Goal: Task Accomplishment & Management: Manage account settings

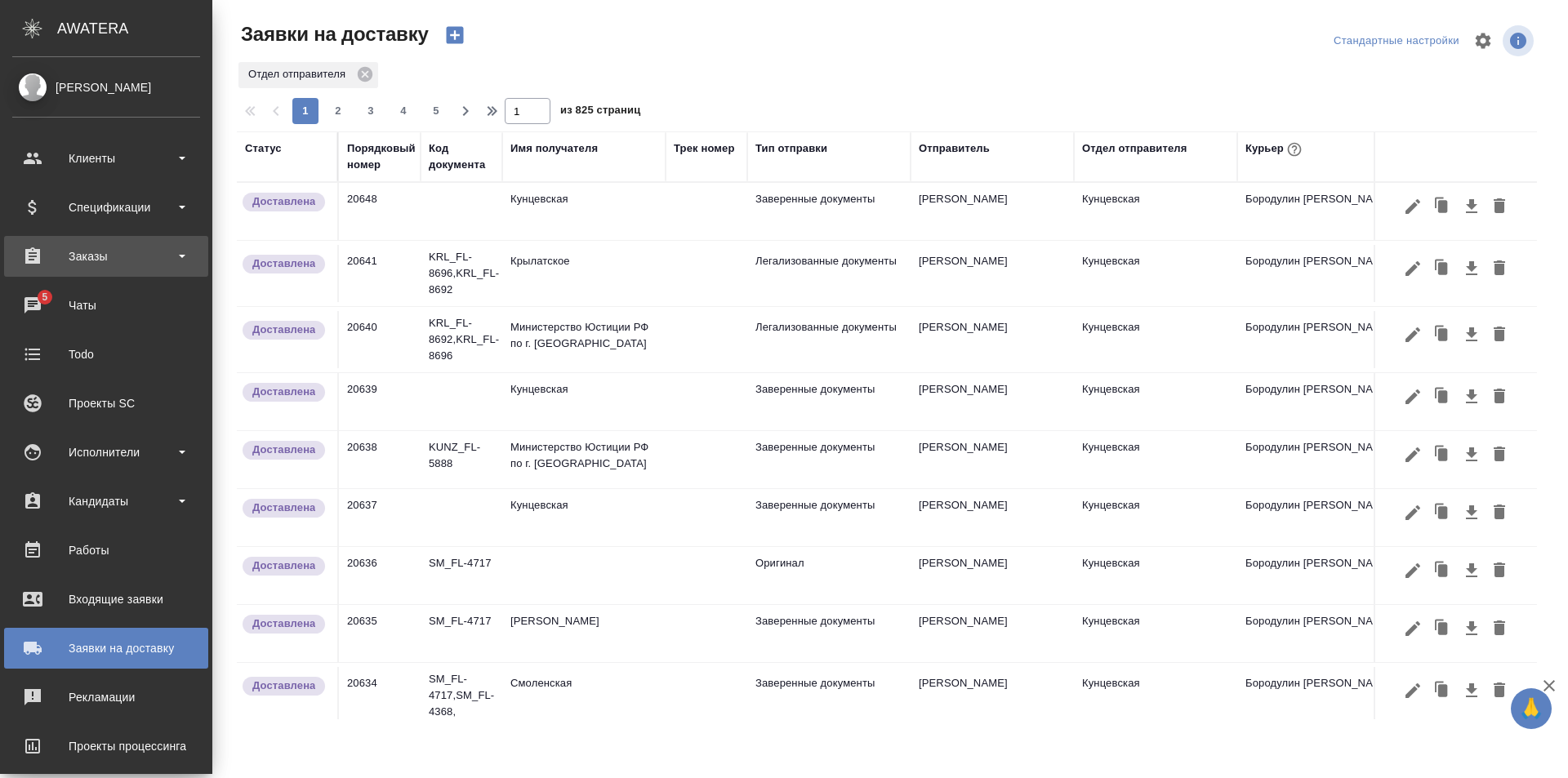
click at [123, 251] on div "Заказы" at bounding box center [106, 256] width 187 height 25
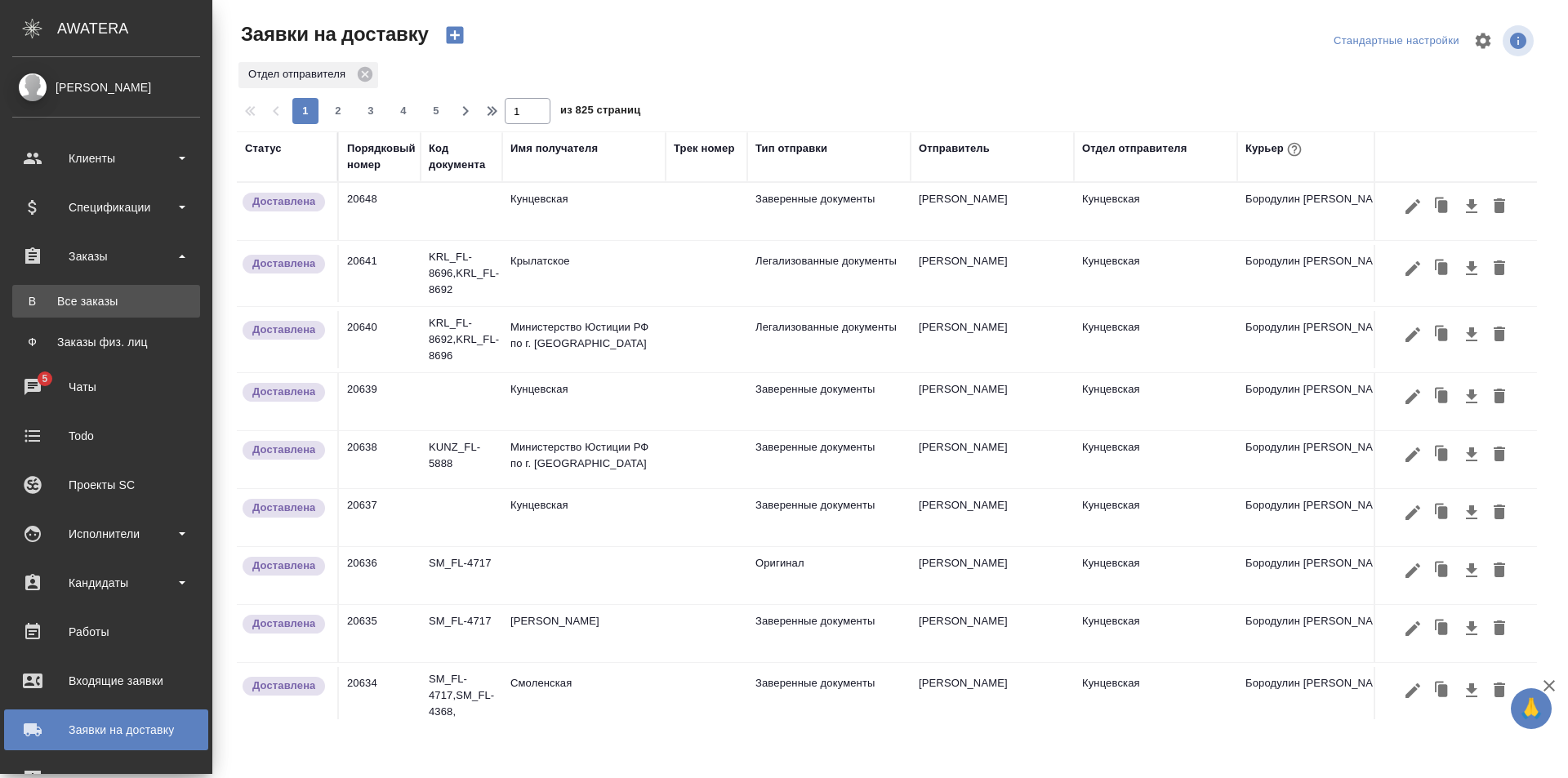
click at [138, 301] on div "Все заказы" at bounding box center [106, 301] width 171 height 16
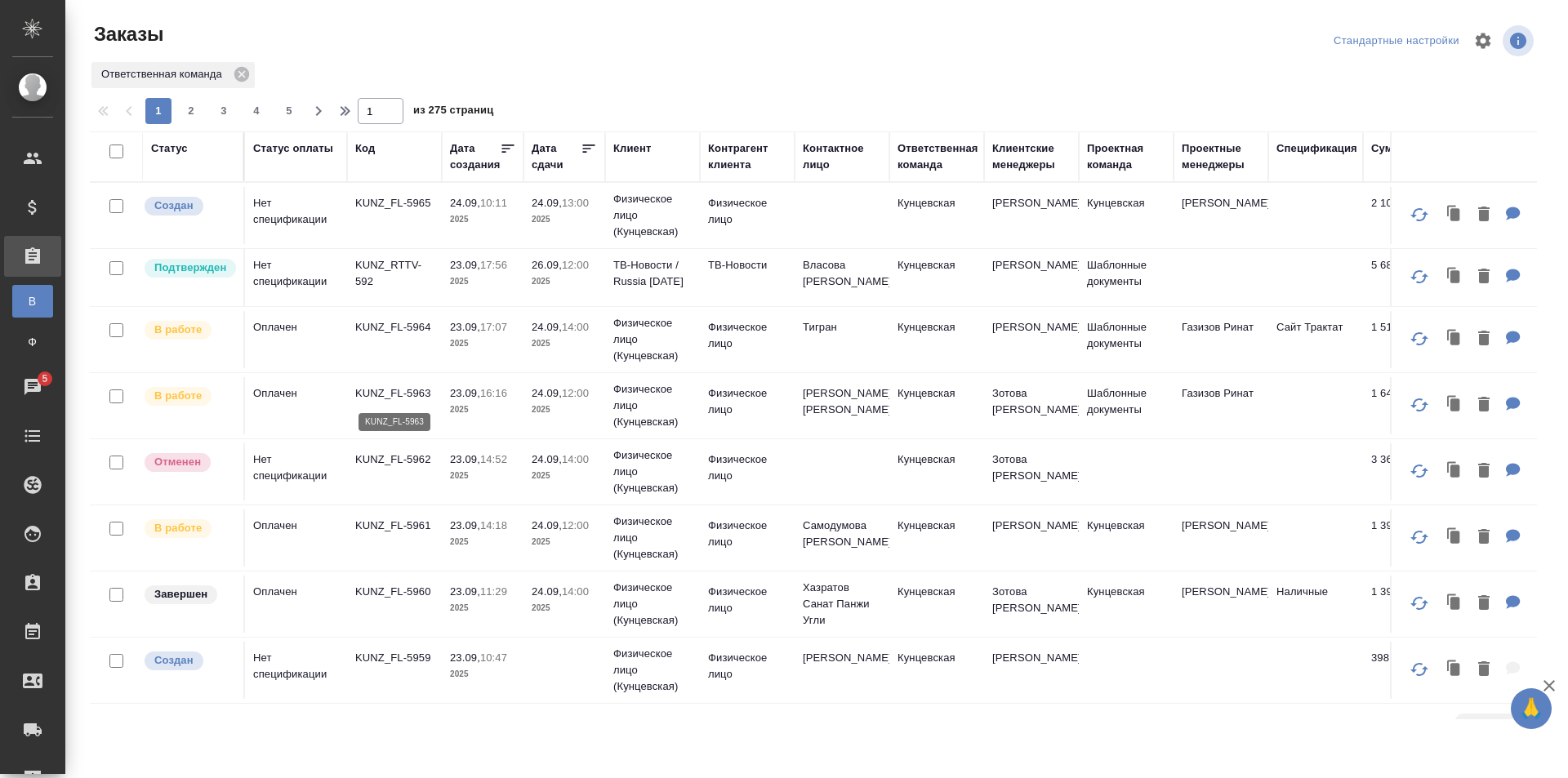
click at [405, 396] on p "KUNZ_FL-5963" at bounding box center [394, 393] width 79 height 16
click at [413, 595] on p "KUNZ_FL-5960" at bounding box center [394, 592] width 79 height 16
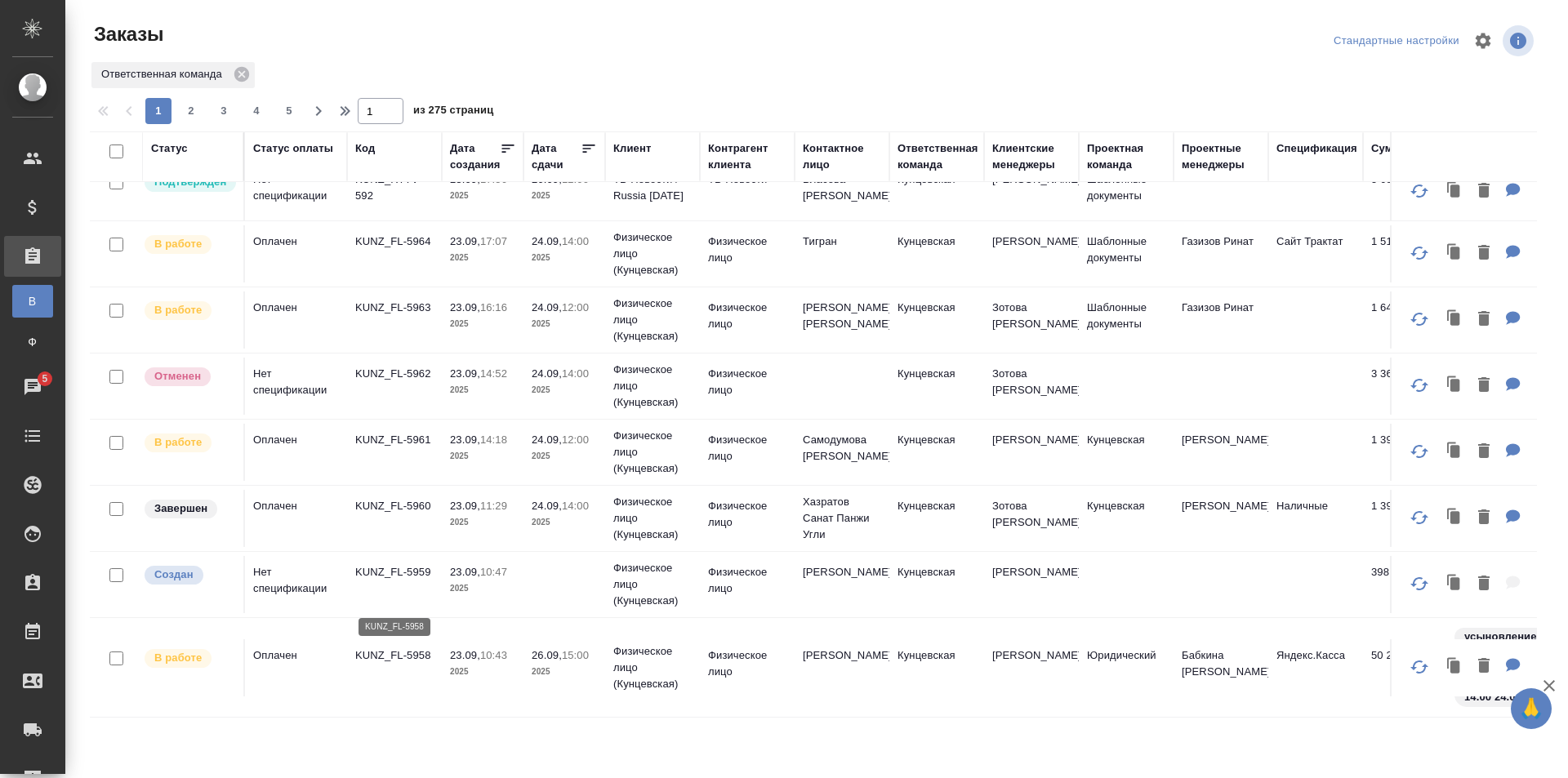
scroll to position [163, 0]
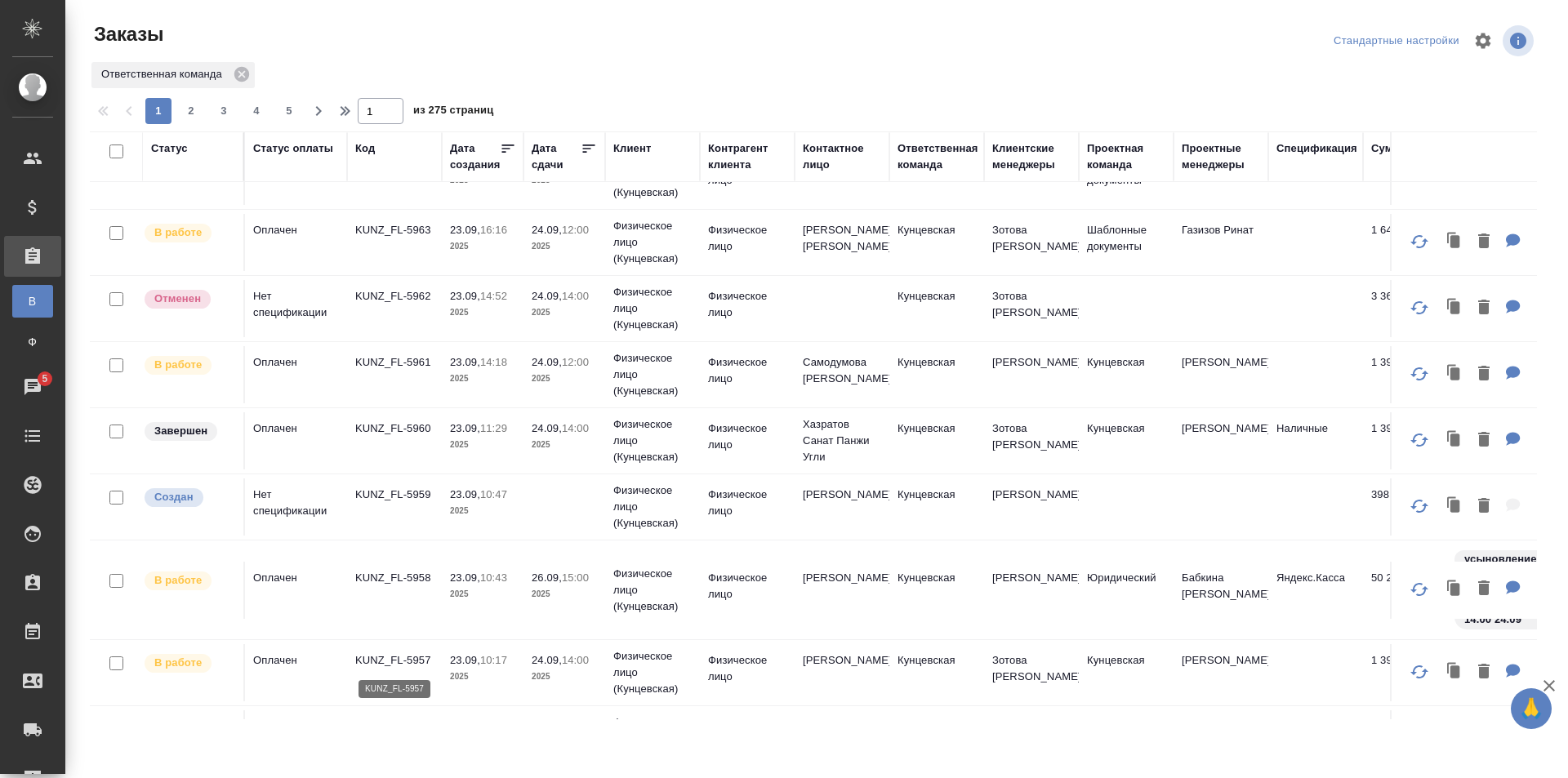
click at [404, 663] on p "KUNZ_FL-5957" at bounding box center [394, 660] width 79 height 16
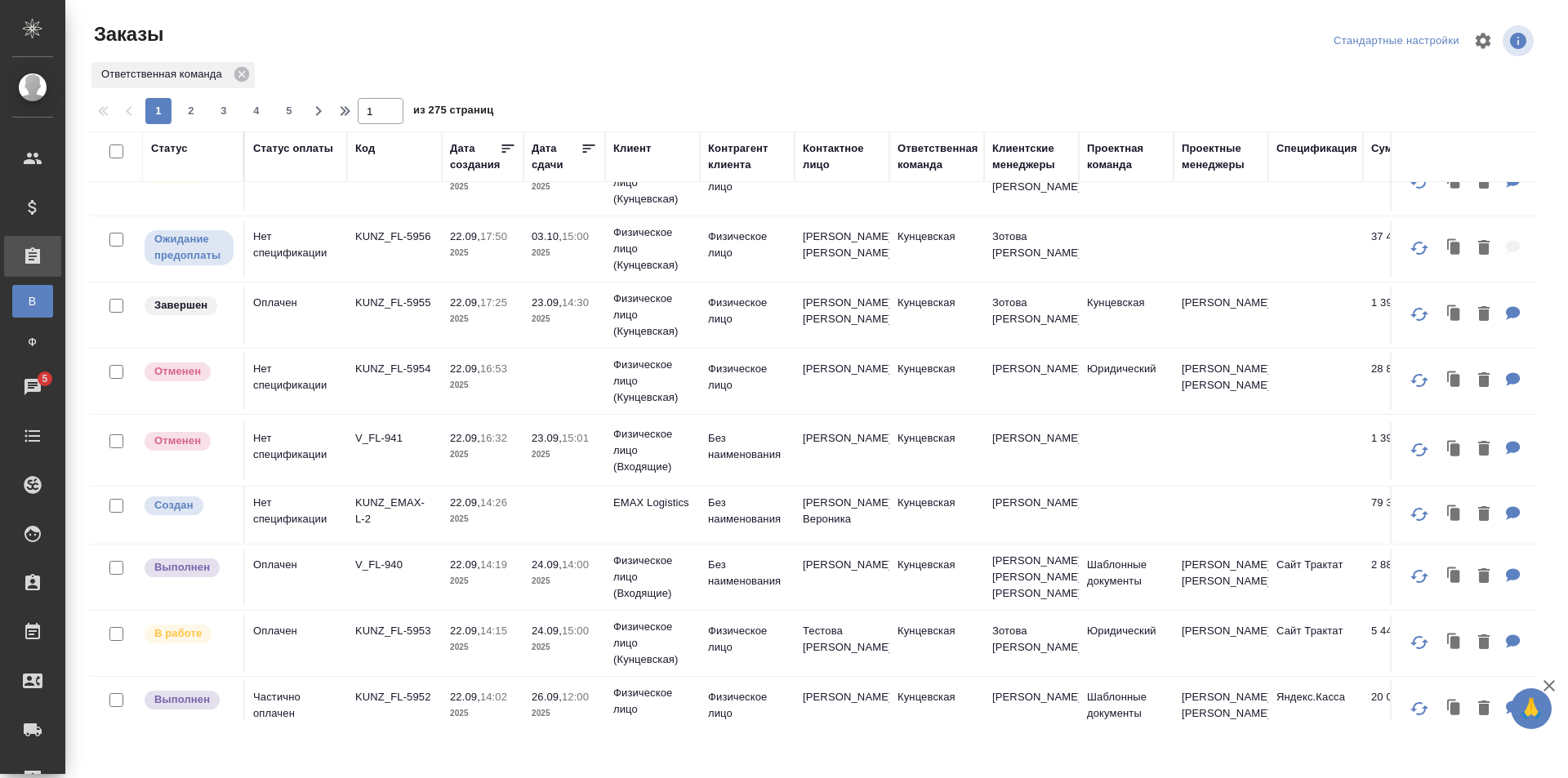
scroll to position [734, 0]
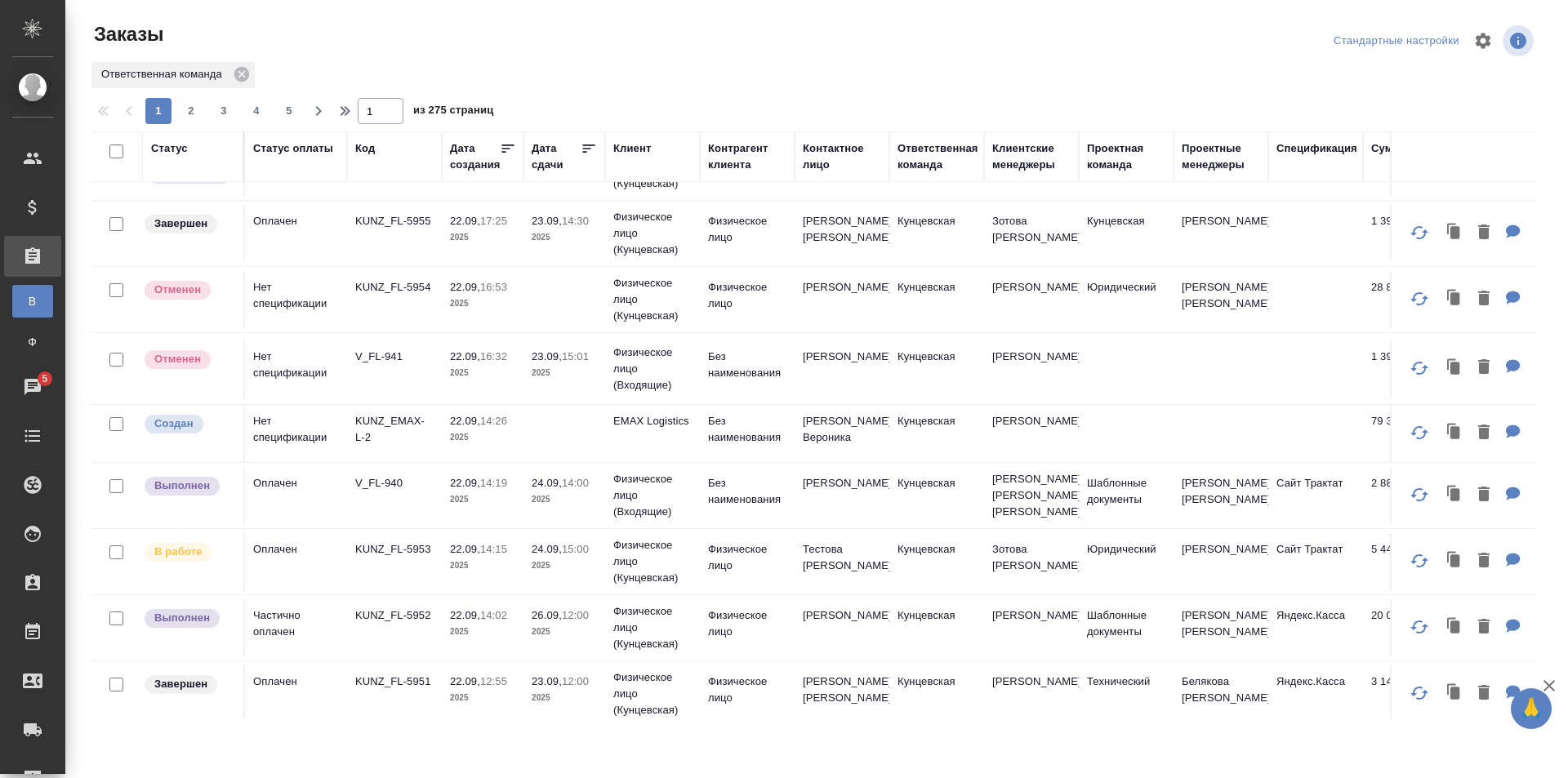
click at [323, 573] on td "Оплачен" at bounding box center [296, 561] width 102 height 57
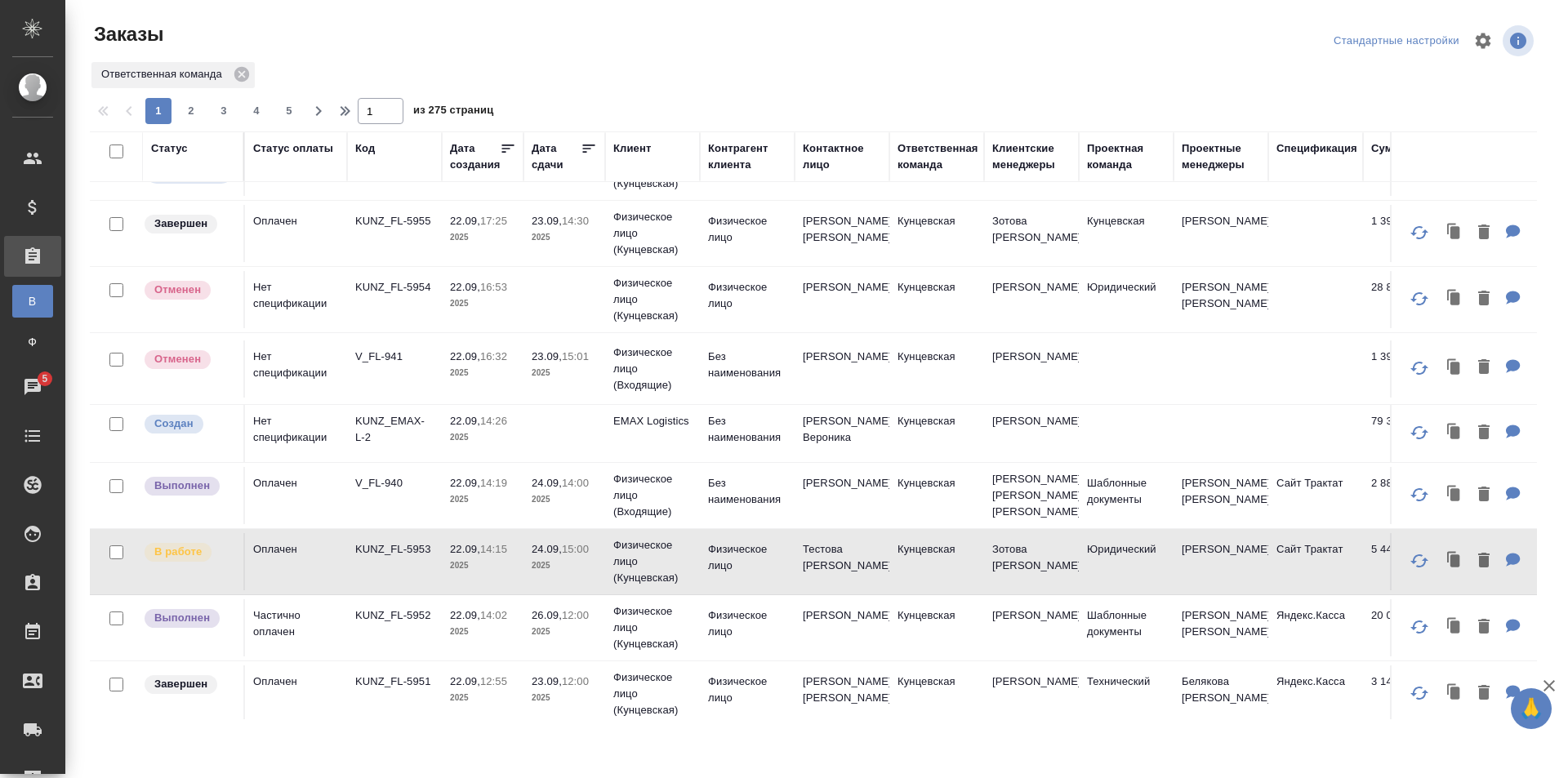
click at [379, 557] on p "KUNZ_FL-5953" at bounding box center [394, 549] width 79 height 16
click at [369, 487] on p "V_FL-940" at bounding box center [394, 483] width 79 height 16
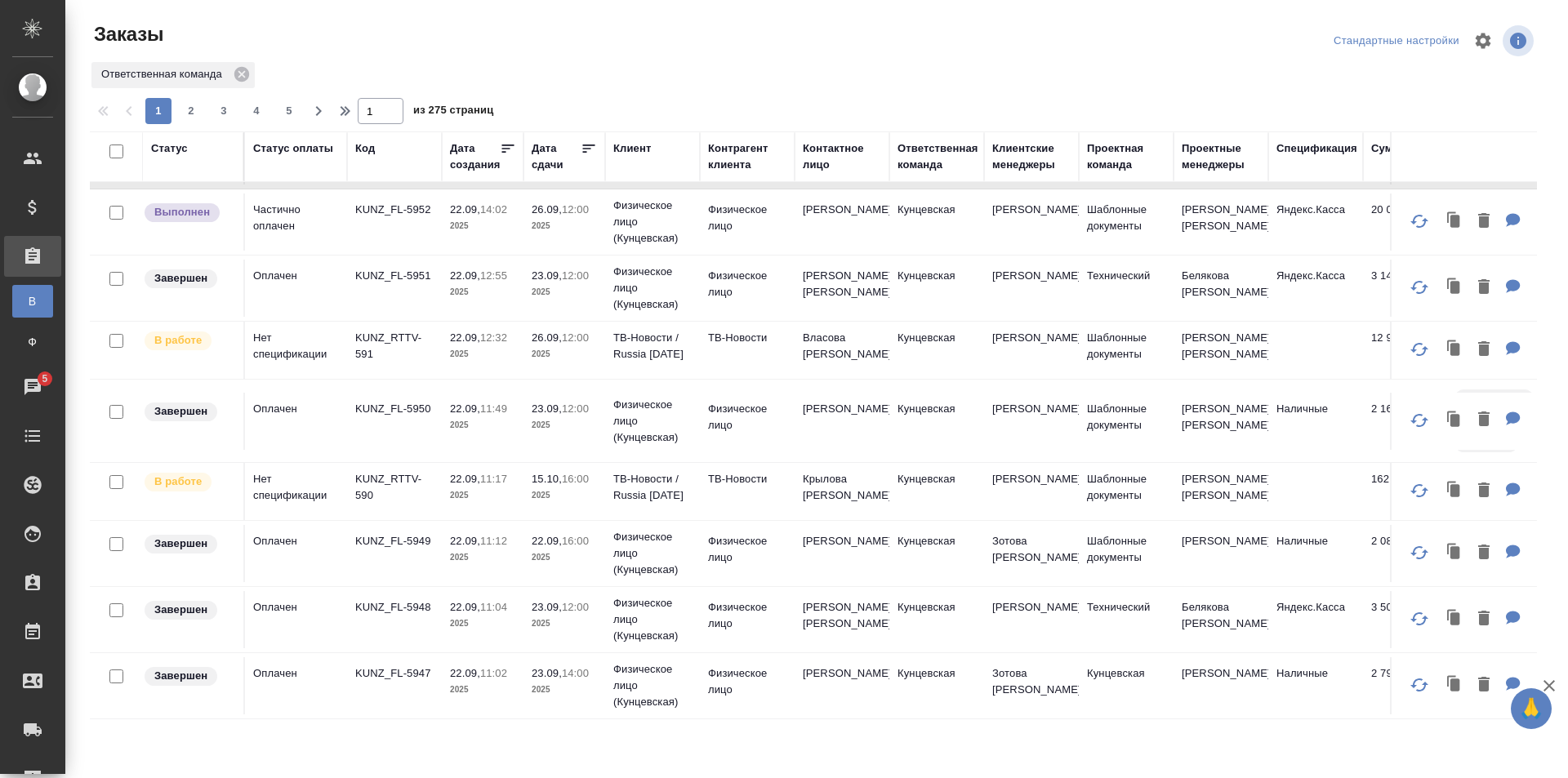
scroll to position [1169, 0]
click at [44, 379] on span "5" at bounding box center [45, 379] width 26 height 16
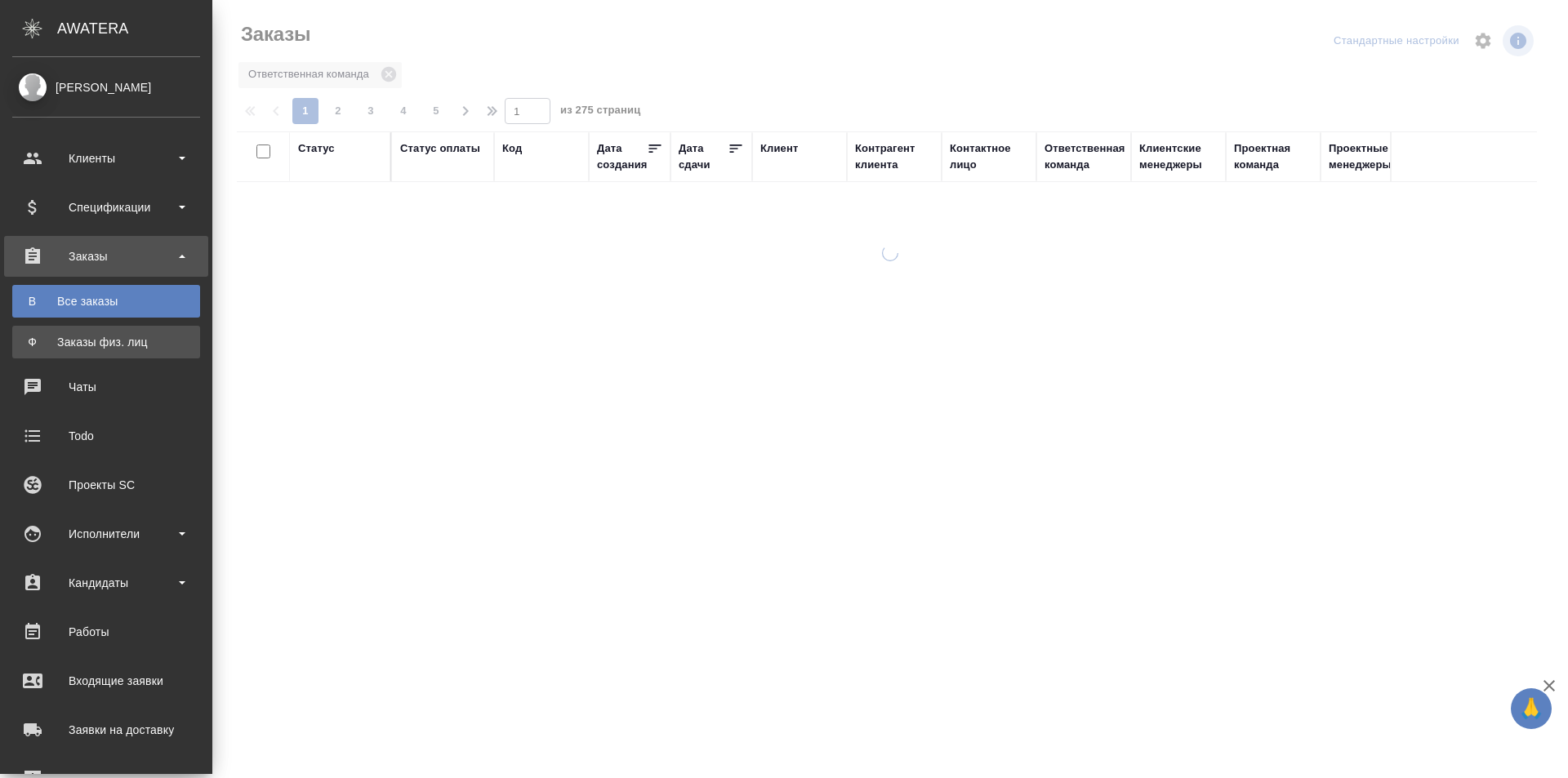
click at [117, 335] on div "Заказы физ. лиц" at bounding box center [106, 342] width 171 height 16
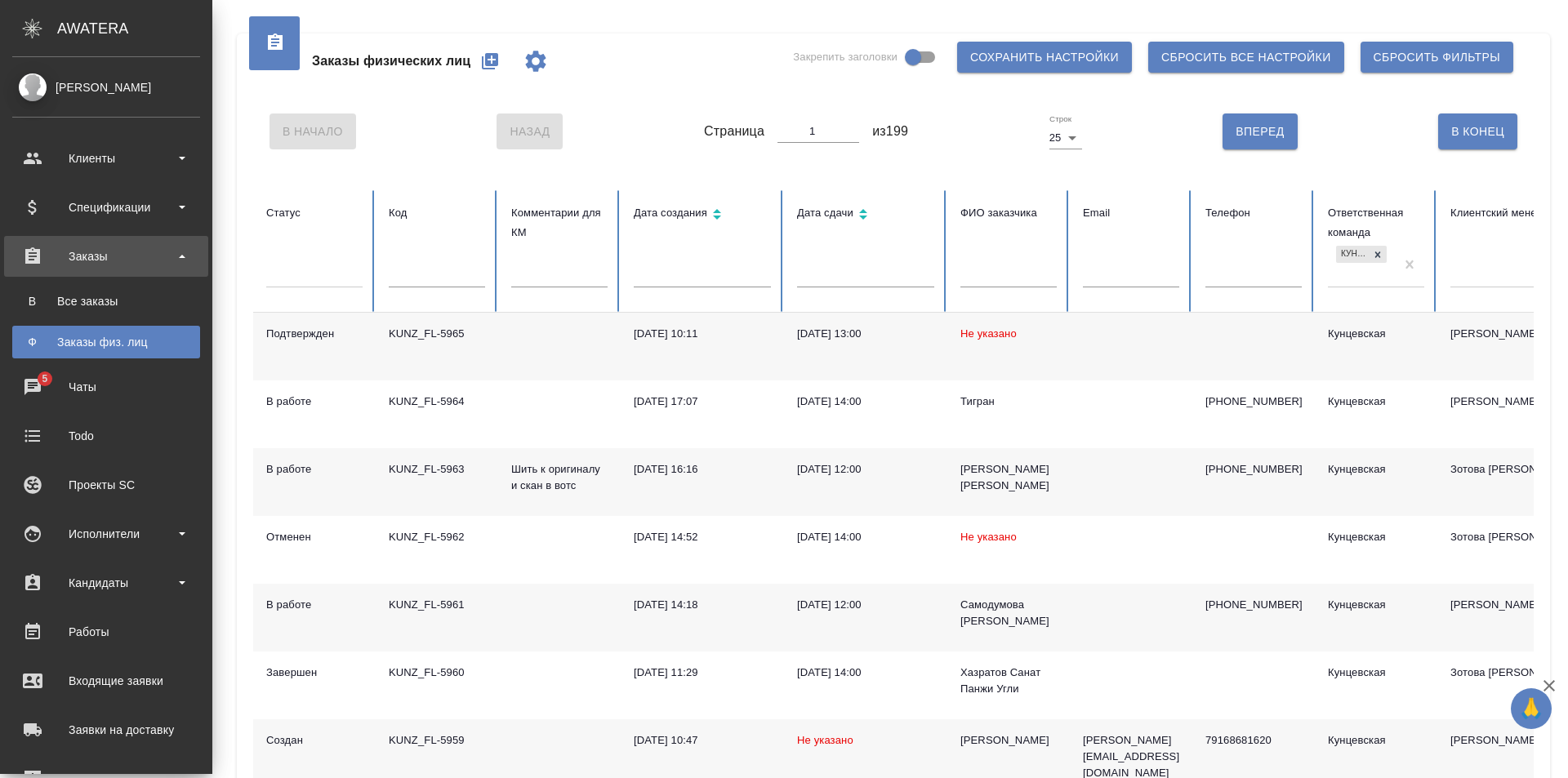
click at [84, 337] on div "Заказы физ. лиц" at bounding box center [106, 342] width 171 height 16
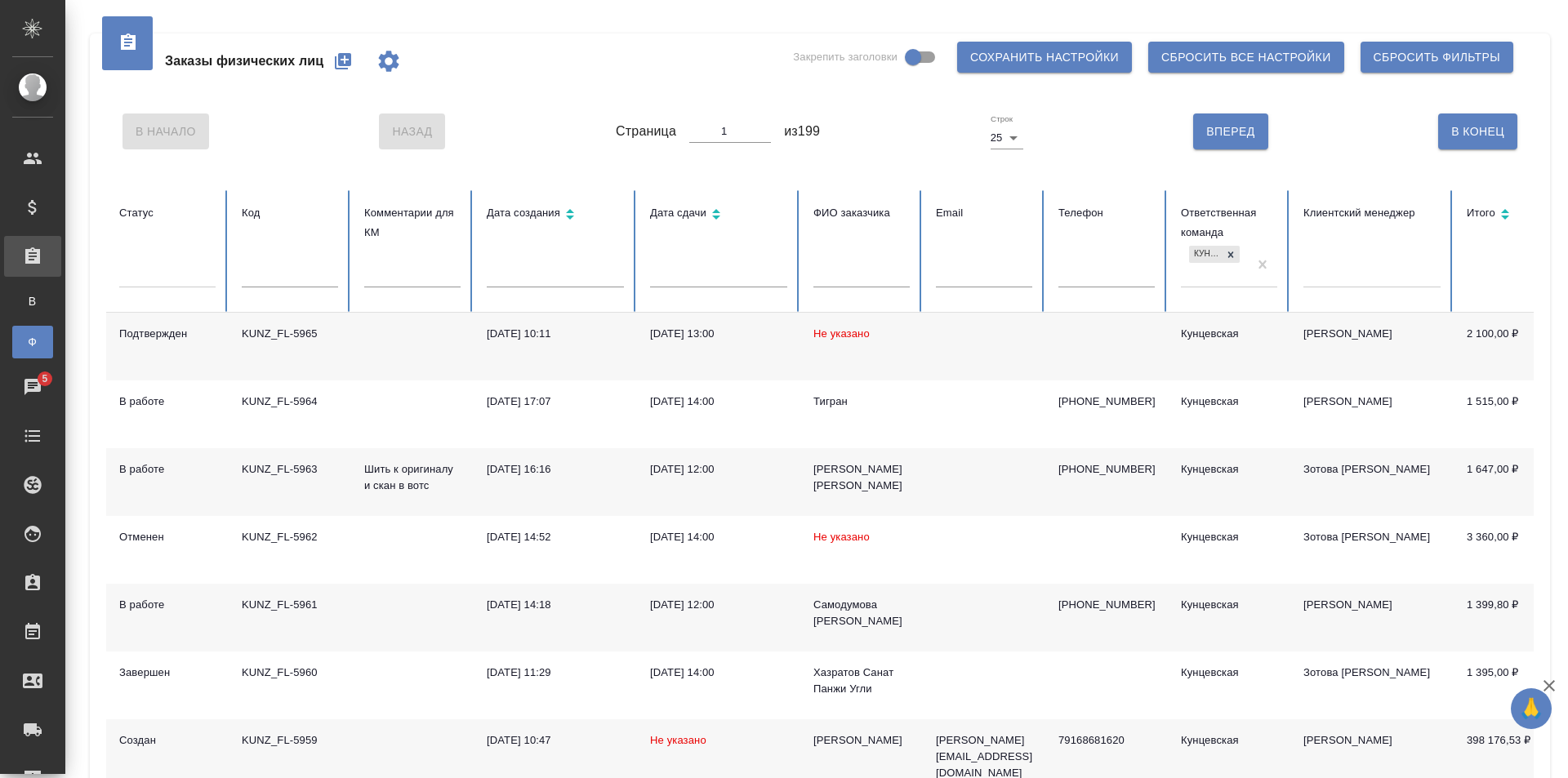
click at [347, 487] on td "KUNZ_FL-5963" at bounding box center [289, 482] width 122 height 68
click at [358, 478] on td "Шить к оригиналу и скан в вотс" at bounding box center [412, 482] width 122 height 68
click at [25, 299] on div "Все заказы" at bounding box center [12, 301] width 25 height 16
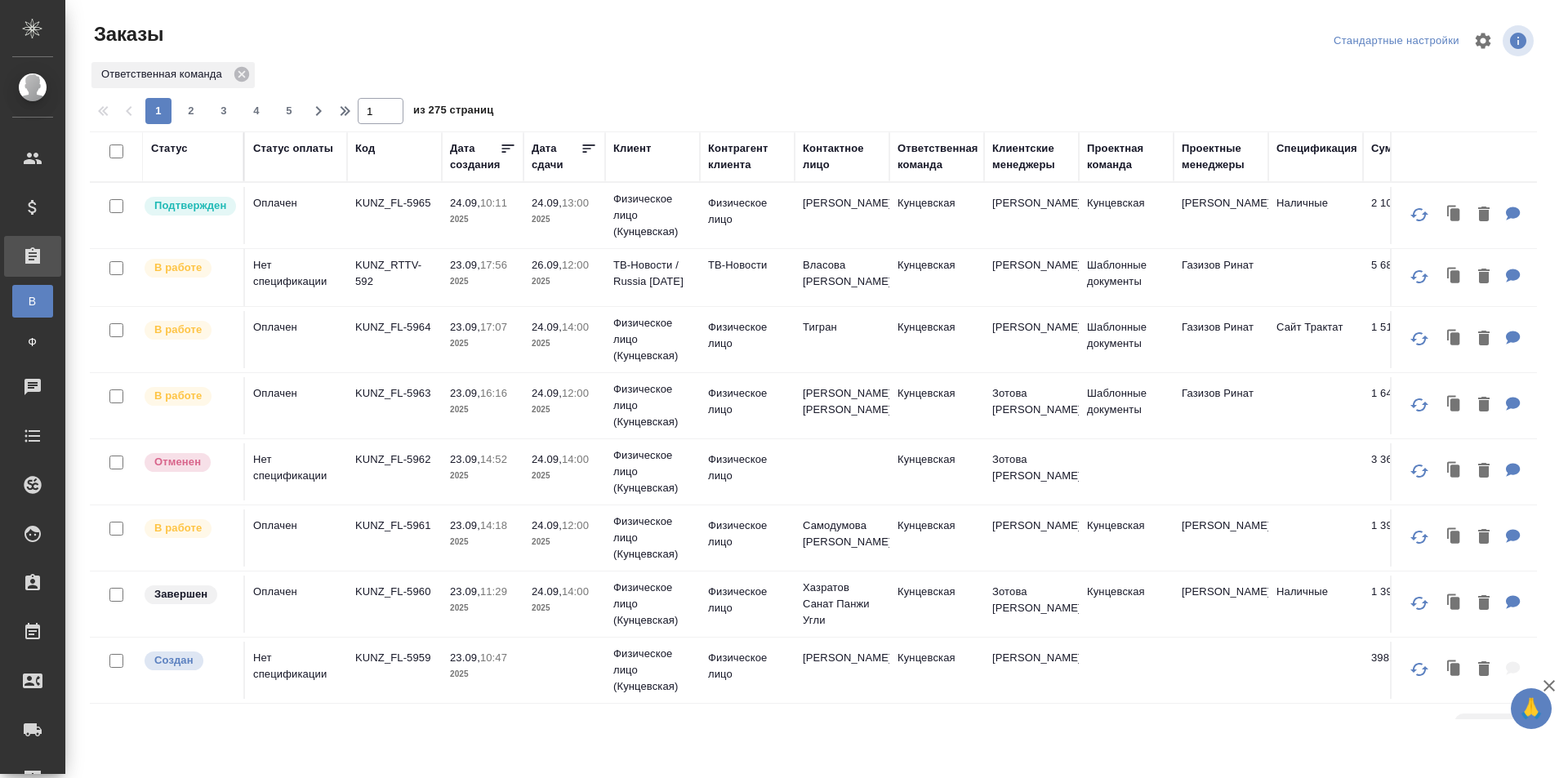
click at [581, 146] on icon at bounding box center [588, 148] width 16 height 16
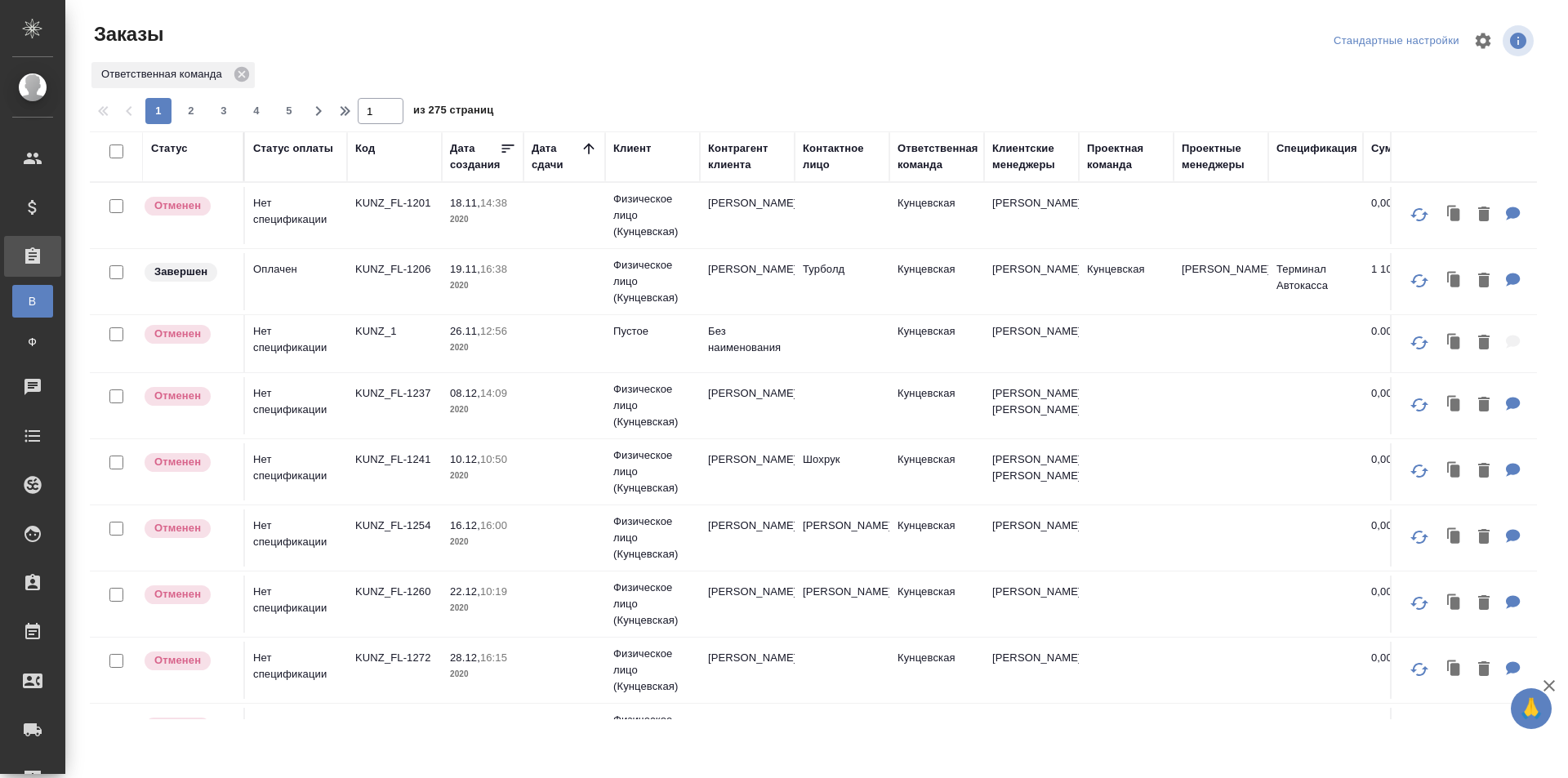
click at [581, 146] on icon at bounding box center [588, 148] width 16 height 16
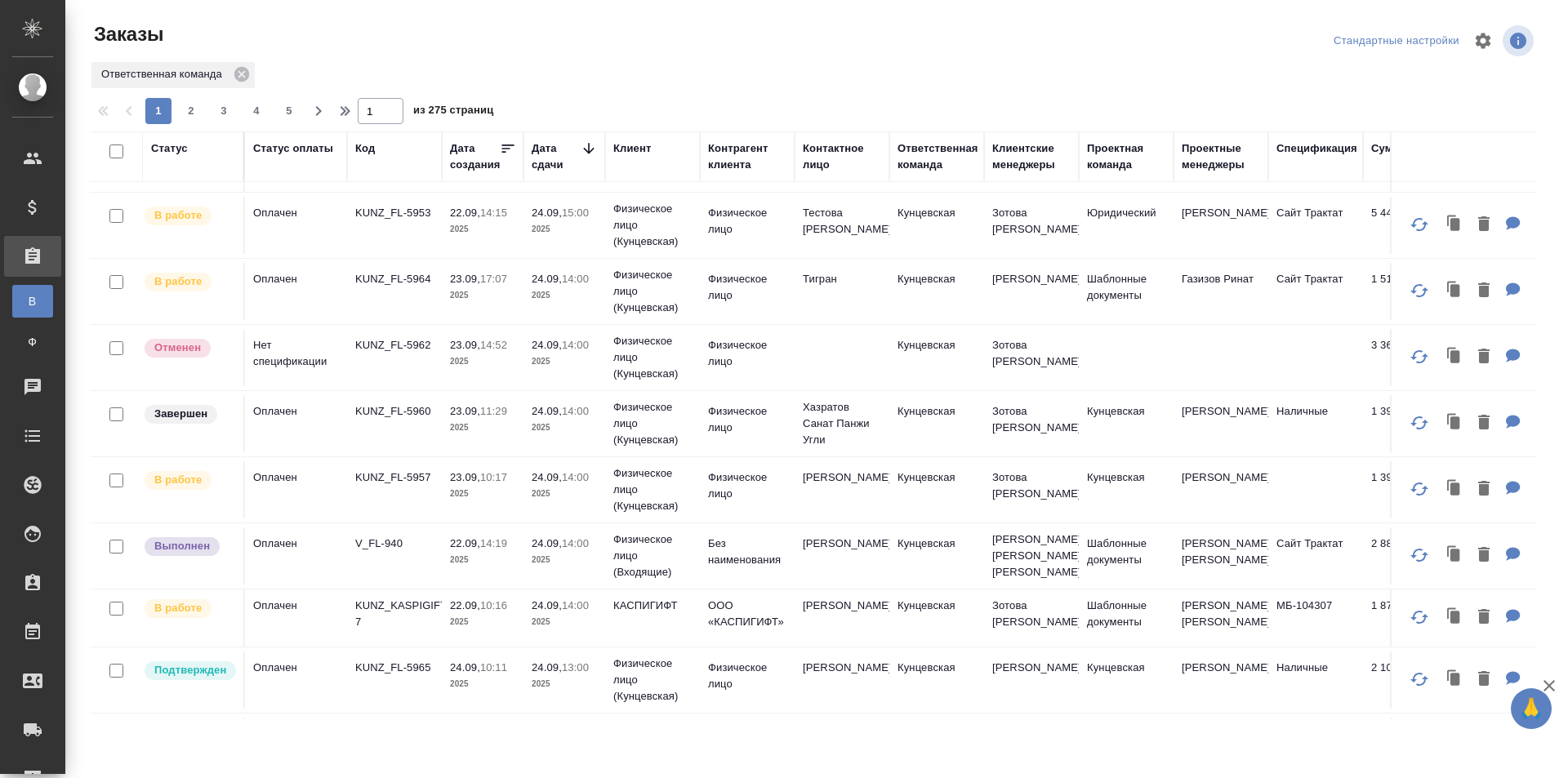
scroll to position [1142, 0]
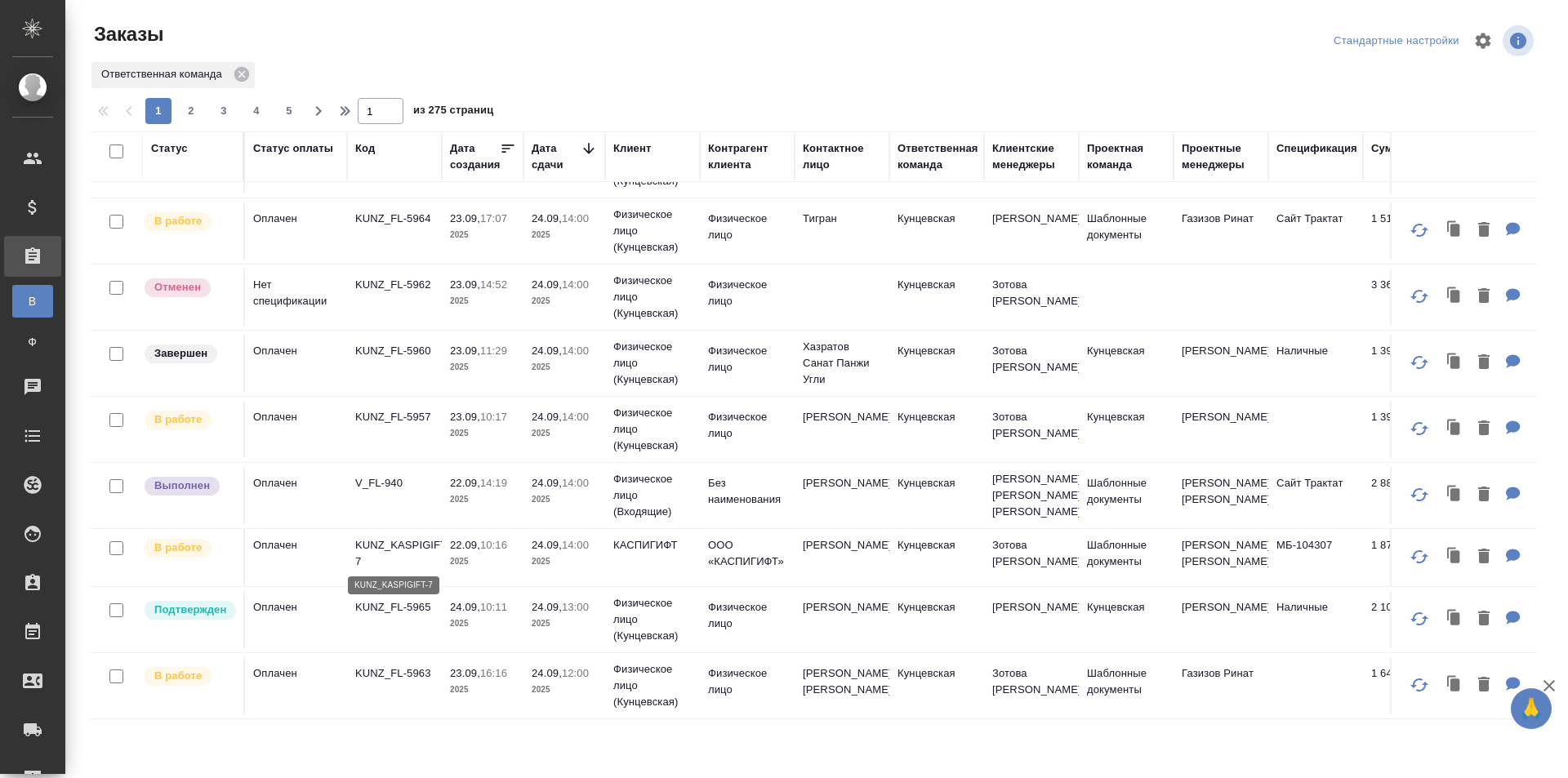
click at [369, 537] on p "KUNZ_KASPIGIFT-7" at bounding box center [394, 553] width 79 height 32
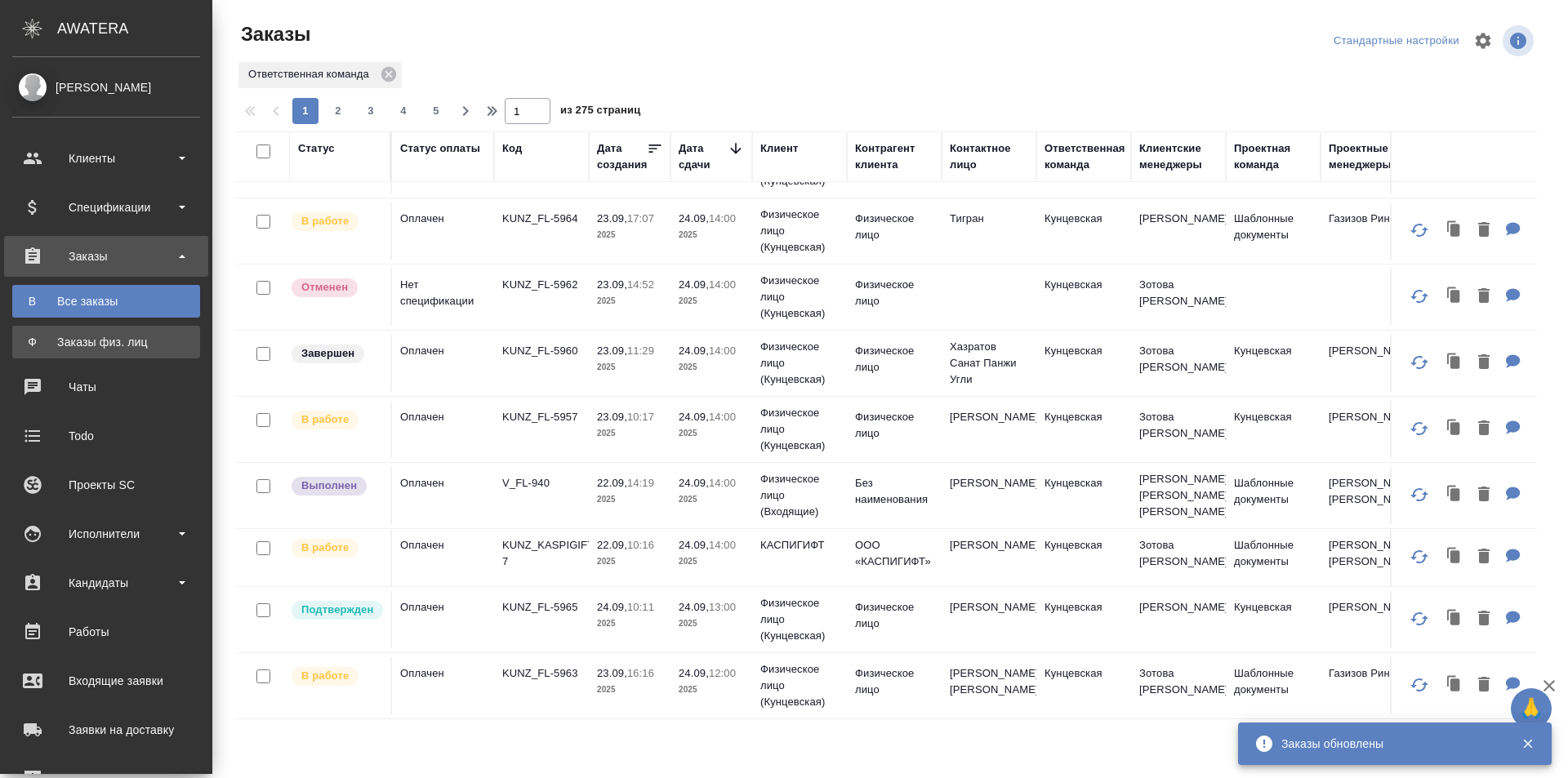
click at [45, 330] on link "Ф Заказы физ. лиц" at bounding box center [106, 342] width 187 height 32
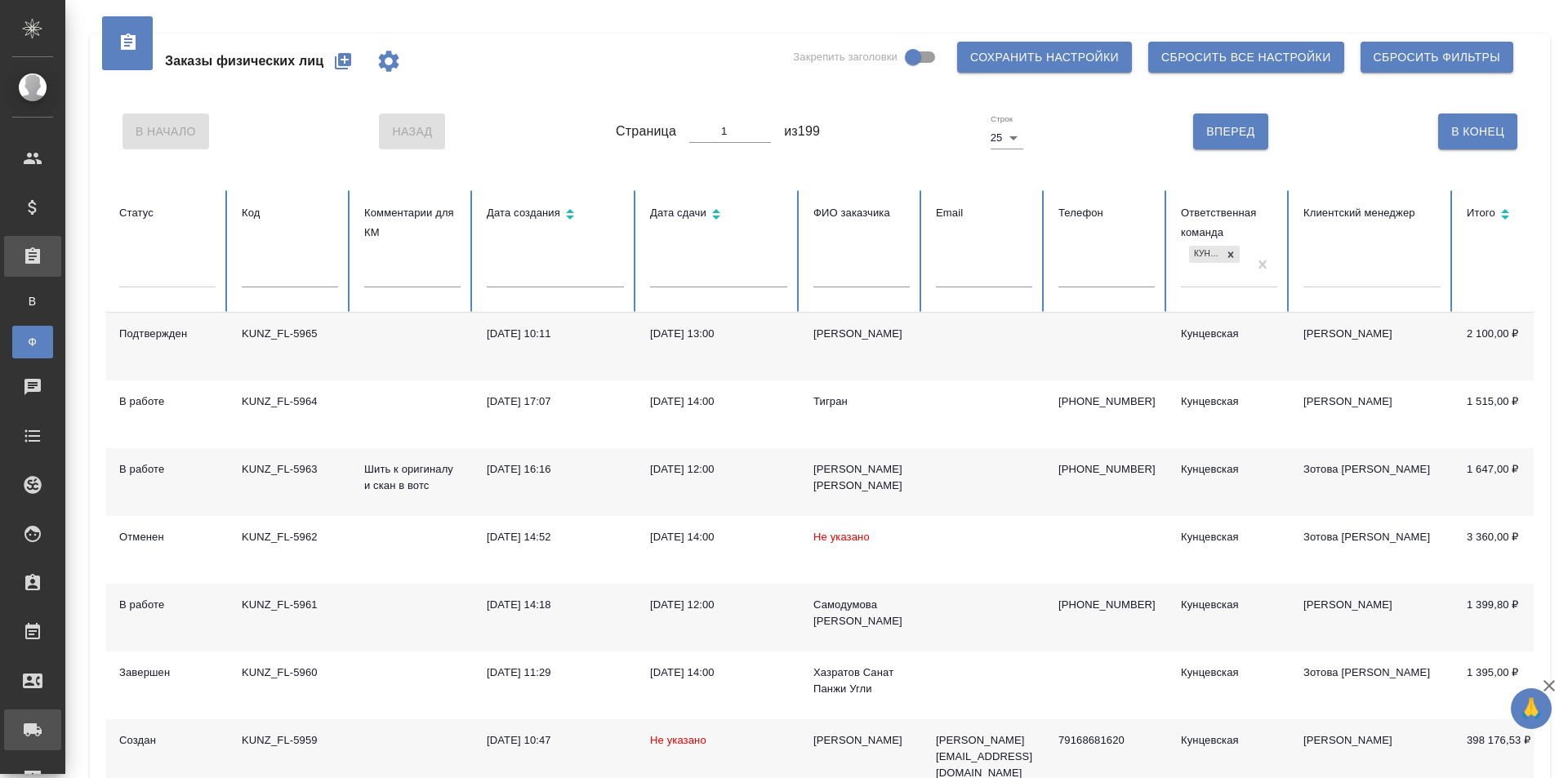
click at [32, 721] on div "Заявки на доставку" at bounding box center [11, 730] width 41 height 25
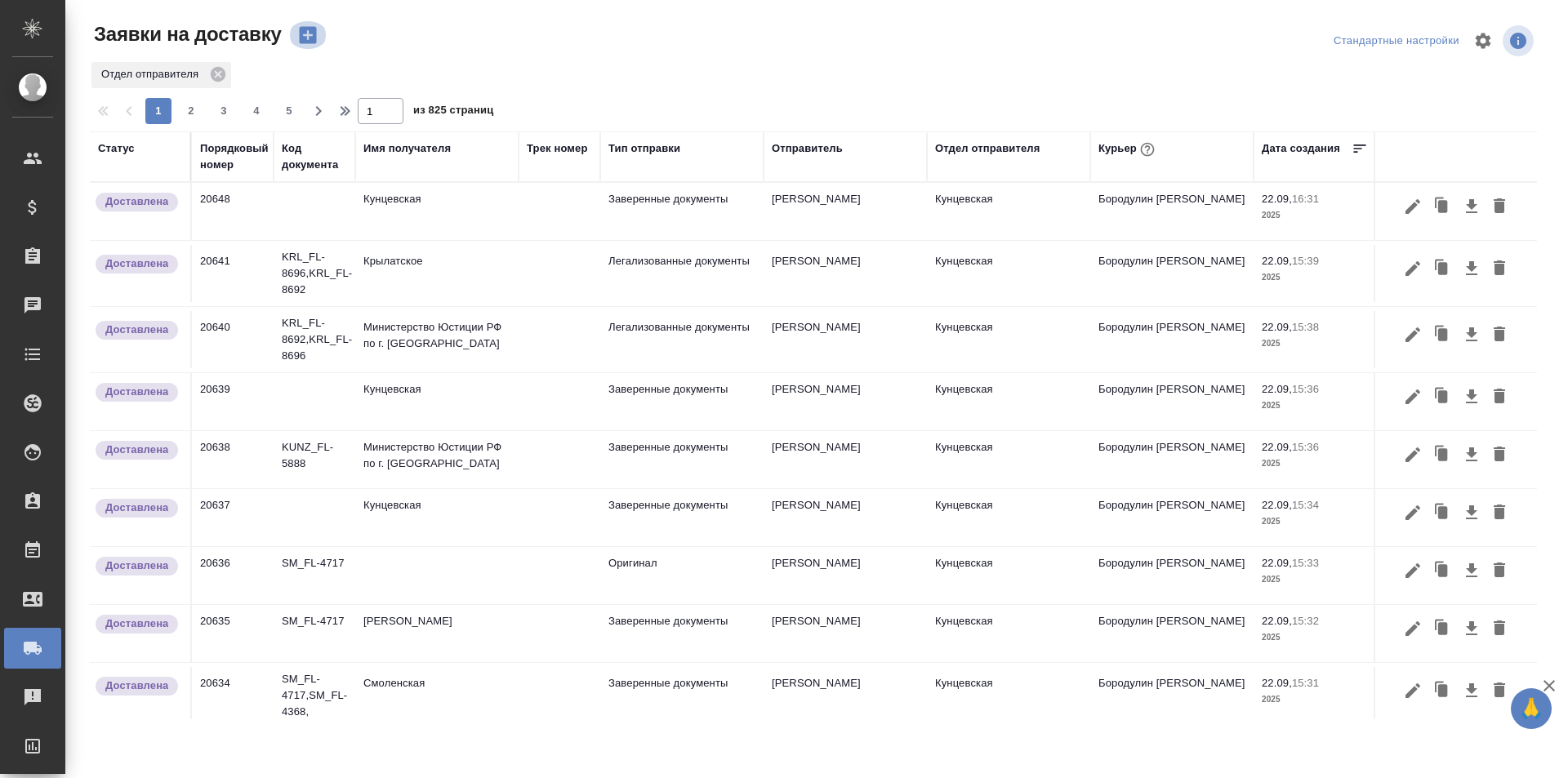
click at [309, 39] on icon "button" at bounding box center [308, 35] width 17 height 17
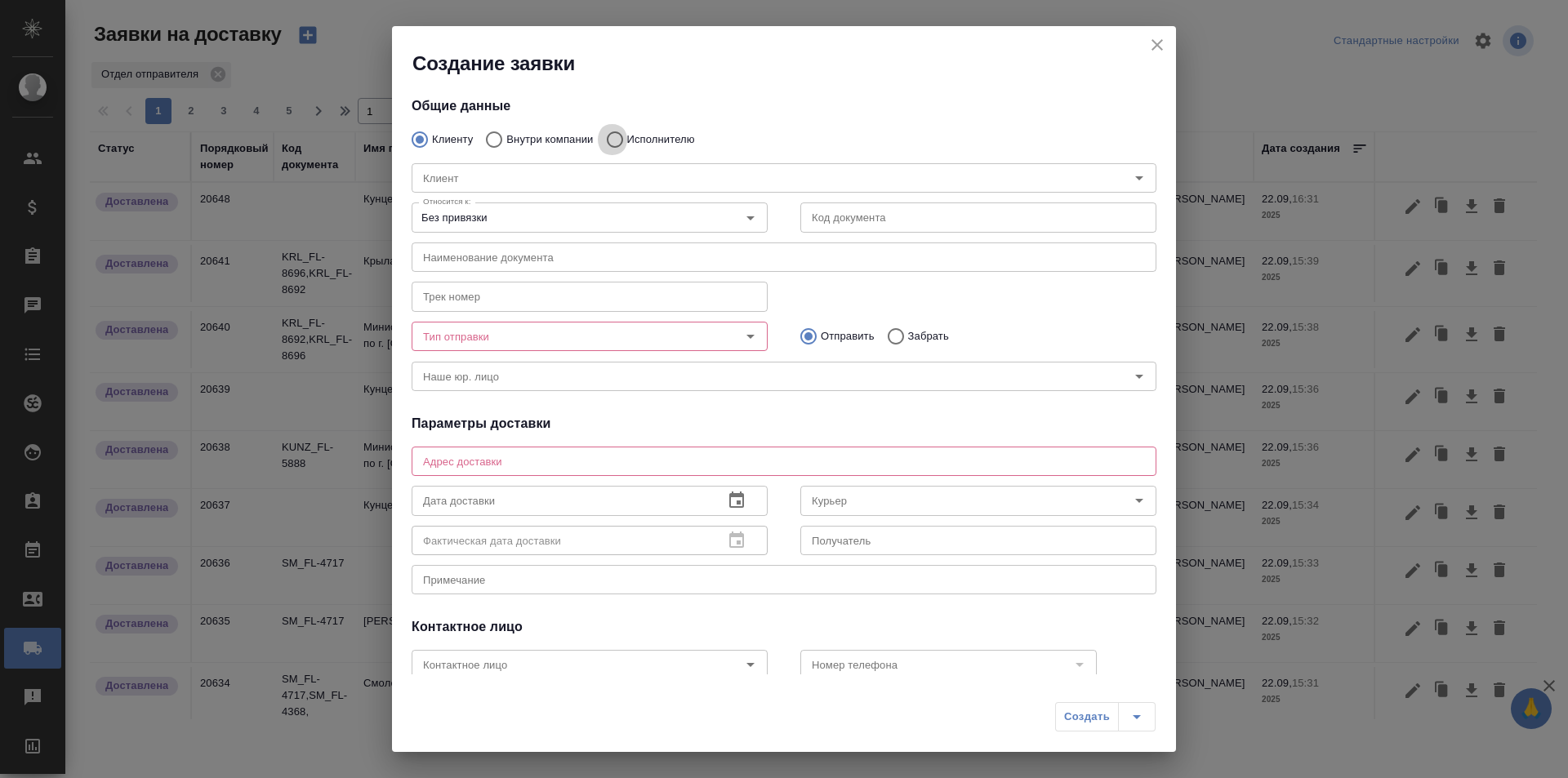
click at [608, 136] on input "Исполнителю" at bounding box center [612, 139] width 29 height 34
radio input "true"
click at [430, 134] on input "Клиенту" at bounding box center [417, 139] width 29 height 34
radio input "true"
click at [469, 166] on div "Клиент" at bounding box center [784, 177] width 745 height 29
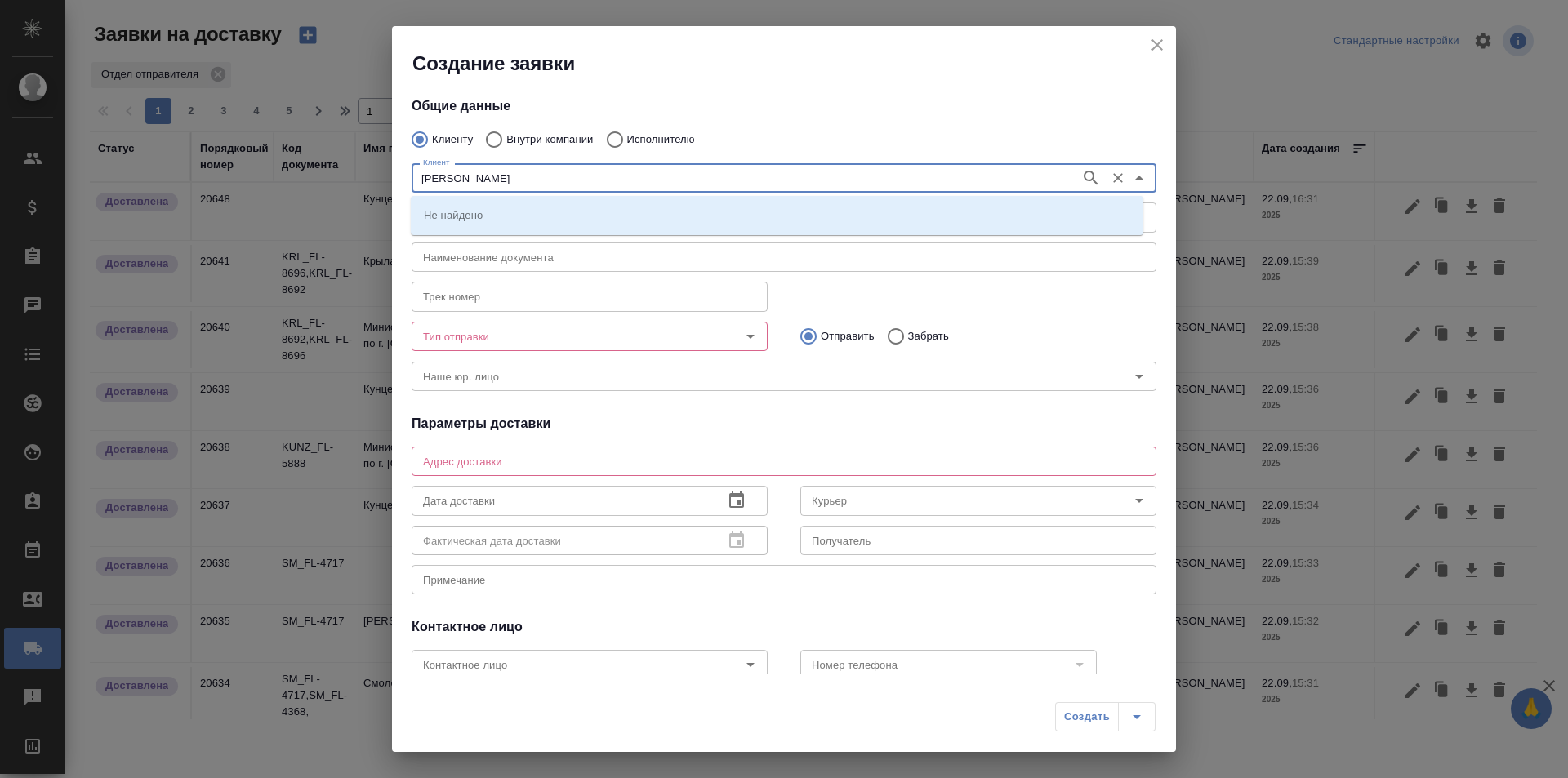
type input "Юрий"
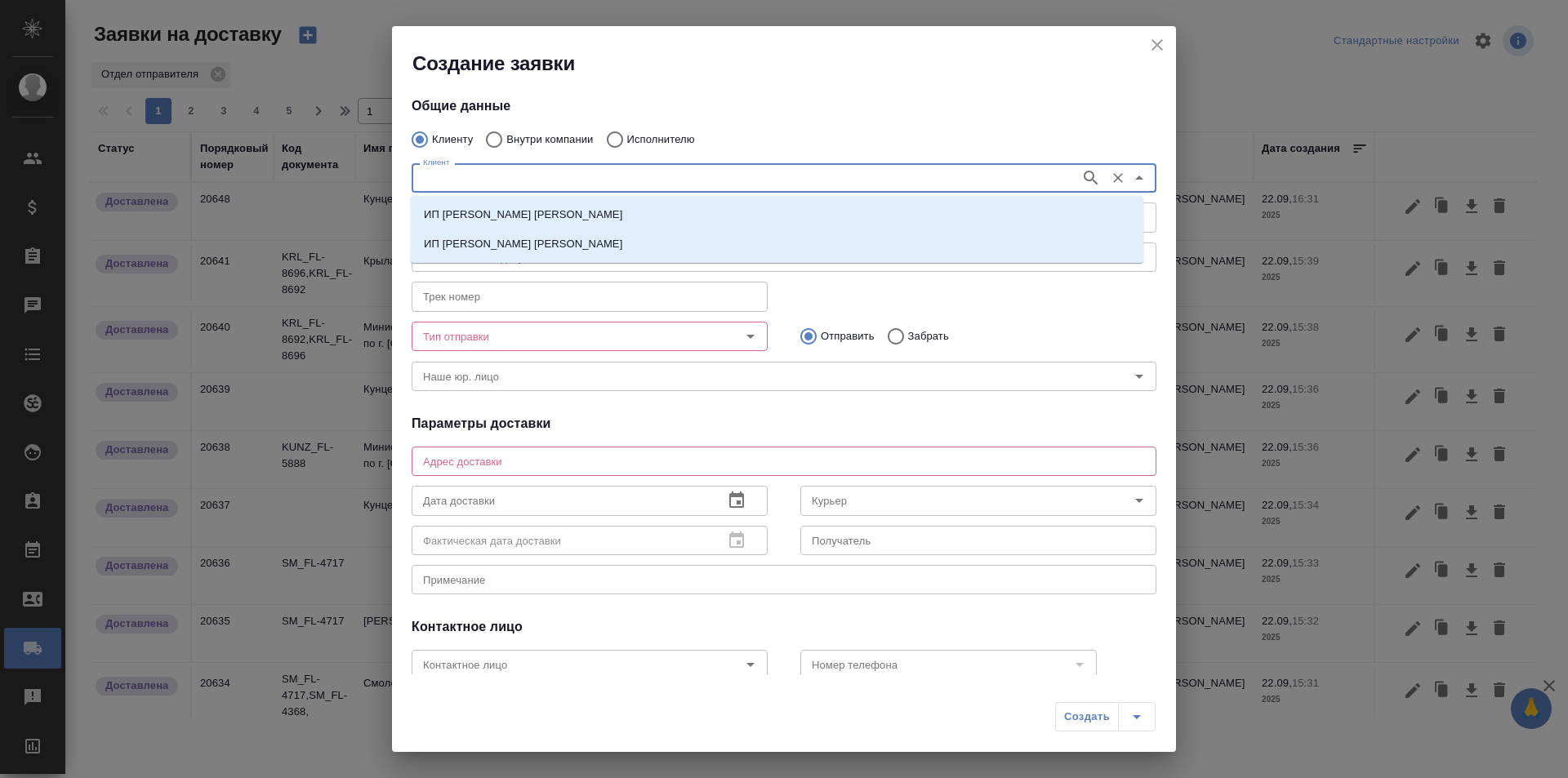
click at [1029, 125] on div "Клиенту Внутри компании Исполнителю" at bounding box center [784, 139] width 745 height 34
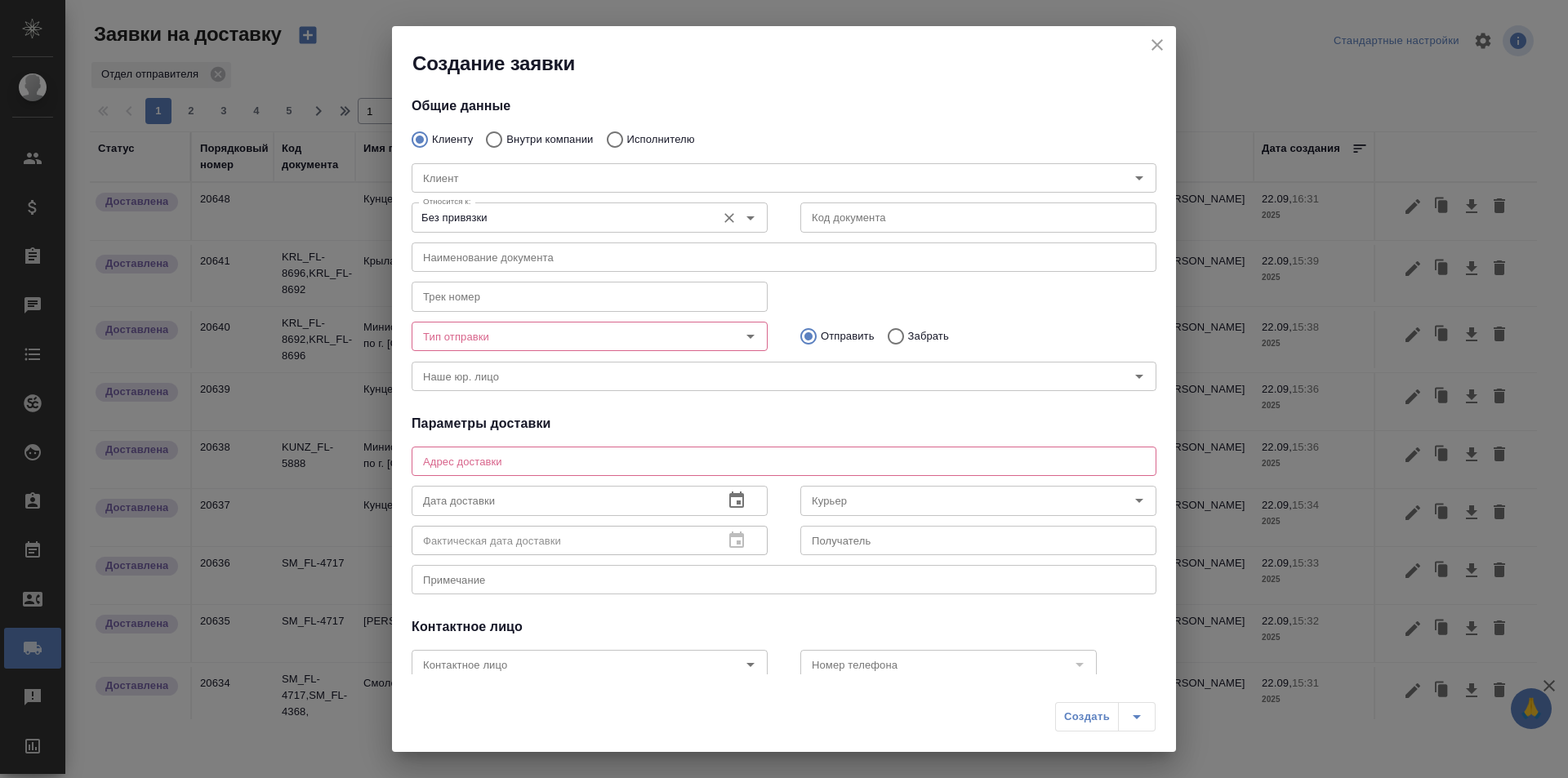
click at [663, 221] on input "Без привязки" at bounding box center [562, 217] width 292 height 20
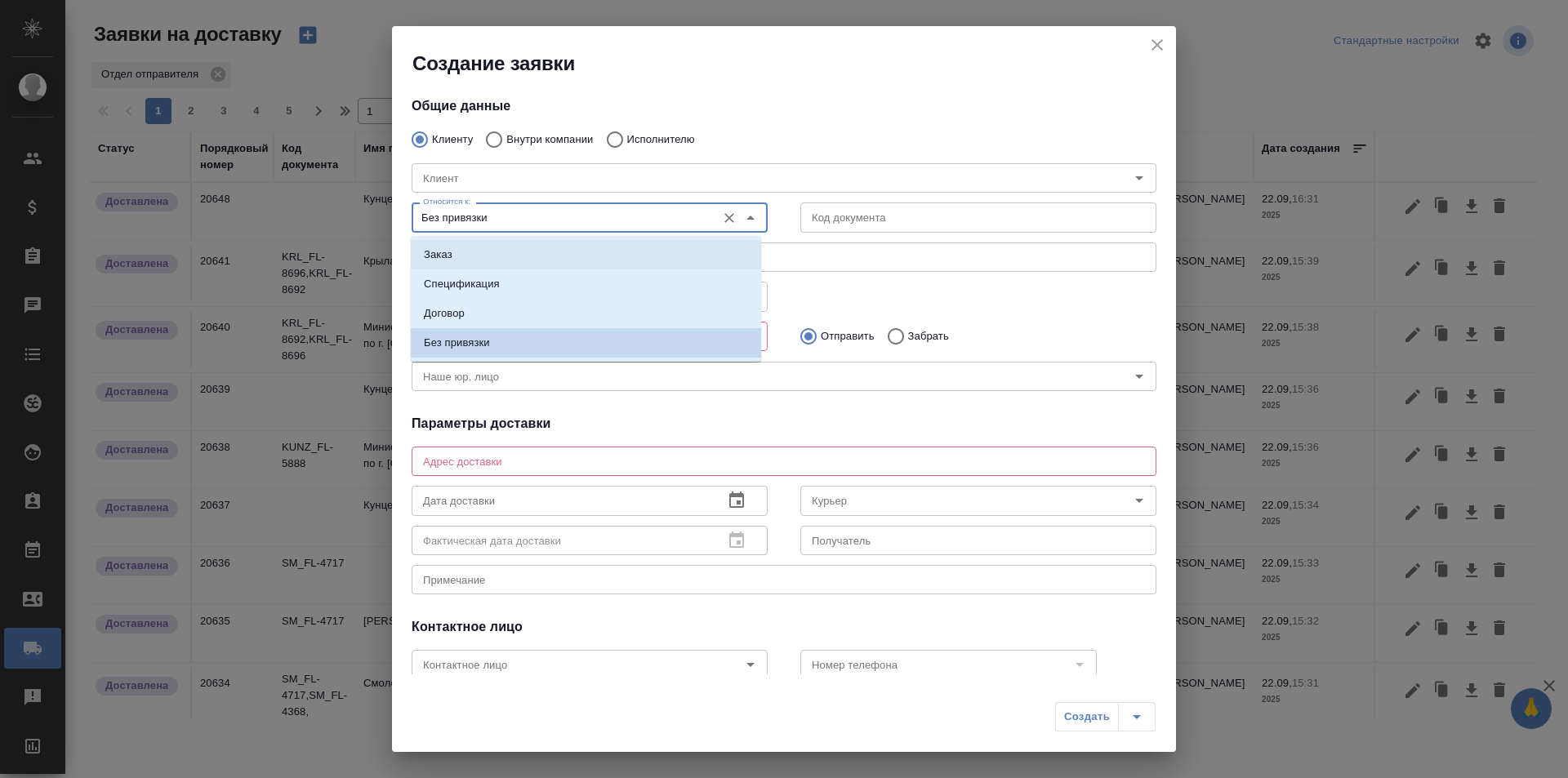
click at [629, 245] on li "Заказ" at bounding box center [586, 255] width 350 height 29
type input "Заказ"
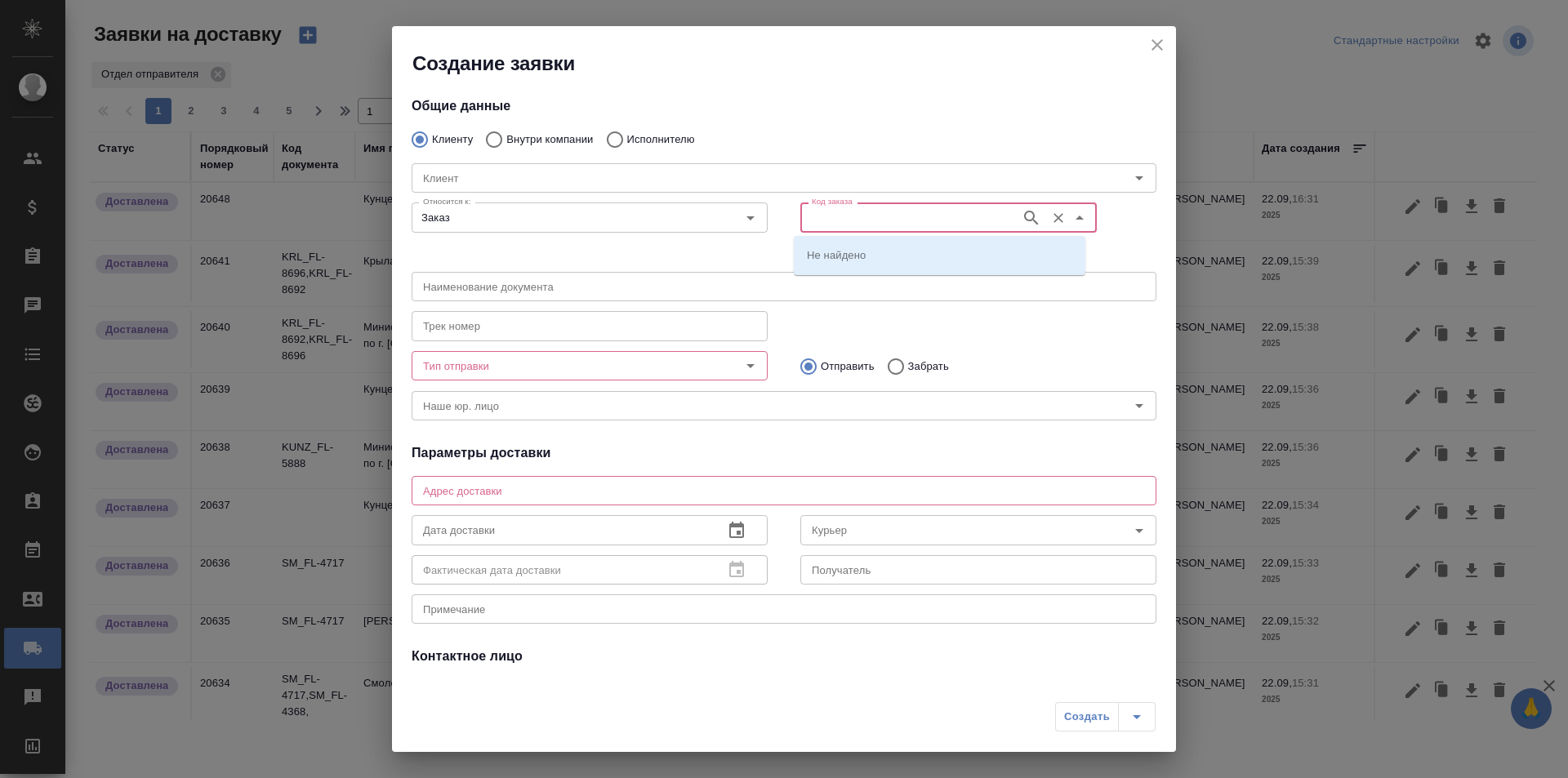
click at [875, 222] on input "Код заказа" at bounding box center [908, 217] width 207 height 20
type input "940"
click at [828, 209] on input "KUNZ_FL-940" at bounding box center [908, 217] width 207 height 20
type input "V_FL-940"
paste input "V_FL-94"
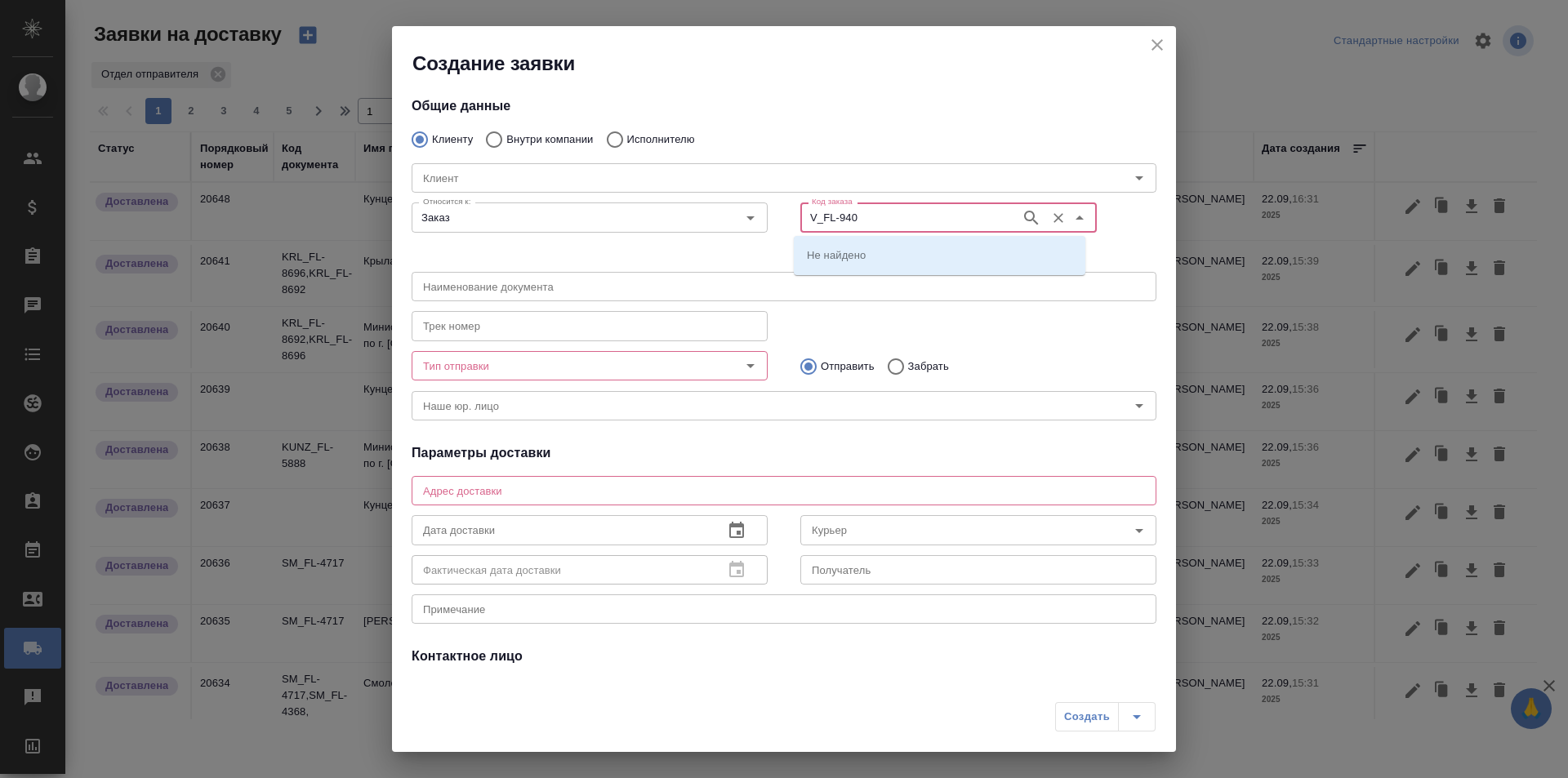
type input "V_FL-940"
click at [717, 253] on div "Наименование документа Наименование документа" at bounding box center [783, 285] width 777 height 72
click at [1022, 216] on icon "button" at bounding box center [1031, 218] width 20 height 20
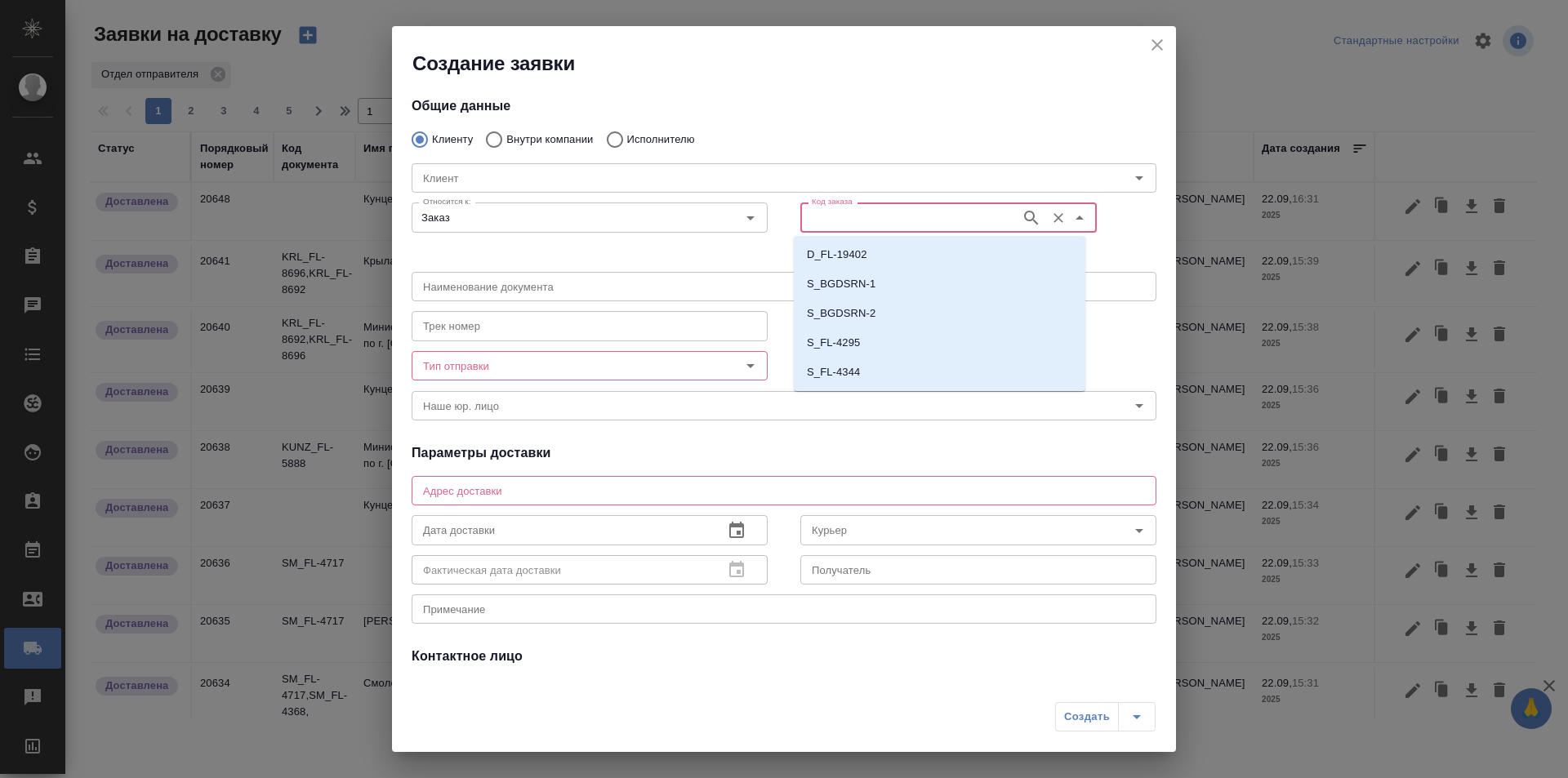
click at [893, 218] on input "Код заказа" at bounding box center [908, 217] width 207 height 20
paste input "V_FL-94"
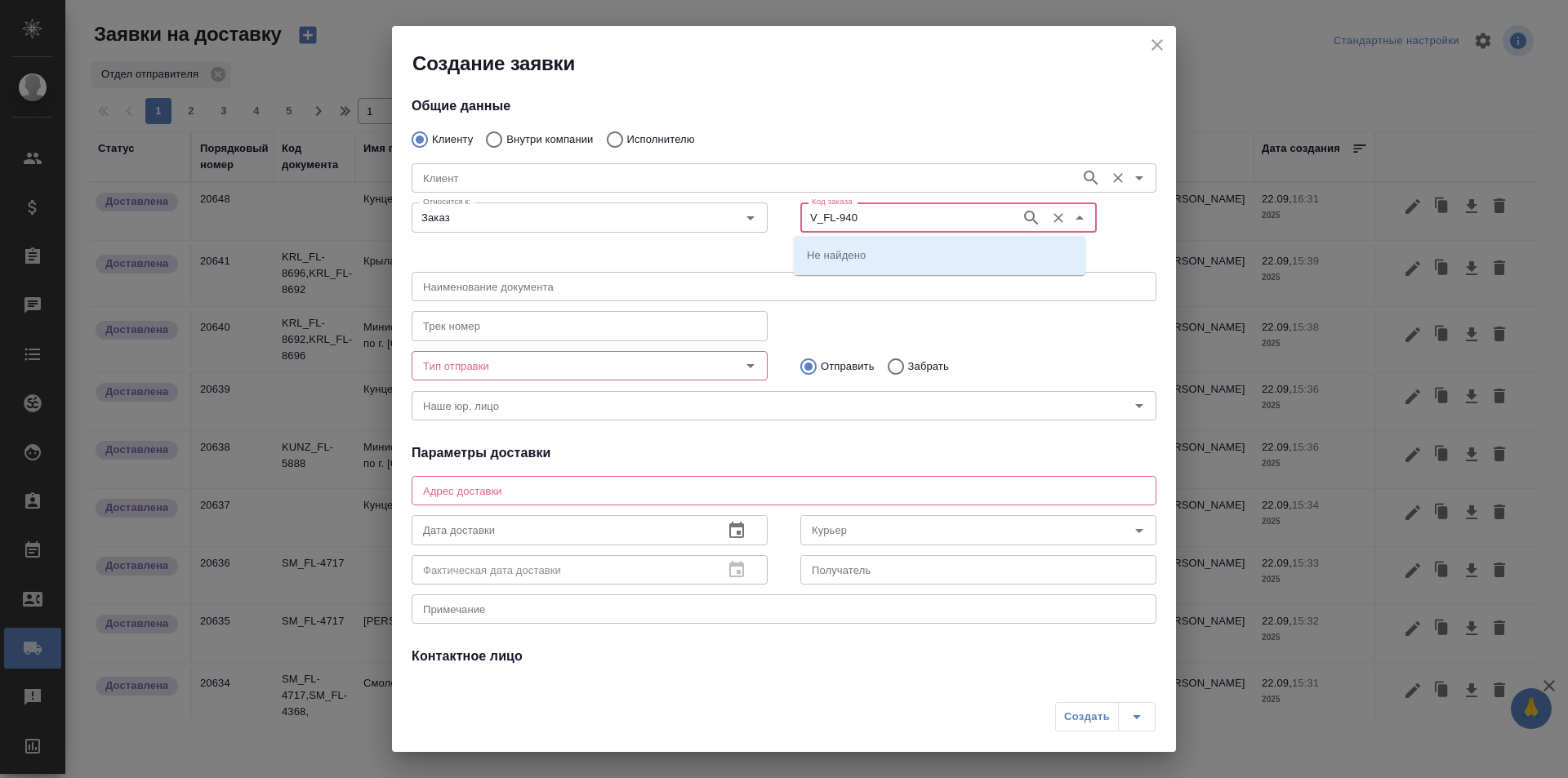
type input "V_FL-940"
click at [829, 181] on input "Клиент" at bounding box center [744, 178] width 656 height 20
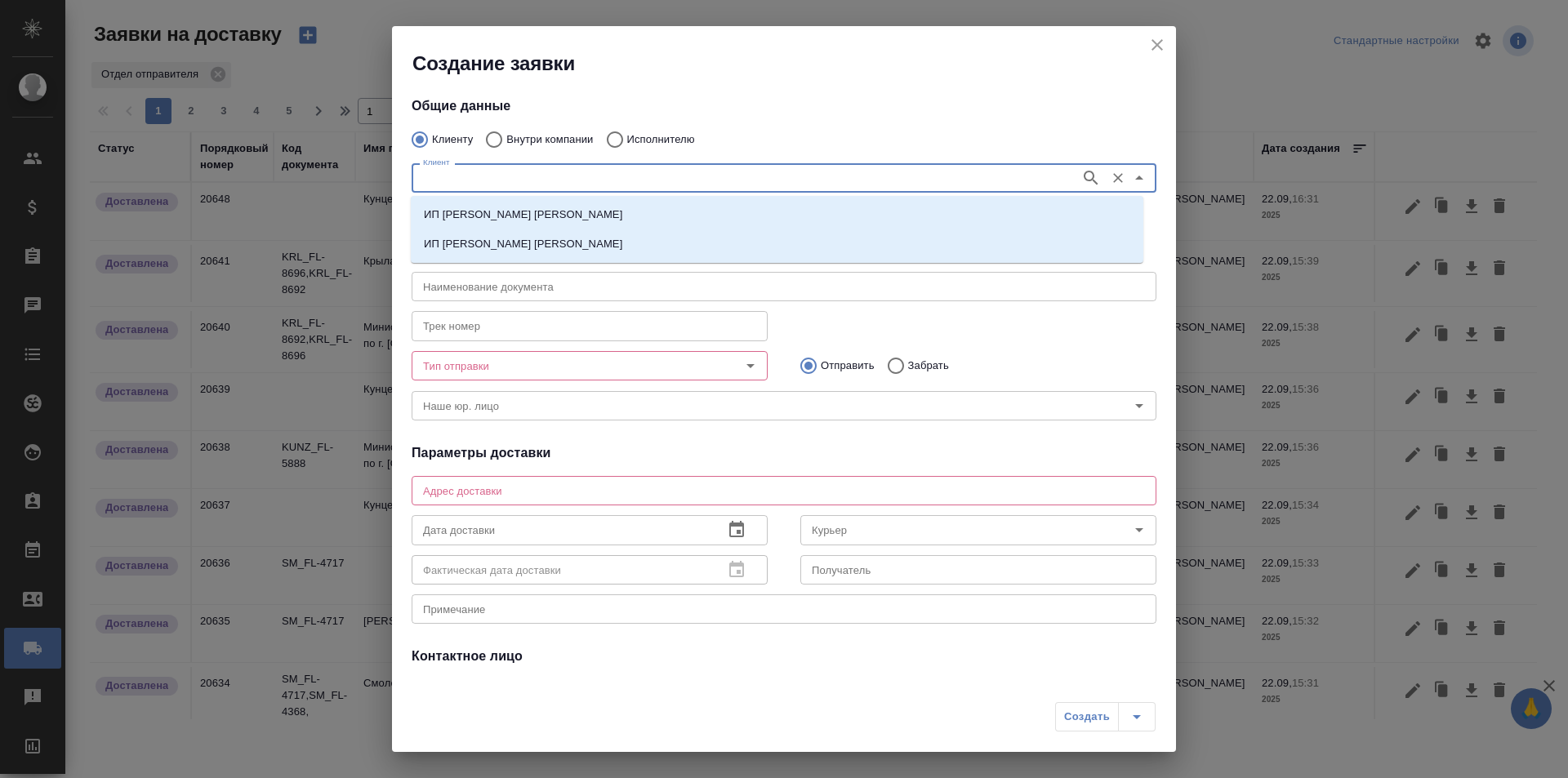
click at [864, 117] on div "Общие данные Клиенту Внутри компании Исполнителю Клиент Клиент Относится к: Зак…" at bounding box center [784, 375] width 784 height 597
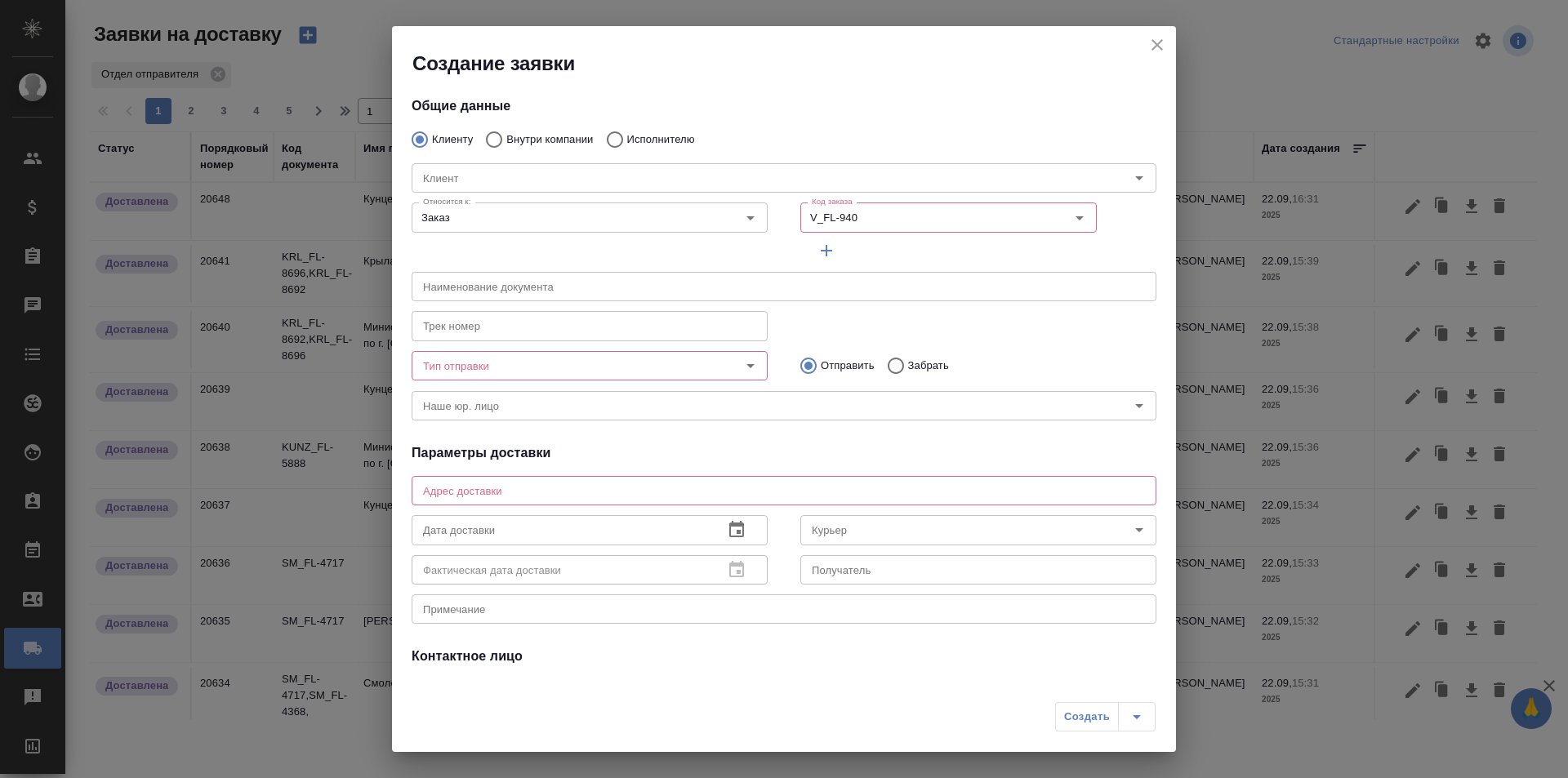
click at [613, 363] on input "Тип отправки" at bounding box center [562, 365] width 292 height 20
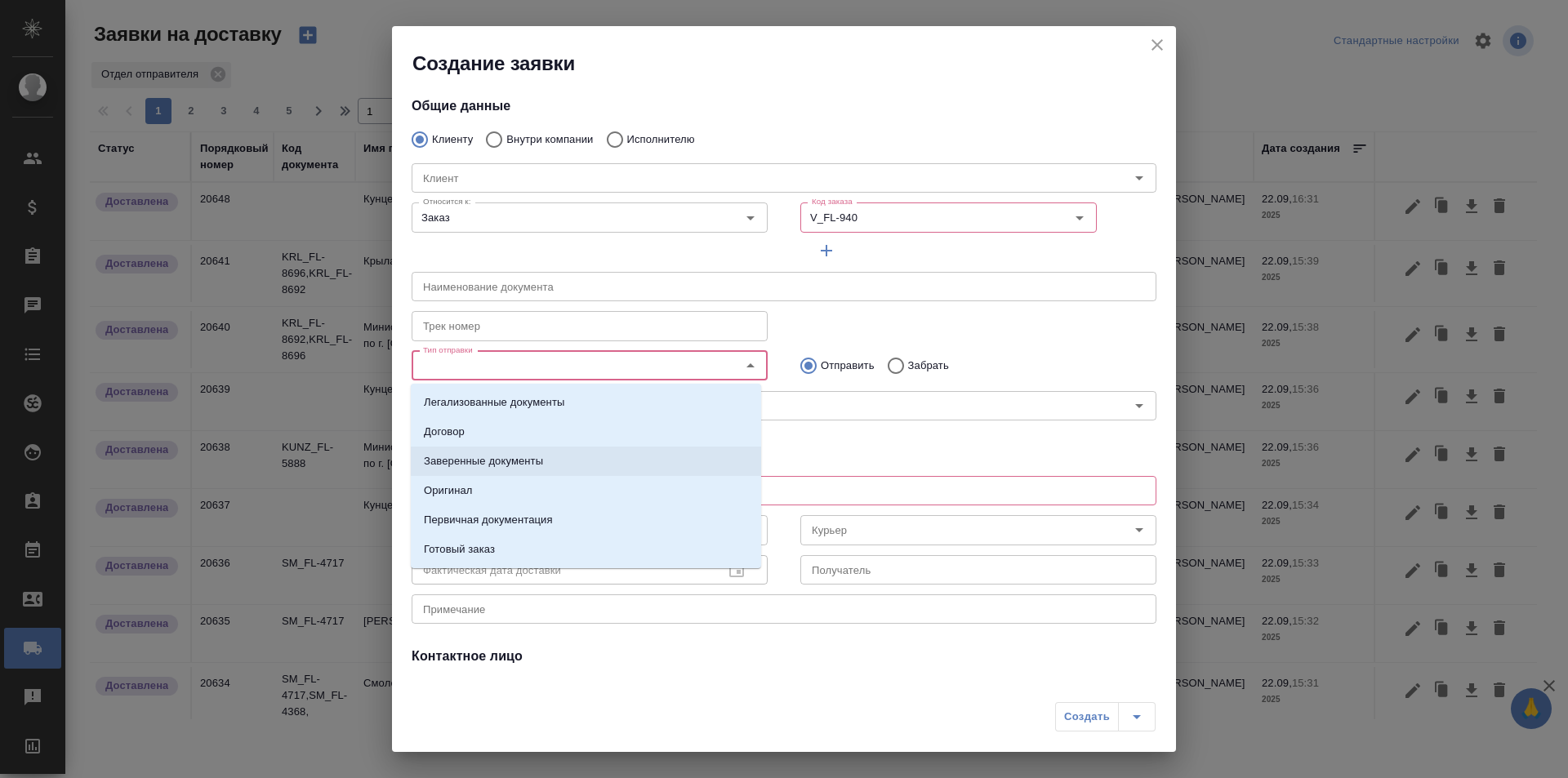
click at [505, 469] on li "Заверенные документы" at bounding box center [586, 461] width 350 height 29
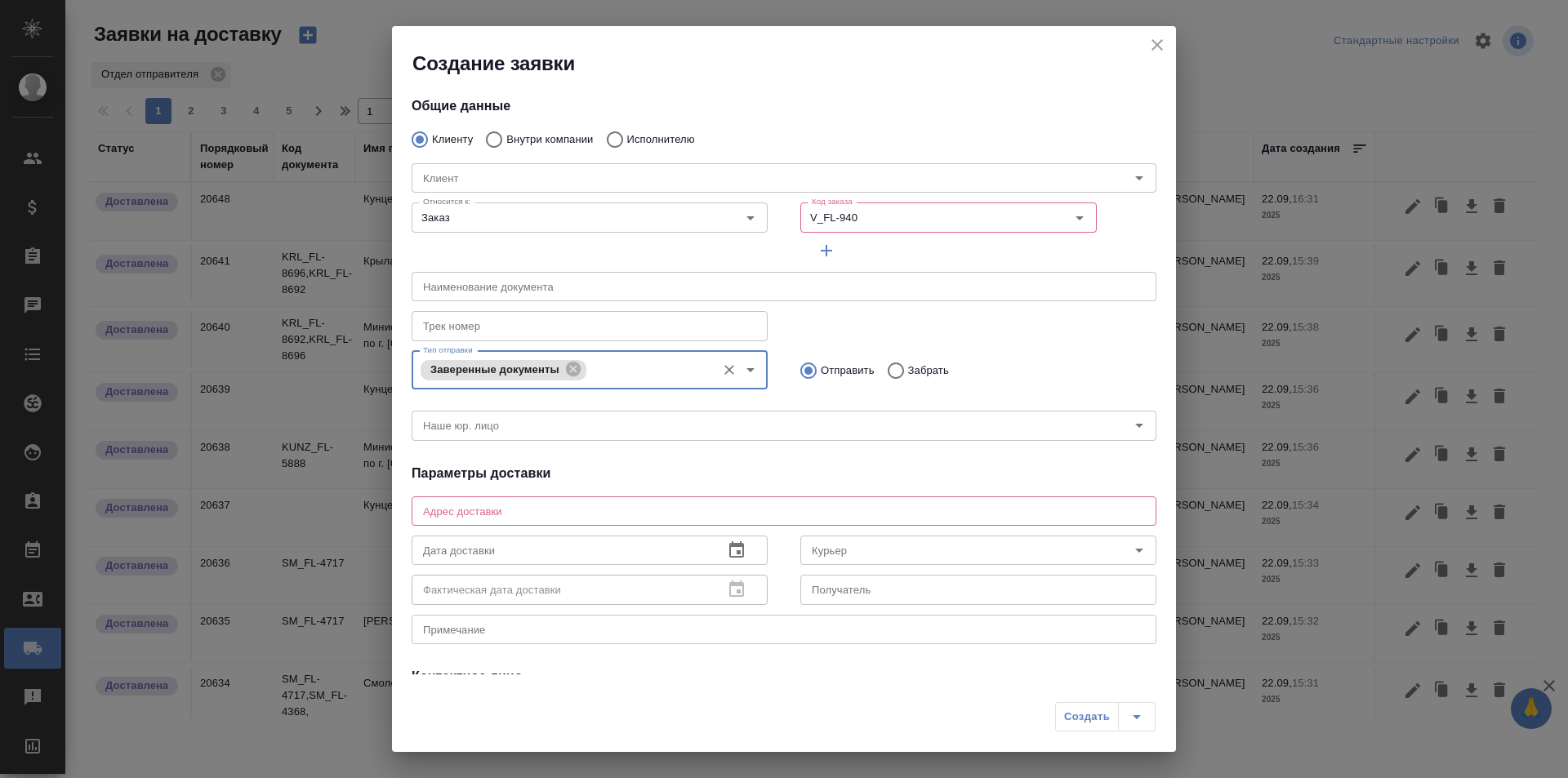
click at [605, 290] on input "text" at bounding box center [784, 286] width 745 height 29
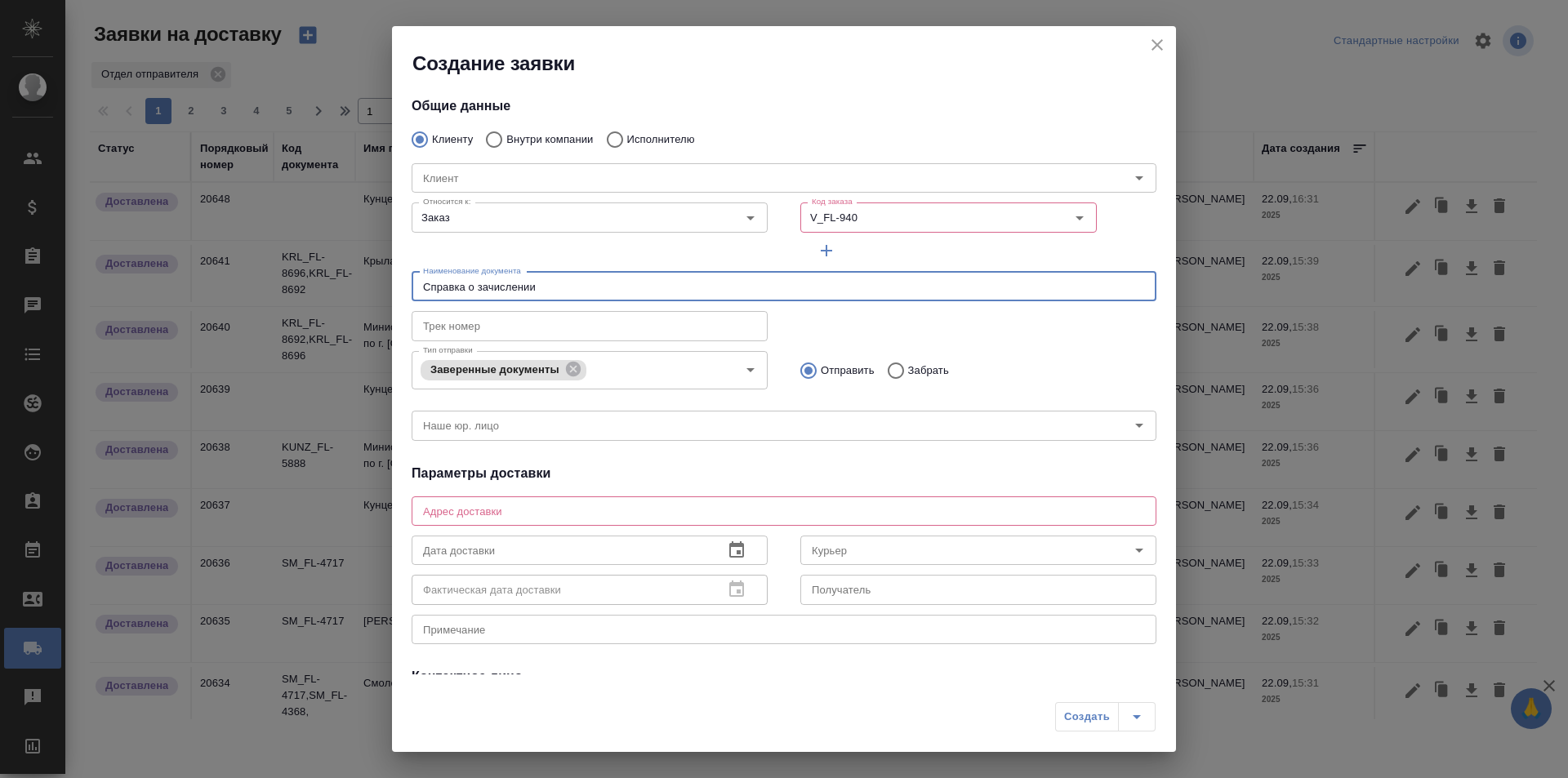
type input "Справка о зачислении"
click at [594, 496] on div "x Адрес доставки" at bounding box center [784, 510] width 745 height 29
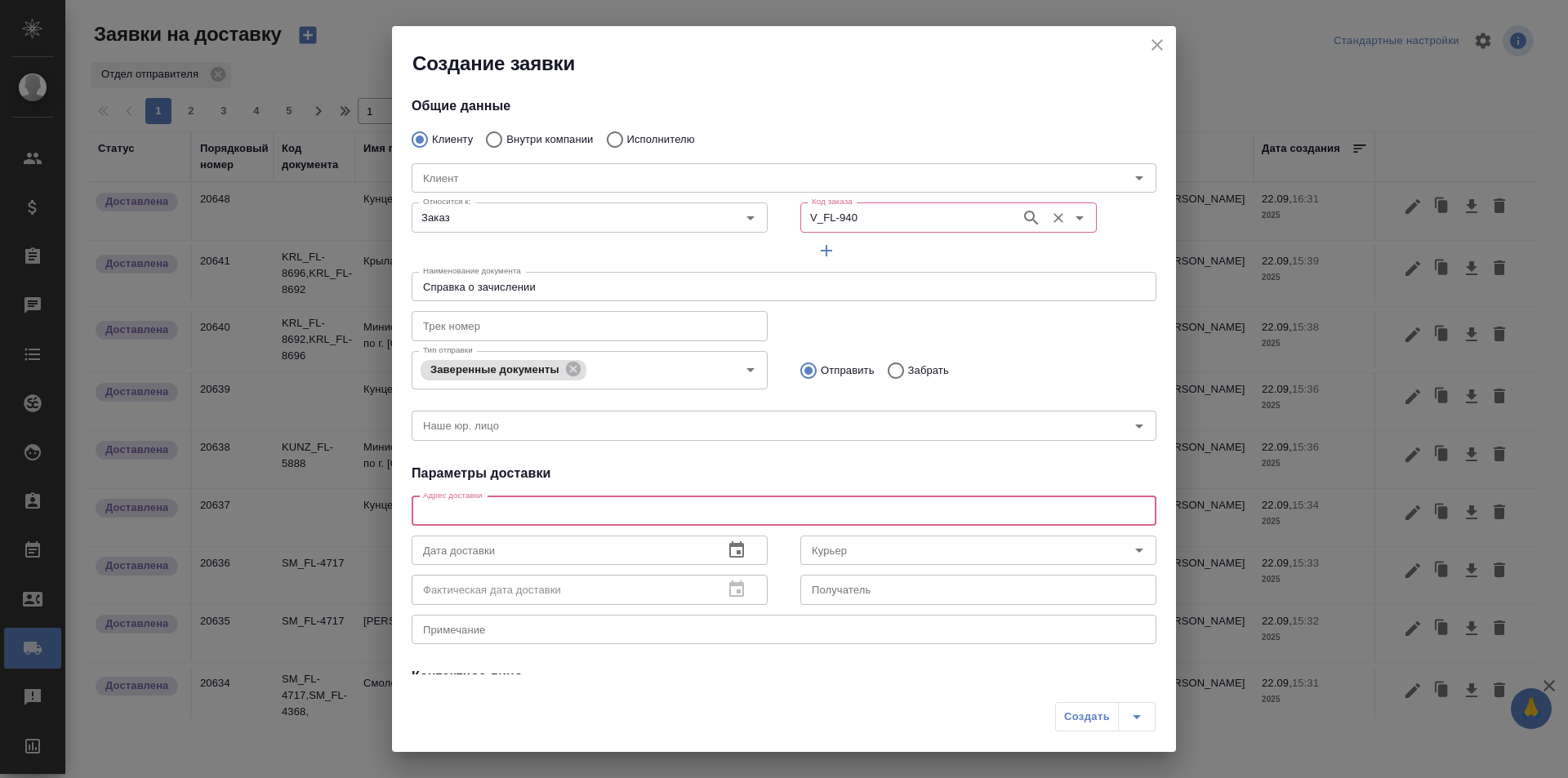
click at [884, 206] on div "V_FL-940 Код заказа" at bounding box center [948, 217] width 296 height 29
paste input "text"
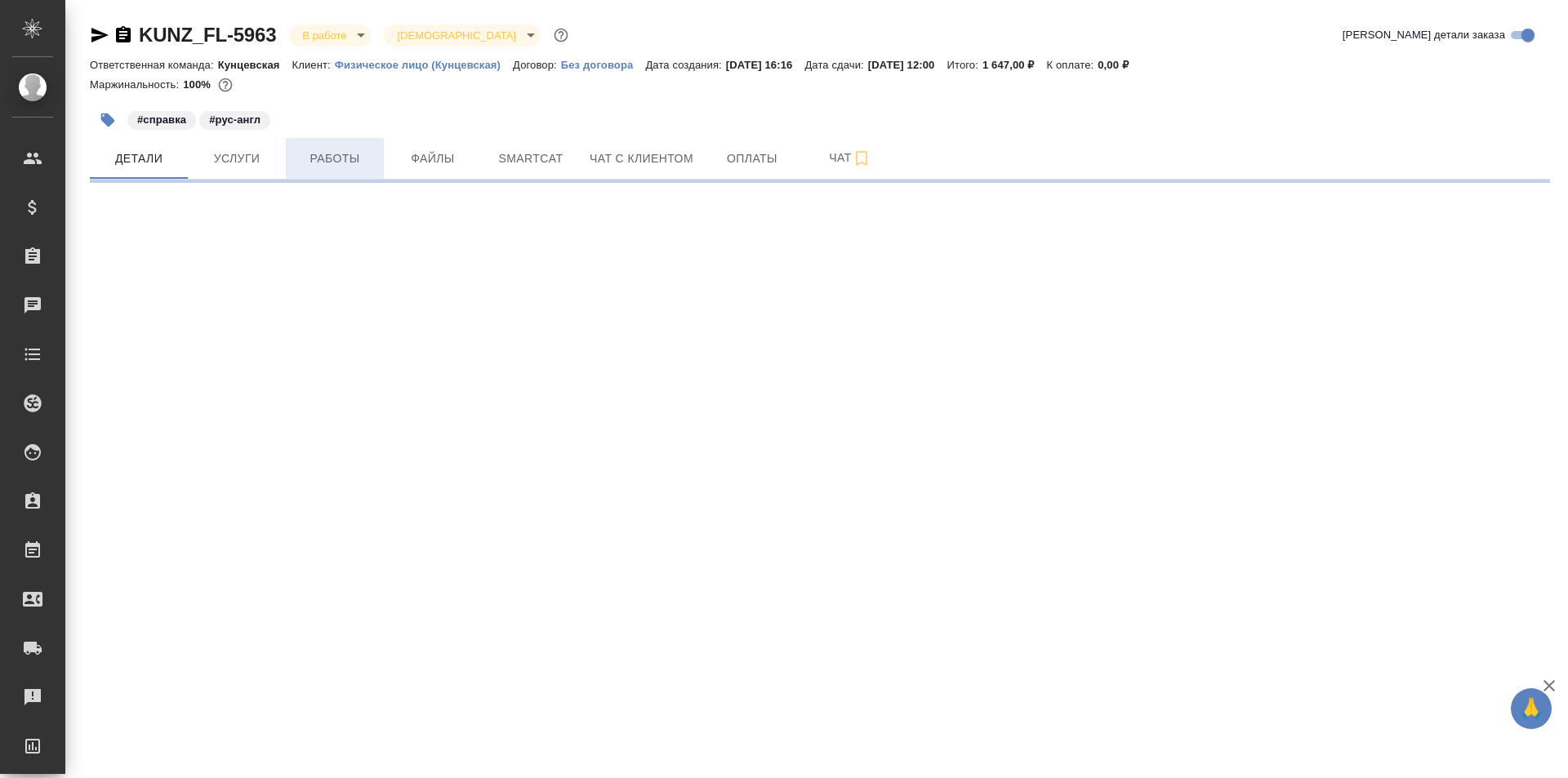
click at [312, 163] on span "Работы" at bounding box center [334, 159] width 79 height 21
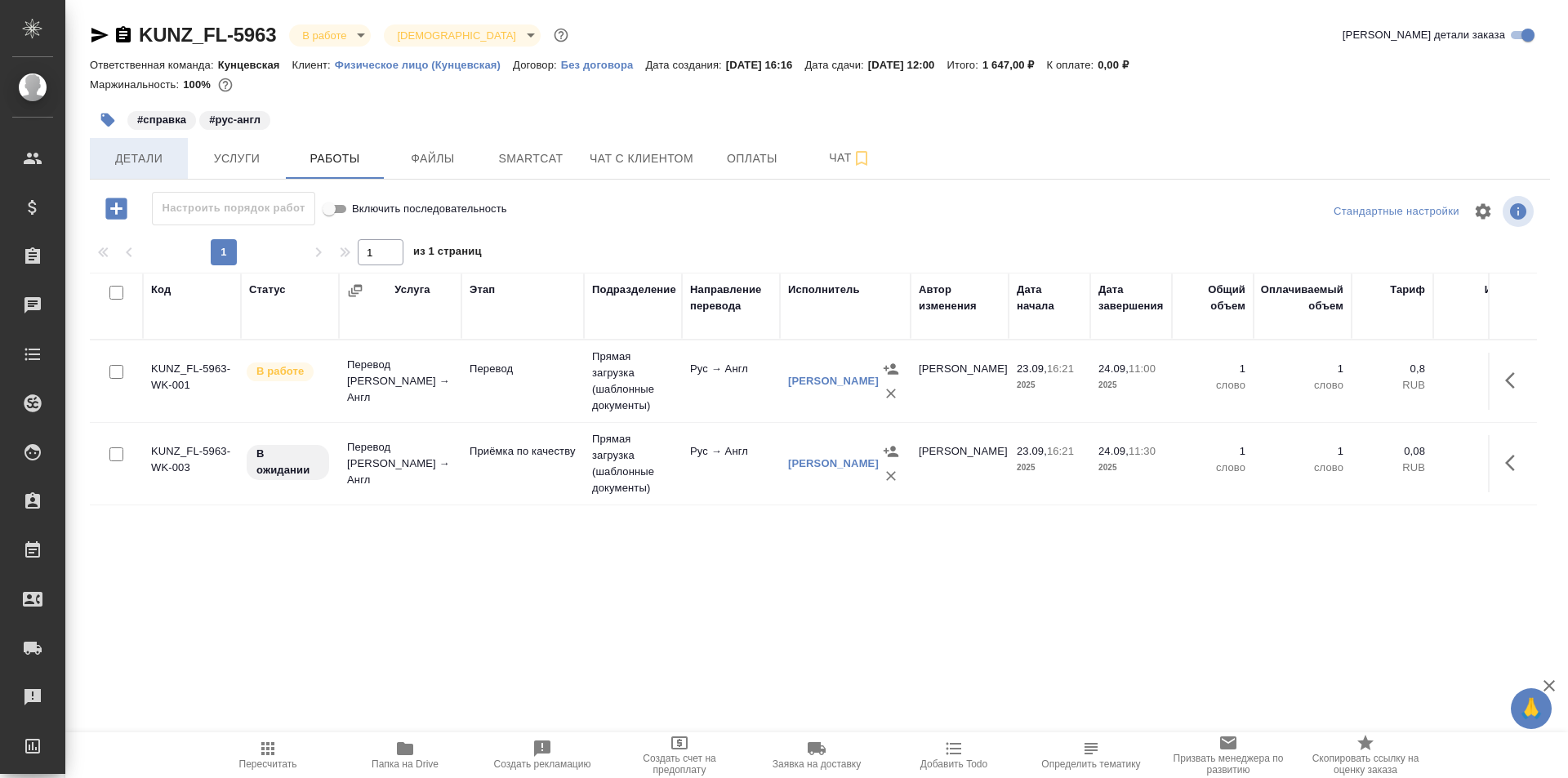
click at [150, 153] on span "Детали" at bounding box center [138, 159] width 79 height 21
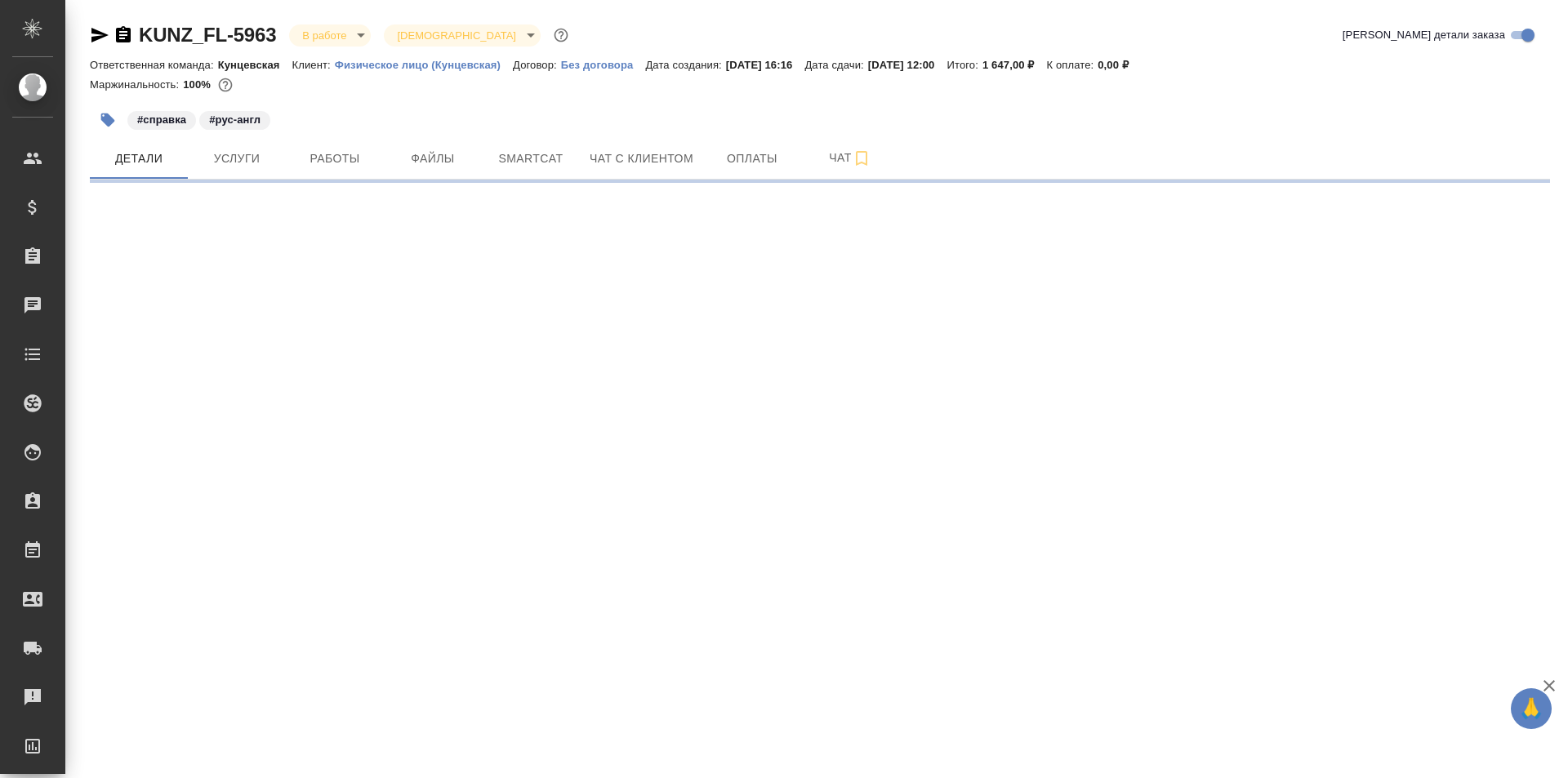
select select "RU"
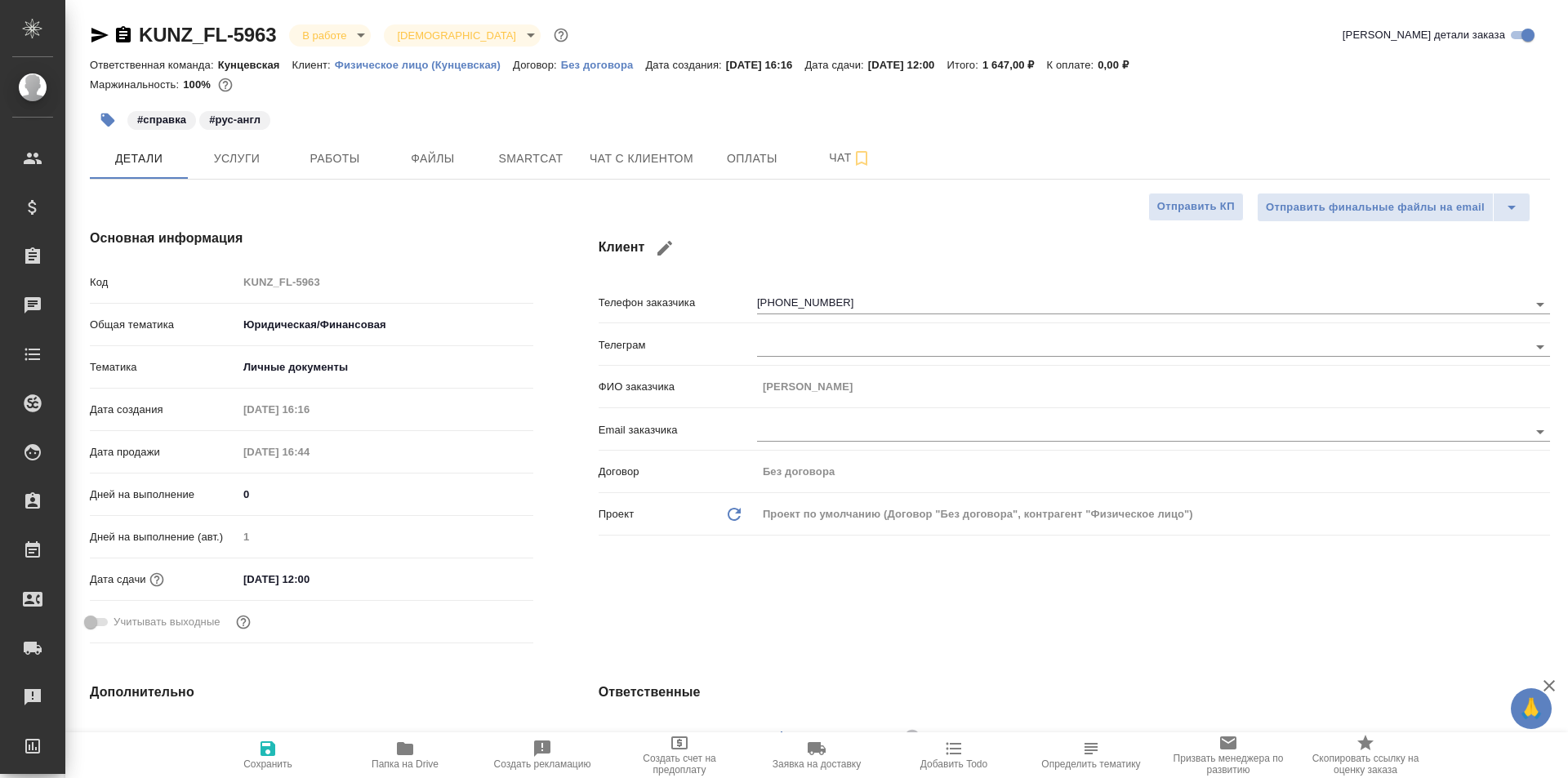
type textarea "x"
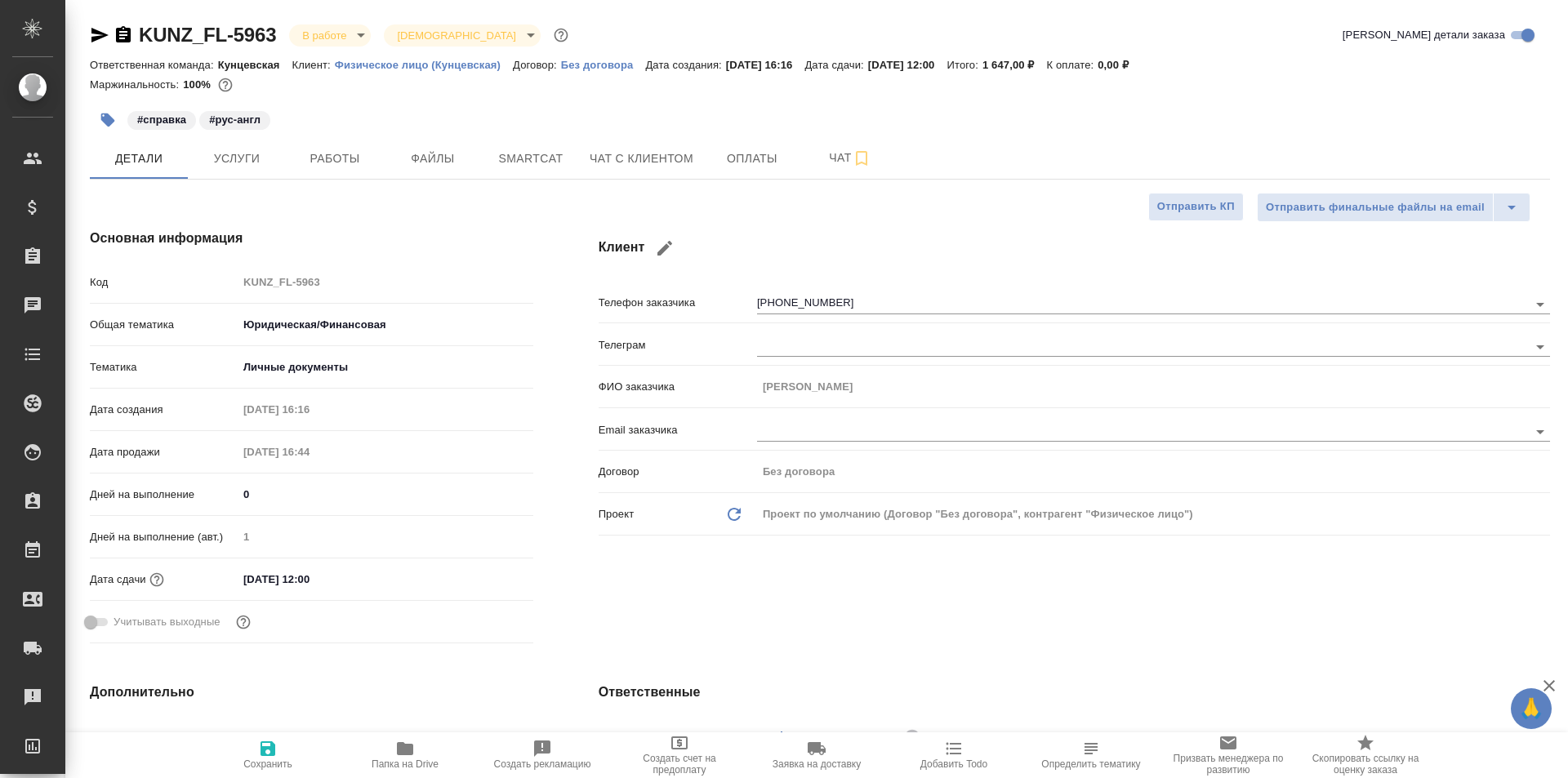
type textarea "x"
click at [366, 163] on span "Работы" at bounding box center [334, 159] width 79 height 21
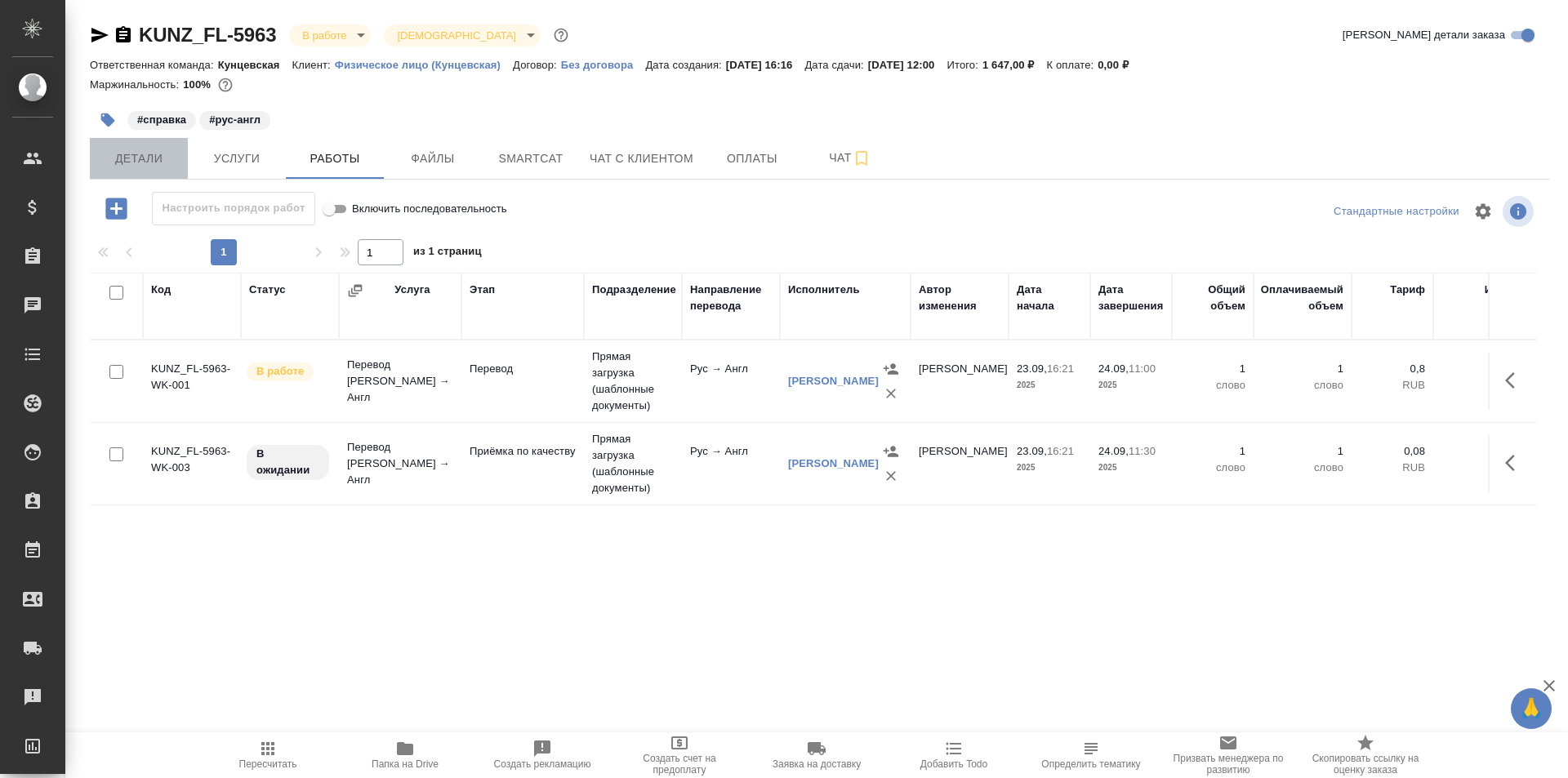
click at [182, 172] on button "Детали" at bounding box center [138, 158] width 98 height 41
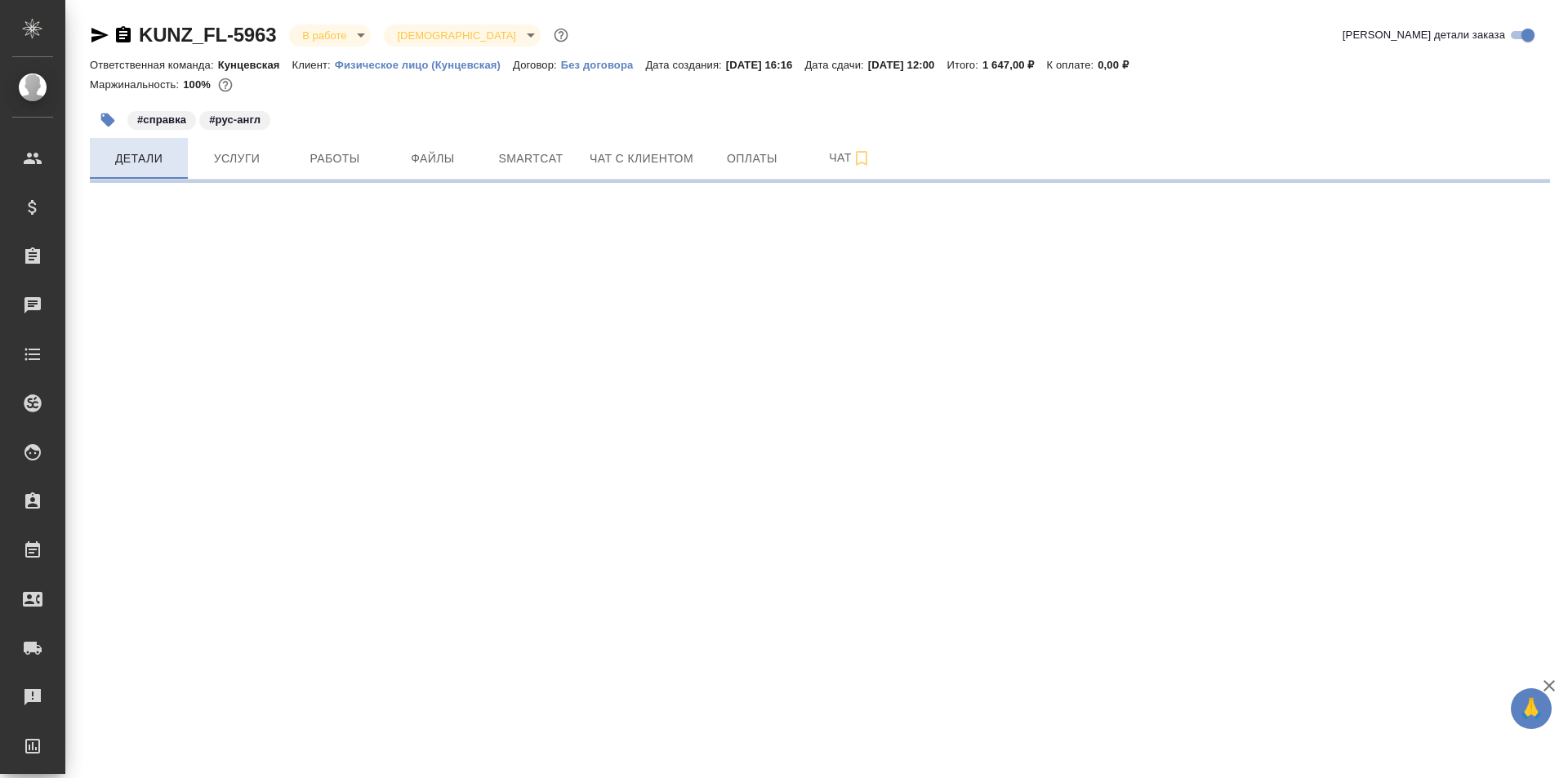
select select "RU"
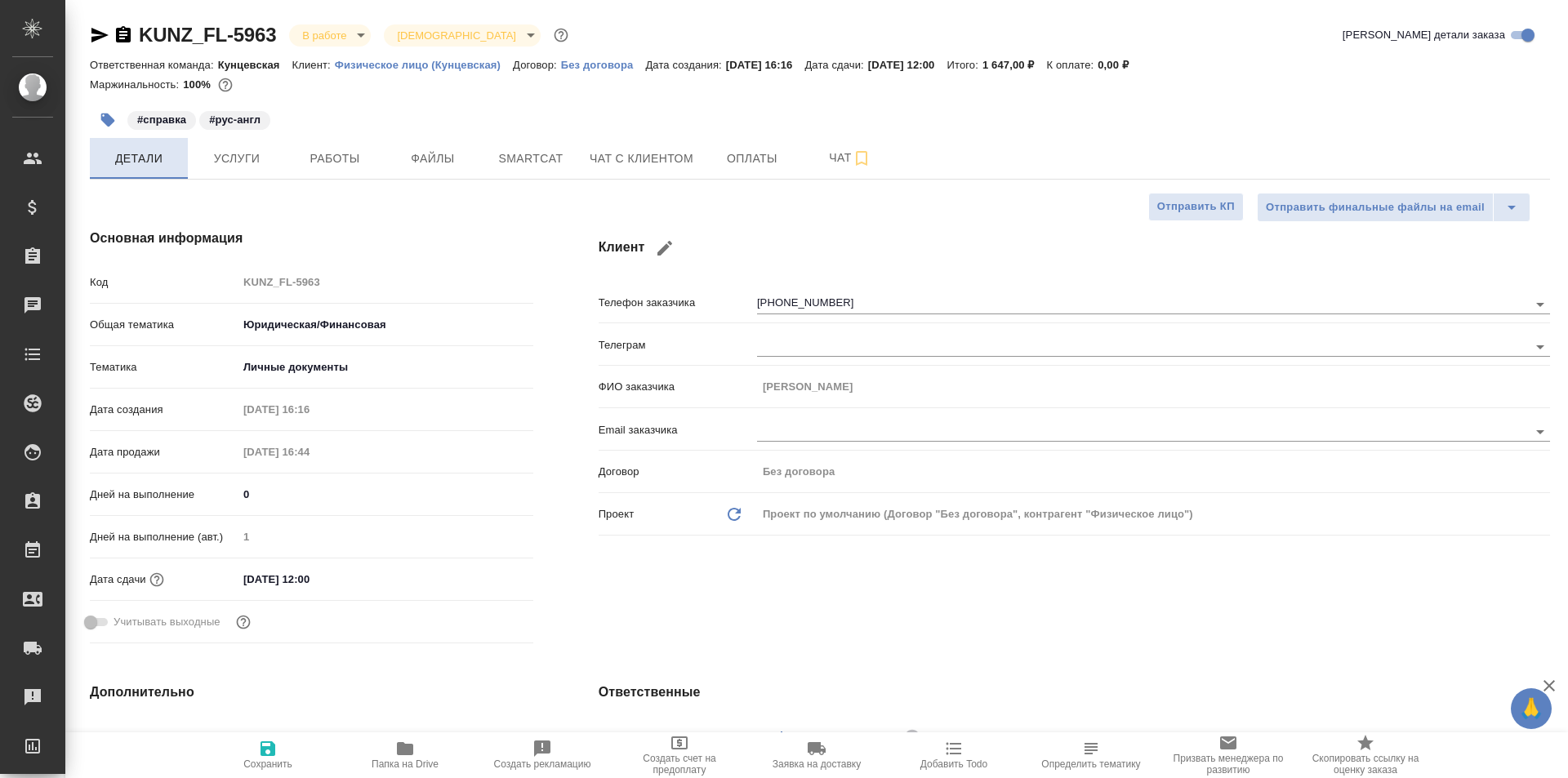
type textarea "x"
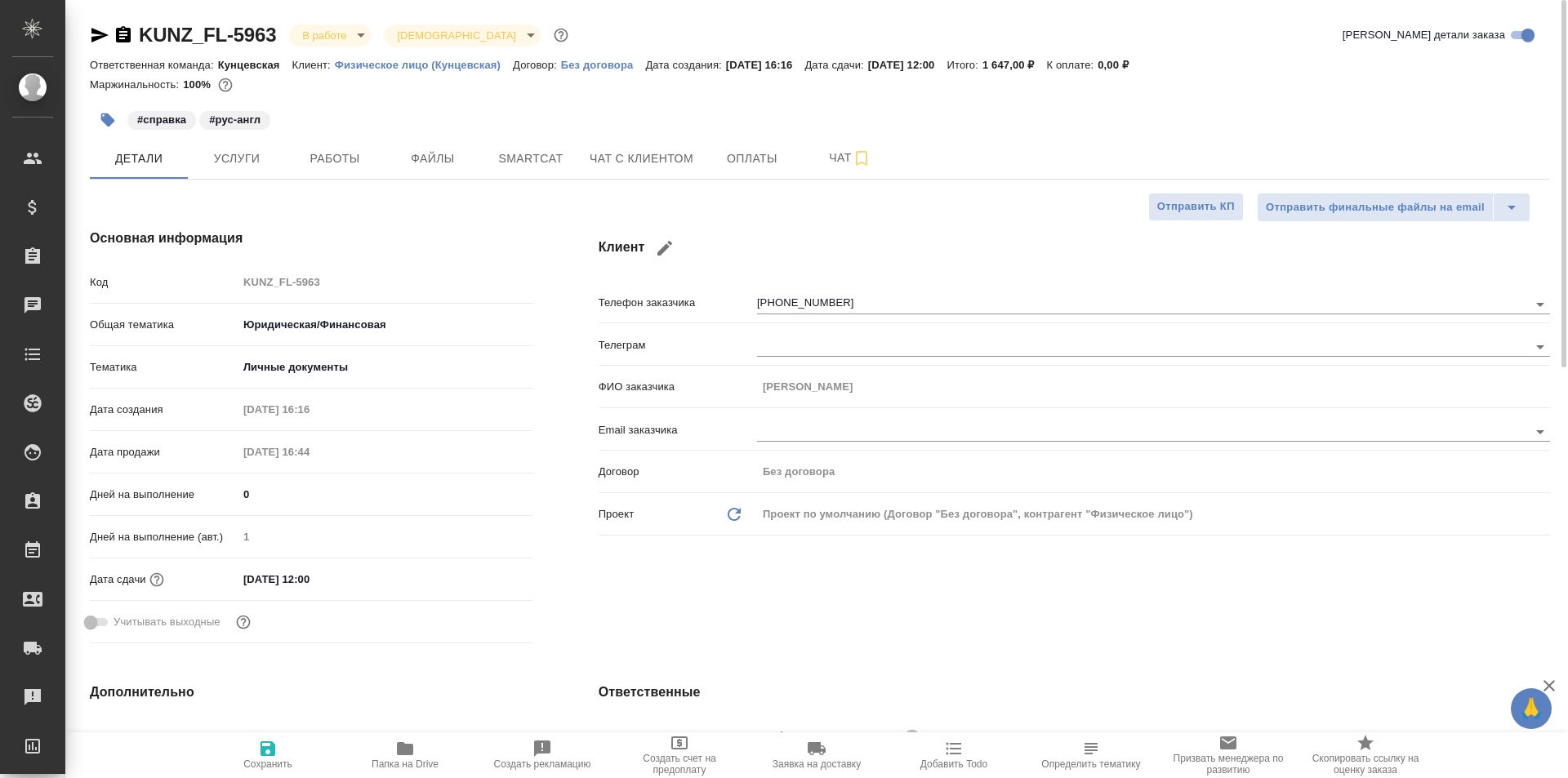
type textarea "x"
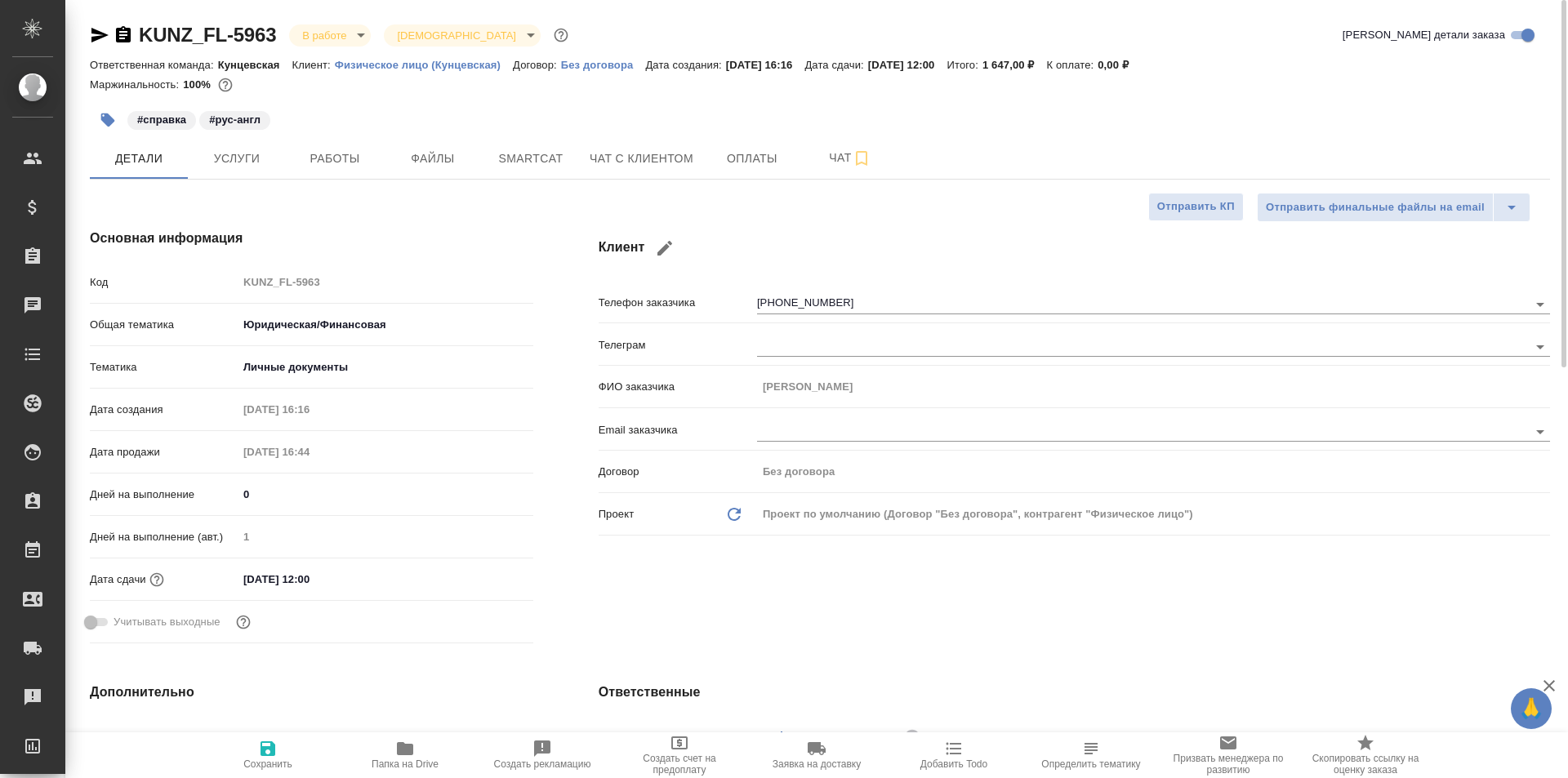
type textarea "x"
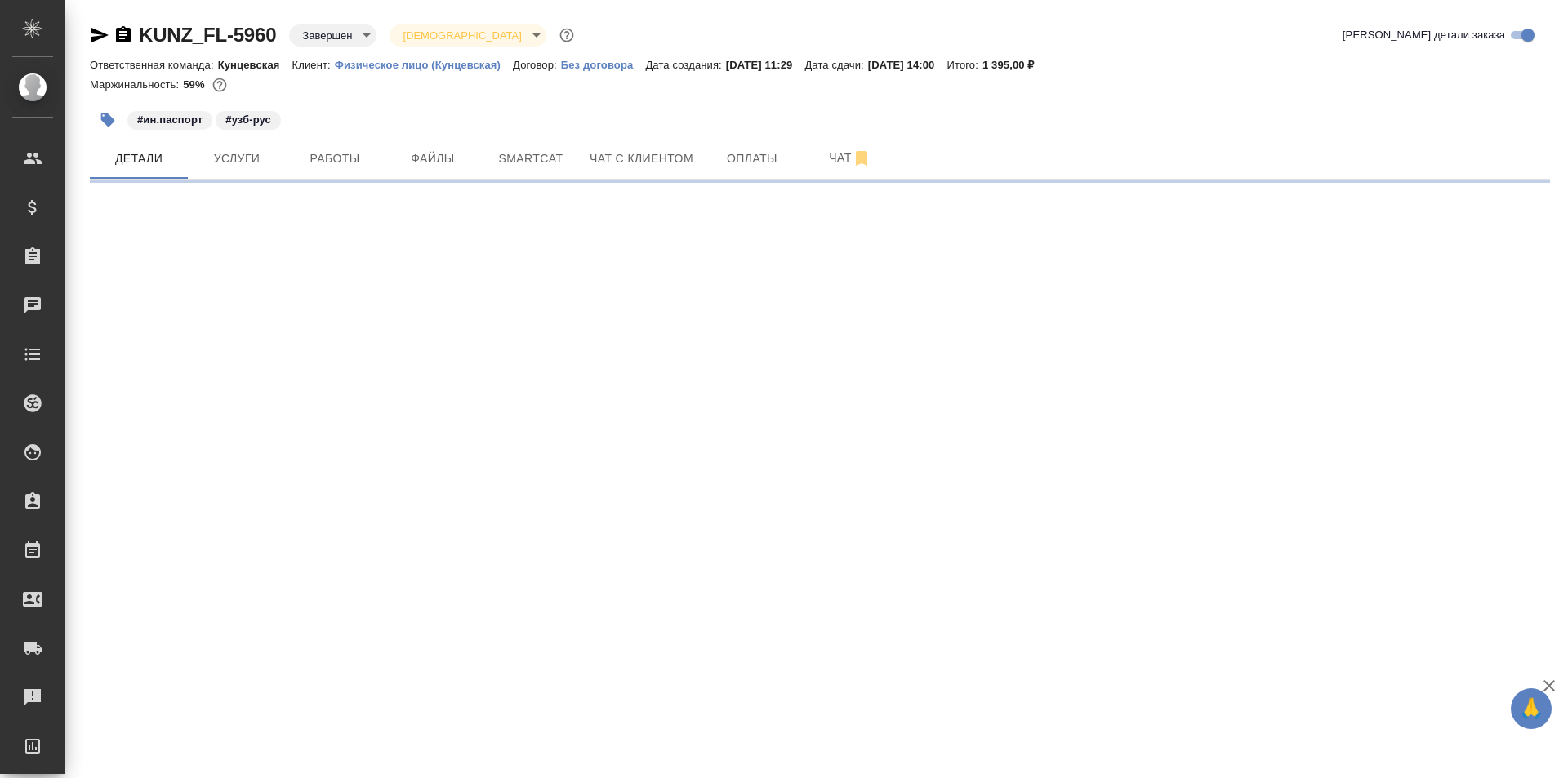
select select "RU"
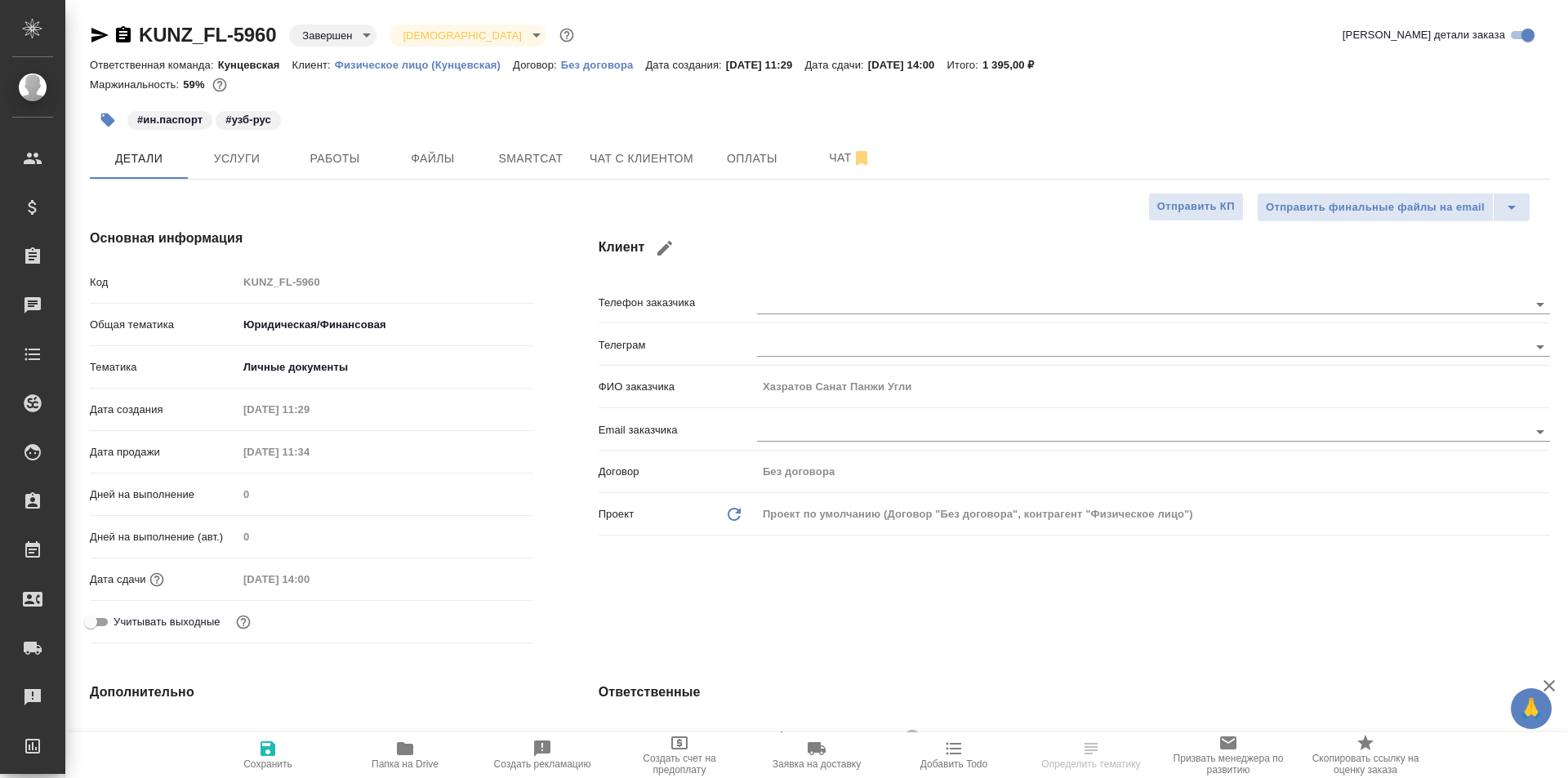
type textarea "x"
type input "Веселова Юлия"
type input "Зотова Екатерина"
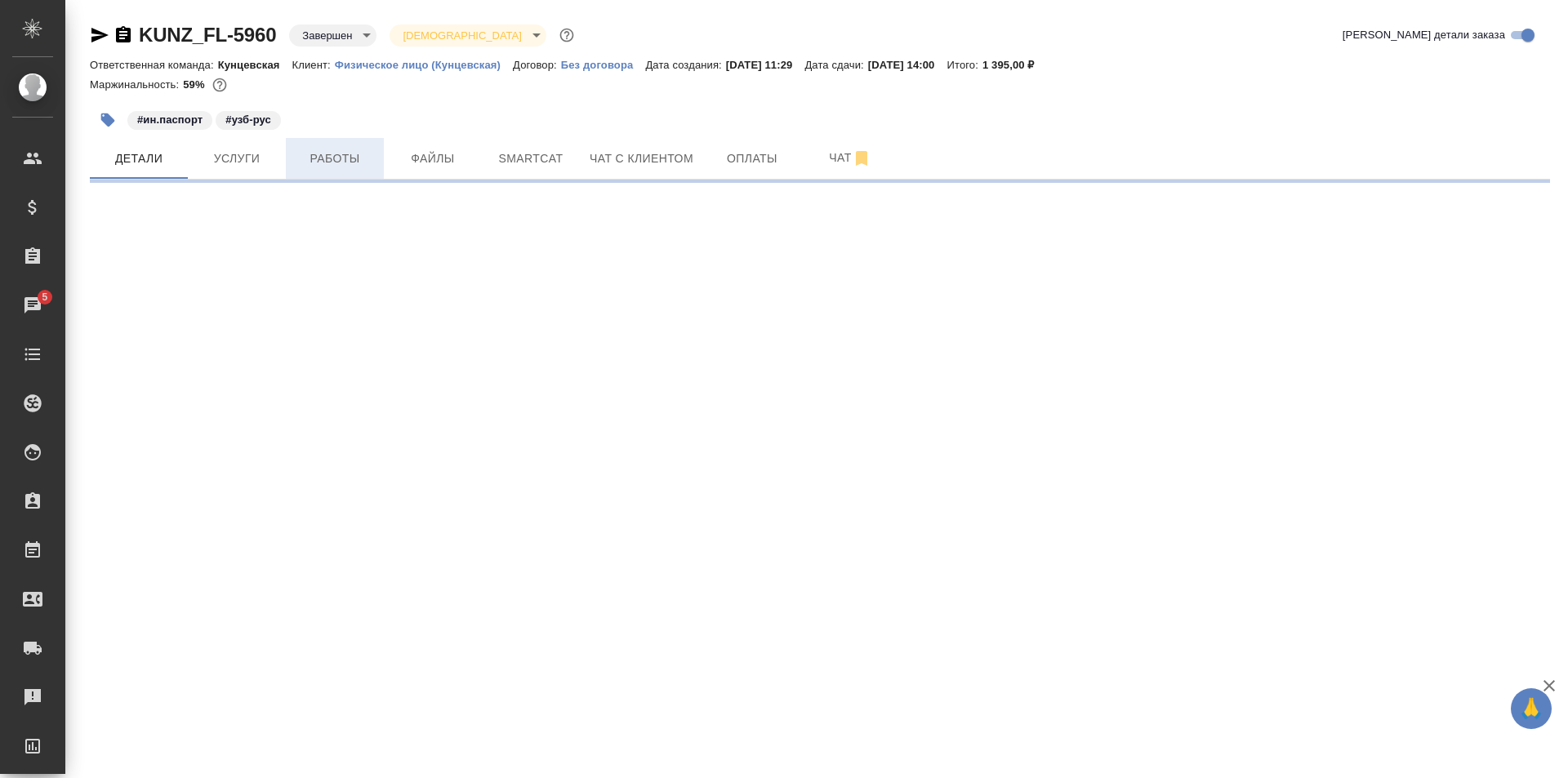
select select "RU"
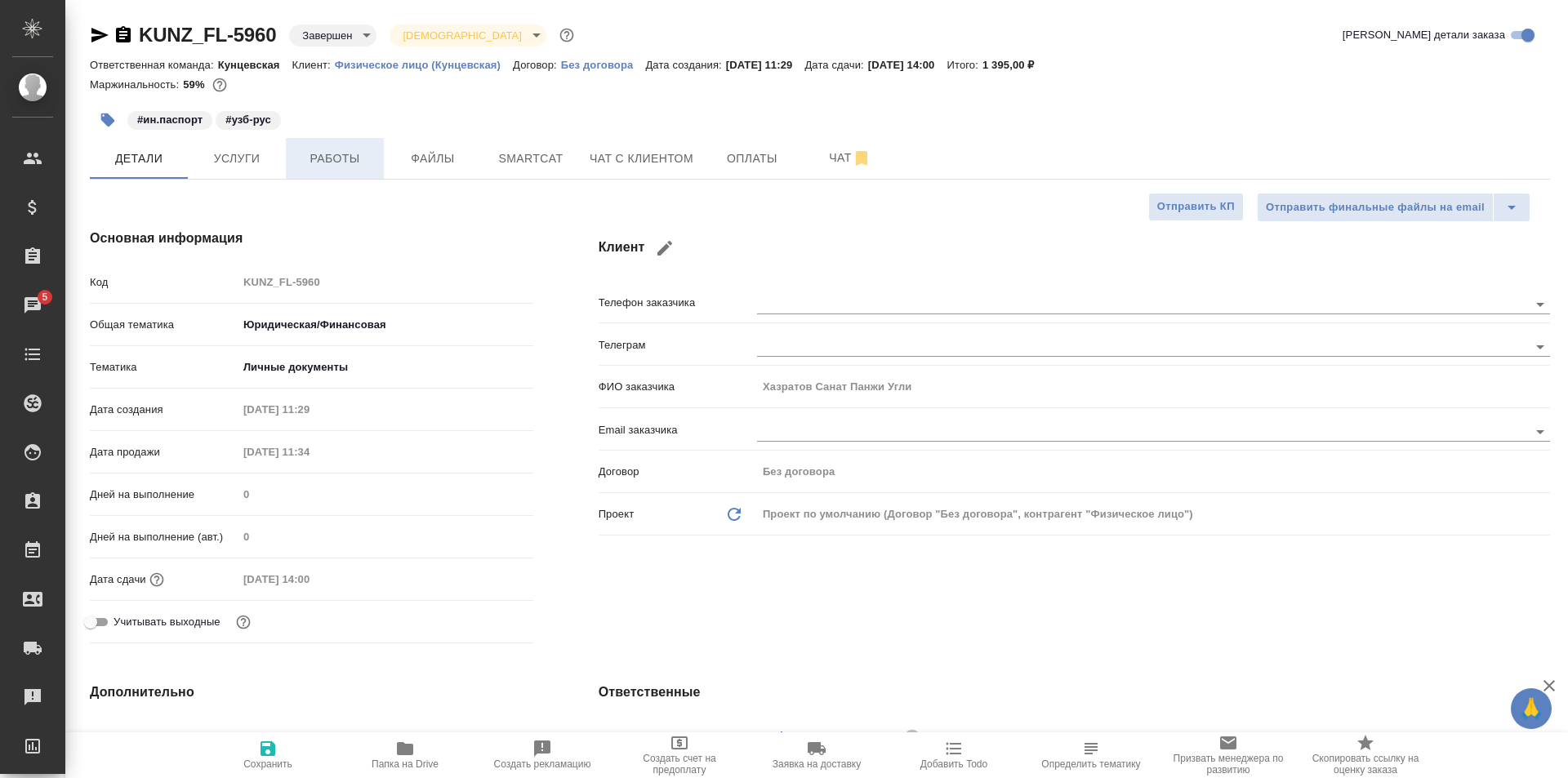
type textarea "x"
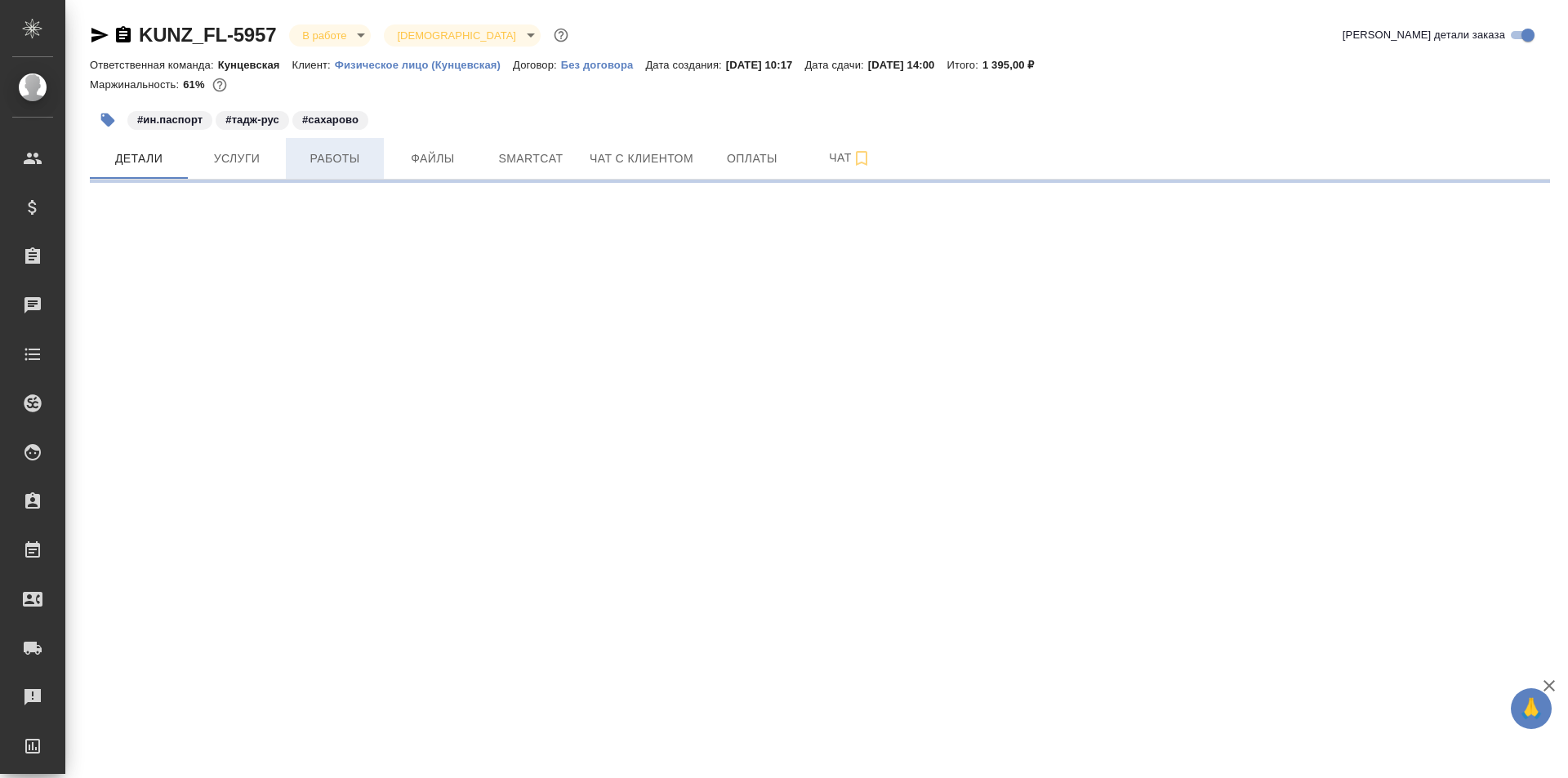
click at [353, 164] on span "Работы" at bounding box center [334, 159] width 79 height 21
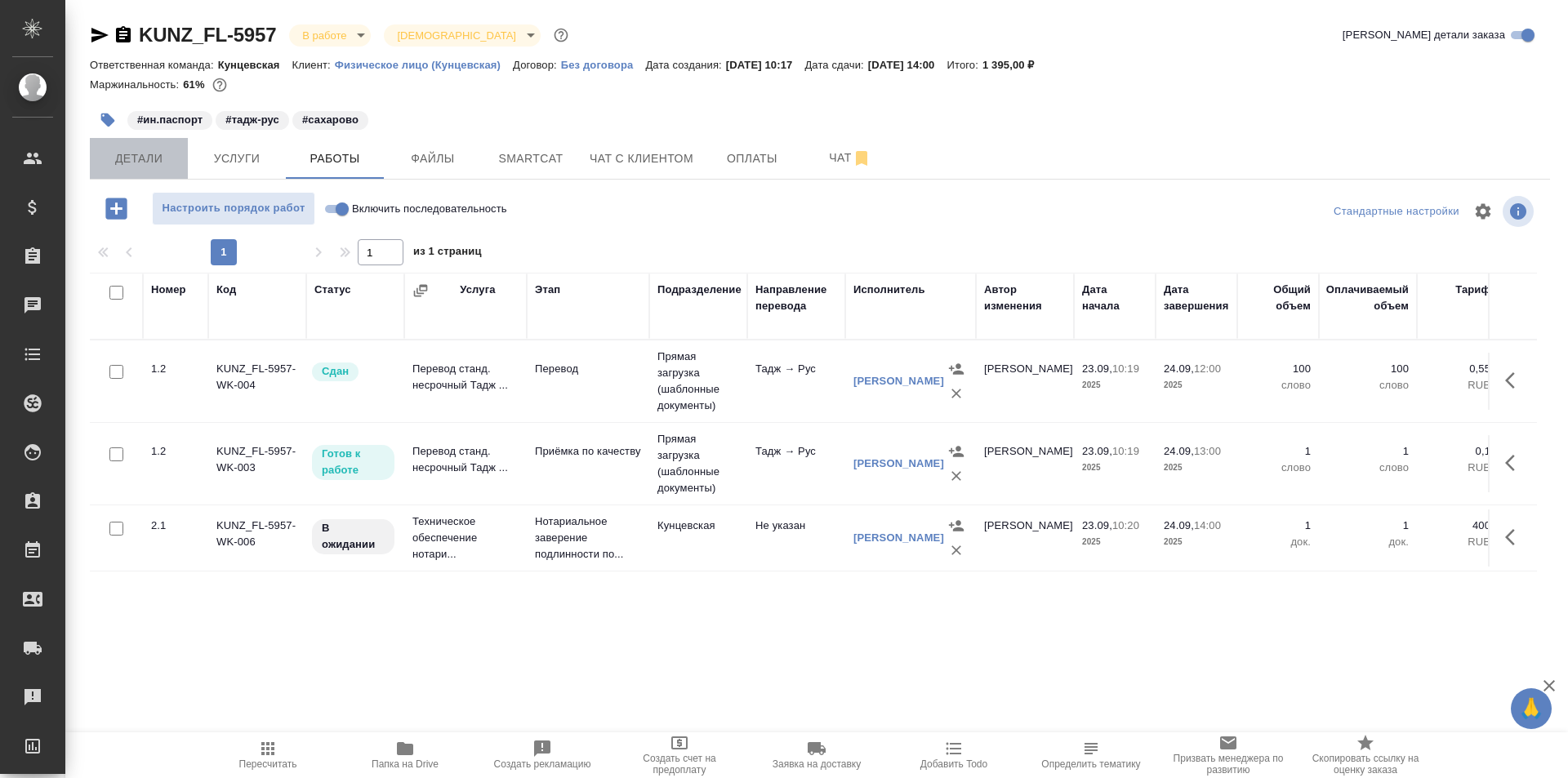
click at [138, 162] on span "Детали" at bounding box center [138, 159] width 79 height 21
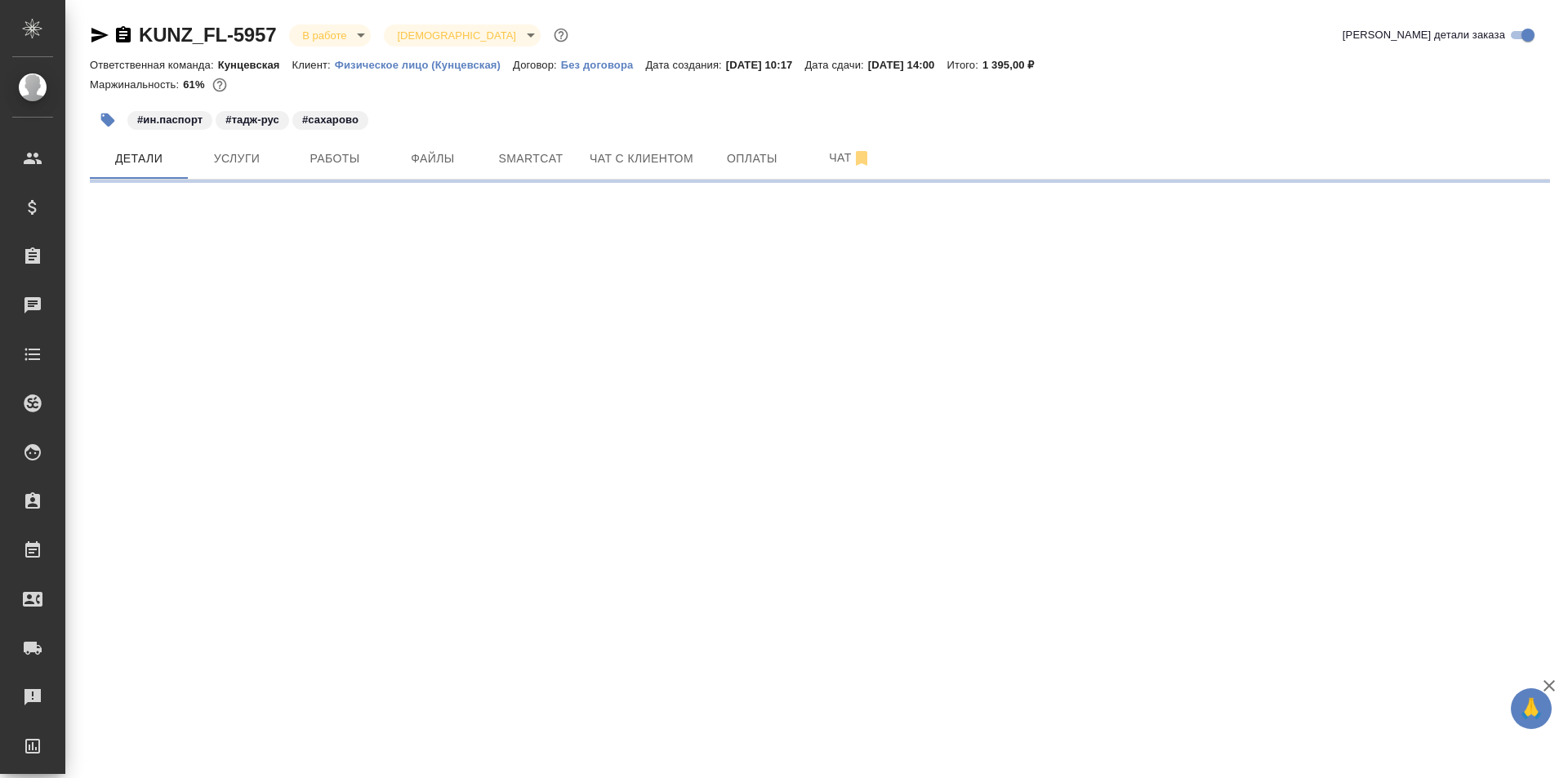
select select "RU"
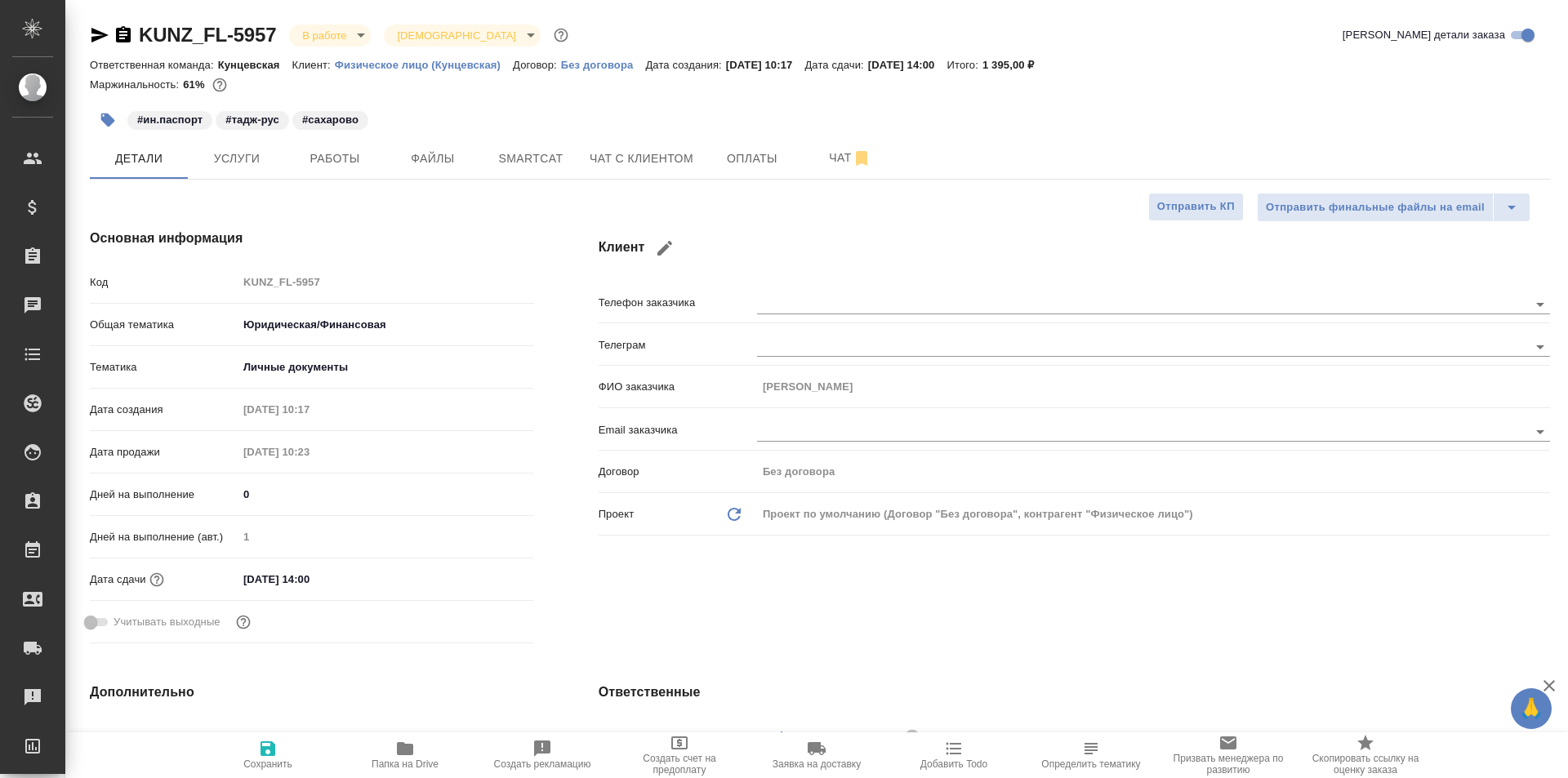
type textarea "x"
click at [300, 167] on span "Работы" at bounding box center [334, 159] width 79 height 21
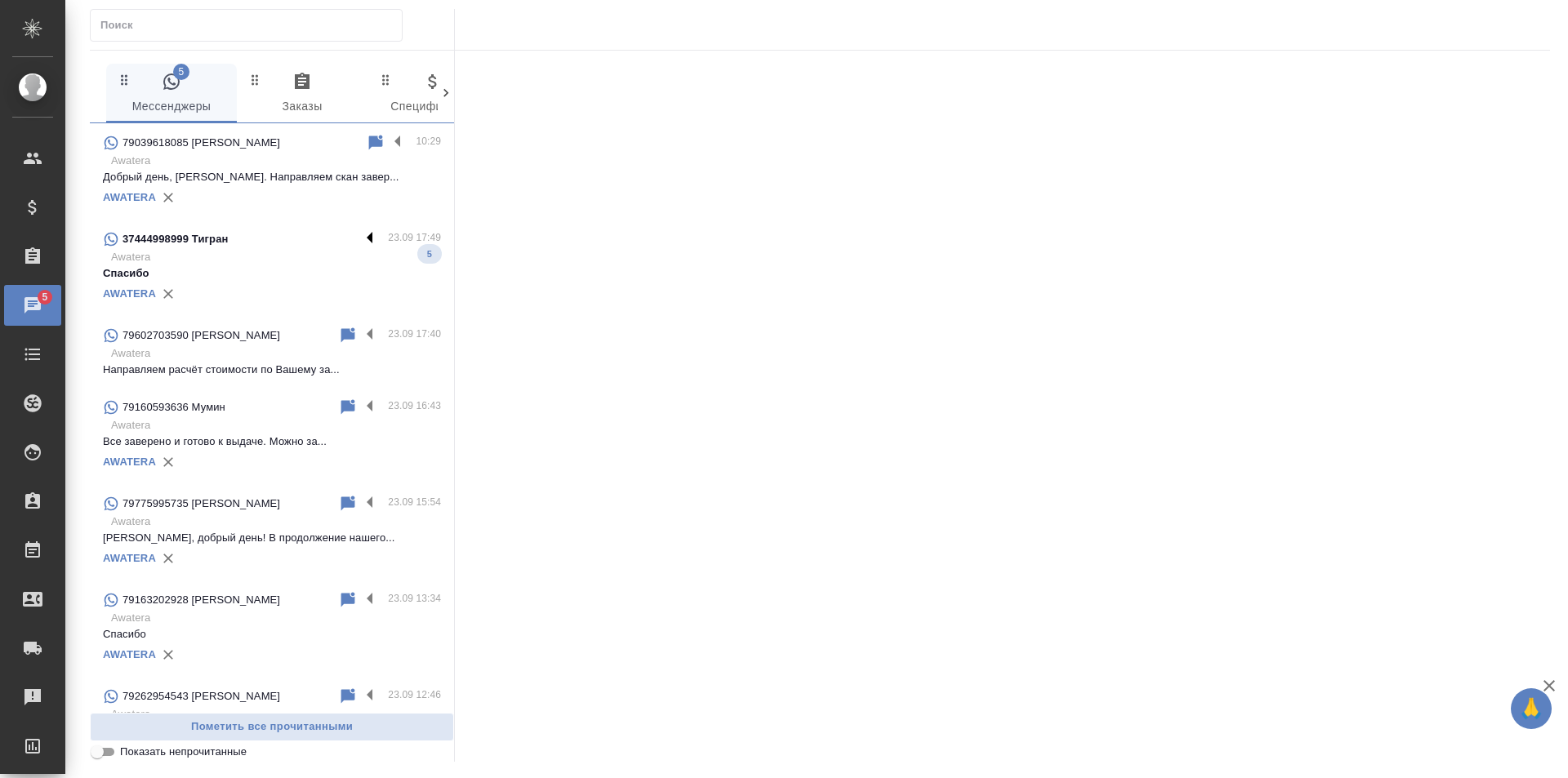
click at [360, 237] on label at bounding box center [373, 239] width 27 height 19
click at [0, 0] on input "checkbox" at bounding box center [0, 0] width 0 height 0
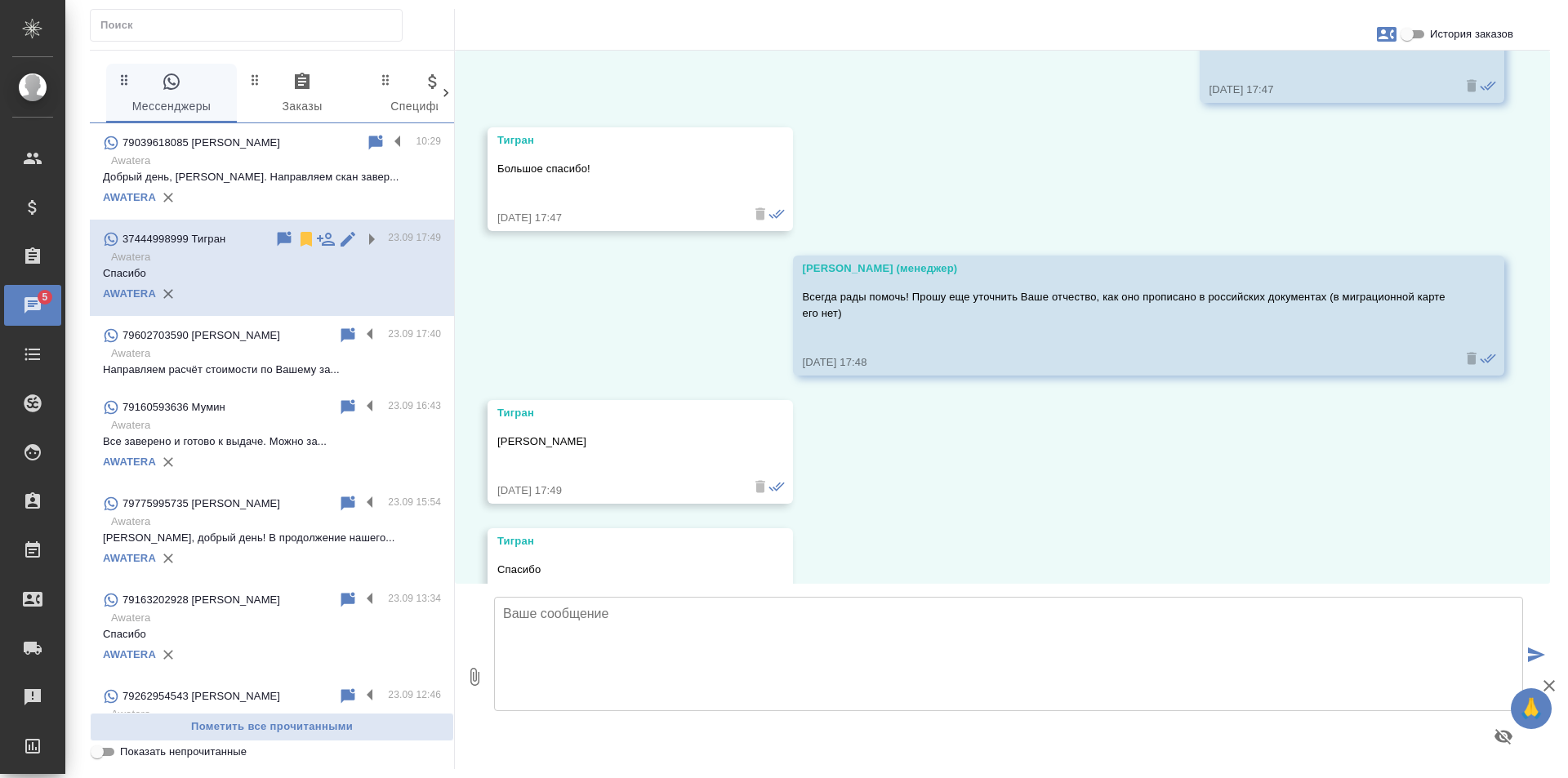
scroll to position [3024, 0]
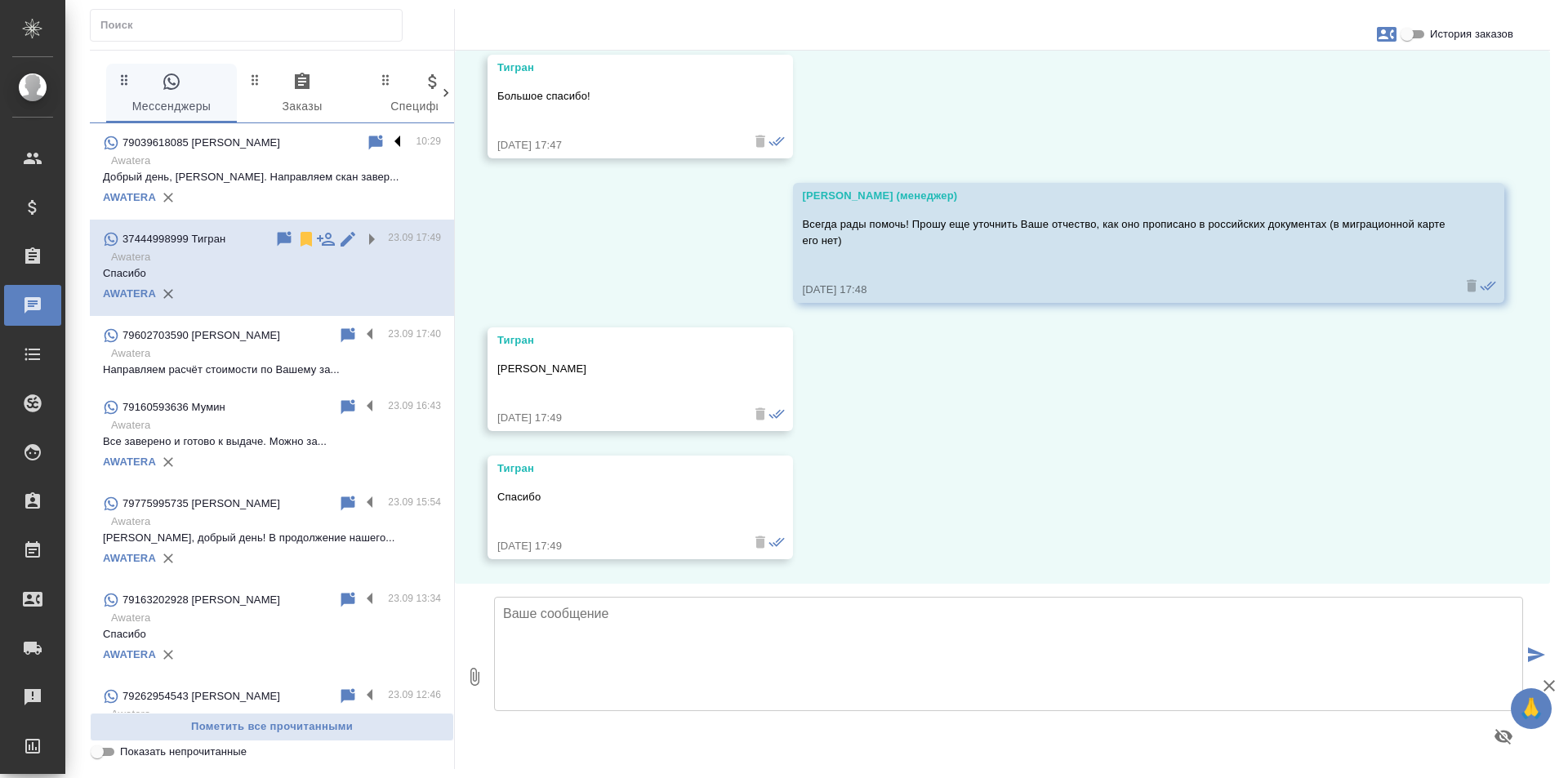
click at [388, 140] on label at bounding box center [401, 143] width 27 height 19
click at [0, 0] on input "checkbox" at bounding box center [0, 0] width 0 height 0
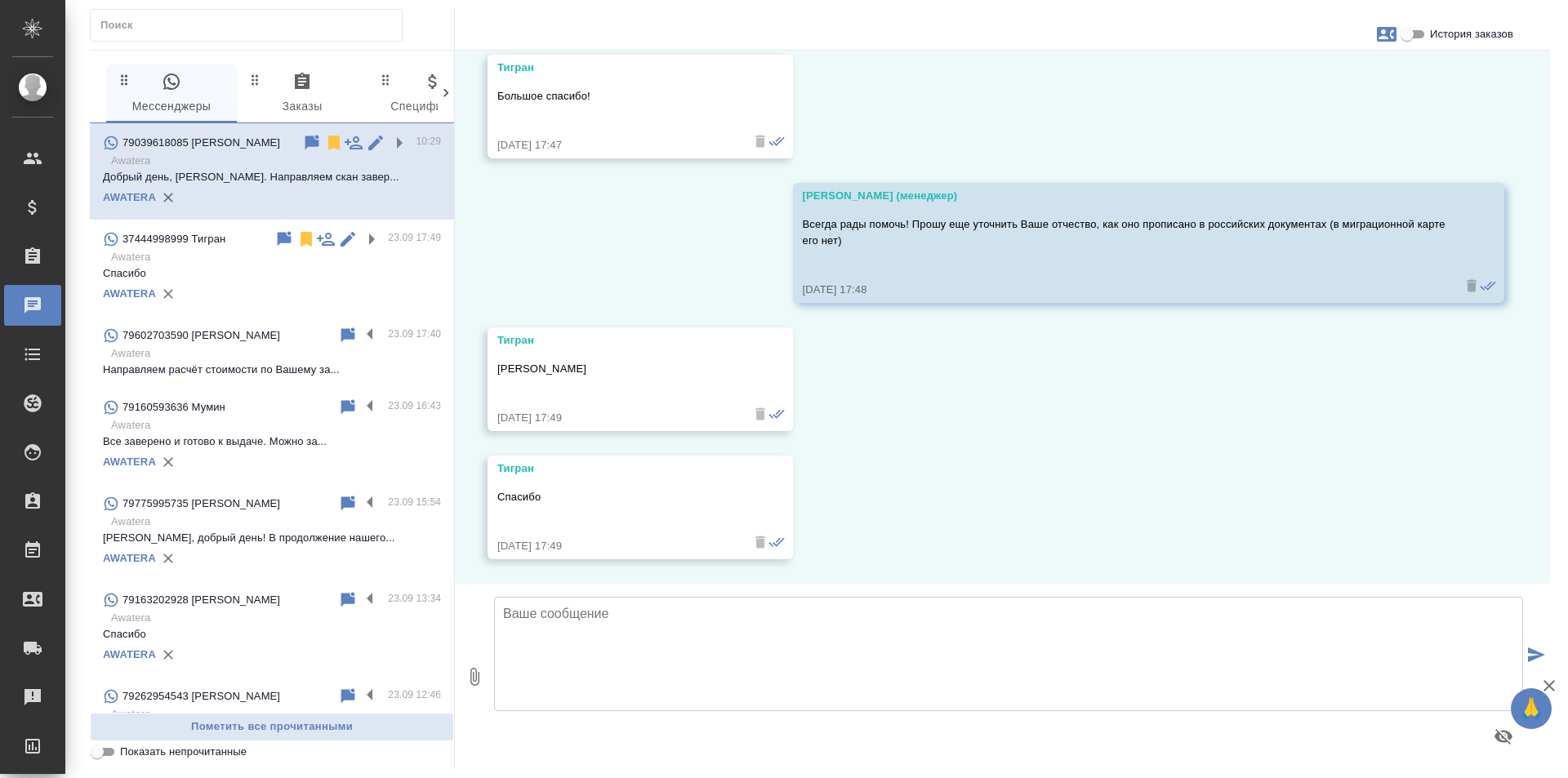
scroll to position [2725, 0]
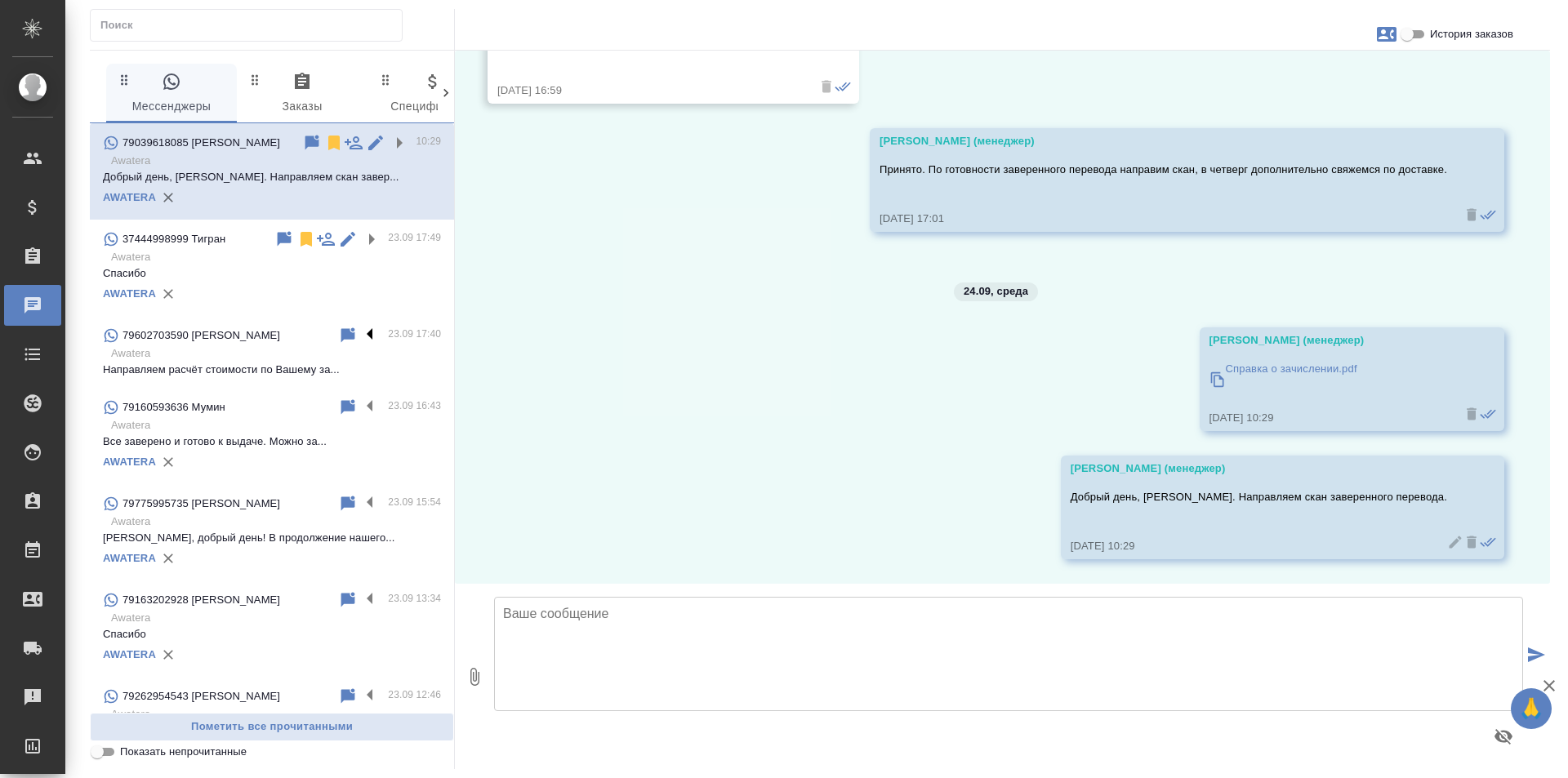
click at [360, 329] on label at bounding box center [373, 335] width 27 height 19
click at [0, 0] on input "checkbox" at bounding box center [0, 0] width 0 height 0
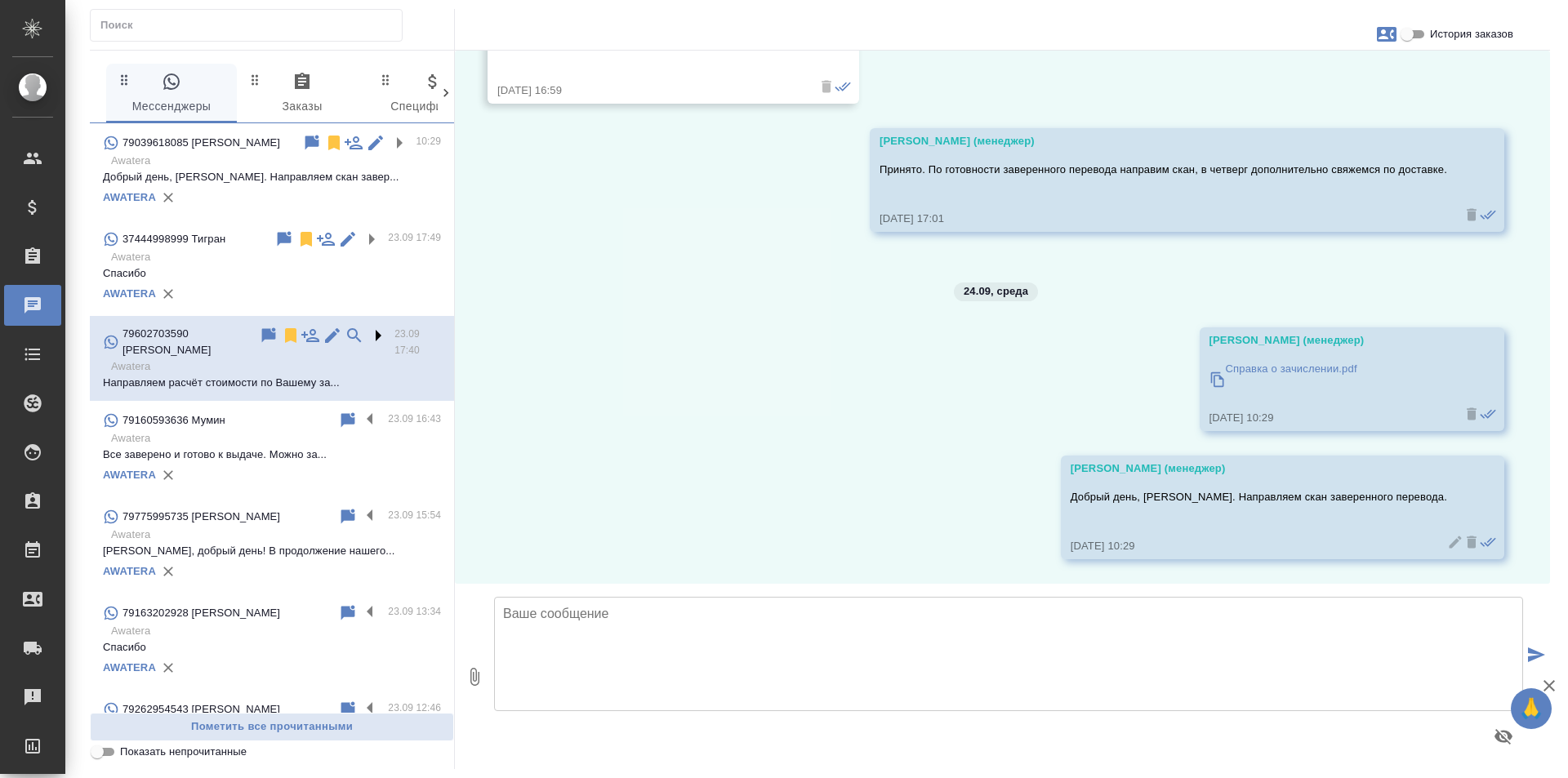
scroll to position [626, 0]
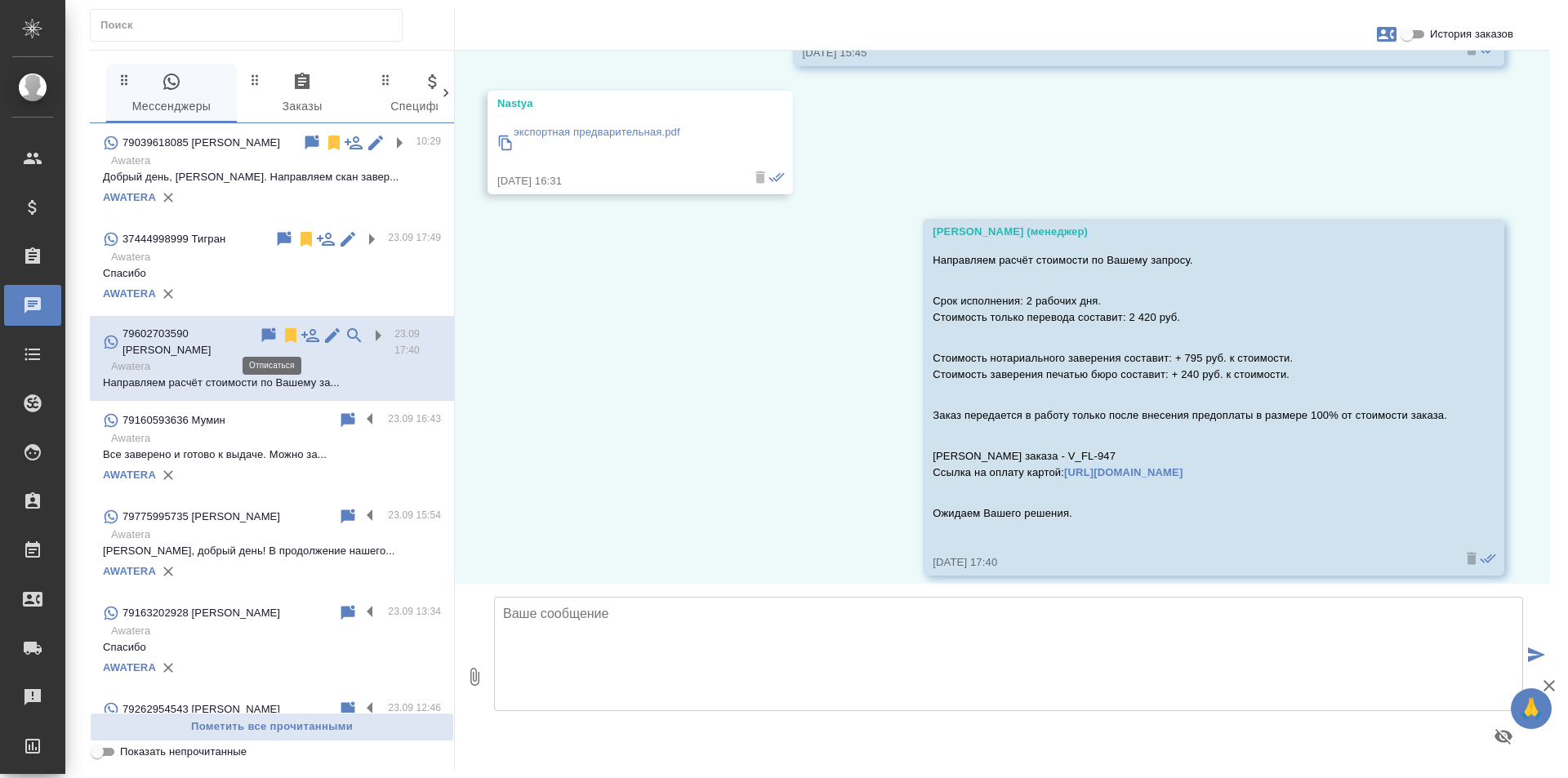
click at [285, 334] on icon at bounding box center [291, 336] width 11 height 15
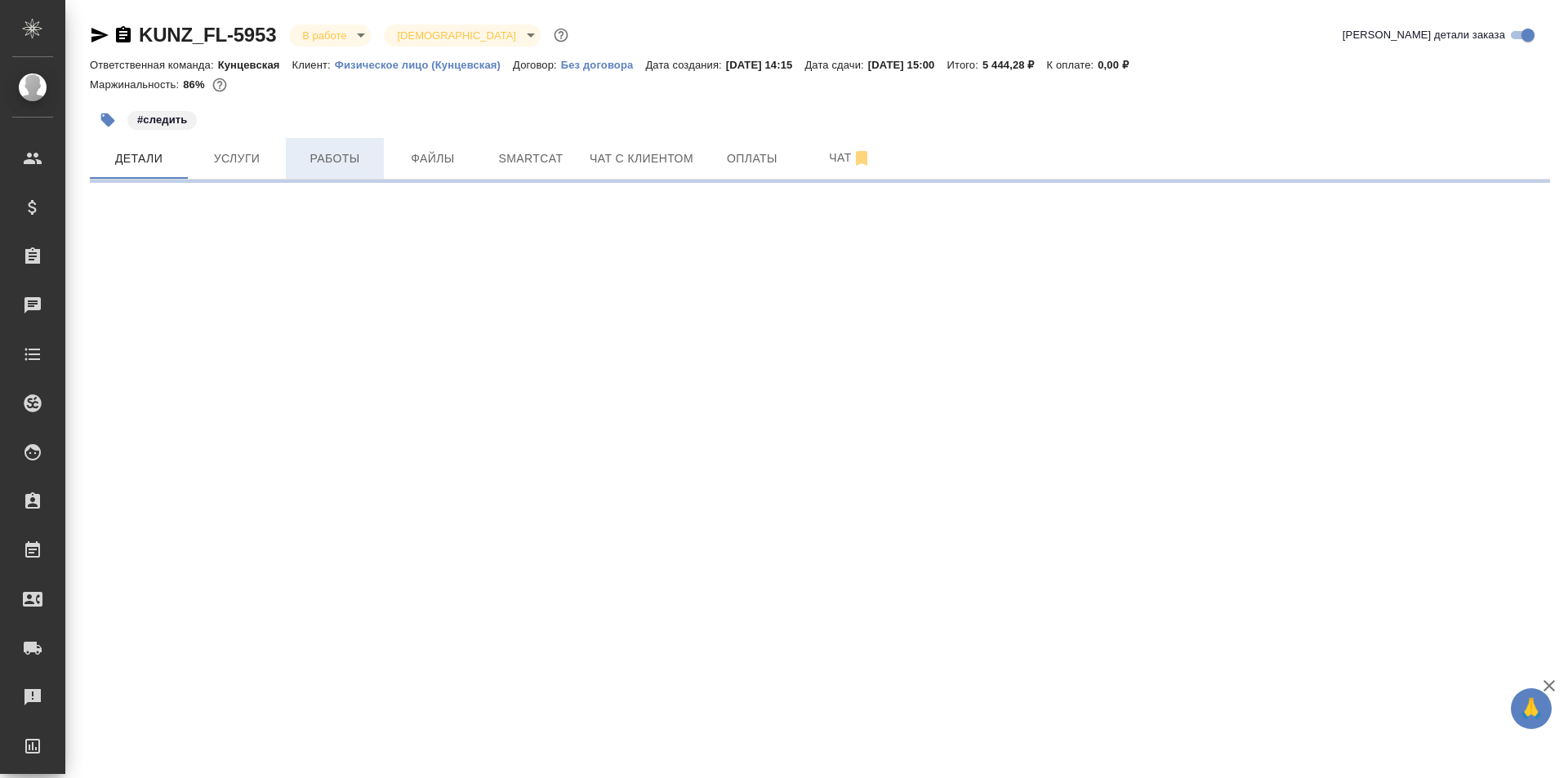
select select "RU"
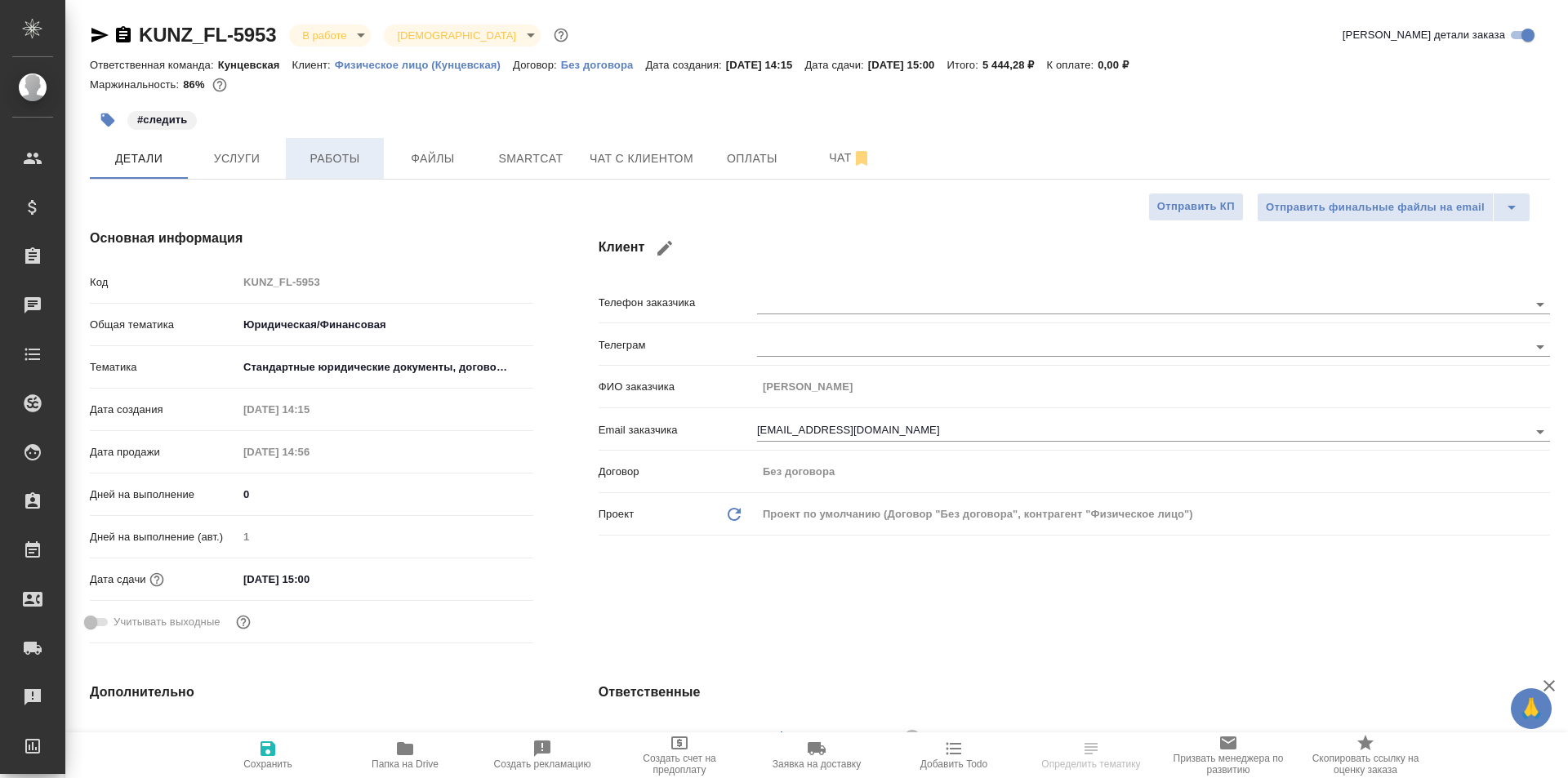
type textarea "x"
click at [340, 151] on span "Работы" at bounding box center [334, 159] width 79 height 21
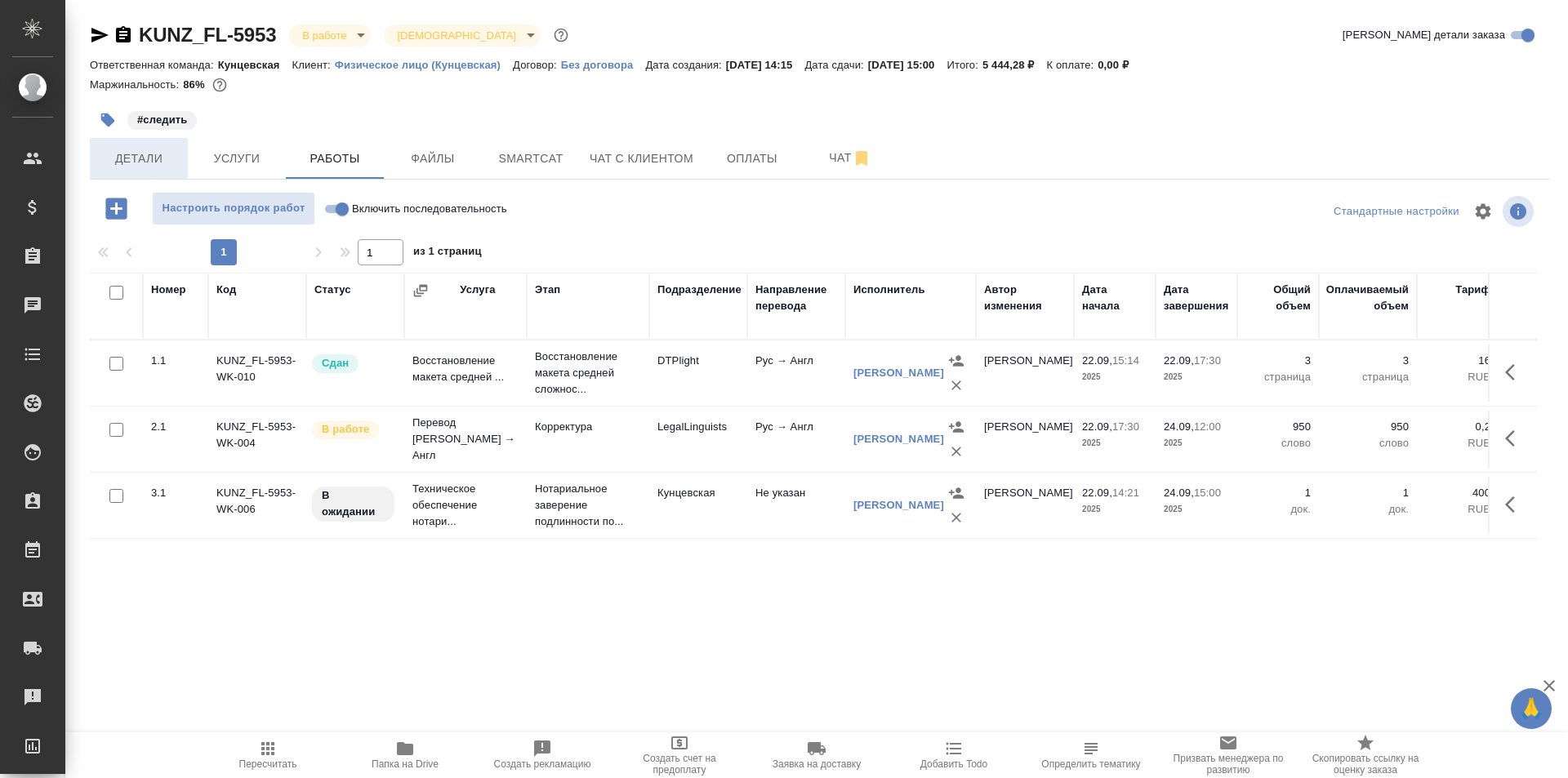
click at [139, 145] on button "Детали" at bounding box center [138, 158] width 98 height 41
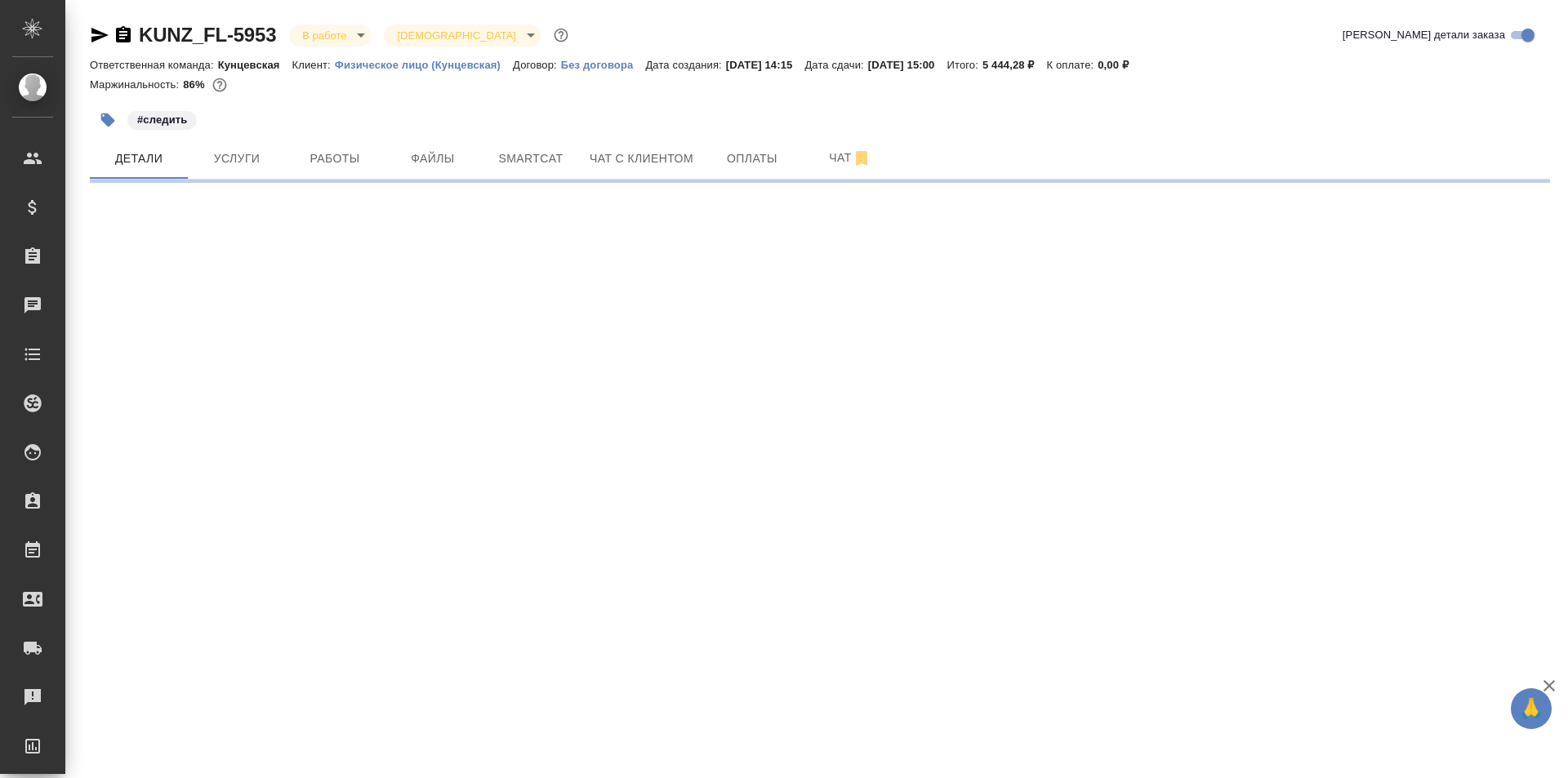
select select "RU"
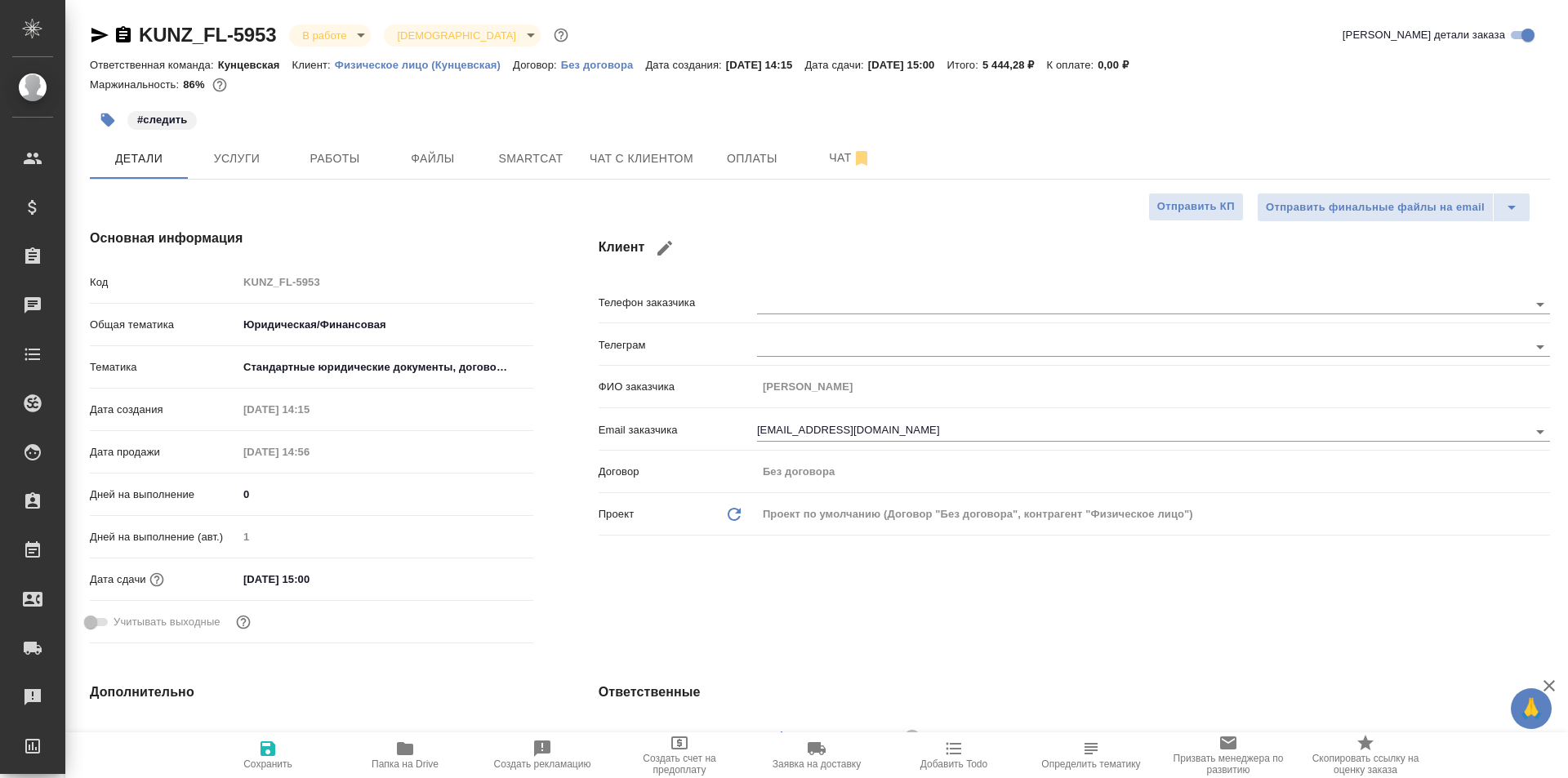
type textarea "x"
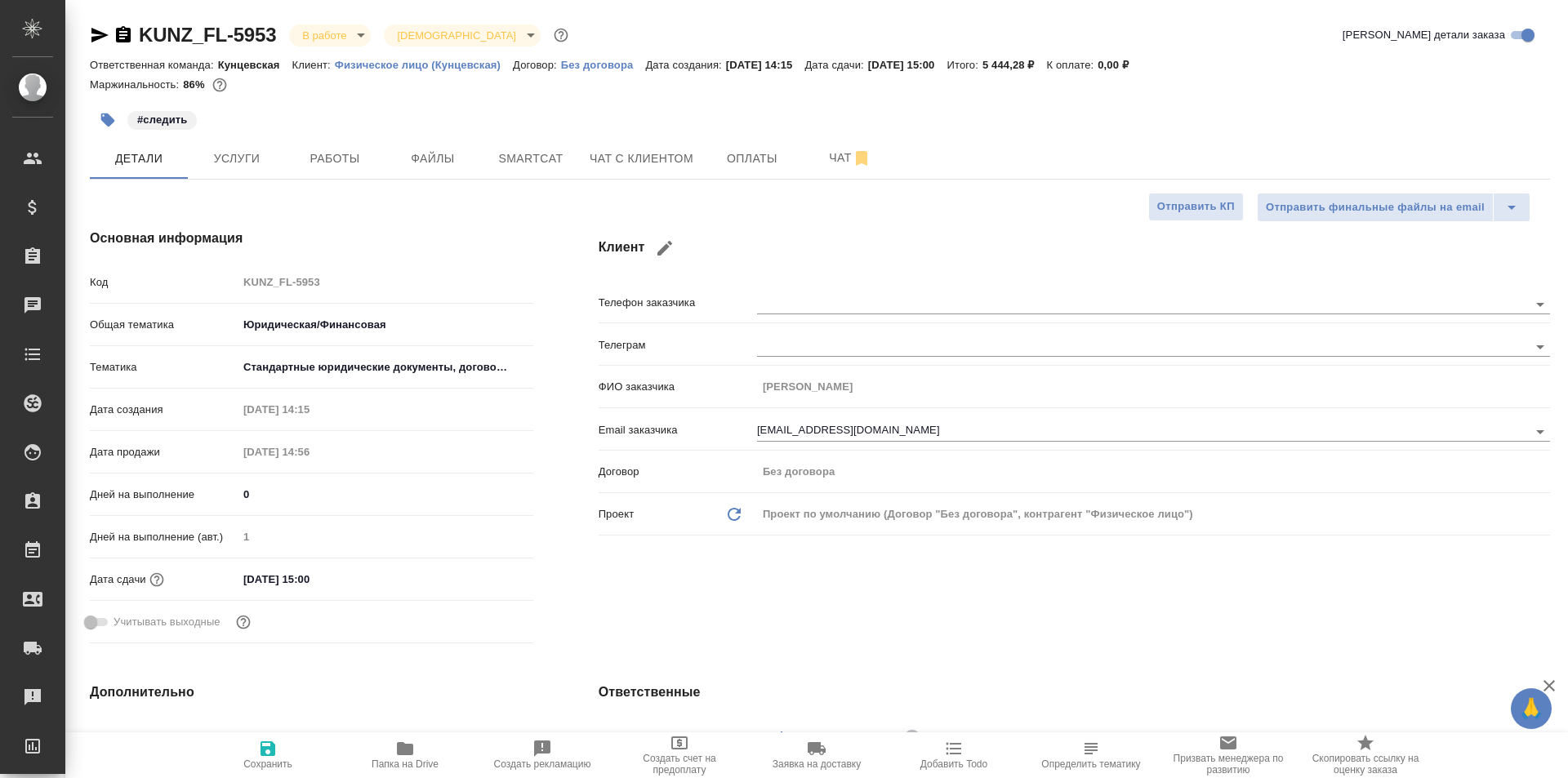
type textarea "x"
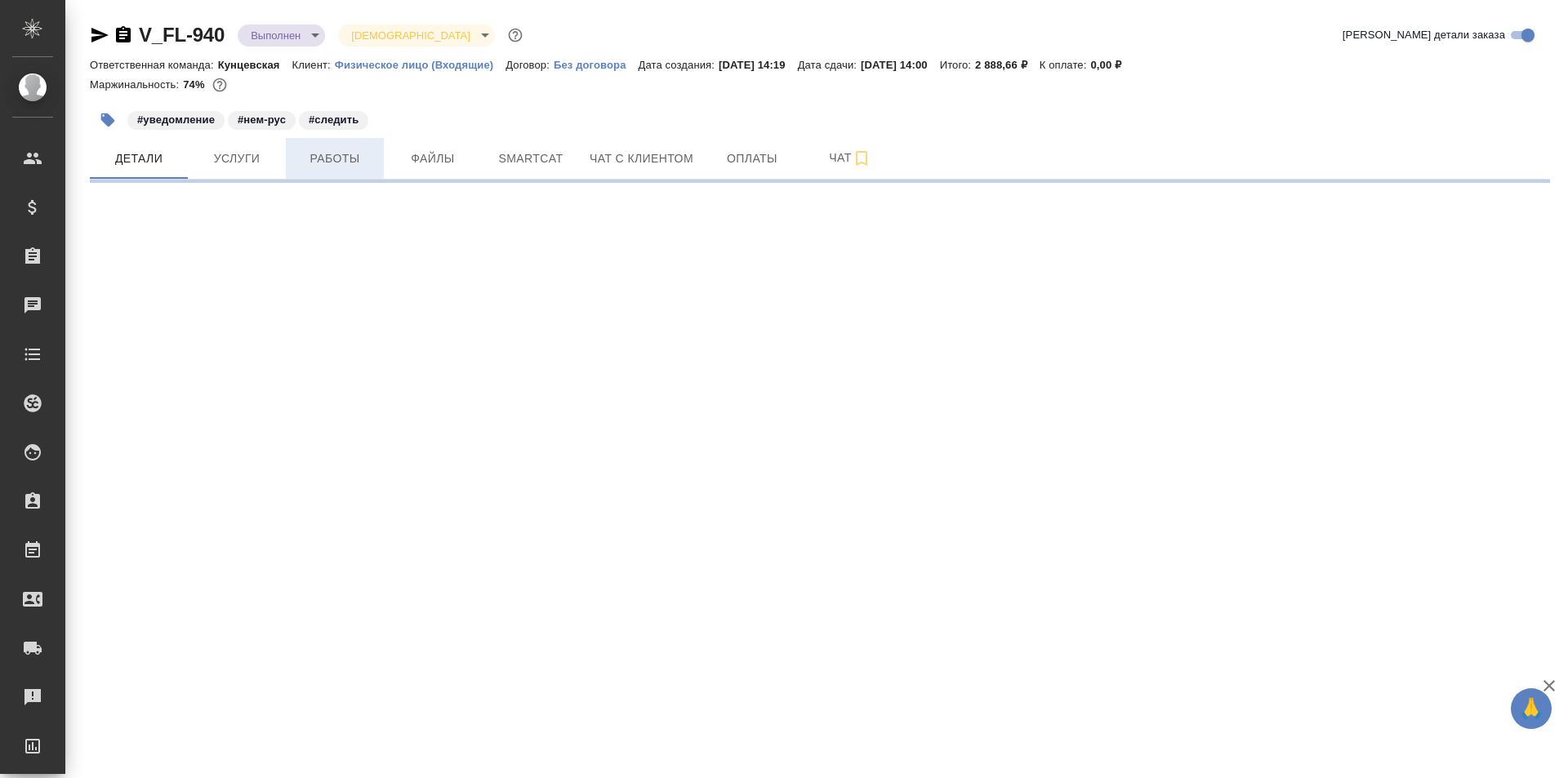
select select "RU"
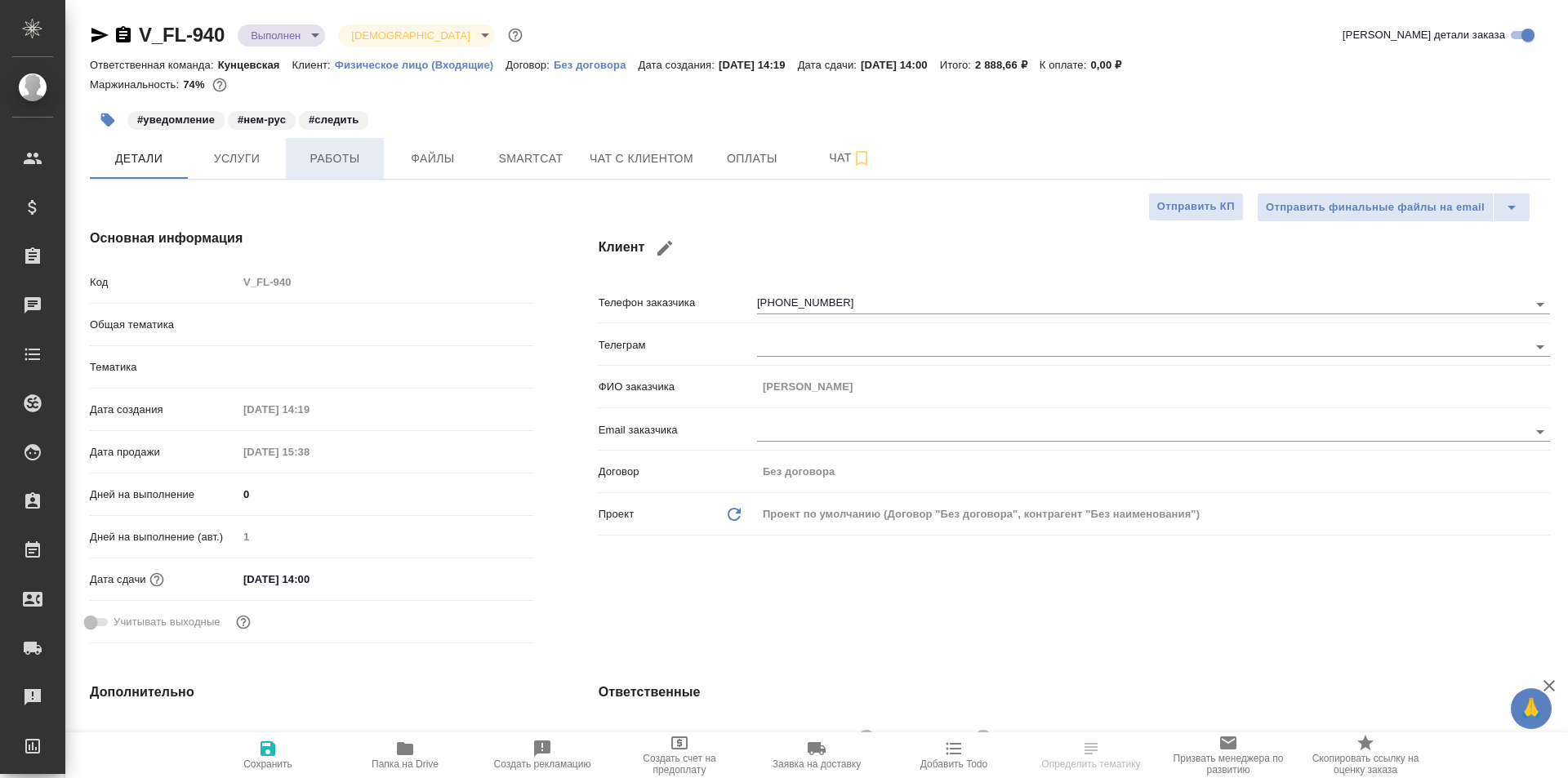
type textarea "x"
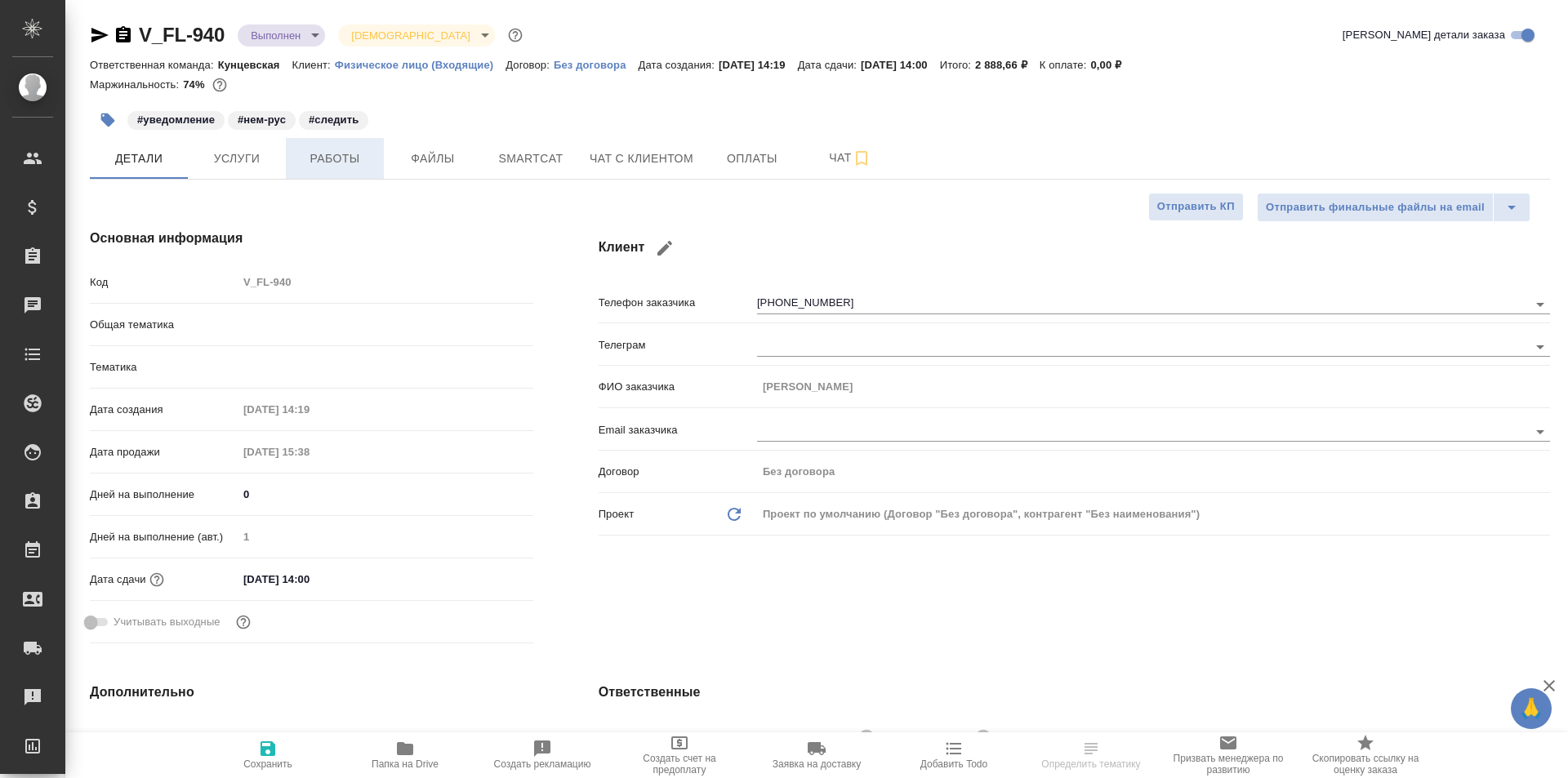
type textarea "x"
type input "Шаблонные документы"
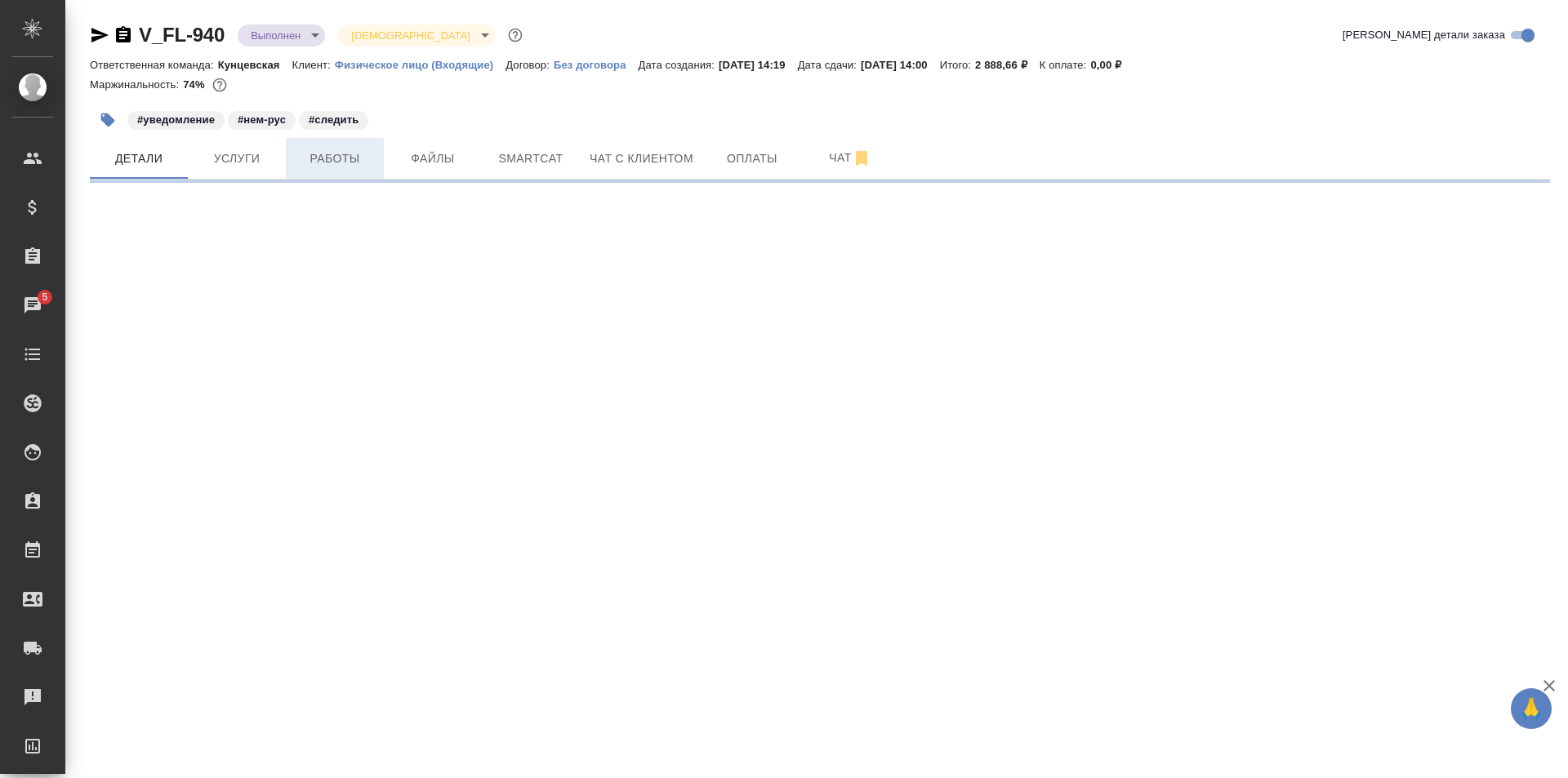
select select "RU"
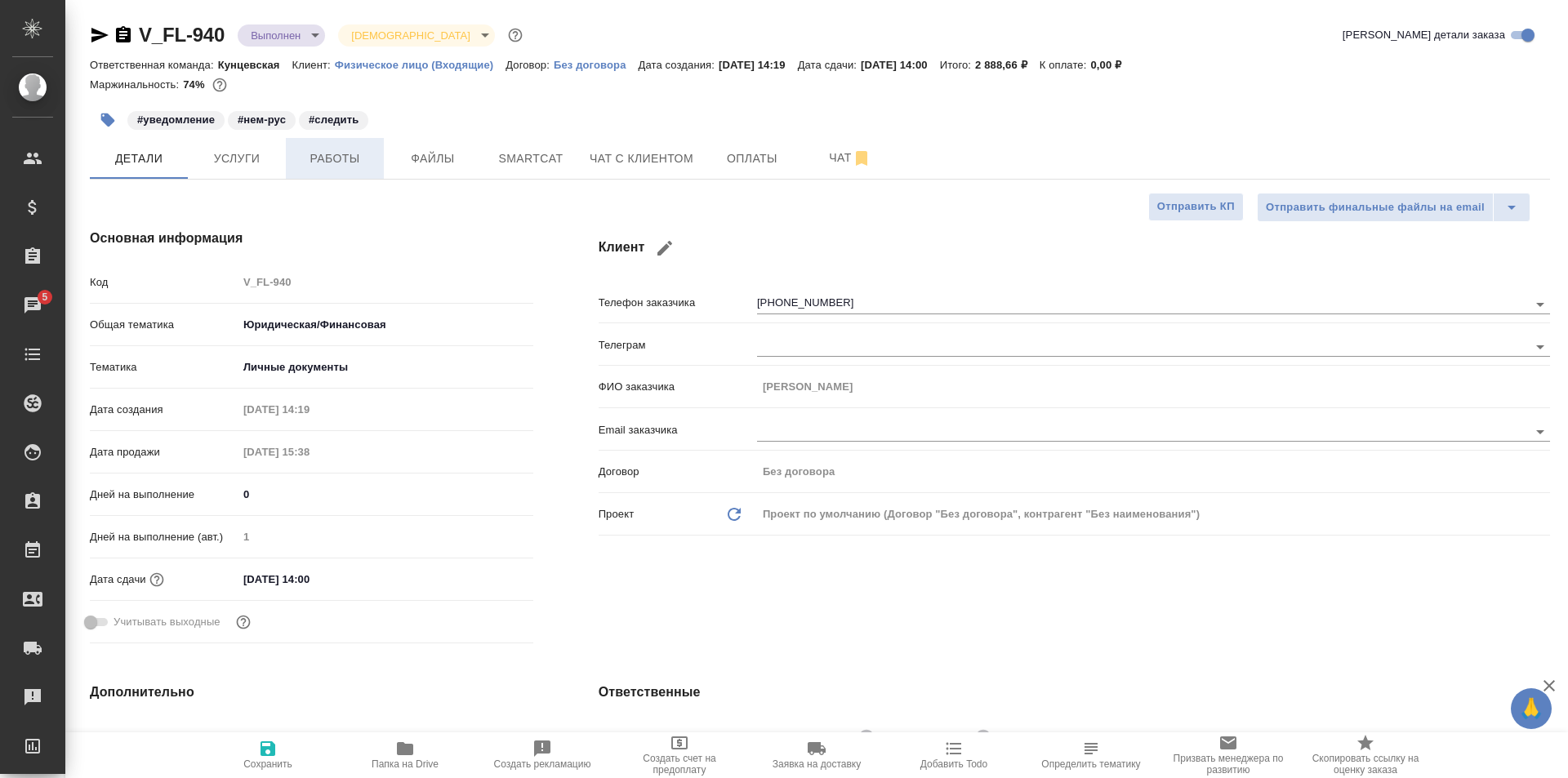
type textarea "x"
click at [351, 168] on span "Работы" at bounding box center [334, 159] width 79 height 21
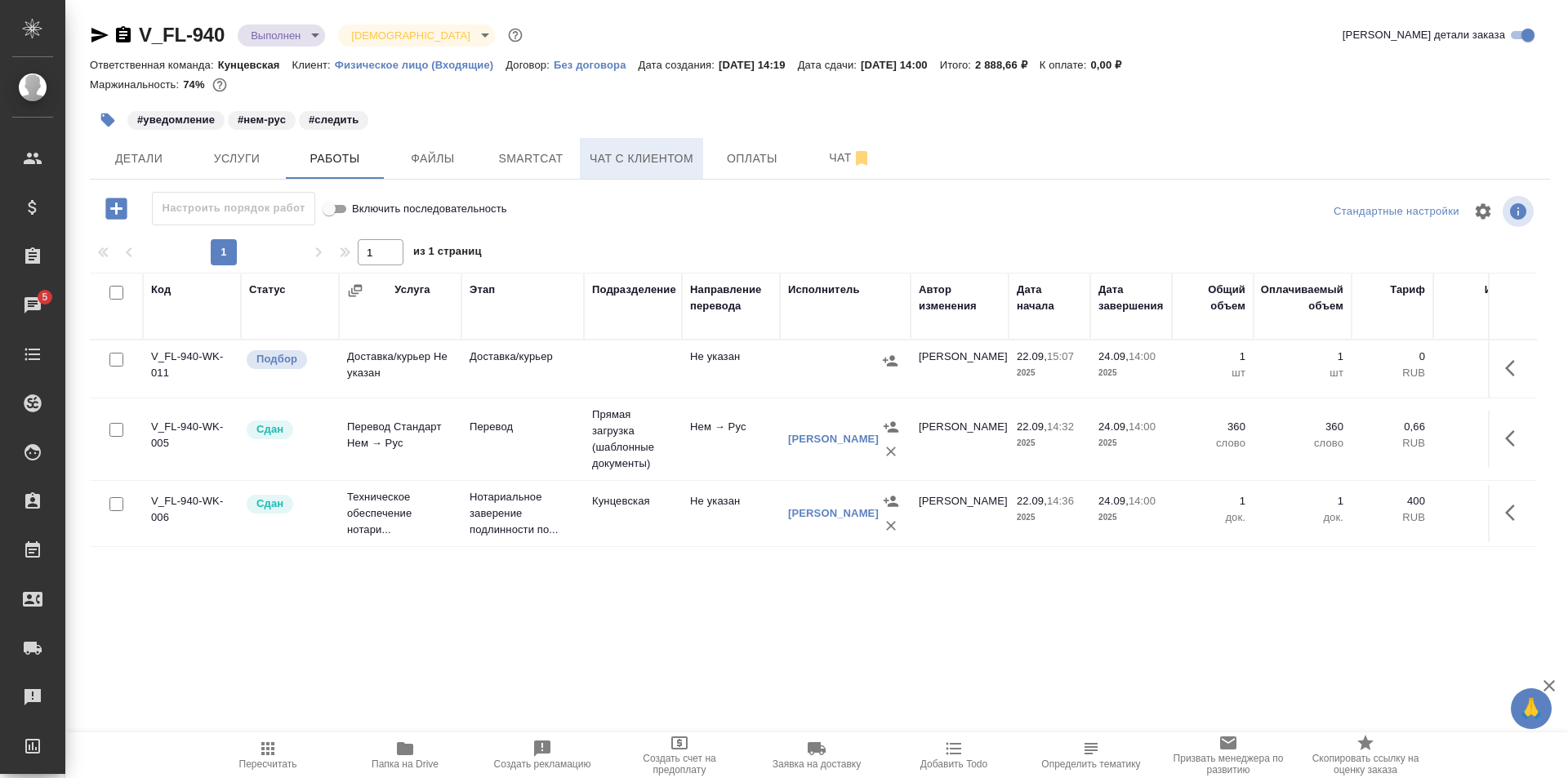
click at [615, 163] on span "Чат с клиентом" at bounding box center [642, 159] width 104 height 21
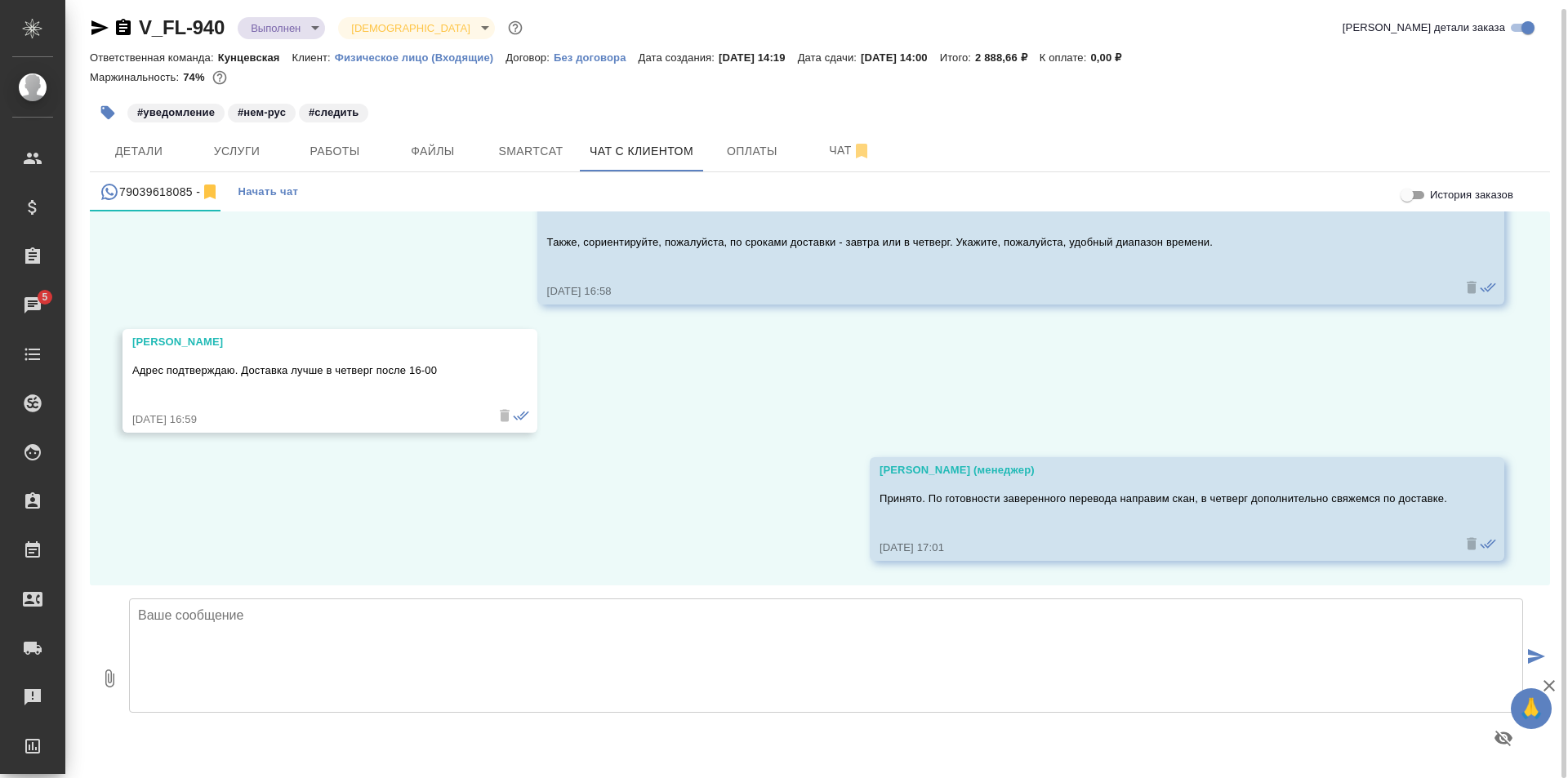
scroll to position [9, 0]
click at [106, 659] on button "0" at bounding box center [109, 677] width 39 height 186
type input "C:\fakepath\Справка о зачислении.pdf"
click at [537, 625] on textarea at bounding box center [826, 653] width 1394 height 115
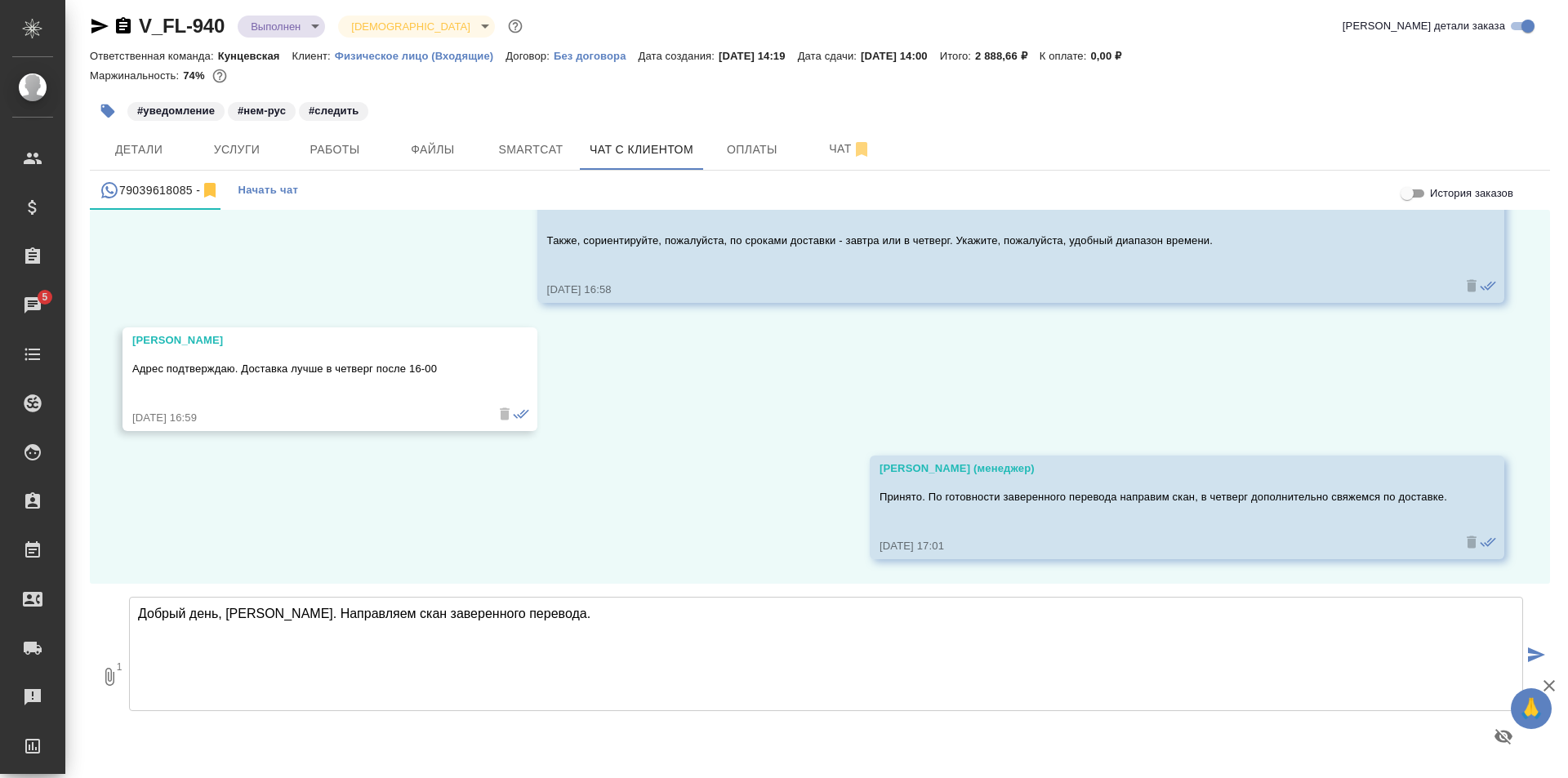
type textarea "Добрый день, Юрий. Направляем скан заверенного перевода."
click at [1528, 649] on icon "submit" at bounding box center [1537, 655] width 17 height 15
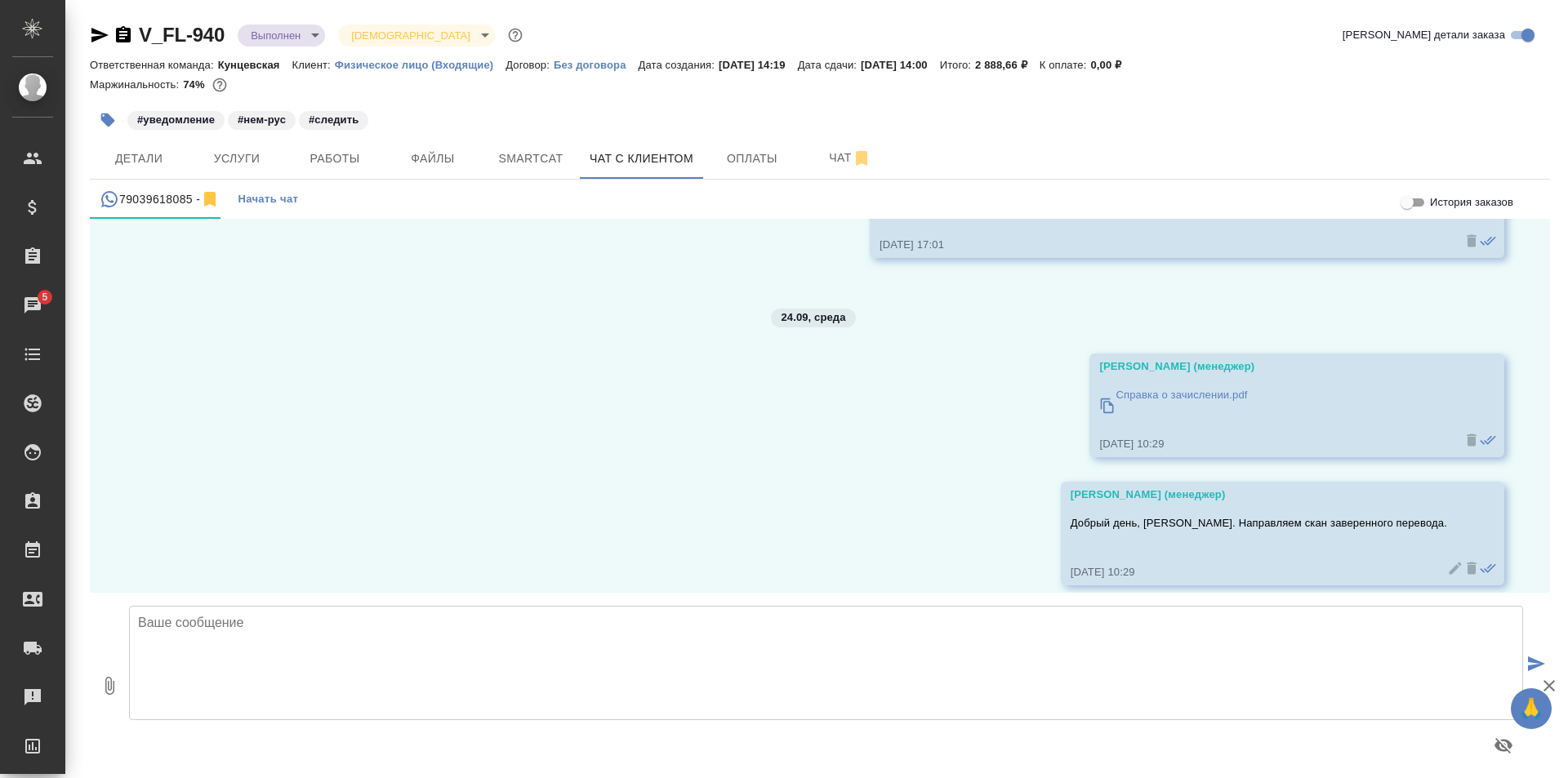
scroll to position [2835, 0]
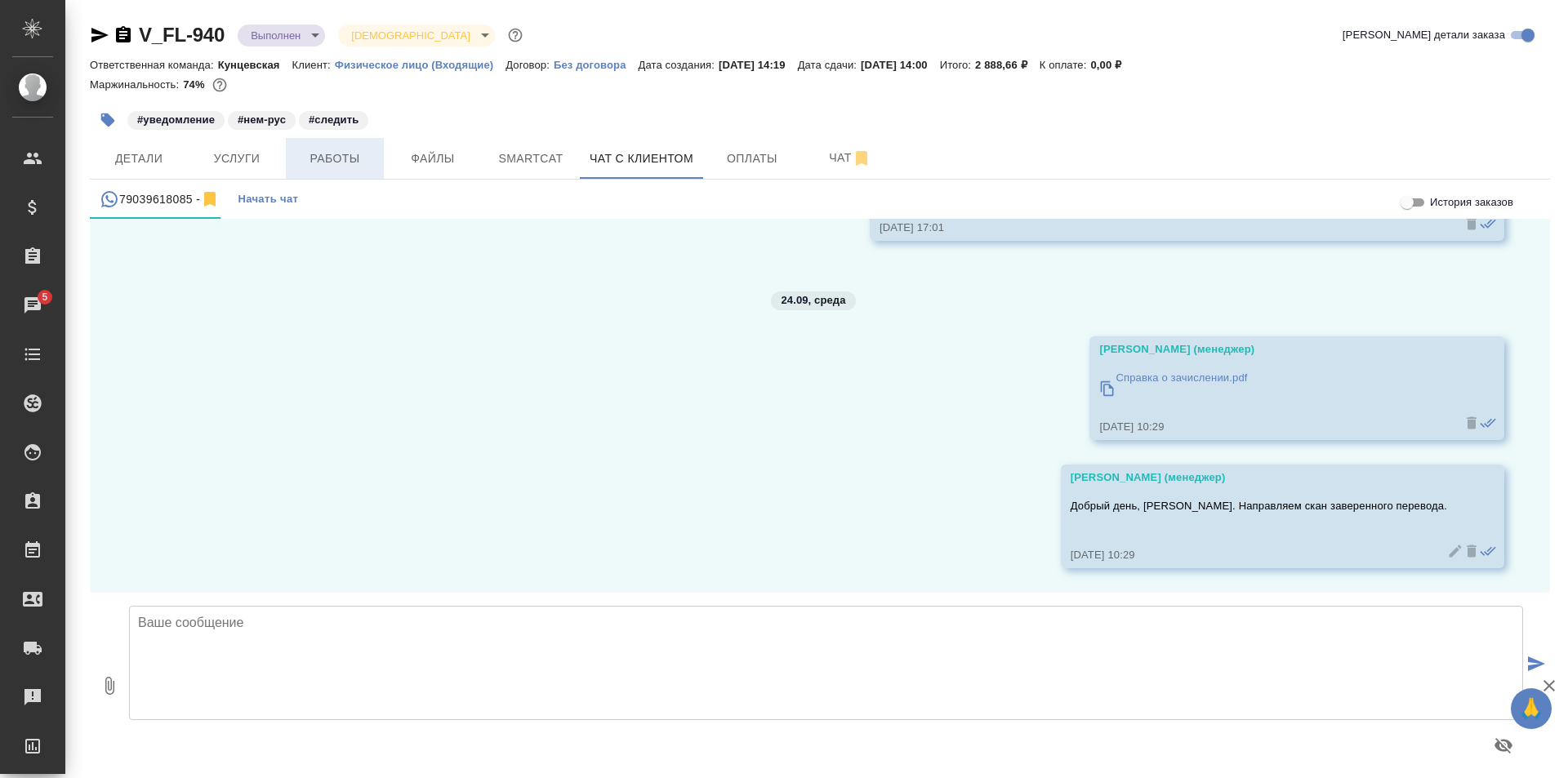
click at [311, 160] on span "Работы" at bounding box center [334, 159] width 79 height 21
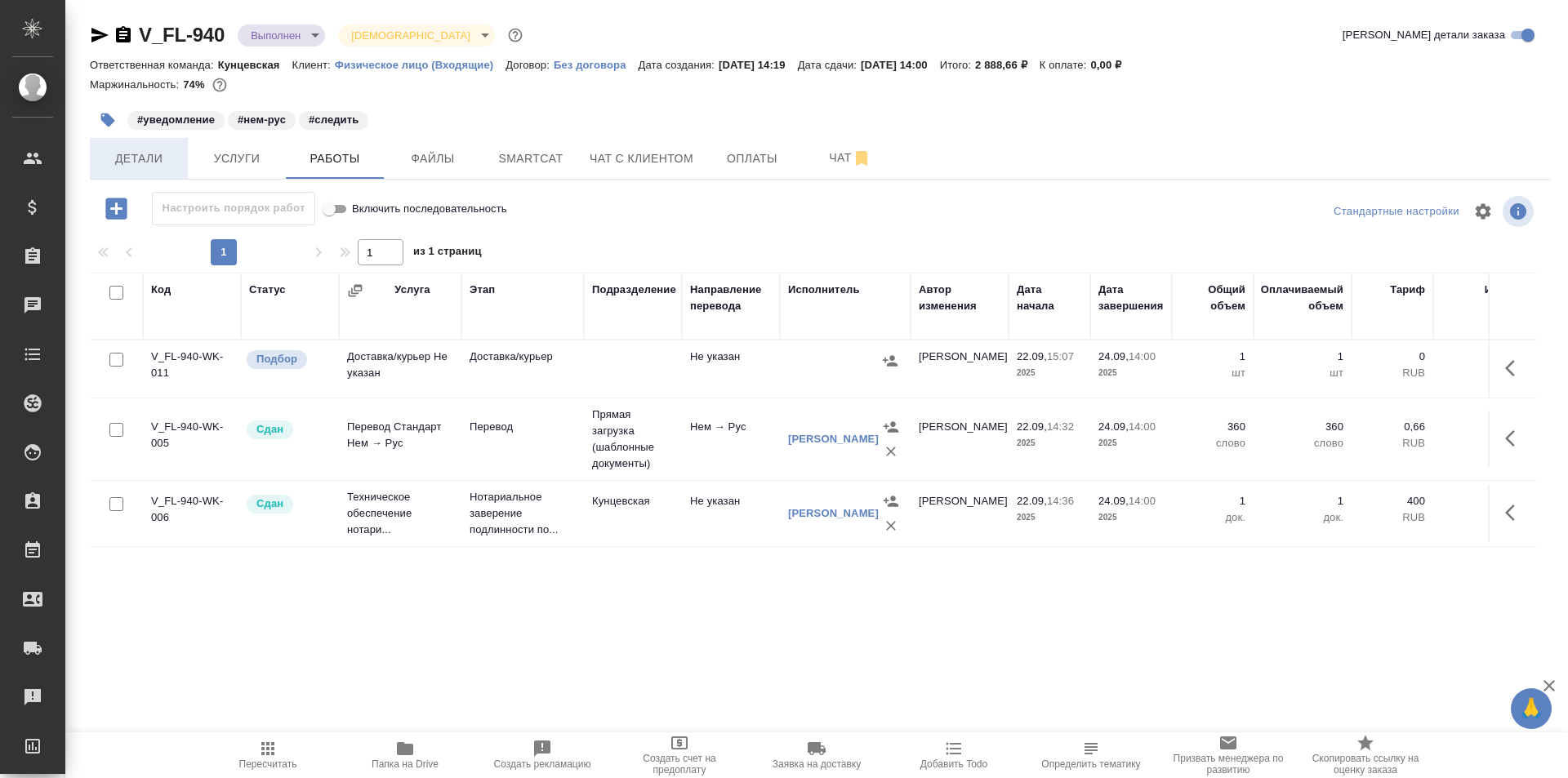
click at [110, 151] on span "Детали" at bounding box center [138, 159] width 79 height 21
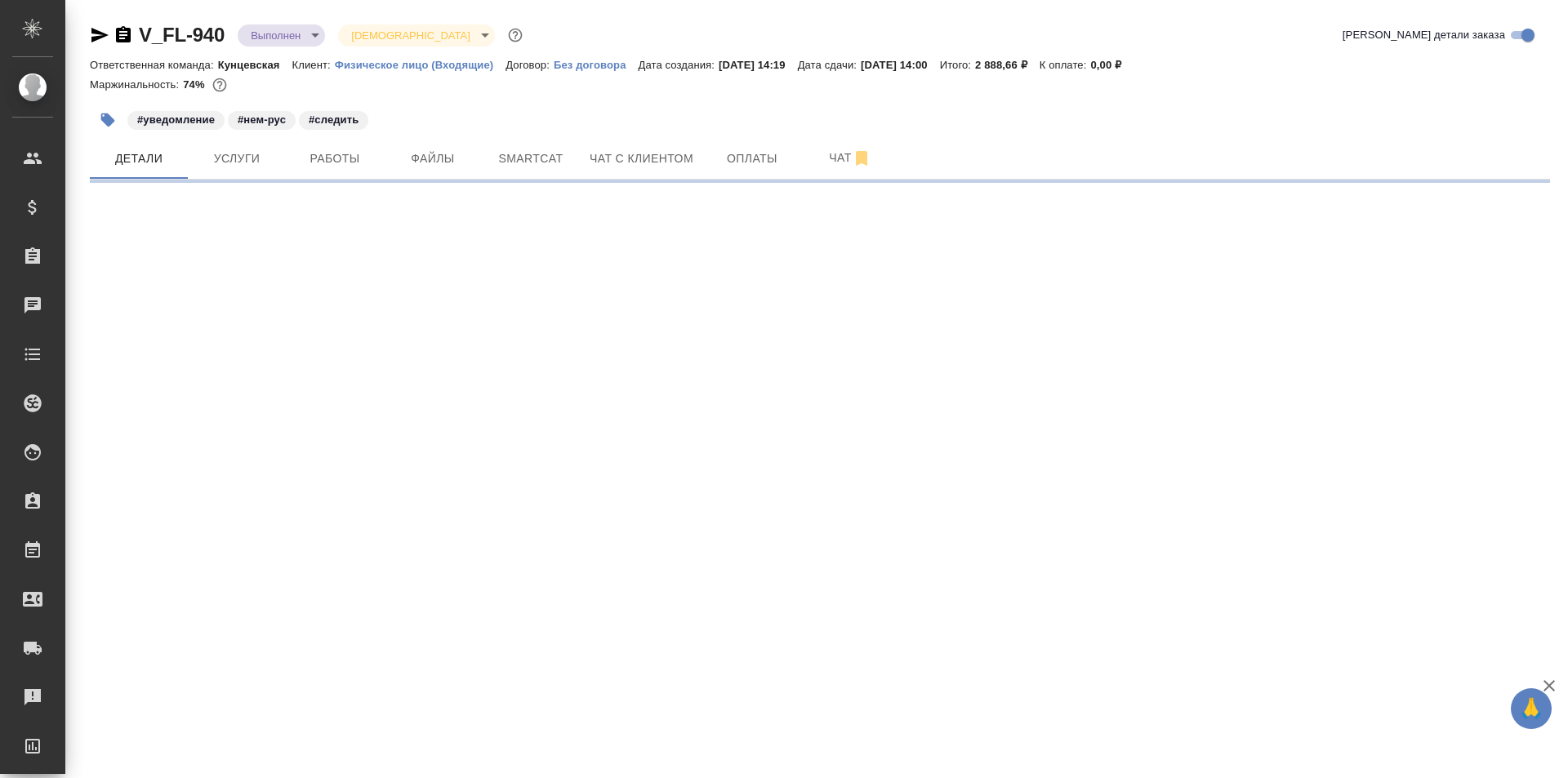
select select "RU"
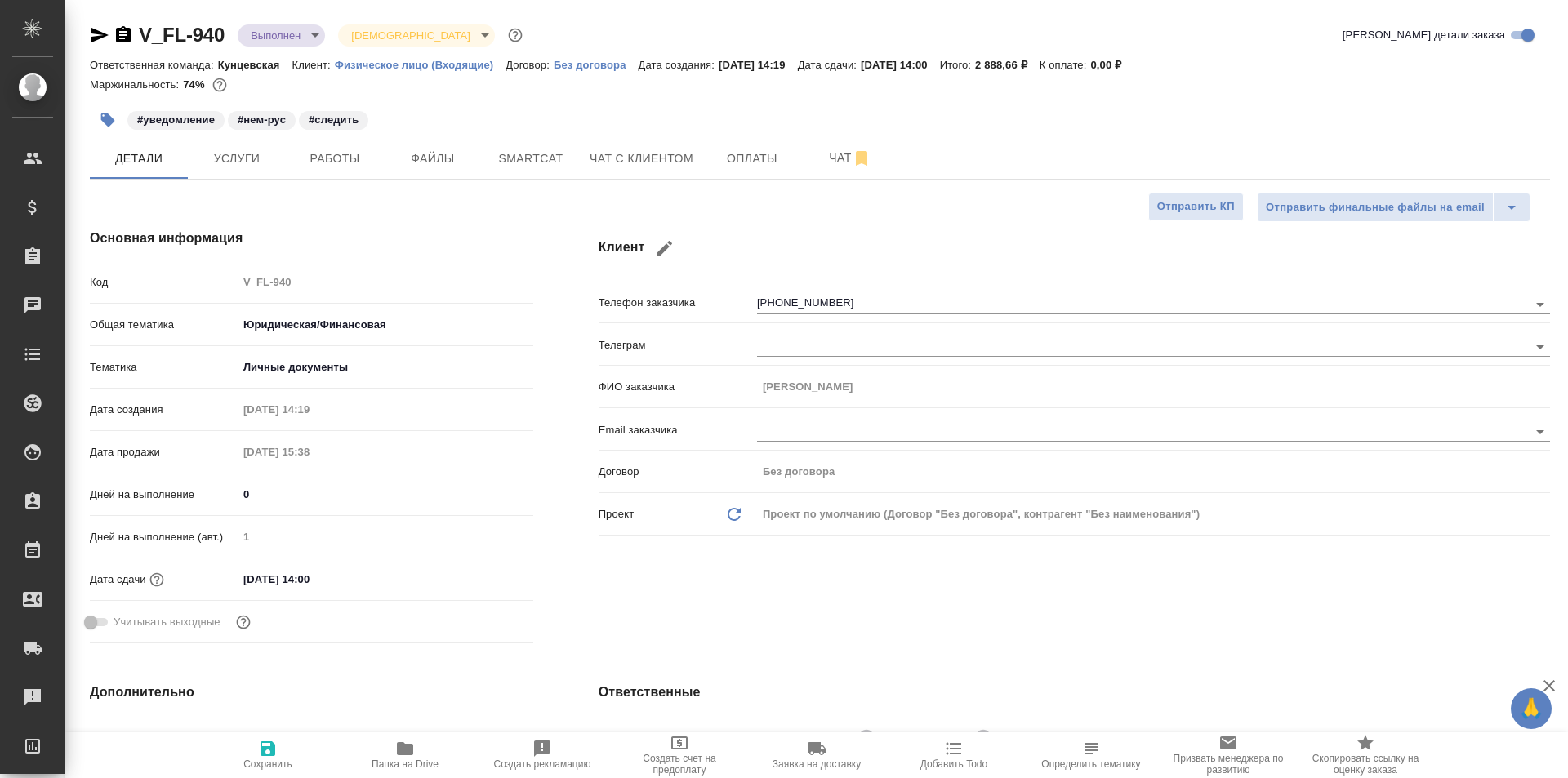
type textarea "x"
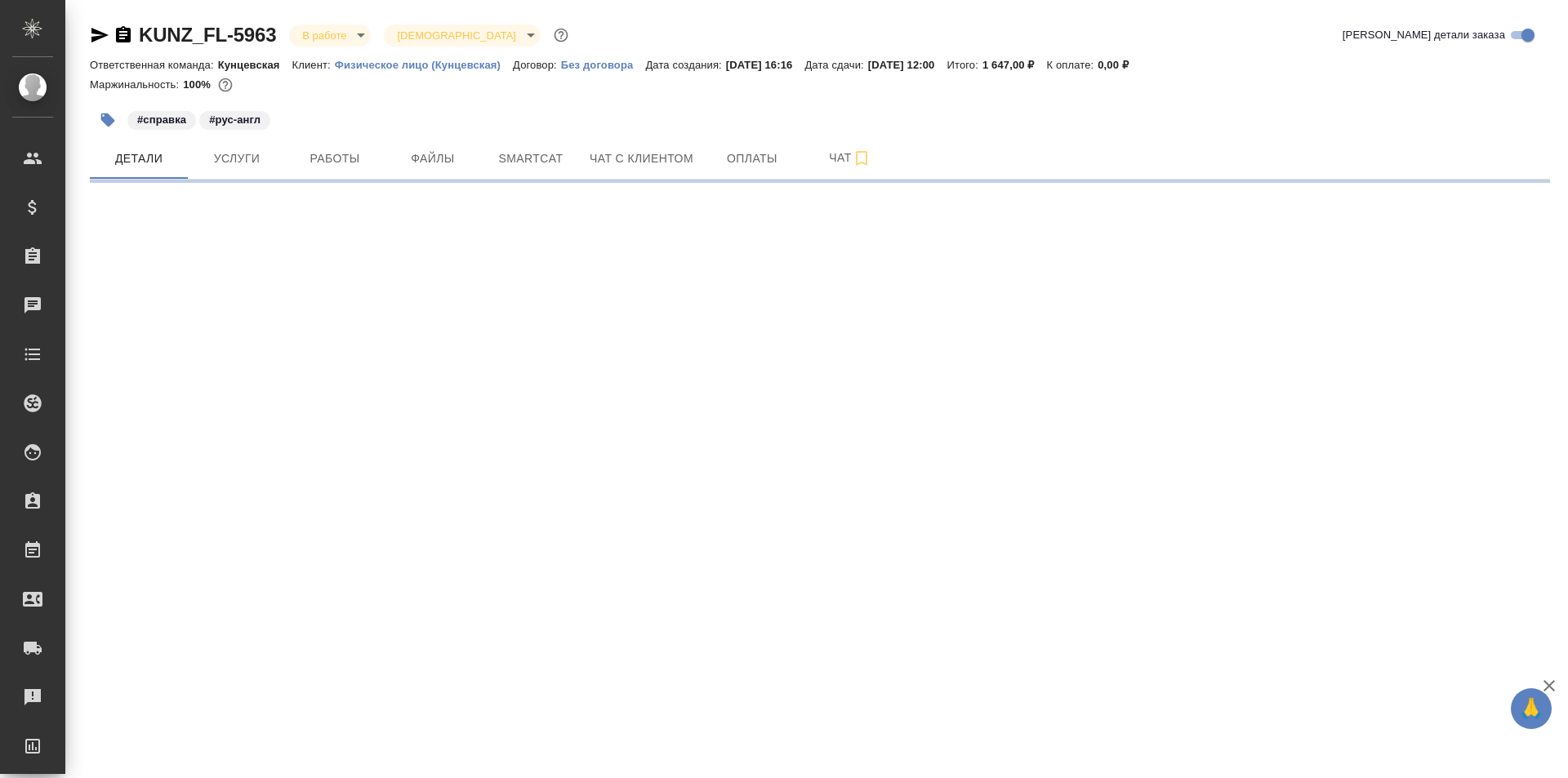
select select "RU"
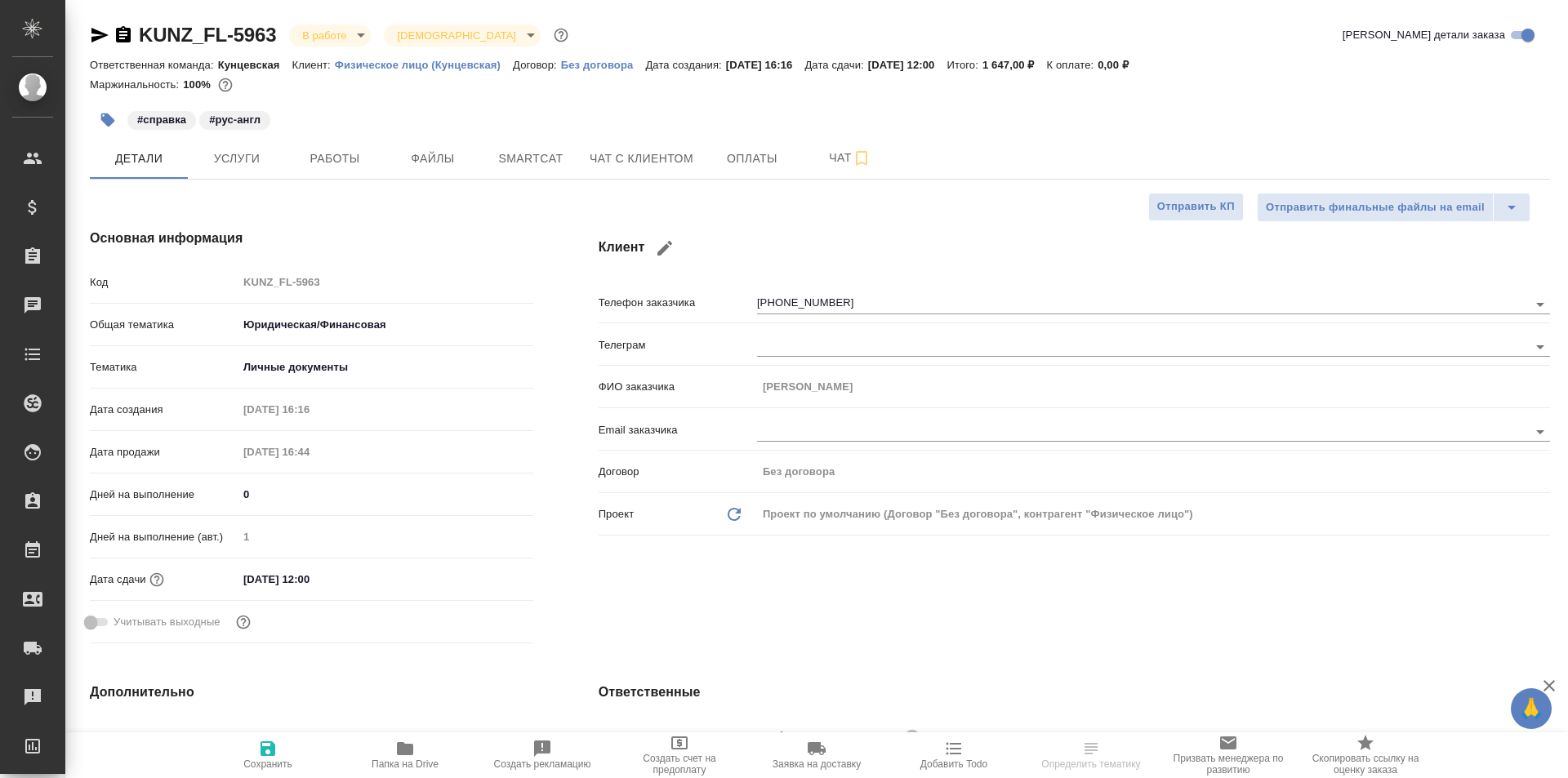
type textarea "x"
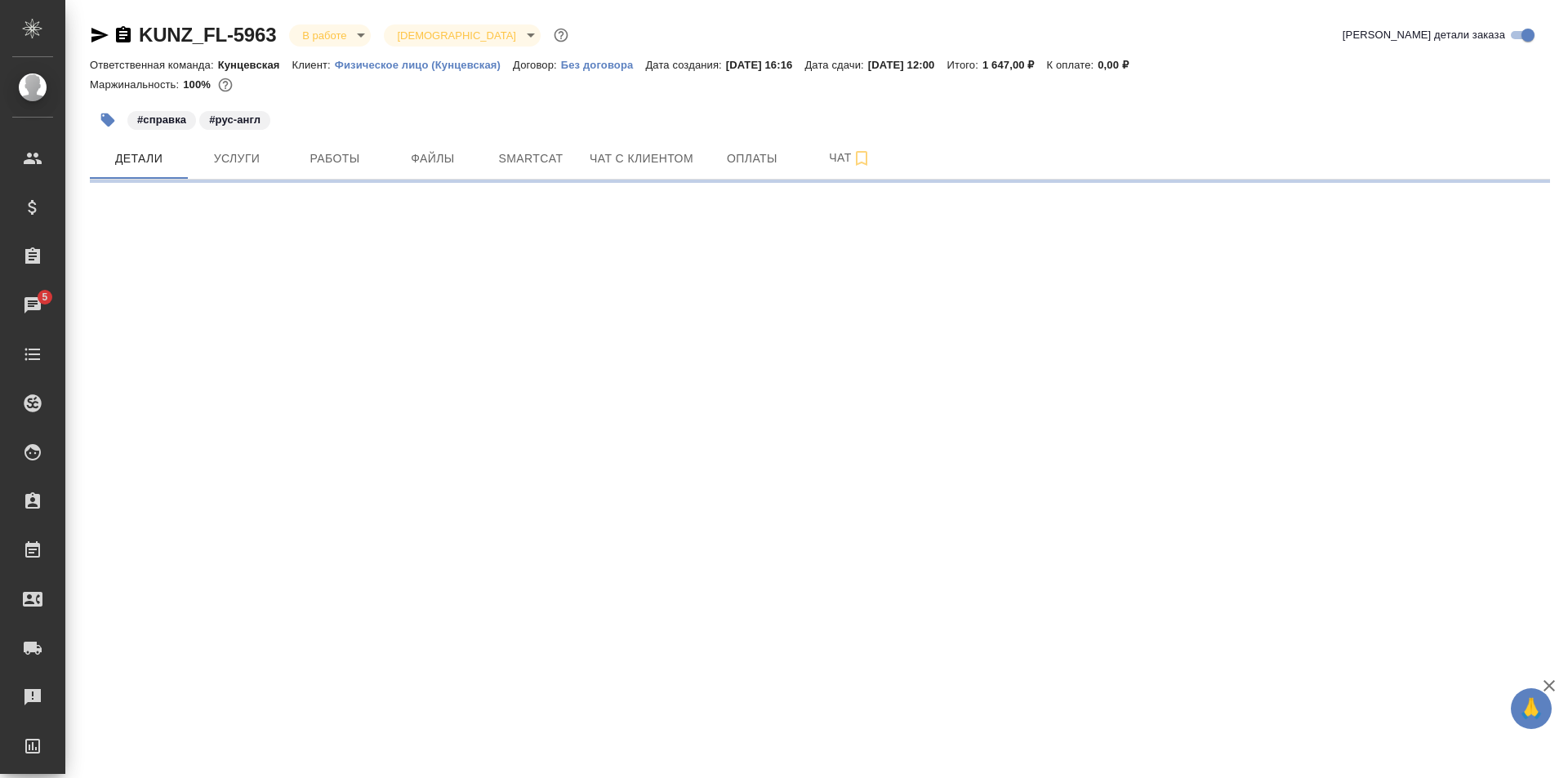
select select "RU"
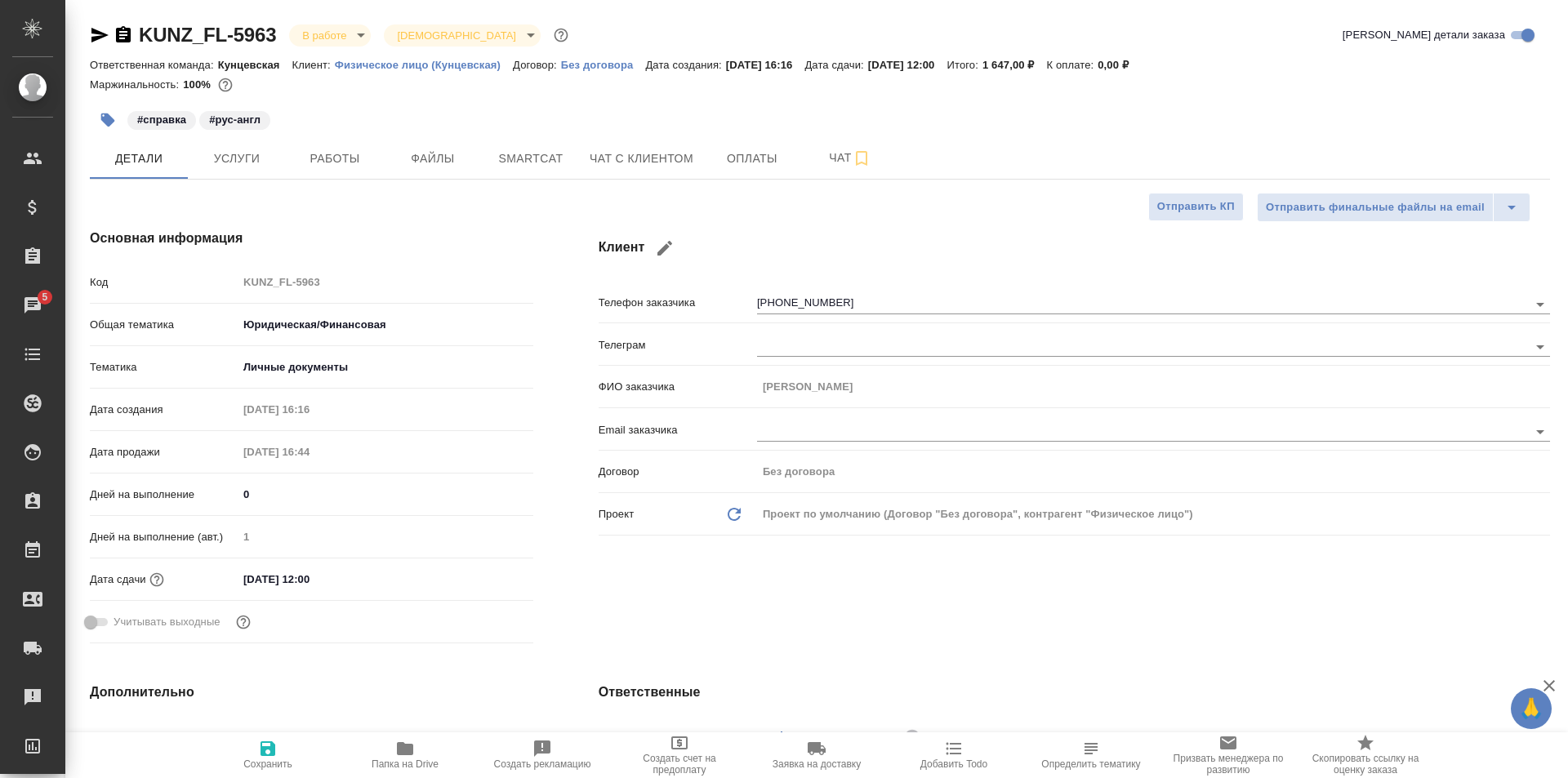
type textarea "x"
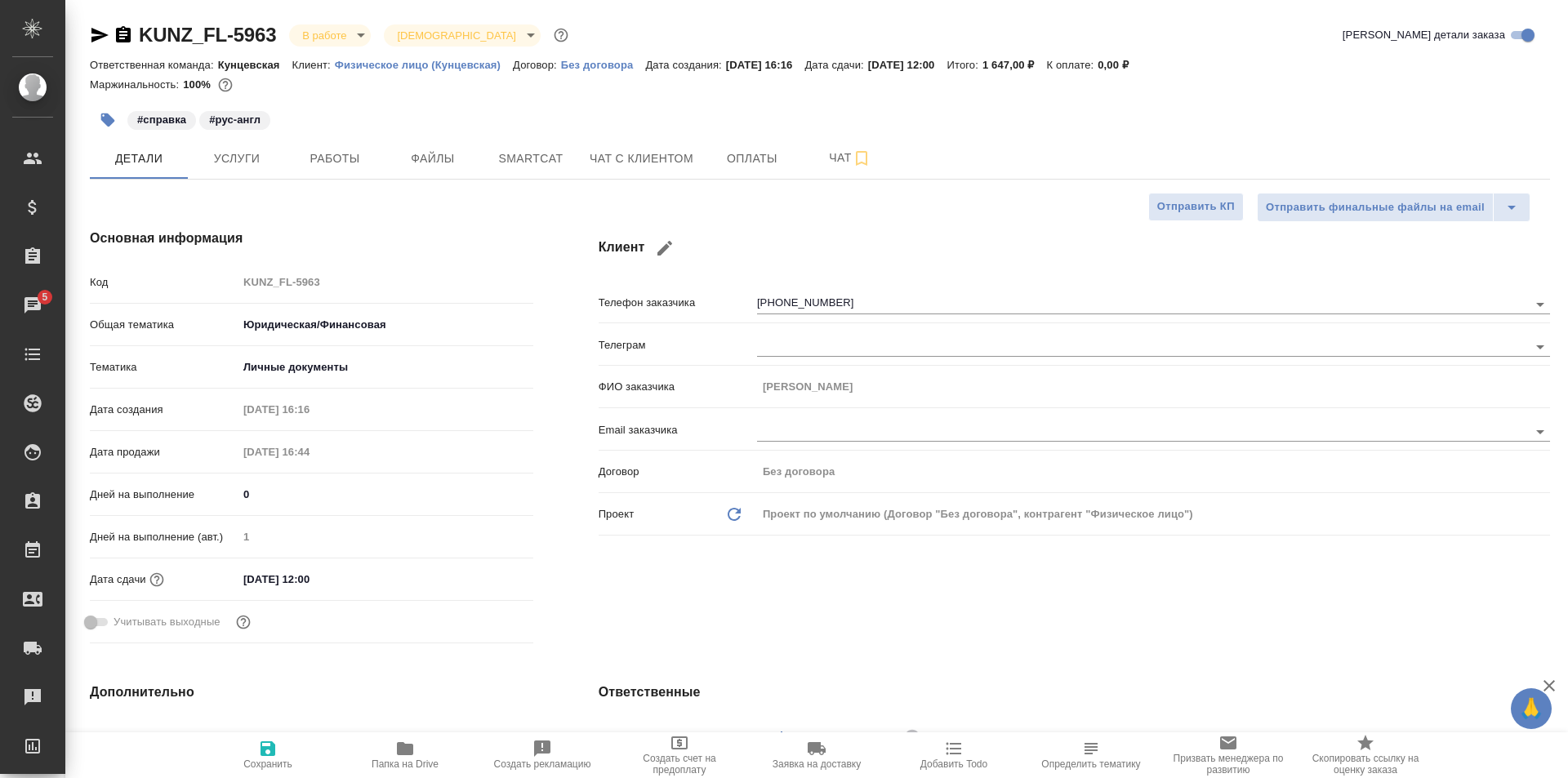
type textarea "x"
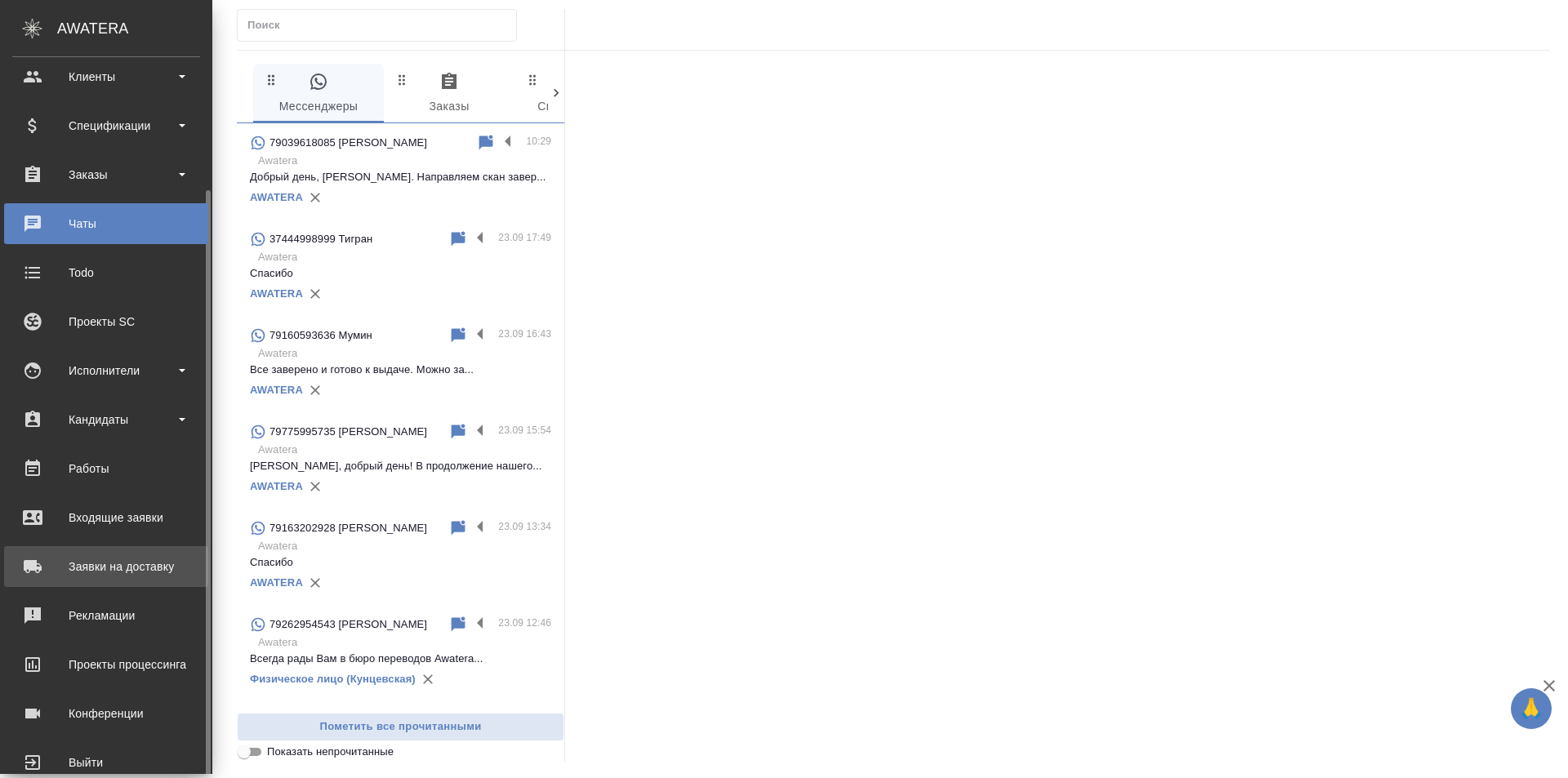
scroll to position [115, 0]
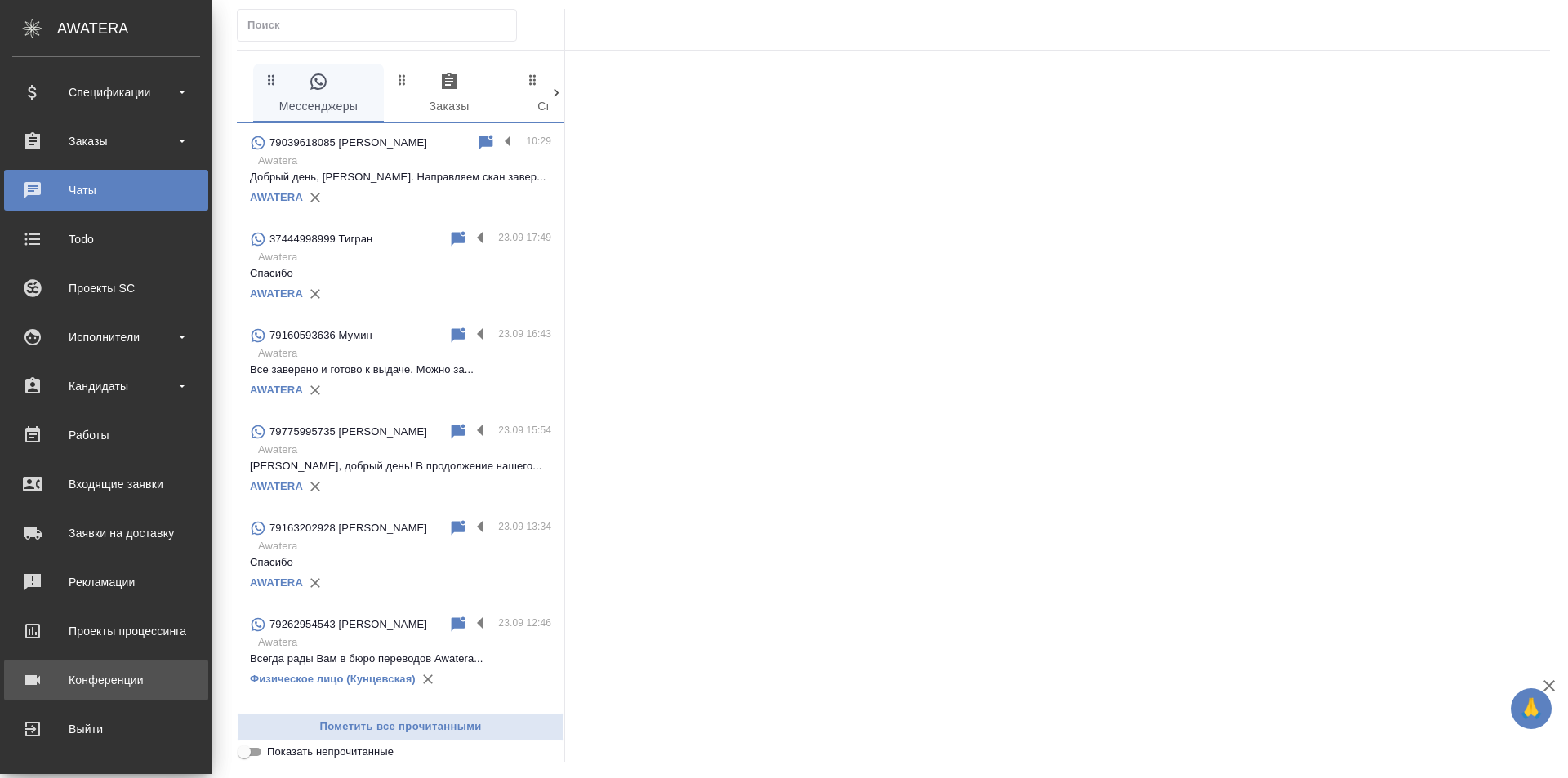
click at [116, 669] on div "Конференции" at bounding box center [106, 680] width 187 height 25
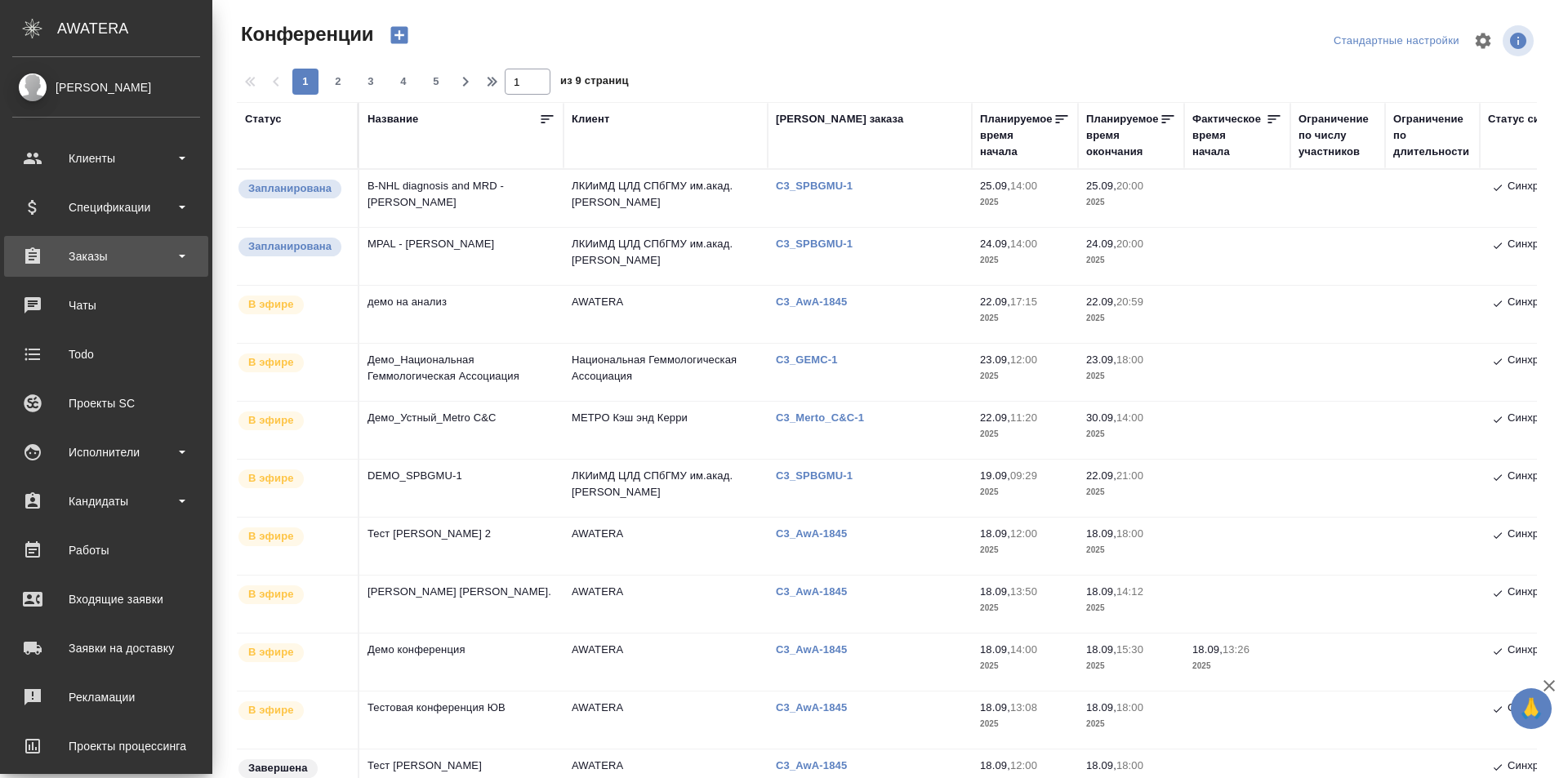
click at [95, 252] on div "Заказы" at bounding box center [106, 256] width 187 height 25
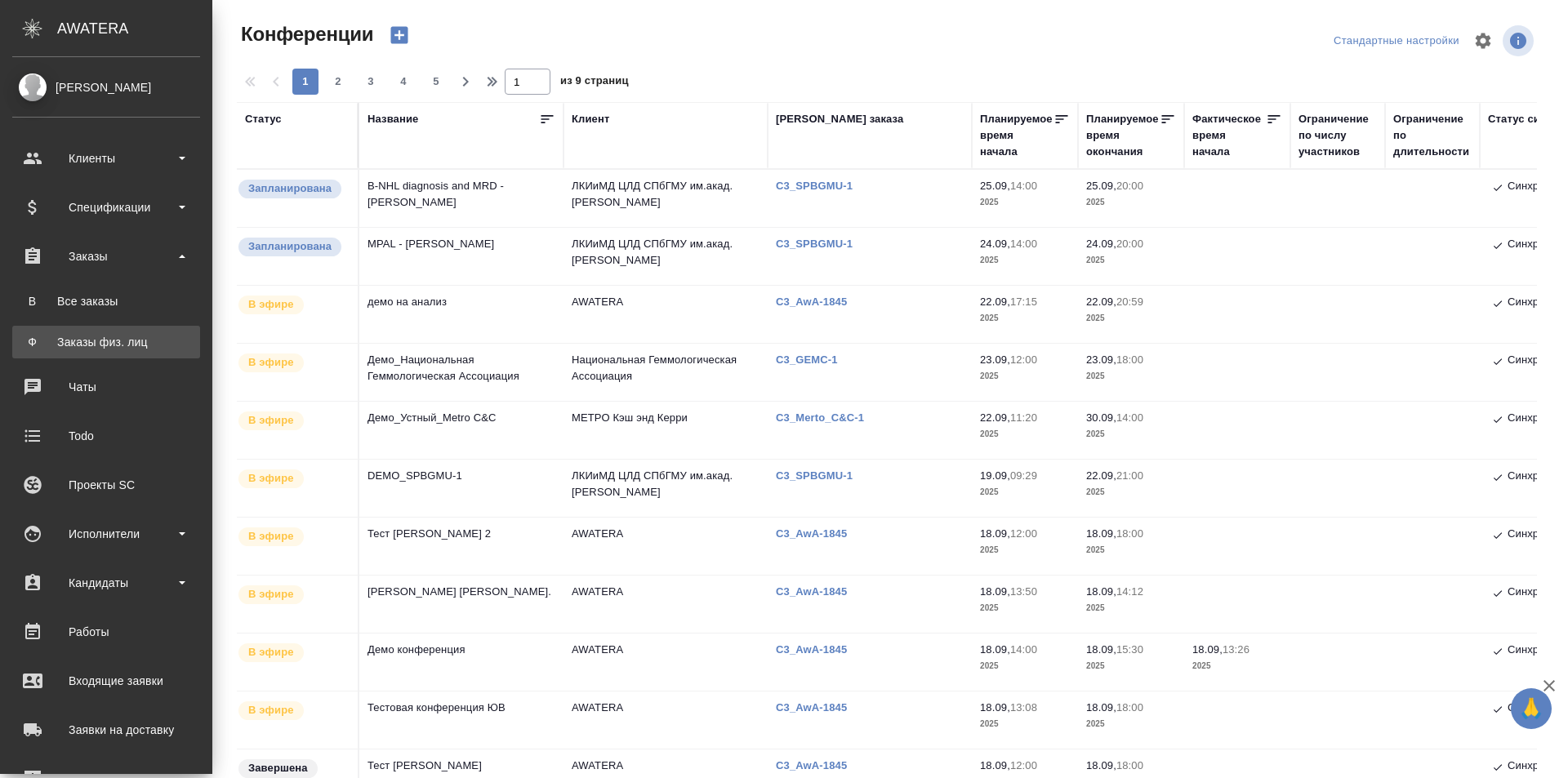
click at [88, 332] on link "Ф Заказы физ. лиц" at bounding box center [106, 342] width 187 height 32
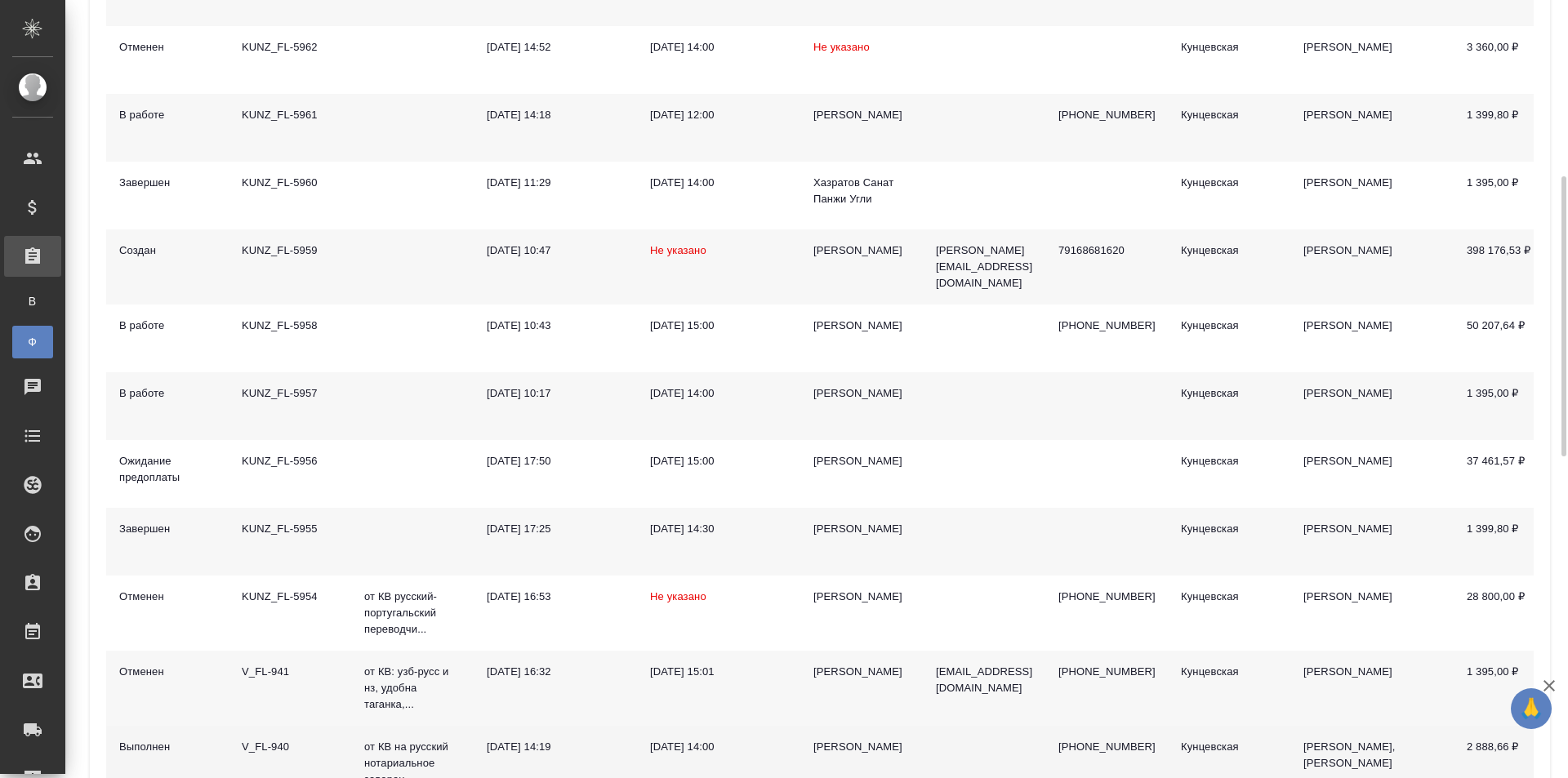
scroll to position [572, 0]
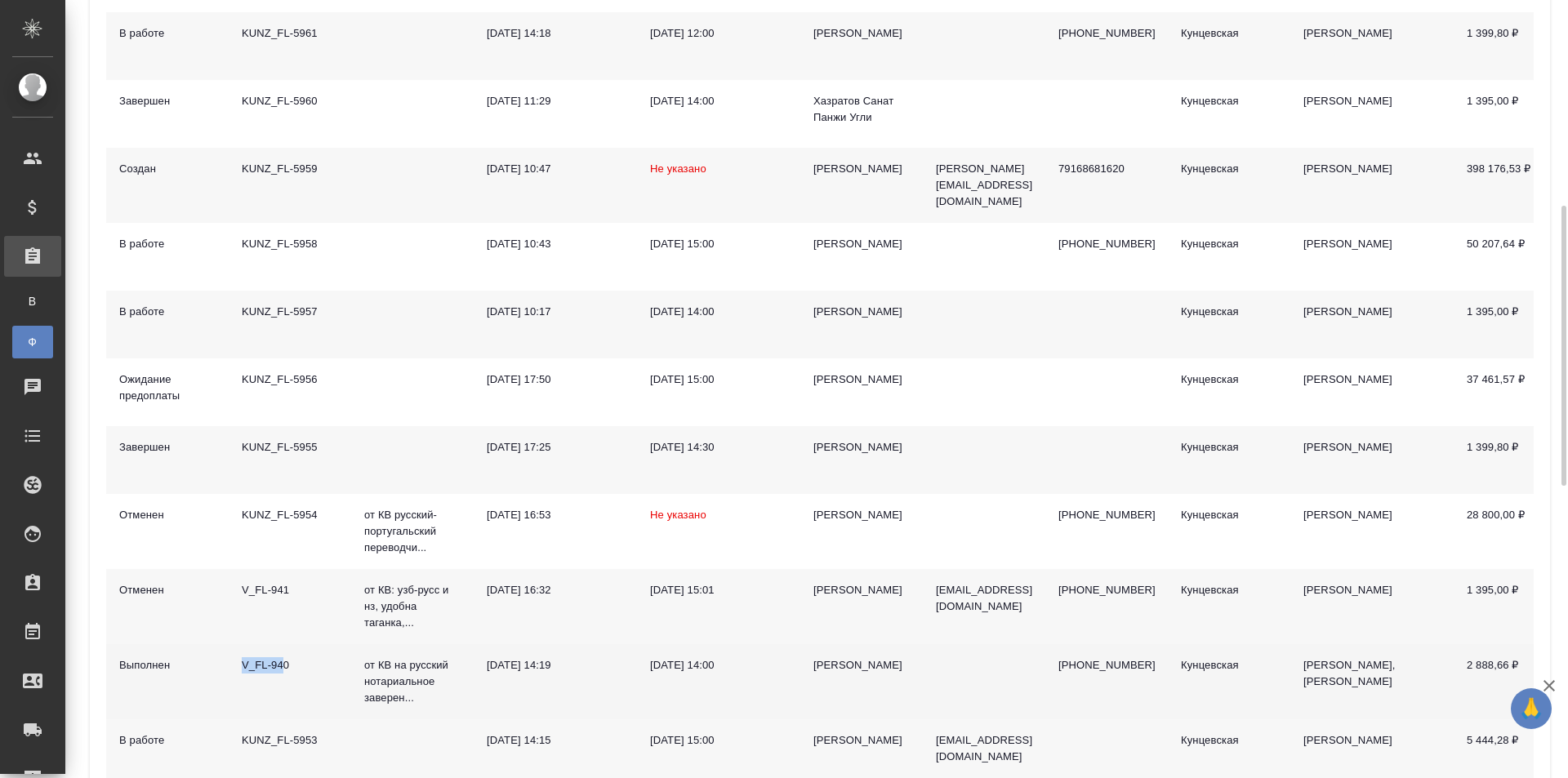
drag, startPoint x: 286, startPoint y: 664, endPoint x: 244, endPoint y: 671, distance: 42.6
click at [244, 671] on div "V_FL-940" at bounding box center [290, 664] width 97 height 16
copy div "V_FL-94"
click at [285, 662] on td "V_FL-940" at bounding box center [289, 681] width 122 height 75
click at [280, 673] on div "V_FL-940" at bounding box center [290, 664] width 97 height 16
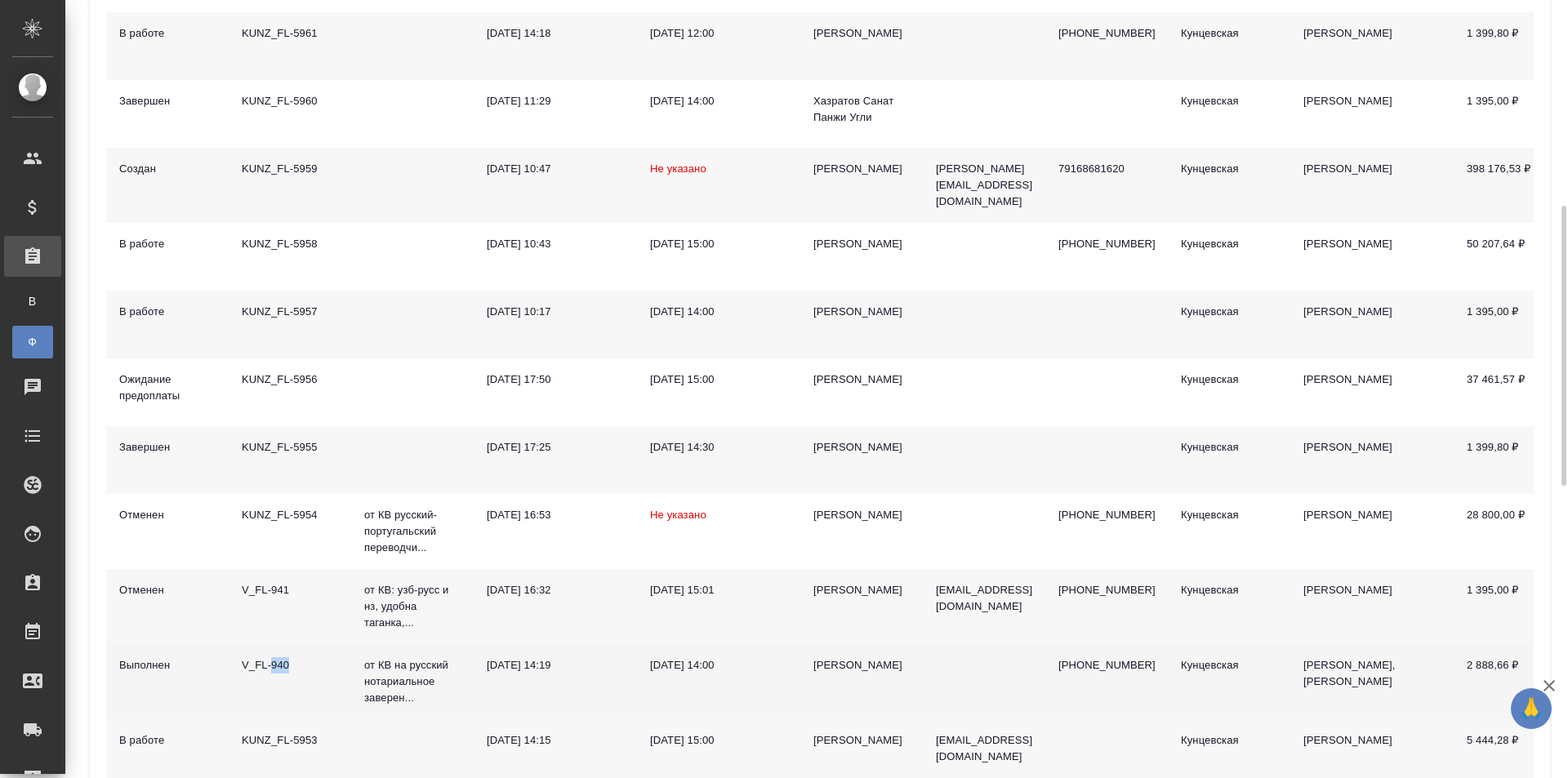
click at [280, 673] on div "V_FL-940" at bounding box center [290, 664] width 97 height 16
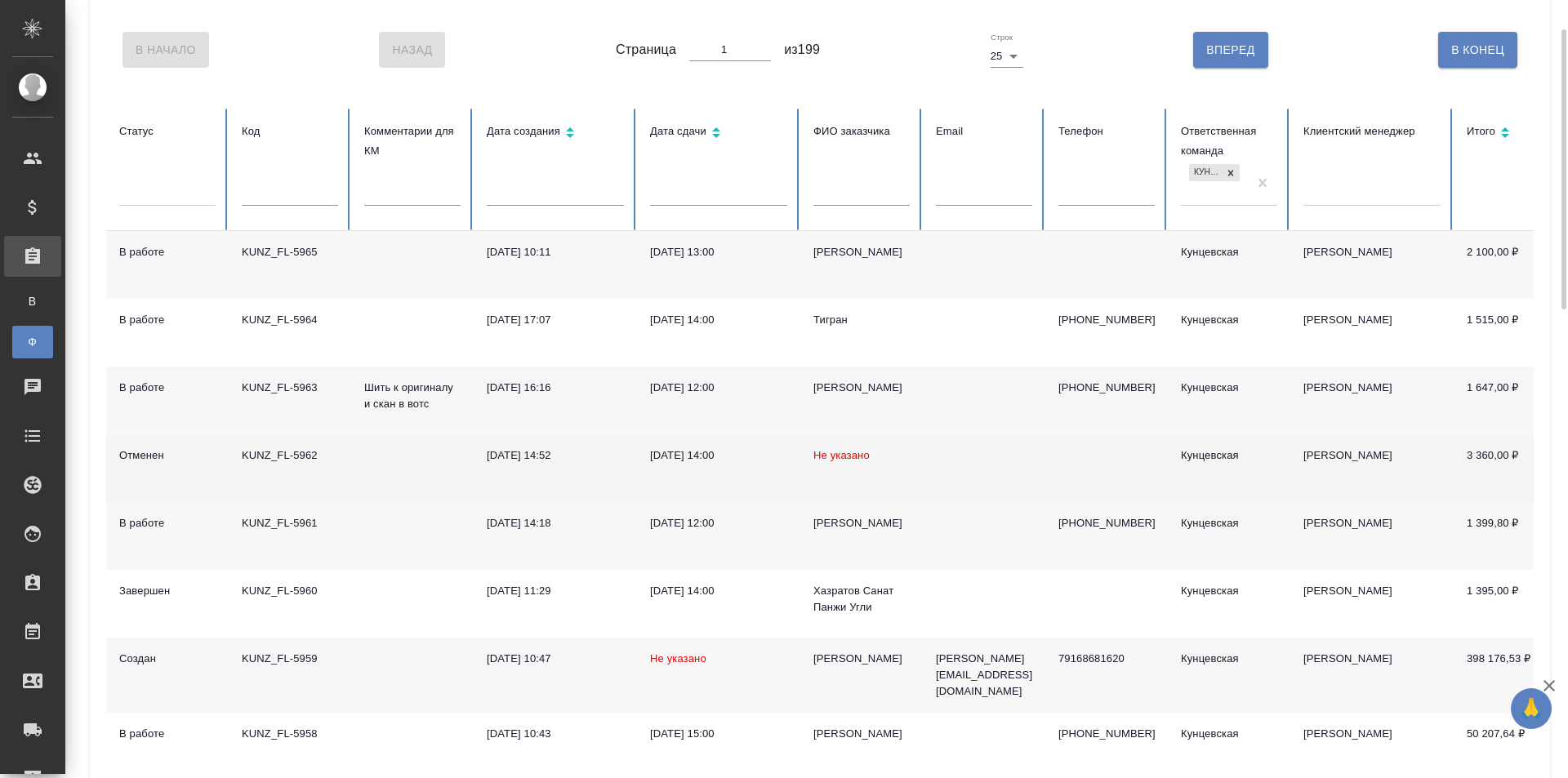
scroll to position [0, 0]
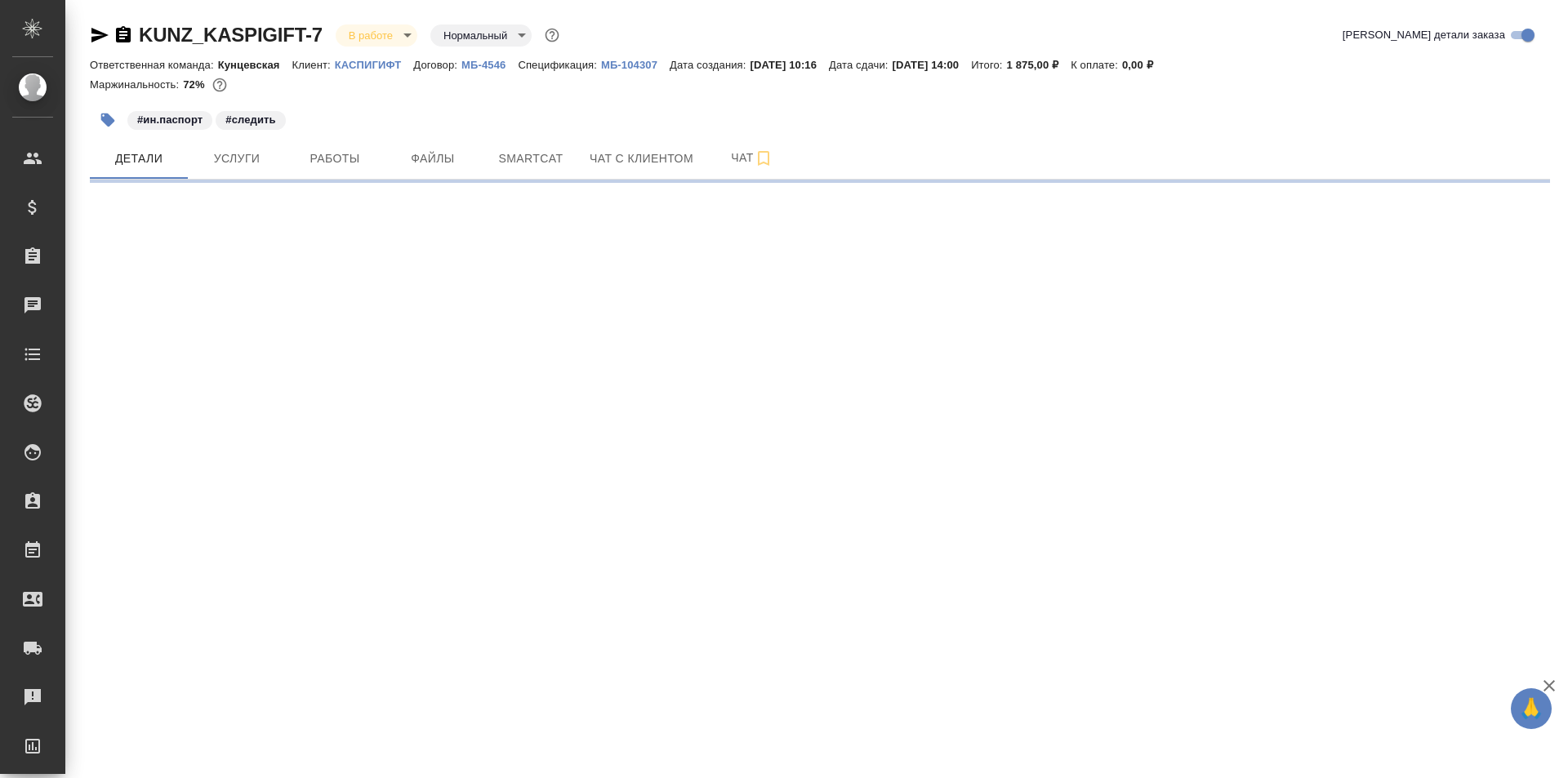
select select "RU"
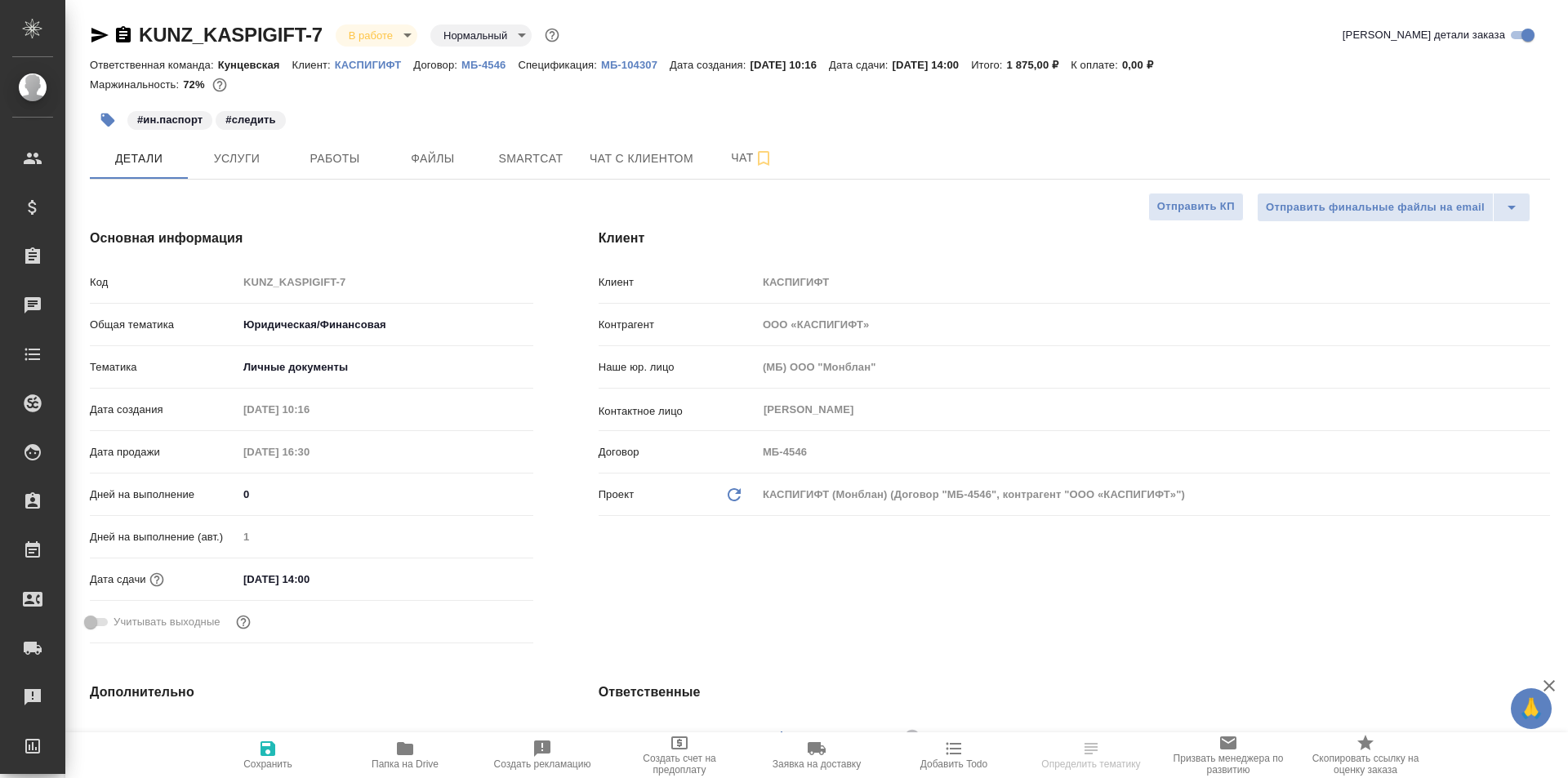
type textarea "x"
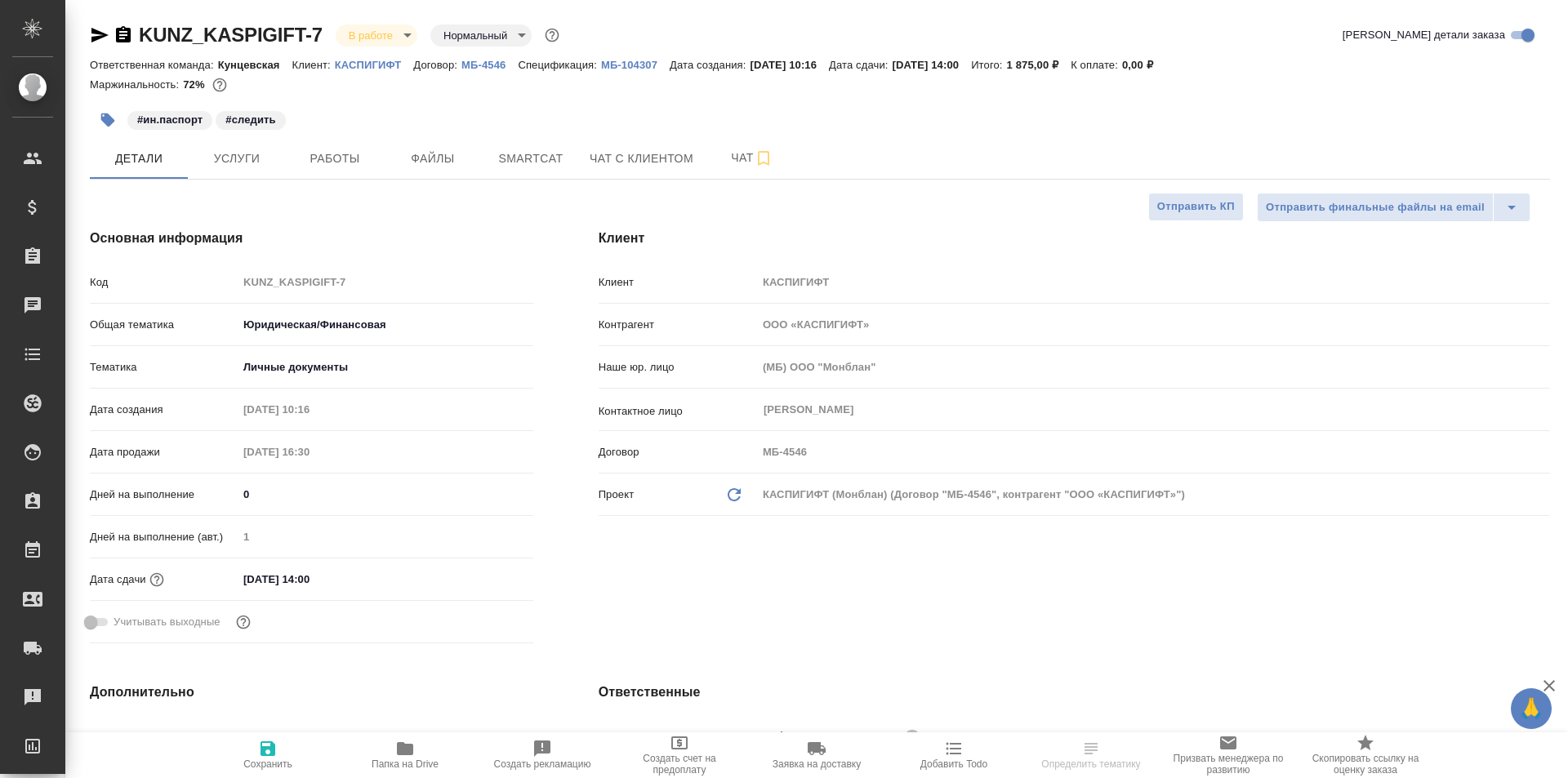
type textarea "x"
click at [326, 150] on span "Работы" at bounding box center [334, 159] width 79 height 21
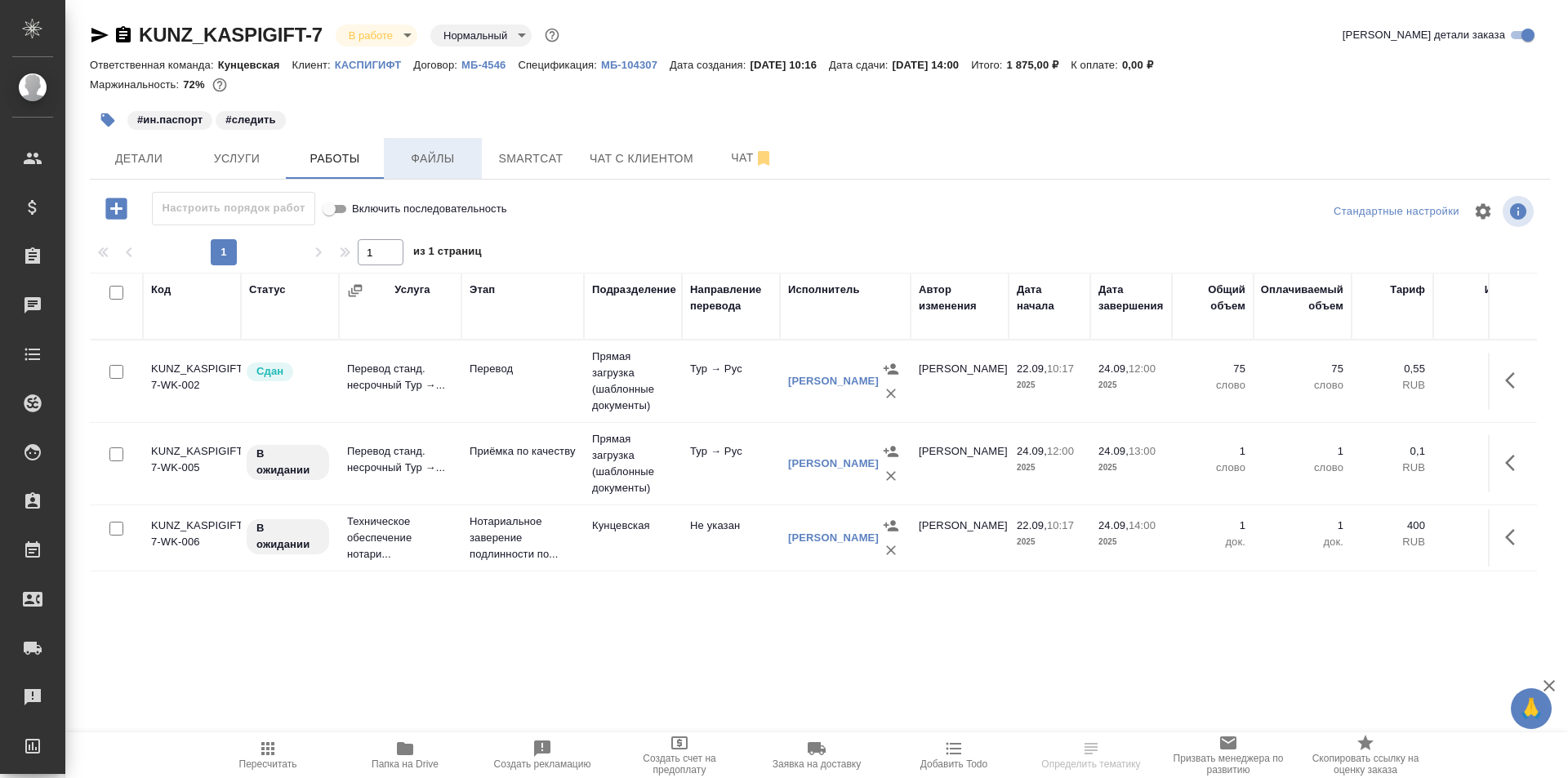
click at [444, 150] on span "Файлы" at bounding box center [433, 159] width 79 height 21
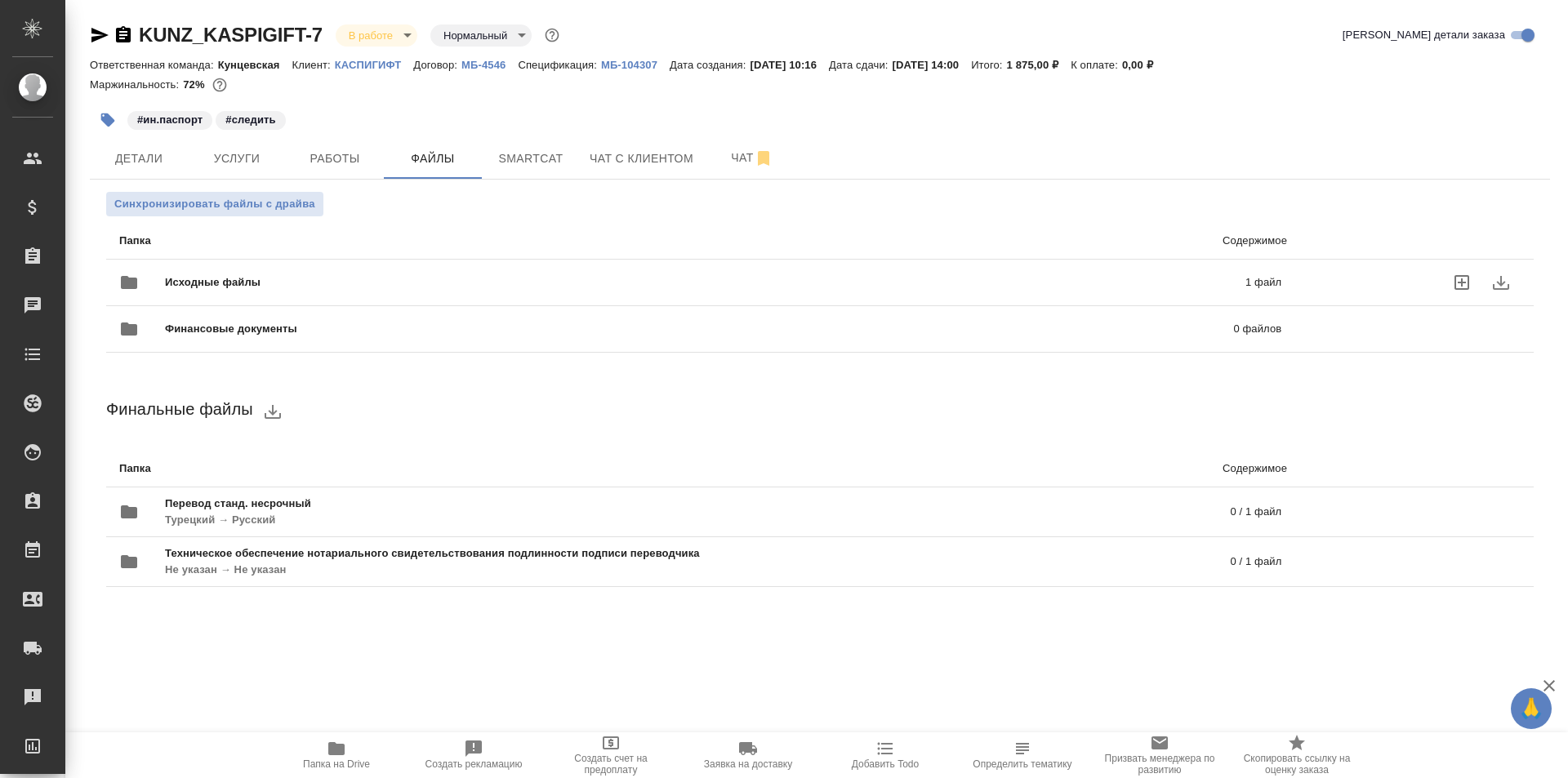
click at [279, 282] on span "Исходные файлы" at bounding box center [458, 282] width 588 height 16
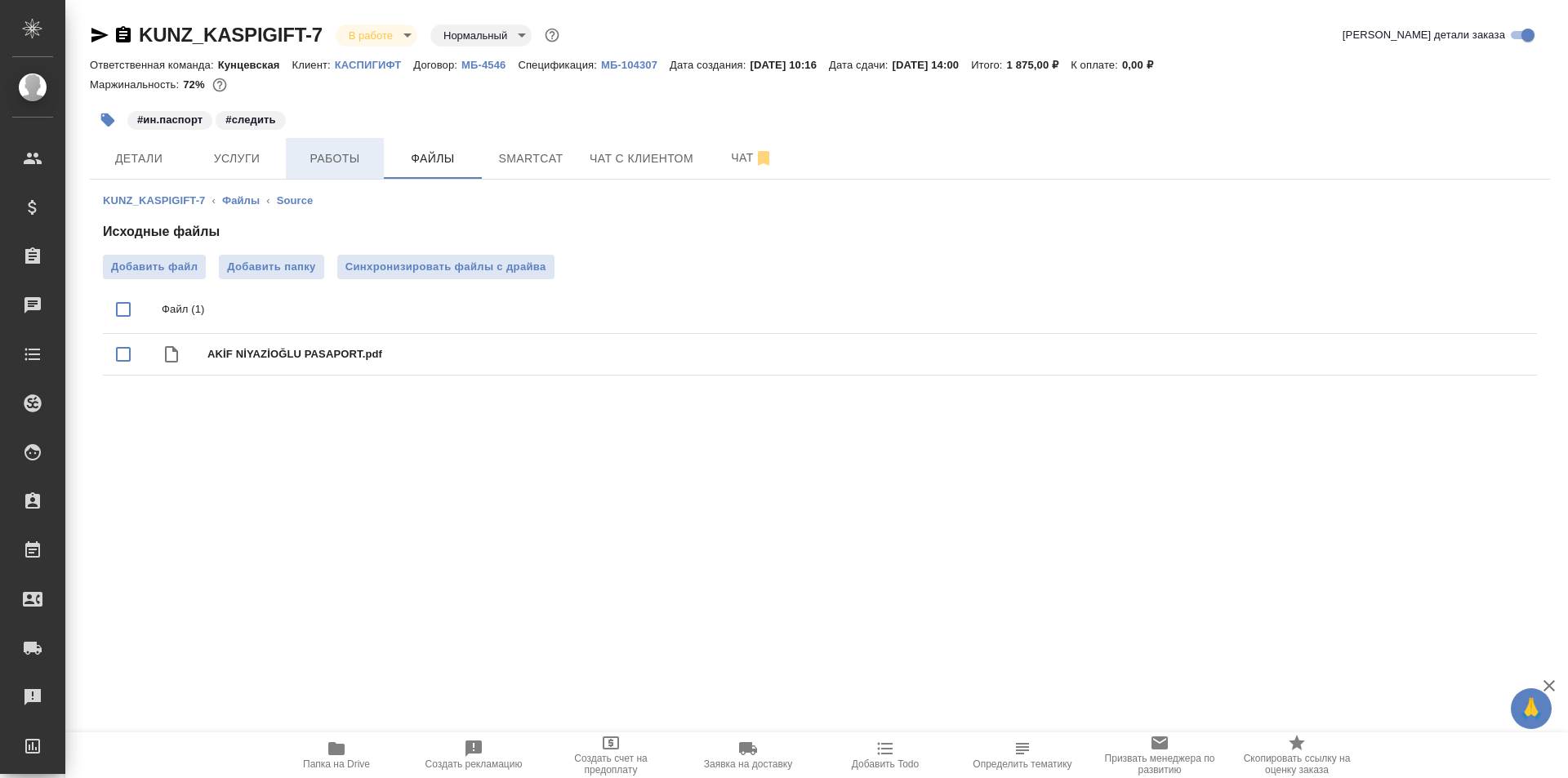
click at [298, 157] on span "Работы" at bounding box center [334, 159] width 79 height 21
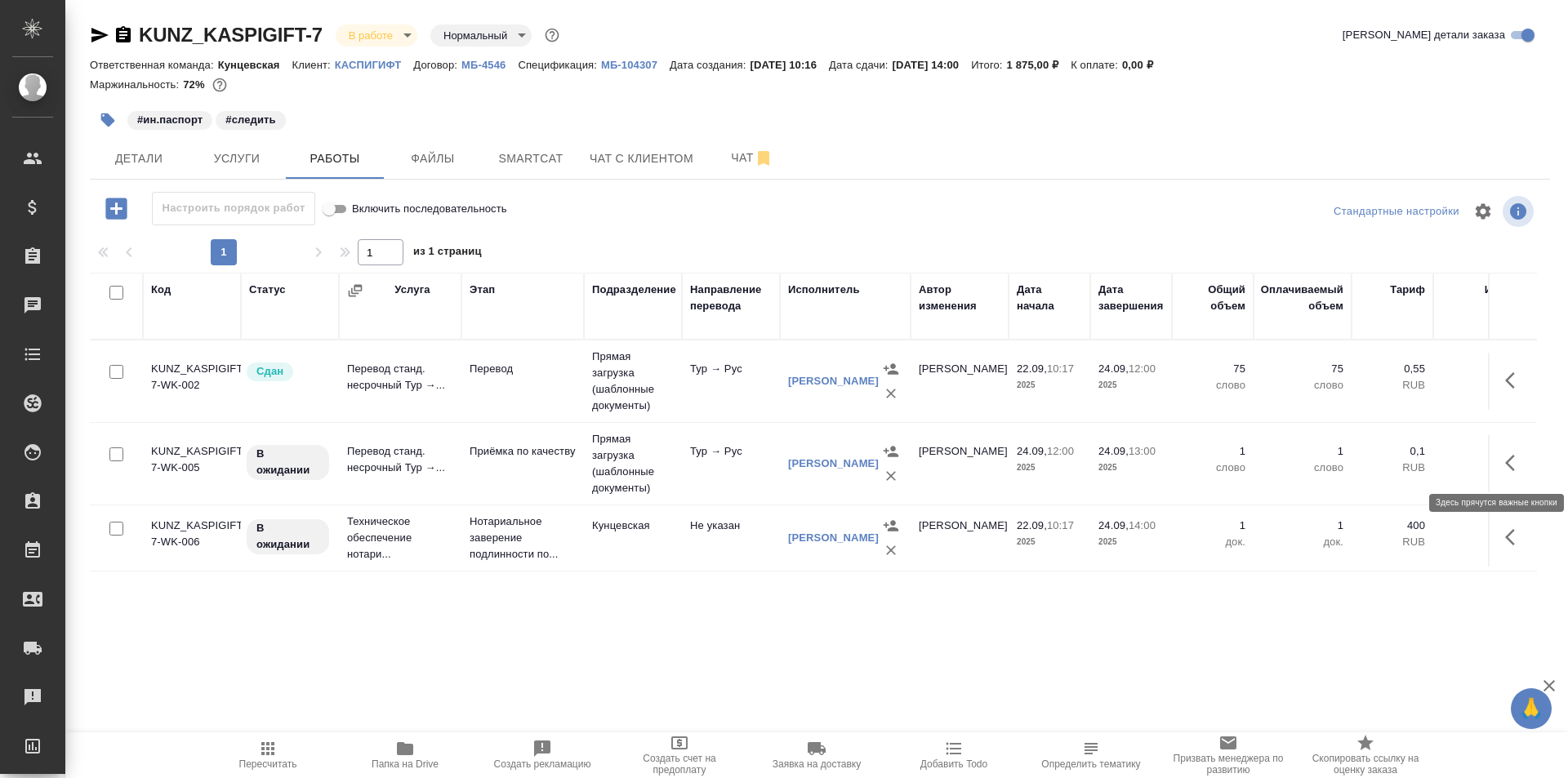
click at [1506, 460] on icon "button" at bounding box center [1514, 463] width 20 height 20
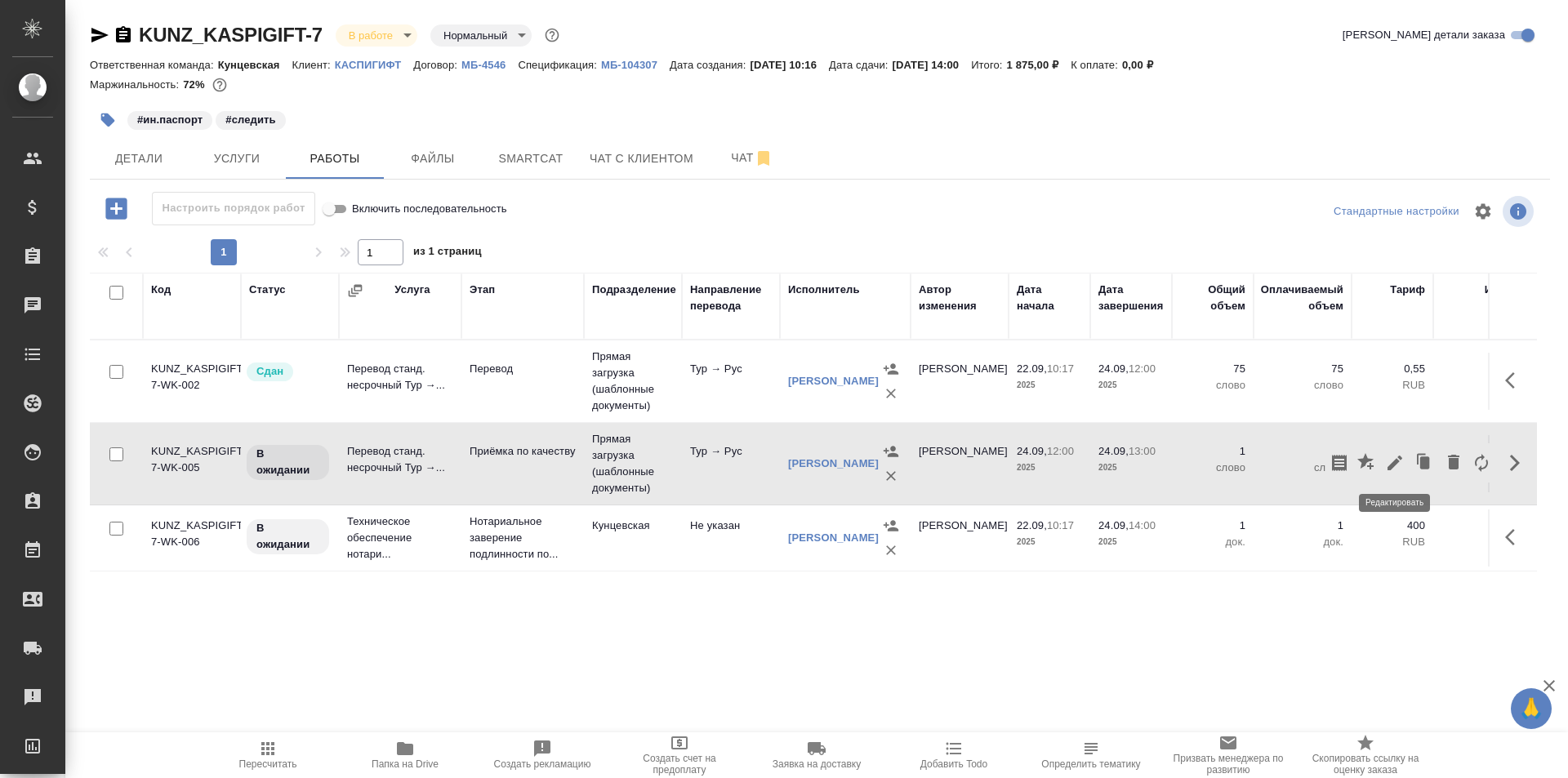
click at [1395, 467] on icon "button" at bounding box center [1395, 463] width 20 height 20
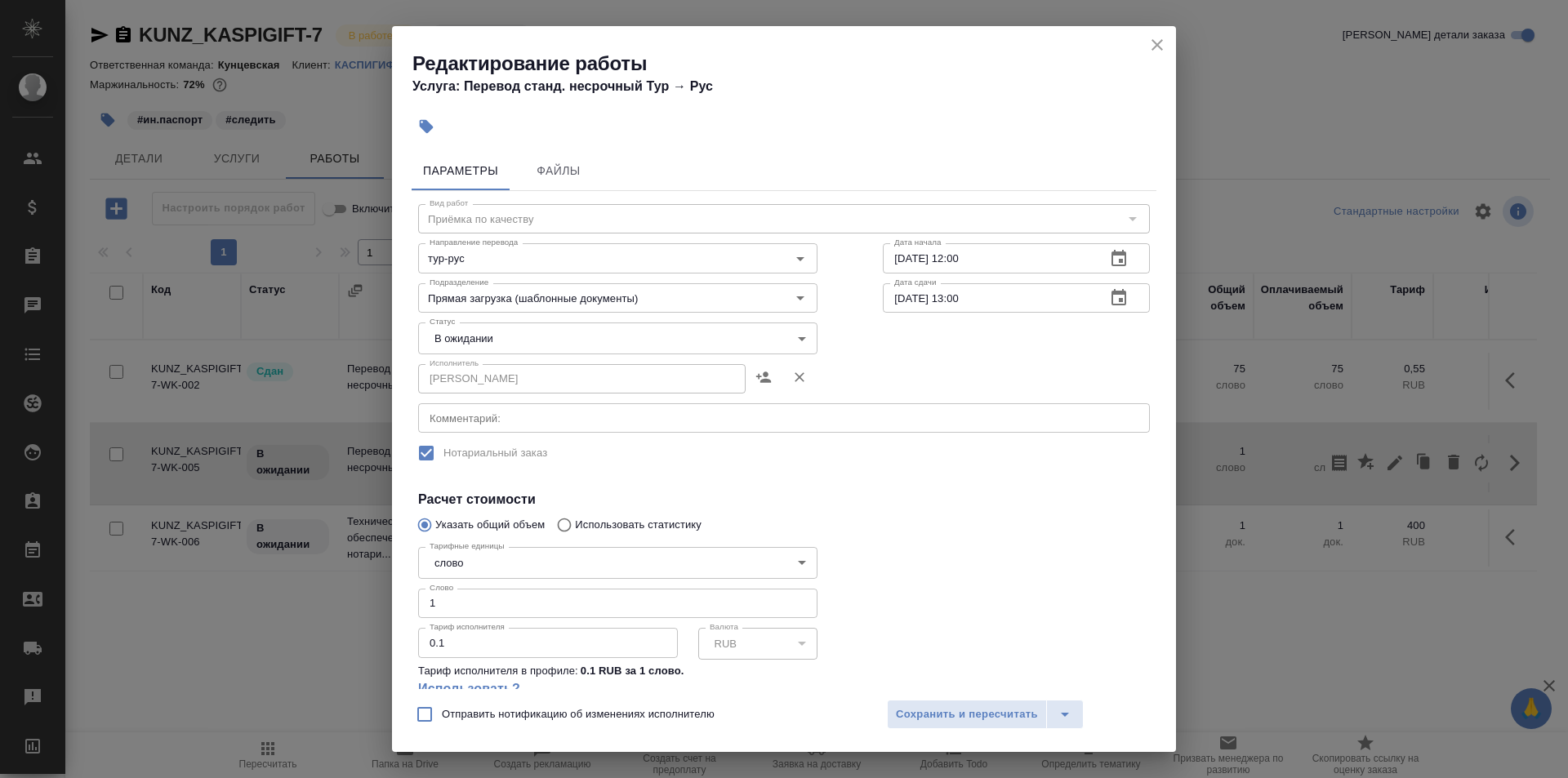
click at [1109, 264] on icon "button" at bounding box center [1118, 258] width 20 height 20
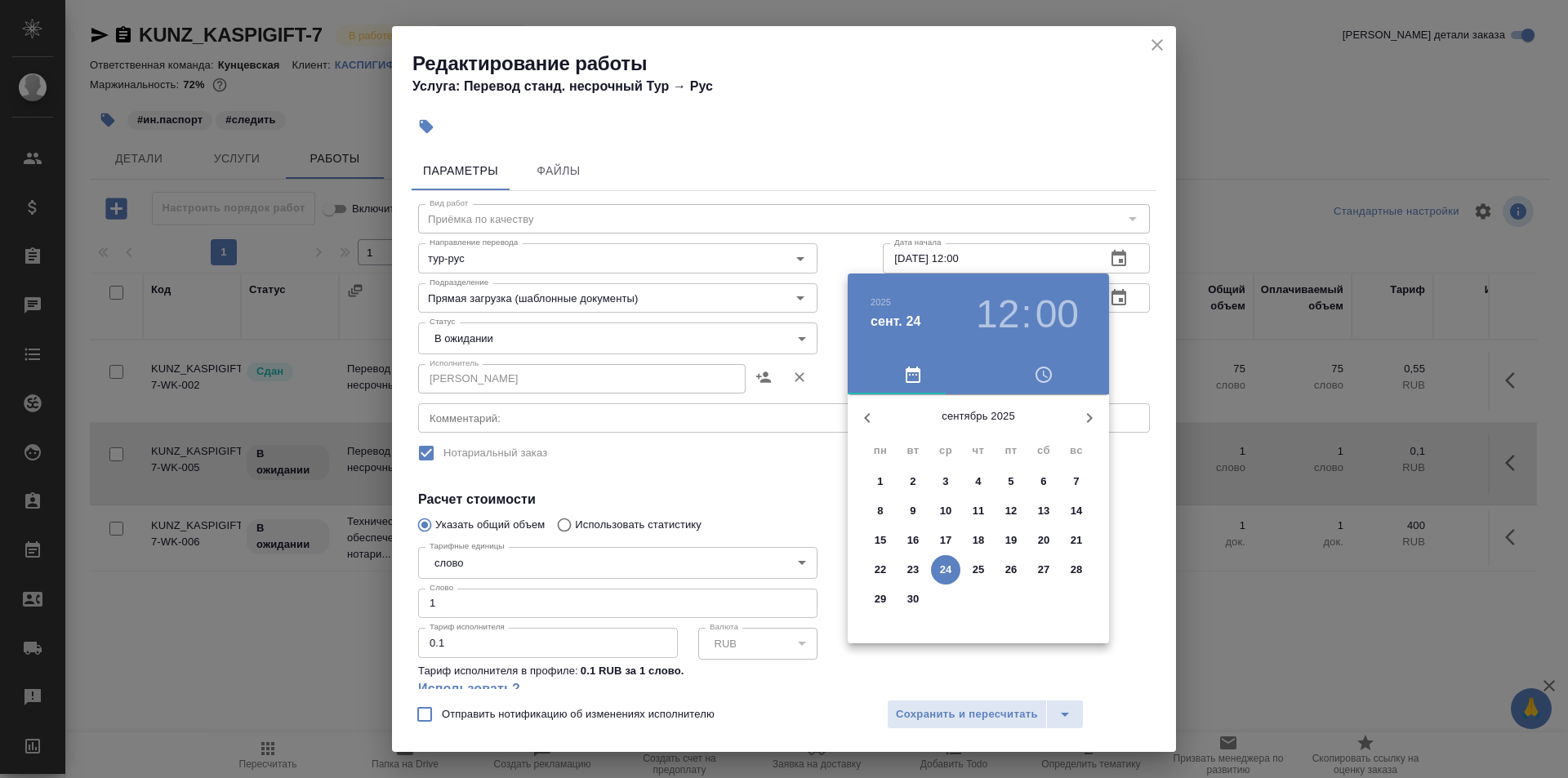
click at [999, 311] on h3 "12" at bounding box center [998, 314] width 44 height 45
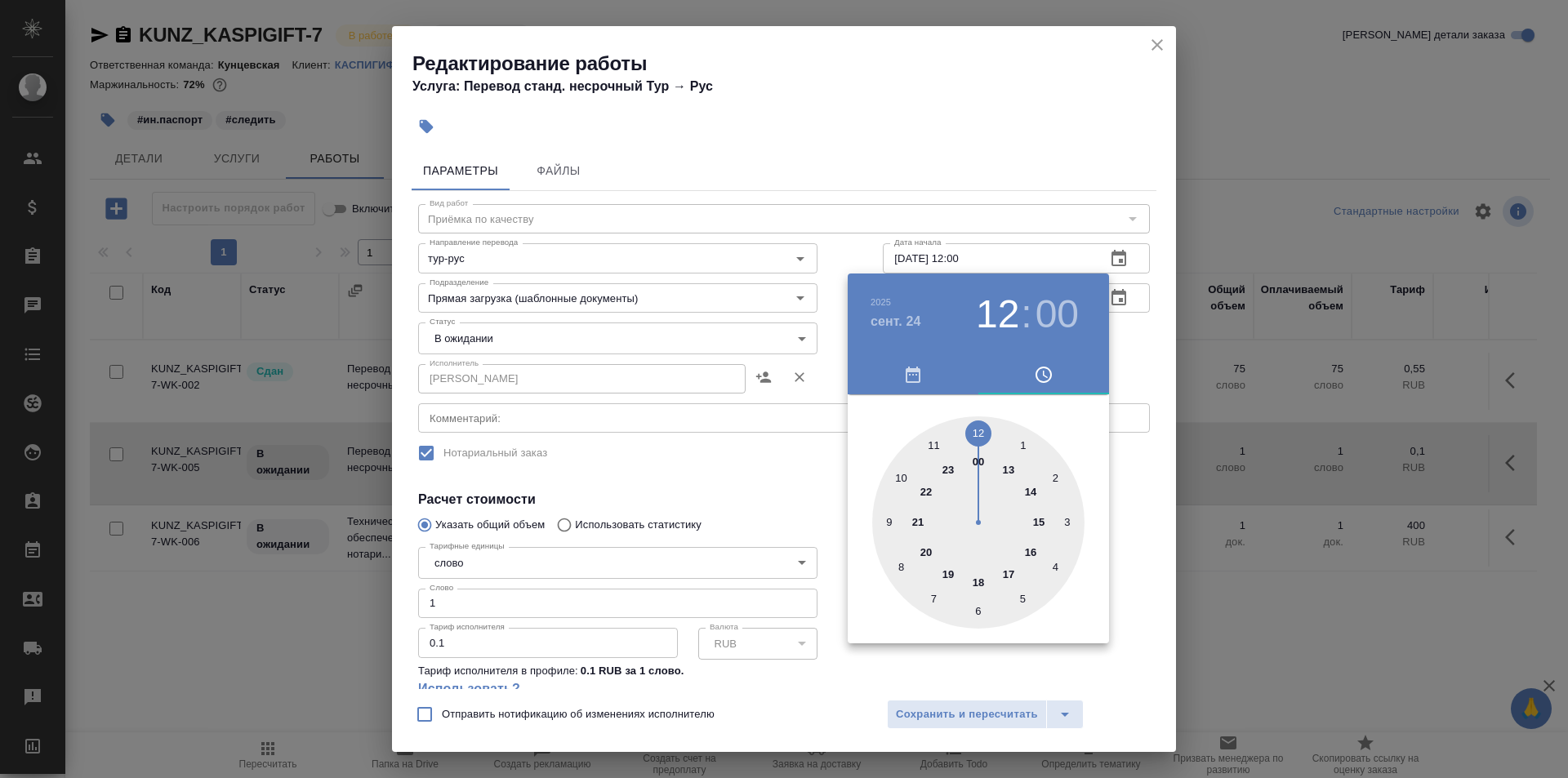
click at [899, 469] on div at bounding box center [978, 522] width 212 height 212
type input "24.09.2025 10:00"
click at [989, 710] on div at bounding box center [784, 389] width 1568 height 778
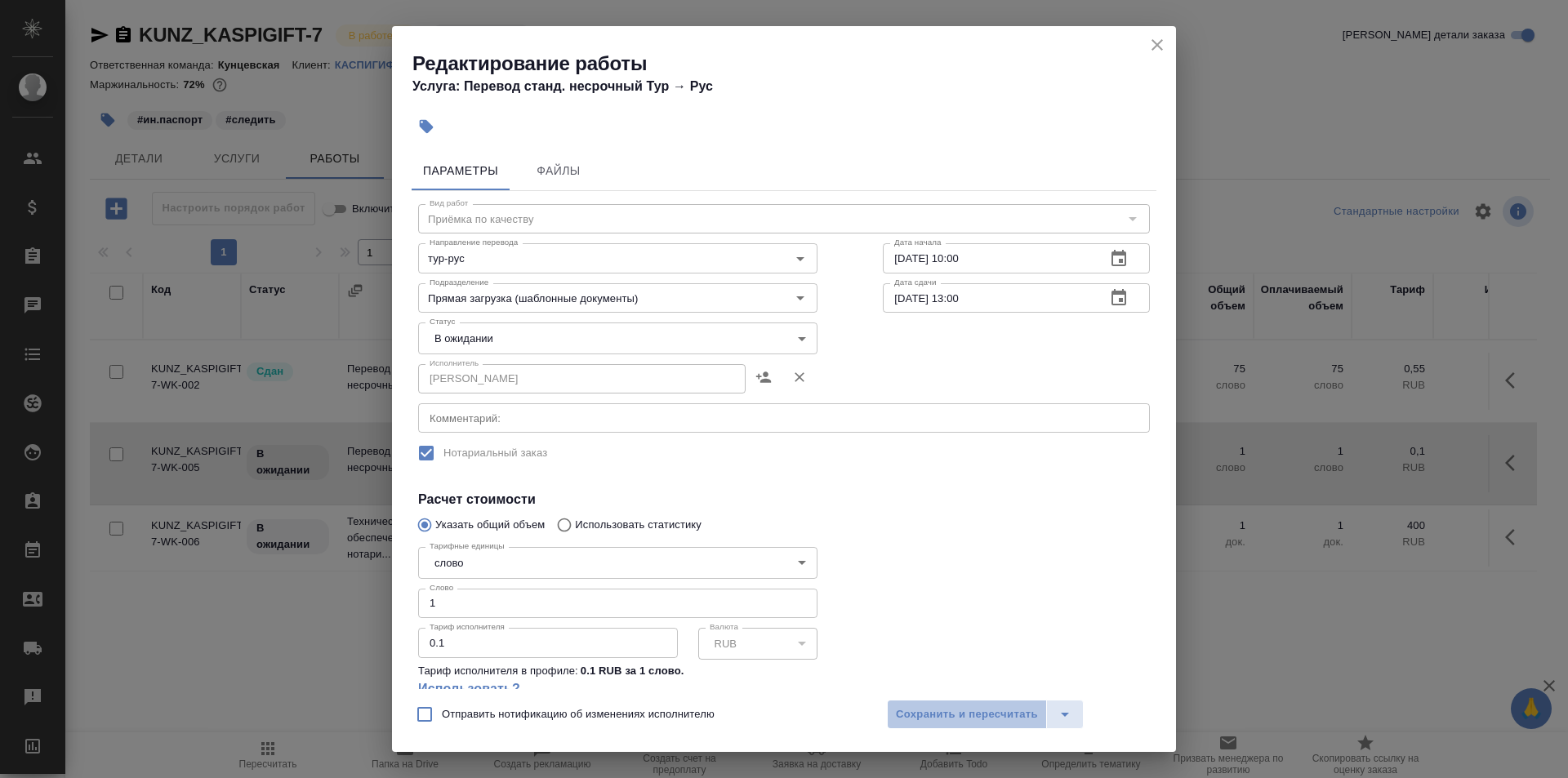
click at [989, 710] on span "Сохранить и пересчитать" at bounding box center [967, 715] width 142 height 19
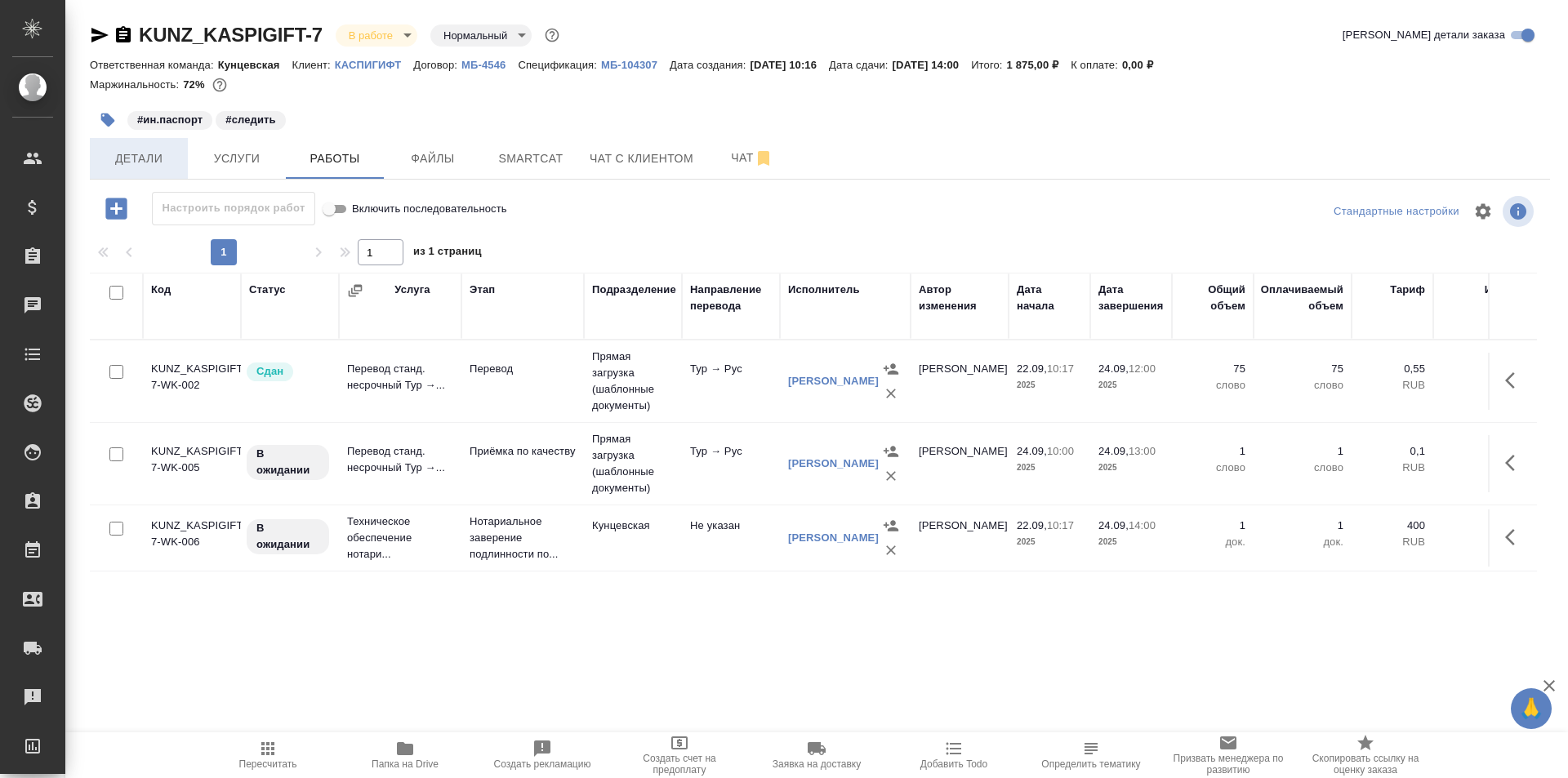
click at [157, 161] on span "Детали" at bounding box center [138, 159] width 79 height 21
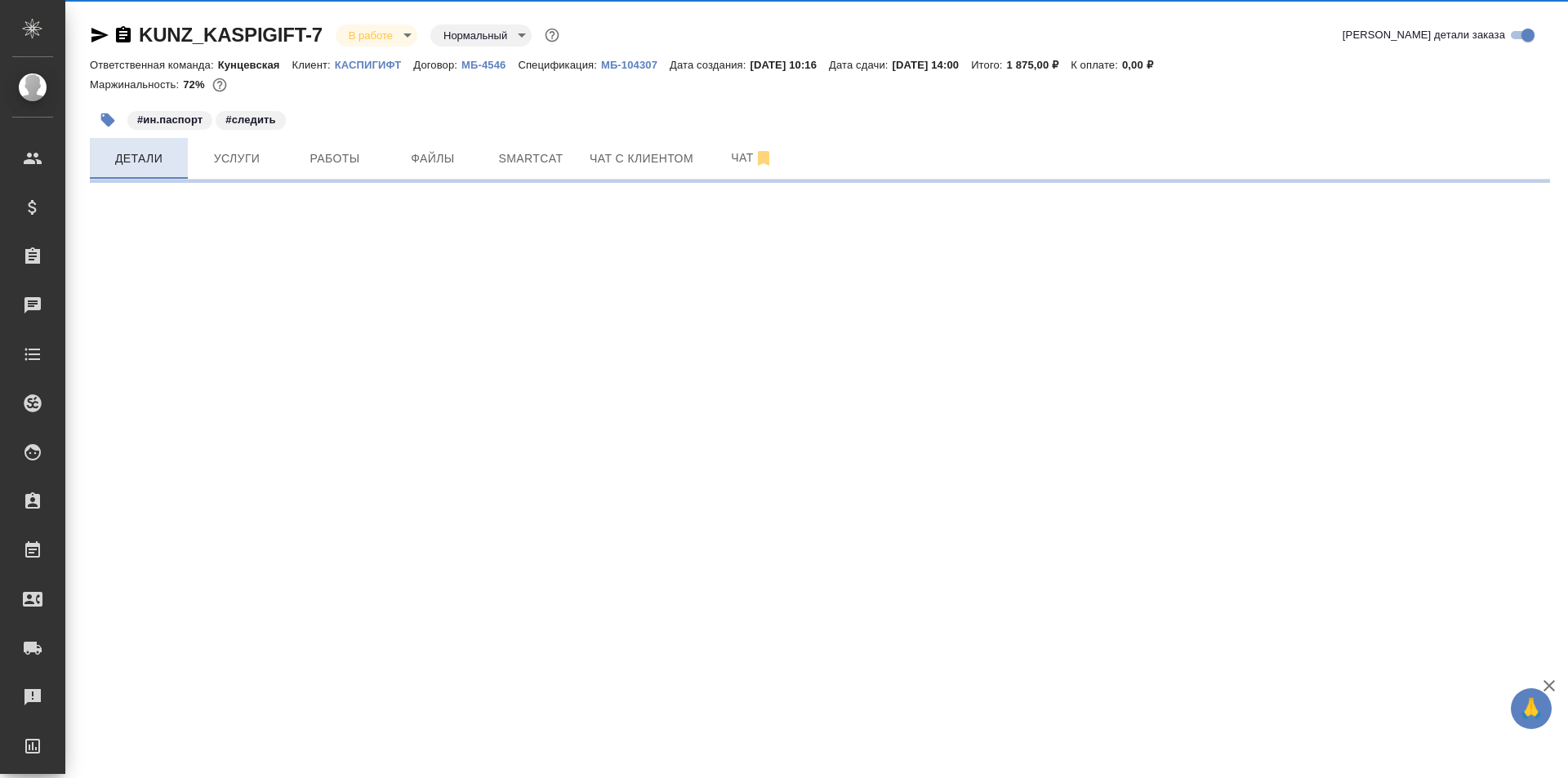
select select "RU"
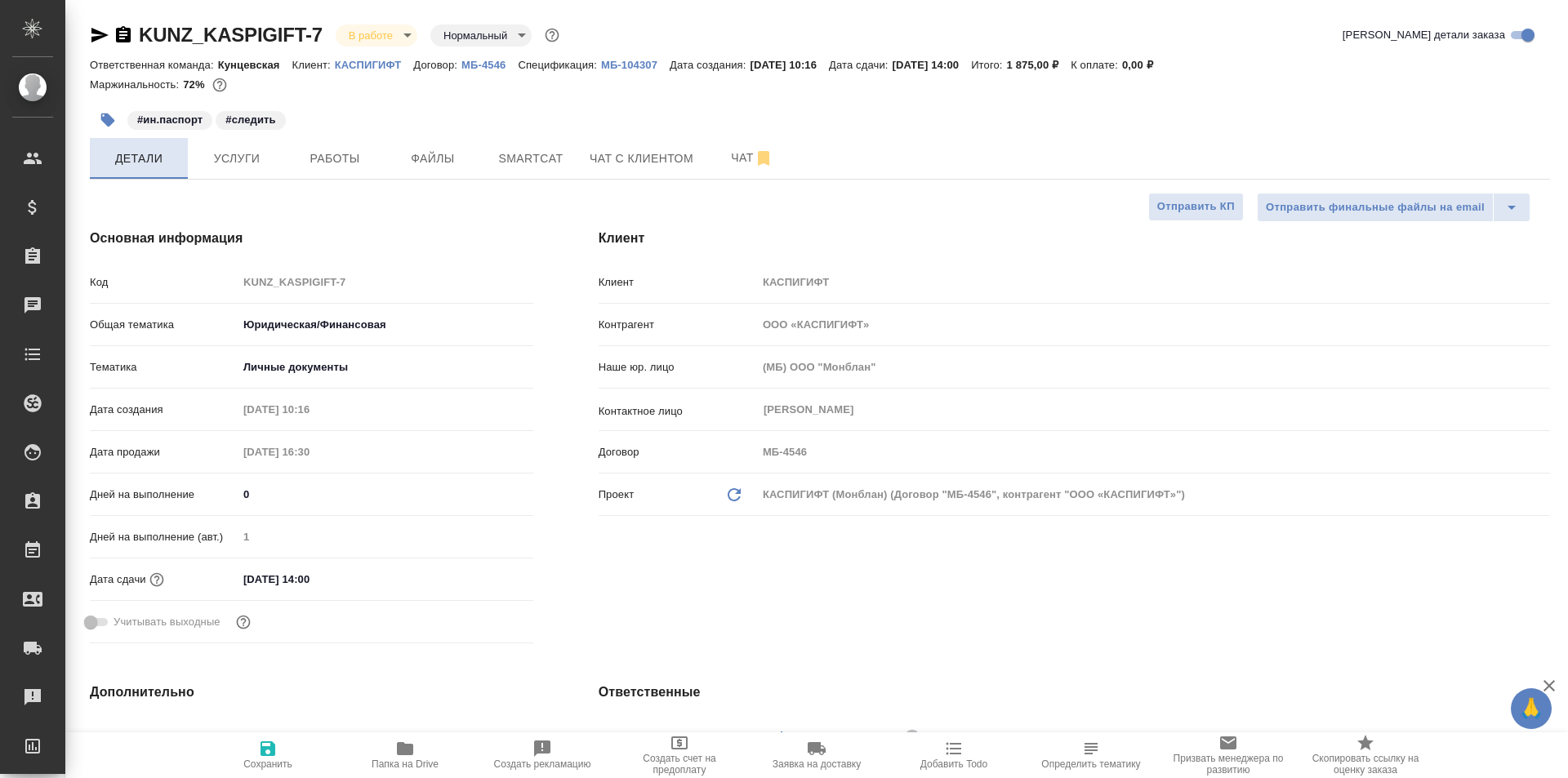
type textarea "x"
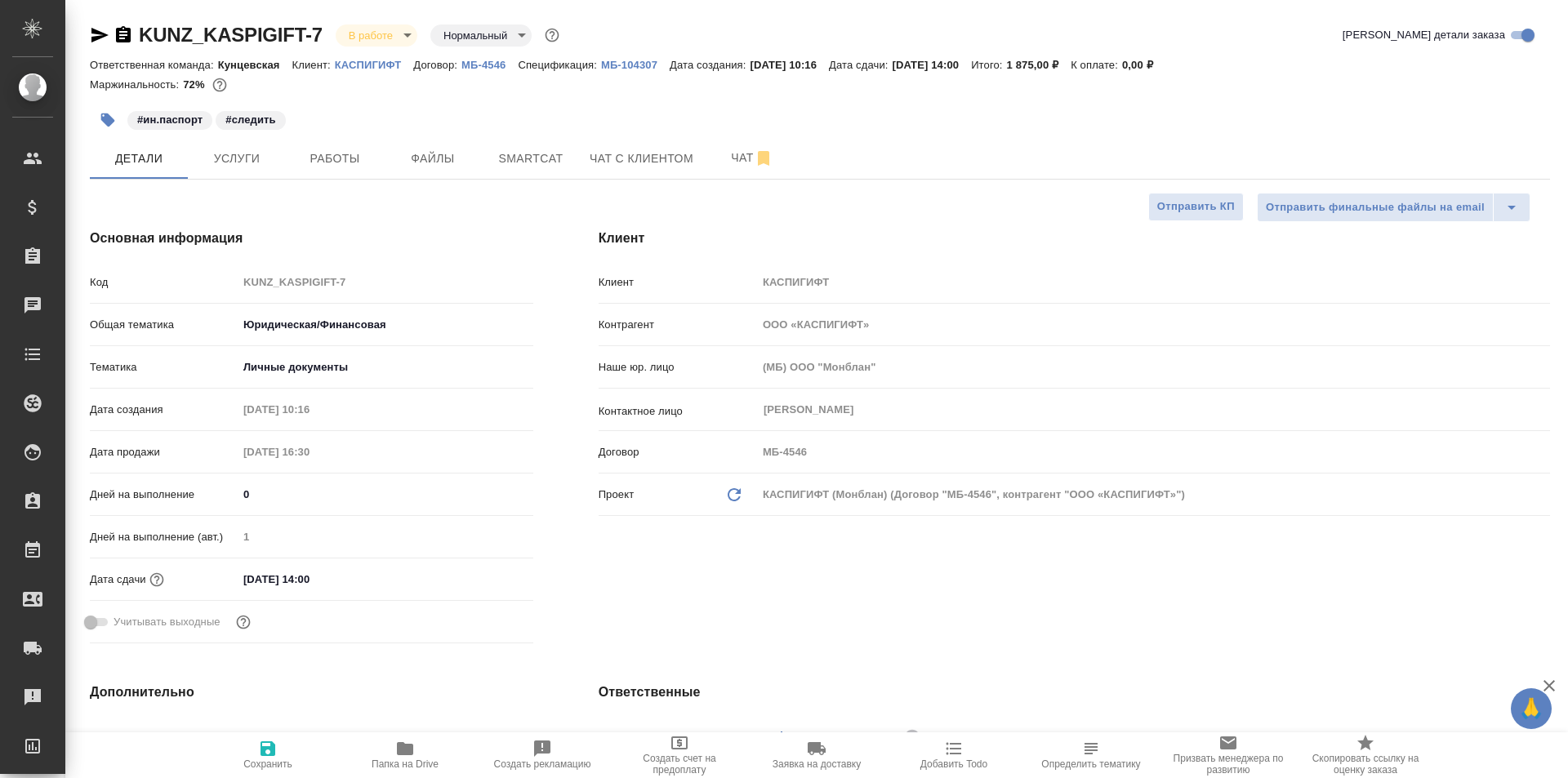
type textarea "x"
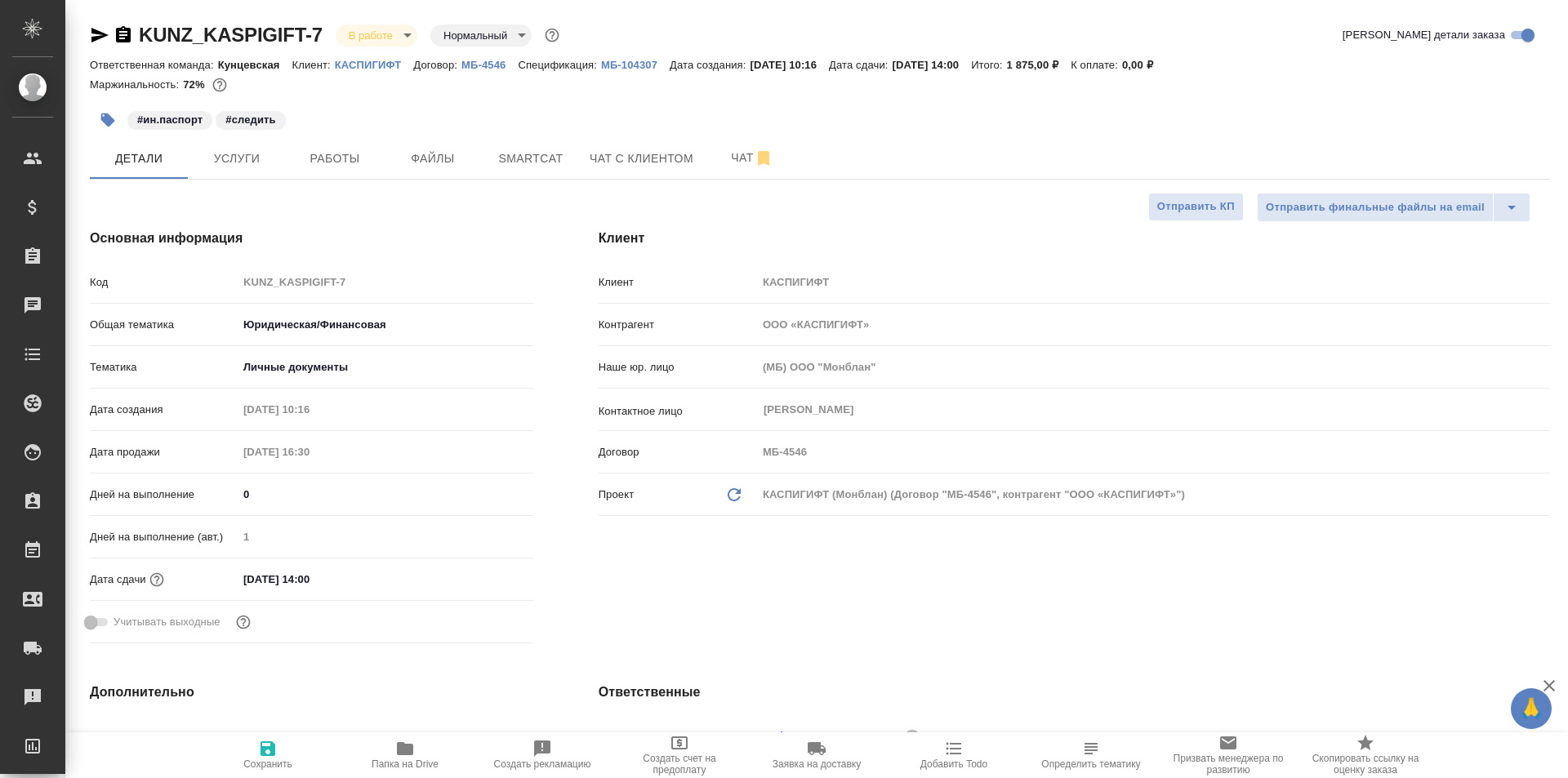
type textarea "x"
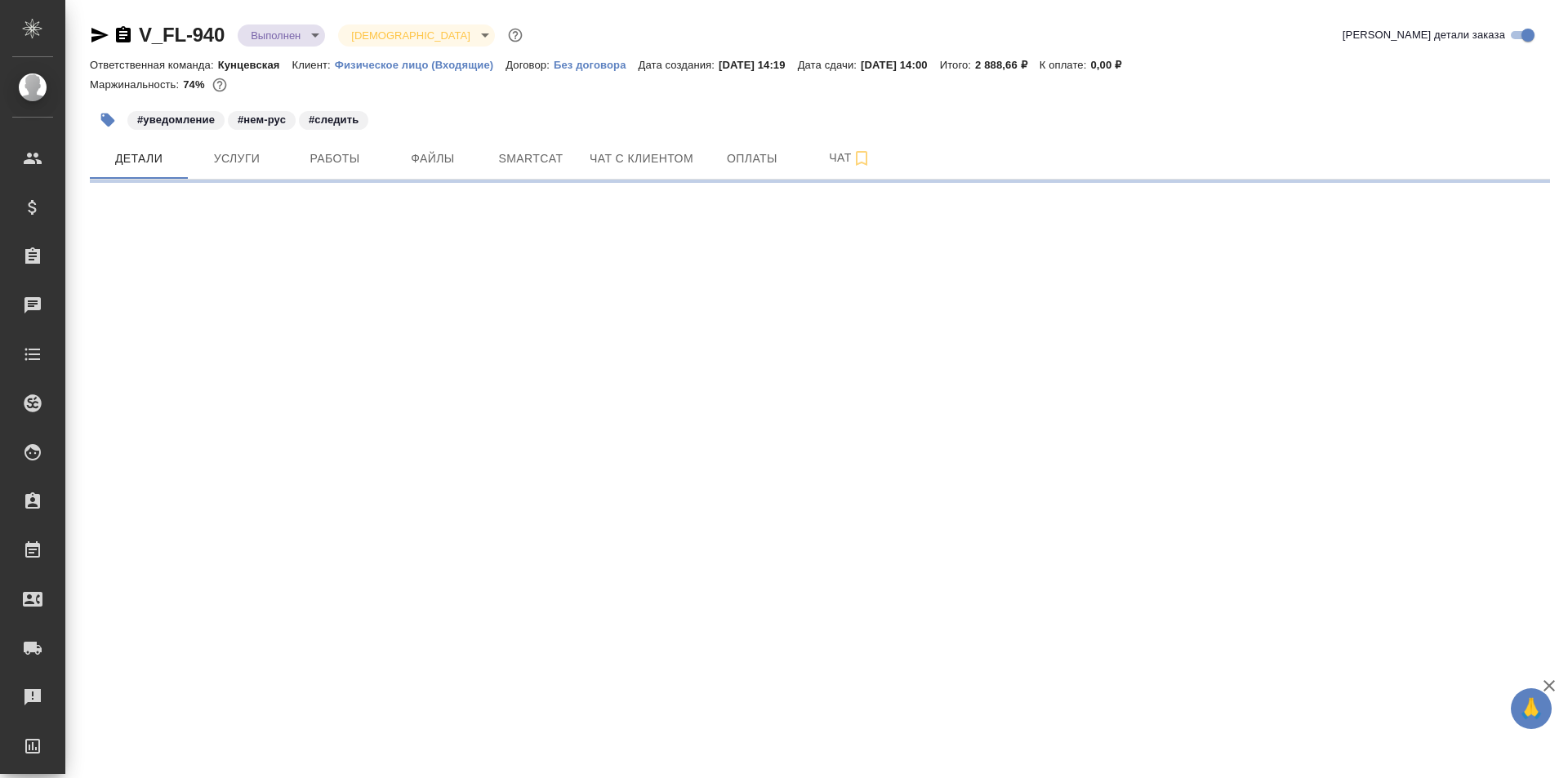
select select "RU"
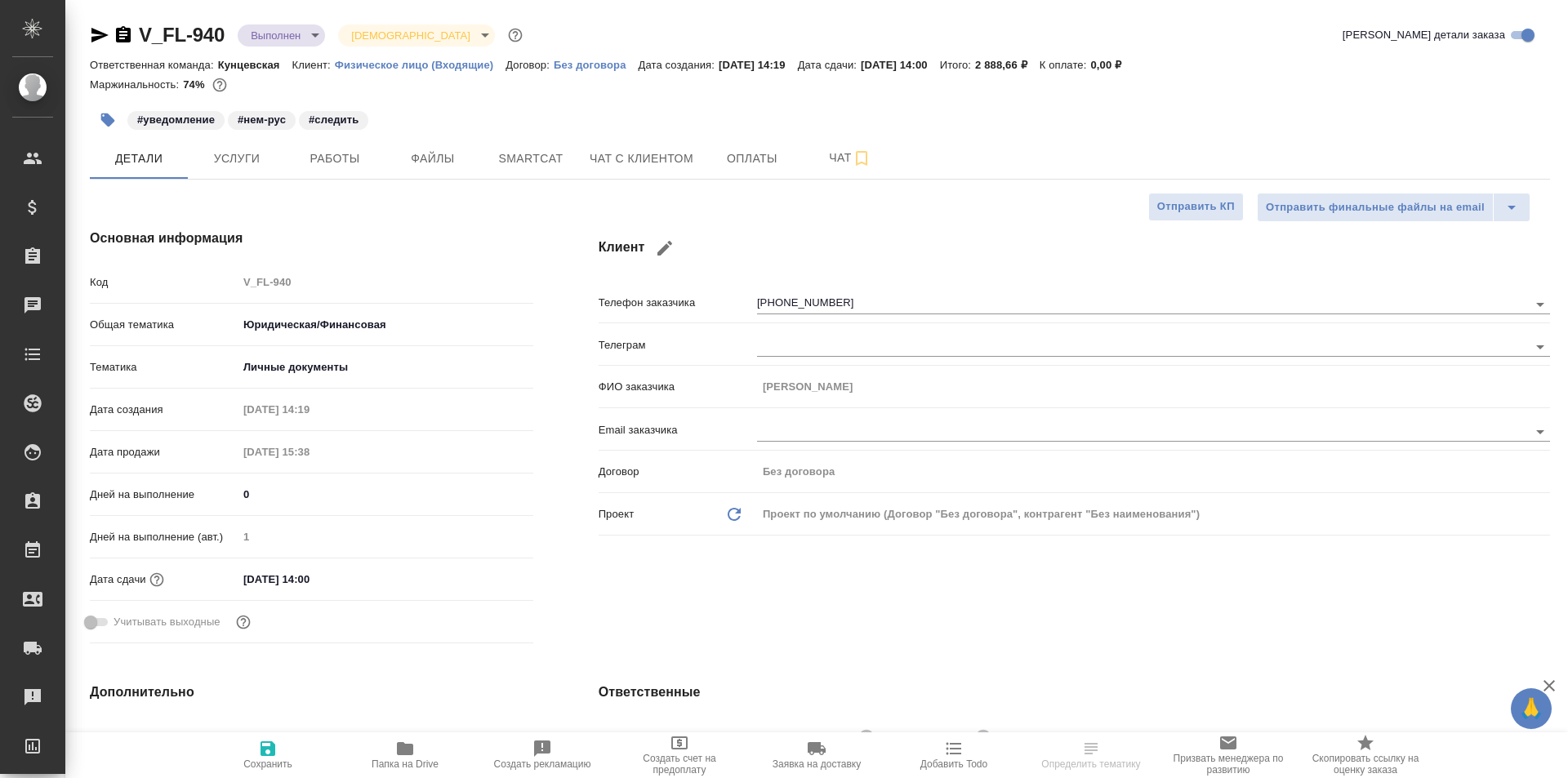
type textarea "x"
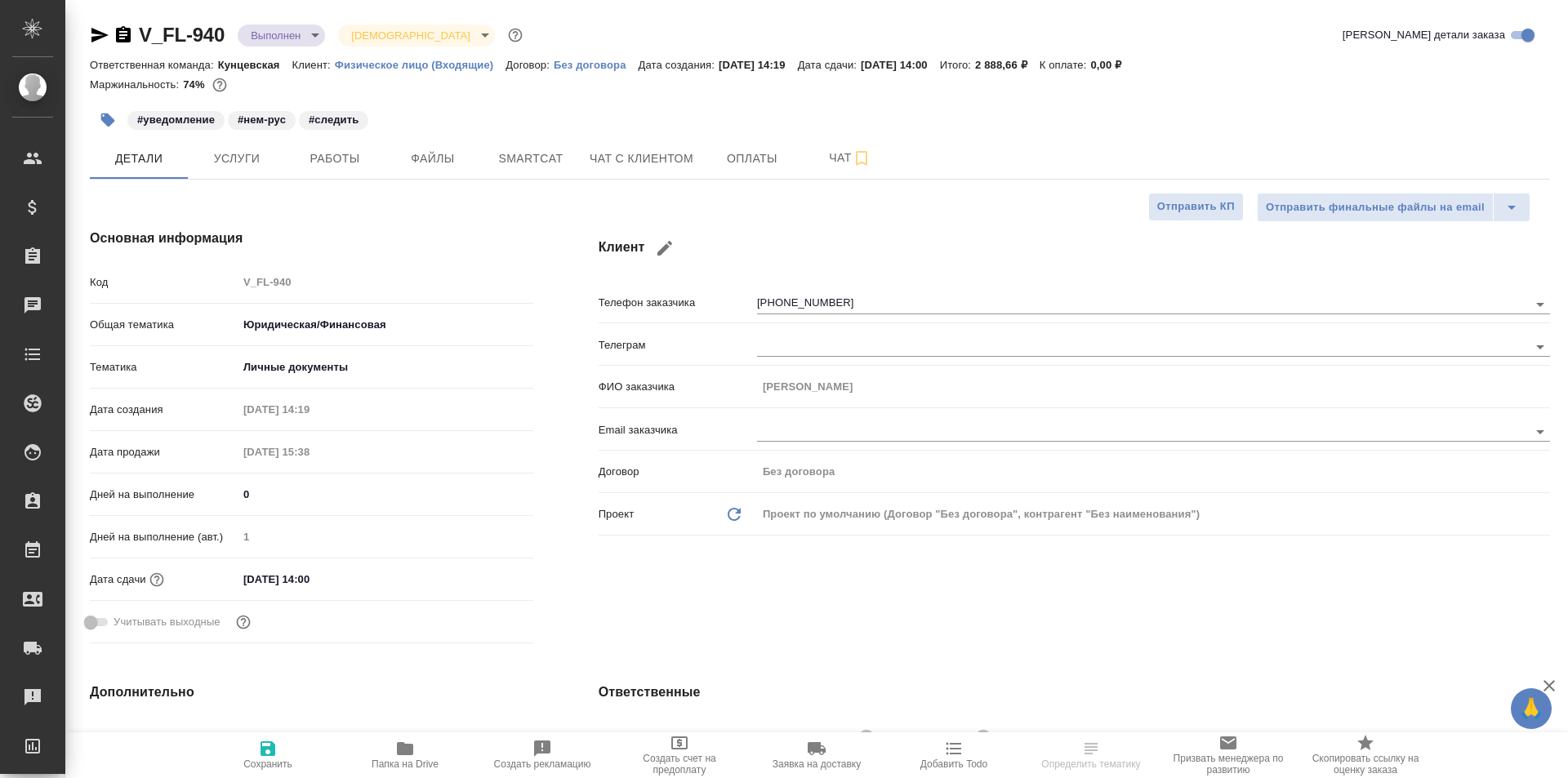
type textarea "x"
click at [111, 28] on div at bounding box center [112, 35] width 44 height 20
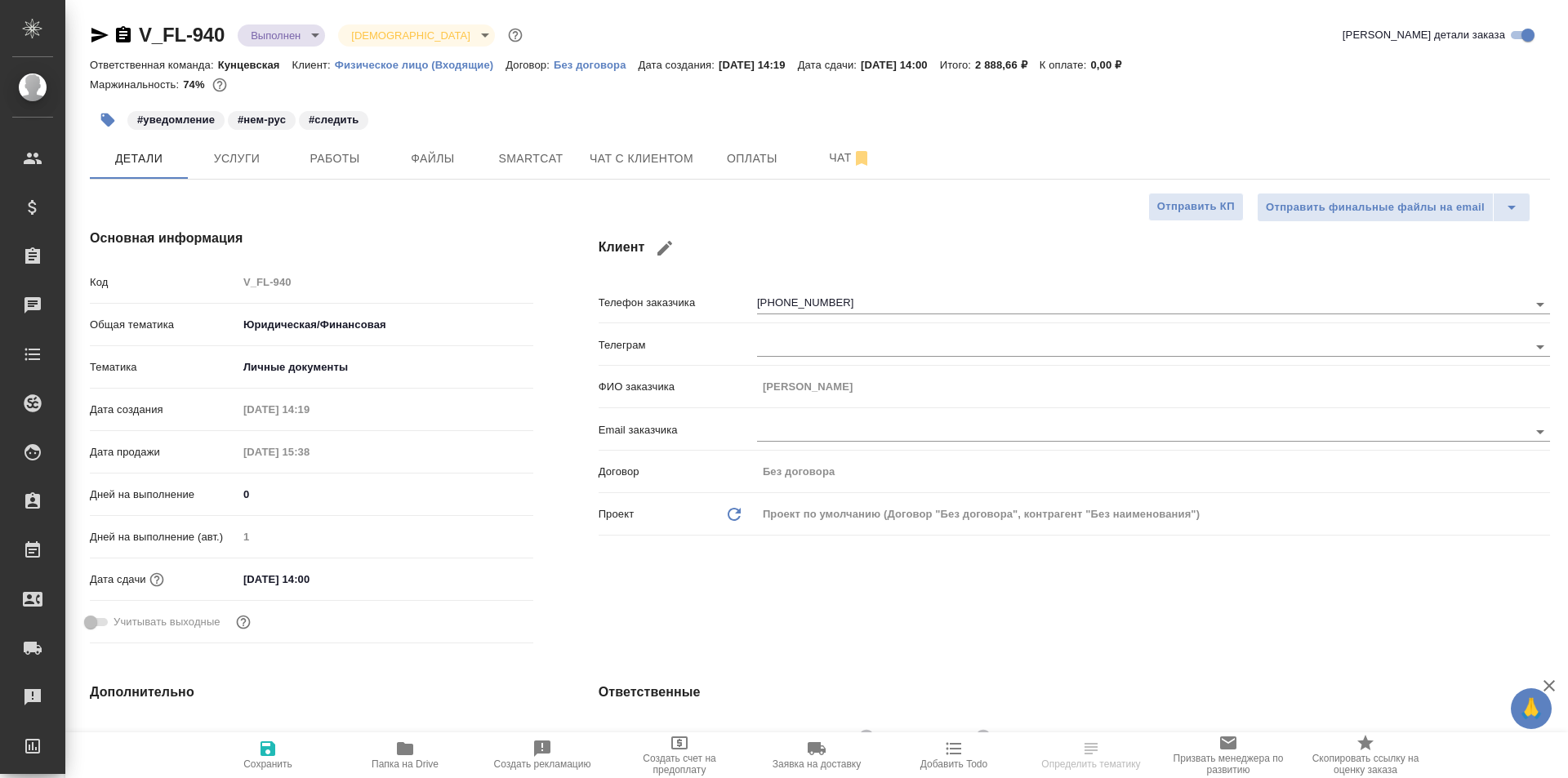
click at [116, 28] on icon "button" at bounding box center [123, 35] width 20 height 20
type textarea "x"
select select "RU"
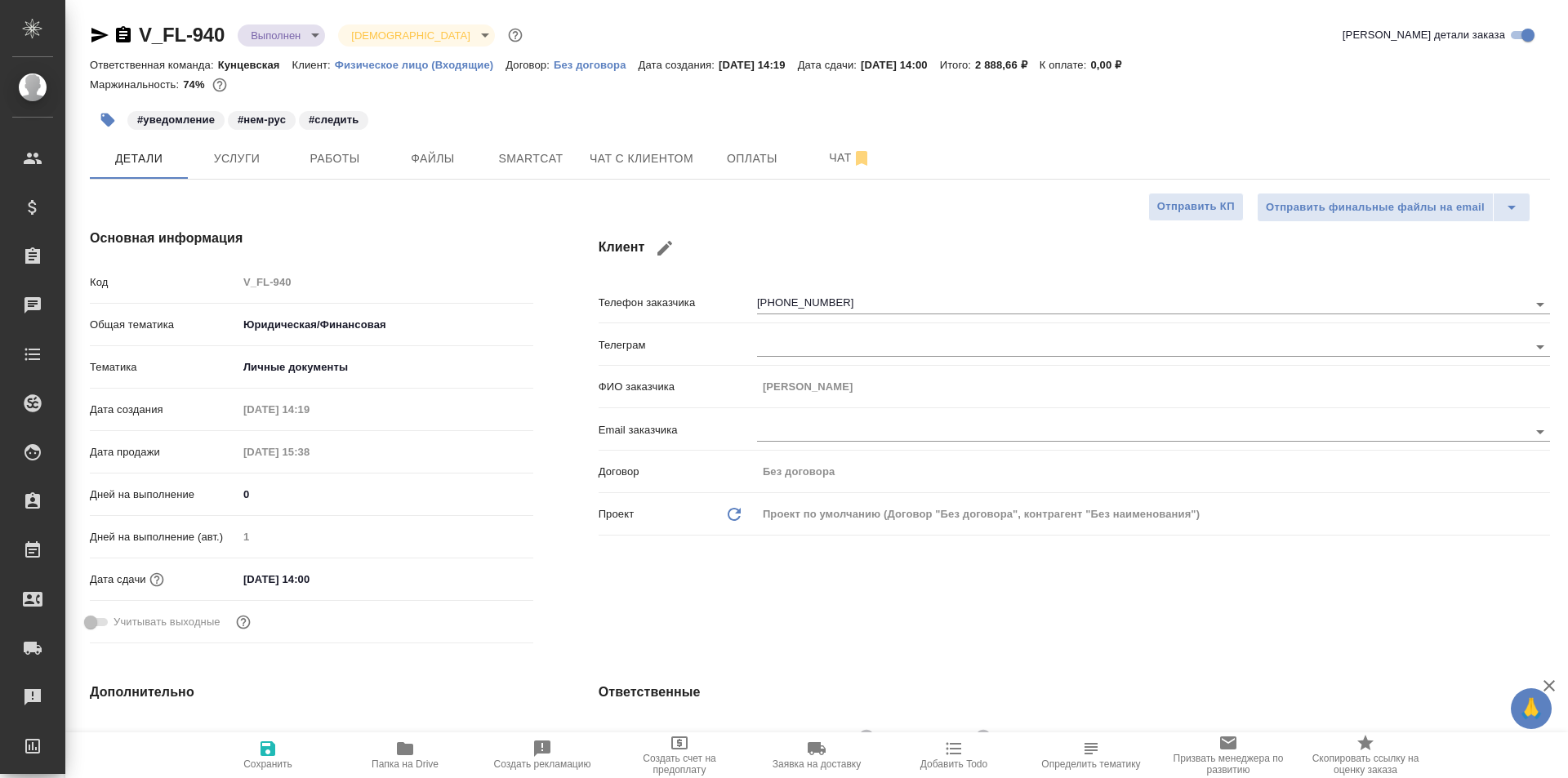
type textarea "x"
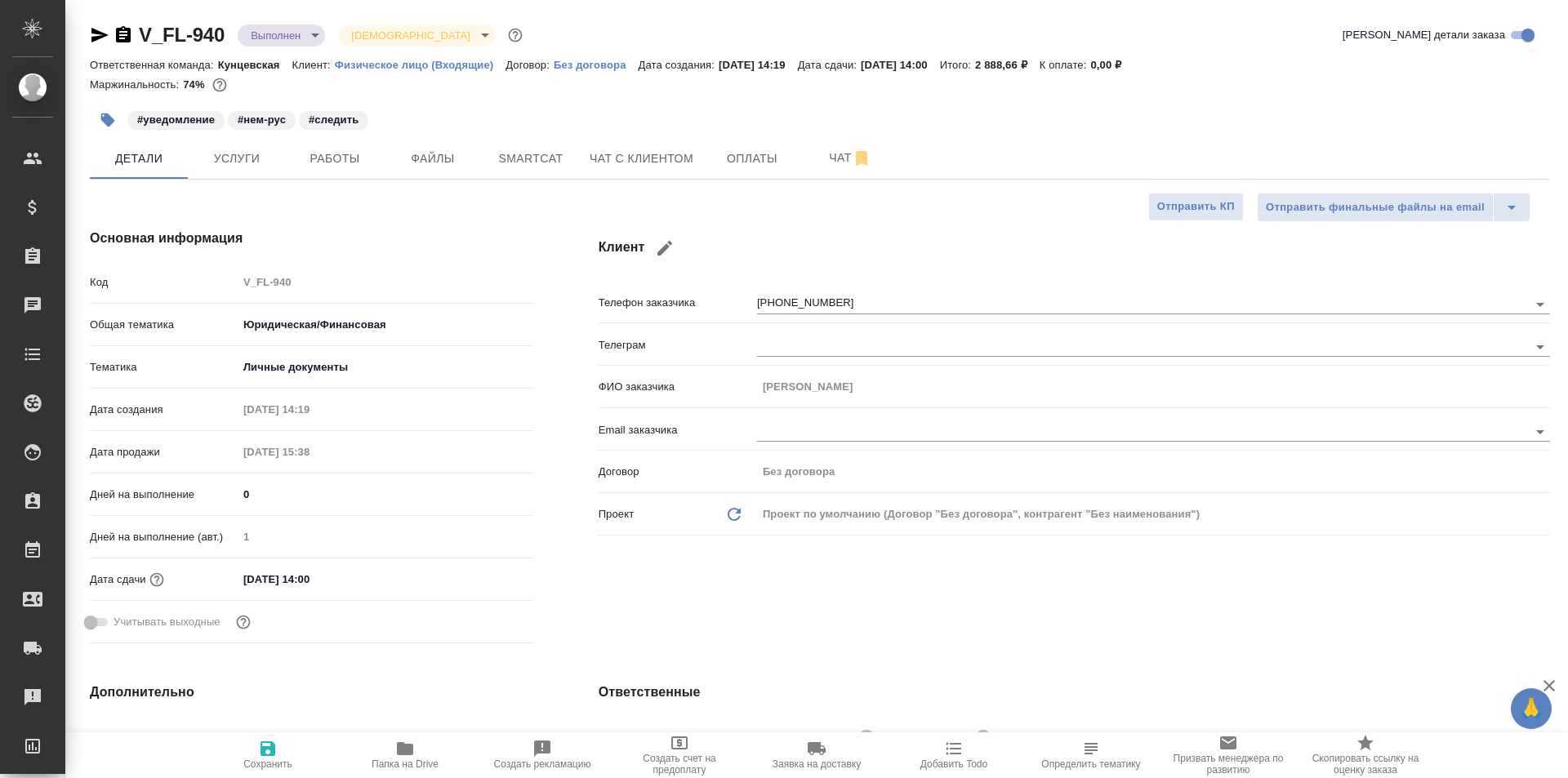
type textarea "x"
click at [830, 750] on span "Заявка на доставку" at bounding box center [816, 753] width 117 height 31
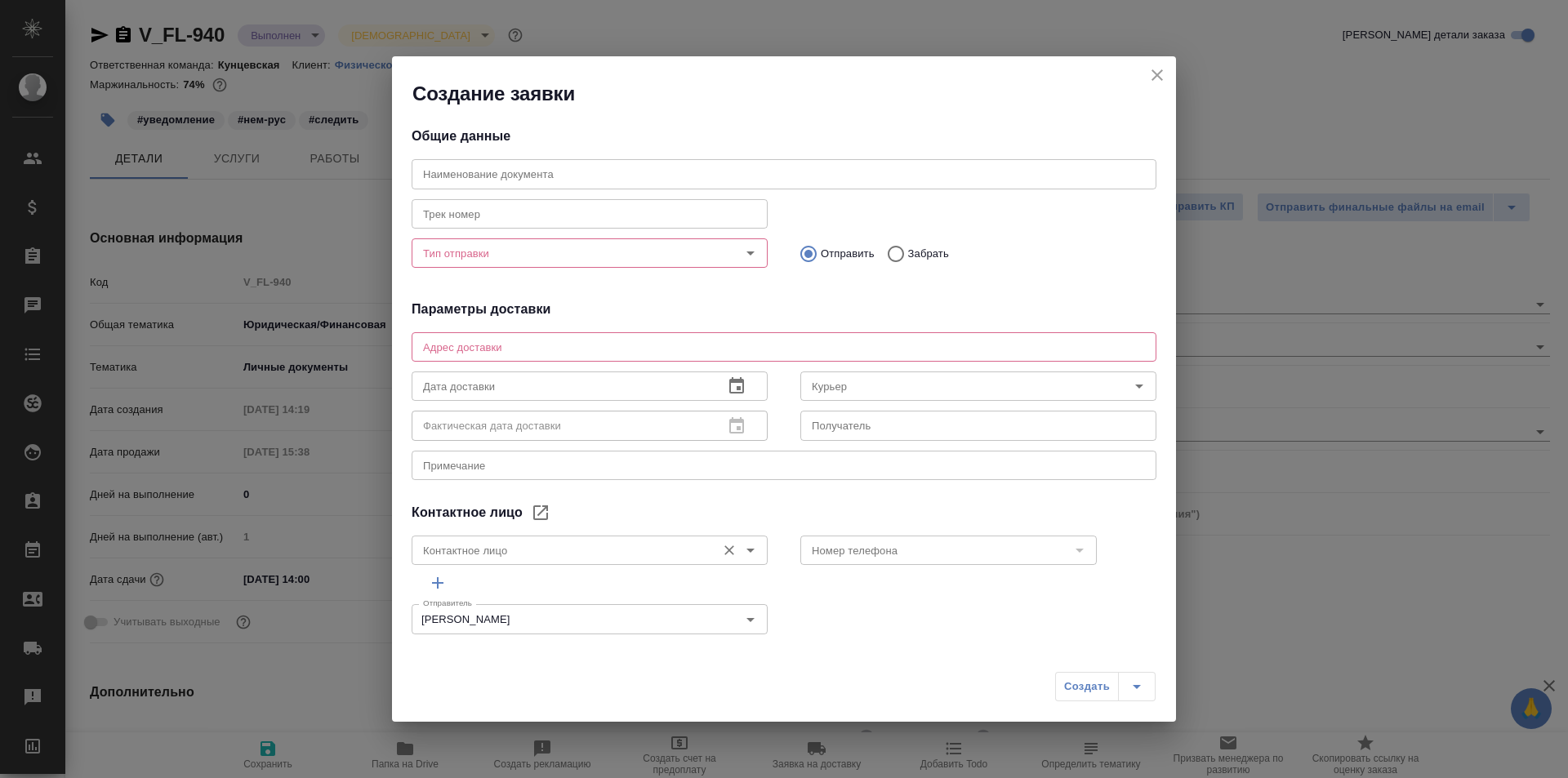
type input "[PERSON_NAME]"
click at [559, 239] on div "Тип отправки" at bounding box center [590, 253] width 356 height 29
click at [552, 250] on input "Тип отправки" at bounding box center [562, 253] width 292 height 20
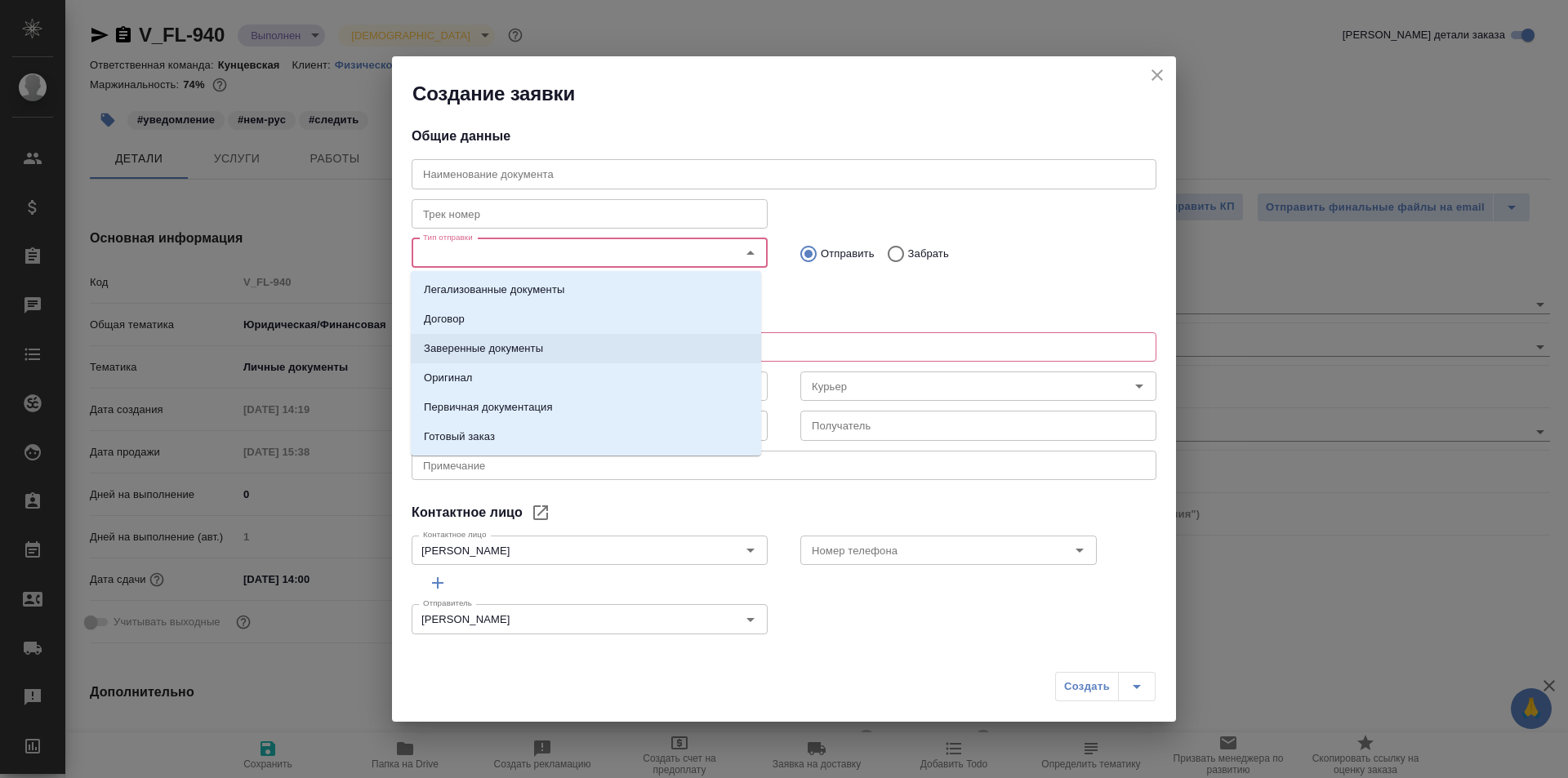
click at [542, 340] on li "Заверенные документы" at bounding box center [586, 348] width 350 height 29
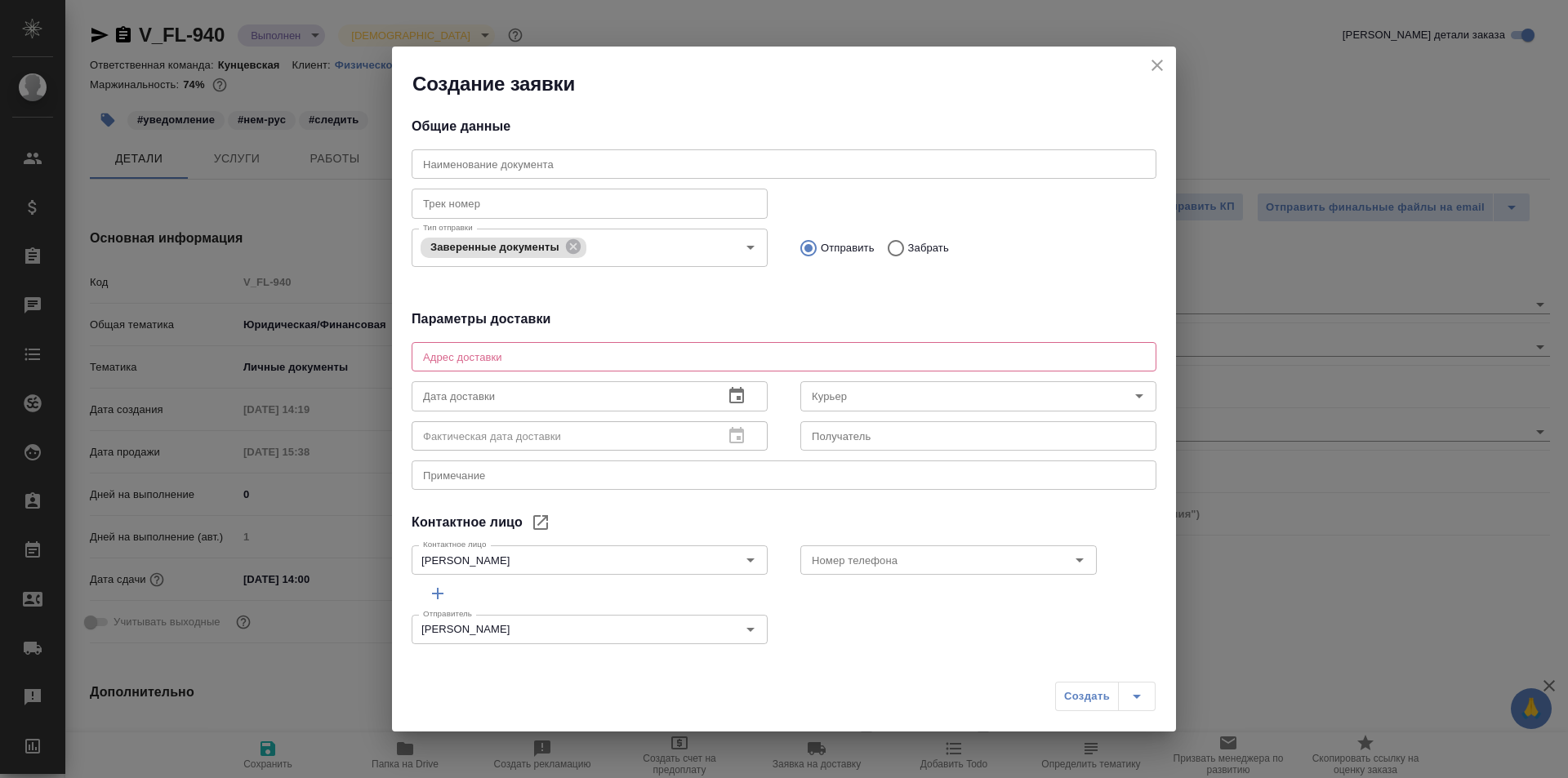
click at [542, 349] on div "x Адрес доставки" at bounding box center [784, 356] width 745 height 29
click at [1057, 686] on button "Создать" at bounding box center [1086, 696] width 63 height 29
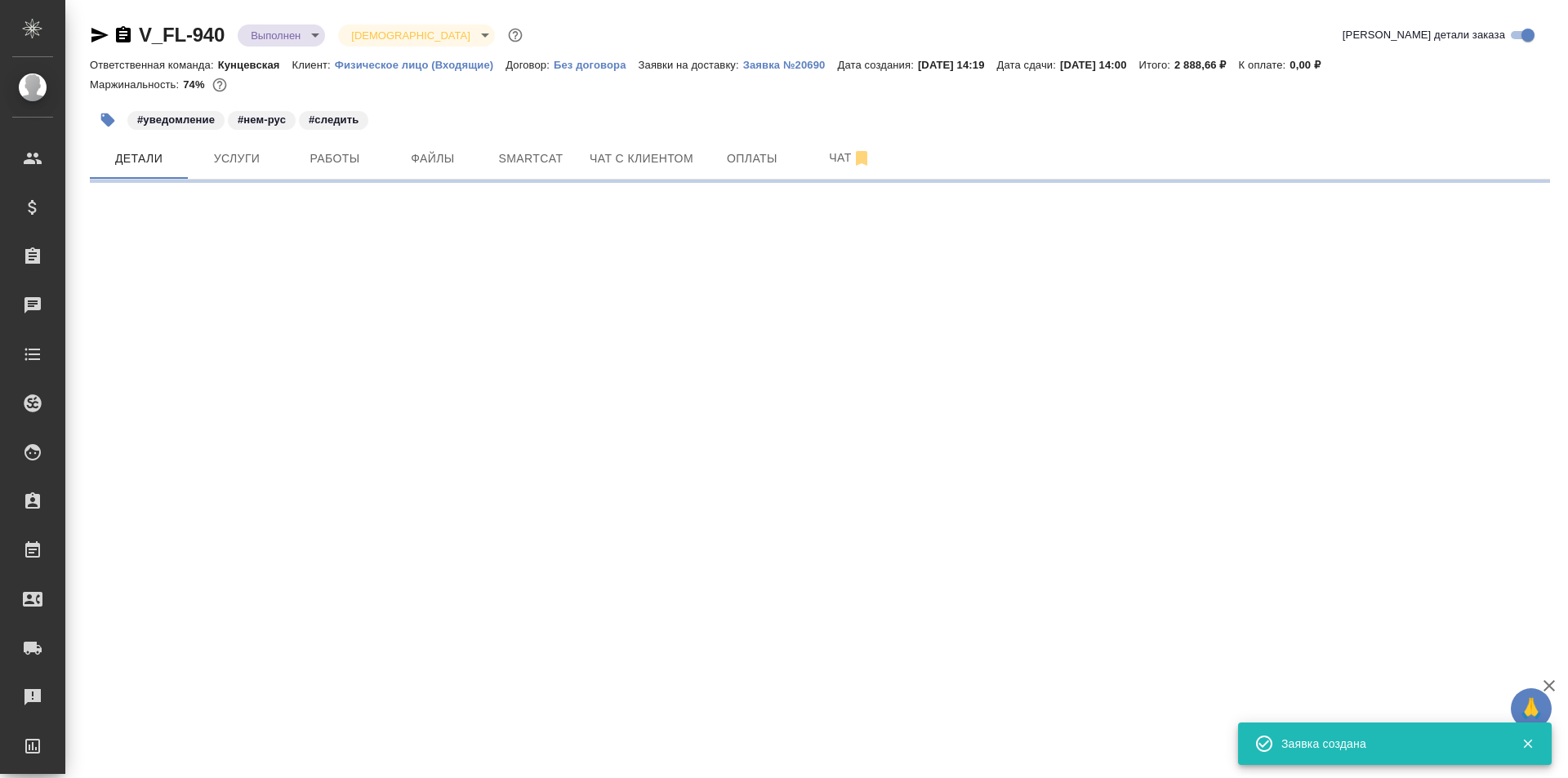
select select "RU"
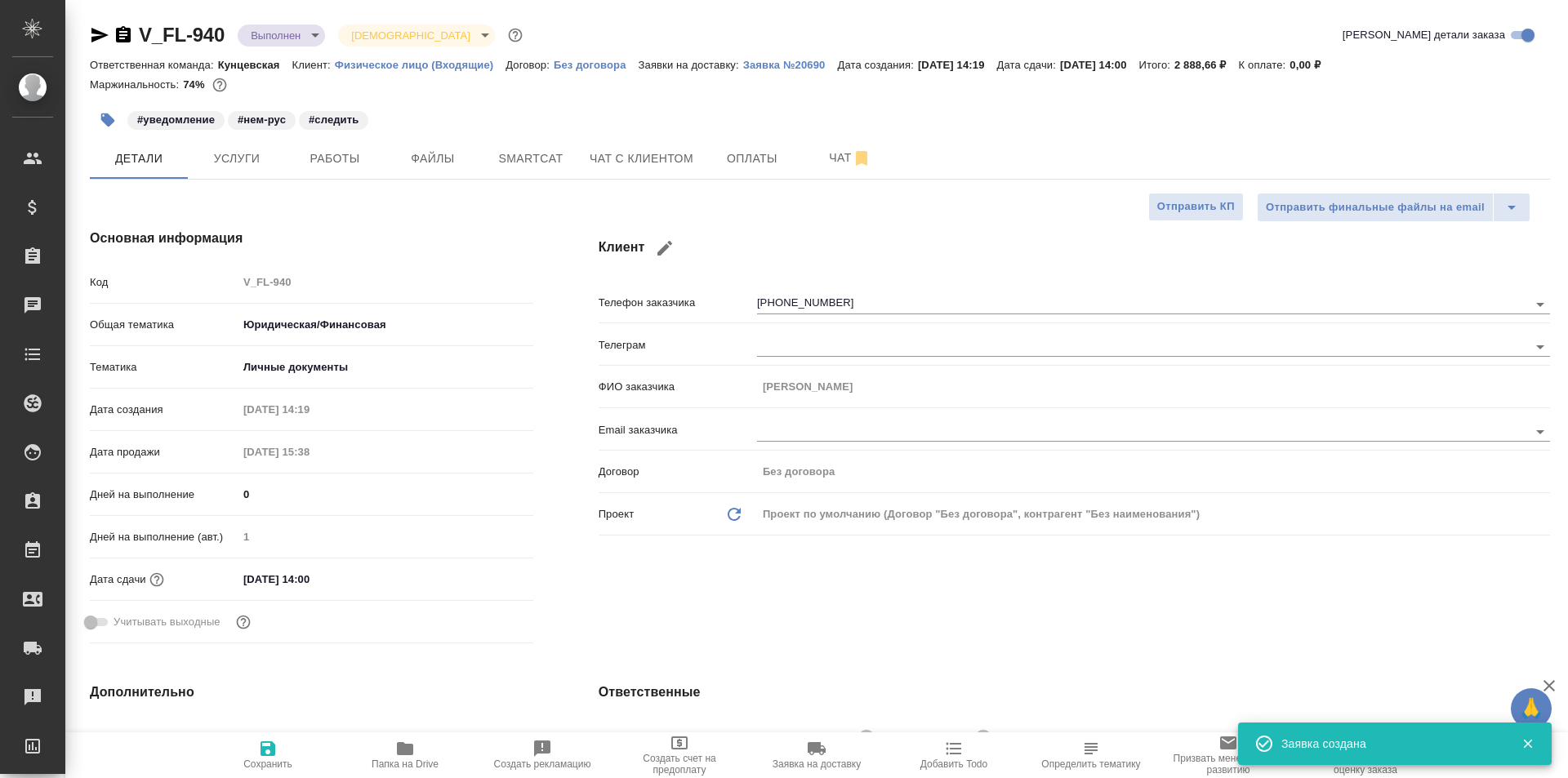
type textarea "x"
click at [790, 68] on p "Заявка №20690" at bounding box center [791, 64] width 95 height 12
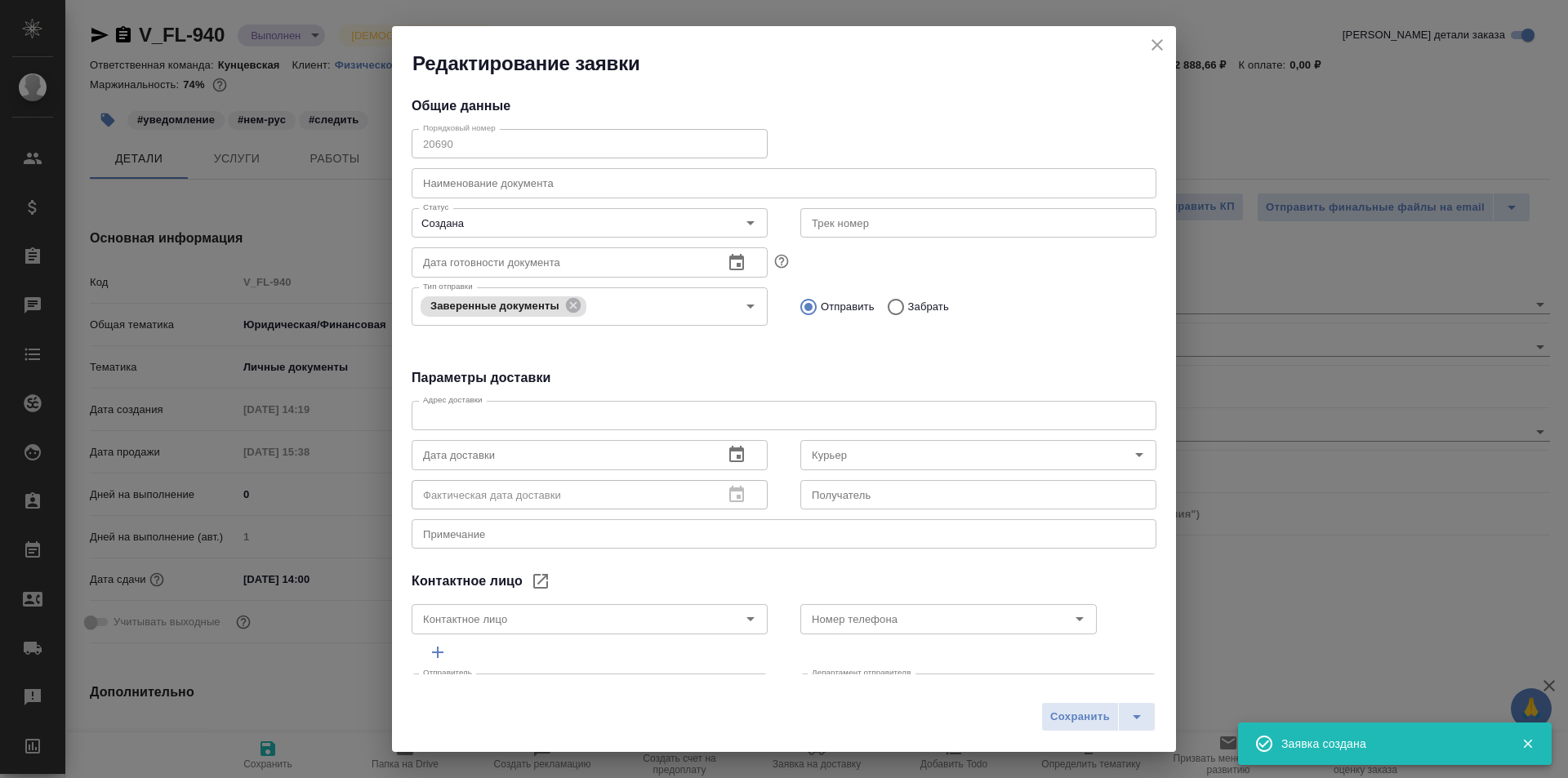
type input "[PERSON_NAME]"
drag, startPoint x: 1156, startPoint y: 45, endPoint x: 985, endPoint y: 2, distance: 176.3
click at [1155, 45] on icon "close" at bounding box center [1157, 44] width 11 height 11
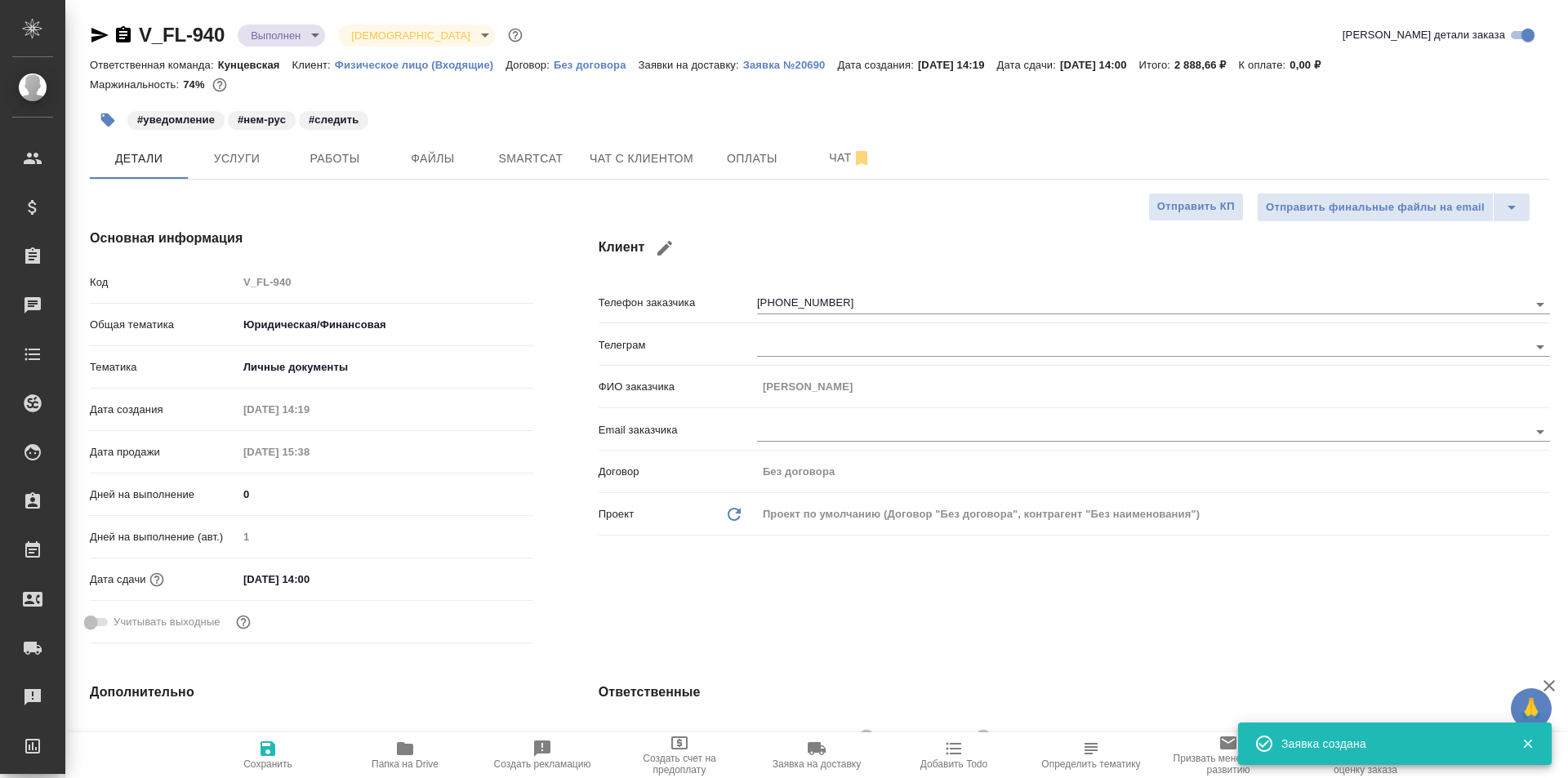
type textarea "x"
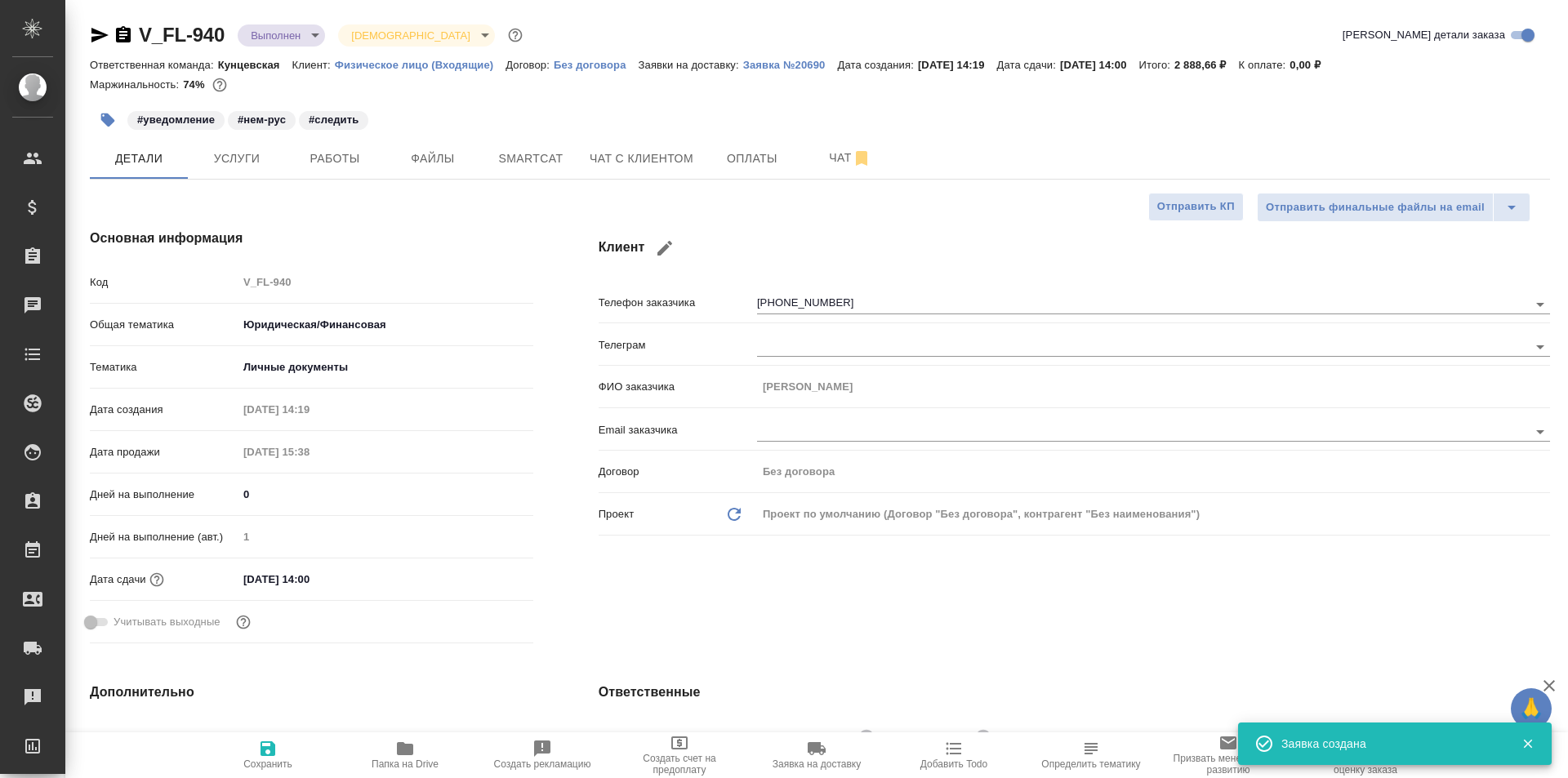
type textarea "x"
click at [669, 153] on span "Чат с клиентом" at bounding box center [642, 159] width 104 height 21
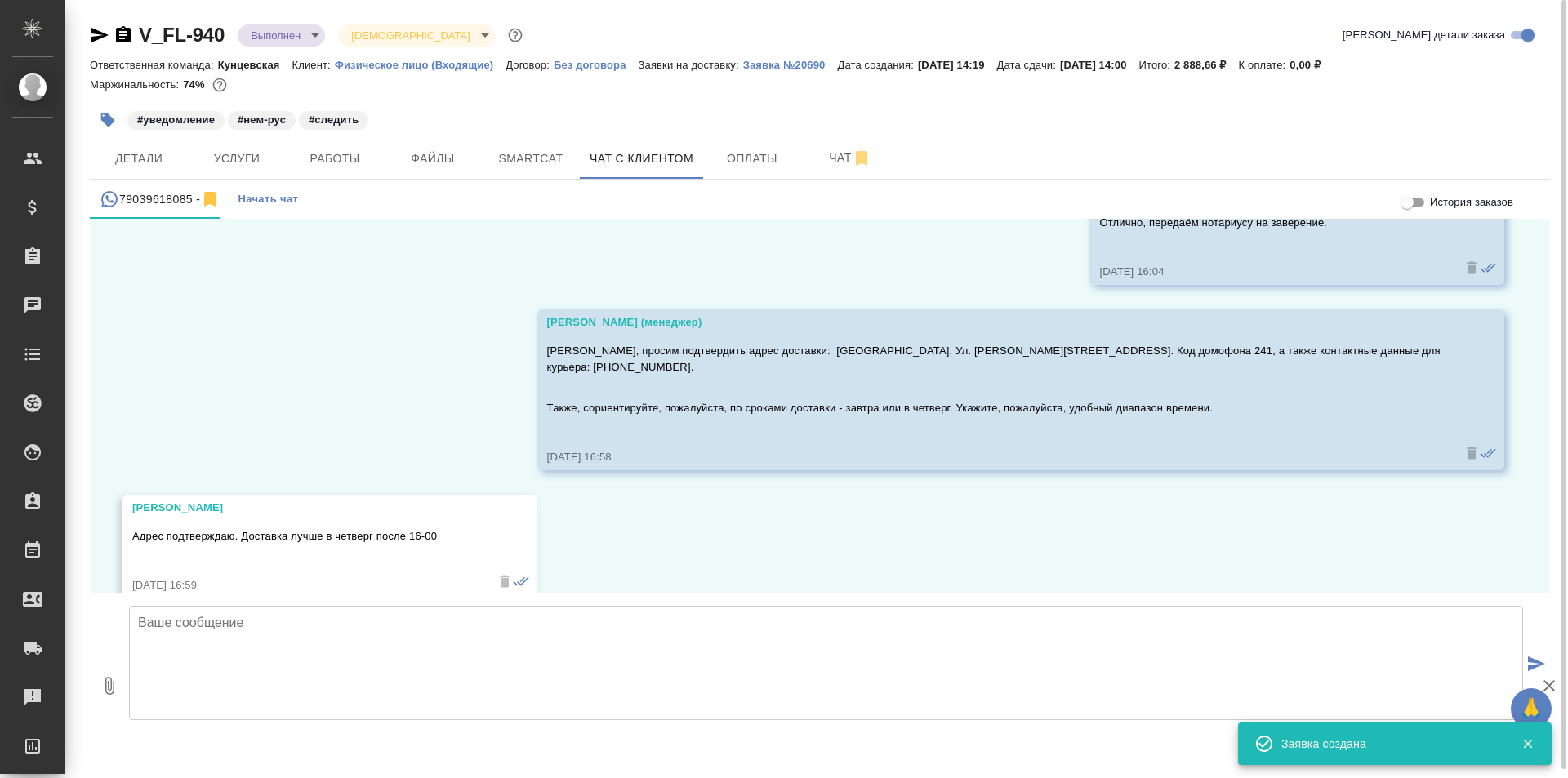
scroll to position [2247, 0]
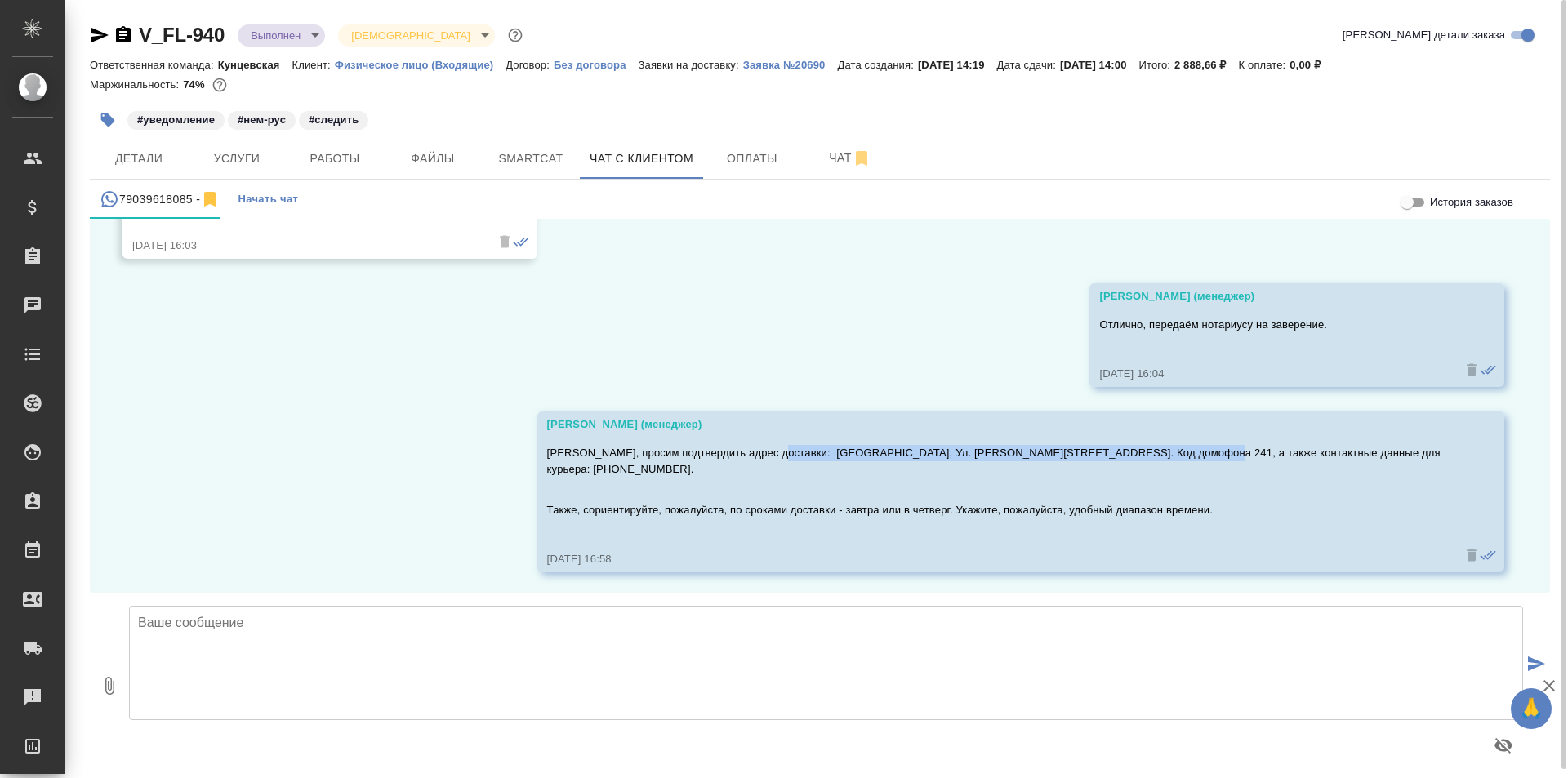
drag, startPoint x: 774, startPoint y: 450, endPoint x: 1124, endPoint y: 448, distance: 350.0
click at [1172, 448] on p "Юрий, просим подтвердить адрес доставки: Москва, Ул. Маршала Соколовского, д.10…" at bounding box center [997, 461] width 900 height 32
click at [834, 459] on p "Юрий, просим подтвердить адрес доставки: Москва, Ул. Маршала Соколовского, д.10…" at bounding box center [997, 461] width 900 height 32
drag, startPoint x: 775, startPoint y: 451, endPoint x: 1141, endPoint y: 454, distance: 366.0
click at [1141, 454] on p "Юрий, просим подтвердить адрес доставки: Москва, Ул. Маршала Соколовского, д.10…" at bounding box center [997, 461] width 900 height 32
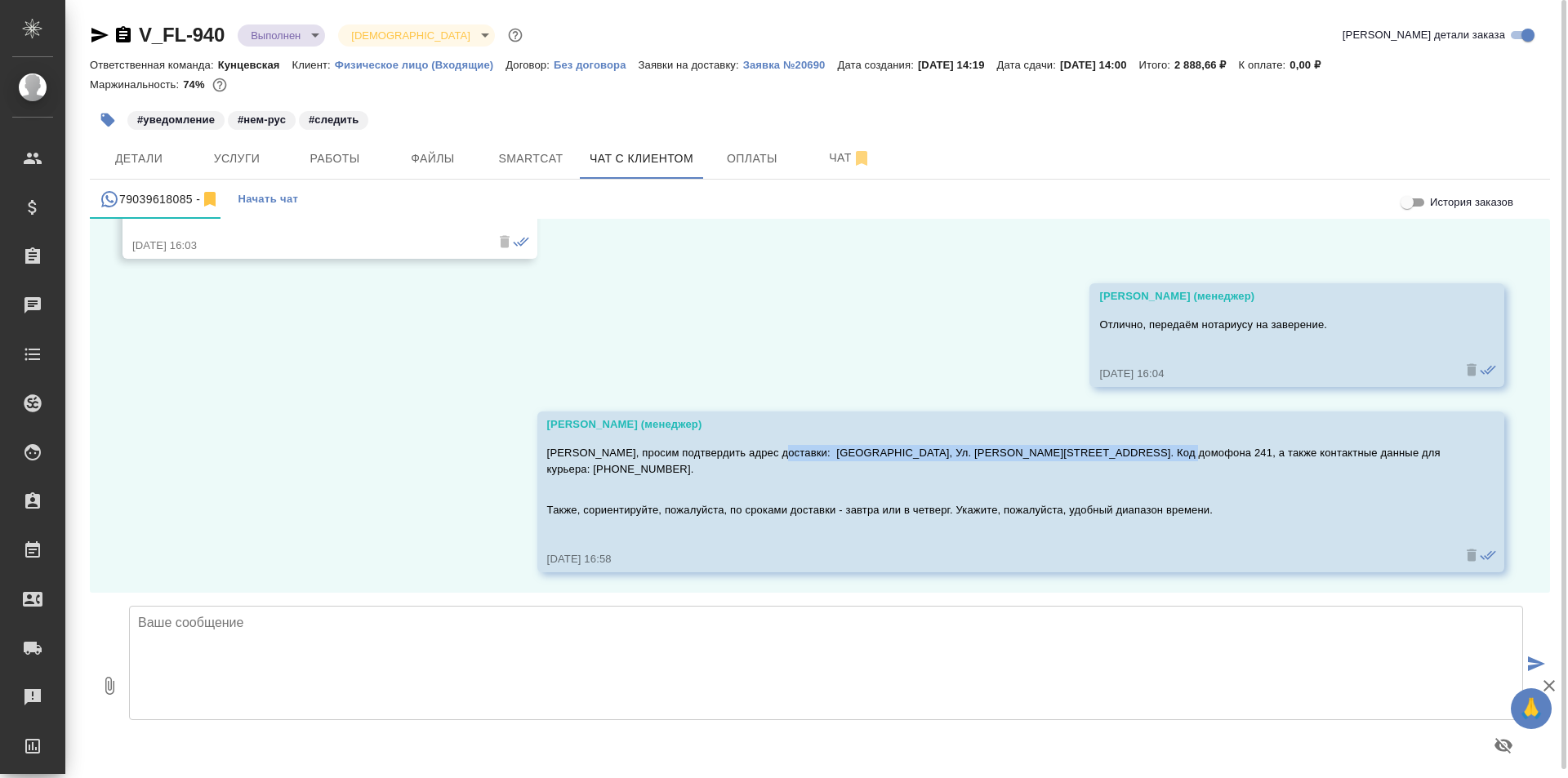
copy p "Москва, Ул. Маршала Соколовского, д.10к1, кв. 24А. Код домофона 241"
click at [775, 450] on p "Юрий, просим подтвердить адрес доставки: Москва, Ул. Маршала Соколовского, д.10…" at bounding box center [997, 461] width 900 height 32
drag, startPoint x: 774, startPoint y: 448, endPoint x: 1141, endPoint y: 448, distance: 367.0
click at [1141, 448] on p "Юрий, просим подтвердить адрес доставки: Москва, Ул. Маршала Соколовского, д.10…" at bounding box center [997, 461] width 900 height 32
copy p "Москва, Ул. Маршала Соколовского, д.10к1, кв. 24А. Код домофона 241"
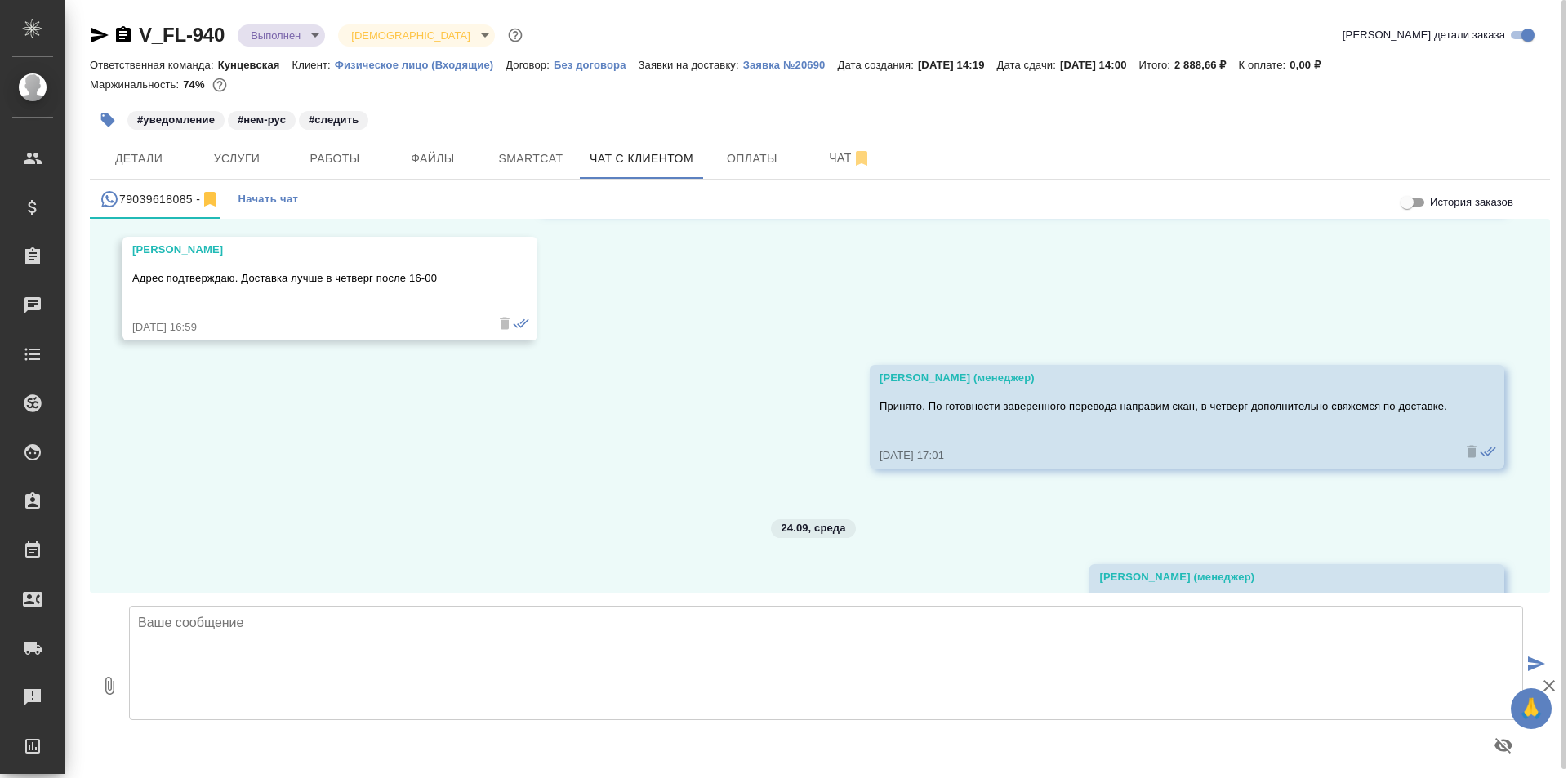
scroll to position [2819, 0]
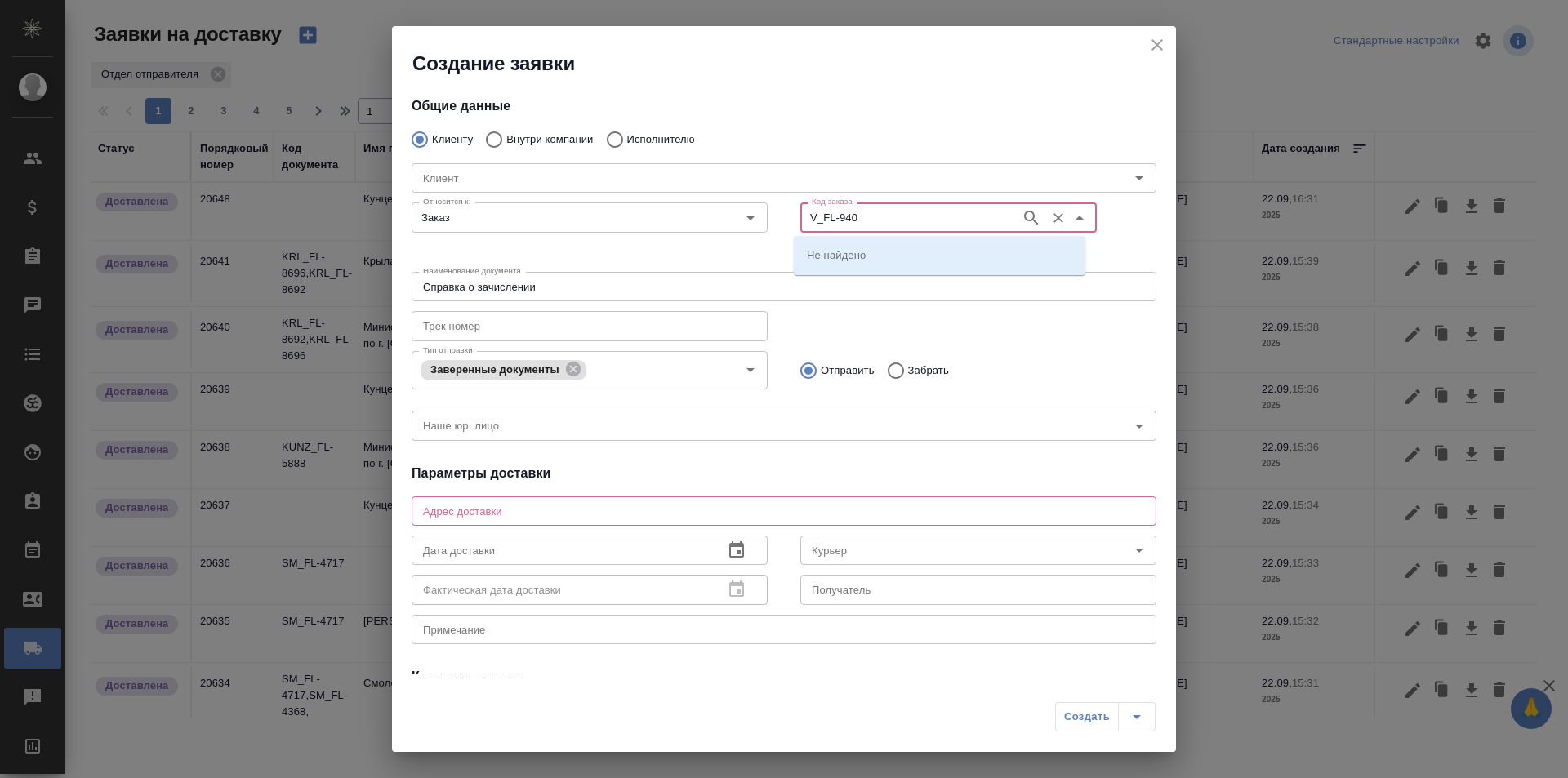
type input "V_FL-940"
click at [805, 213] on input "V_FL-940" at bounding box center [908, 217] width 207 height 20
type input "V_FL-940"
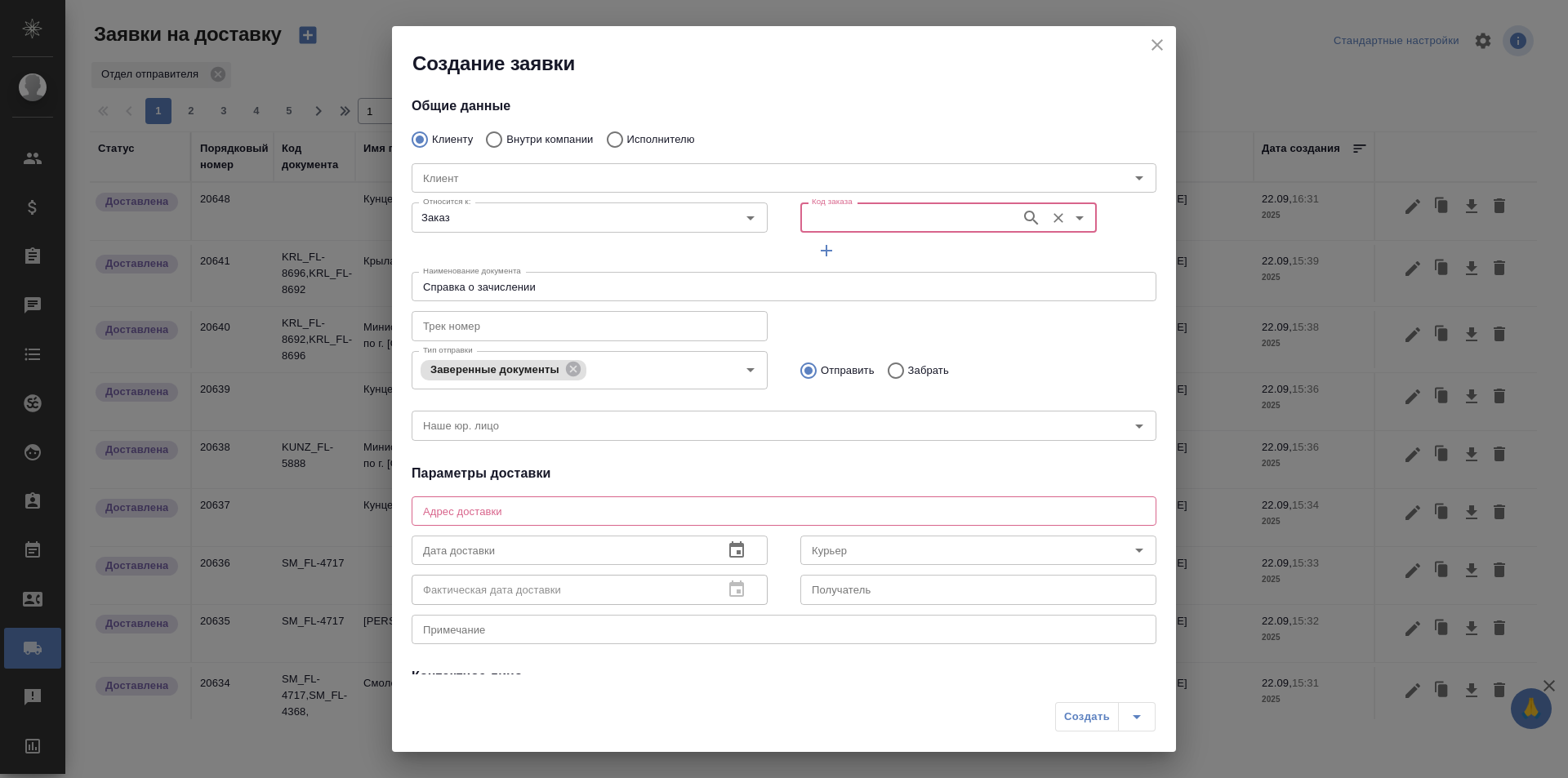
click at [1143, 43] on div "Создание заявки" at bounding box center [784, 51] width 784 height 50
click at [1147, 44] on button "close" at bounding box center [1157, 44] width 25 height 25
type input "Без привязки"
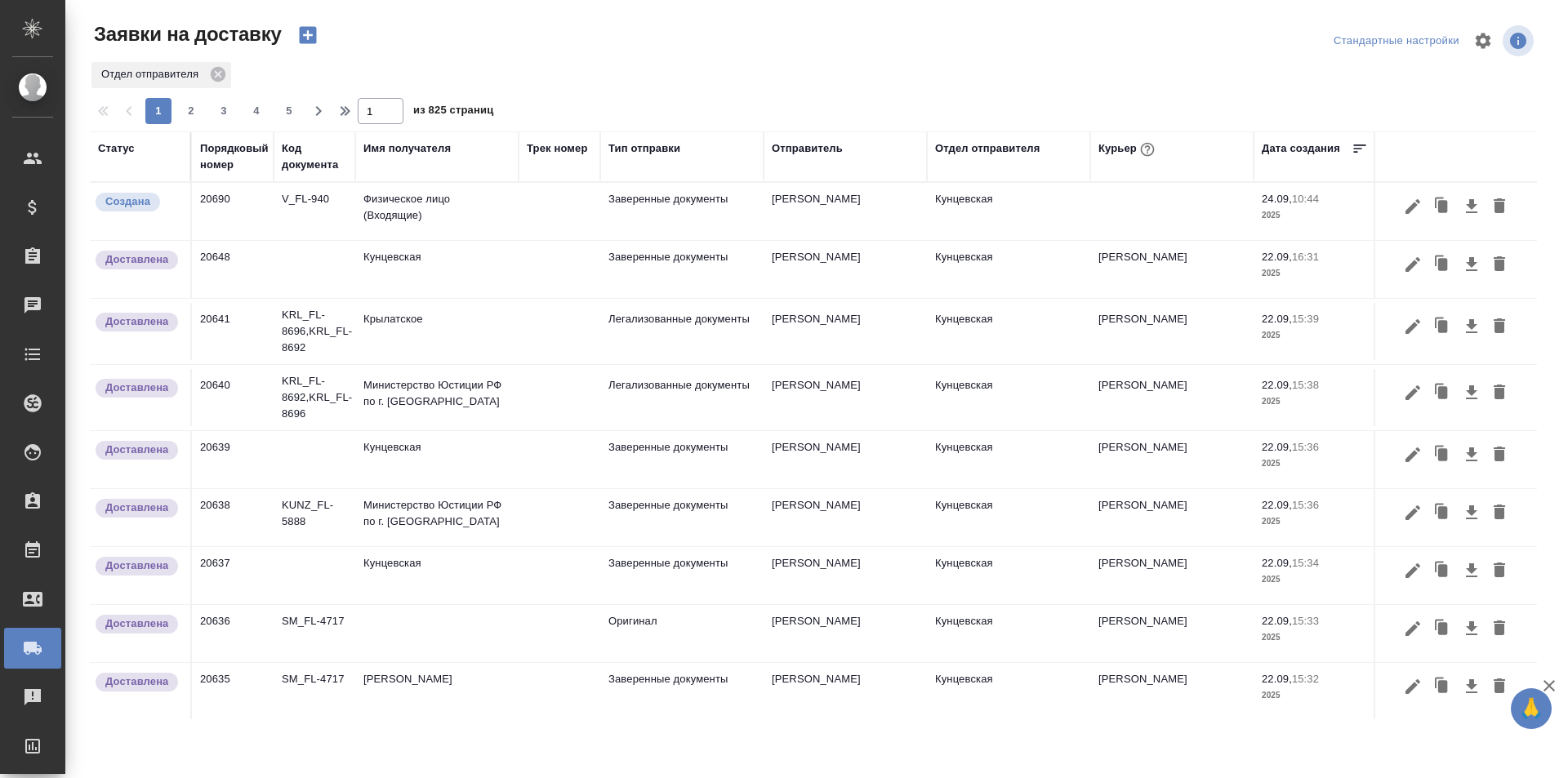
click at [567, 199] on td at bounding box center [560, 211] width 81 height 57
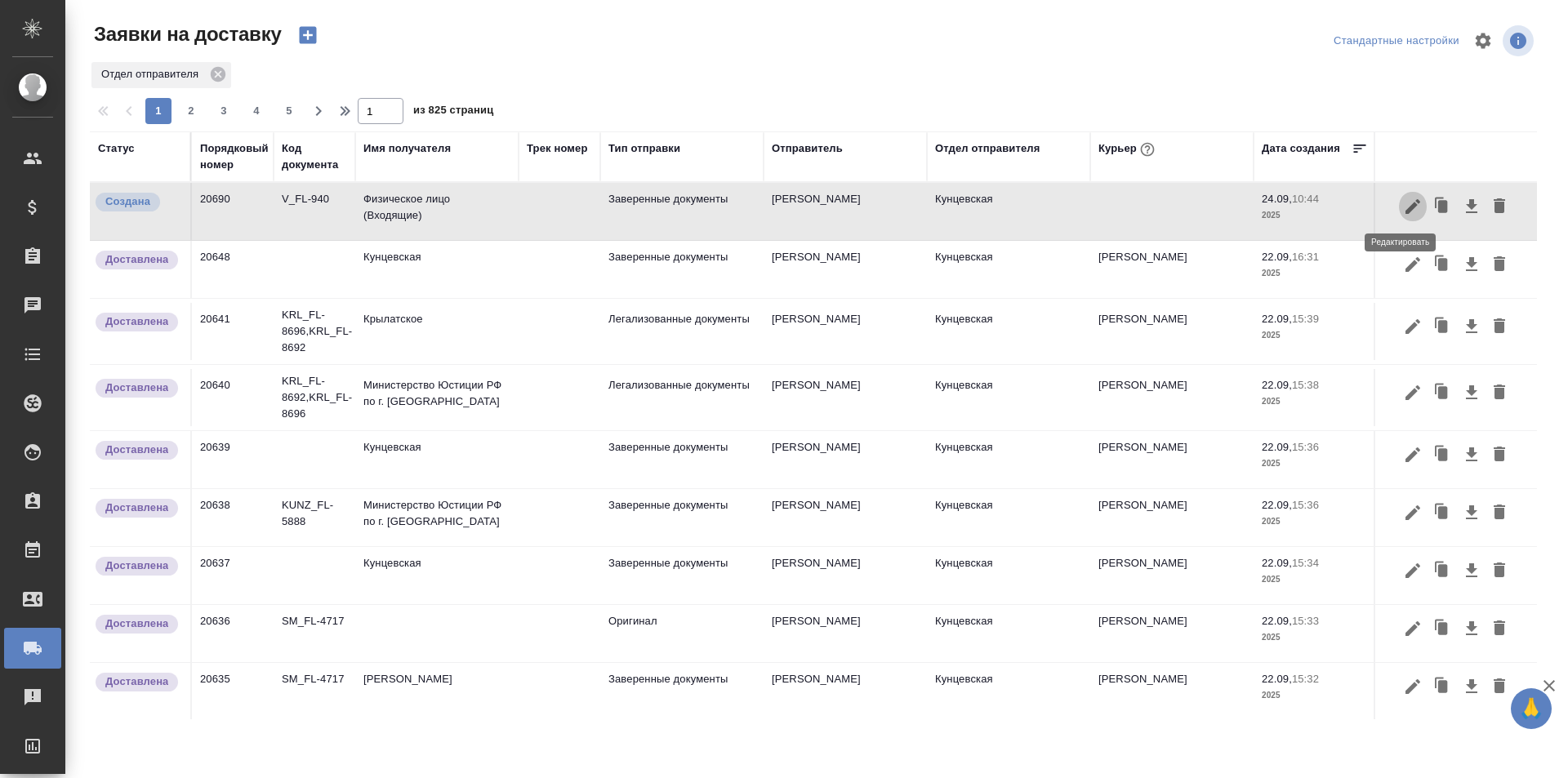
click at [1403, 211] on icon "button" at bounding box center [1413, 206] width 20 height 20
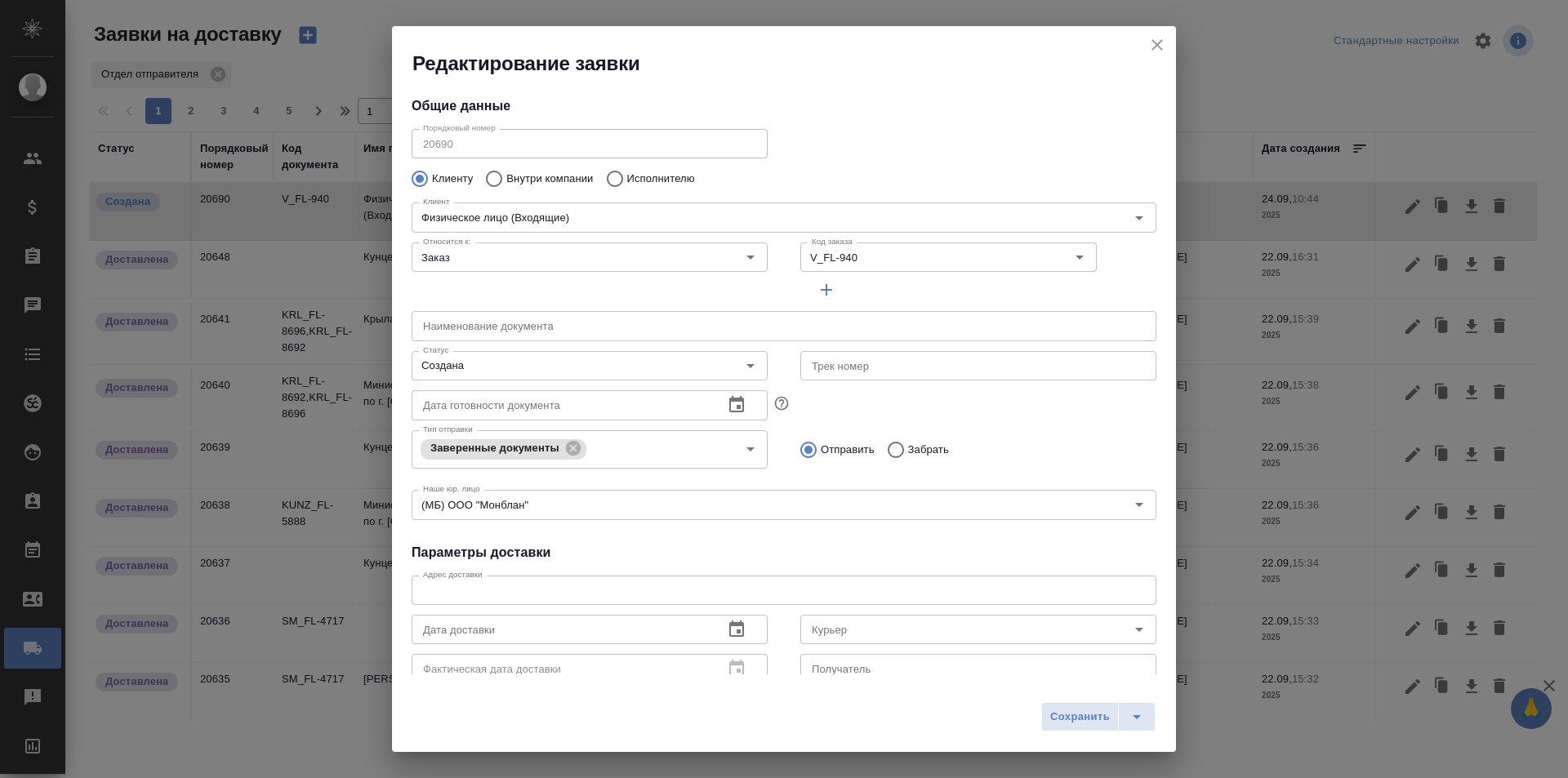
type input "[PERSON_NAME]"
click at [733, 401] on icon "button" at bounding box center [737, 403] width 15 height 16
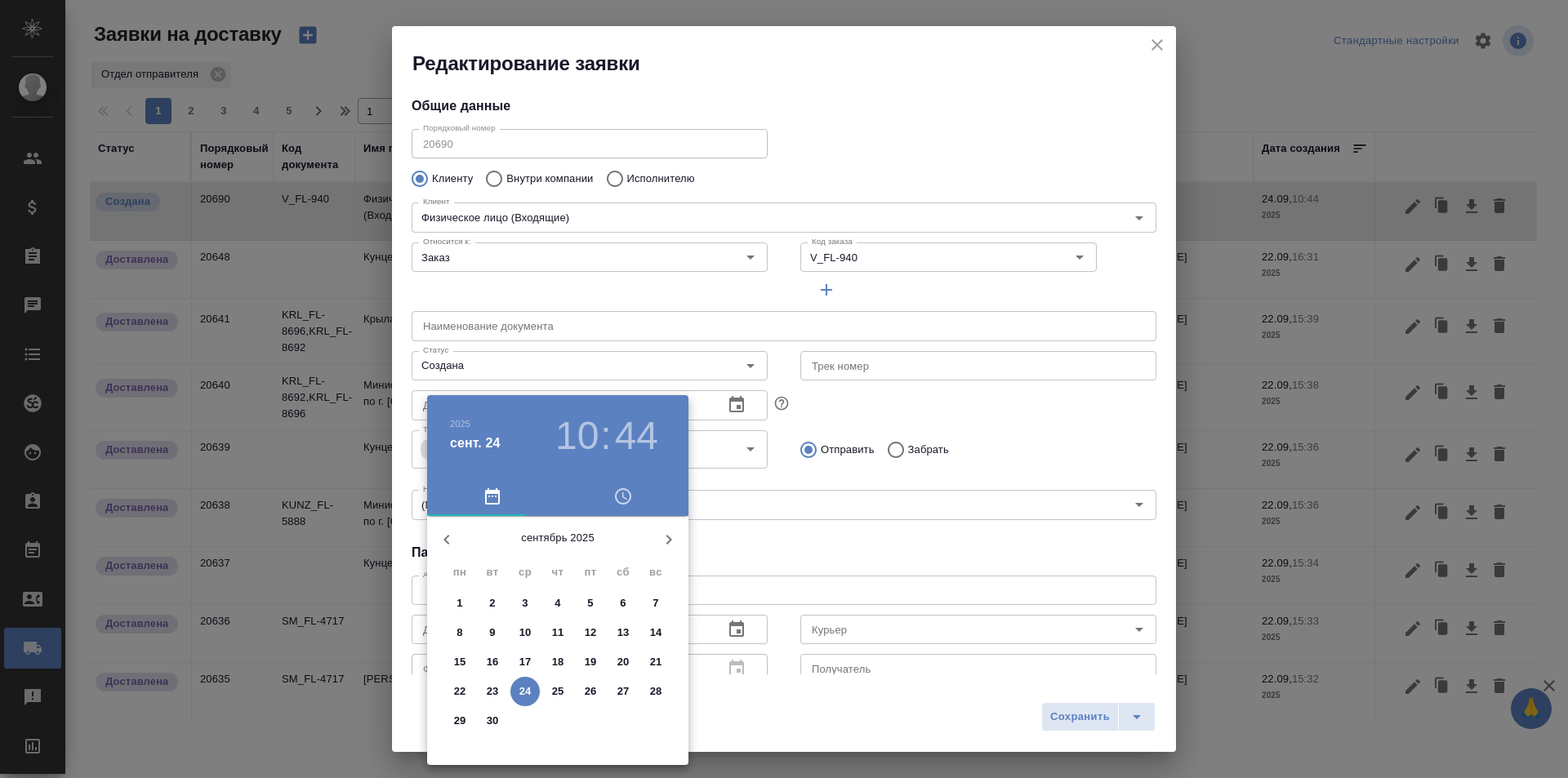
type input "24.09.2025 10:44"
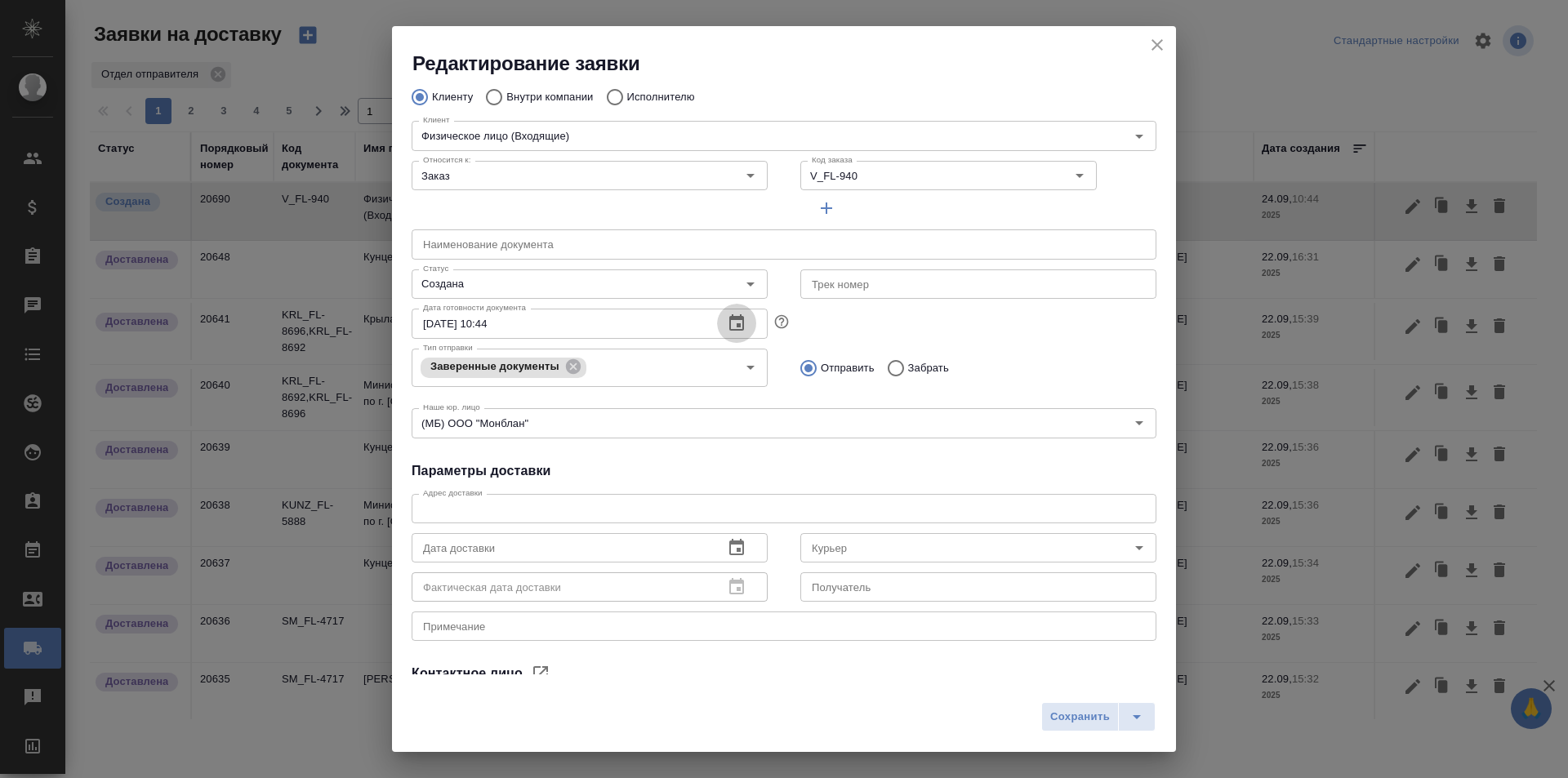
scroll to position [163, 0]
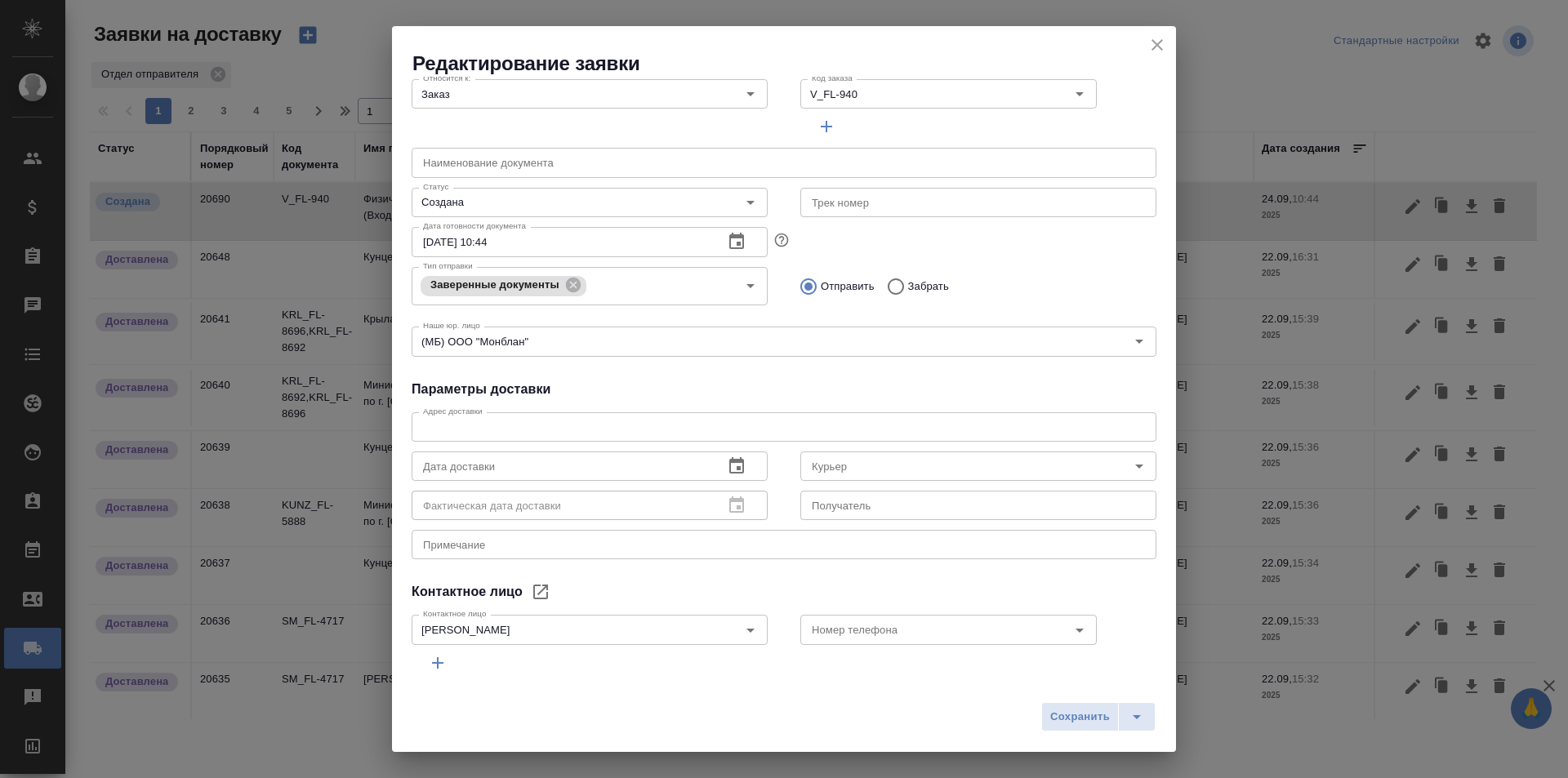
click at [534, 406] on div "Адрес доставки x Адрес доставки" at bounding box center [784, 425] width 745 height 39
click at [539, 416] on div "x Адрес доставки" at bounding box center [784, 427] width 745 height 29
paste textarea "Москва, Ул. Маршала Соколовского, д.10к1, кв. 24А. Код домофона 241"
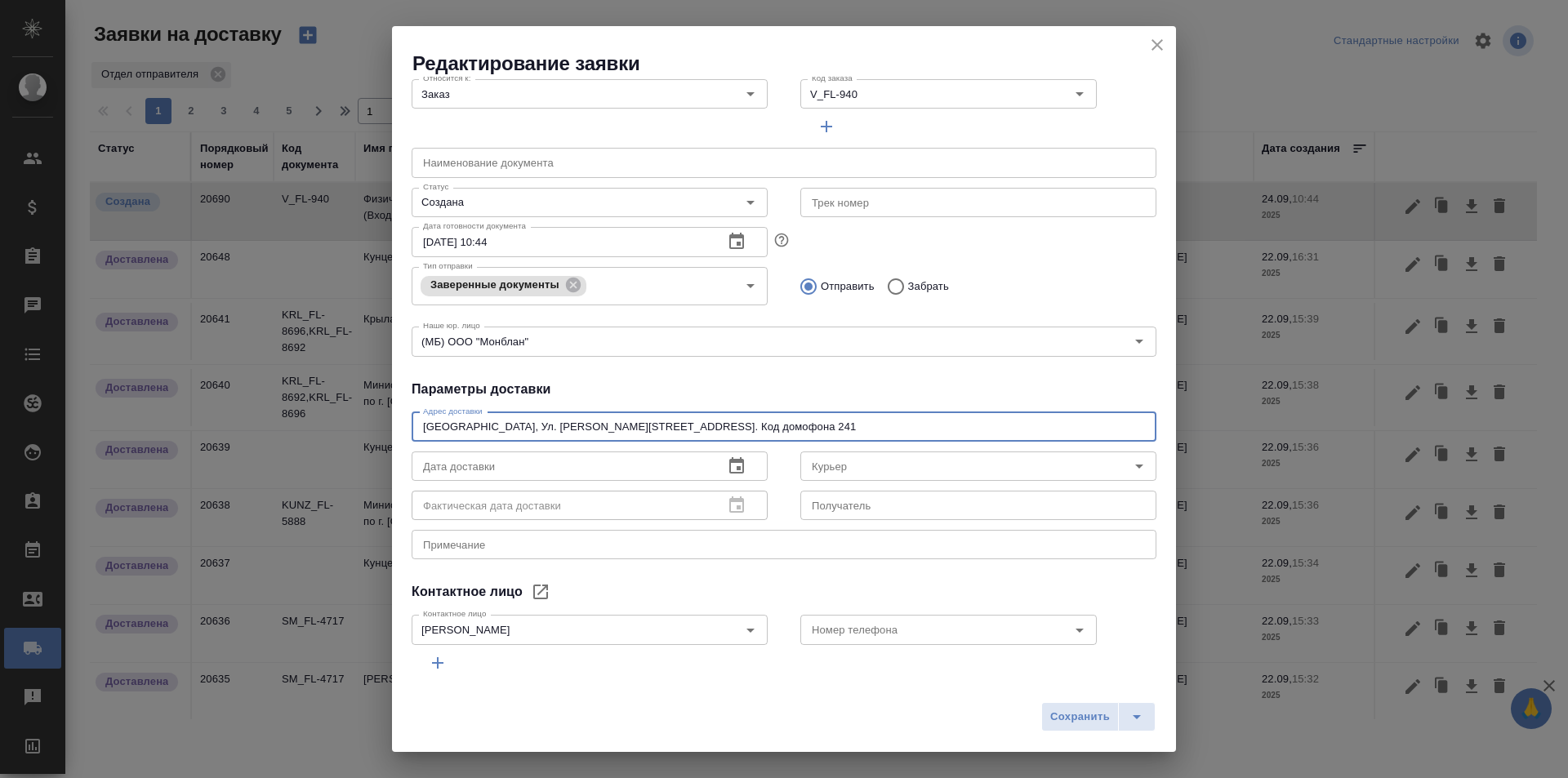
type textarea "Москва, Ул. Маршала Соколовского, д.10к1, кв. 24А. Код домофона 241"
click at [728, 463] on icon "button" at bounding box center [737, 466] width 20 height 20
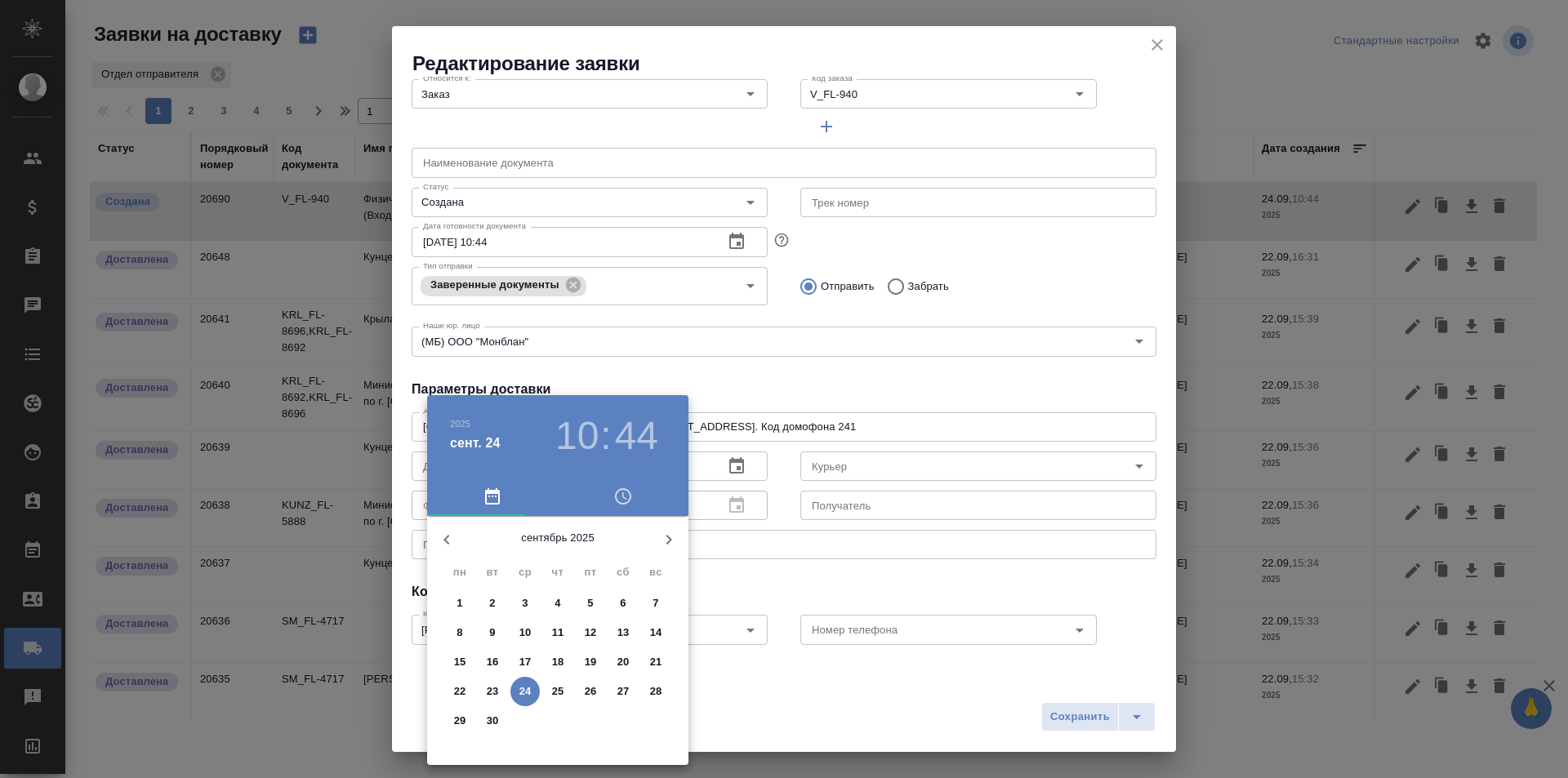
click at [555, 683] on p "25" at bounding box center [558, 691] width 12 height 16
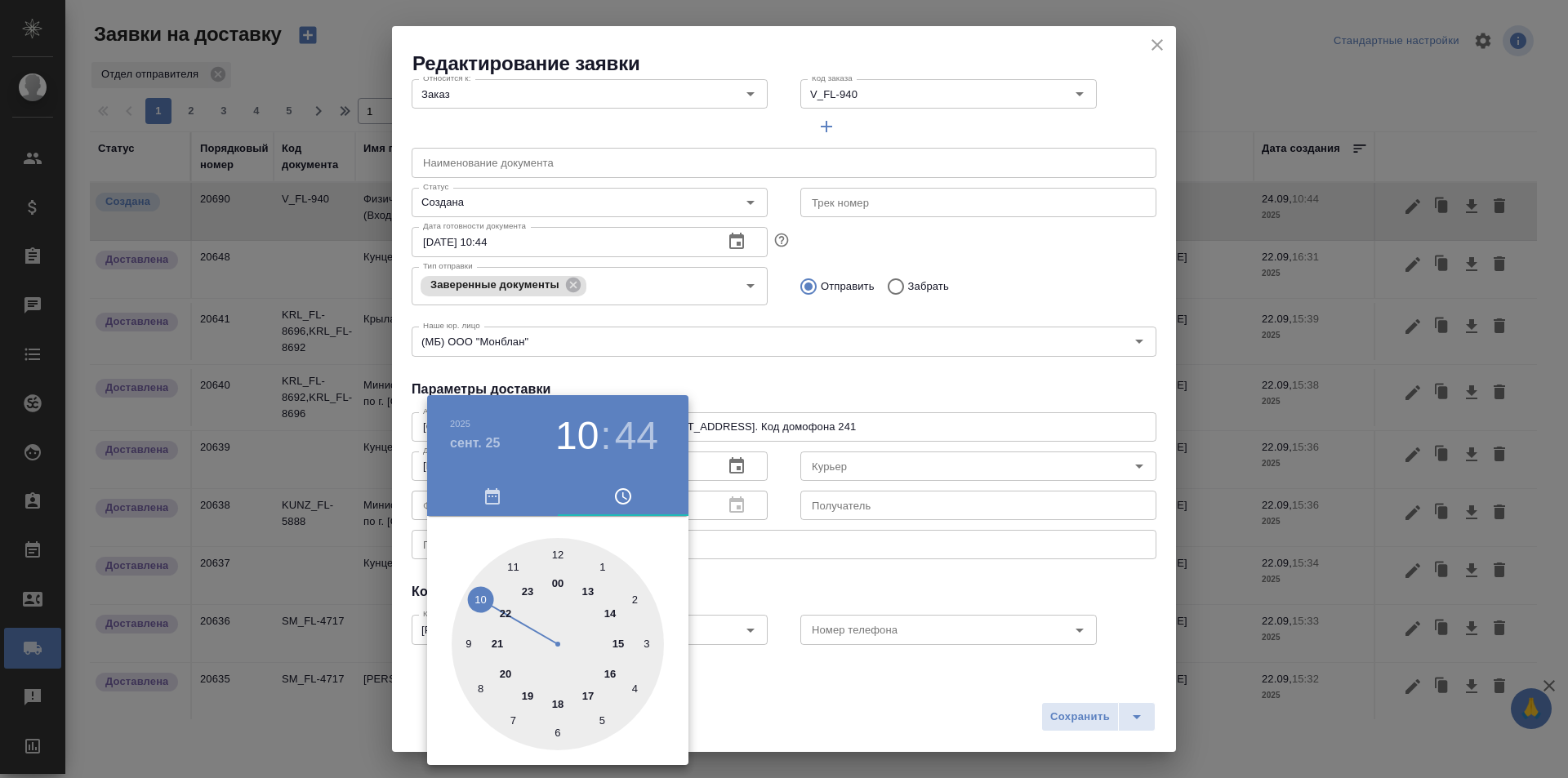
click at [607, 680] on div at bounding box center [558, 644] width 212 height 212
click at [560, 553] on div at bounding box center [558, 644] width 212 height 212
type input "25.09.2025 16:00"
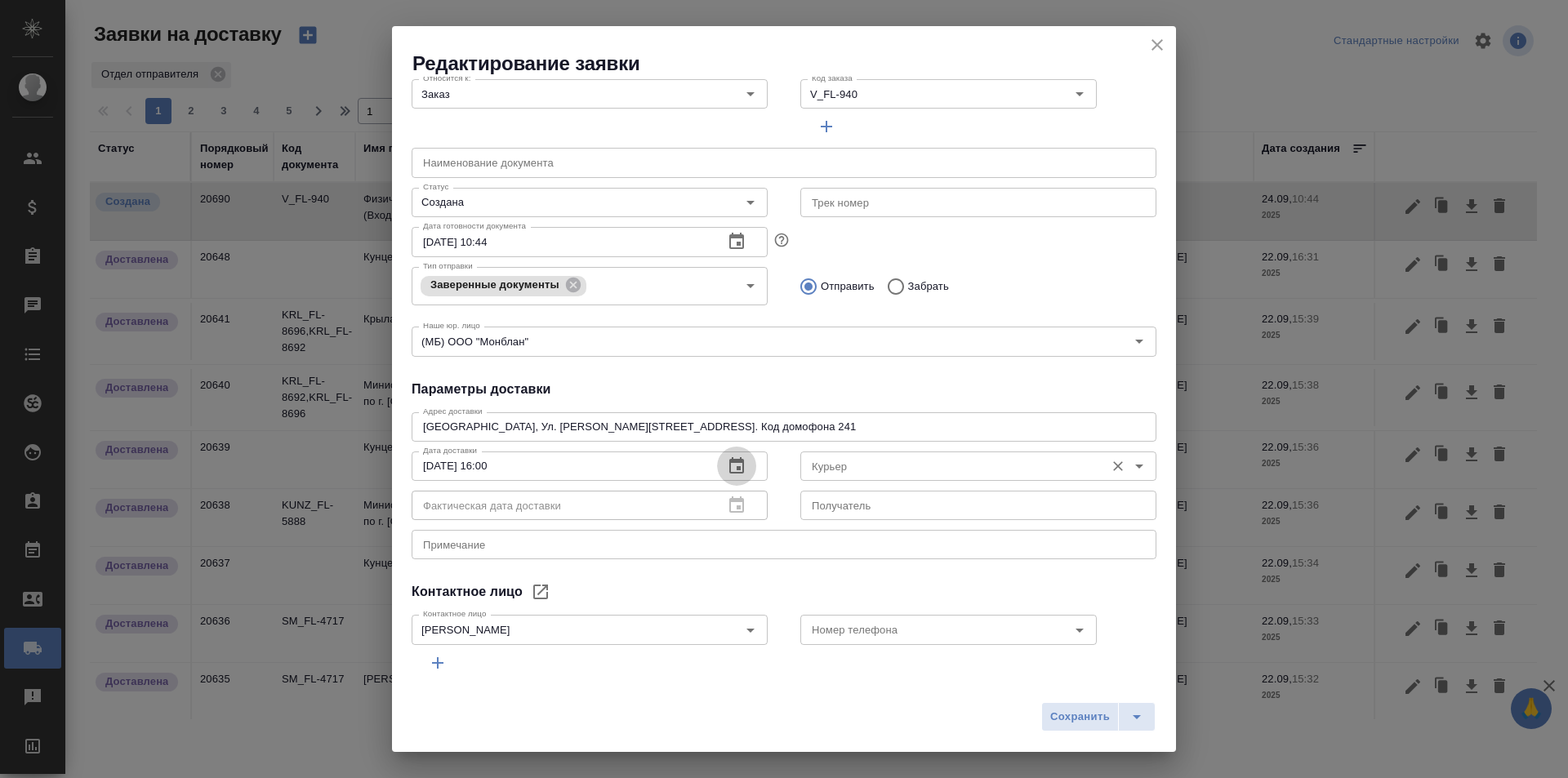
click at [962, 479] on div "Курьер" at bounding box center [978, 466] width 356 height 29
type input ","
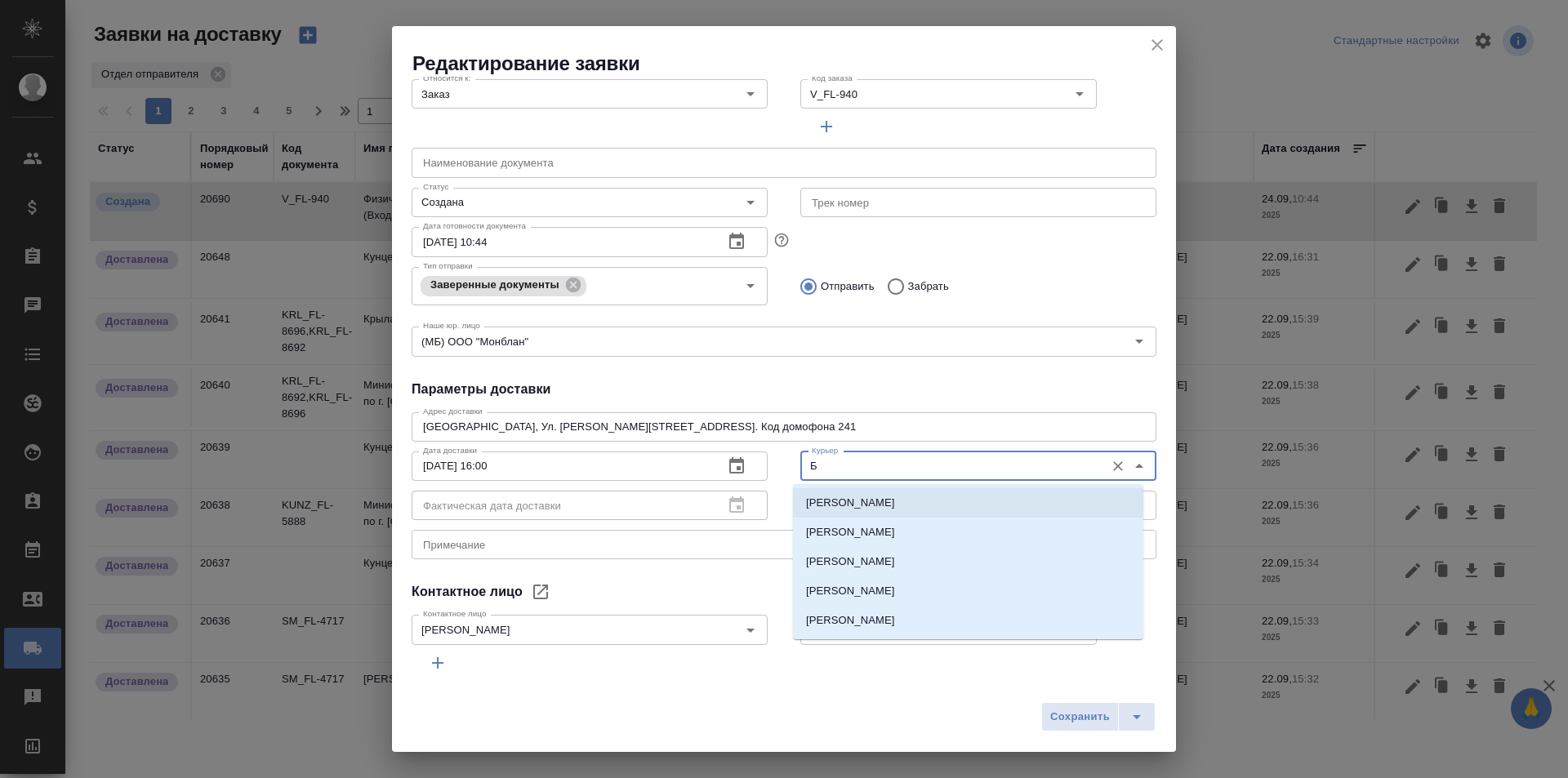
click at [929, 499] on li "Бородулин Сергей" at bounding box center [968, 503] width 350 height 29
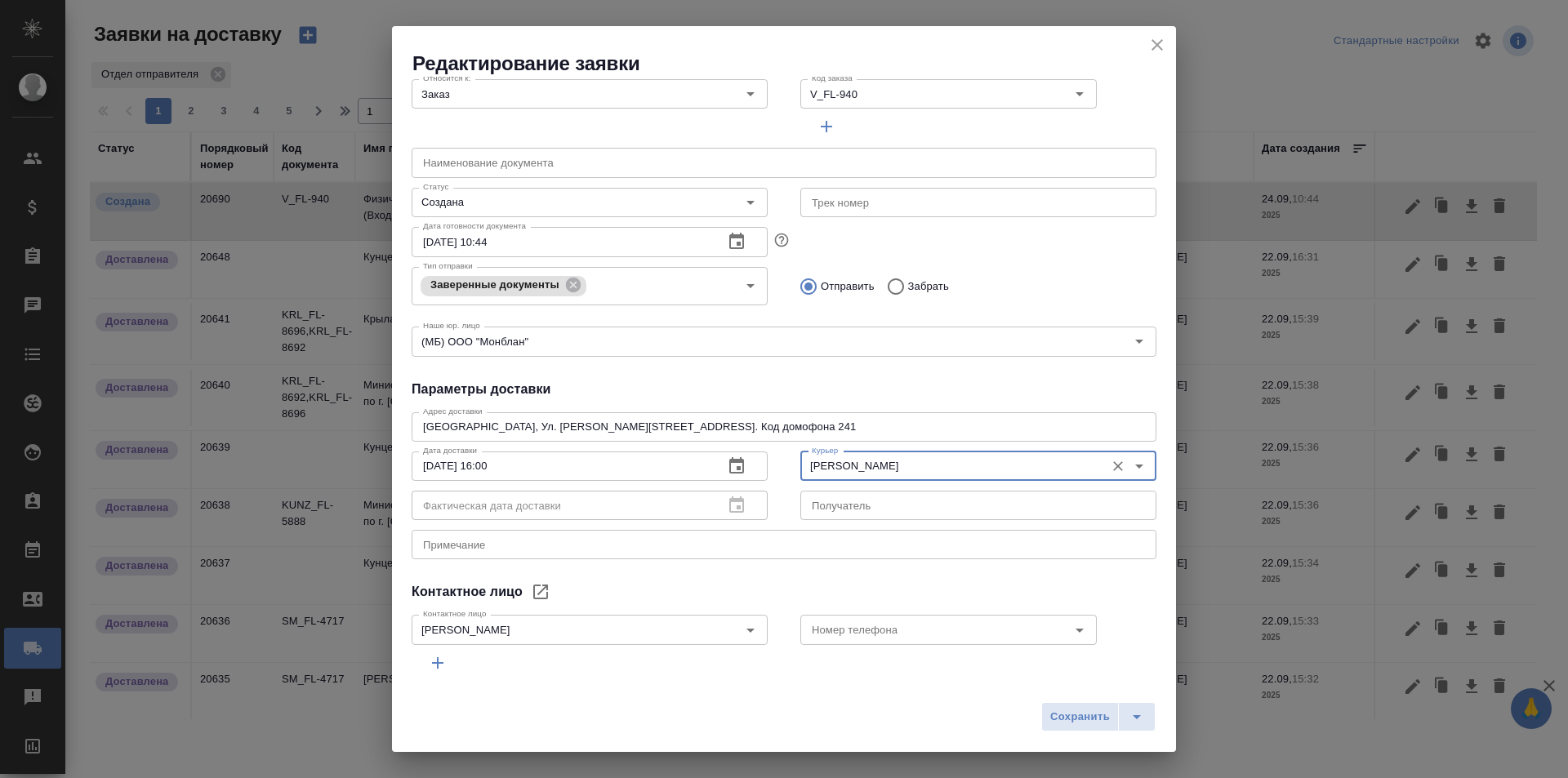
type input "Бородулин Сергей"
click at [845, 517] on input "text" at bounding box center [978, 504] width 356 height 29
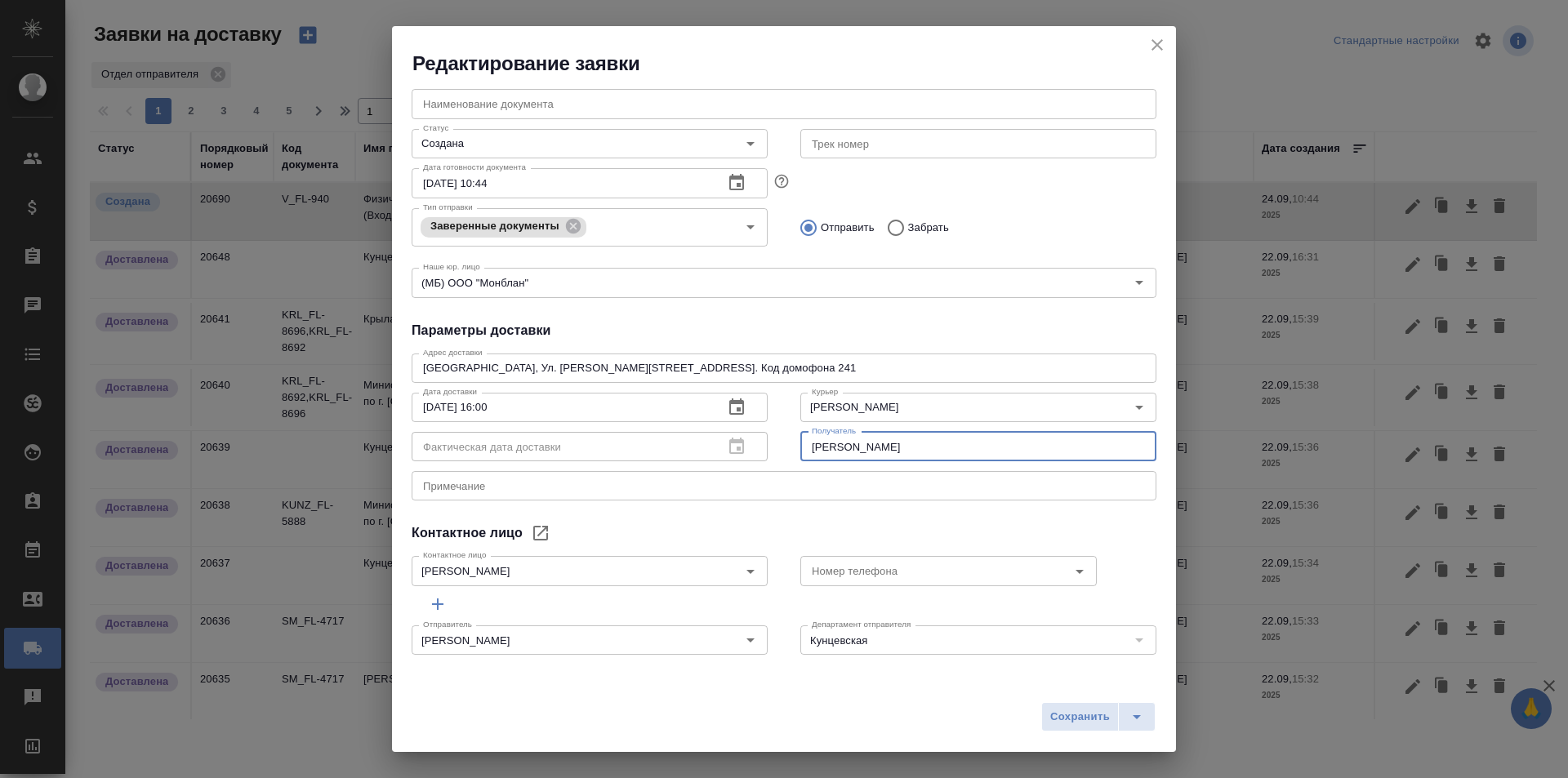
type input "Юрий"
click at [567, 498] on div "x Примечание" at bounding box center [784, 486] width 745 height 29
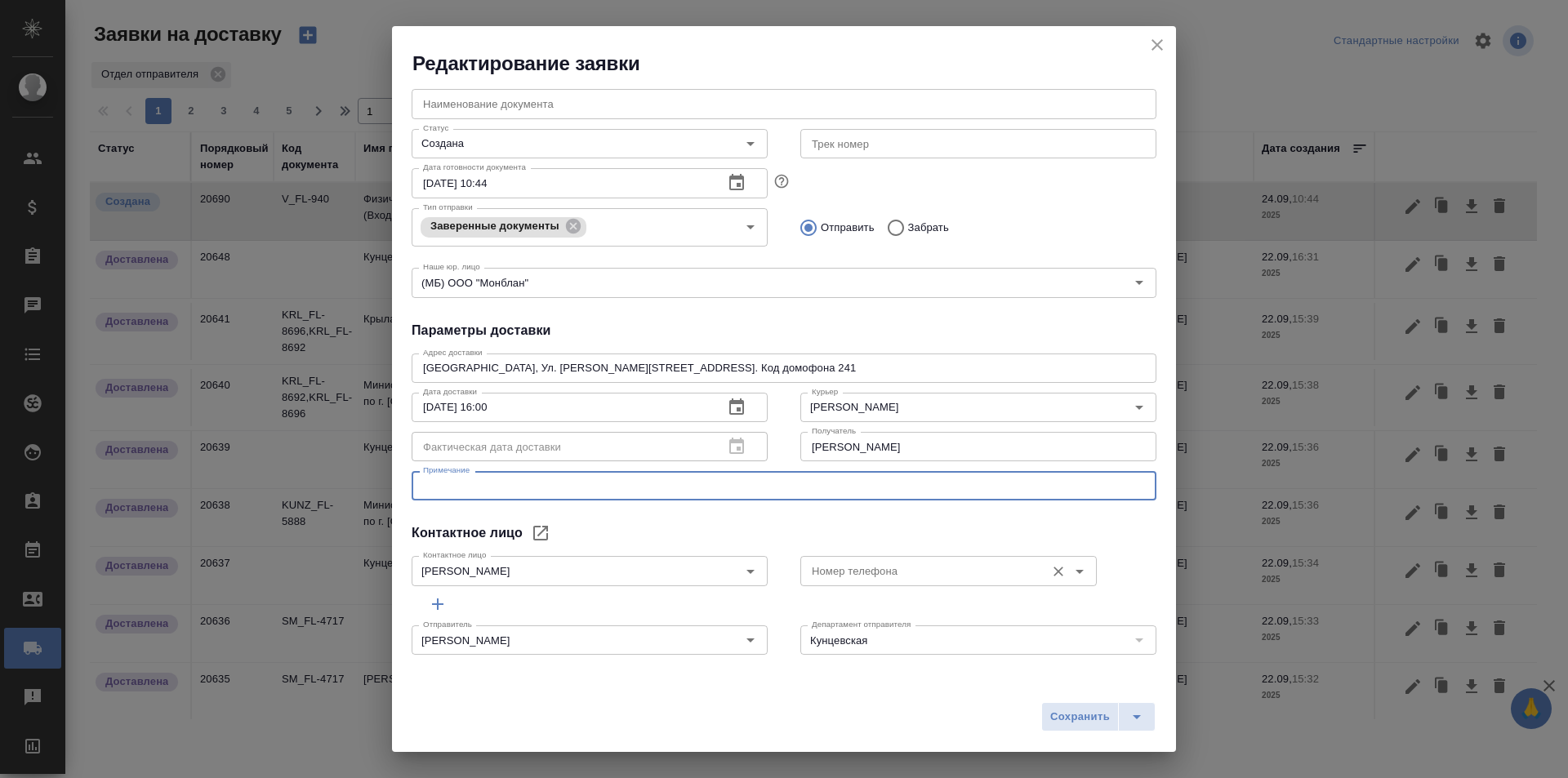
click at [916, 570] on input "Номер телефона" at bounding box center [920, 570] width 232 height 20
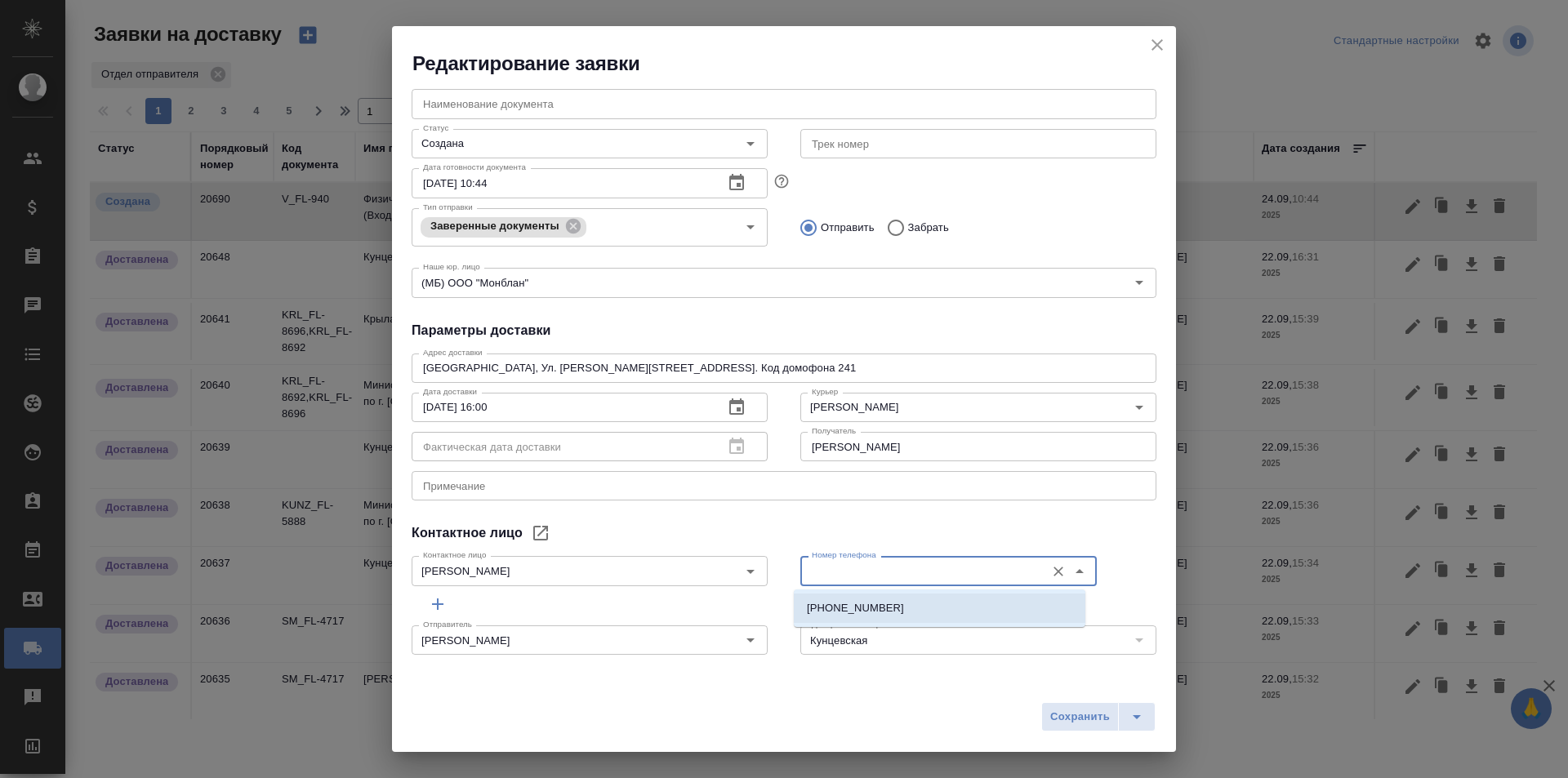
click at [907, 597] on li "+79039618085" at bounding box center [939, 608] width 292 height 29
type input "+79039618085"
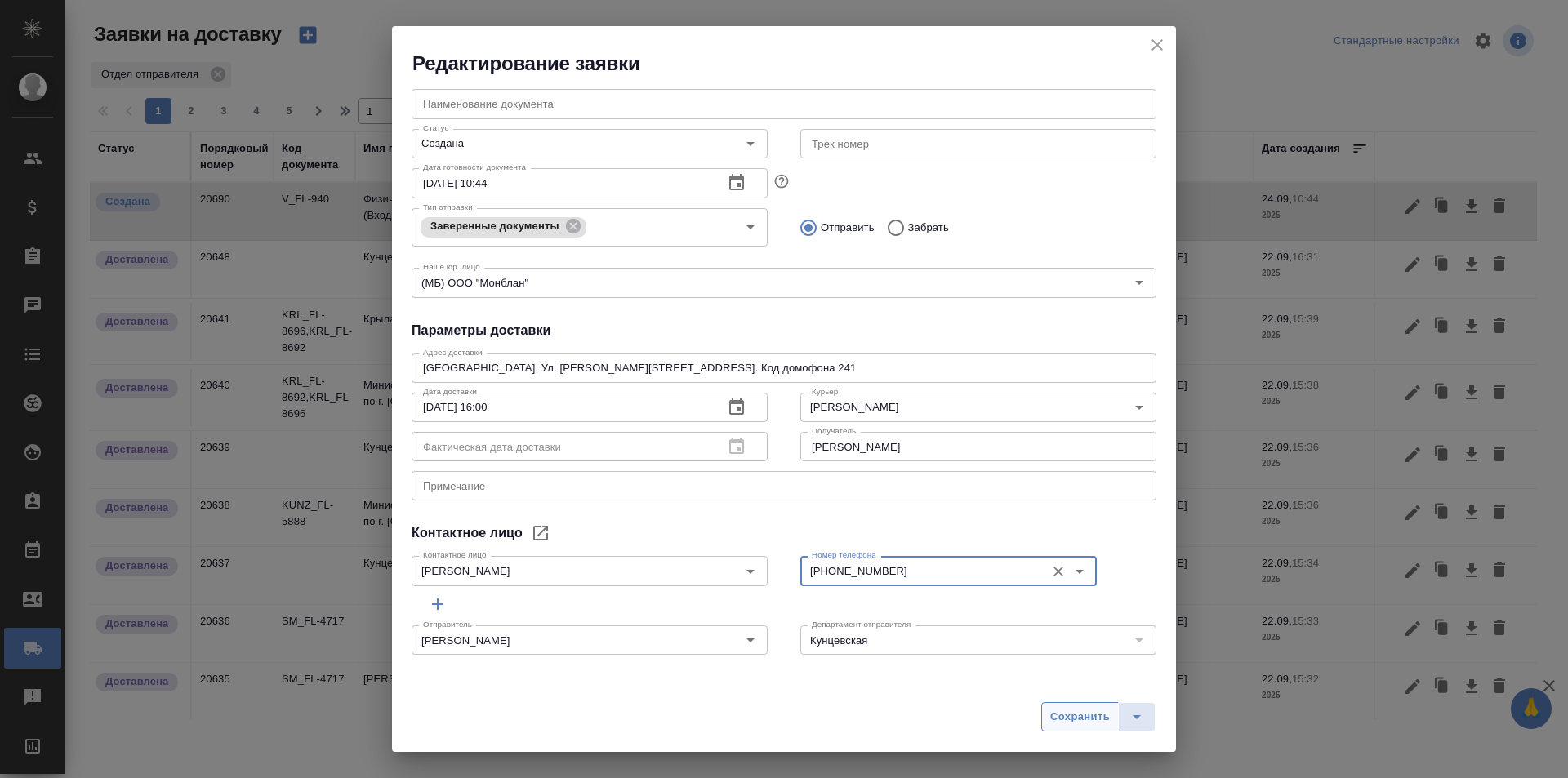
click at [1067, 710] on span "Сохранить" at bounding box center [1079, 717] width 60 height 19
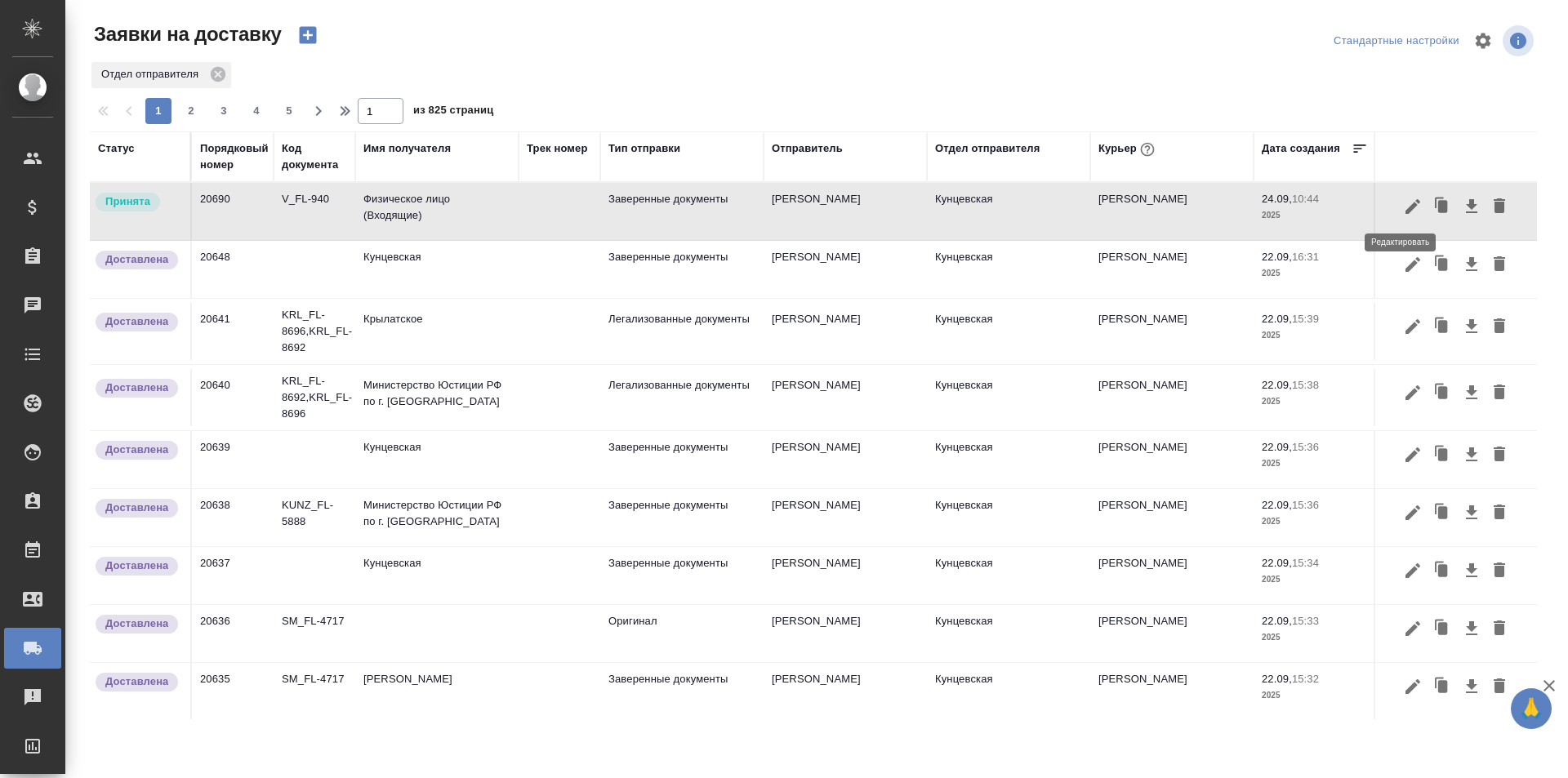
click at [1403, 212] on icon "button" at bounding box center [1413, 206] width 20 height 20
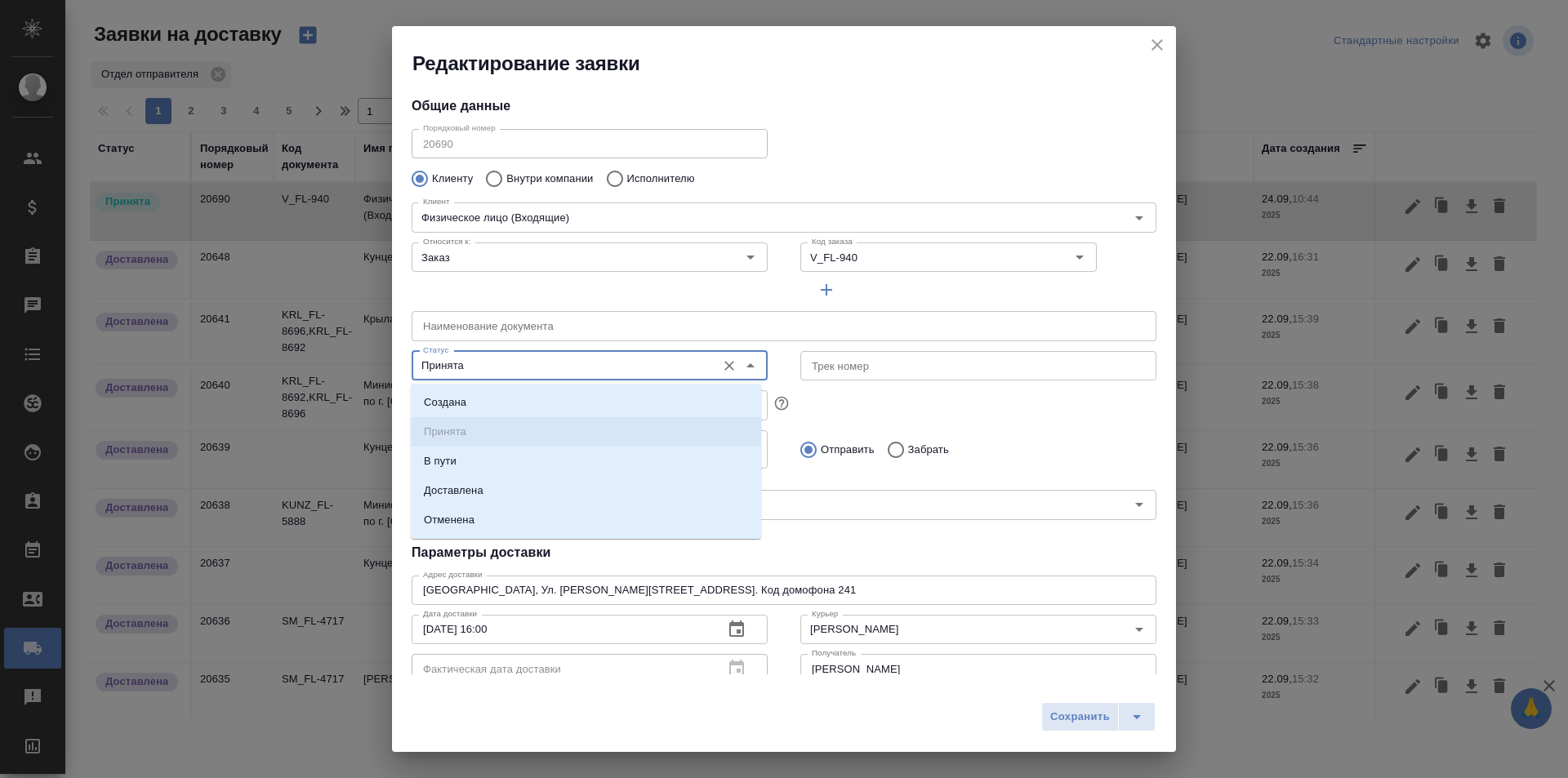
click at [615, 357] on input "Принята" at bounding box center [562, 365] width 292 height 20
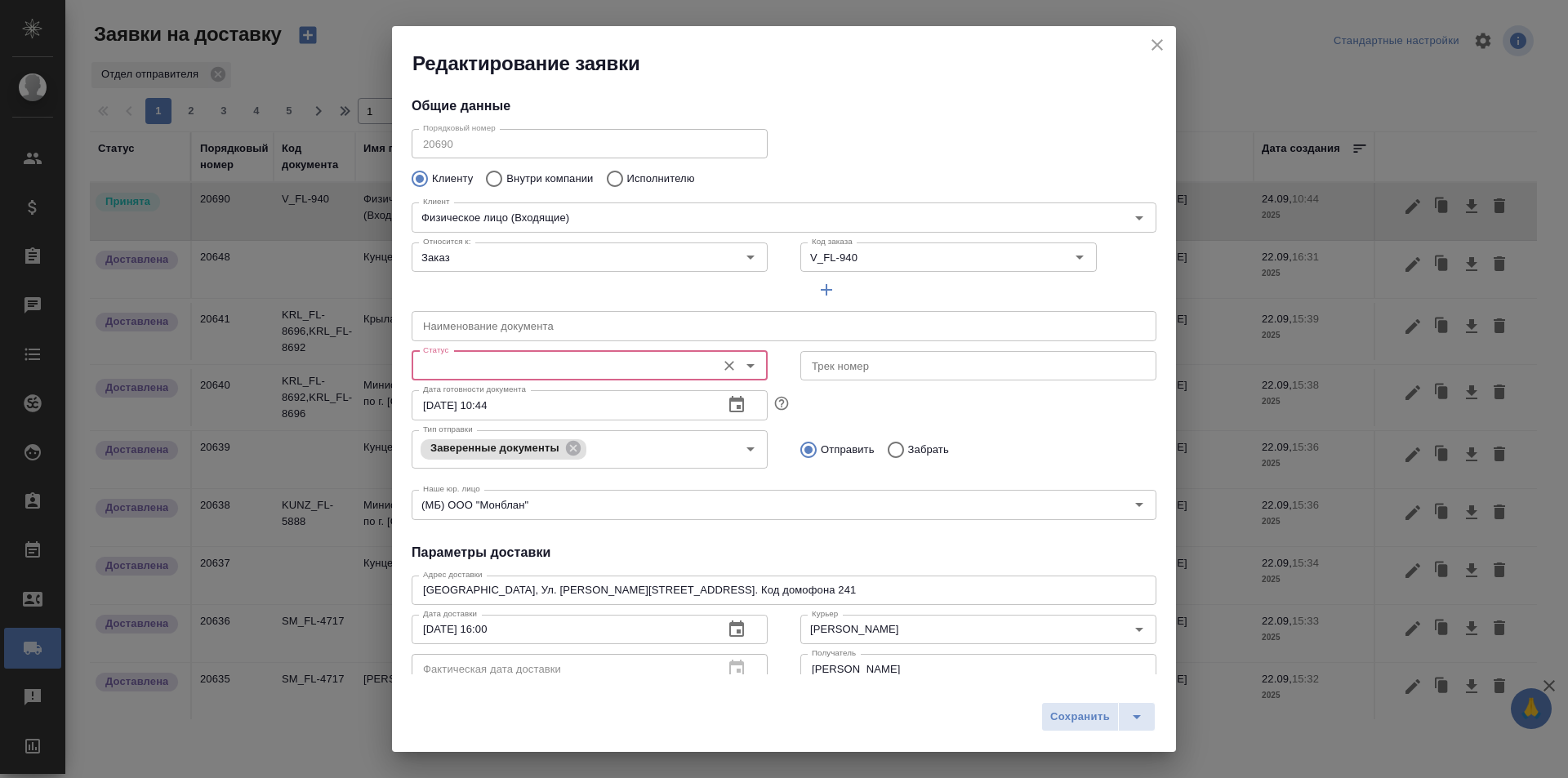
click at [1152, 46] on icon "close" at bounding box center [1157, 44] width 20 height 20
type input "Принята"
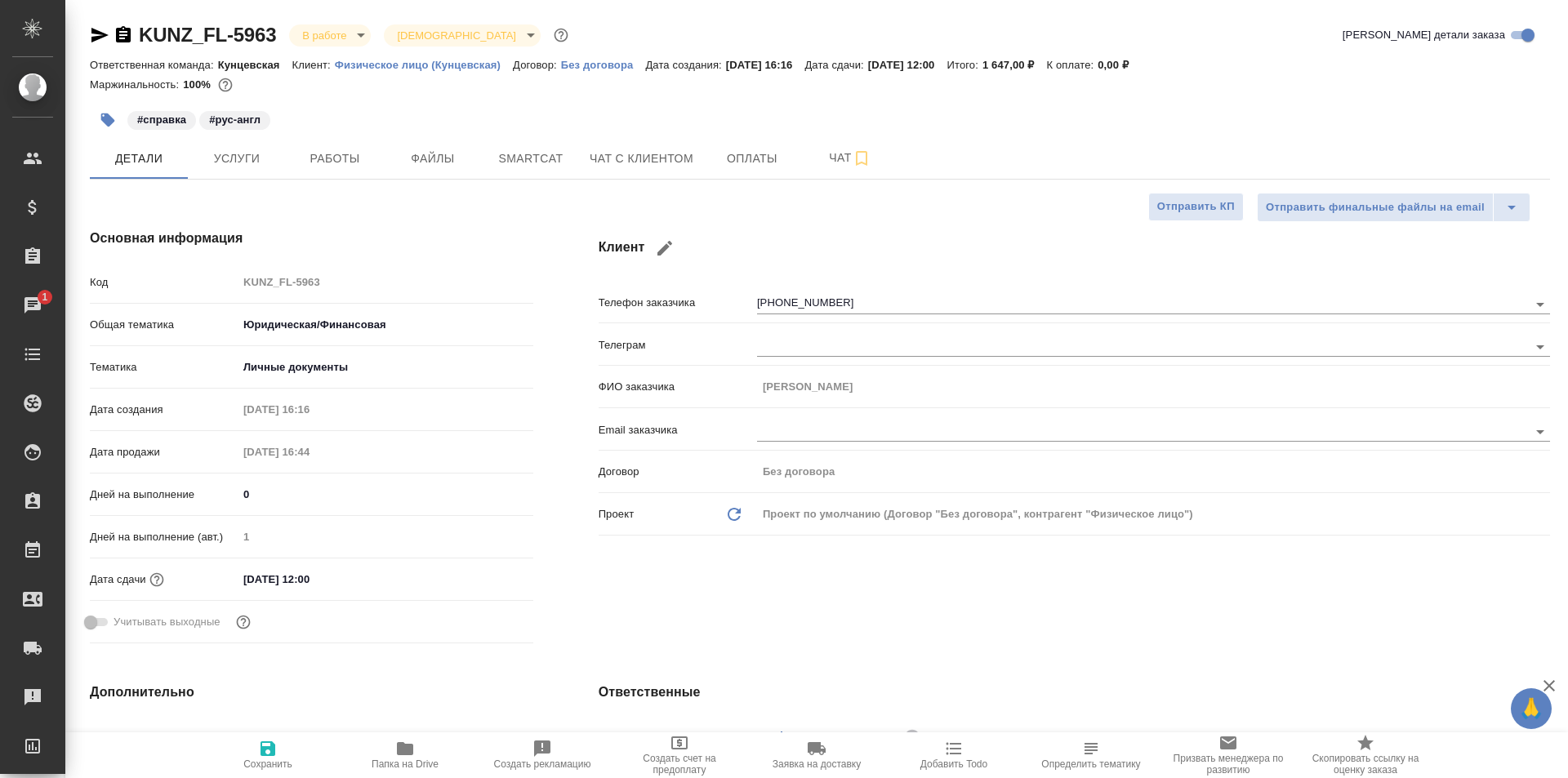
select select "RU"
click at [237, 159] on span "Услуги" at bounding box center [237, 159] width 79 height 21
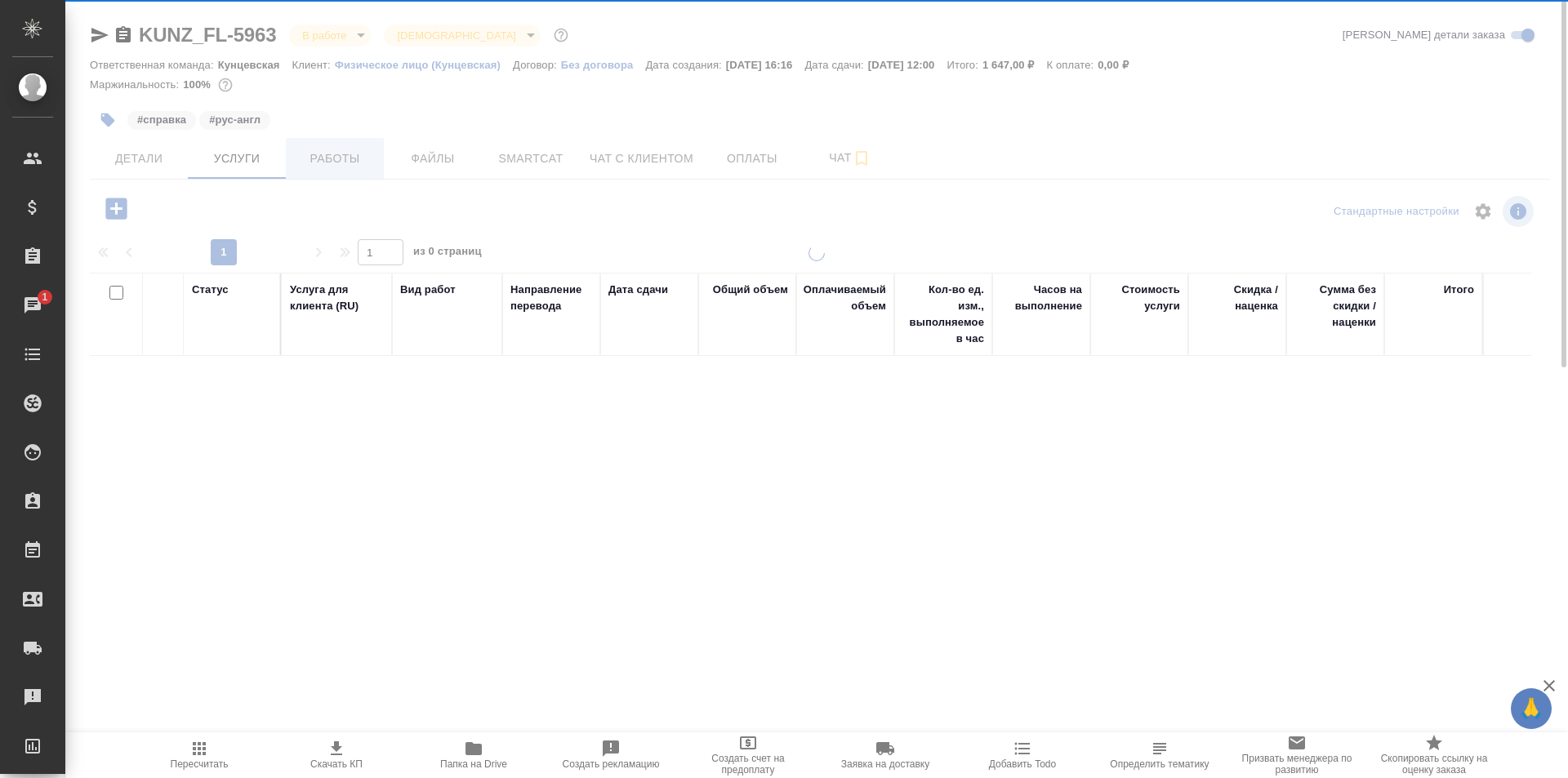
click at [324, 159] on span "Работы" at bounding box center [334, 159] width 79 height 21
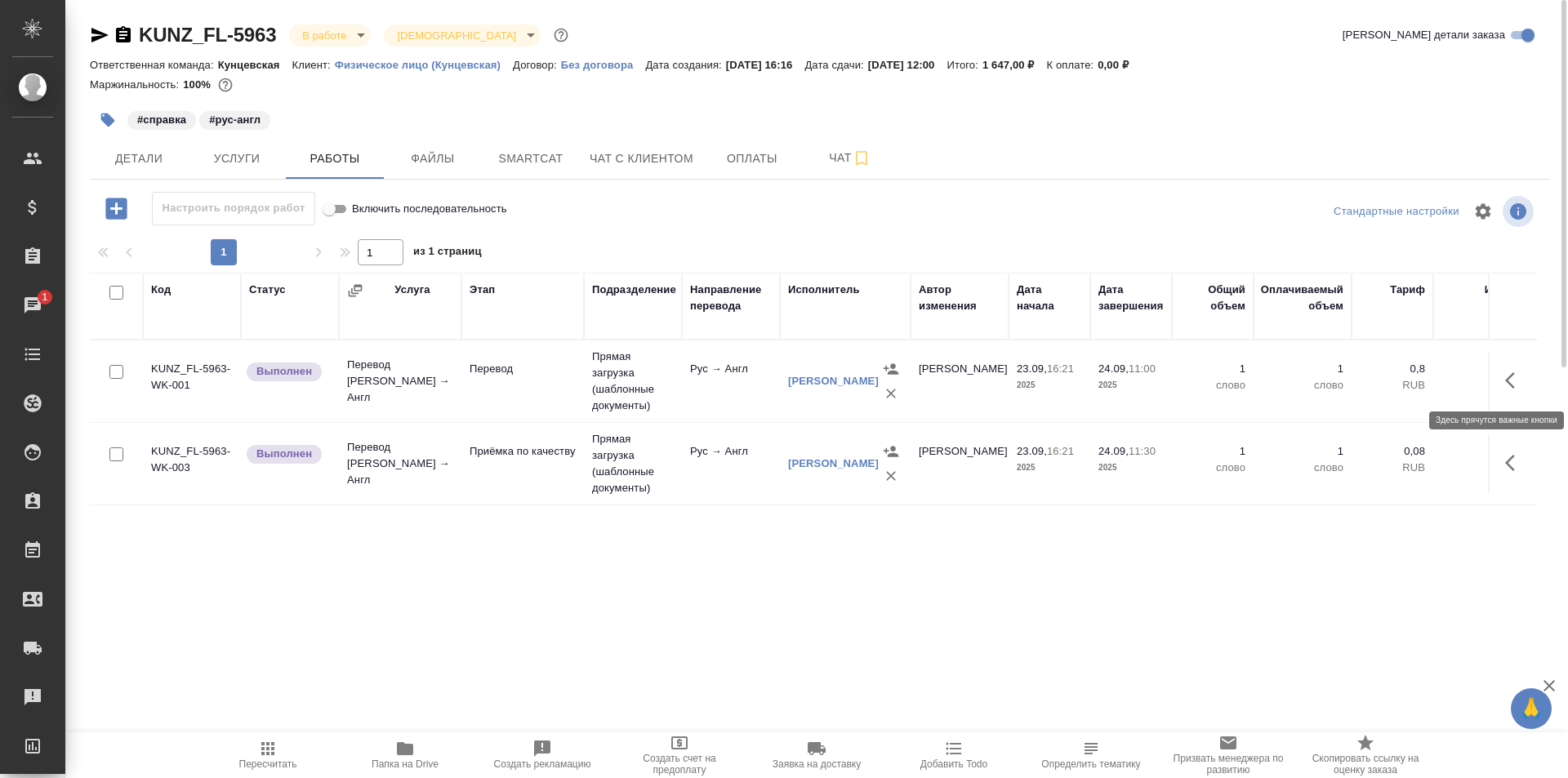
click at [1515, 380] on icon "button" at bounding box center [1514, 380] width 20 height 20
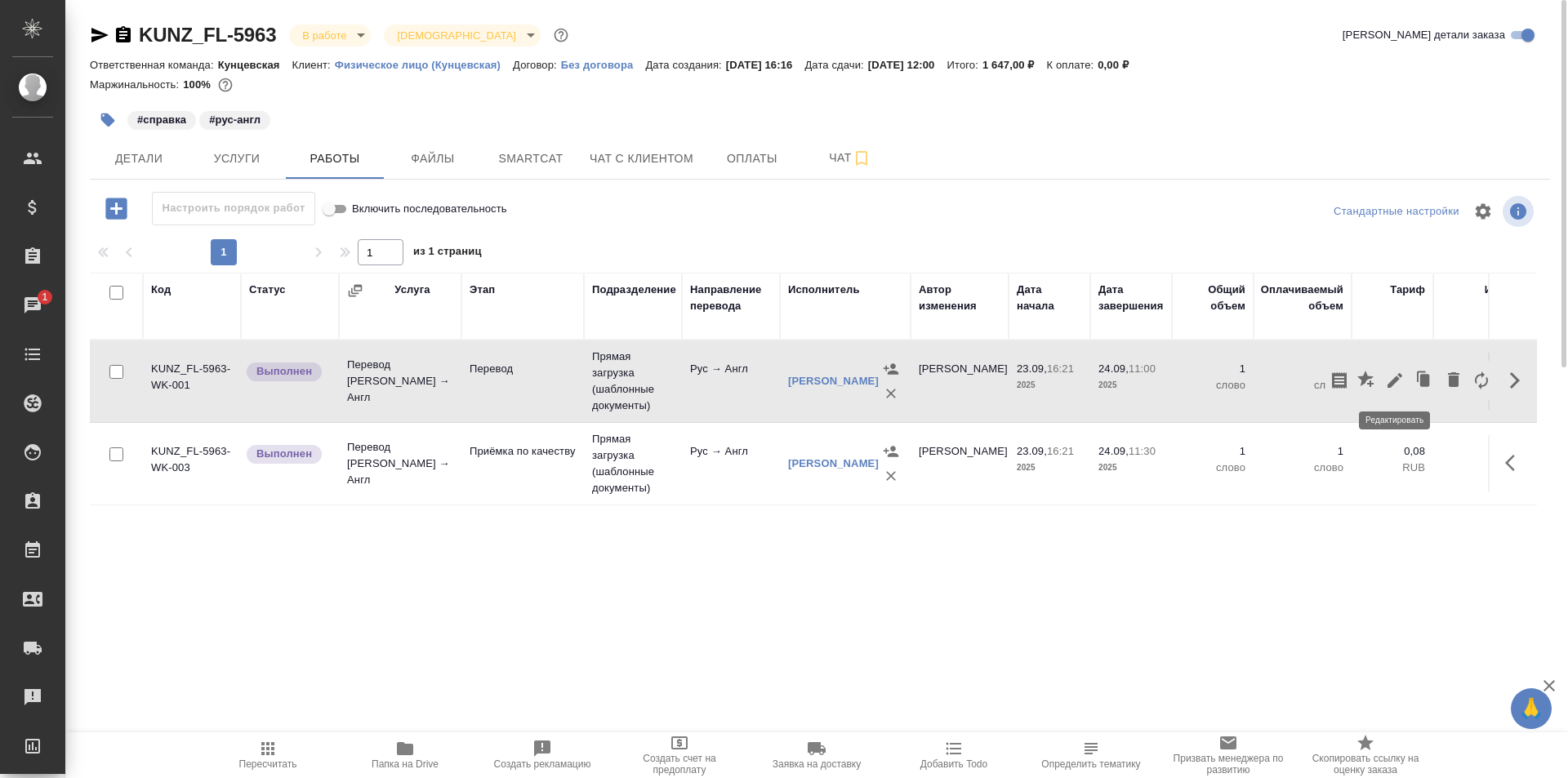
click at [1386, 381] on icon "button" at bounding box center [1395, 380] width 20 height 20
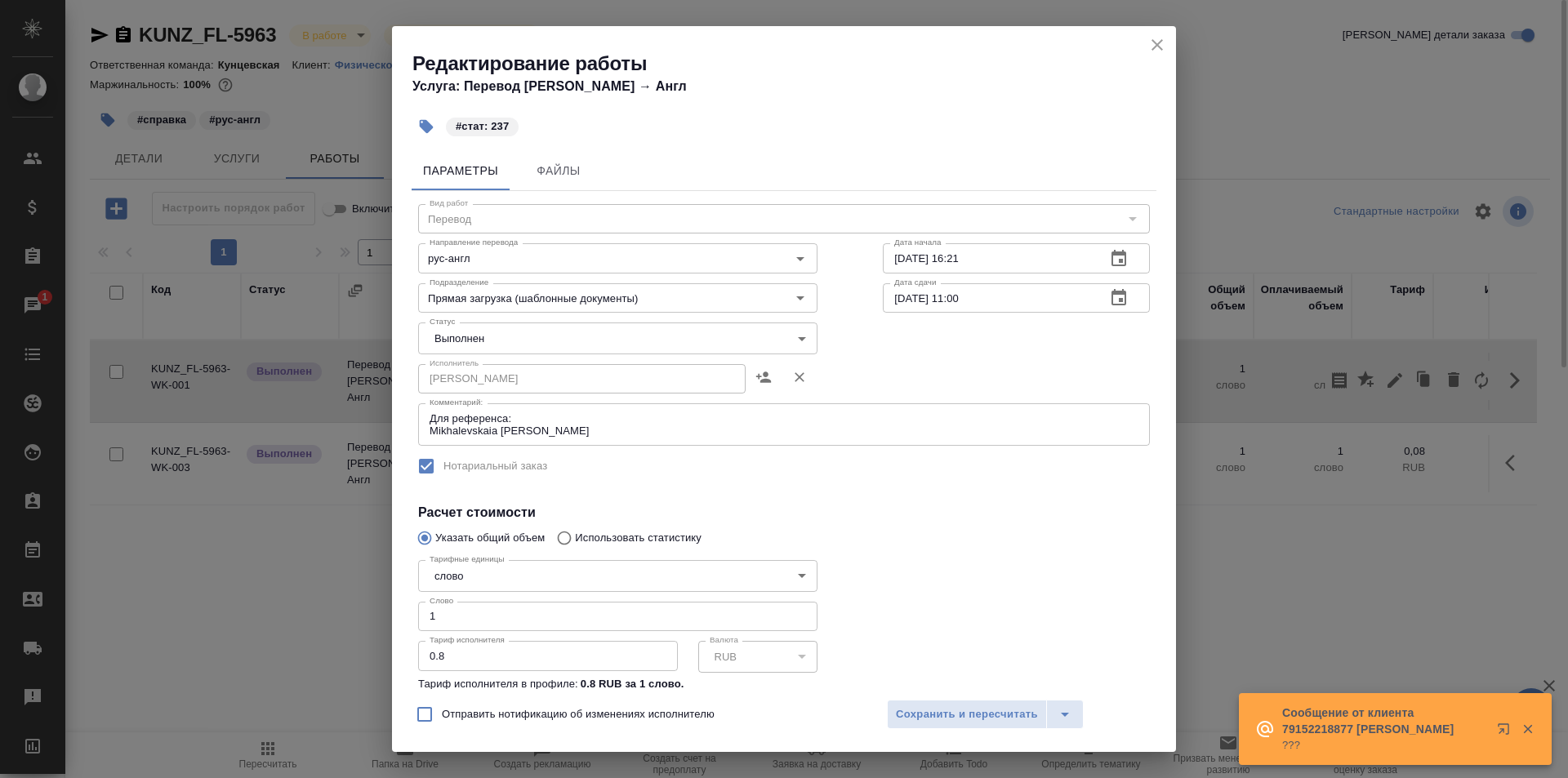
click at [526, 610] on input "1" at bounding box center [618, 616] width 400 height 29
type input "237"
click at [935, 702] on button "Сохранить и пересчитать" at bounding box center [967, 714] width 160 height 29
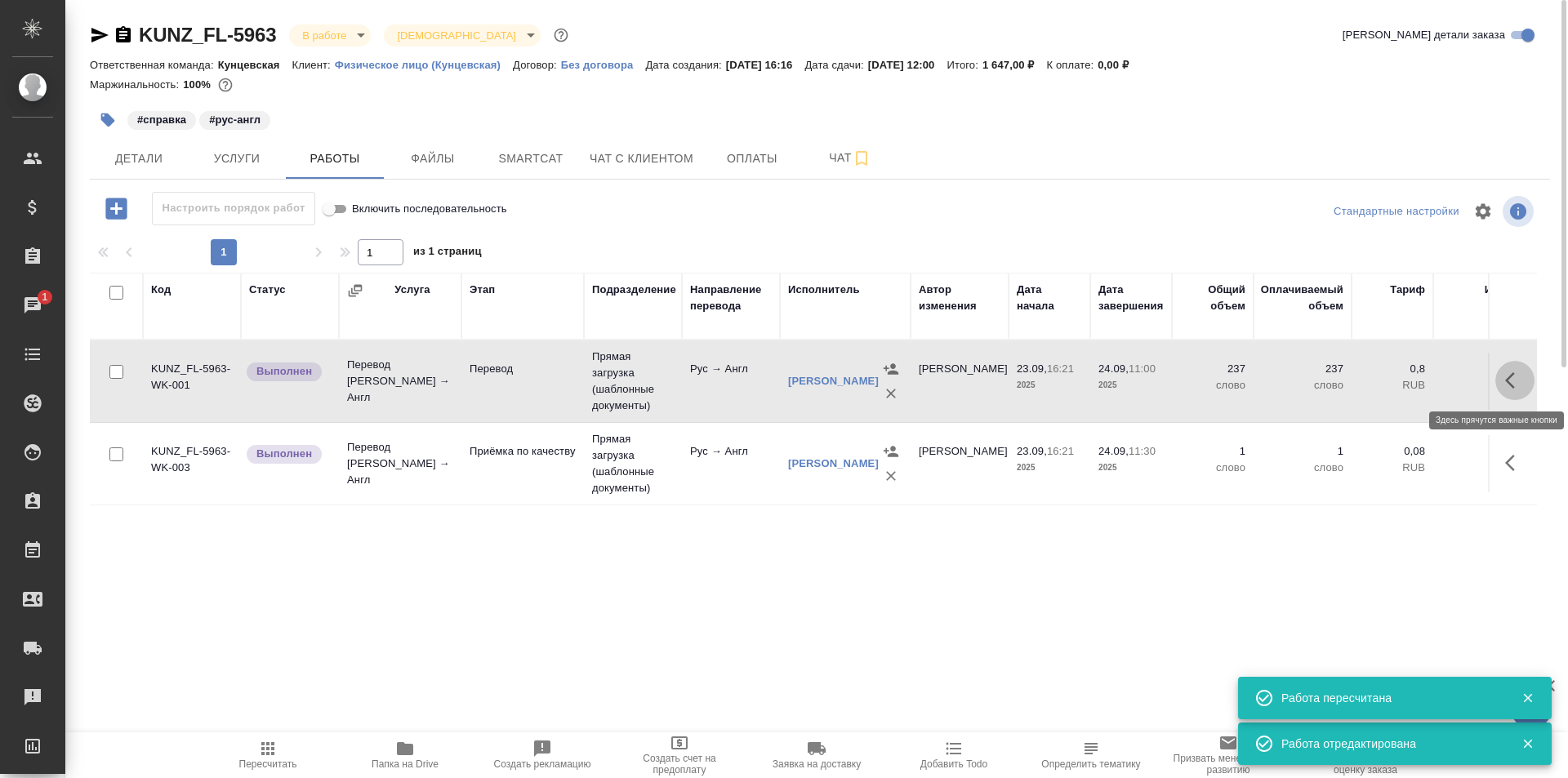
click at [1501, 366] on button "button" at bounding box center [1514, 380] width 39 height 39
click at [1387, 387] on icon "button" at bounding box center [1395, 380] width 15 height 15
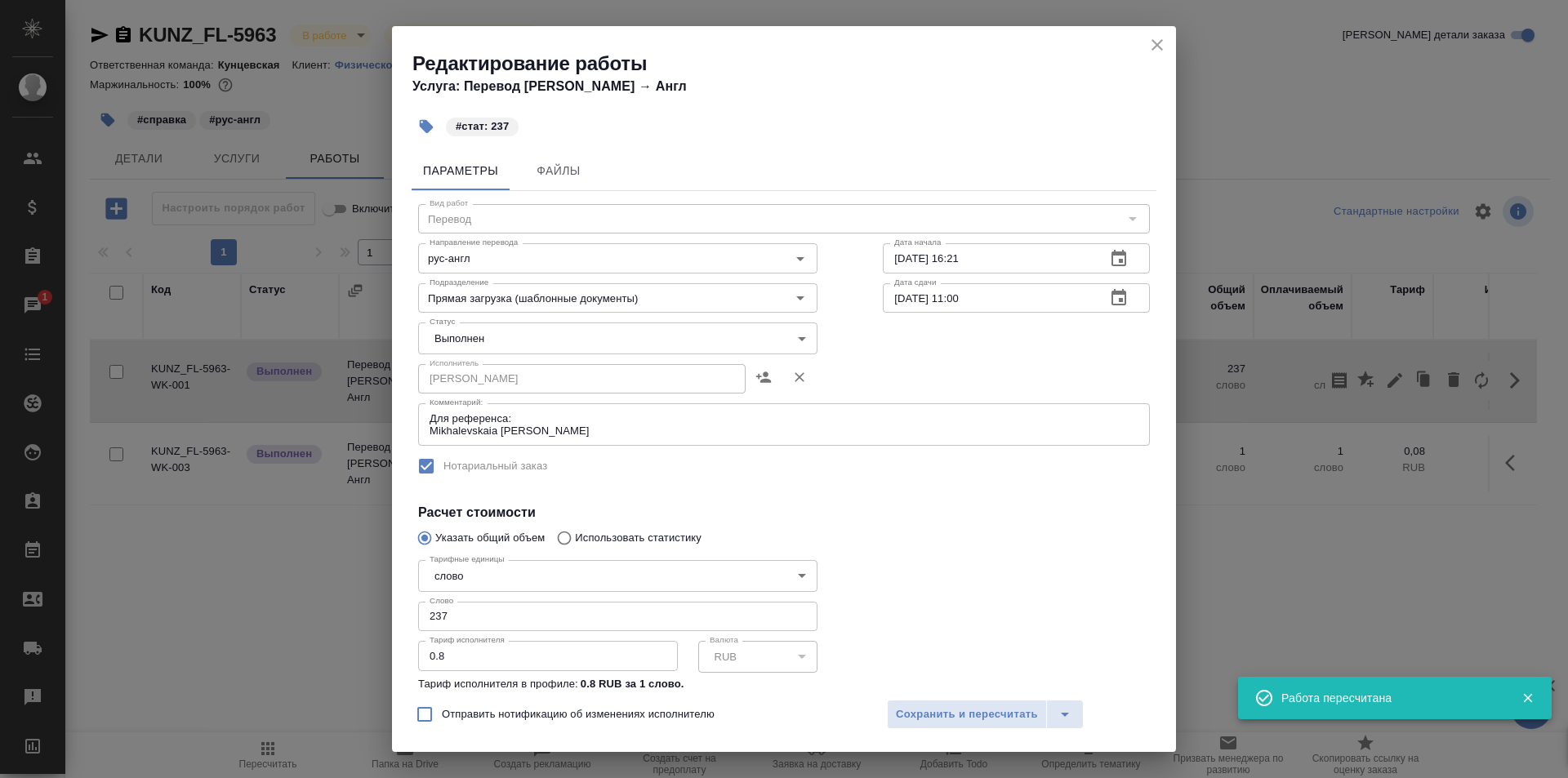
click at [519, 325] on body "🙏 .cls-1 fill:#fff; AWATERA Zotova Ekaterina Клиенты Спецификации Заказы 1 Чаты…" at bounding box center [784, 389] width 1568 height 778
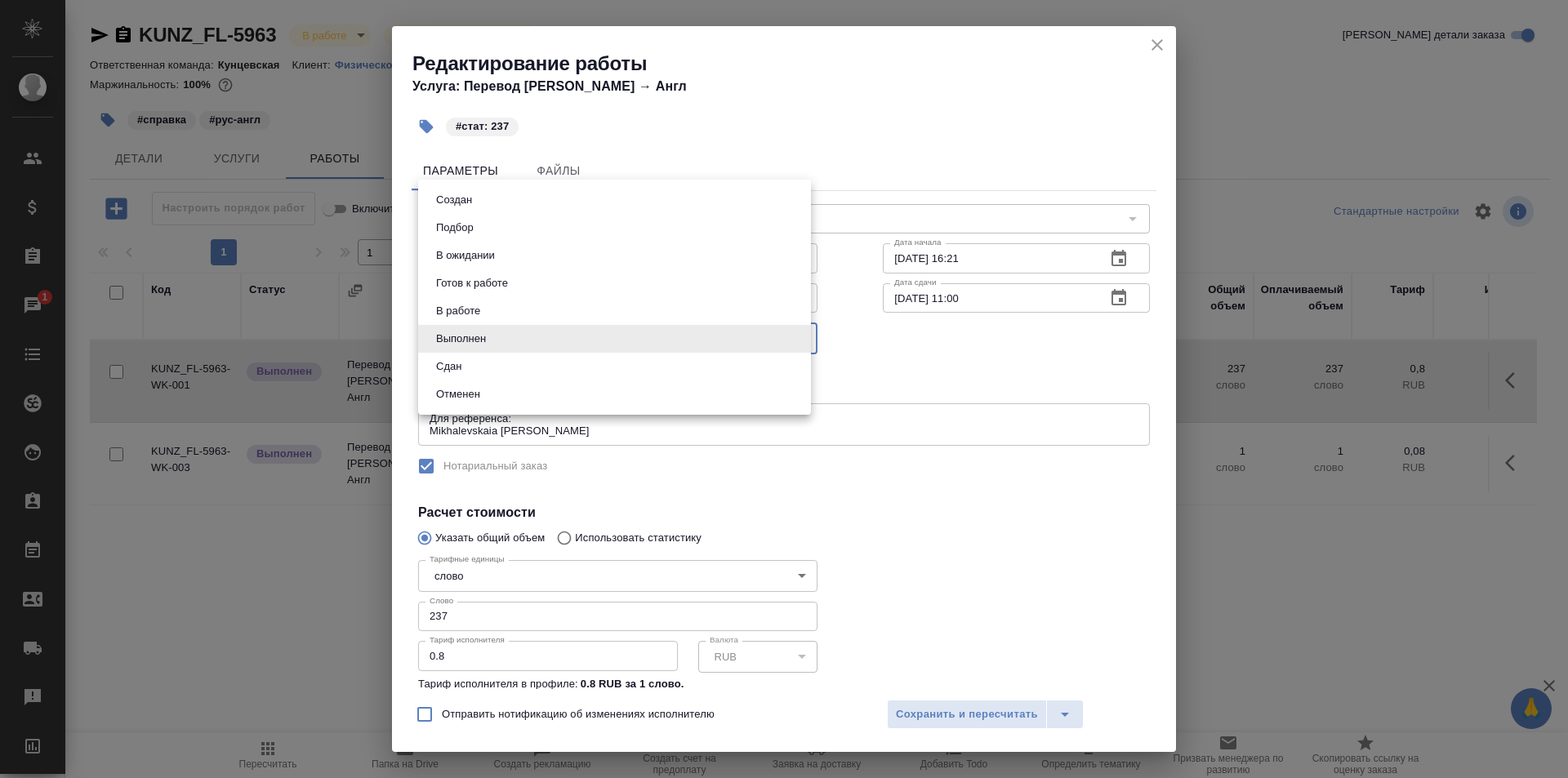
click at [494, 359] on li "Сдан" at bounding box center [615, 366] width 393 height 27
type input "closed"
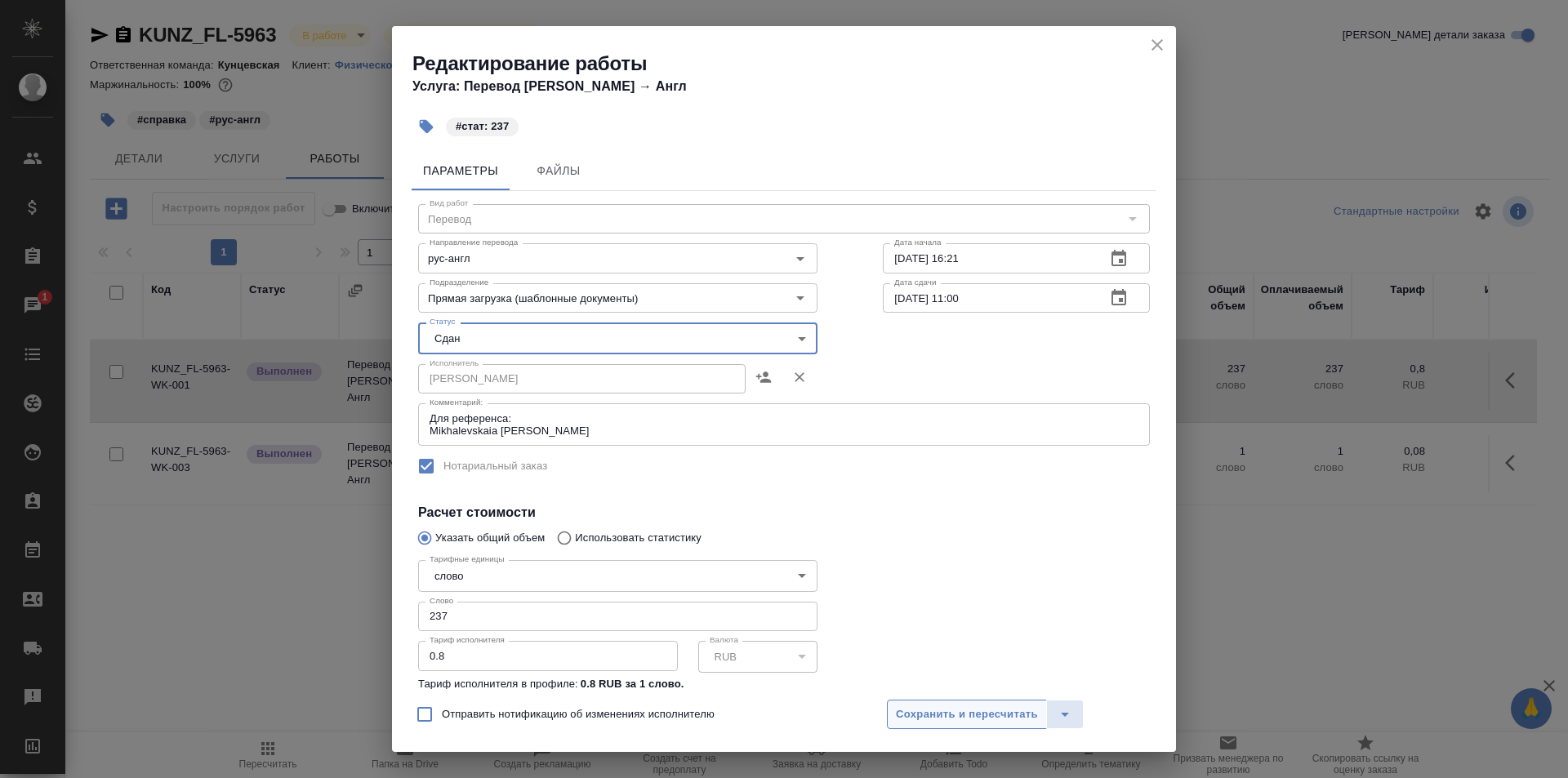
click at [953, 716] on span "Сохранить и пересчитать" at bounding box center [967, 715] width 142 height 19
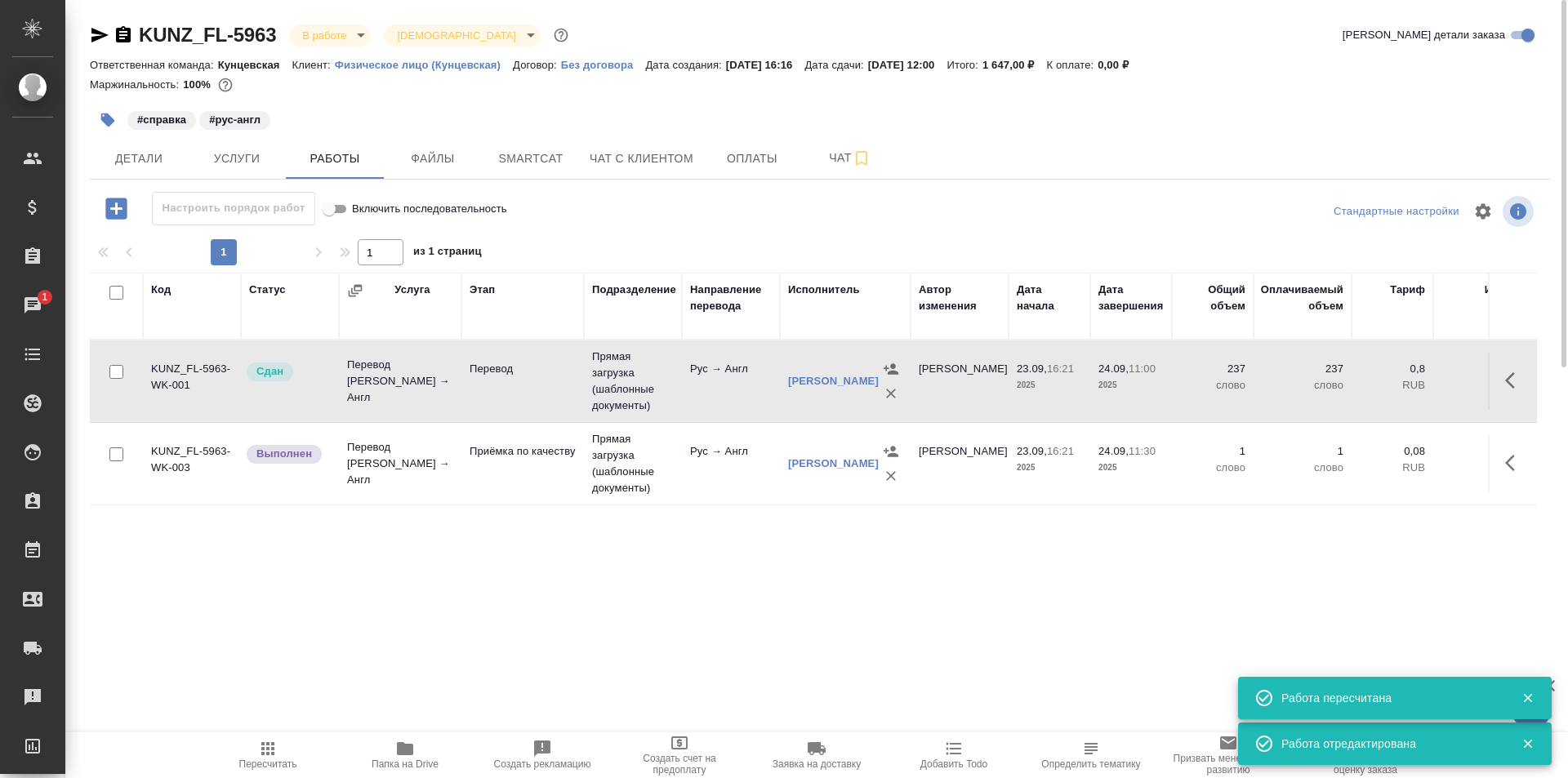
click at [1527, 469] on button "button" at bounding box center [1514, 462] width 39 height 39
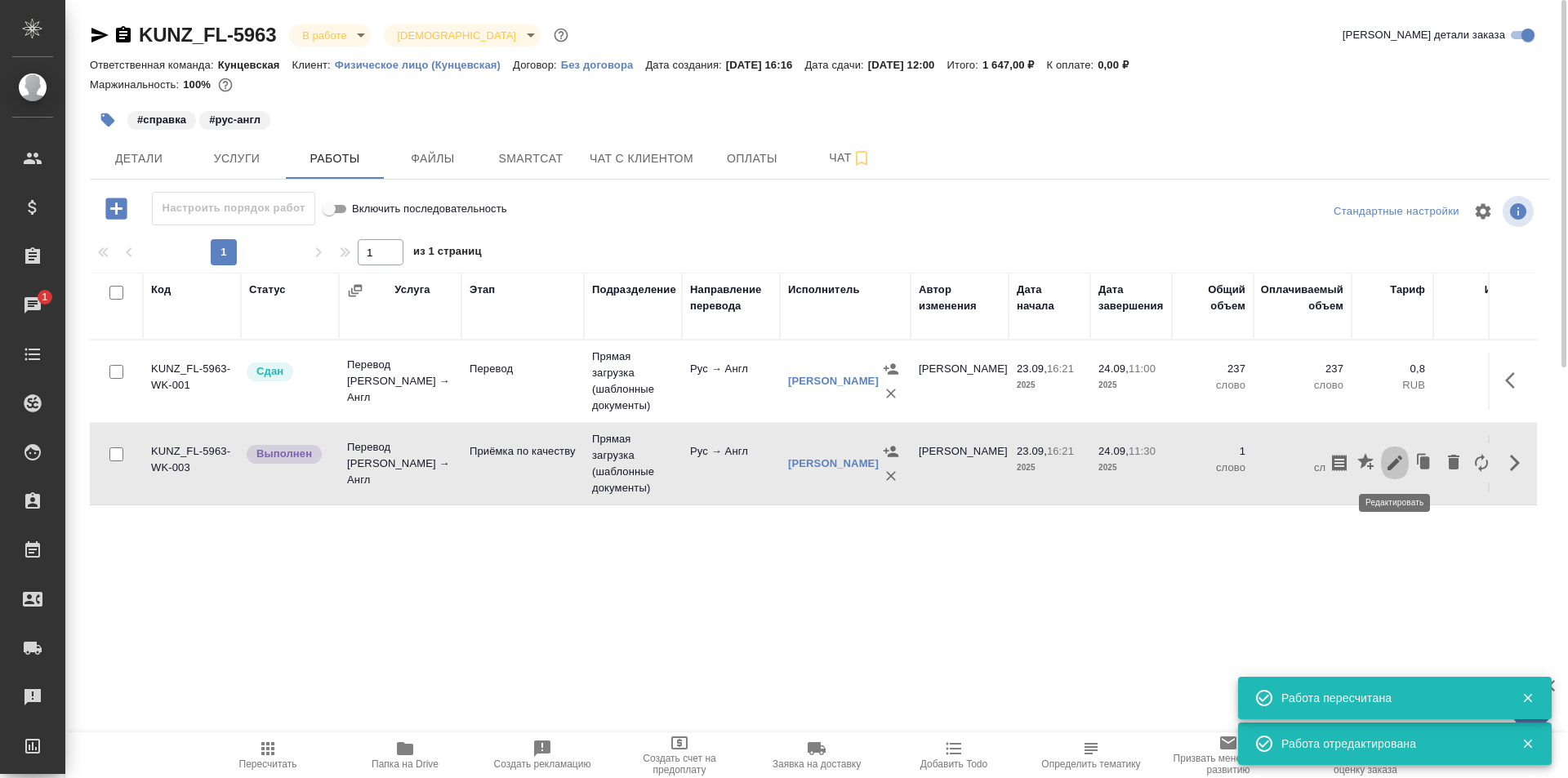
click at [1394, 463] on icon "button" at bounding box center [1395, 463] width 15 height 15
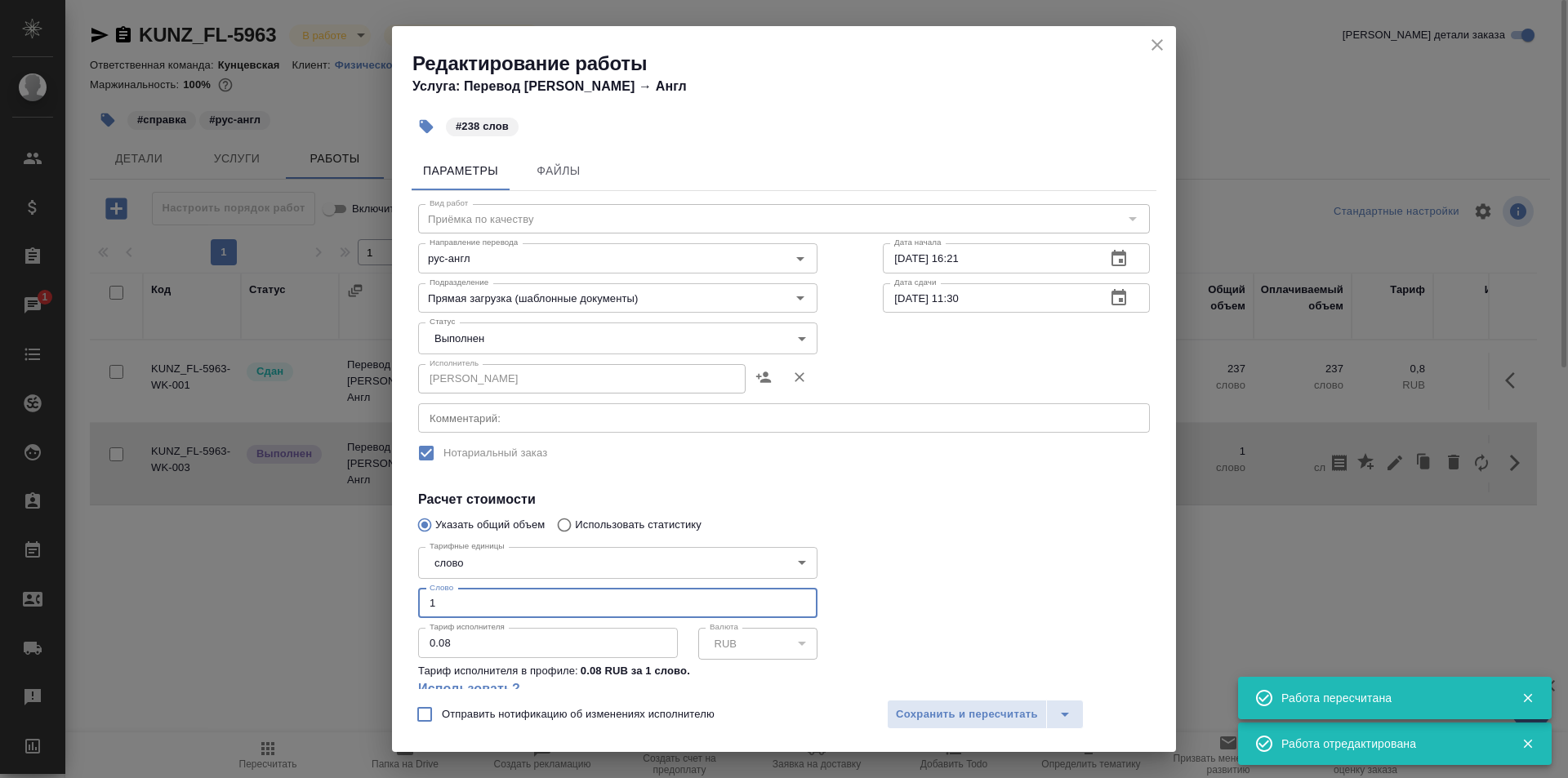
click at [482, 608] on input "1" at bounding box center [618, 603] width 400 height 29
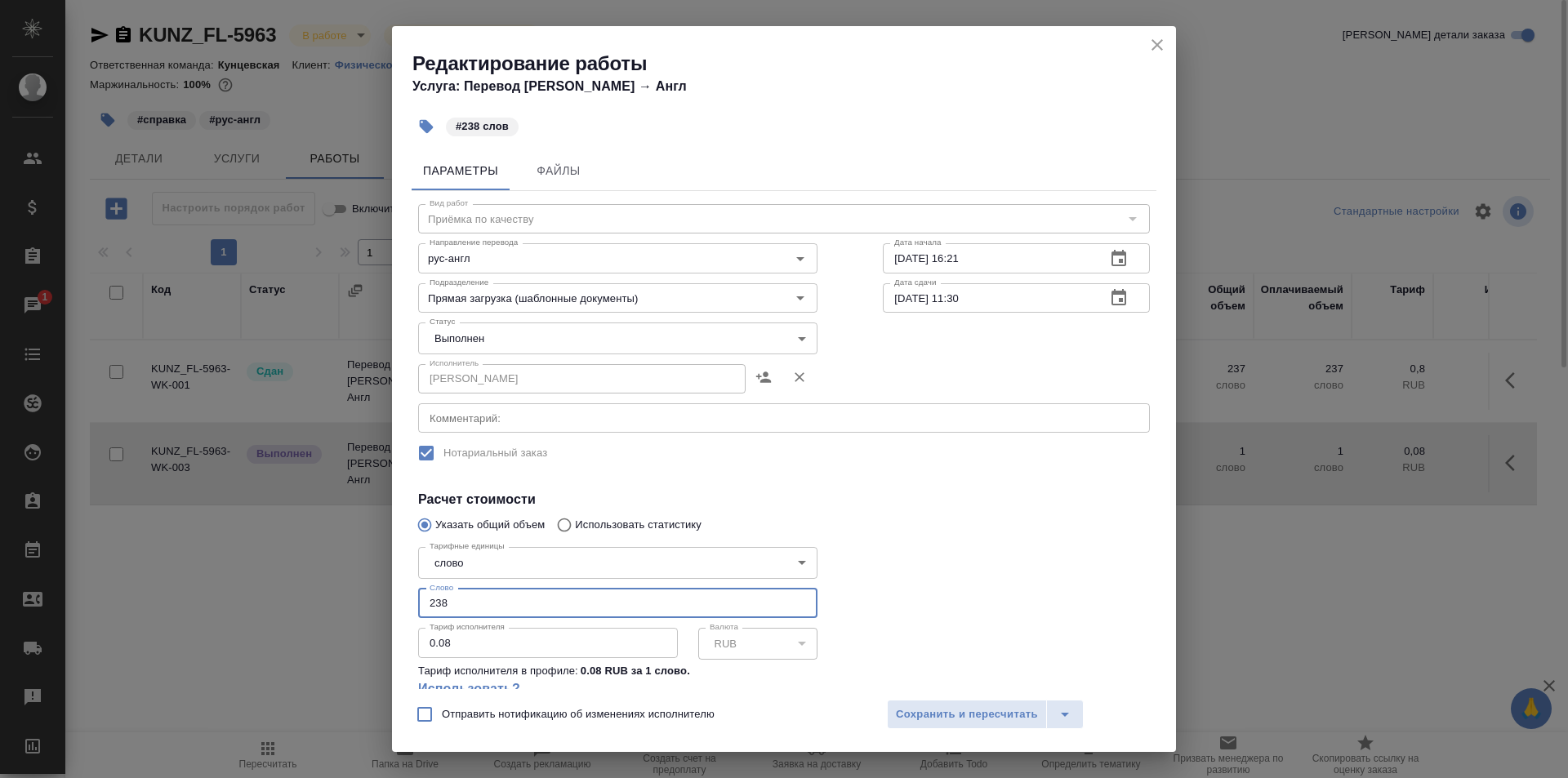
type input "238"
click at [526, 323] on body "🙏 .cls-1 fill:#fff; AWATERA Zotova Ekaterina Клиенты Спецификации Заказы 1 Чаты…" at bounding box center [784, 389] width 1568 height 778
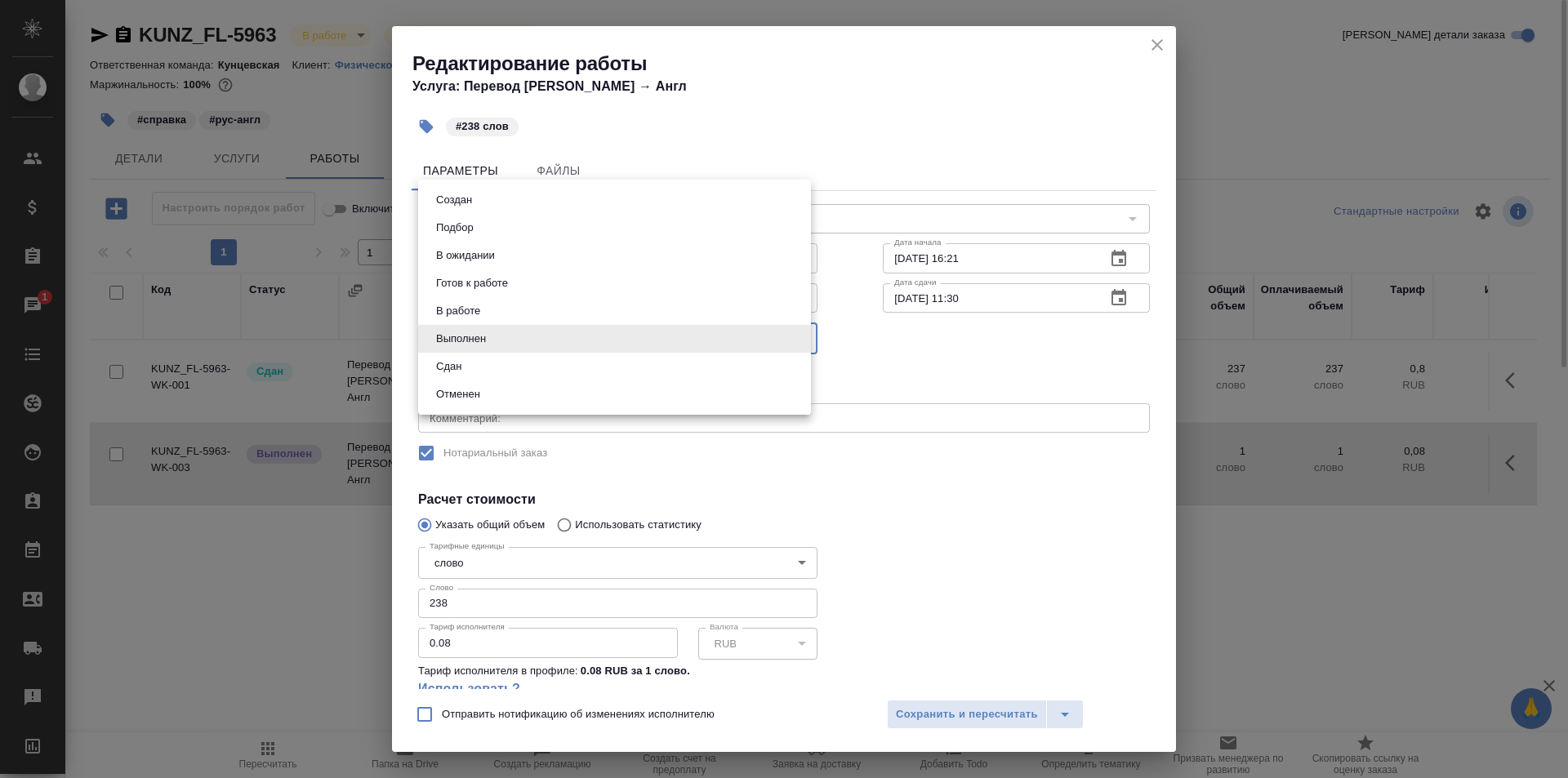
click at [508, 366] on li "Сдан" at bounding box center [615, 366] width 393 height 27
type input "closed"
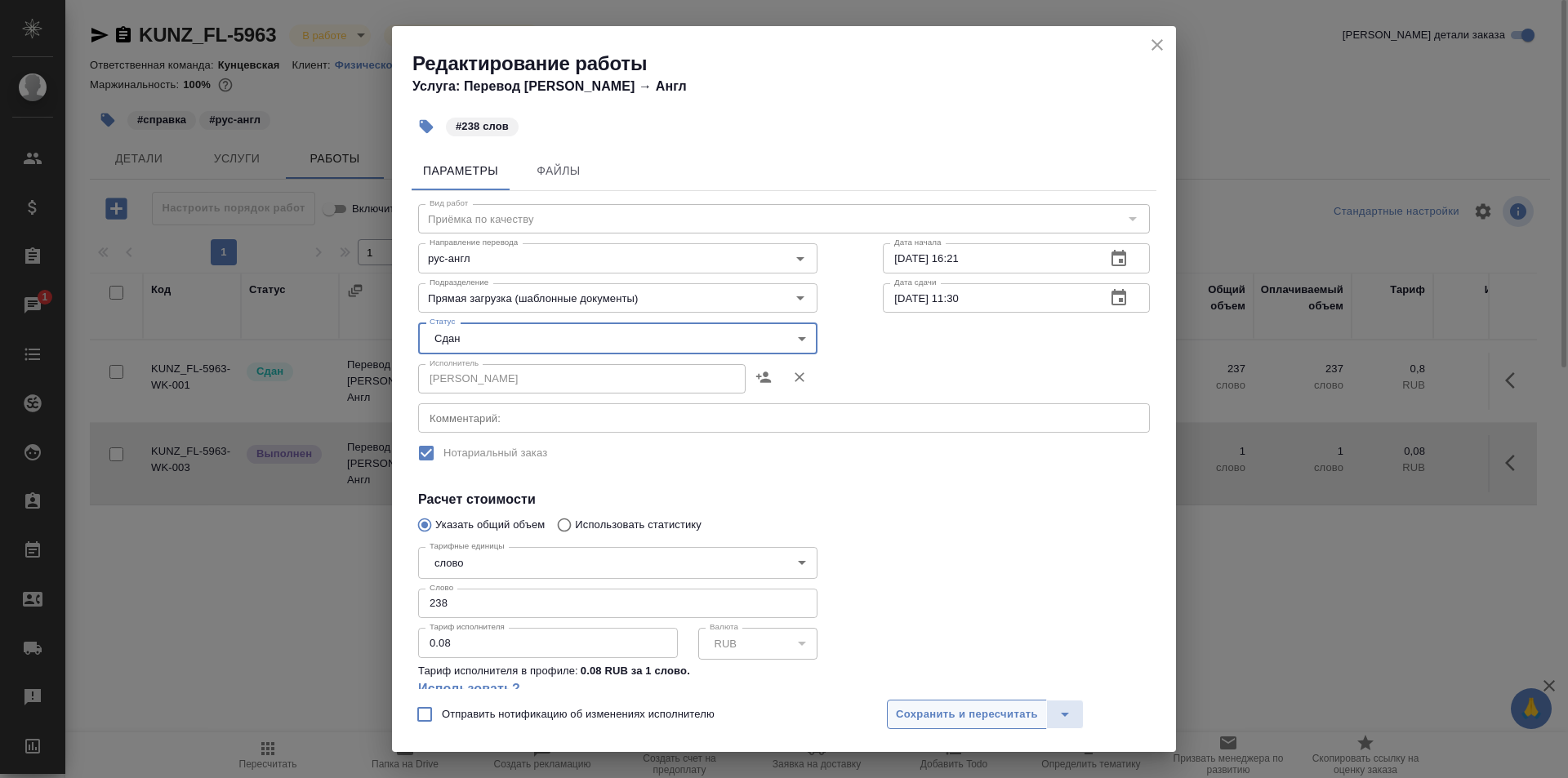
click at [1002, 721] on span "Сохранить и пересчитать" at bounding box center [967, 715] width 142 height 19
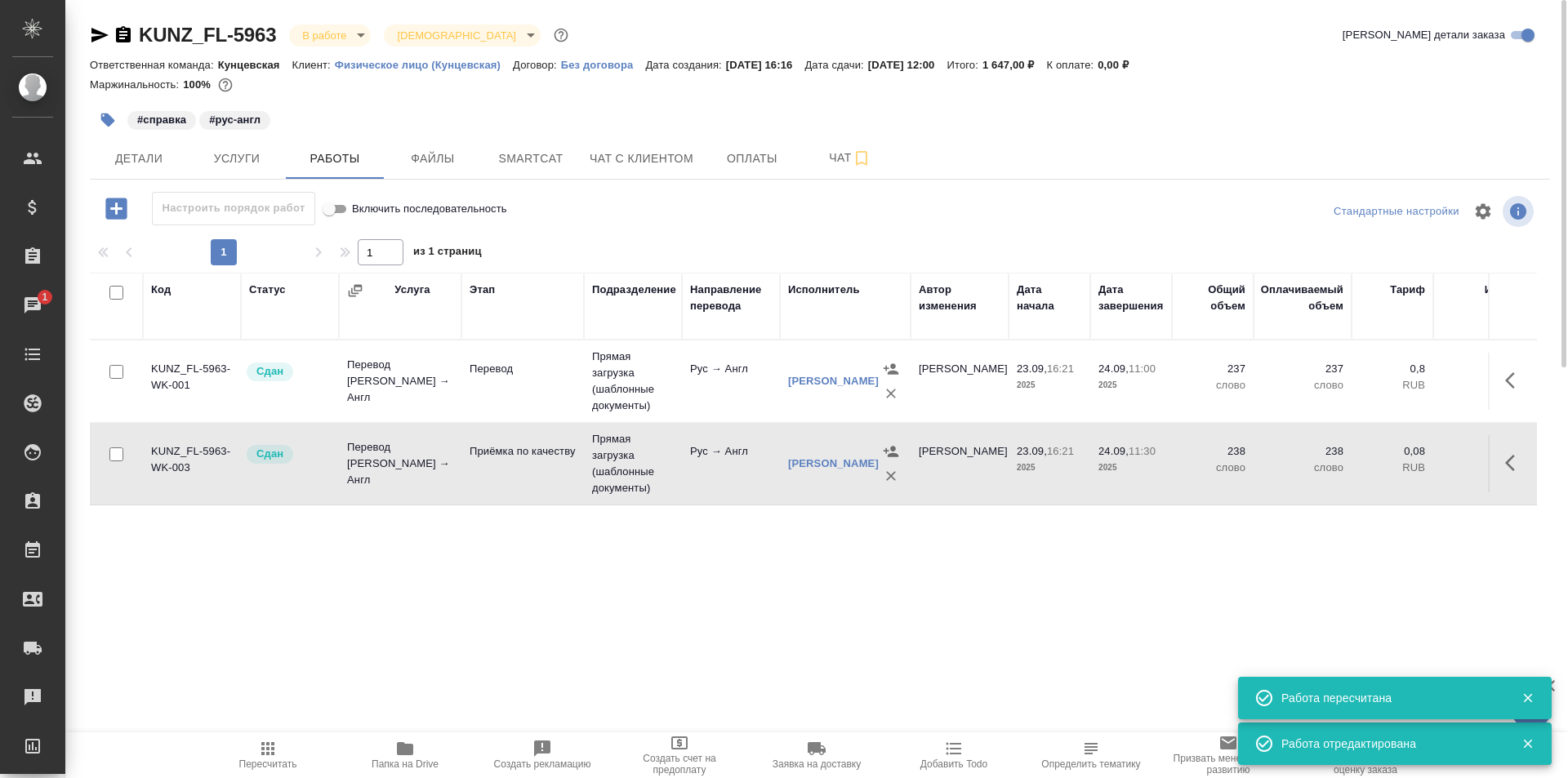
click at [324, 34] on body "🙏 .cls-1 fill:#fff; AWATERA Zotova Ekaterina Клиенты Спецификации Заказы 1 Чаты…" at bounding box center [784, 389] width 1568 height 778
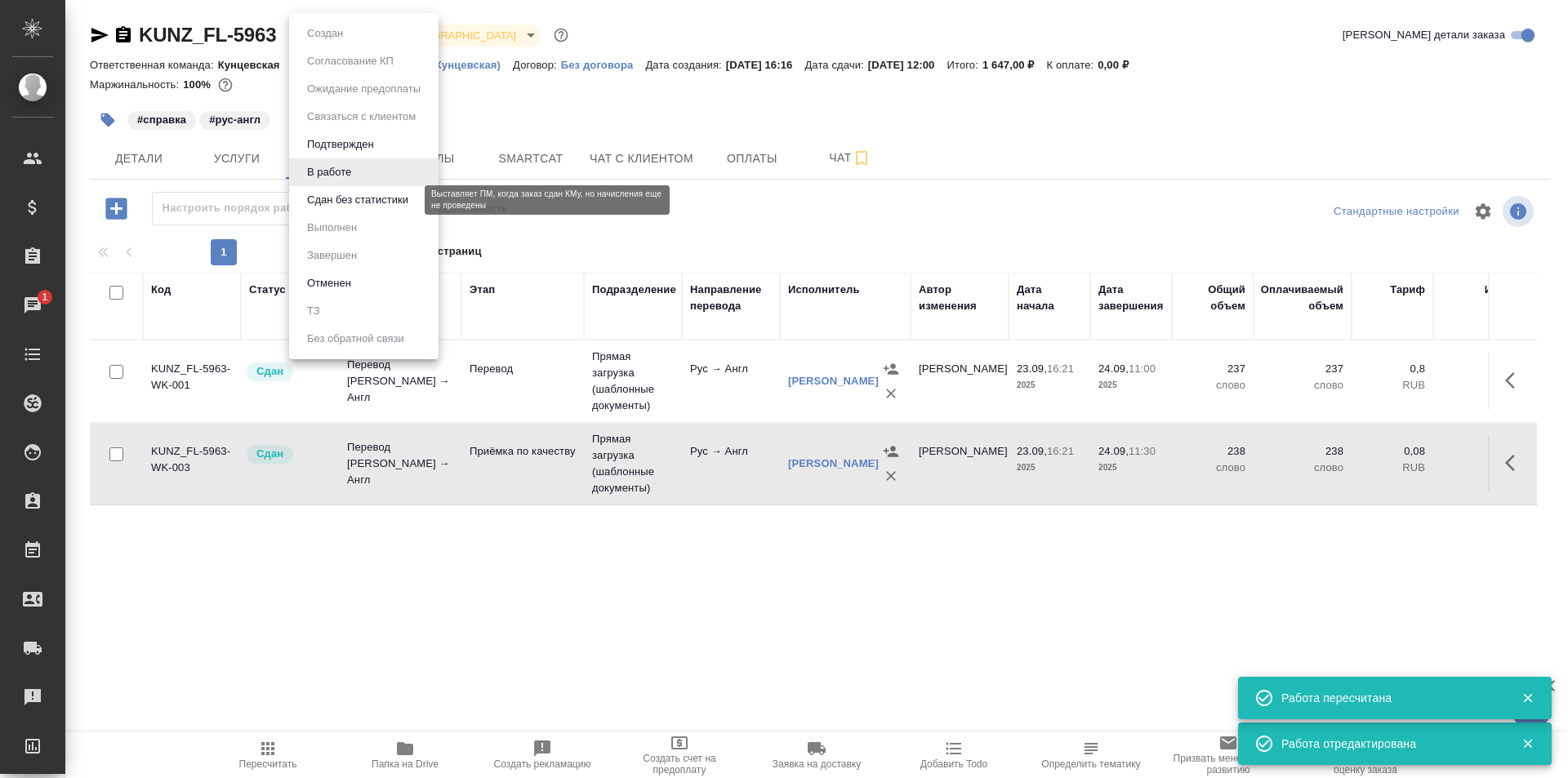
click at [356, 190] on li "Сдан без статистики" at bounding box center [364, 200] width 150 height 27
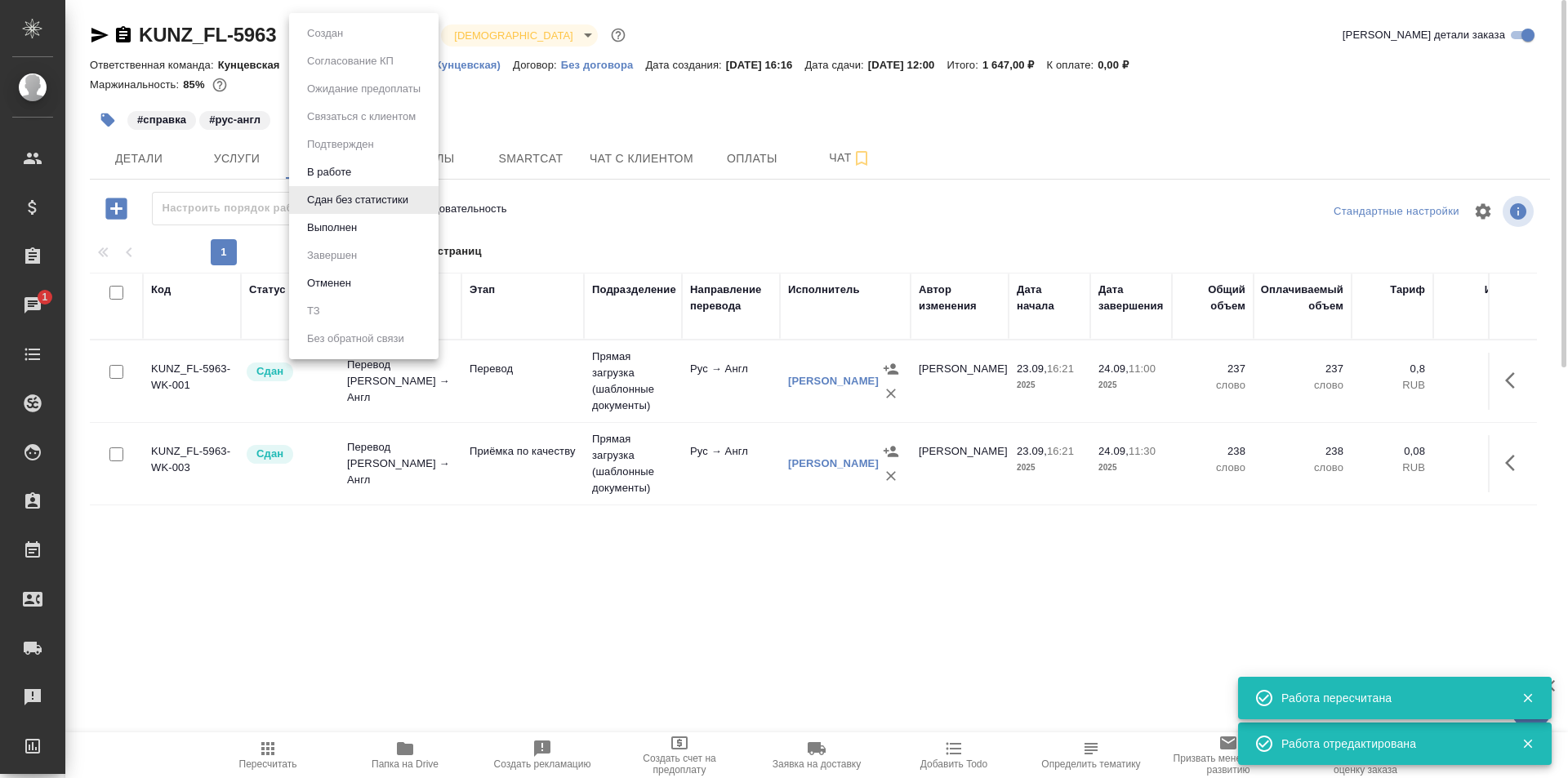
click at [321, 41] on body "🙏 .cls-1 fill:#fff; AWATERA Zotova Ekaterina Клиенты Спецификации Заказы 1 Чаты…" at bounding box center [784, 389] width 1568 height 778
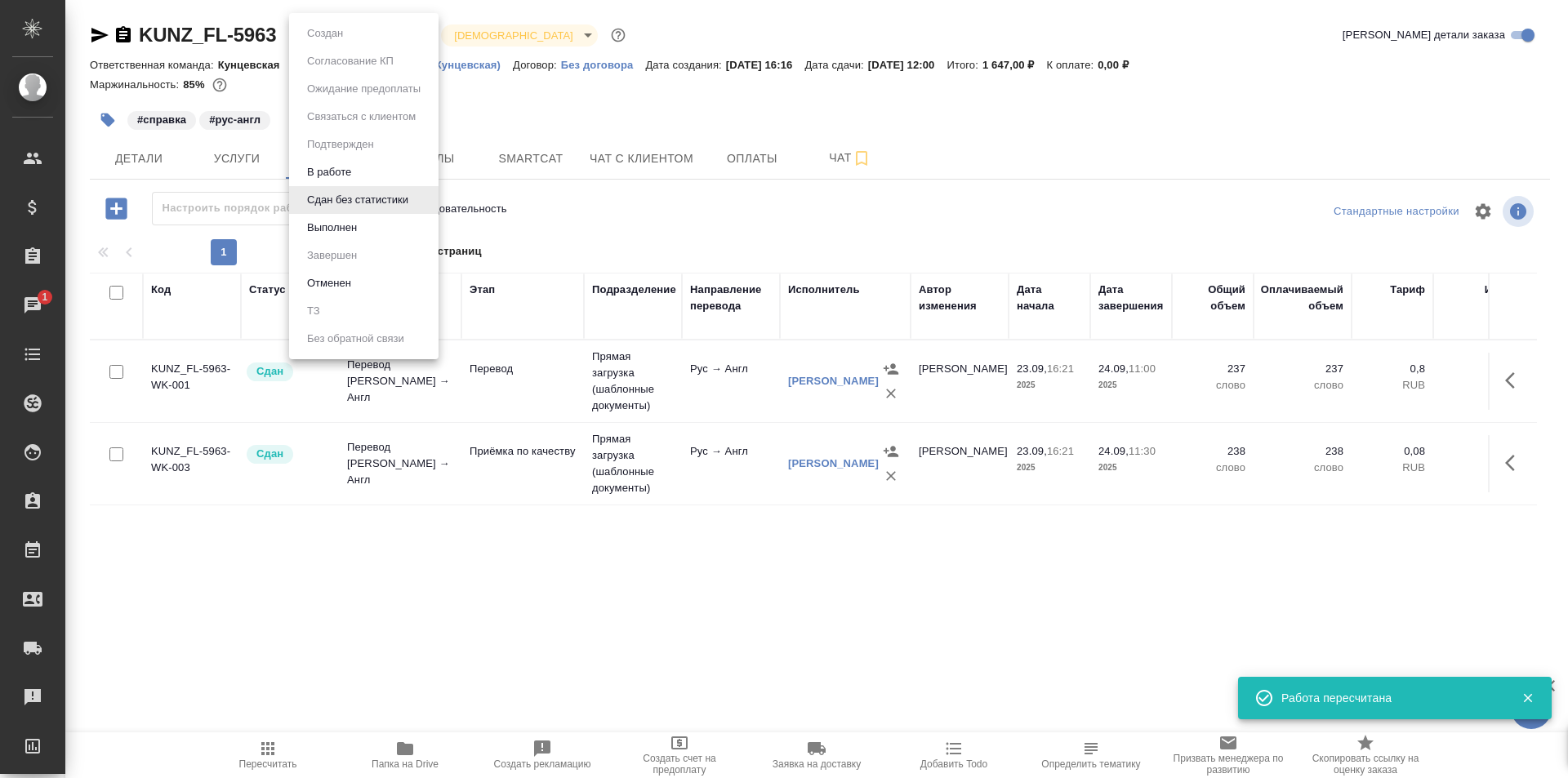
click at [359, 216] on li "Выполнен" at bounding box center [364, 227] width 150 height 27
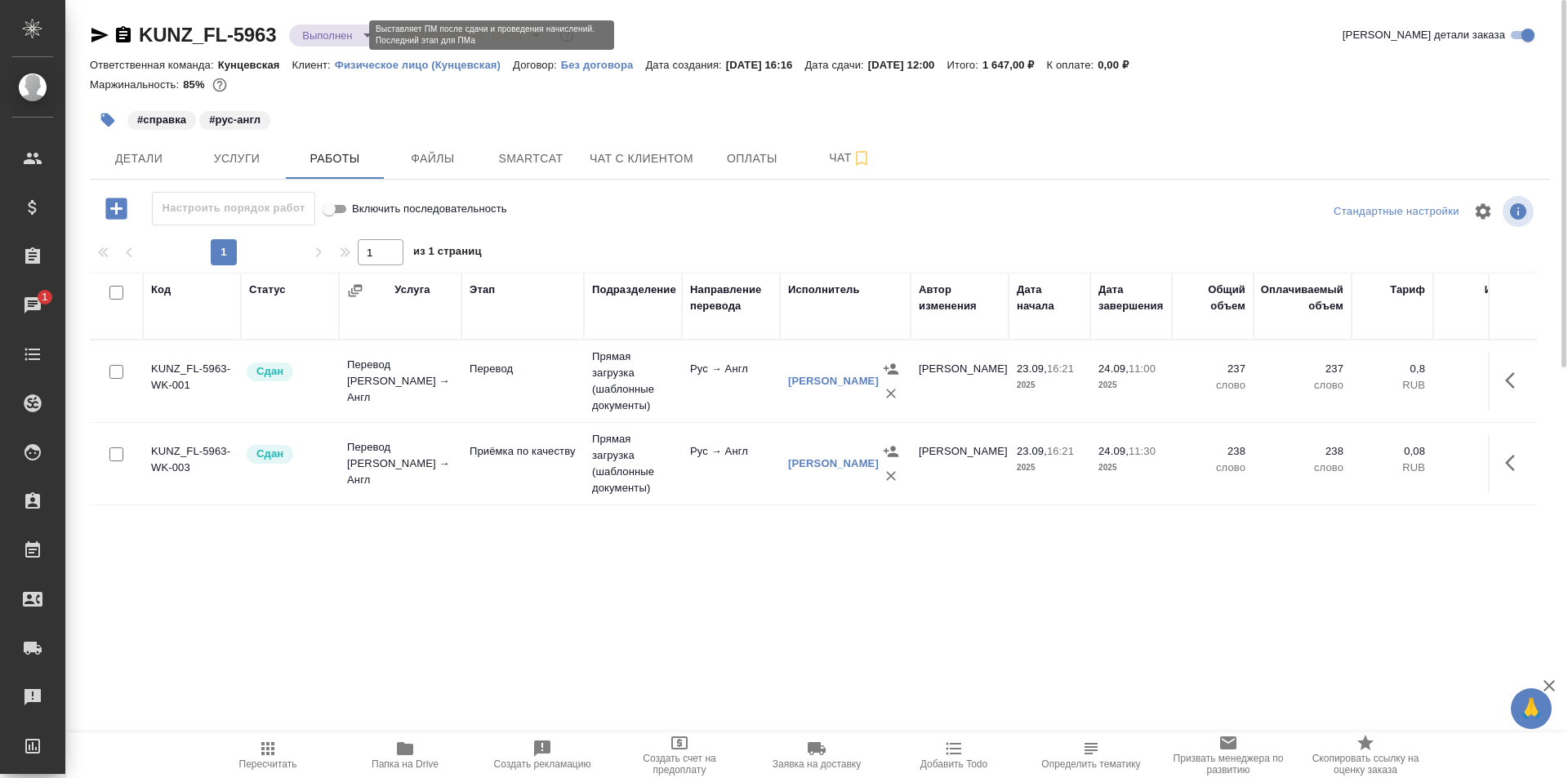
click at [334, 28] on body "🙏 .cls-1 fill:#fff; AWATERA Zotova Ekaterina Клиенты Спецификации Заказы 1 Чаты…" at bounding box center [784, 389] width 1568 height 778
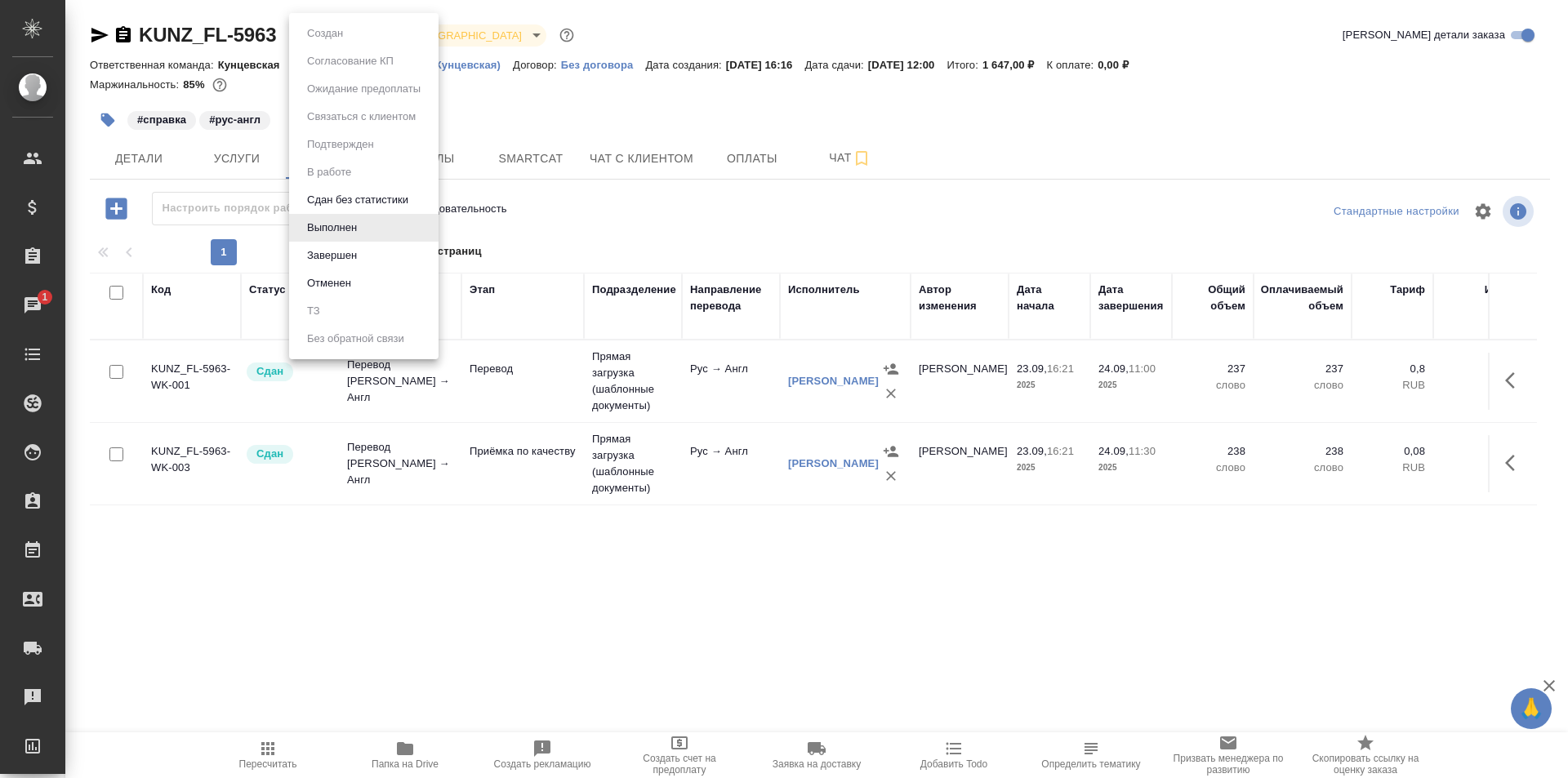
click at [638, 201] on div at bounding box center [784, 389] width 1568 height 778
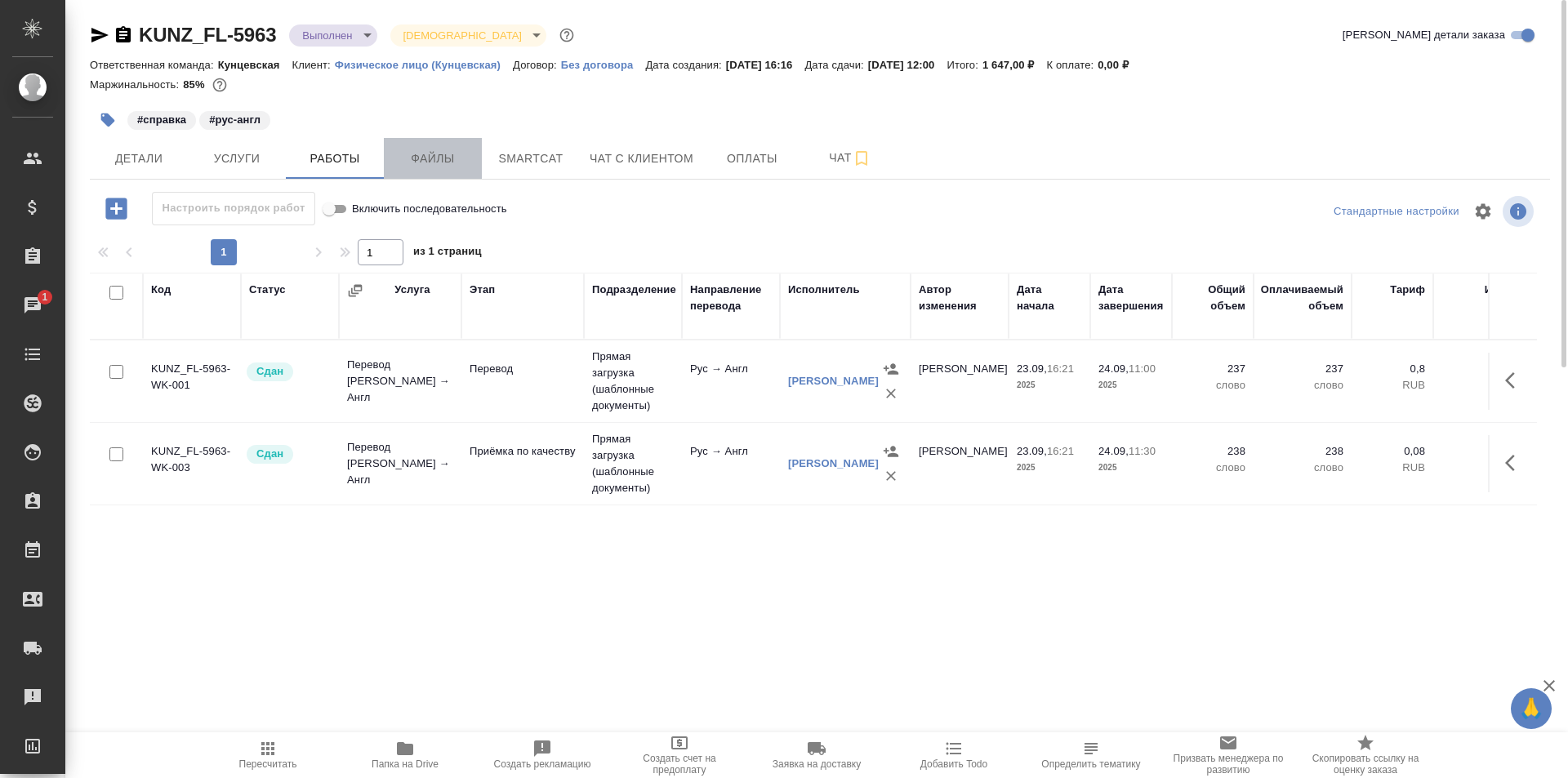
click at [428, 159] on span "Файлы" at bounding box center [433, 159] width 79 height 21
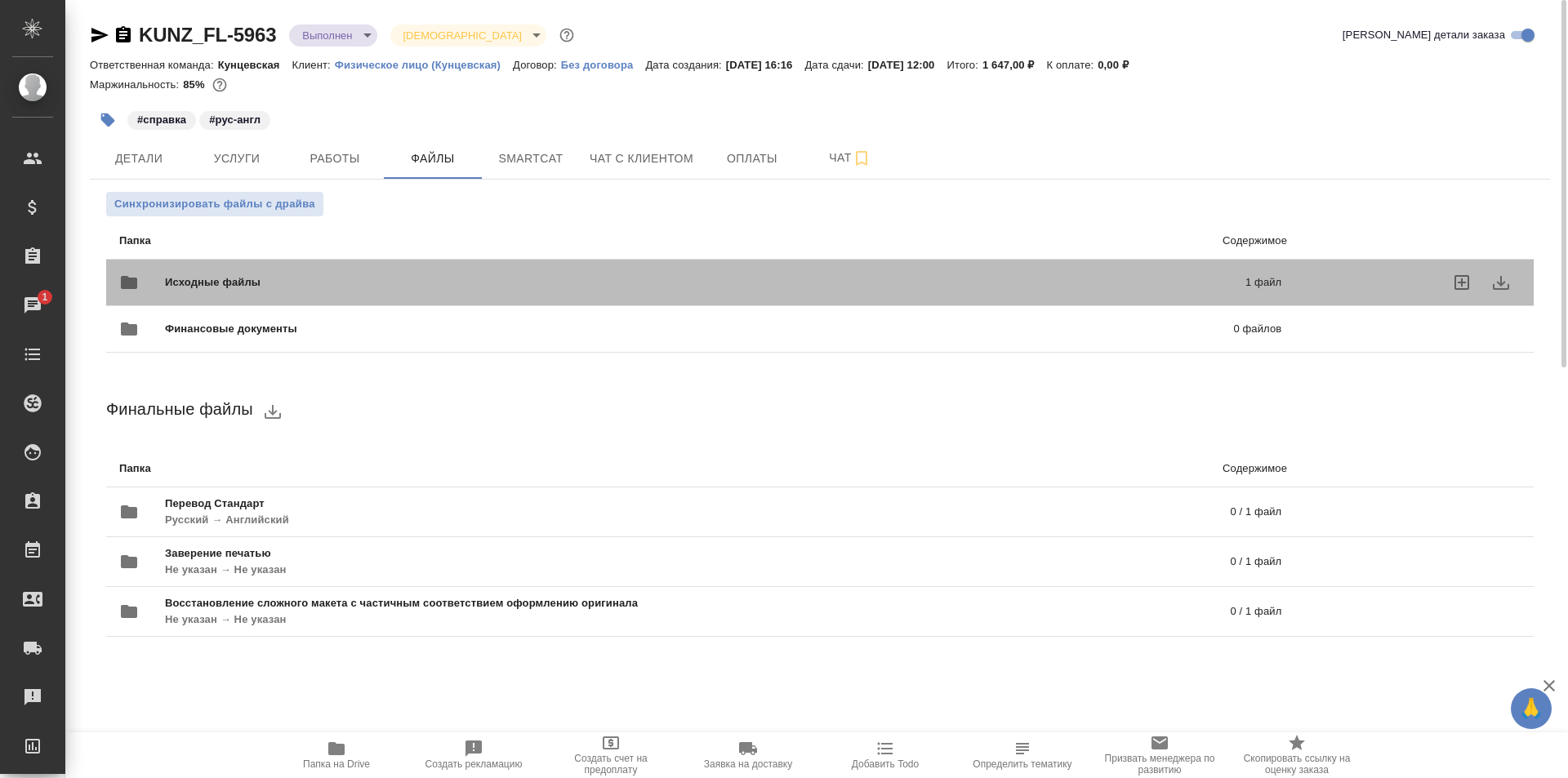
click at [710, 282] on span "Исходные файлы" at bounding box center [458, 282] width 588 height 16
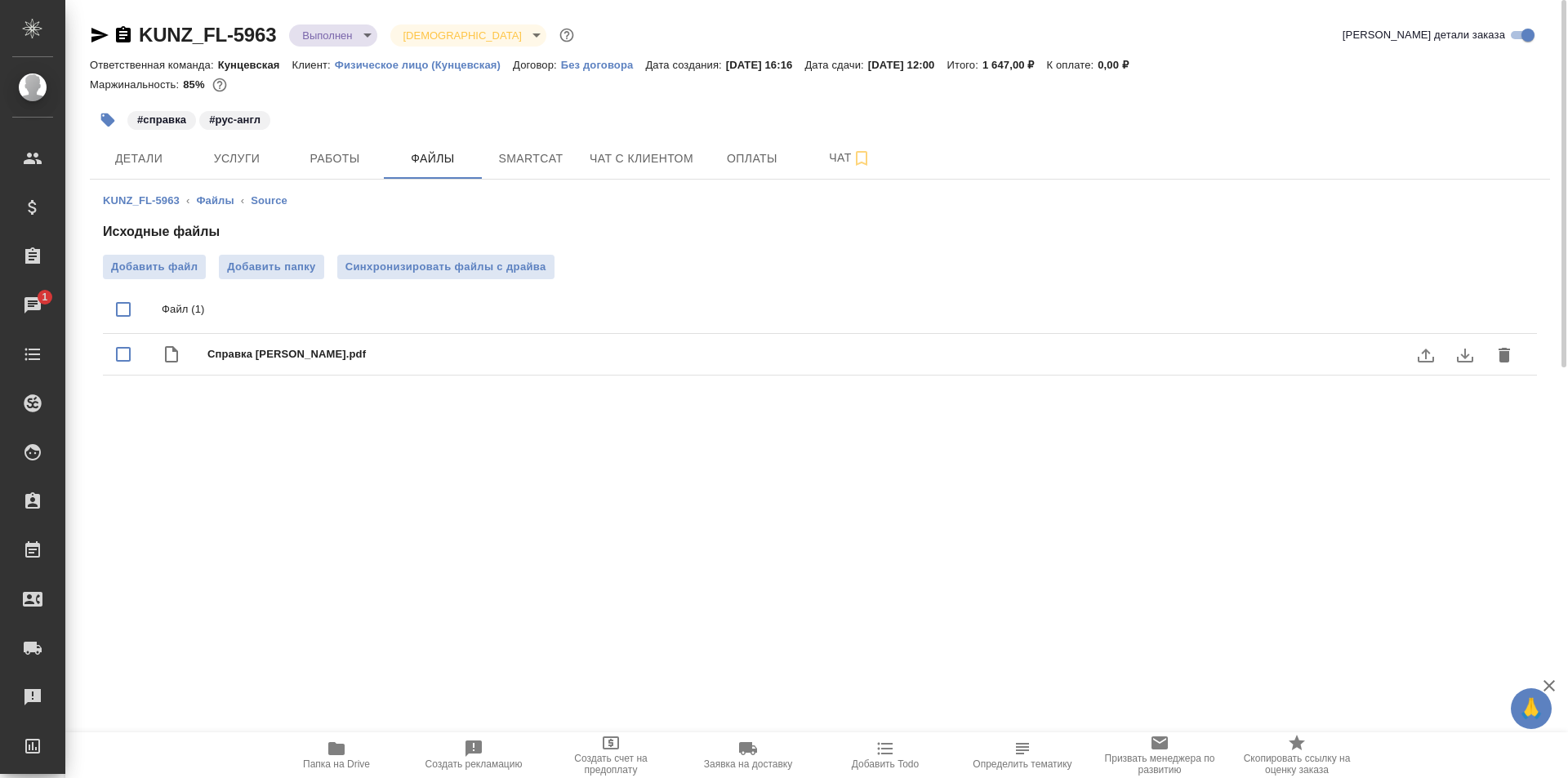
click at [1455, 359] on icon "download" at bounding box center [1465, 355] width 20 height 20
click at [675, 167] on span "Чат с клиентом" at bounding box center [642, 159] width 104 height 21
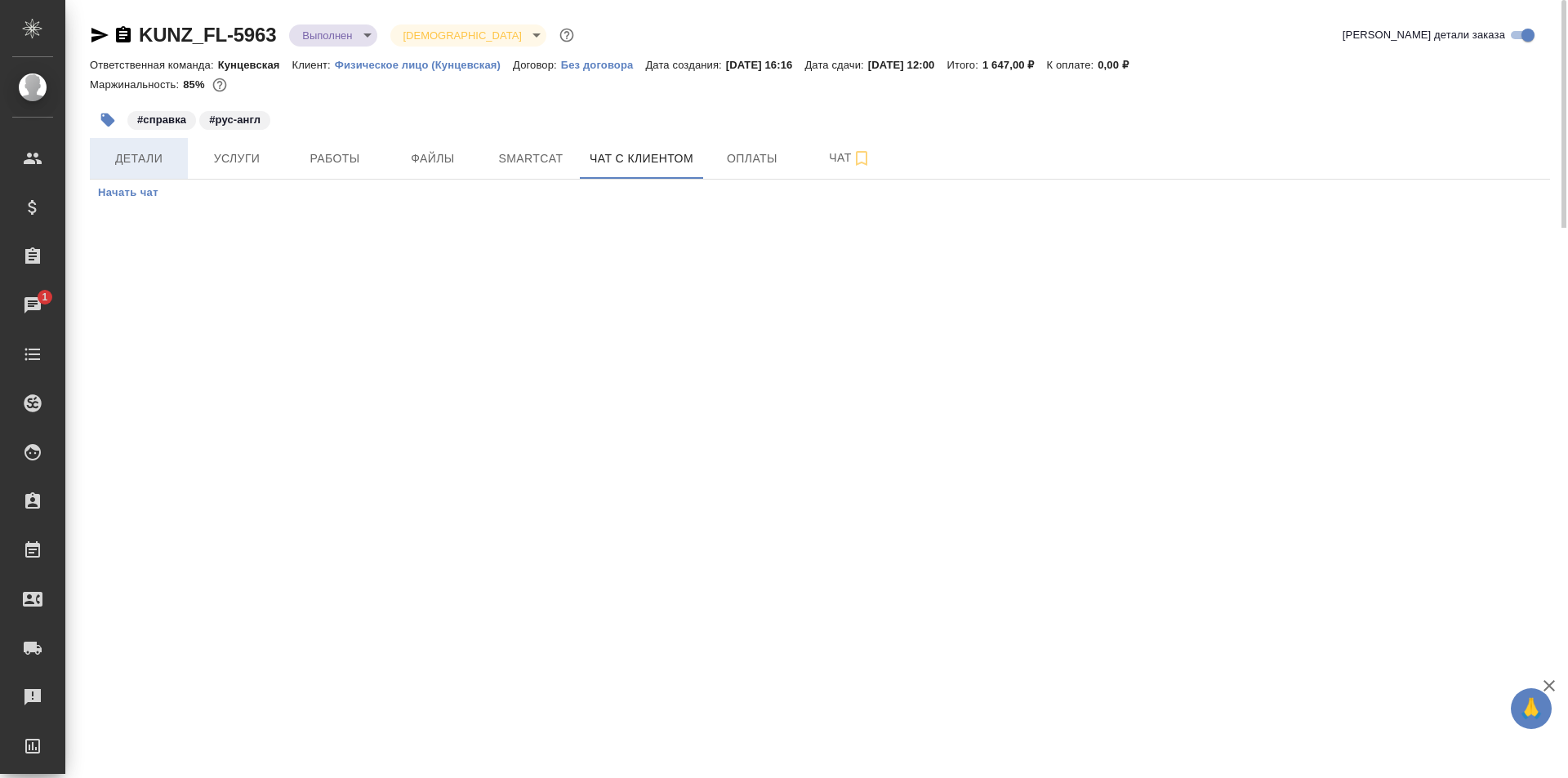
click at [134, 162] on span "Детали" at bounding box center [138, 159] width 79 height 21
select select "RU"
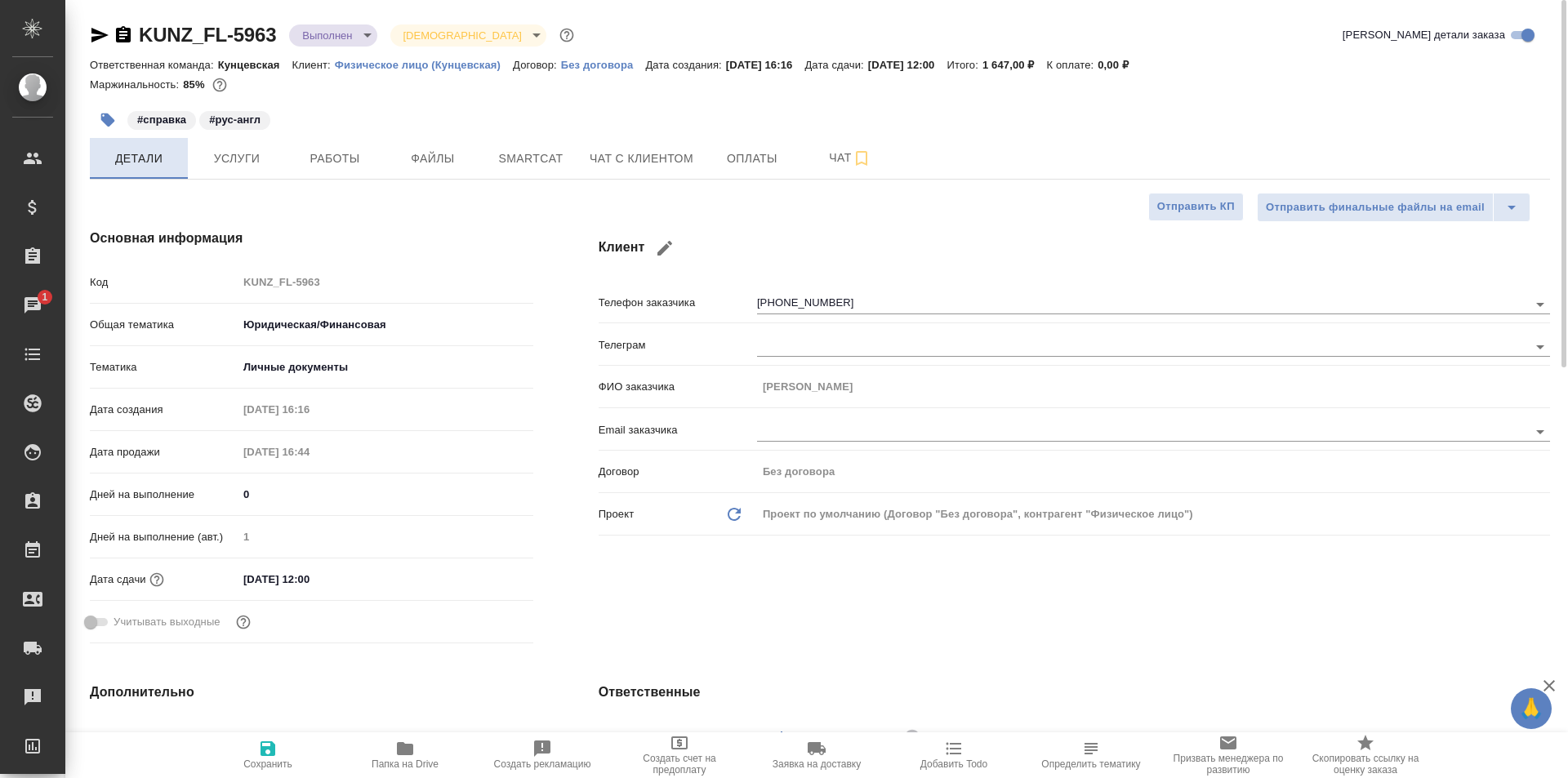
type textarea "x"
click at [747, 166] on span "Оплаты" at bounding box center [752, 159] width 79 height 21
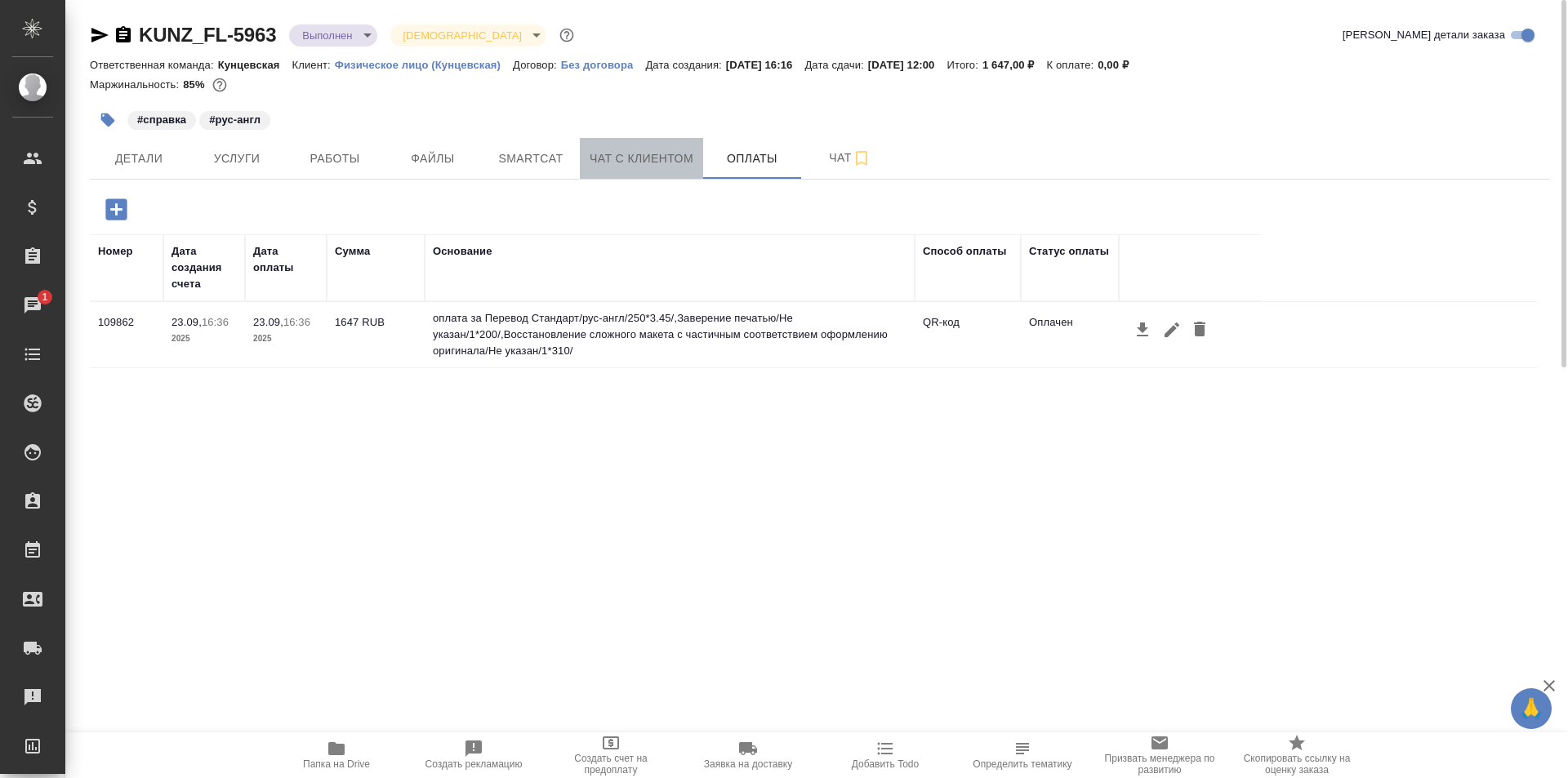
click at [649, 163] on span "Чат с клиентом" at bounding box center [642, 159] width 104 height 21
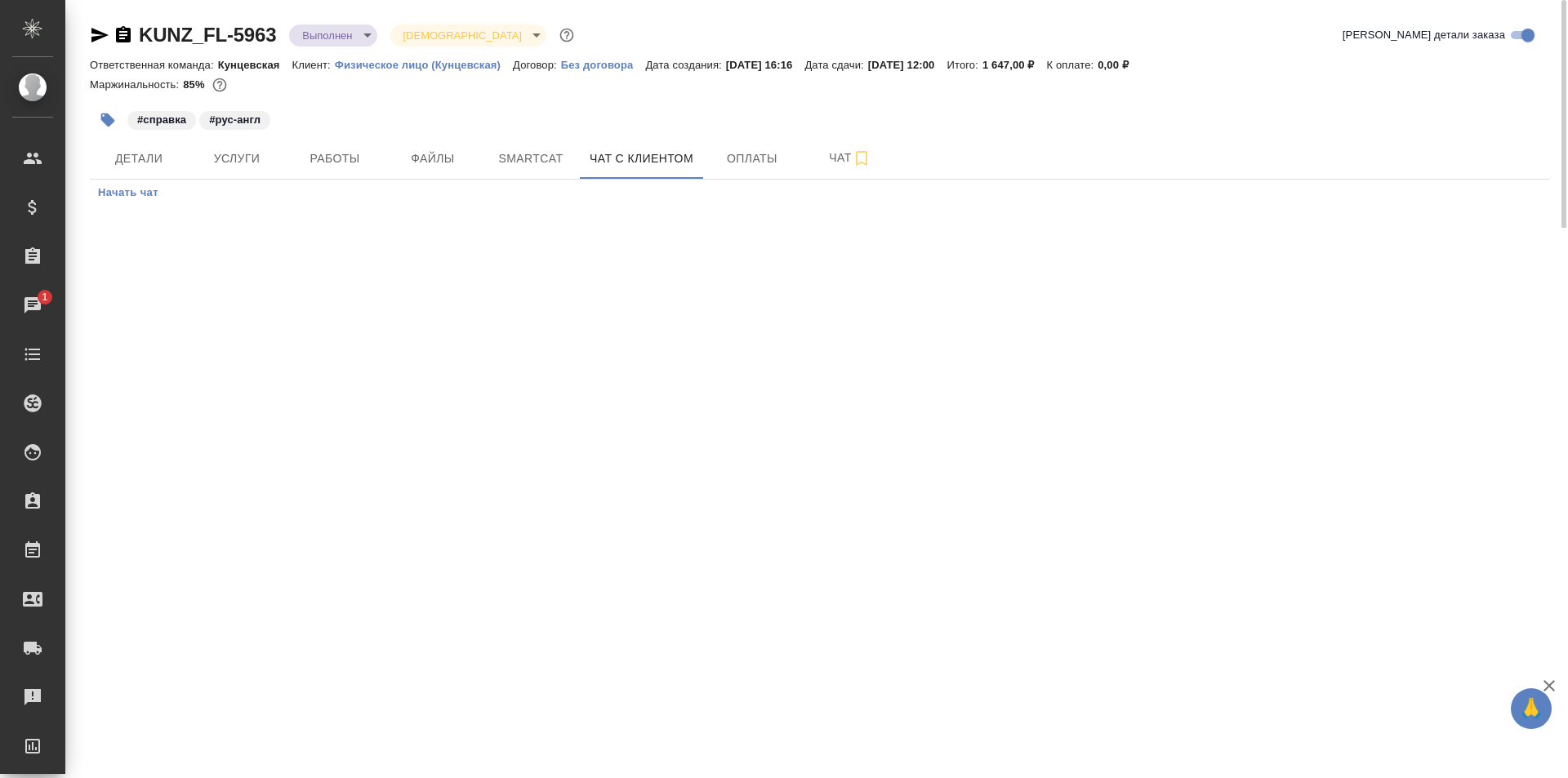
click at [131, 186] on span "Начать чат" at bounding box center [128, 193] width 61 height 19
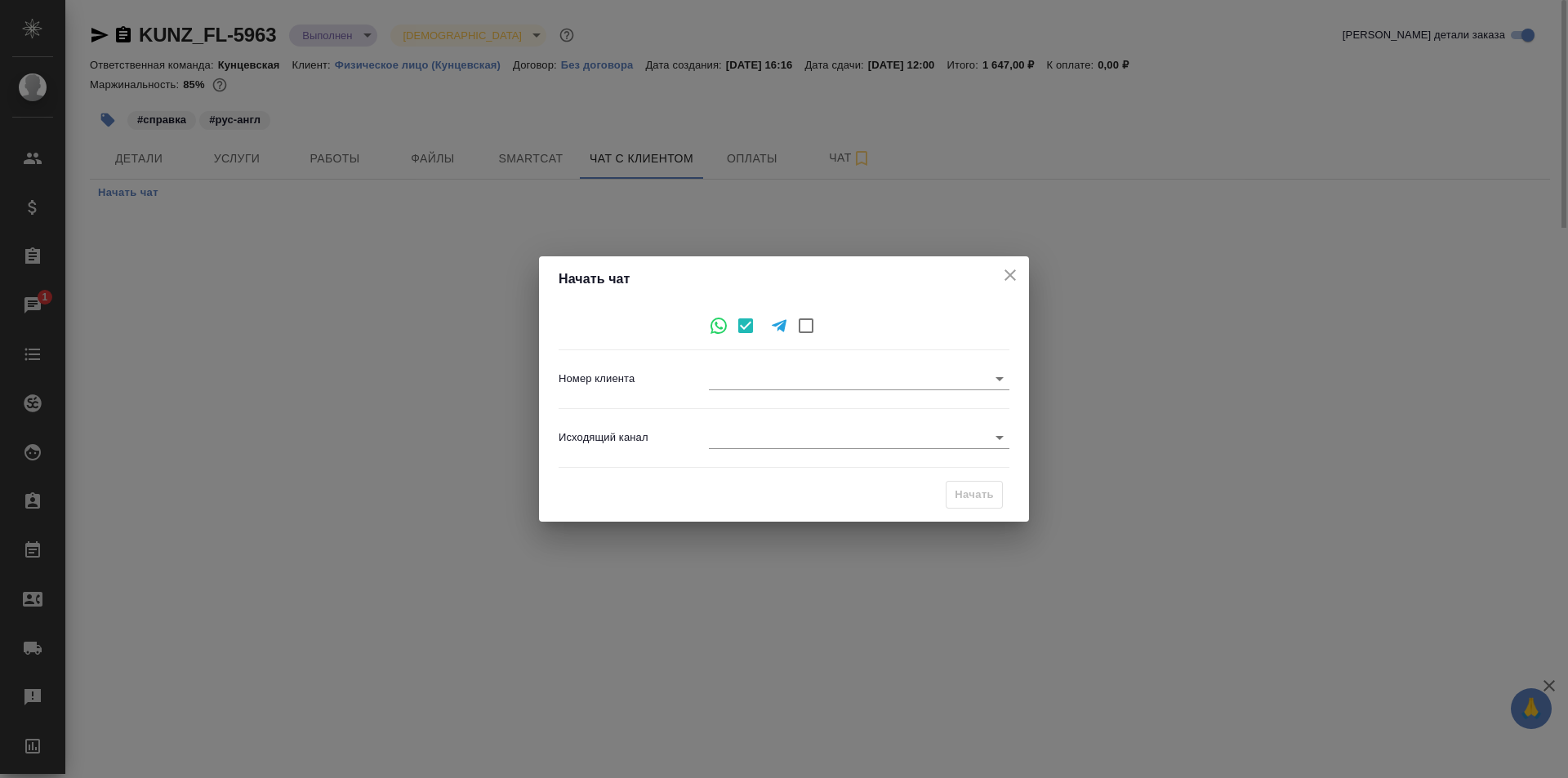
type input "[PHONE_NUMBER]"
click at [792, 419] on div "Исходящий канал ​" at bounding box center [784, 437] width 451 height 44
click at [794, 435] on body "🙏 .cls-1 fill:#fff; AWATERA Zotova Ekaterina Клиенты Спецификации Заказы 1 Чаты…" at bounding box center [784, 389] width 1568 height 778
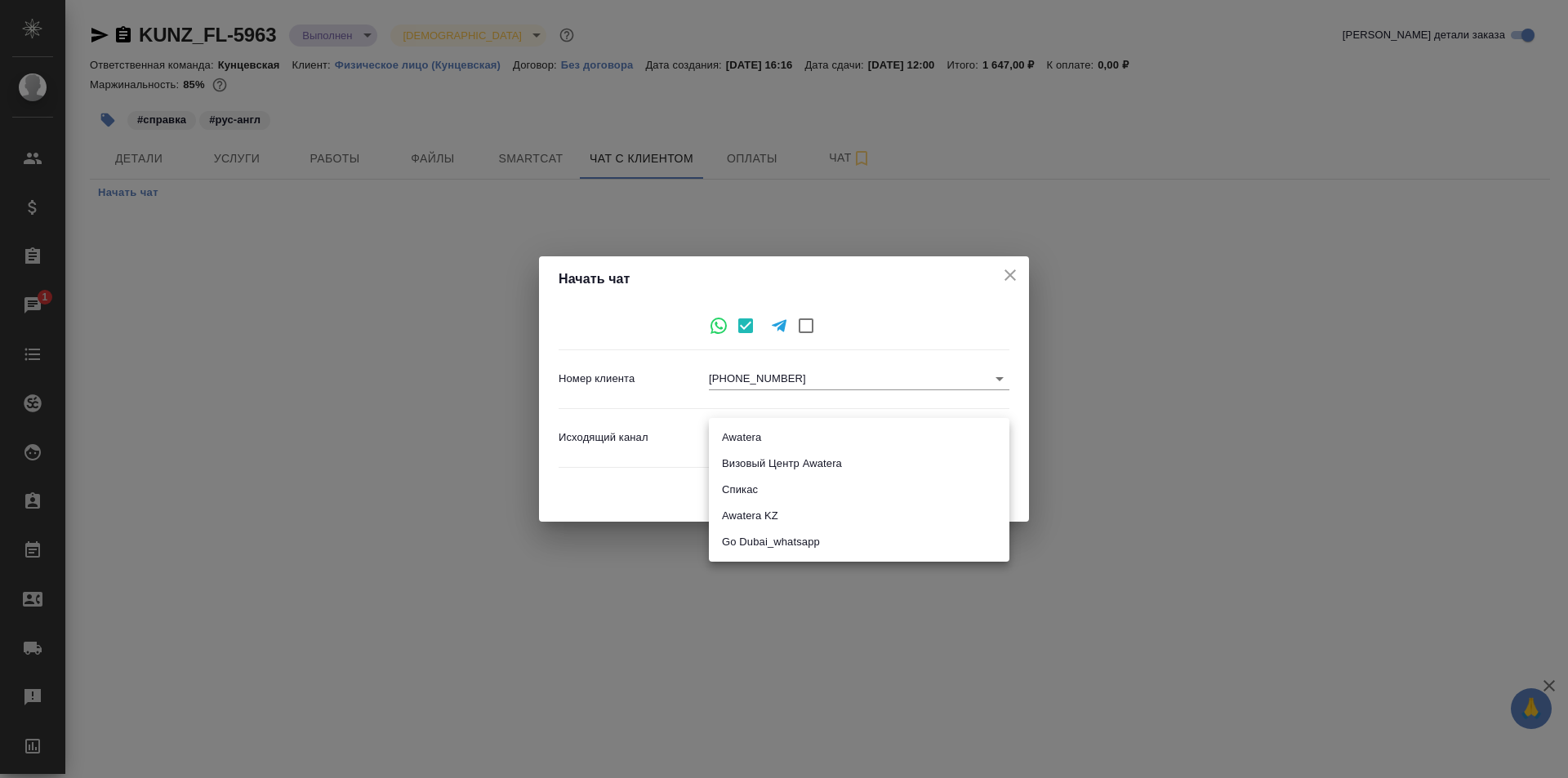
click at [786, 432] on li "Awatera" at bounding box center [859, 437] width 300 height 27
type input "2"
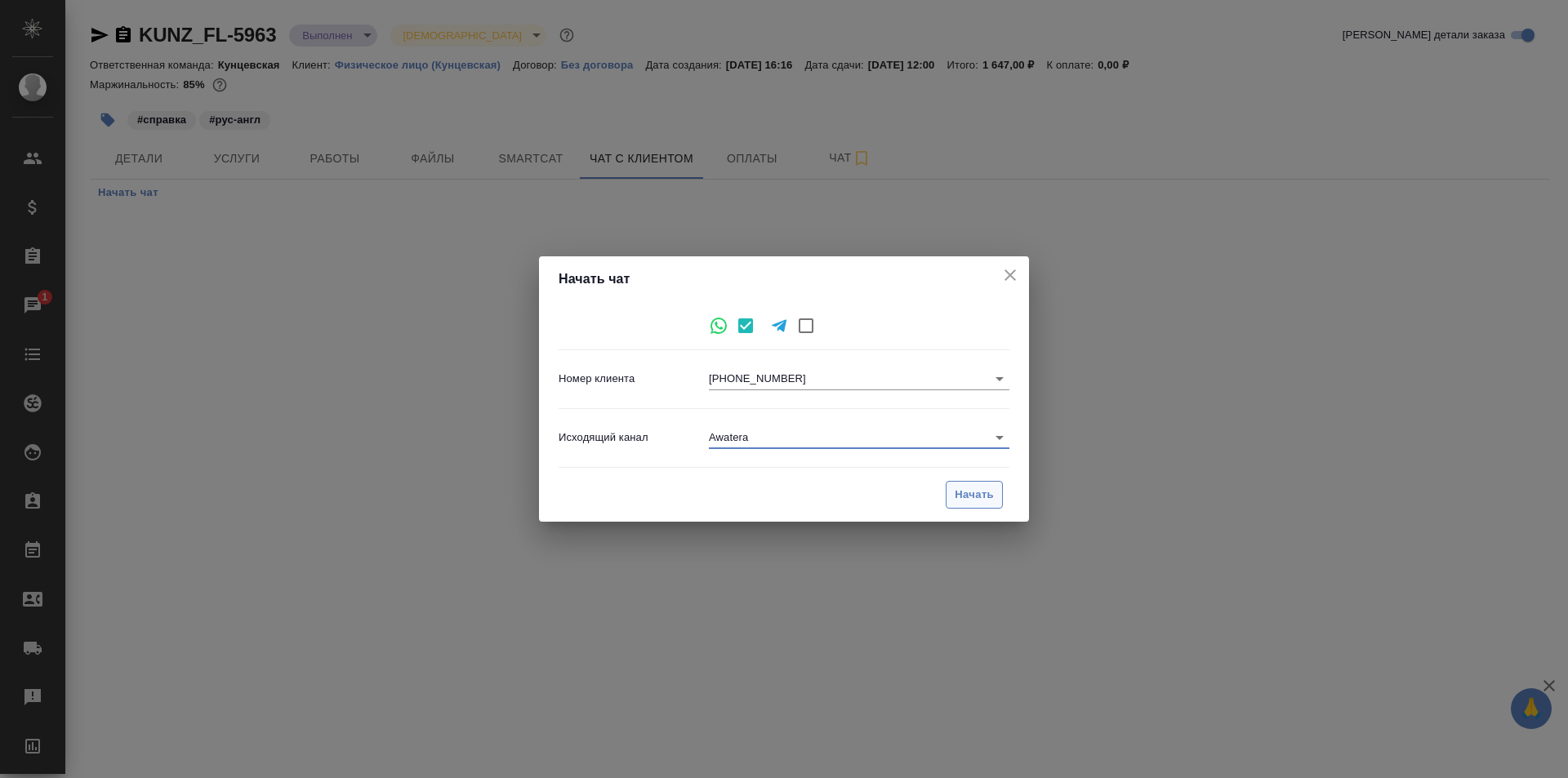
click at [955, 486] on span "Начать" at bounding box center [973, 495] width 39 height 19
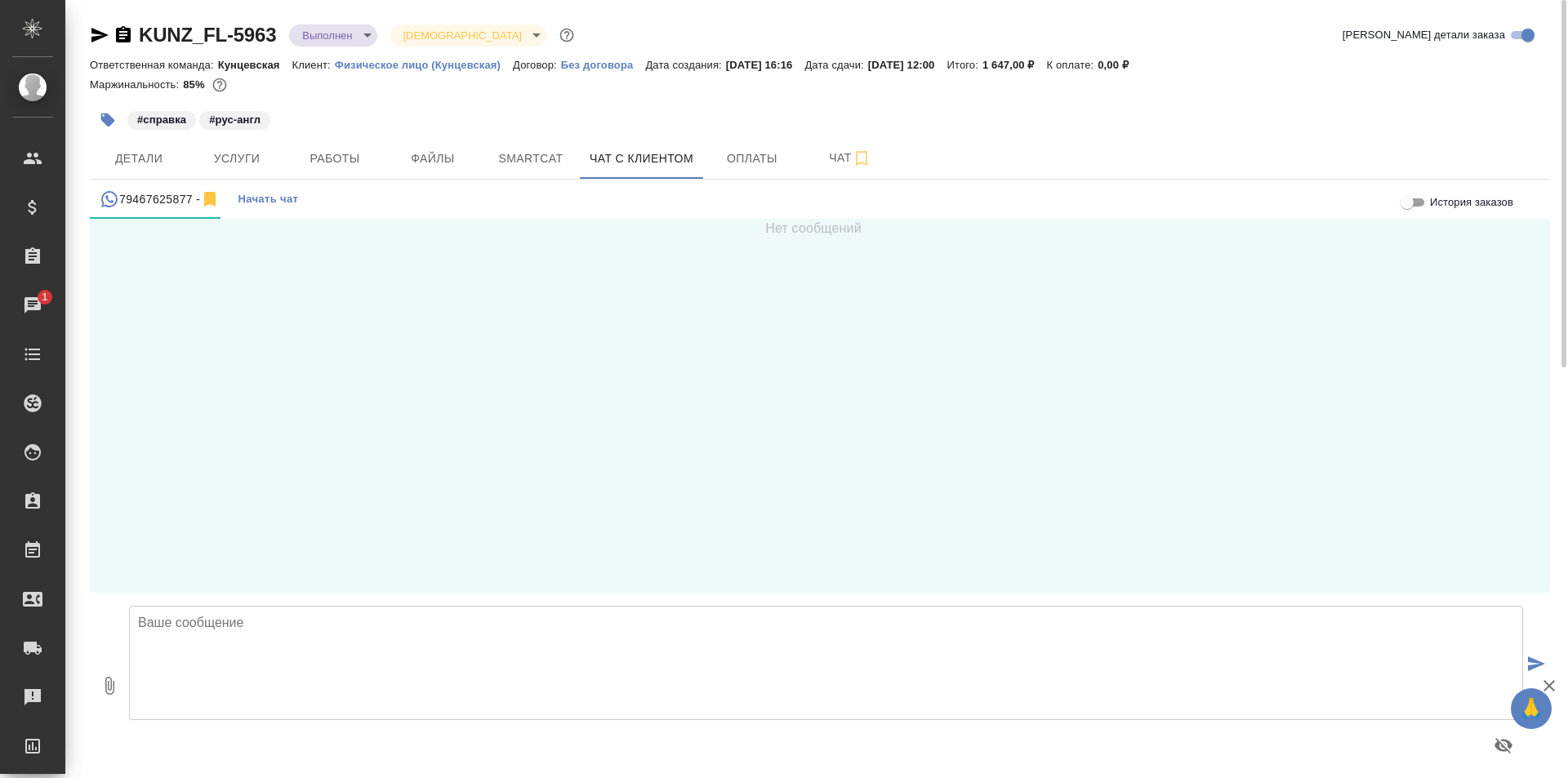
click at [321, 628] on textarea at bounding box center [826, 663] width 1394 height 115
type textarea "Добрый день"
drag, startPoint x: 163, startPoint y: 165, endPoint x: 143, endPoint y: 164, distance: 20.0
drag, startPoint x: 143, startPoint y: 164, endPoint x: 798, endPoint y: 392, distance: 693.5
click at [792, 442] on div "Нет сообщений" at bounding box center [820, 405] width 1460 height 374
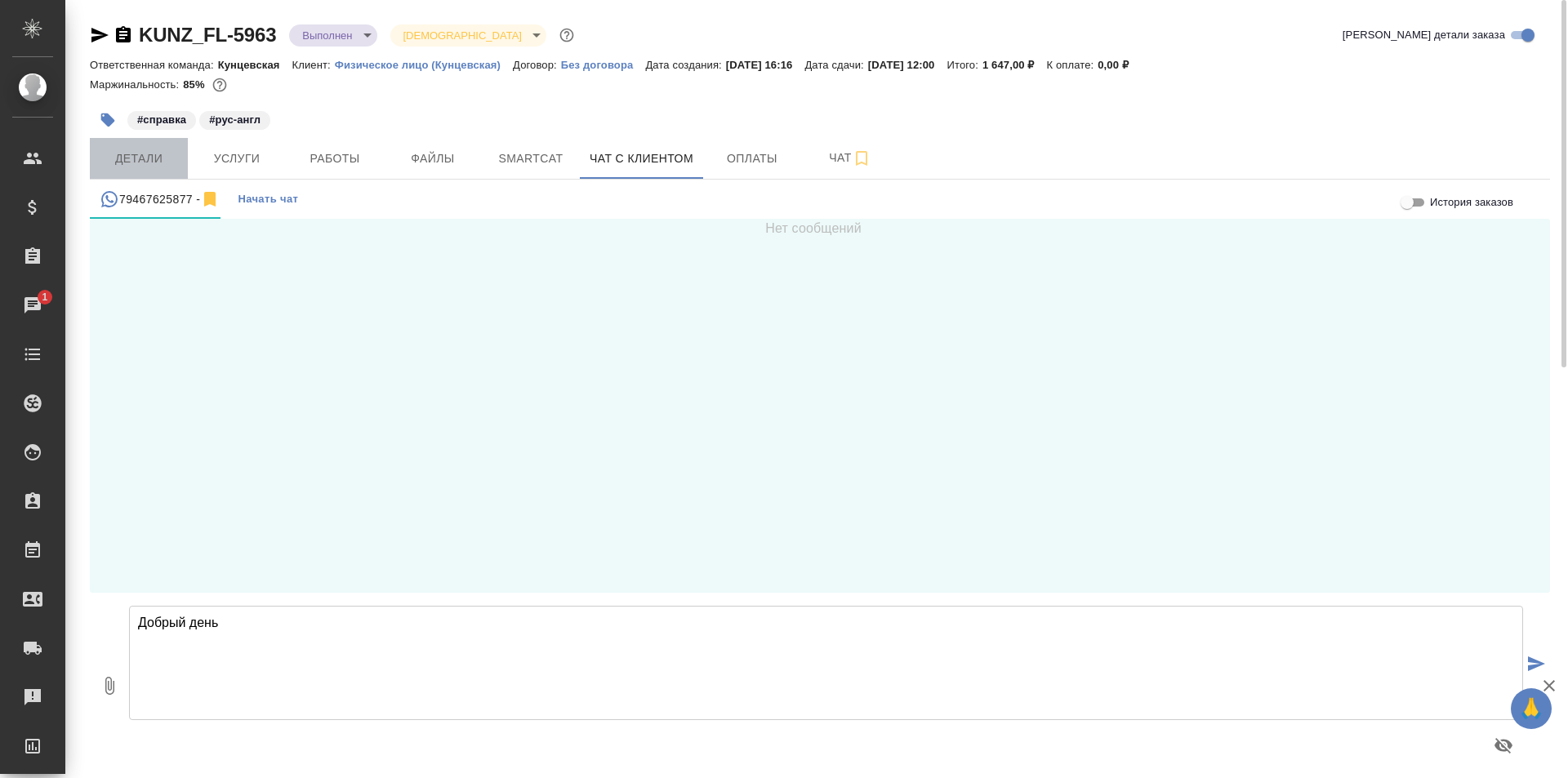
click at [154, 158] on span "Детали" at bounding box center [138, 159] width 79 height 21
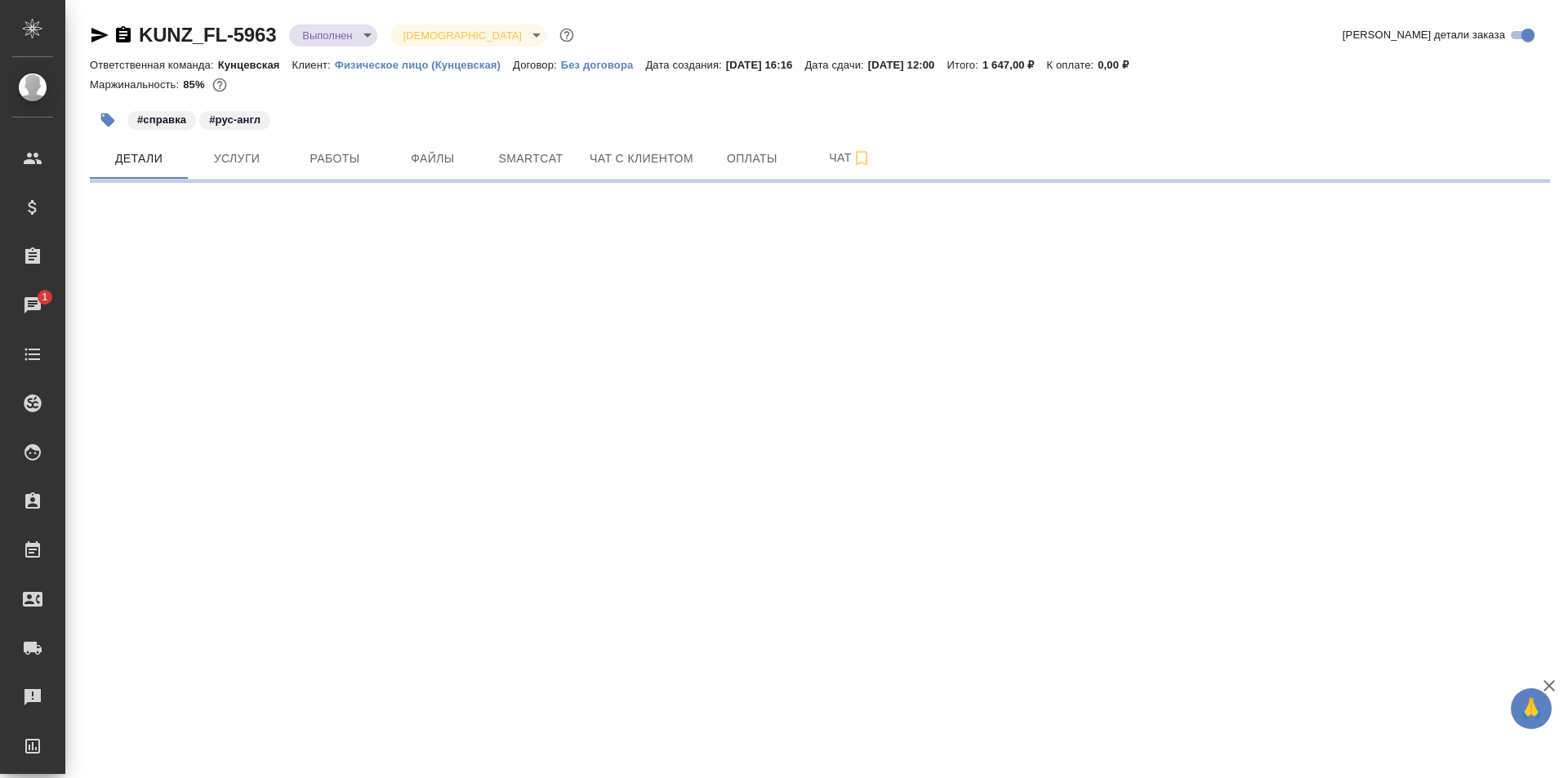
select select "RU"
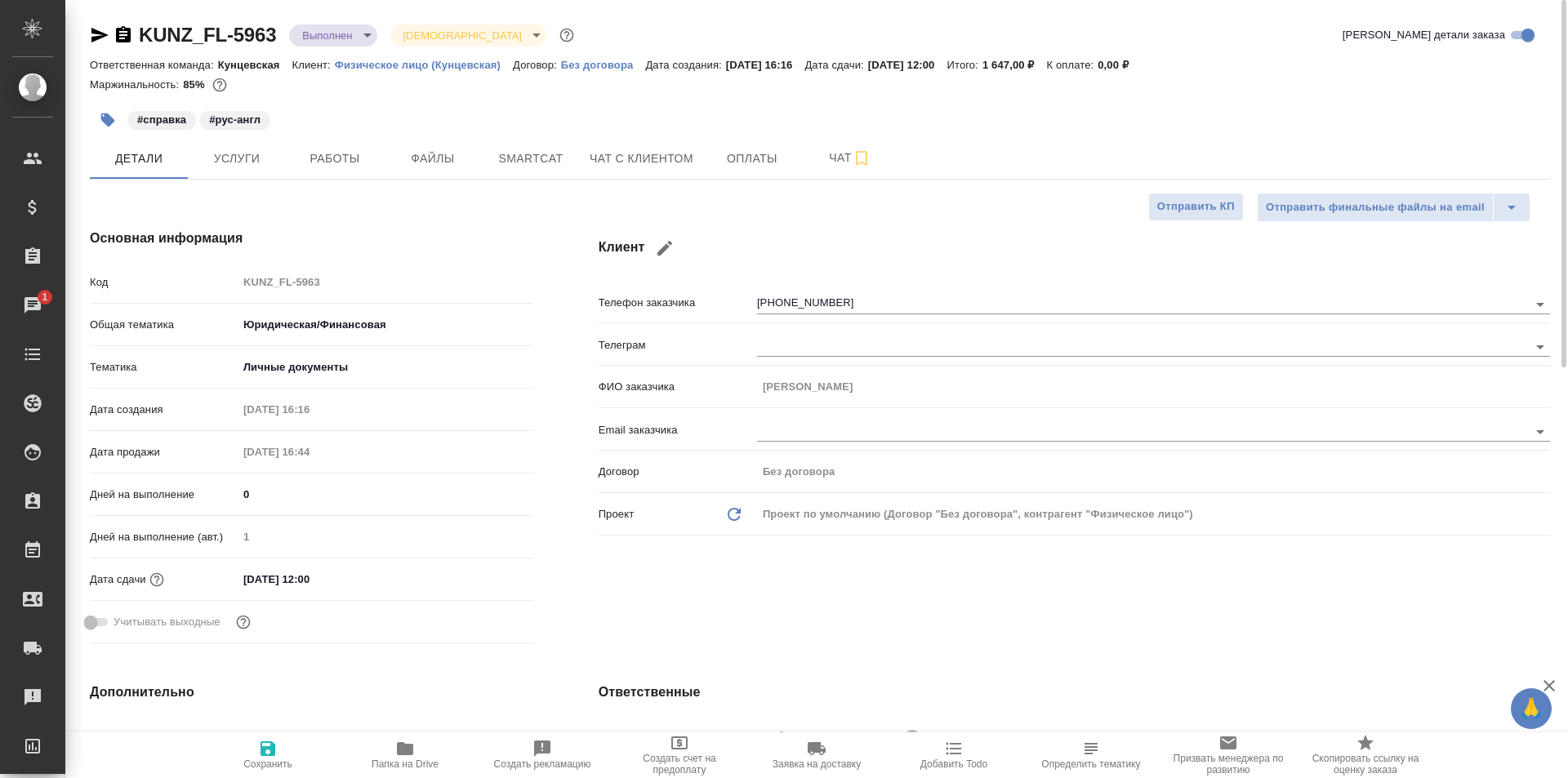
type textarea "x"
click at [629, 169] on button "Чат с клиентом" at bounding box center [641, 158] width 123 height 41
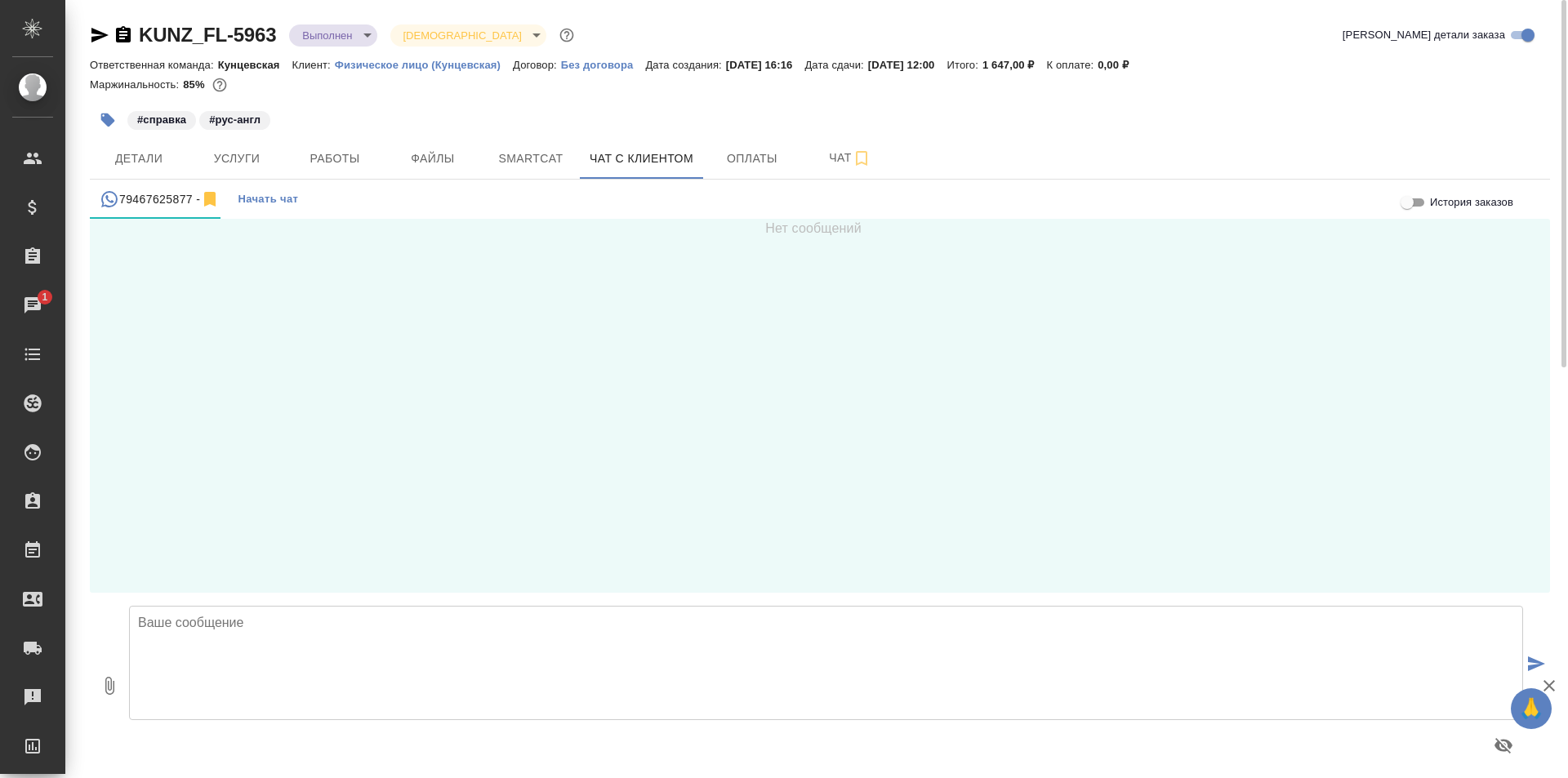
click at [221, 633] on textarea at bounding box center [826, 663] width 1394 height 115
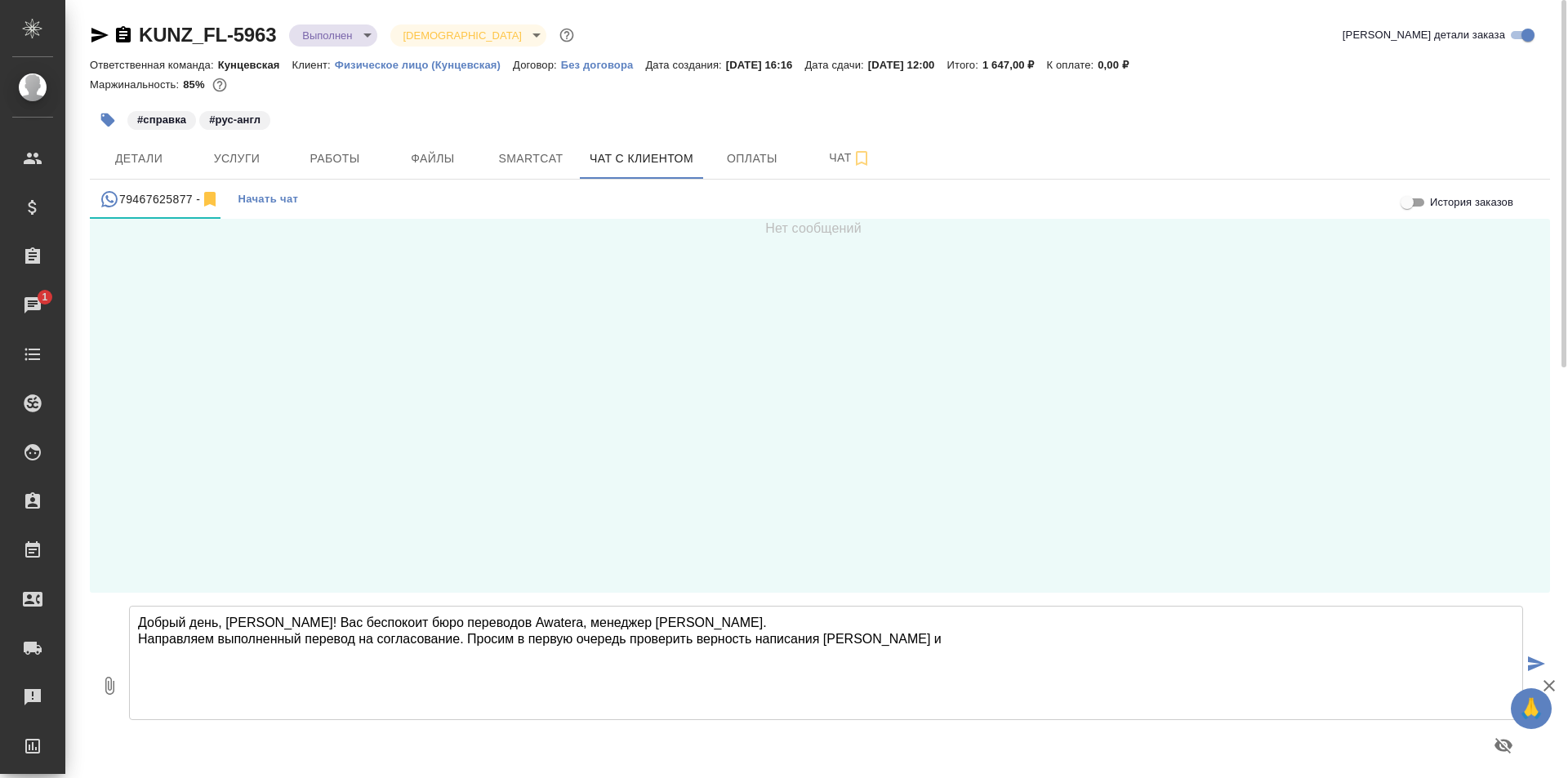
click at [888, 638] on textarea "Добрый день, Сергей! Вас беспокоит бюро переводов Awatera, менеджер Екатерина. …" at bounding box center [826, 663] width 1394 height 115
click at [879, 638] on textarea "Добрый день, Сергей! Вас беспокоит бюро переводов Awatera, менеджер Екатерина. …" at bounding box center [826, 663] width 1394 height 115
click at [999, 635] on textarea "Добрый день, Сергей! Вас беспокоит бюро переводов Awatera, менеджер Екатерина. …" at bounding box center [826, 663] width 1394 height 115
type textarea "Добрый день, Сергей! Вас беспокоит бюро переводов Awatera, менеджер Екатерина. …"
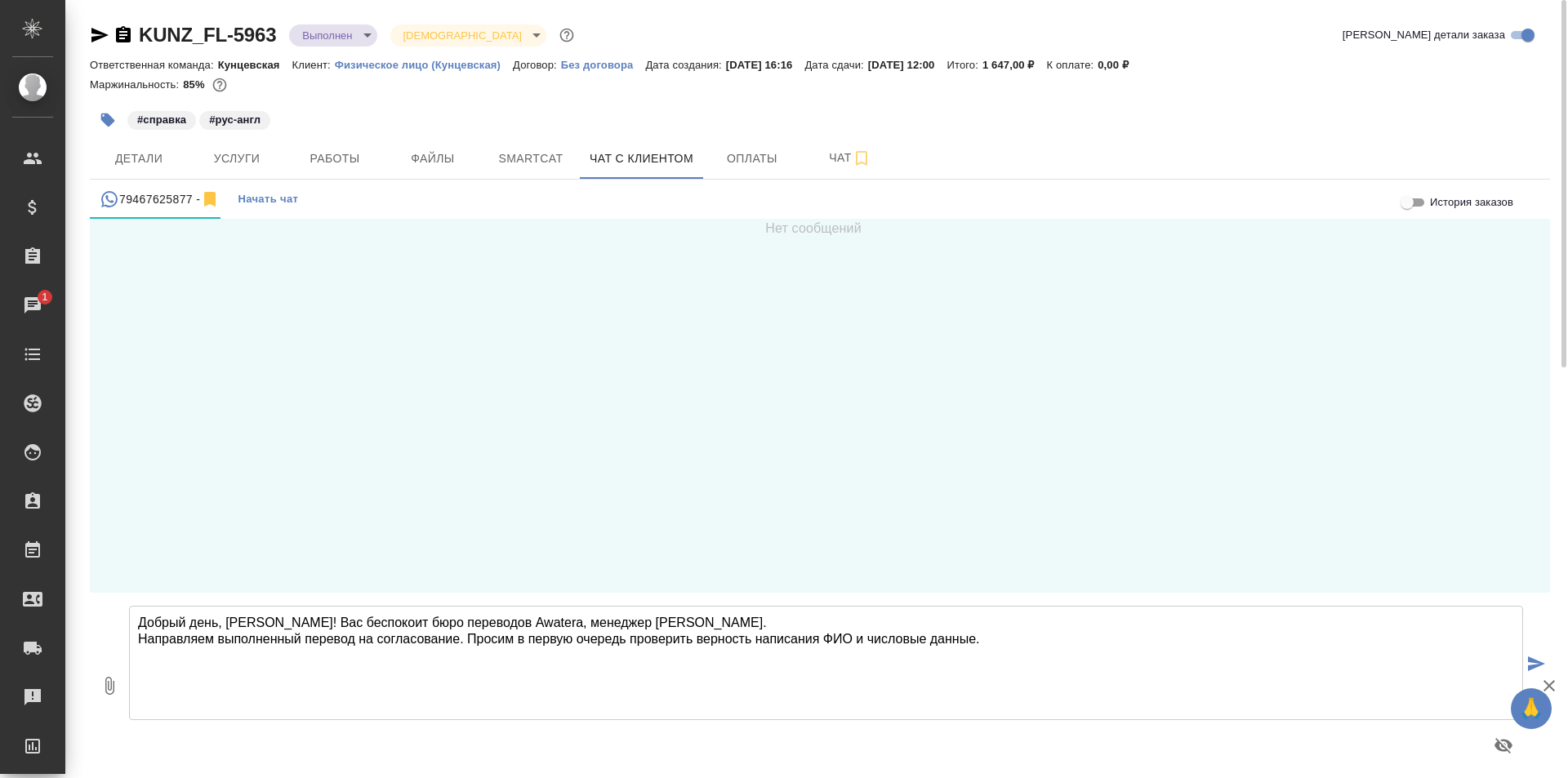
click at [100, 680] on icon "button" at bounding box center [109, 685] width 20 height 20
type input "C:\fakepath\Справка Михалевская О.В._eng.pdf"
click at [1524, 652] on button "submit" at bounding box center [1536, 664] width 27 height 226
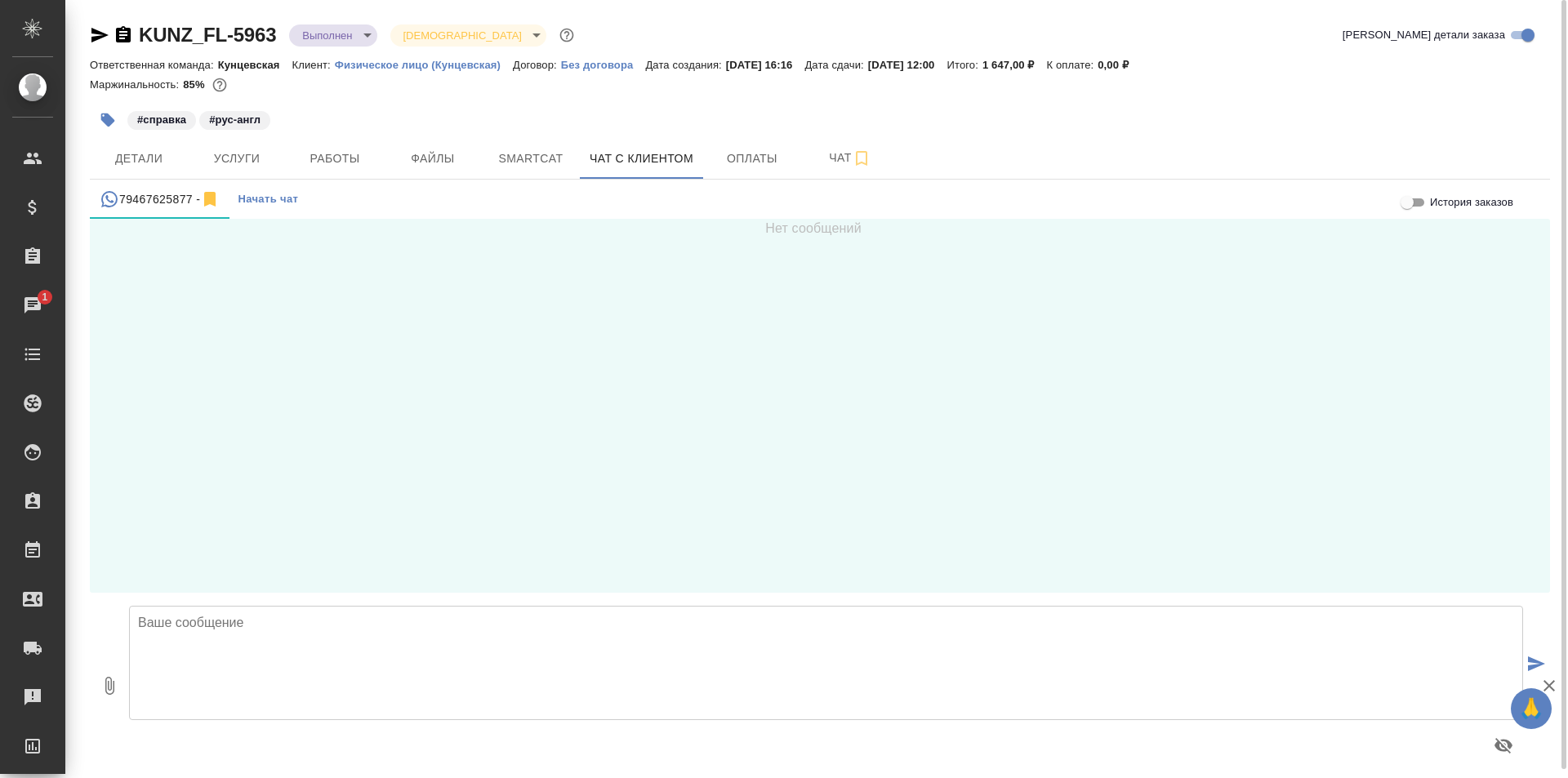
scroll to position [9, 0]
click at [153, 166] on span "Детали" at bounding box center [138, 159] width 79 height 21
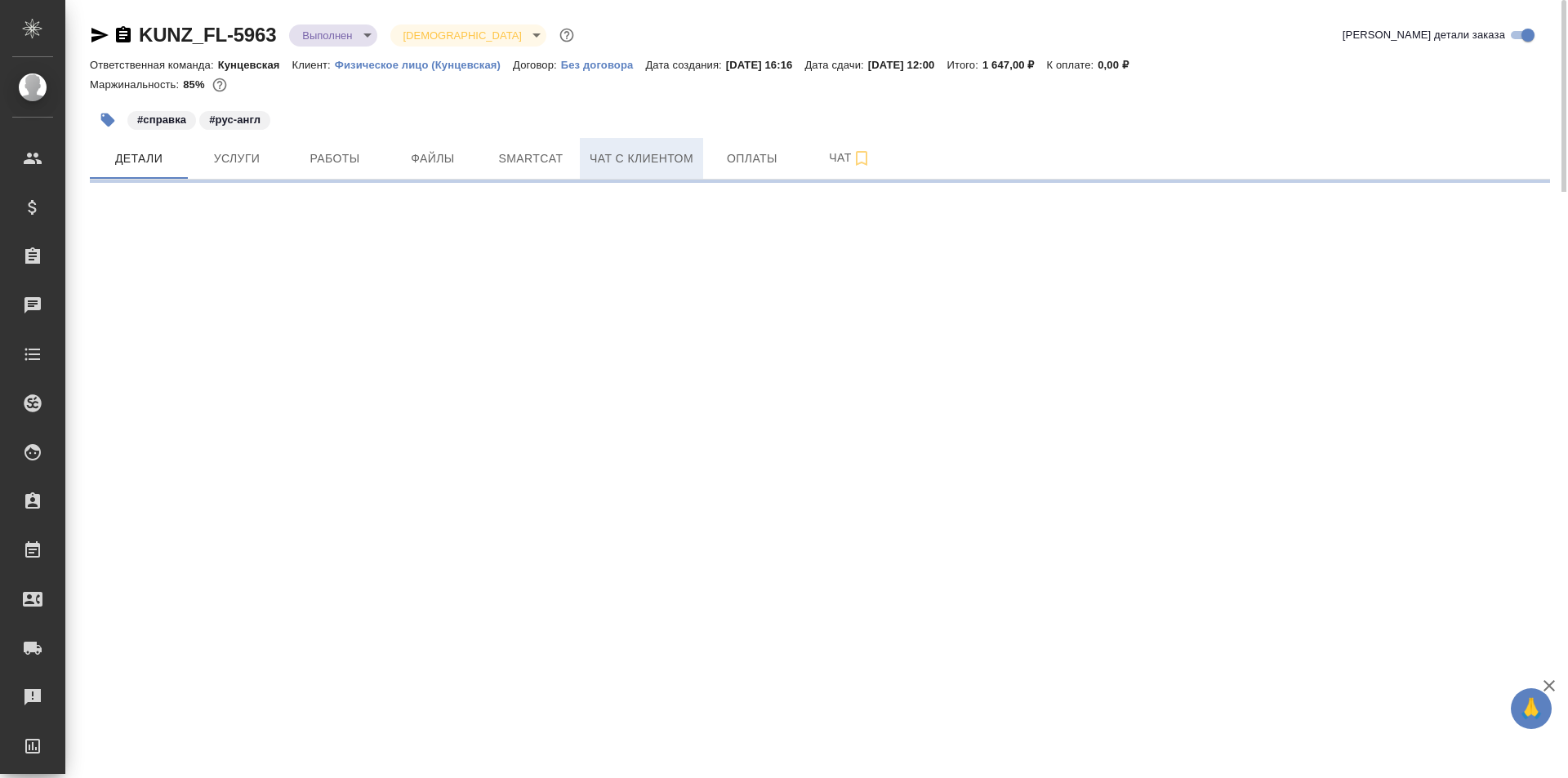
select select "RU"
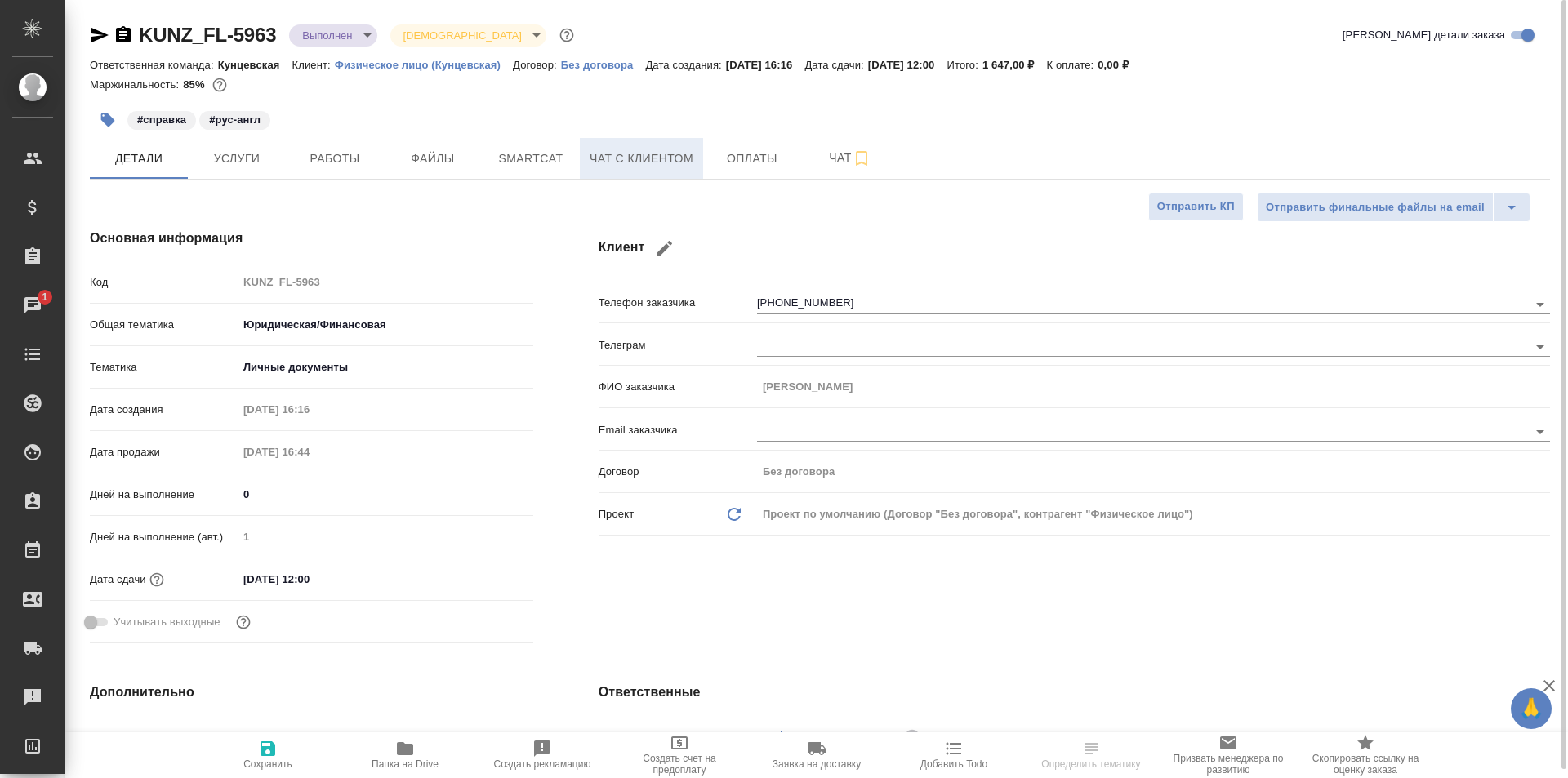
type textarea "x"
click at [635, 157] on span "Чат с клиентом" at bounding box center [642, 159] width 104 height 21
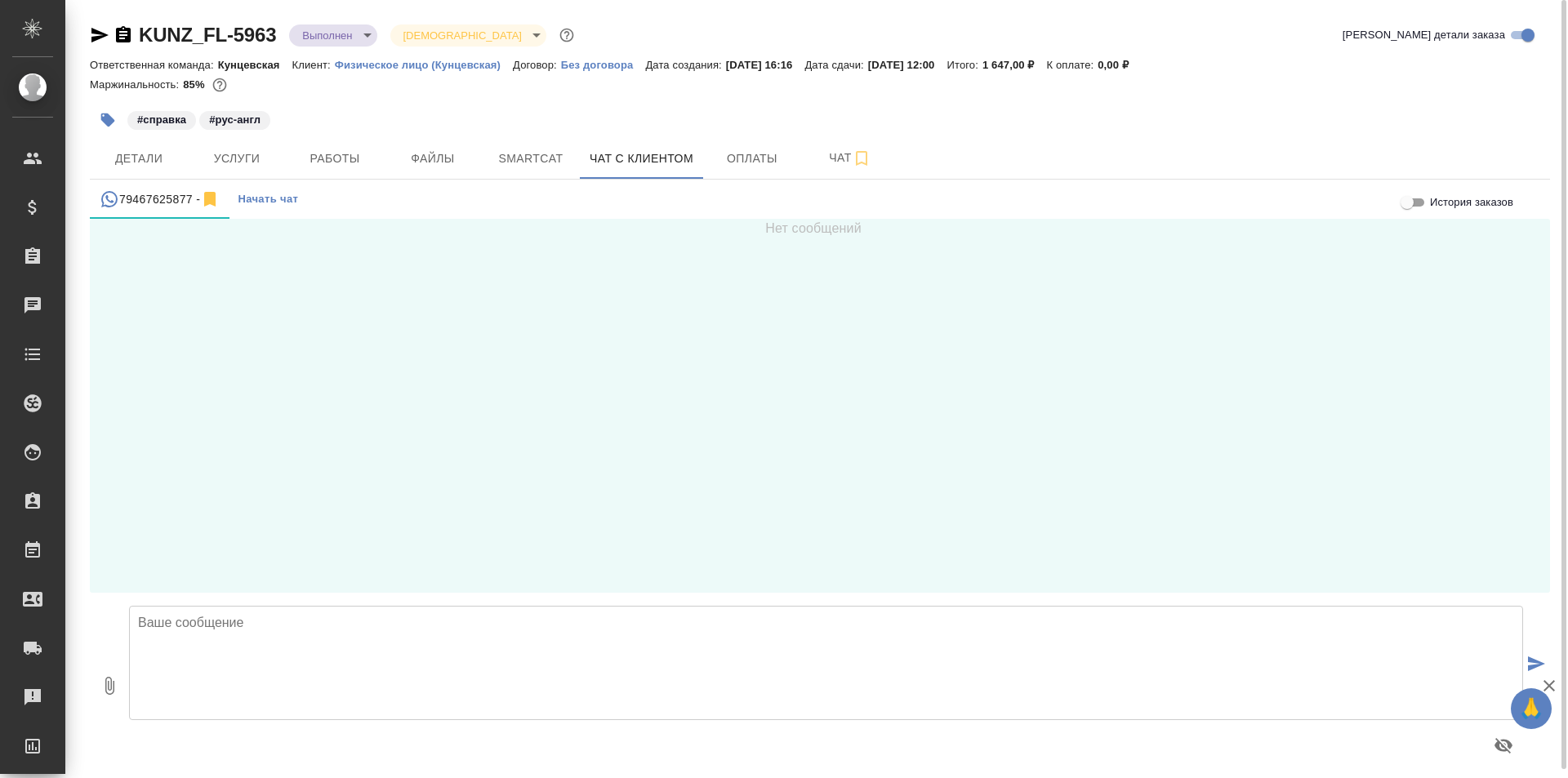
click at [351, 628] on textarea at bounding box center [826, 663] width 1394 height 115
click at [149, 156] on span "Детали" at bounding box center [138, 159] width 79 height 21
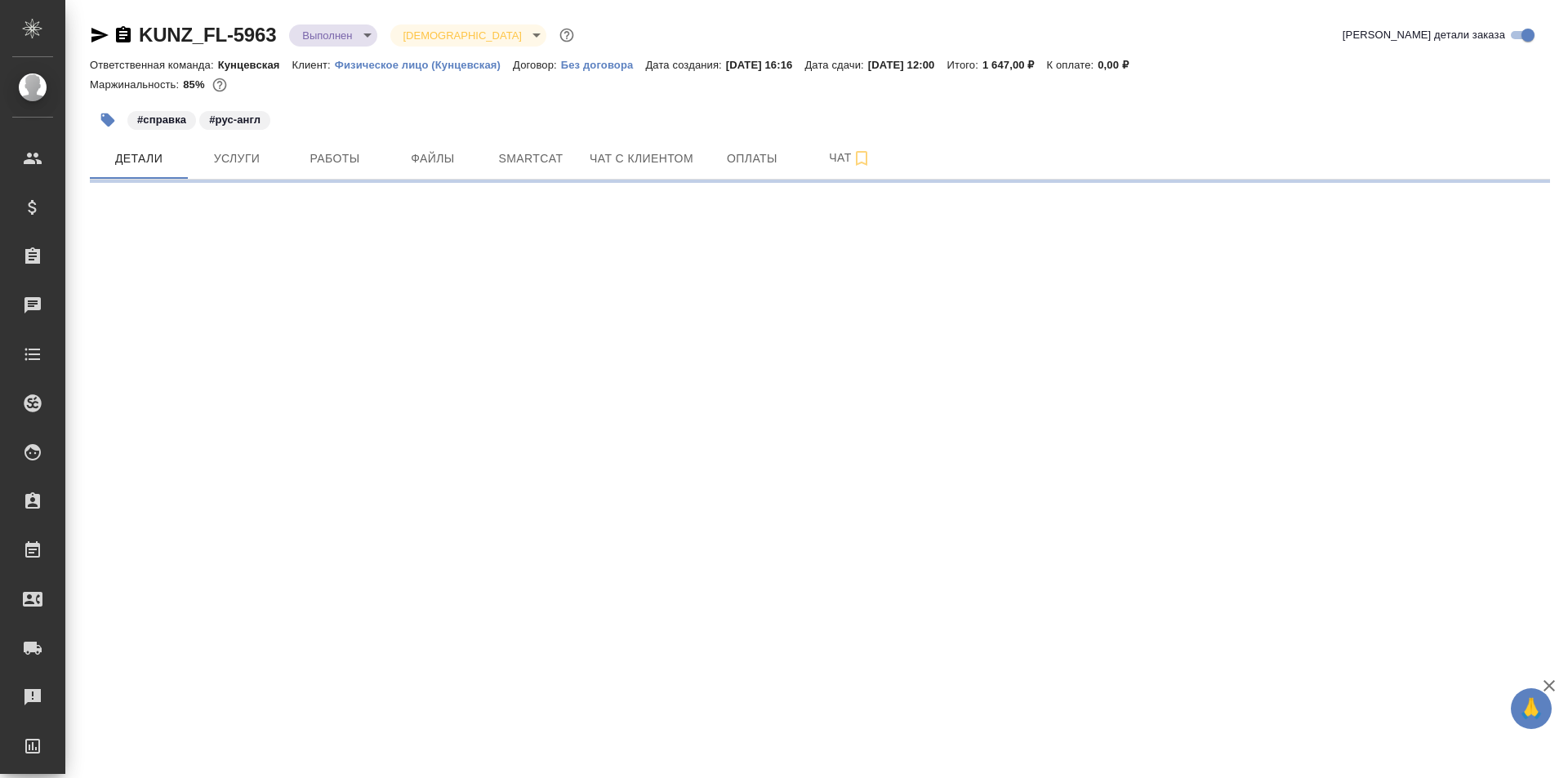
select select "RU"
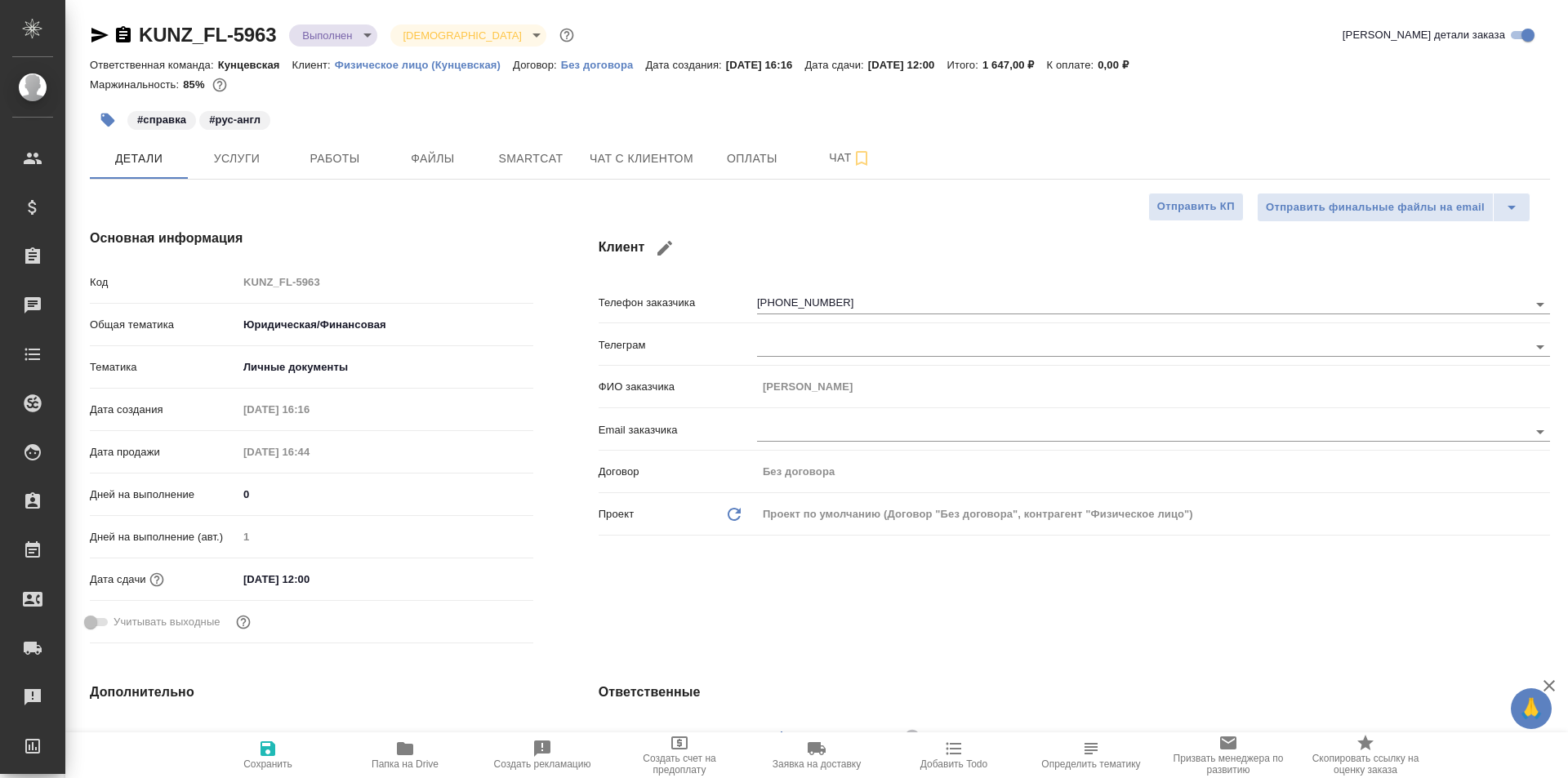
type textarea "x"
click at [252, 167] on span "Услуги" at bounding box center [237, 159] width 79 height 21
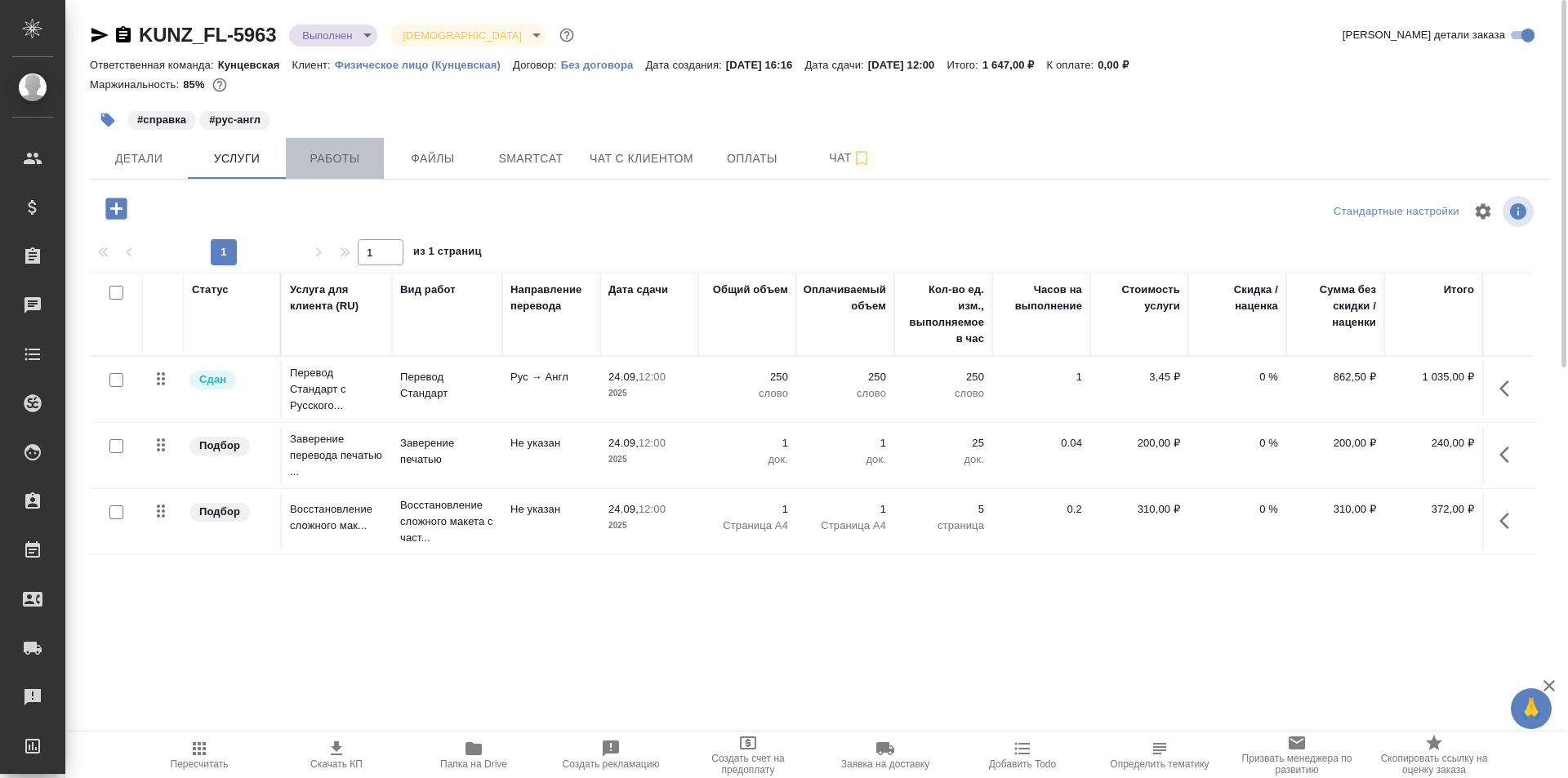
click at [344, 161] on span "Работы" at bounding box center [334, 159] width 79 height 21
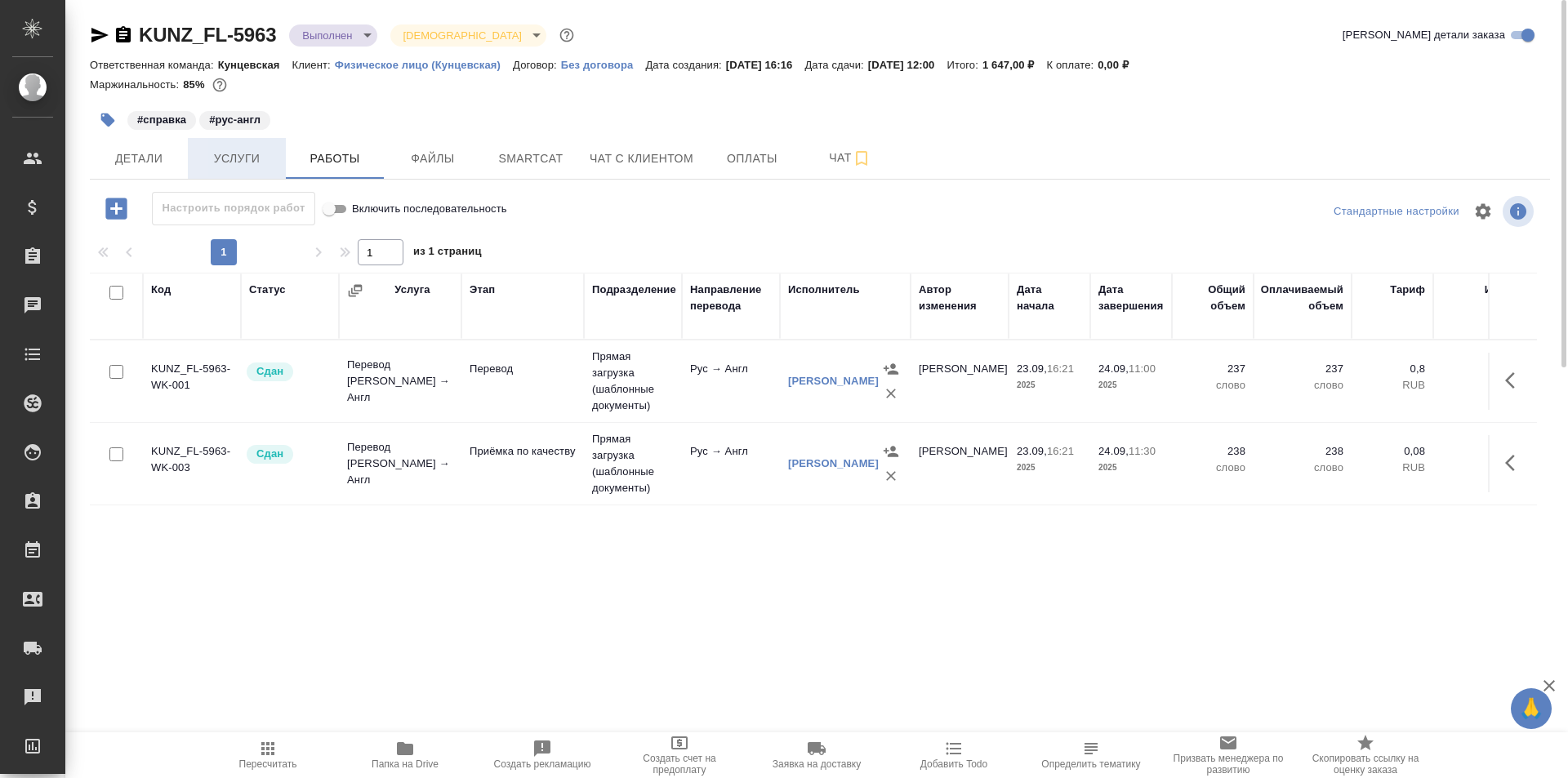
click at [258, 163] on span "Услуги" at bounding box center [237, 159] width 79 height 21
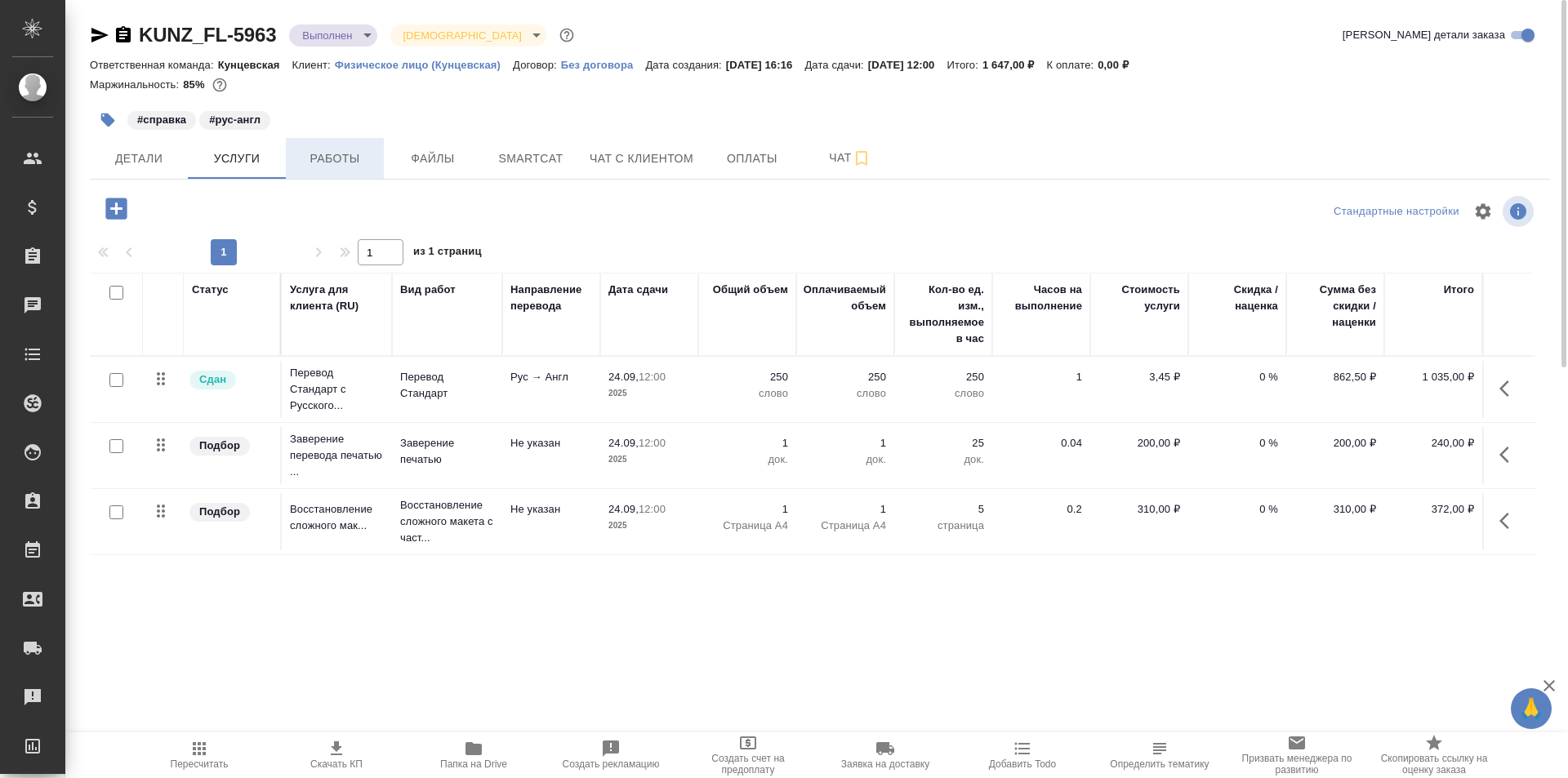
click at [323, 158] on span "Работы" at bounding box center [334, 159] width 79 height 21
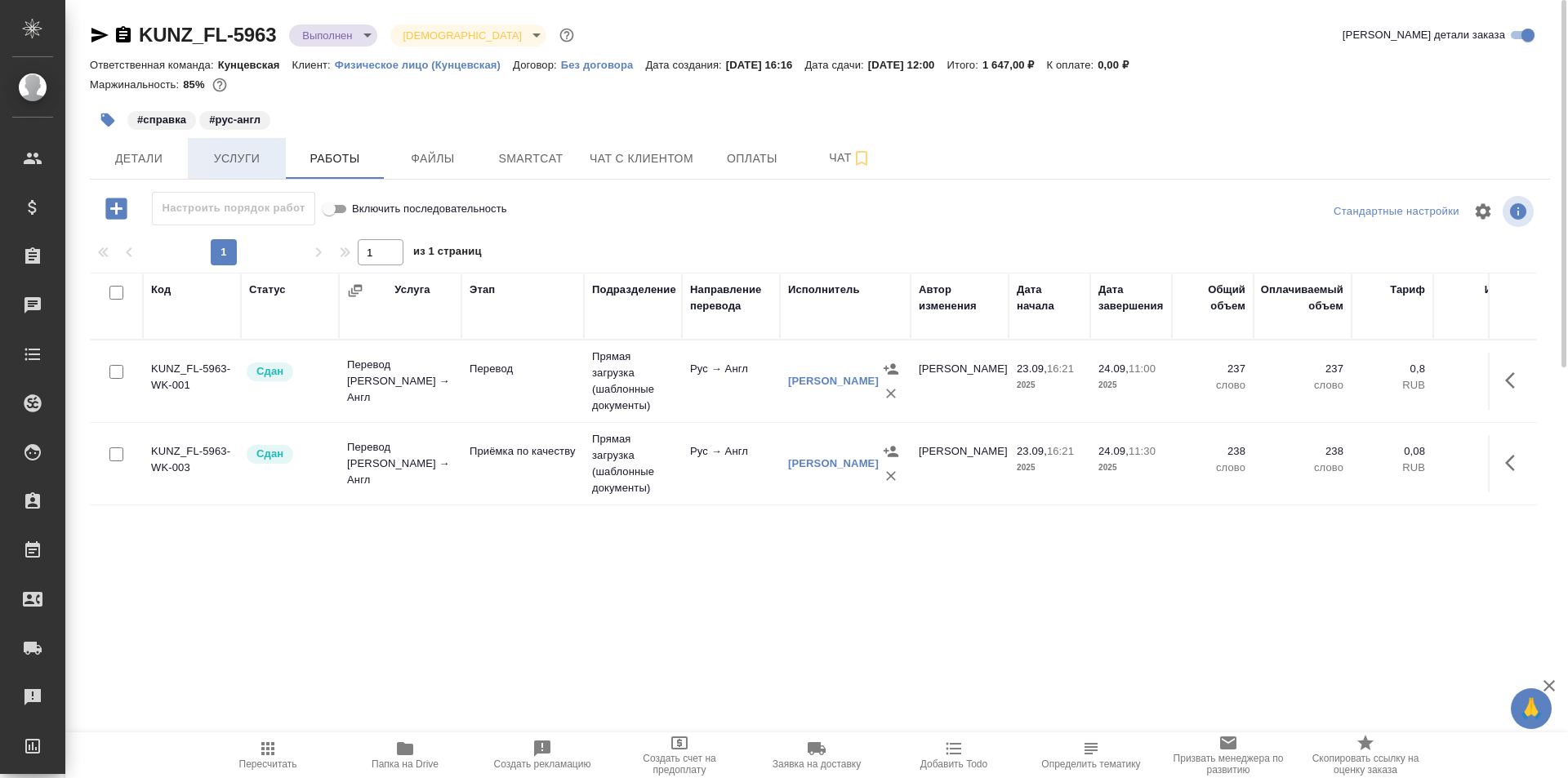
click at [229, 151] on span "Услуги" at bounding box center [237, 159] width 79 height 21
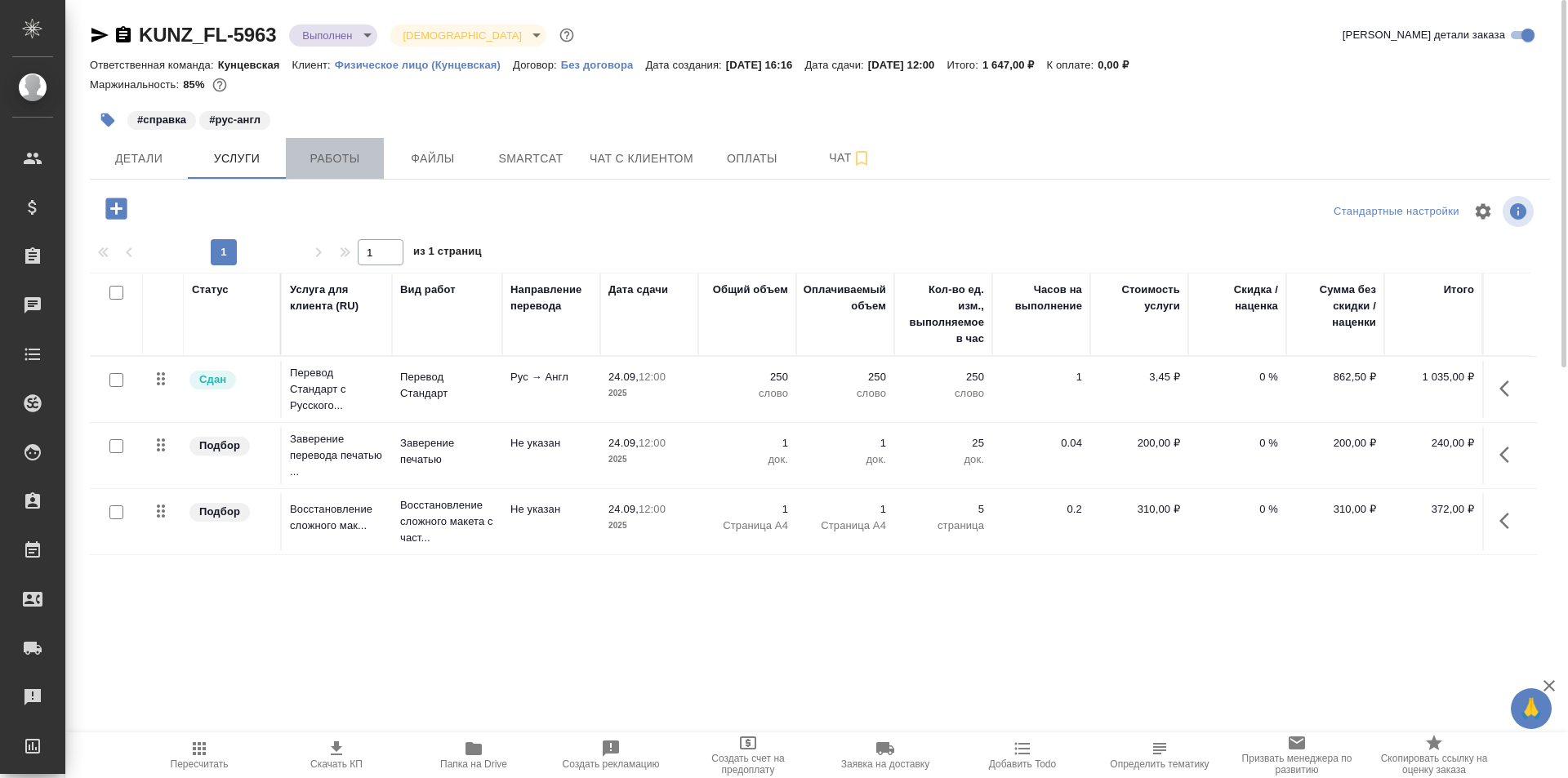
click at [314, 163] on span "Работы" at bounding box center [334, 159] width 79 height 21
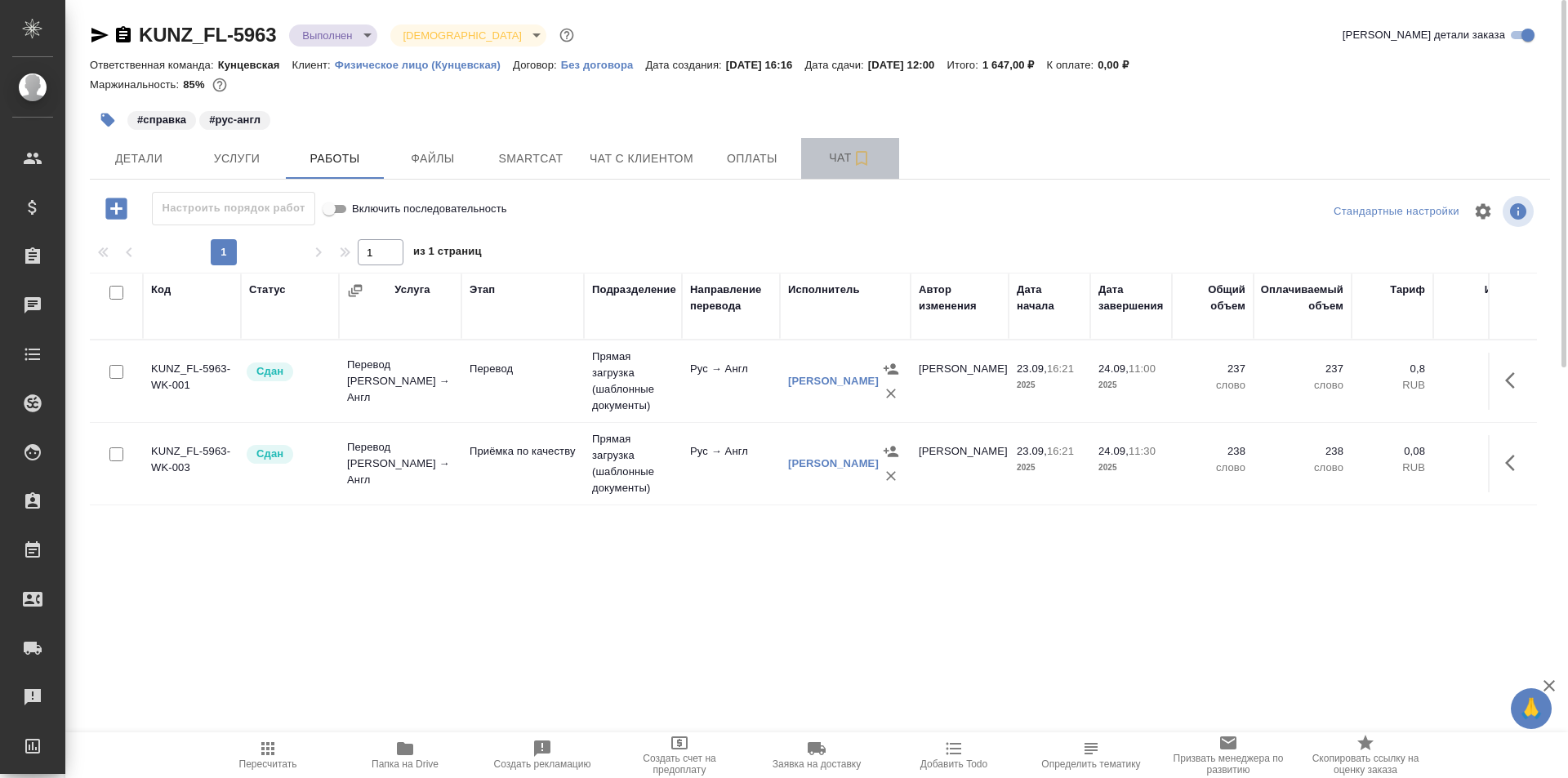
click at [816, 156] on span "Чат" at bounding box center [849, 158] width 79 height 21
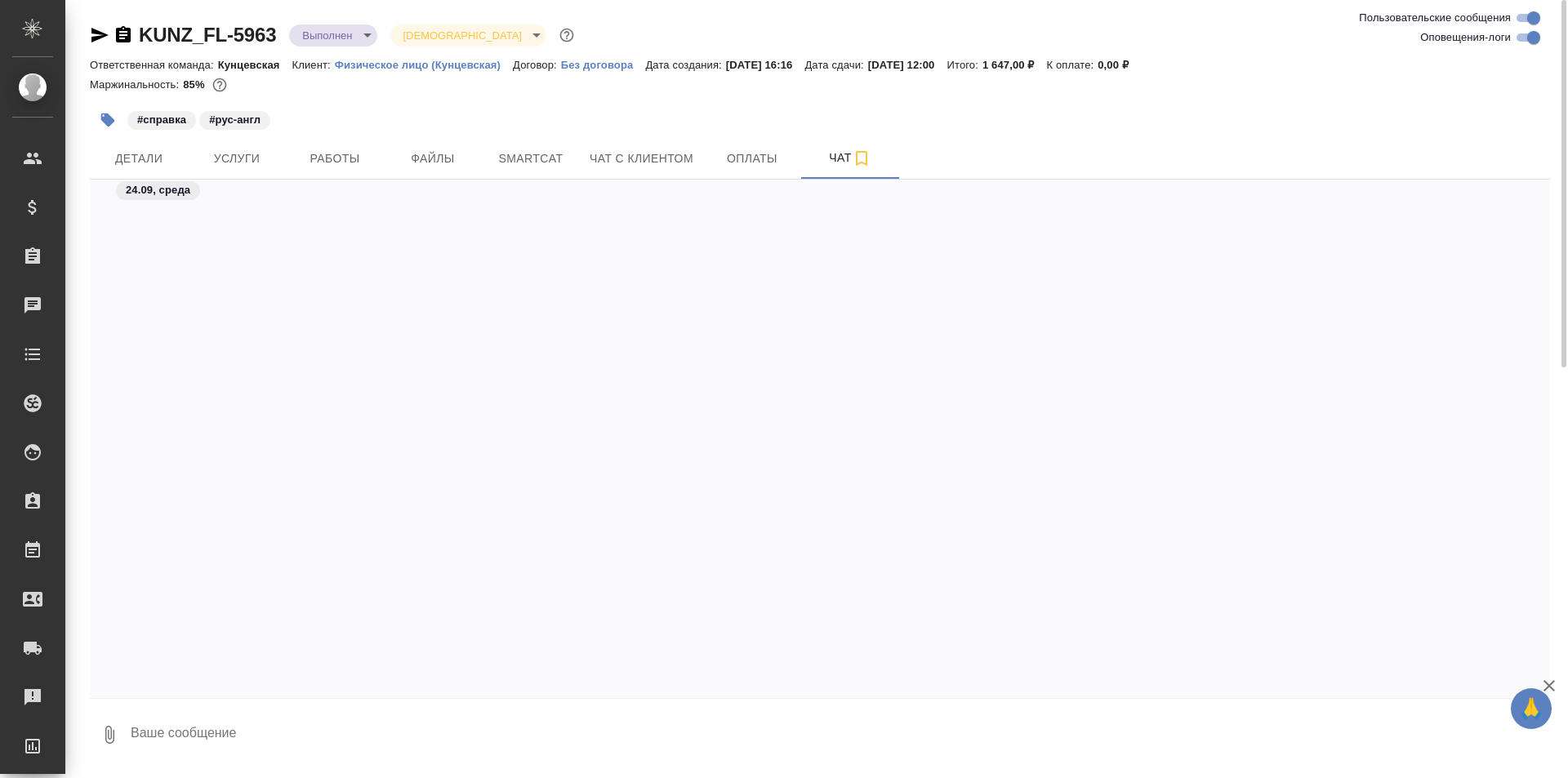
scroll to position [3717, 0]
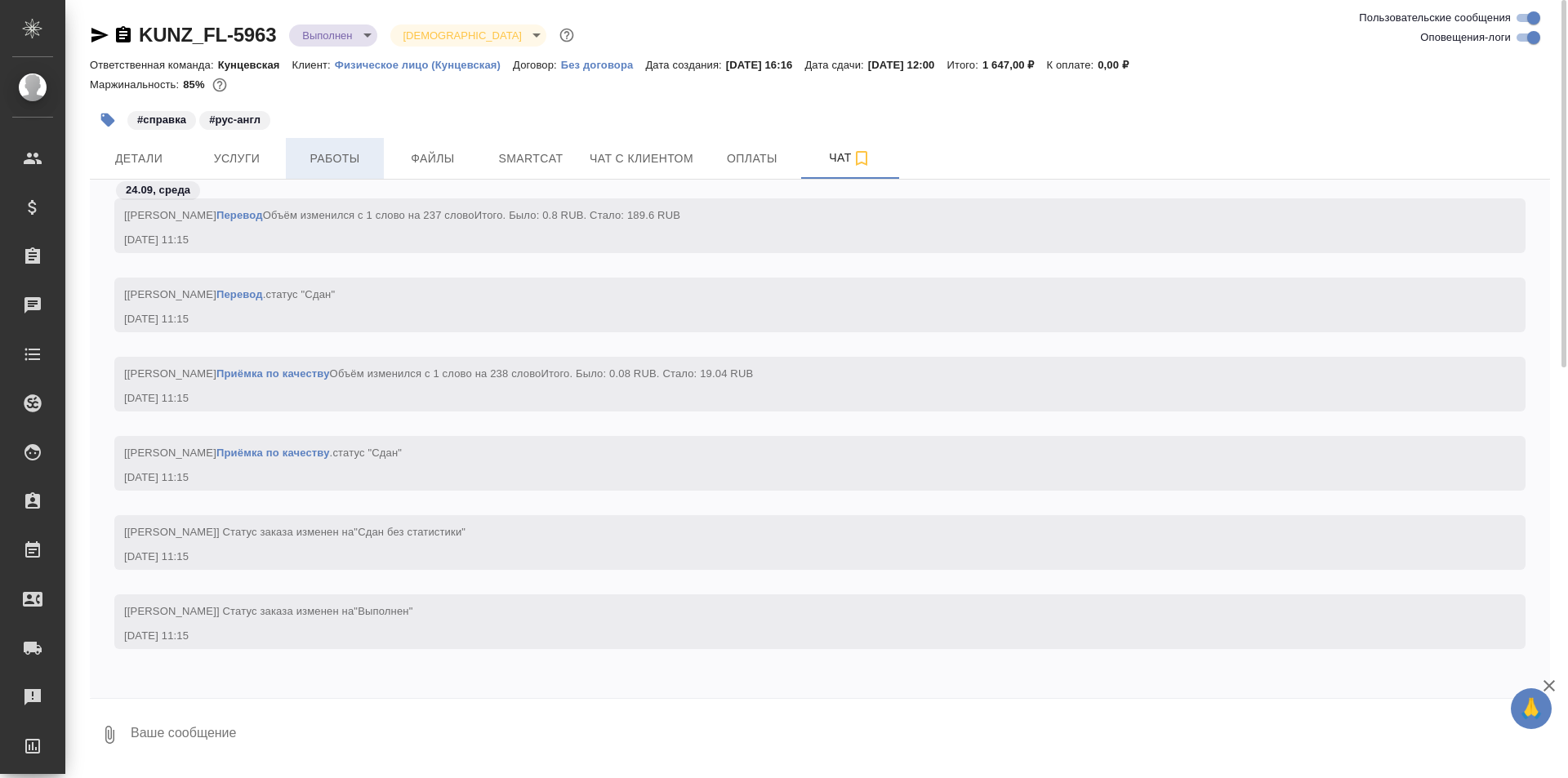
click at [336, 161] on span "Работы" at bounding box center [334, 159] width 79 height 21
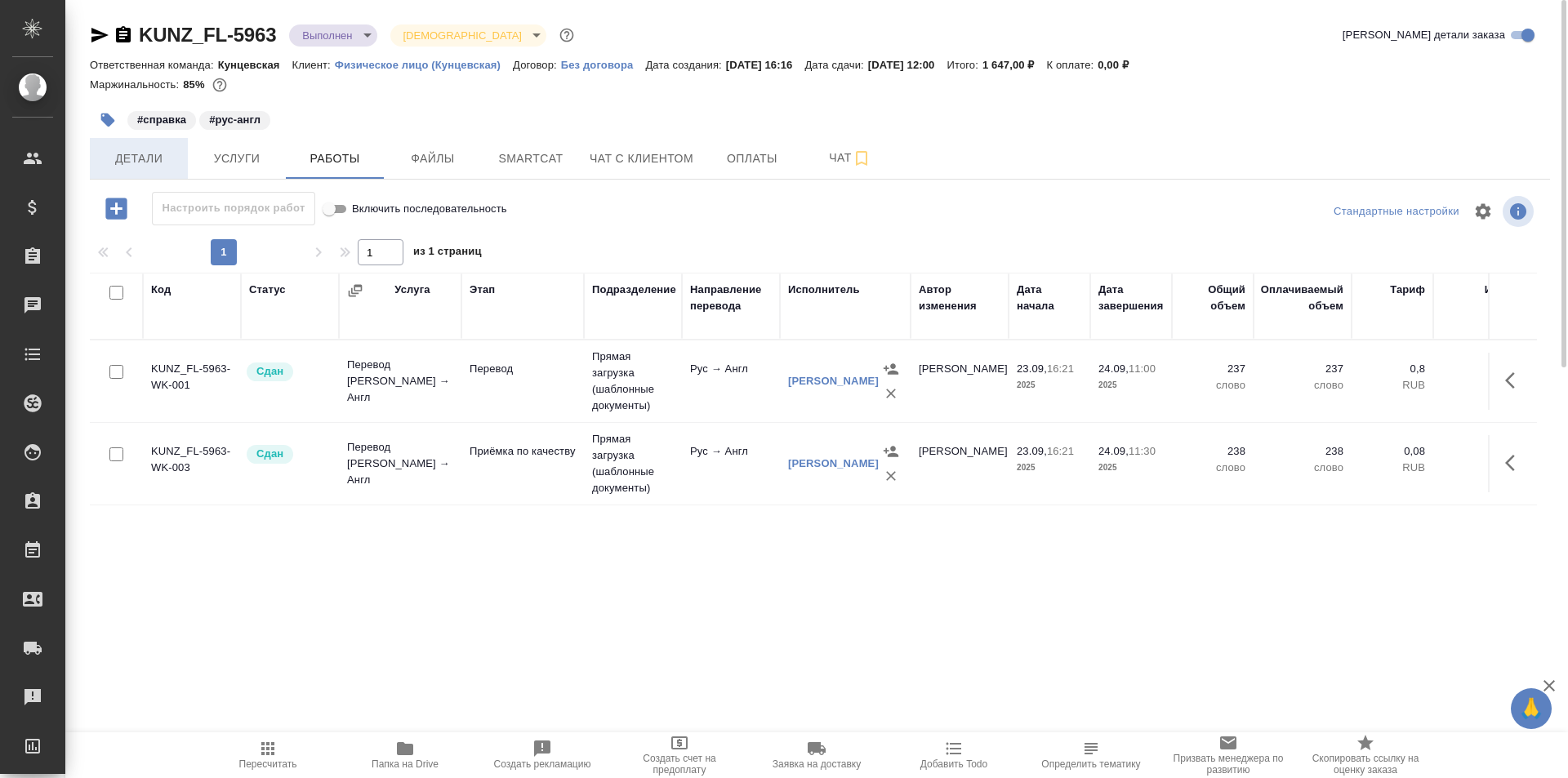
click at [118, 163] on span "Детали" at bounding box center [138, 159] width 79 height 21
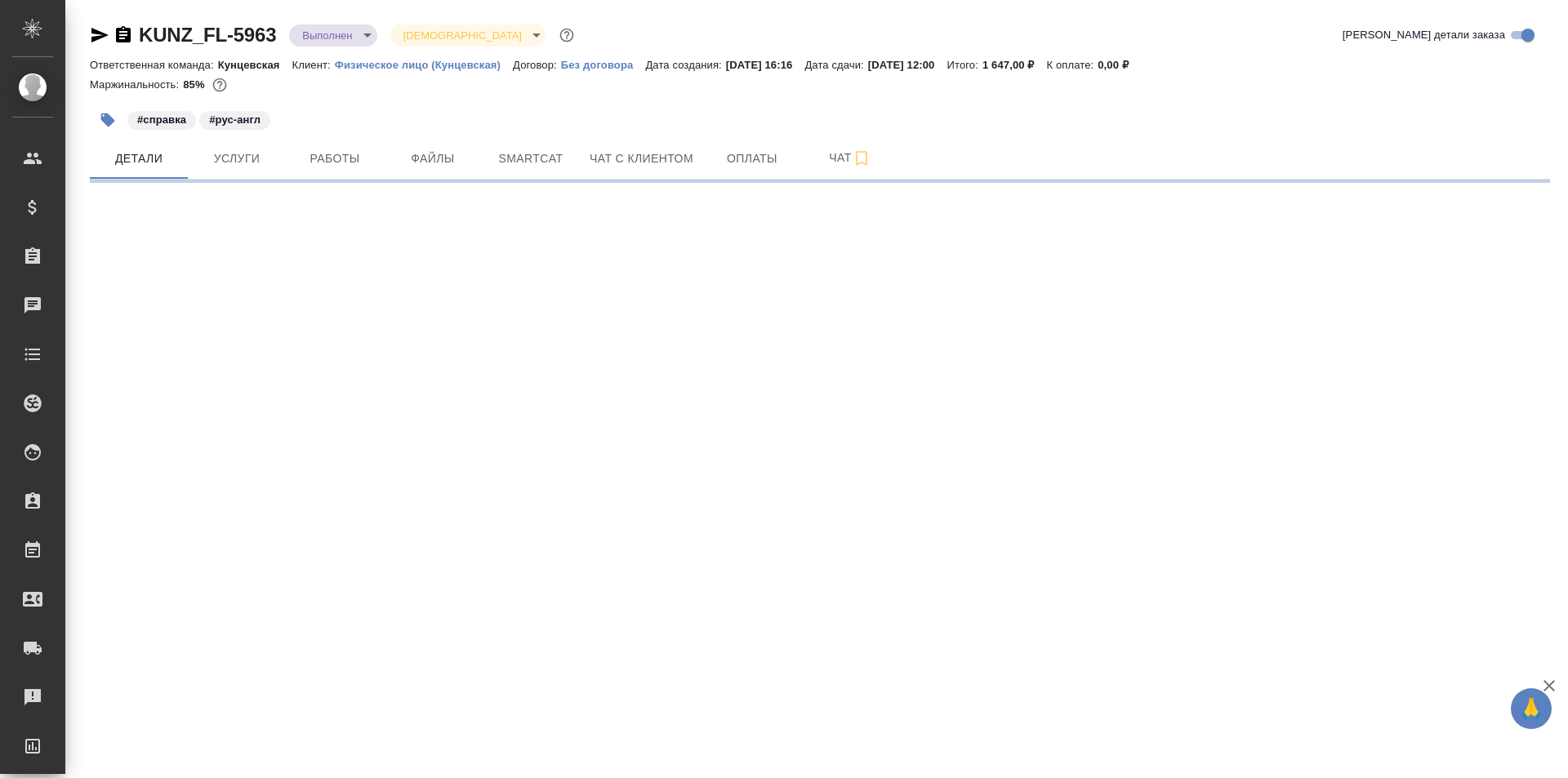
select select "RU"
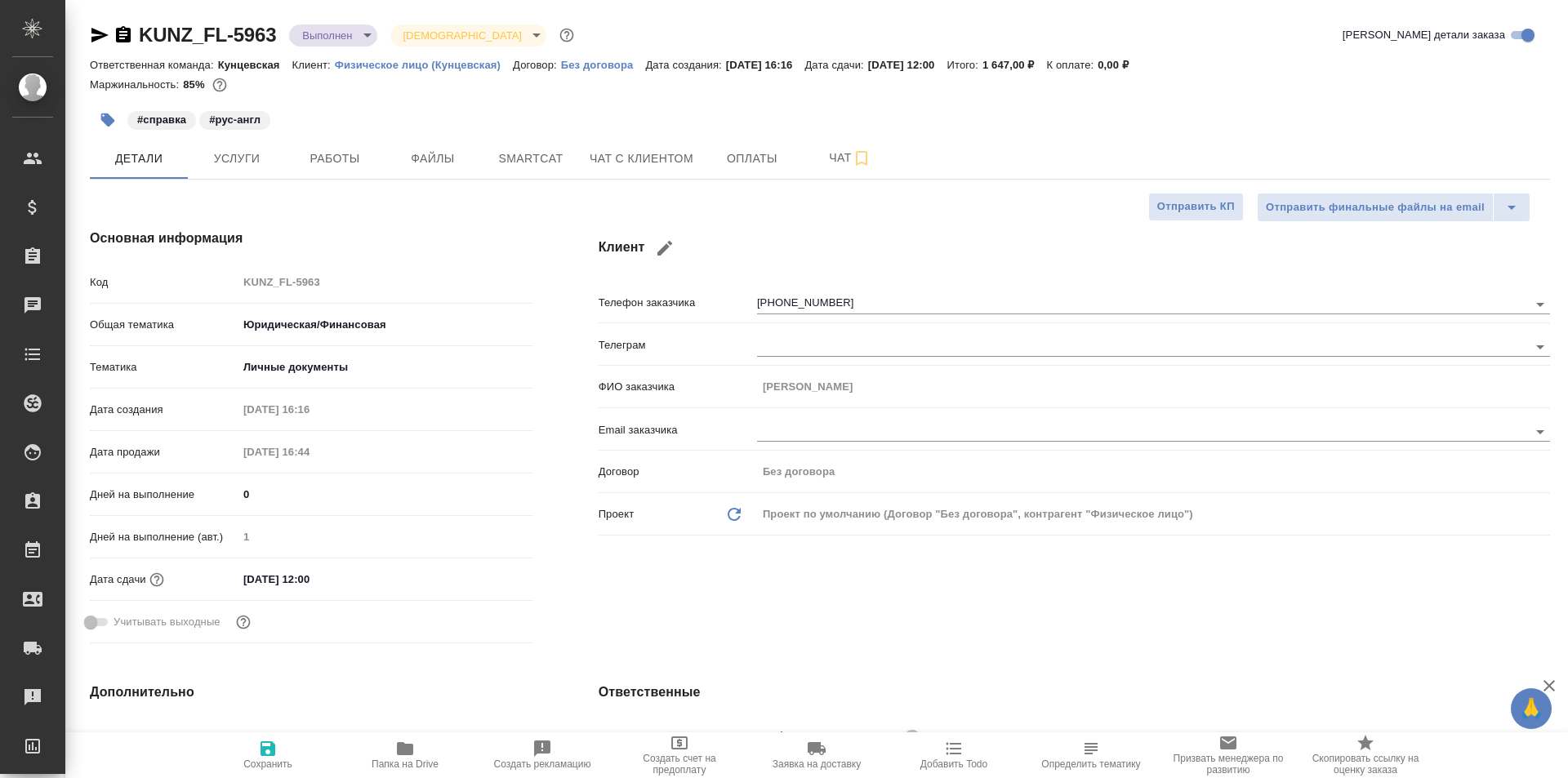
type textarea "x"
click at [362, 160] on span "Работы" at bounding box center [334, 159] width 79 height 21
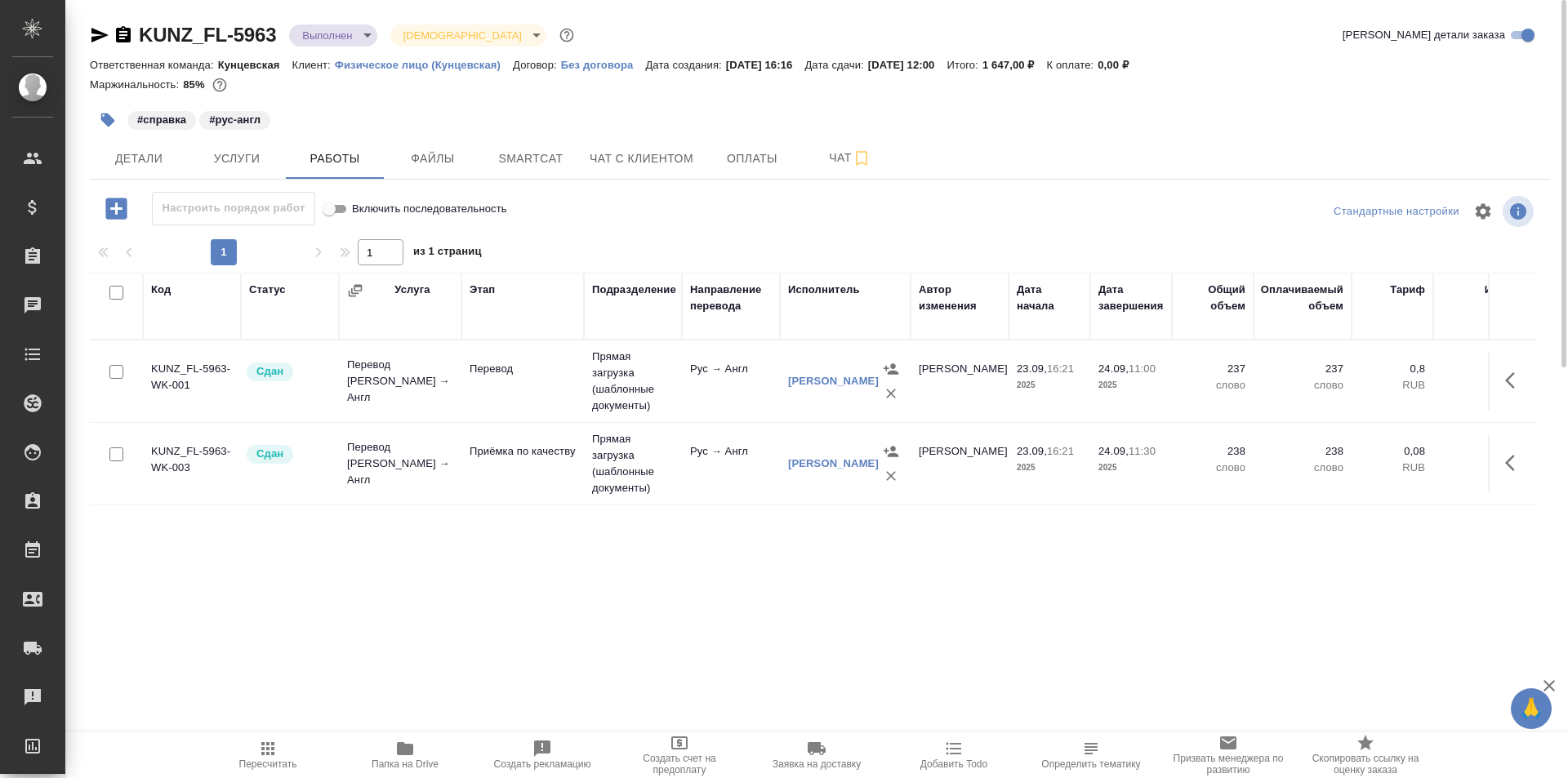
click at [355, 34] on body "🙏 .cls-1 fill:#fff; AWATERA [PERSON_NAME] Спецификации Заказы 0 Чаты Todo Проек…" at bounding box center [784, 389] width 1568 height 778
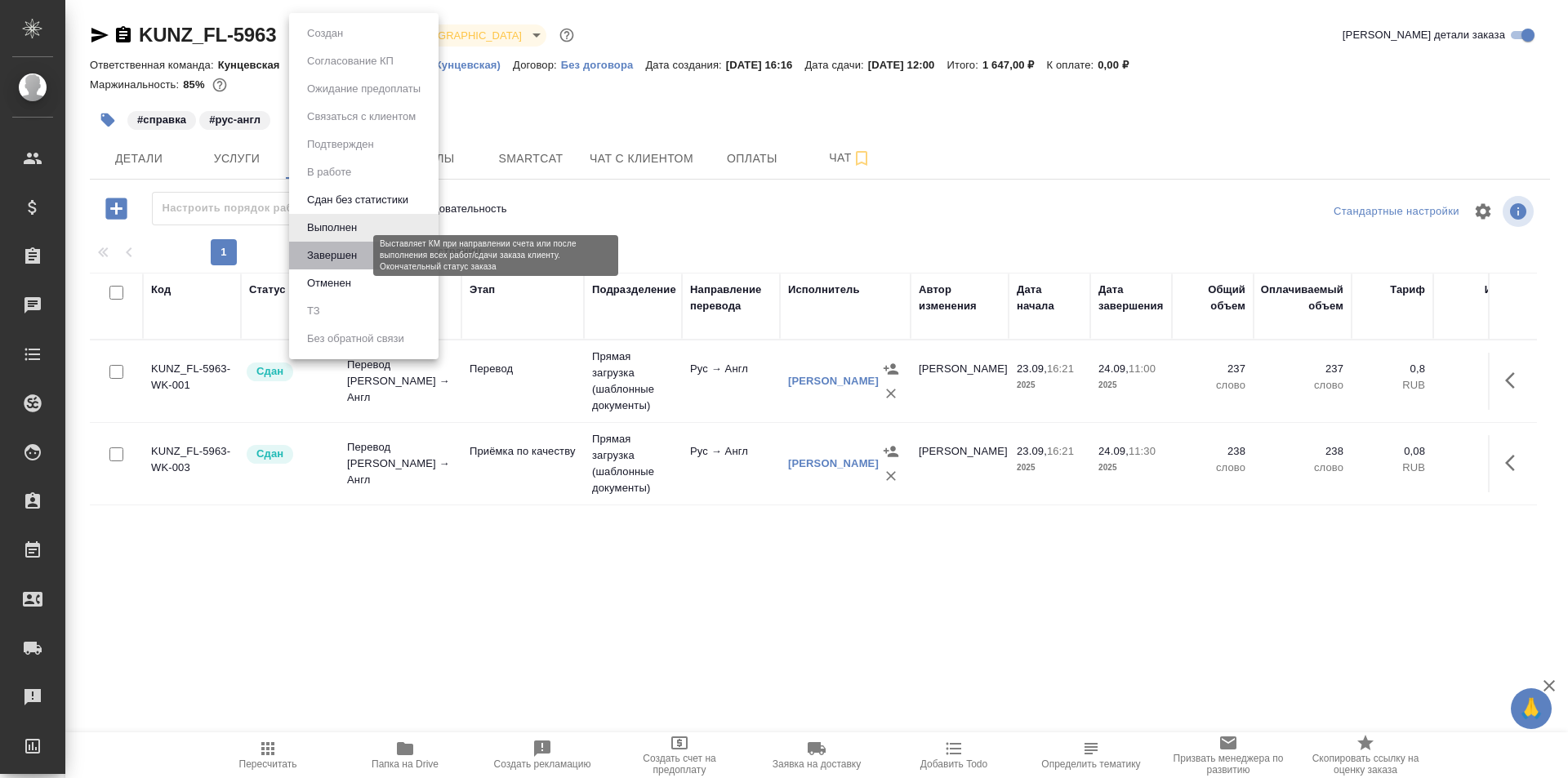
click at [347, 256] on button "Завершен" at bounding box center [331, 255] width 60 height 18
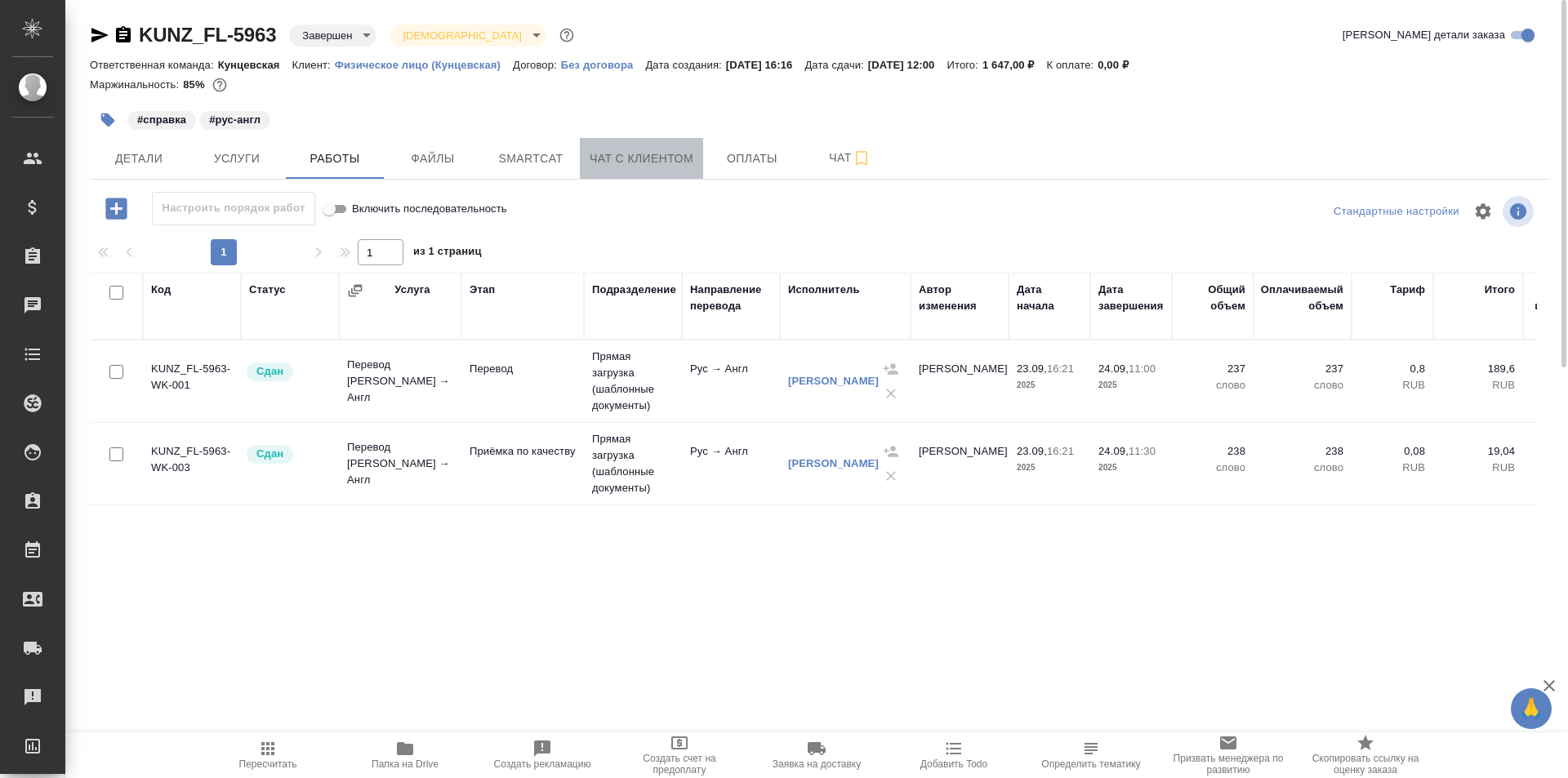
click at [646, 153] on span "Чат с клиентом" at bounding box center [642, 159] width 104 height 21
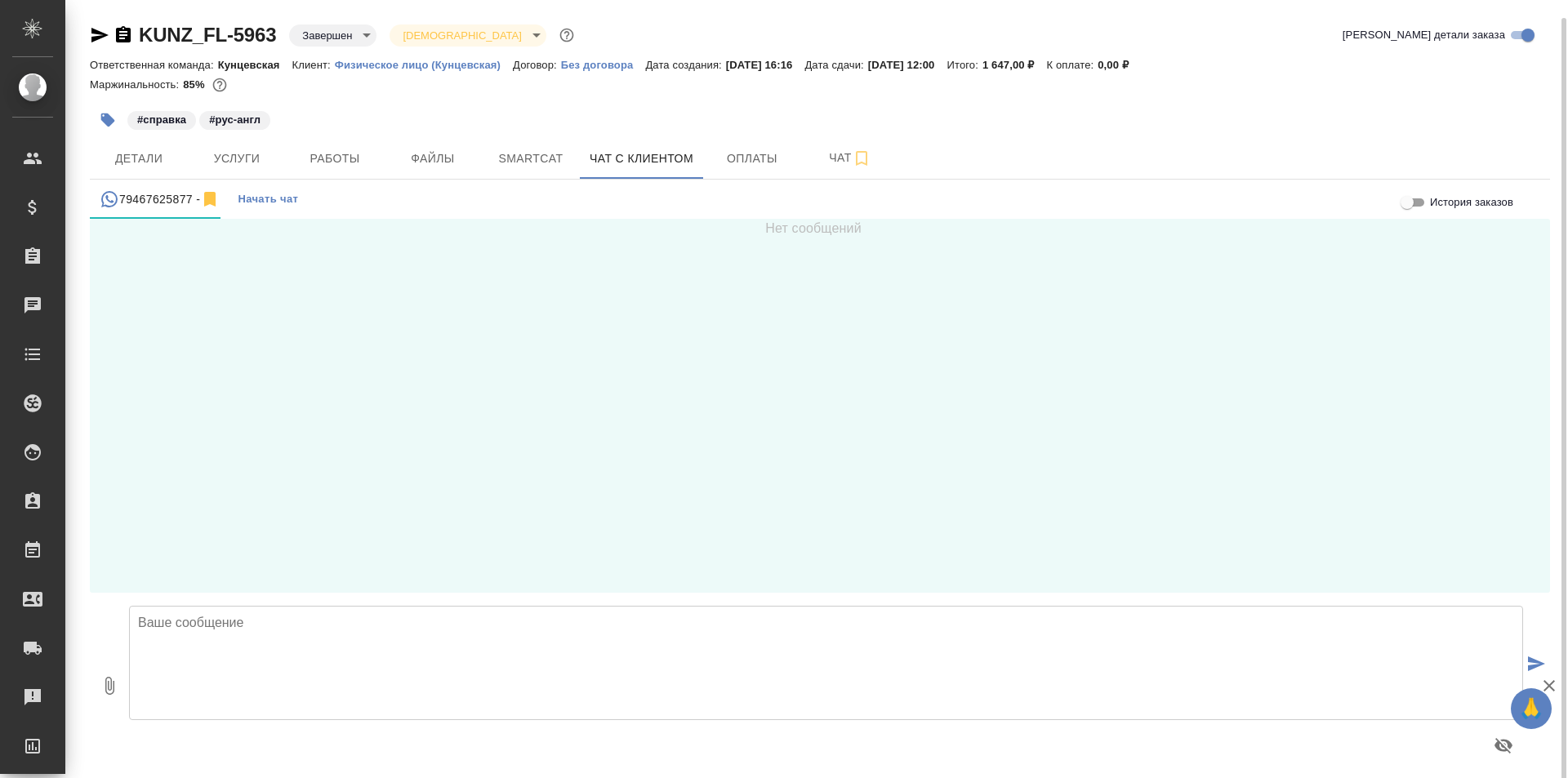
scroll to position [9, 0]
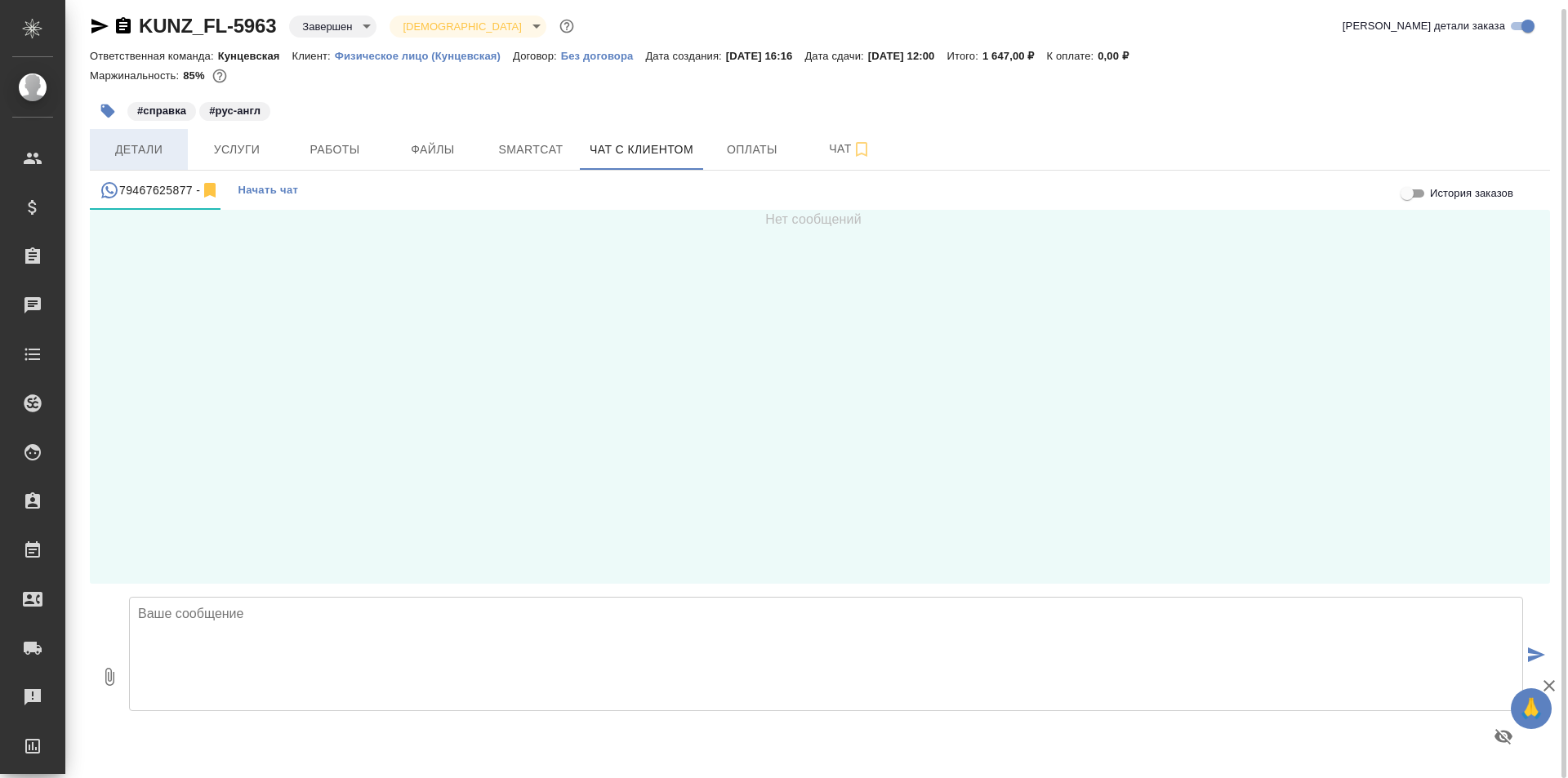
click at [130, 152] on span "Детали" at bounding box center [138, 150] width 79 height 21
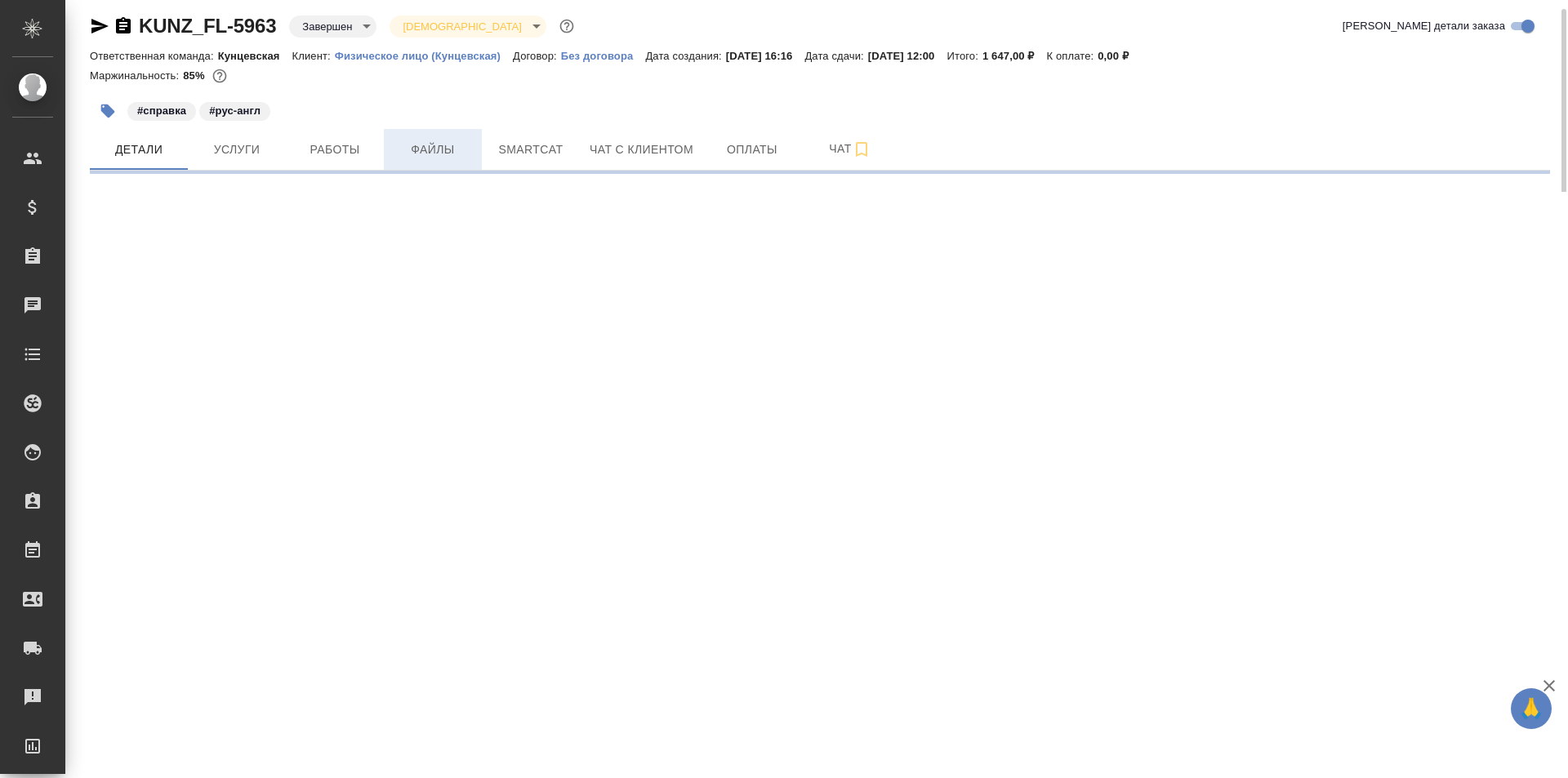
select select "RU"
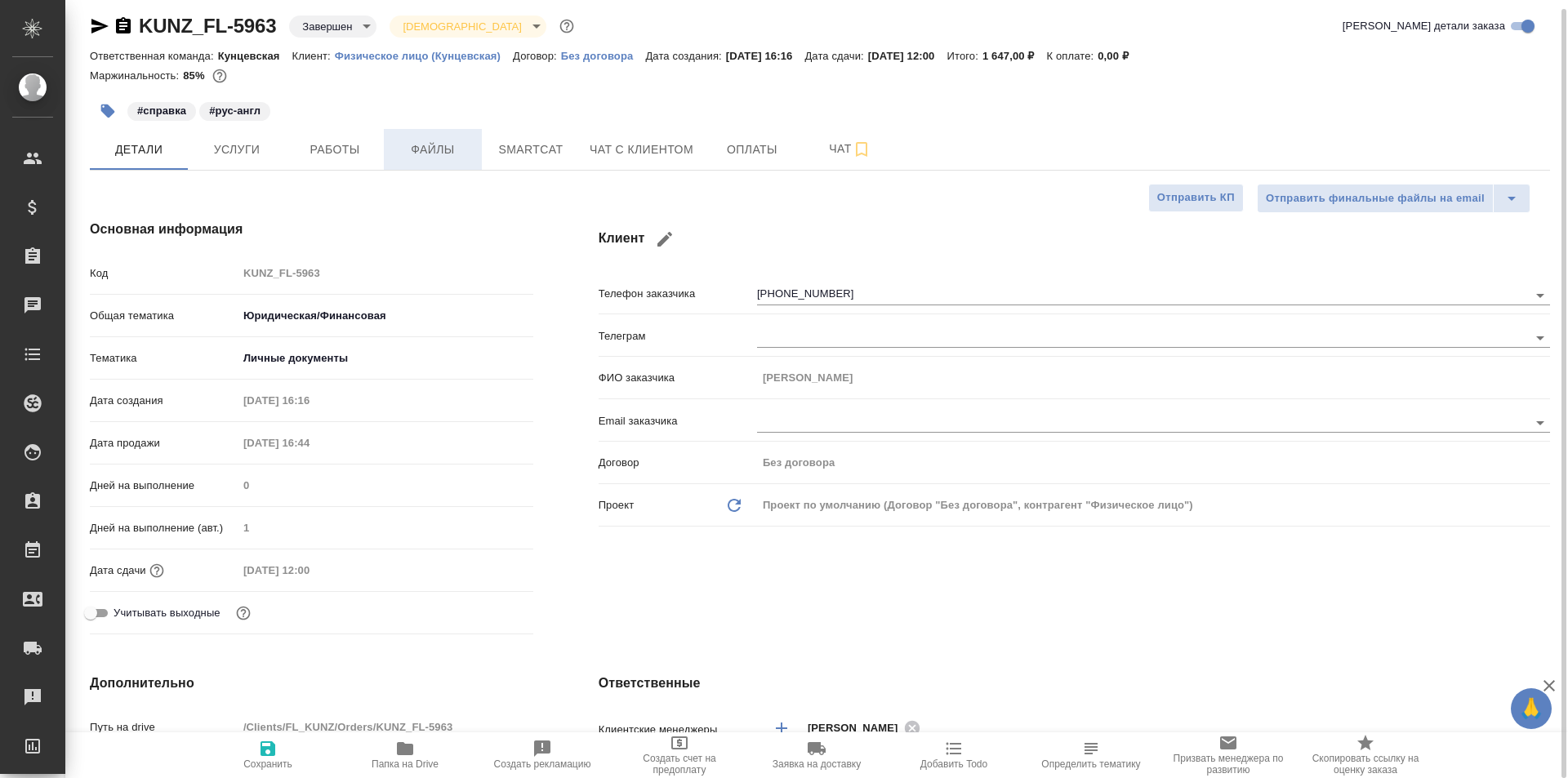
type textarea "x"
click at [590, 150] on span "Чат с клиентом" at bounding box center [642, 150] width 104 height 21
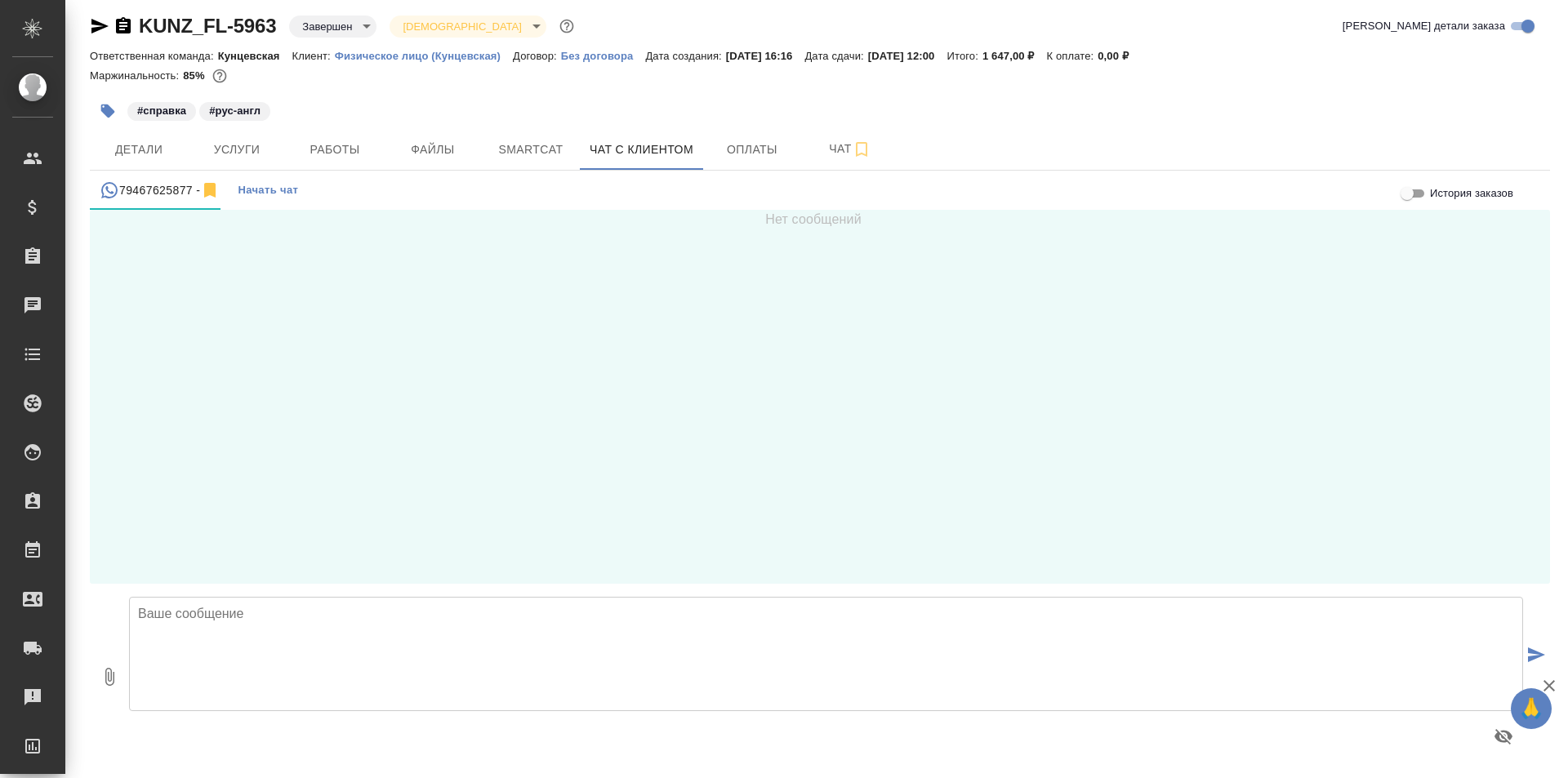
click at [495, 622] on textarea at bounding box center [826, 653] width 1394 height 115
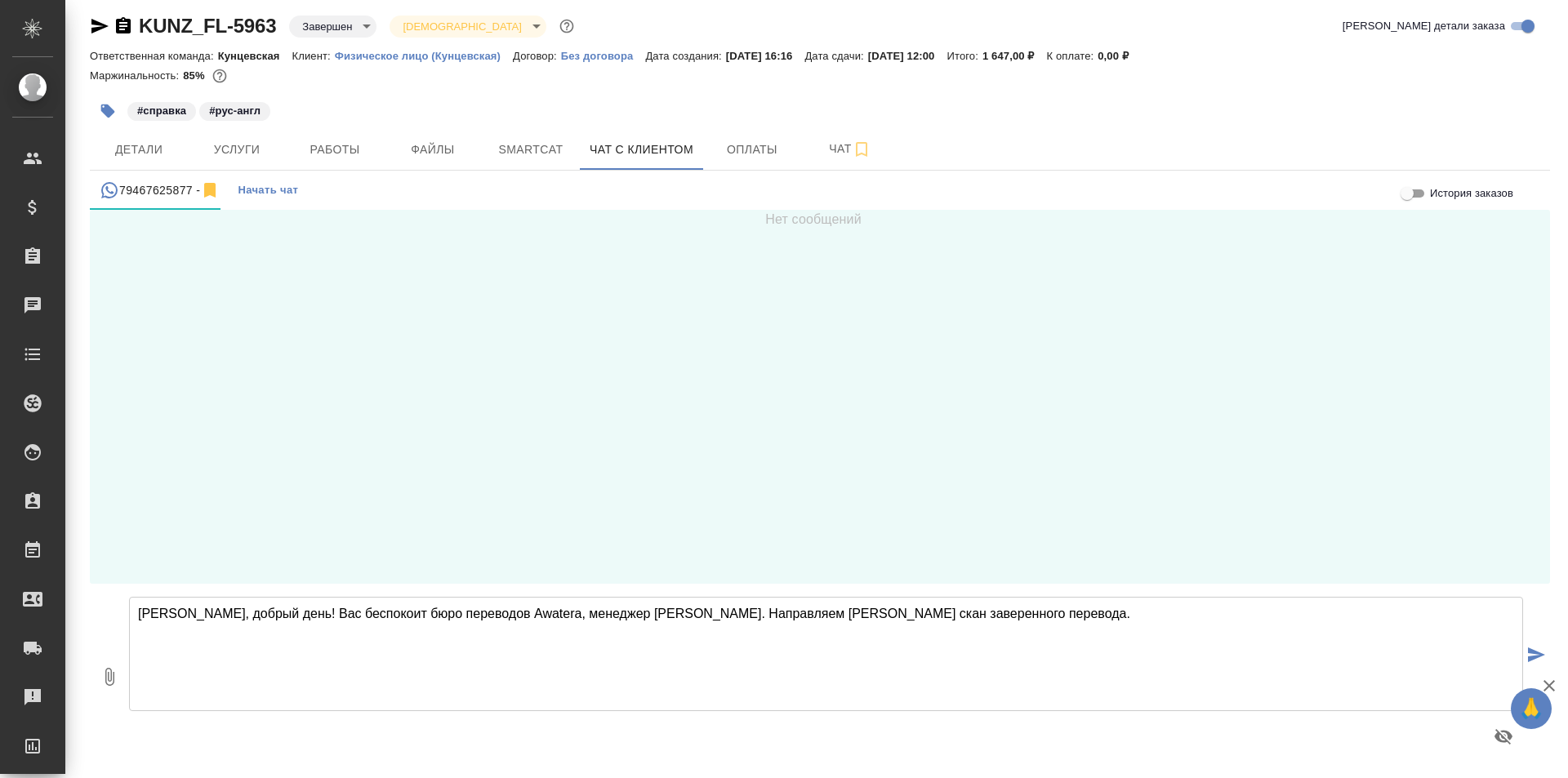
type textarea "Сергей, добрый день! Вас беспокоит бюро переводов Awatera, менеджер Екатерина. …"
click at [102, 667] on icon "button" at bounding box center [109, 677] width 20 height 20
type input "C:\fakepath\Справка Михалевская О.В.скан.pdf"
click at [1528, 648] on icon "submit" at bounding box center [1537, 655] width 17 height 15
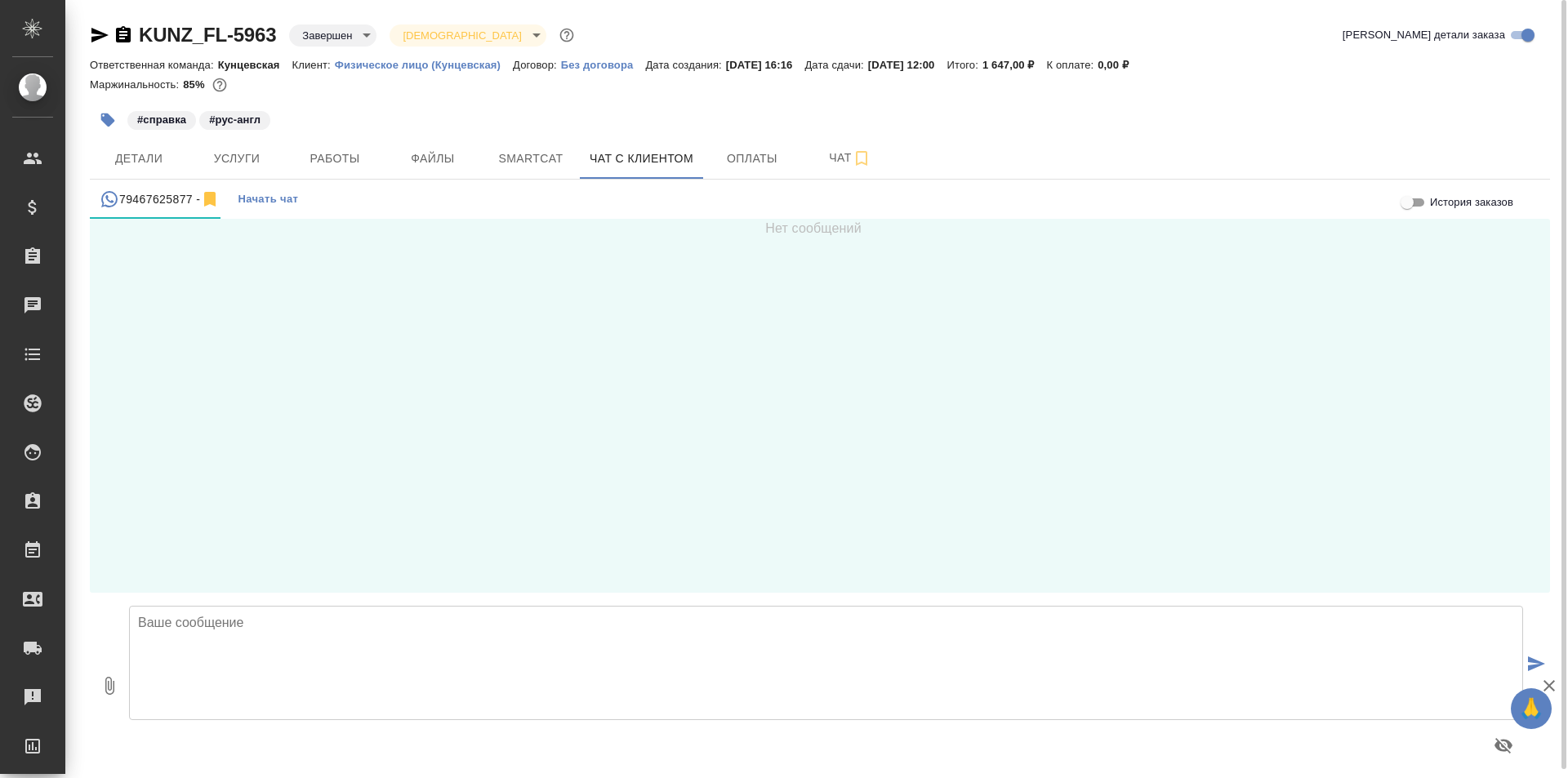
scroll to position [9, 0]
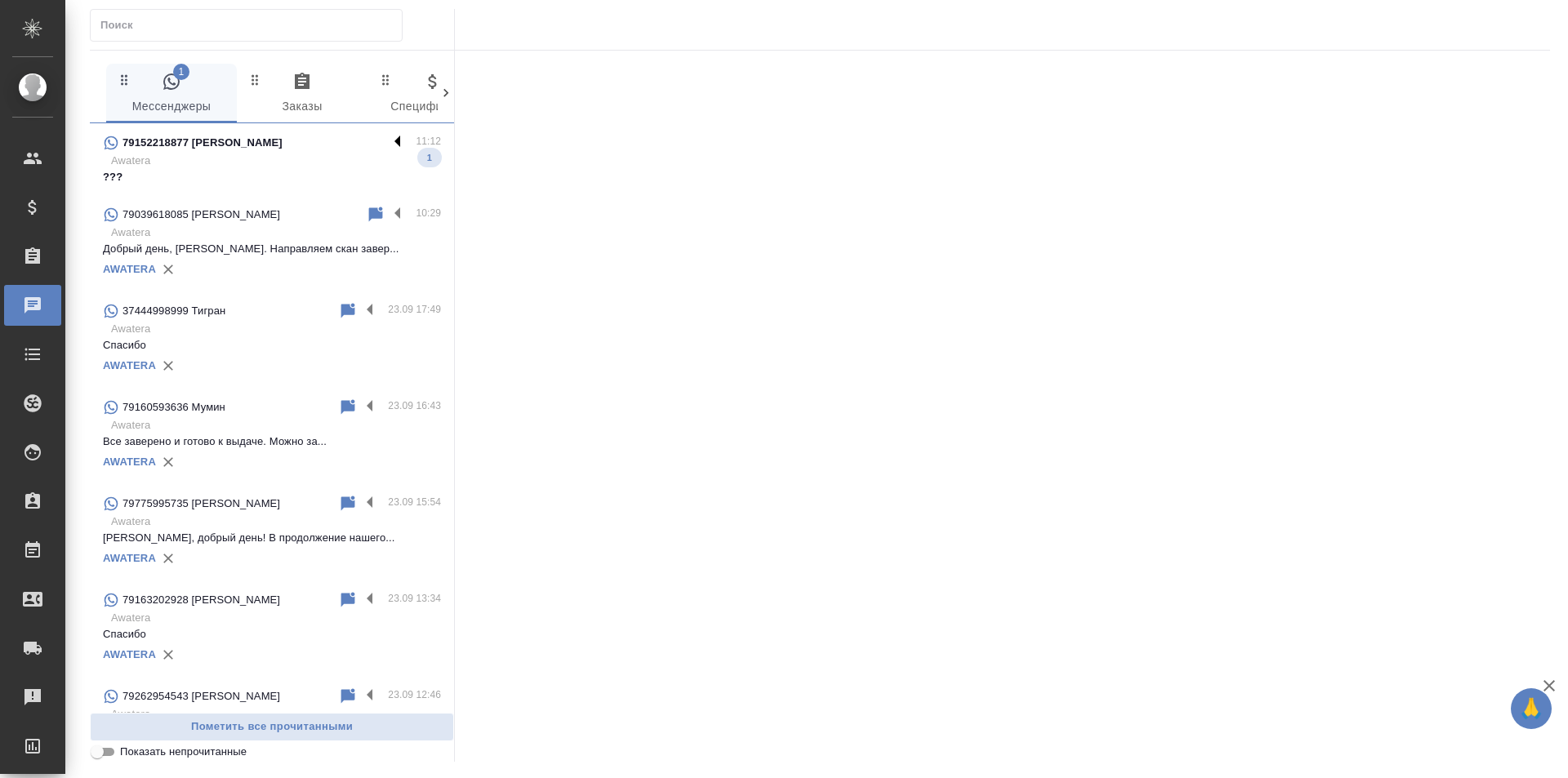
click at [388, 135] on label at bounding box center [401, 143] width 27 height 19
click at [0, 0] on input "checkbox" at bounding box center [0, 0] width 0 height 0
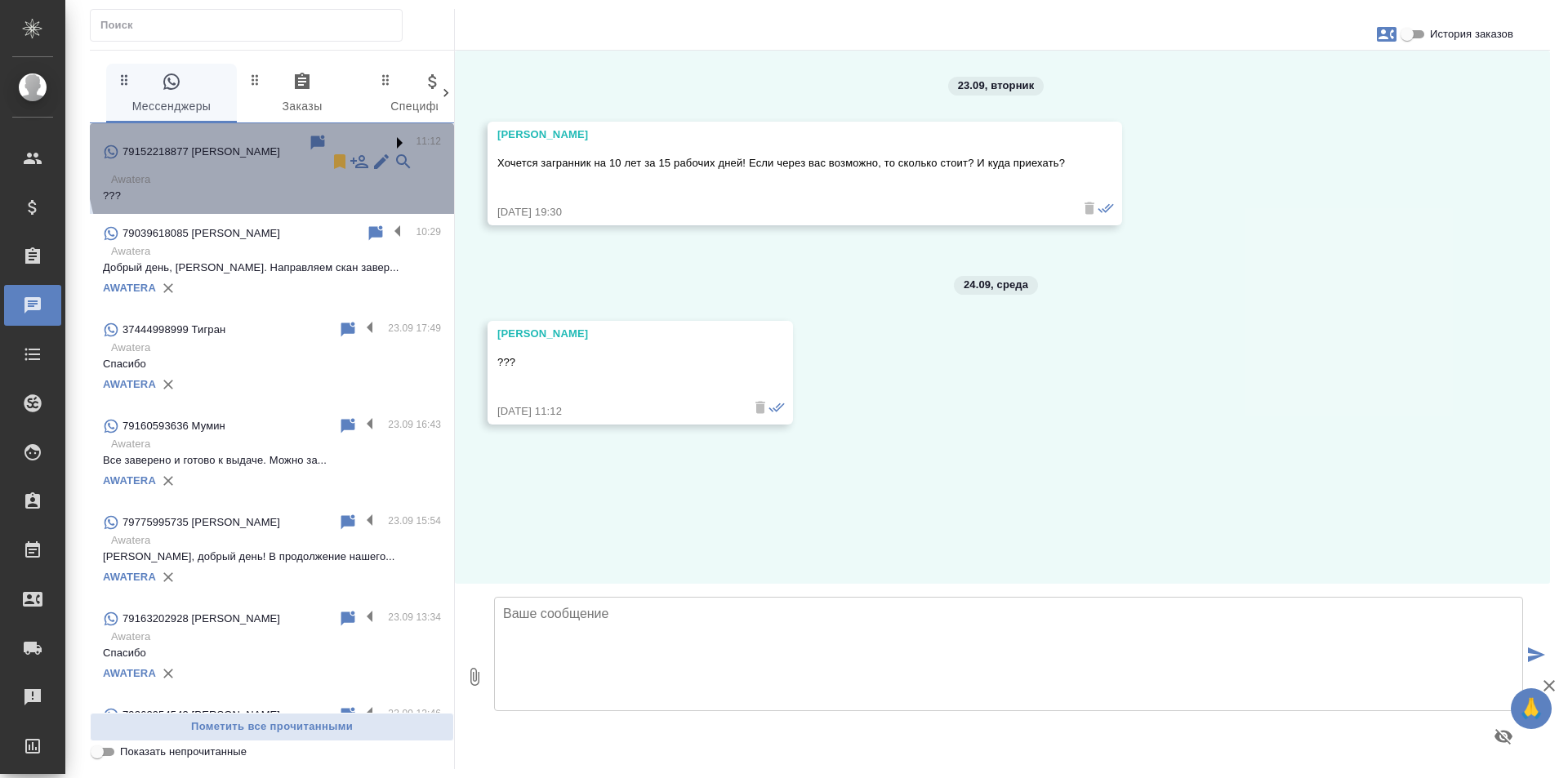
click at [388, 136] on label at bounding box center [401, 143] width 27 height 19
click at [0, 0] on input "checkbox" at bounding box center [0, 0] width 0 height 0
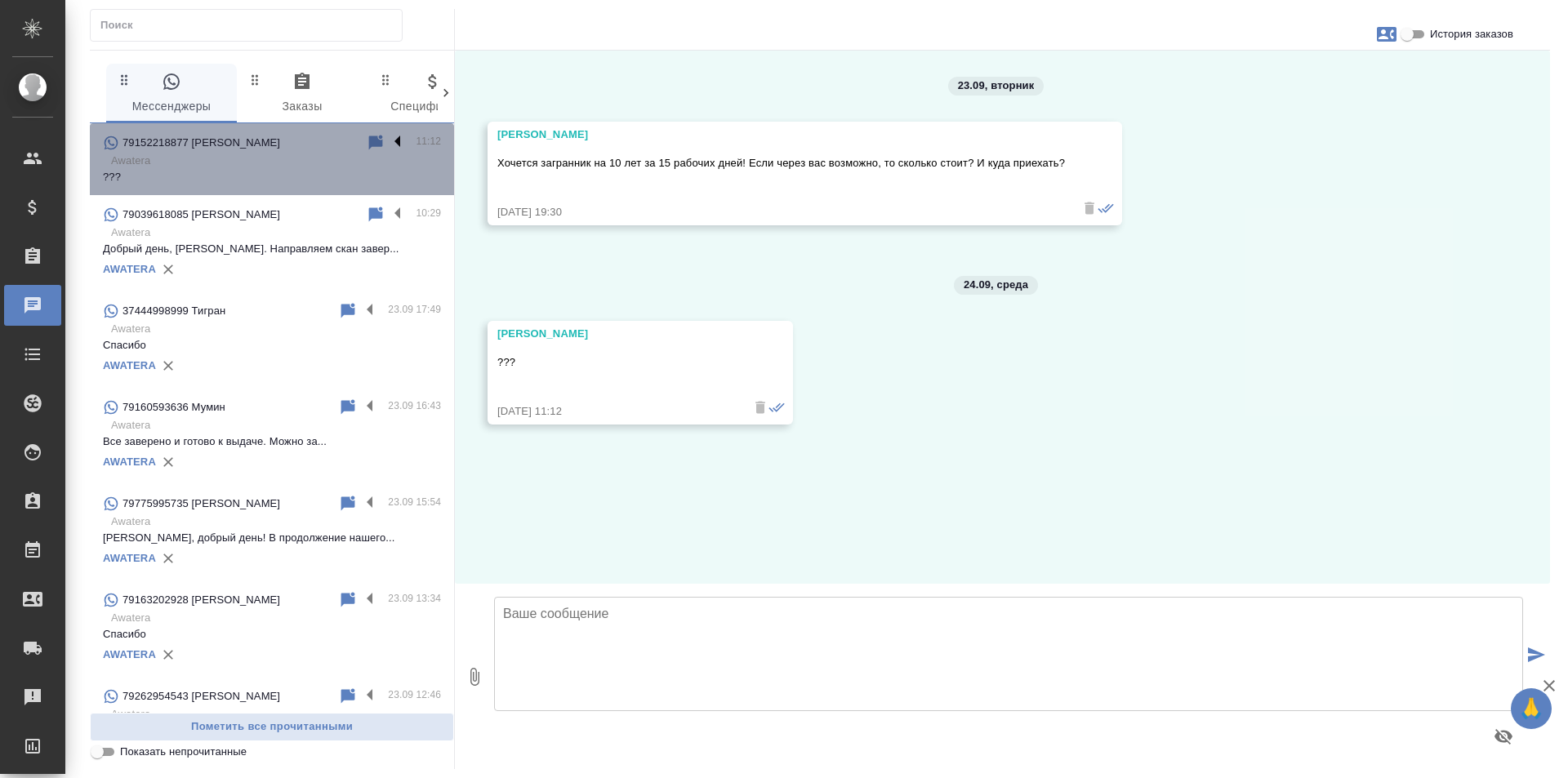
click at [388, 136] on label at bounding box center [401, 143] width 27 height 19
click at [0, 0] on input "checkbox" at bounding box center [0, 0] width 0 height 0
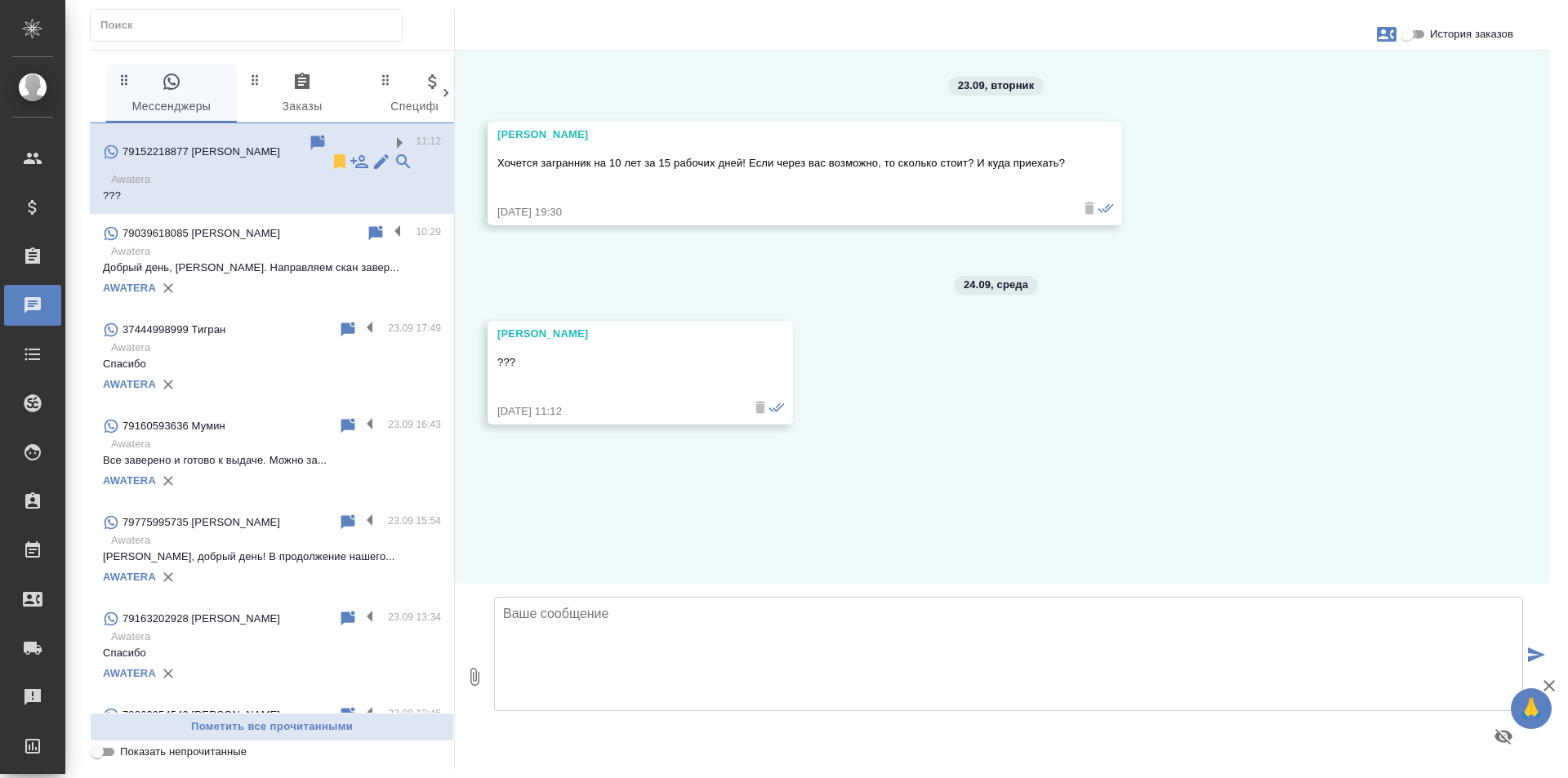
click at [1417, 35] on input "История заказов" at bounding box center [1407, 34] width 59 height 20
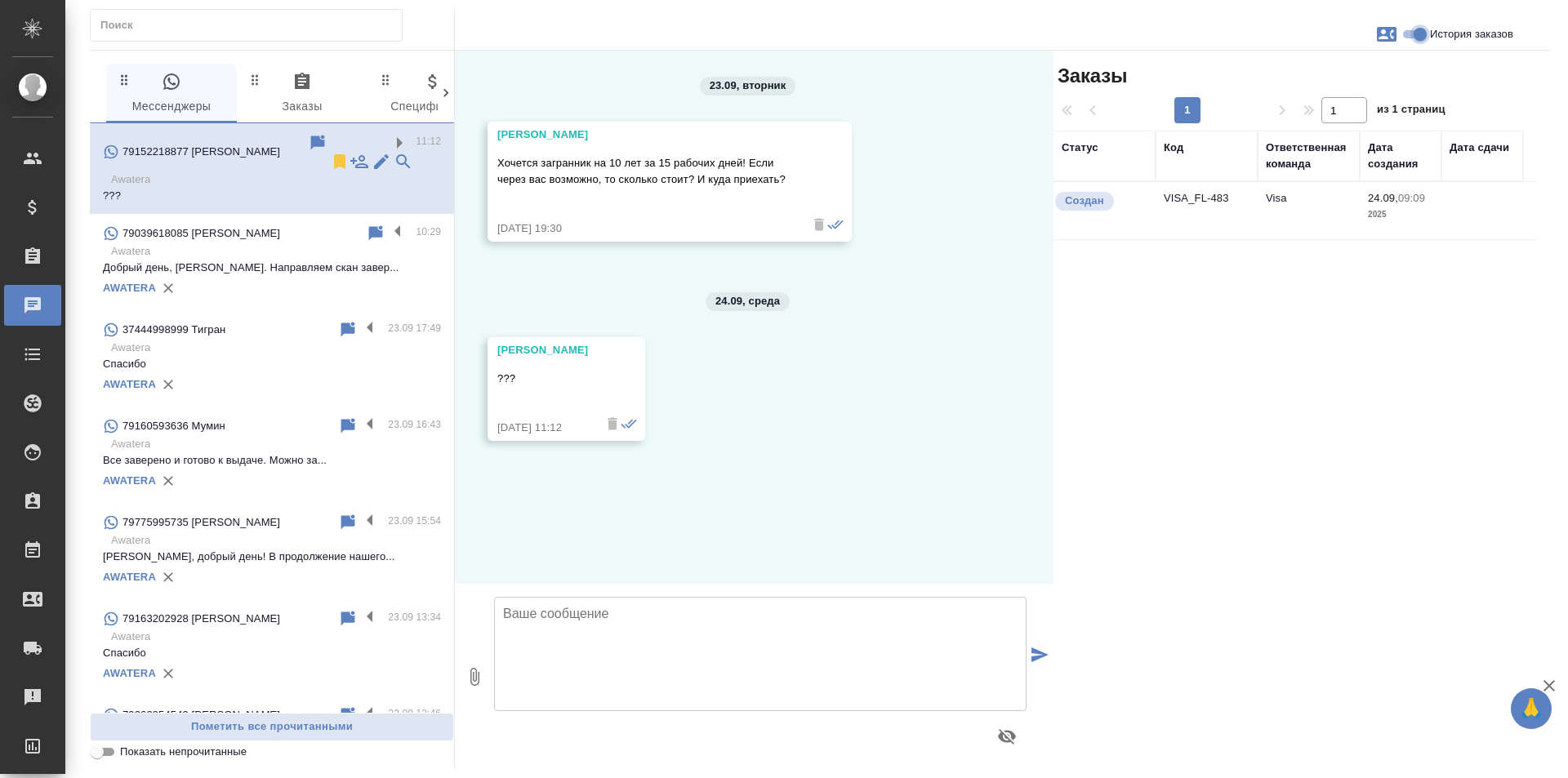
click at [1412, 34] on input "История заказов" at bounding box center [1420, 34] width 59 height 20
checkbox input "false"
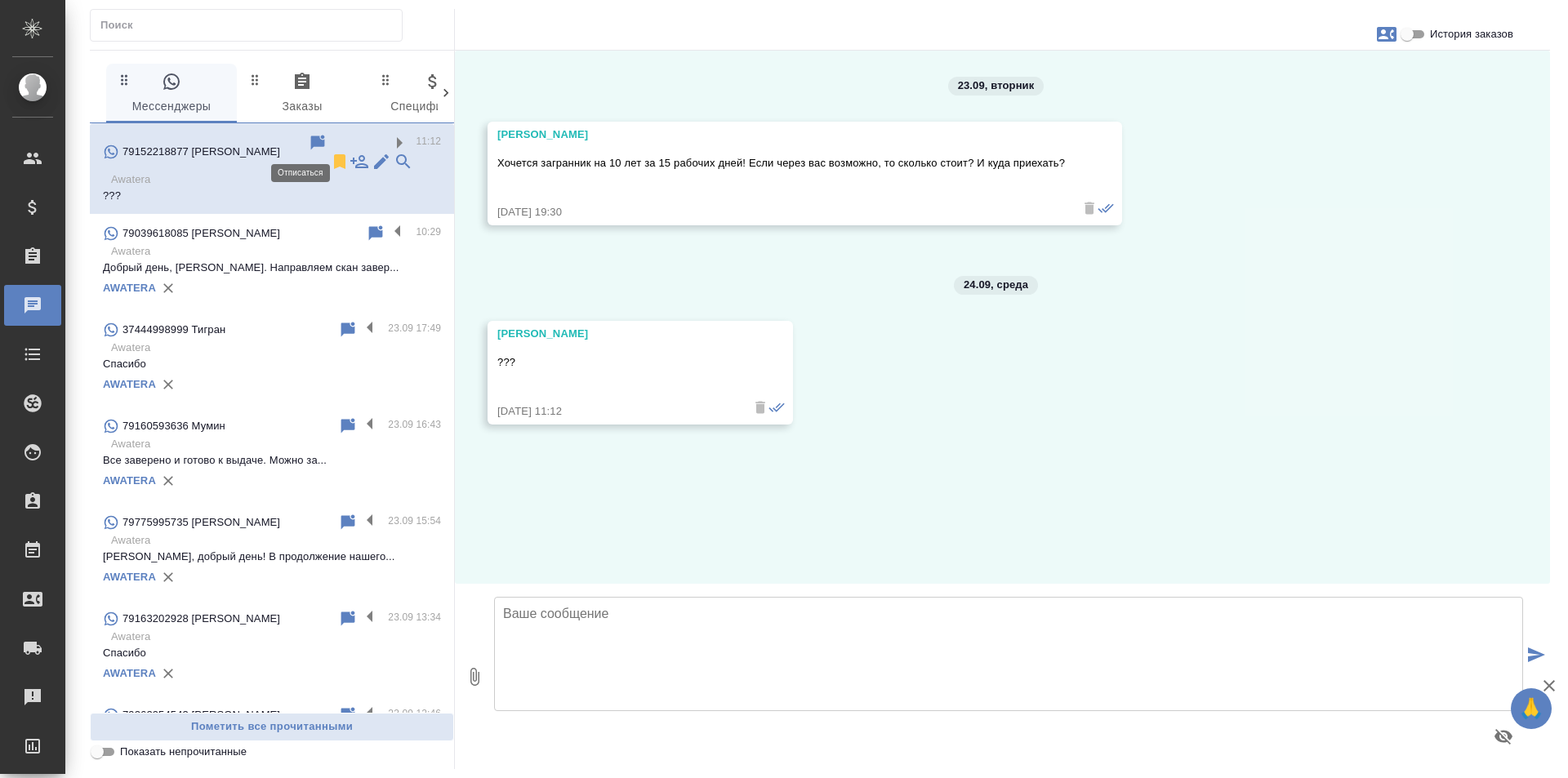
click at [334, 154] on icon at bounding box center [340, 162] width 11 height 15
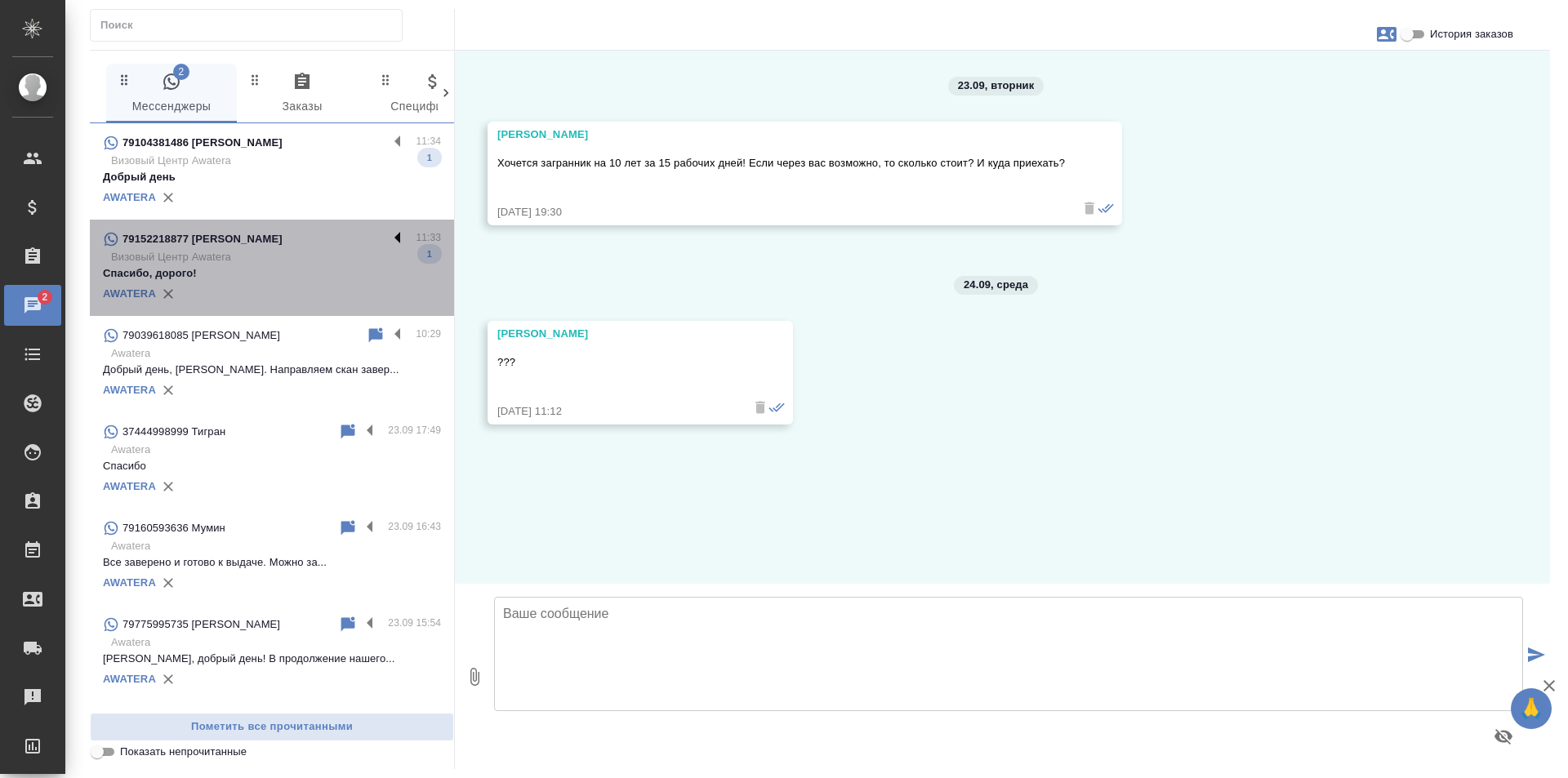
click at [388, 235] on label at bounding box center [401, 239] width 27 height 19
click at [0, 0] on input "checkbox" at bounding box center [0, 0] width 0 height 0
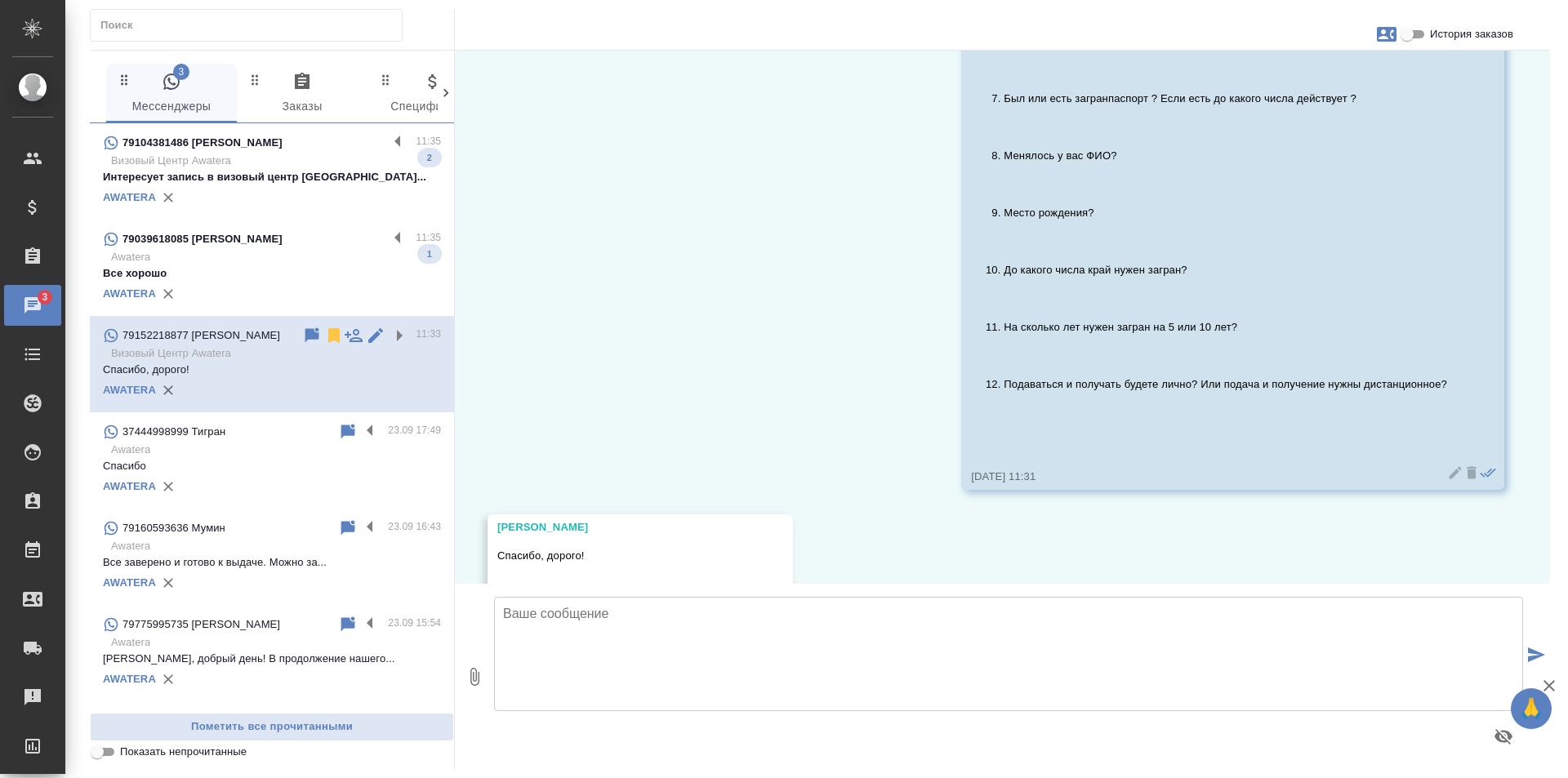
scroll to position [1512, 0]
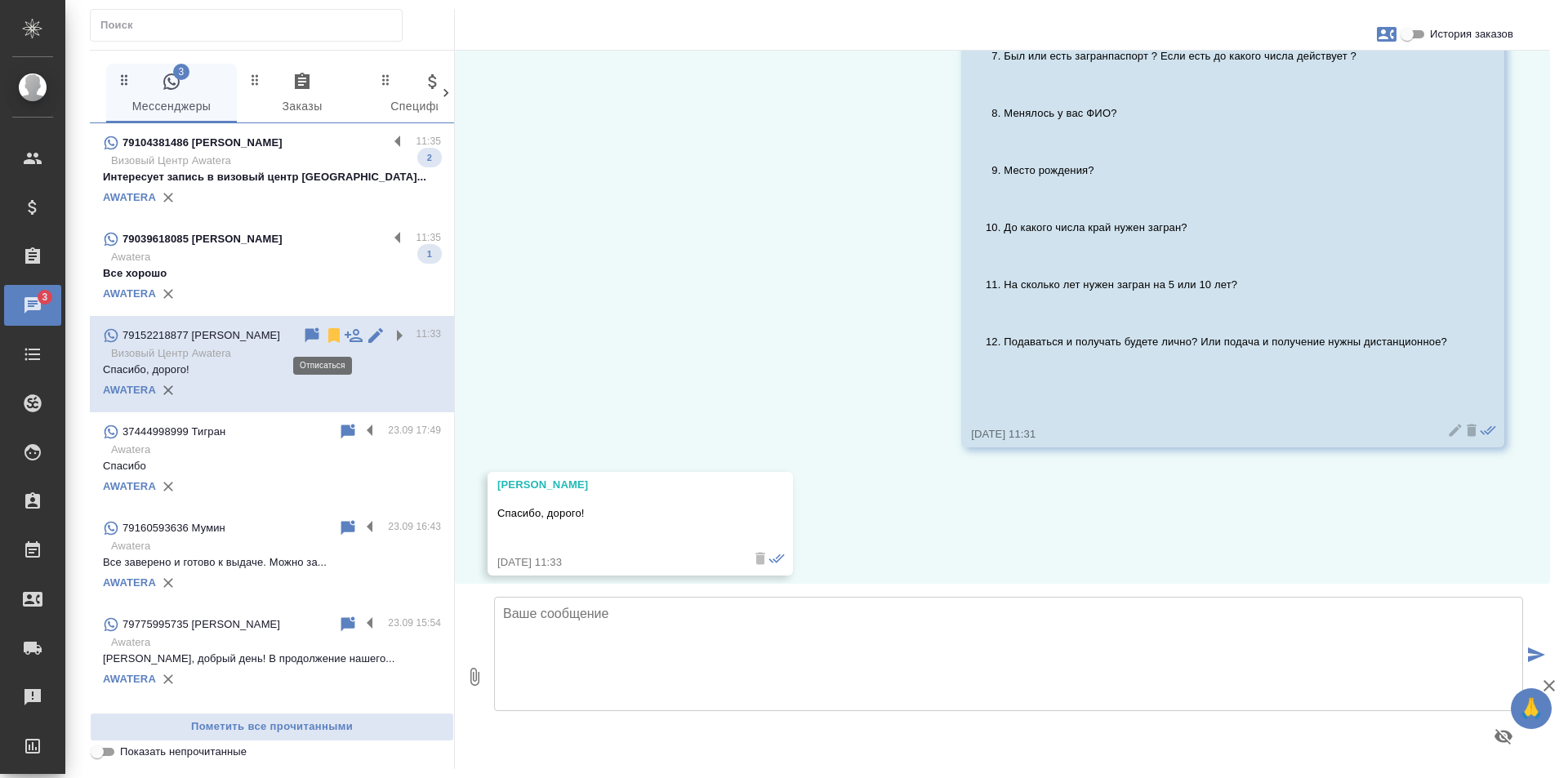
click at [329, 330] on icon at bounding box center [334, 336] width 11 height 15
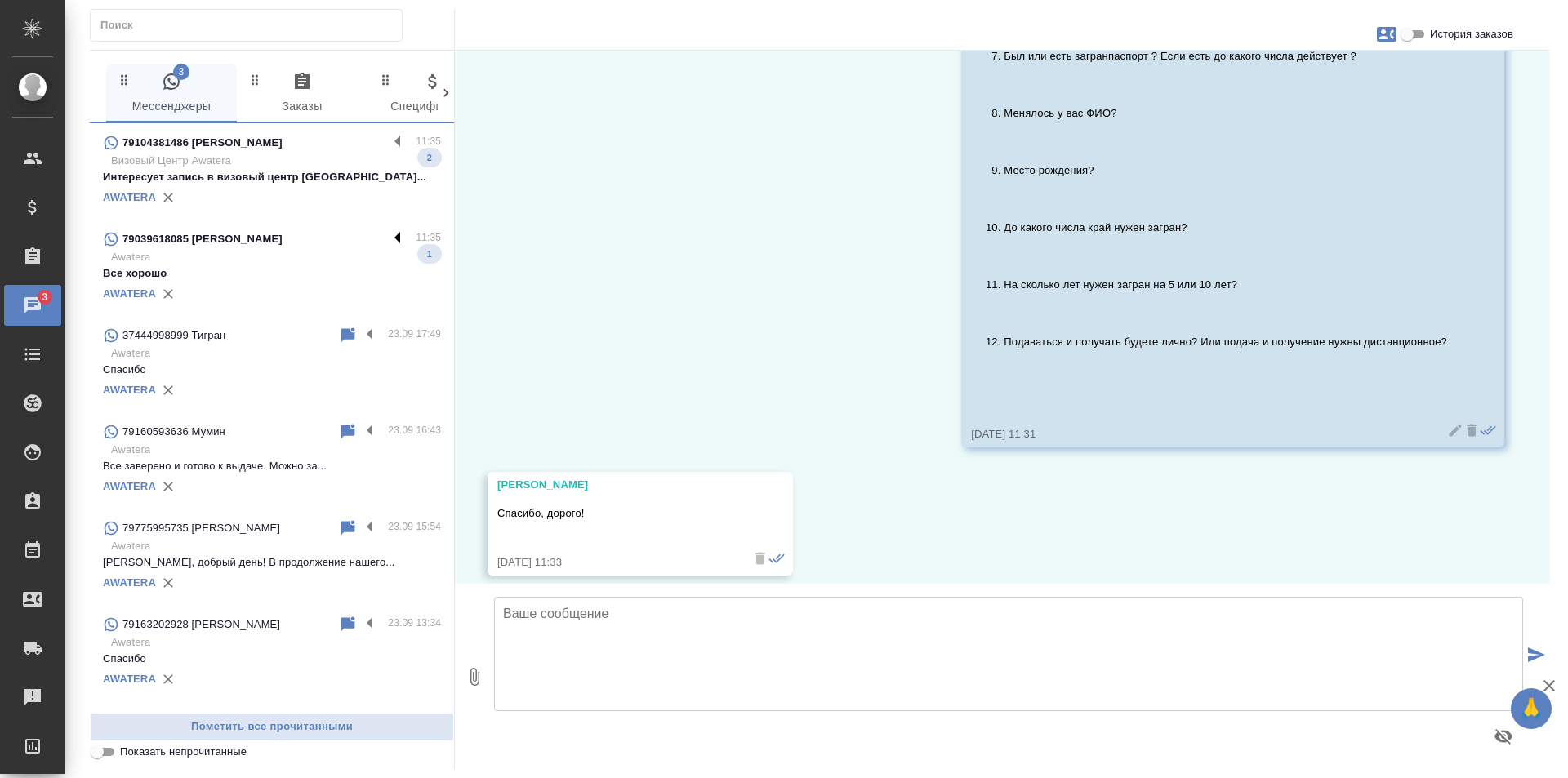
click at [388, 236] on label at bounding box center [401, 239] width 27 height 19
click at [0, 0] on input "checkbox" at bounding box center [0, 0] width 0 height 0
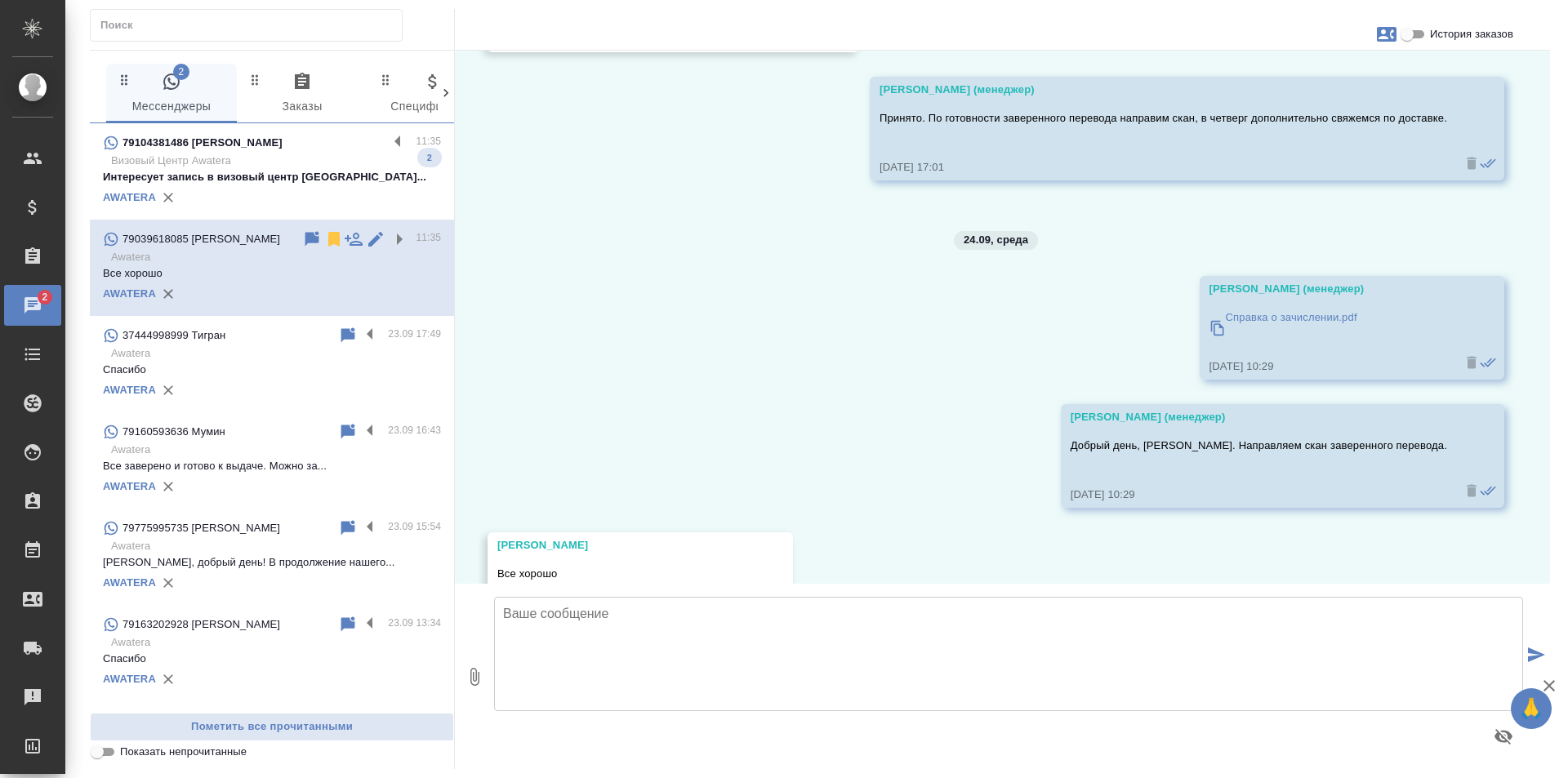
scroll to position [2853, 0]
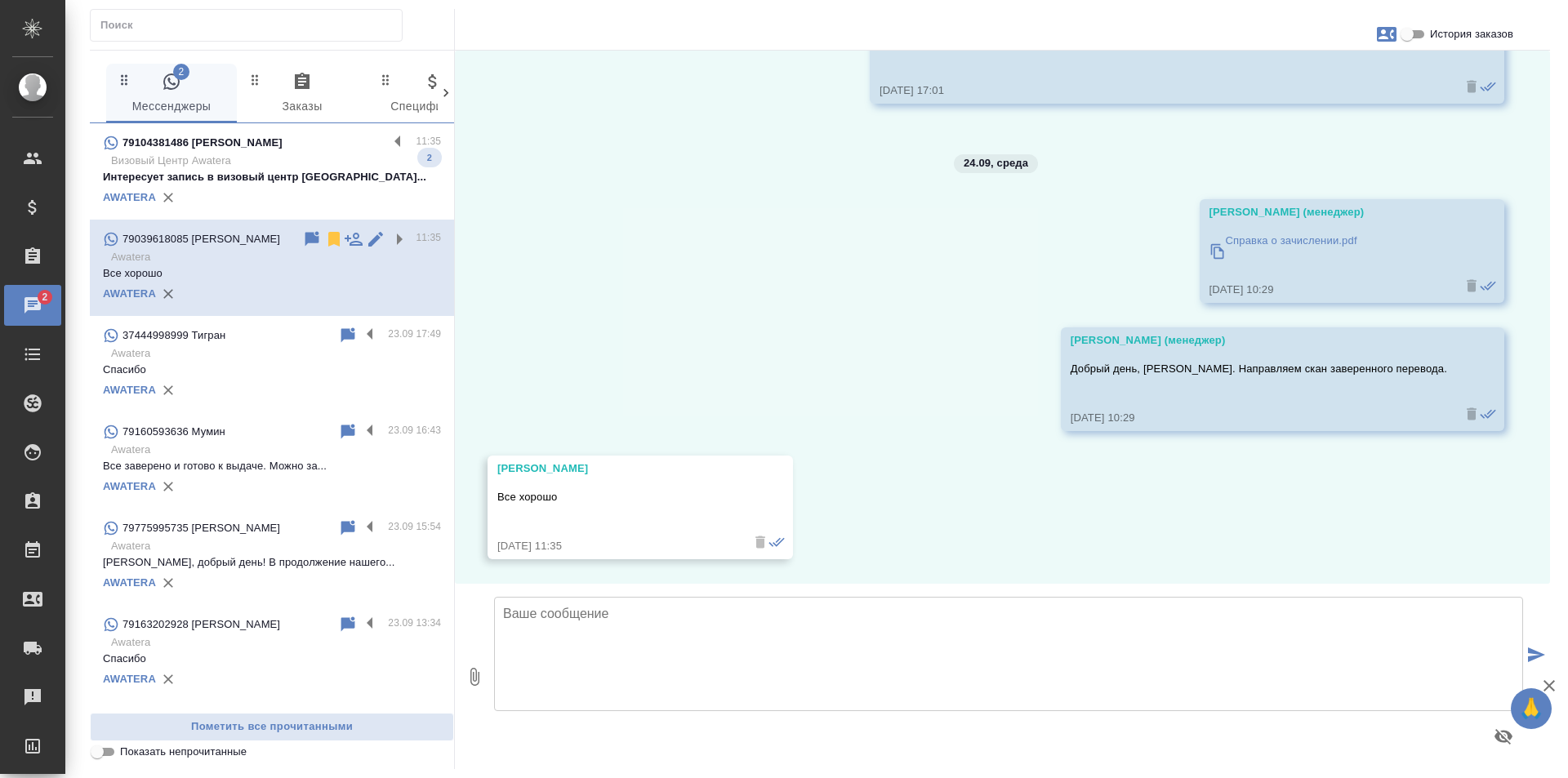
click at [713, 628] on textarea at bounding box center [1008, 653] width 1029 height 115
type textarea "Отлично, завтра передадим курьеру, дополнительно свяжемся с Вами."
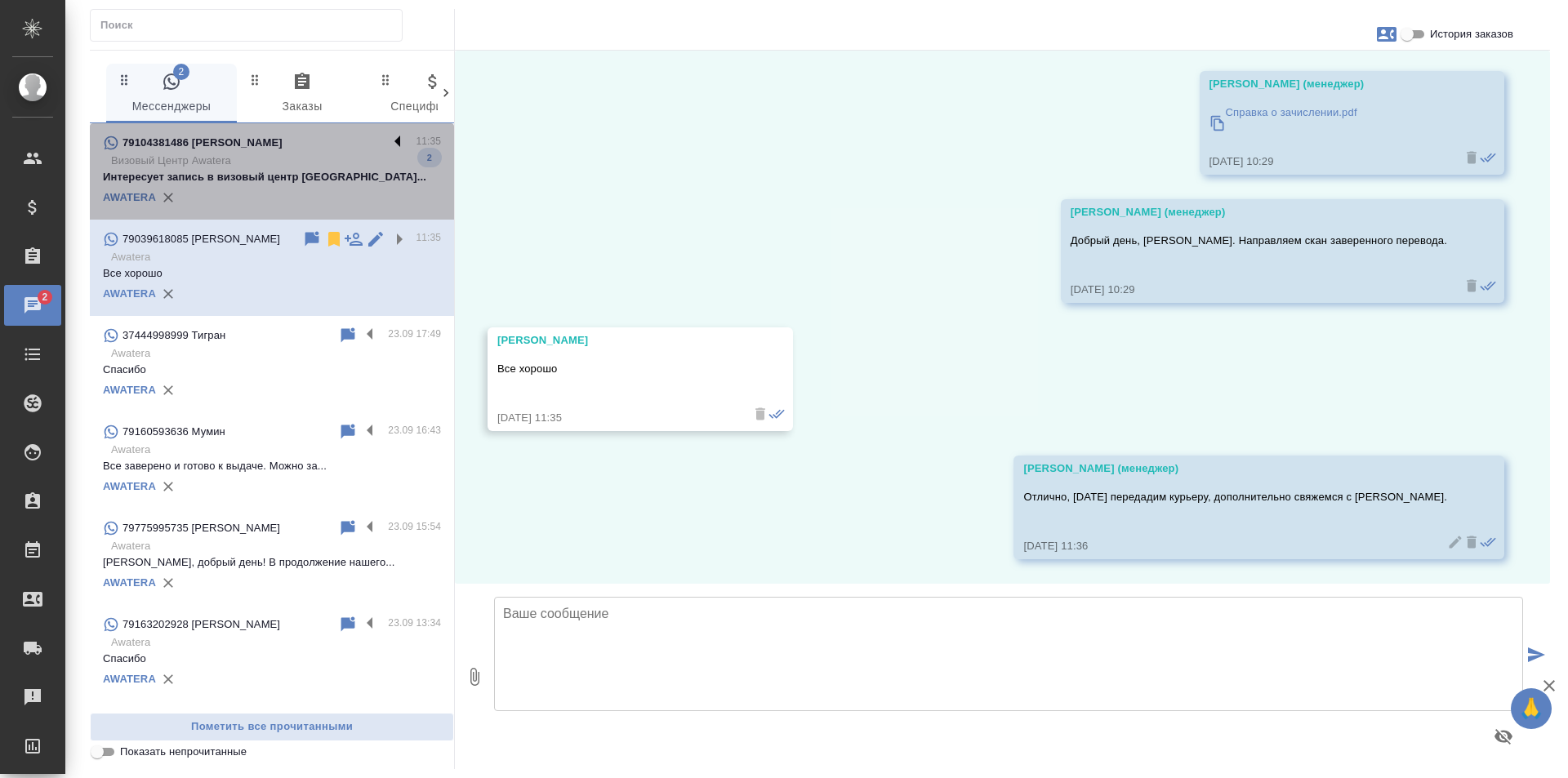
click at [388, 139] on label at bounding box center [401, 143] width 27 height 19
click at [0, 0] on input "checkbox" at bounding box center [0, 0] width 0 height 0
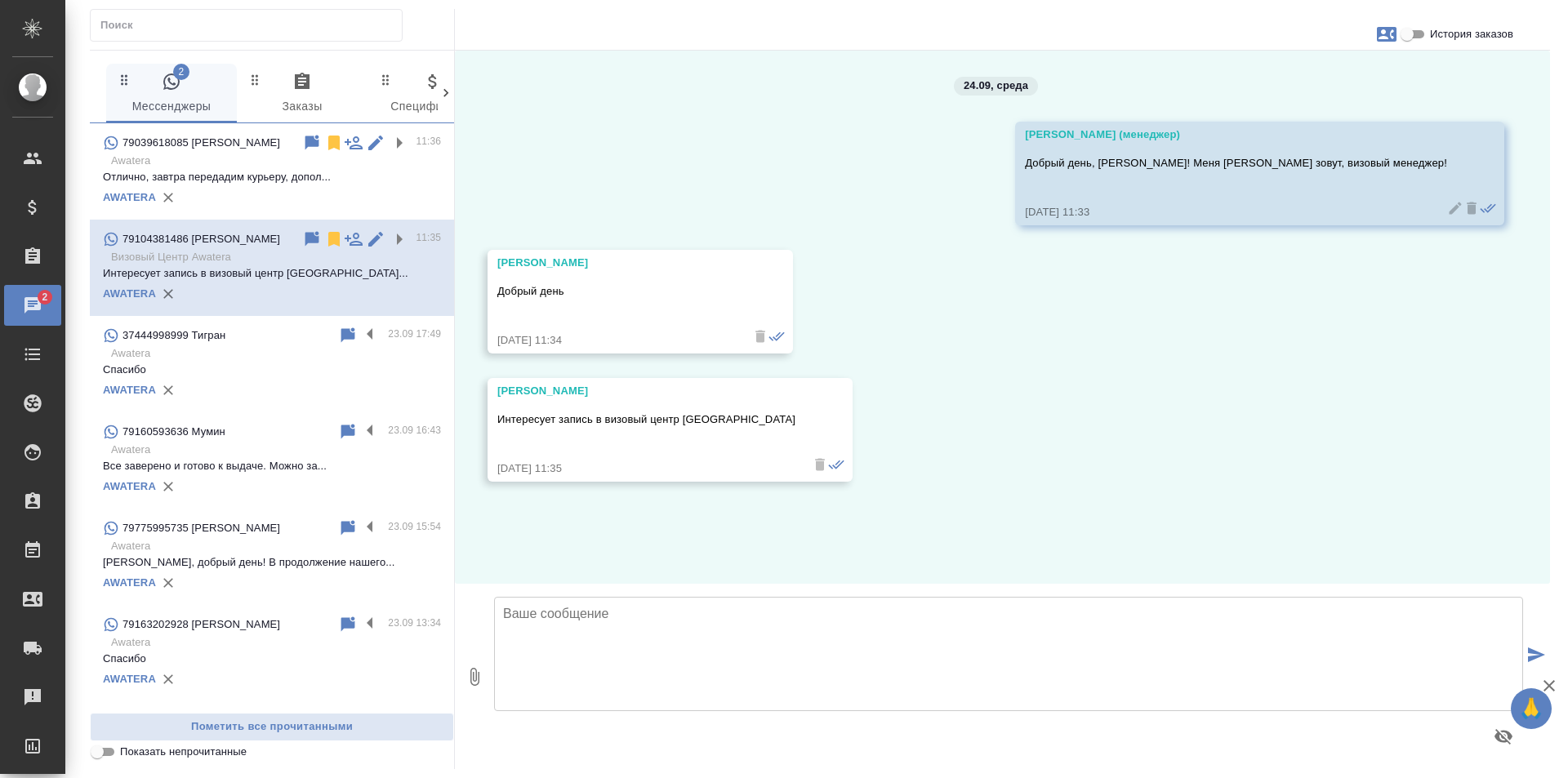
scroll to position [0, 0]
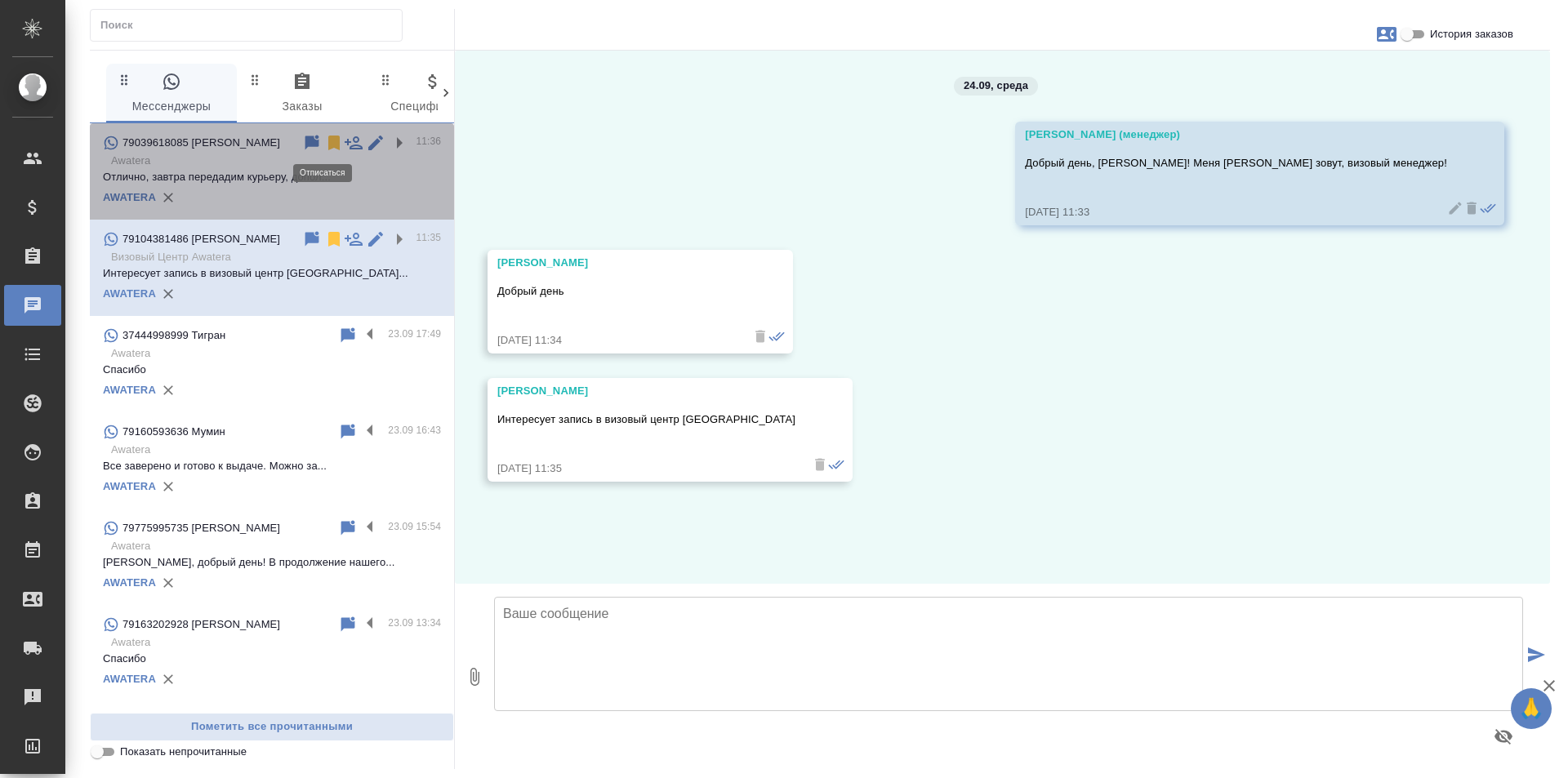
click at [324, 139] on icon at bounding box center [333, 143] width 20 height 20
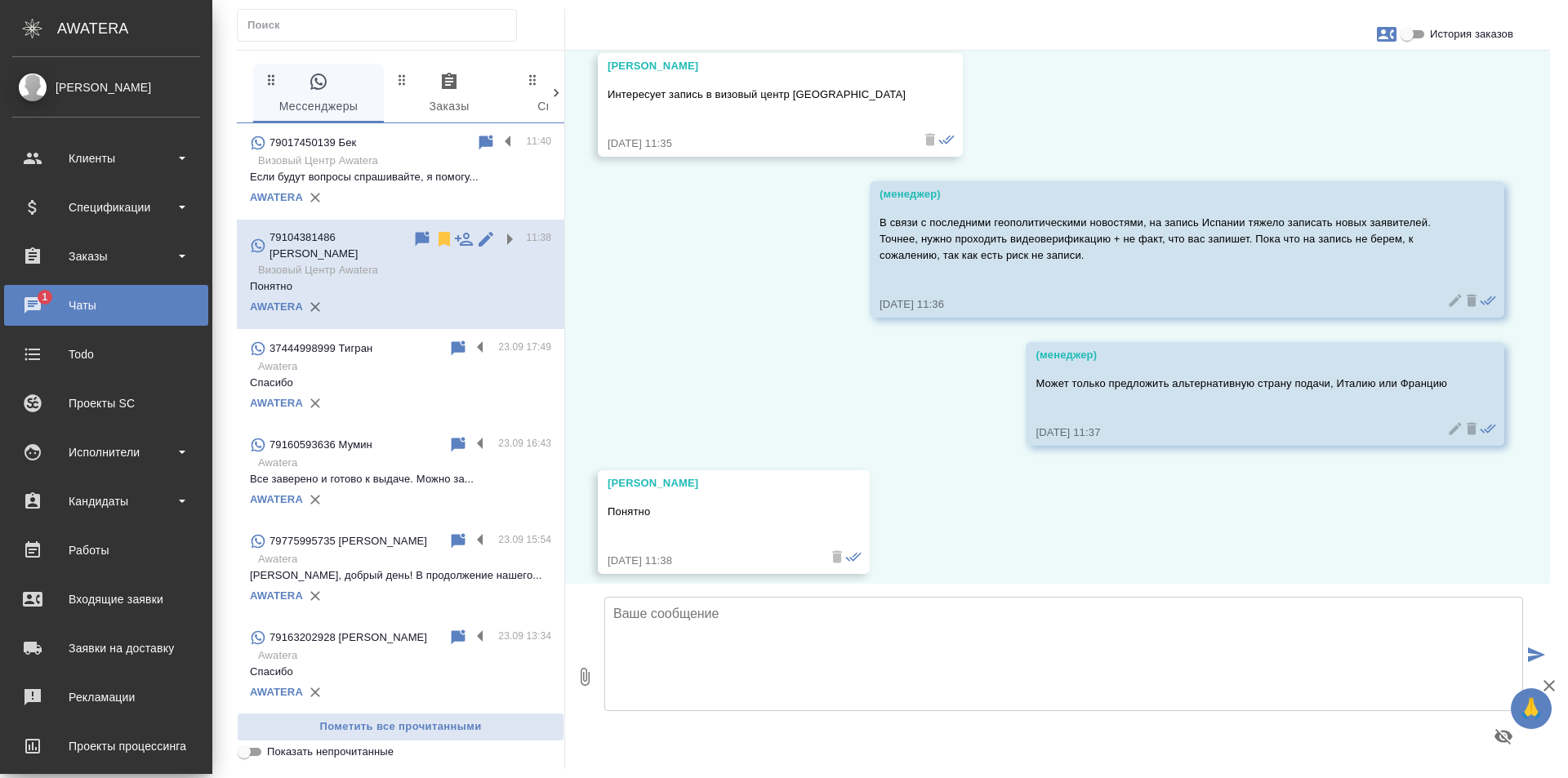
scroll to position [340, 0]
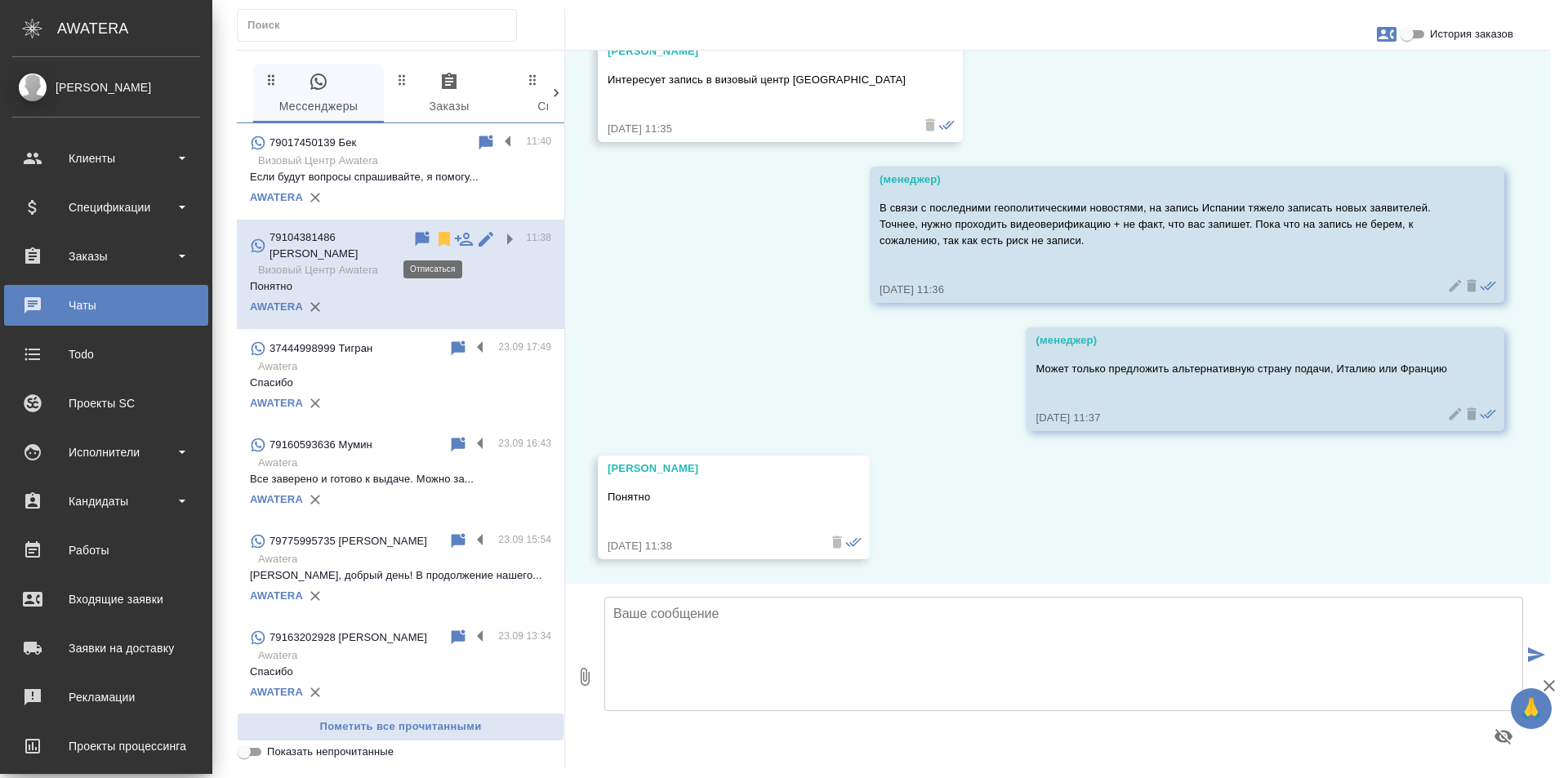
click at [438, 237] on icon at bounding box center [444, 239] width 11 height 15
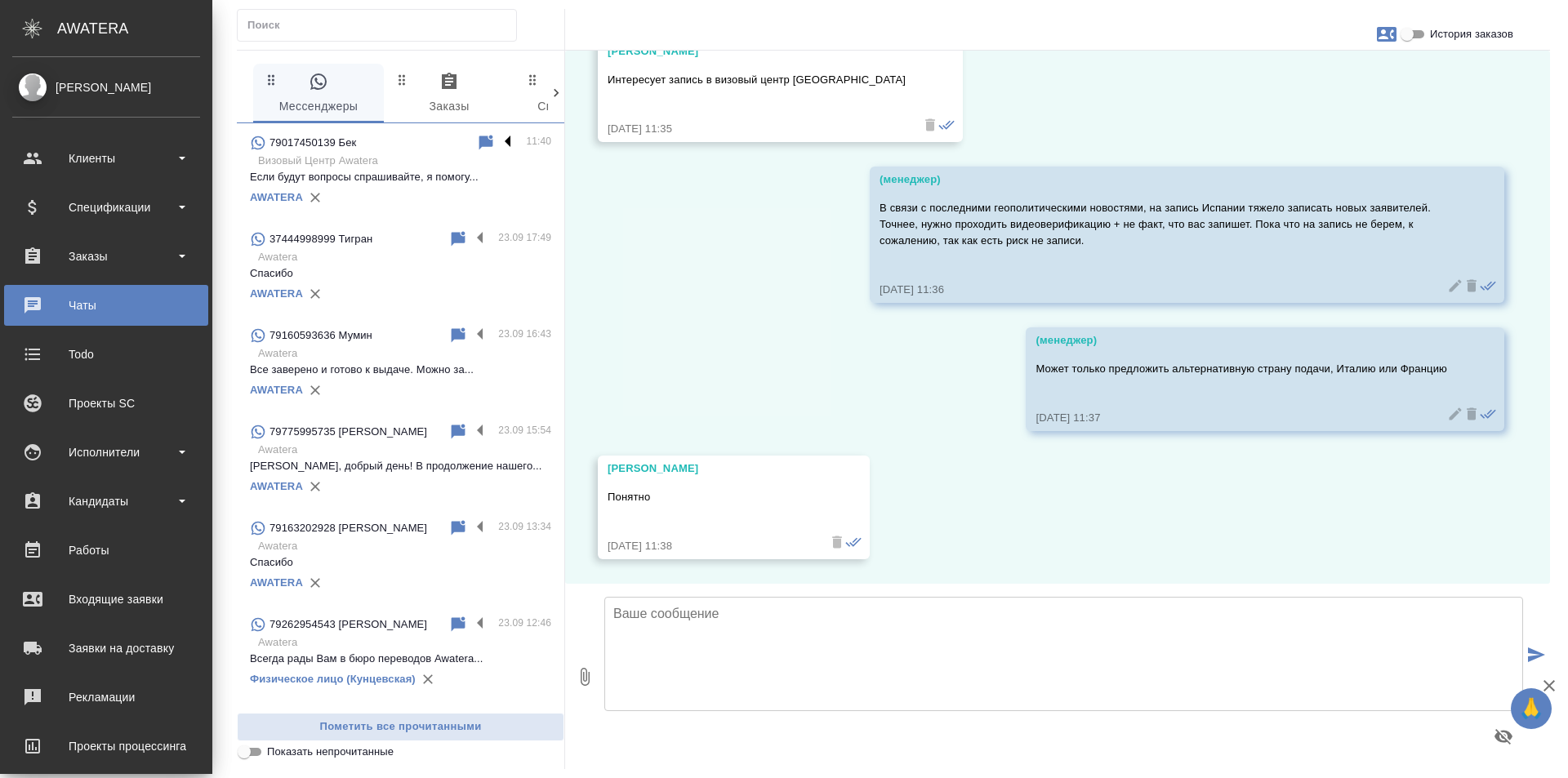
click at [498, 138] on label at bounding box center [511, 143] width 27 height 19
click at [0, 0] on input "checkbox" at bounding box center [0, 0] width 0 height 0
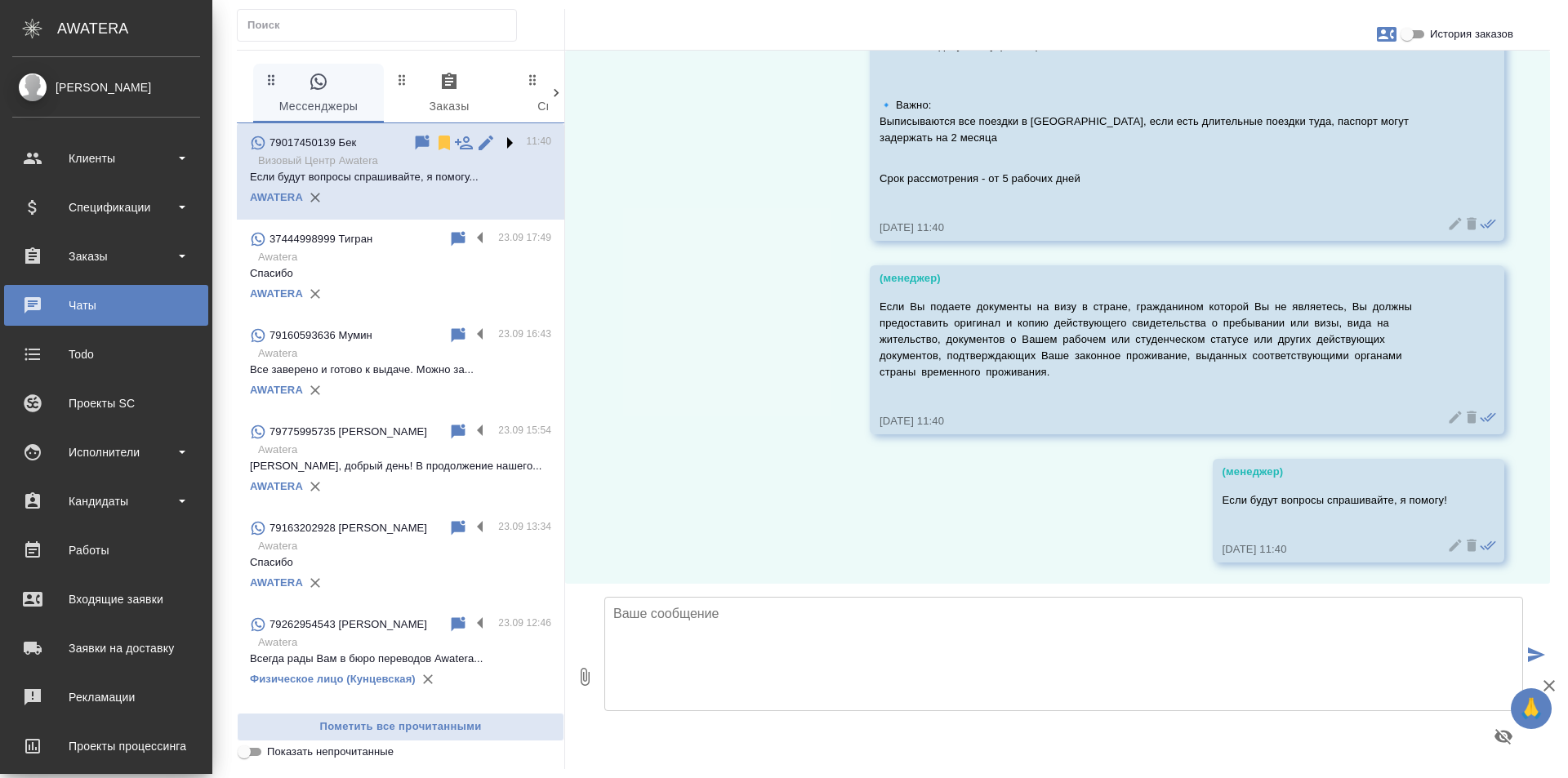
scroll to position [1148, 0]
click at [435, 138] on icon at bounding box center [444, 143] width 20 height 20
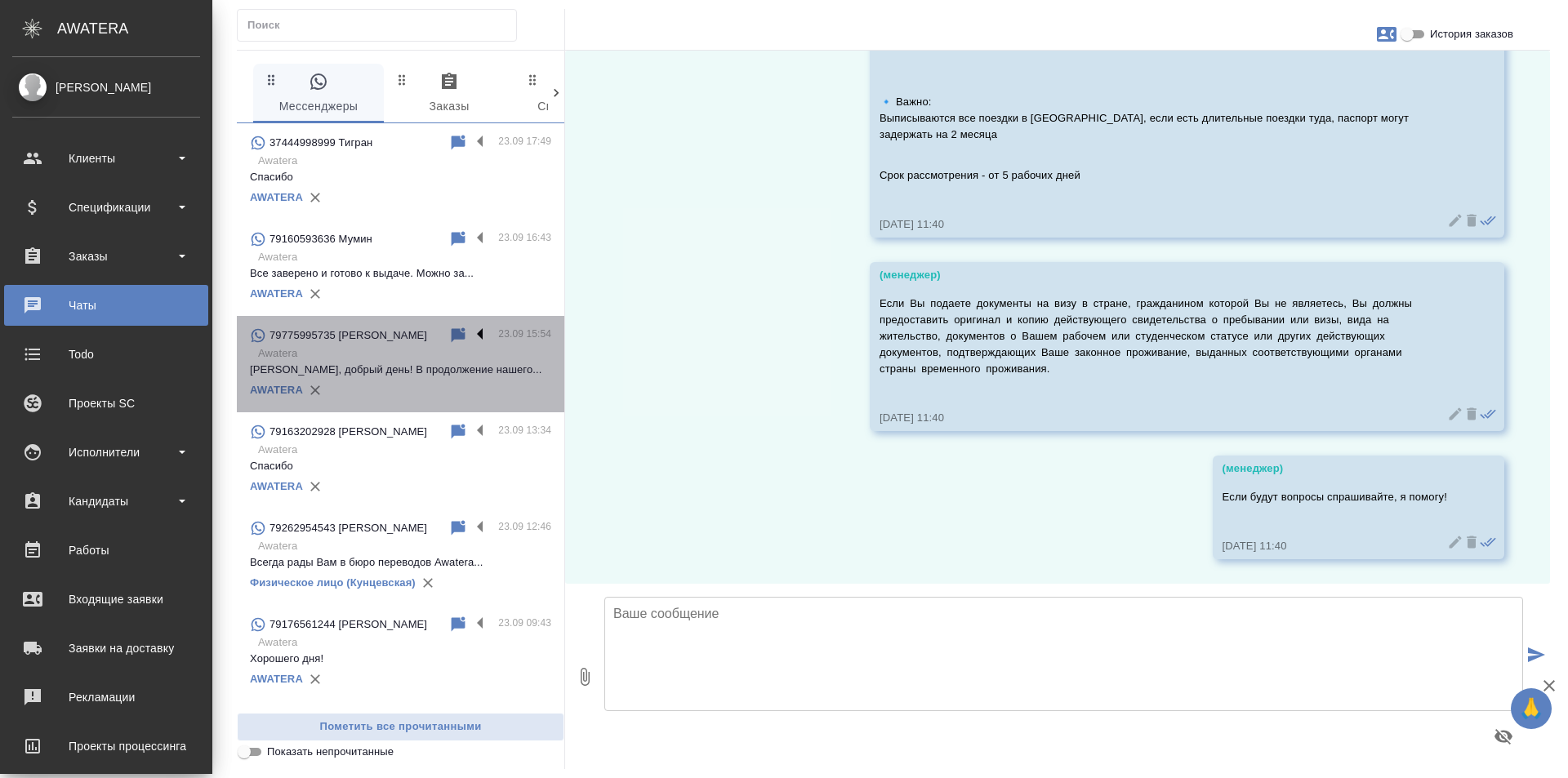
click at [471, 326] on label at bounding box center [484, 335] width 27 height 19
click at [0, 0] on input "checkbox" at bounding box center [0, 0] width 0 height 0
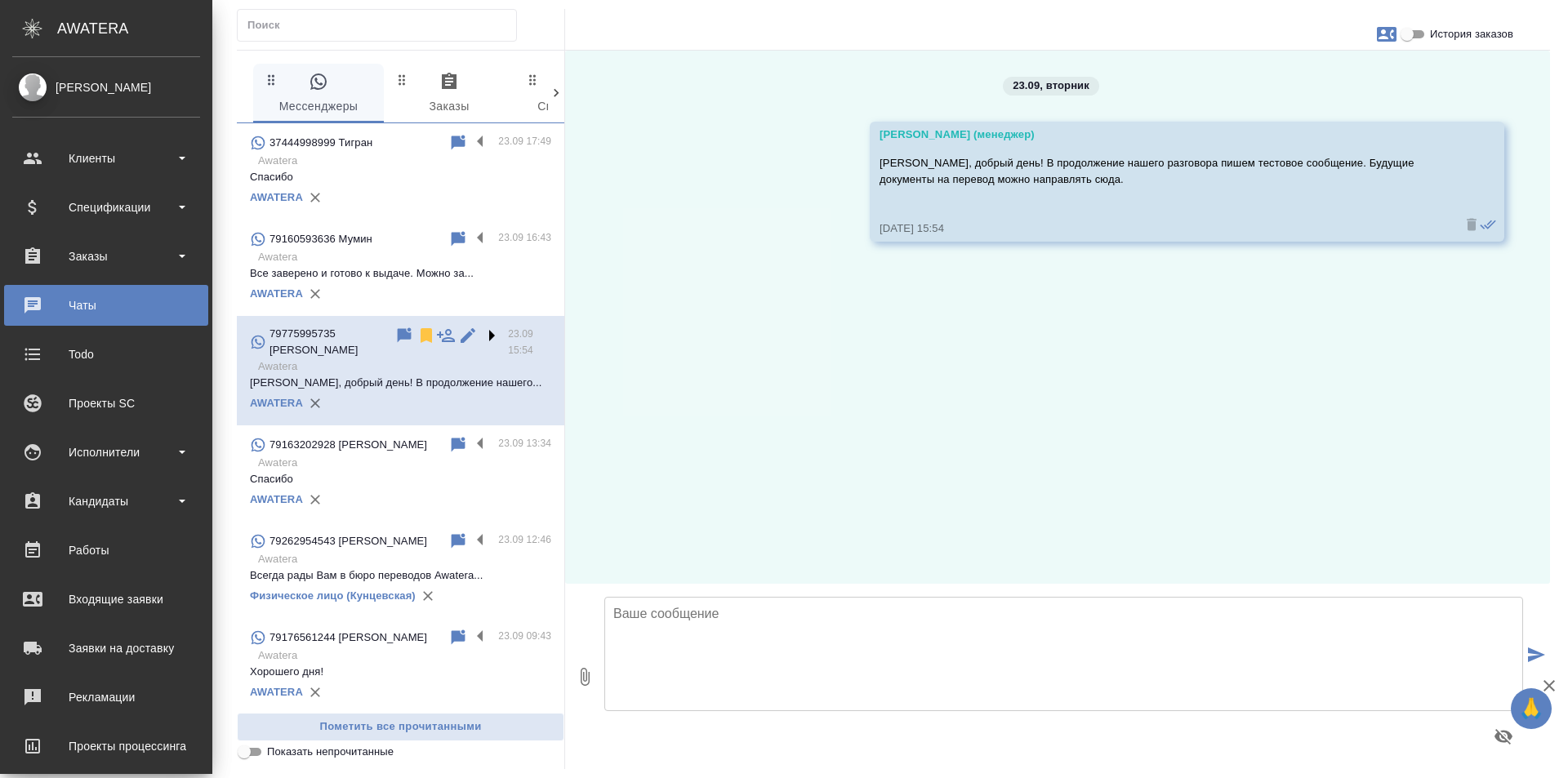
scroll to position [0, 0]
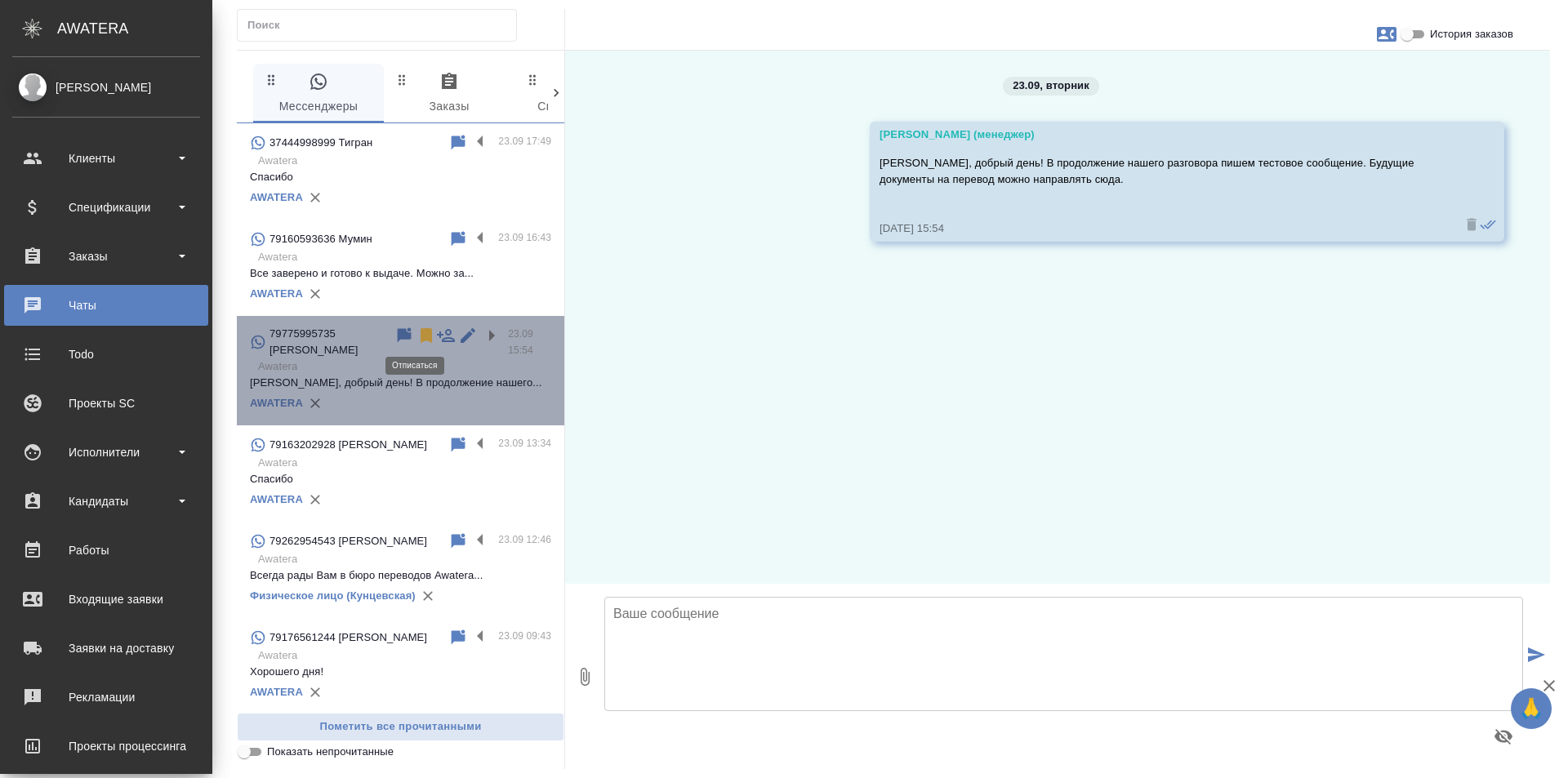
click at [417, 333] on icon at bounding box center [426, 335] width 20 height 20
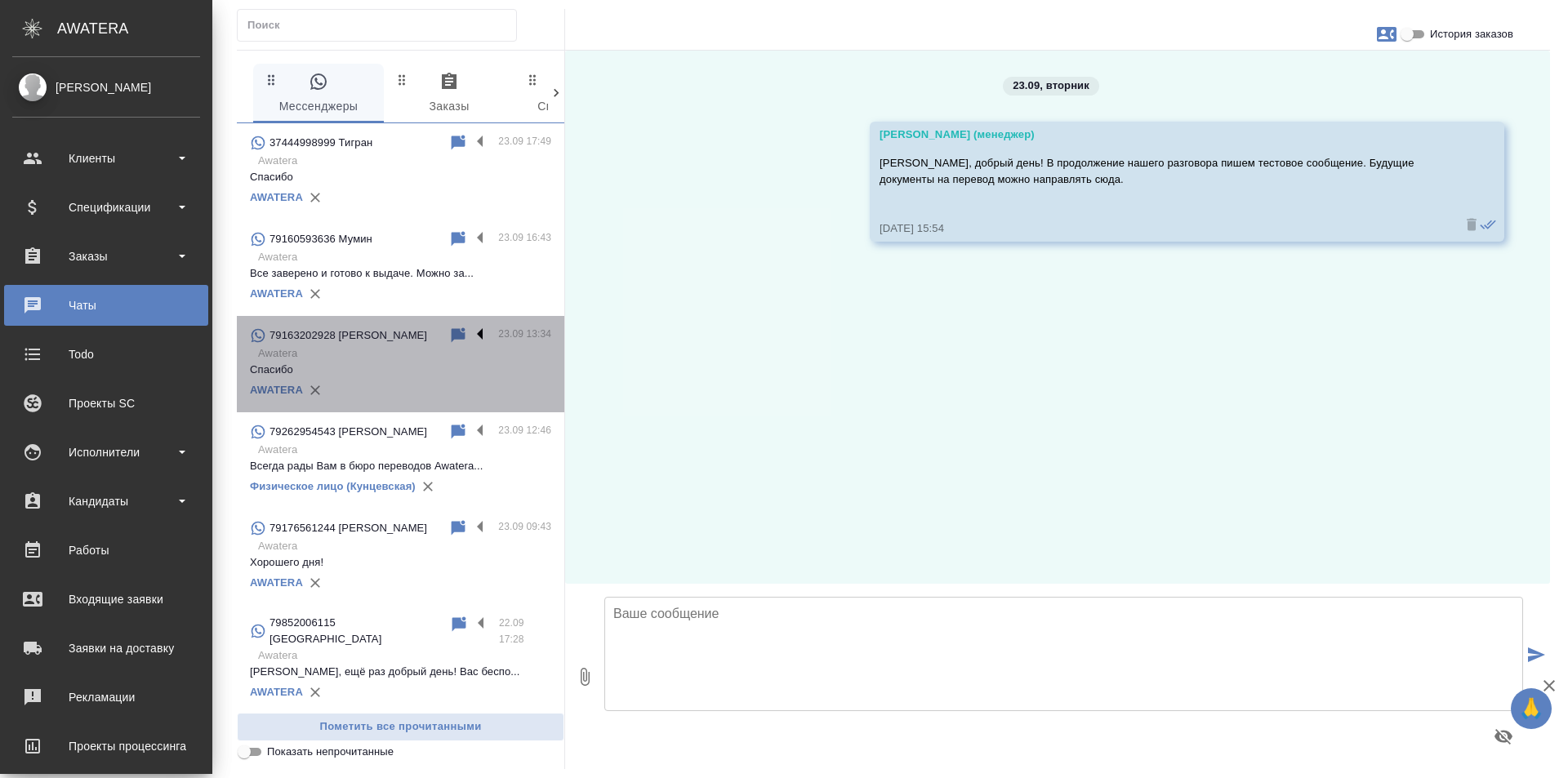
click at [471, 332] on label at bounding box center [484, 335] width 27 height 19
click at [0, 0] on input "checkbox" at bounding box center [0, 0] width 0 height 0
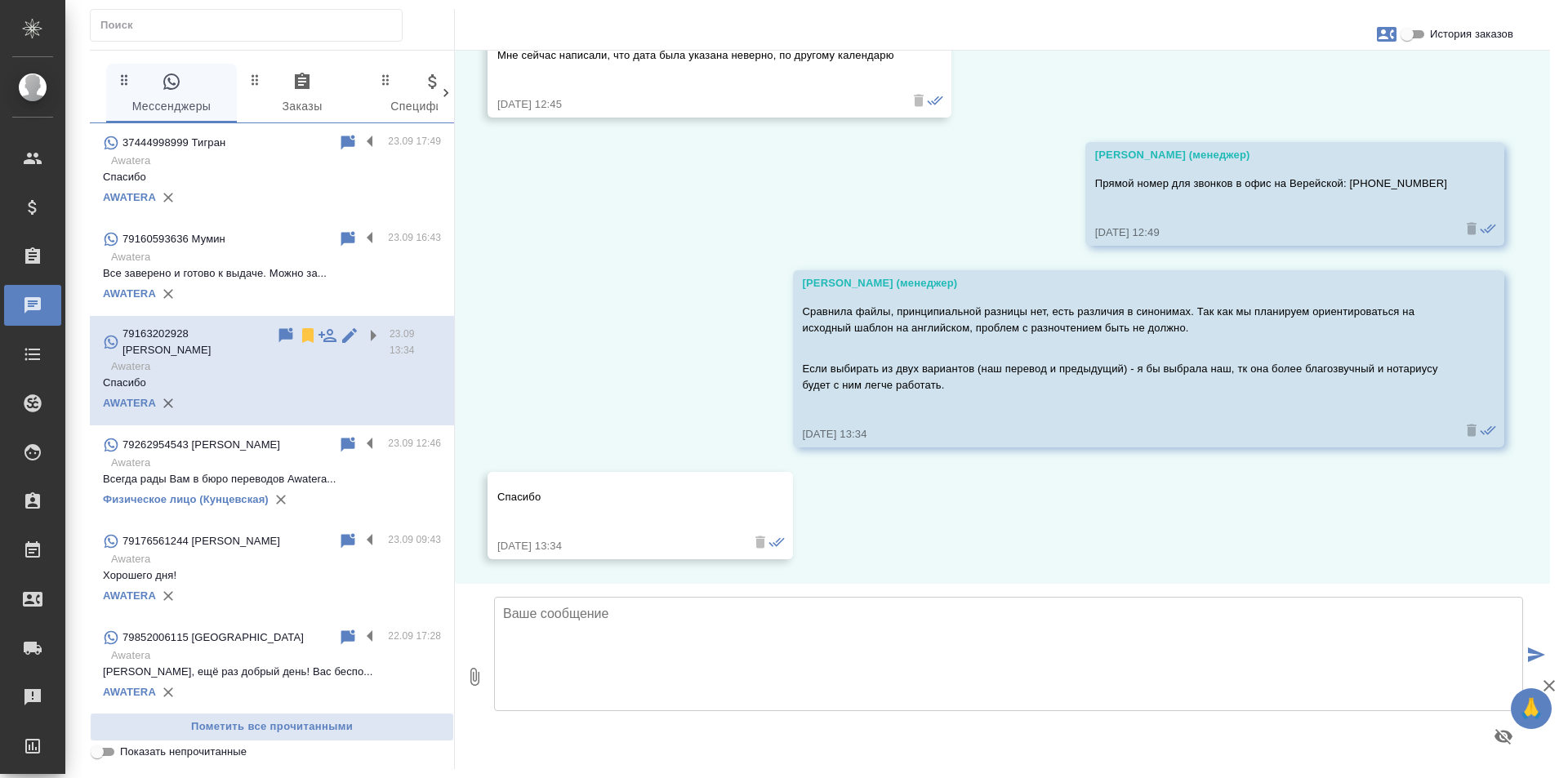
scroll to position [4578, 0]
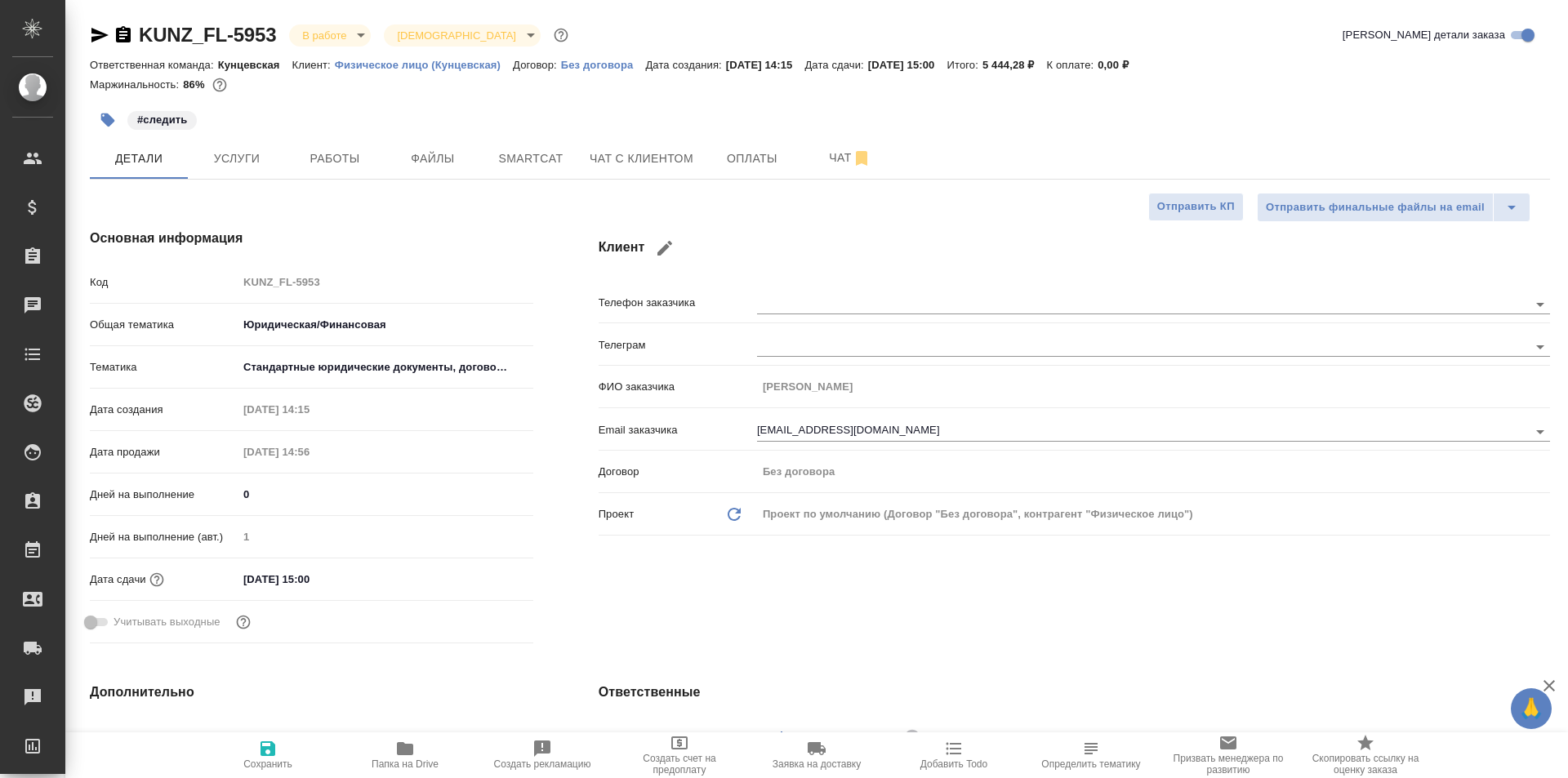
select select "RU"
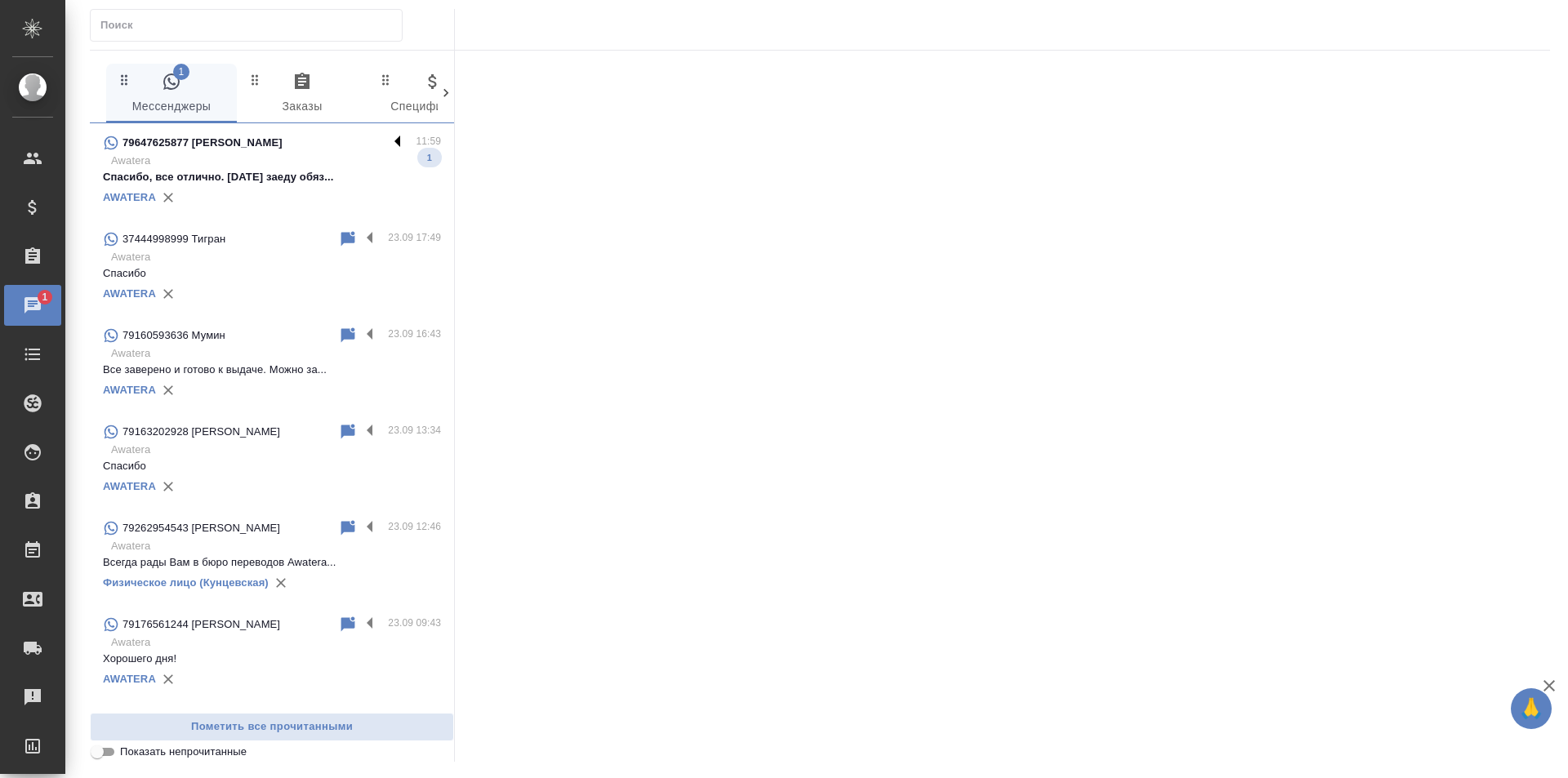
click at [388, 137] on label at bounding box center [401, 143] width 27 height 19
click at [0, 0] on input "checkbox" at bounding box center [0, 0] width 0 height 0
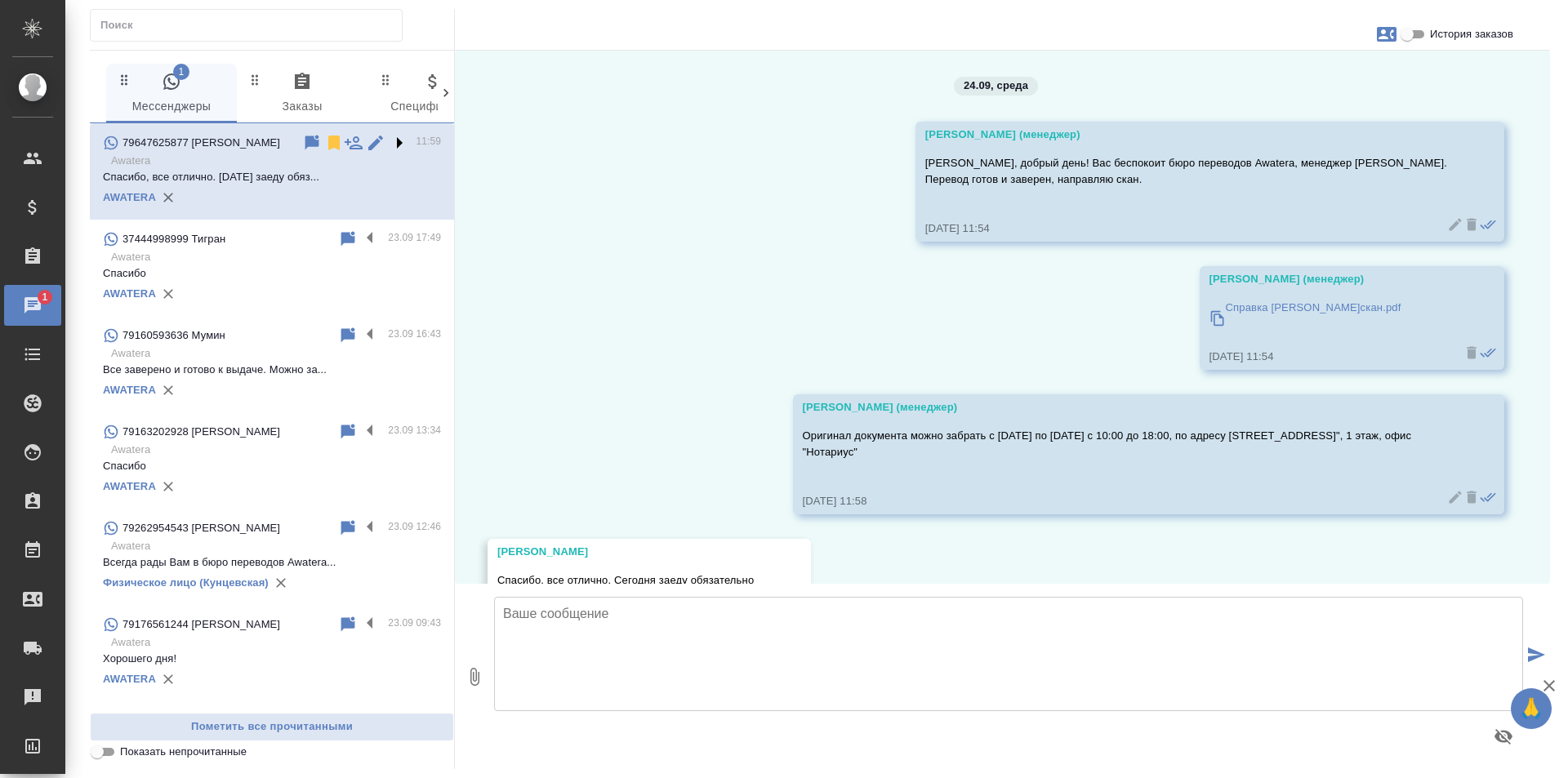
scroll to position [83, 0]
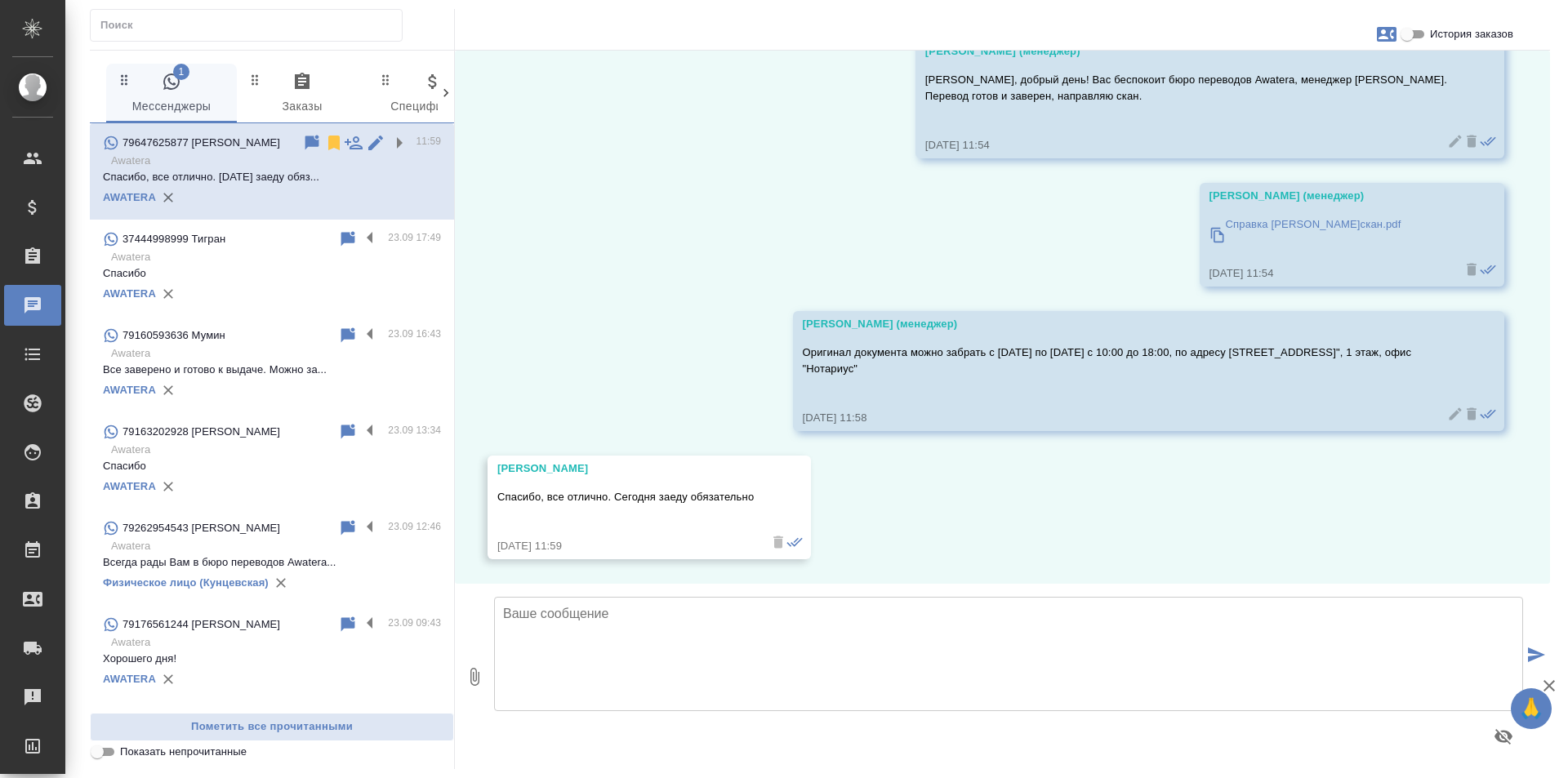
click at [644, 627] on textarea at bounding box center [1008, 653] width 1029 height 115
type textarea "Хорошо, ждём Вас!"
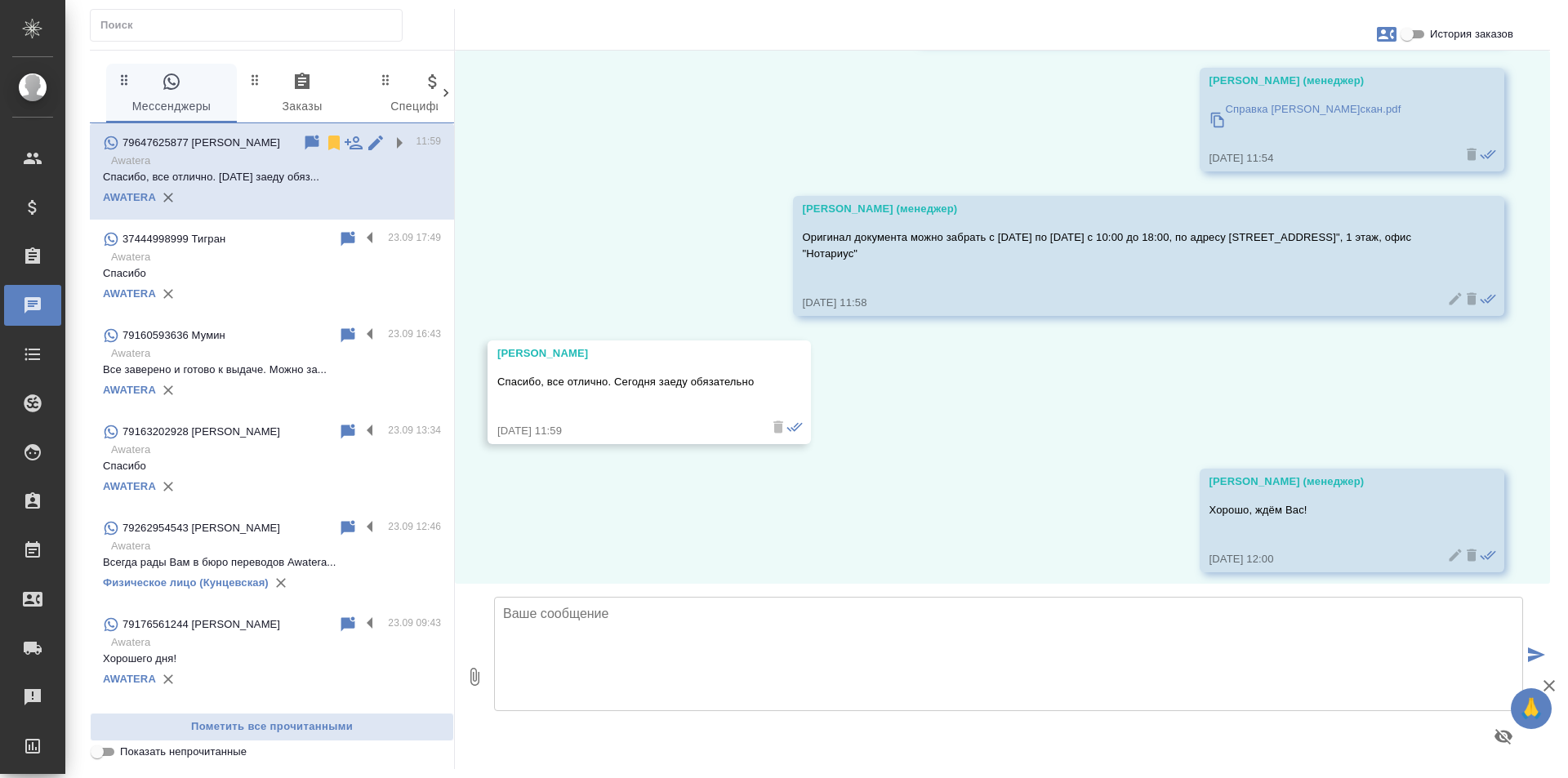
scroll to position [211, 0]
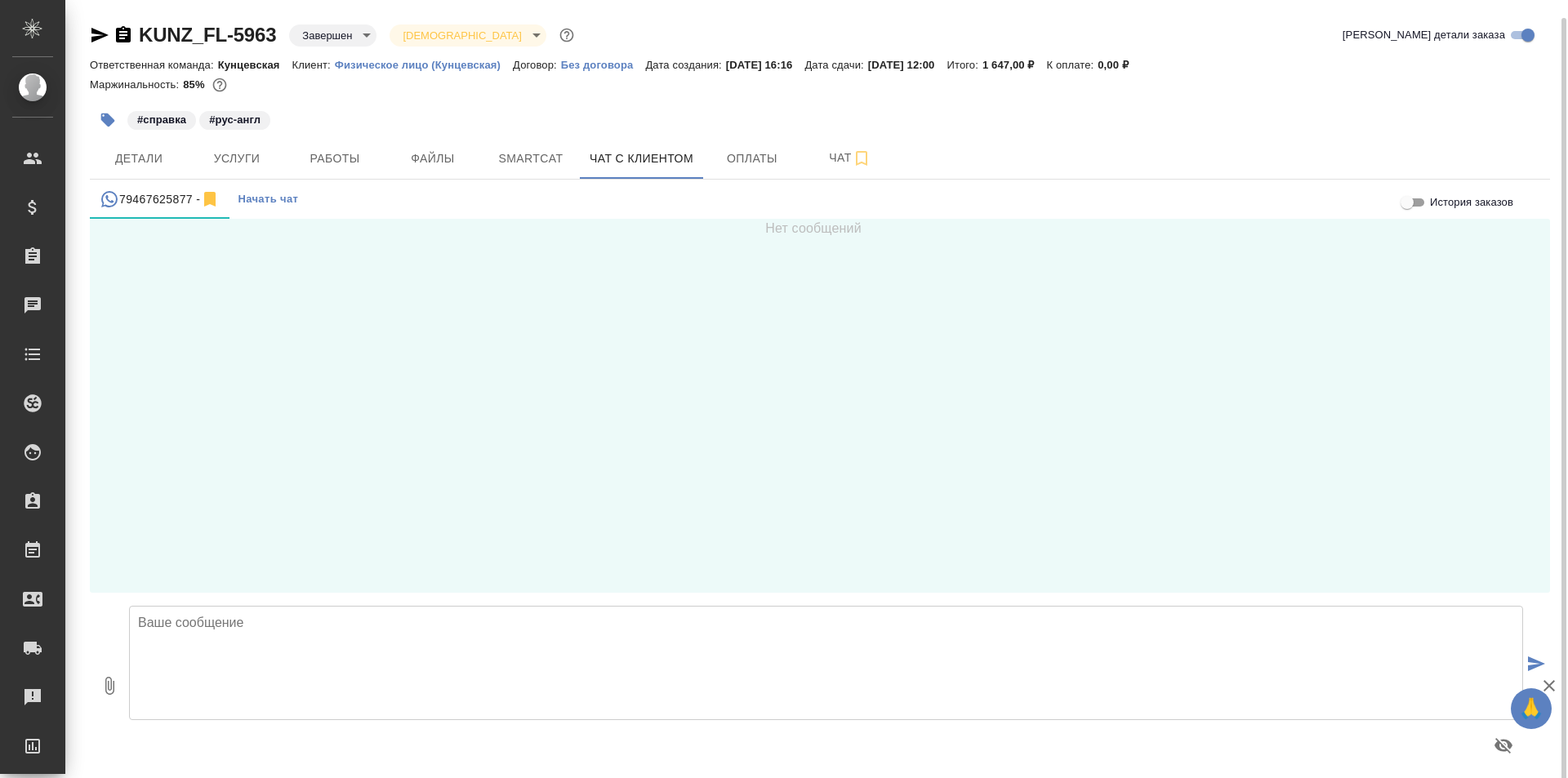
scroll to position [9, 0]
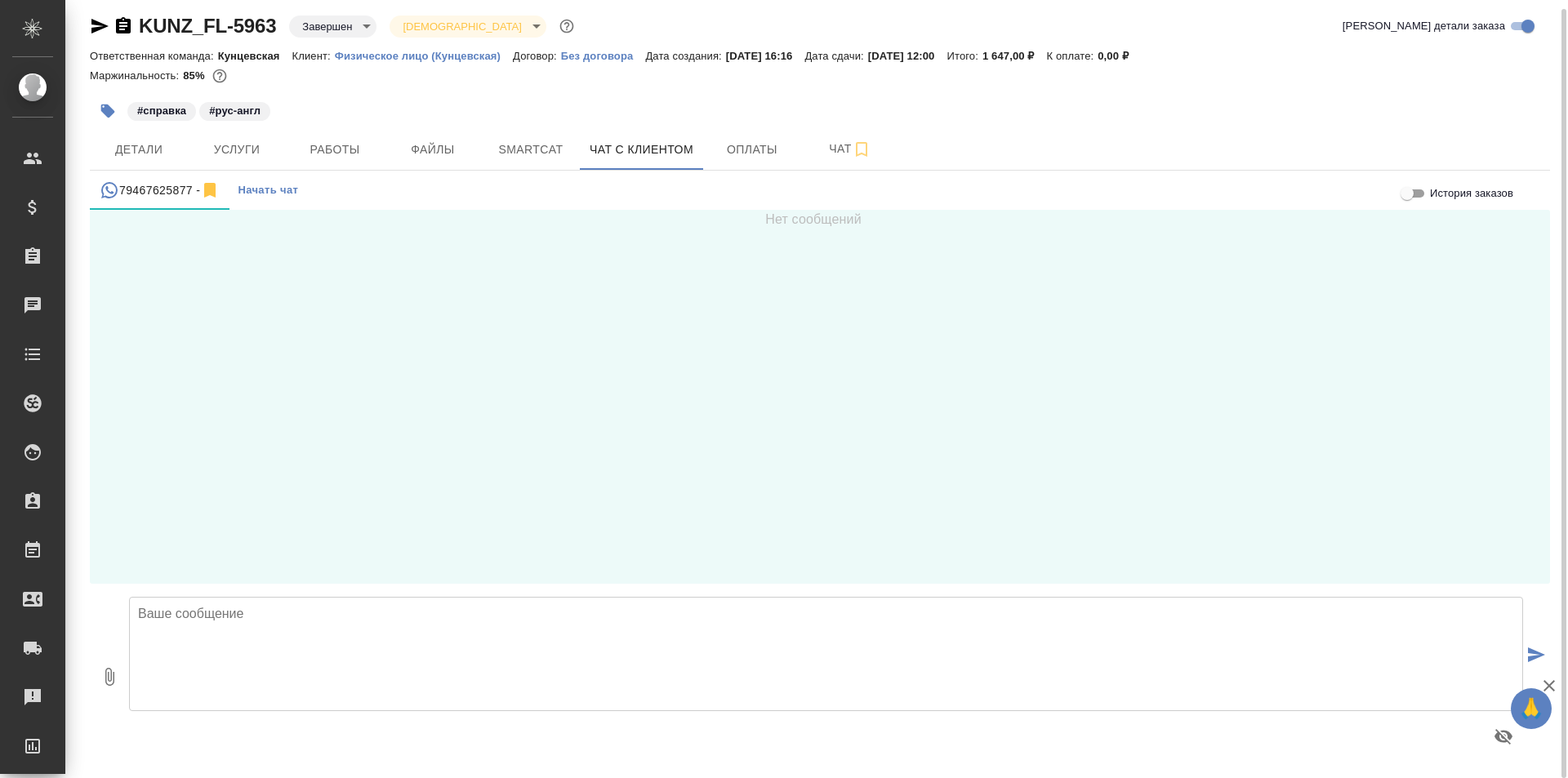
click at [271, 188] on span "Начать чат" at bounding box center [268, 190] width 61 height 19
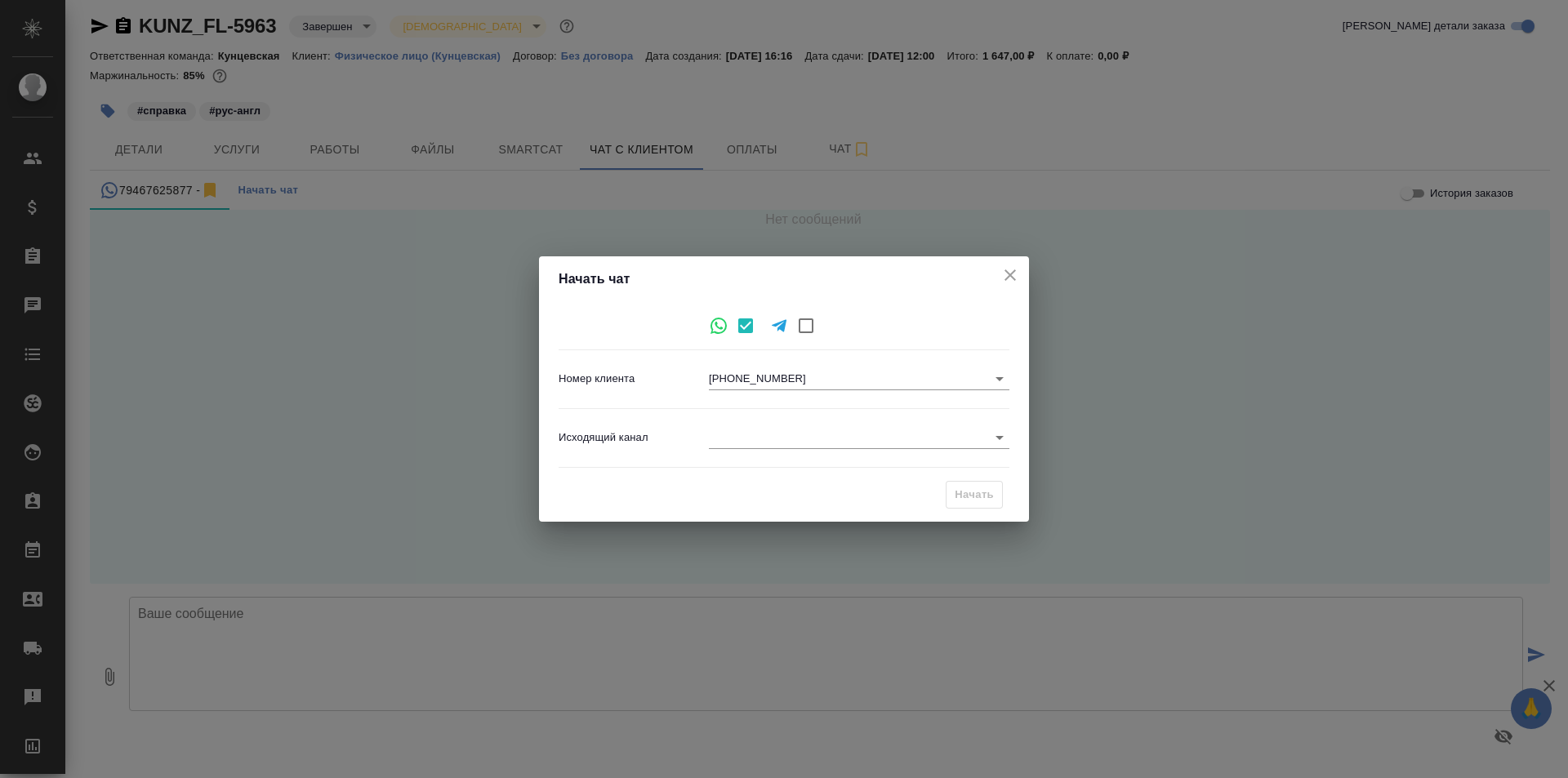
click at [841, 427] on body "🙏 .cls-1 fill:#fff; AWATERA [PERSON_NAME] Спецификации Заказы 0 Чаты Todo Проек…" at bounding box center [784, 389] width 1568 height 778
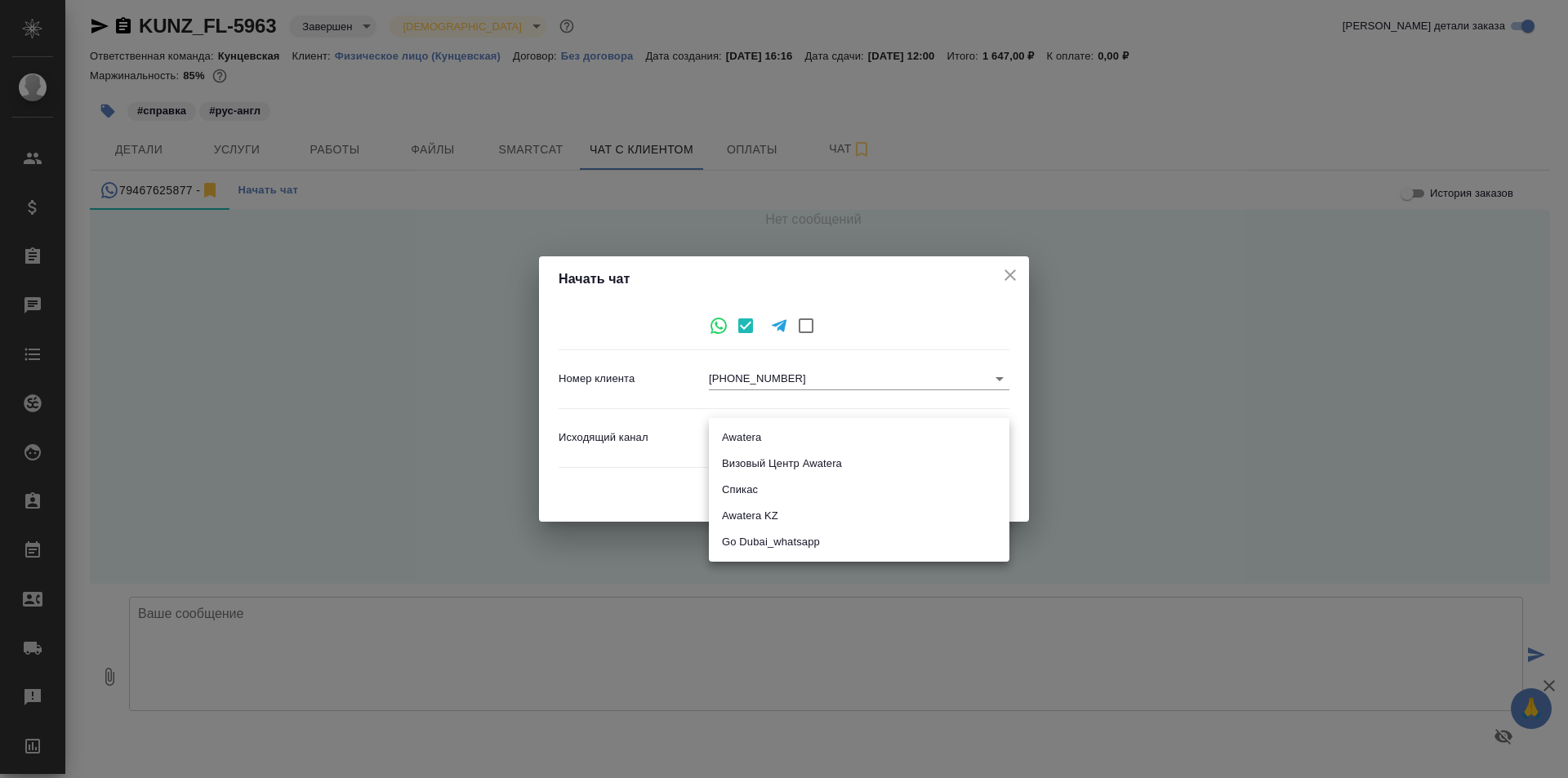
click at [783, 428] on li "Awatera" at bounding box center [859, 437] width 300 height 27
type input "2"
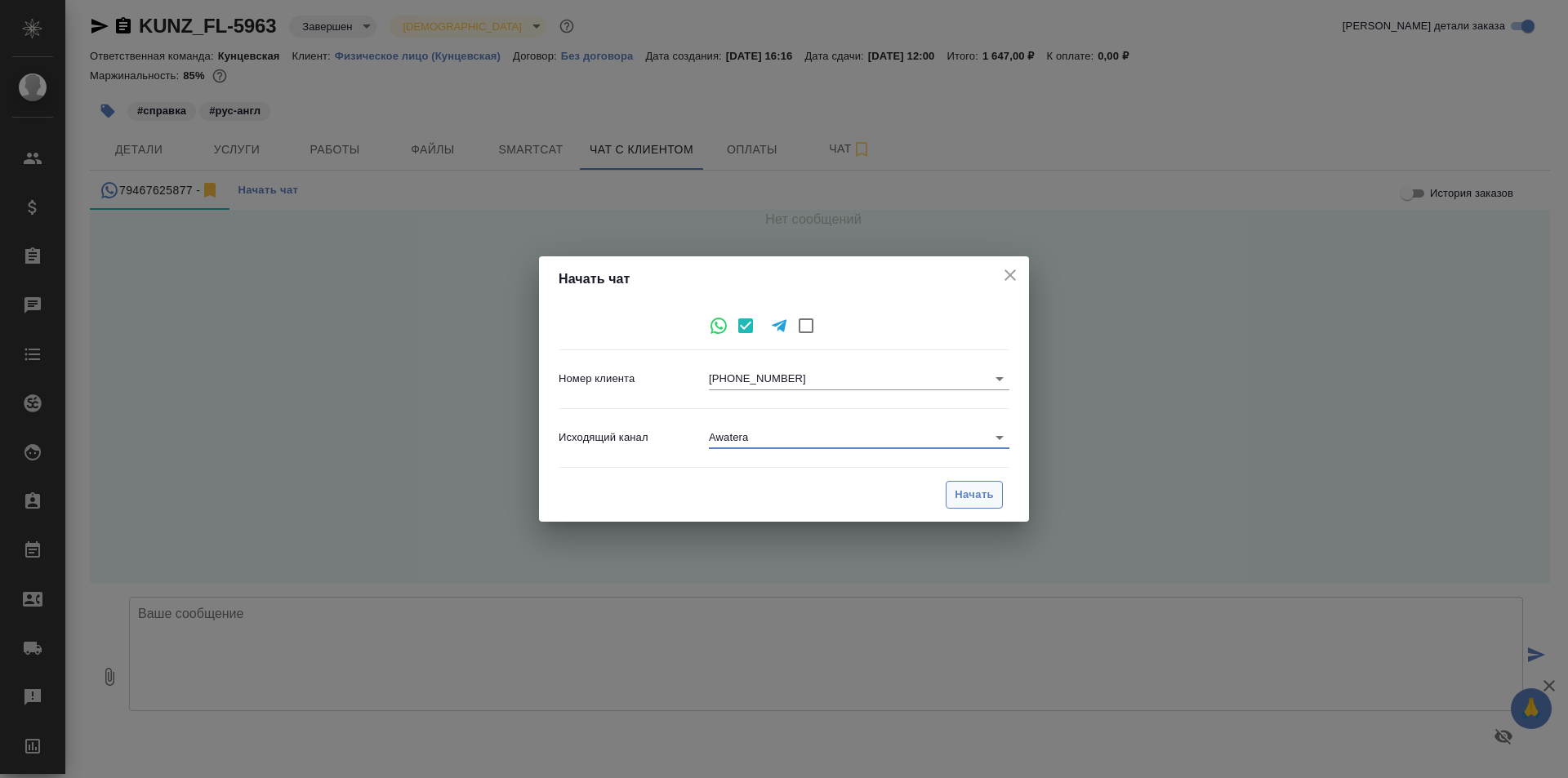
click at [953, 486] on button "Начать" at bounding box center [974, 495] width 57 height 28
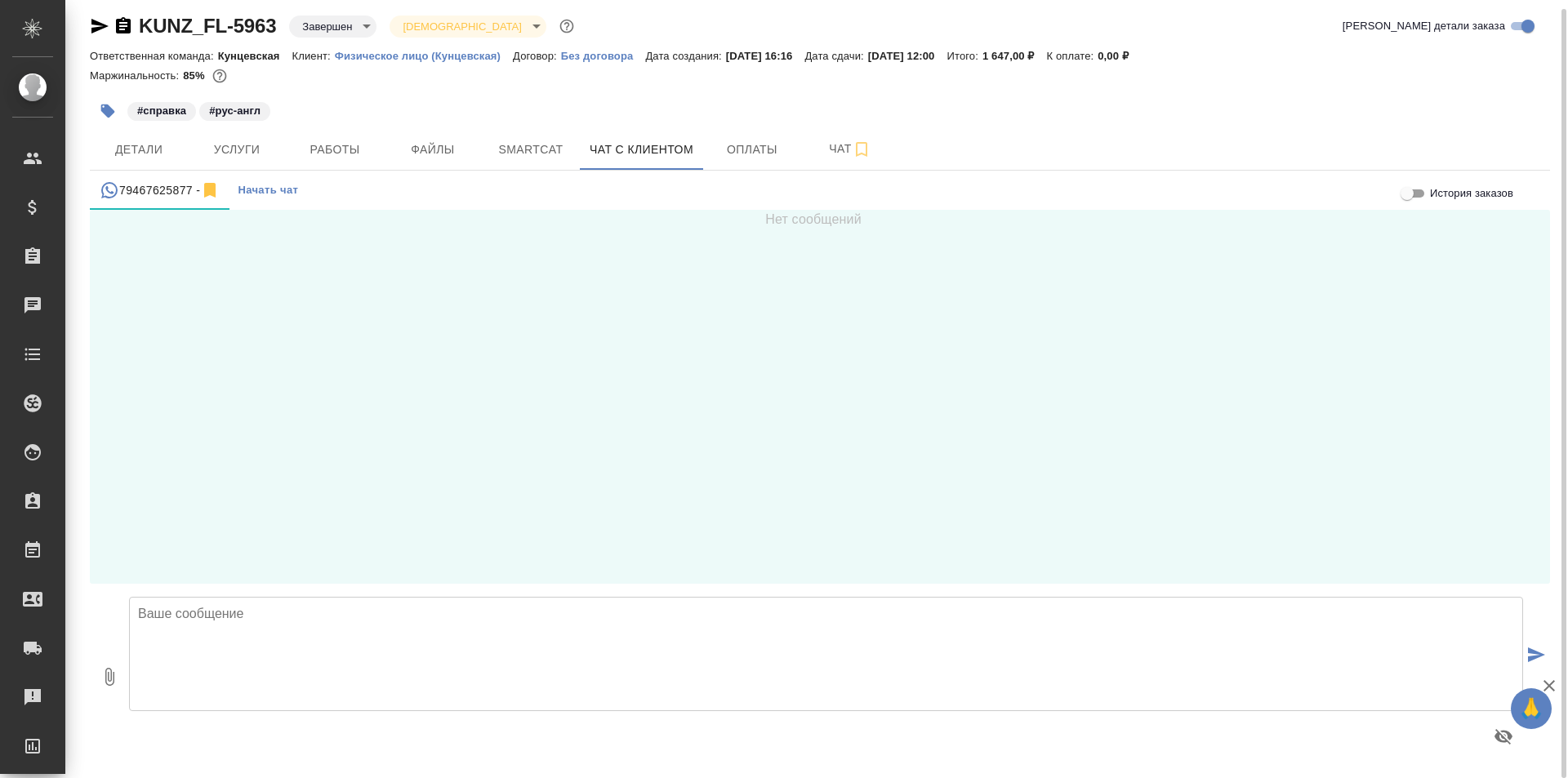
scroll to position [0, 0]
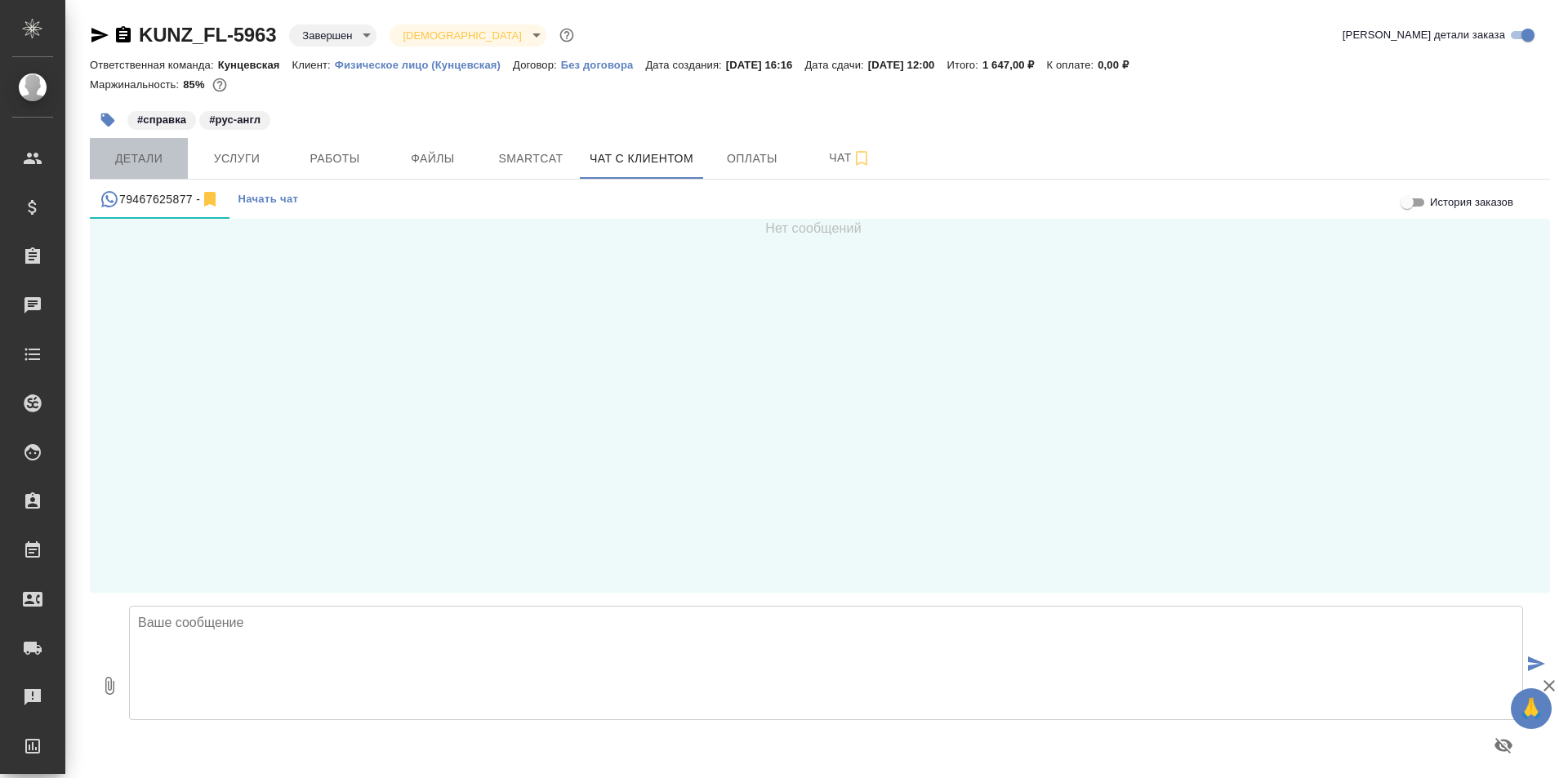
click at [148, 150] on span "Детали" at bounding box center [138, 159] width 79 height 21
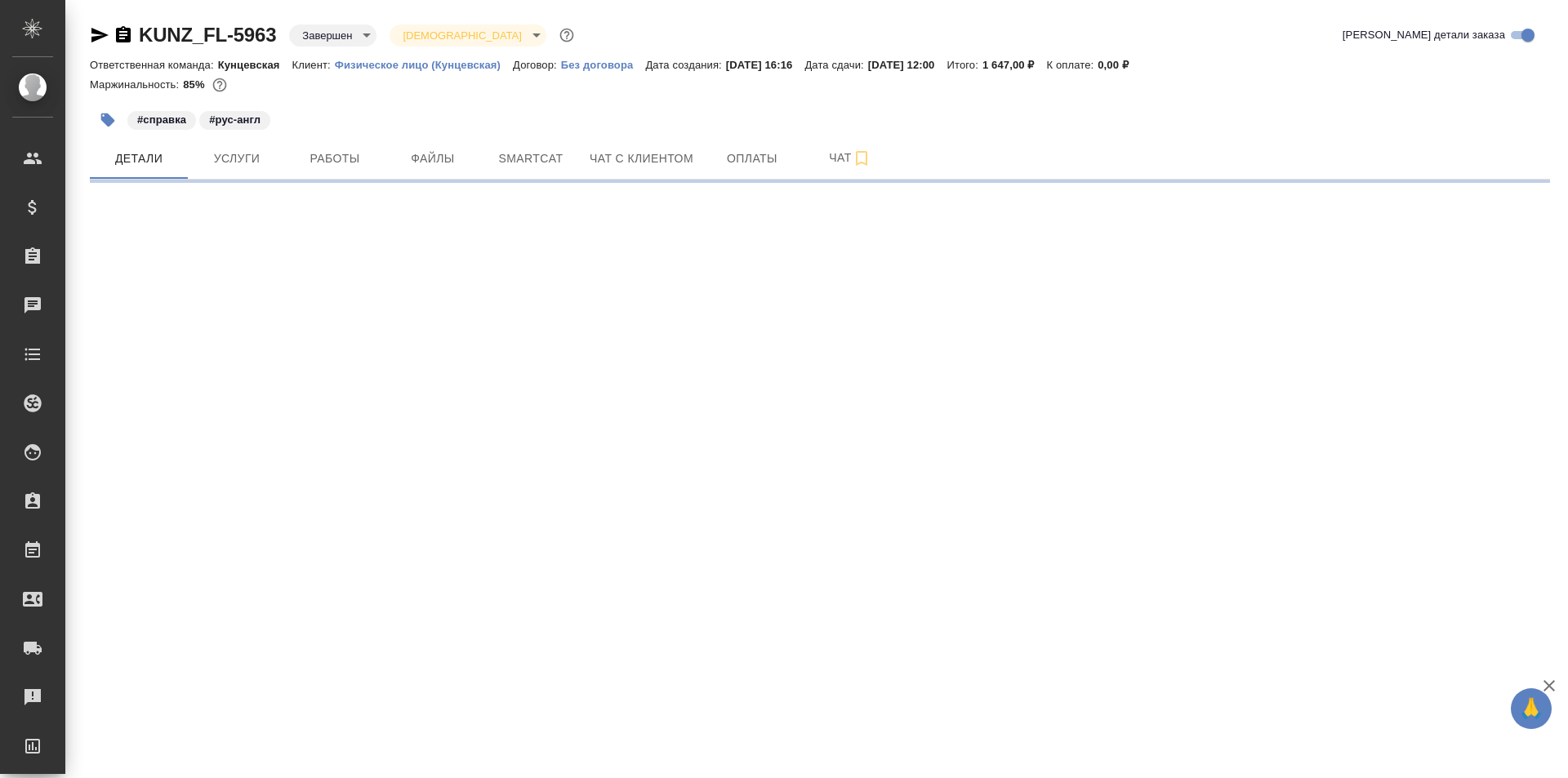
select select "RU"
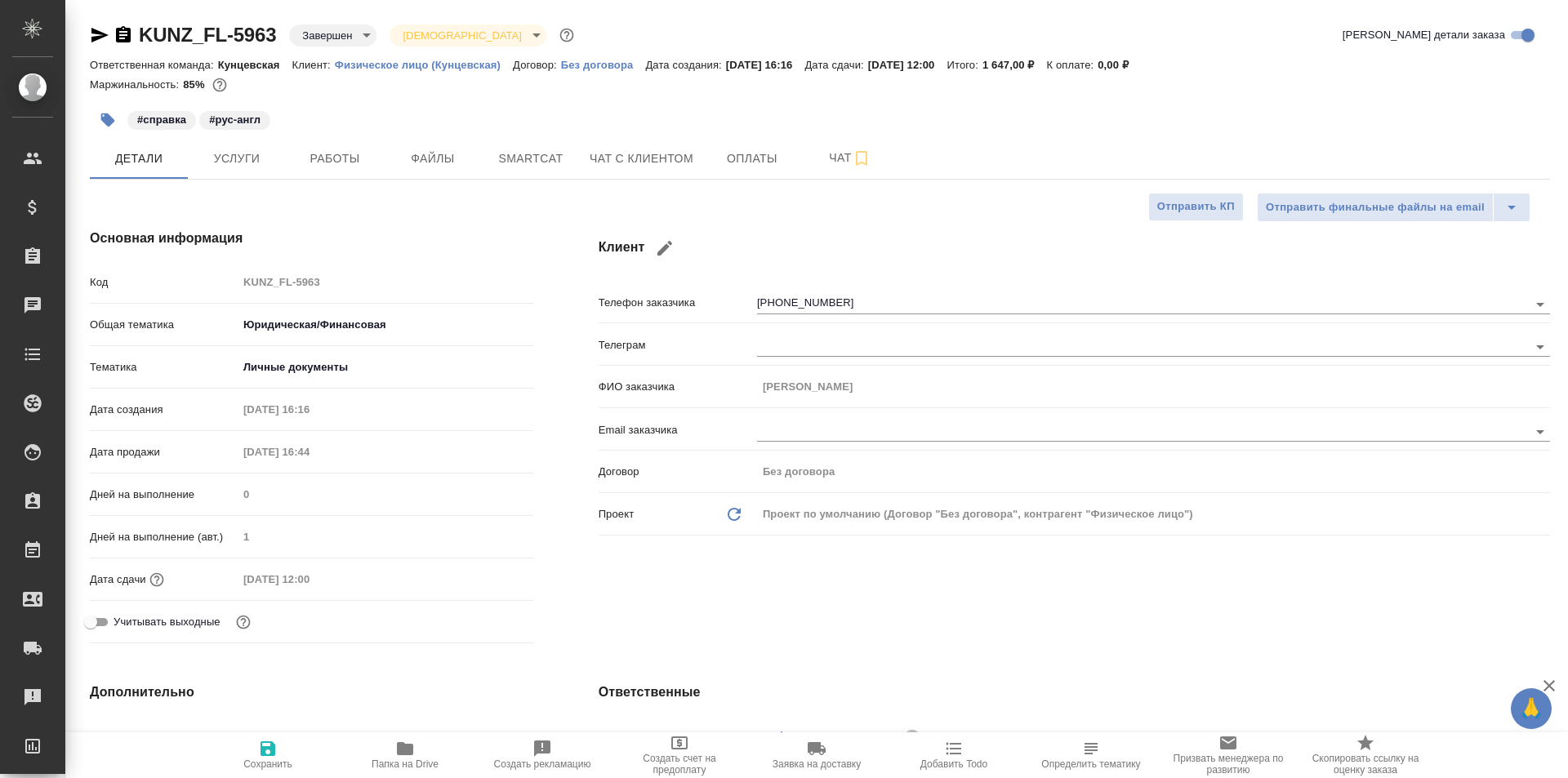
type textarea "x"
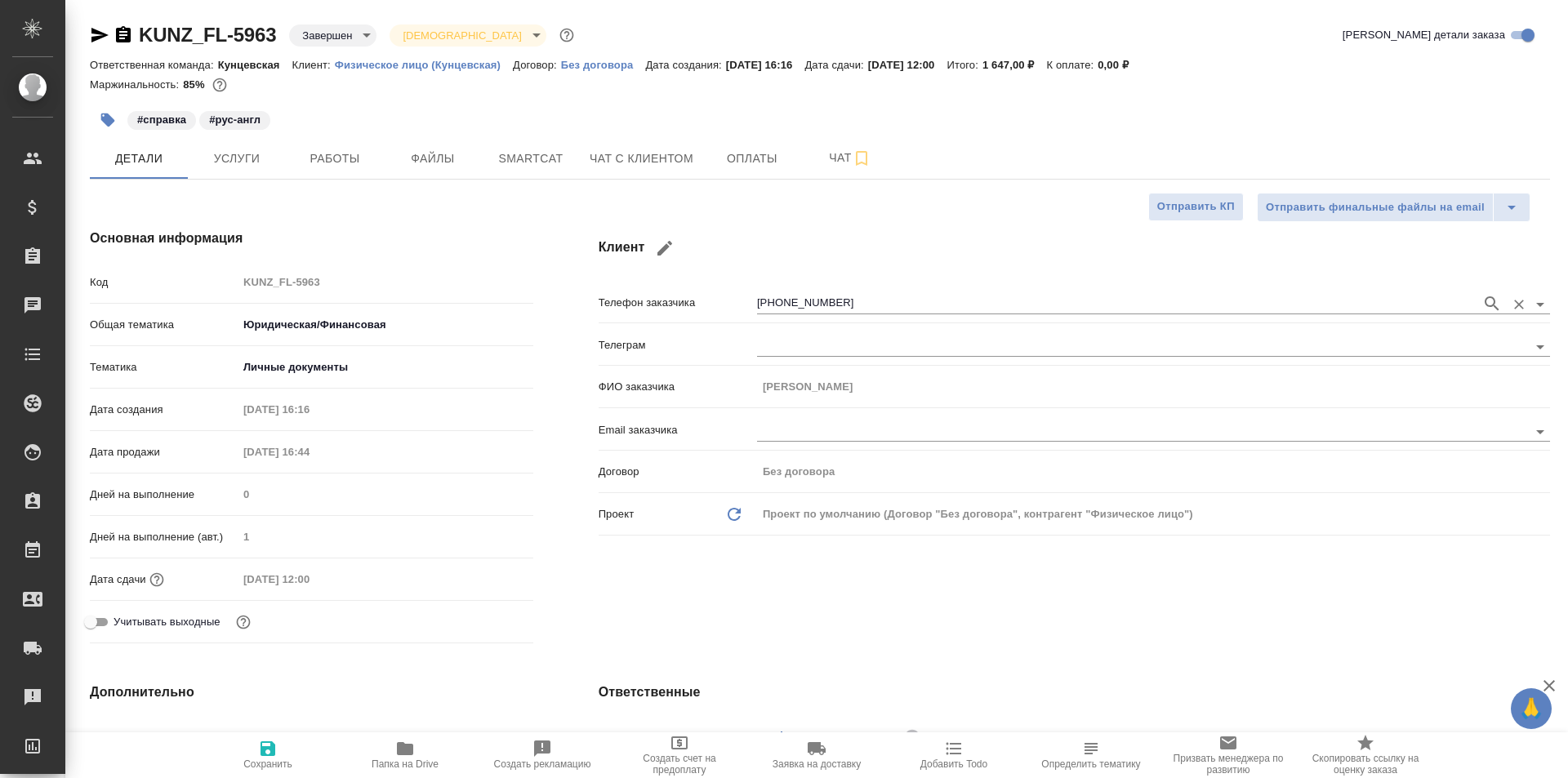
type textarea "x"
click at [623, 149] on span "Чат с клиентом" at bounding box center [642, 159] width 104 height 21
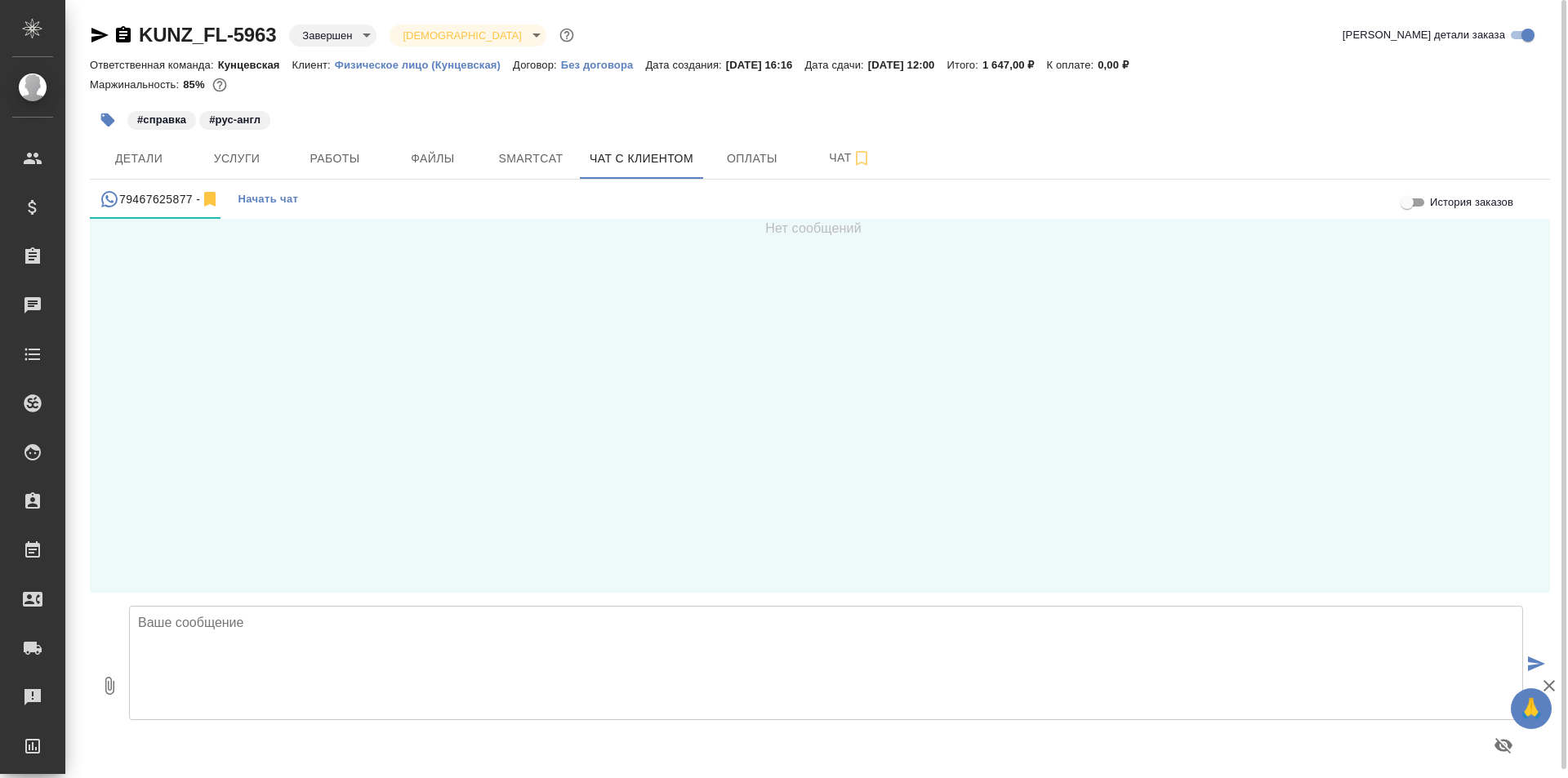
click at [1405, 197] on input "История заказов" at bounding box center [1407, 203] width 59 height 20
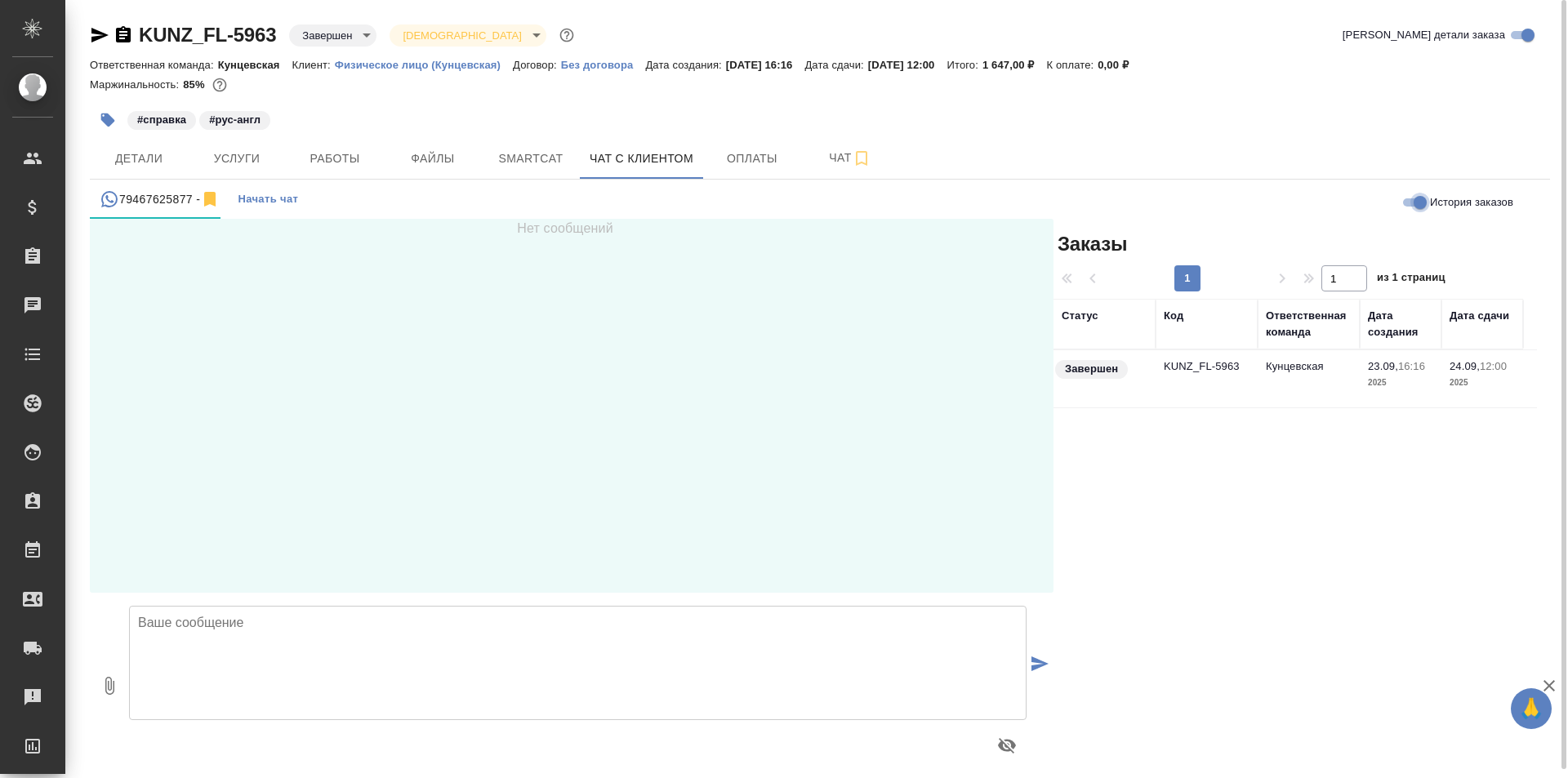
click at [1410, 197] on input "История заказов" at bounding box center [1420, 203] width 59 height 20
checkbox input "false"
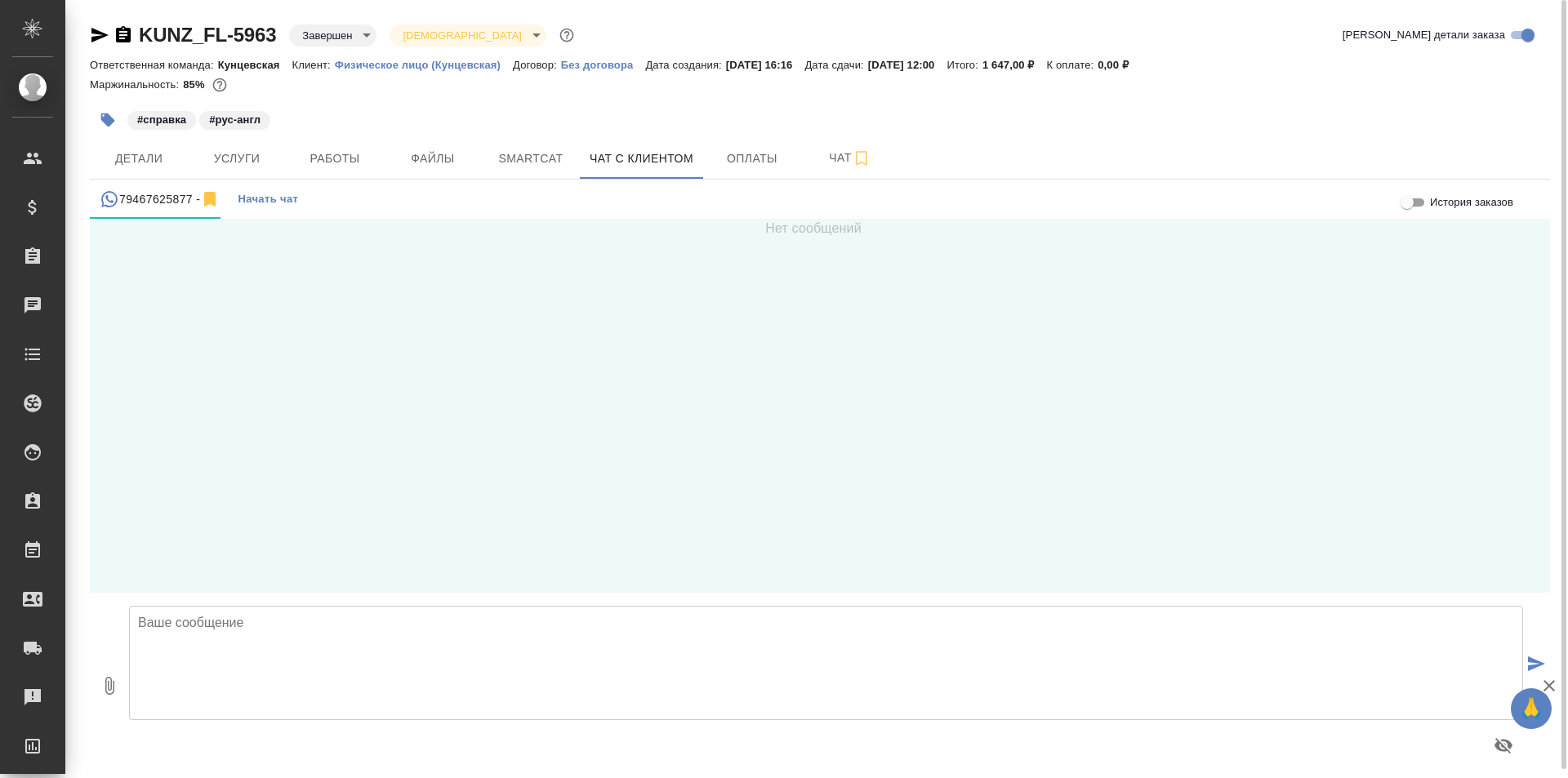
scroll to position [9, 0]
click at [162, 165] on span "Детали" at bounding box center [138, 159] width 79 height 21
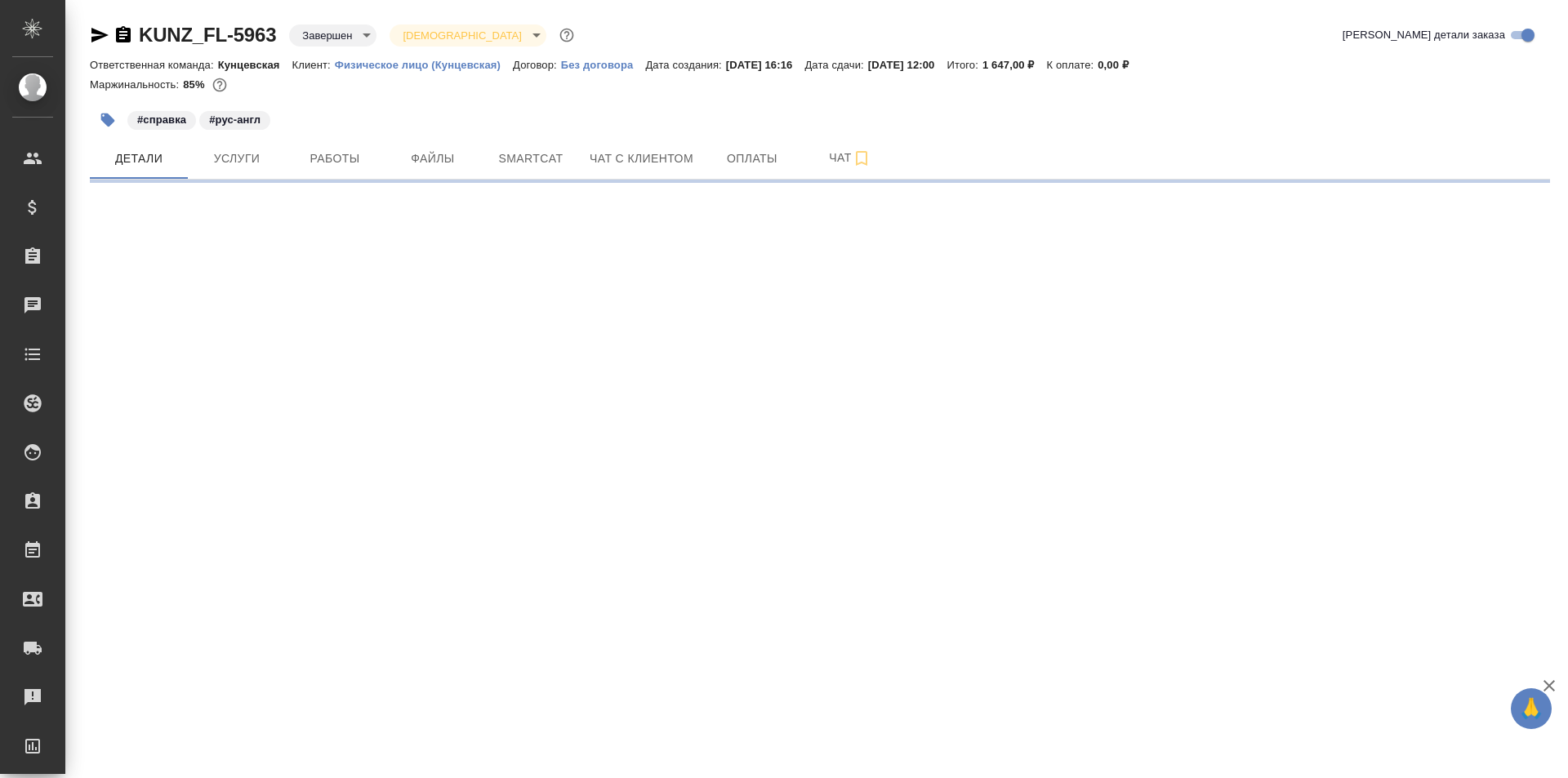
select select "RU"
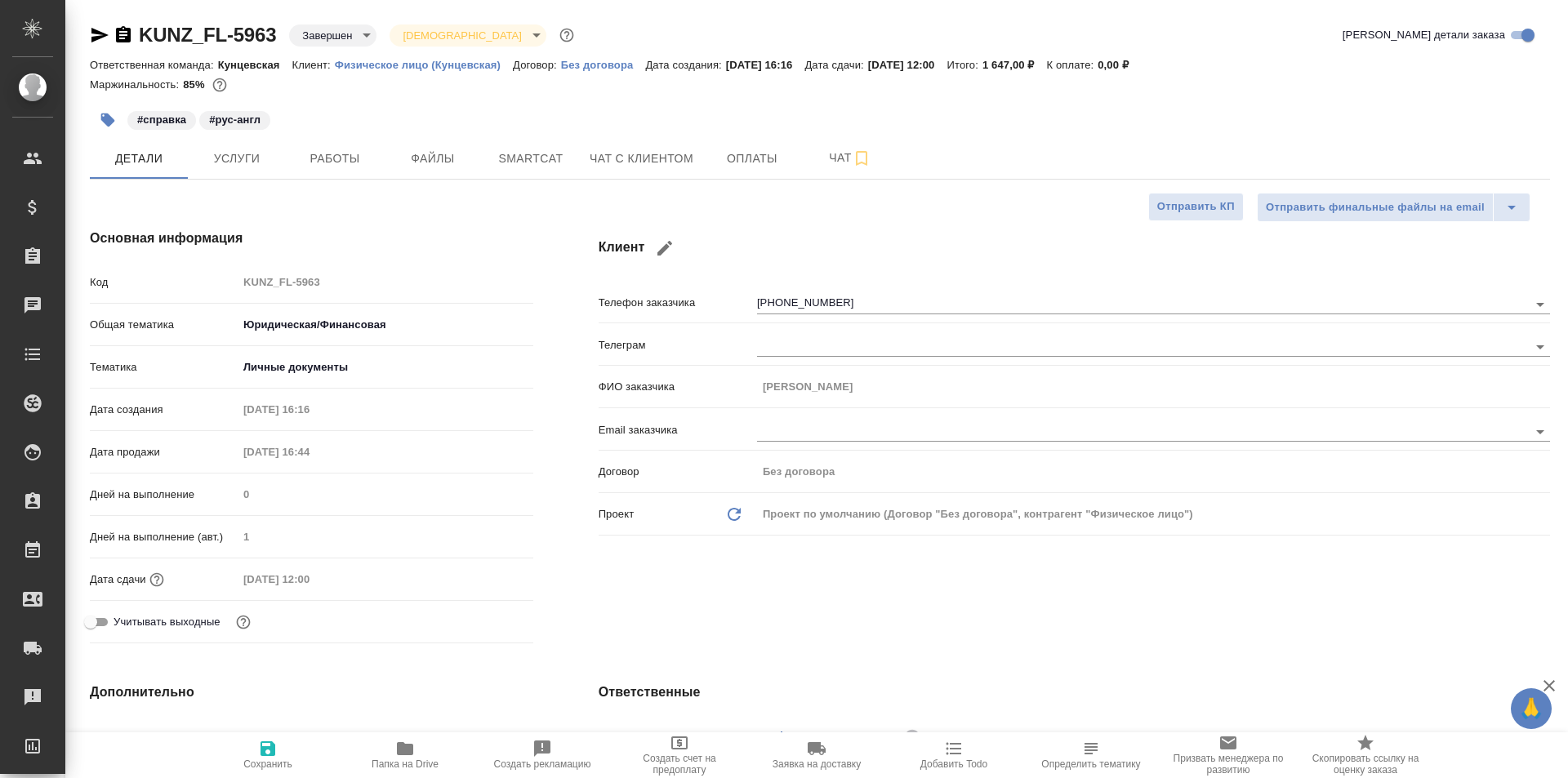
type textarea "x"
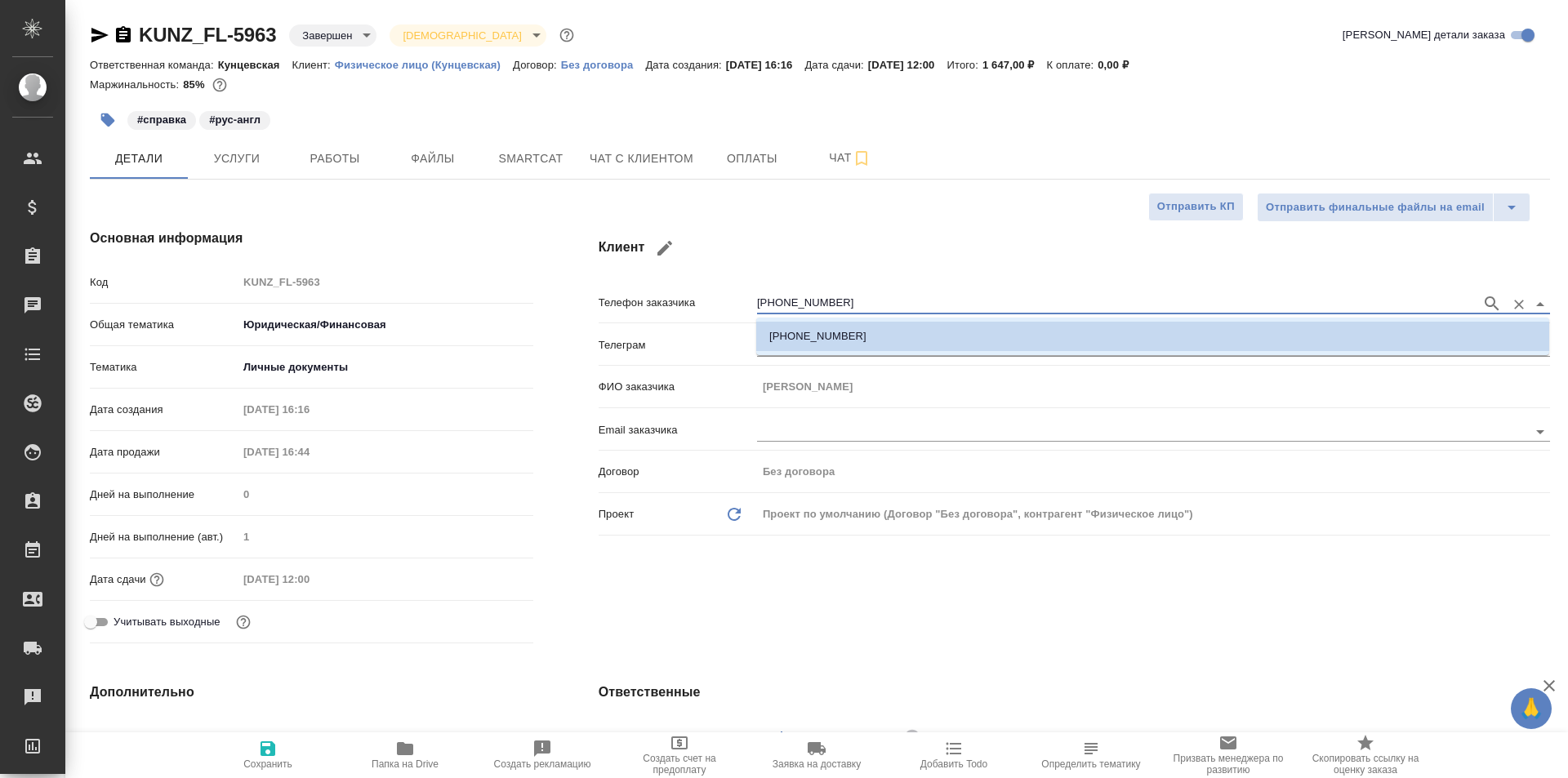
click at [774, 296] on input "+79467625877" at bounding box center [1114, 303] width 716 height 20
click at [779, 298] on input "+79467625877" at bounding box center [1114, 303] width 716 height 20
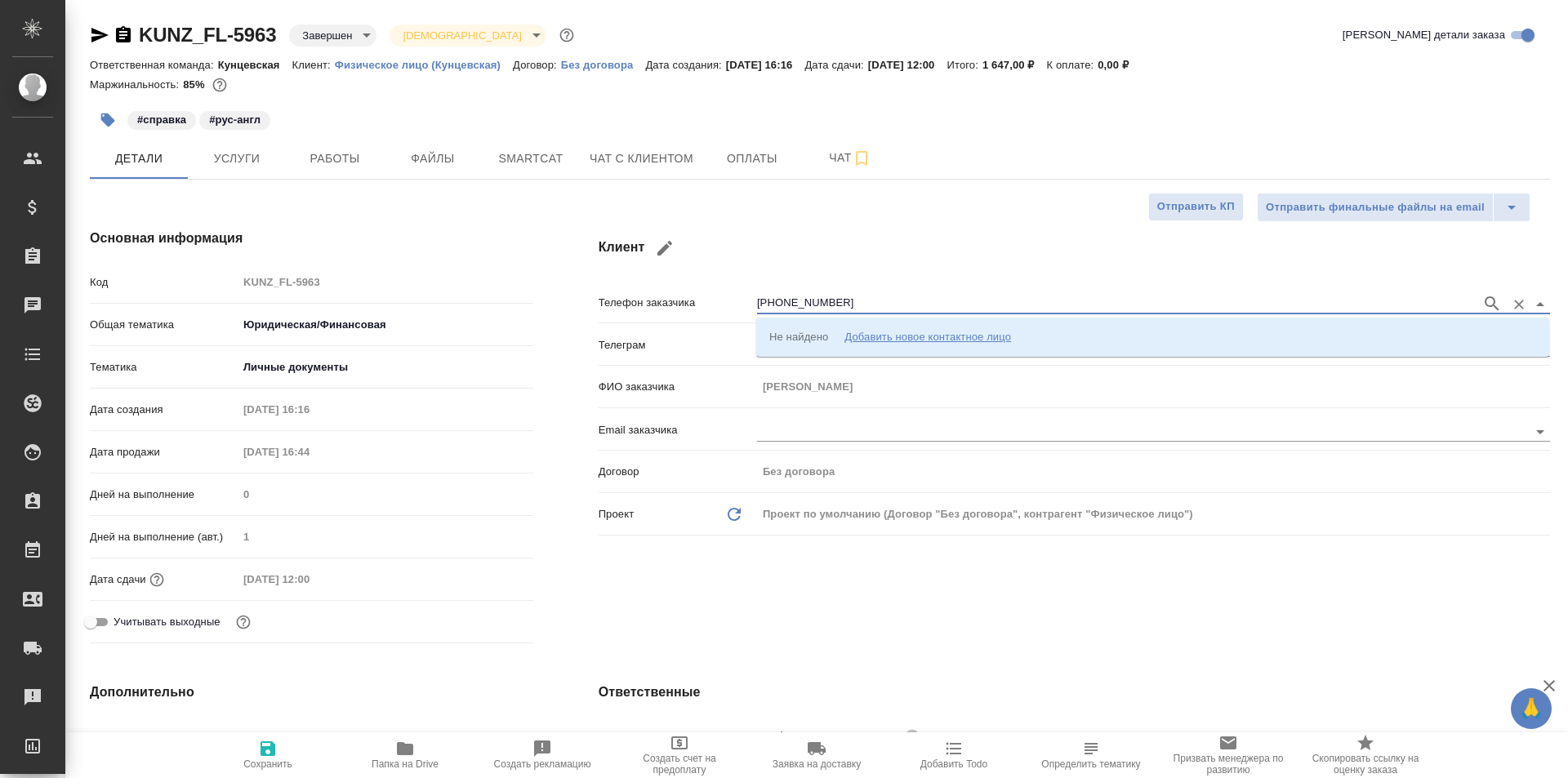
click at [987, 302] on input "+79647625877" at bounding box center [1114, 303] width 716 height 20
type input "+79647625877"
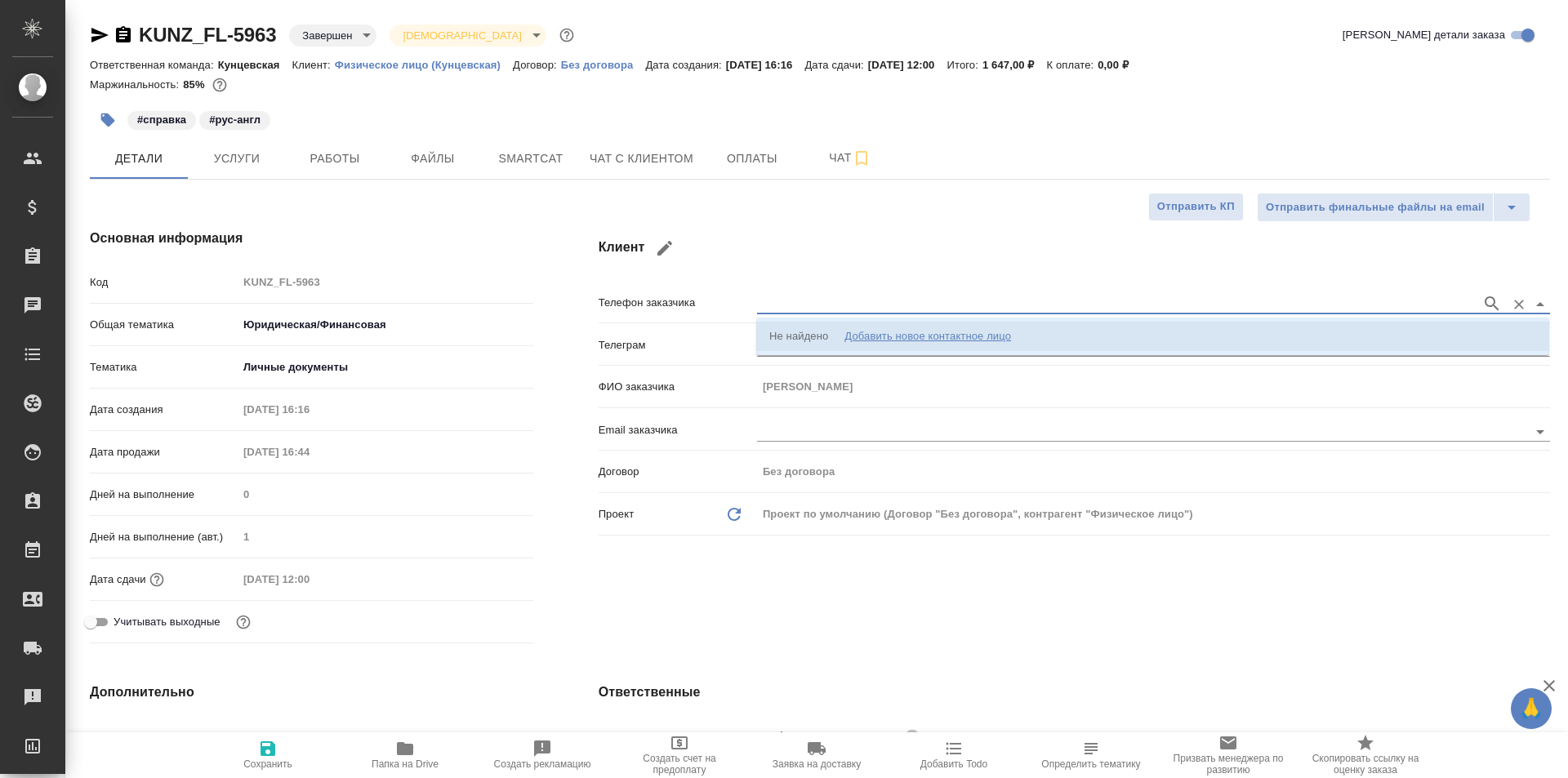
click at [651, 250] on button "button" at bounding box center [664, 247] width 39 height 39
type input "Сергей"
type input "Буланенко"
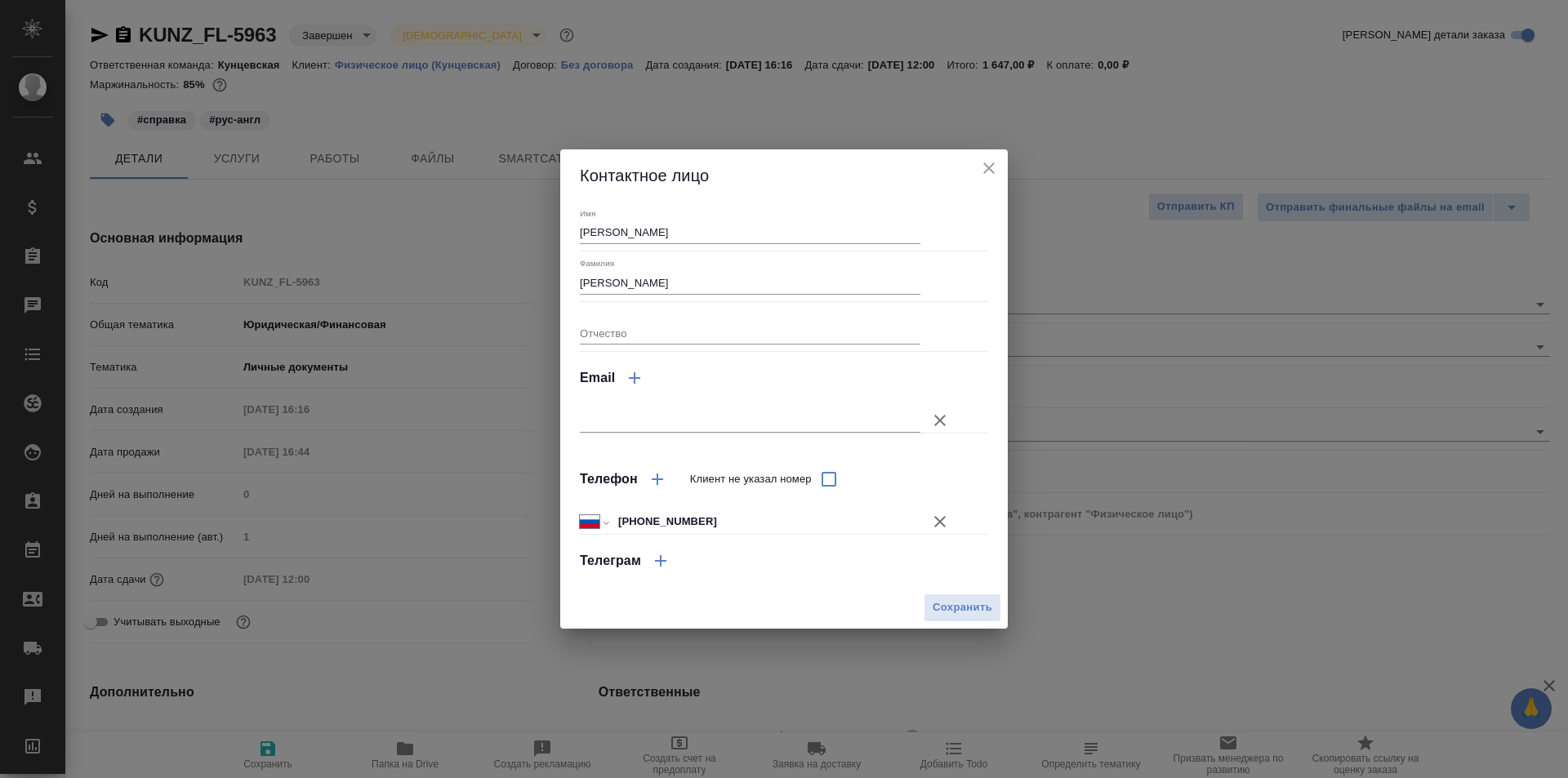
click at [646, 517] on input "+7 946 762 58 77" at bounding box center [766, 522] width 308 height 24
type input "+7 964 762 58 77"
click at [971, 607] on span "Сохранить" at bounding box center [962, 608] width 60 height 19
type textarea "x"
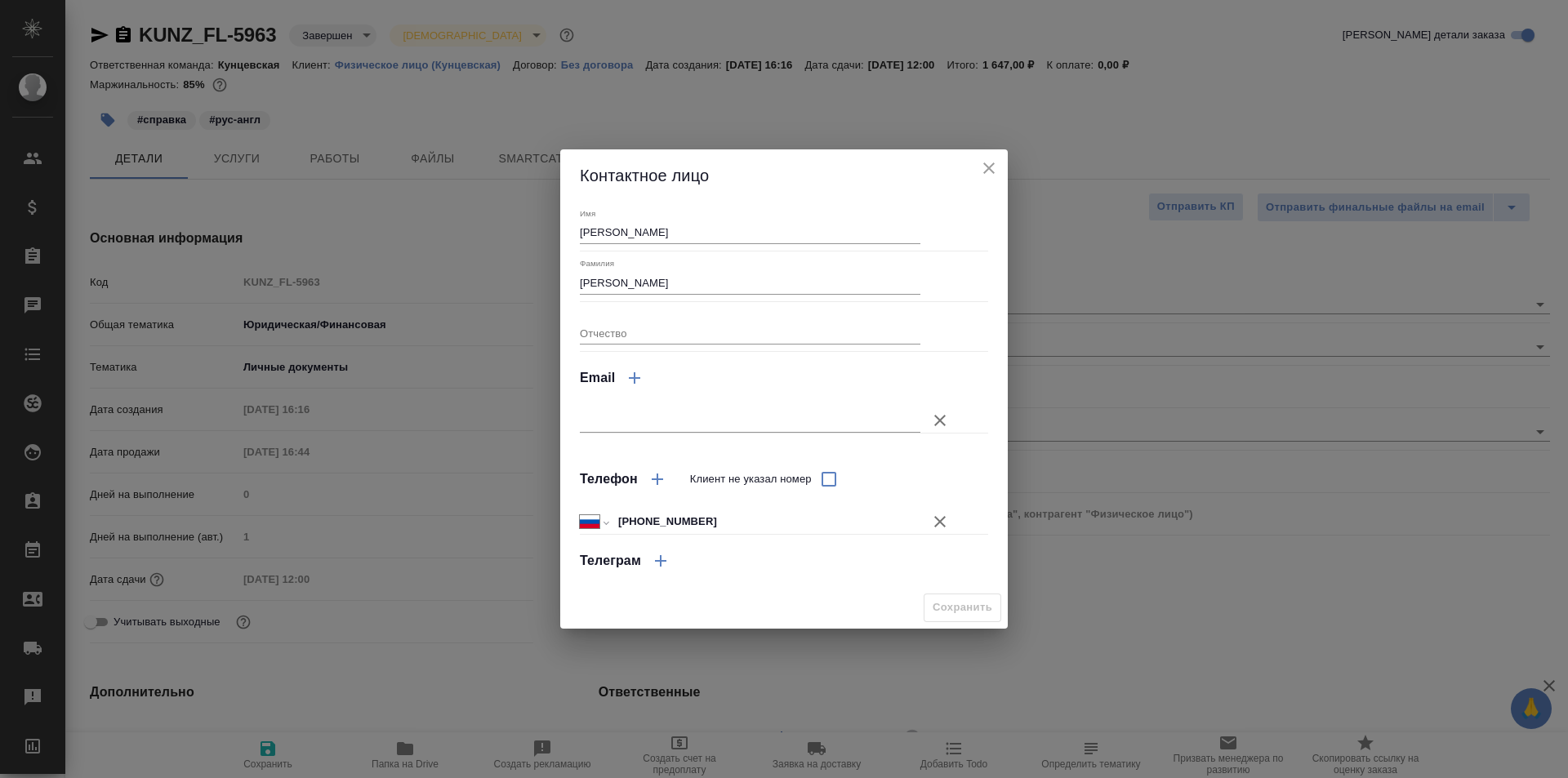
type textarea "x"
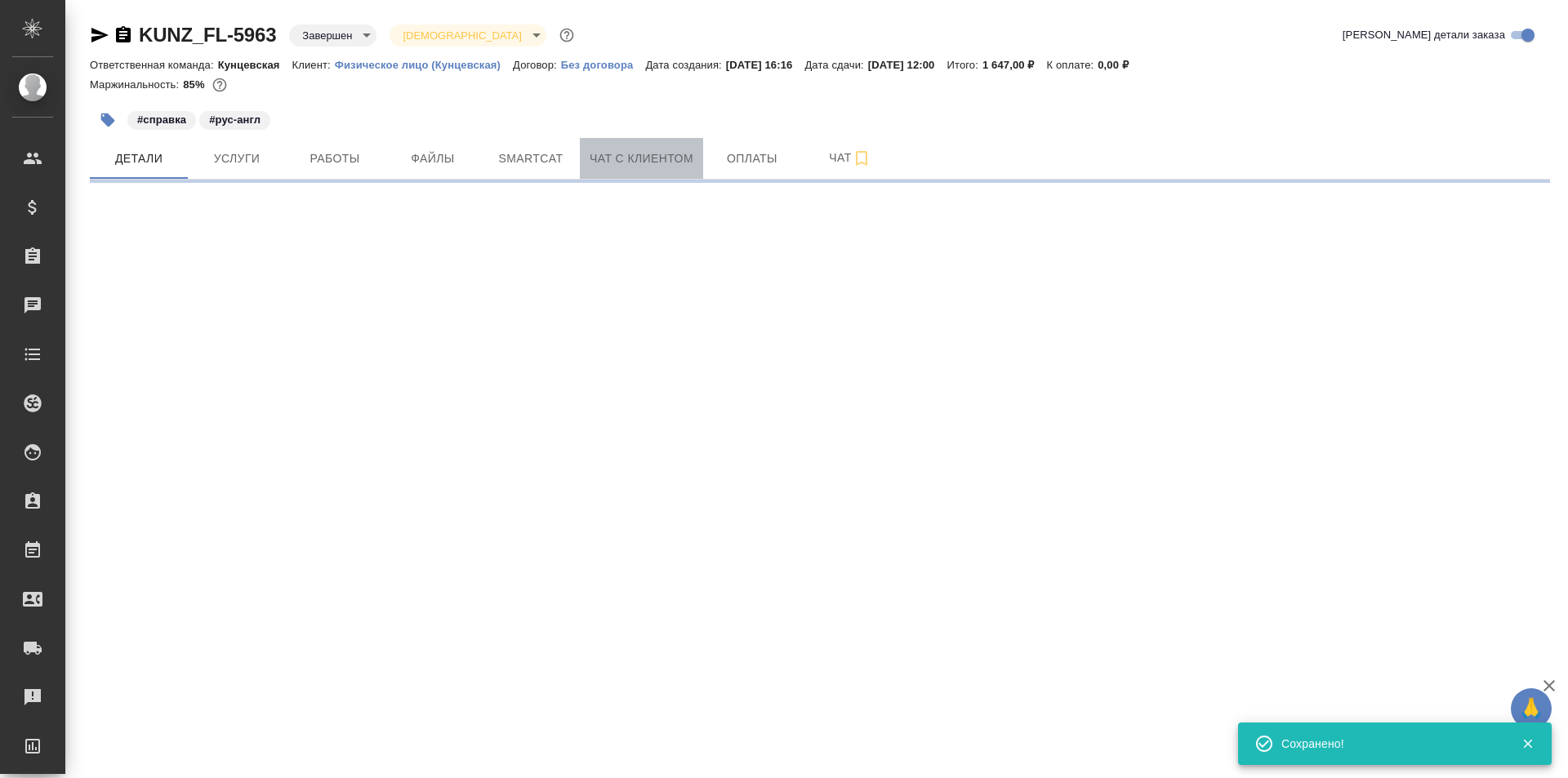
click at [646, 169] on button "Чат с клиентом" at bounding box center [641, 158] width 123 height 41
select select "RU"
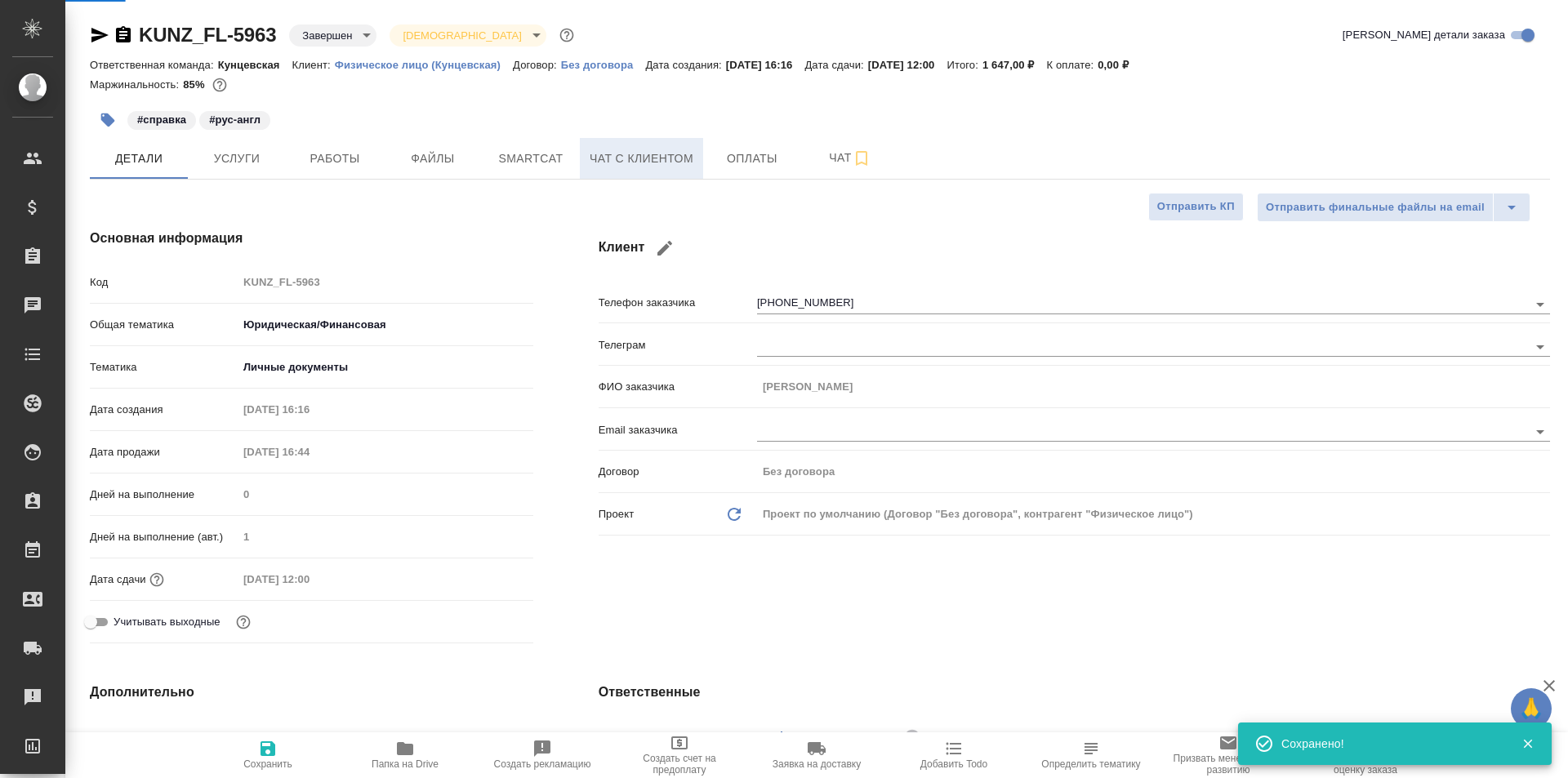
type textarea "x"
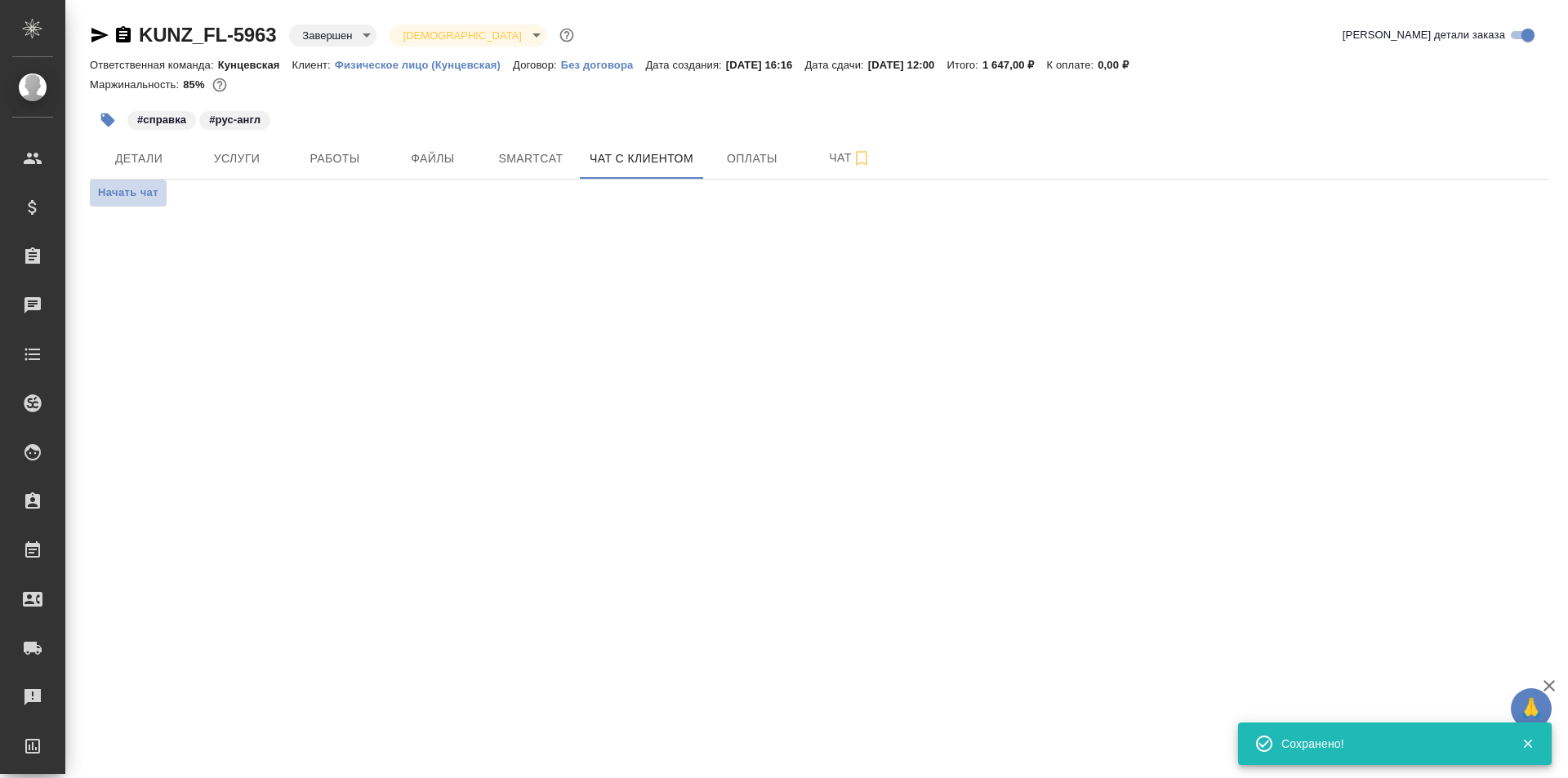
click at [152, 188] on span "Начать чат" at bounding box center [128, 193] width 61 height 19
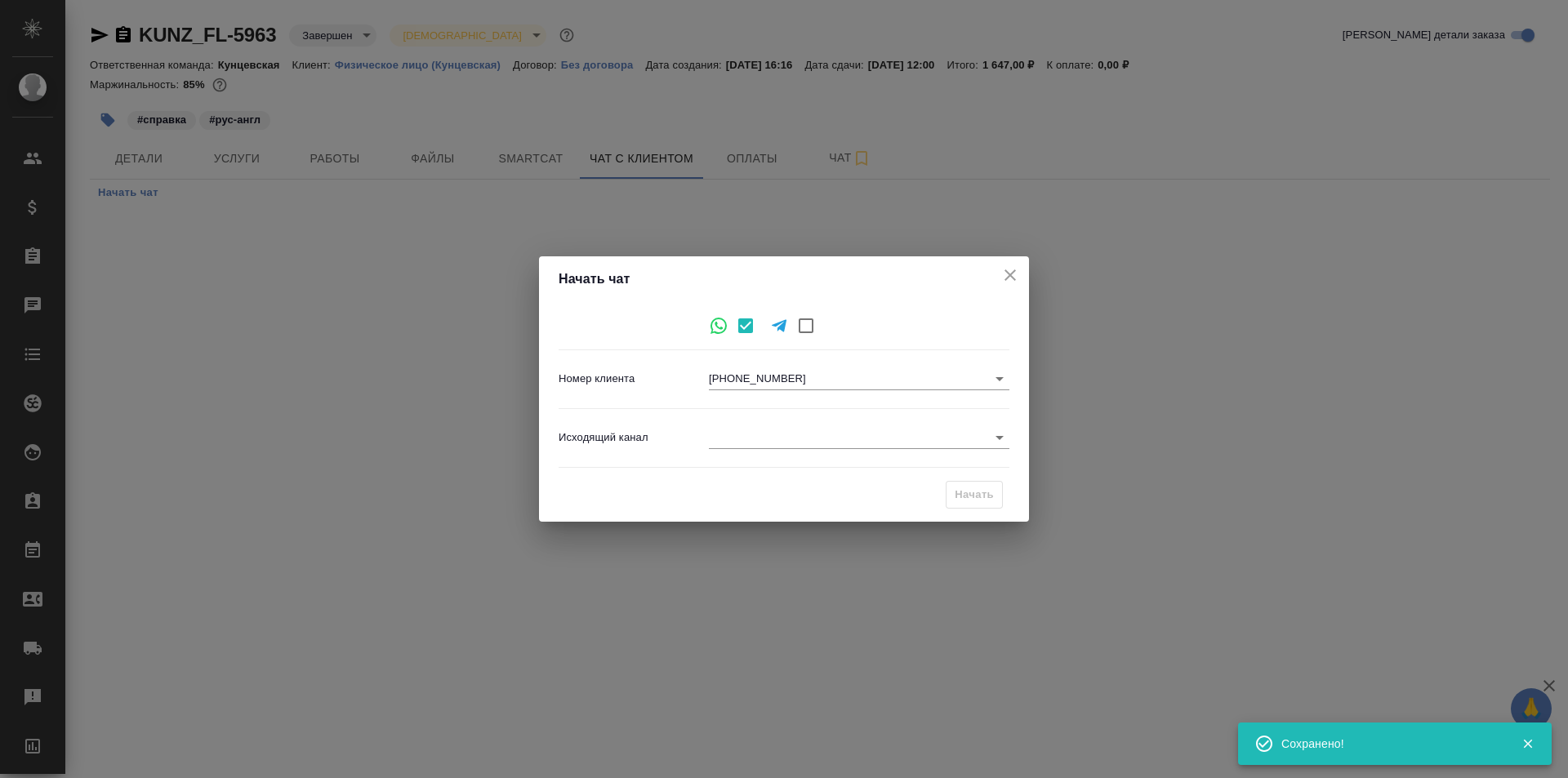
click at [854, 430] on body "🙏 .cls-1 fill:#fff; AWATERA Zotova Ekaterina Клиенты Спецификации Заказы 0 Чаты…" at bounding box center [784, 389] width 1568 height 778
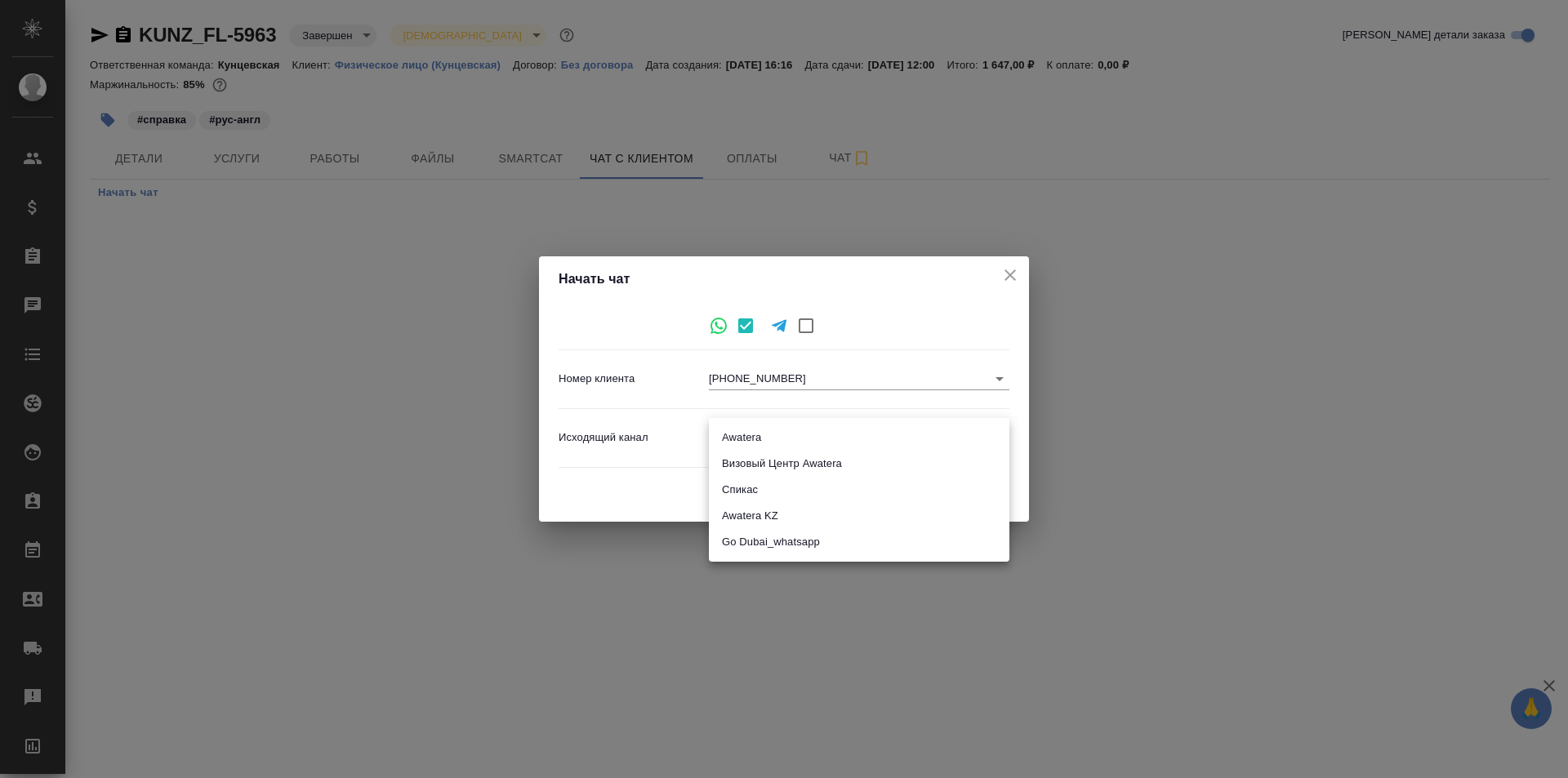
click at [789, 432] on li "Awatera" at bounding box center [859, 437] width 300 height 27
type input "2"
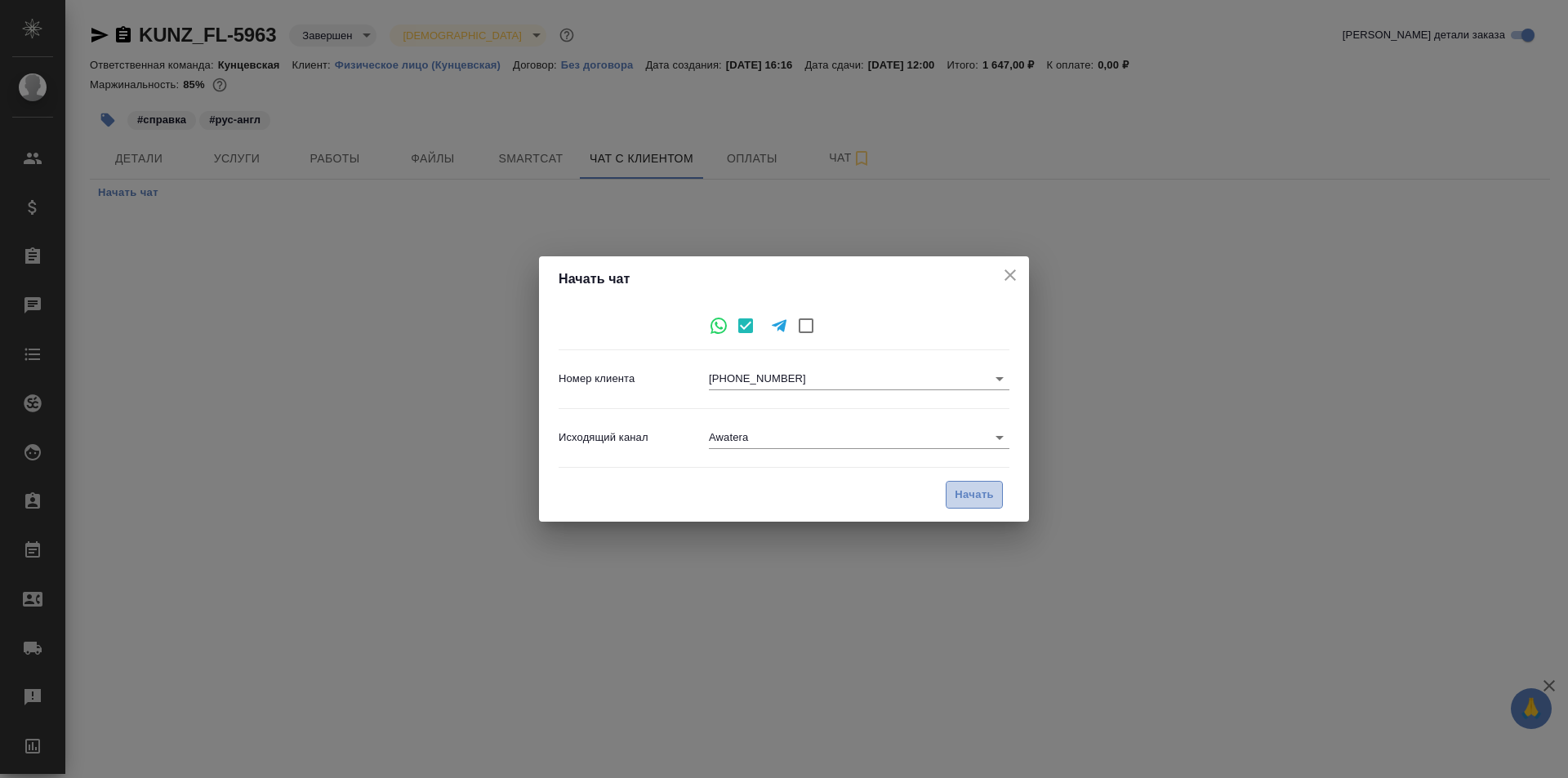
click at [994, 489] on button "Начать" at bounding box center [974, 495] width 57 height 28
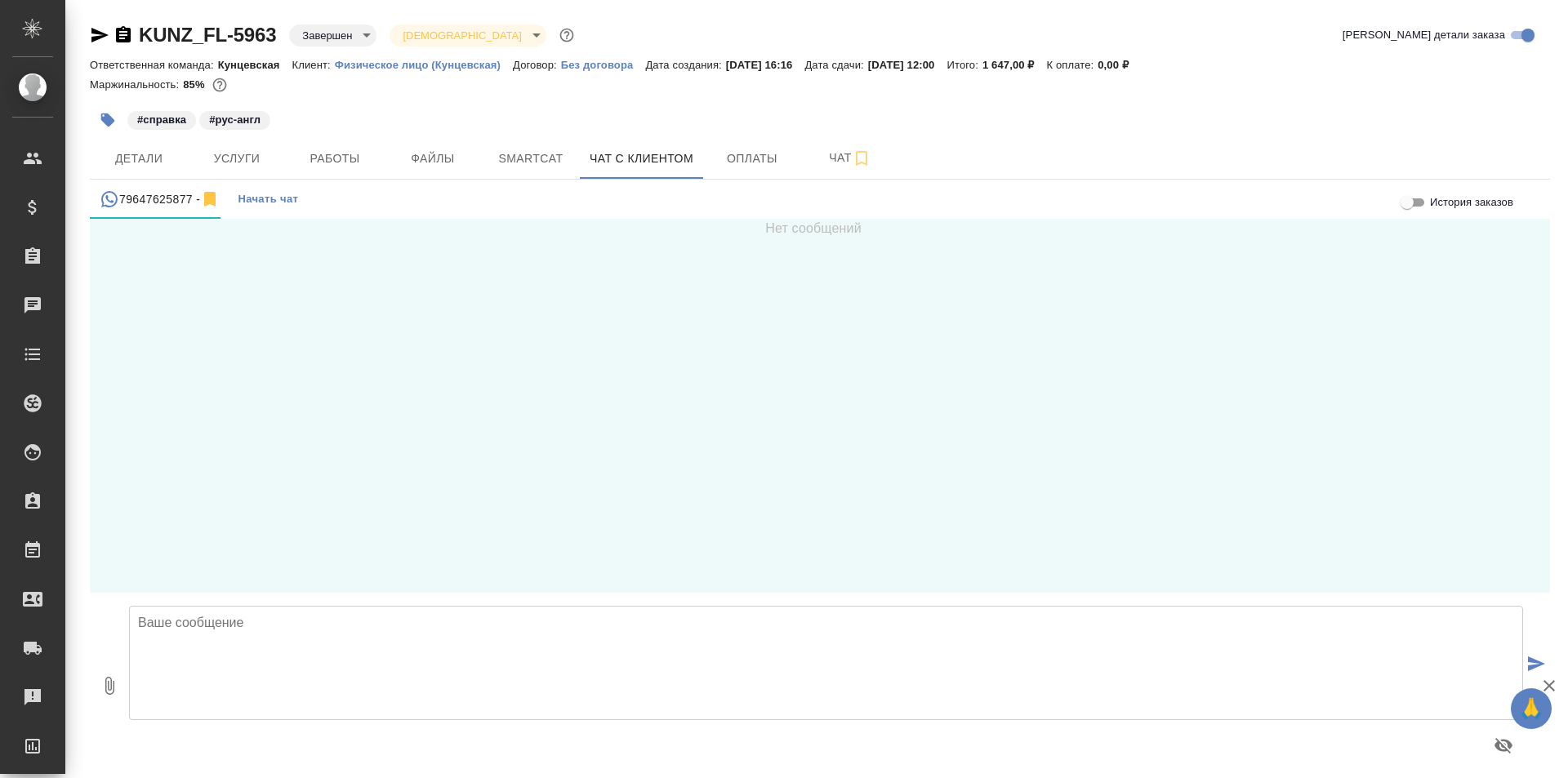
click at [365, 628] on textarea at bounding box center [826, 663] width 1394 height 115
click at [308, 638] on textarea "Сергей, добрый день! Вас беспокоит бюро переводов Awatera, менеджер Екатерина. …" at bounding box center [826, 663] width 1394 height 115
click at [430, 626] on textarea "Сергей, добрый день! Вас беспокоит бюро переводов Awatera, менеджер Екатерина. …" at bounding box center [826, 663] width 1394 height 115
click at [432, 630] on textarea "Сергей, добрый день! Вас беспокоит бюро переводов Awatera, менеджер Екатерина. …" at bounding box center [826, 663] width 1394 height 115
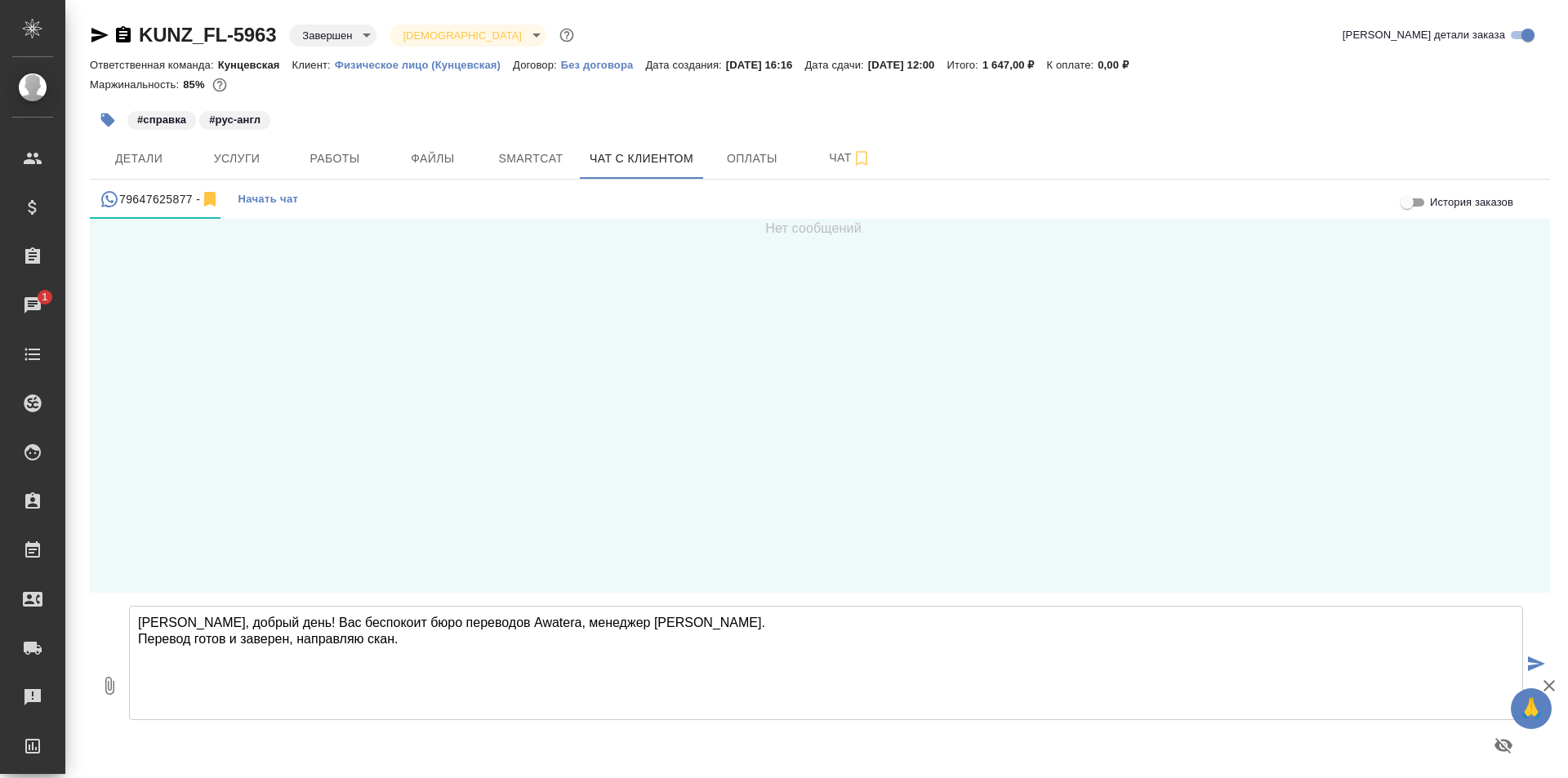
type textarea "Сергей, добрый день! Вас беспокоит бюро переводов Awatera, менеджер Екатерина. …"
click at [1528, 662] on icon "submit" at bounding box center [1537, 663] width 17 height 15
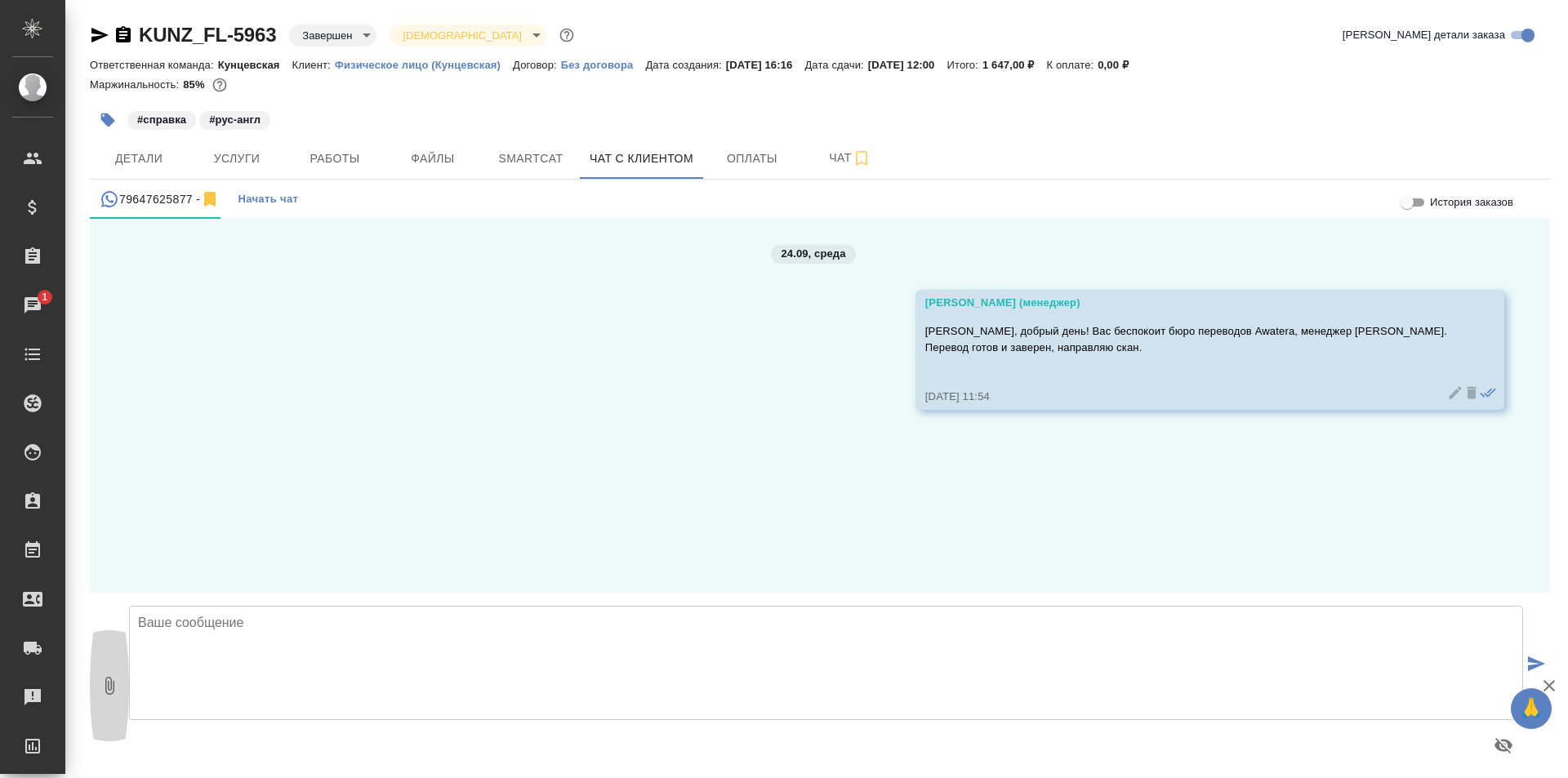
click at [106, 691] on icon "button" at bounding box center [109, 685] width 9 height 18
type input "C:\fakepath\Справка Михалевская О.В.скан.pdf"
click at [1523, 655] on button "submit" at bounding box center [1536, 664] width 27 height 226
click at [1528, 657] on icon "submit" at bounding box center [1537, 663] width 17 height 15
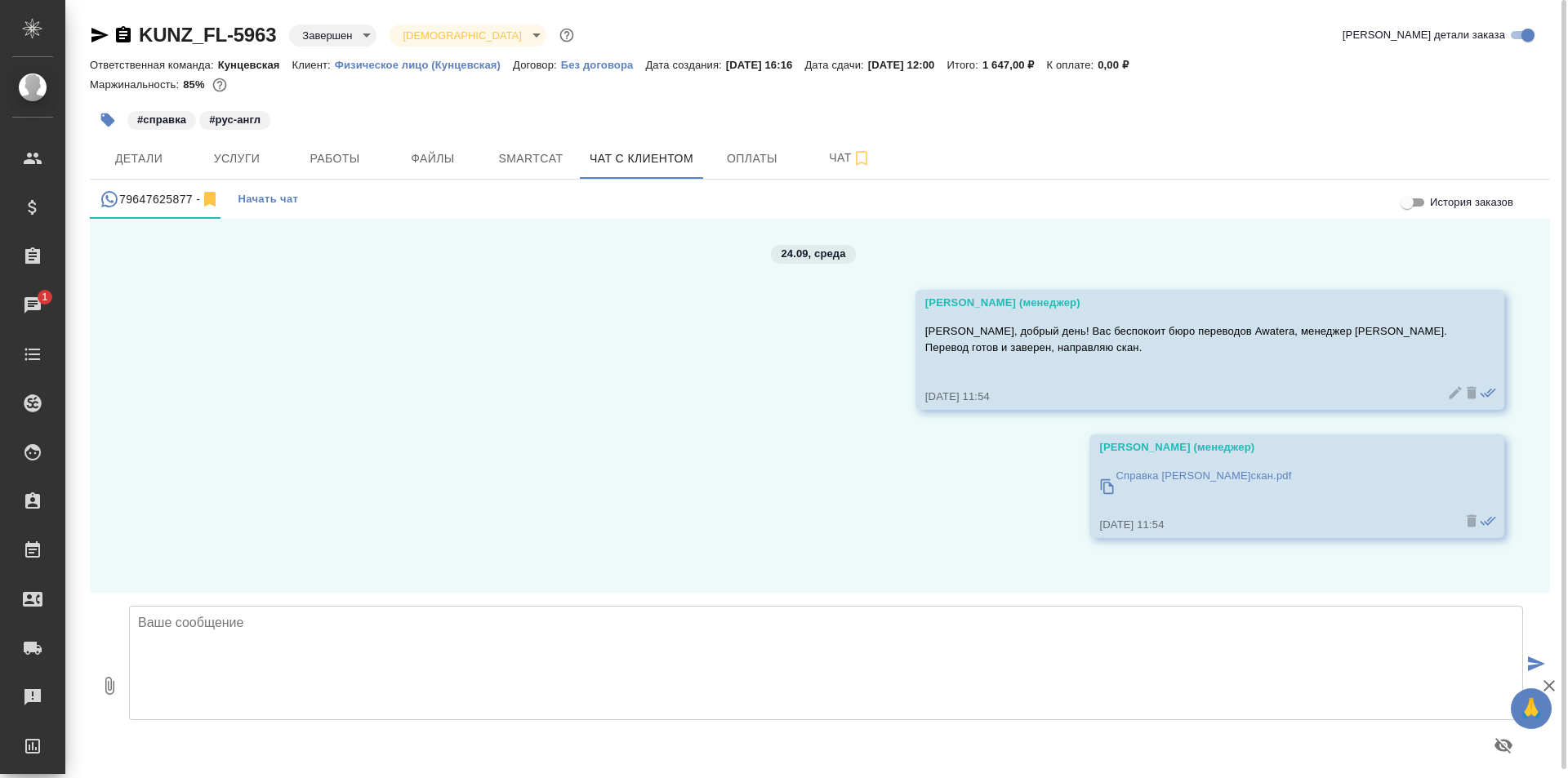
scroll to position [9, 0]
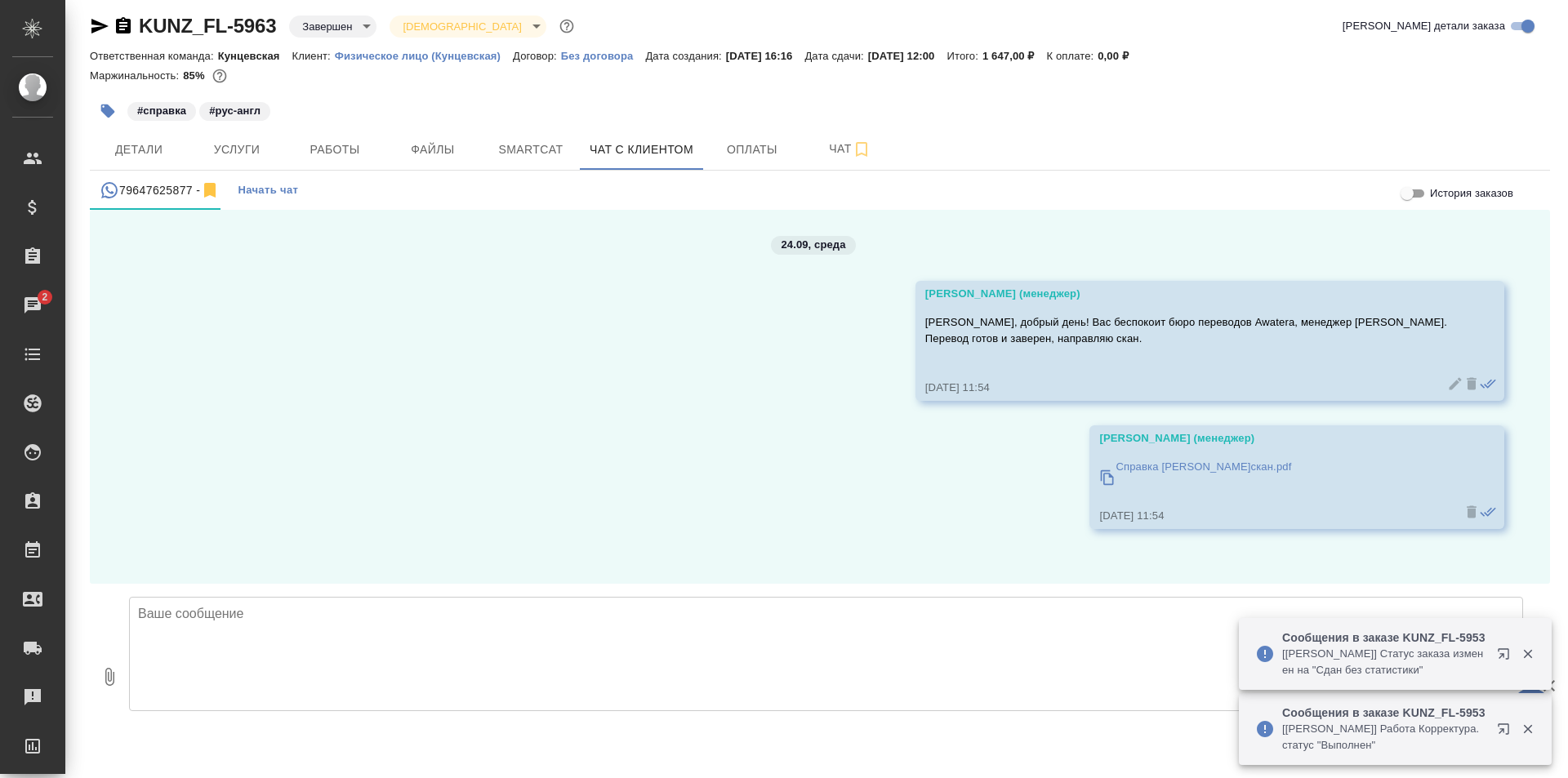
click at [1500, 650] on icon "button" at bounding box center [1506, 657] width 20 height 20
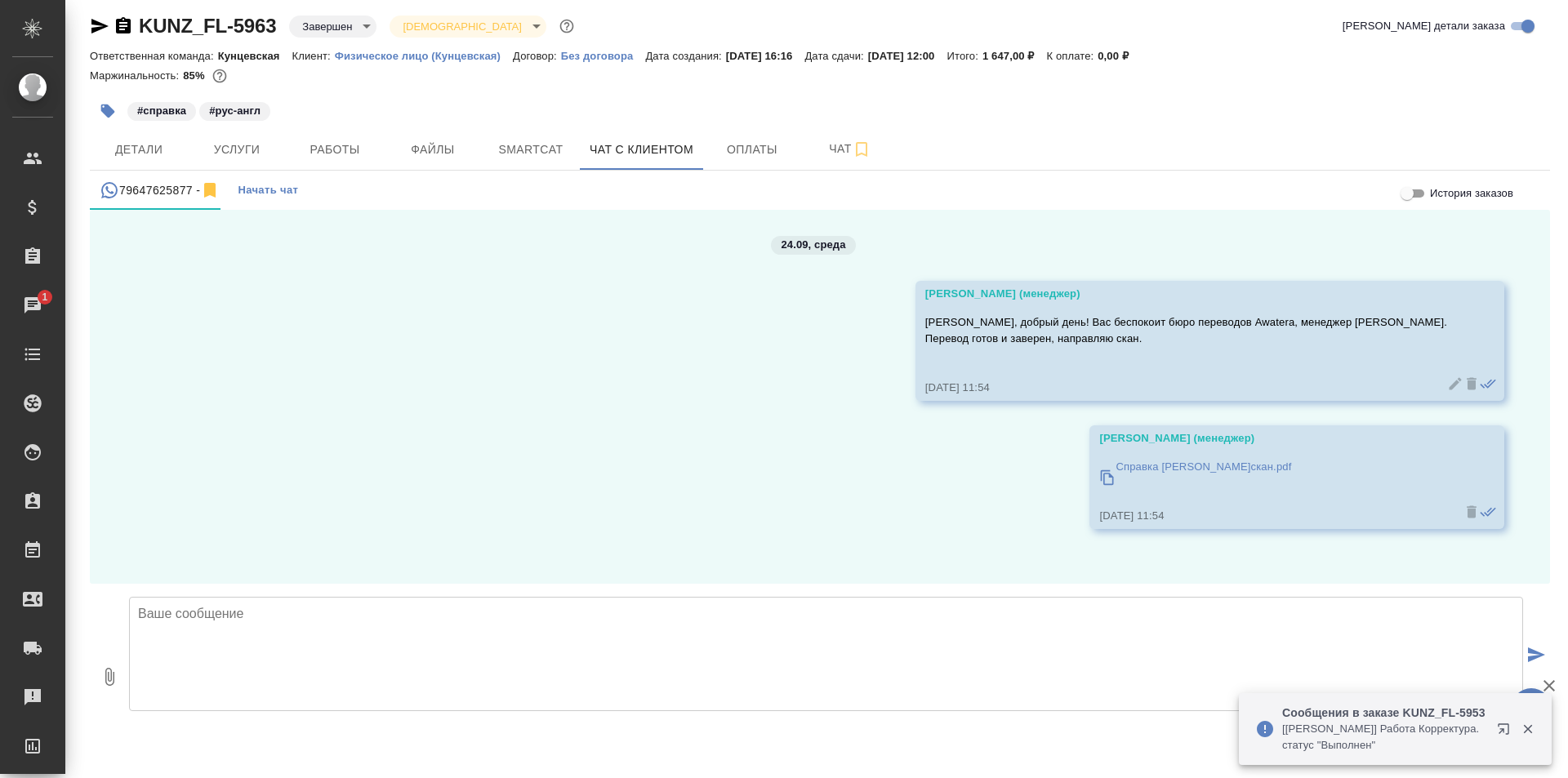
click at [489, 624] on textarea at bounding box center [826, 653] width 1394 height 115
click at [743, 626] on textarea "Оригинал документа можно забрать с понедельника по пятницу с 10:00 до 18:00, по…" at bounding box center [826, 653] width 1394 height 115
paste textarea "улица Верейская, д.29, строение 151, "Лофт", 1 этаж, офис "Нотариус""
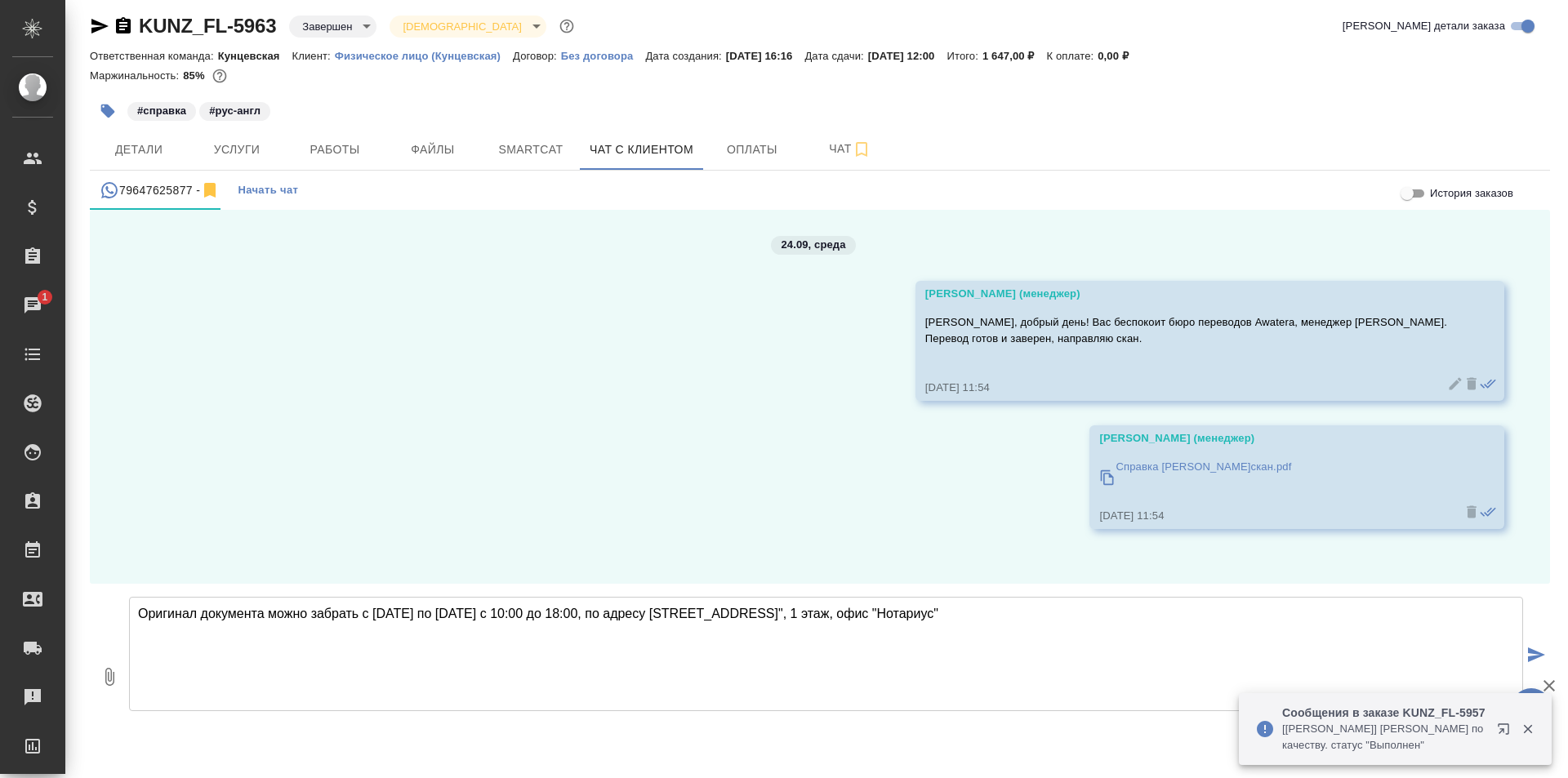
type textarea "Оригинал документа можно забрать с понедельника по пятницу с 10:00 до 18:00, по…"
click at [1528, 653] on icon "submit" at bounding box center [1537, 655] width 17 height 15
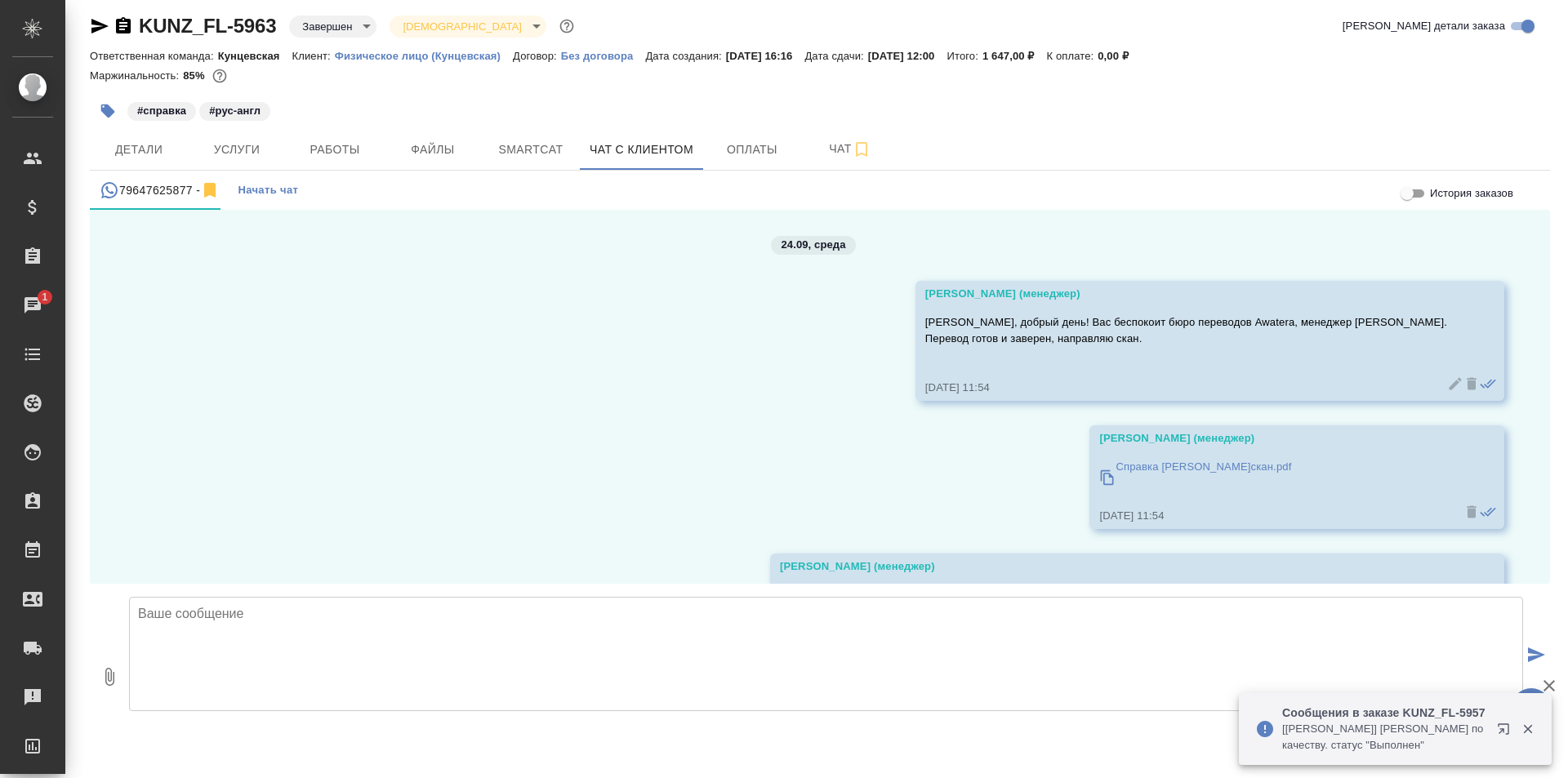
scroll to position [97, 0]
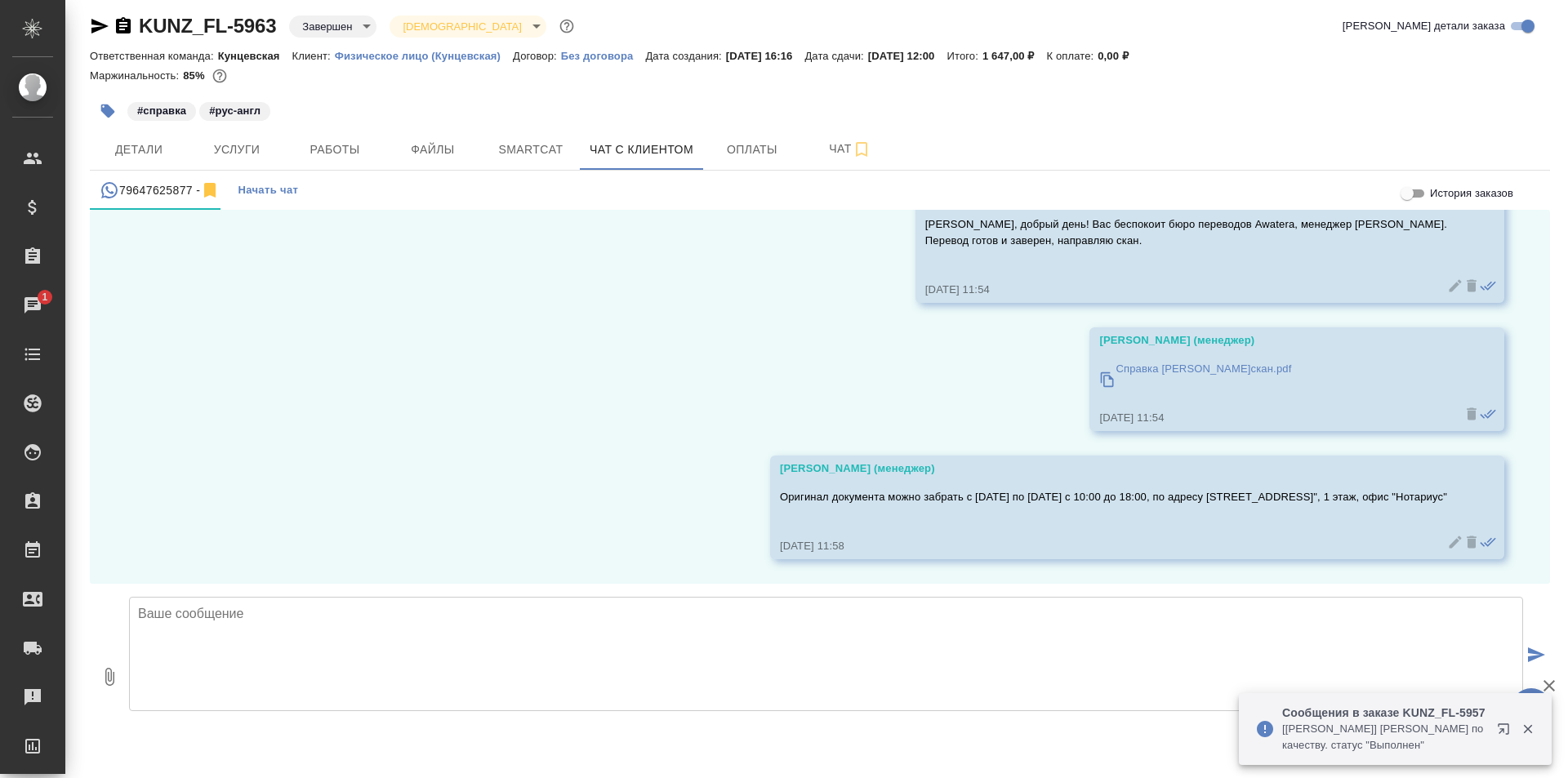
click at [1500, 725] on icon "button" at bounding box center [1503, 728] width 10 height 10
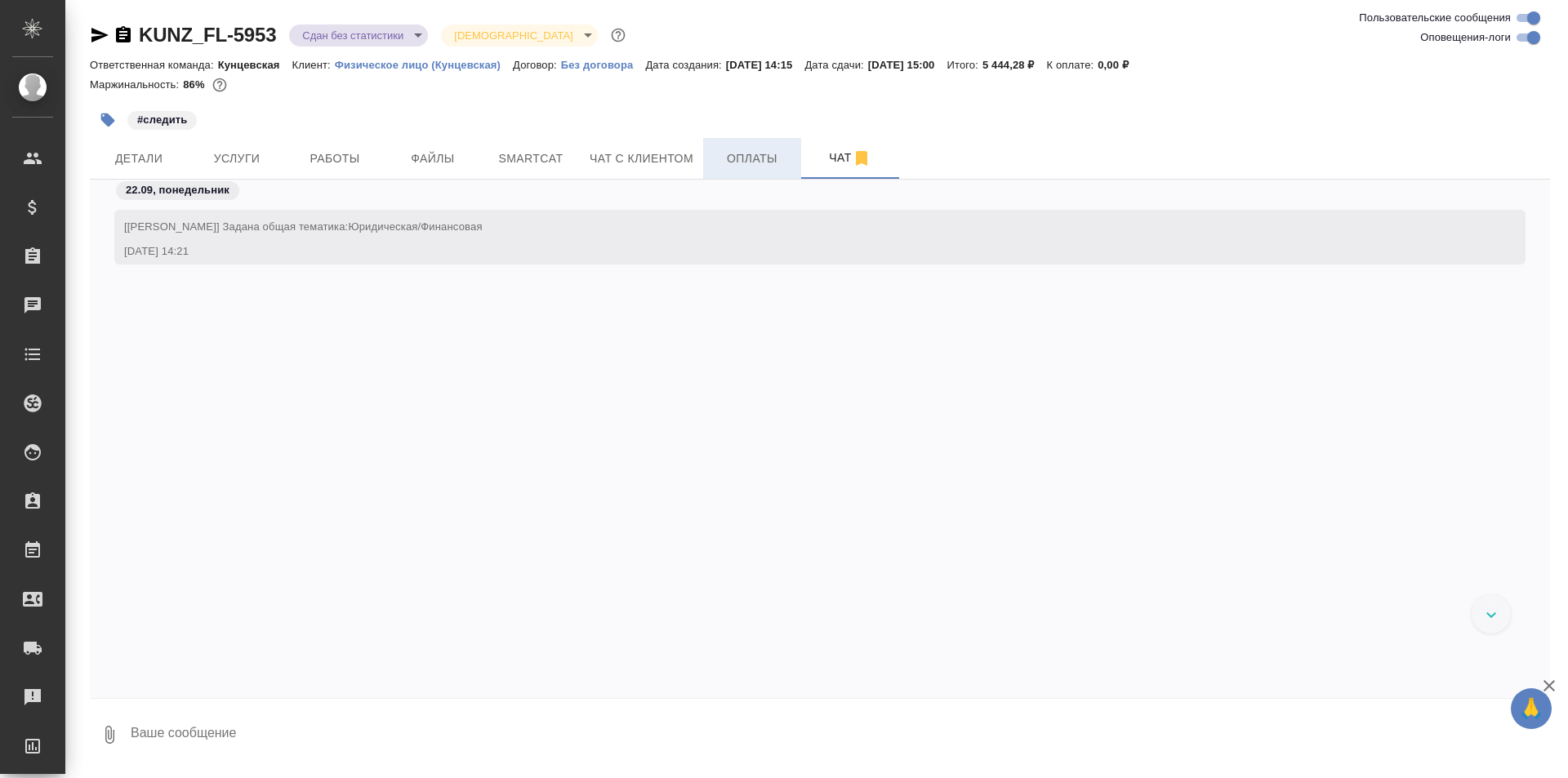
scroll to position [4396, 0]
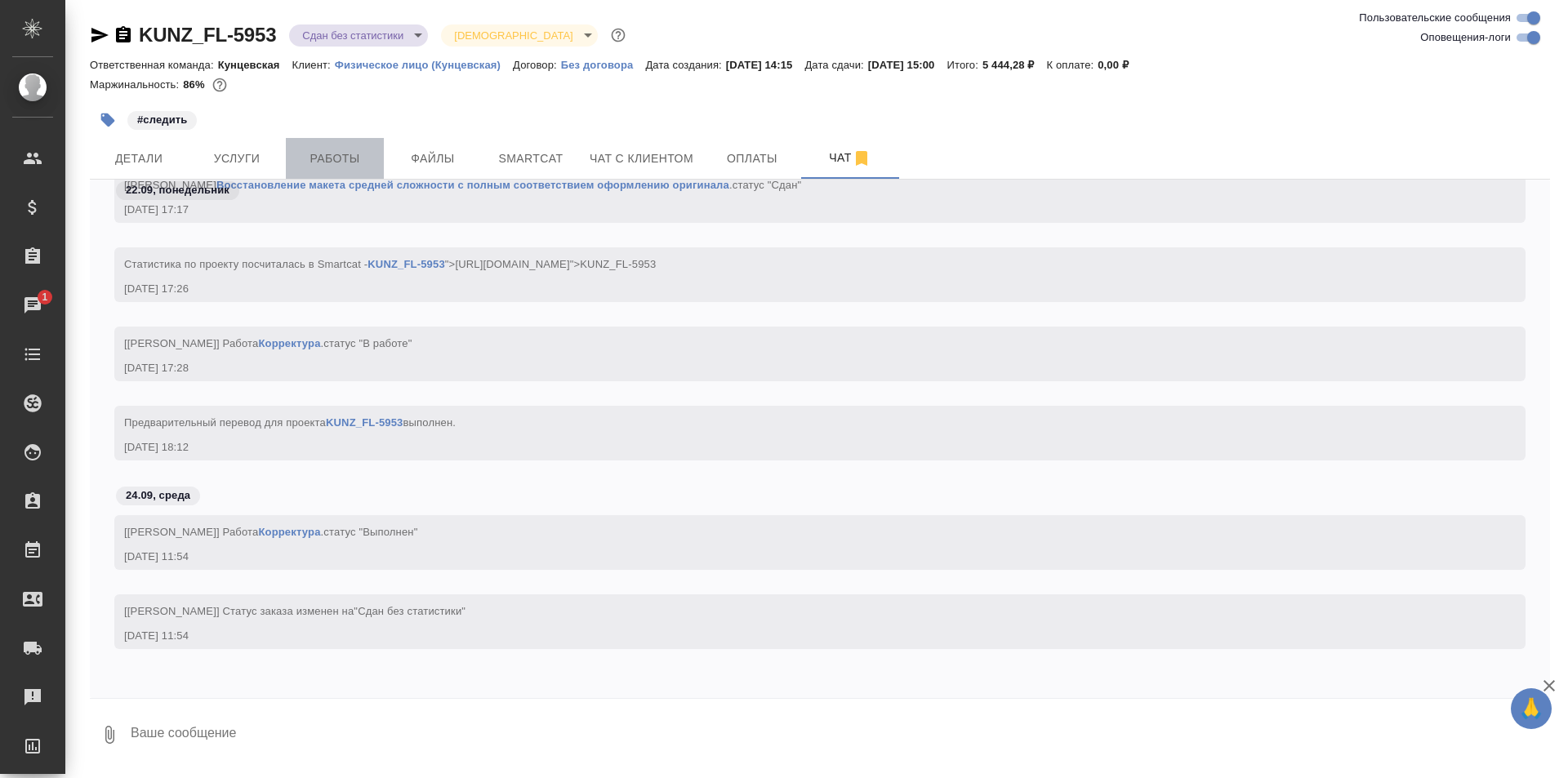
click at [319, 157] on span "Работы" at bounding box center [334, 159] width 79 height 21
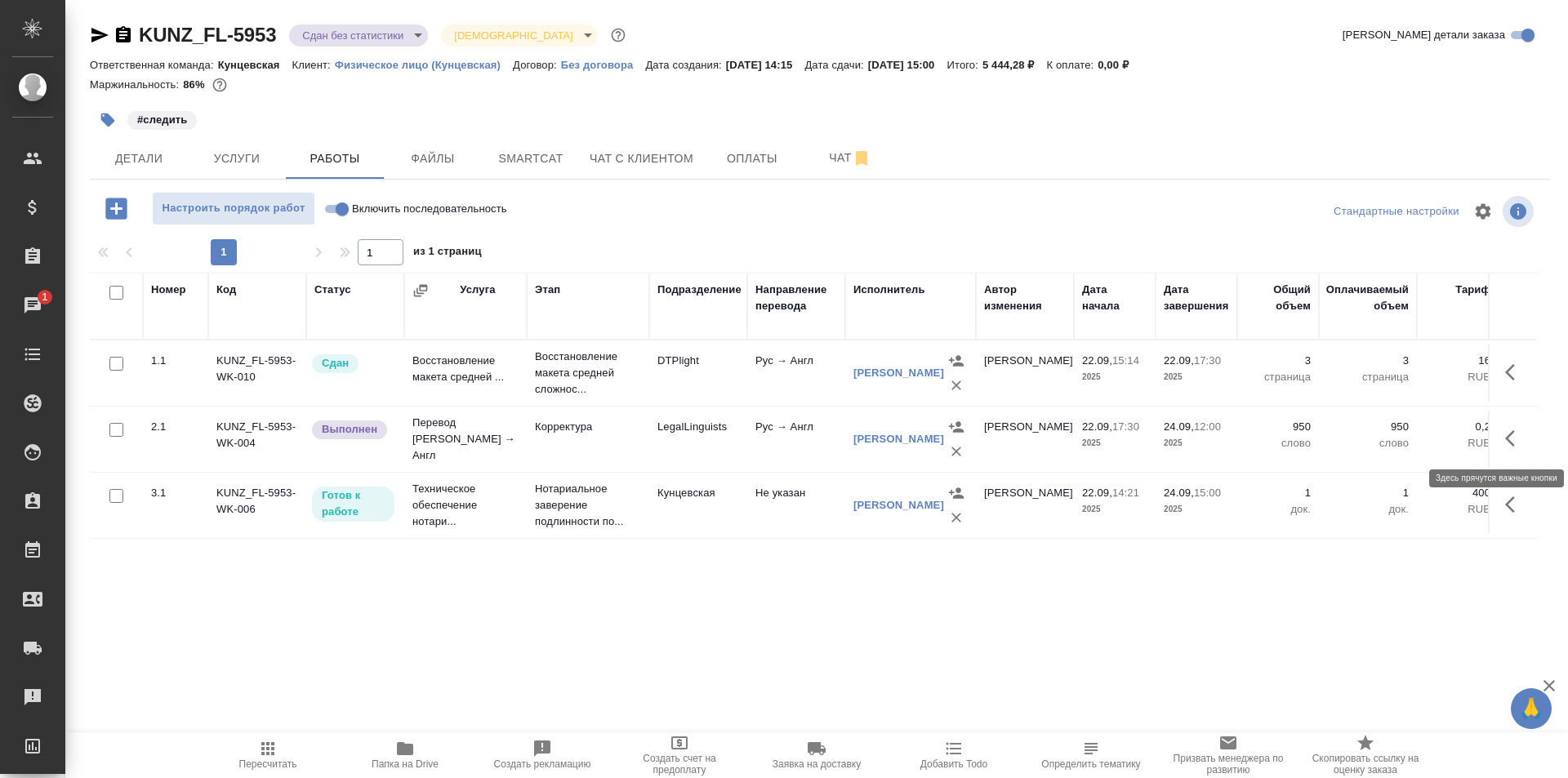
click at [1505, 427] on button "button" at bounding box center [1514, 437] width 39 height 39
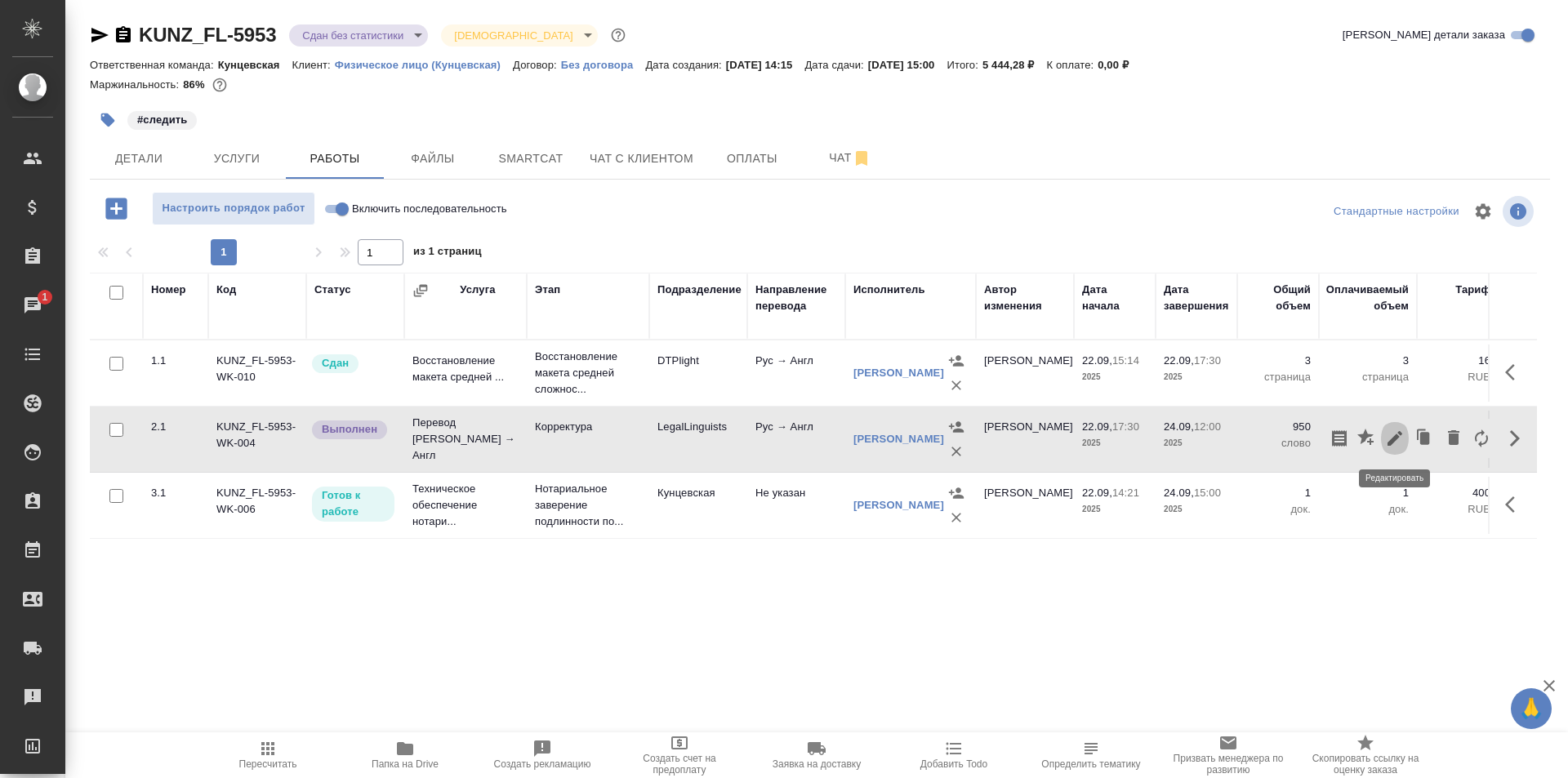
click at [1392, 427] on button "button" at bounding box center [1394, 437] width 27 height 39
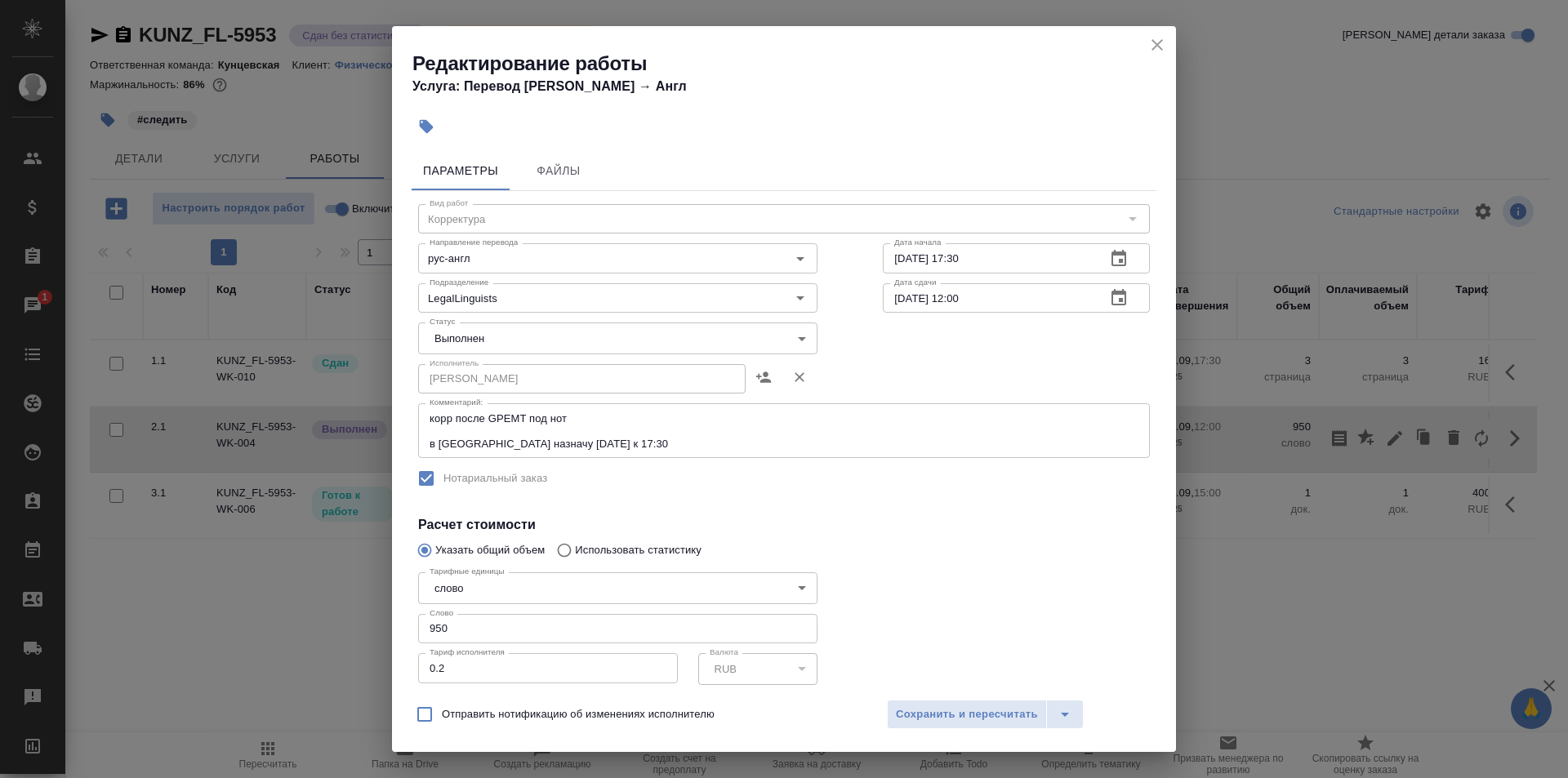
click at [1154, 44] on icon "close" at bounding box center [1157, 44] width 20 height 20
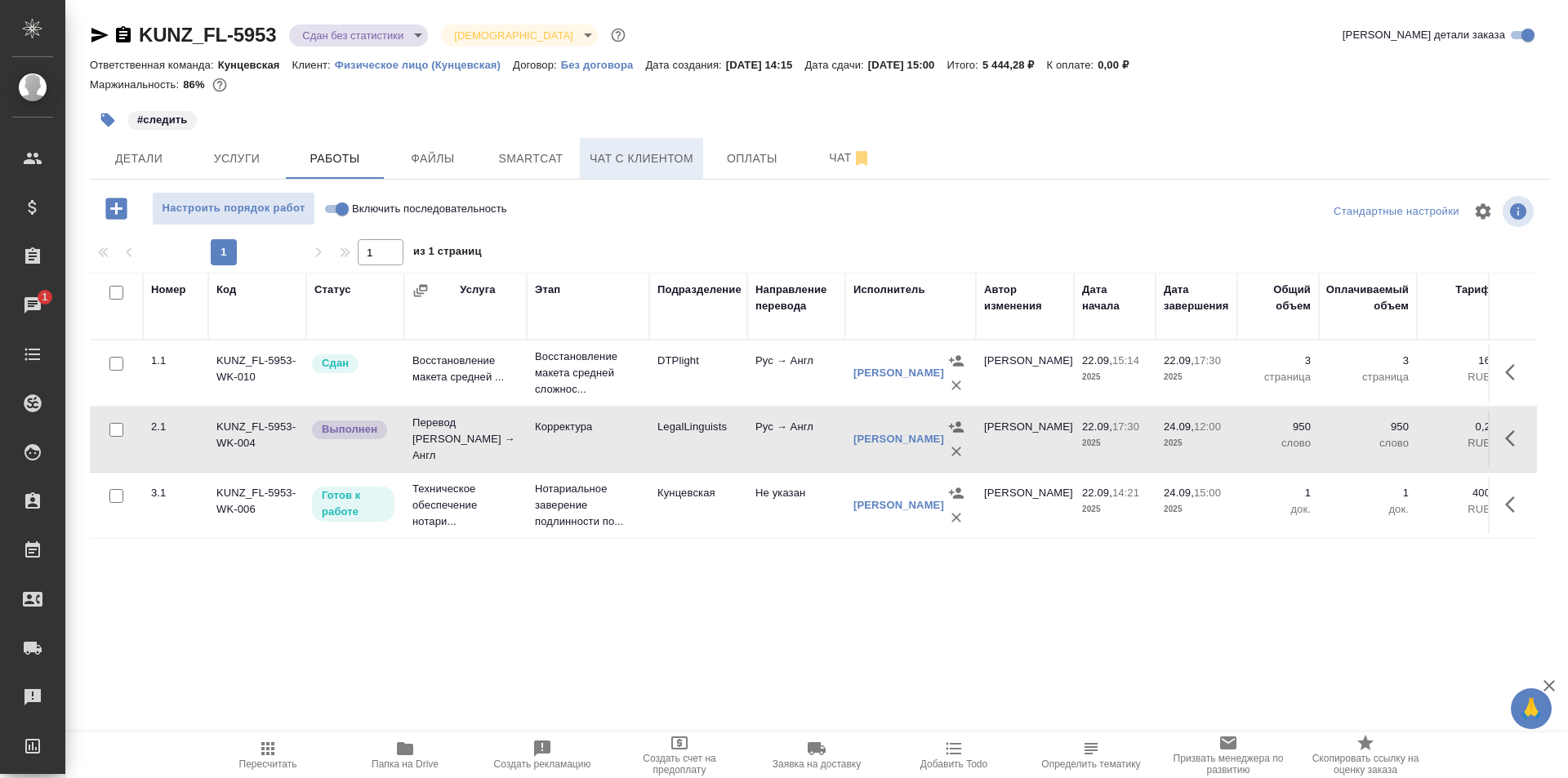
click at [668, 157] on span "Чат с клиентом" at bounding box center [642, 159] width 104 height 21
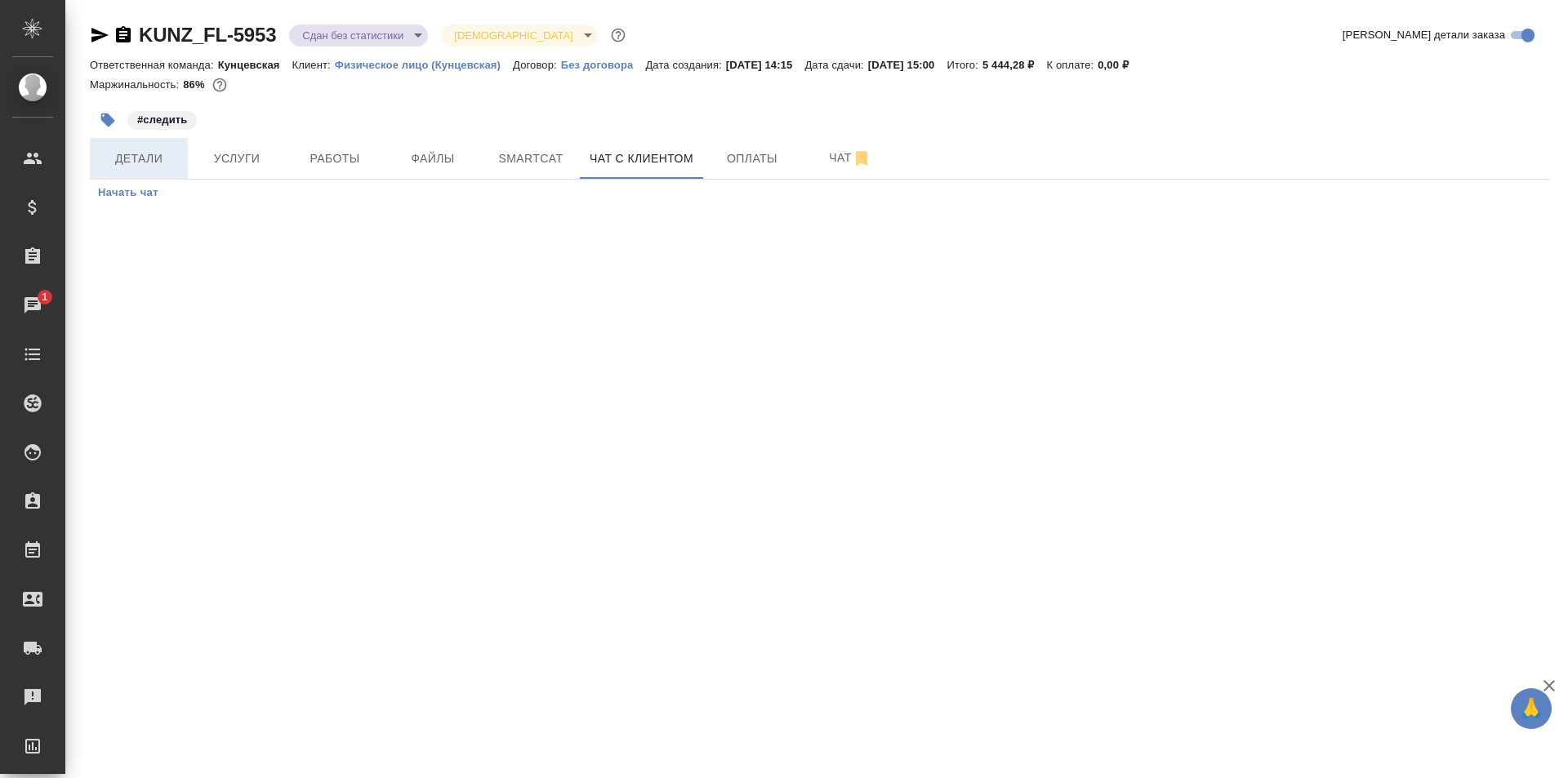
click at [146, 155] on span "Детали" at bounding box center [138, 159] width 79 height 21
select select "RU"
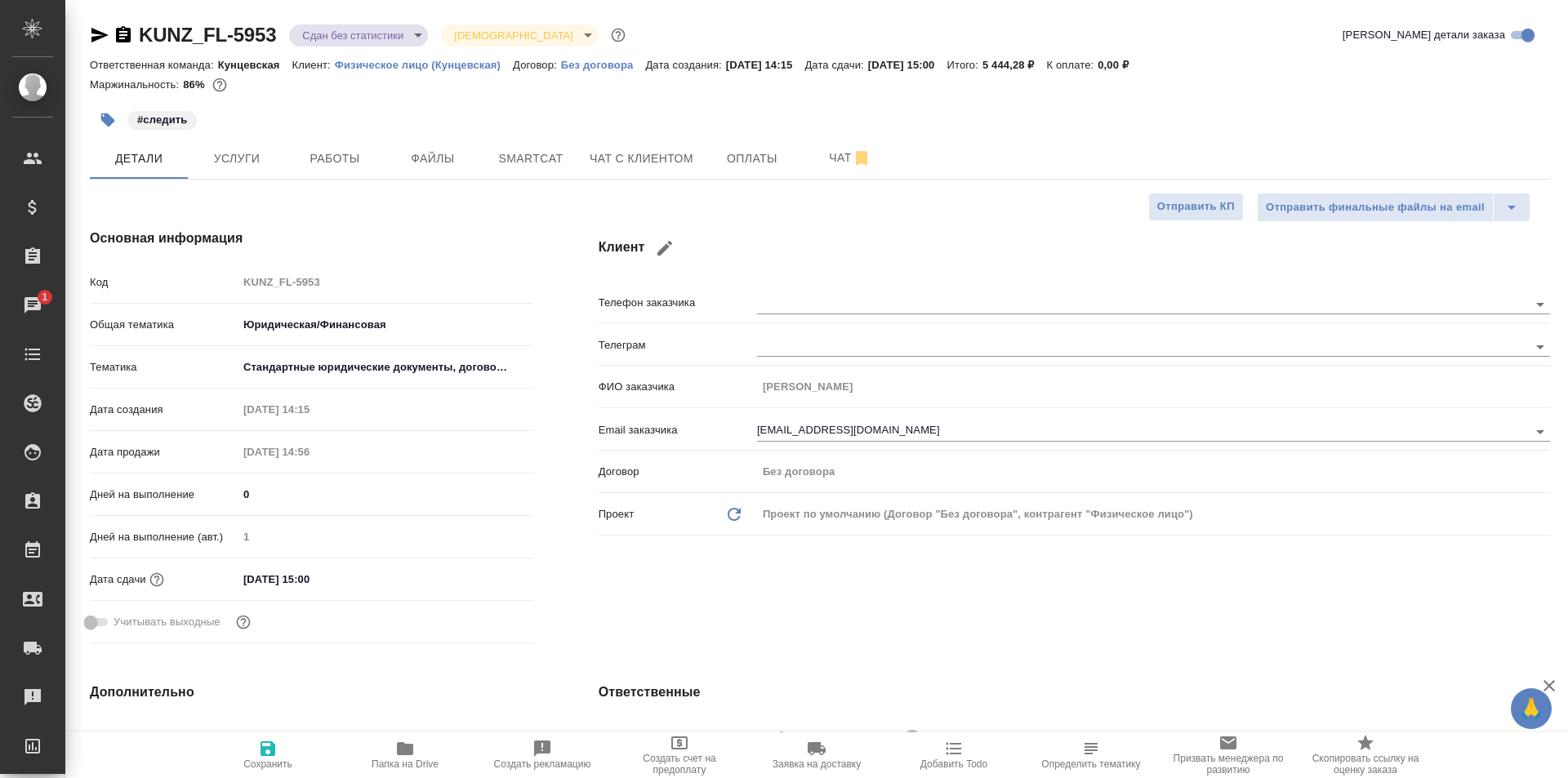
type textarea "x"
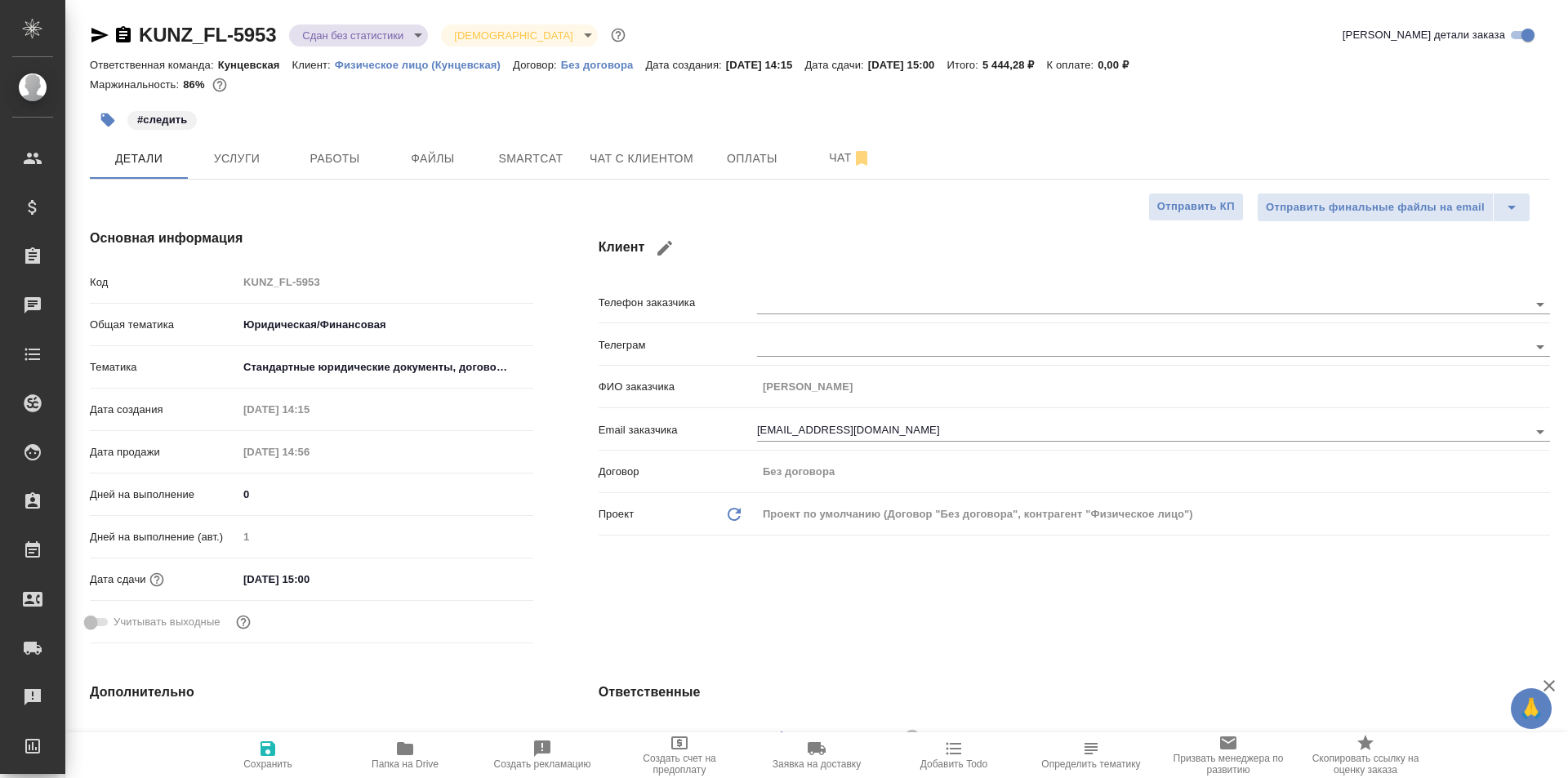
type textarea "x"
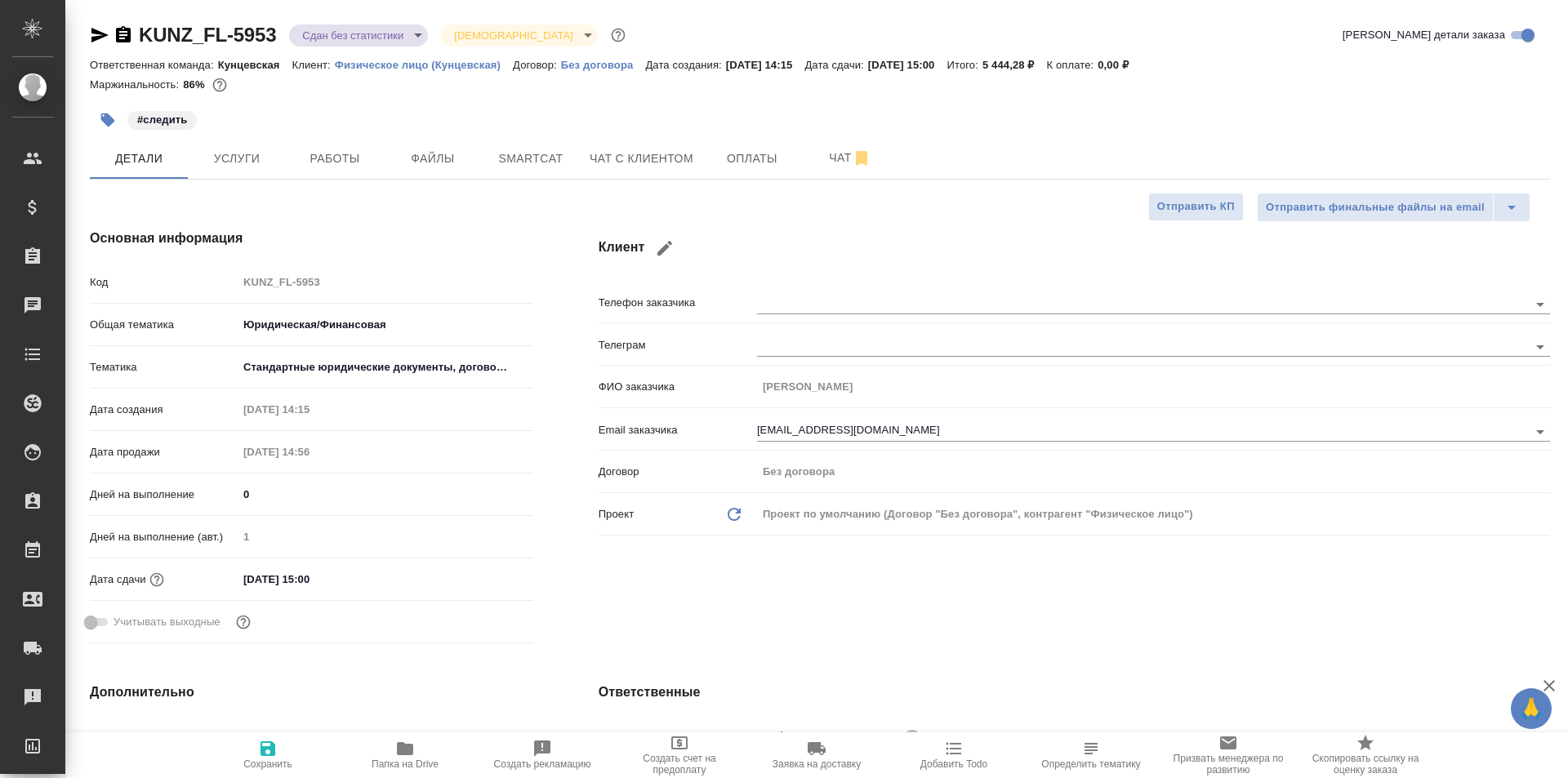
type textarea "x"
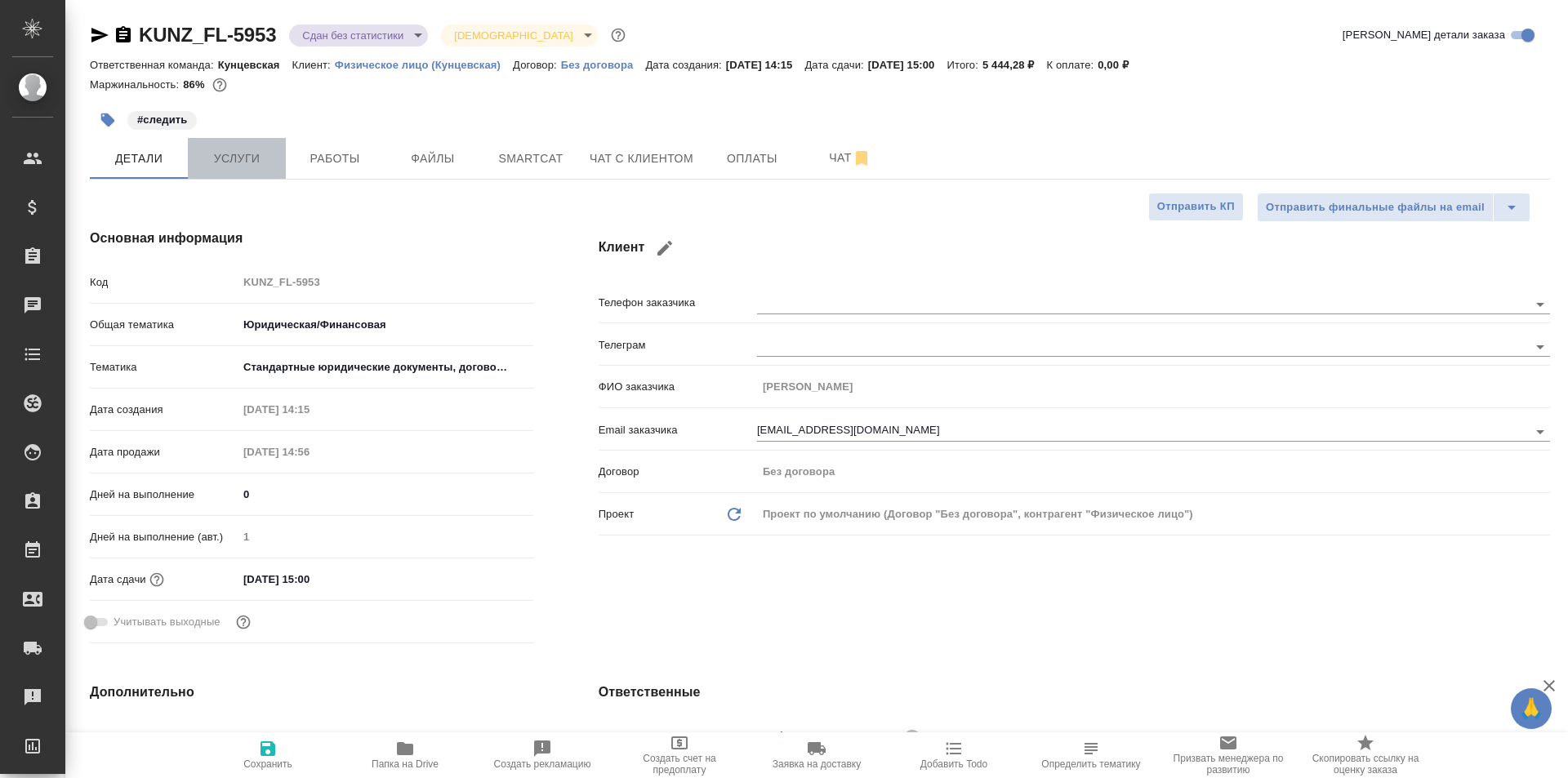
click at [245, 153] on span "Услуги" at bounding box center [237, 159] width 79 height 21
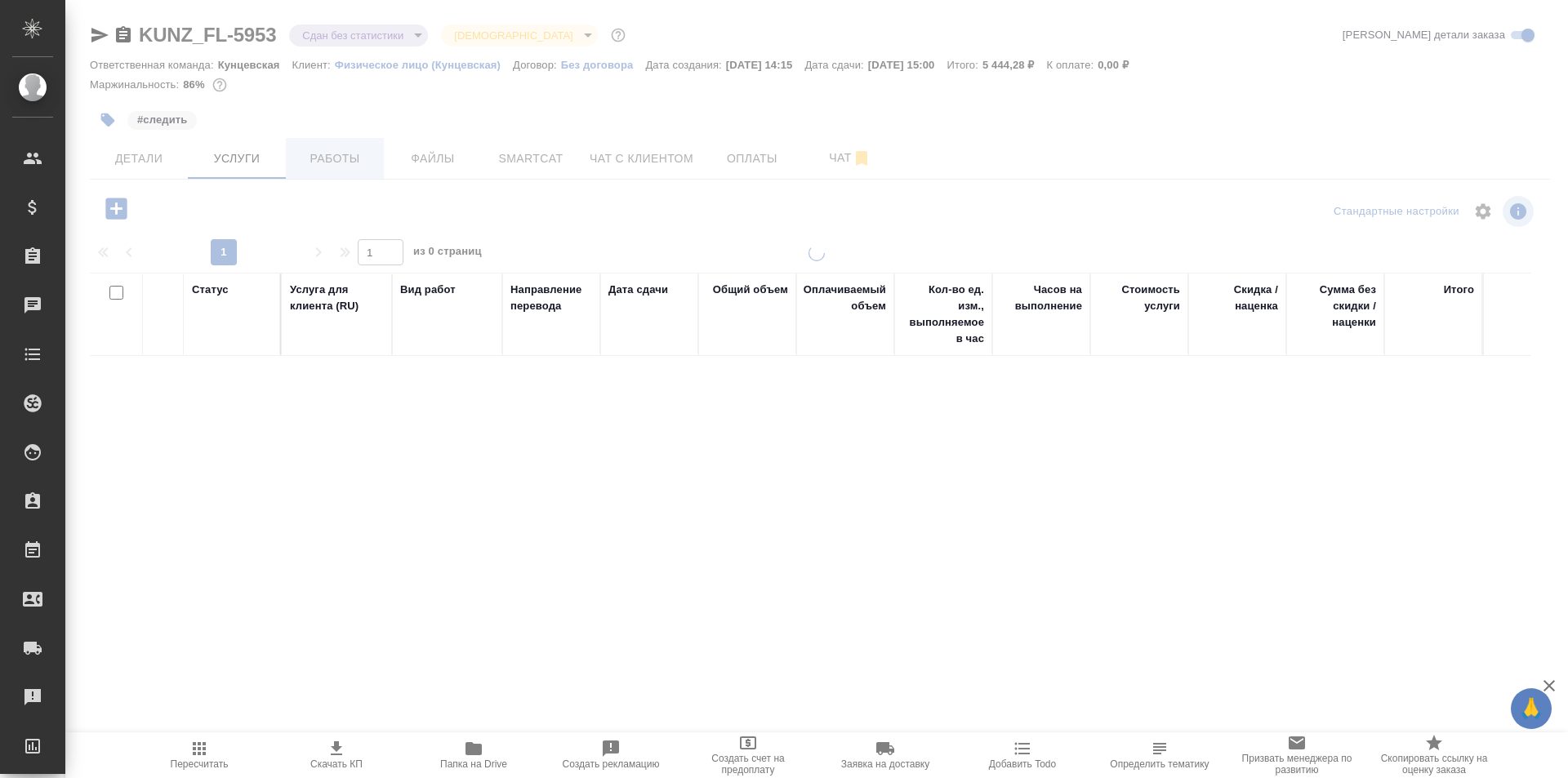
click at [353, 158] on span "Работы" at bounding box center [334, 159] width 79 height 21
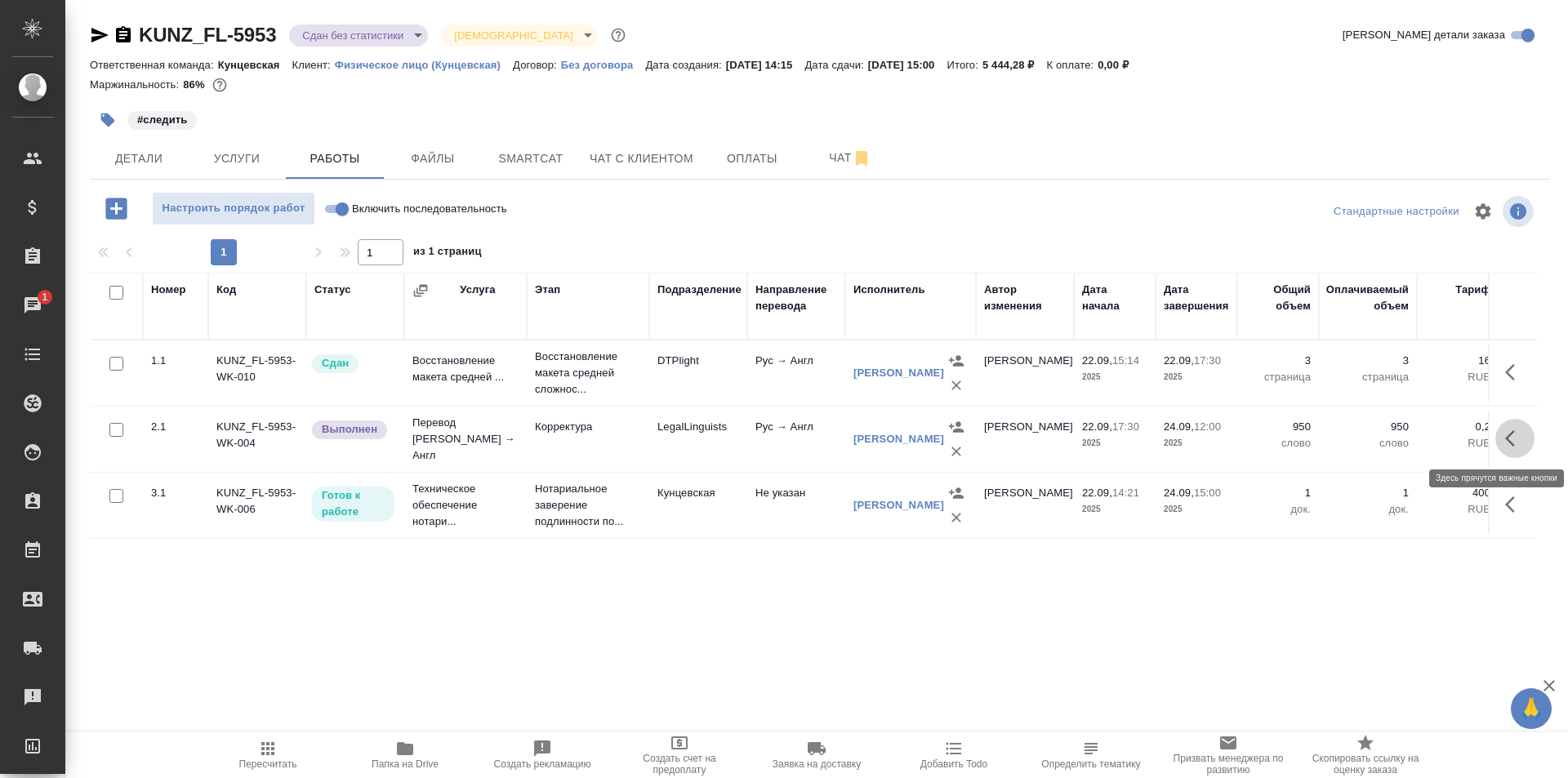
click at [1508, 427] on button "button" at bounding box center [1514, 437] width 39 height 39
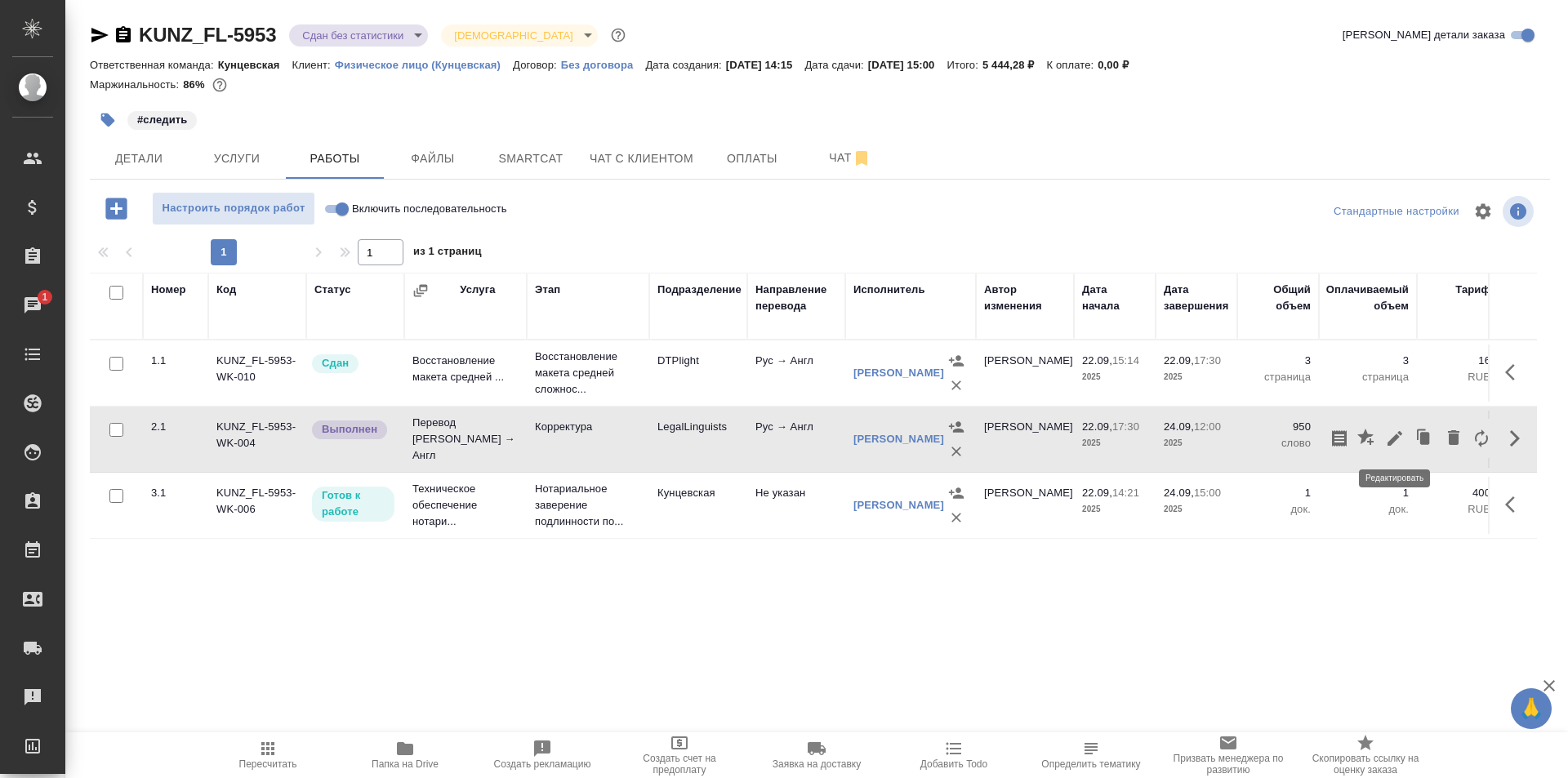
click at [1385, 428] on button "button" at bounding box center [1394, 437] width 27 height 39
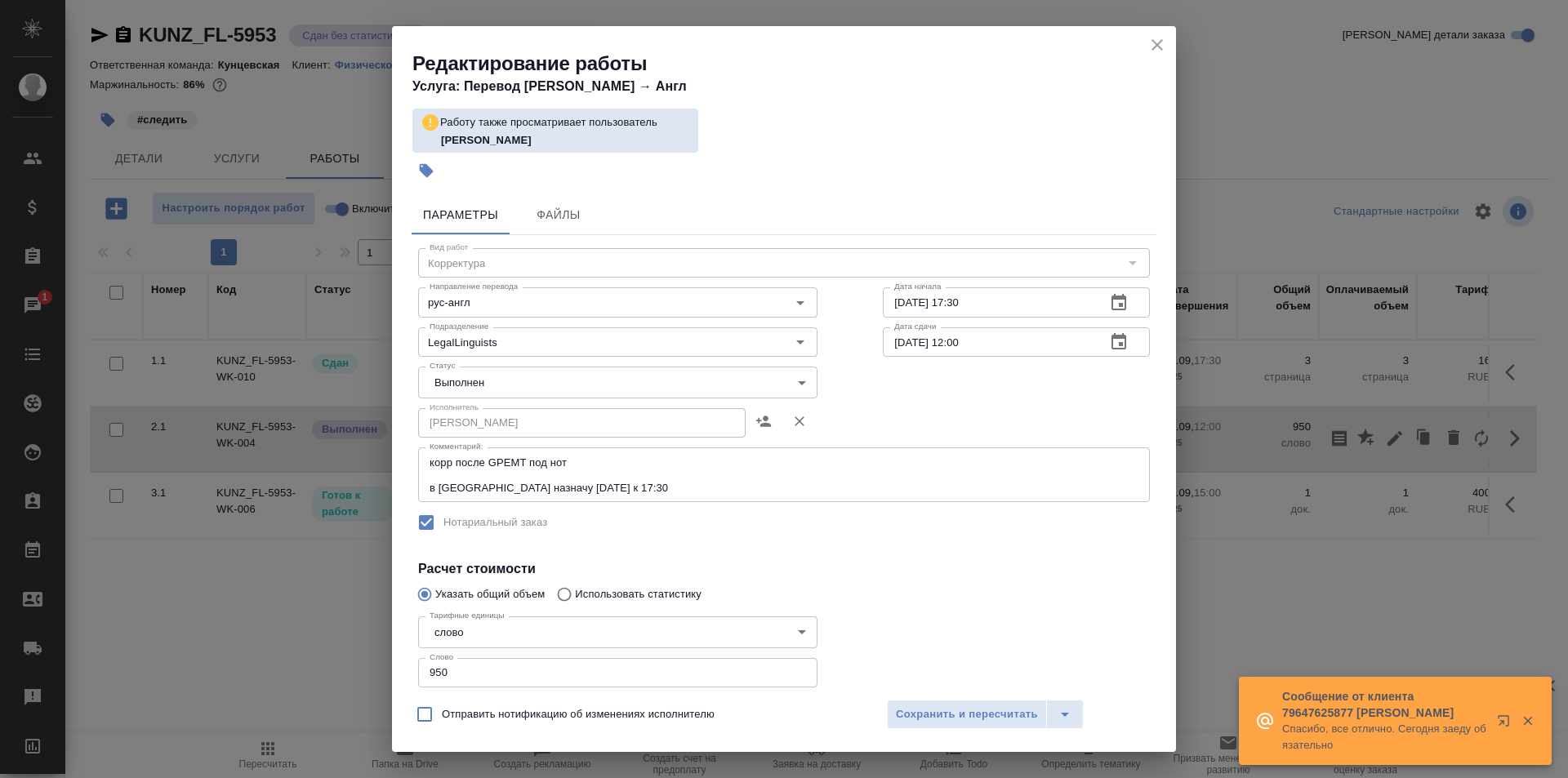
click at [1147, 41] on button "close" at bounding box center [1157, 44] width 25 height 25
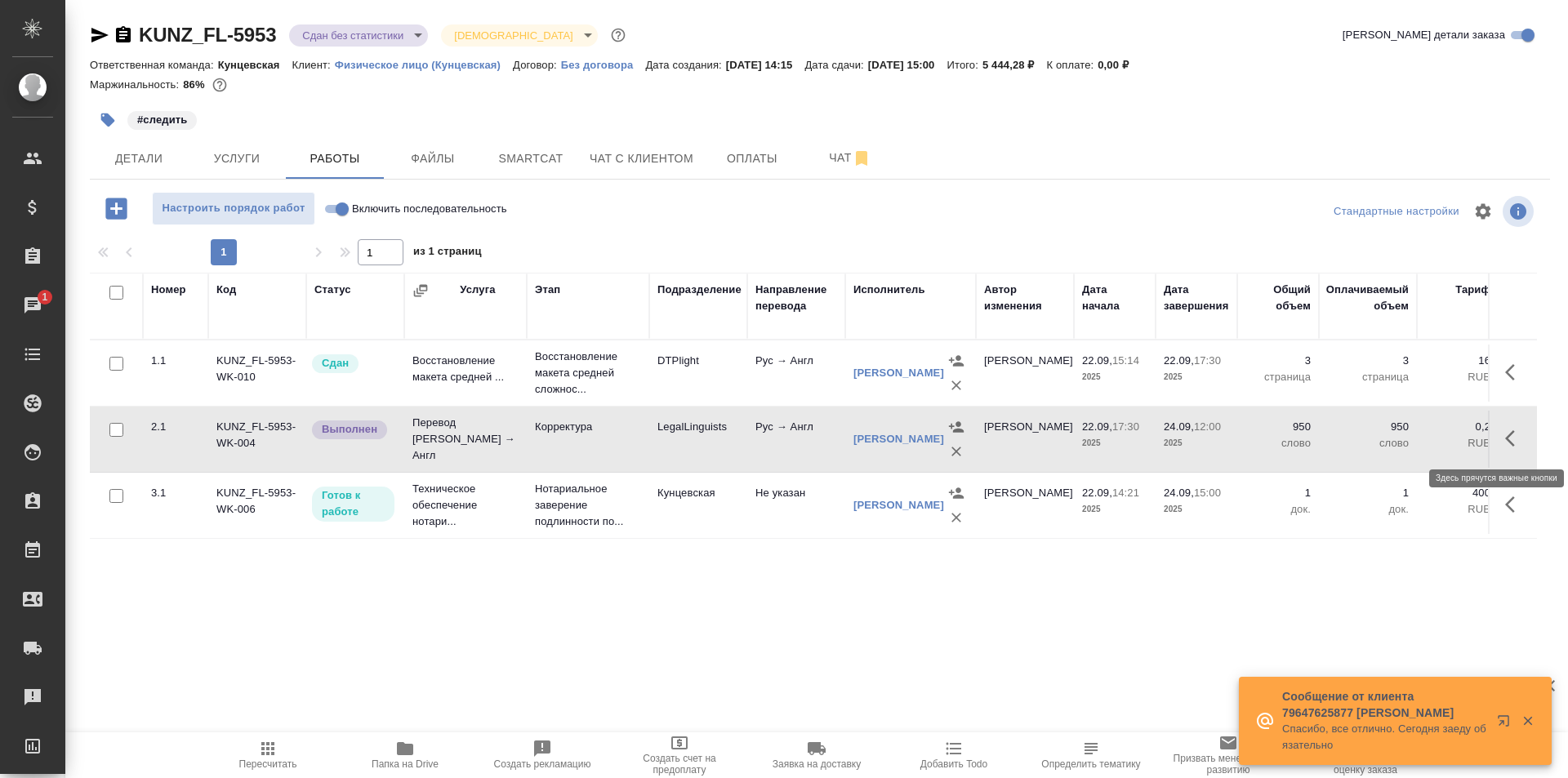
click at [1509, 433] on icon "button" at bounding box center [1514, 438] width 20 height 20
click at [1391, 439] on icon "button" at bounding box center [1395, 438] width 20 height 20
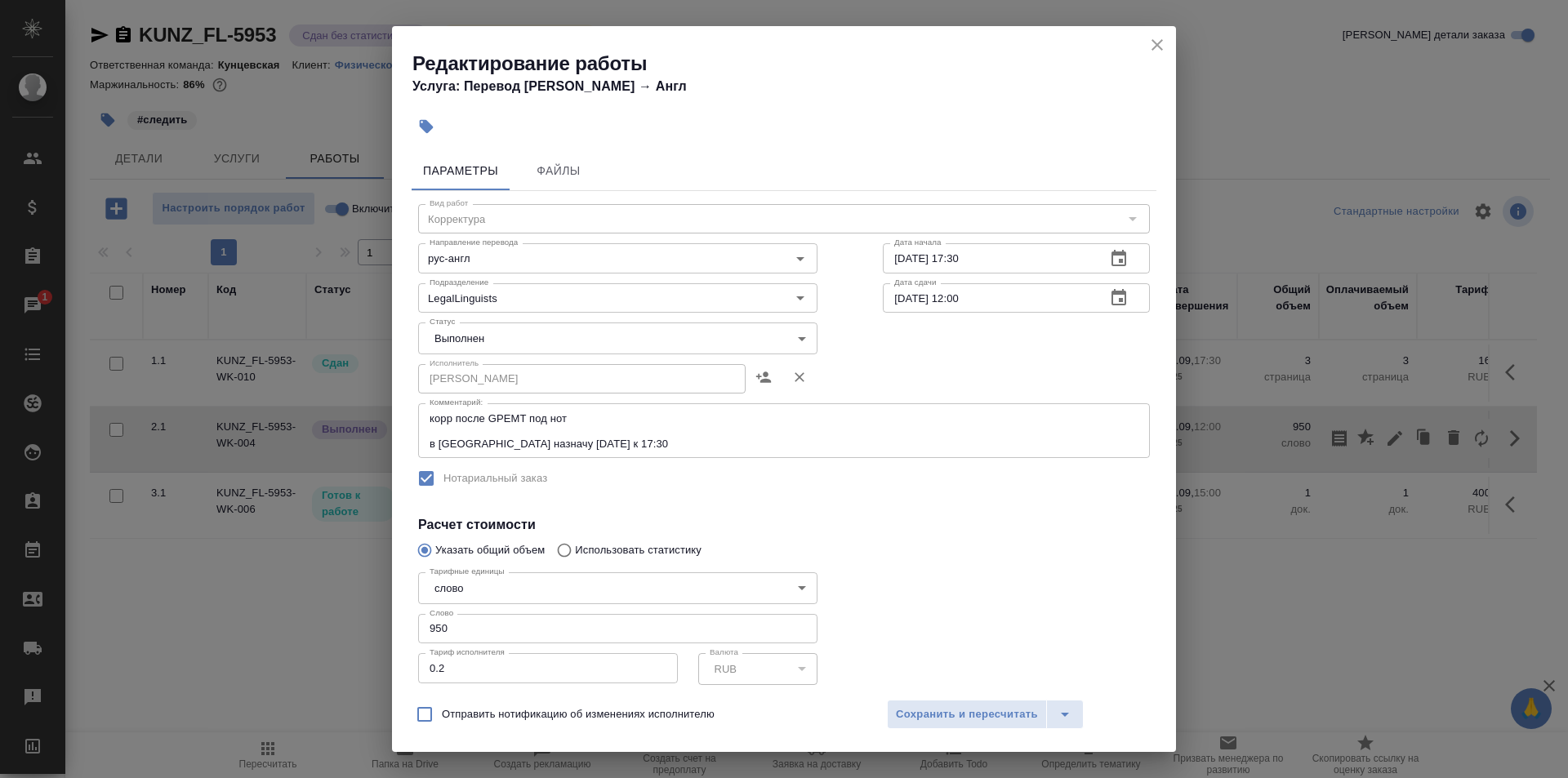
click at [1146, 40] on button "close" at bounding box center [1157, 44] width 25 height 25
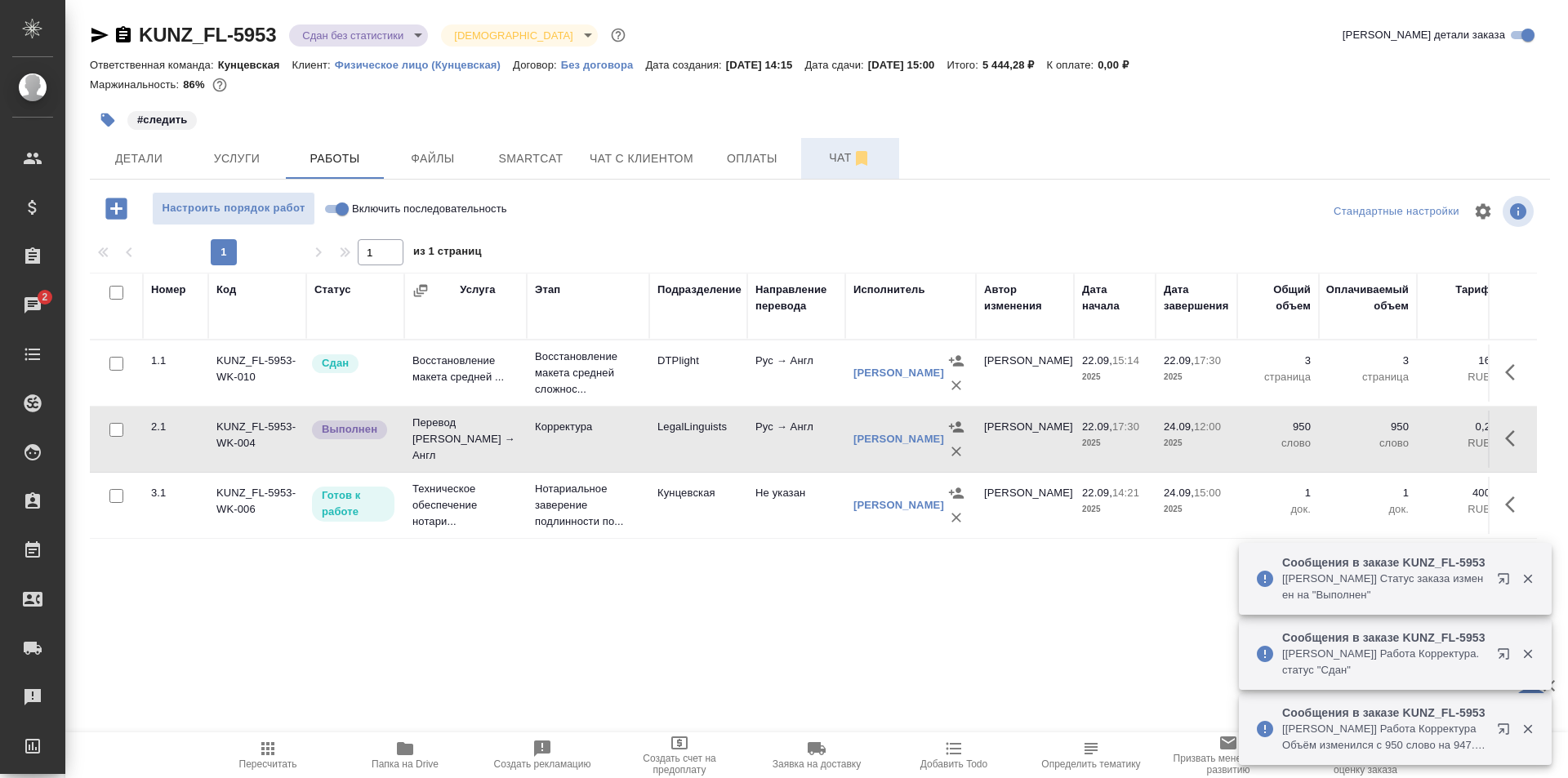
click at [811, 157] on span "Чат" at bounding box center [849, 158] width 79 height 21
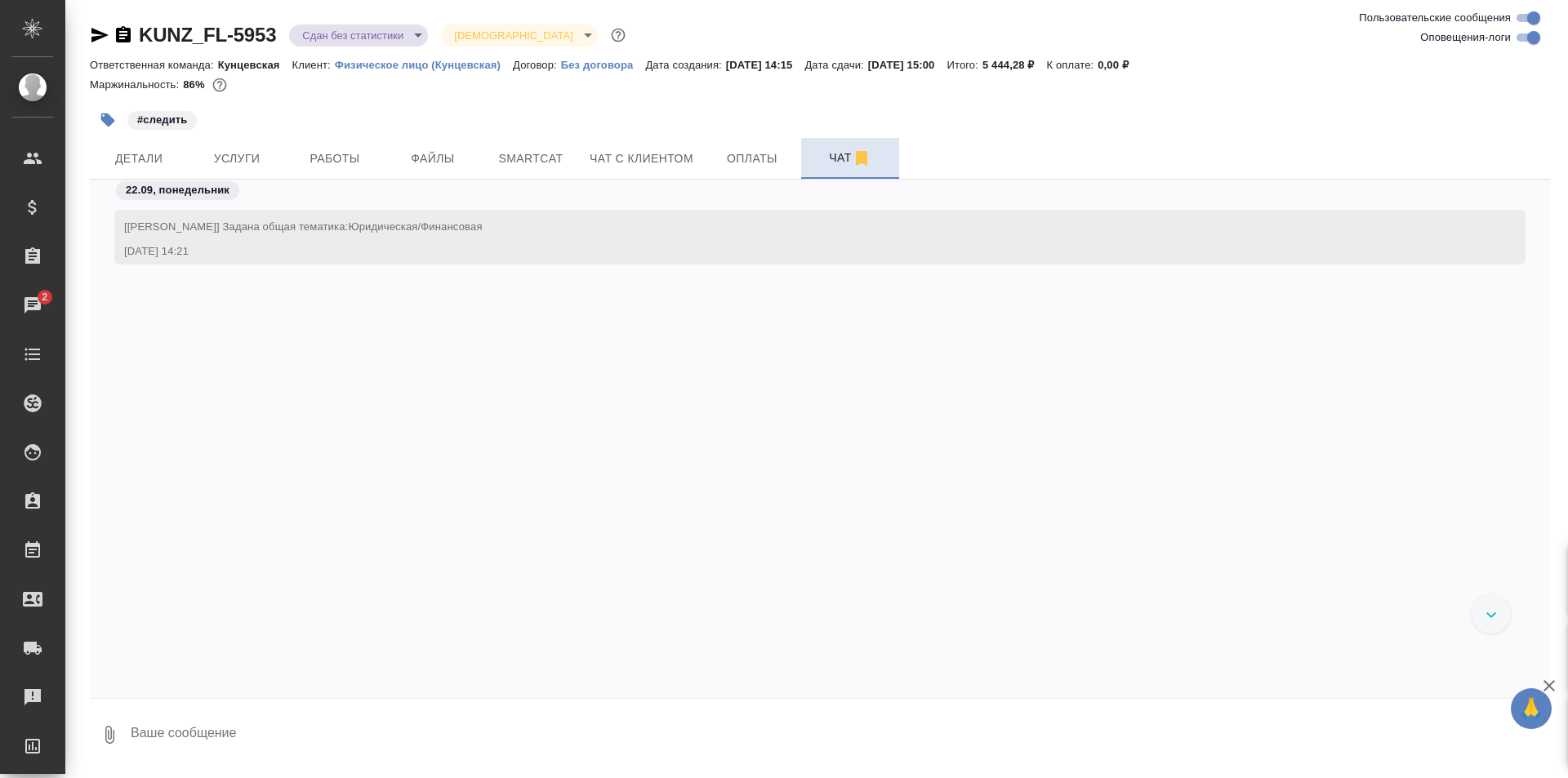
scroll to position [4650, 0]
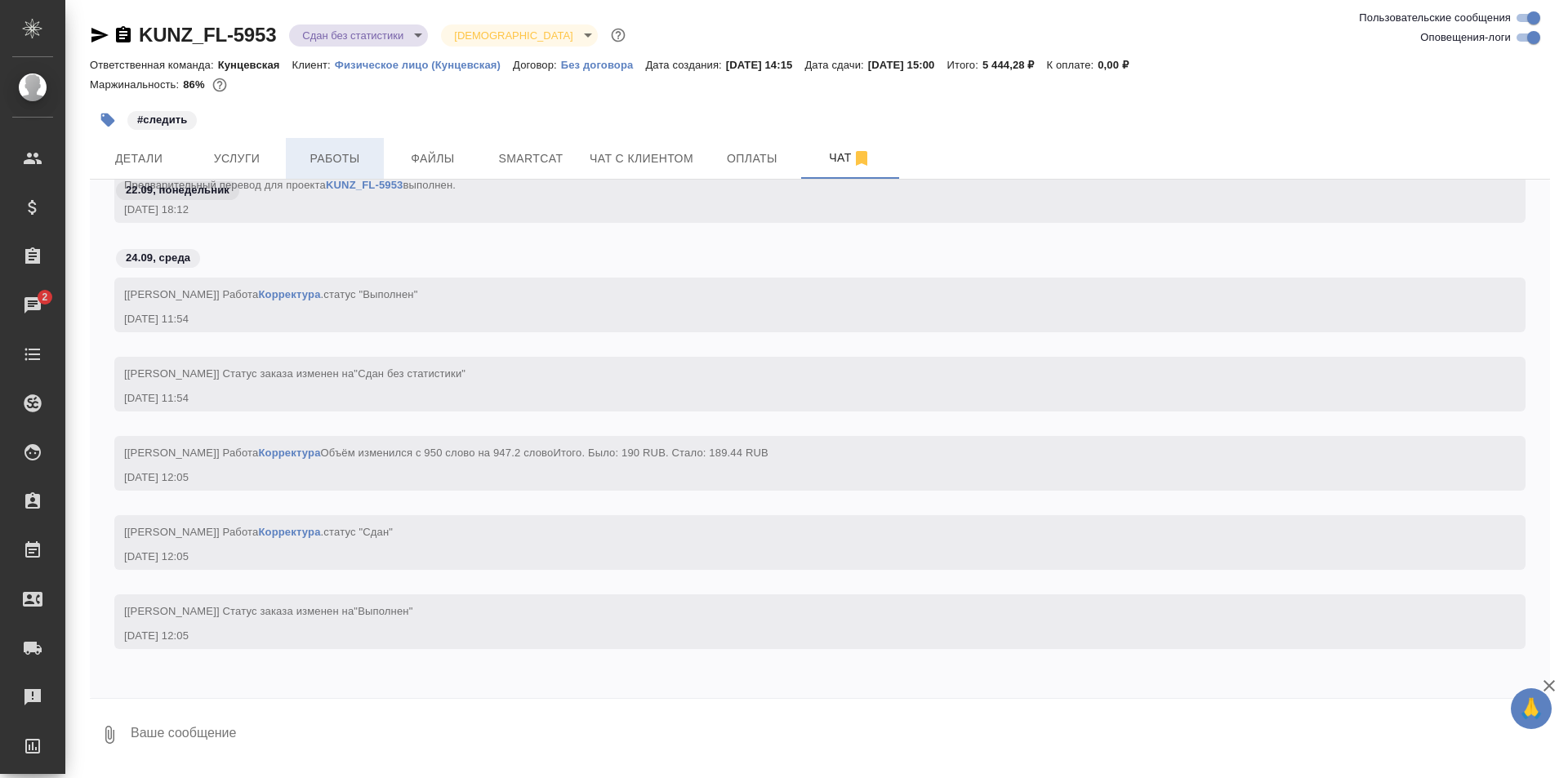
click at [342, 152] on span "Работы" at bounding box center [334, 159] width 79 height 21
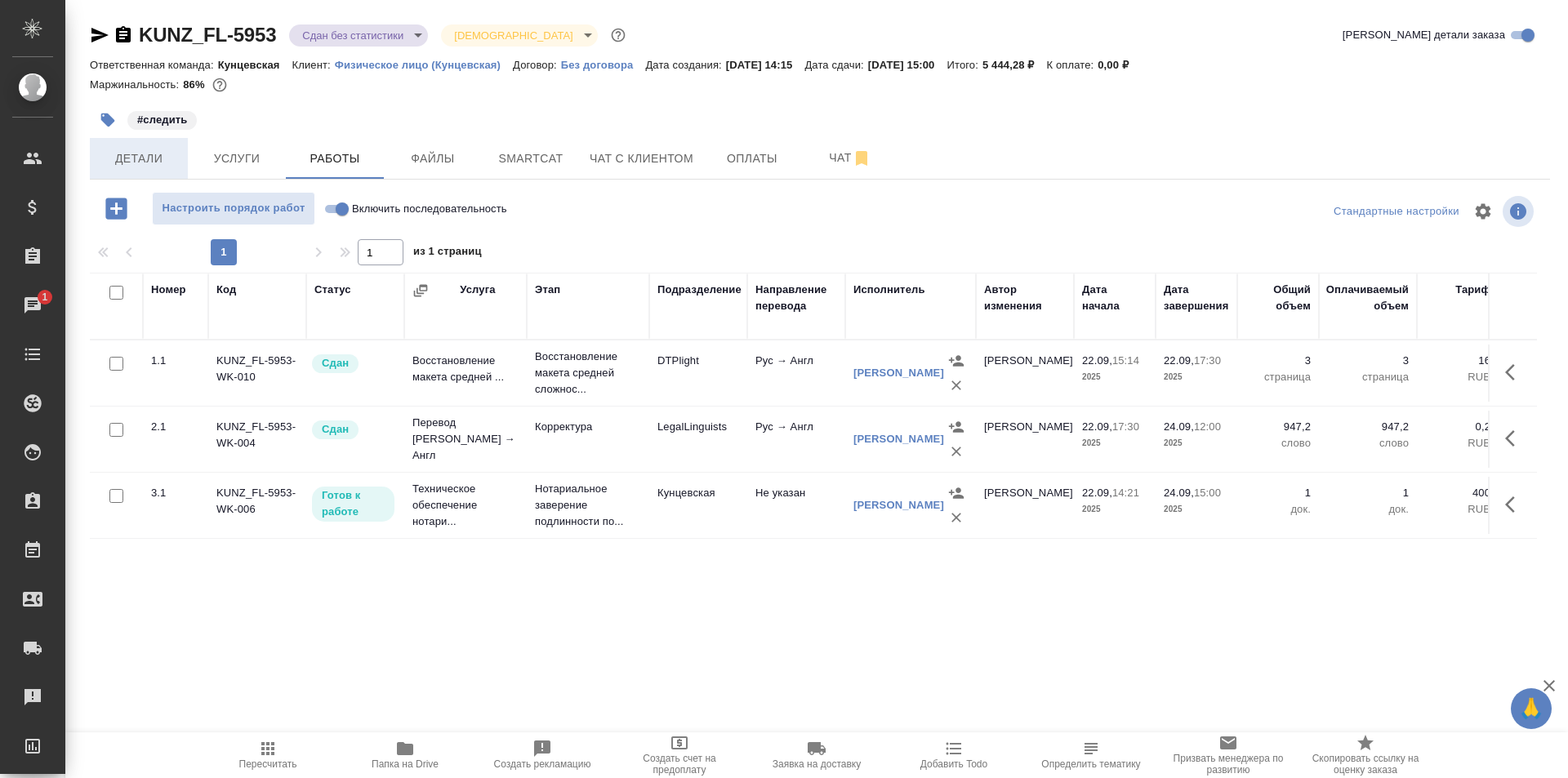
click at [146, 162] on span "Детали" at bounding box center [138, 159] width 79 height 21
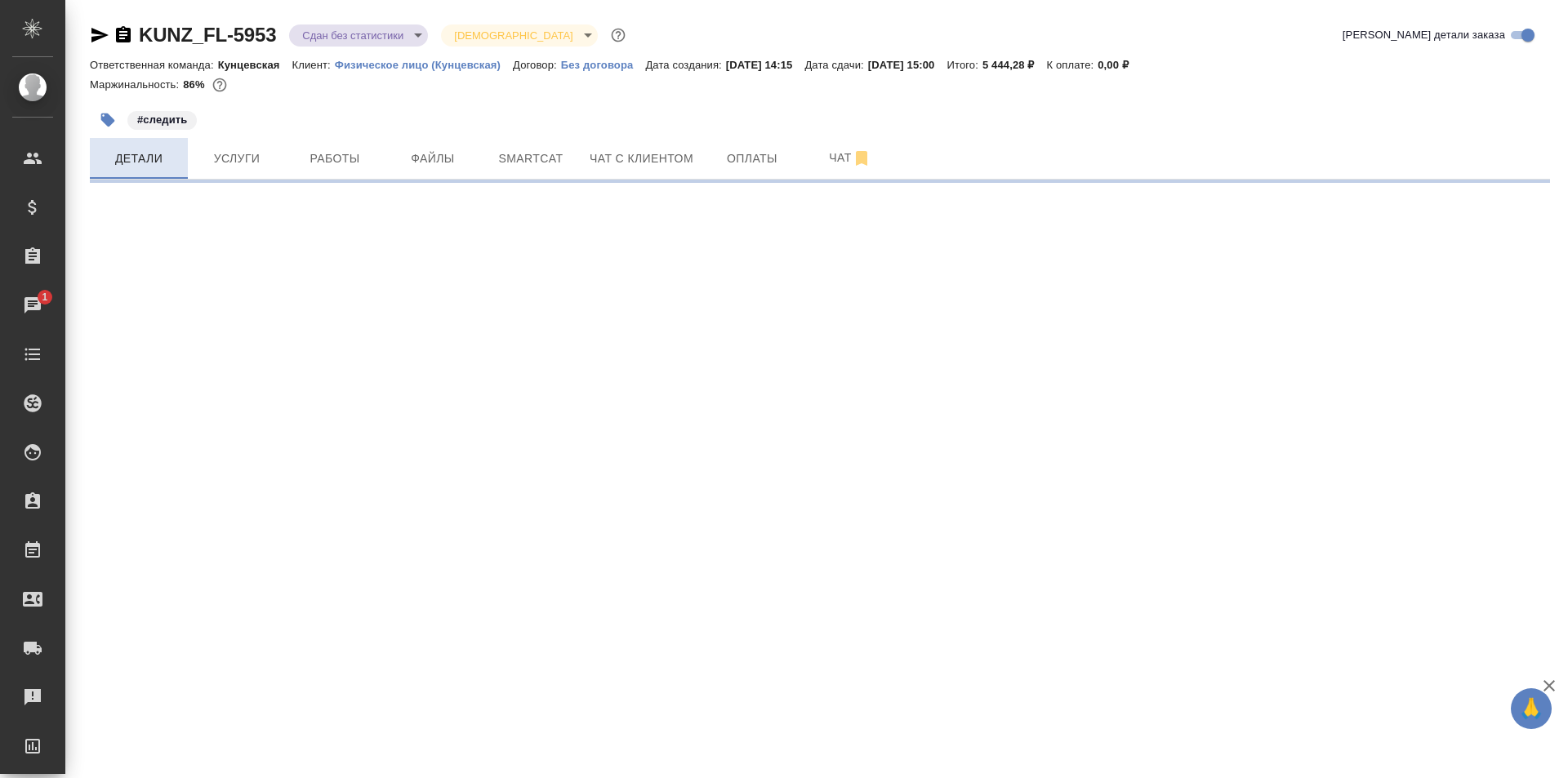
select select "RU"
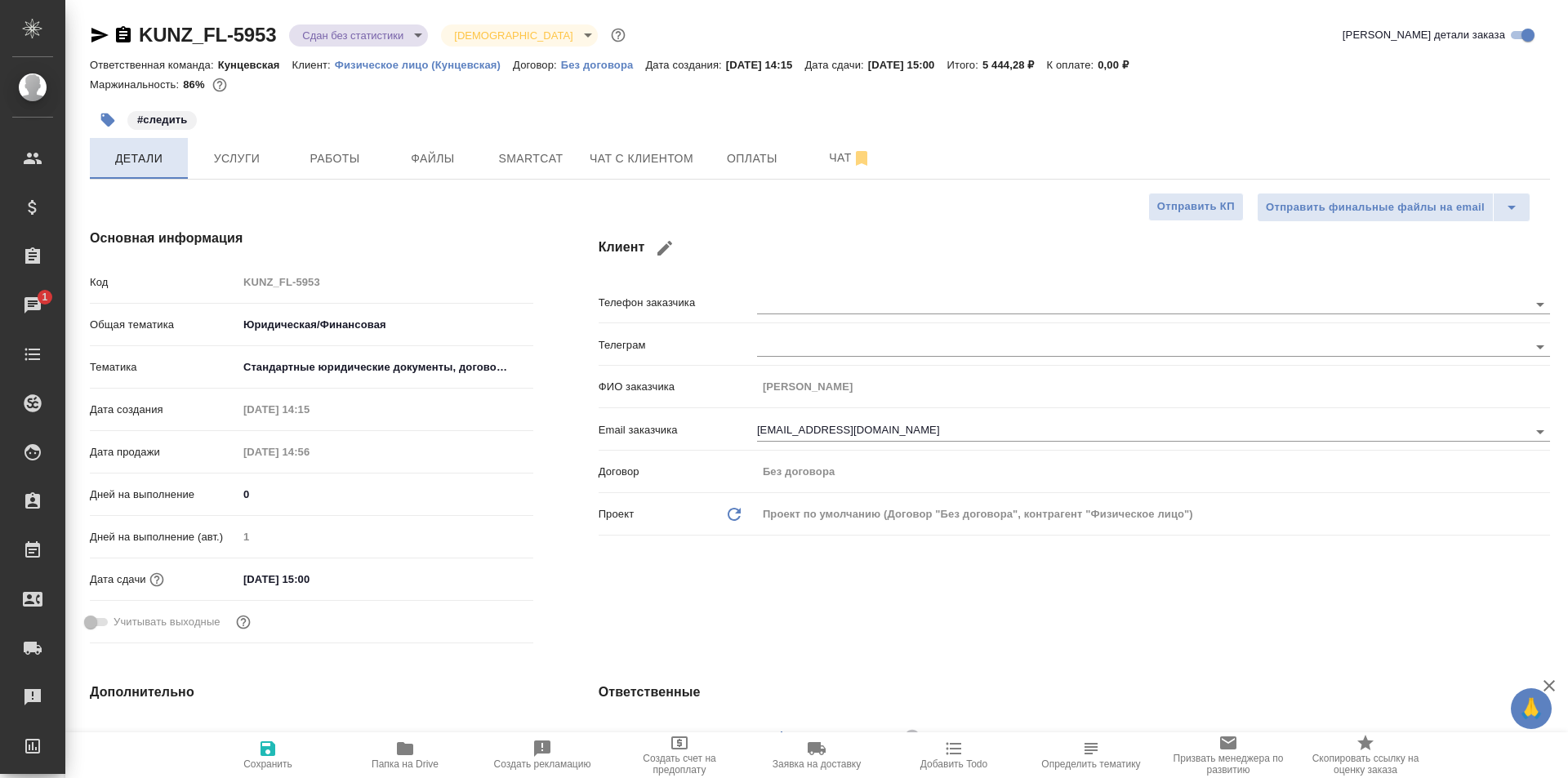
type textarea "x"
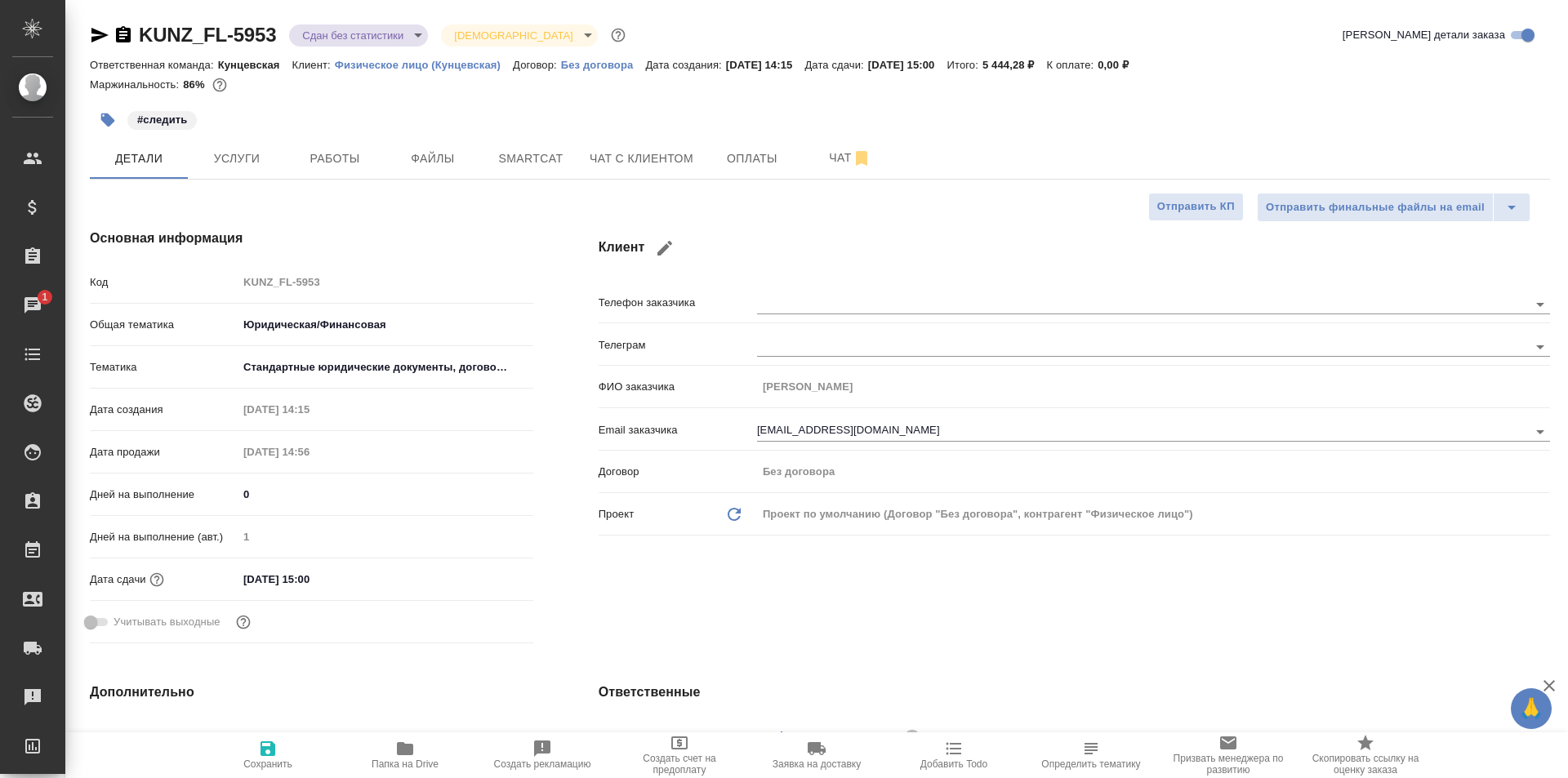
type textarea "x"
click at [406, 751] on icon "button" at bounding box center [404, 749] width 16 height 13
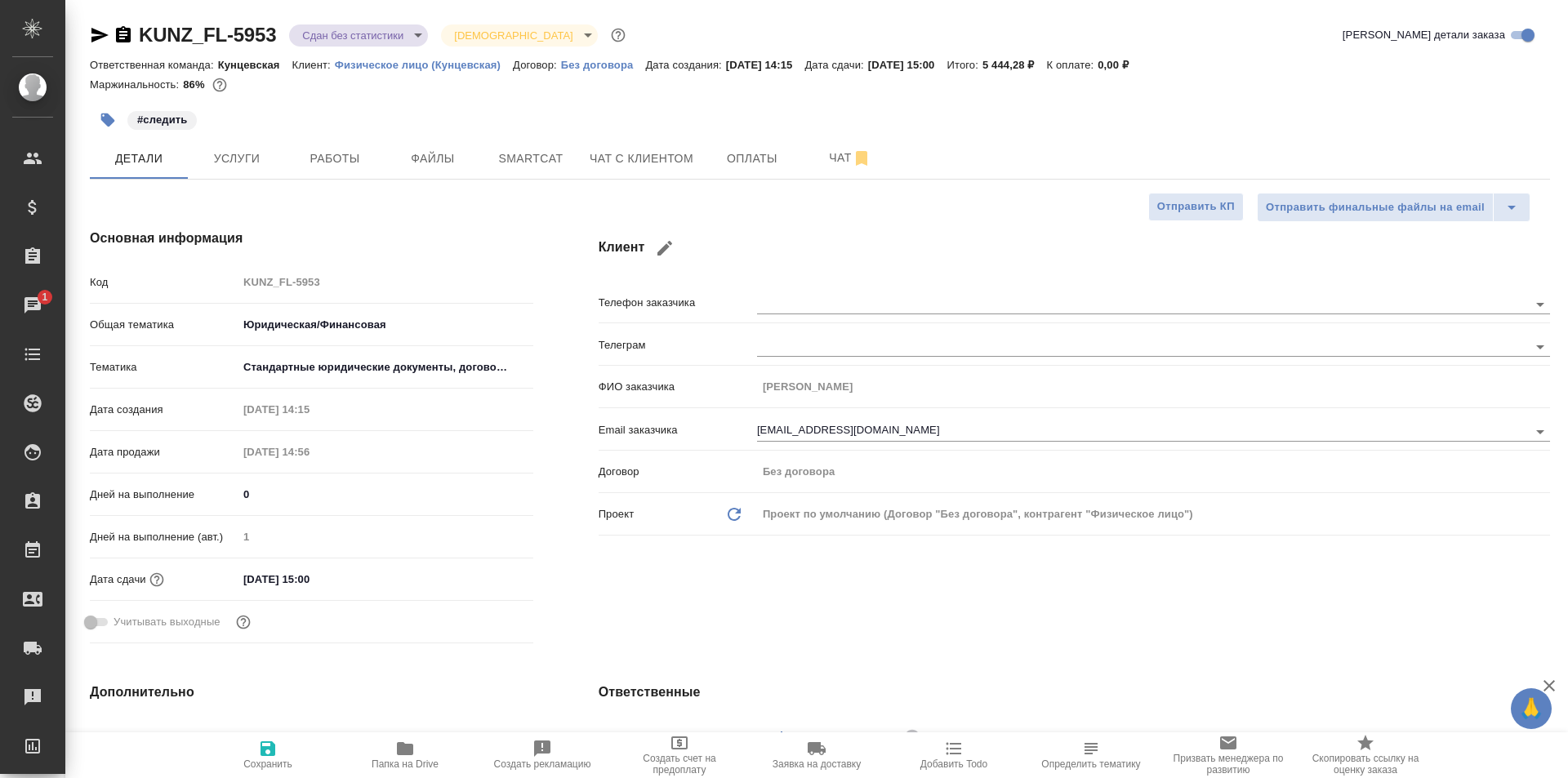
type textarea "x"
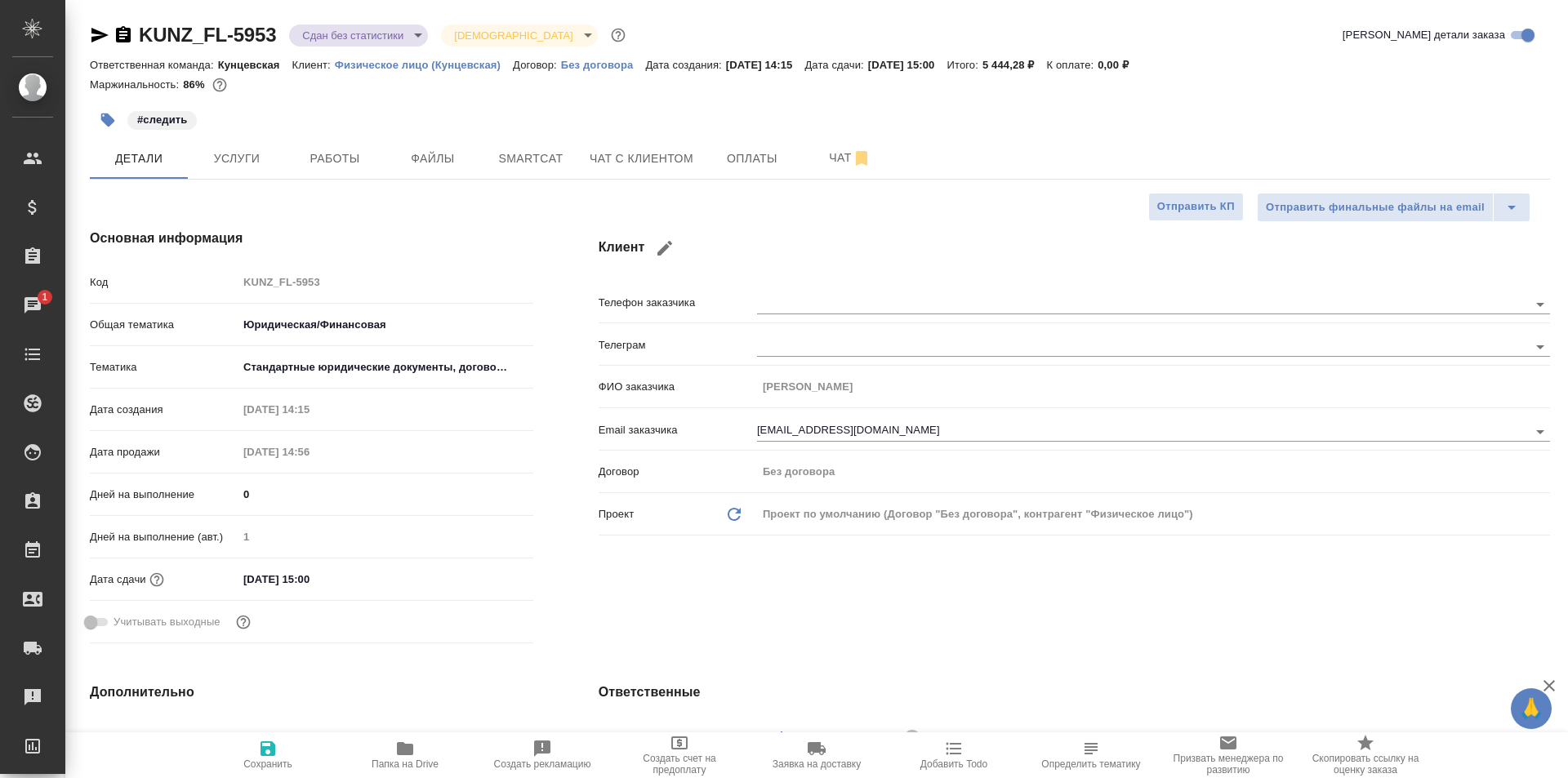
type textarea "x"
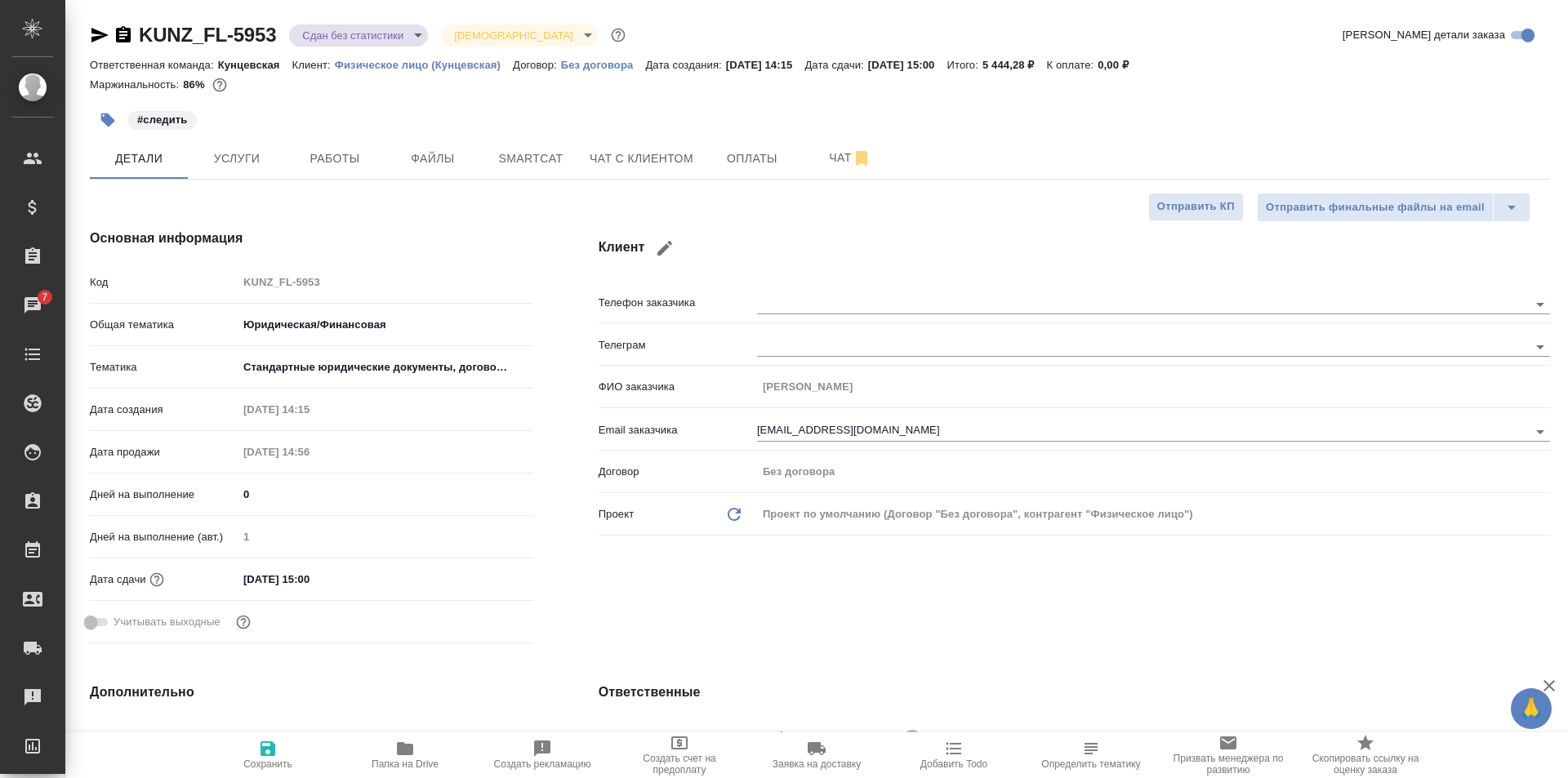
type textarea "x"
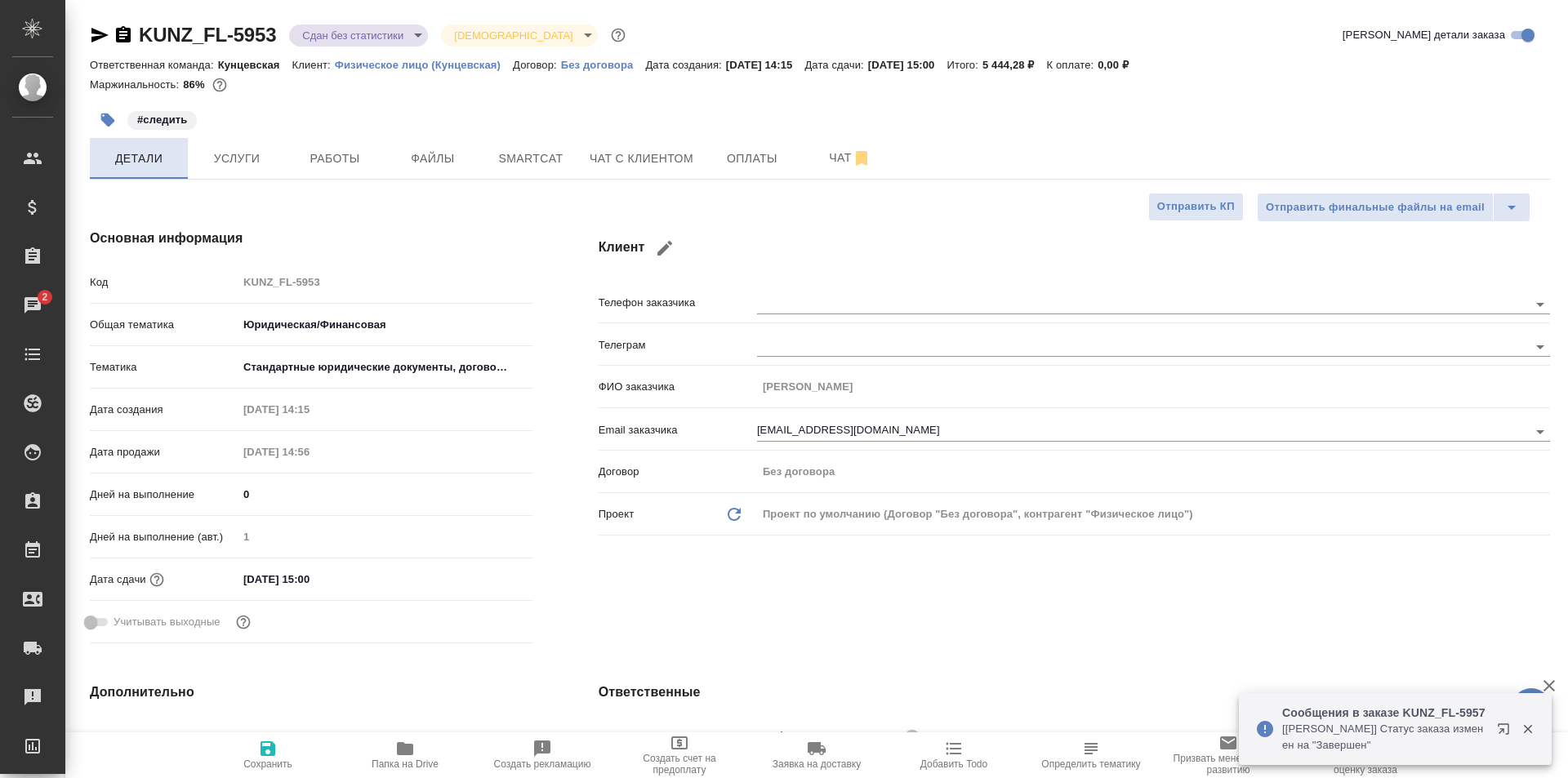
click at [151, 160] on span "Детали" at bounding box center [138, 159] width 79 height 21
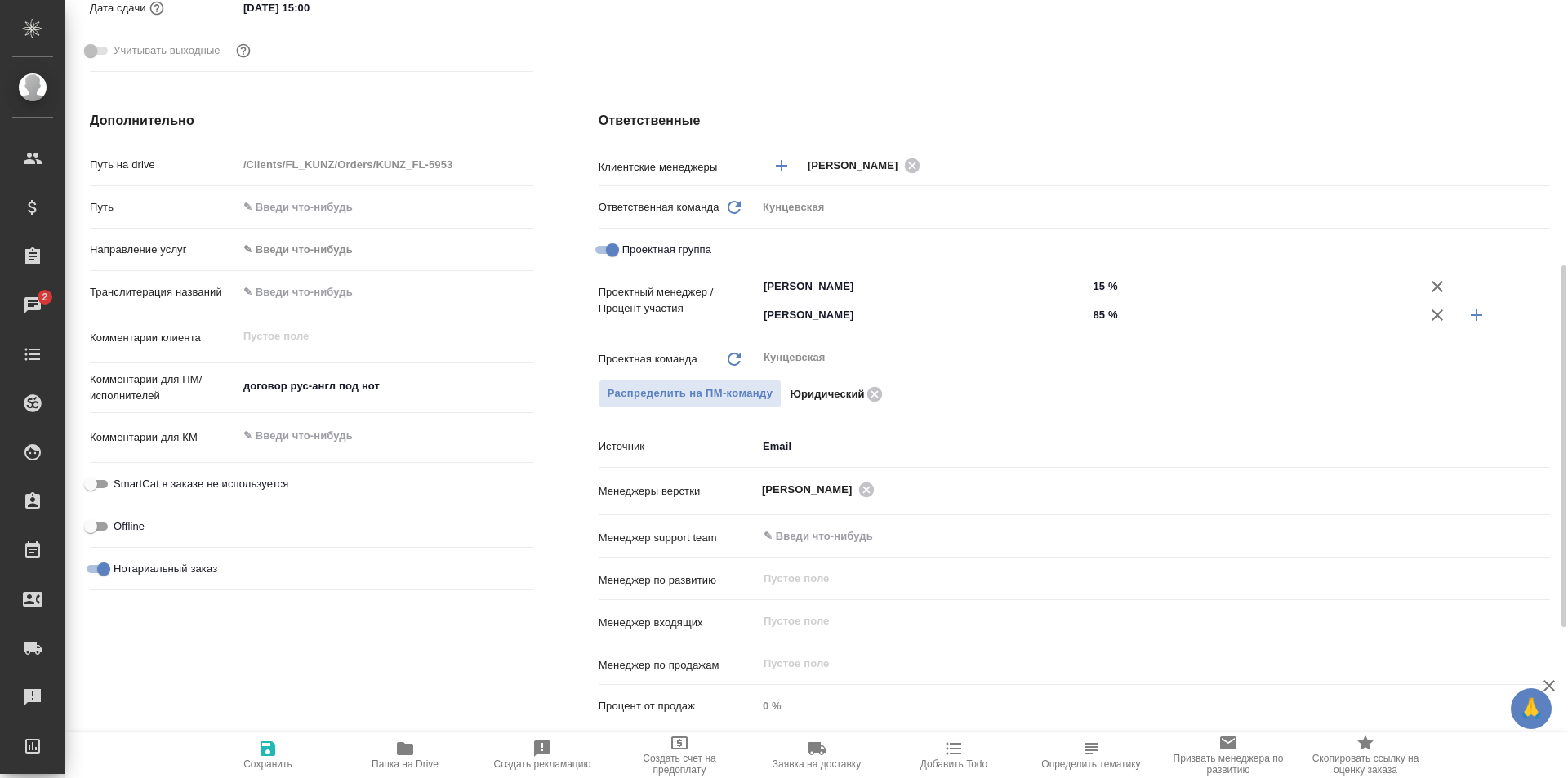
scroll to position [734, 0]
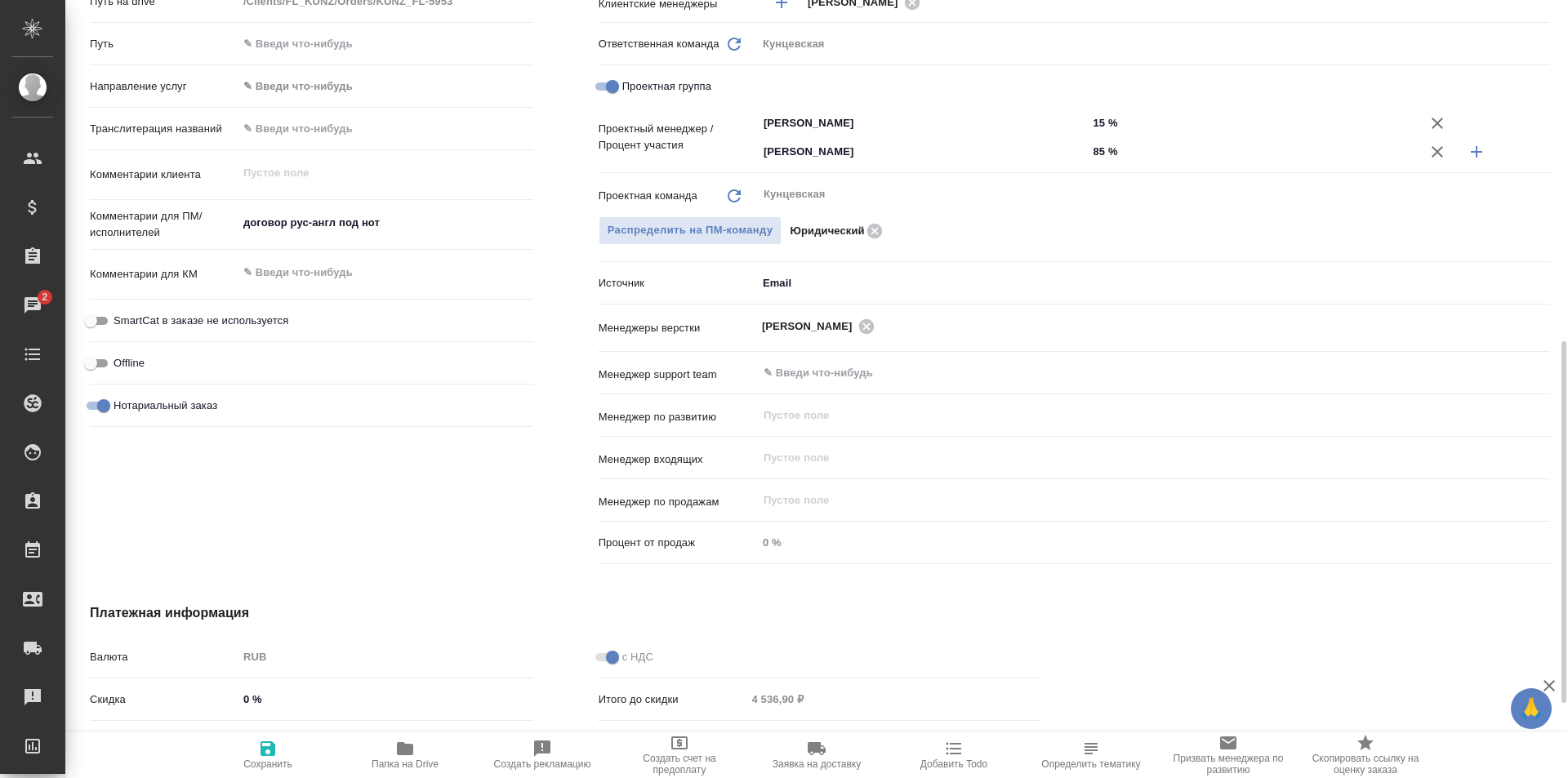
type textarea "x"
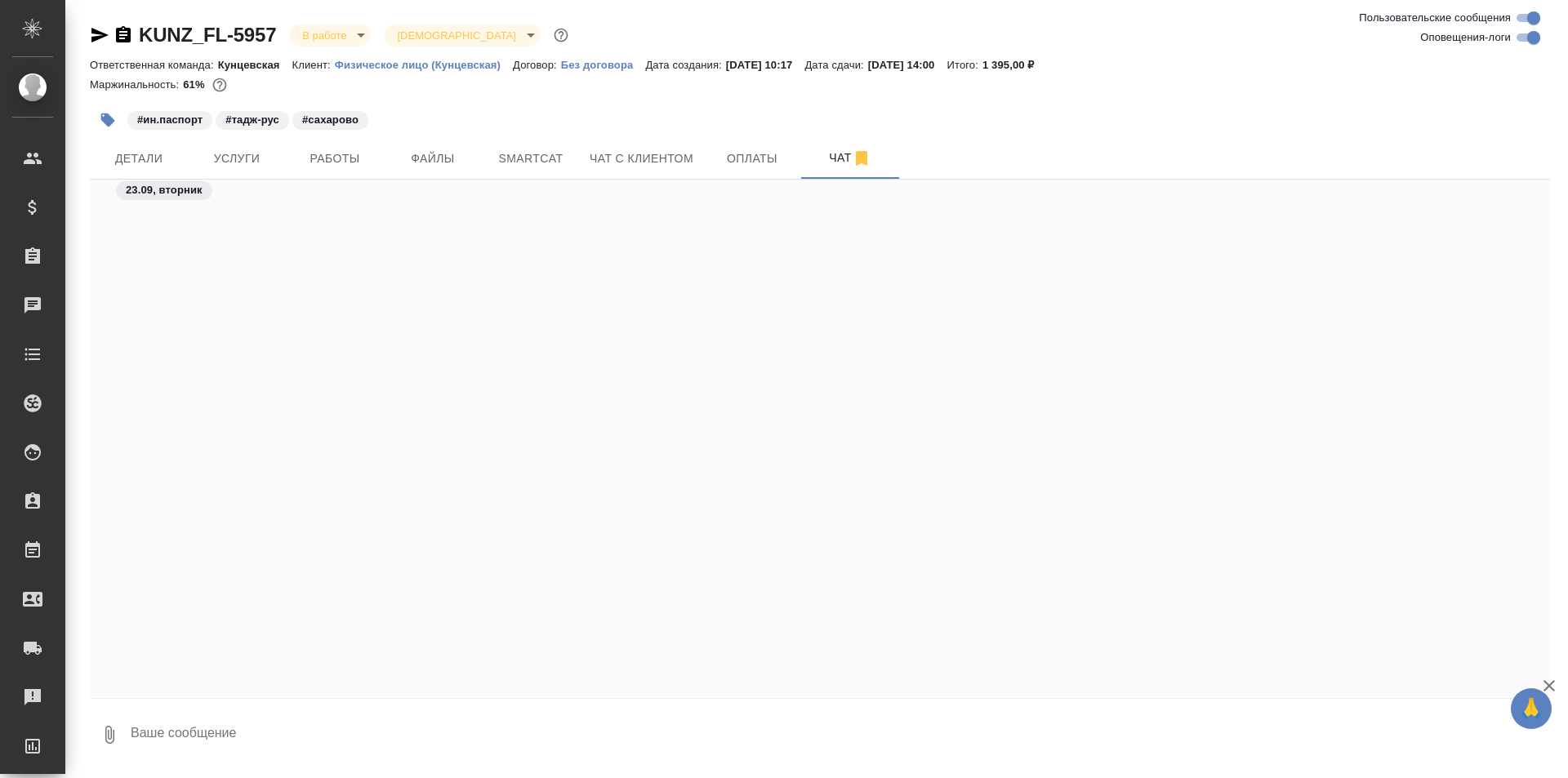
scroll to position [2054, 0]
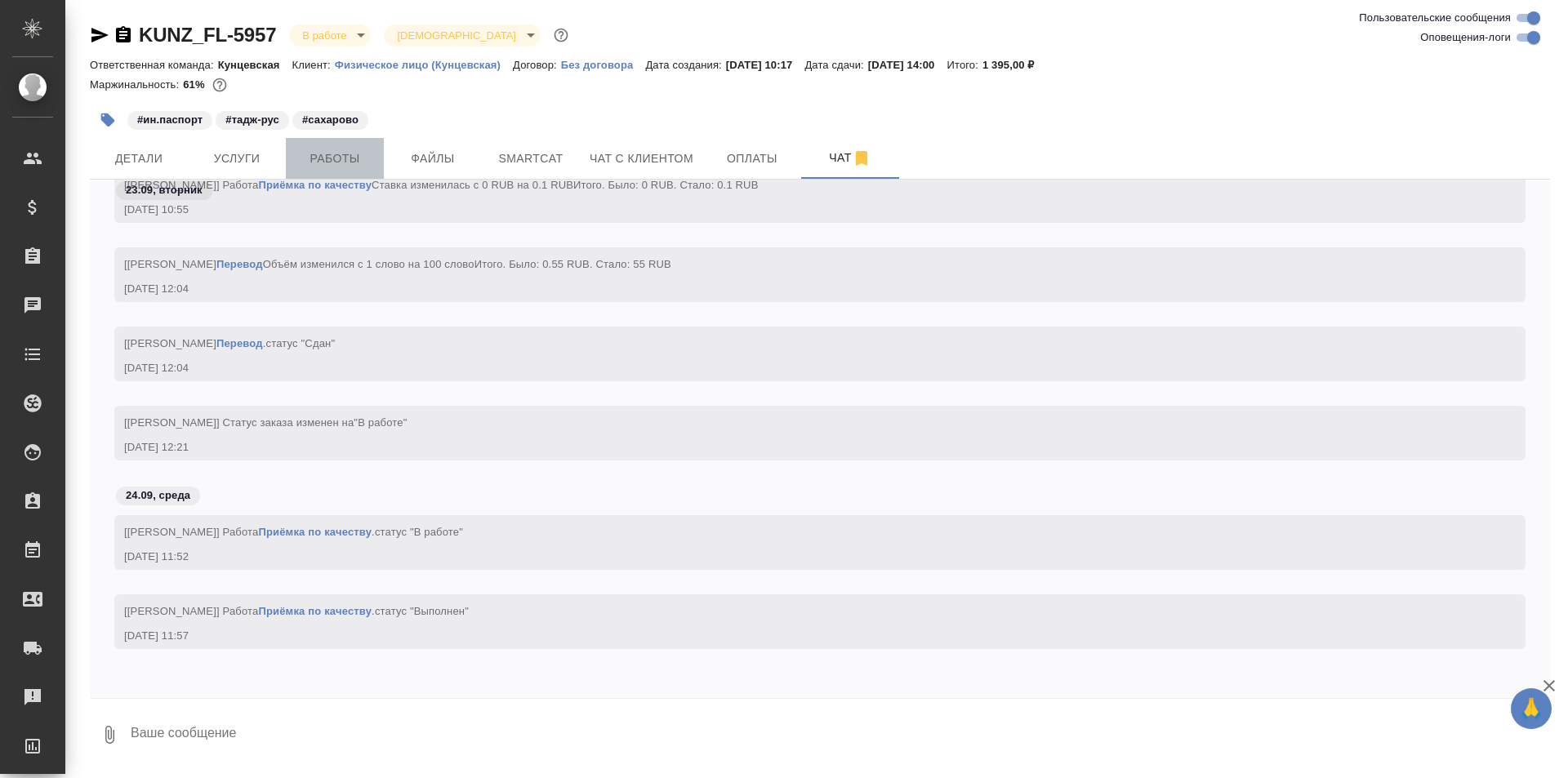
click at [313, 156] on span "Работы" at bounding box center [334, 159] width 79 height 21
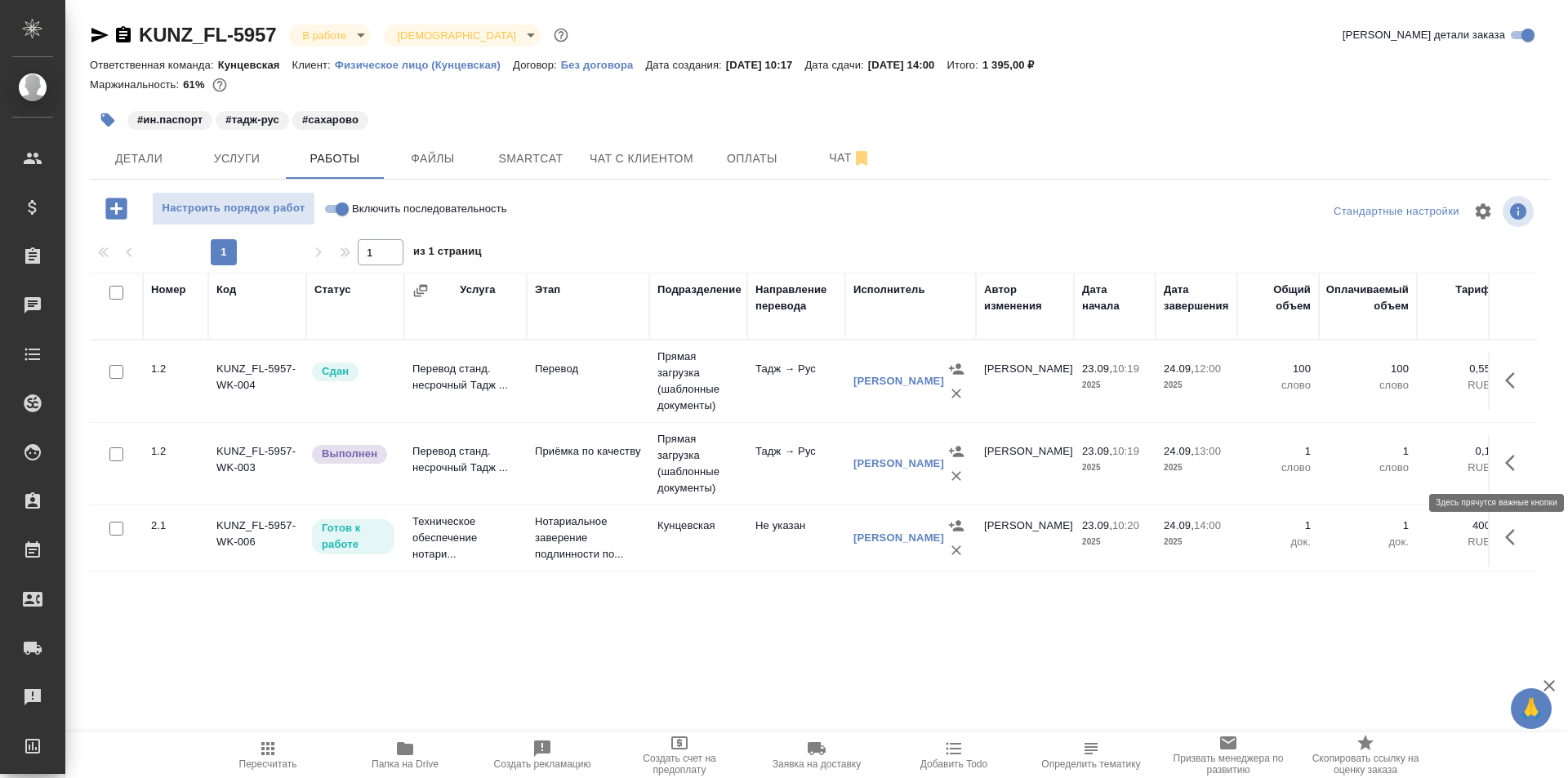
click at [1507, 458] on icon "button" at bounding box center [1514, 463] width 20 height 20
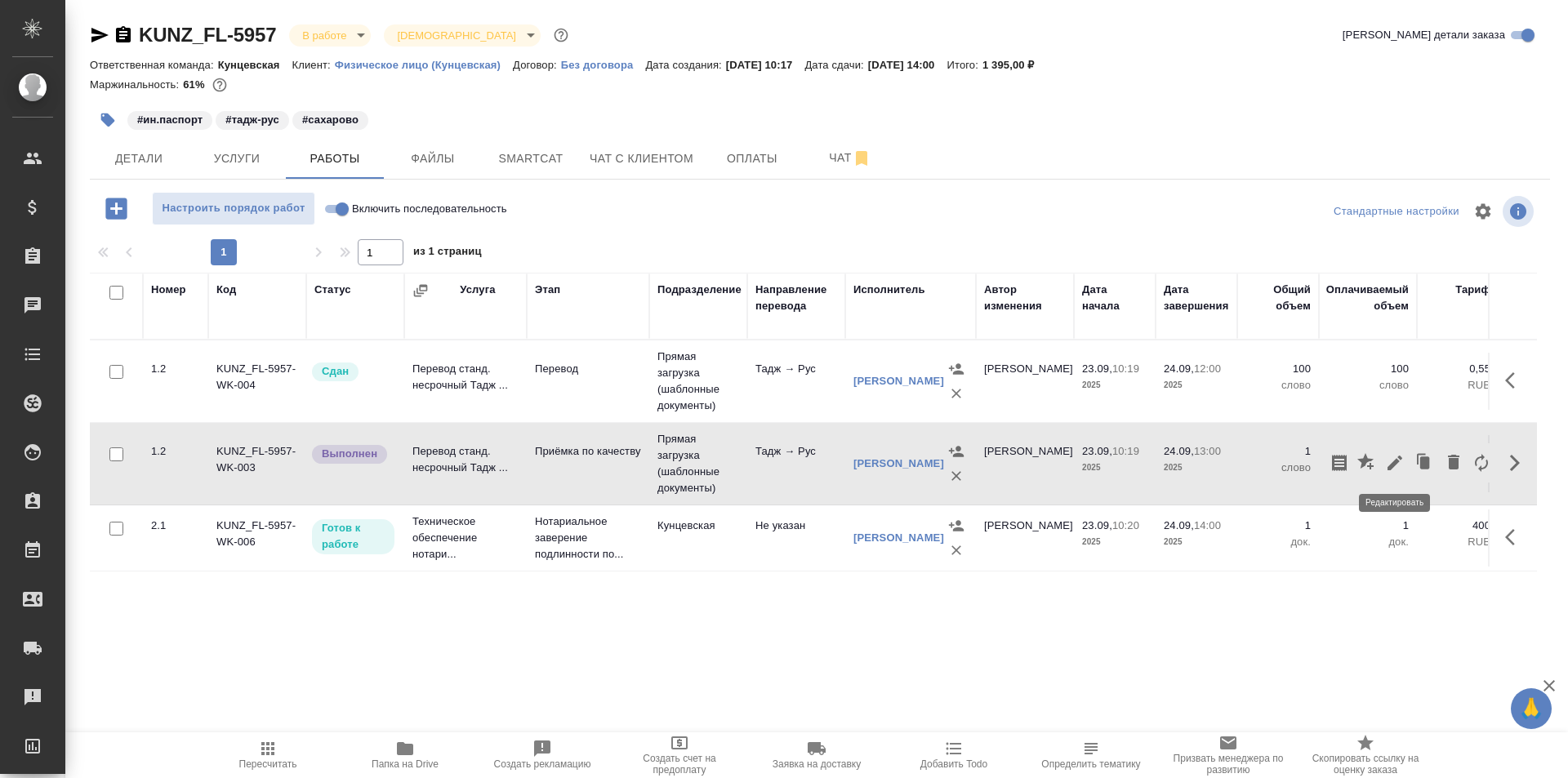
click at [1389, 461] on icon "button" at bounding box center [1395, 463] width 20 height 20
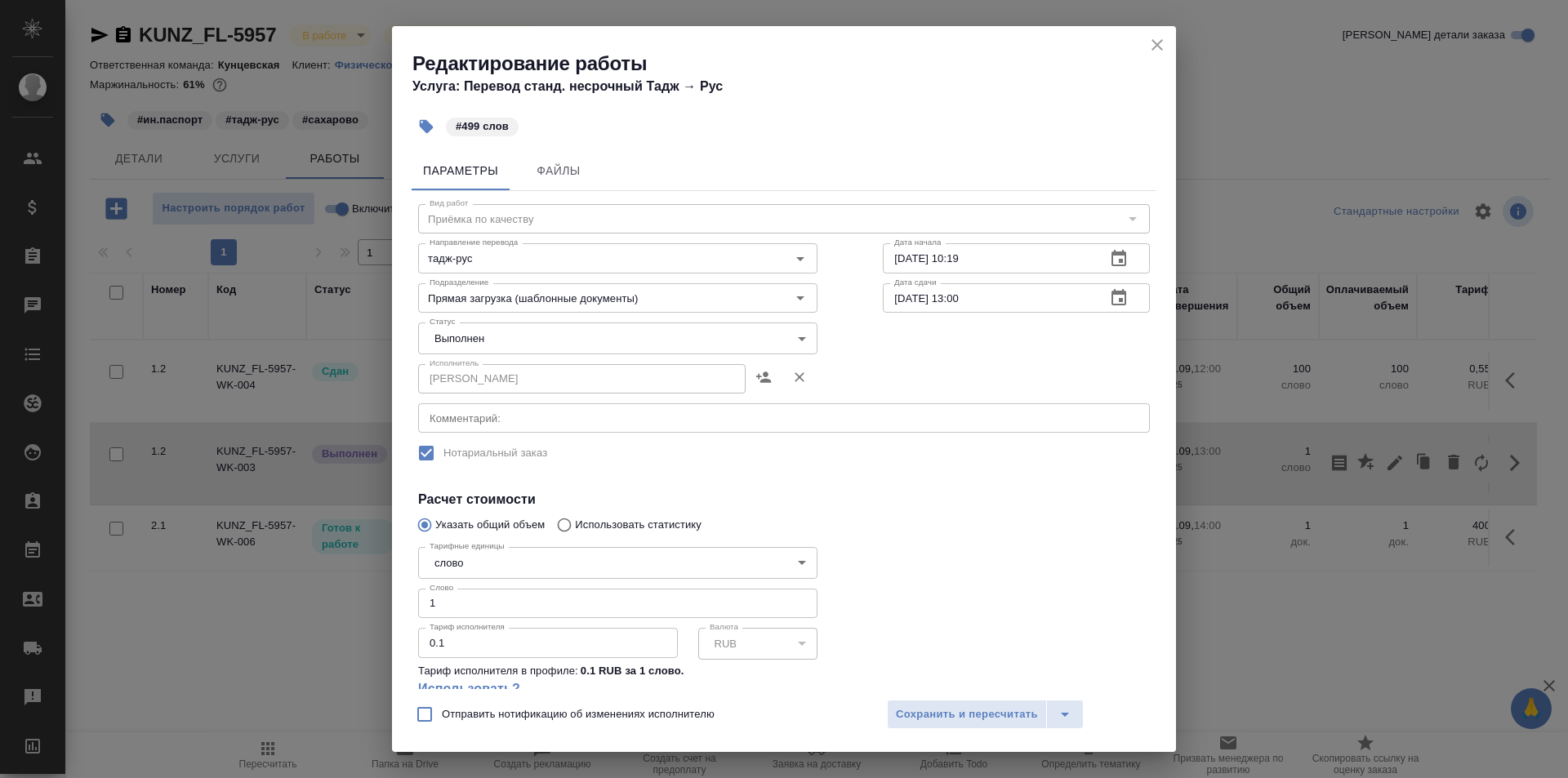
click at [584, 602] on input "1" at bounding box center [618, 603] width 400 height 29
type input "499"
click at [665, 335] on body "🙏 .cls-1 fill:#fff; AWATERA [PERSON_NAME] Спецификации Заказы 0 Чаты Todo Проек…" at bounding box center [784, 389] width 1568 height 778
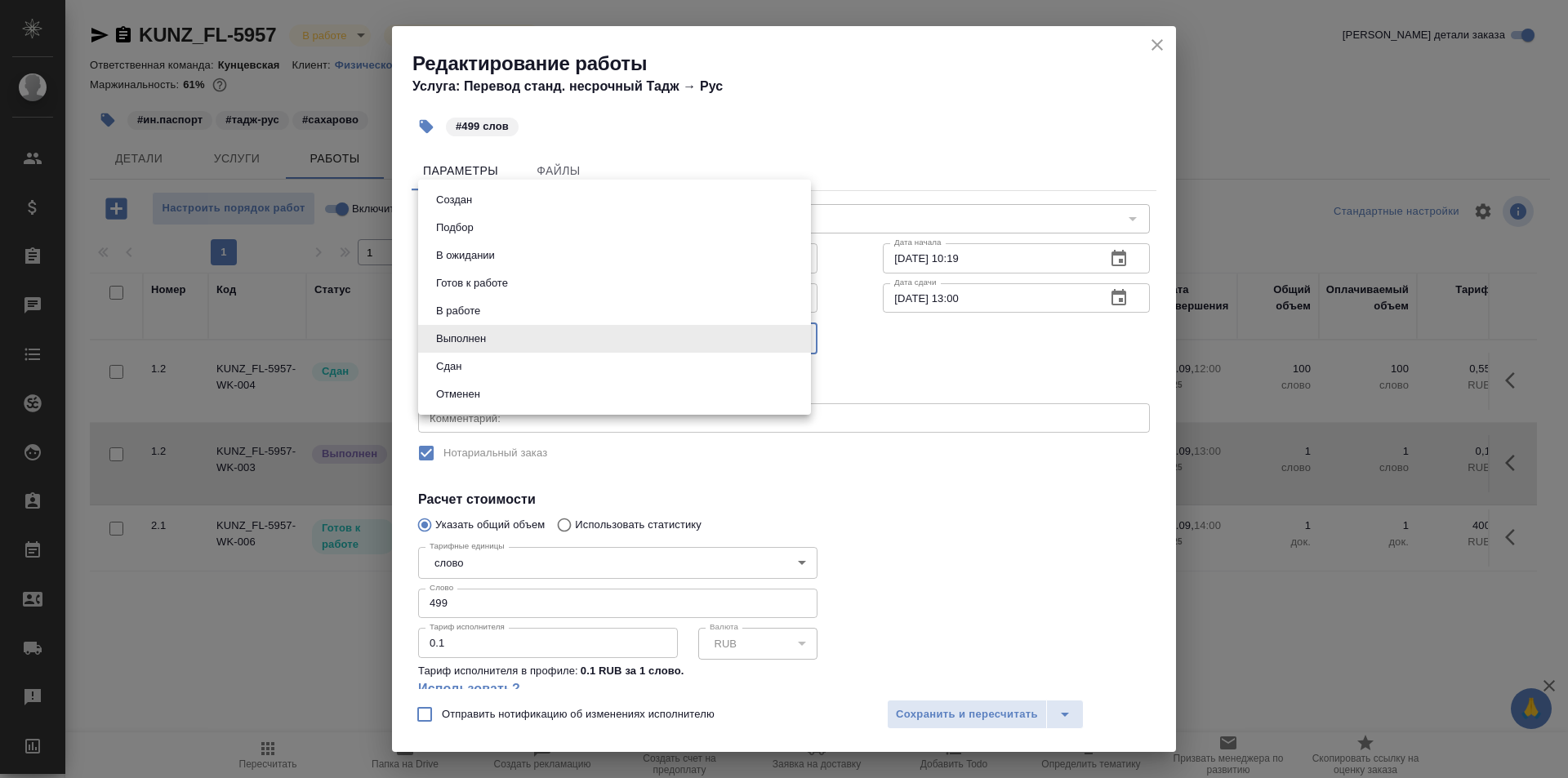
click at [977, 708] on div at bounding box center [784, 389] width 1568 height 778
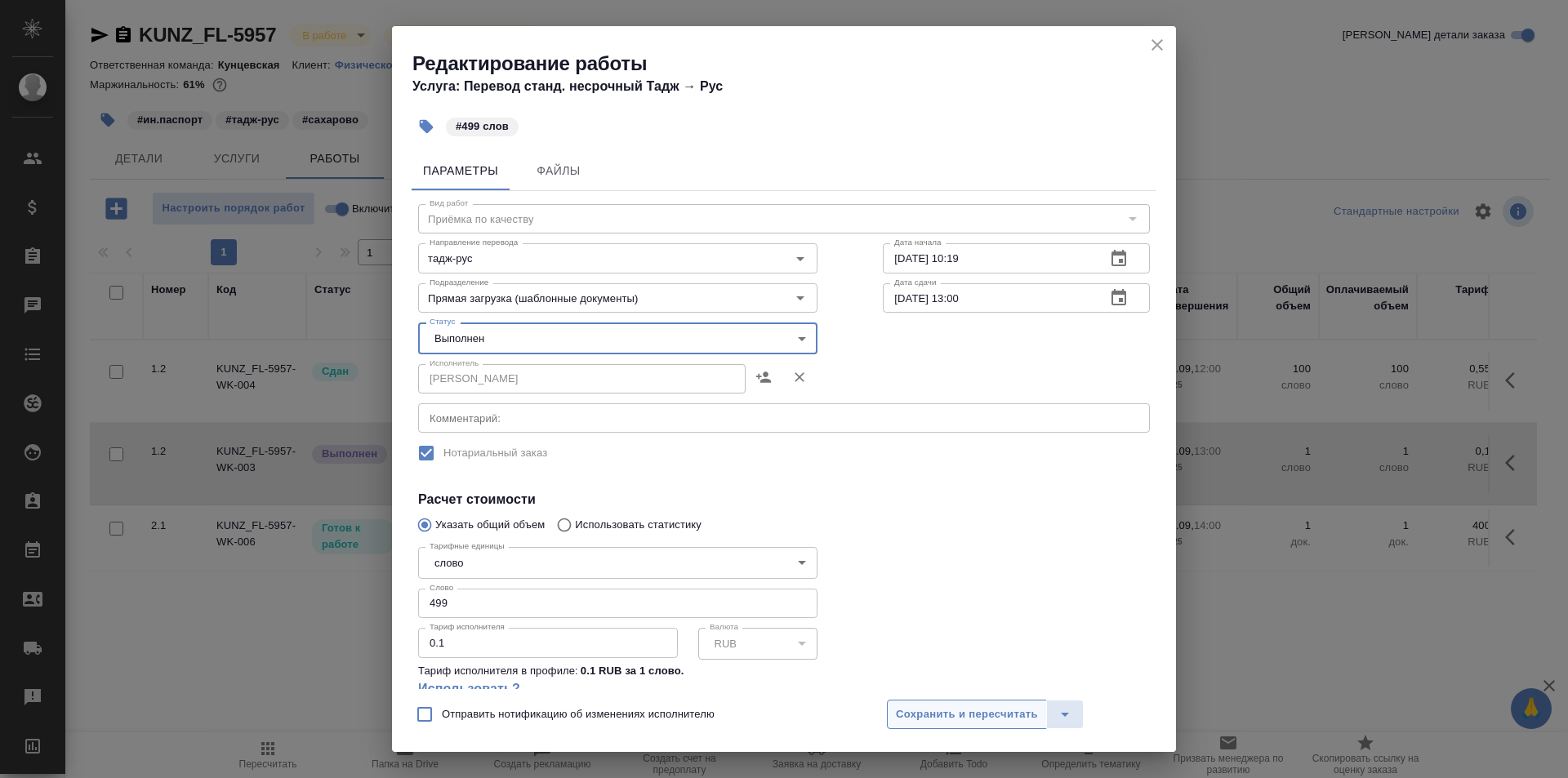
click at [971, 715] on span "Сохранить и пересчитать" at bounding box center [967, 715] width 142 height 19
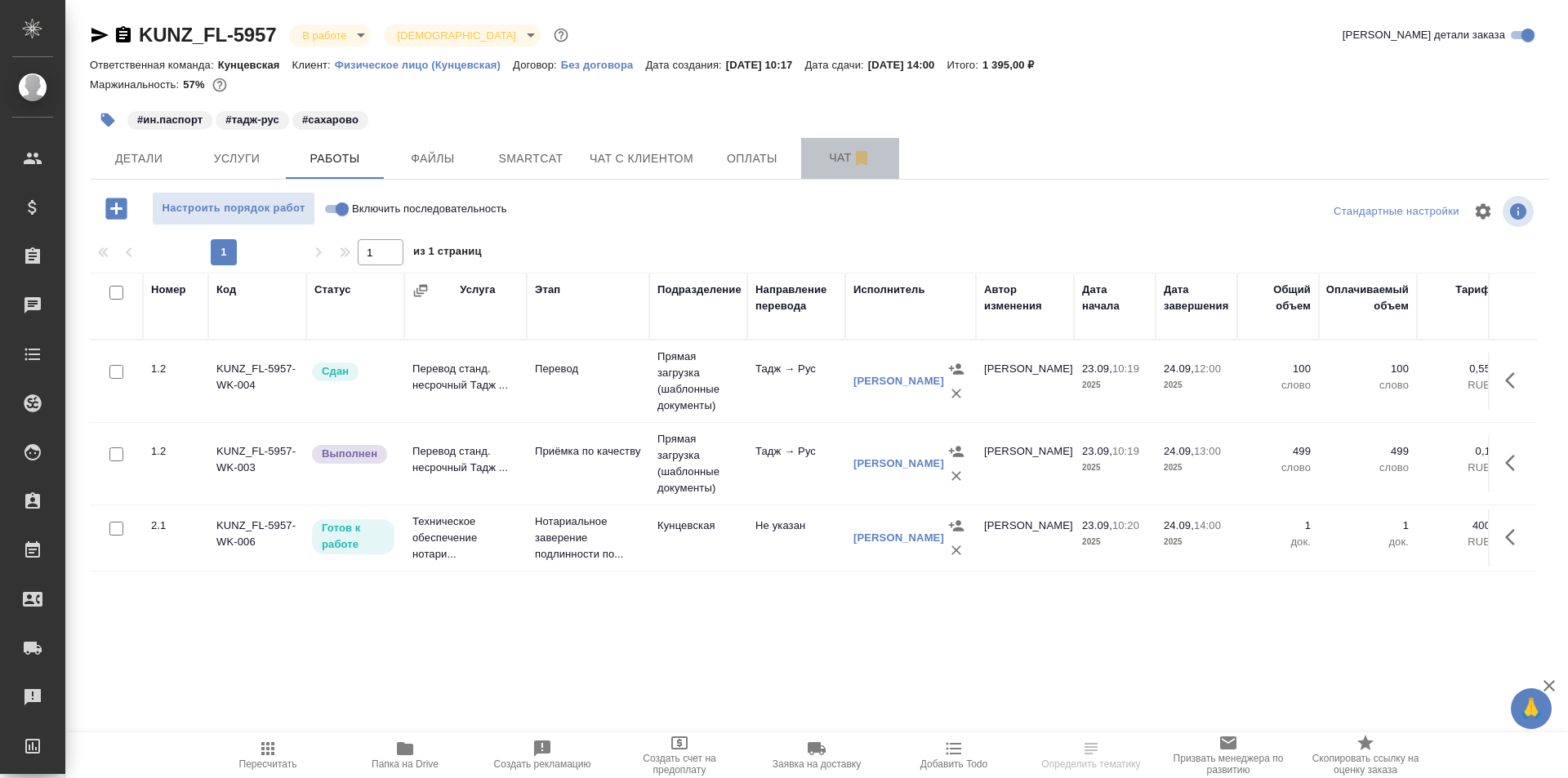
click at [811, 155] on span "Чат" at bounding box center [849, 158] width 79 height 21
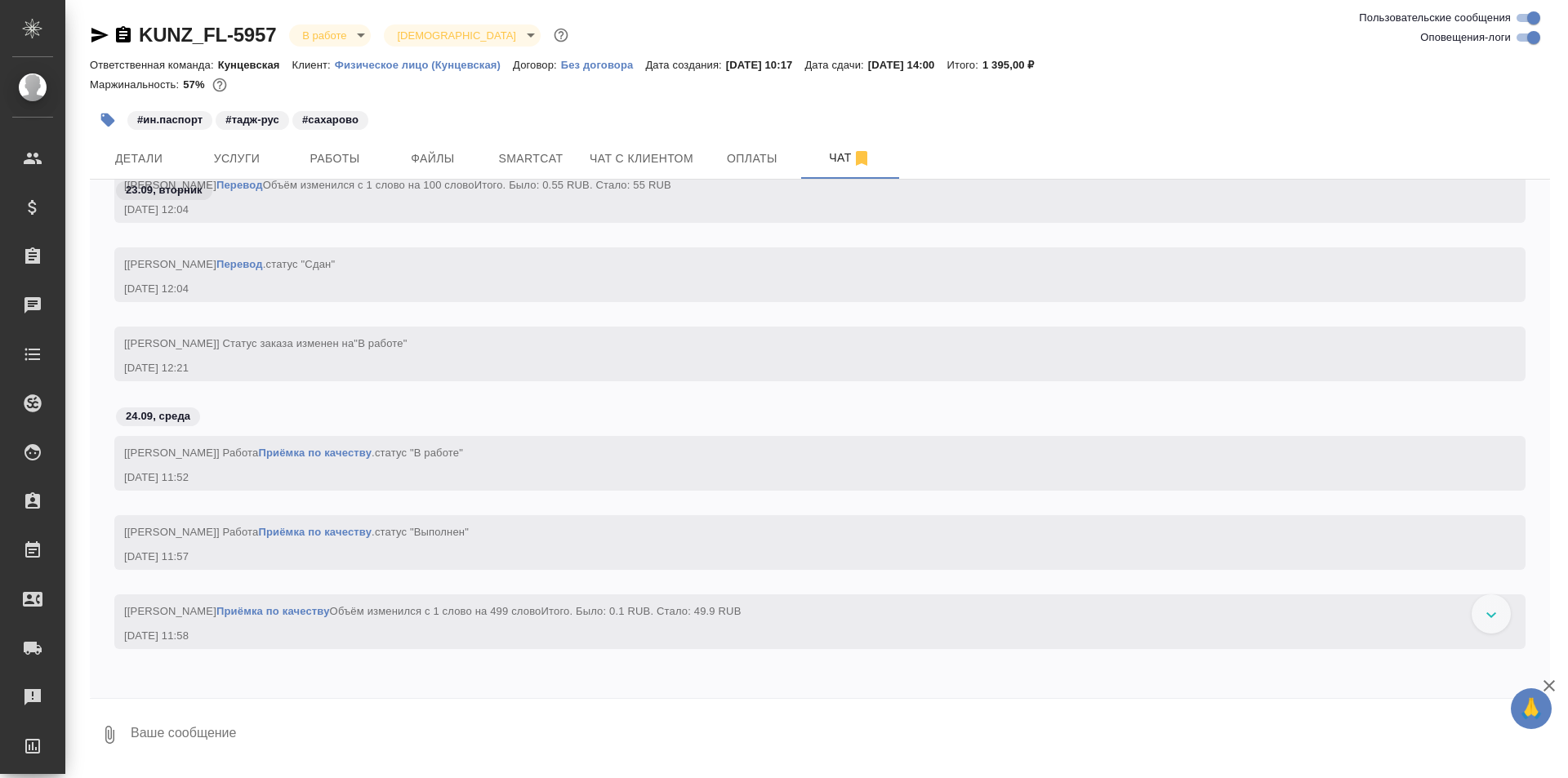
scroll to position [1986, 0]
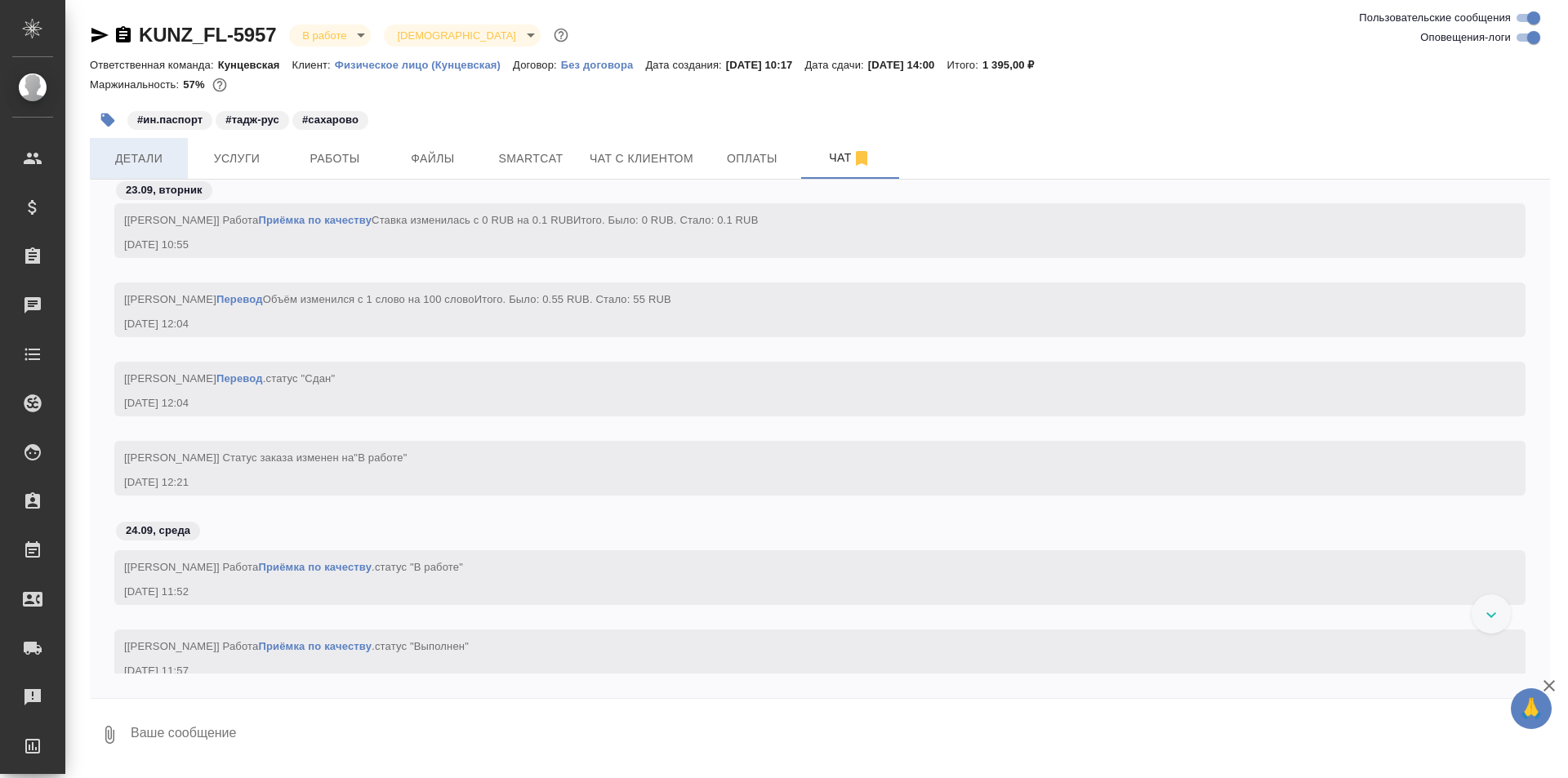
click at [151, 161] on span "Детали" at bounding box center [138, 159] width 79 height 21
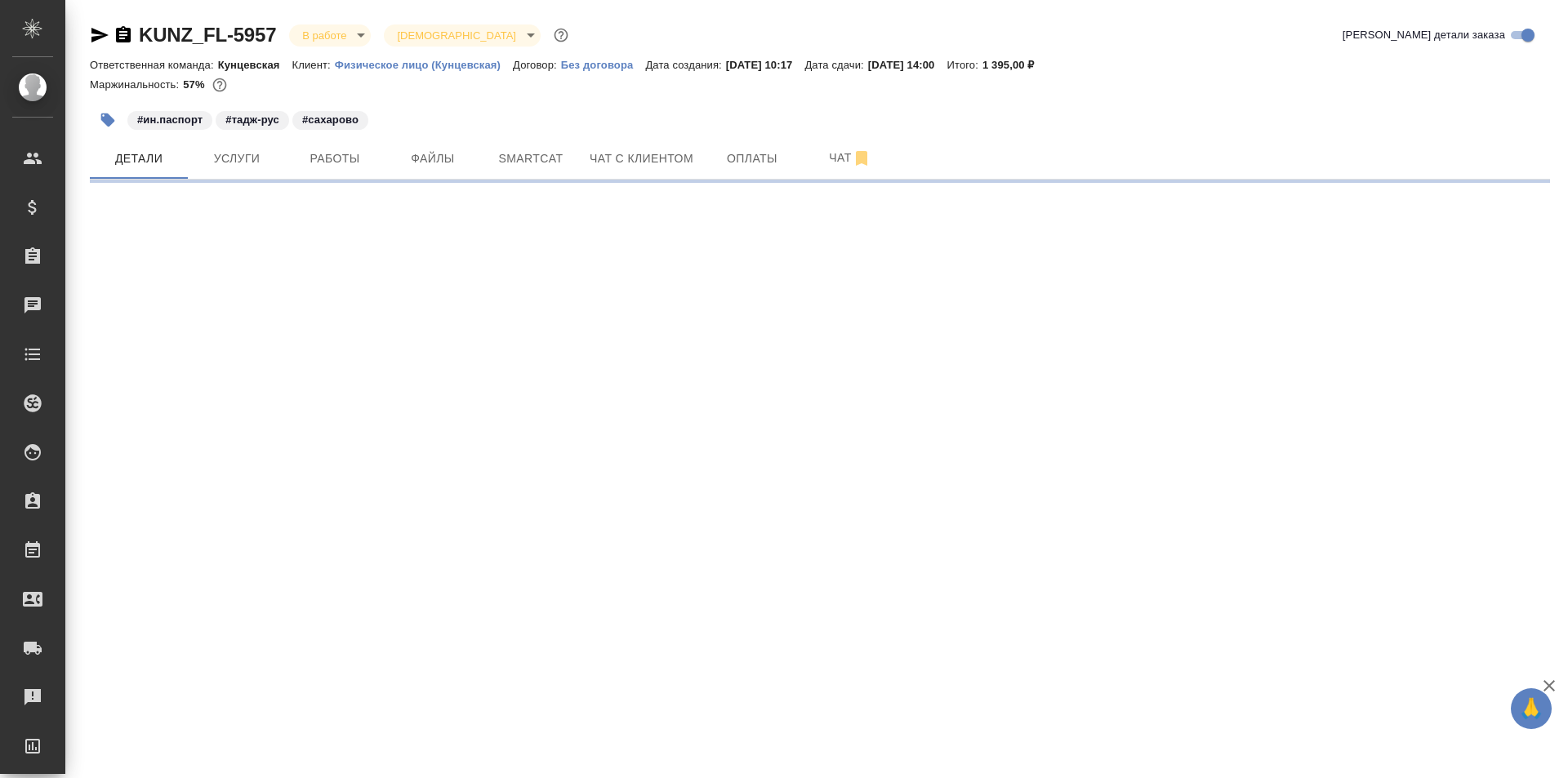
select select "RU"
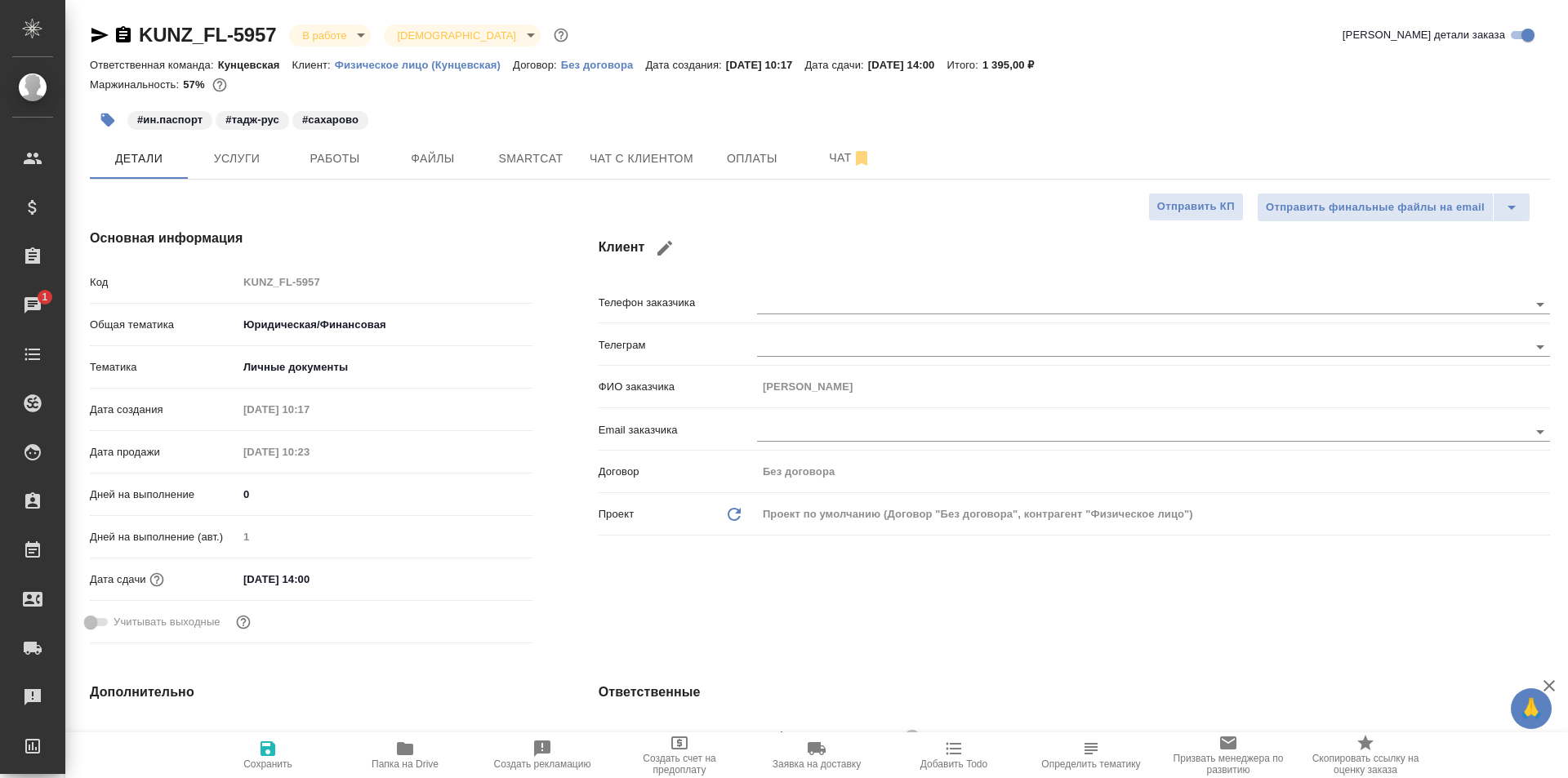
type textarea "x"
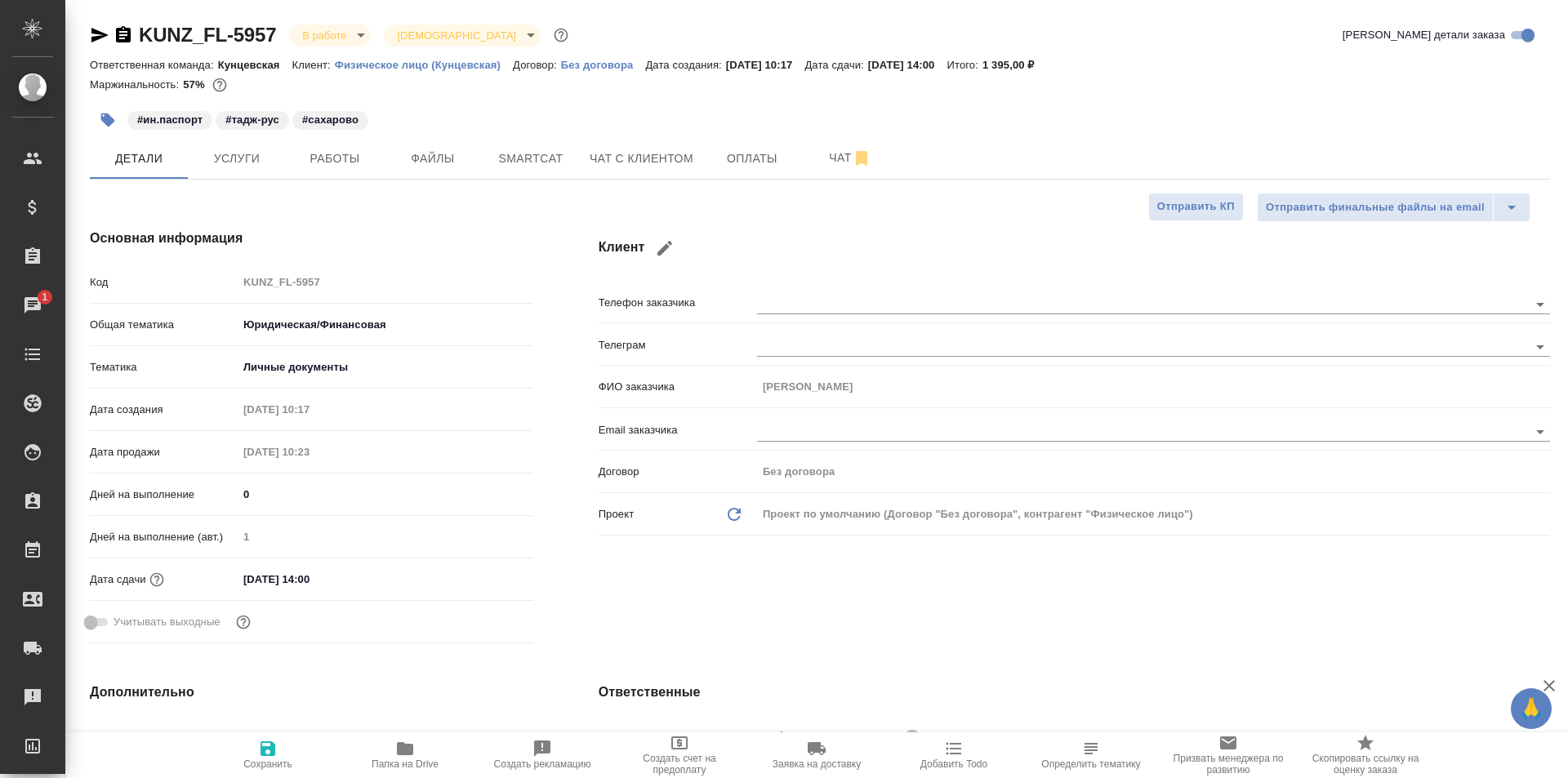
type textarea "x"
click at [333, 146] on button "Работы" at bounding box center [334, 158] width 98 height 41
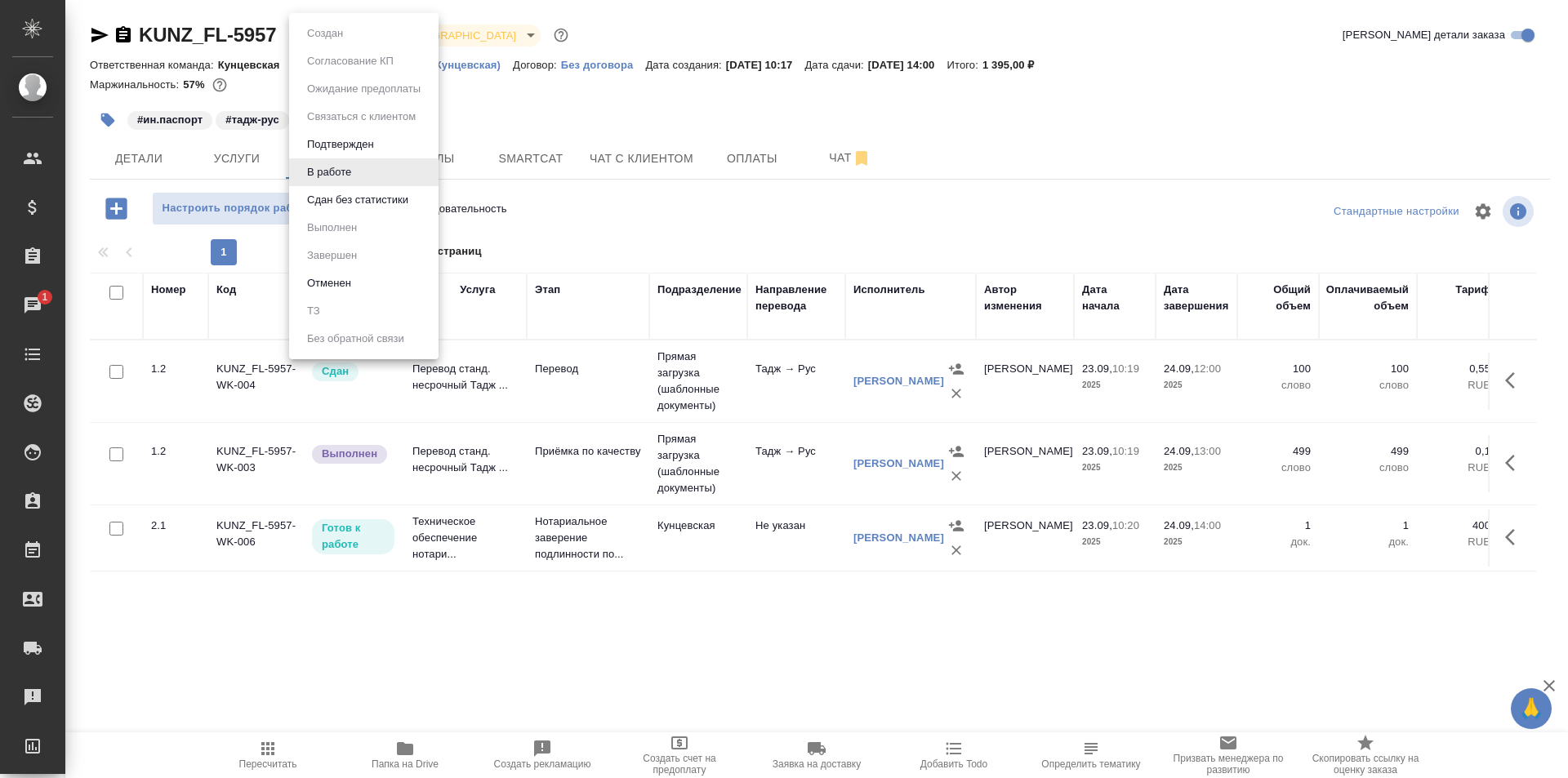
click at [341, 39] on body "🙏 .cls-1 fill:#fff; AWATERA [PERSON_NAME] Спецификации Заказы 1 Чаты Todo Проек…" at bounding box center [784, 389] width 1568 height 778
click at [1505, 458] on div at bounding box center [784, 389] width 1568 height 778
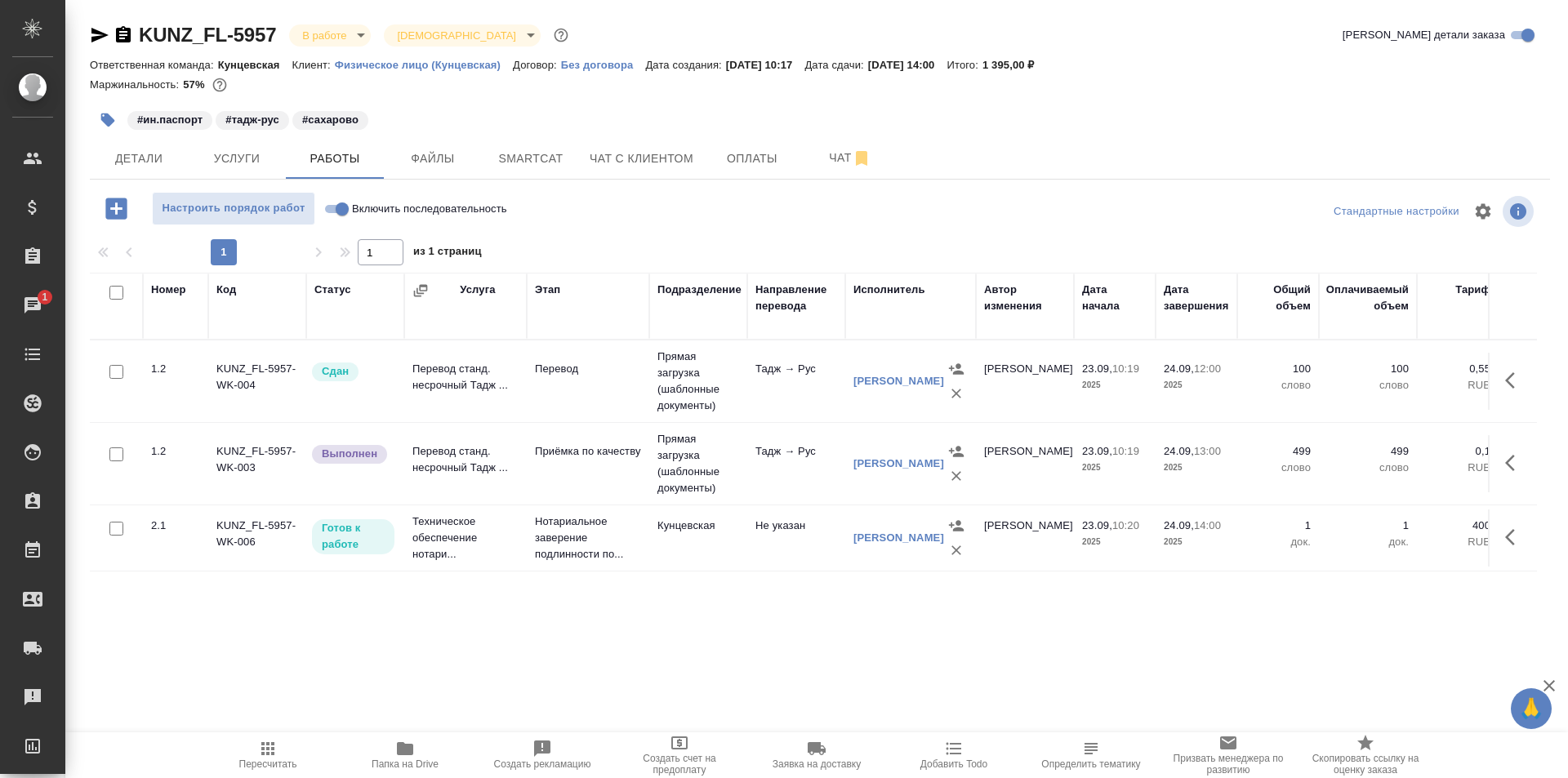
click at [1506, 458] on icon "button" at bounding box center [1514, 463] width 20 height 20
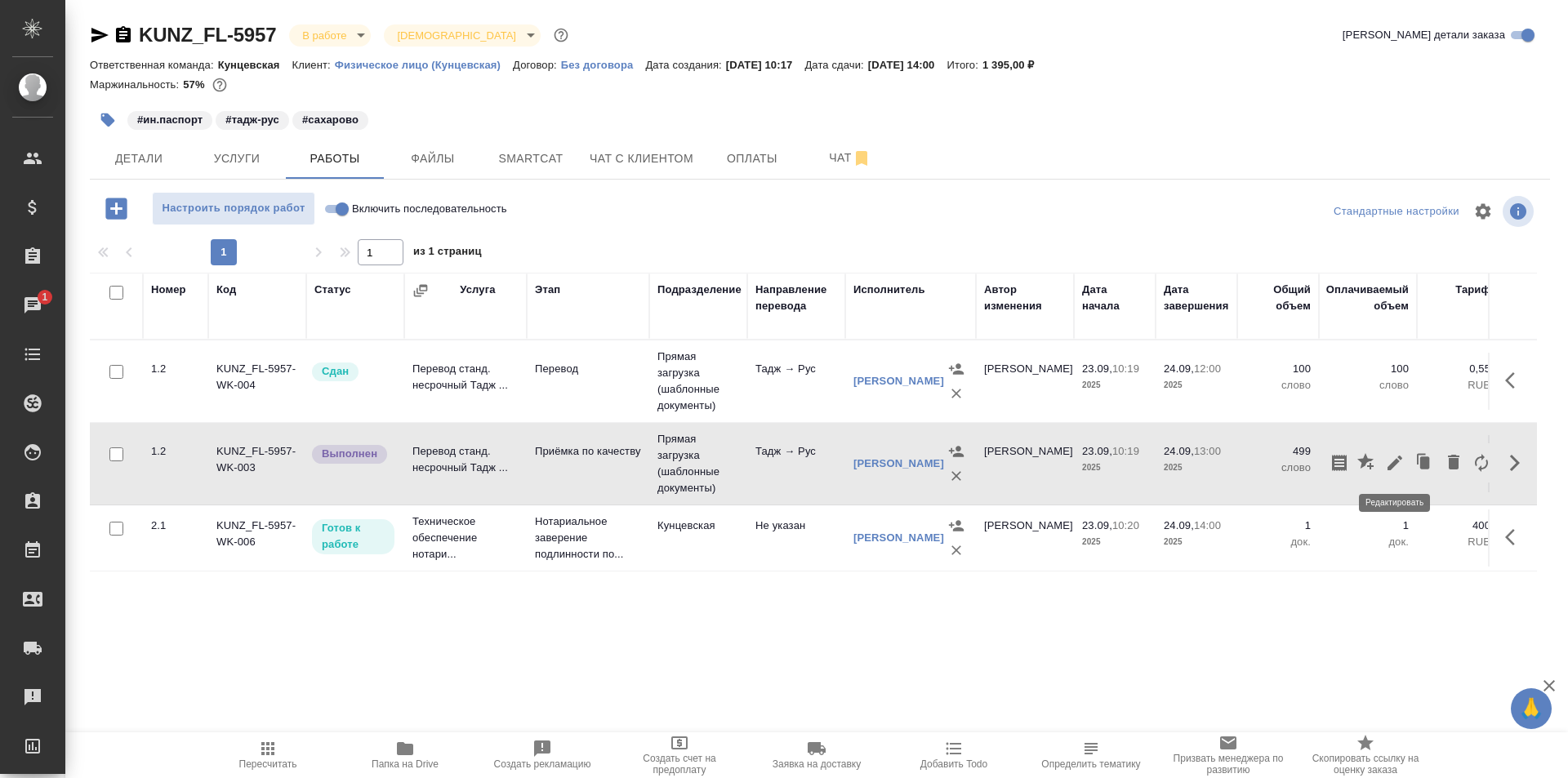
click at [1392, 465] on icon "button" at bounding box center [1395, 463] width 15 height 15
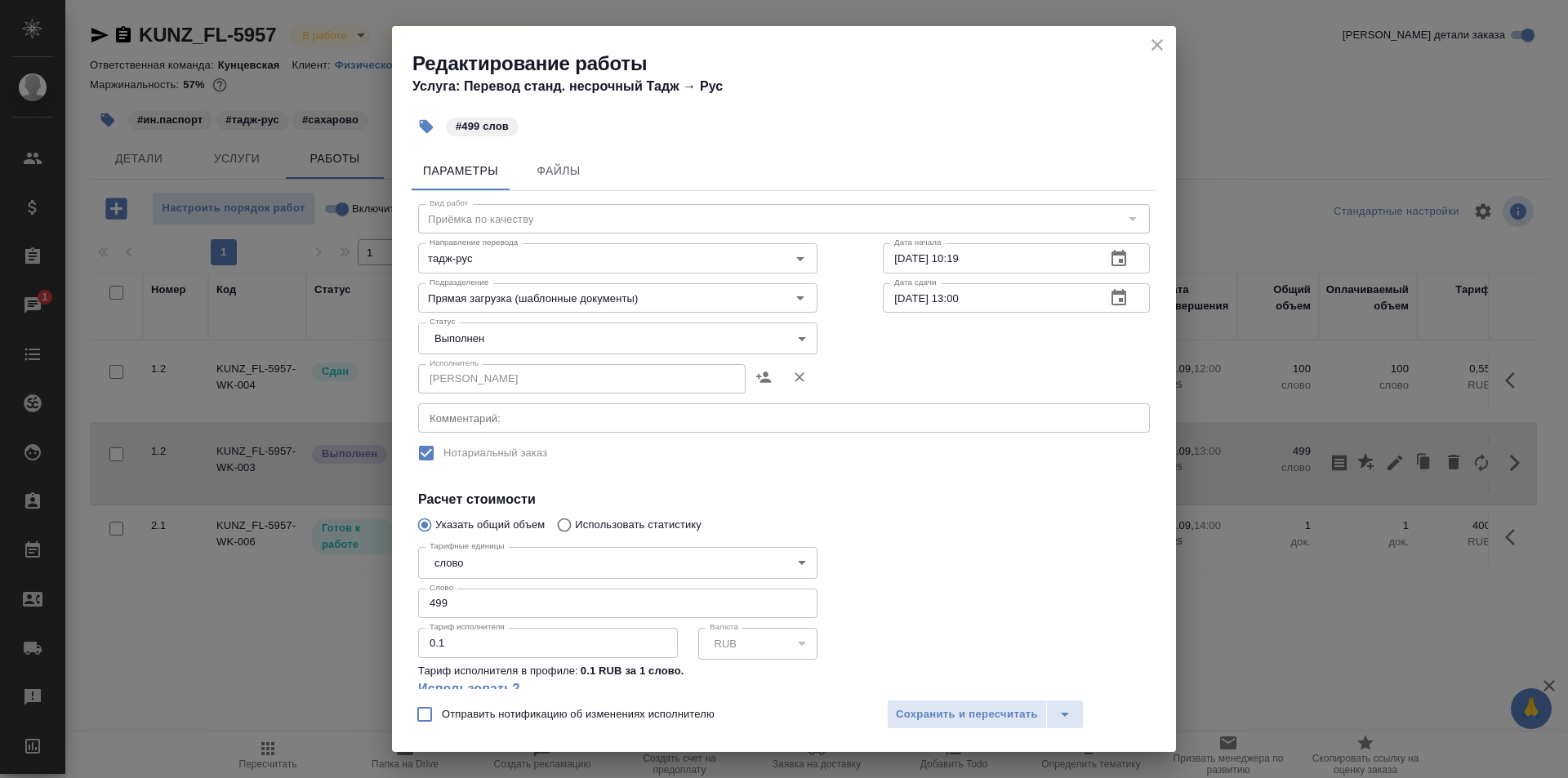
click at [510, 334] on body "🙏 .cls-1 fill:#fff; AWATERA [PERSON_NAME] Спецификации Заказы 1 Чаты Todo Проек…" at bounding box center [784, 389] width 1568 height 778
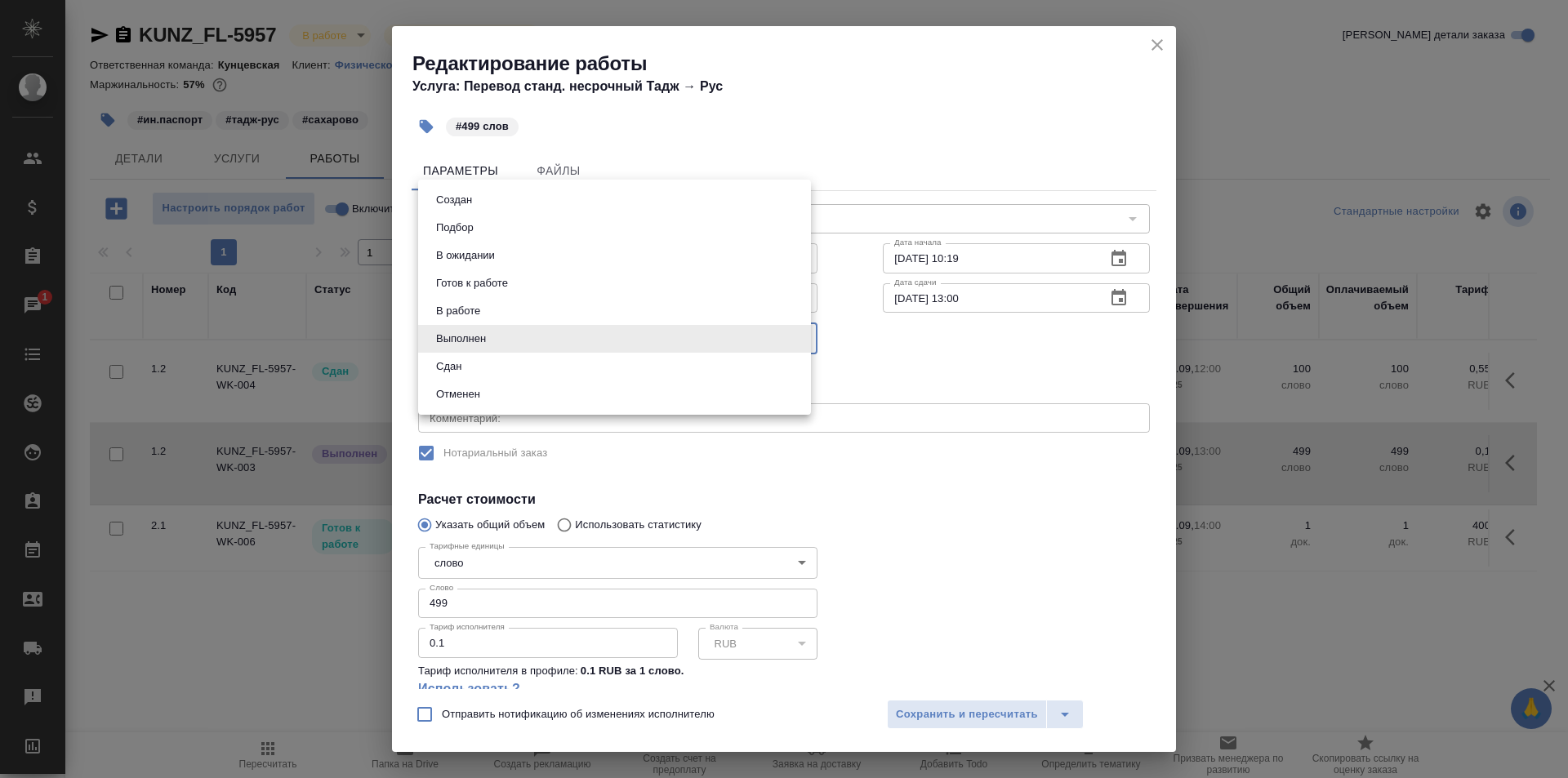
click at [502, 364] on li "Сдан" at bounding box center [615, 366] width 393 height 27
type input "closed"
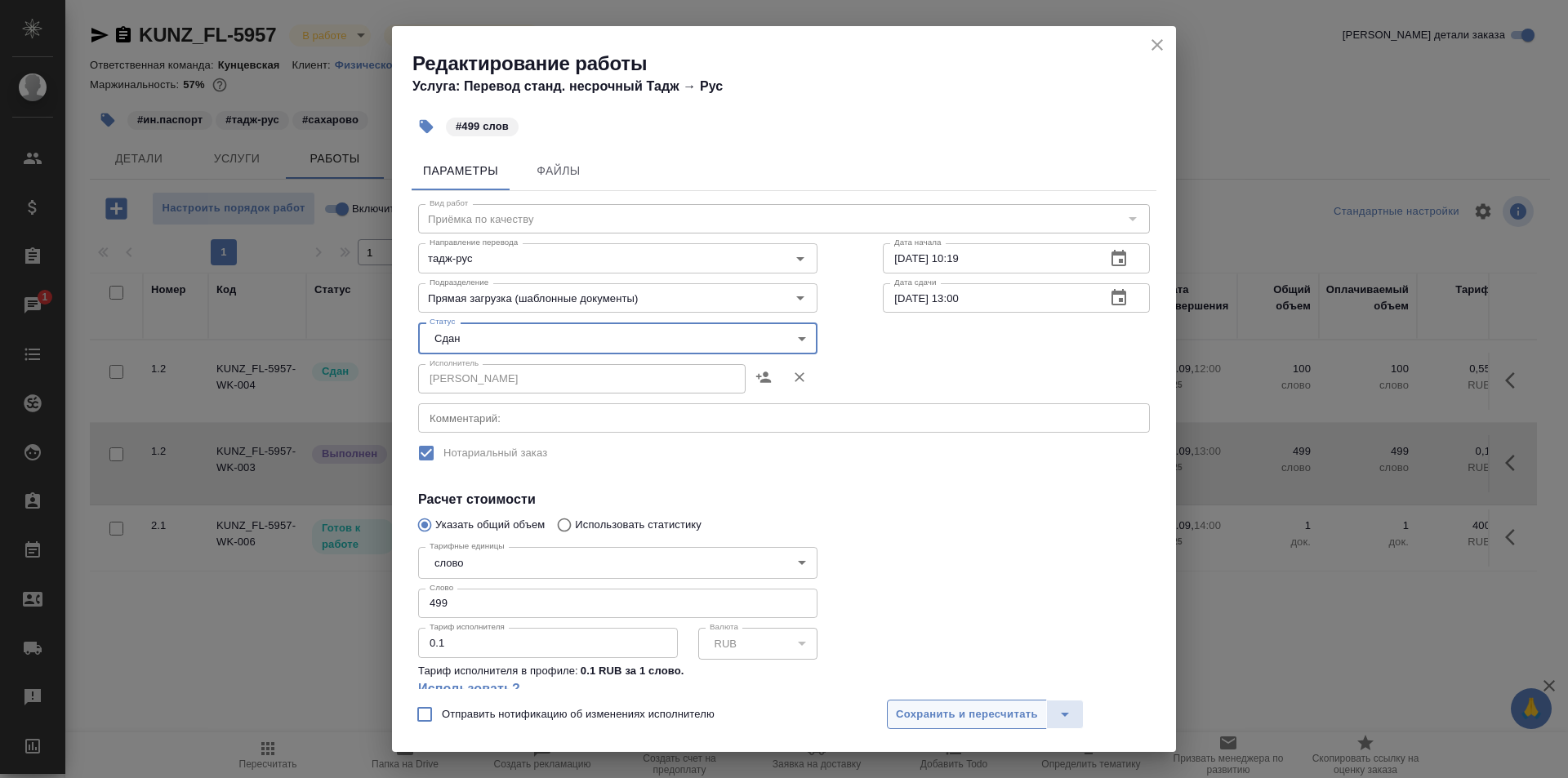
click at [991, 709] on span "Сохранить и пересчитать" at bounding box center [967, 715] width 142 height 19
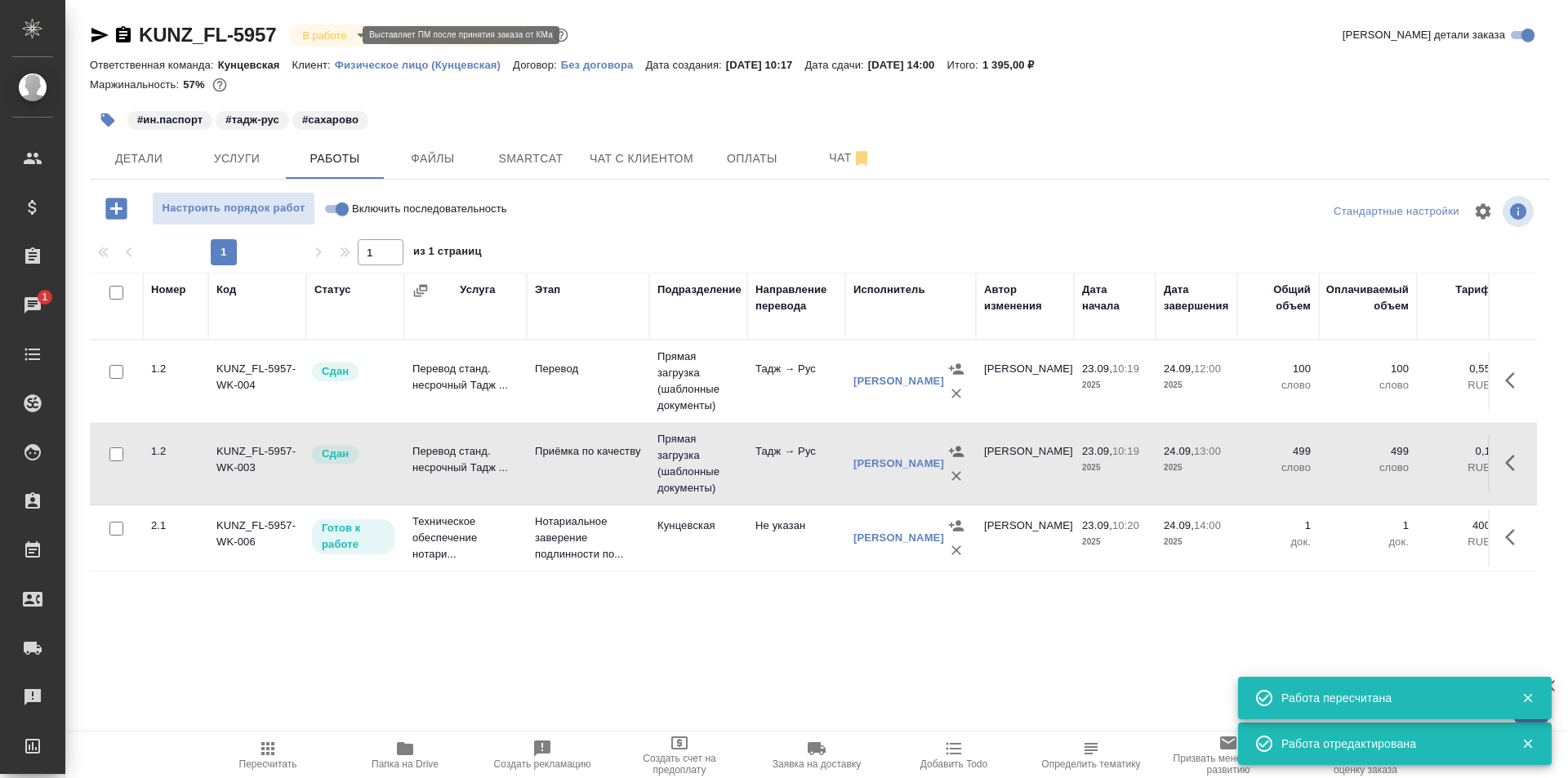
click at [311, 37] on body "🙏 .cls-1 fill:#fff; AWATERA [PERSON_NAME] Спецификации Заказы 1 Чаты Todo Проек…" at bounding box center [784, 389] width 1568 height 778
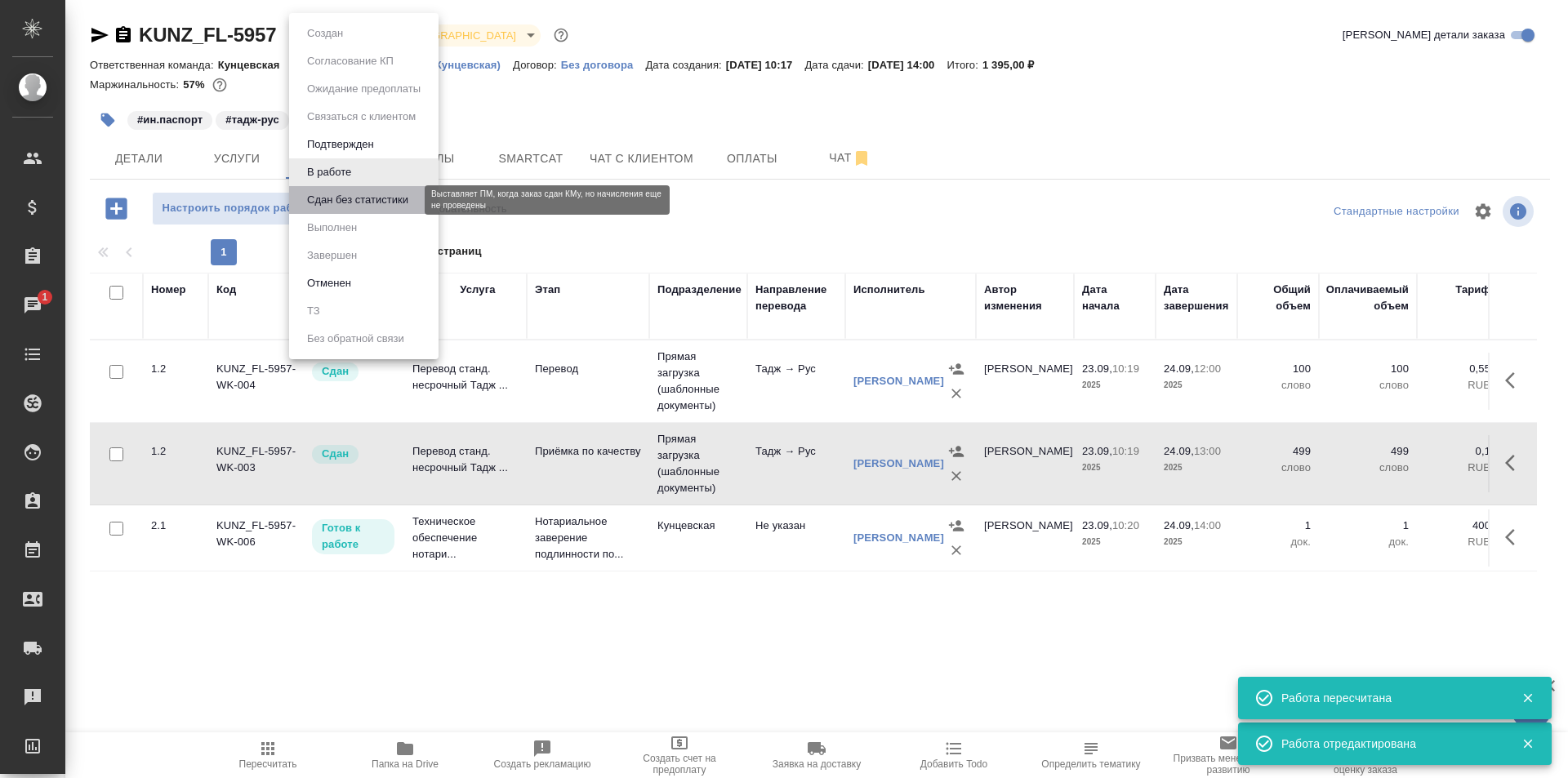
click at [358, 193] on button "Сдан без статистики" at bounding box center [357, 200] width 111 height 18
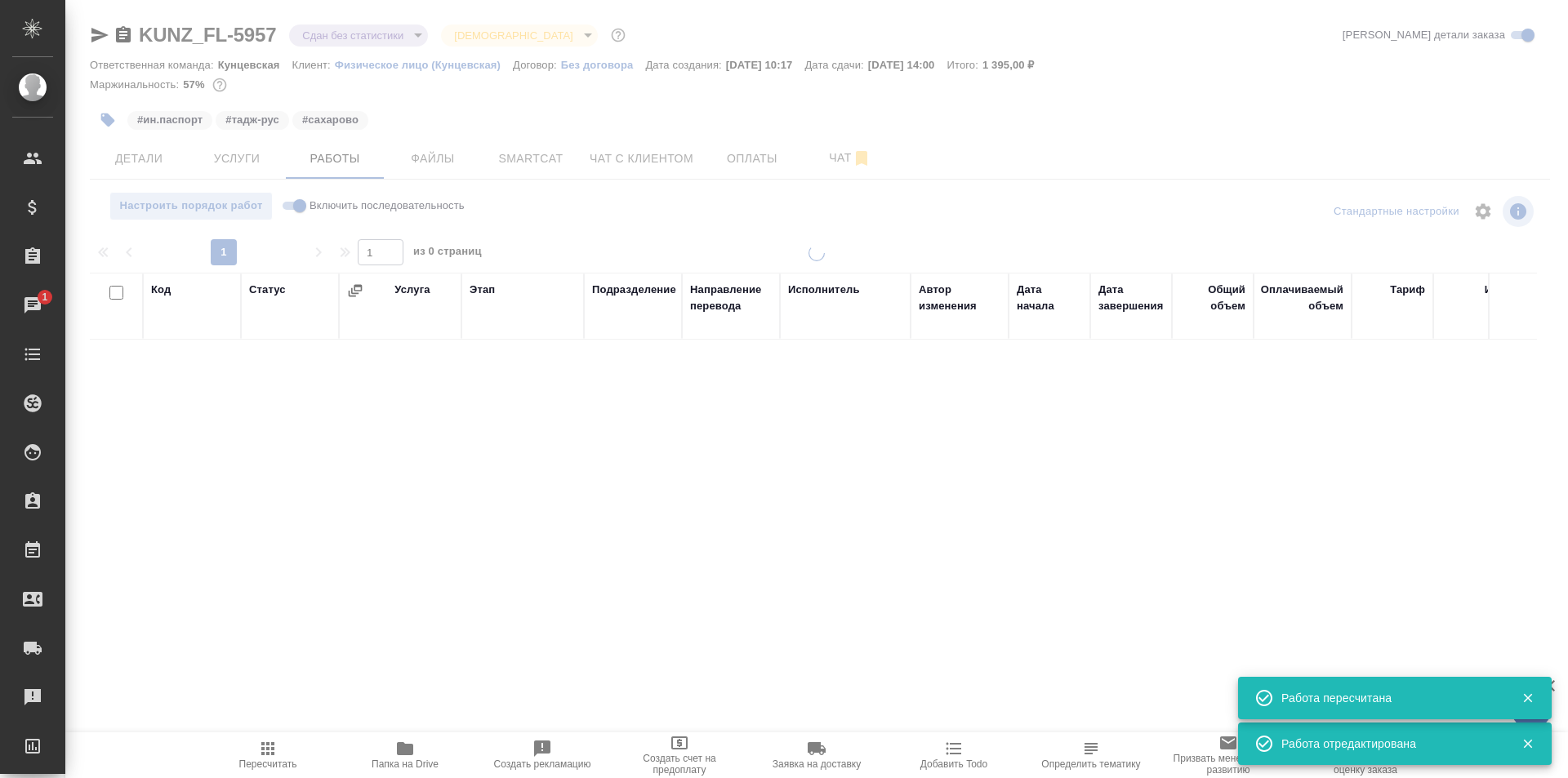
click at [335, 41] on body "🙏 .cls-1 fill:#fff; AWATERA Zotova Ekaterina Клиенты Спецификации Заказы 1 Чаты…" at bounding box center [784, 389] width 1568 height 778
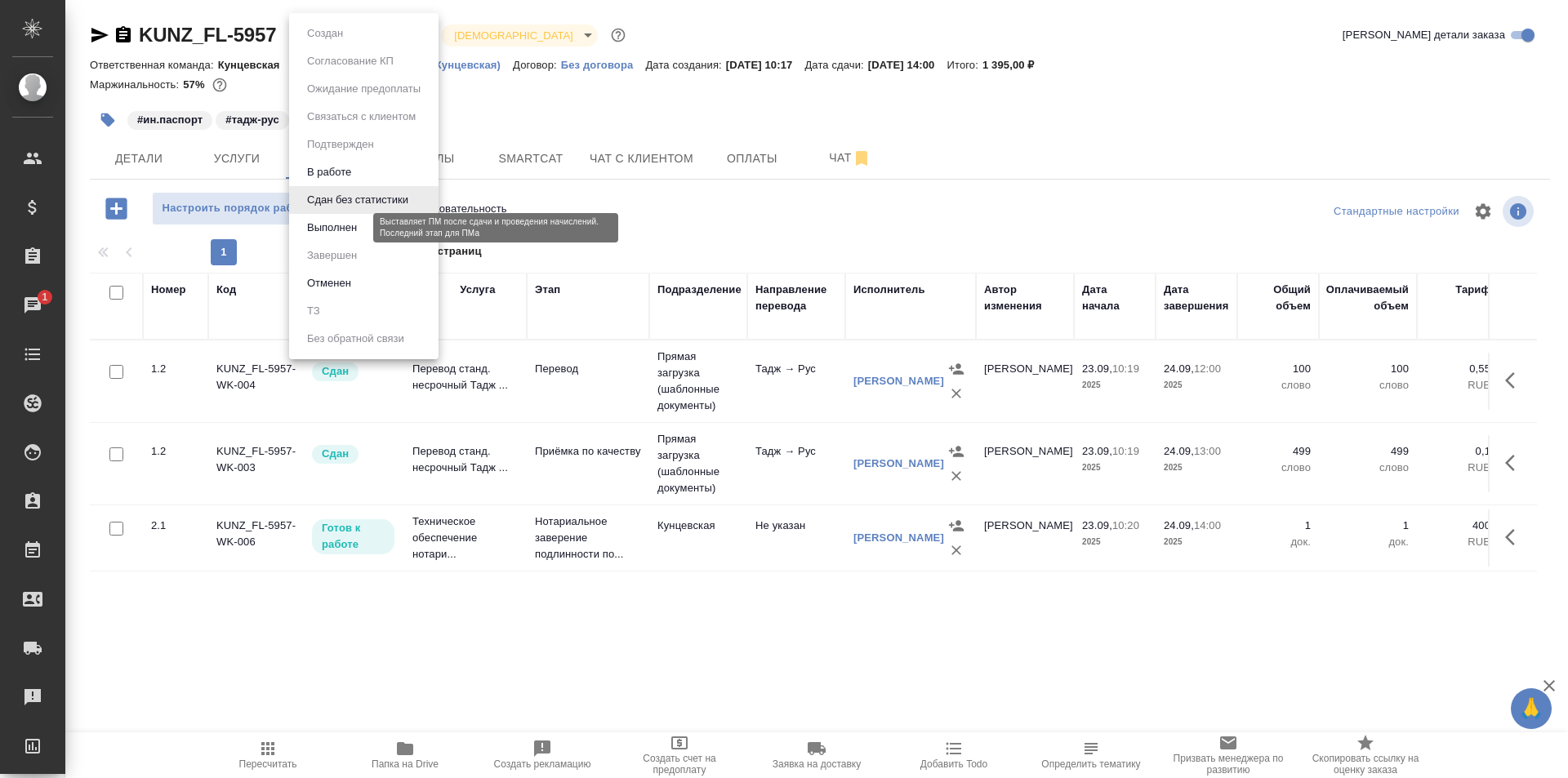
click at [350, 233] on button "Выполнен" at bounding box center [331, 227] width 60 height 18
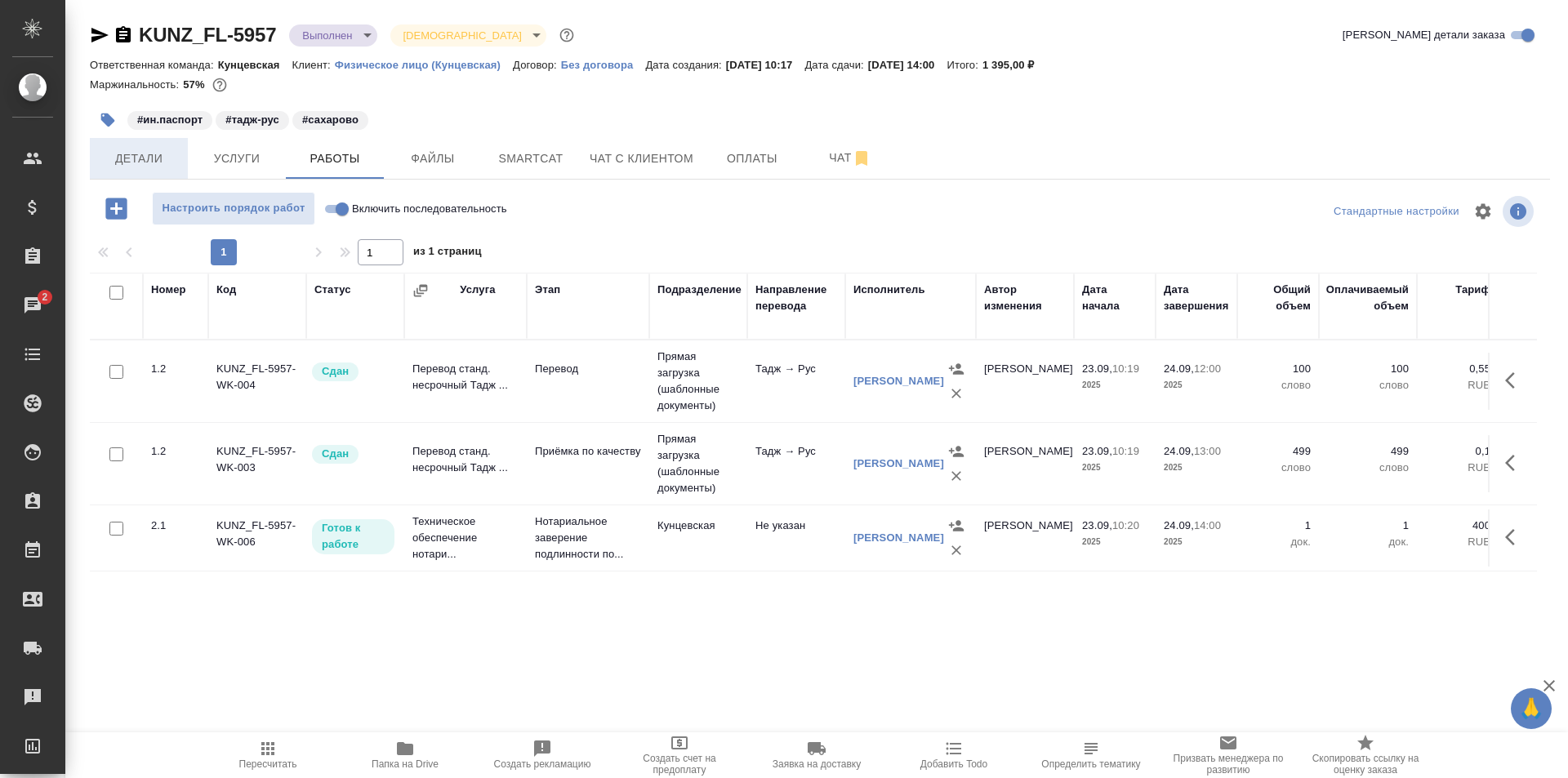
click at [143, 152] on span "Детали" at bounding box center [138, 159] width 79 height 21
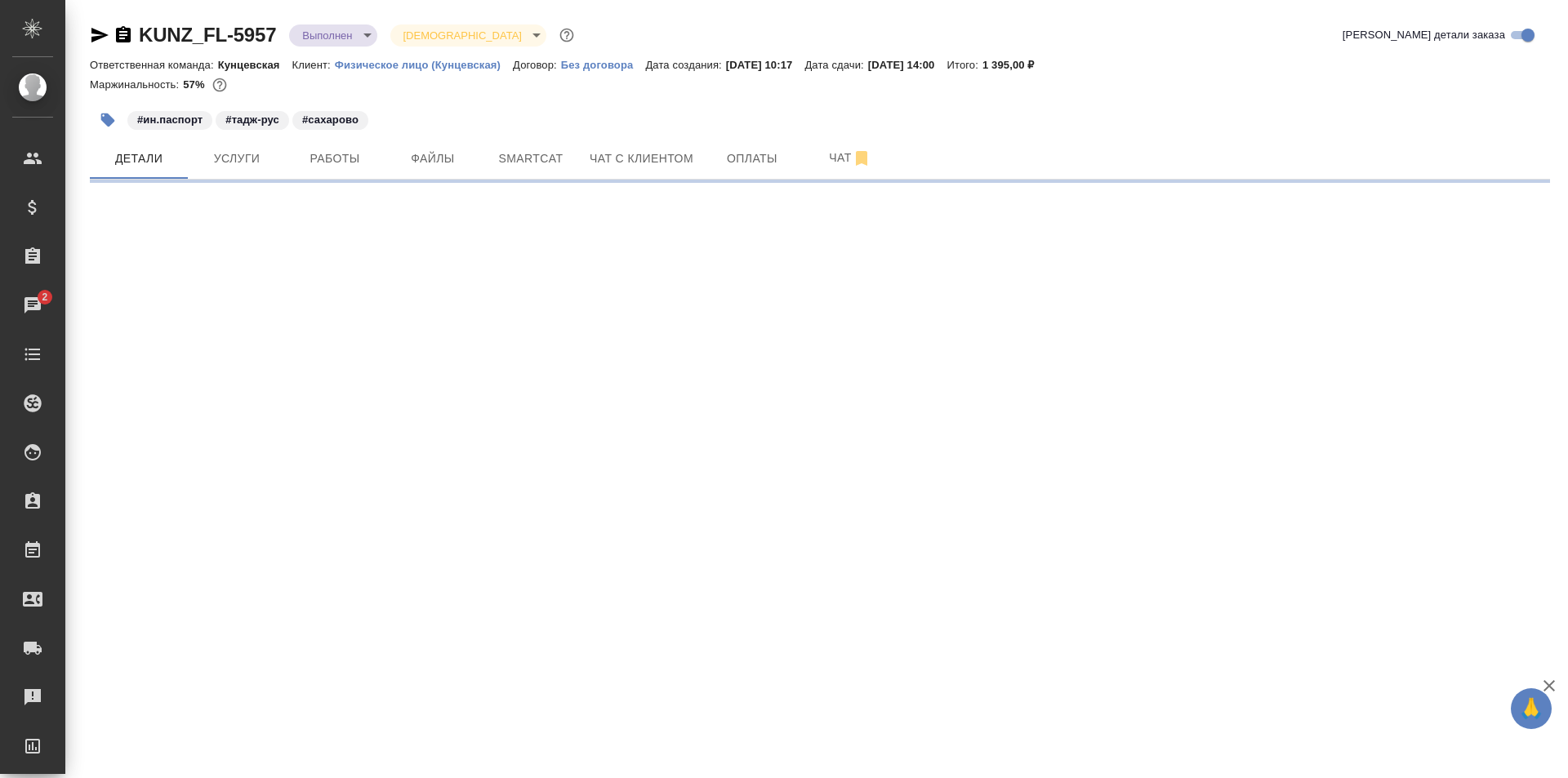
select select "RU"
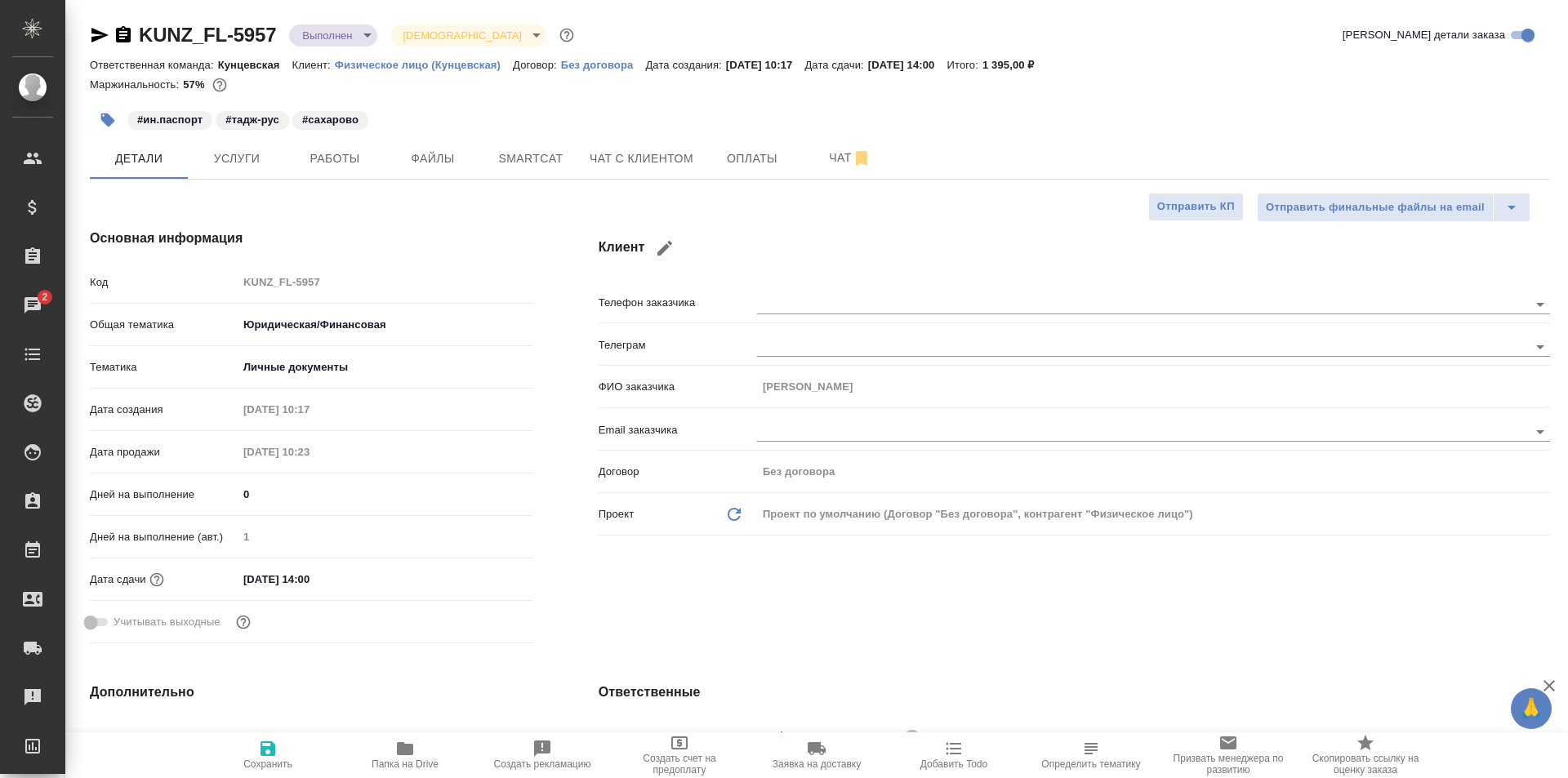
type textarea "x"
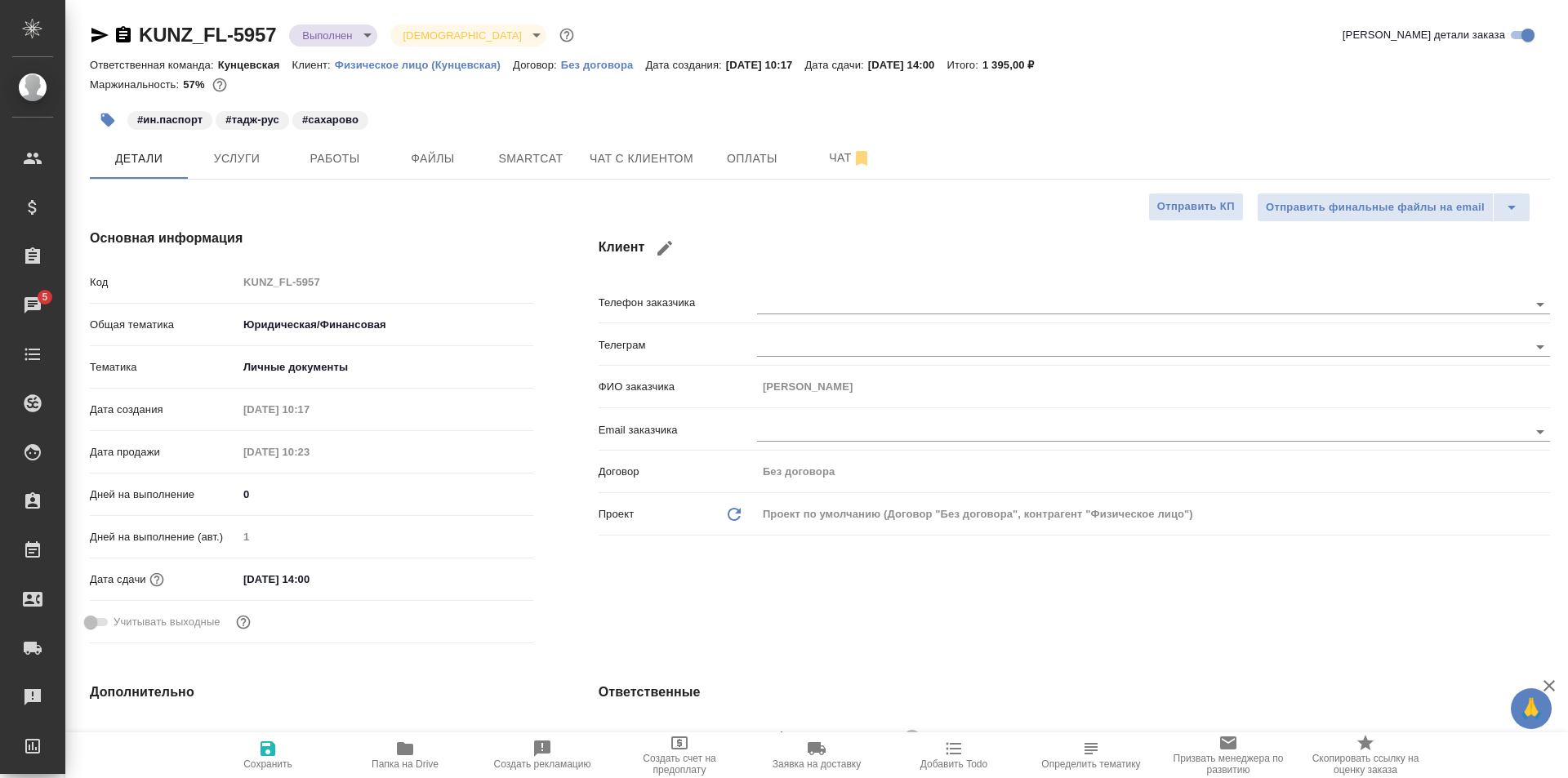
type textarea "x"
click at [345, 175] on button "Работы" at bounding box center [334, 158] width 98 height 41
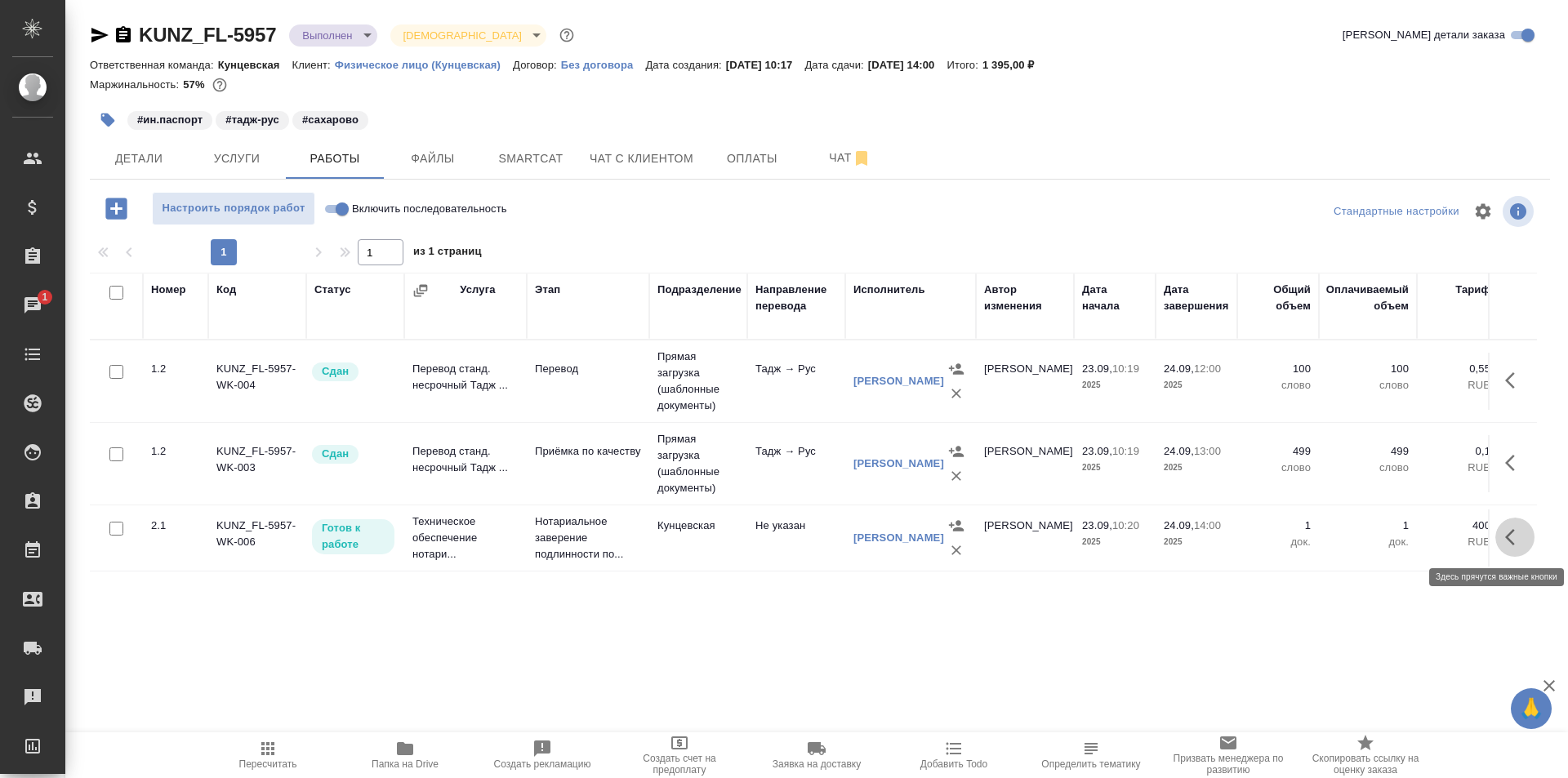
click at [1499, 526] on button "button" at bounding box center [1514, 537] width 39 height 39
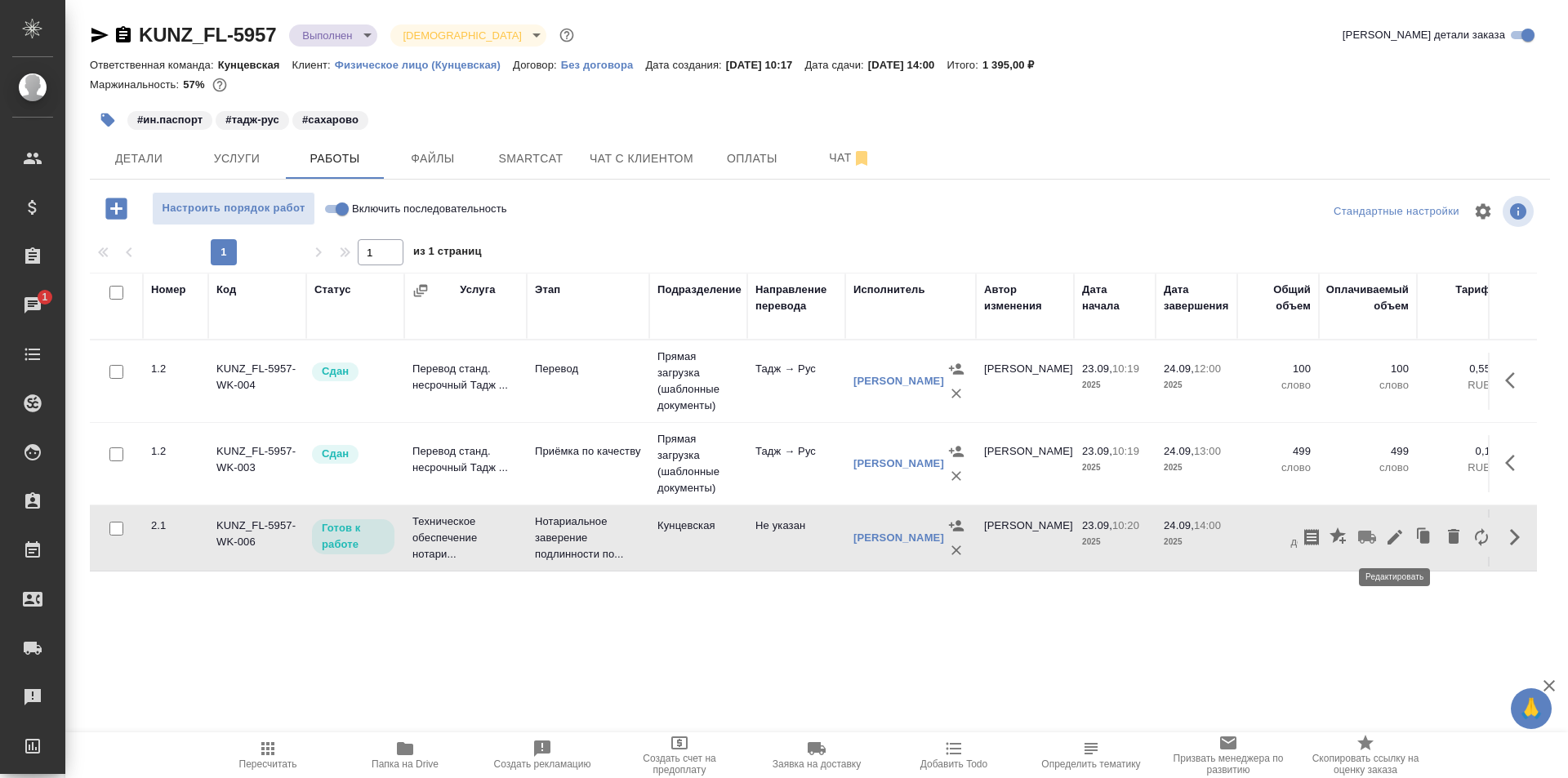
click at [1392, 537] on icon "button" at bounding box center [1395, 537] width 20 height 20
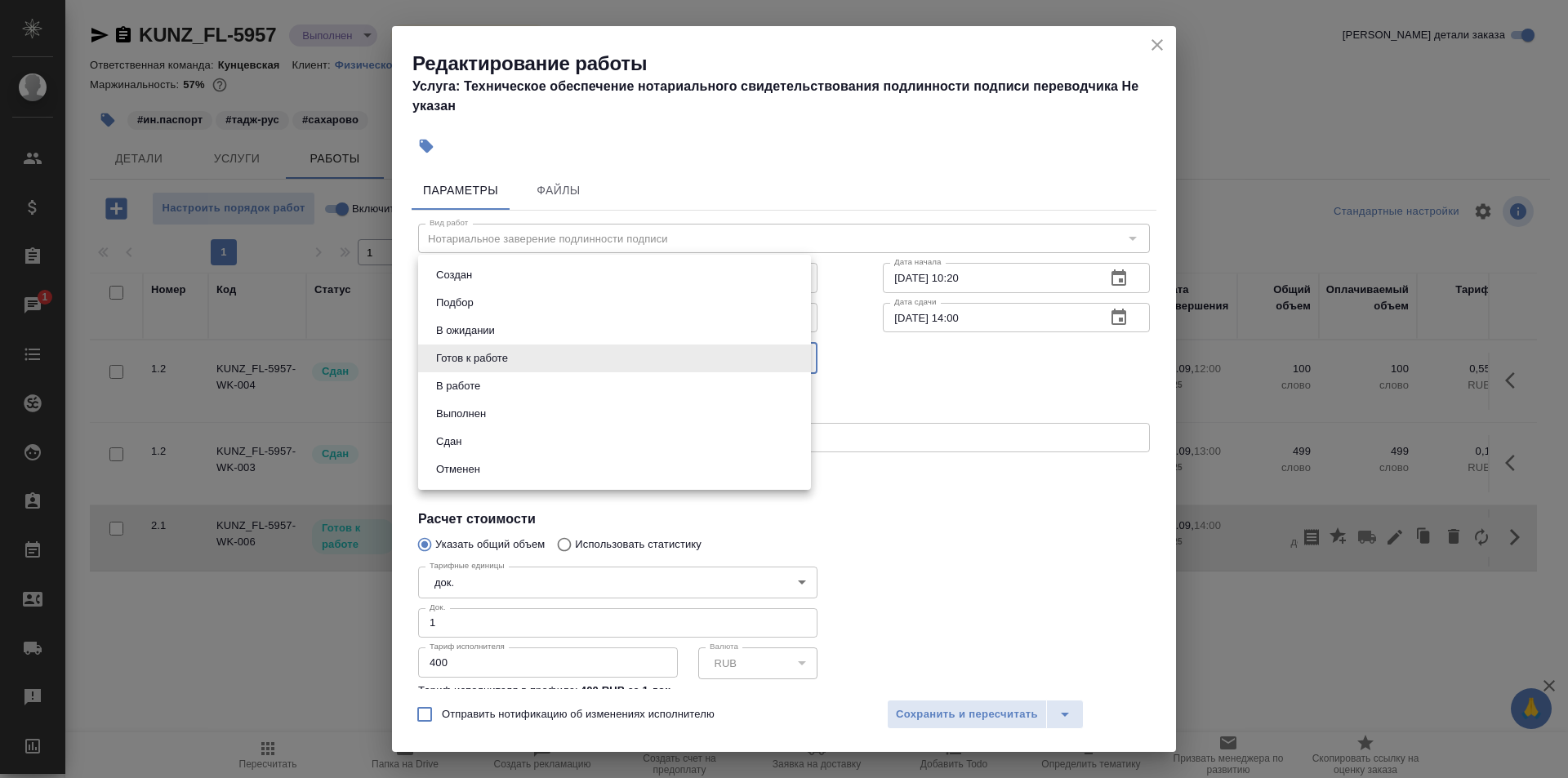
click at [560, 354] on body "🙏 .cls-1 fill:#fff; AWATERA Zotova Ekaterina Клиенты Спецификации Заказы 1 Чаты…" at bounding box center [784, 389] width 1568 height 778
click at [507, 432] on li "Сдан" at bounding box center [615, 441] width 393 height 27
type input "closed"
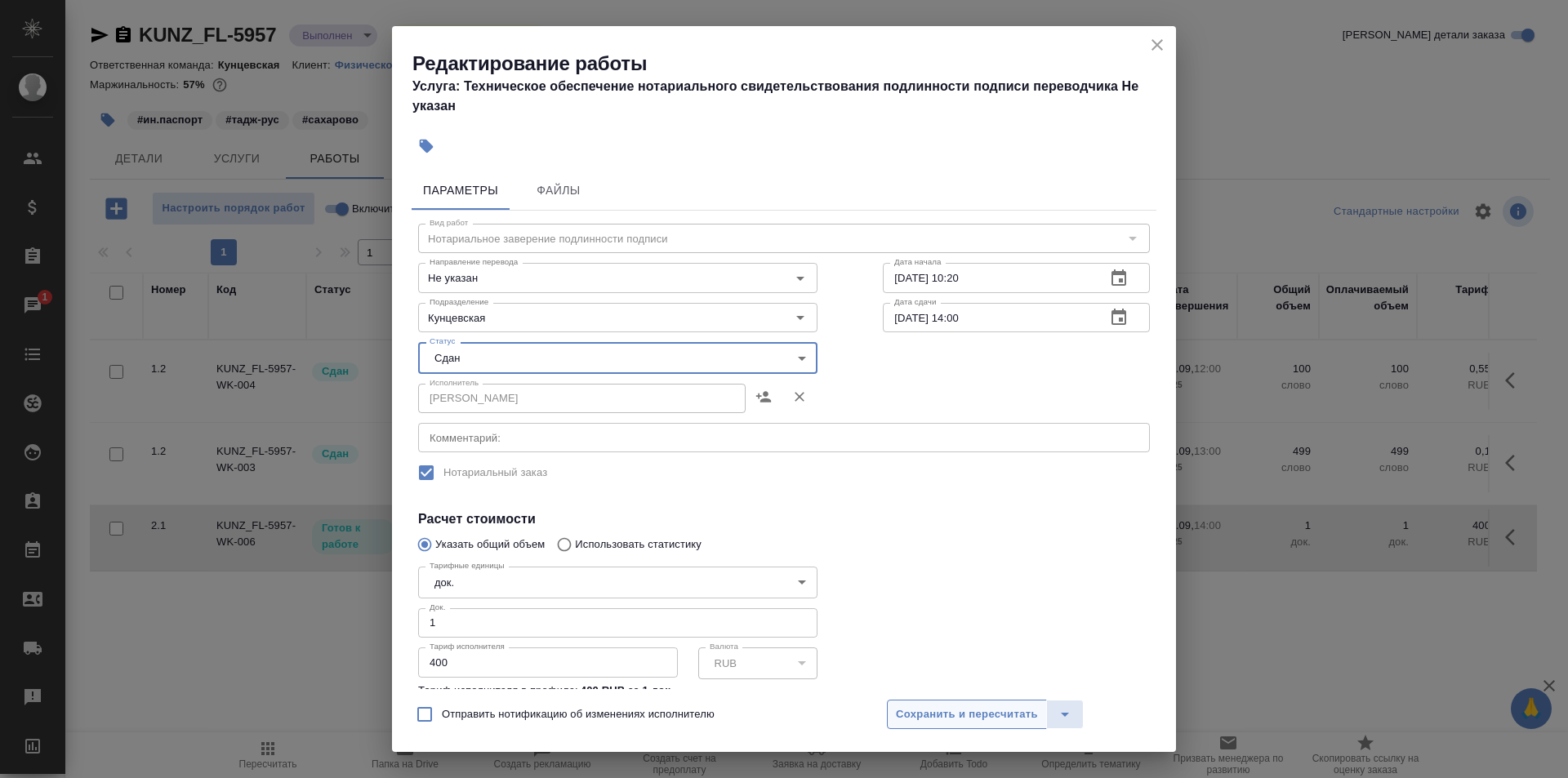
click at [930, 705] on span "Сохранить и пересчитать" at bounding box center [967, 715] width 142 height 19
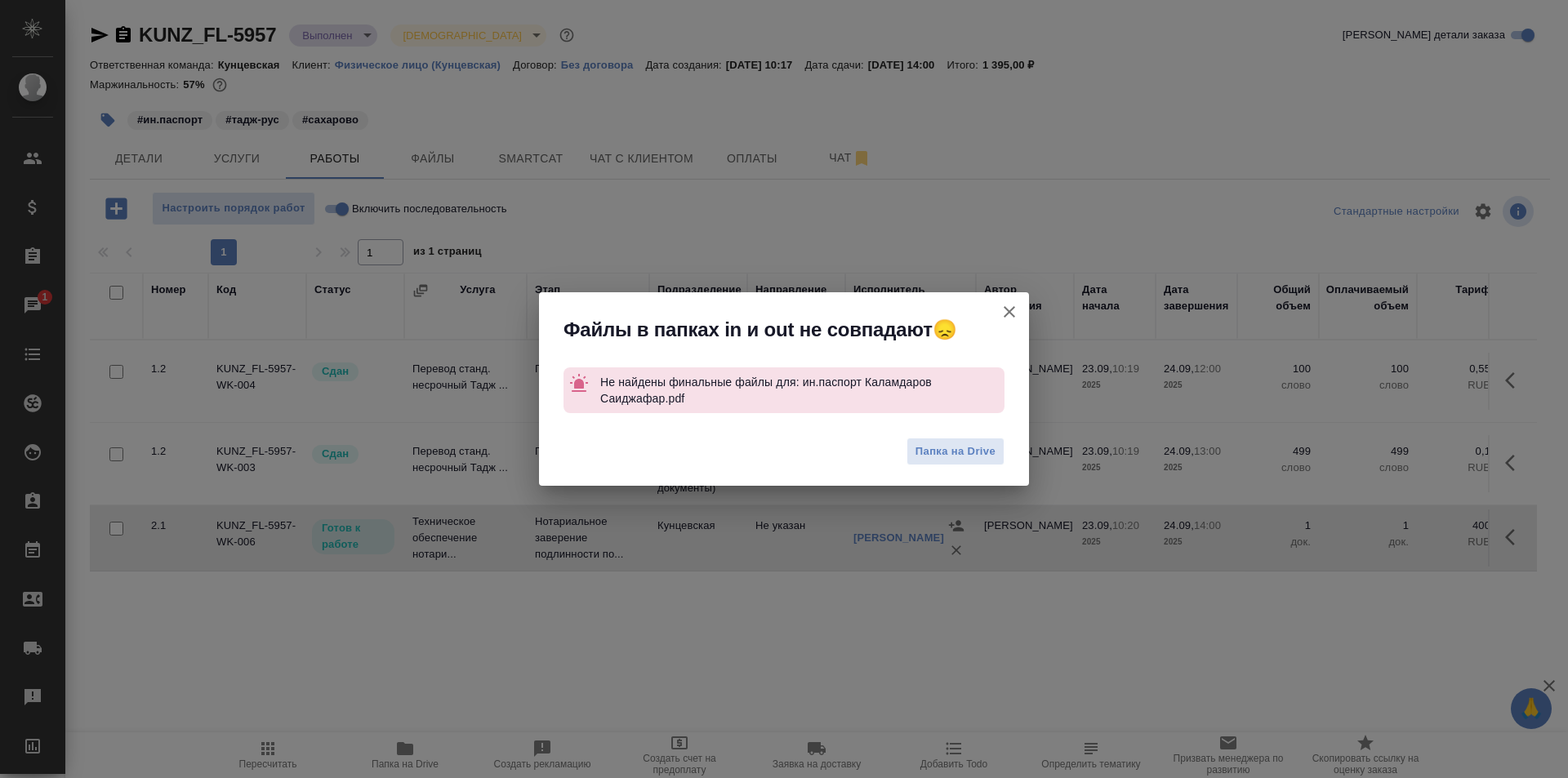
click at [1000, 306] on icon "button" at bounding box center [1009, 311] width 20 height 20
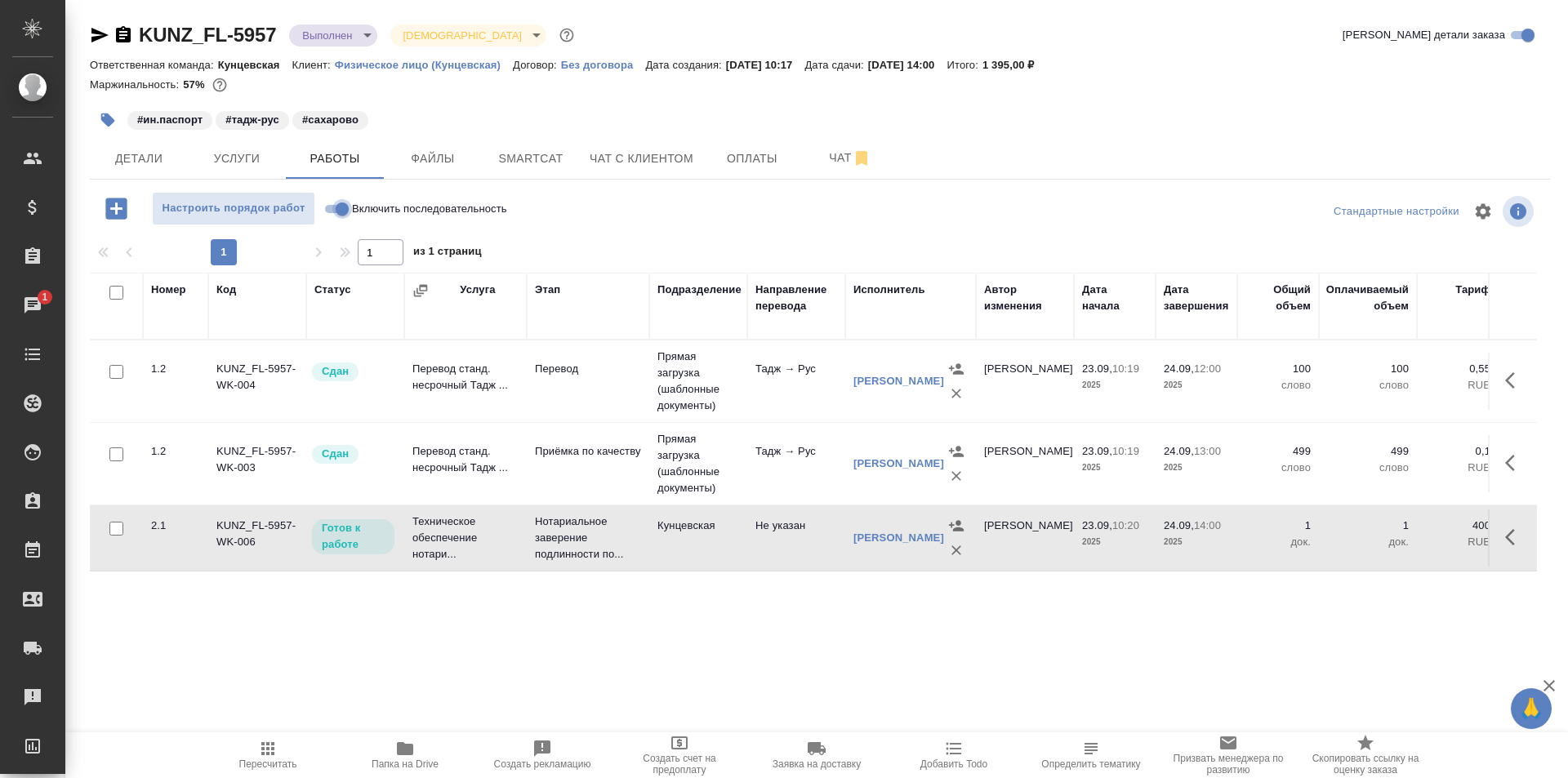
click at [342, 204] on input "Включить последовательность" at bounding box center [342, 208] width 59 height 20
checkbox input "true"
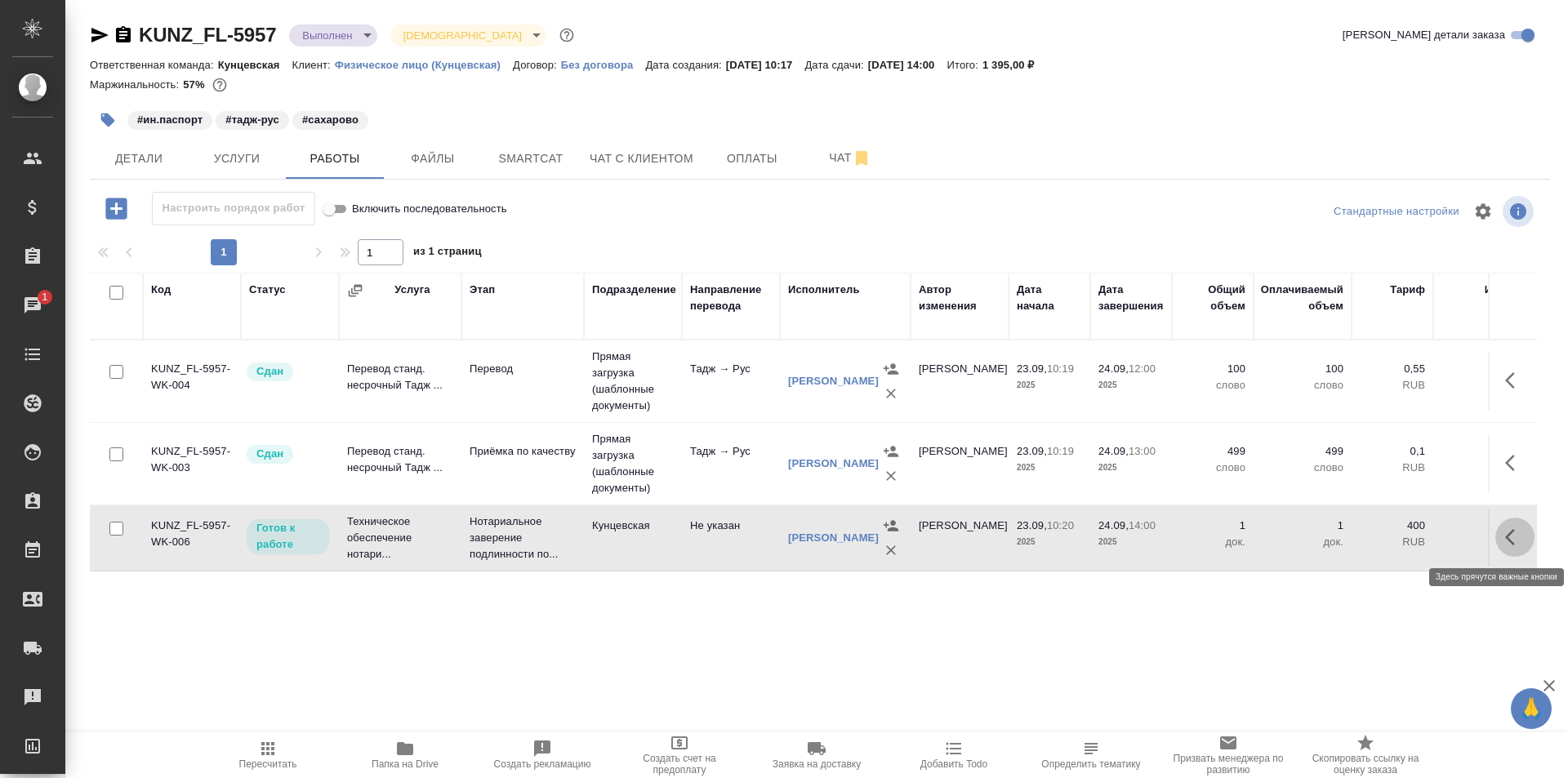
click at [1505, 542] on button "button" at bounding box center [1514, 537] width 39 height 39
click at [1394, 542] on icon "button" at bounding box center [1395, 537] width 20 height 20
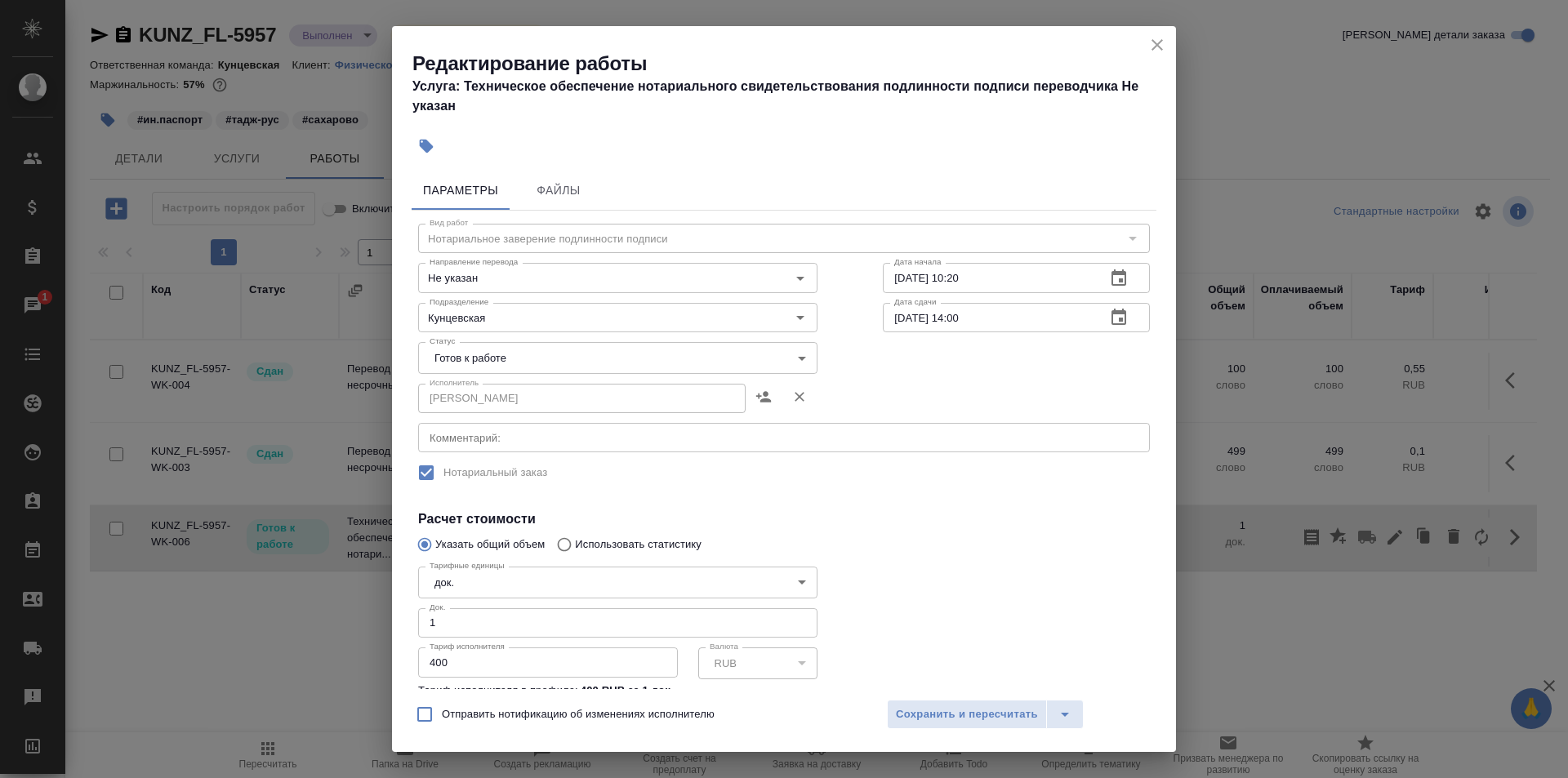
click at [567, 358] on body "🙏 .cls-1 fill:#fff; AWATERA Zotova Ekaterina Клиенты Спецификации Заказы 1 Чаты…" at bounding box center [784, 389] width 1568 height 778
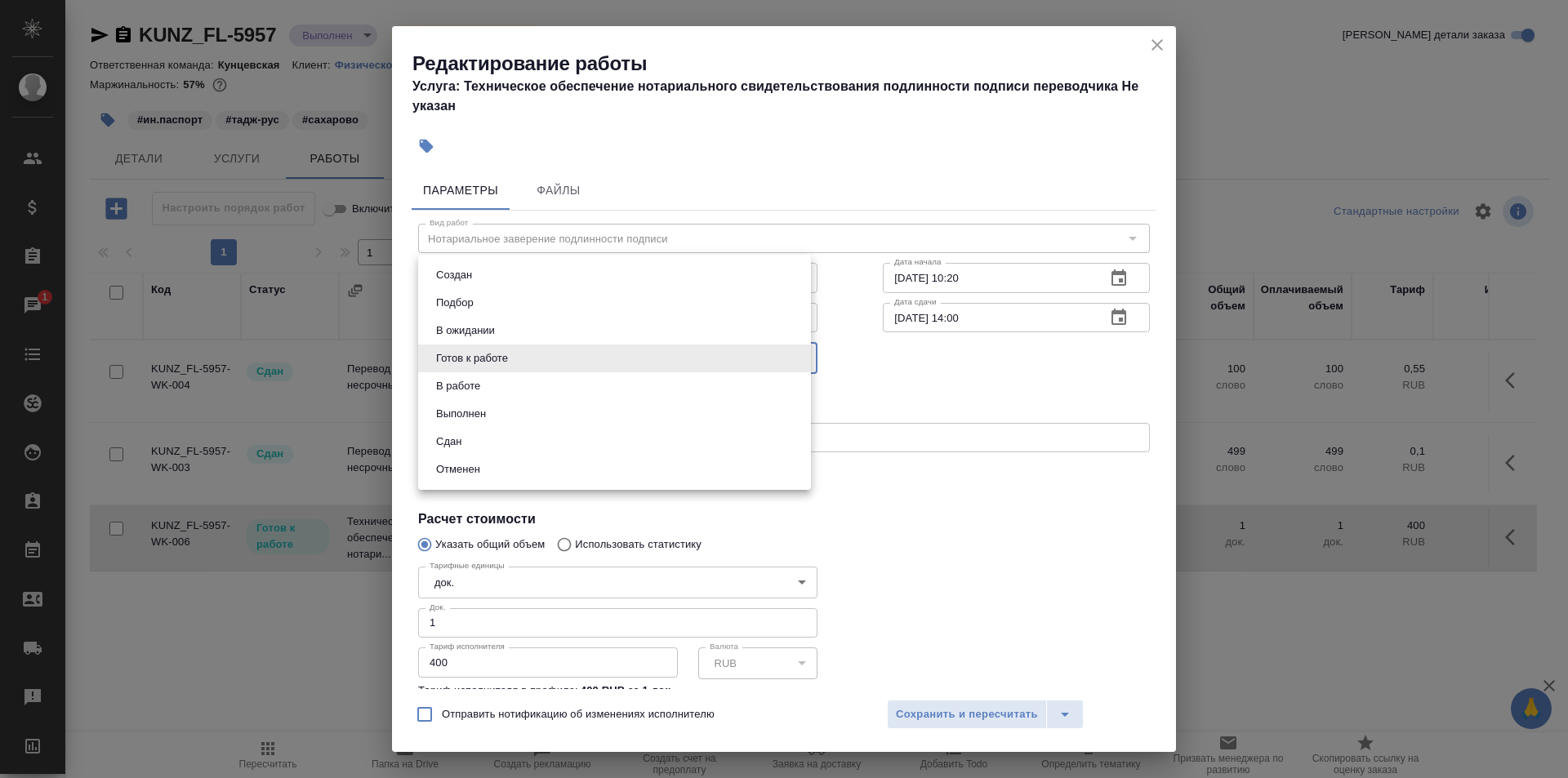
click at [508, 433] on li "Сдан" at bounding box center [615, 441] width 393 height 27
type input "closed"
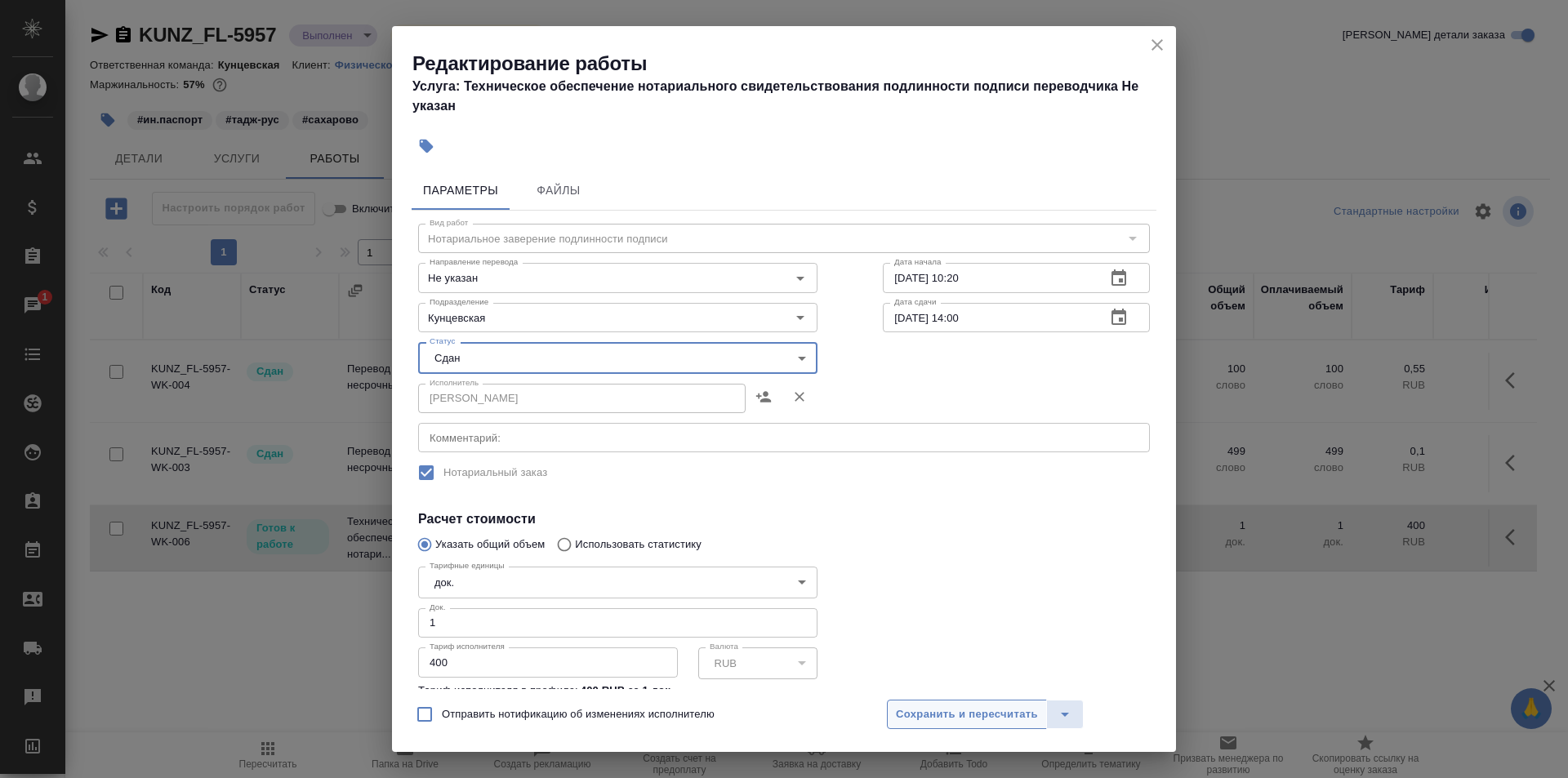
click at [967, 713] on span "Сохранить и пересчитать" at bounding box center [967, 715] width 142 height 19
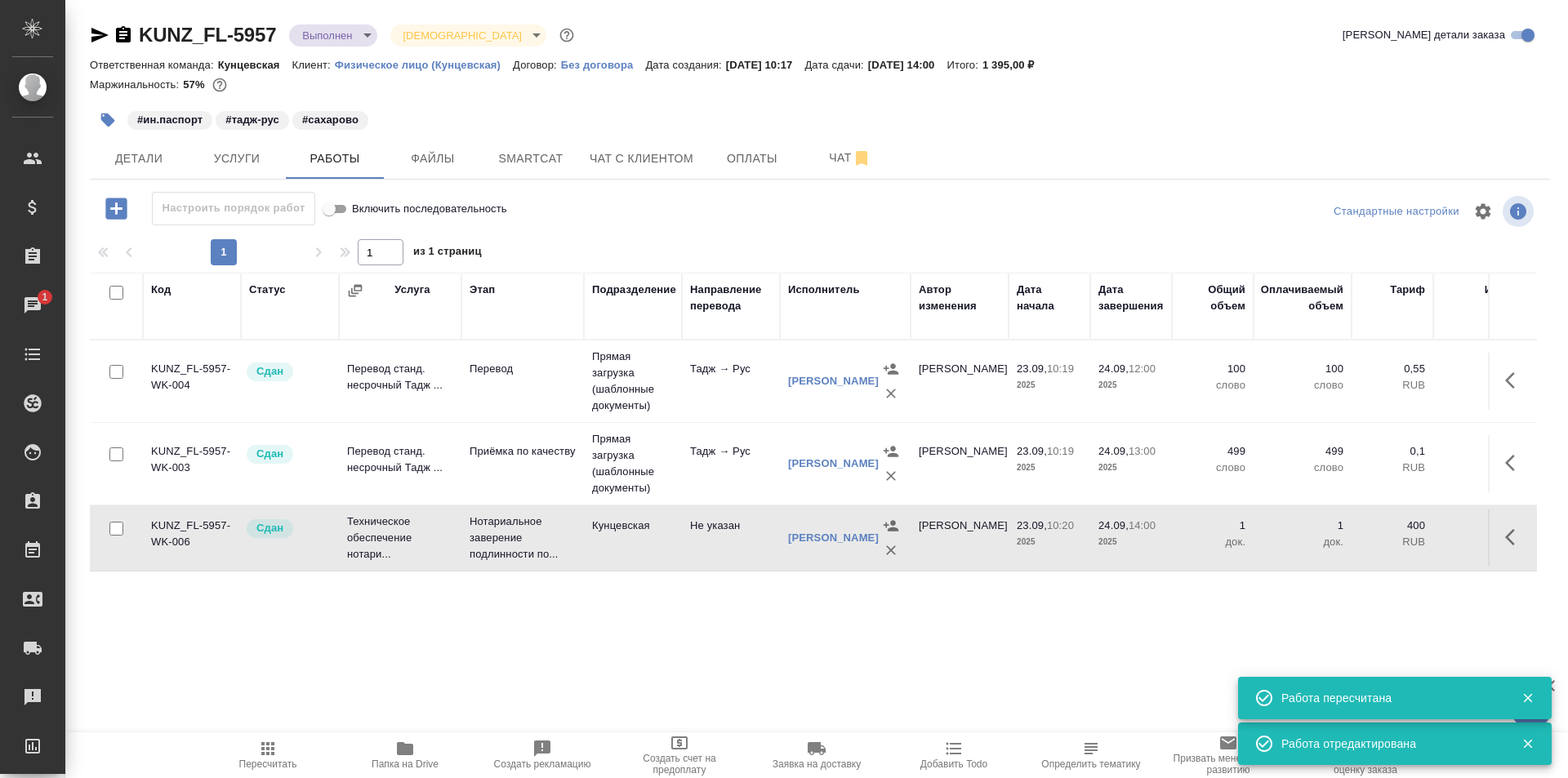
click at [309, 34] on body "🙏 .cls-1 fill:#fff; AWATERA Zotova Ekaterina Клиенты Спецификации Заказы 1 Чаты…" at bounding box center [784, 389] width 1568 height 778
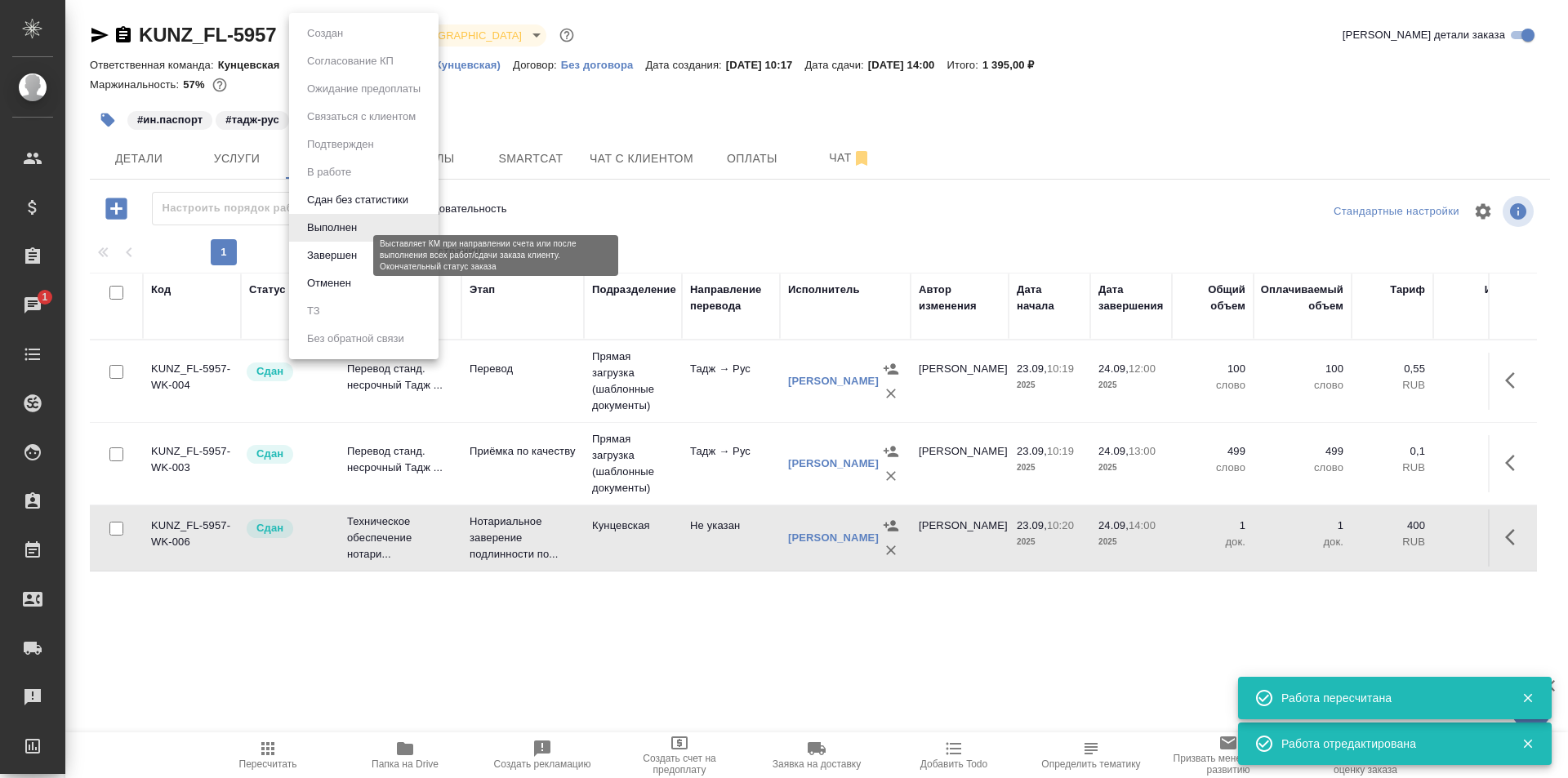
click at [341, 255] on button "Завершен" at bounding box center [331, 255] width 60 height 18
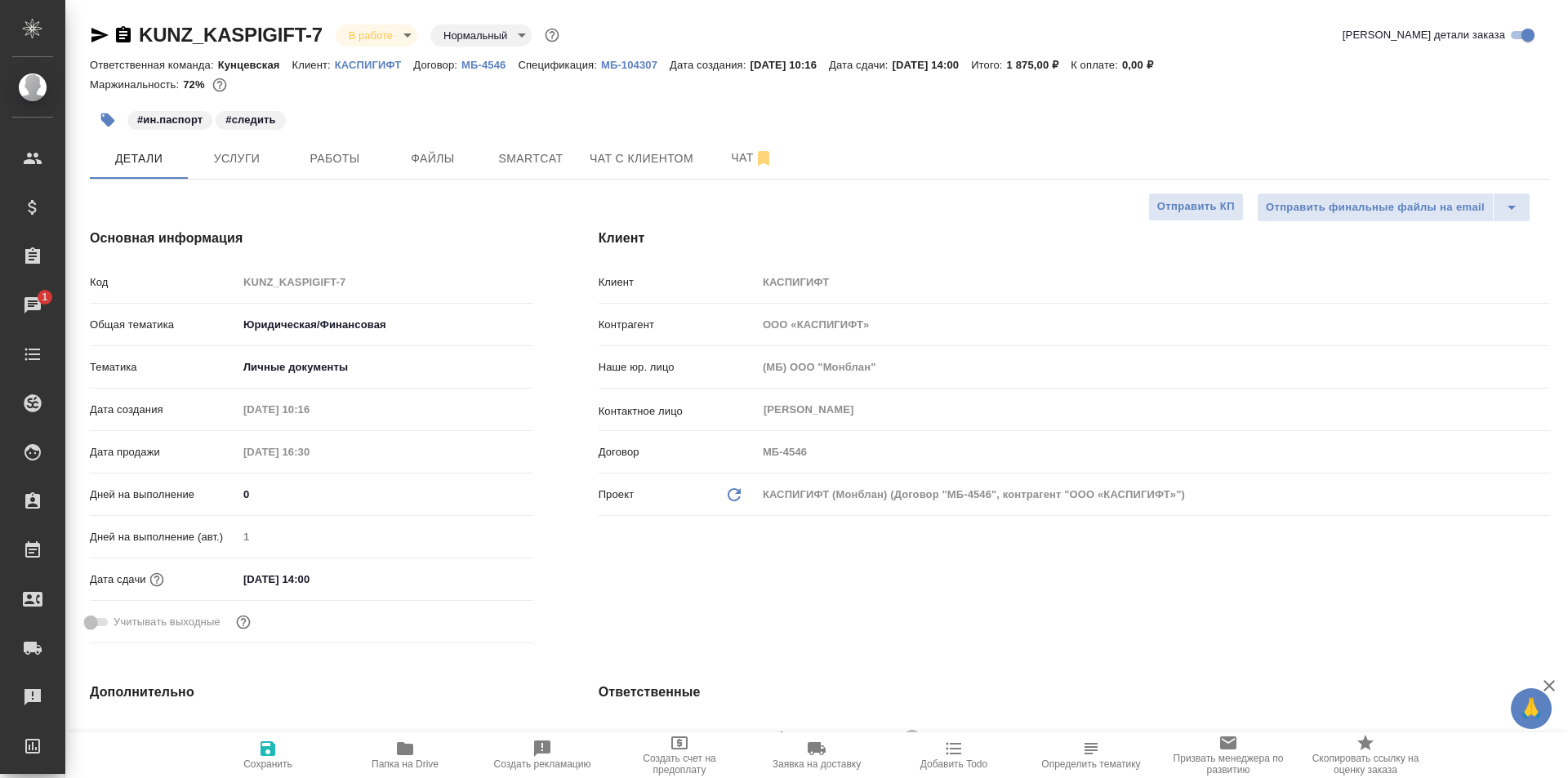
select select "RU"
click at [270, 163] on span "Услуги" at bounding box center [237, 159] width 79 height 21
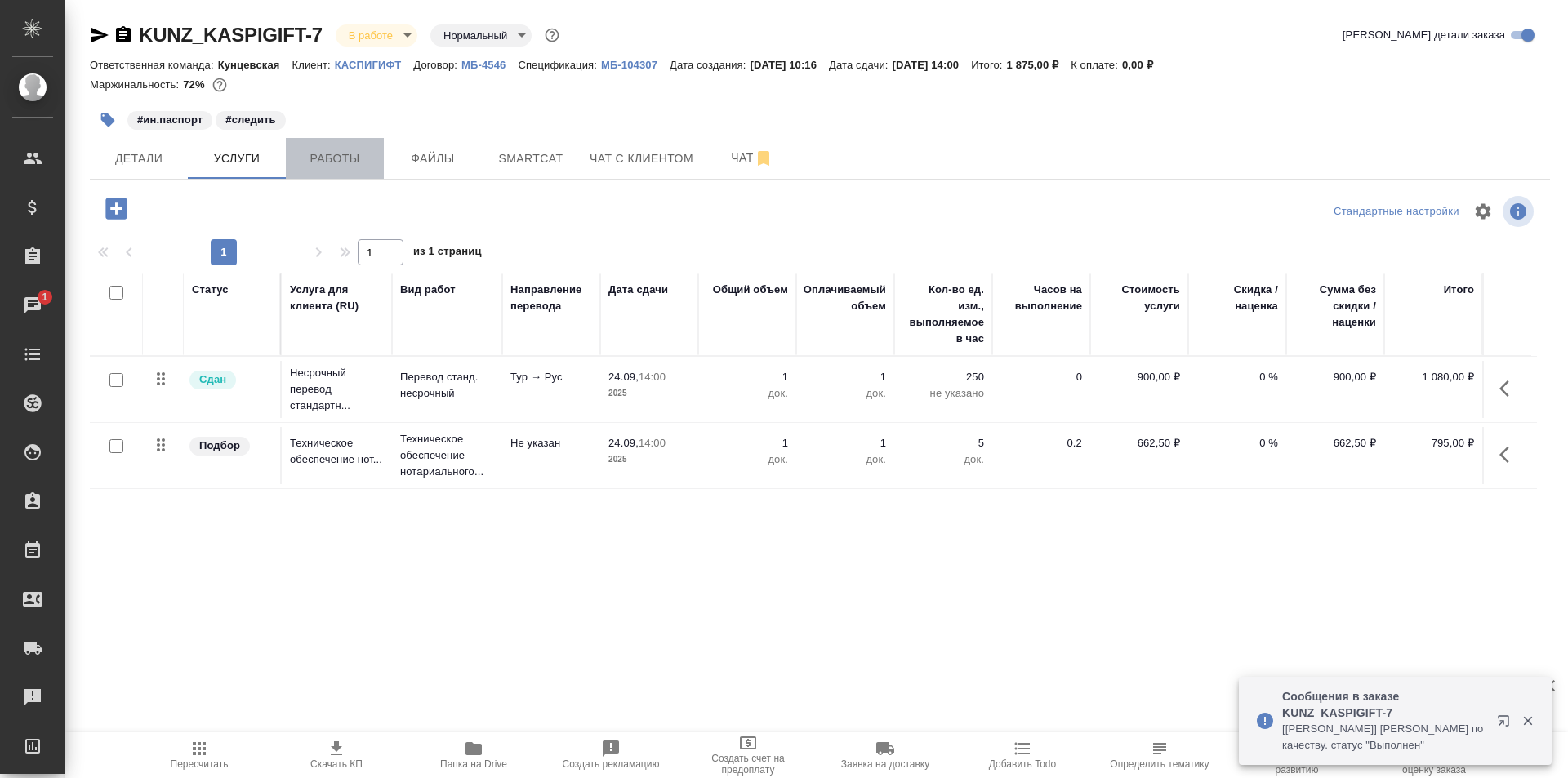
click at [320, 160] on span "Работы" at bounding box center [334, 159] width 79 height 21
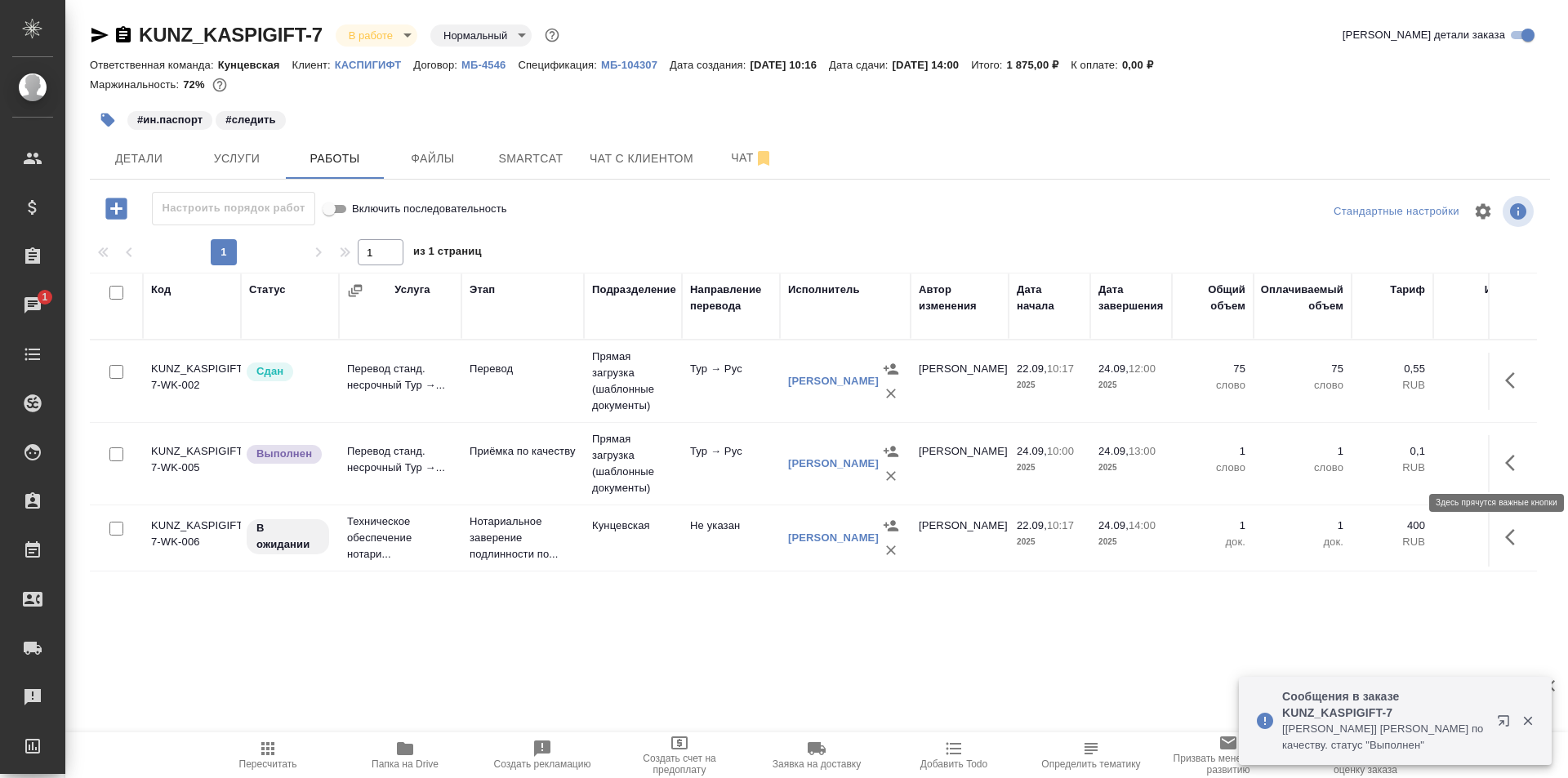
click at [1501, 468] on button "button" at bounding box center [1514, 462] width 39 height 39
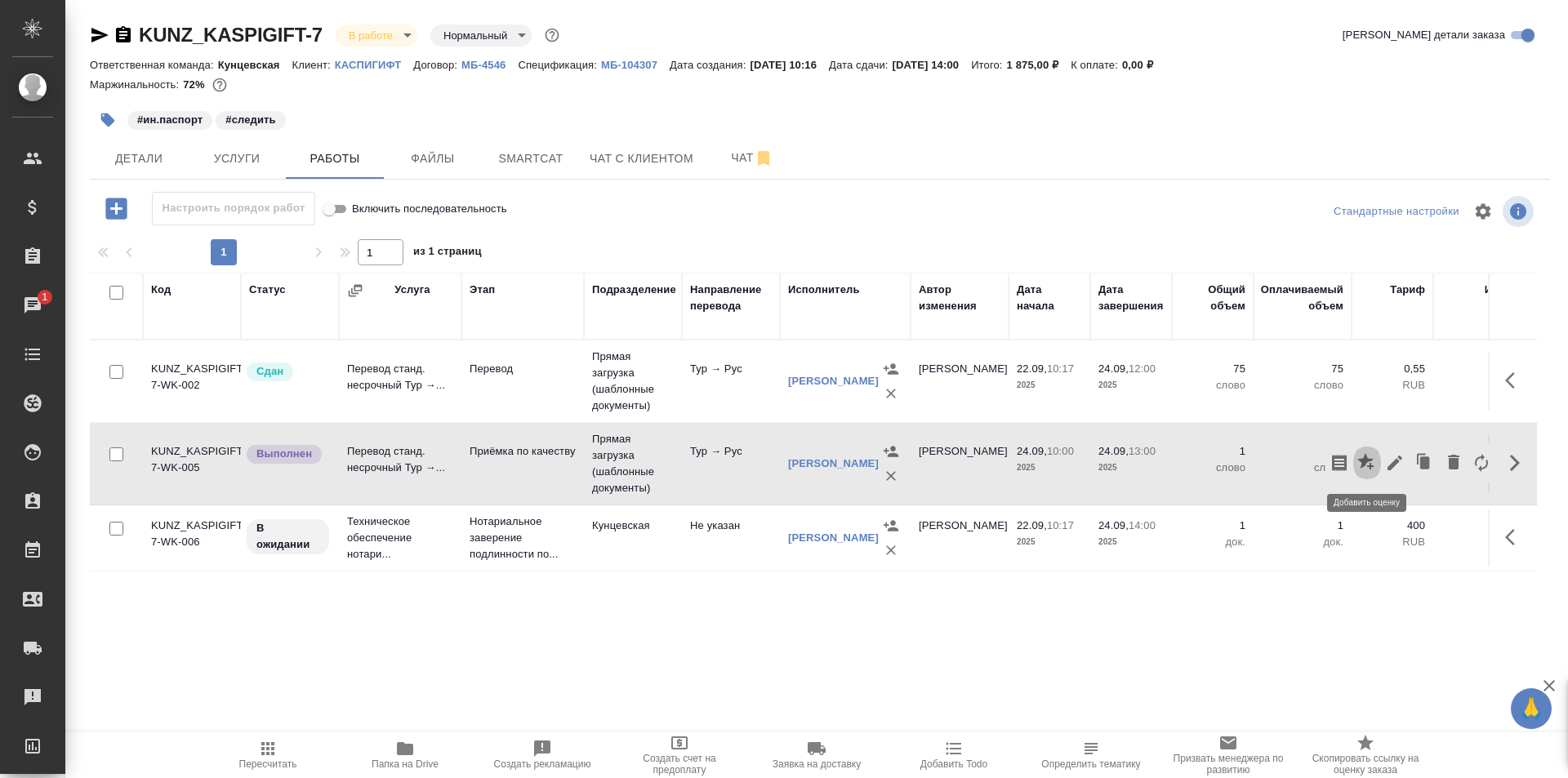
click at [1380, 466] on button "button" at bounding box center [1366, 462] width 27 height 39
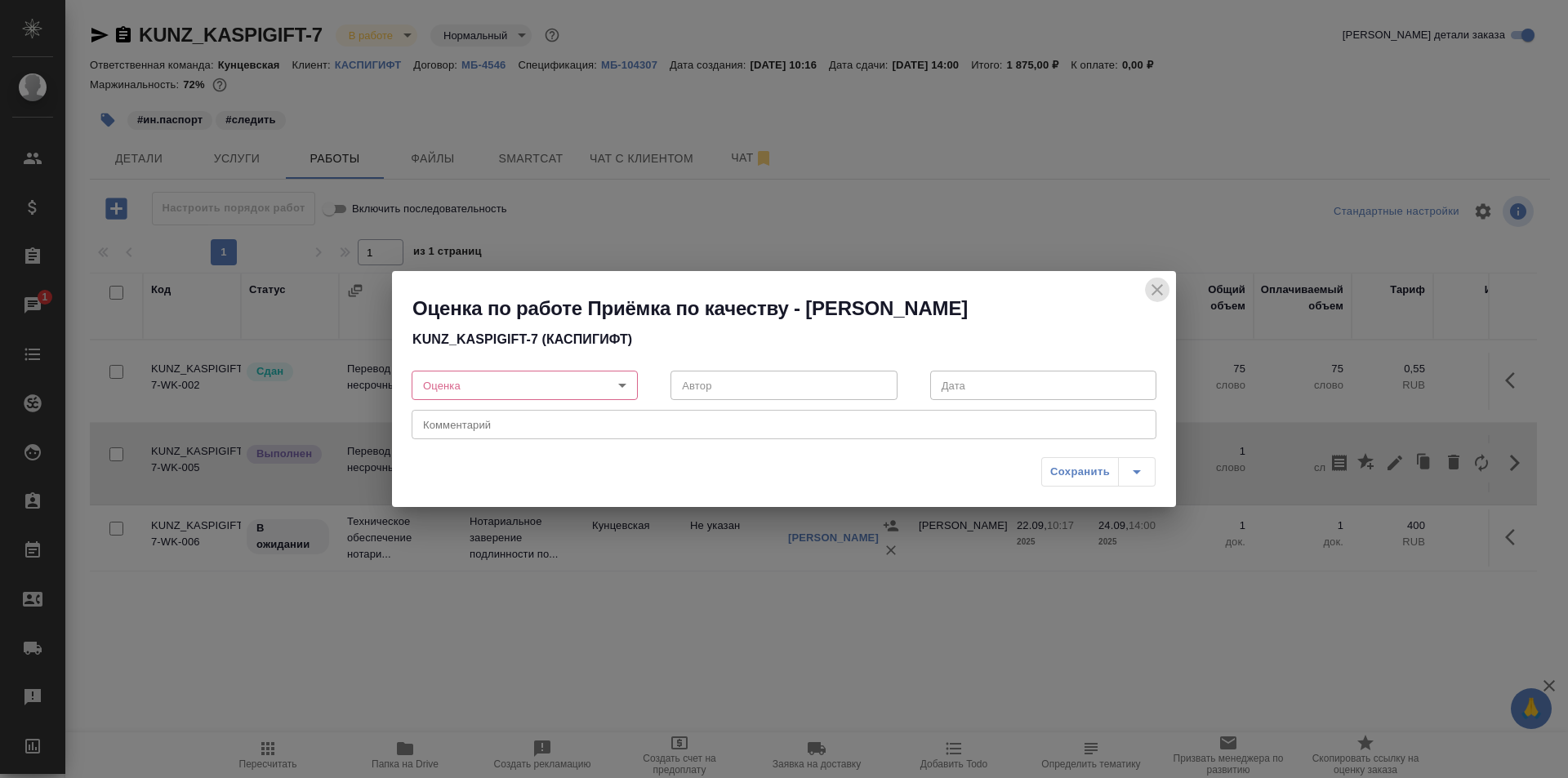
click at [1156, 288] on icon "close" at bounding box center [1157, 290] width 11 height 11
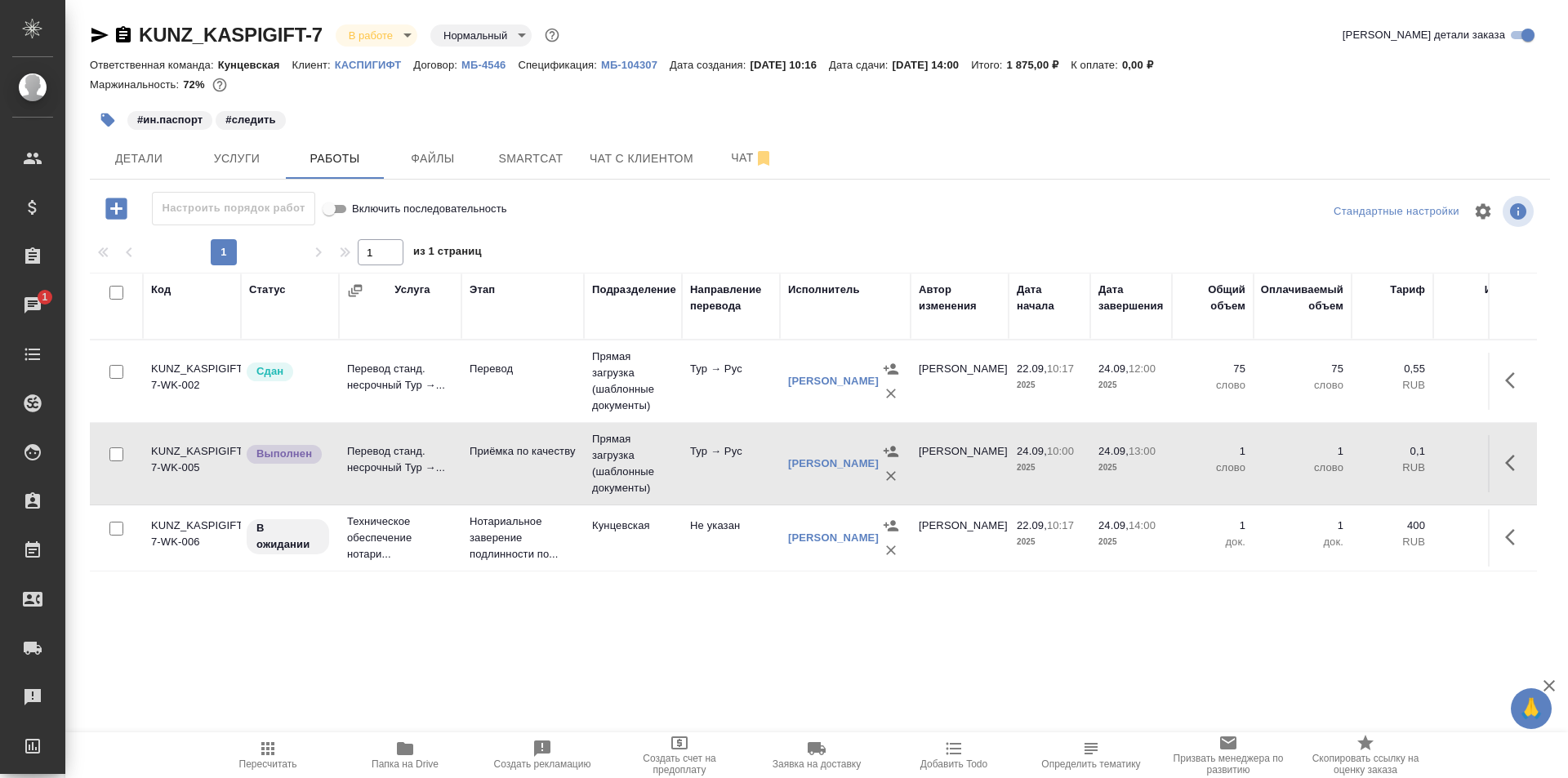
drag, startPoint x: 1514, startPoint y: 453, endPoint x: 1499, endPoint y: 460, distance: 16.6
click at [1514, 454] on icon "button" at bounding box center [1514, 463] width 20 height 20
click at [1398, 467] on icon "button" at bounding box center [1395, 463] width 20 height 20
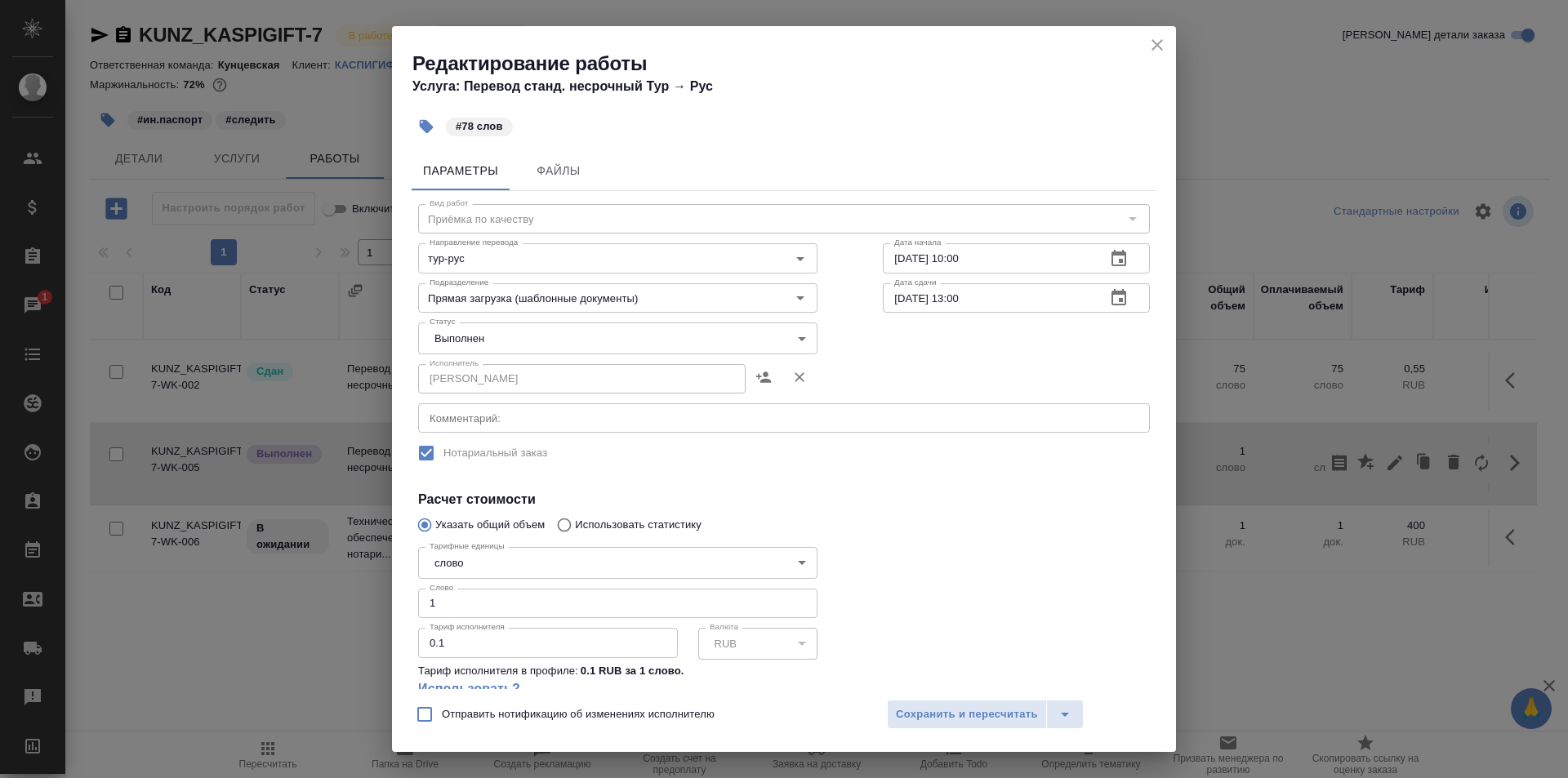
click at [501, 608] on input "1" at bounding box center [618, 603] width 400 height 29
type input "78"
click at [971, 708] on span "Сохранить и пересчитать" at bounding box center [967, 715] width 142 height 19
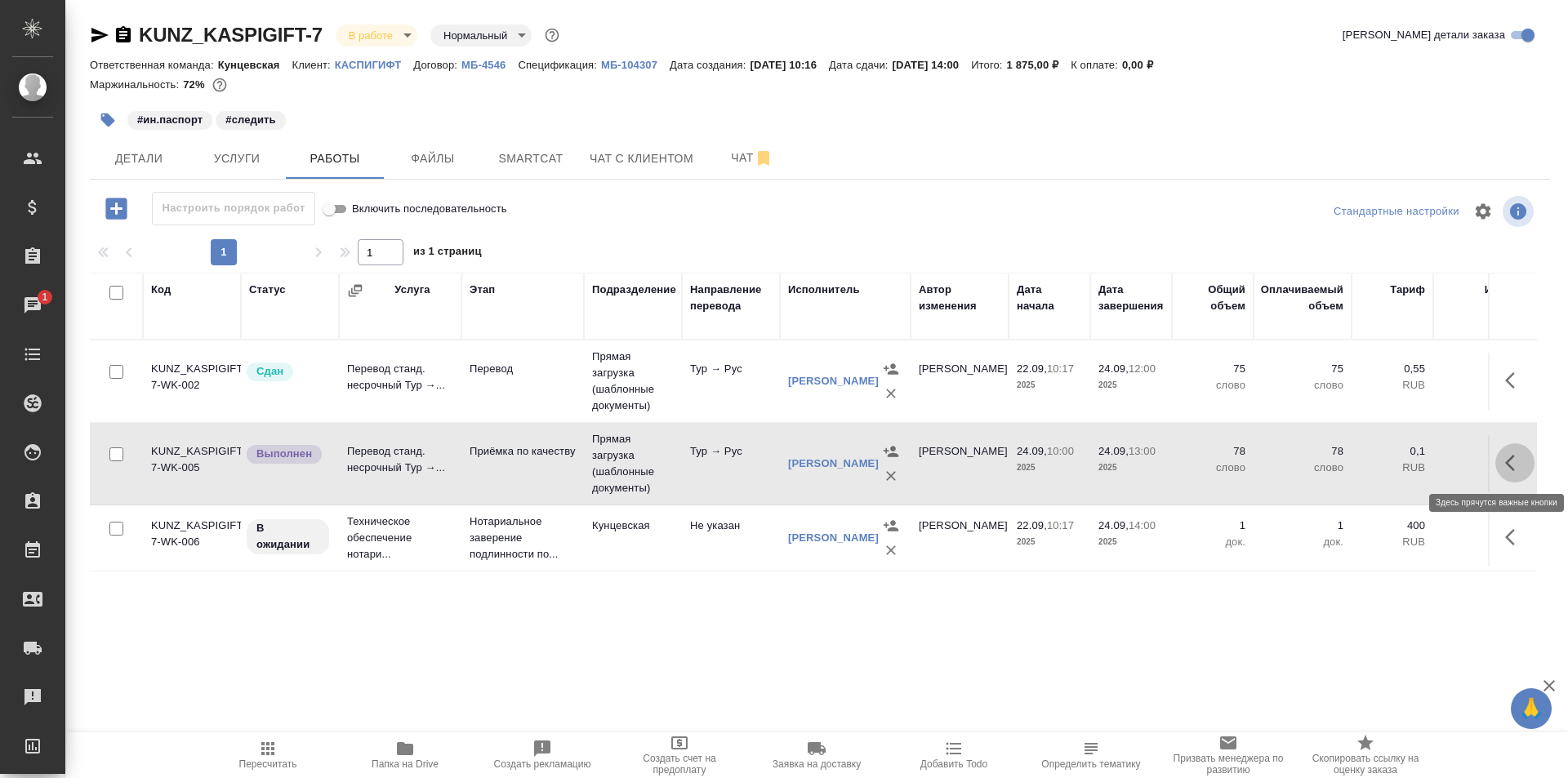
click at [1500, 450] on button "button" at bounding box center [1514, 462] width 39 height 39
click at [1391, 458] on icon "button" at bounding box center [1395, 463] width 20 height 20
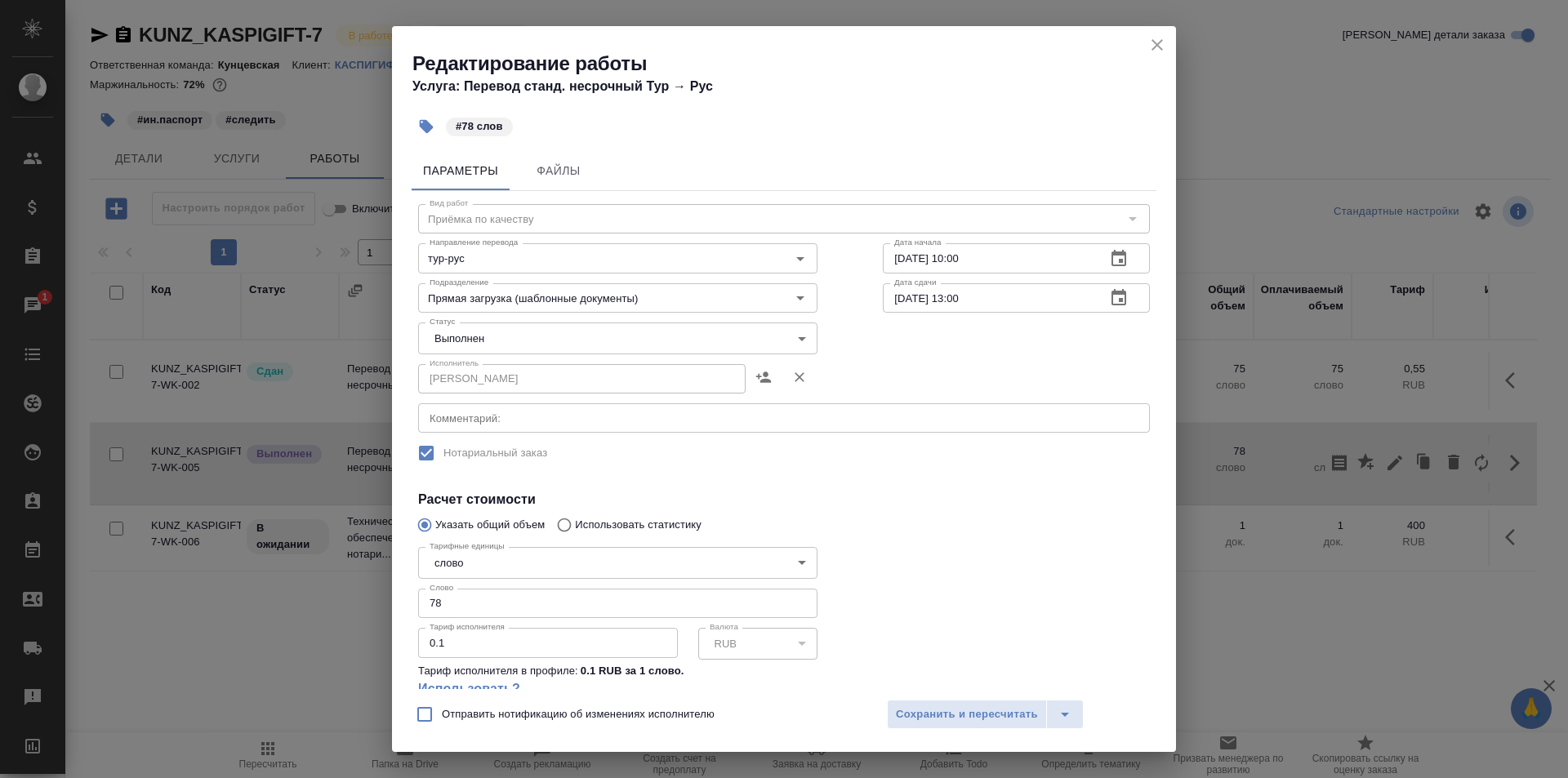
click at [528, 332] on body "🙏 .cls-1 fill:#fff; AWATERA Zotova Ekaterina Клиенты Спецификации Заказы 1 Чаты…" at bounding box center [784, 389] width 1568 height 778
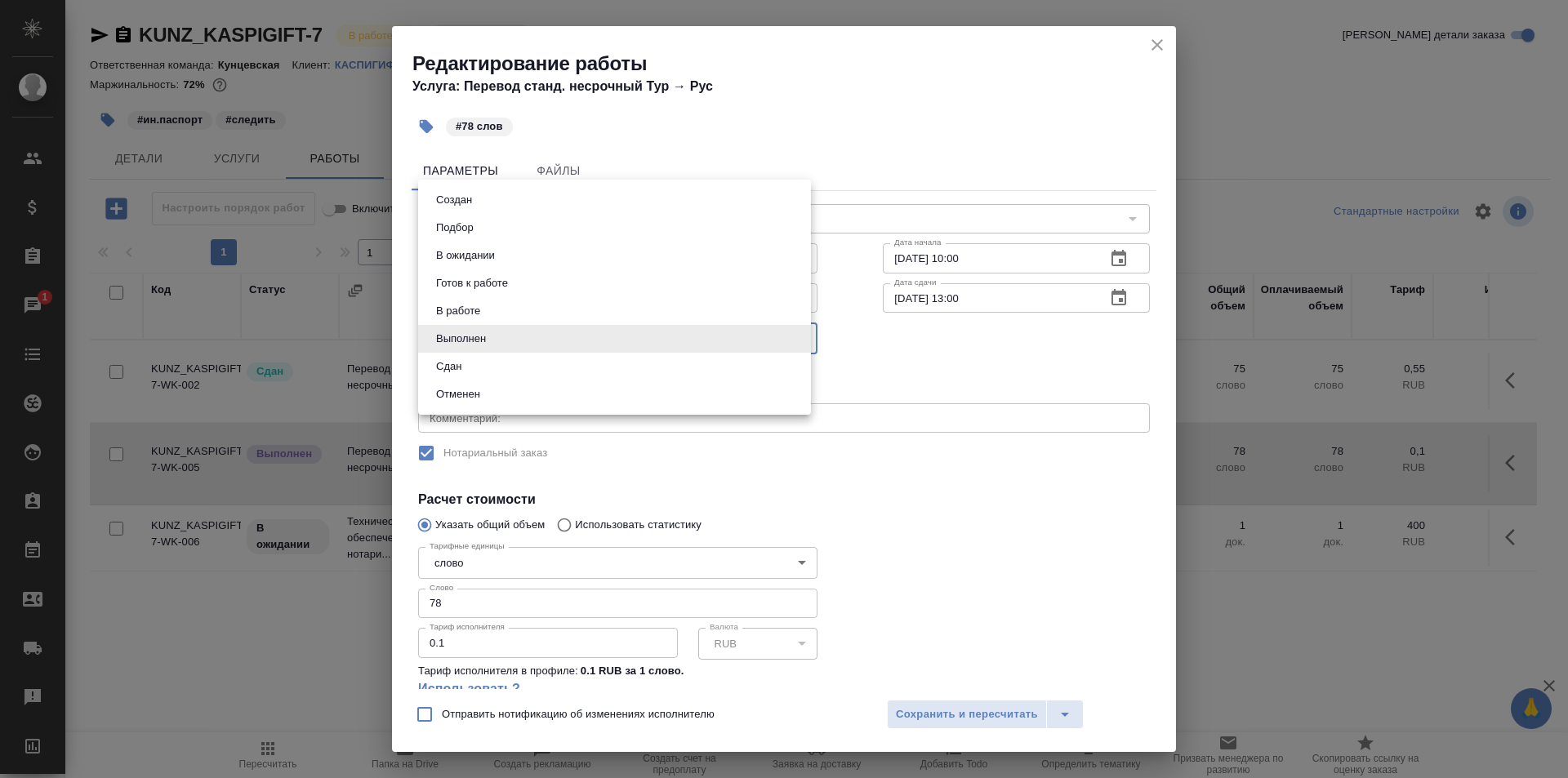
click at [524, 362] on li "Сдан" at bounding box center [615, 366] width 393 height 27
type input "closed"
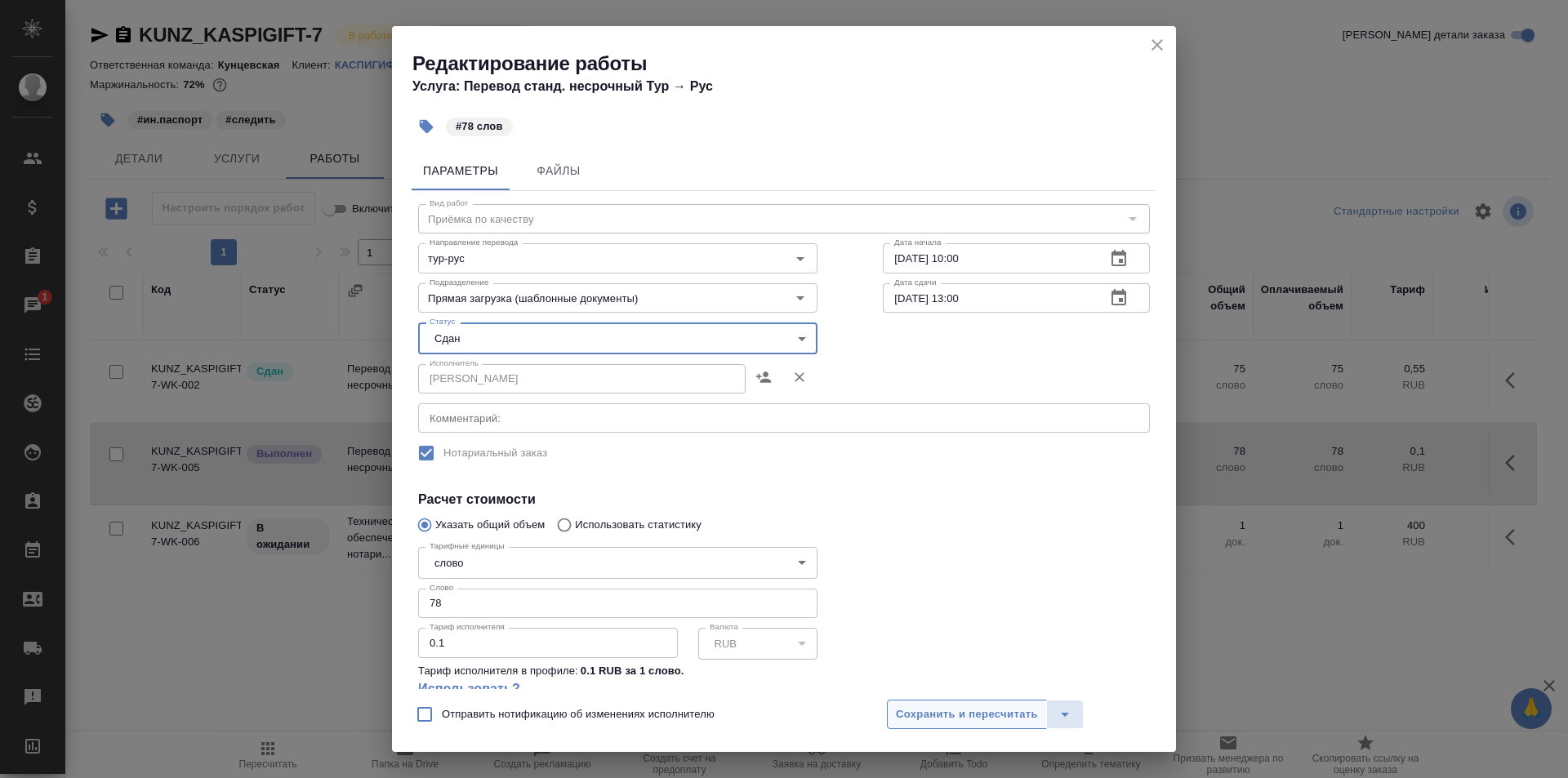
click at [979, 708] on span "Сохранить и пересчитать" at bounding box center [967, 715] width 142 height 19
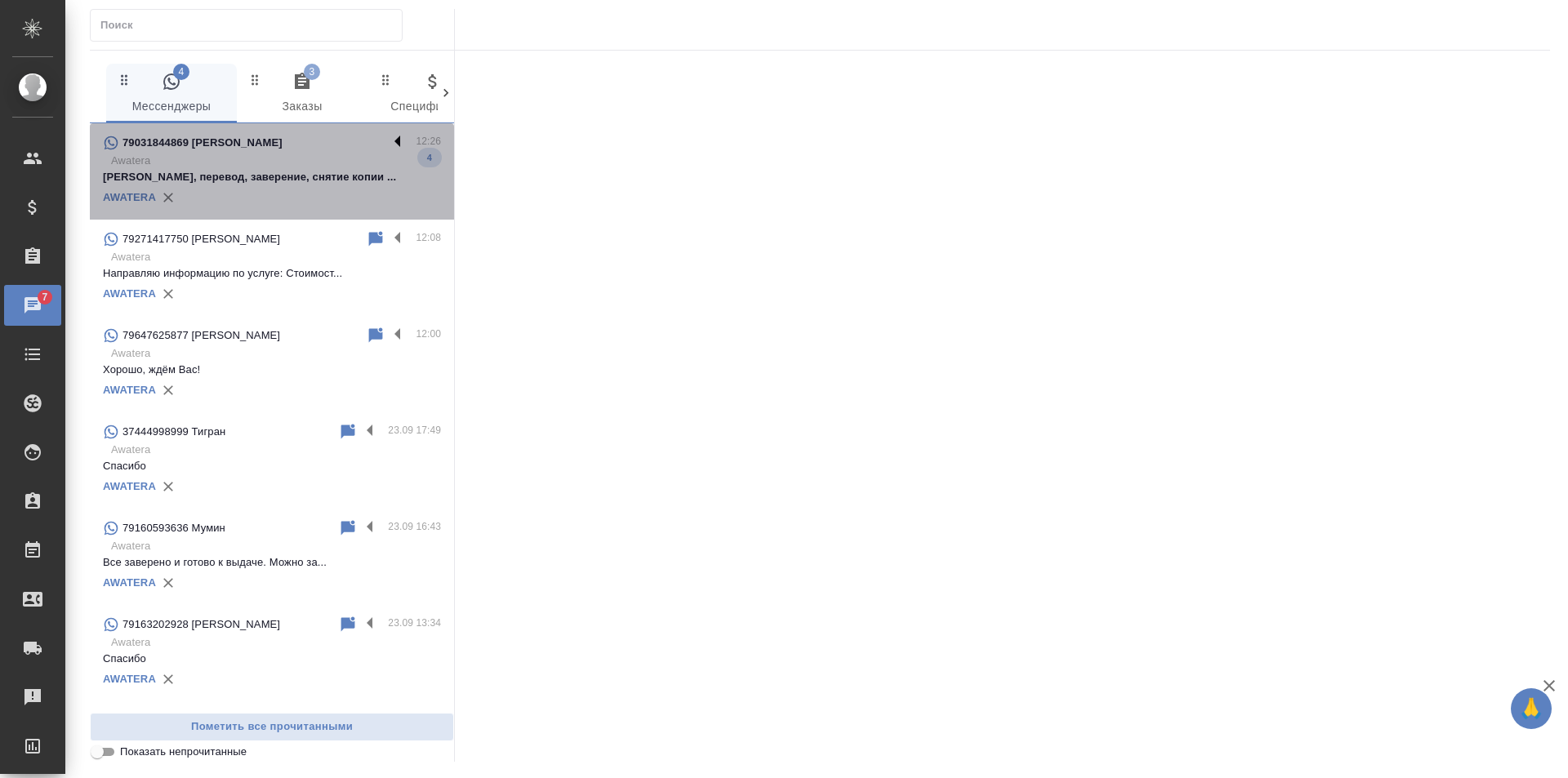
click at [388, 135] on label at bounding box center [401, 143] width 27 height 19
click at [0, 0] on input "checkbox" at bounding box center [0, 0] width 0 height 0
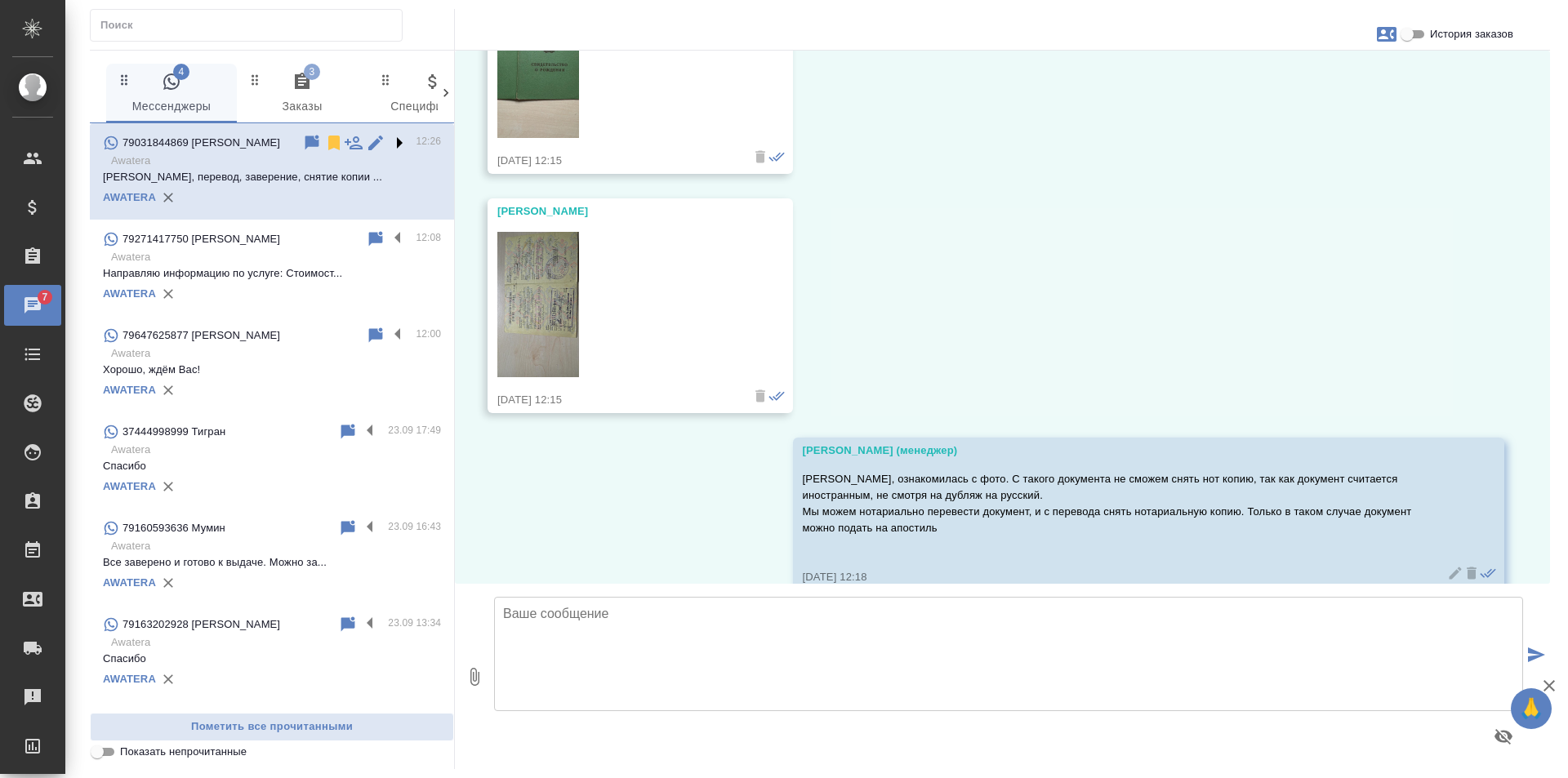
scroll to position [611, 0]
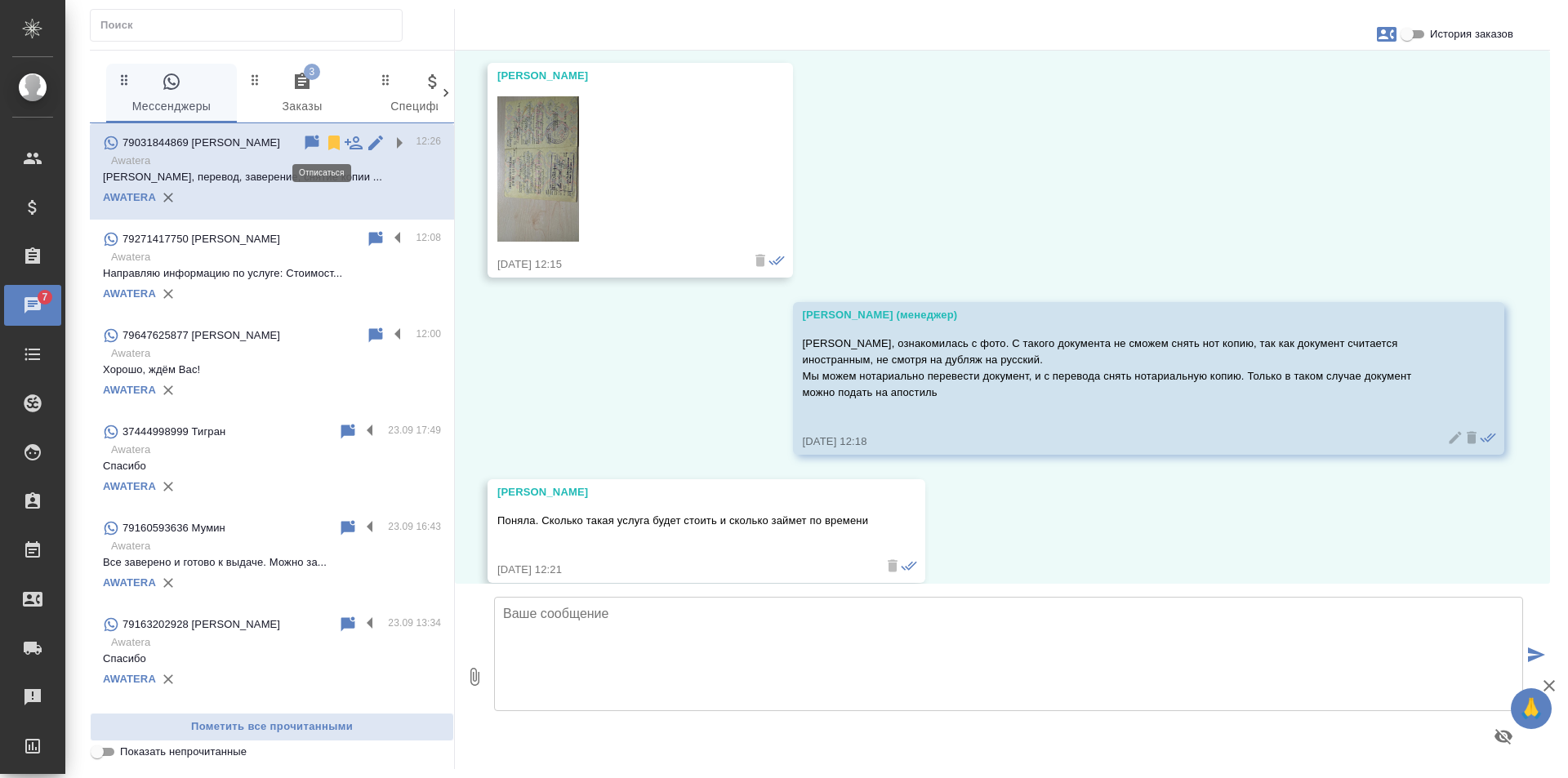
click at [329, 148] on icon at bounding box center [334, 143] width 11 height 15
click at [294, 86] on icon "button" at bounding box center [302, 81] width 20 height 20
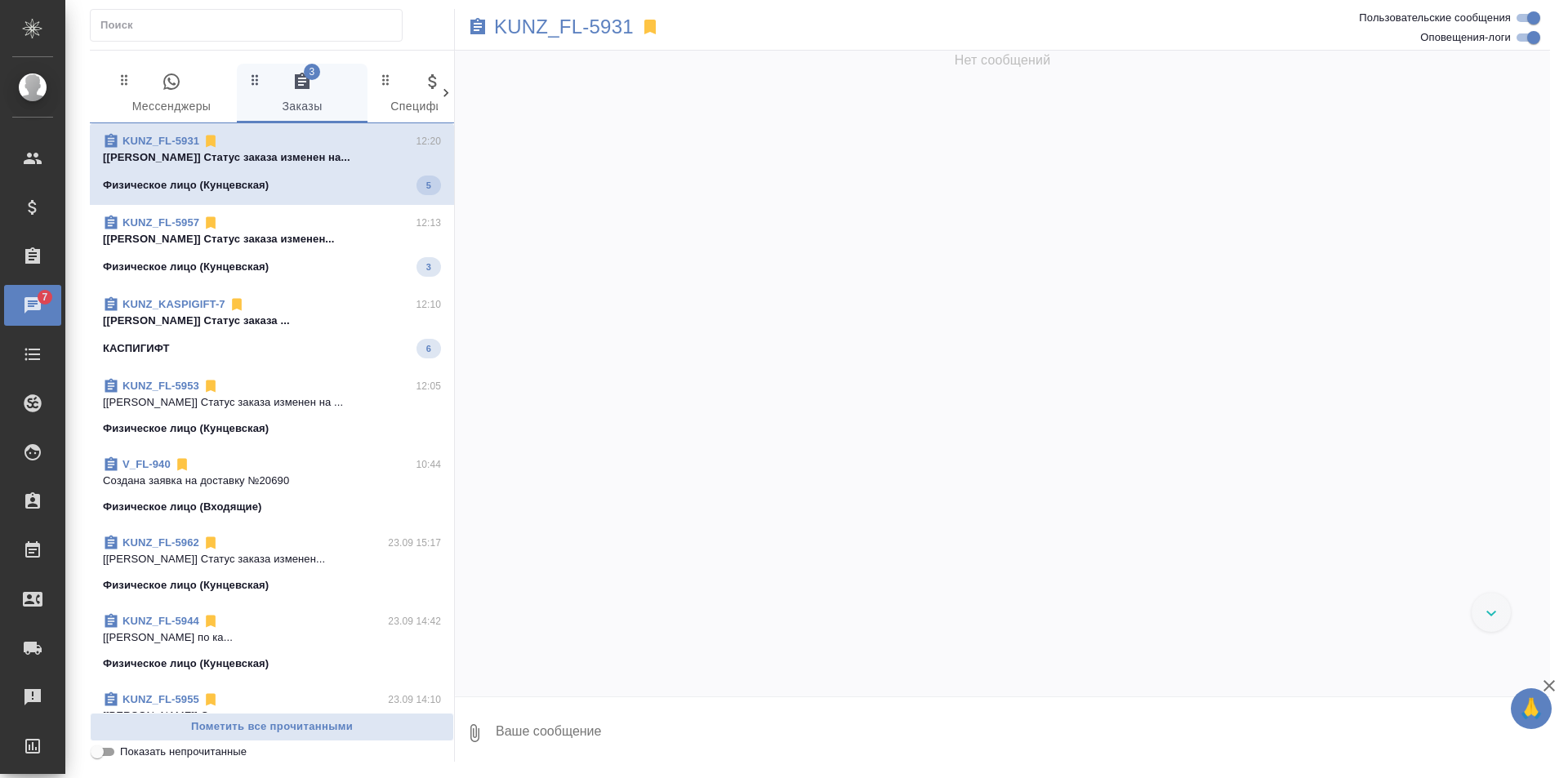
scroll to position [8670, 0]
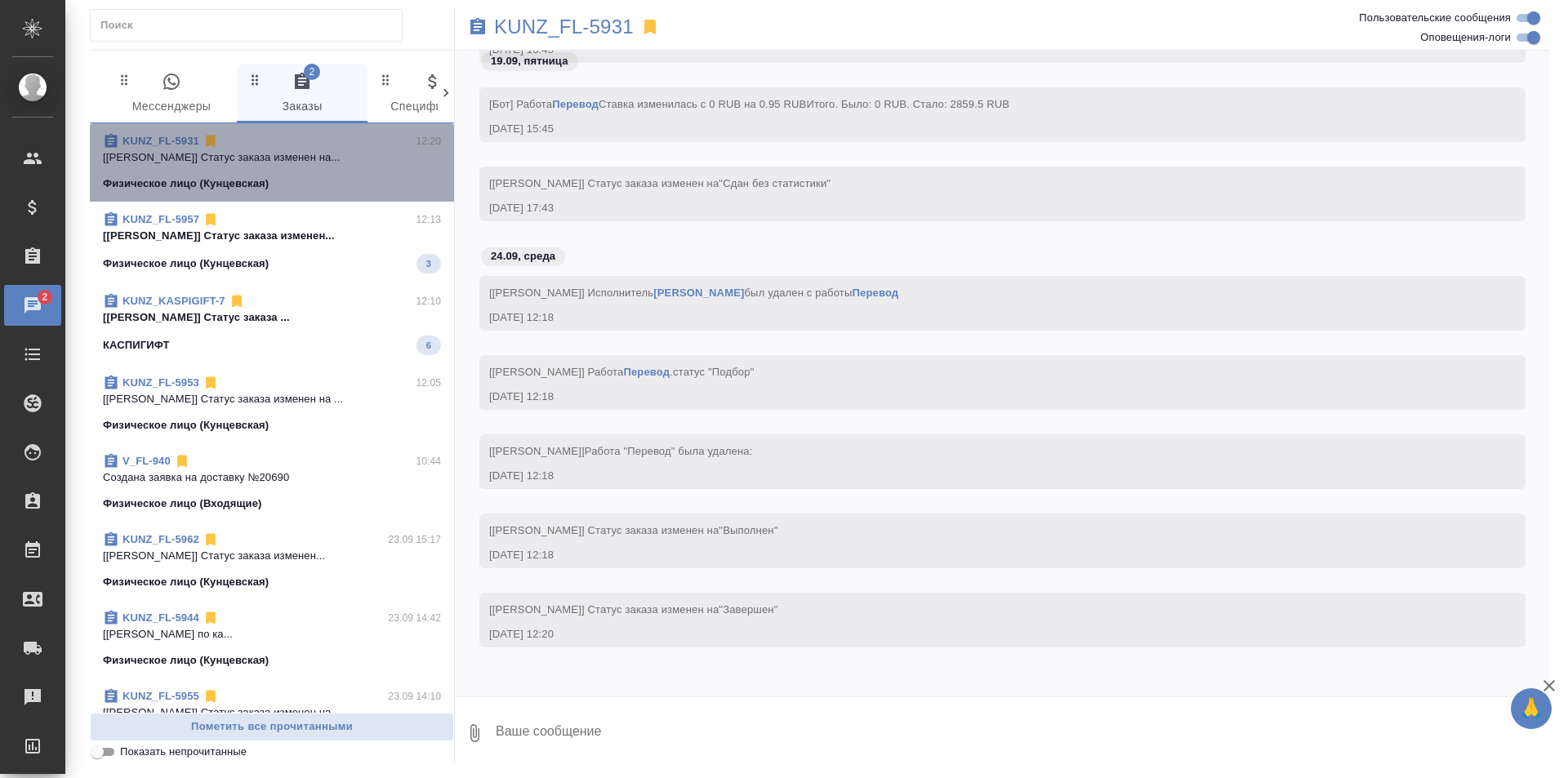
click at [346, 175] on div "Физическое лицо (Кунцевская)" at bounding box center [272, 183] width 338 height 16
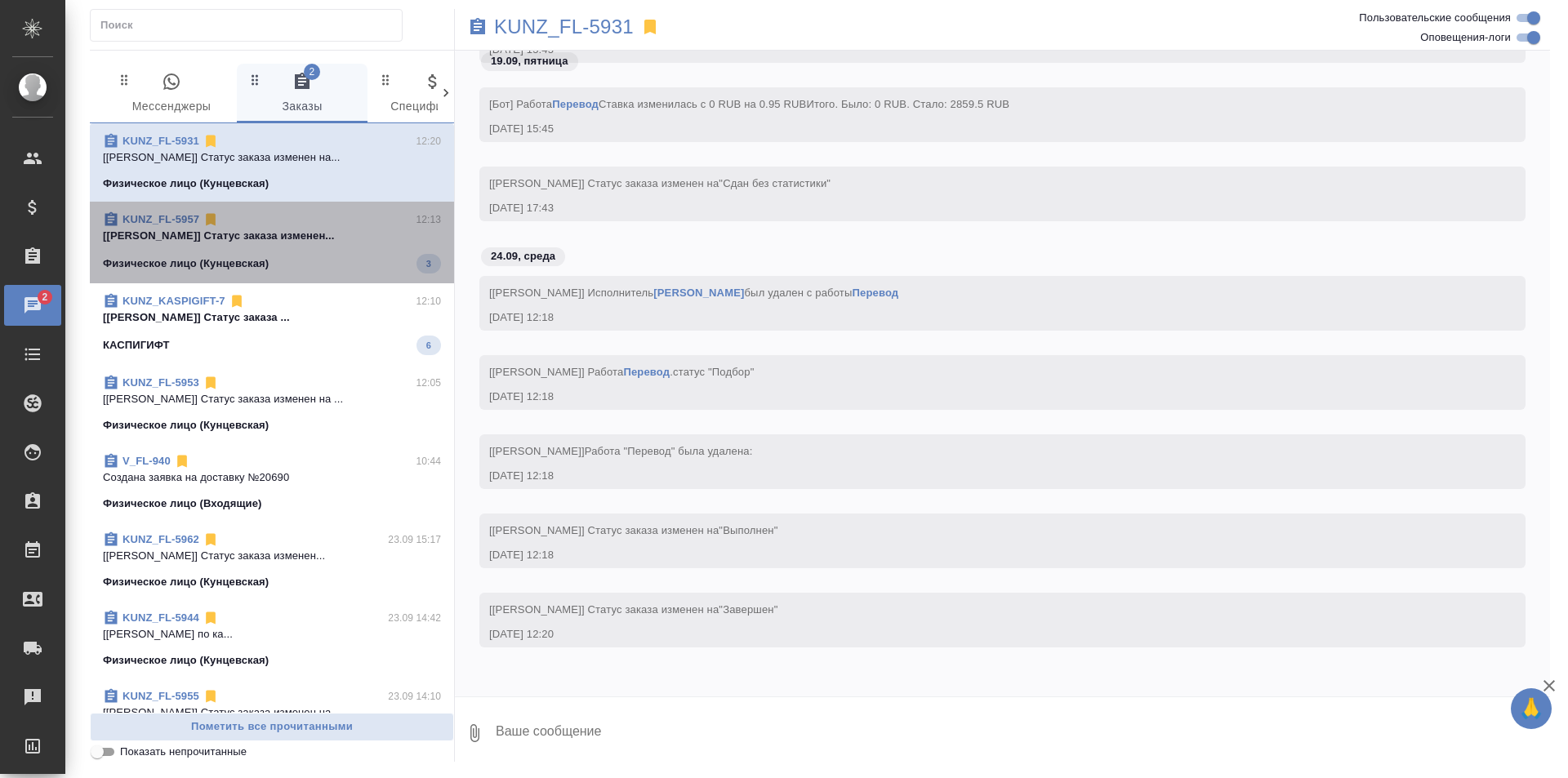
click at [347, 231] on p "[Зотова Екатерина] Статус заказа изменен..." at bounding box center [272, 236] width 338 height 16
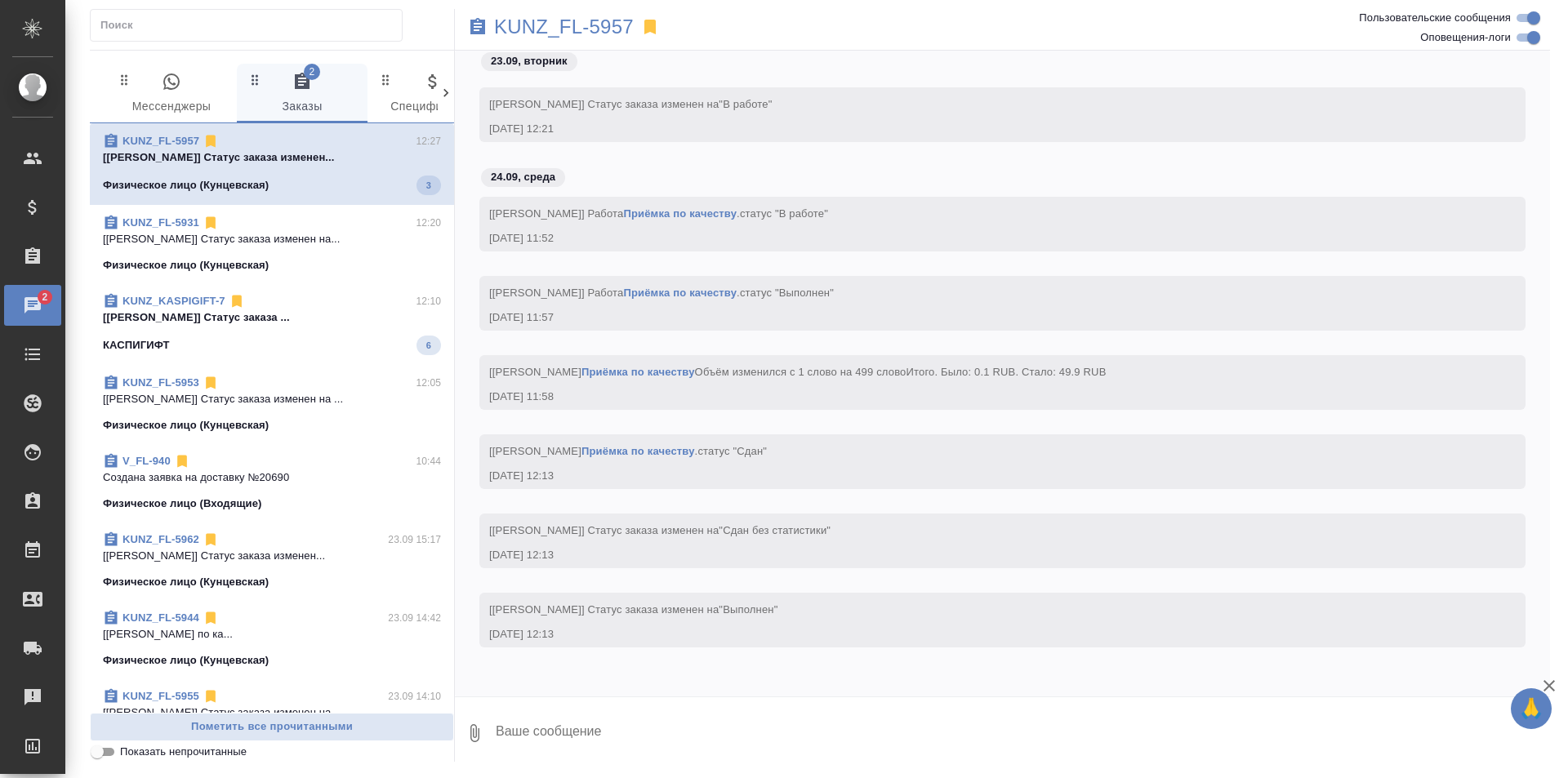
scroll to position [2465, 0]
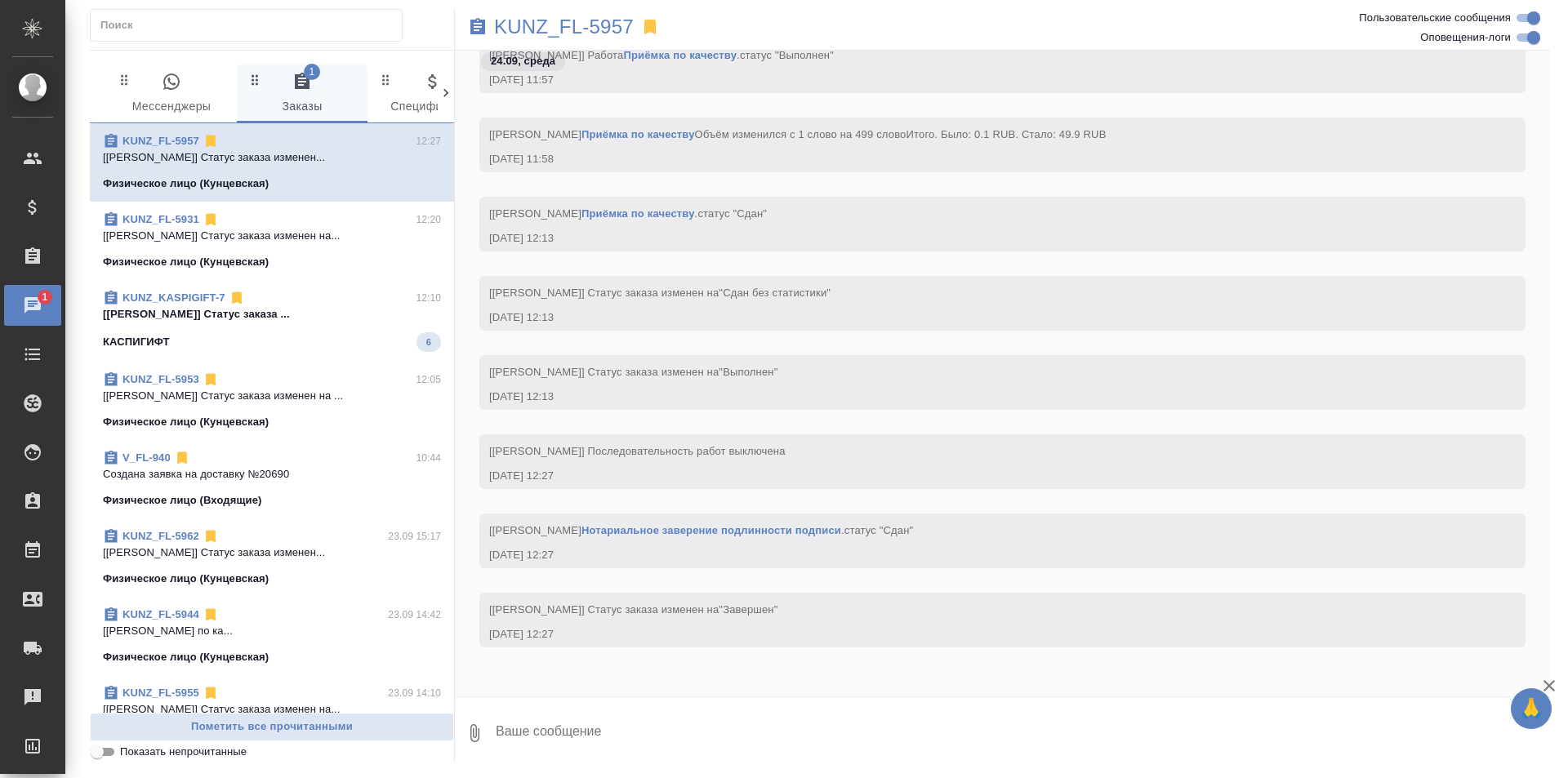
click at [330, 308] on p "[Тарабановская Анастасия] Статус заказа ..." at bounding box center [272, 313] width 338 height 16
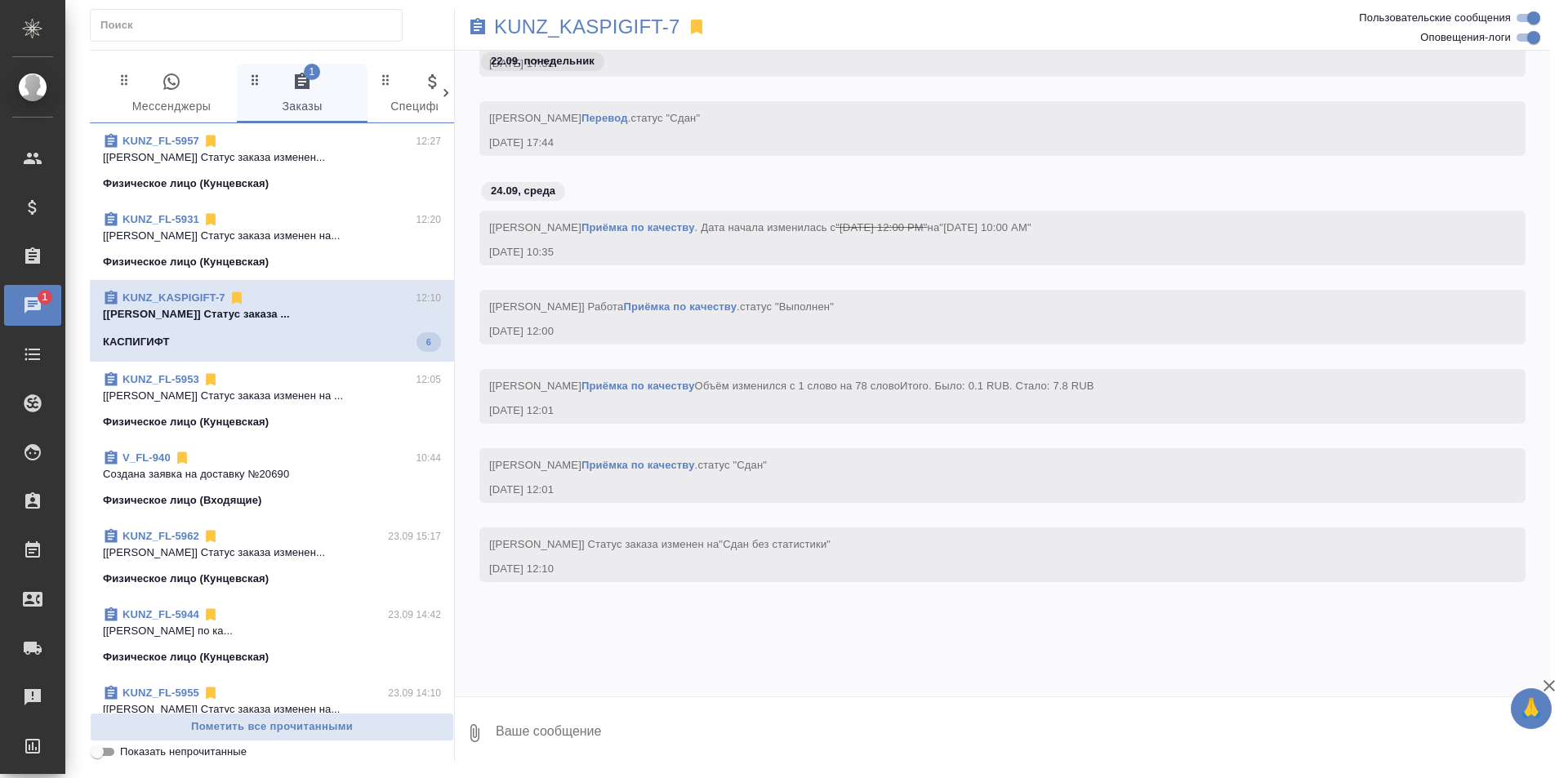
scroll to position [2511, 0]
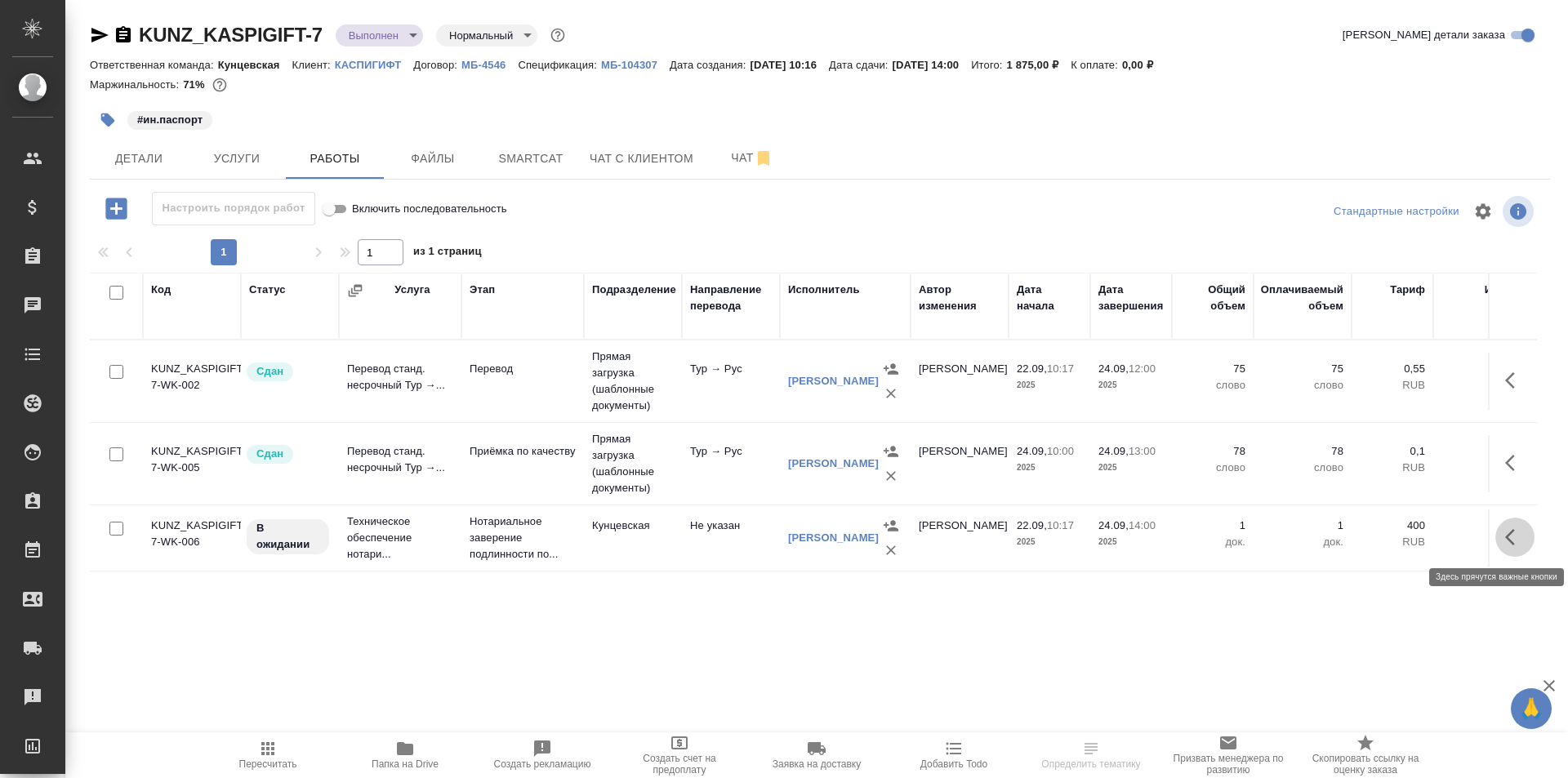
click at [1514, 532] on icon "button" at bounding box center [1514, 537] width 20 height 20
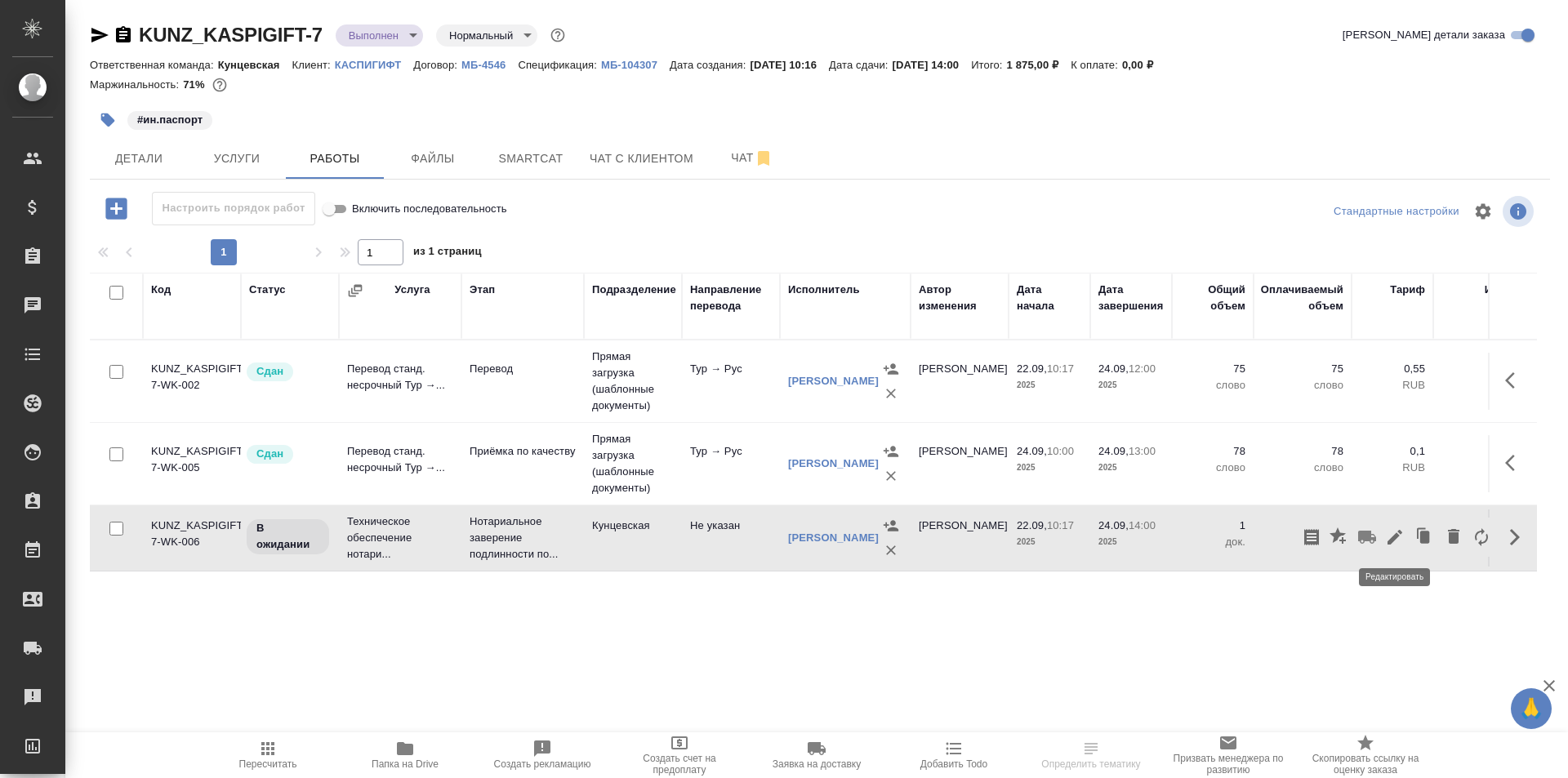
click at [1385, 535] on icon "button" at bounding box center [1395, 537] width 20 height 20
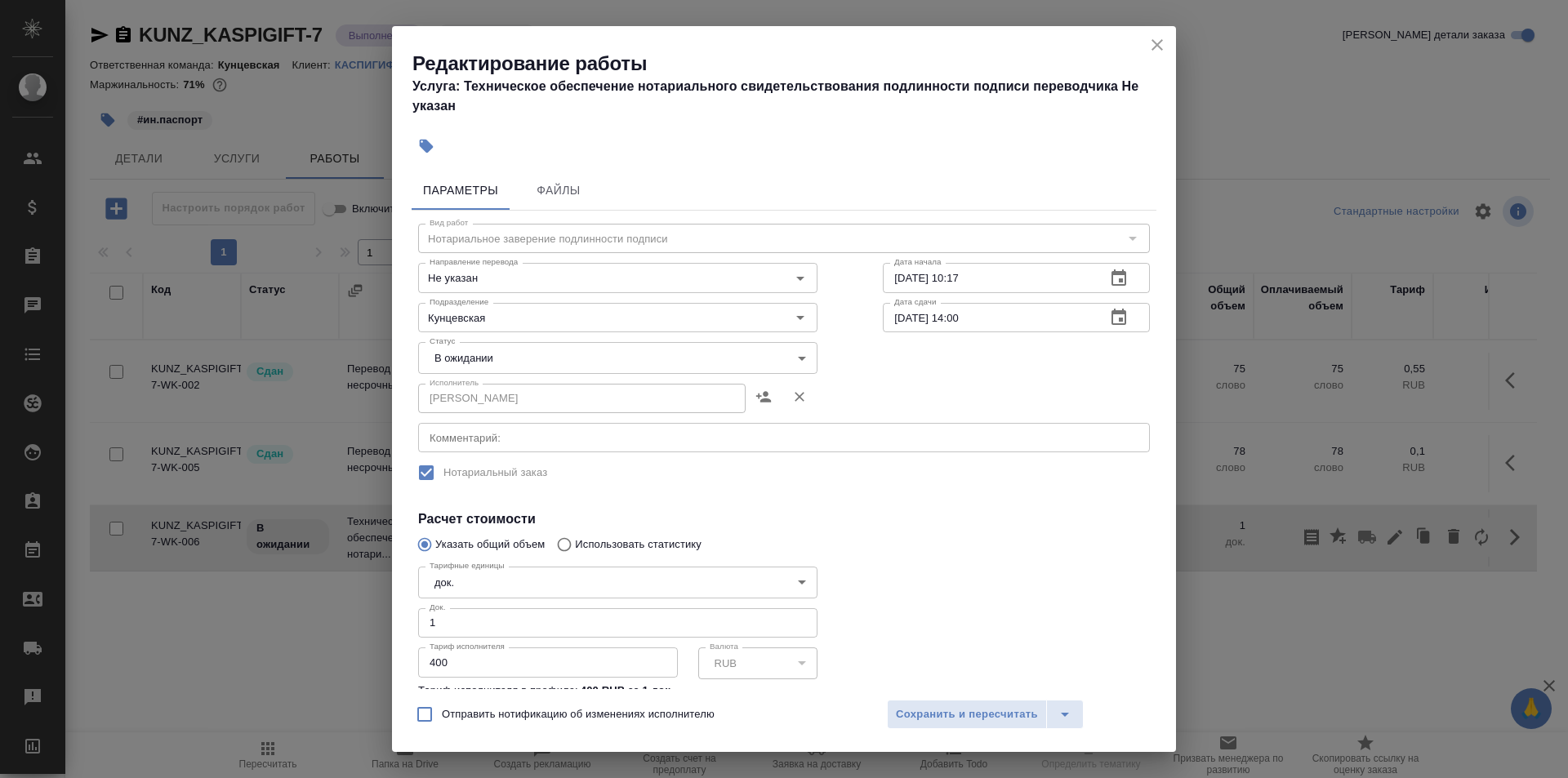
click at [537, 353] on body "🙏 .cls-1 fill:#fff; AWATERA Zotova Ekaterina Клиенты Спецификации Заказы 0 Чаты…" at bounding box center [784, 389] width 1568 height 778
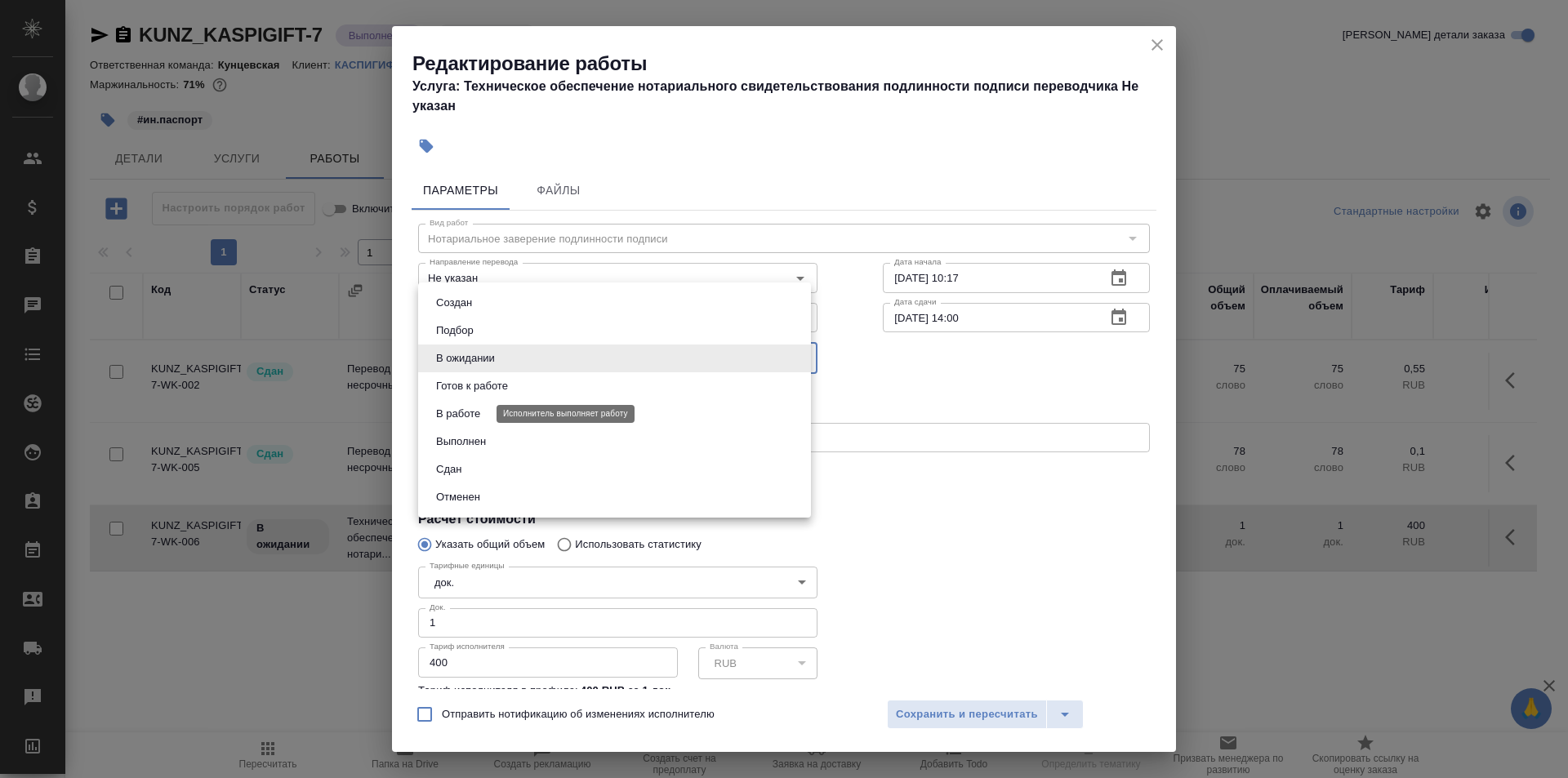
click at [479, 406] on button "В работе" at bounding box center [457, 414] width 54 height 18
type input "inProgress"
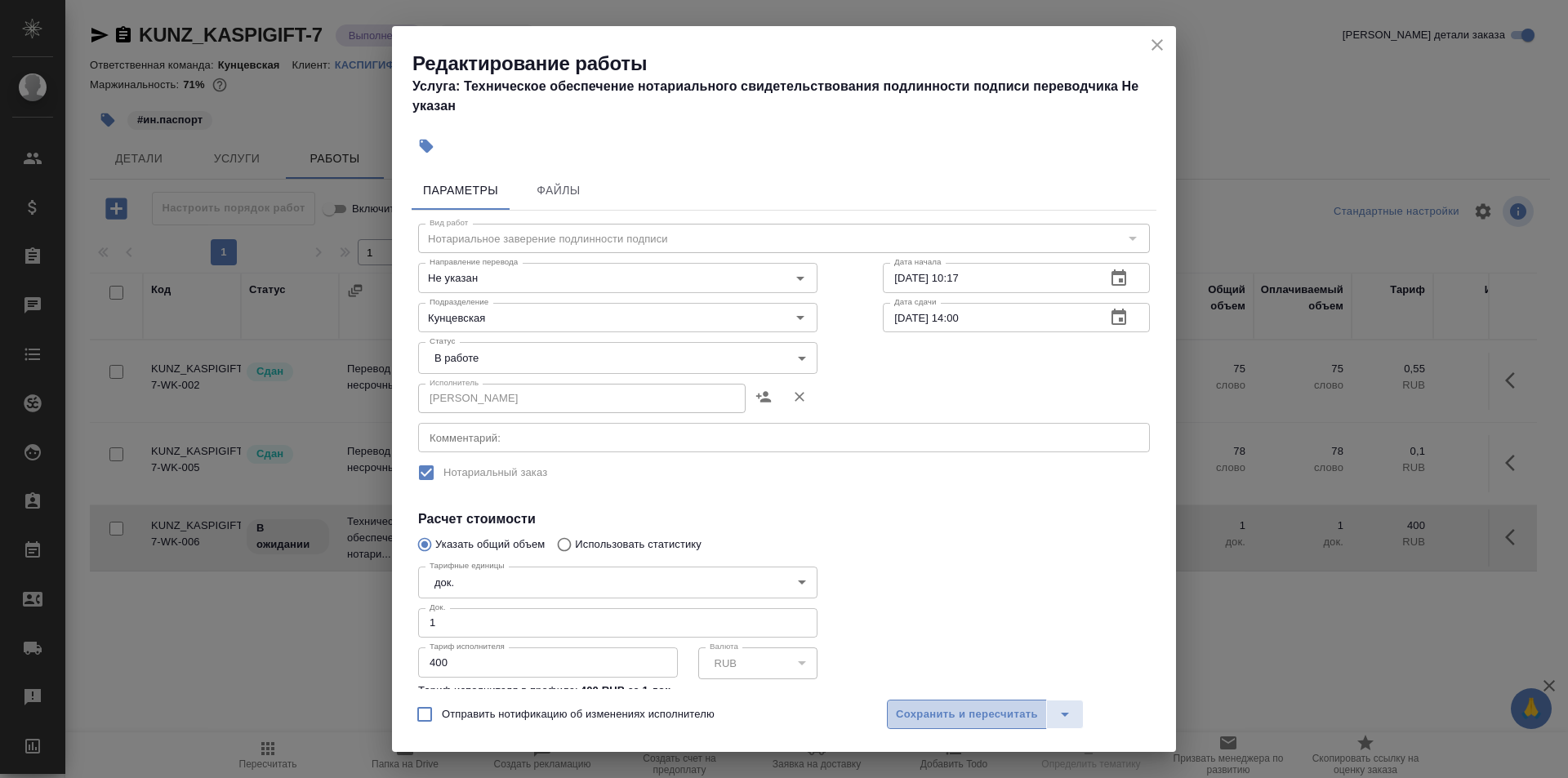
click at [947, 712] on span "Сохранить и пересчитать" at bounding box center [967, 715] width 142 height 19
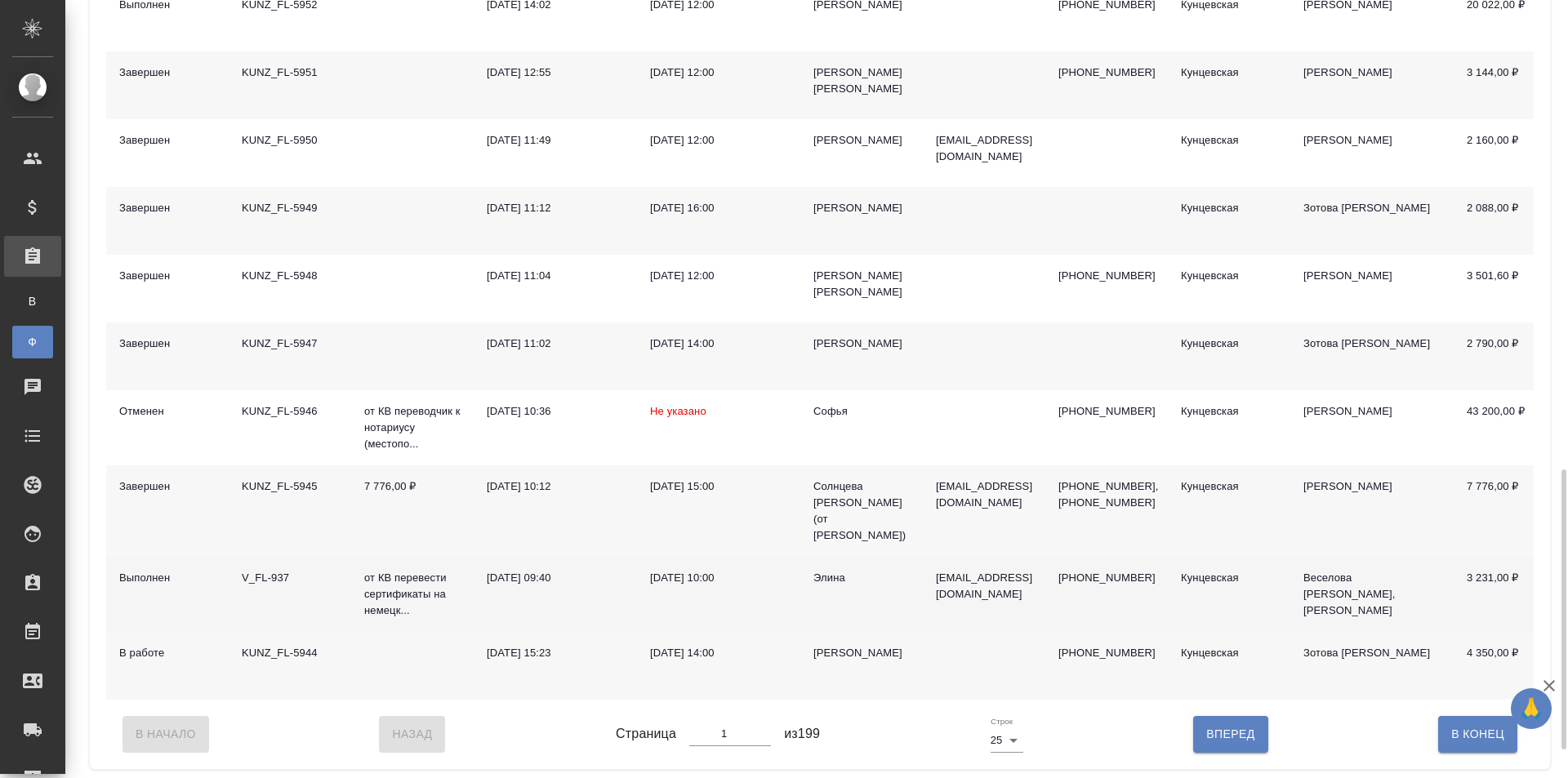
scroll to position [1378, 0]
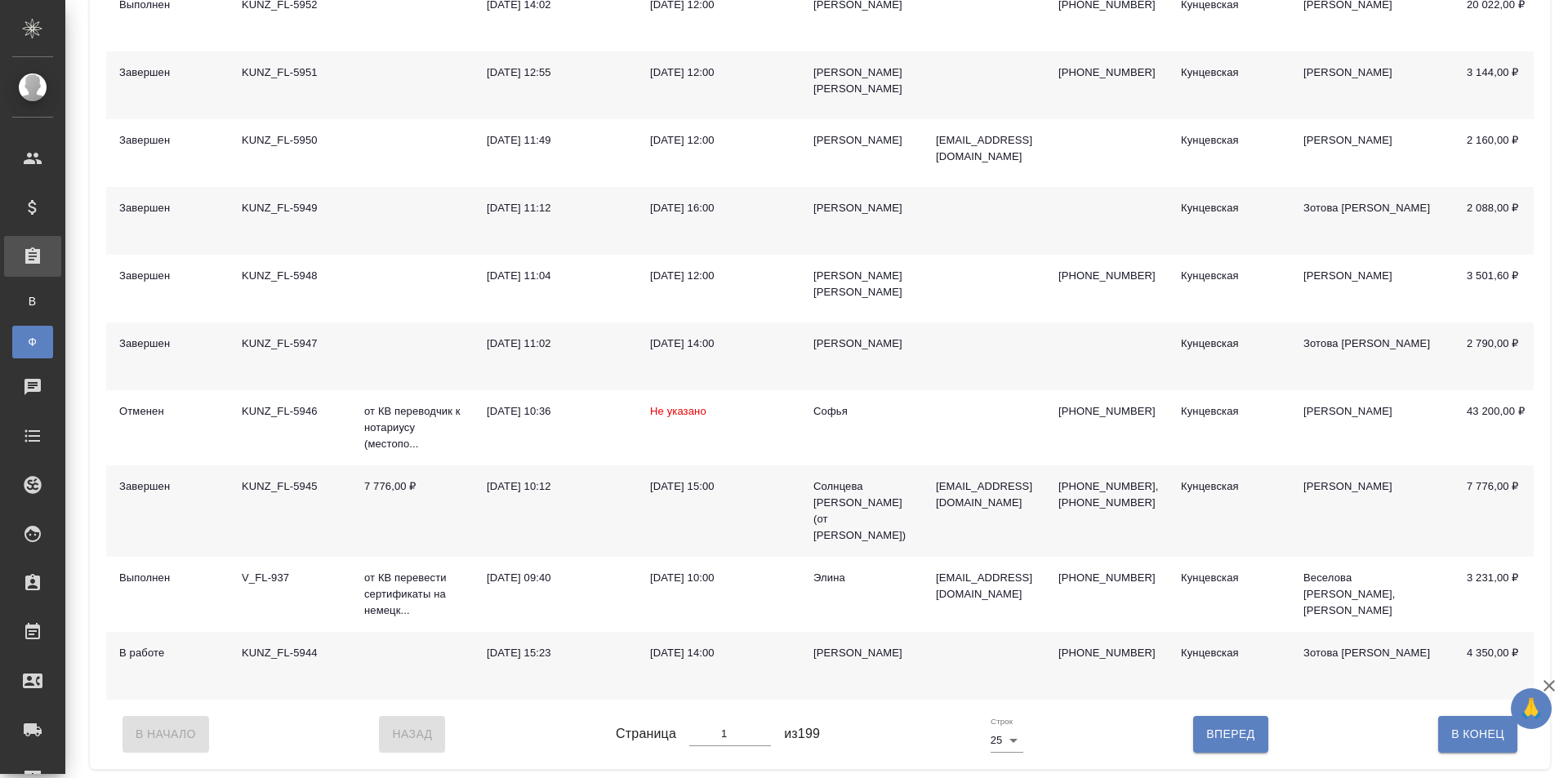
click at [311, 646] on div "KUNZ_FL-5944" at bounding box center [290, 652] width 97 height 16
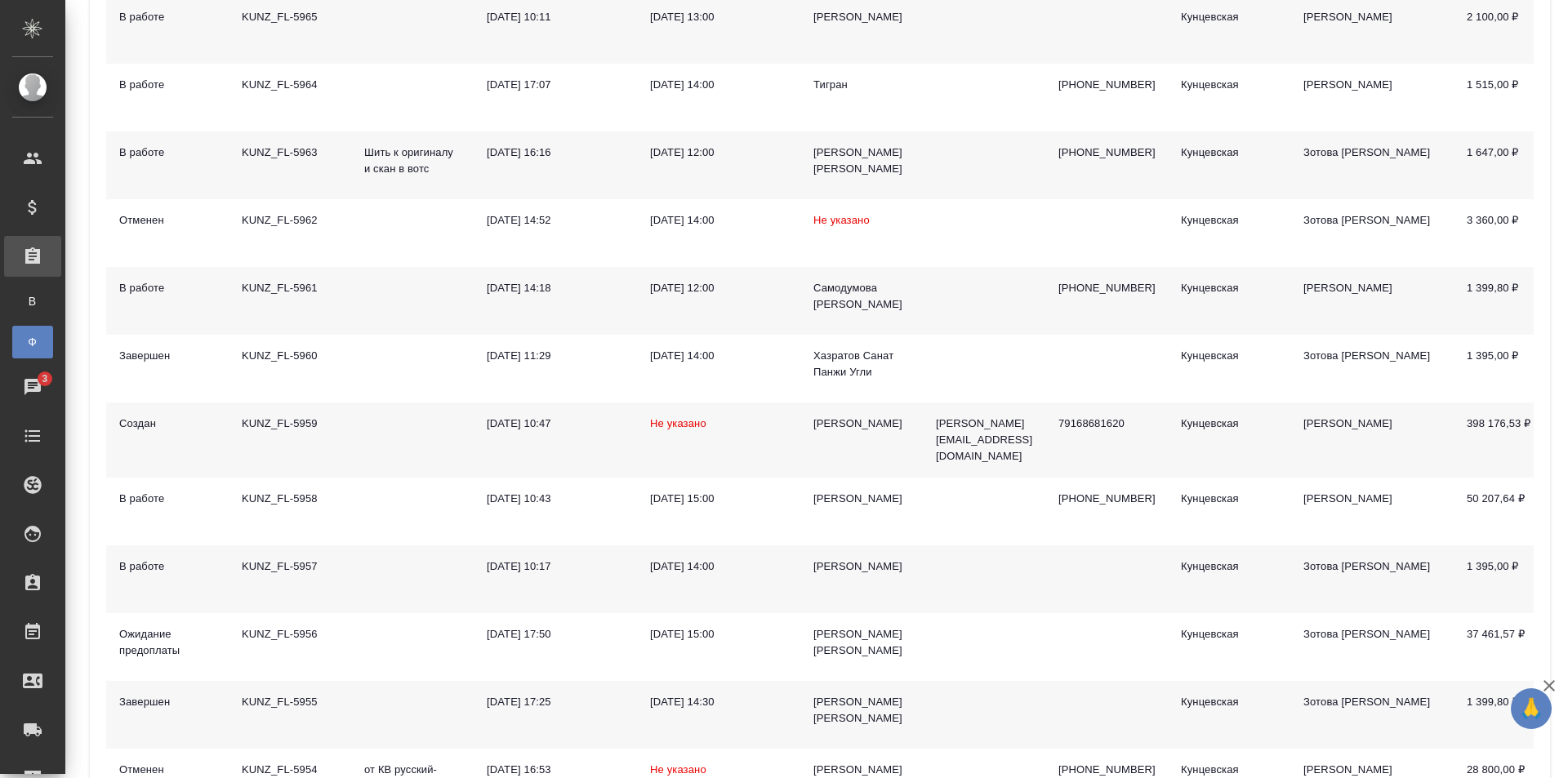
scroll to position [0, 0]
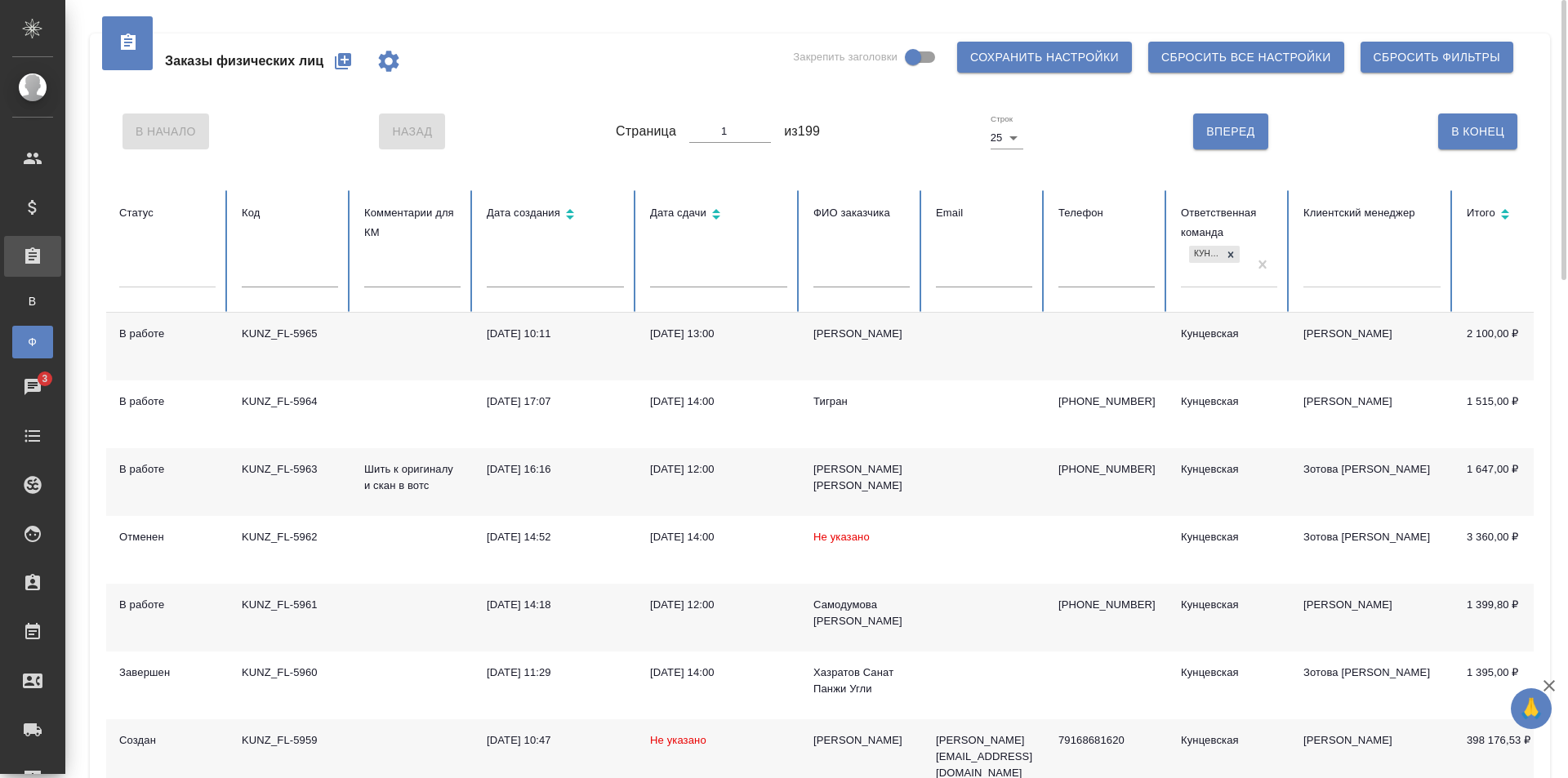
click at [333, 58] on icon "button" at bounding box center [343, 61] width 20 height 20
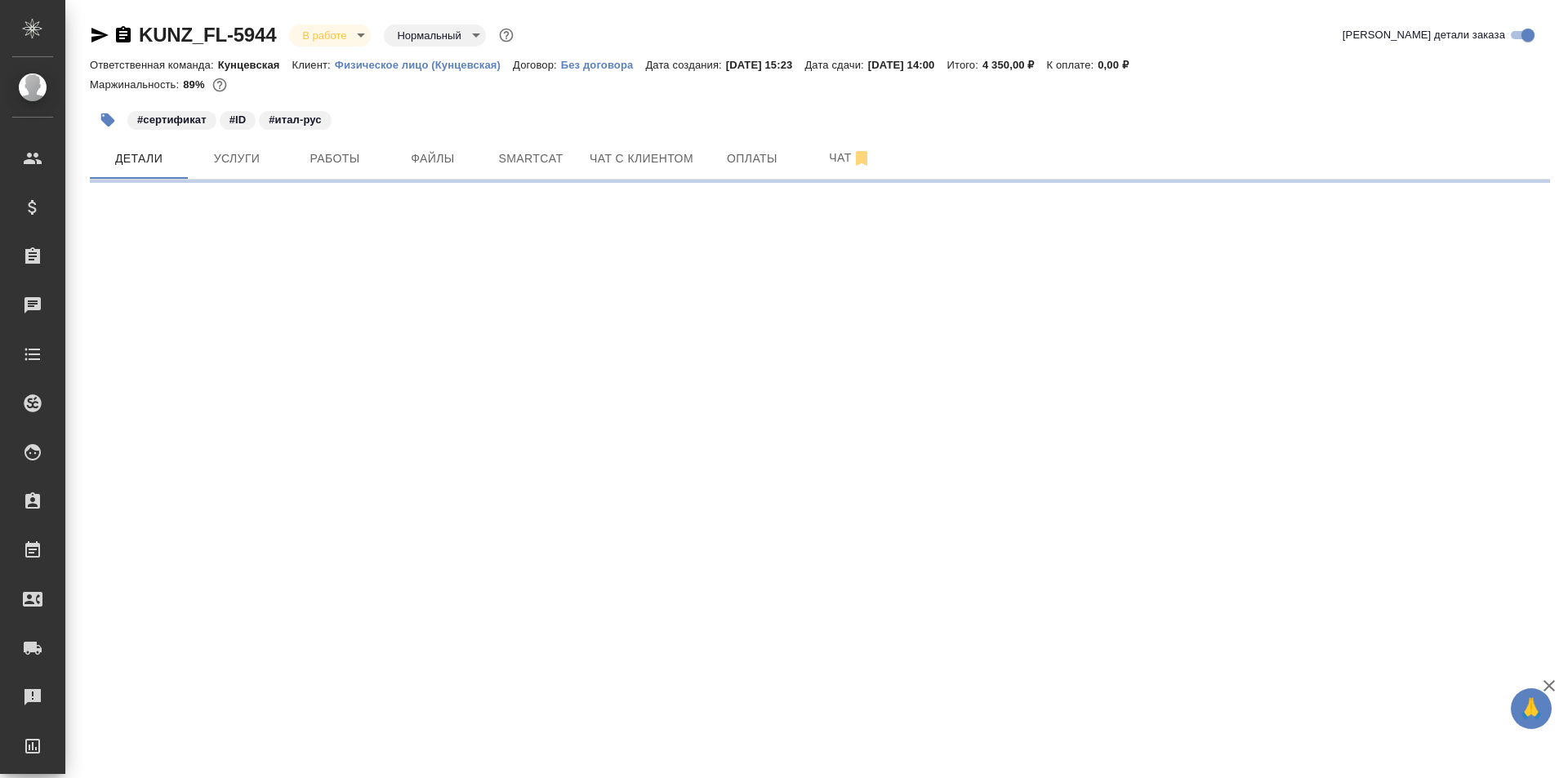
select select "RU"
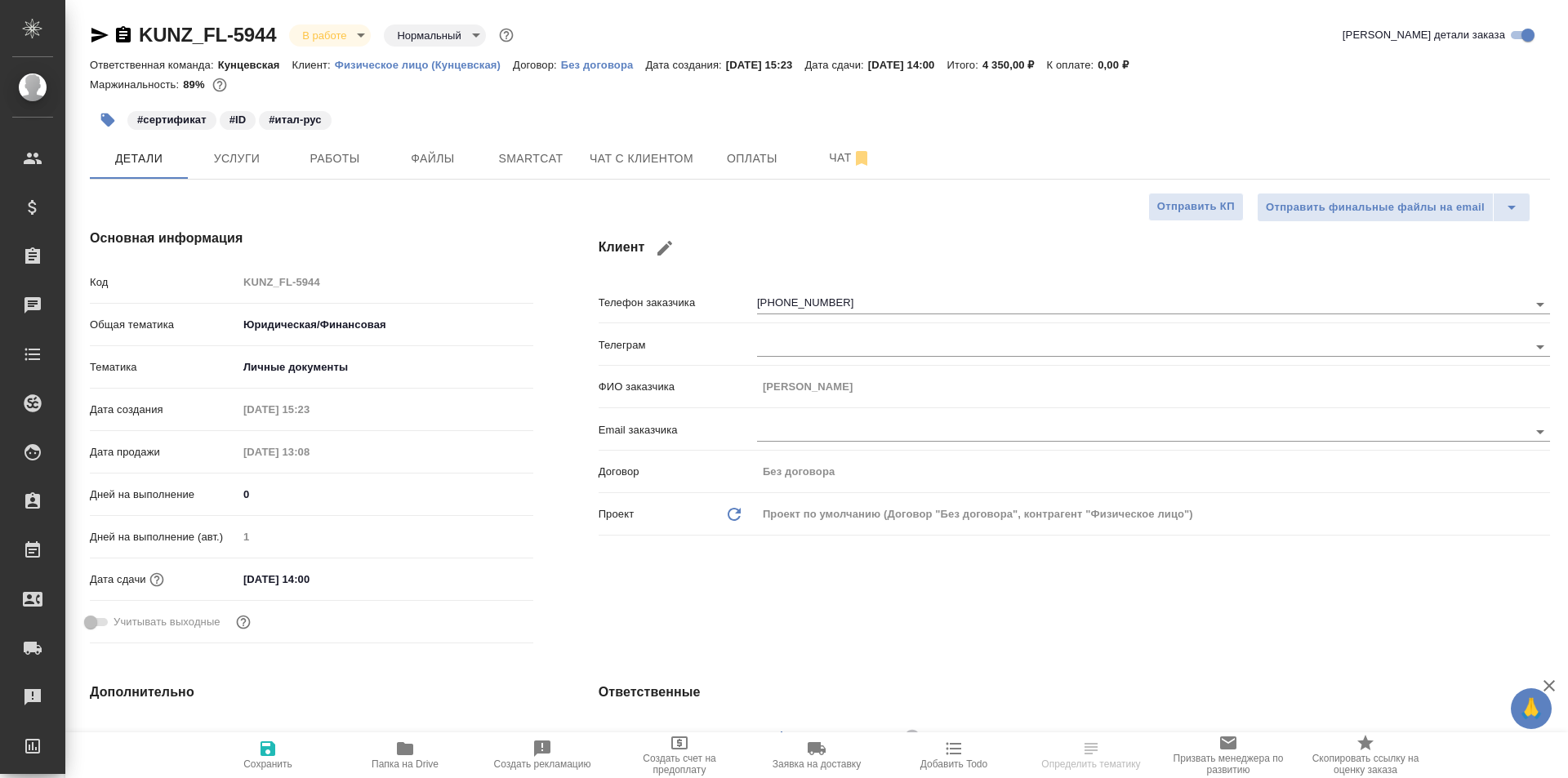
type textarea "x"
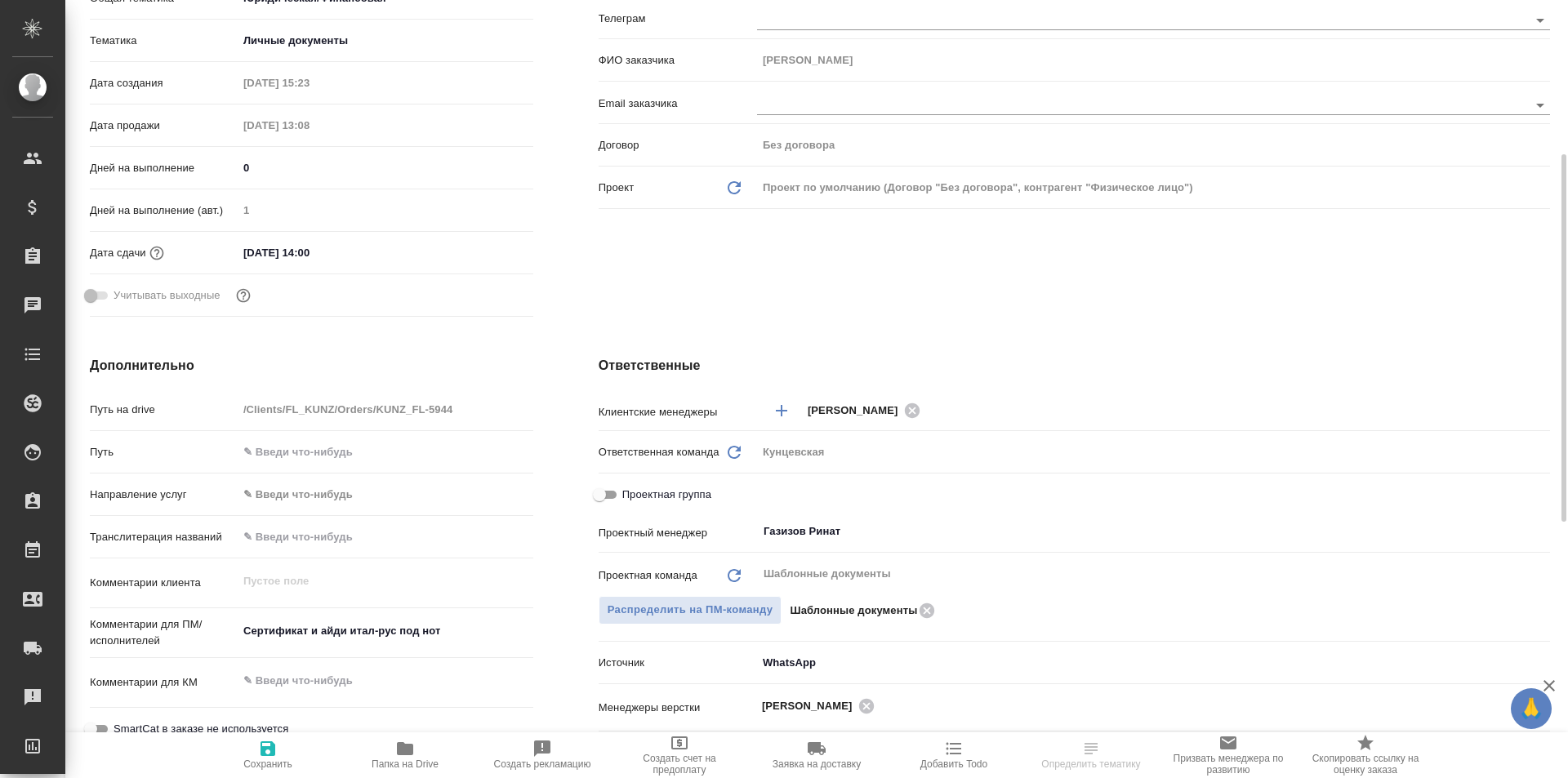
scroll to position [408, 0]
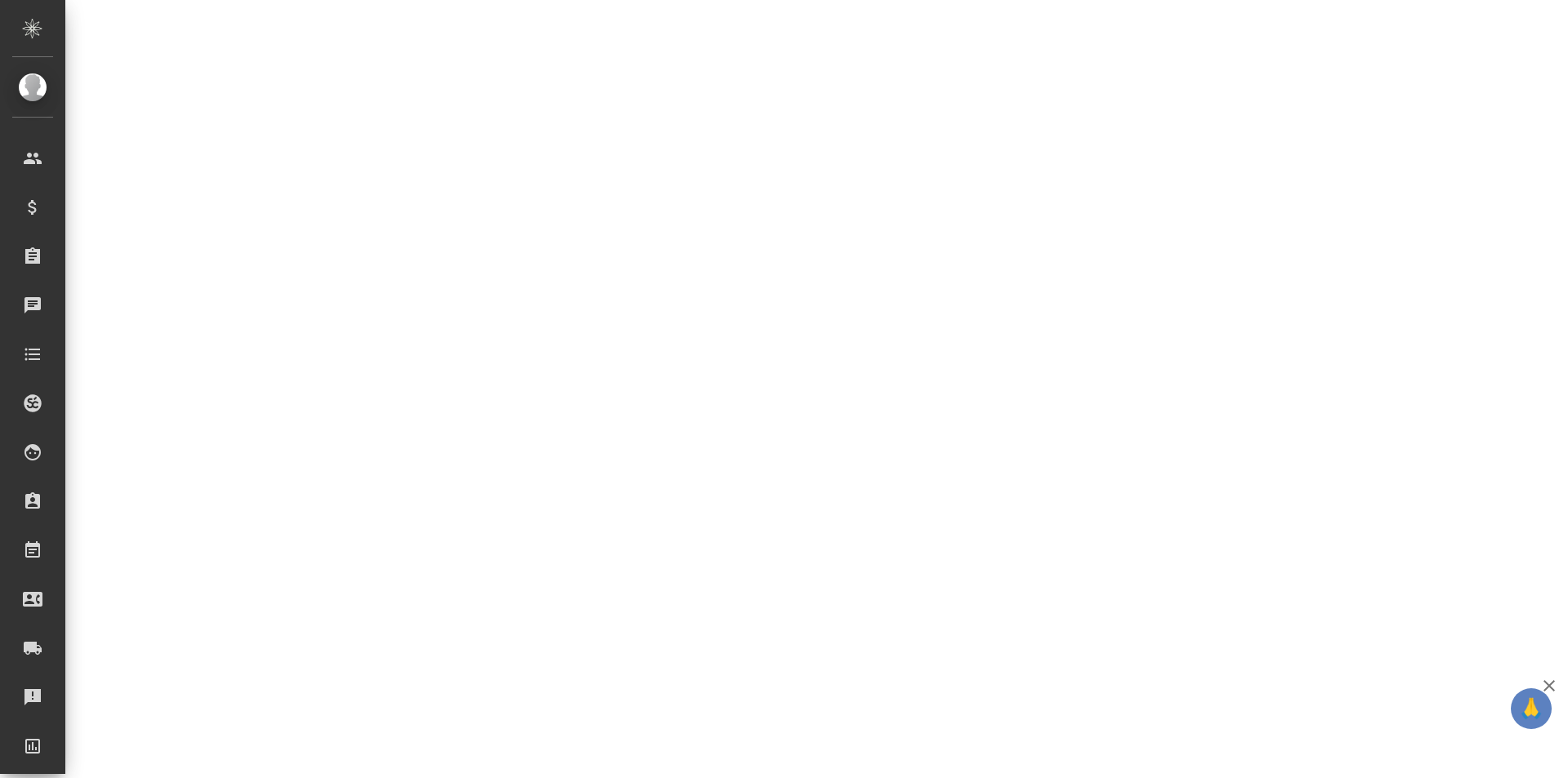
select select "RU"
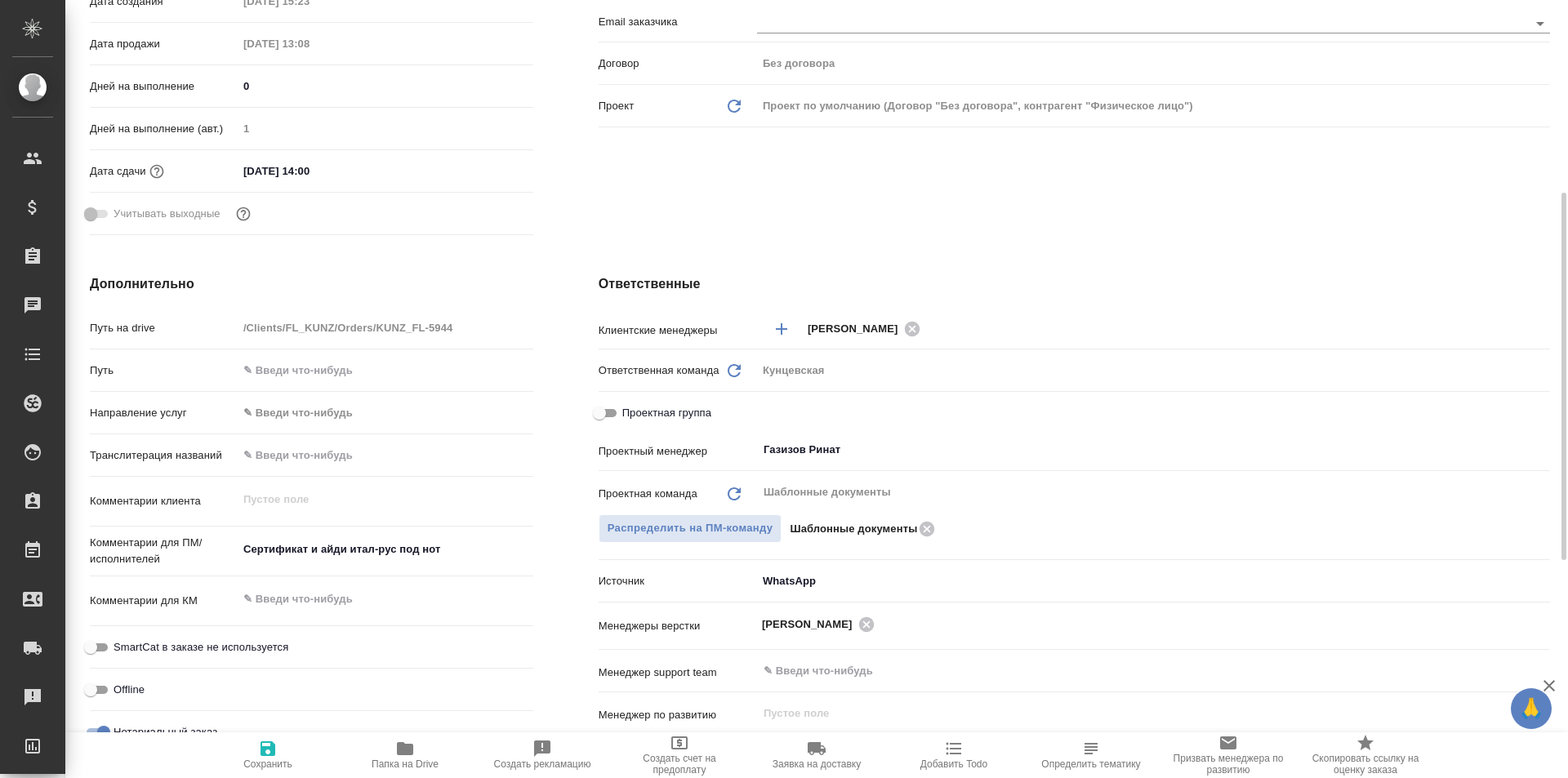
type textarea "x"
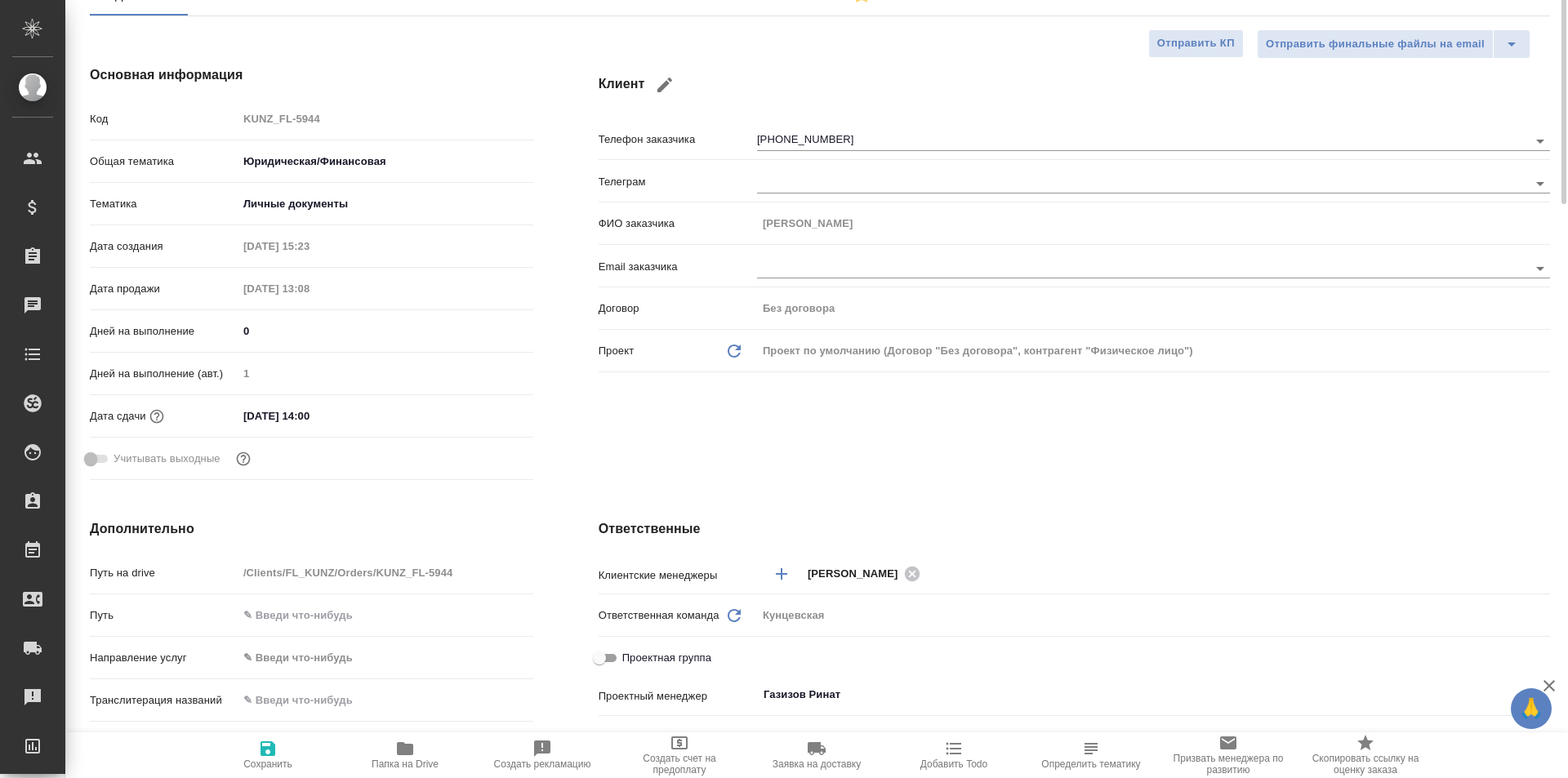
scroll to position [0, 0]
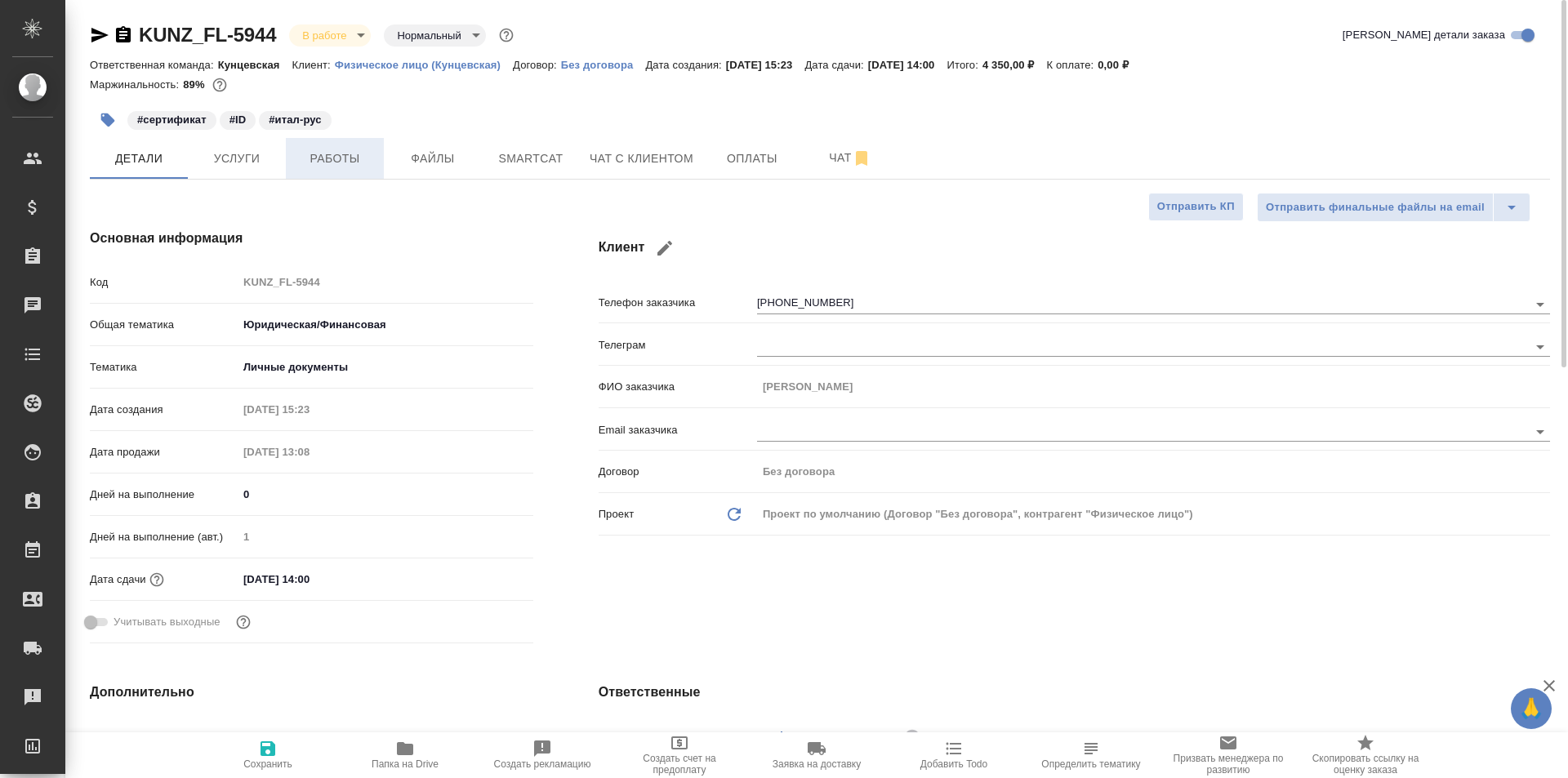
click at [342, 168] on span "Работы" at bounding box center [334, 159] width 79 height 21
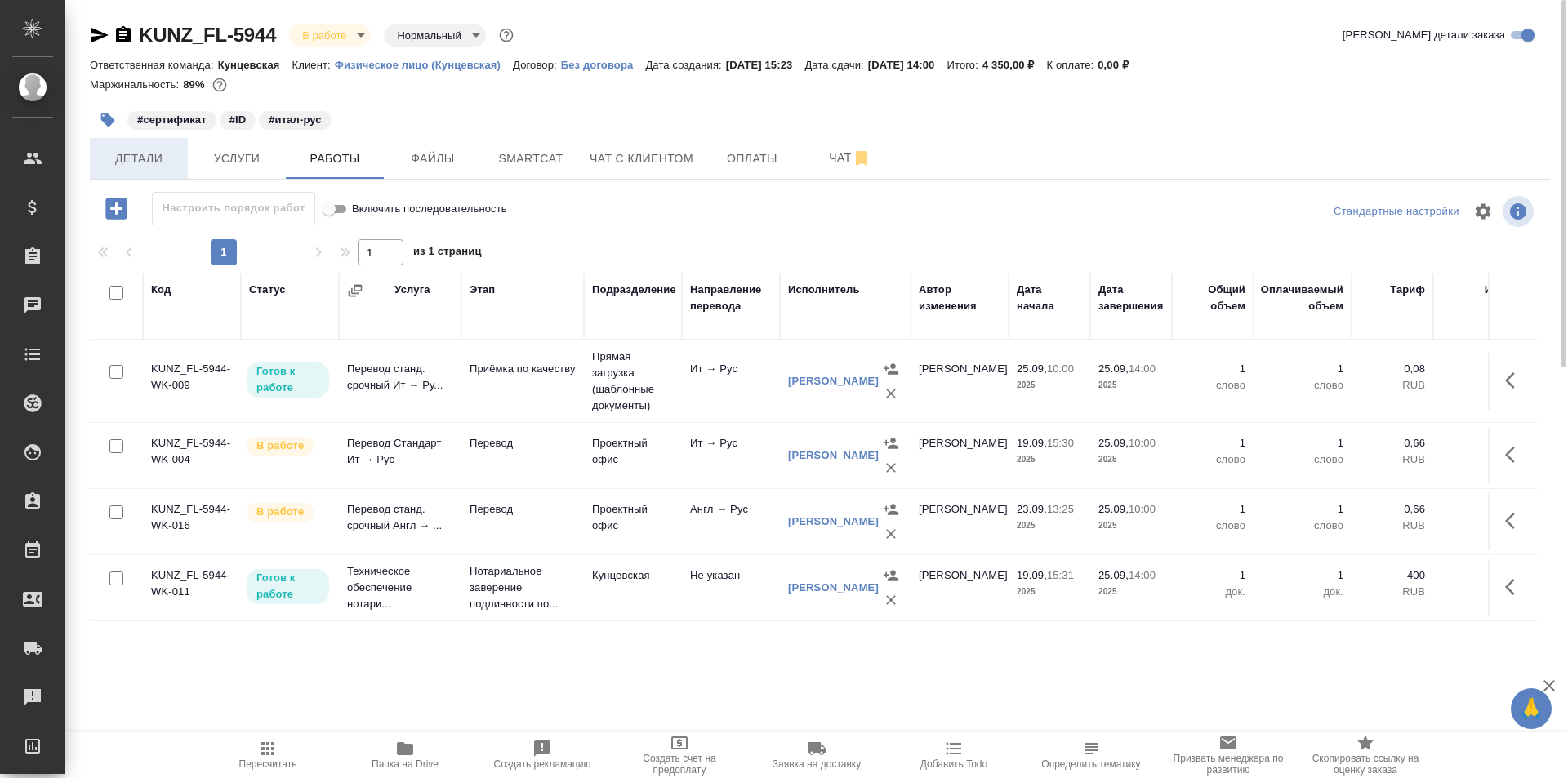
click at [116, 161] on span "Детали" at bounding box center [138, 159] width 79 height 21
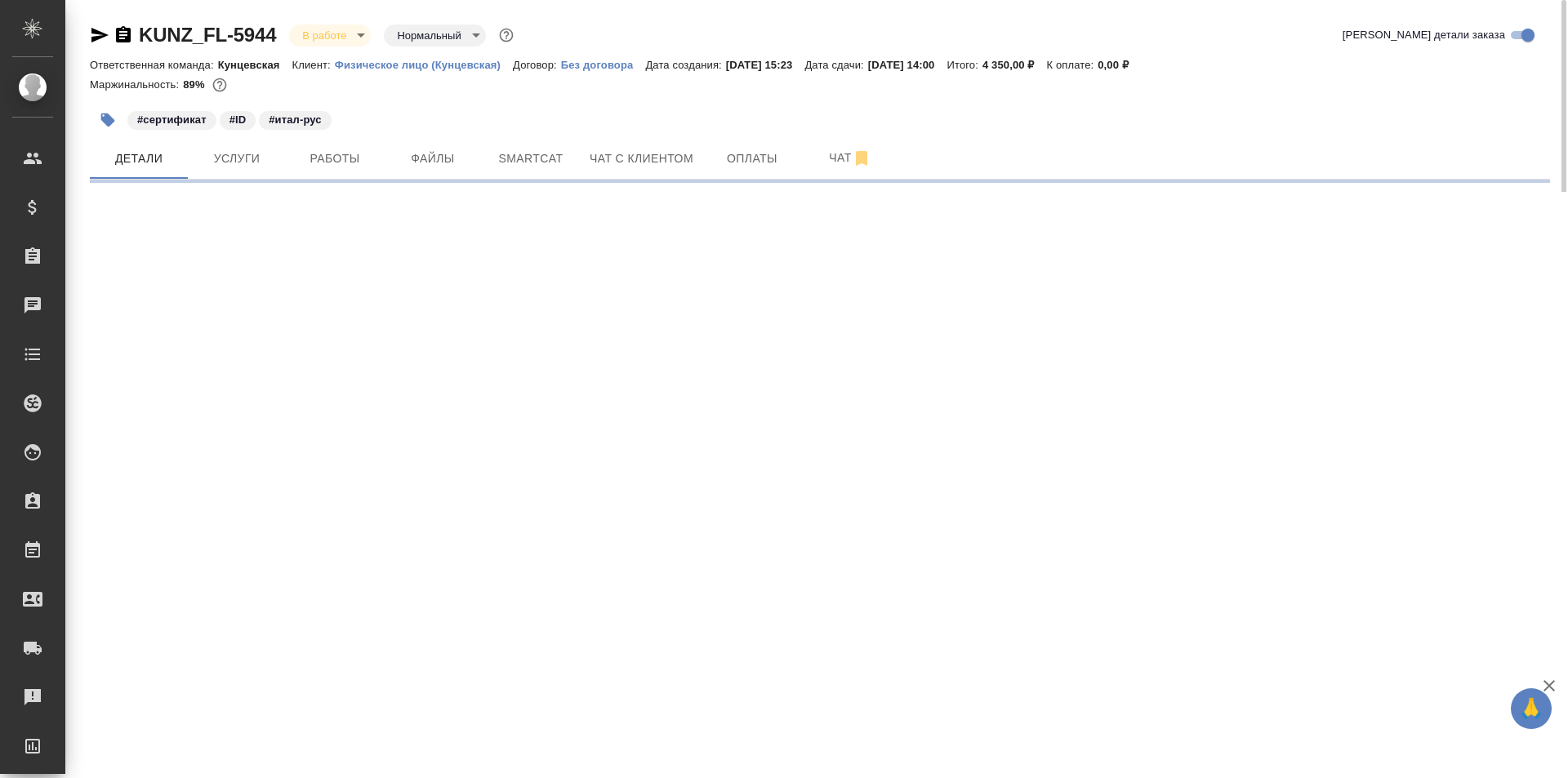
select select "RU"
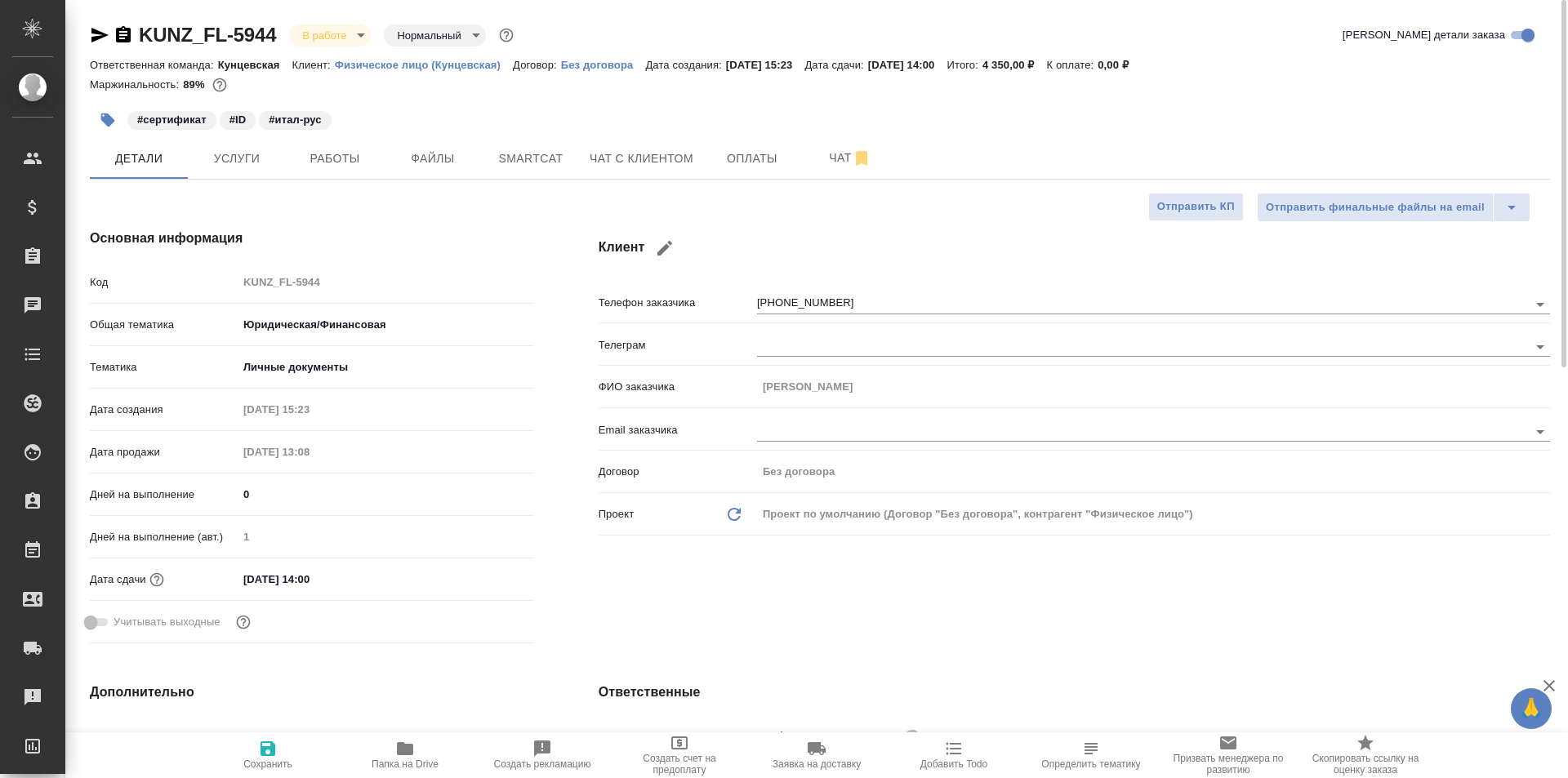
type textarea "x"
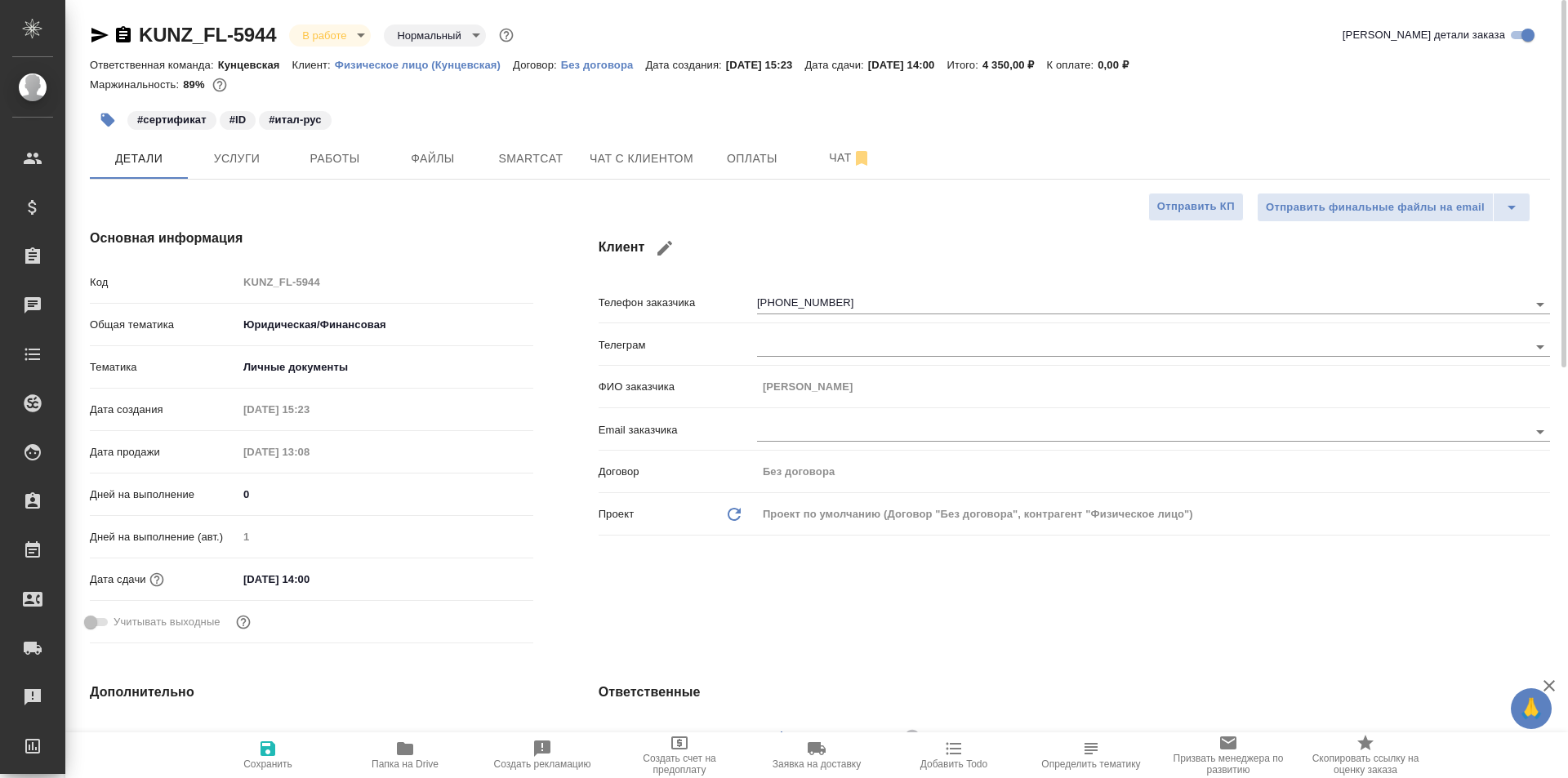
type textarea "x"
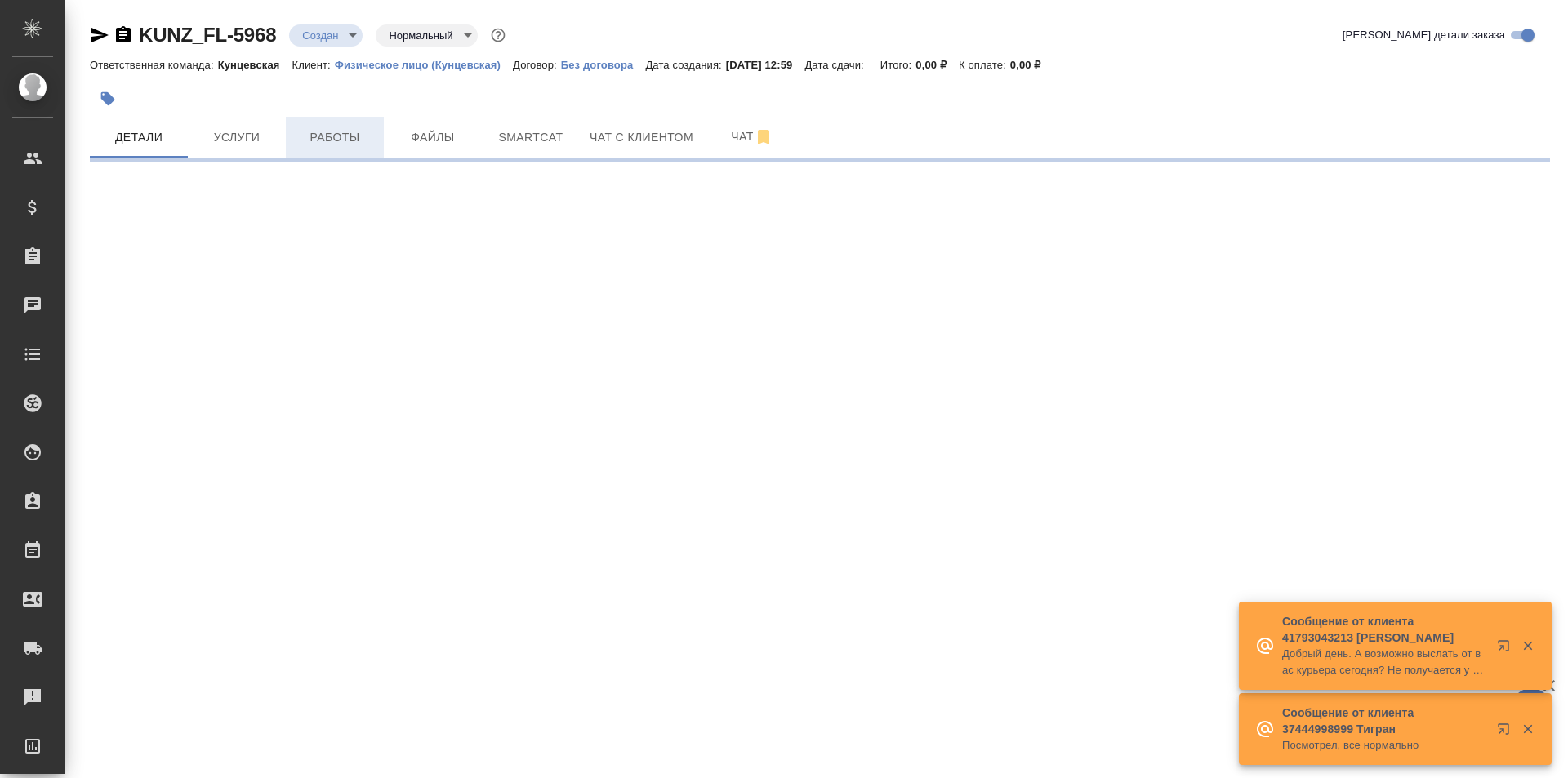
select select "RU"
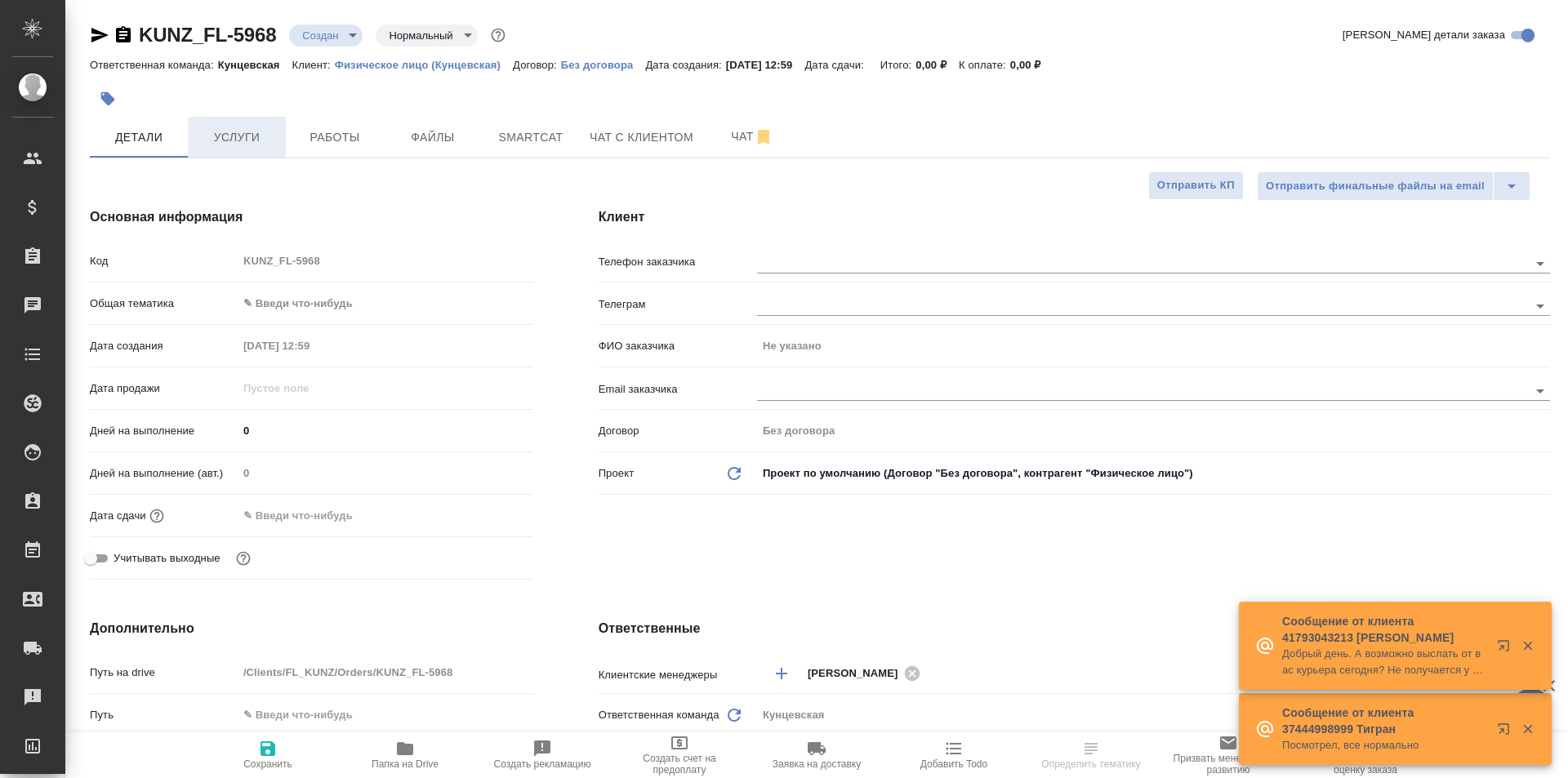
type textarea "x"
click at [276, 290] on body "🙏 .cls-1 fill:#fff; AWATERA [PERSON_NAME] Спецификации Заказы 3 Чаты Todo Проек…" at bounding box center [784, 389] width 1568 height 778
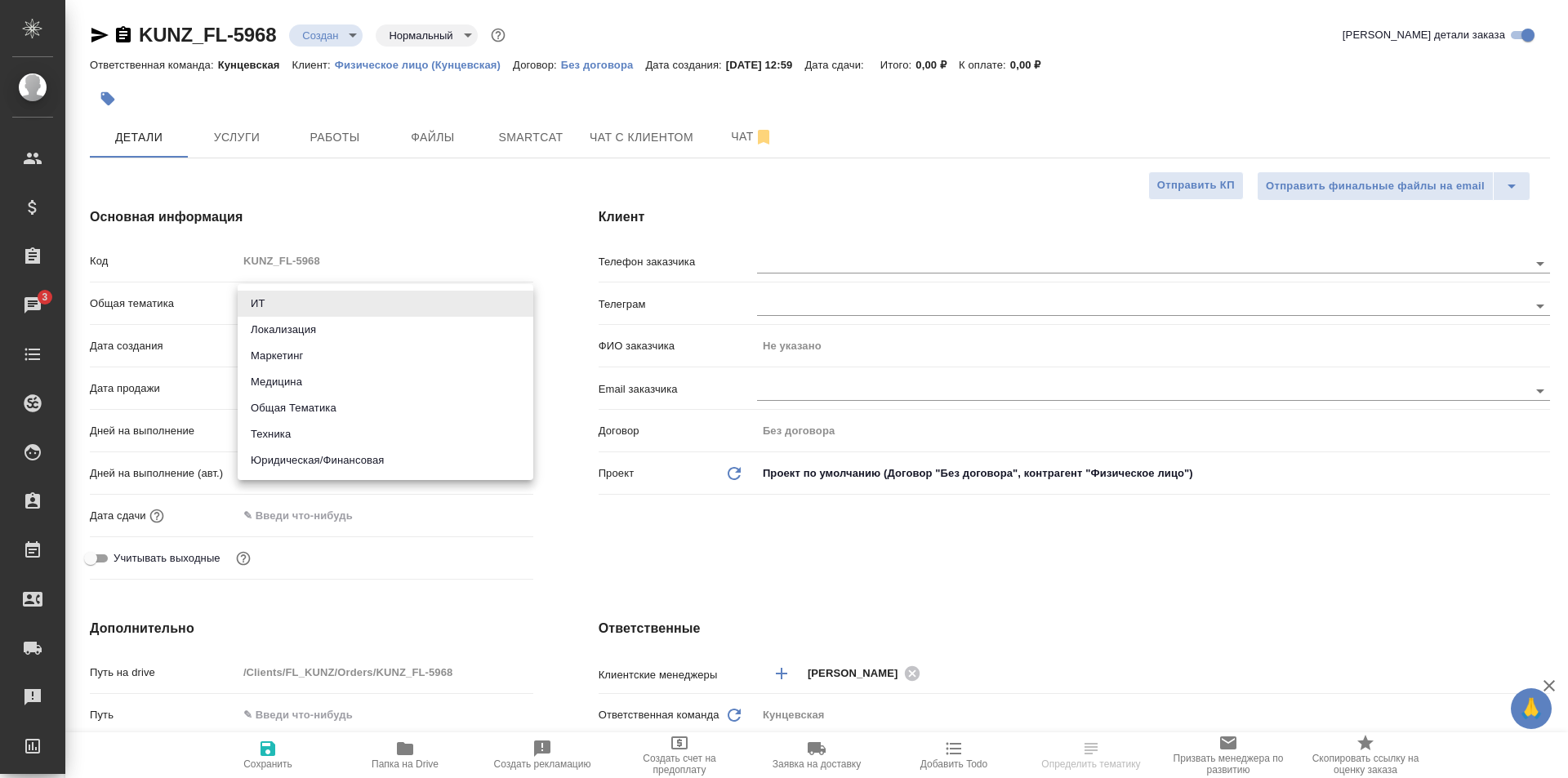
click at [323, 460] on li "Юридическая/Финансовая" at bounding box center [385, 461] width 295 height 27
type input "yr-fn"
type textarea "x"
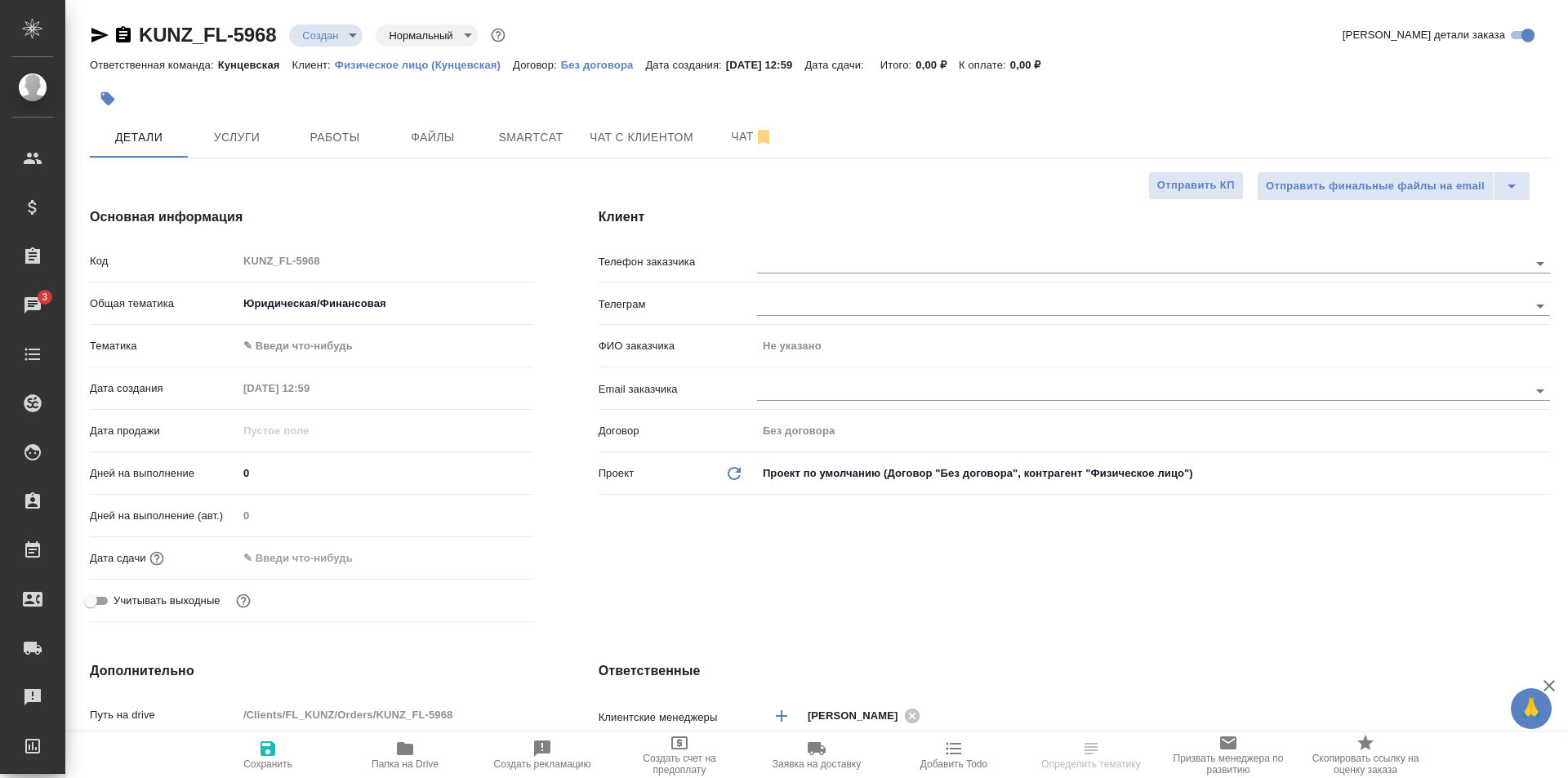
click at [288, 341] on body "🙏 .cls-1 fill:#fff; AWATERA Zotova Ekaterina Клиенты Спецификации Заказы 3 Чаты…" at bounding box center [784, 389] width 1568 height 778
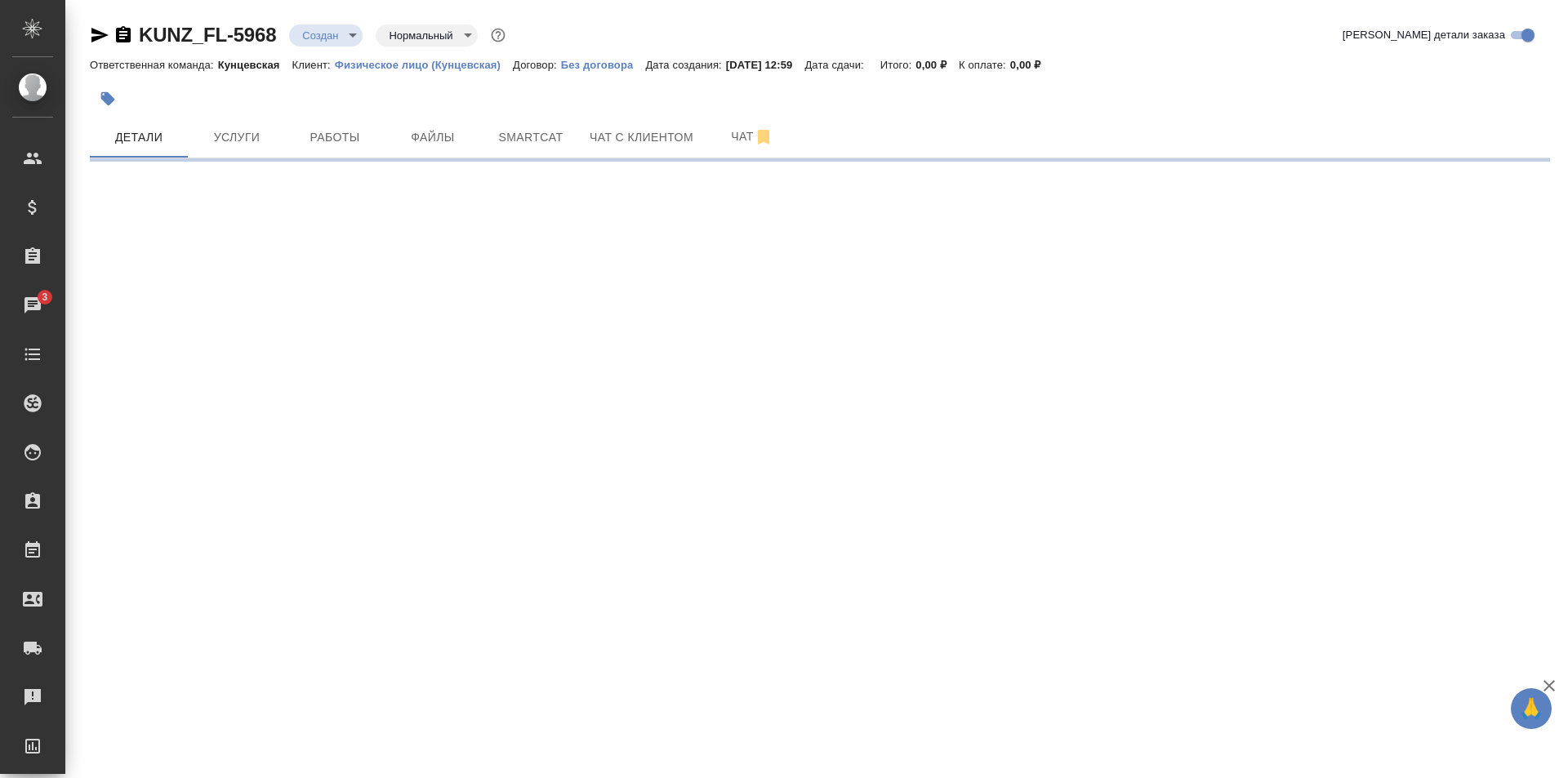
select select "RU"
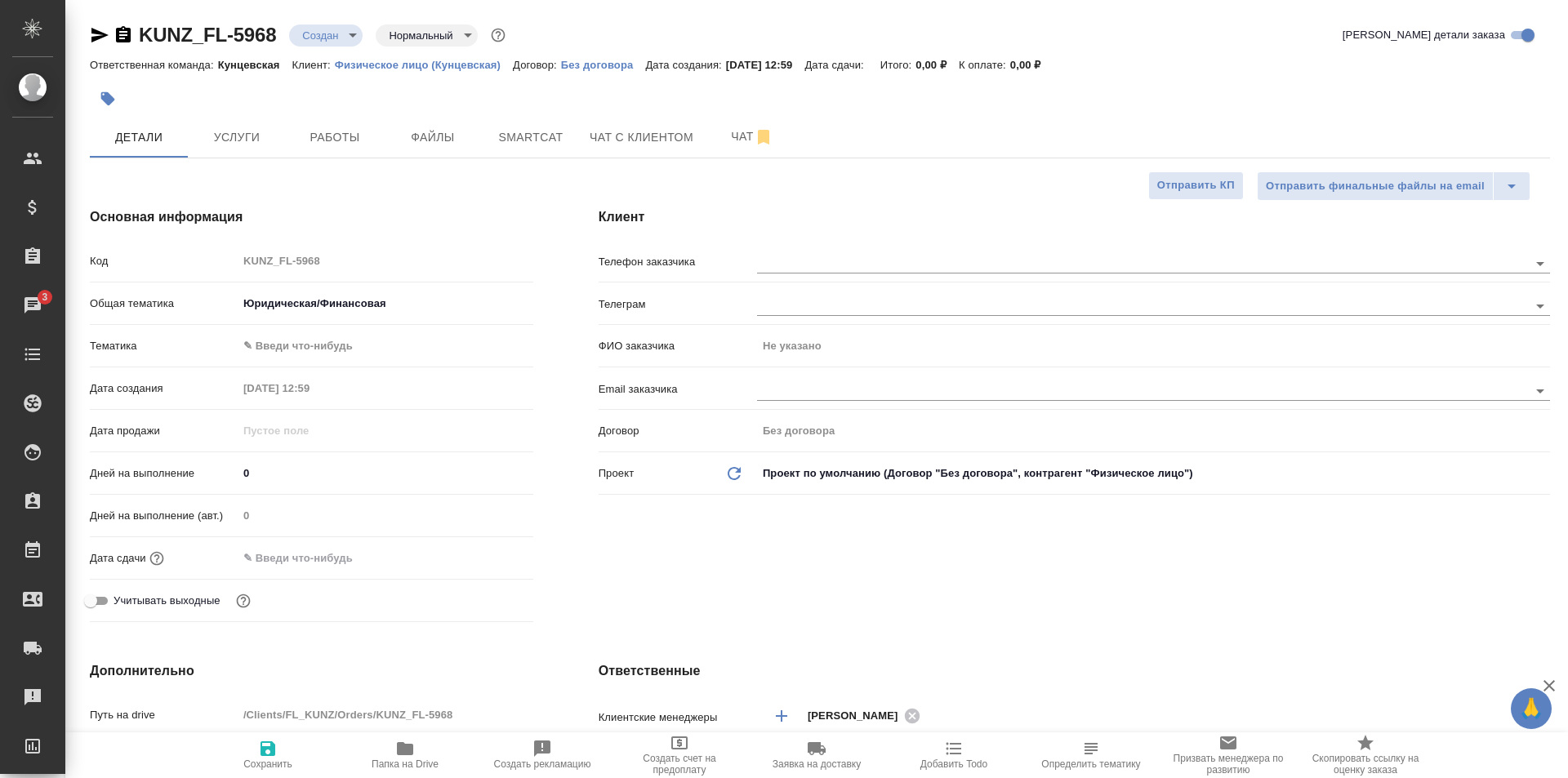
type textarea "x"
click at [299, 347] on body "🙏 .cls-1 fill:#fff; AWATERA Zotova Ekaterina Клиенты Спецификации Заказы 3 Чаты…" at bounding box center [784, 389] width 1568 height 778
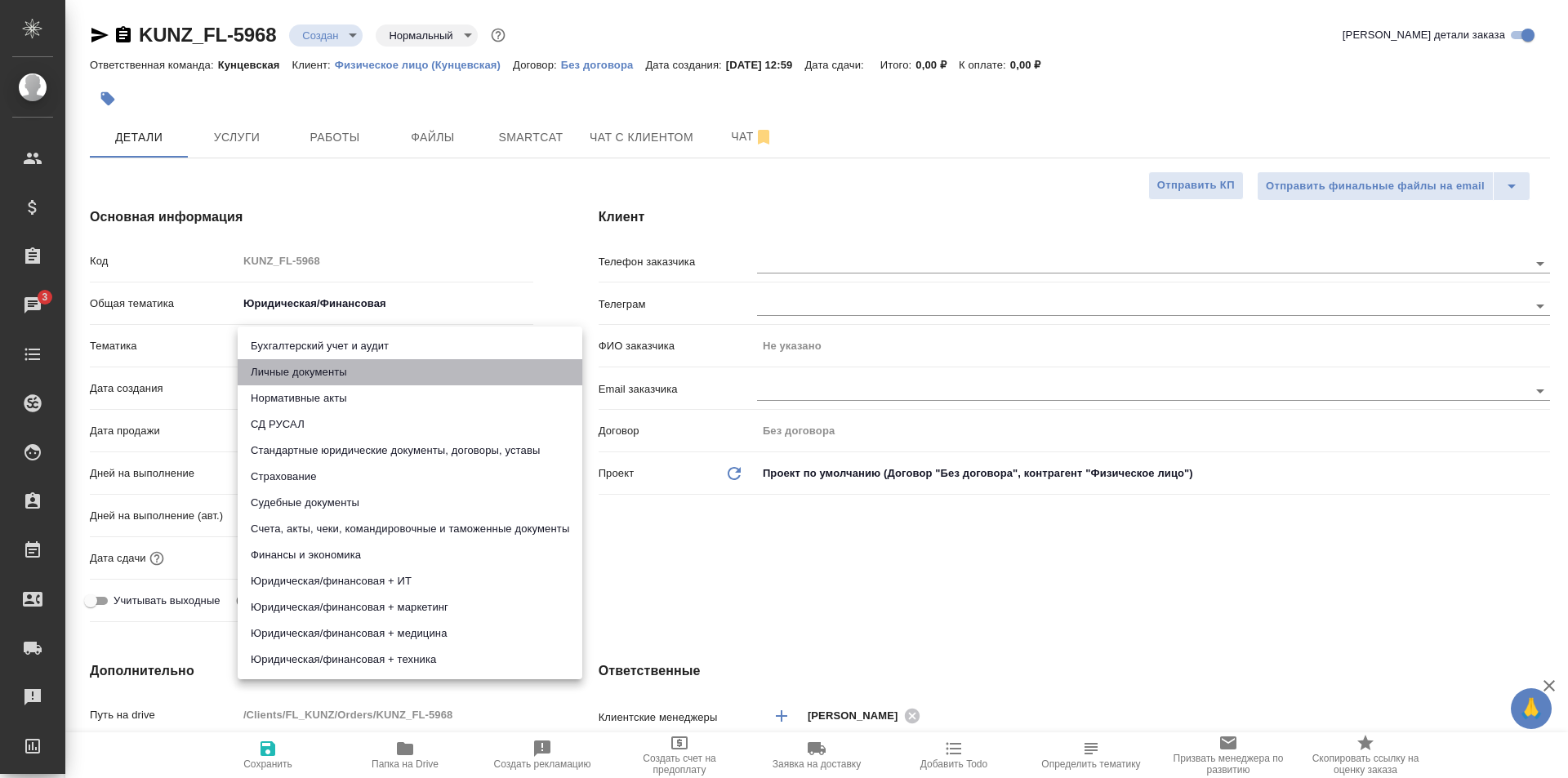
click at [304, 362] on li "Личные документы" at bounding box center [410, 372] width 345 height 27
type input "5a8b8b956a9677013d343cfe"
type textarea "x"
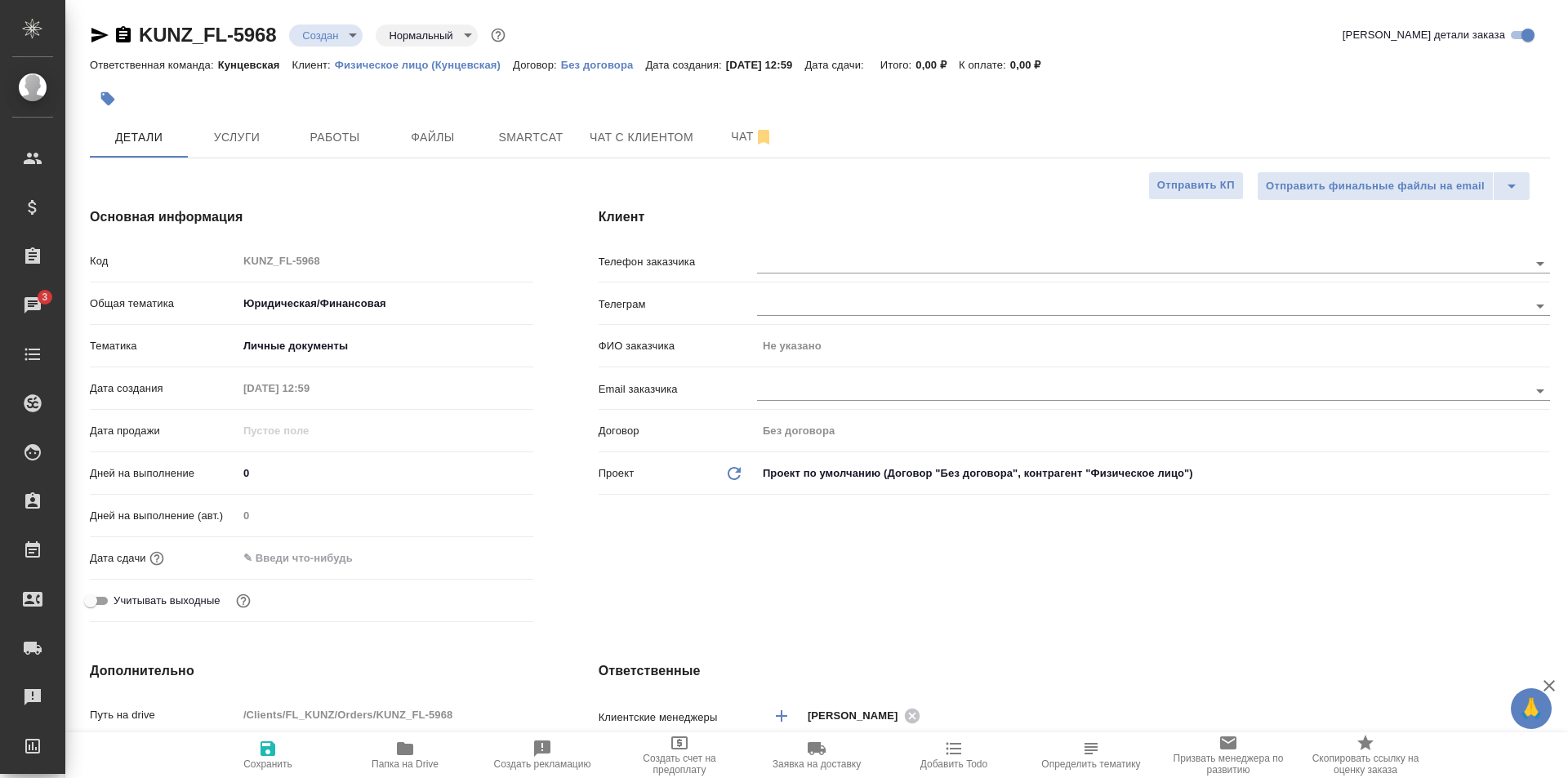
click at [264, 740] on icon "button" at bounding box center [268, 748] width 20 height 20
type textarea "x"
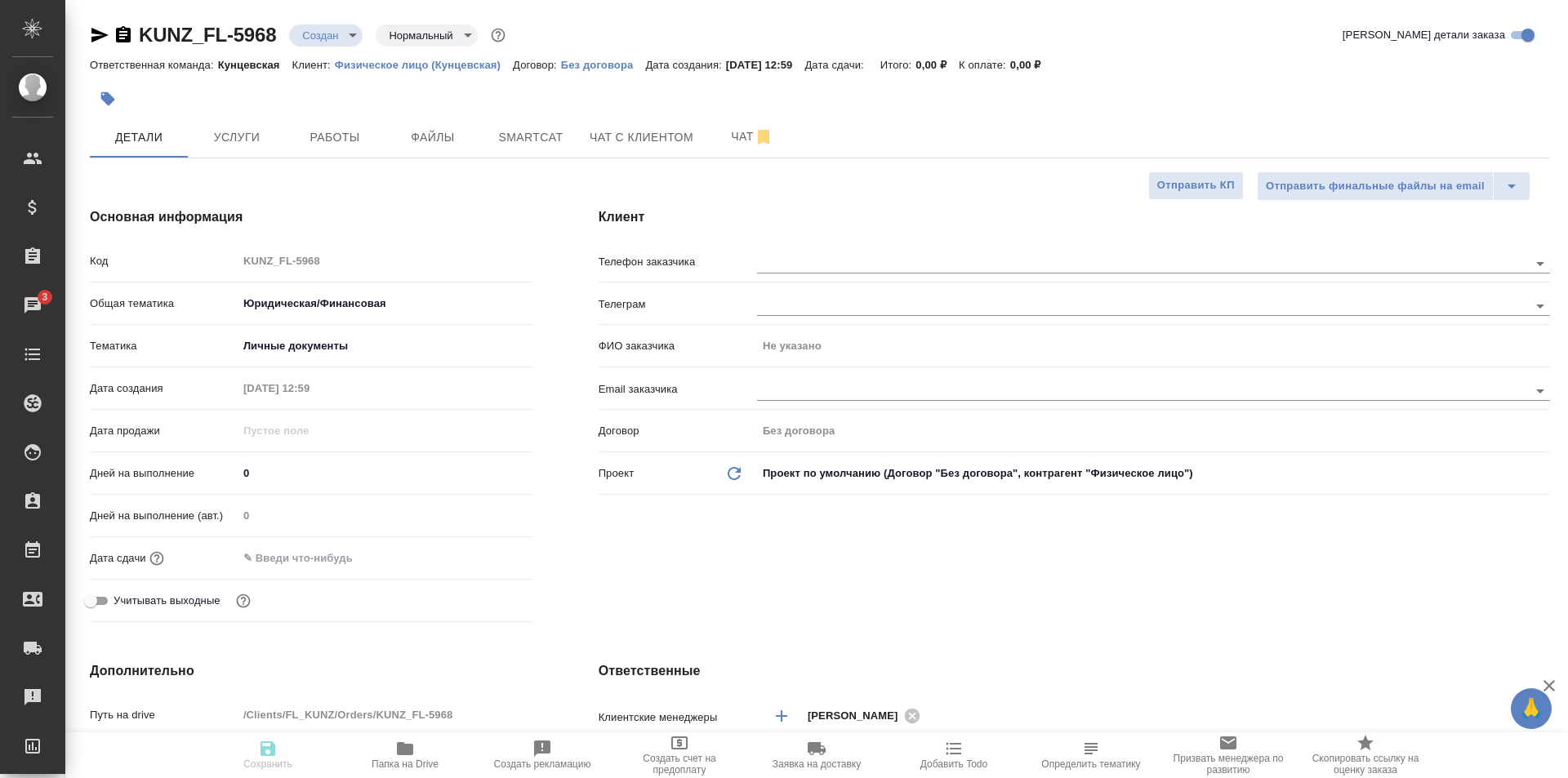
type textarea "x"
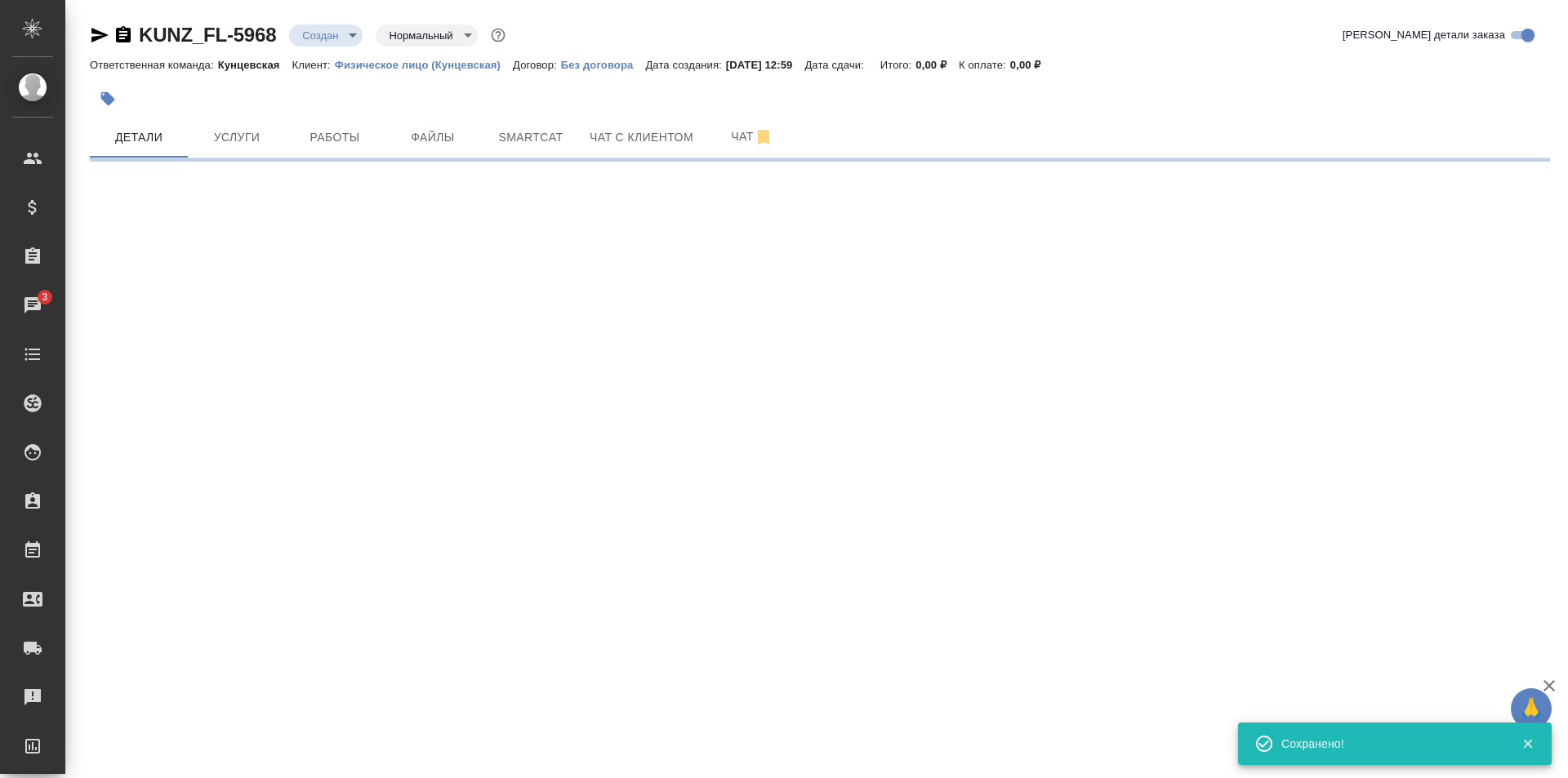
select select "RU"
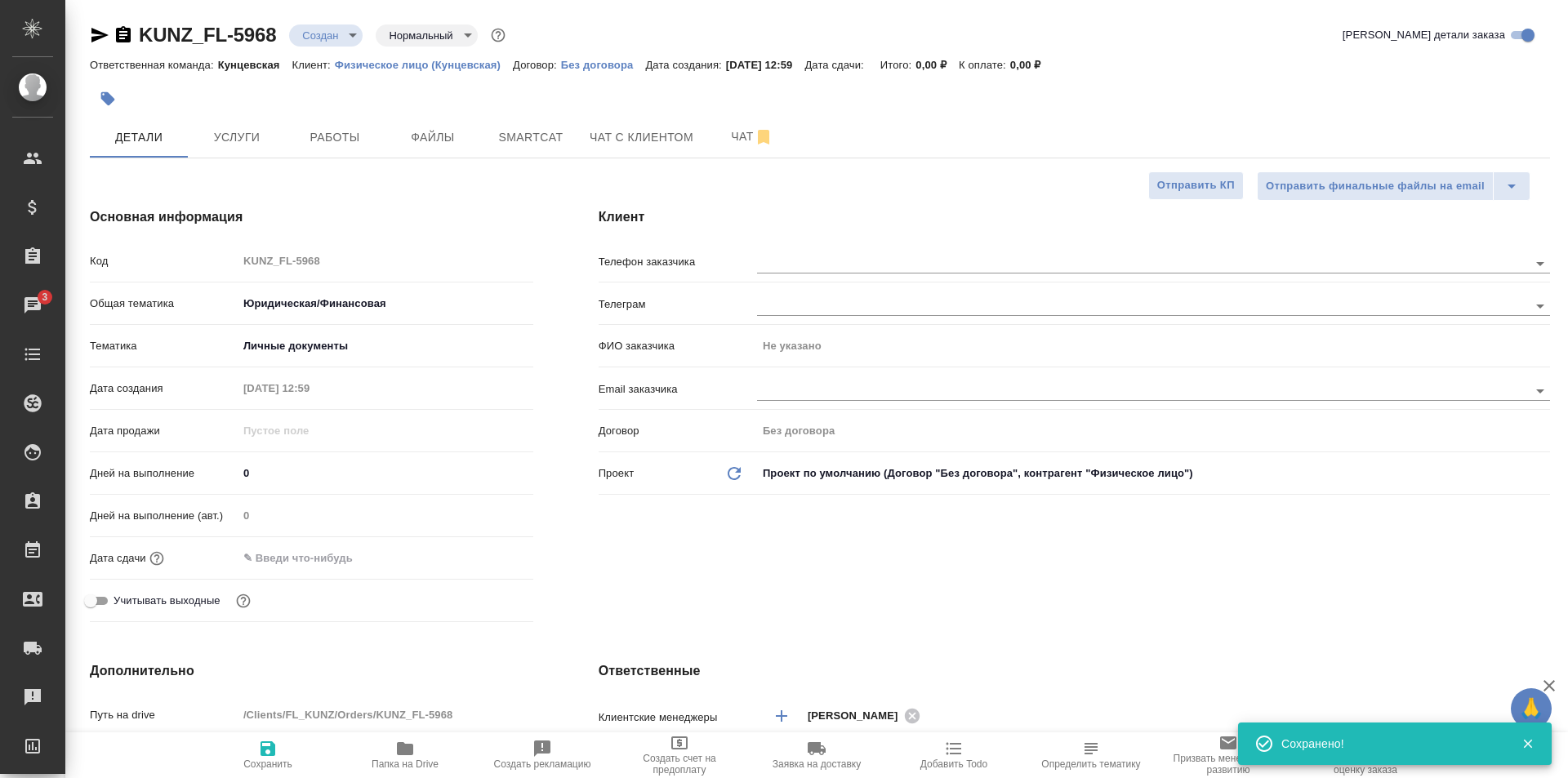
type textarea "x"
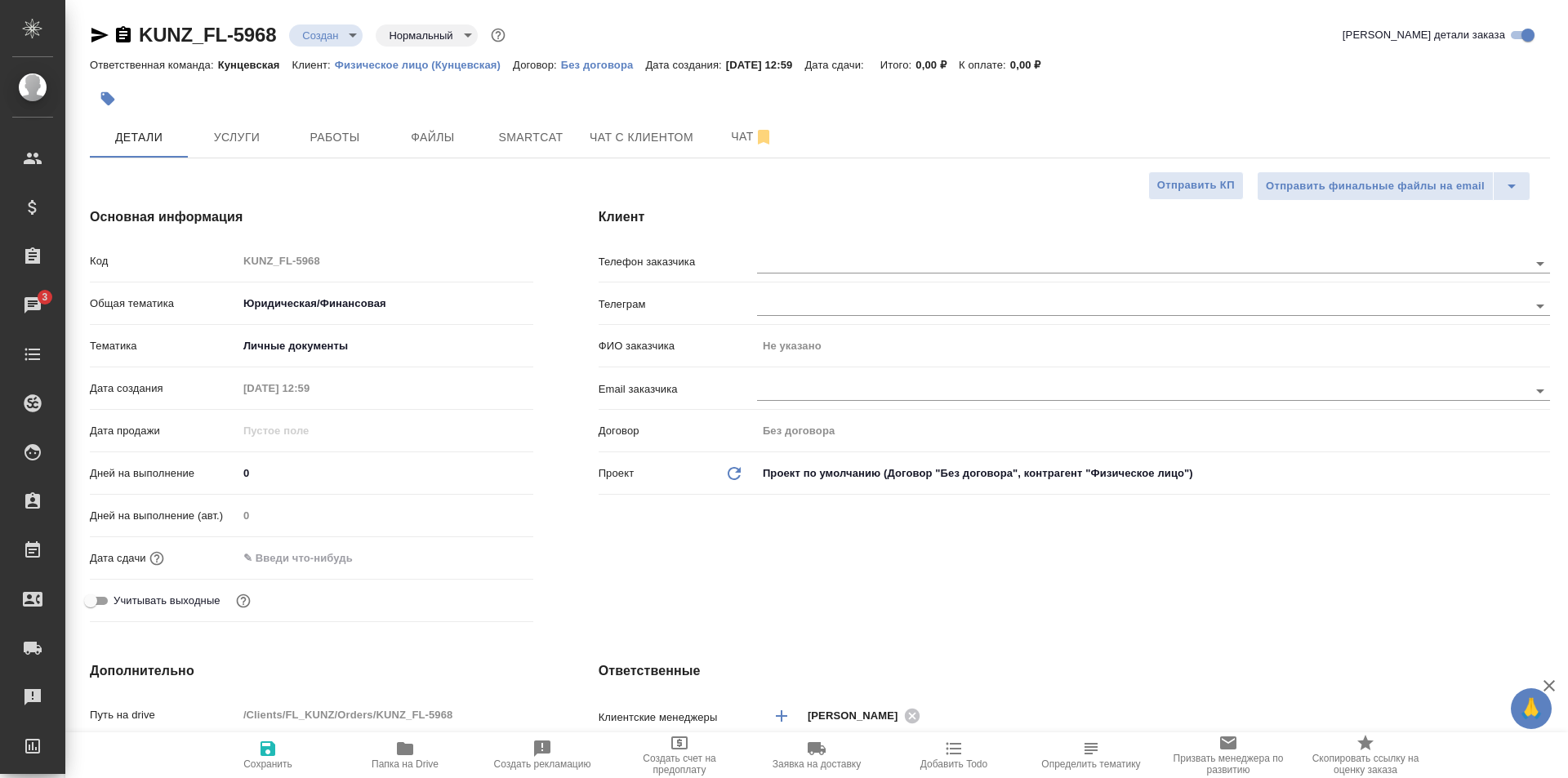
click at [306, 546] on input "text" at bounding box center [309, 557] width 143 height 24
click at [490, 551] on icon "button" at bounding box center [486, 556] width 15 height 16
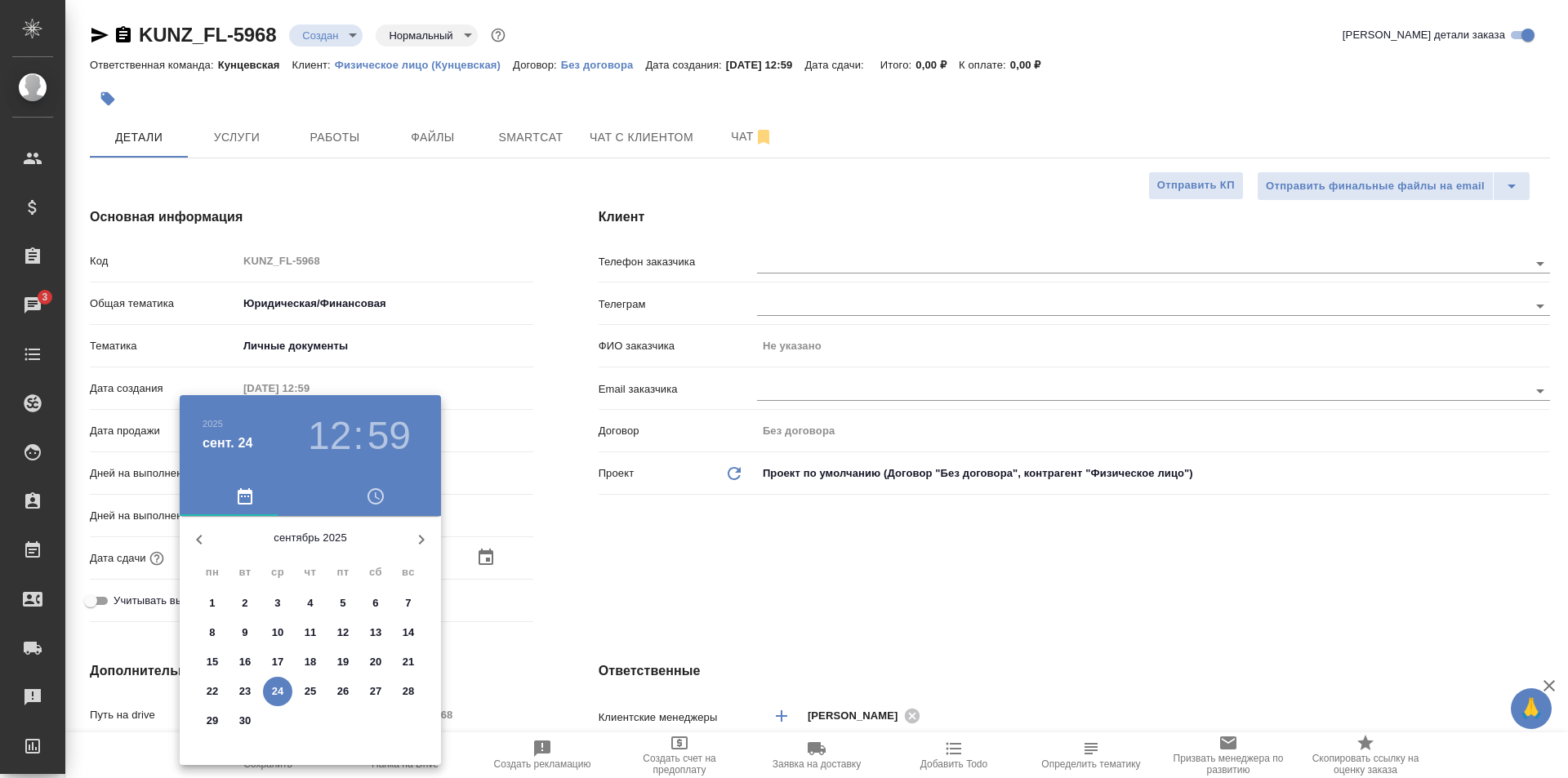
click at [301, 690] on span "25" at bounding box center [310, 691] width 29 height 16
type input "25.09.2025 12:59"
type textarea "x"
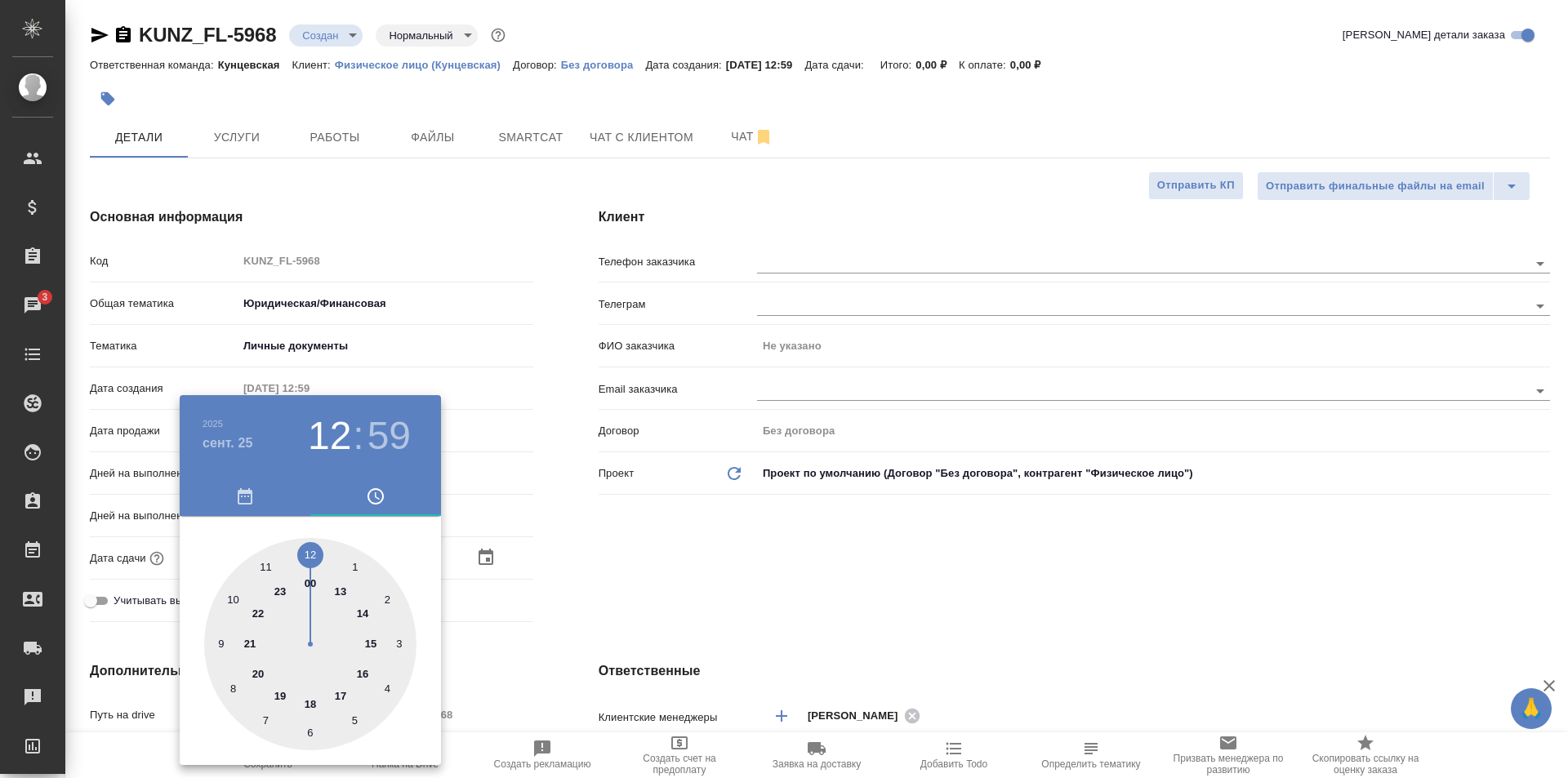
click at [367, 639] on div at bounding box center [311, 644] width 212 height 212
type input "25.09.2025 15:59"
type textarea "x"
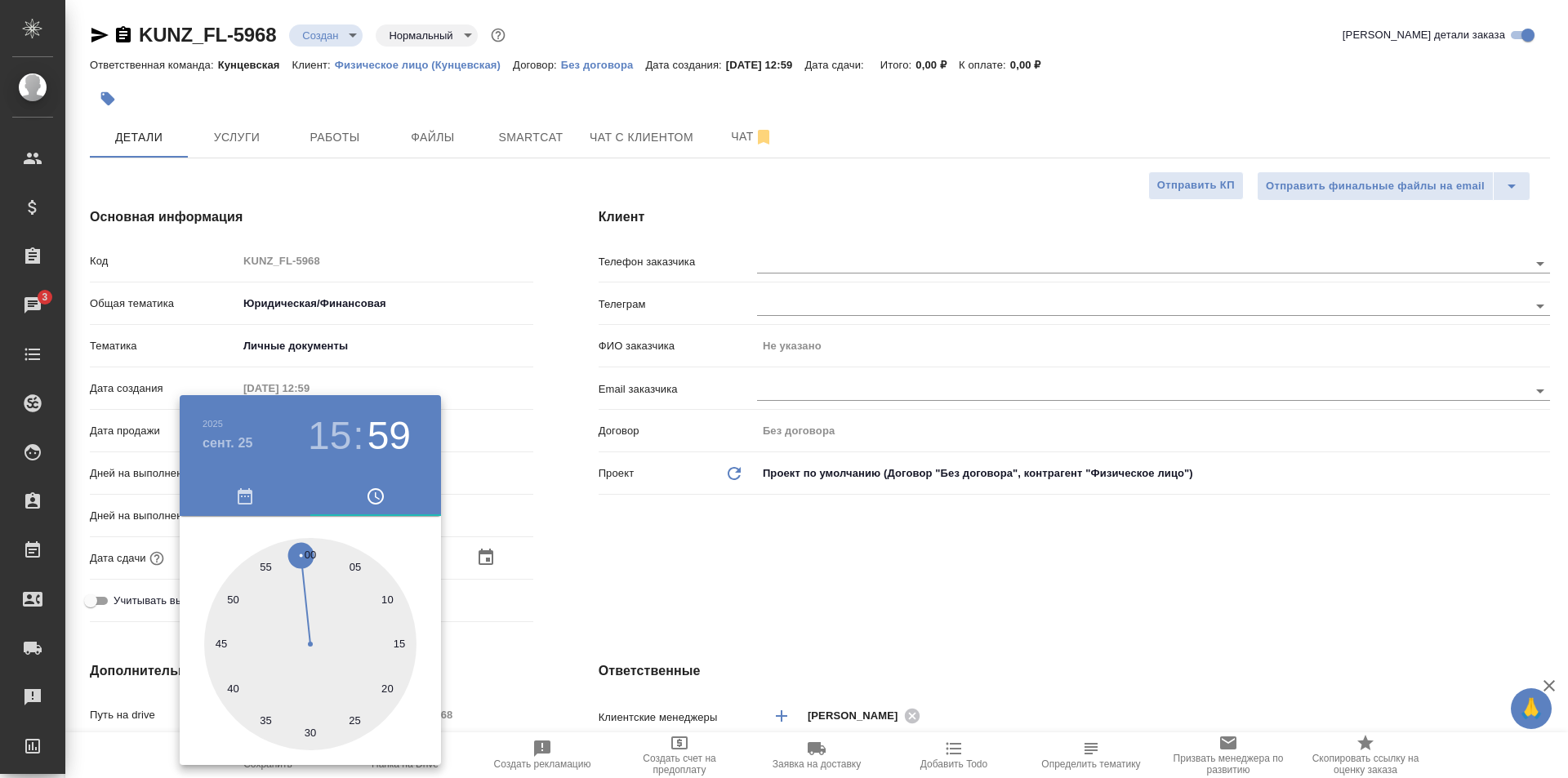
click at [312, 547] on div at bounding box center [311, 644] width 212 height 212
type input "25.09.2025 15:00"
type textarea "x"
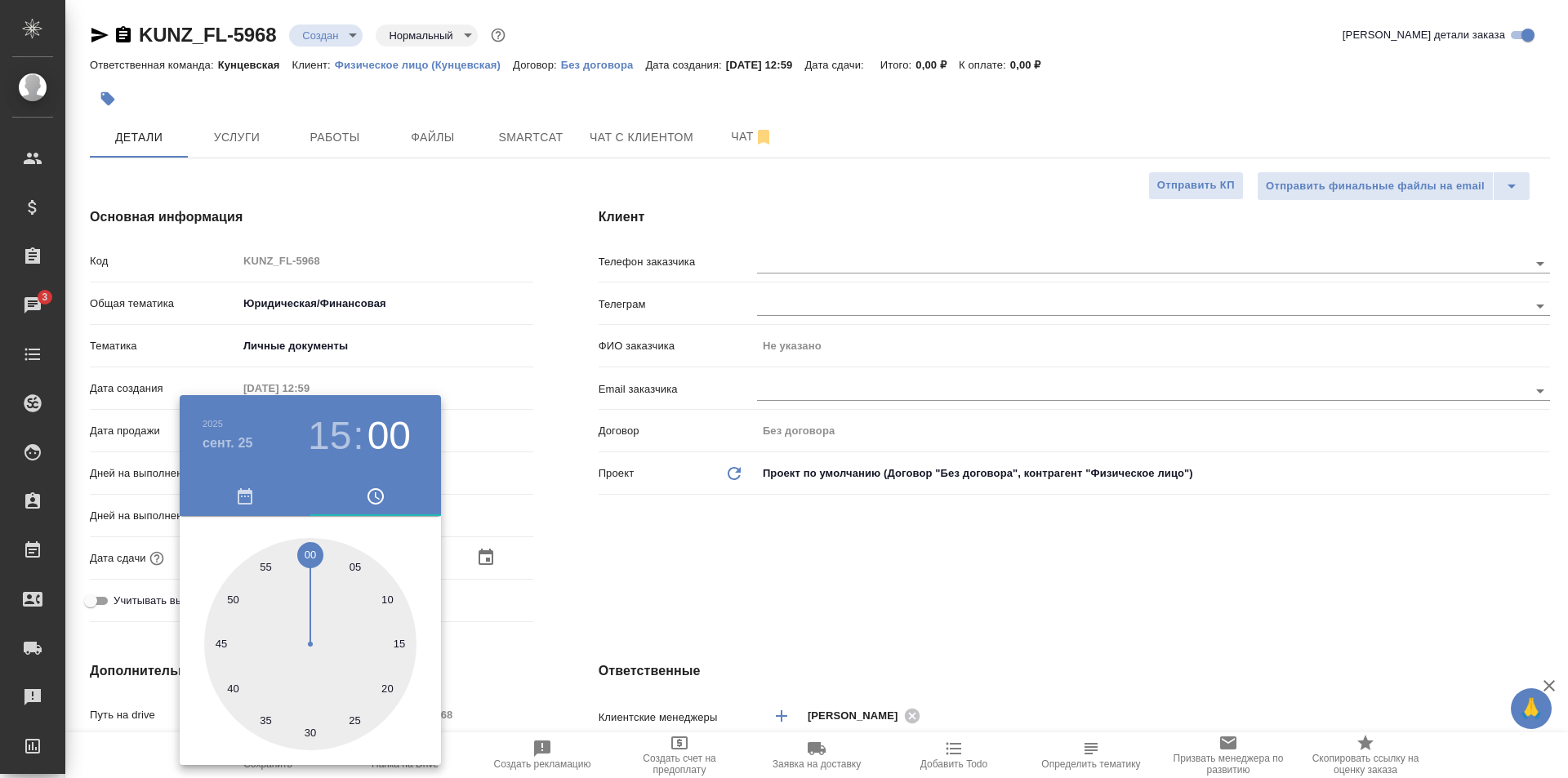
type textarea "x"
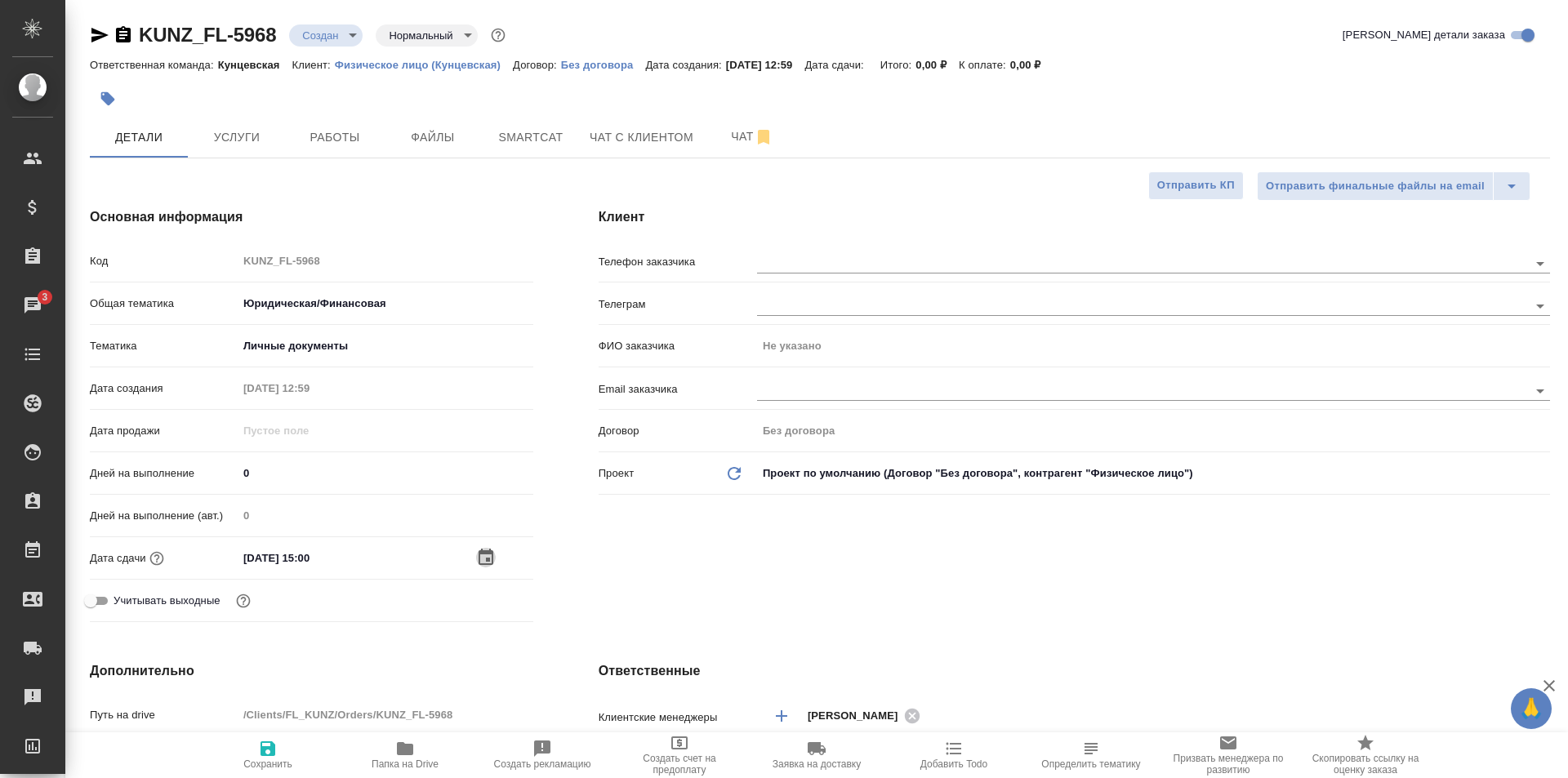
click at [258, 752] on icon "button" at bounding box center [268, 748] width 20 height 20
type textarea "x"
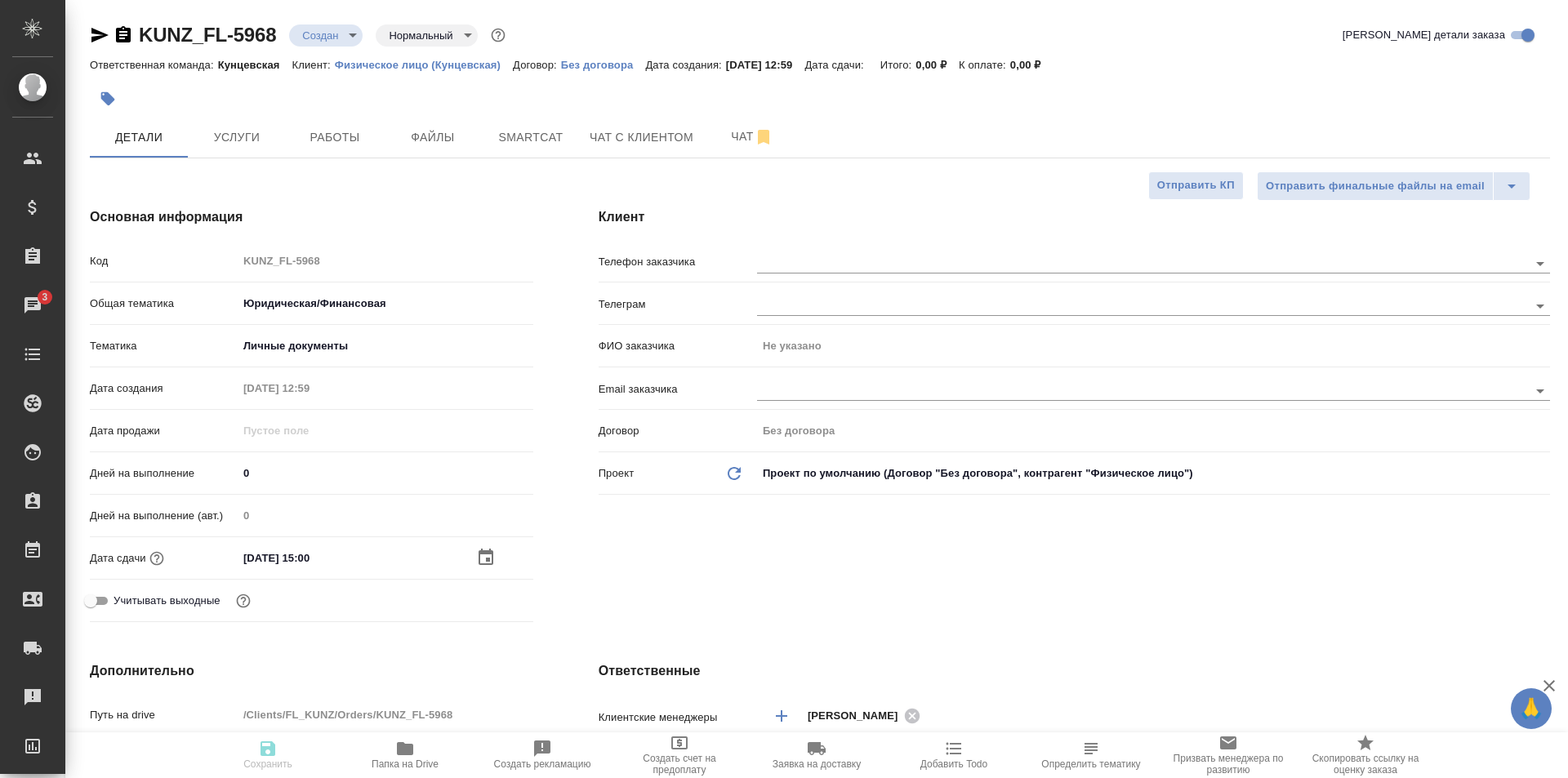
type textarea "x"
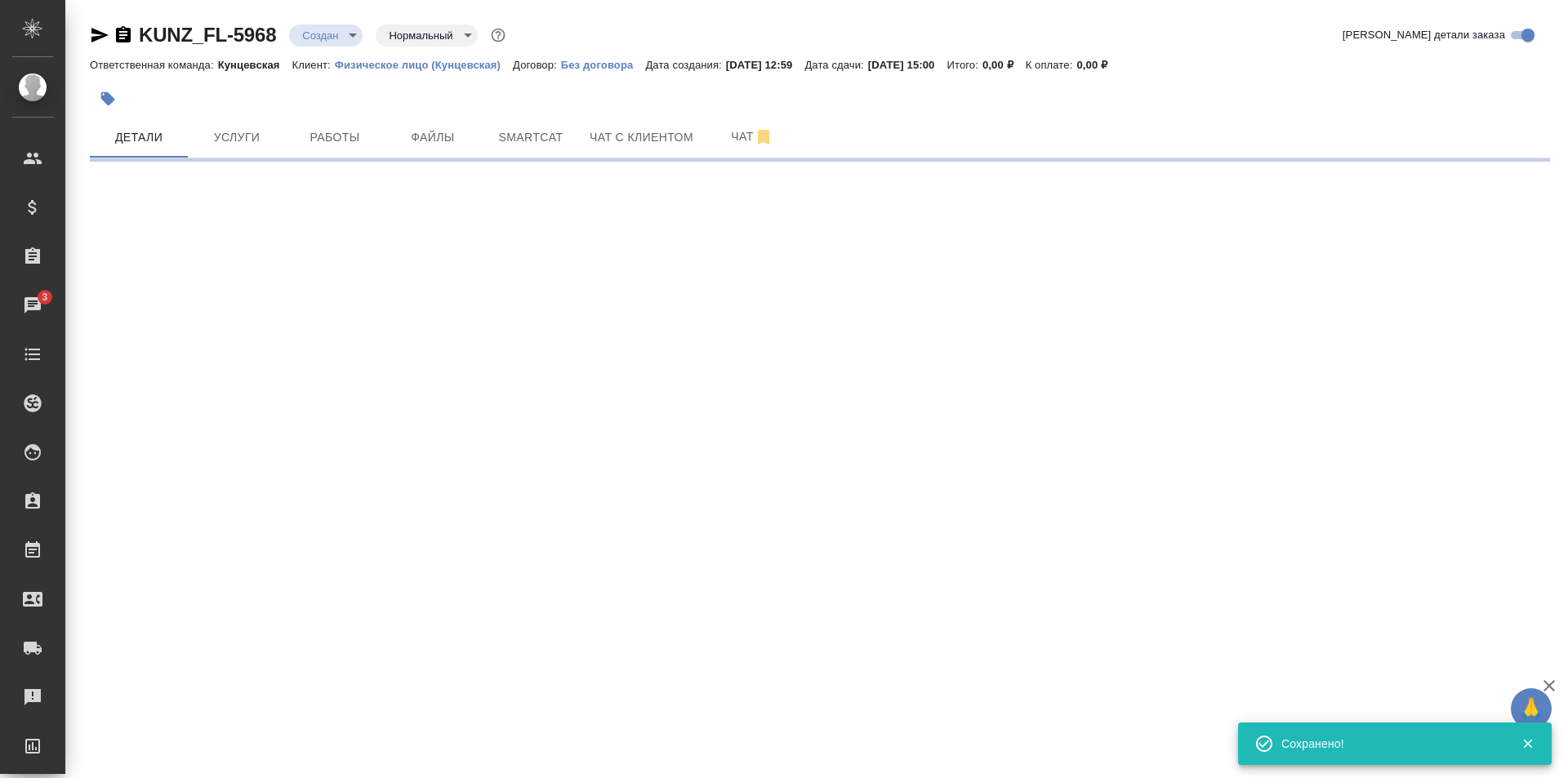
select select "RU"
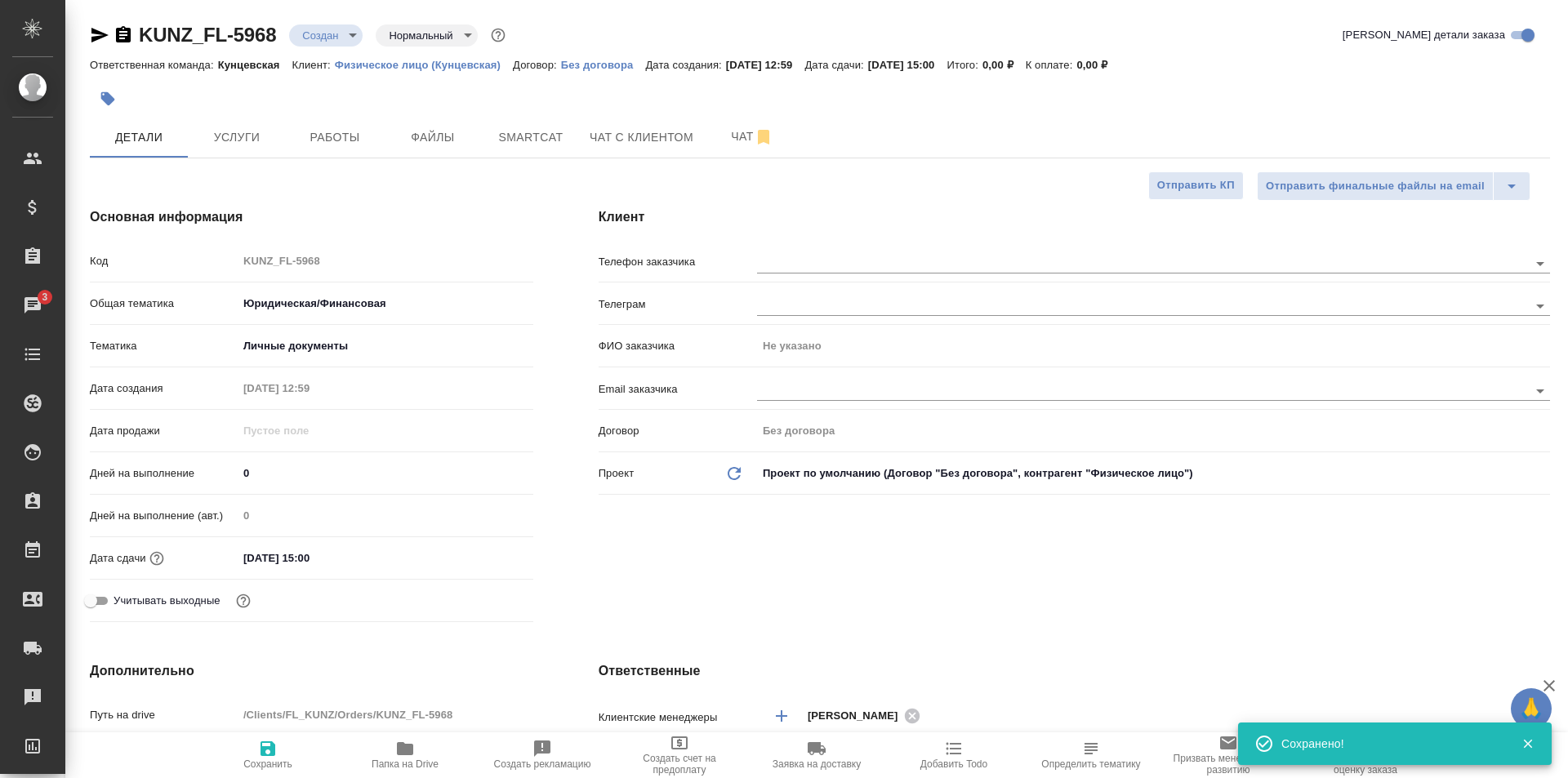
type textarea "x"
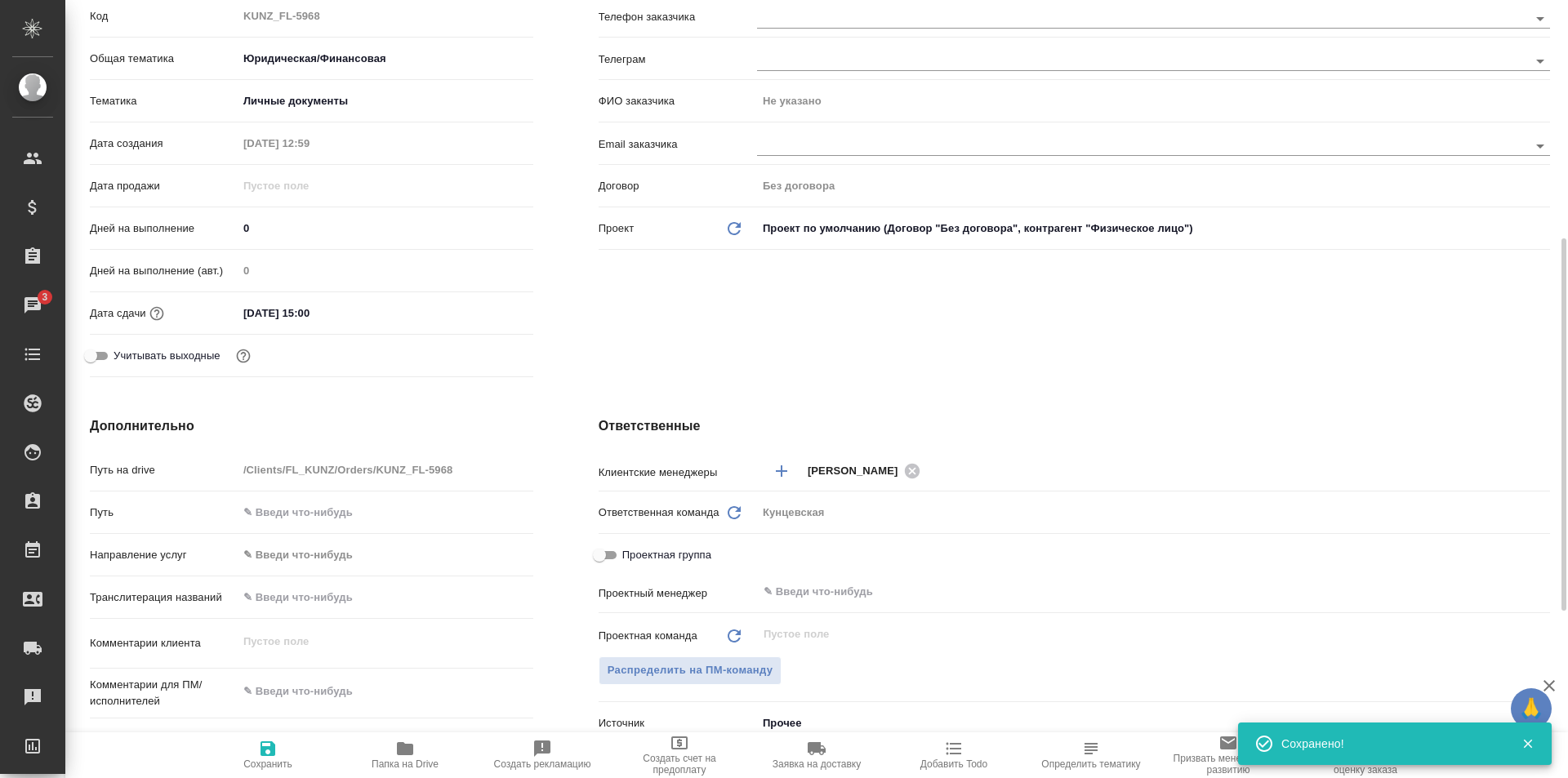
scroll to position [489, 0]
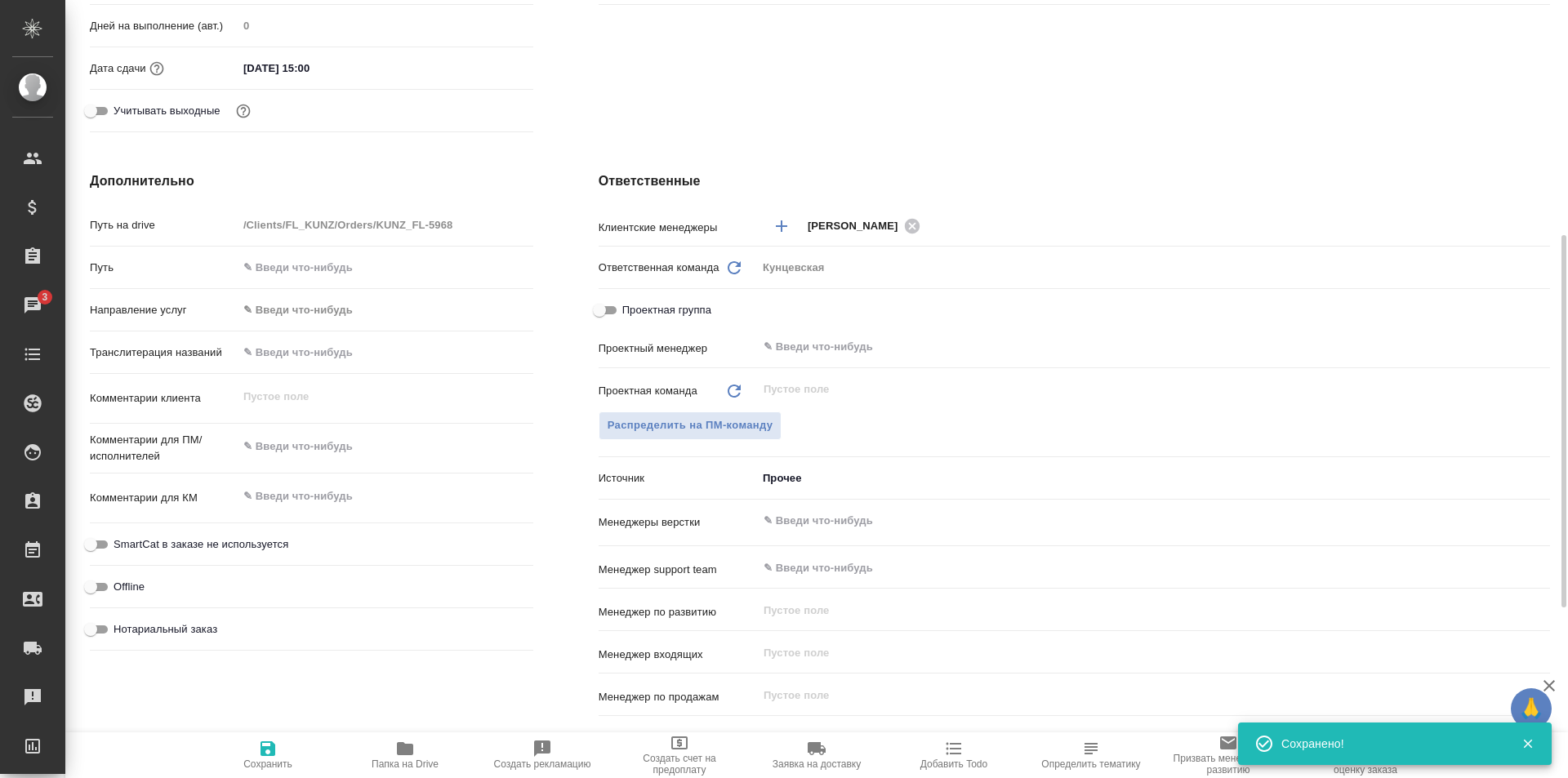
click at [106, 625] on input "Нотариальный заказ" at bounding box center [91, 629] width 59 height 20
checkbox input "true"
type textarea "x"
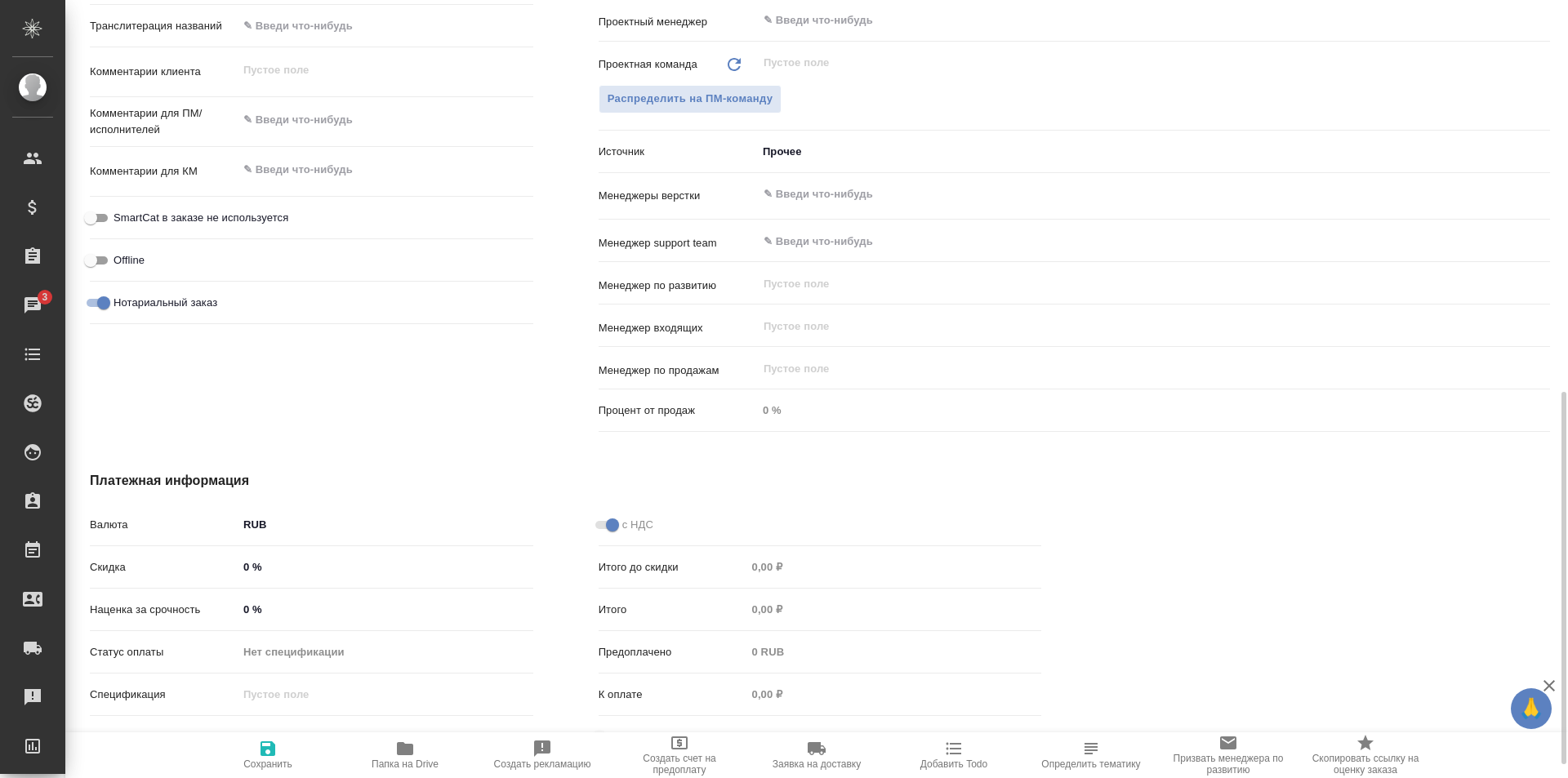
scroll to position [845, 0]
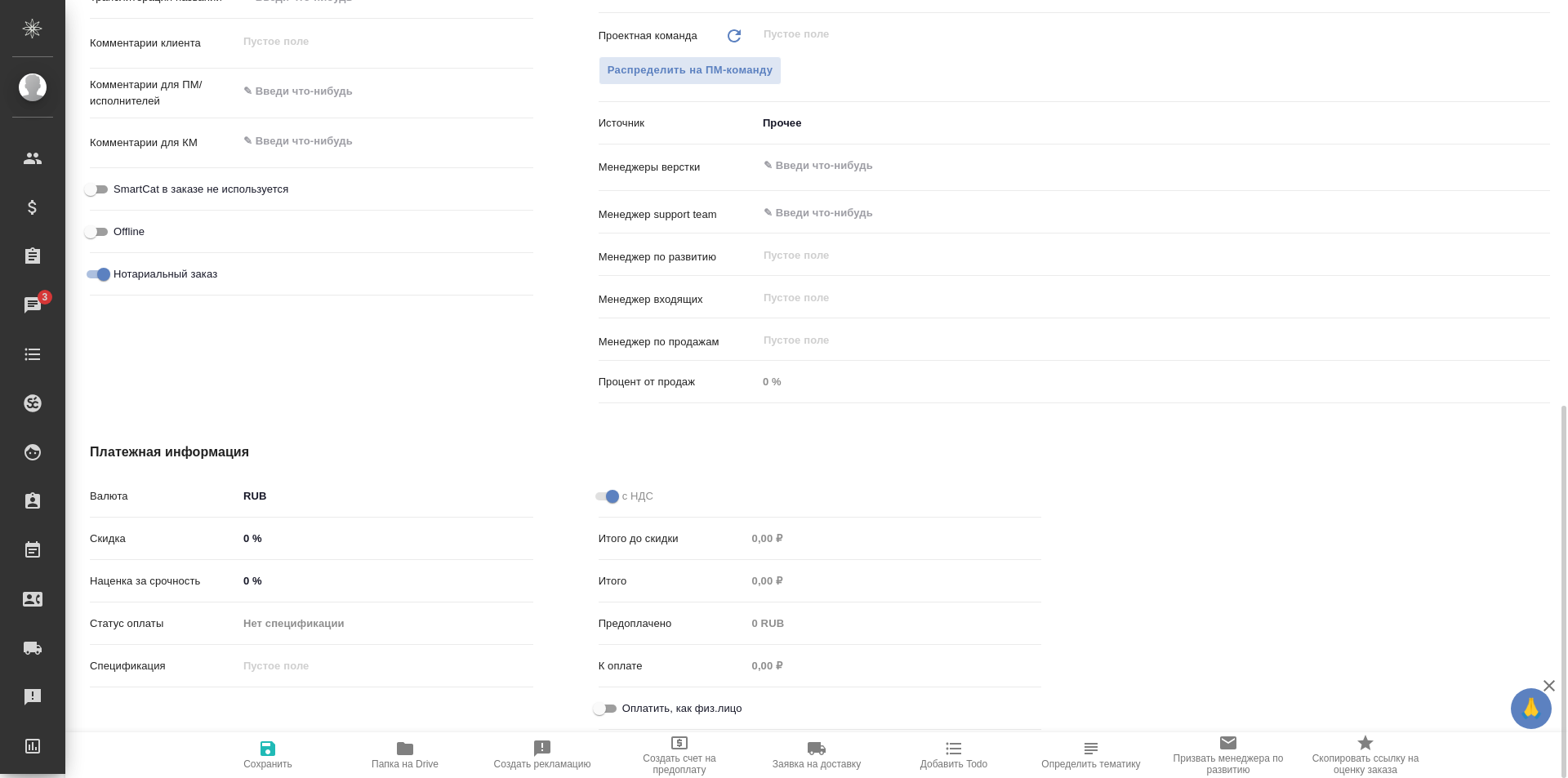
click at [615, 708] on input "Оплатить, как физ.лицо" at bounding box center [599, 708] width 59 height 20
checkbox input "true"
type textarea "x"
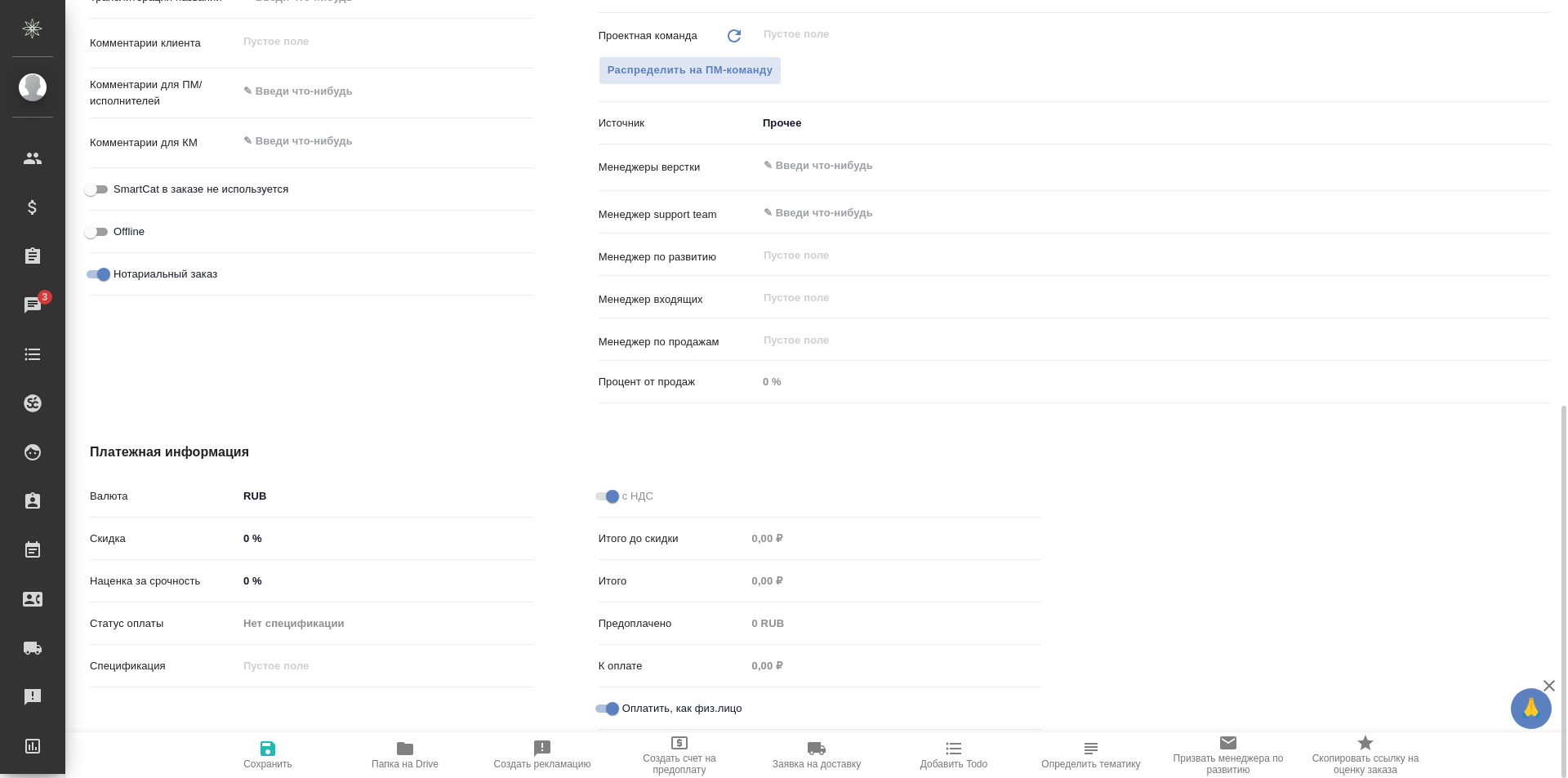
click at [267, 745] on icon "button" at bounding box center [268, 748] width 20 height 20
type textarea "x"
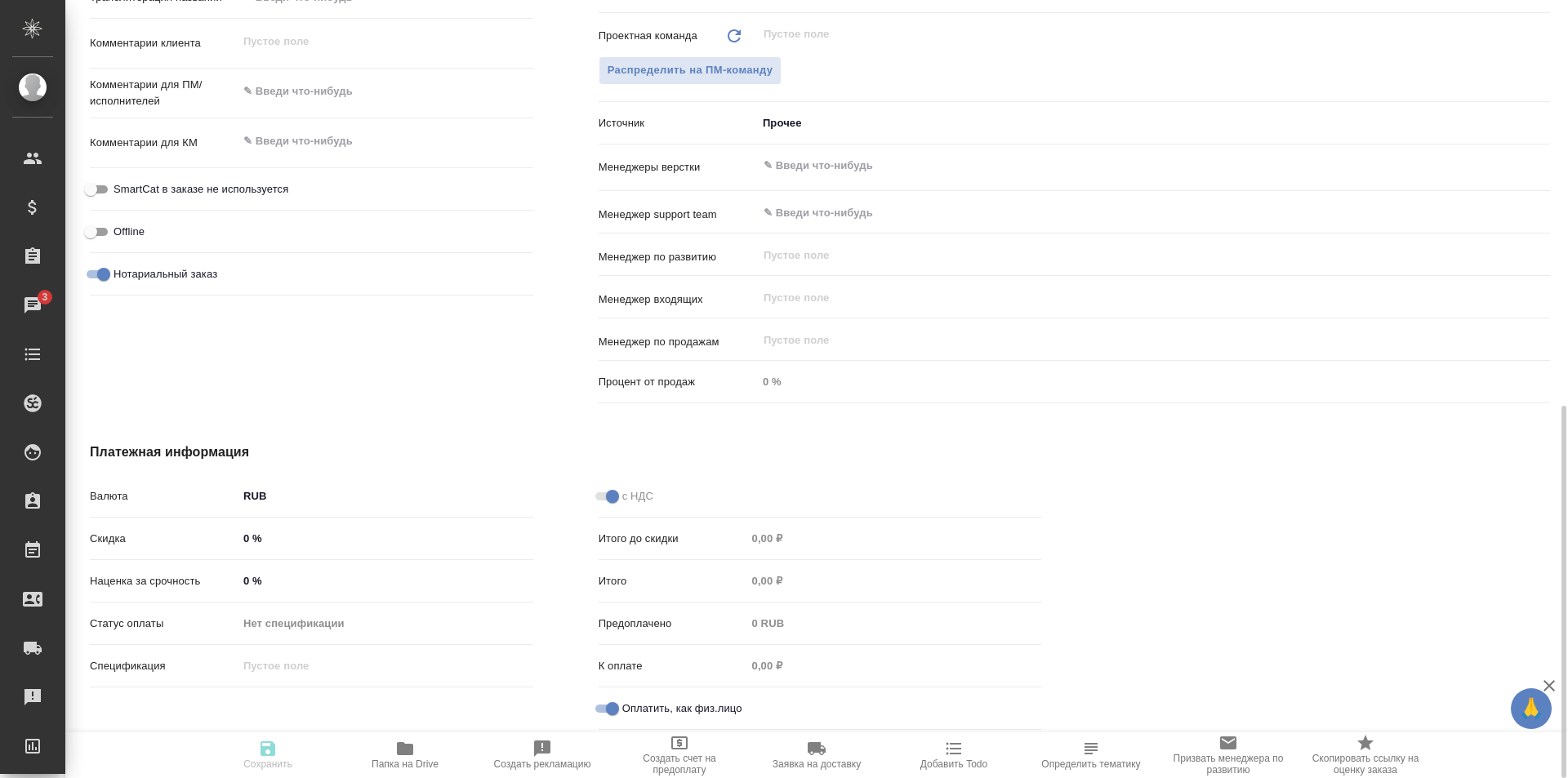
type textarea "x"
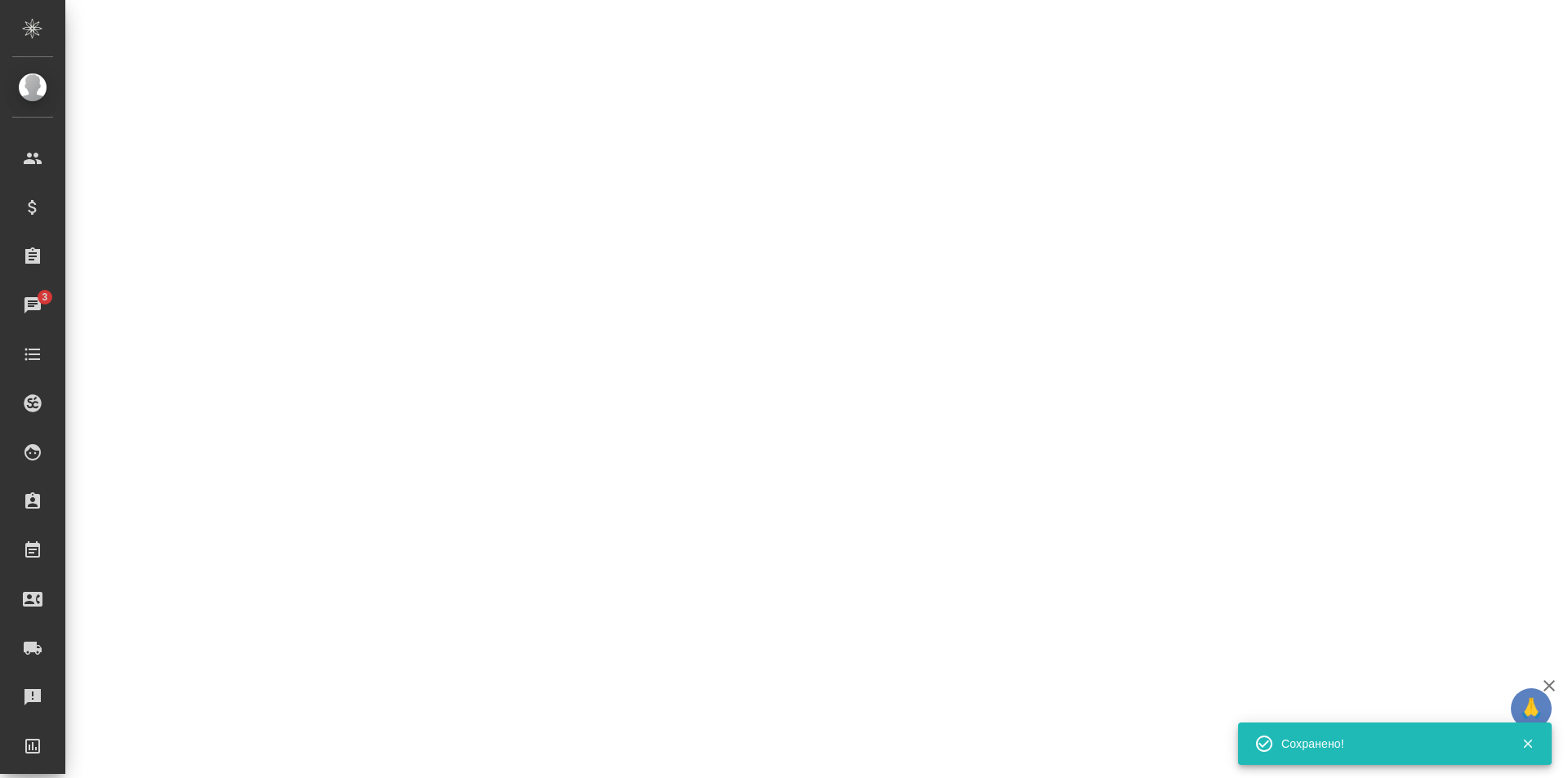
select select "RU"
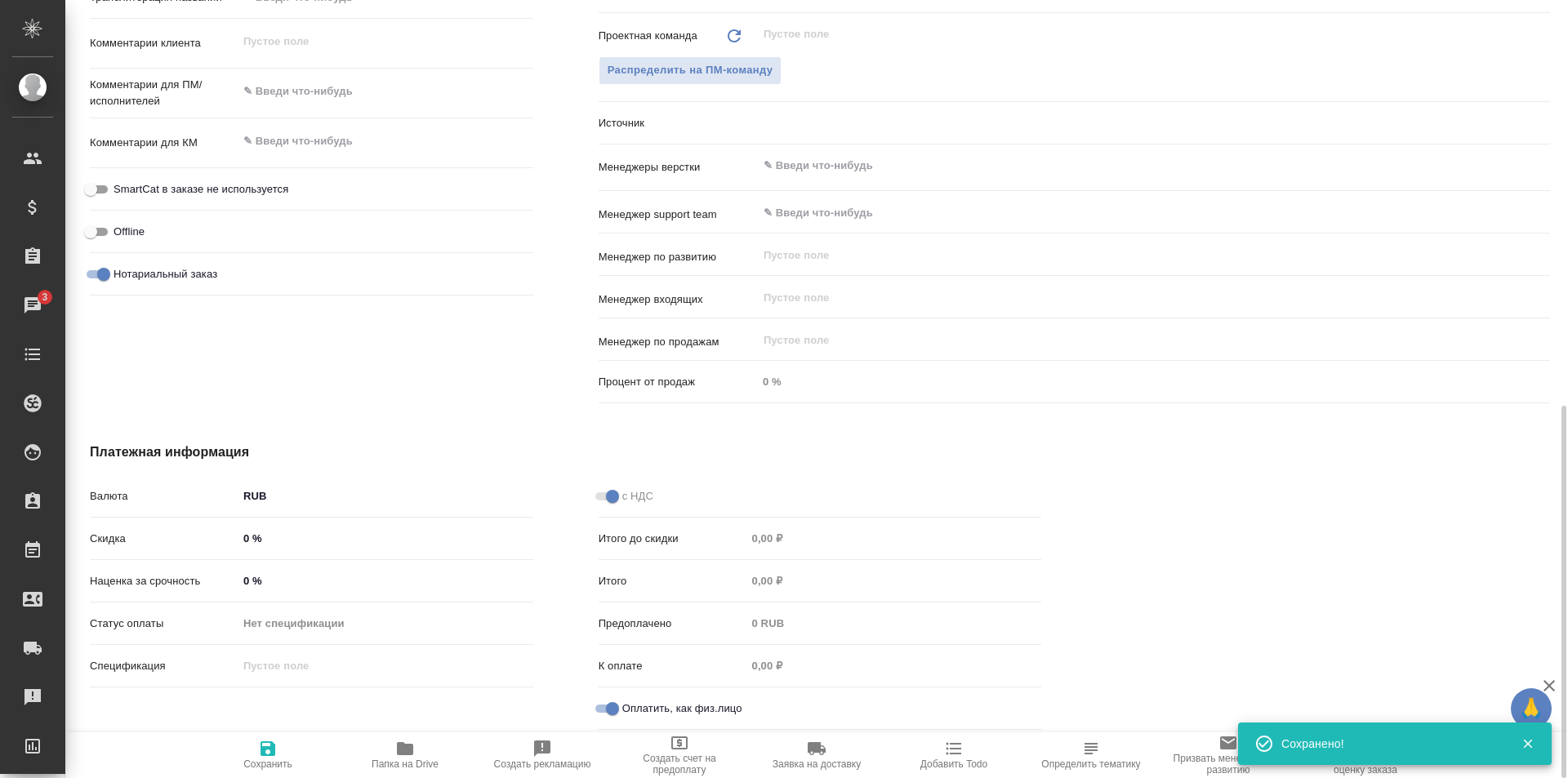
type textarea "x"
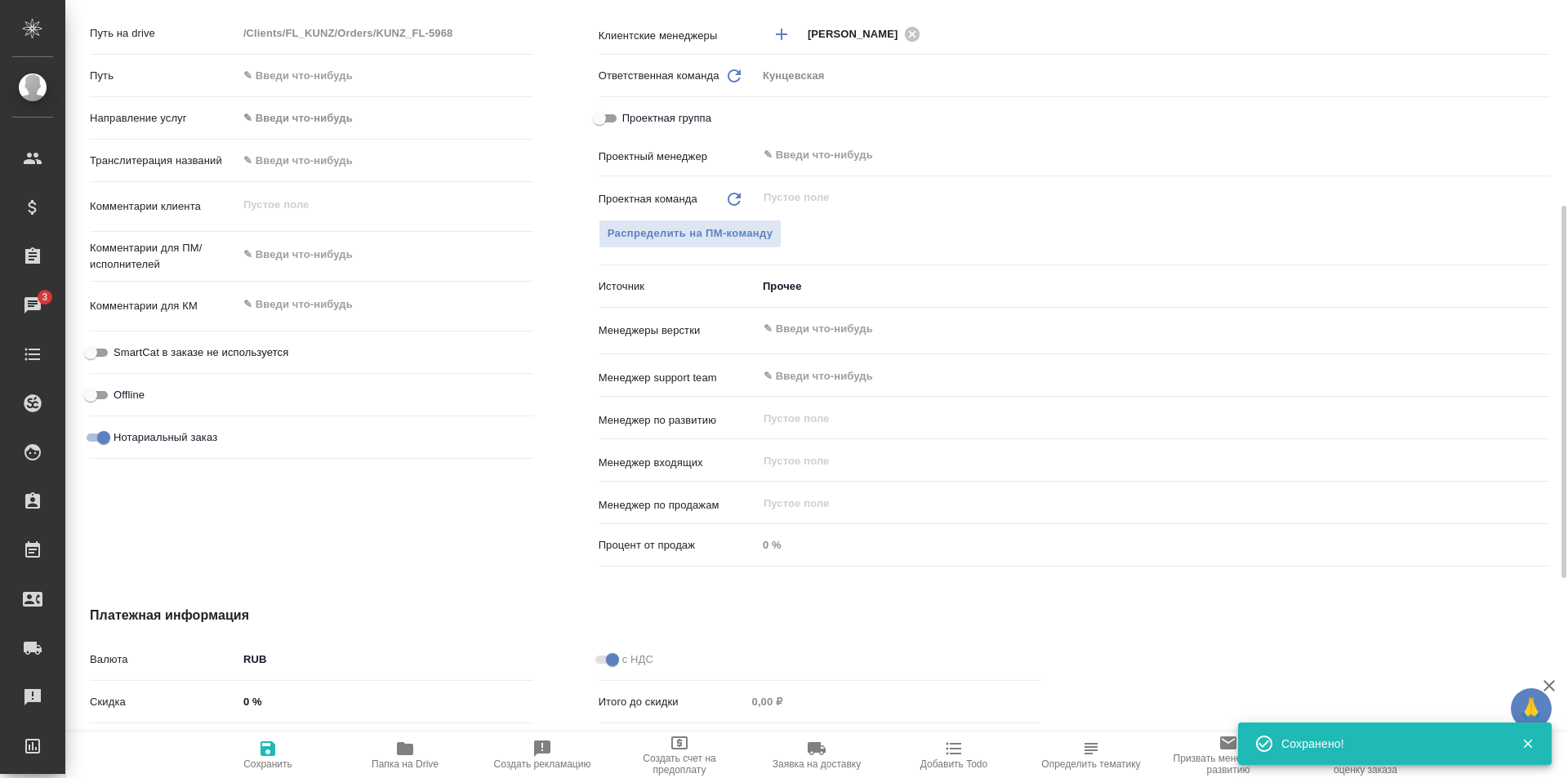
scroll to position [600, 0]
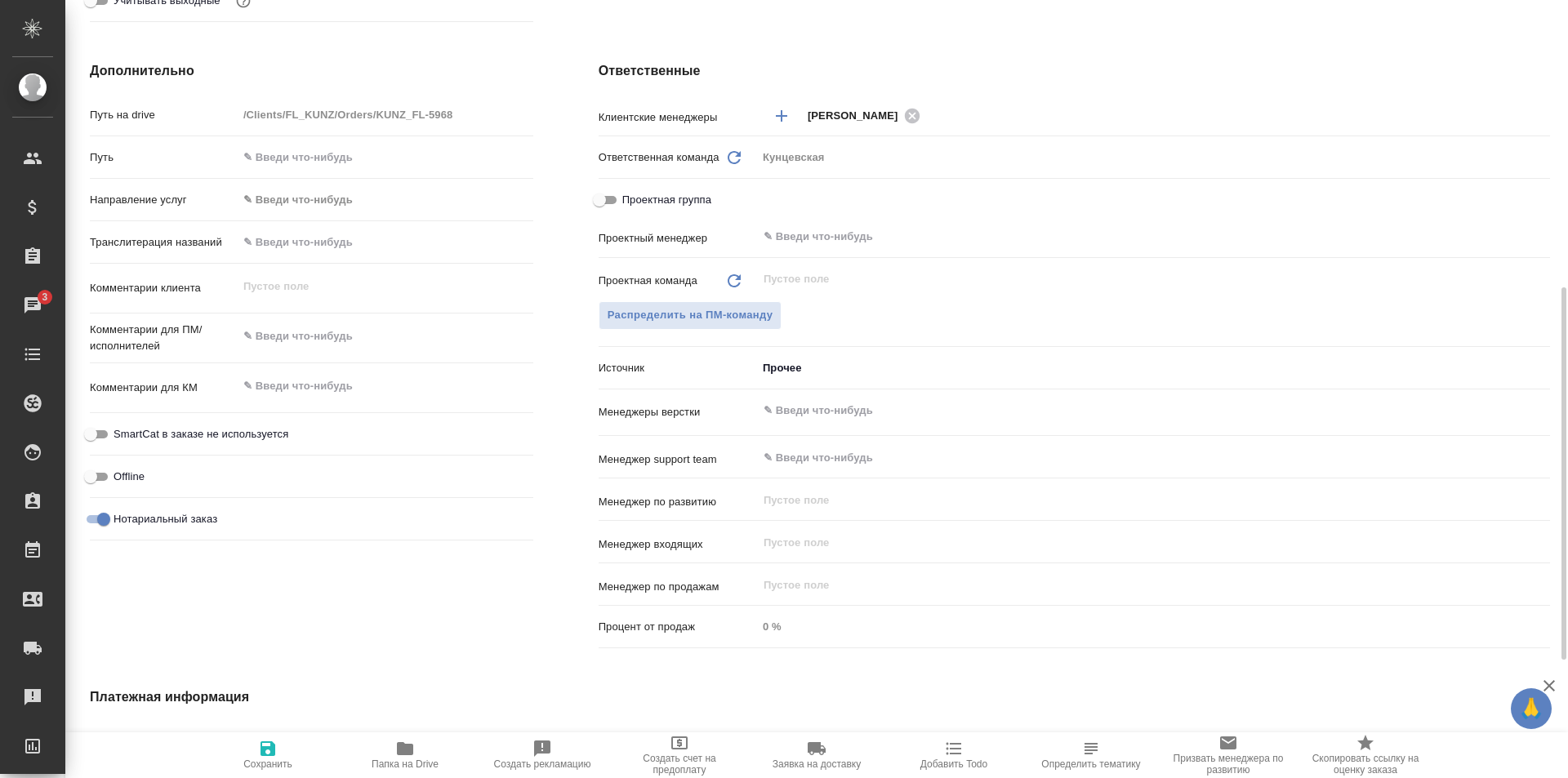
type textarea "x"
click at [302, 347] on textarea at bounding box center [385, 336] width 295 height 27
type textarea "x"
type textarea "4"
type textarea "x"
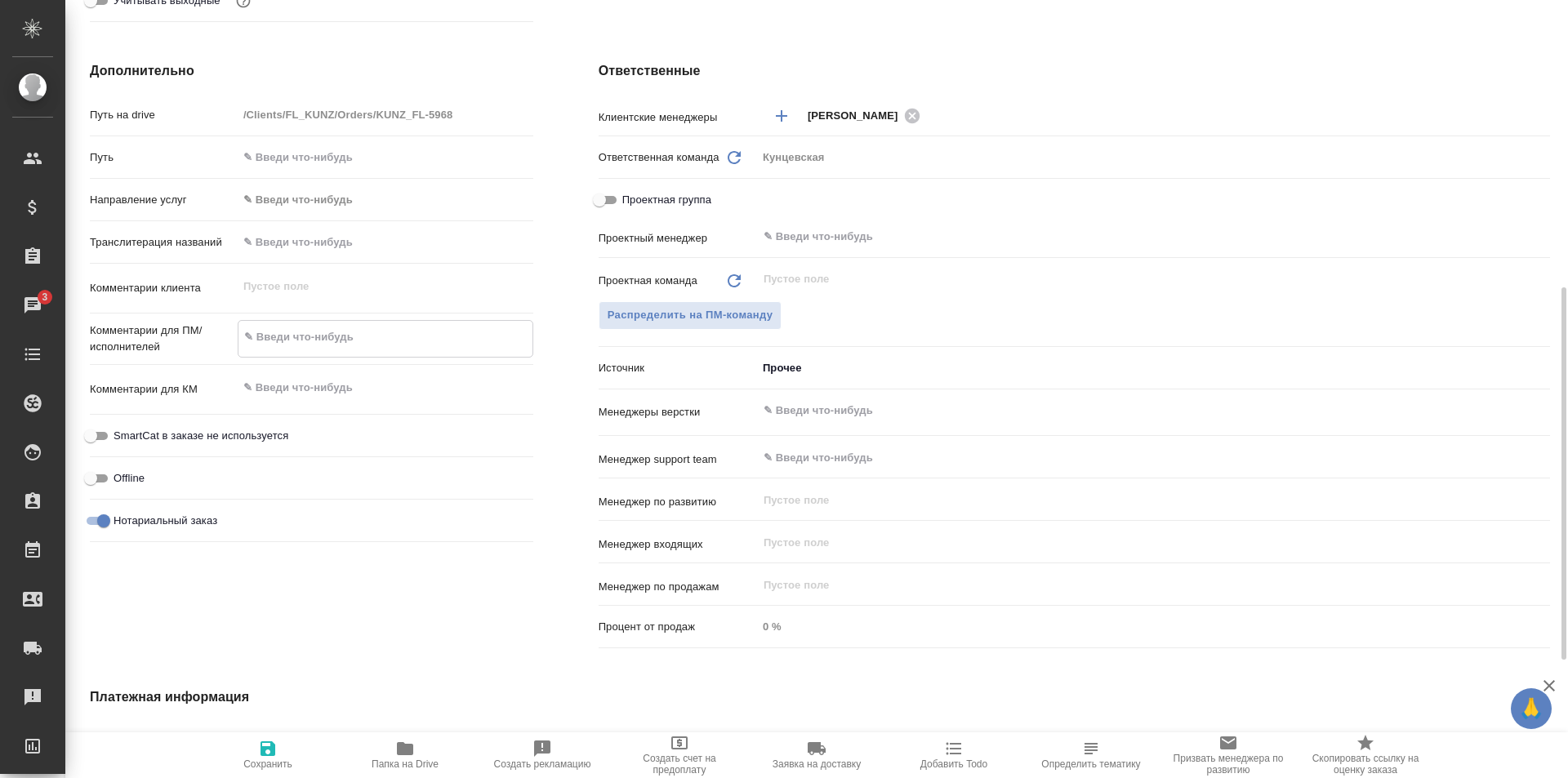
type textarea "x"
type textarea "4"
type textarea "x"
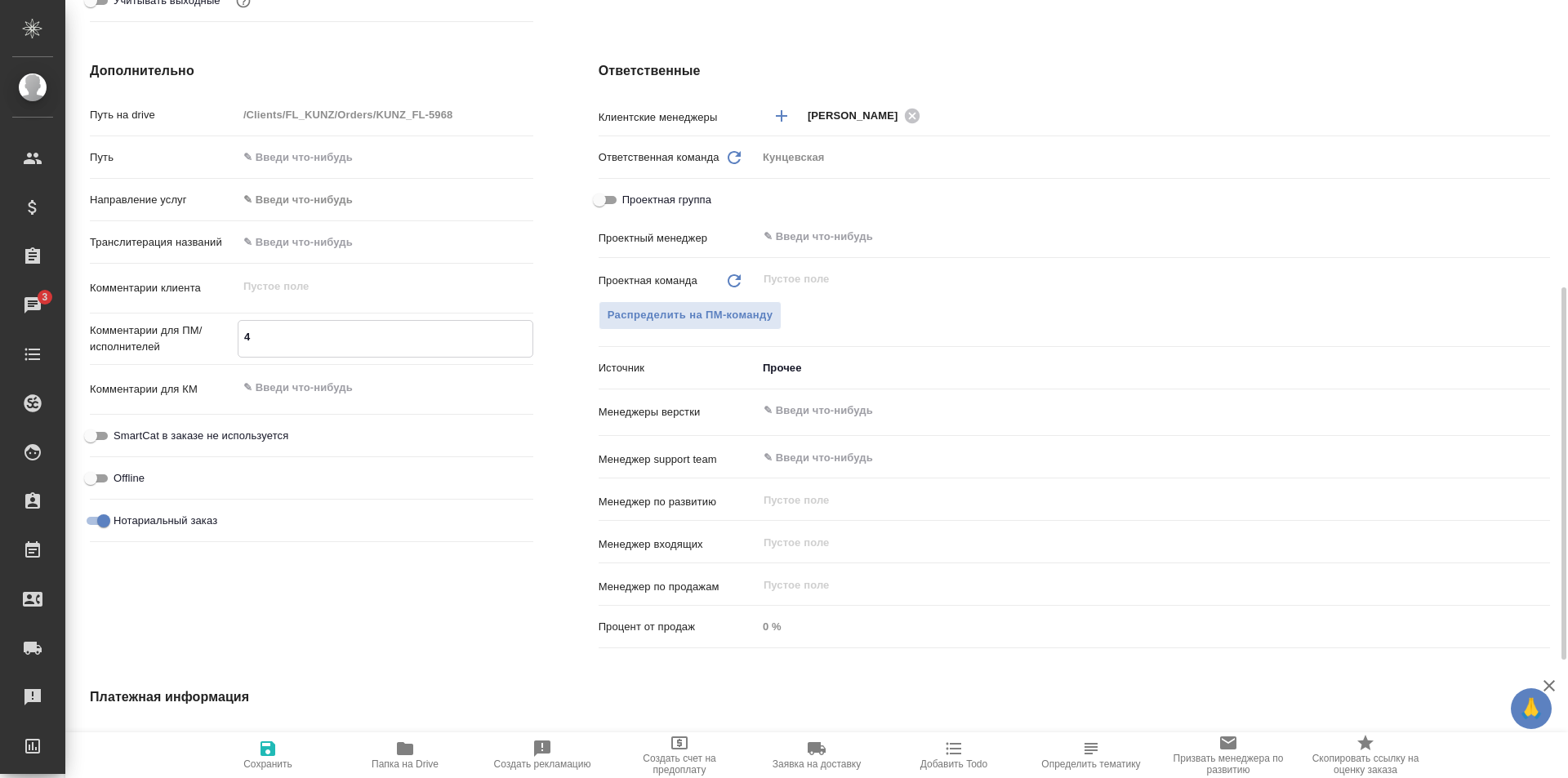
type textarea "x"
type textarea "4 у"
type textarea "x"
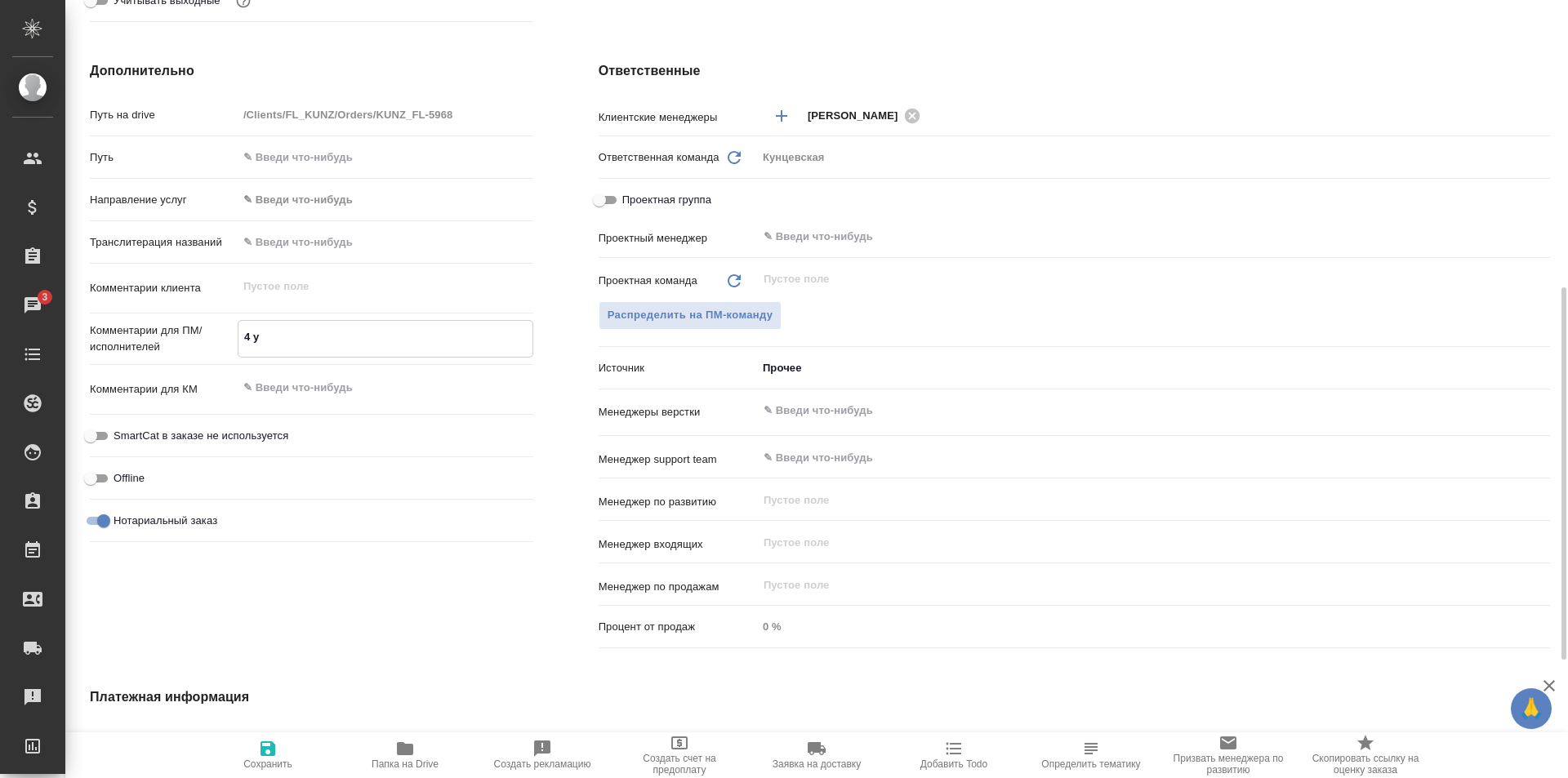
type textarea "4 уз"
type textarea "x"
type textarea "4 узб"
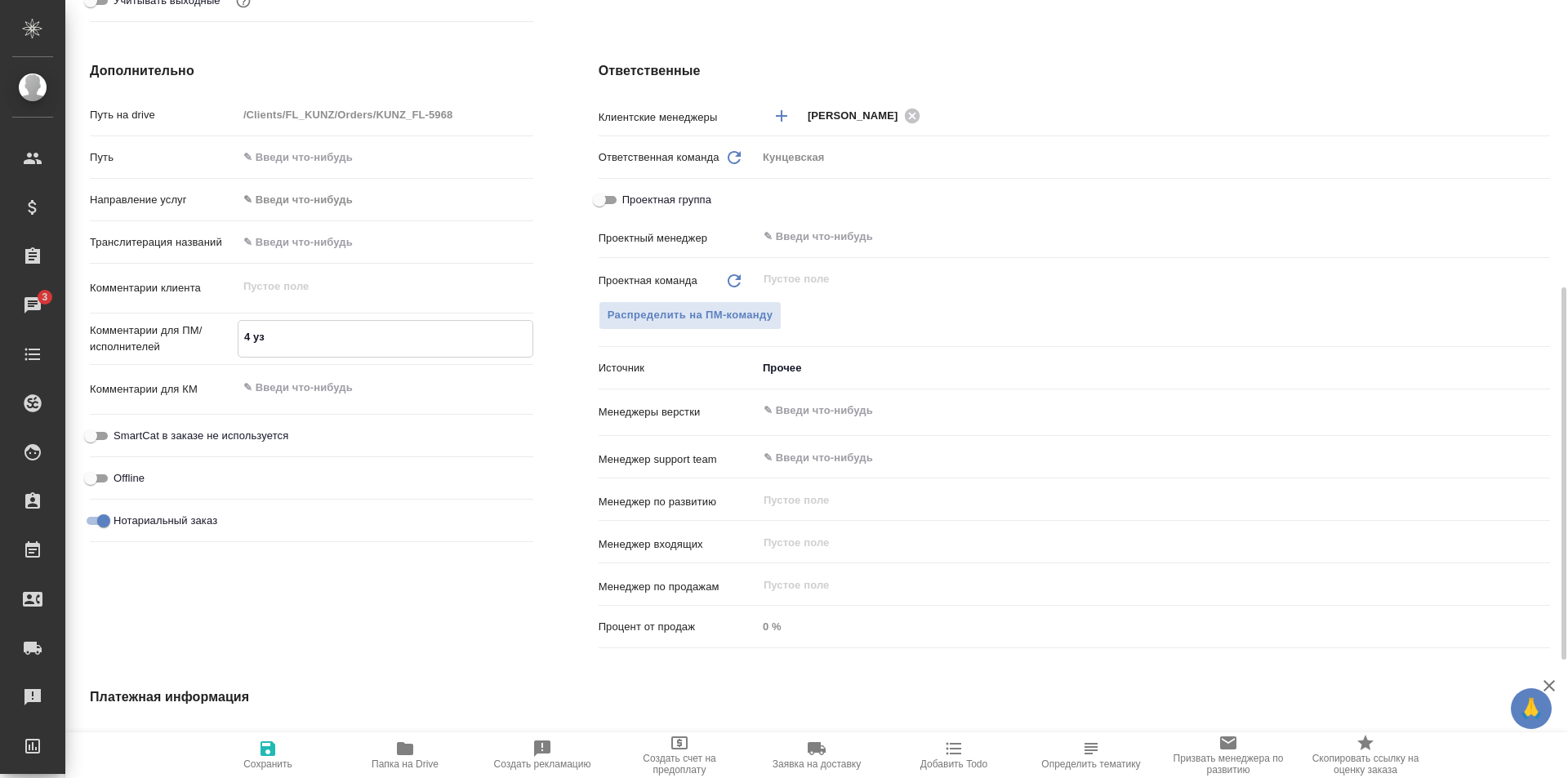
type textarea "x"
type textarea "4 узб"
type textarea "x"
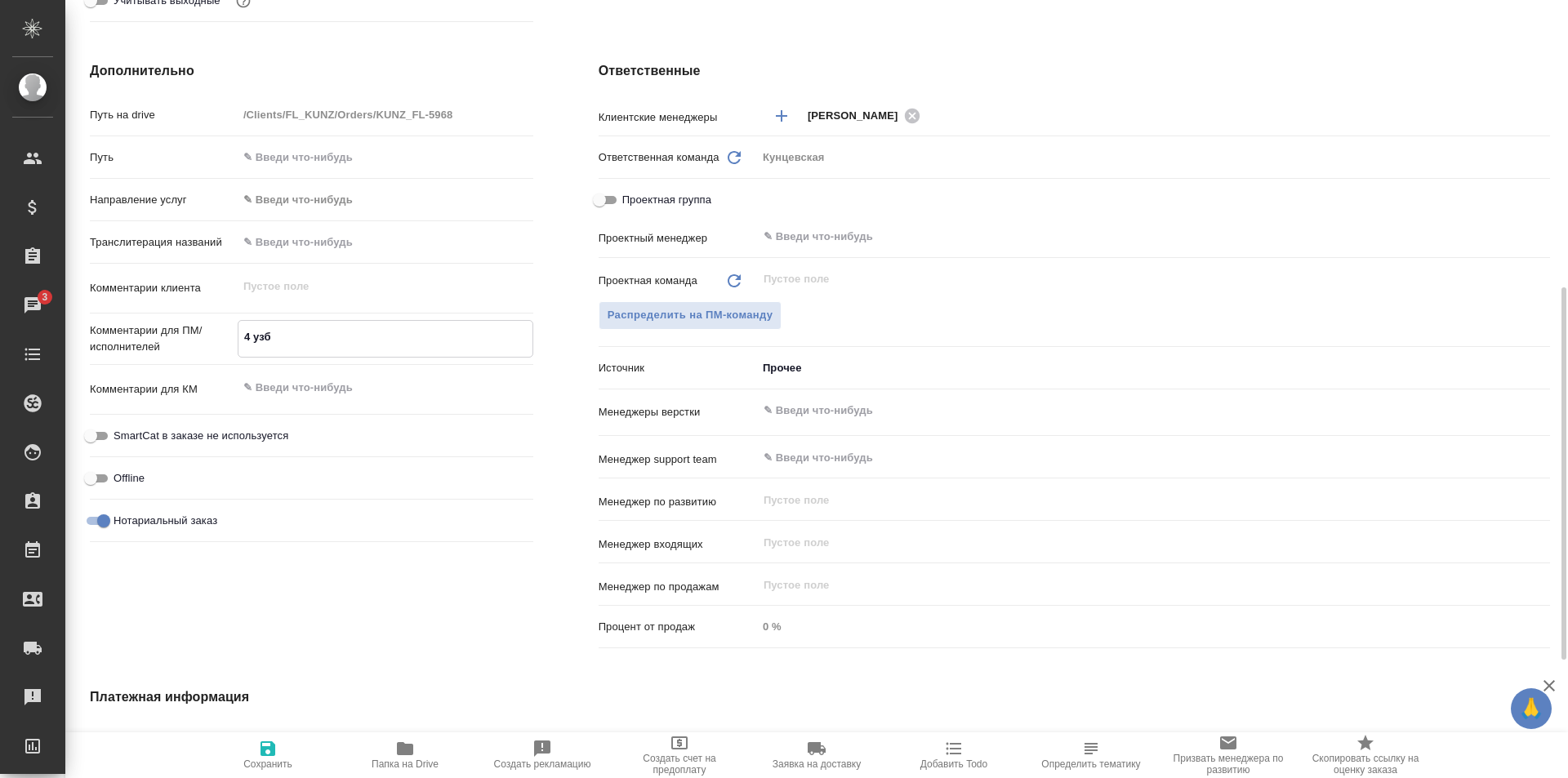
type textarea "x"
type textarea "4 узб п"
type textarea "x"
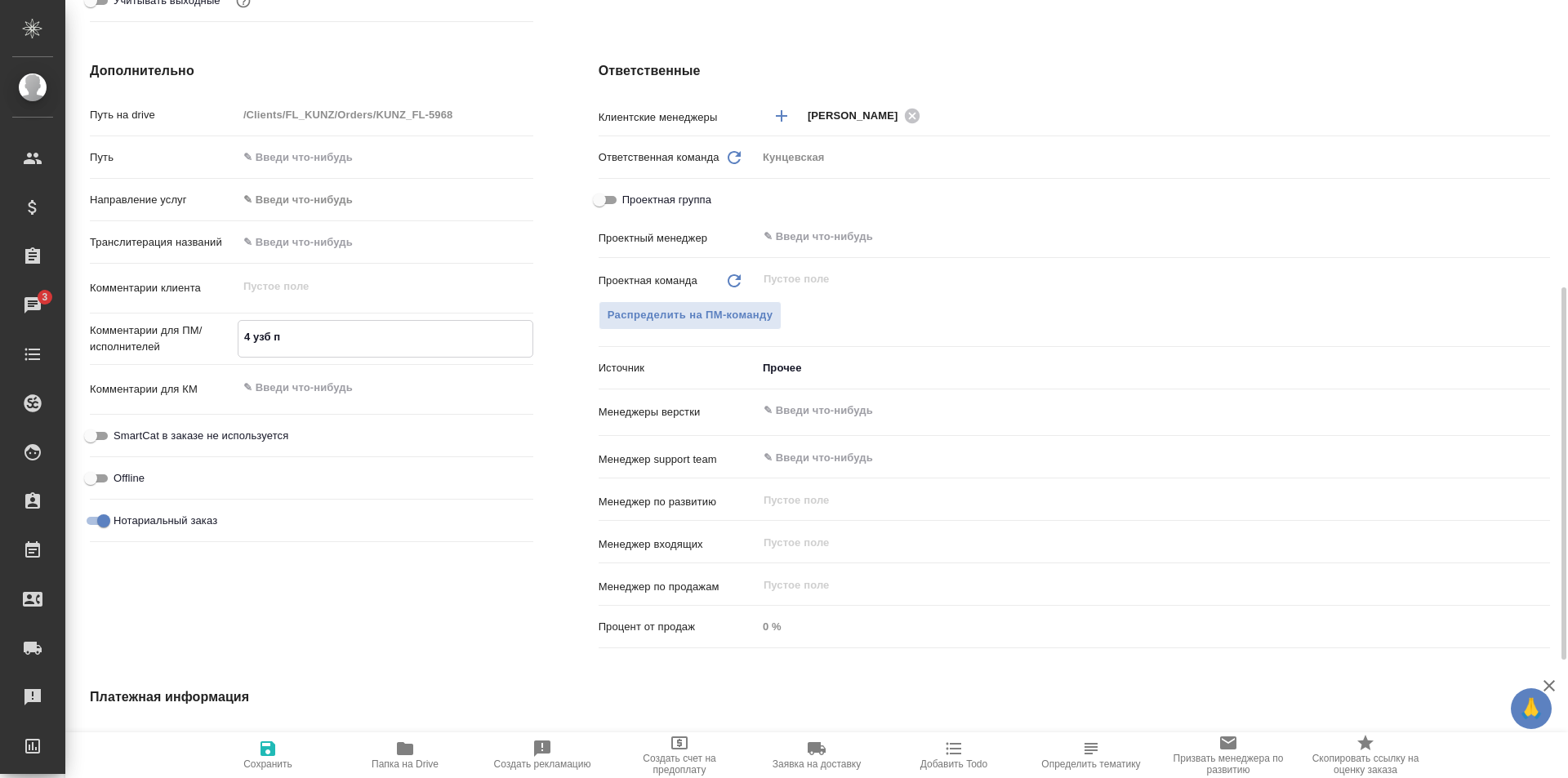
type textarea "x"
type textarea "4 узб па"
type textarea "x"
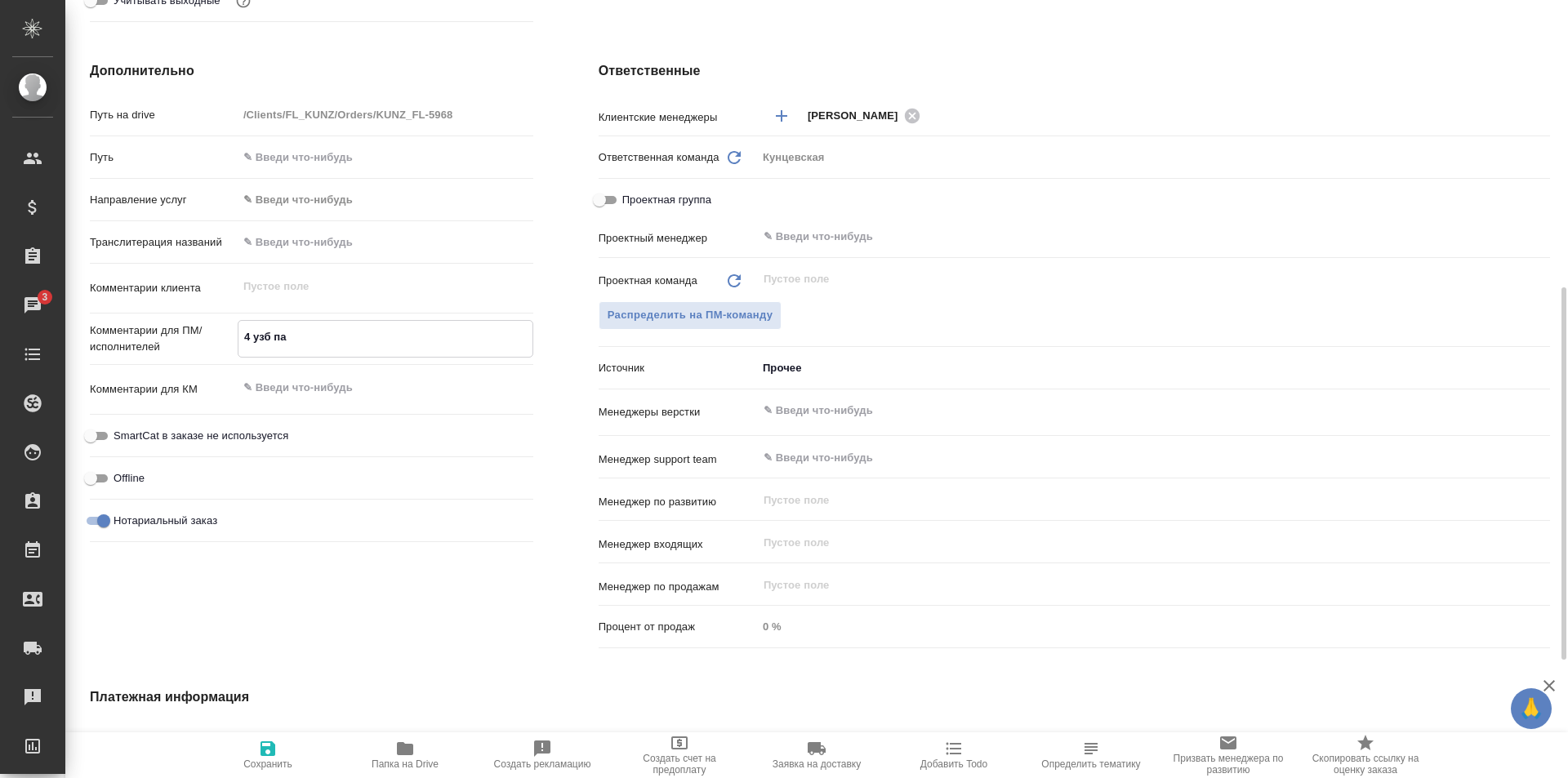
type textarea "4 узб пас"
type textarea "x"
type textarea "4 узб пасп"
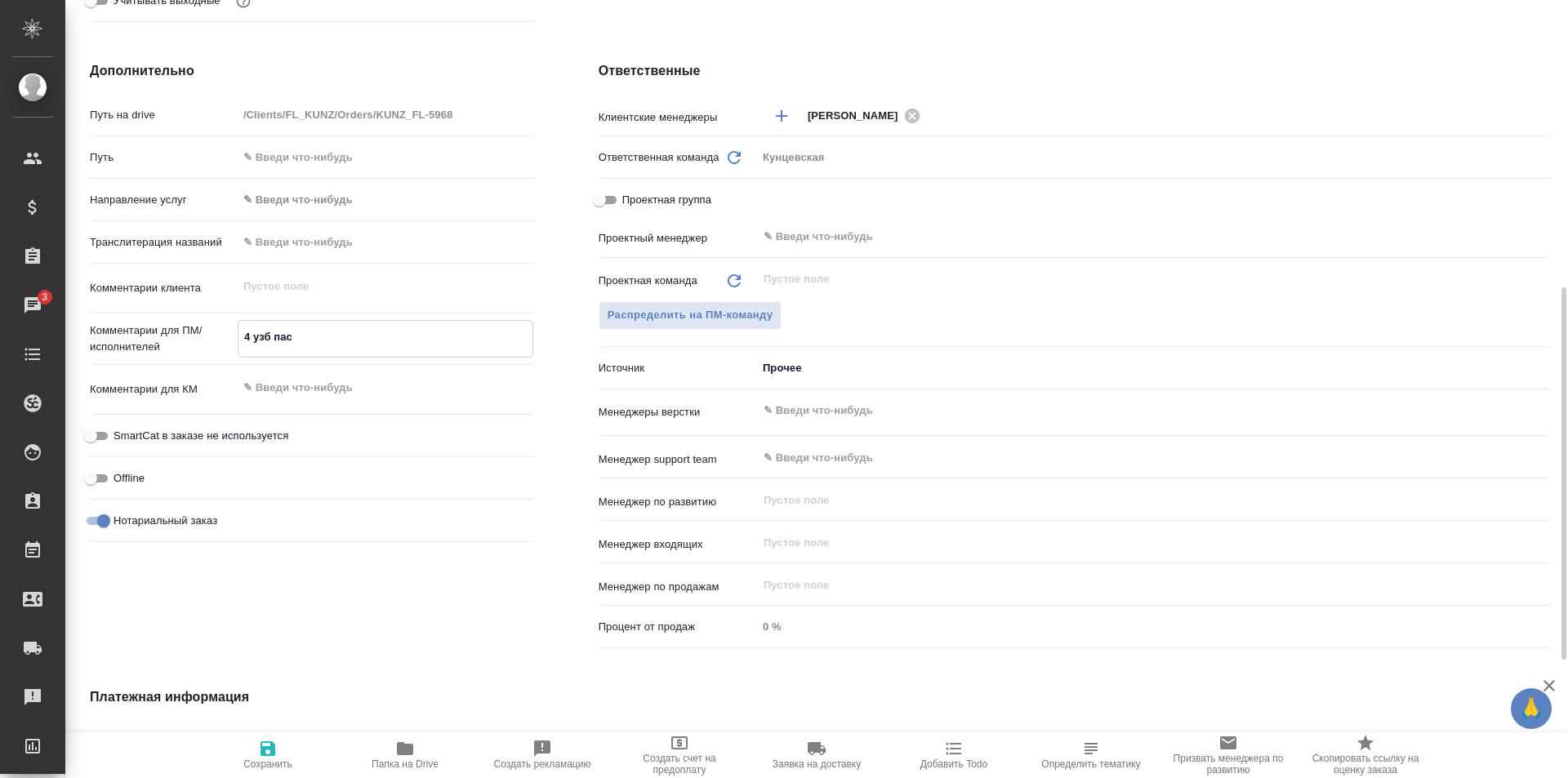
type textarea "x"
type textarea "4 узб паспо"
type textarea "x"
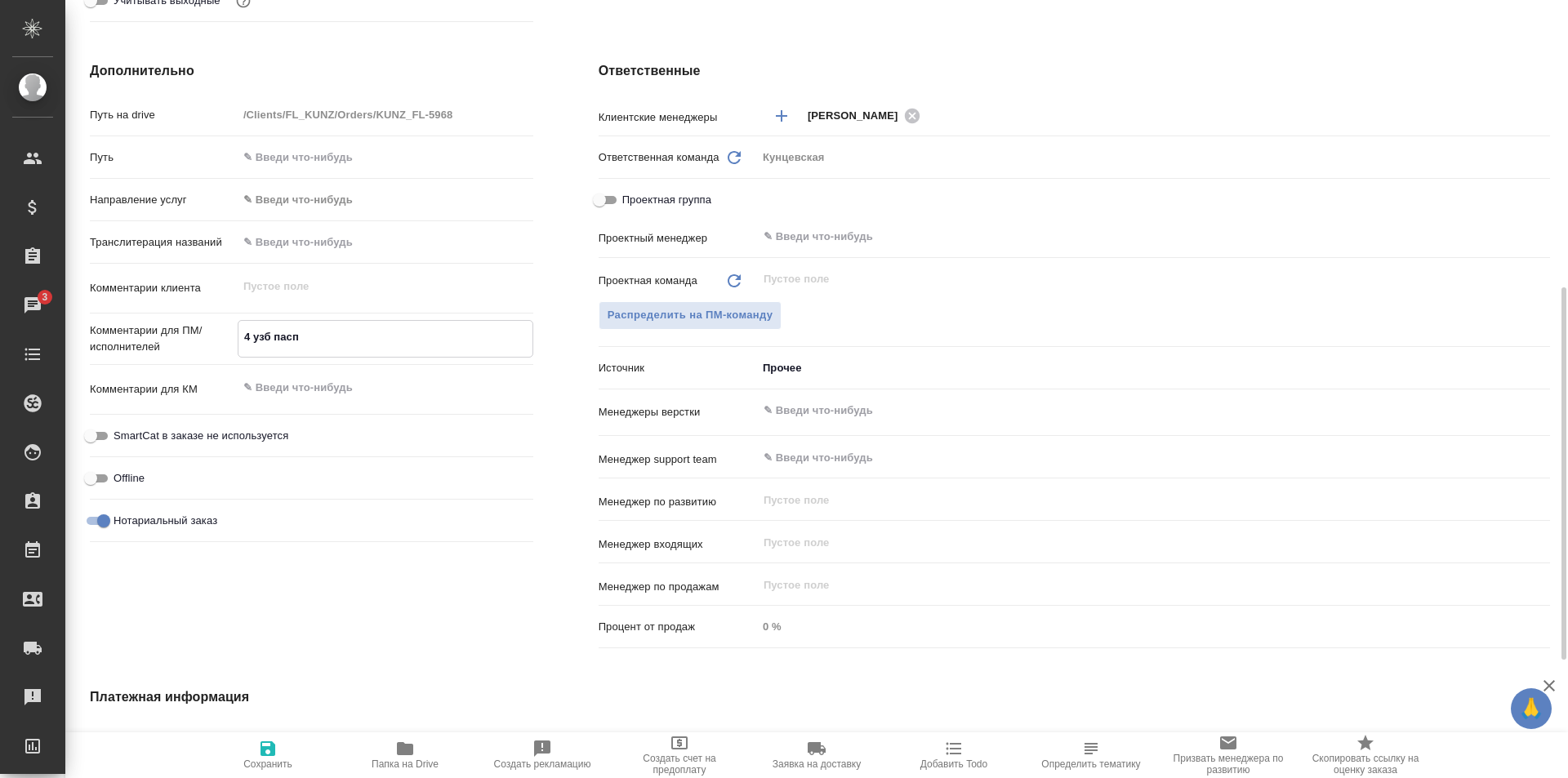
type textarea "x"
type textarea "4 узб паспор"
type textarea "x"
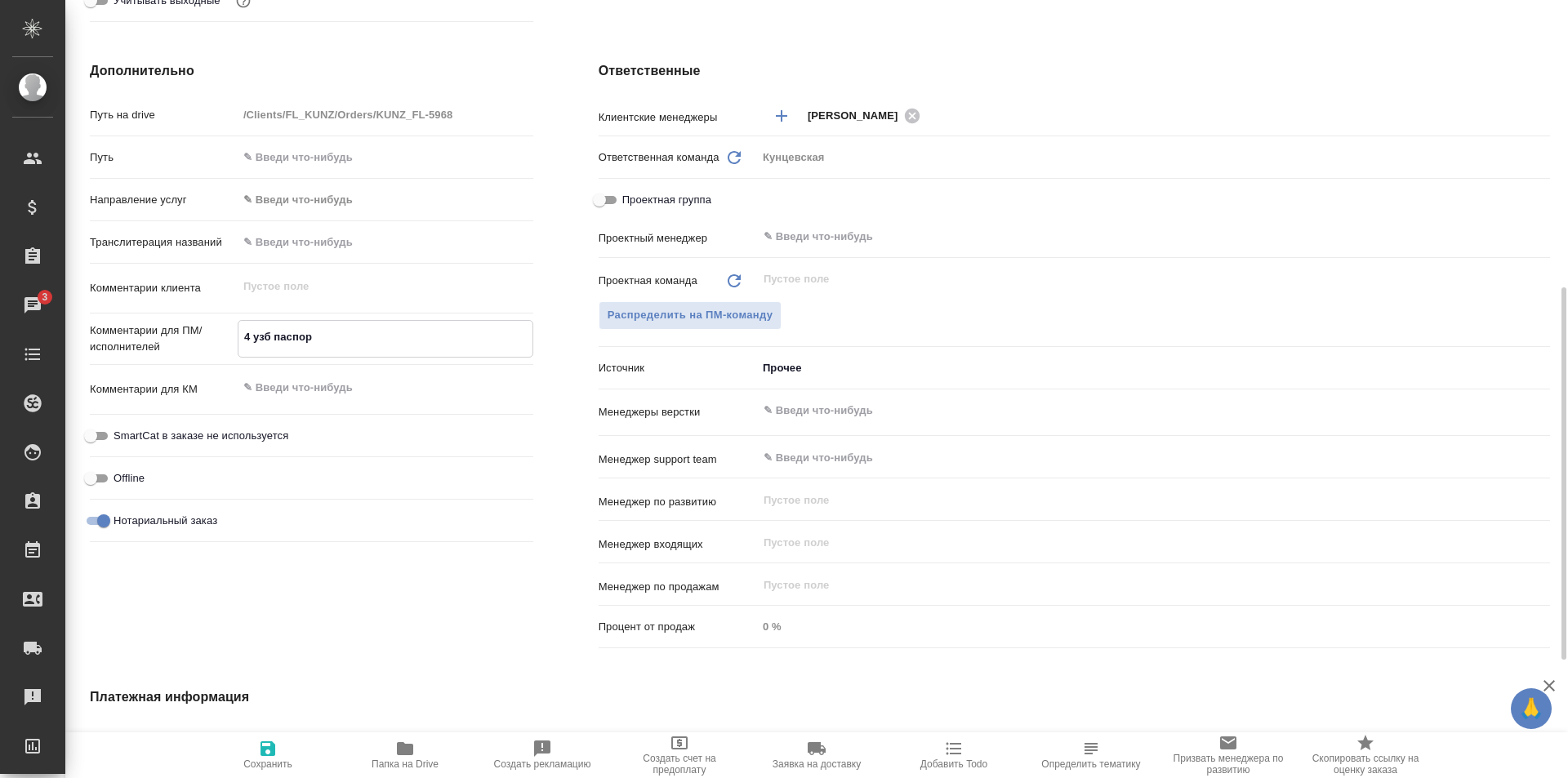
type textarea "x"
type textarea "4 узб паспорт"
type textarea "x"
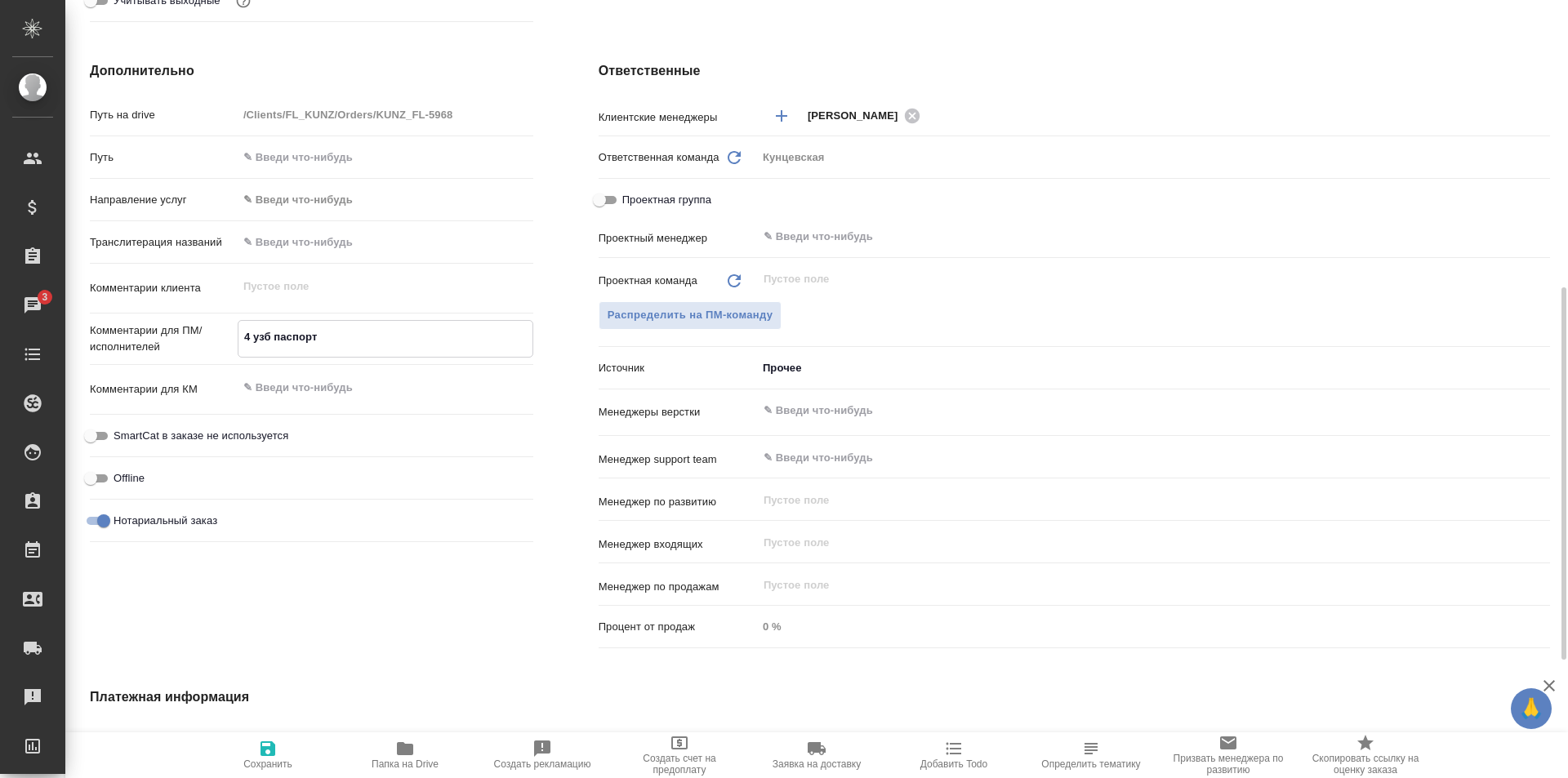
type textarea "4 узб паспорта"
type textarea "x"
type textarea "4 узб паспорта"
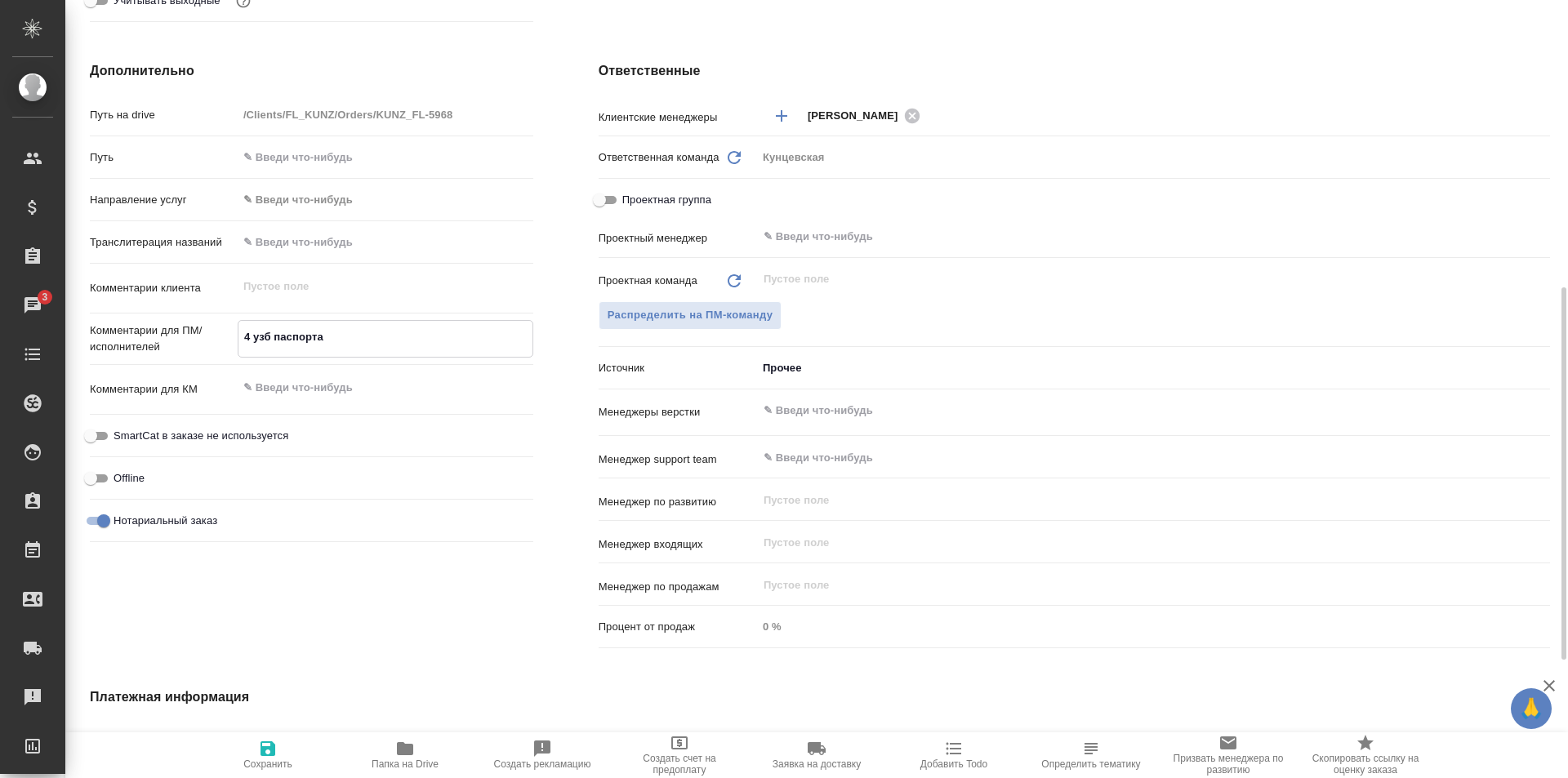
type textarea "x"
type textarea "4 узб паспорта п"
type textarea "x"
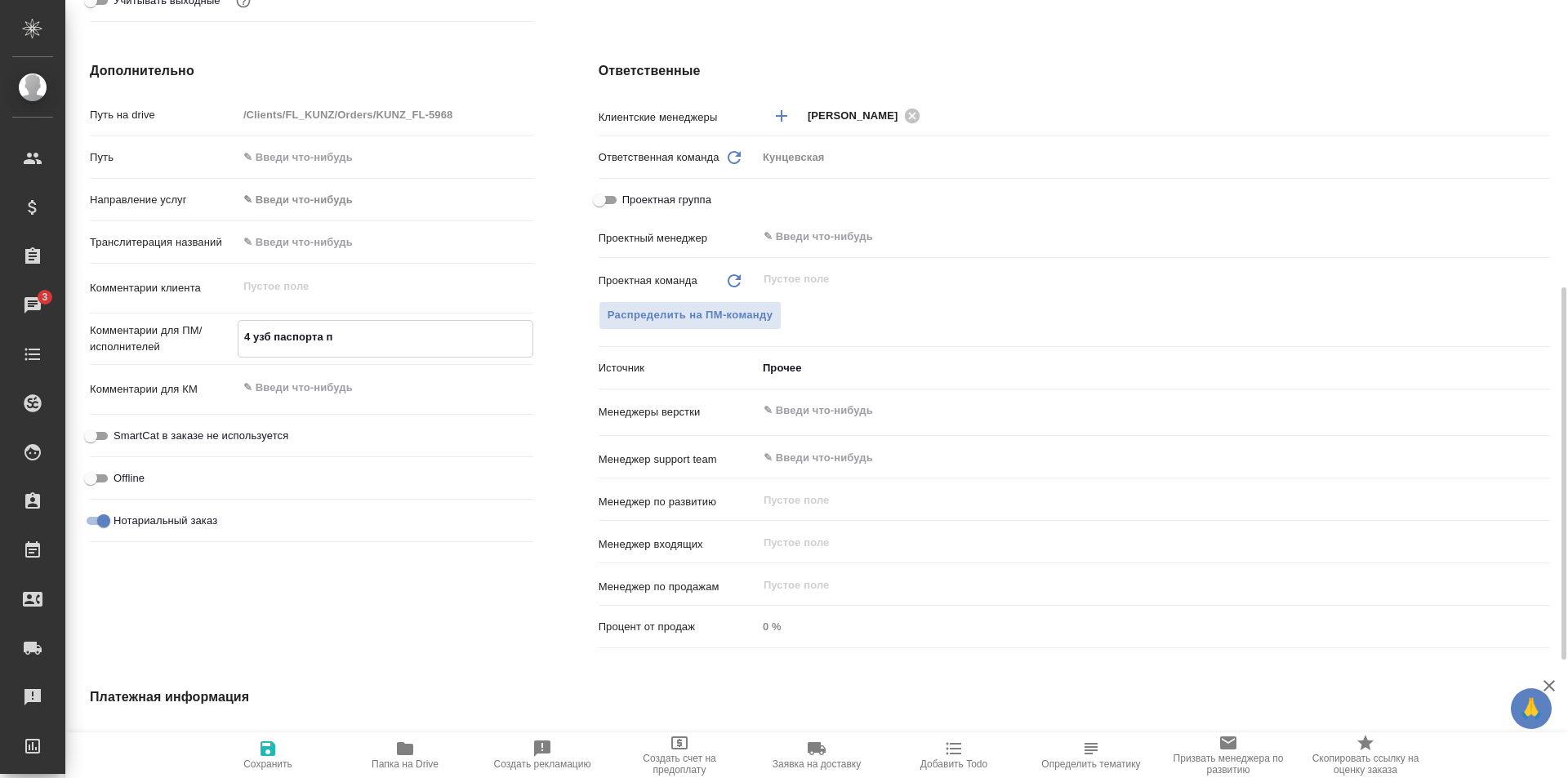
type textarea "x"
type textarea "4 узб паспорта по"
type textarea "x"
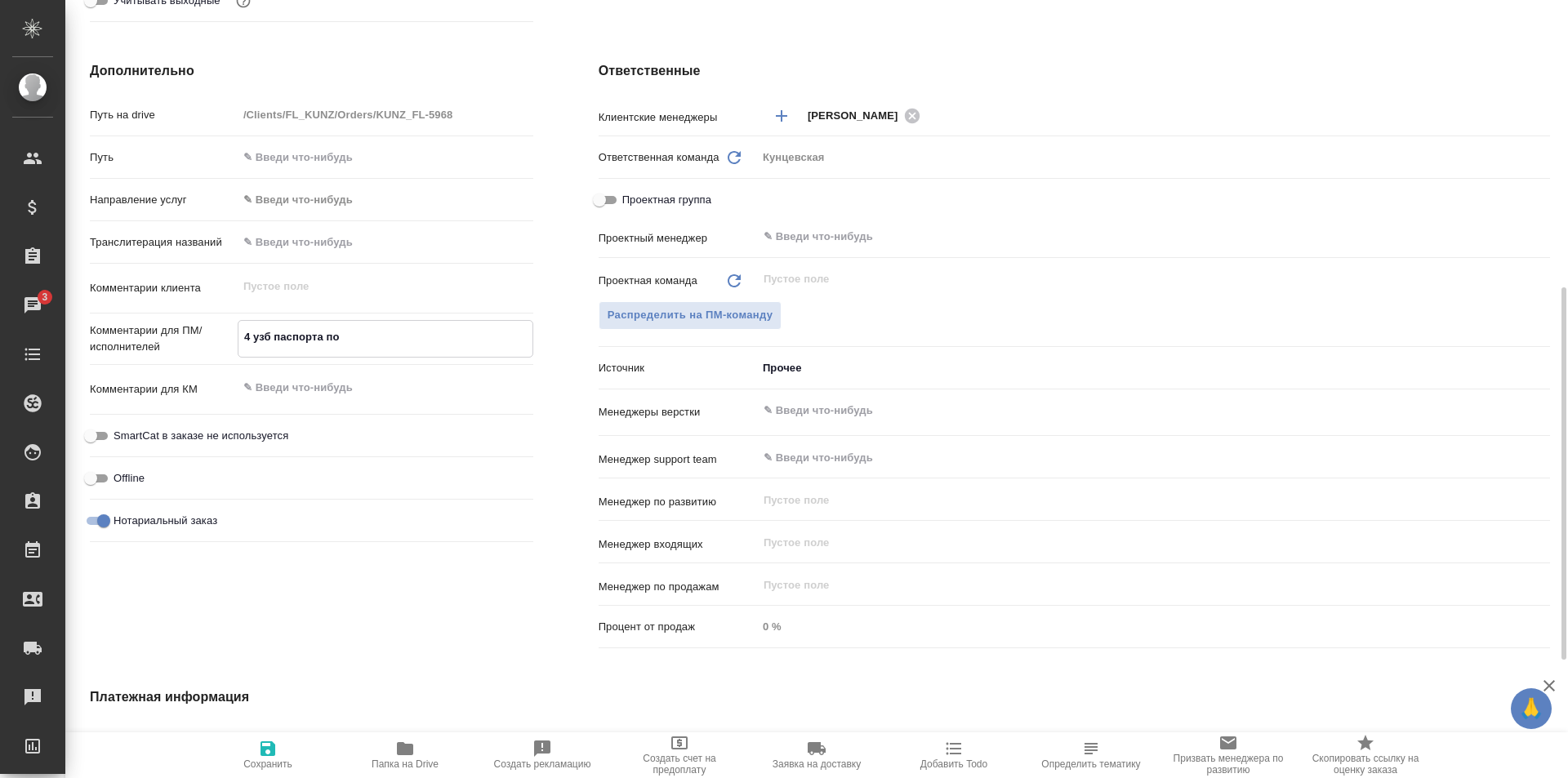
type textarea "x"
type textarea "4 узб паспорта под"
type textarea "x"
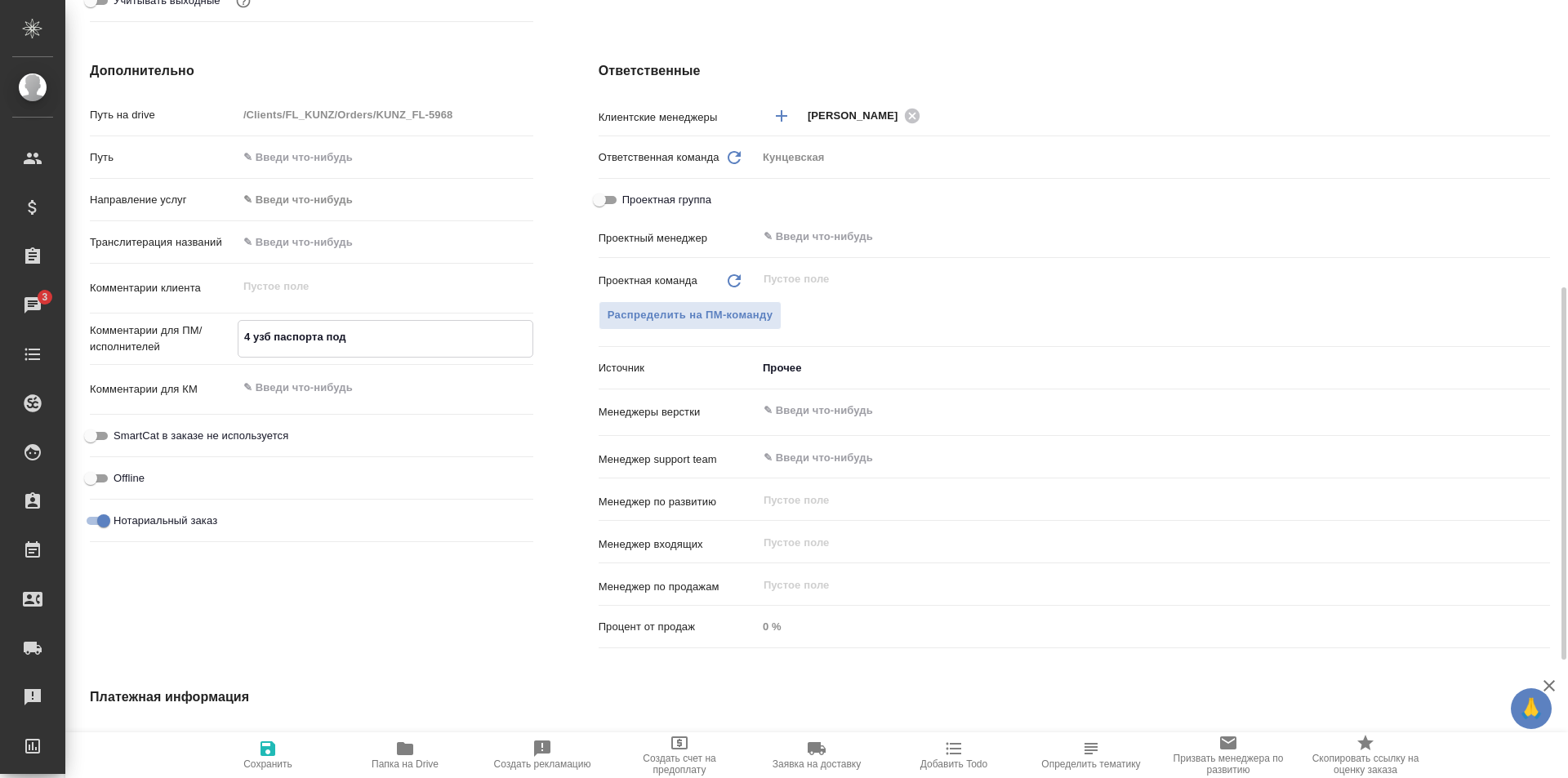
type textarea "4 узб паспорта под"
type textarea "x"
type textarea "4 узб паспорта под н"
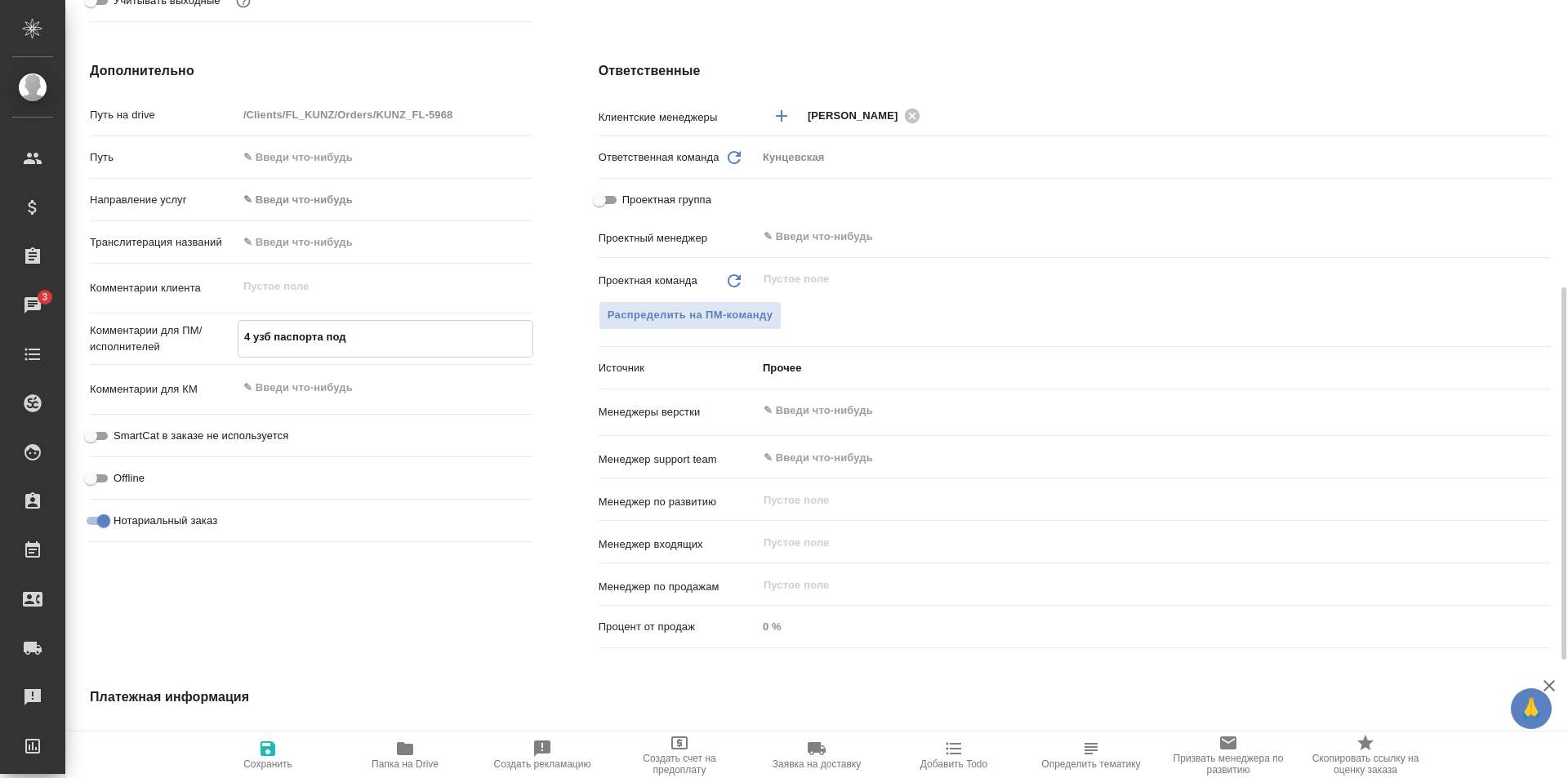
type textarea "x"
type textarea "4 узб паспорта под но"
type textarea "x"
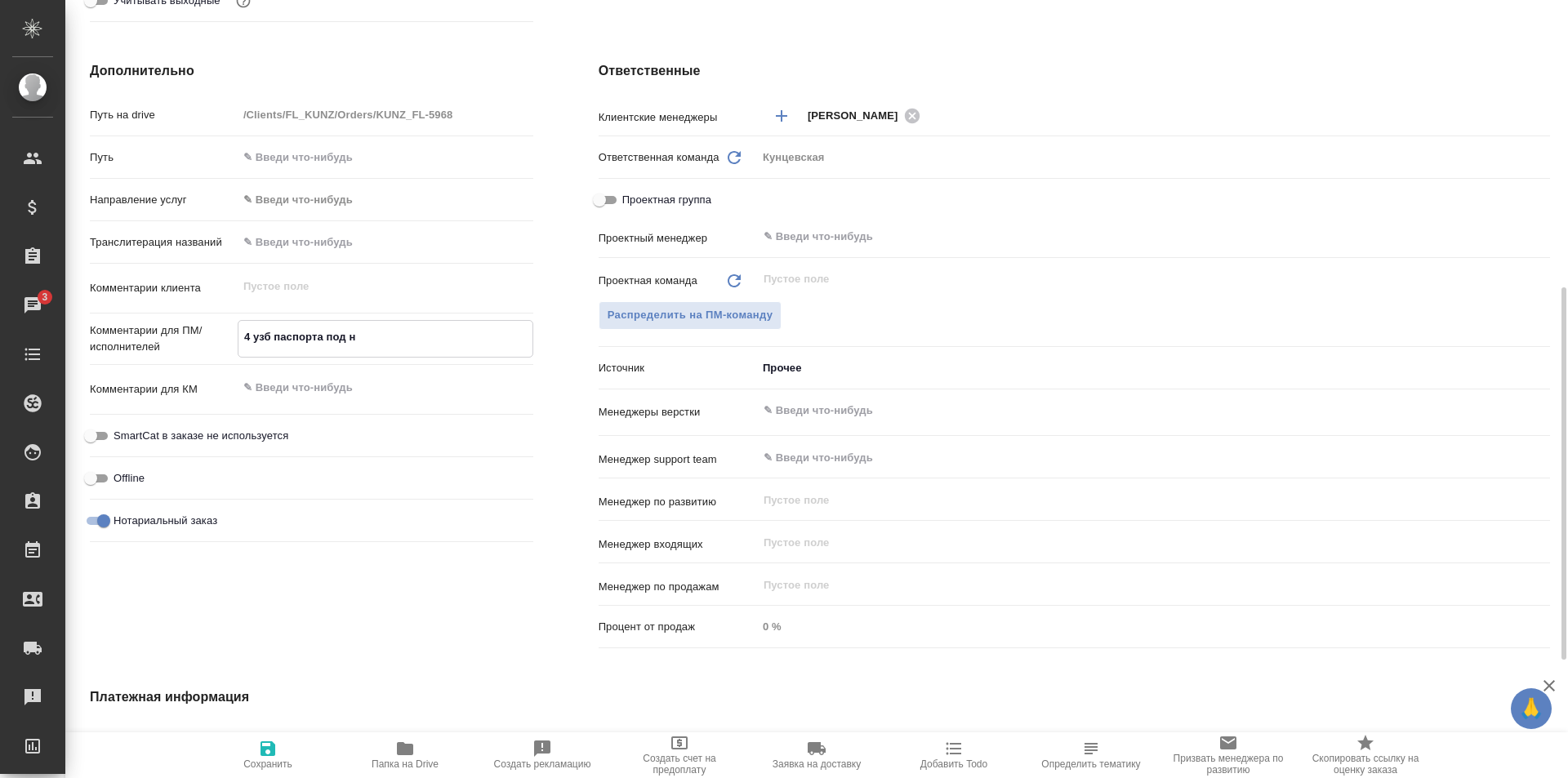
type textarea "x"
type textarea "4 узб паспорта под нот"
type textarea "x"
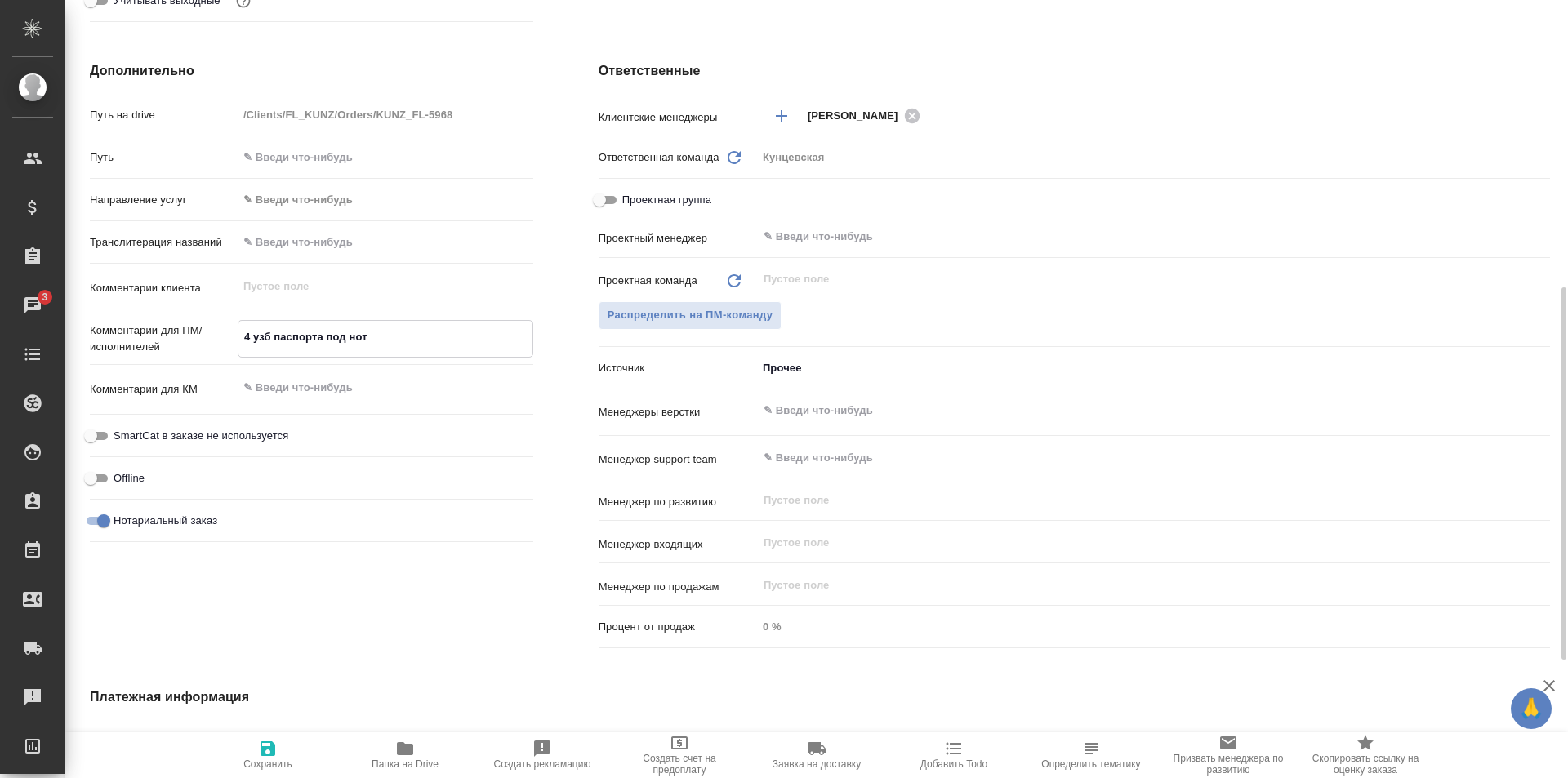
click at [254, 335] on textarea "4 узб паспорта под нот" at bounding box center [385, 337] width 294 height 27
type textarea "x"
type textarea "4 паспорта под нот"
type textarea "x"
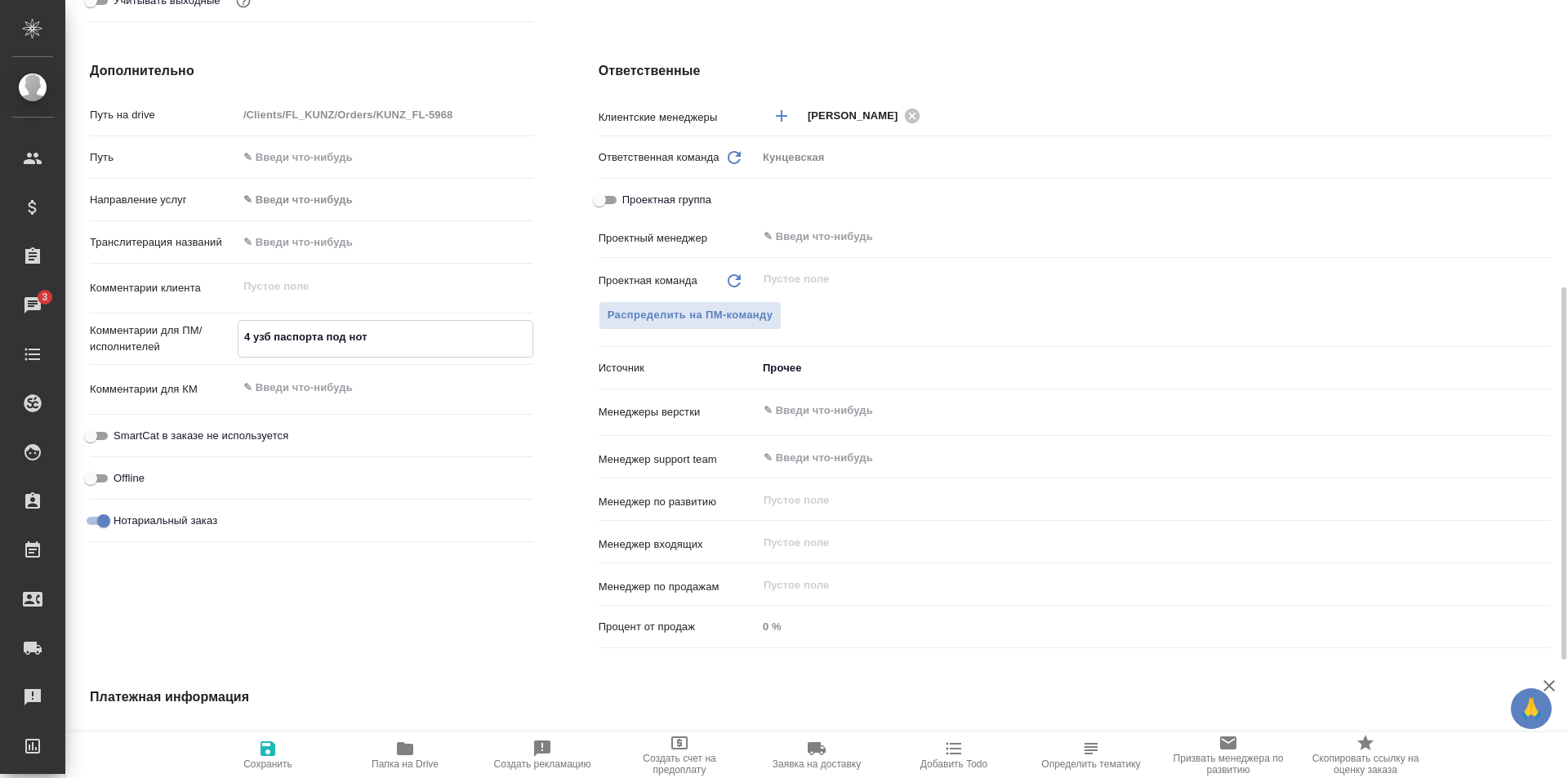
type textarea "x"
click at [298, 330] on textarea "4 паспорта под нот" at bounding box center [385, 337] width 294 height 27
type textarea "x"
type textarea "4 паспорта под нот"
type textarea "x"
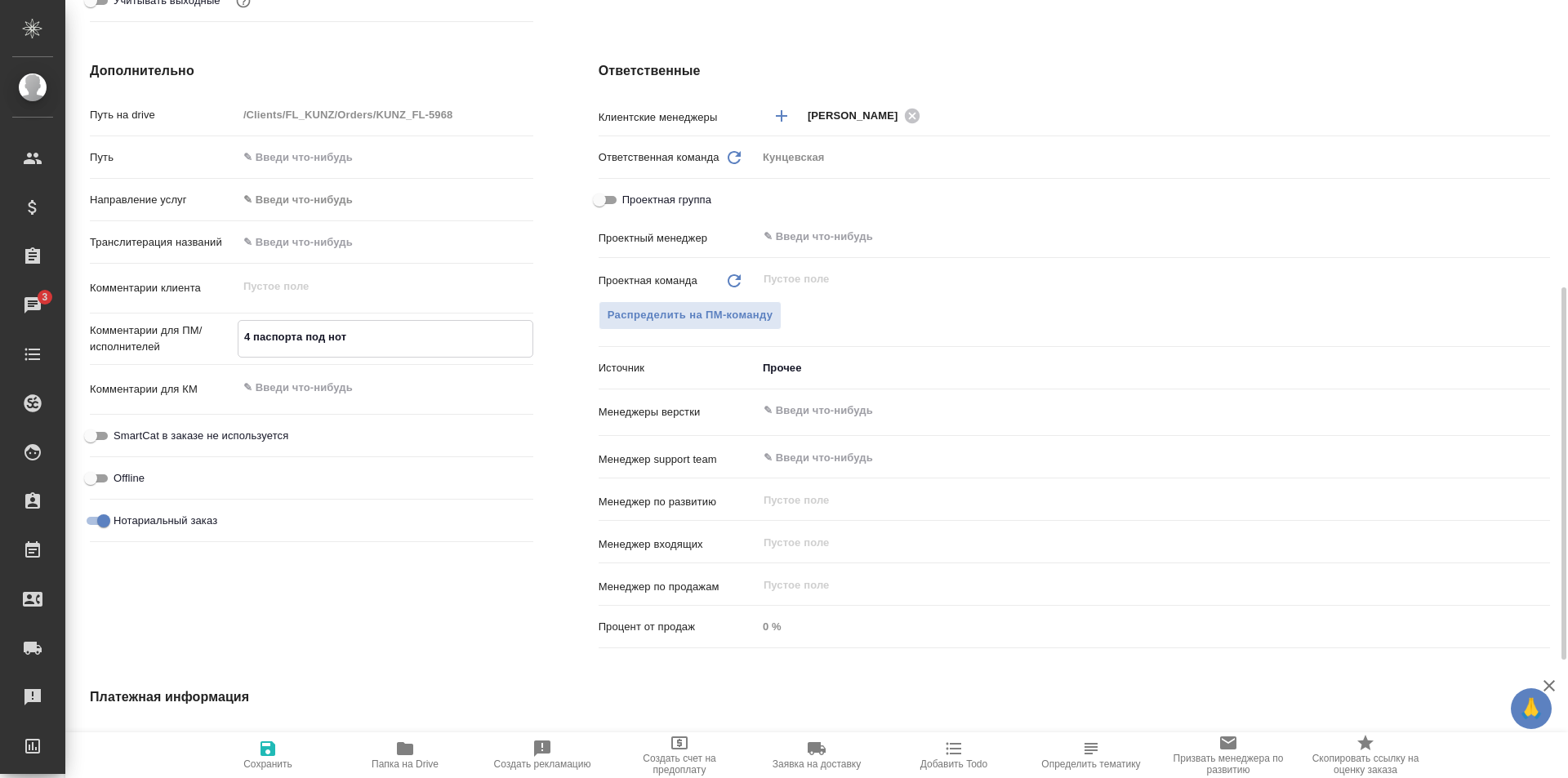
type textarea "x"
type textarea "4 паспорта у под нот"
type textarea "x"
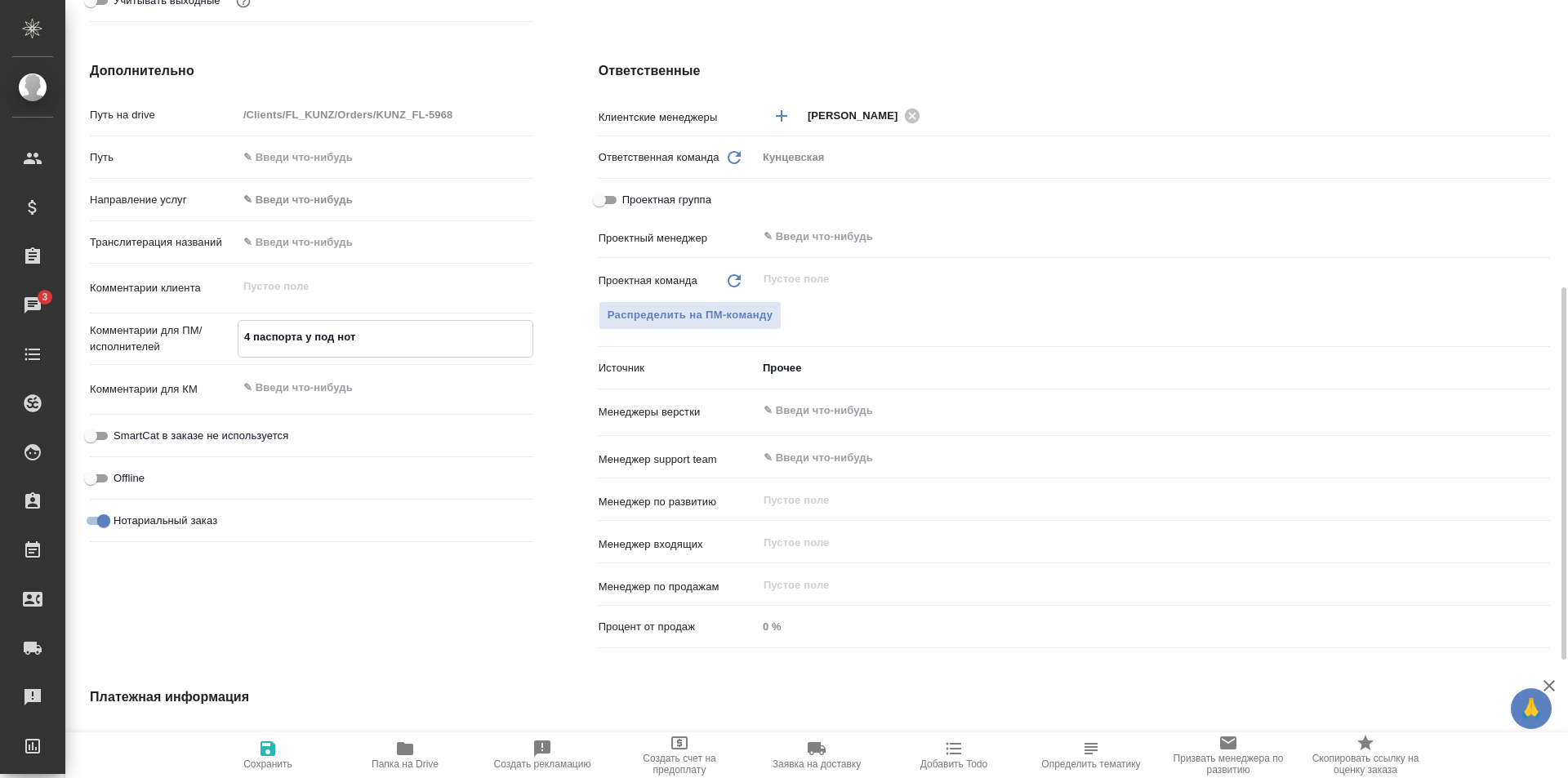
type textarea "4 паспорта уз под нот"
type textarea "x"
type textarea "4 паспорта узб под нот"
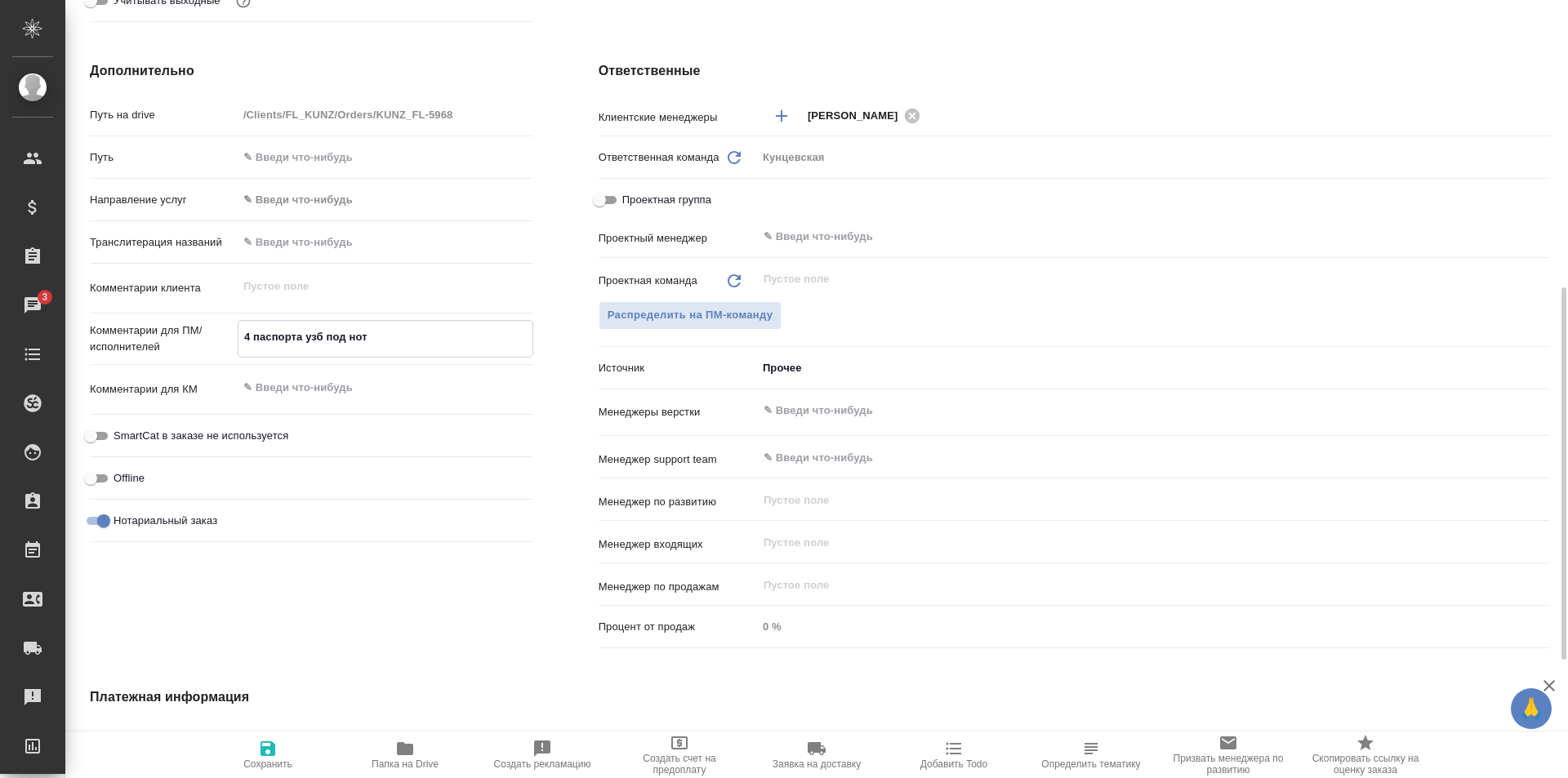
type textarea "x"
type textarea "4 паспорта узб- под нот"
type textarea "x"
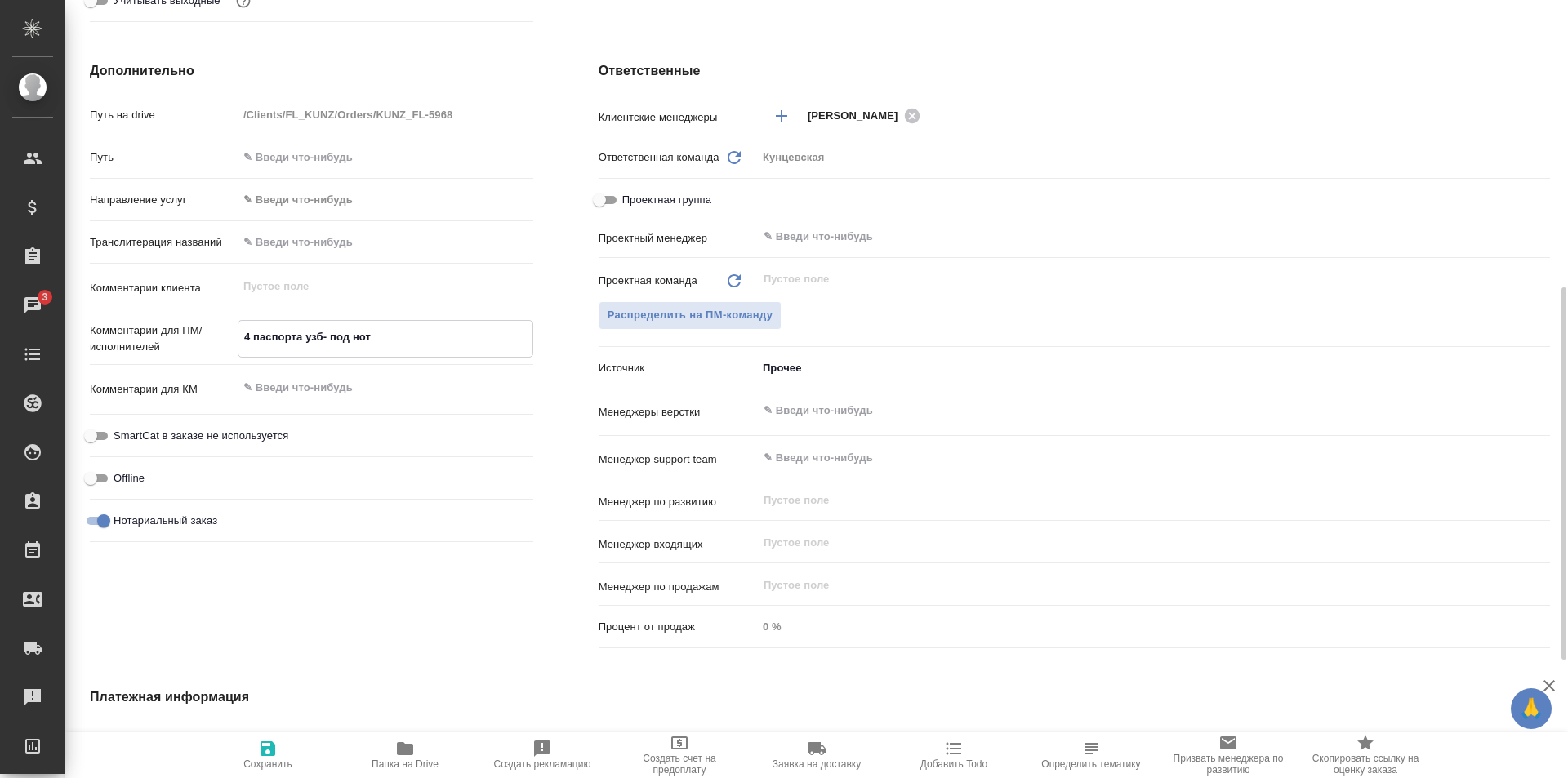
type textarea "x"
type textarea "4 паспорта узб-р под нот"
type textarea "x"
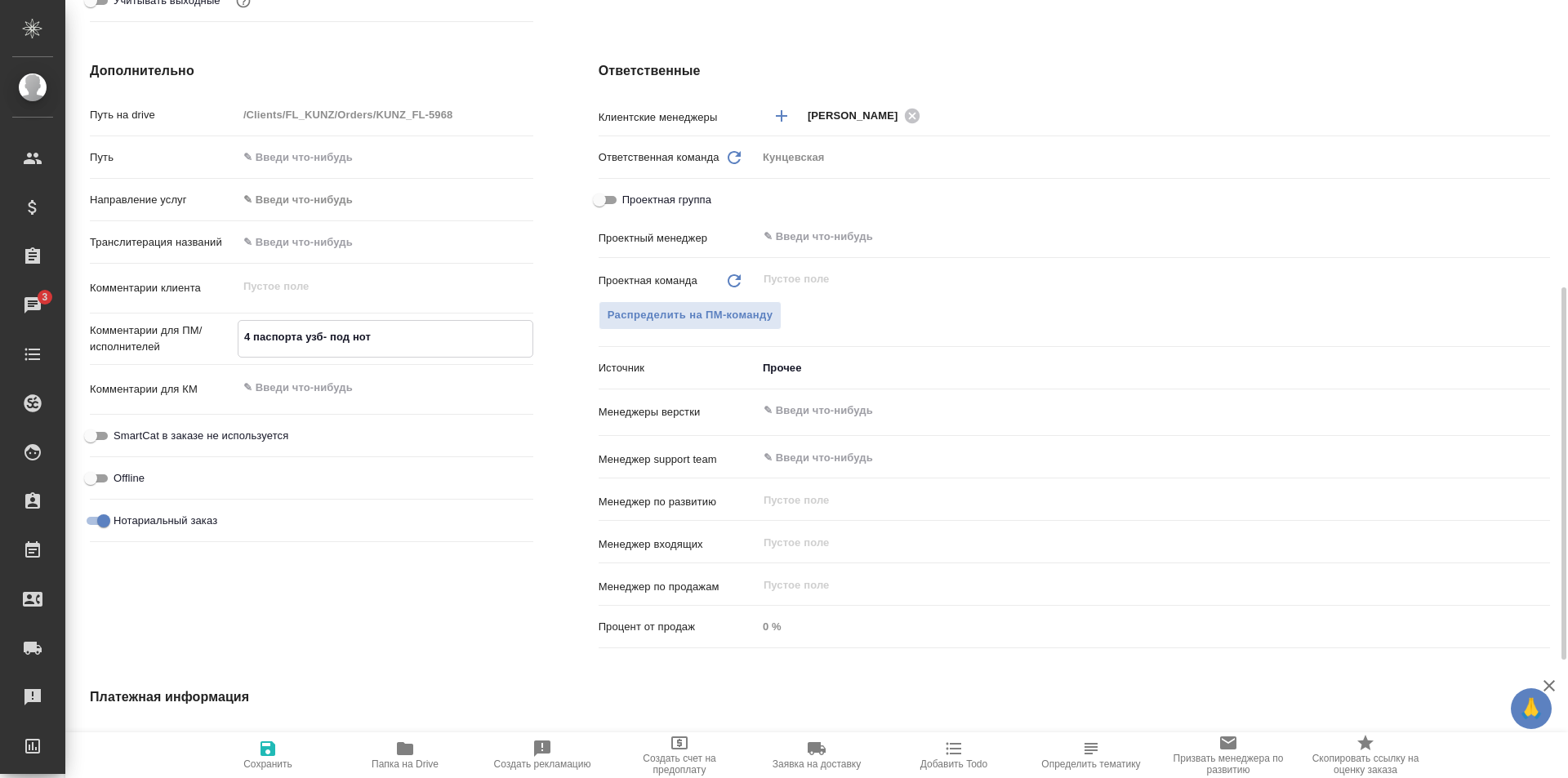
type textarea "x"
type textarea "4 паспорта узб-ру под нот"
type textarea "x"
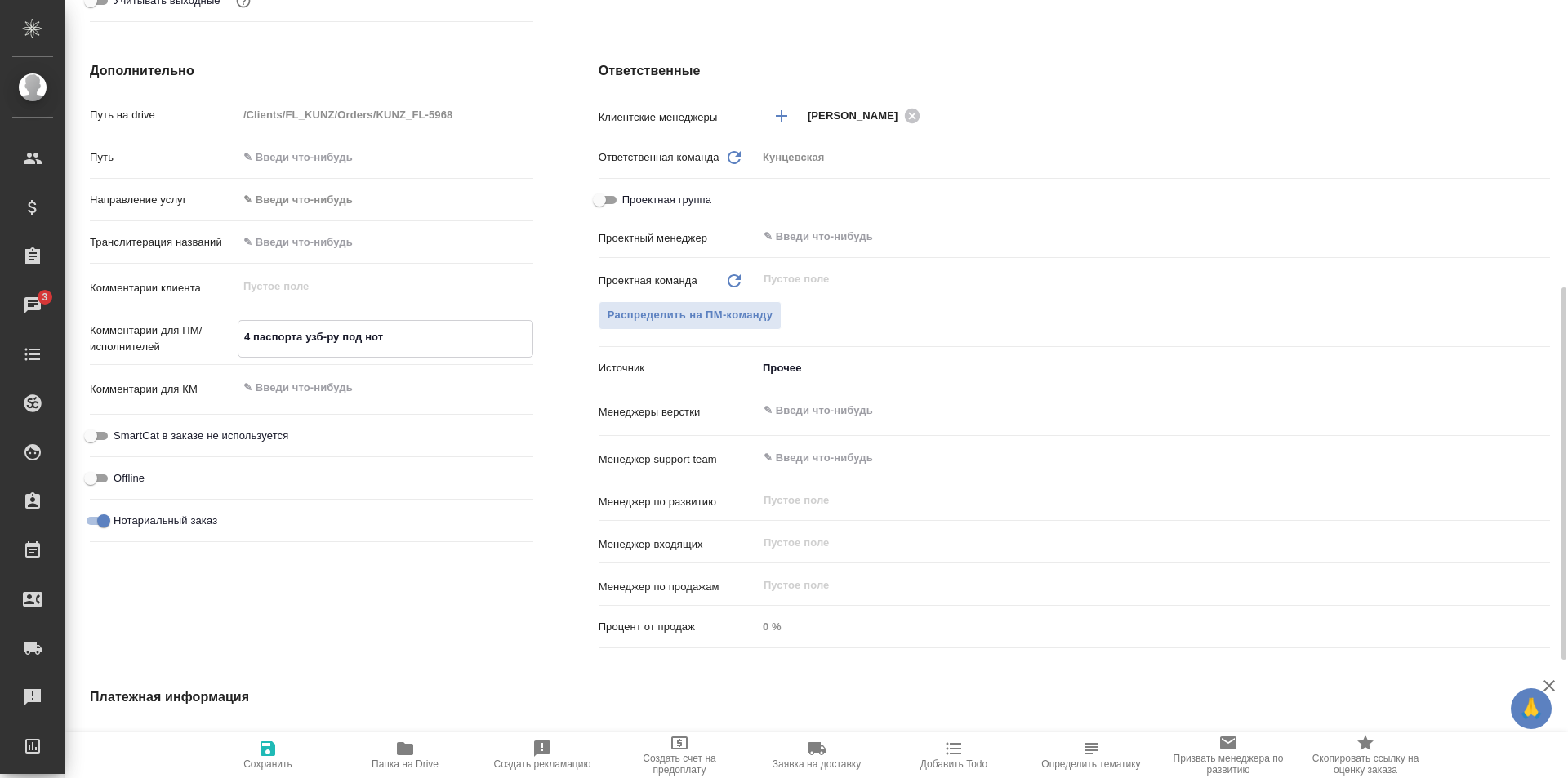
type textarea "4 паспорта узб-рус под нот"
type textarea "x"
type textarea "4 паспорта узб-рус под нот"
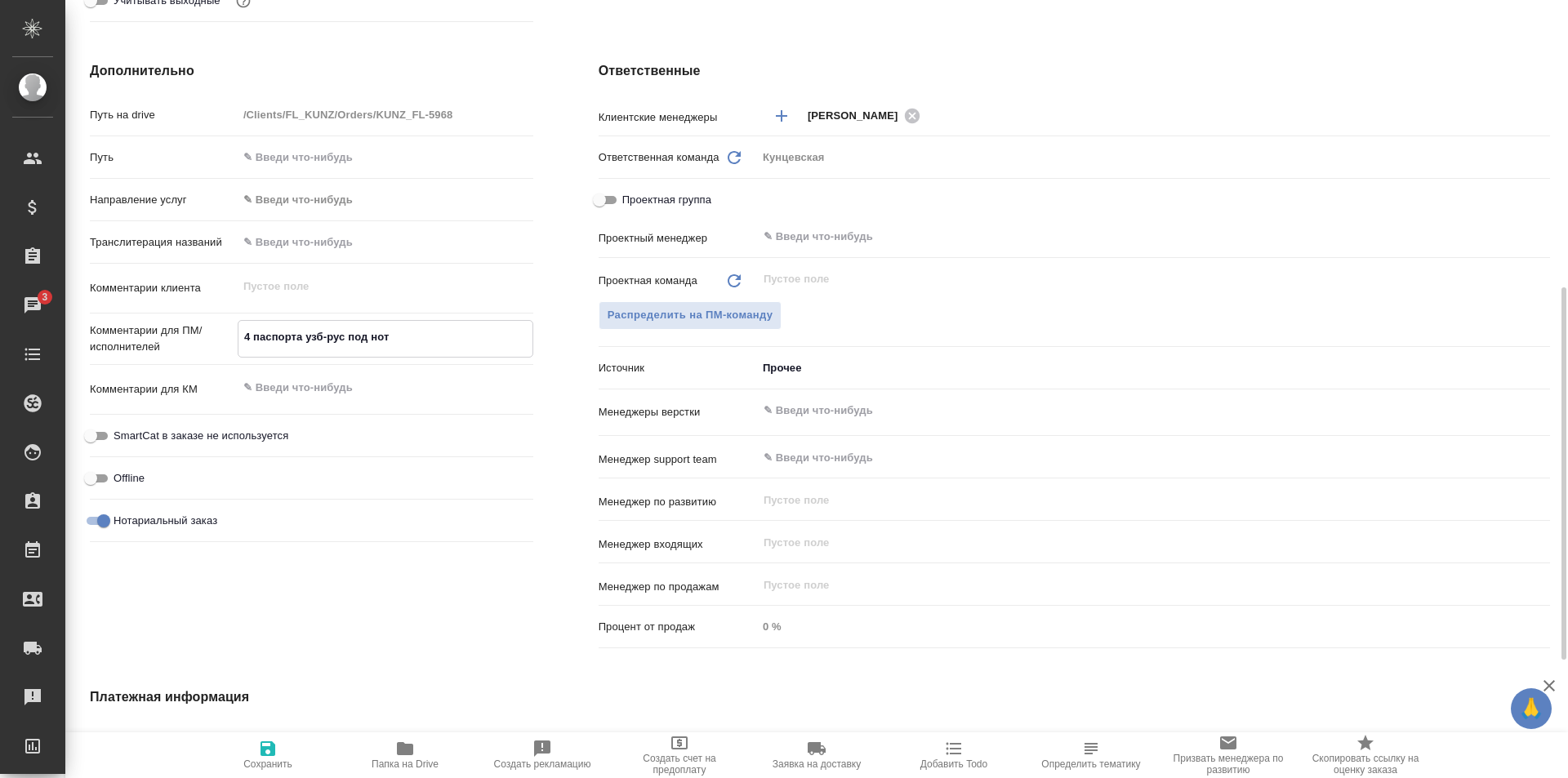
type textarea "x"
click at [265, 747] on icon "button" at bounding box center [268, 749] width 15 height 15
type textarea "x"
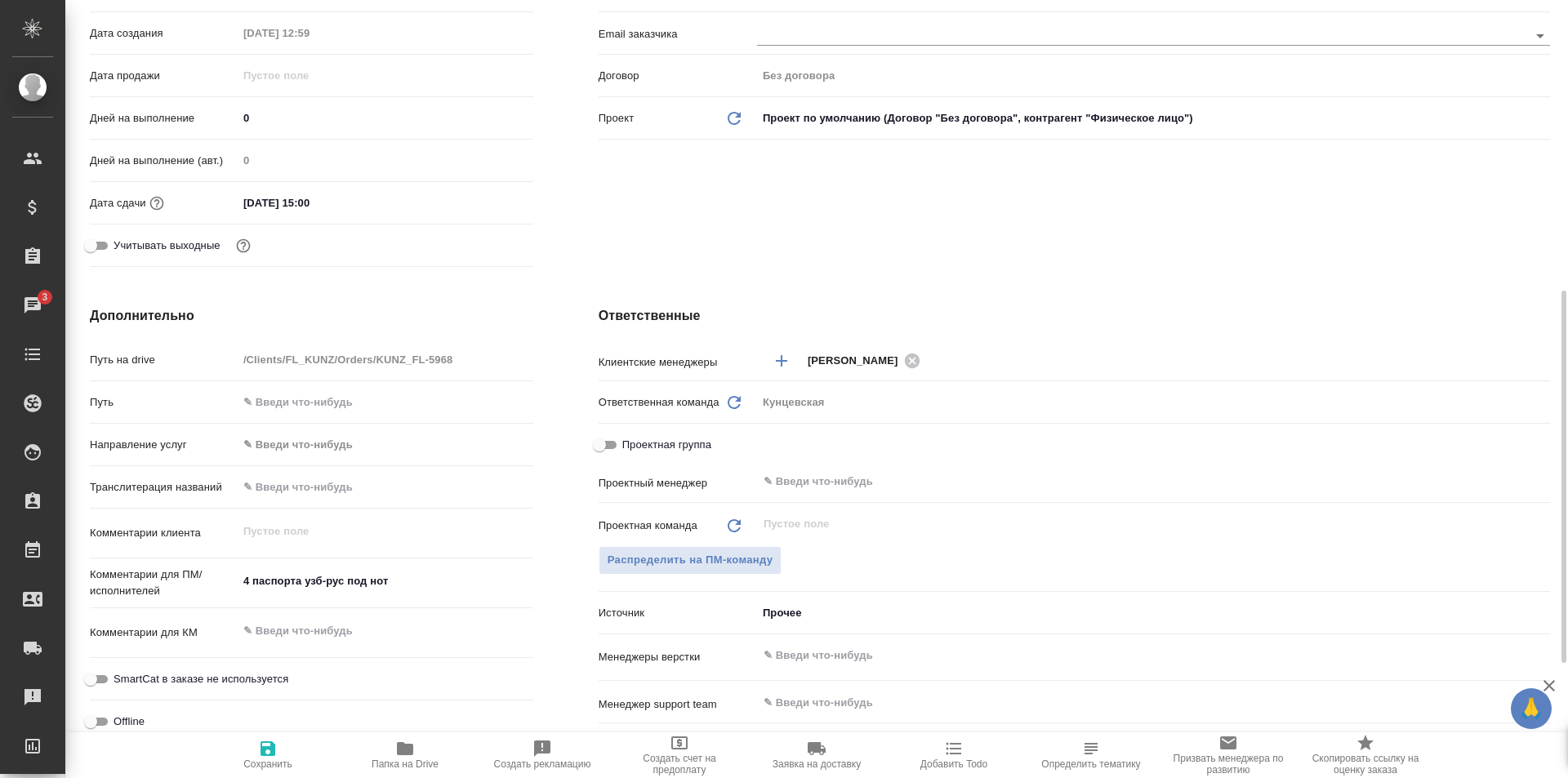
scroll to position [436, 0]
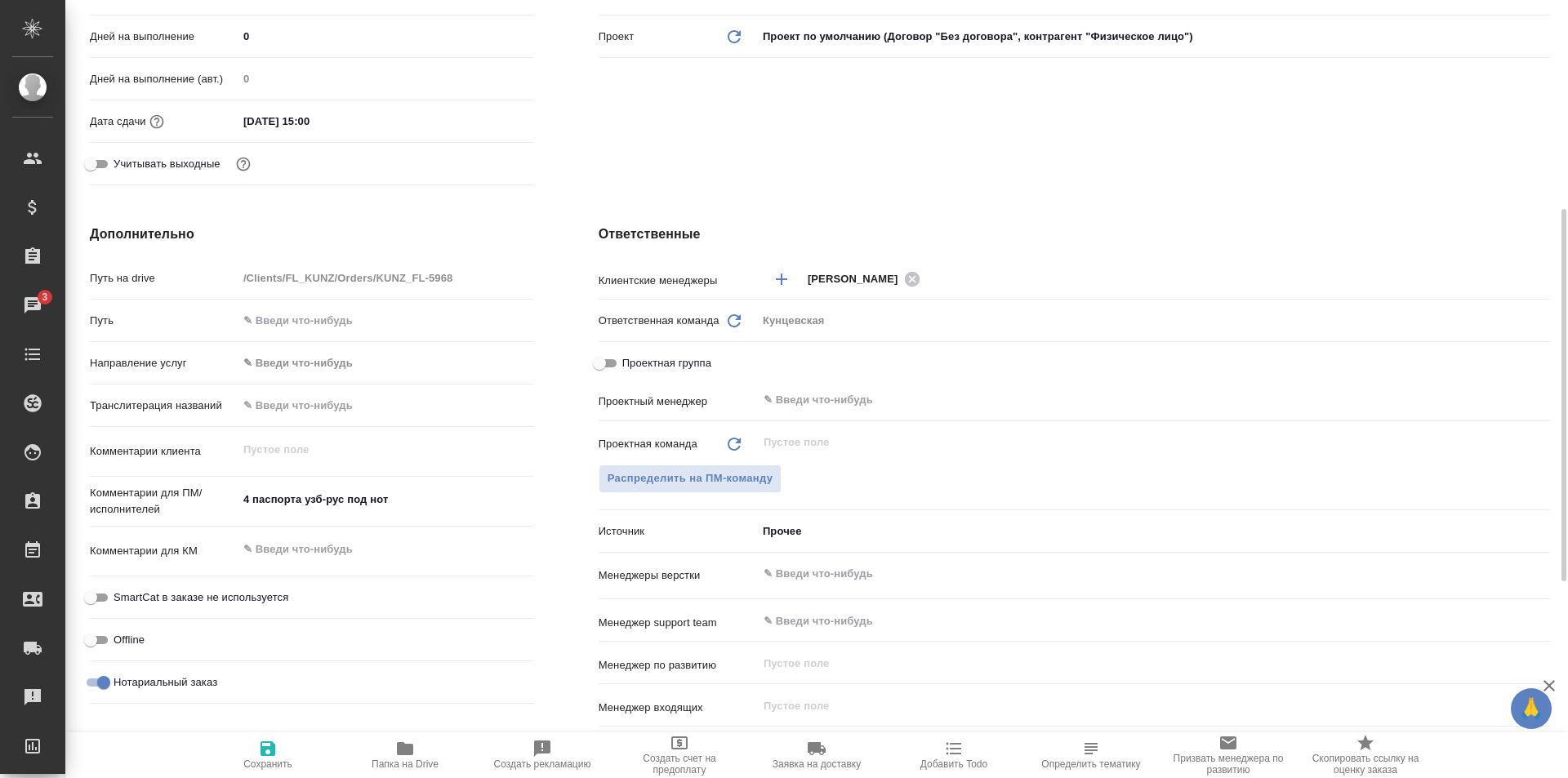
click at [605, 364] on input "Проектная группа" at bounding box center [599, 362] width 59 height 20
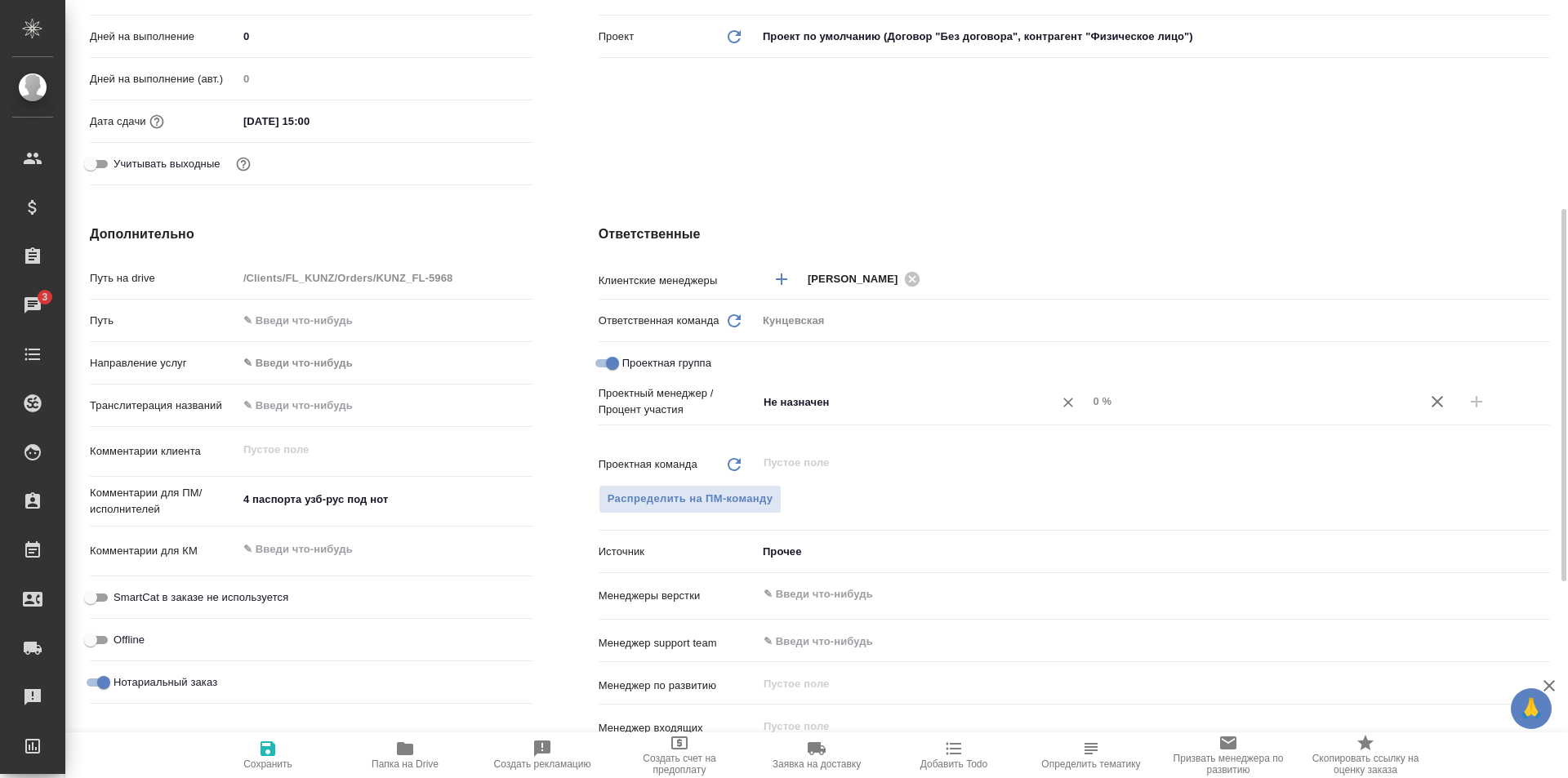
click at [839, 395] on input "Не назначен" at bounding box center [895, 401] width 266 height 20
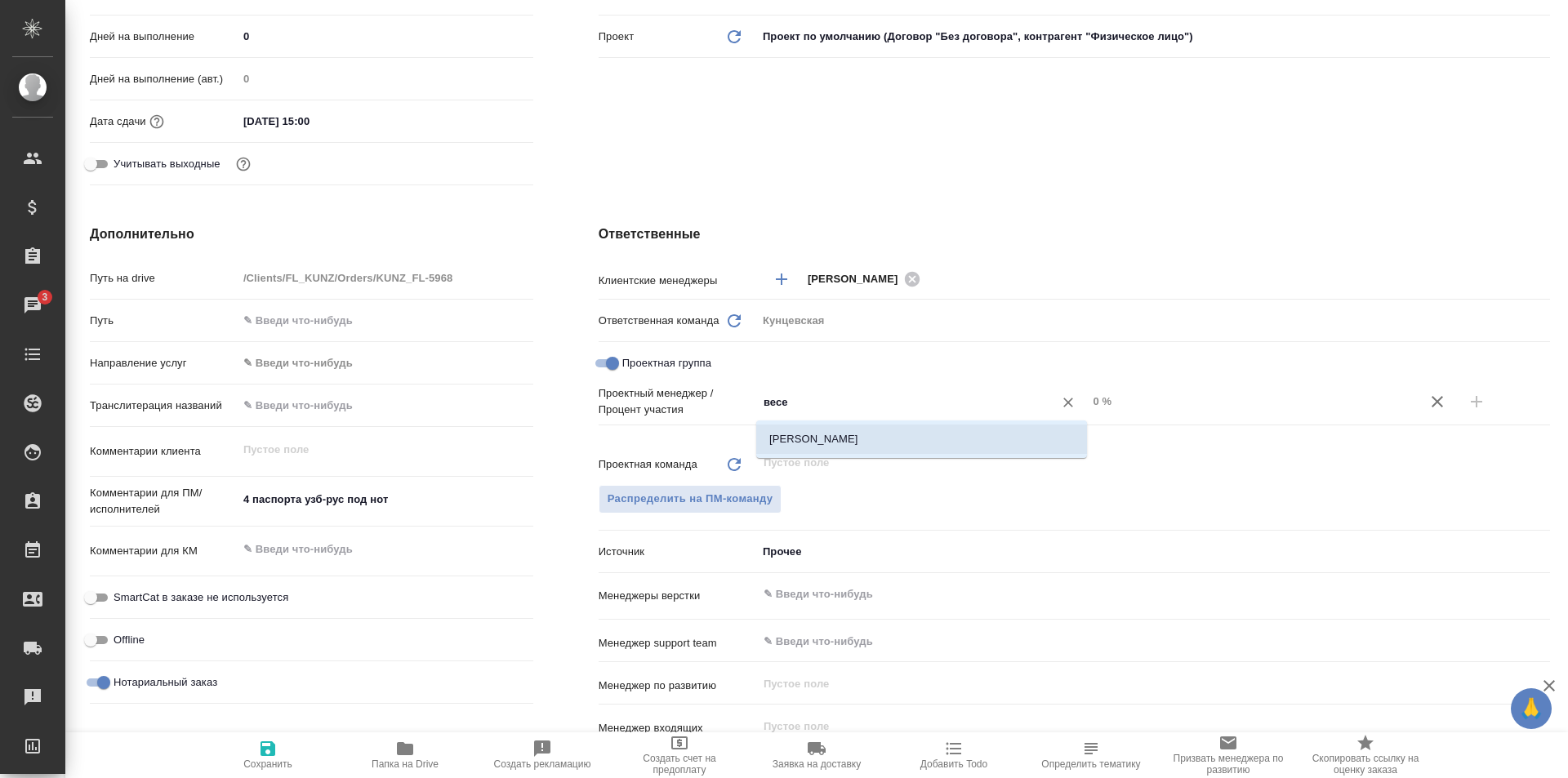
click at [825, 434] on li "[PERSON_NAME]" at bounding box center [921, 438] width 330 height 29
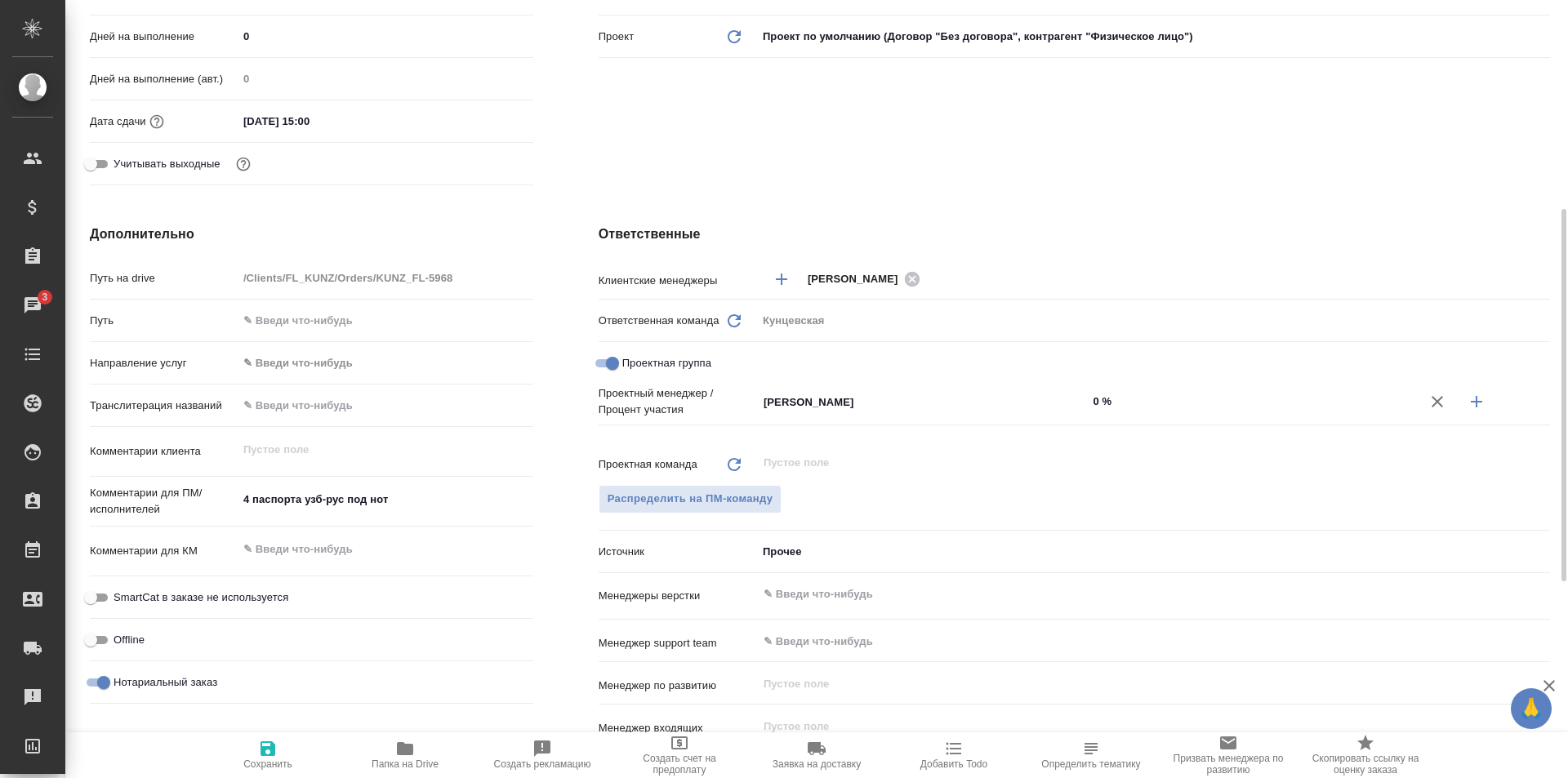
click at [1154, 406] on input "0 %" at bounding box center [1252, 400] width 330 height 24
click at [1481, 402] on icon "button" at bounding box center [1476, 401] width 11 height 11
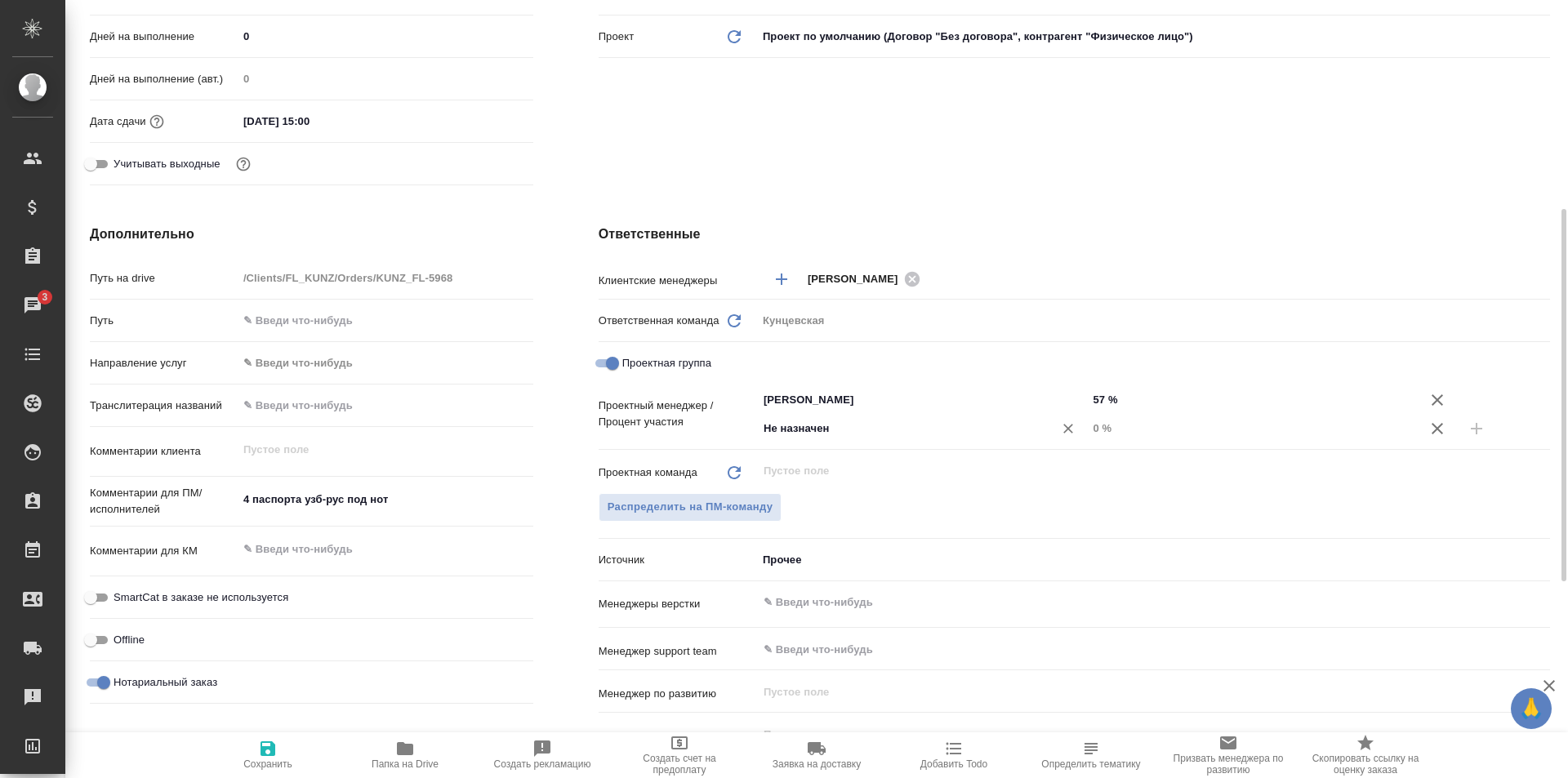
click at [809, 426] on input "Не назначен" at bounding box center [895, 428] width 266 height 20
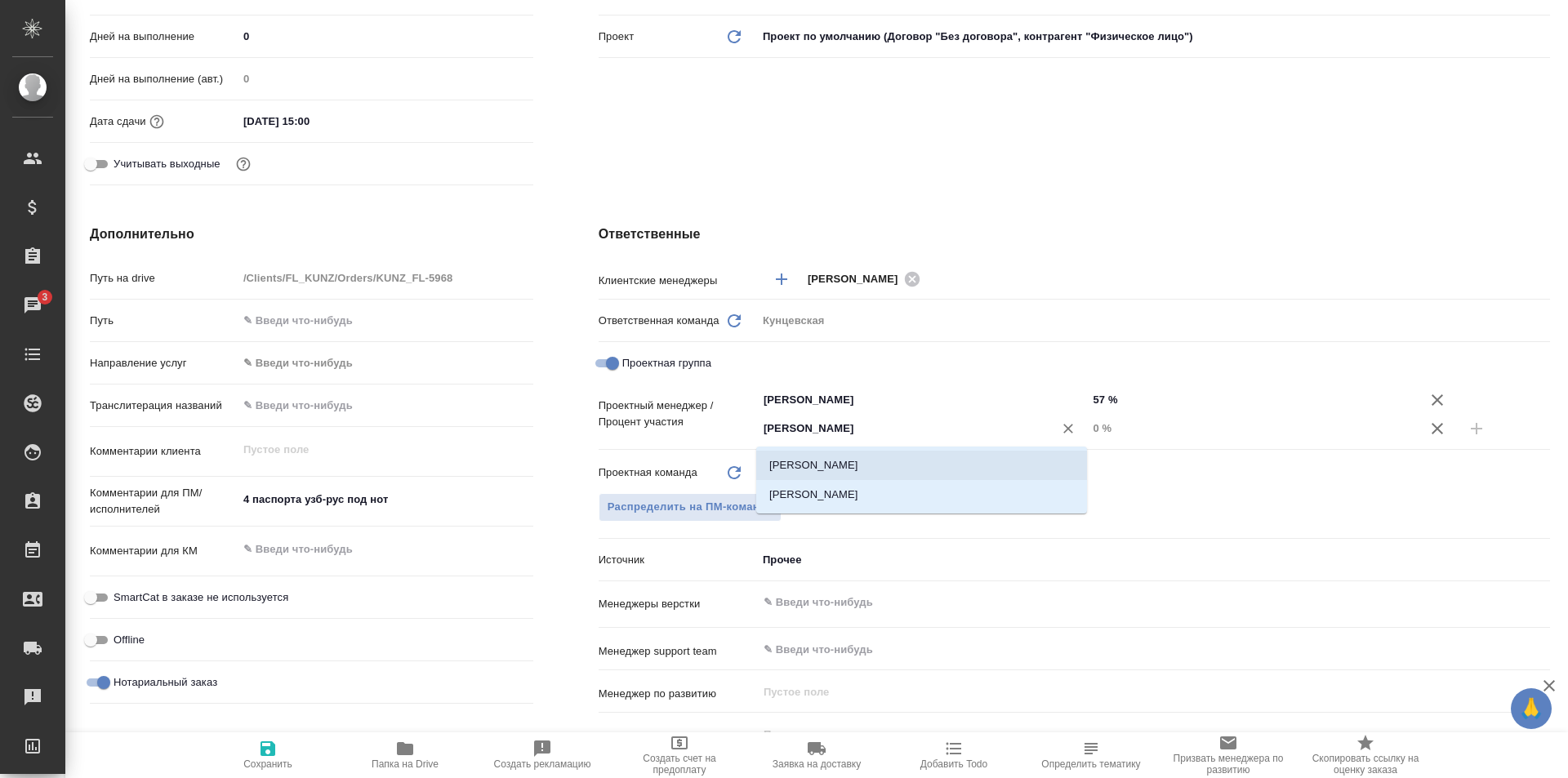
click at [815, 453] on li "[PERSON_NAME]" at bounding box center [921, 465] width 330 height 29
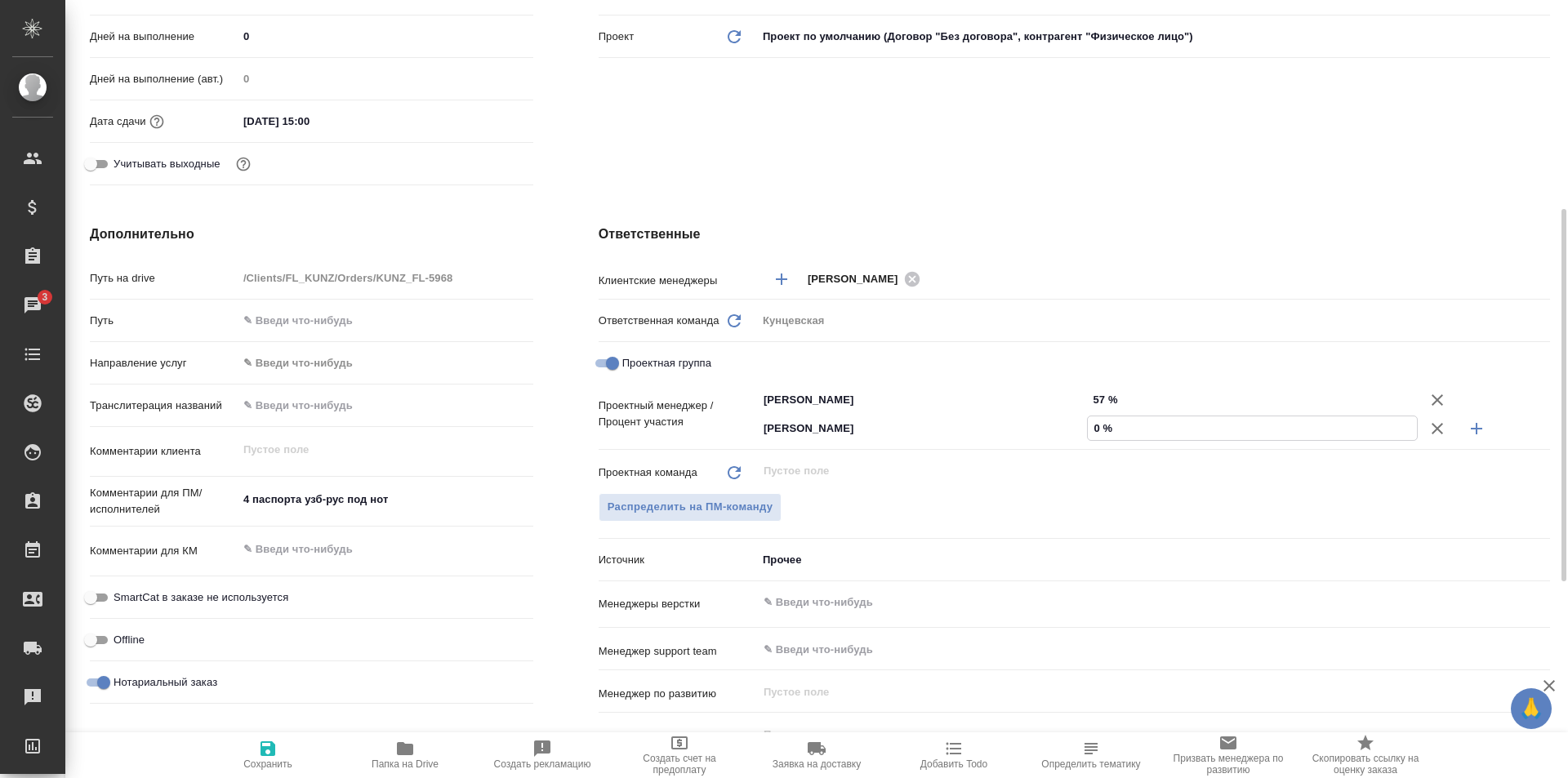
click at [1098, 418] on input "0 %" at bounding box center [1253, 428] width 330 height 24
click at [258, 741] on span "Сохранить" at bounding box center [268, 753] width 117 height 31
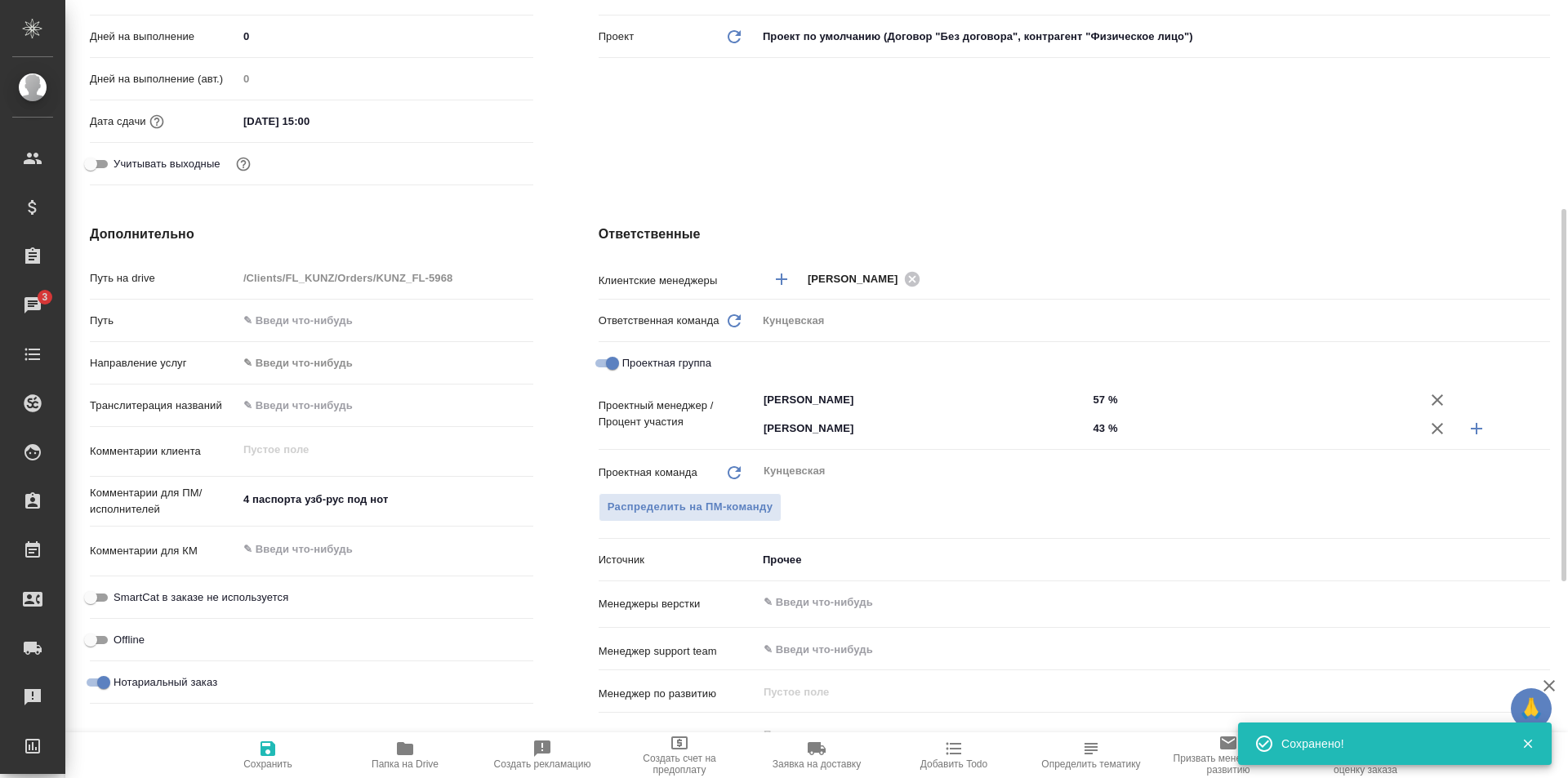
click at [811, 549] on body "🙏 .cls-1 fill:#fff; AWATERA Zotova Ekaterina Клиенты Спецификации Заказы 3 Чаты…" at bounding box center [784, 389] width 1568 height 778
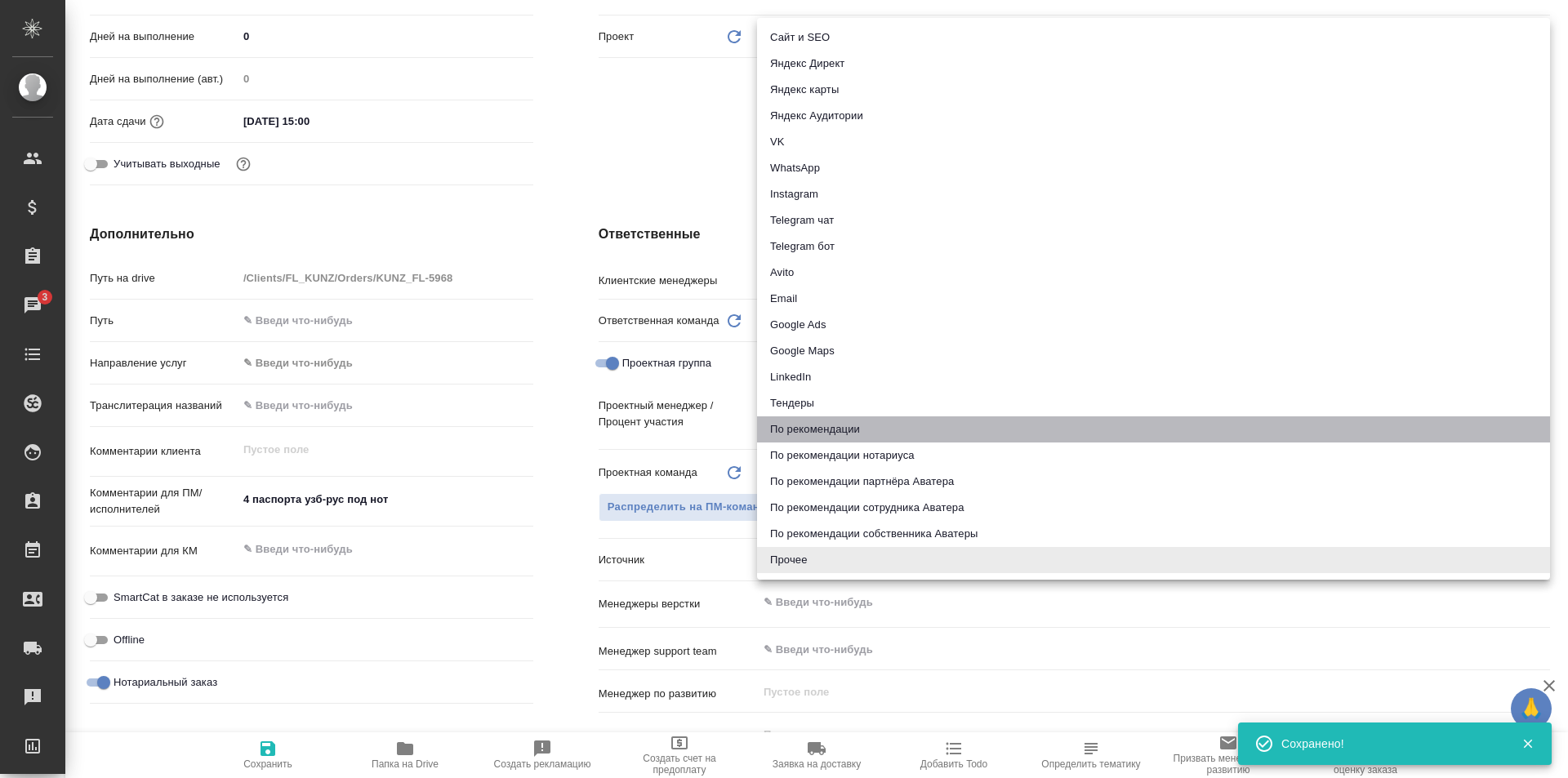
click at [842, 428] on li "По рекомендации" at bounding box center [1152, 430] width 793 height 27
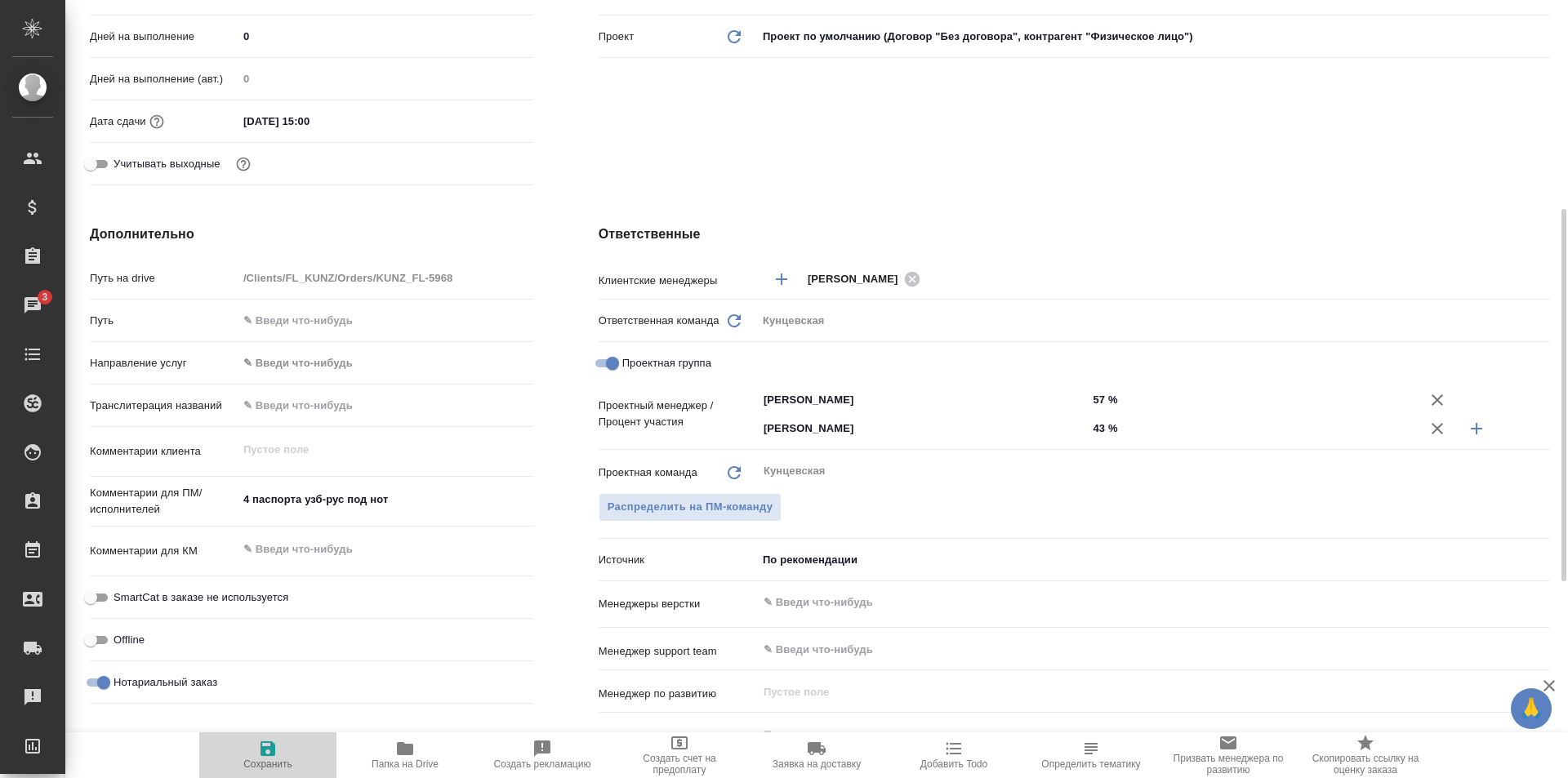
click at [261, 754] on icon "button" at bounding box center [268, 749] width 15 height 15
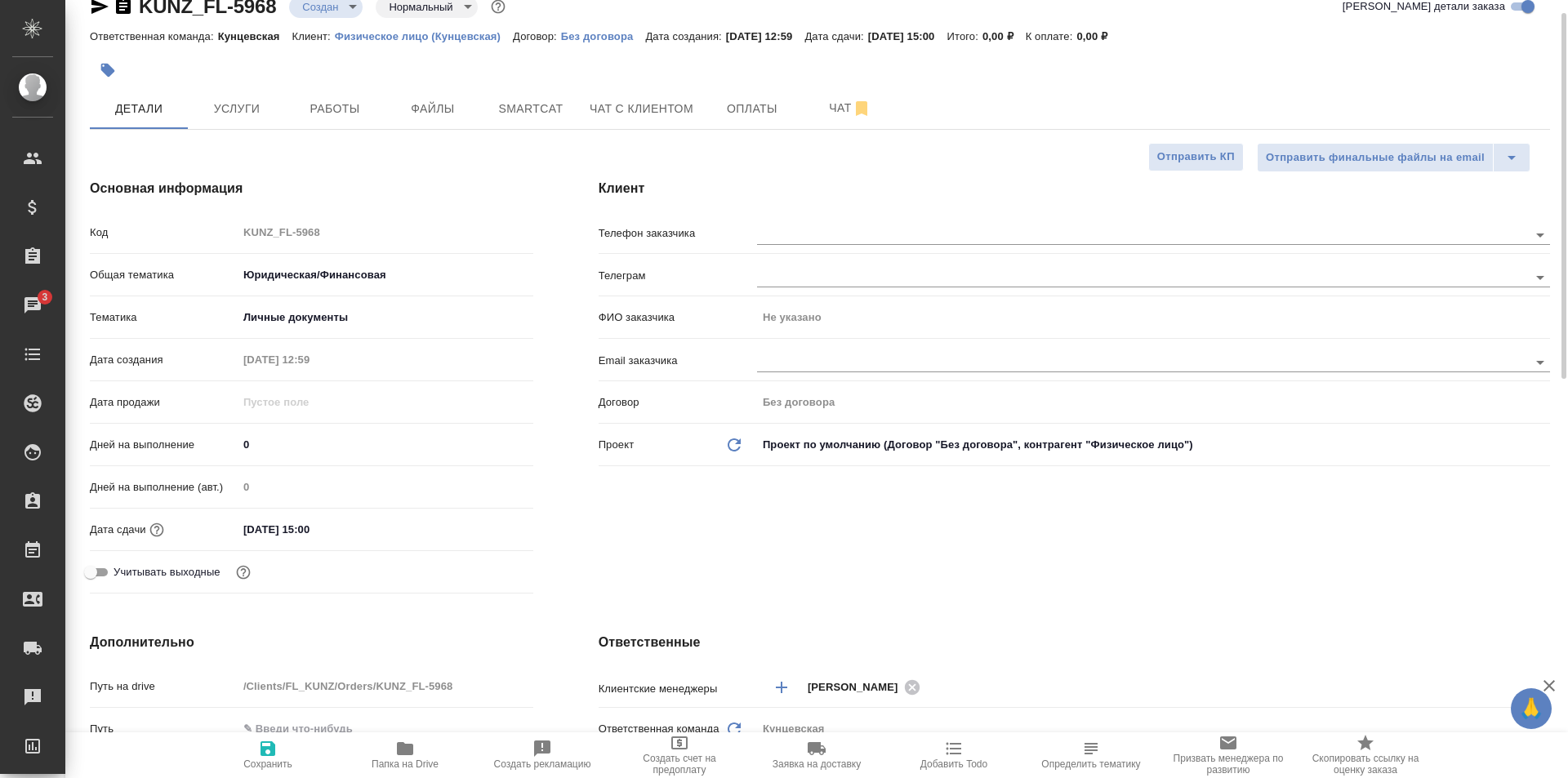
scroll to position [0, 0]
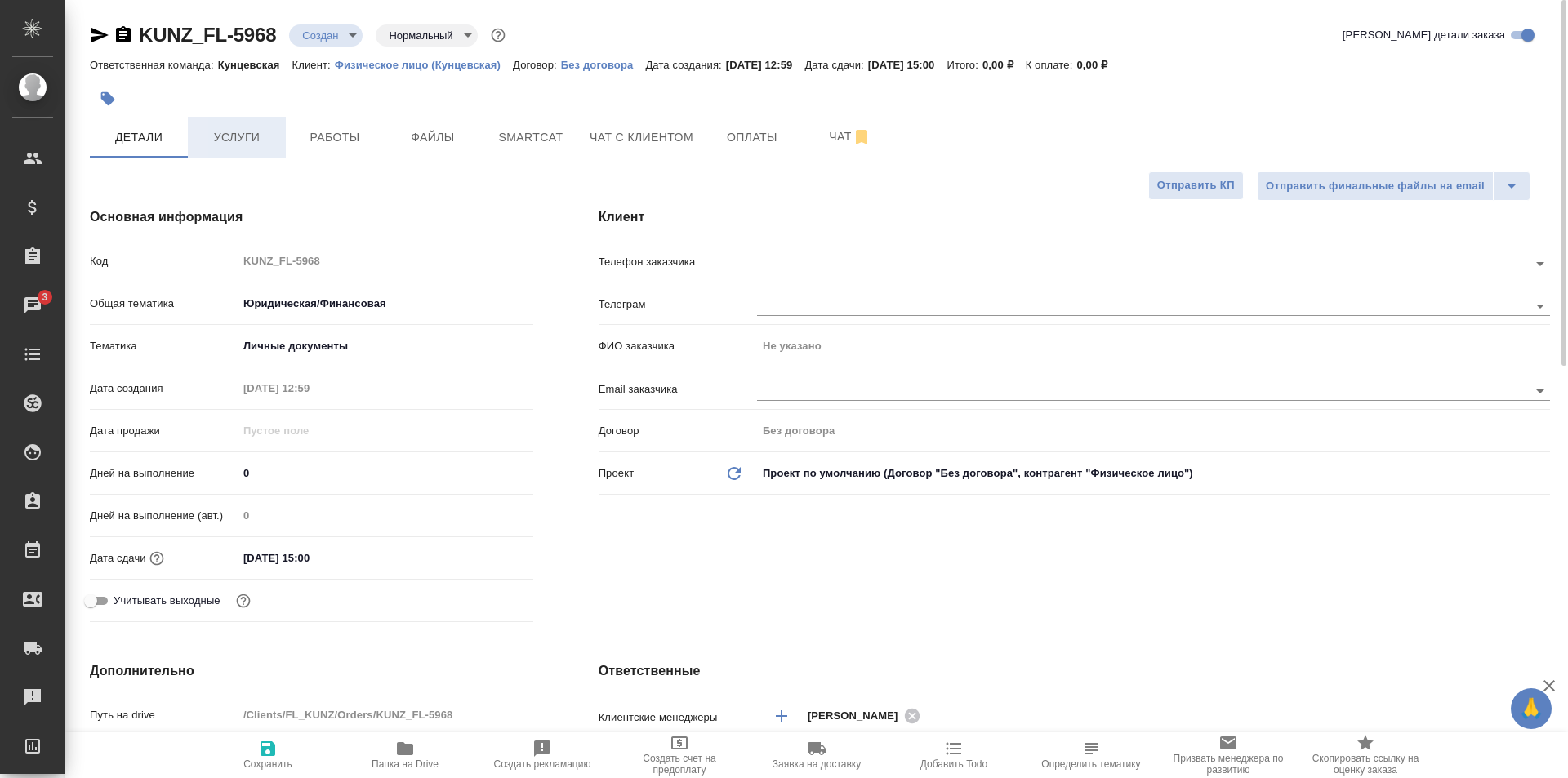
click at [243, 150] on button "Услуги" at bounding box center [236, 136] width 98 height 41
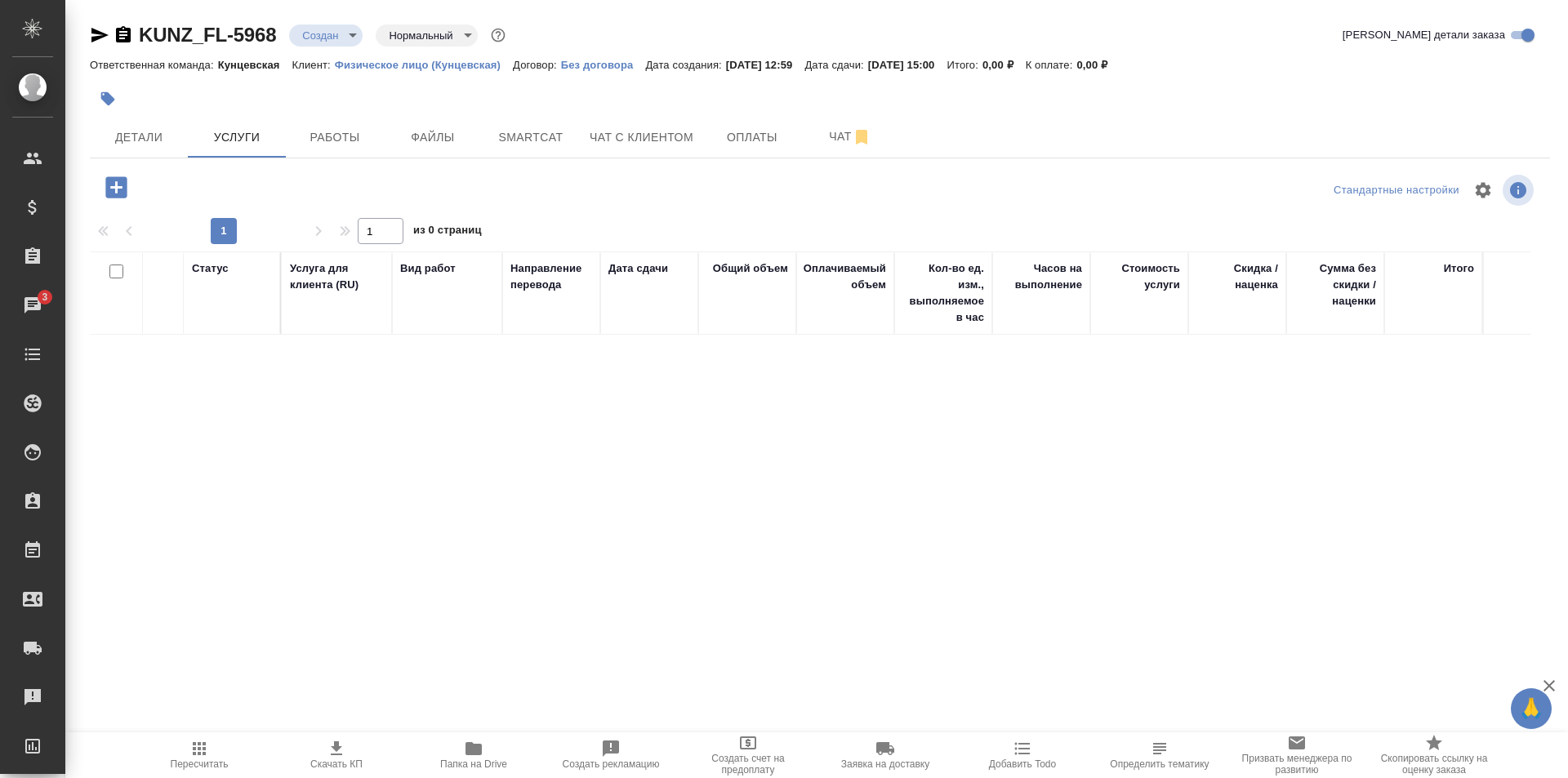
click at [118, 181] on icon "button" at bounding box center [116, 186] width 21 height 21
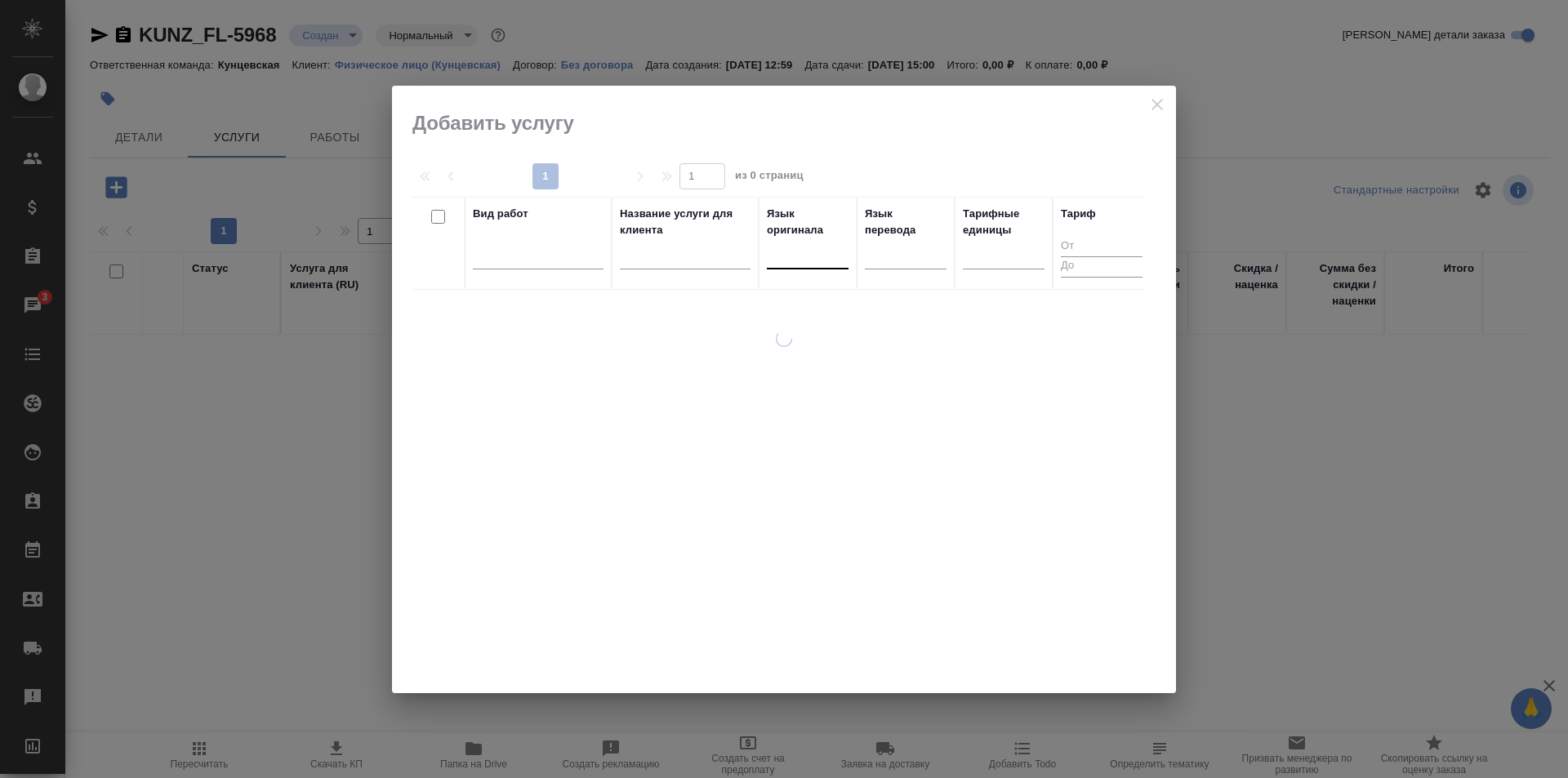
click at [809, 258] on div at bounding box center [808, 252] width 81 height 24
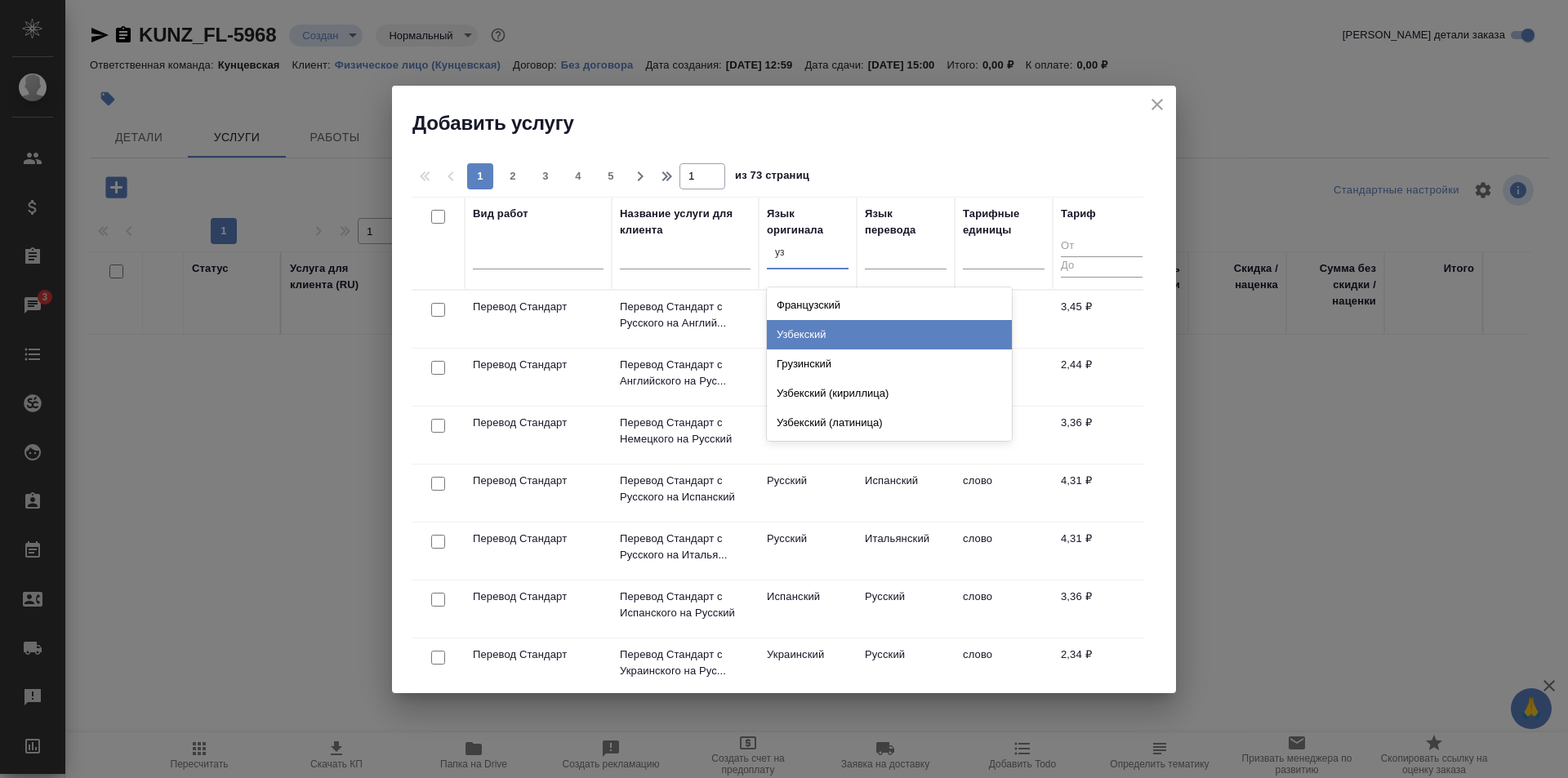
click at [819, 329] on div "Узбекский" at bounding box center [889, 334] width 245 height 29
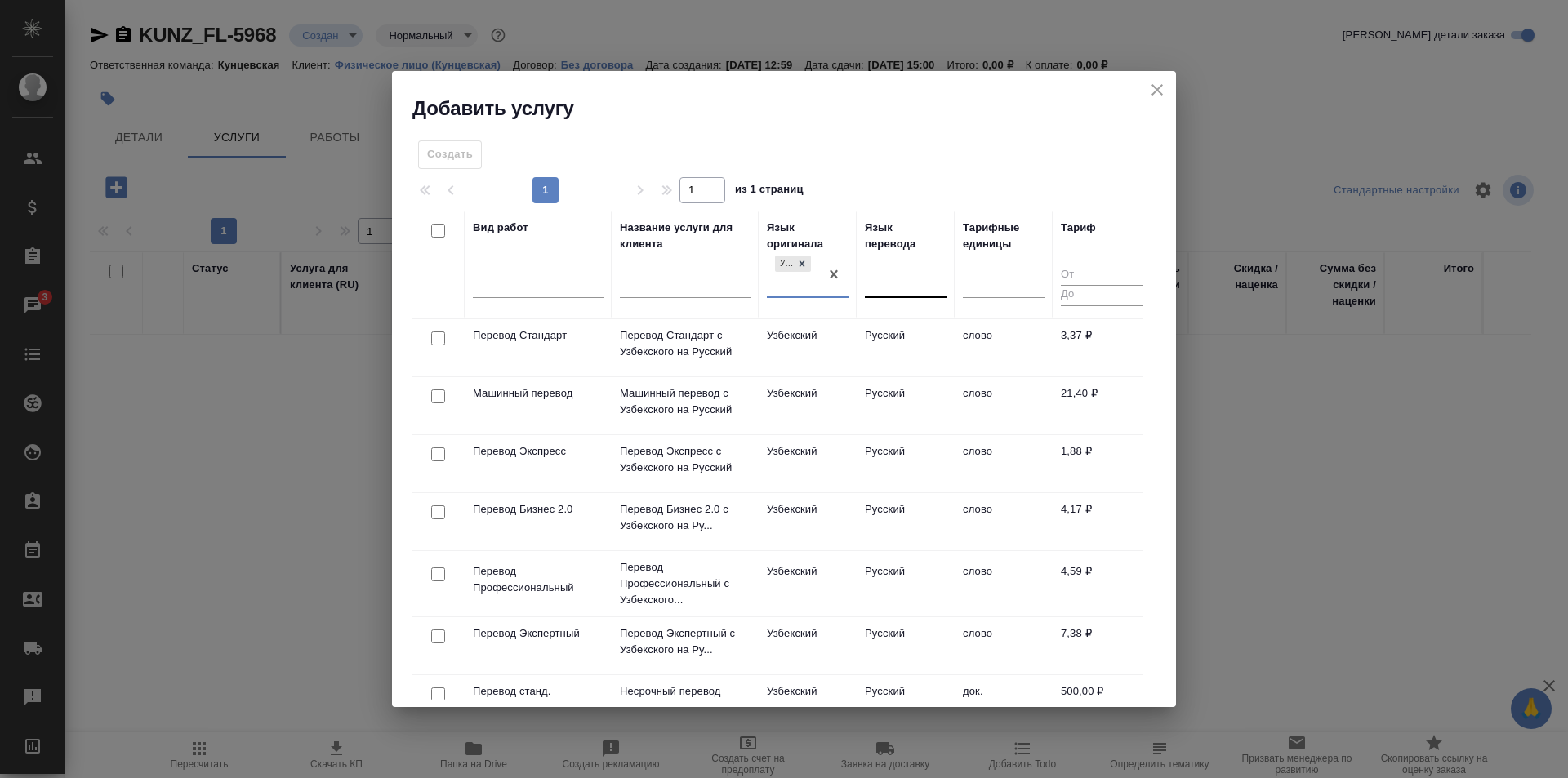
click at [886, 272] on div at bounding box center [905, 281] width 81 height 24
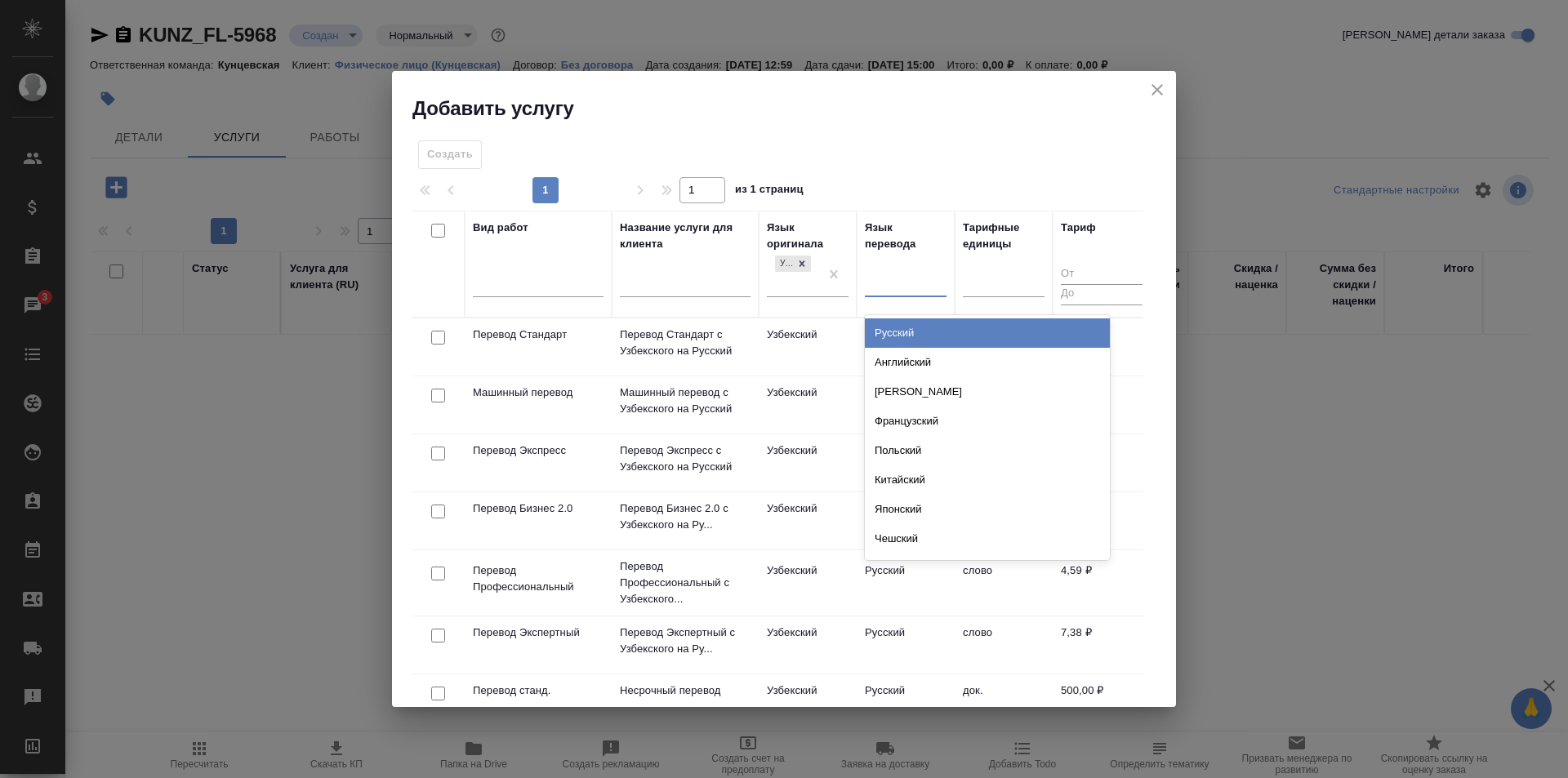
click at [904, 324] on div "Русский" at bounding box center [987, 332] width 245 height 29
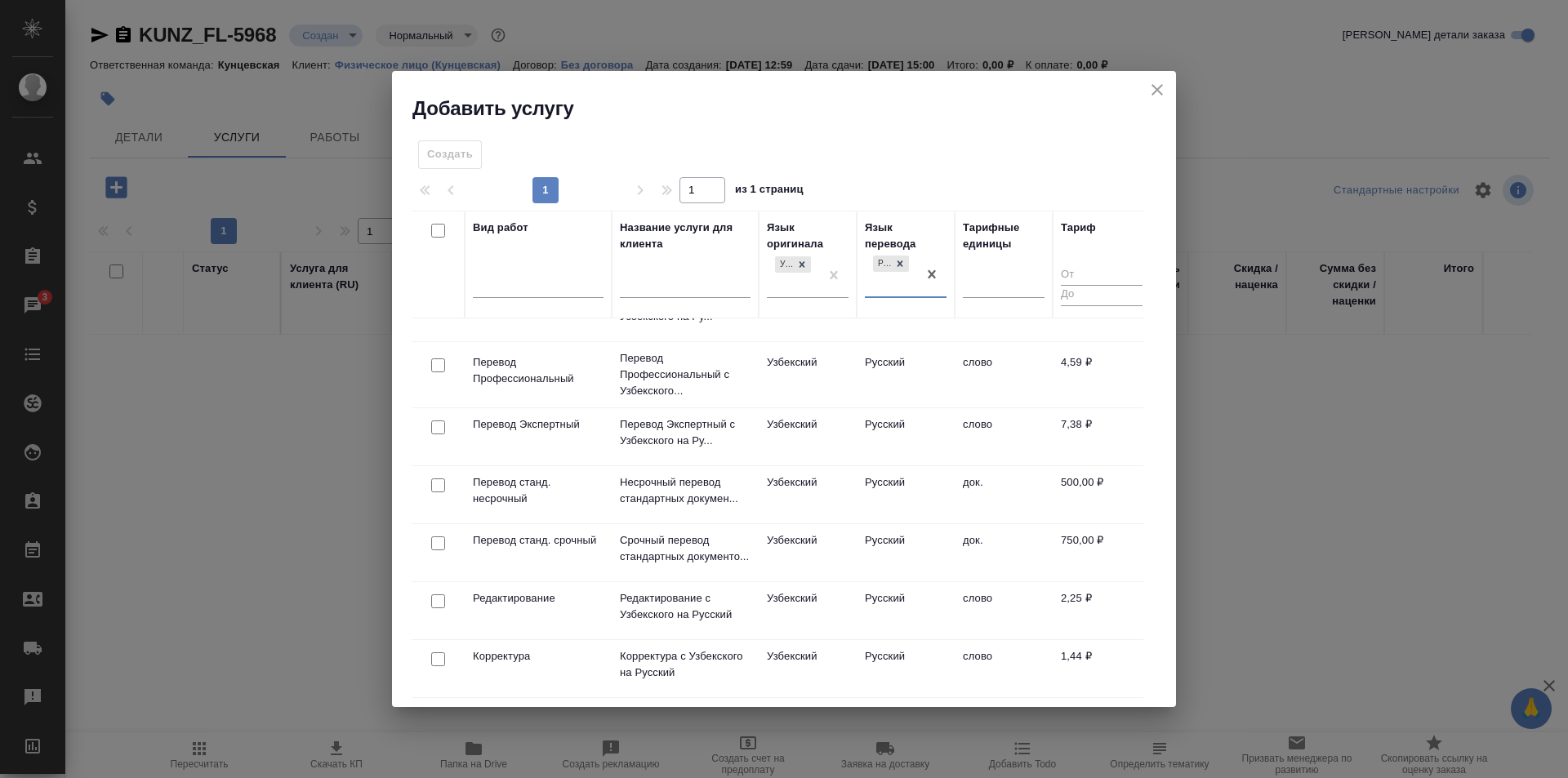
scroll to position [245, 0]
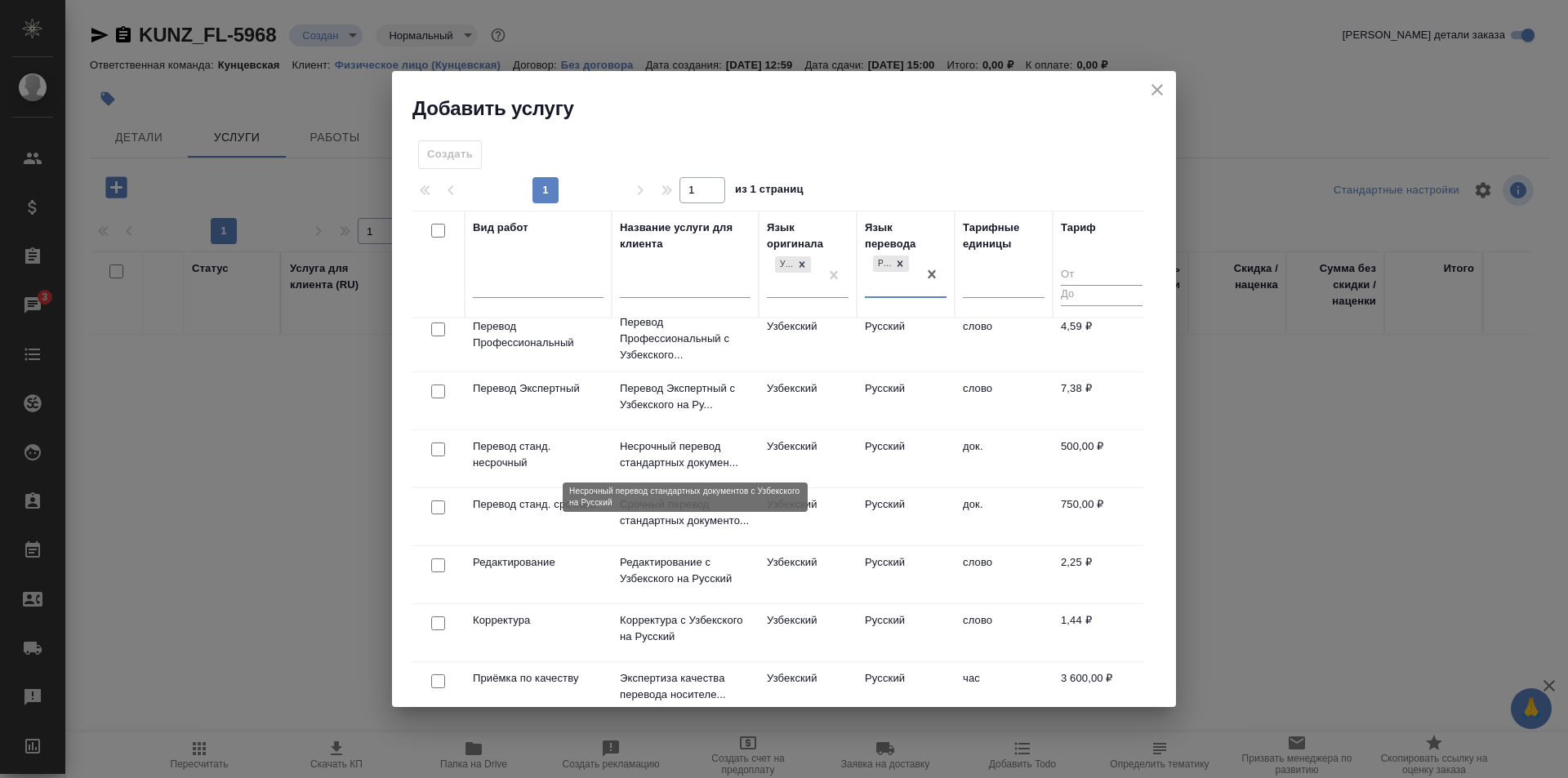
click at [702, 451] on p "Несрочный перевод стандартных докумен..." at bounding box center [686, 454] width 131 height 32
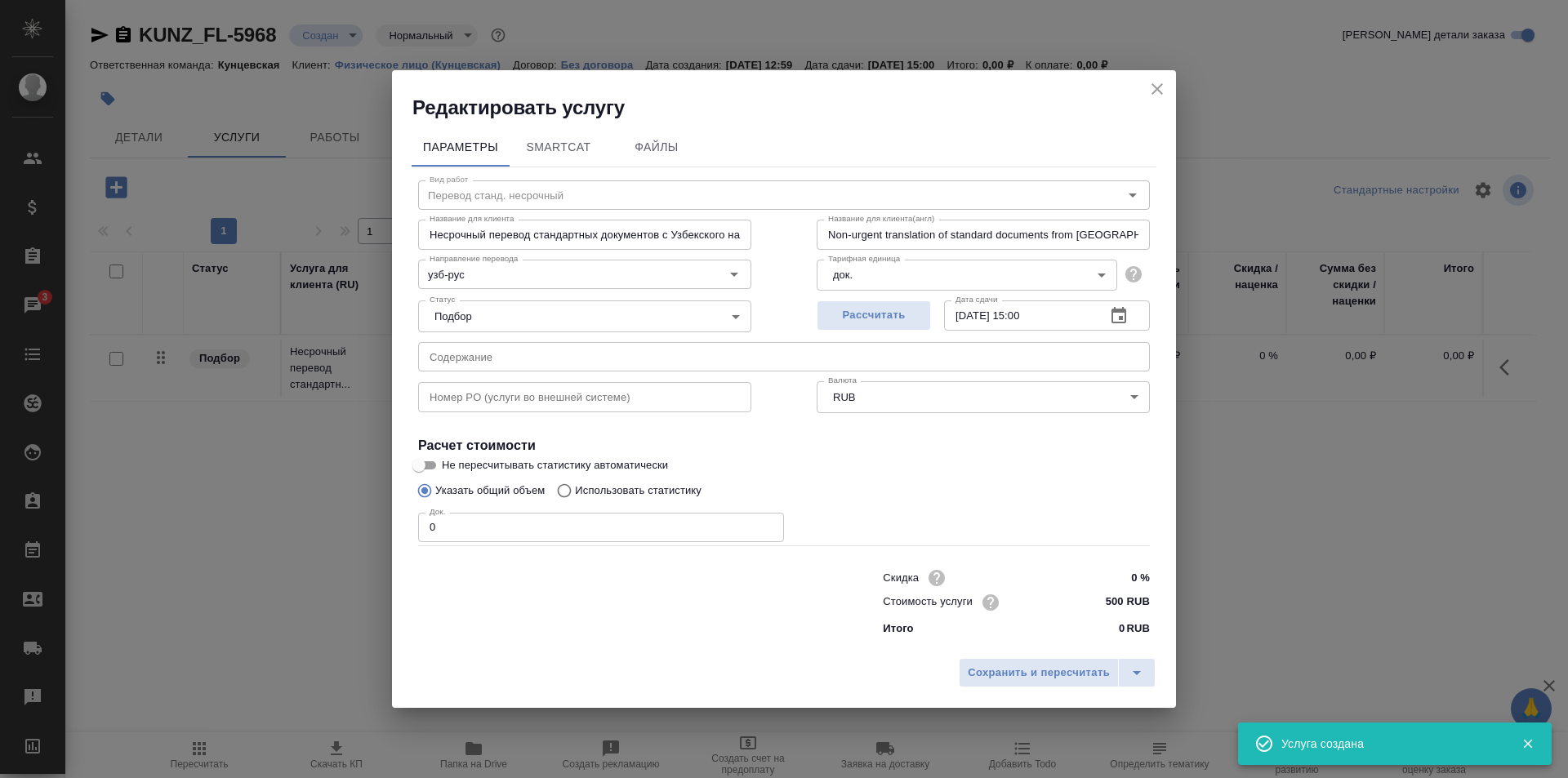
click at [512, 523] on input "0" at bounding box center [601, 527] width 365 height 29
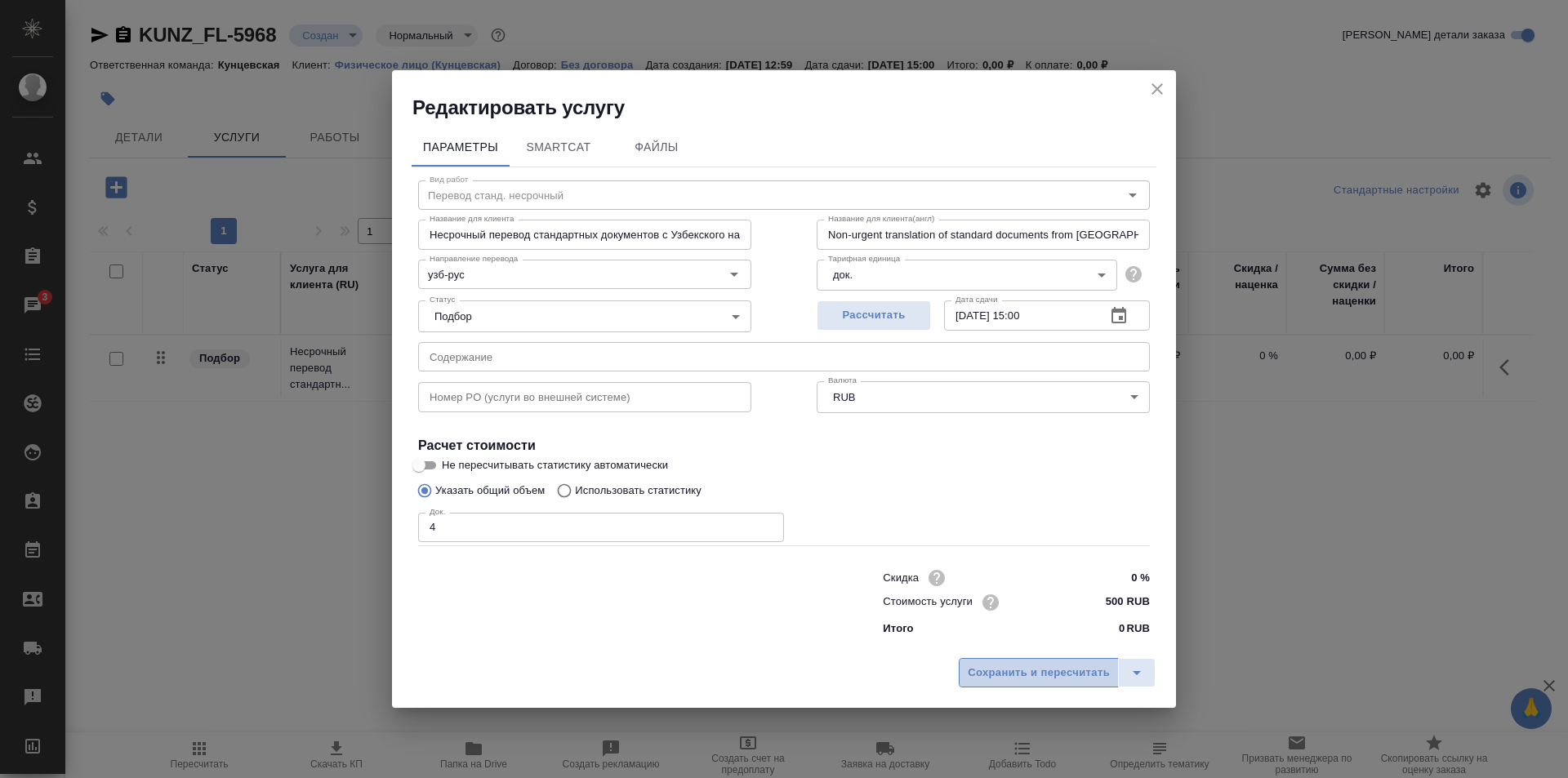
click at [1049, 664] on span "Сохранить и пересчитать" at bounding box center [1039, 673] width 142 height 19
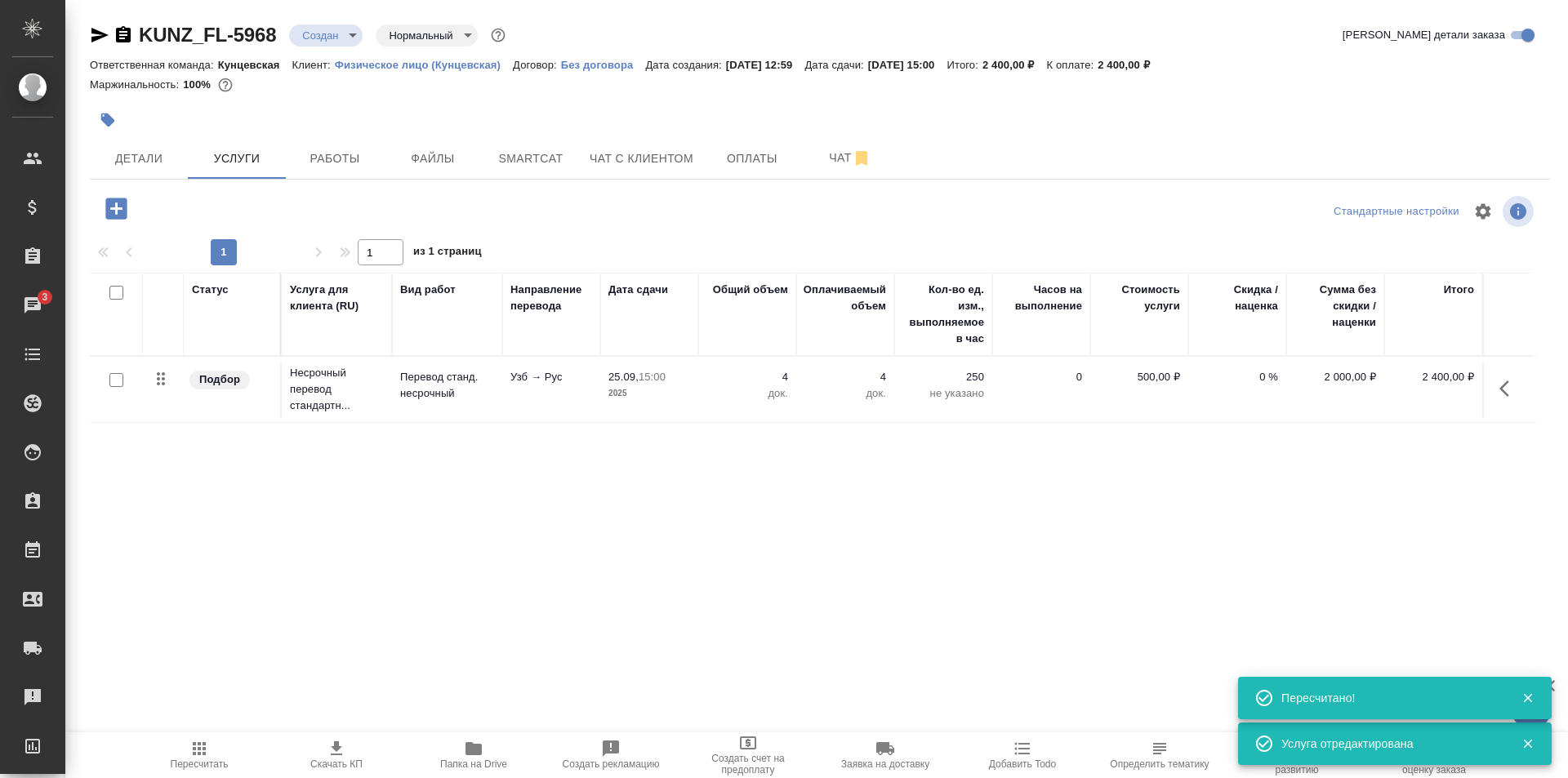
click at [118, 212] on icon "button" at bounding box center [116, 208] width 21 height 21
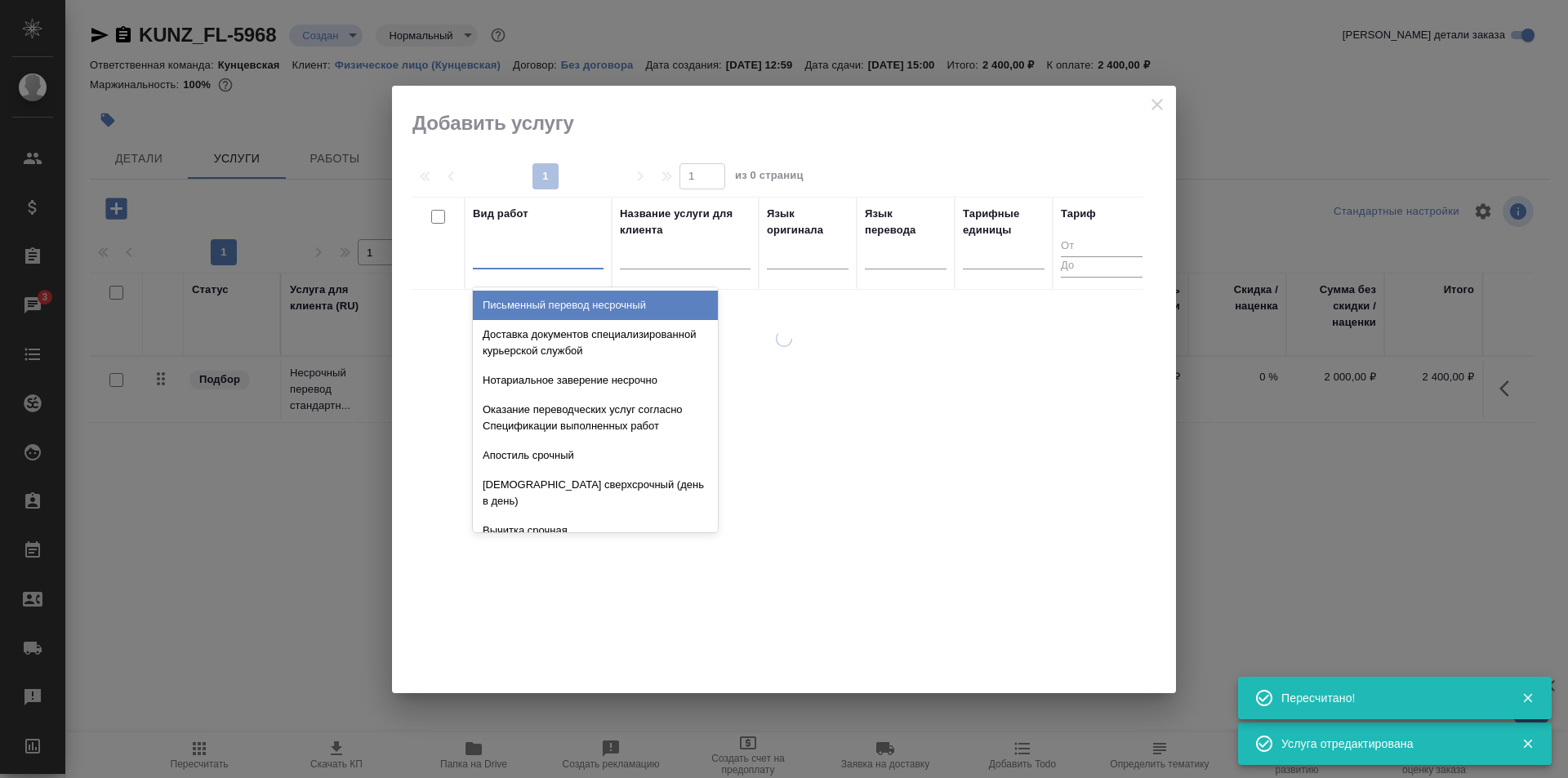
click at [555, 253] on div at bounding box center [538, 252] width 131 height 24
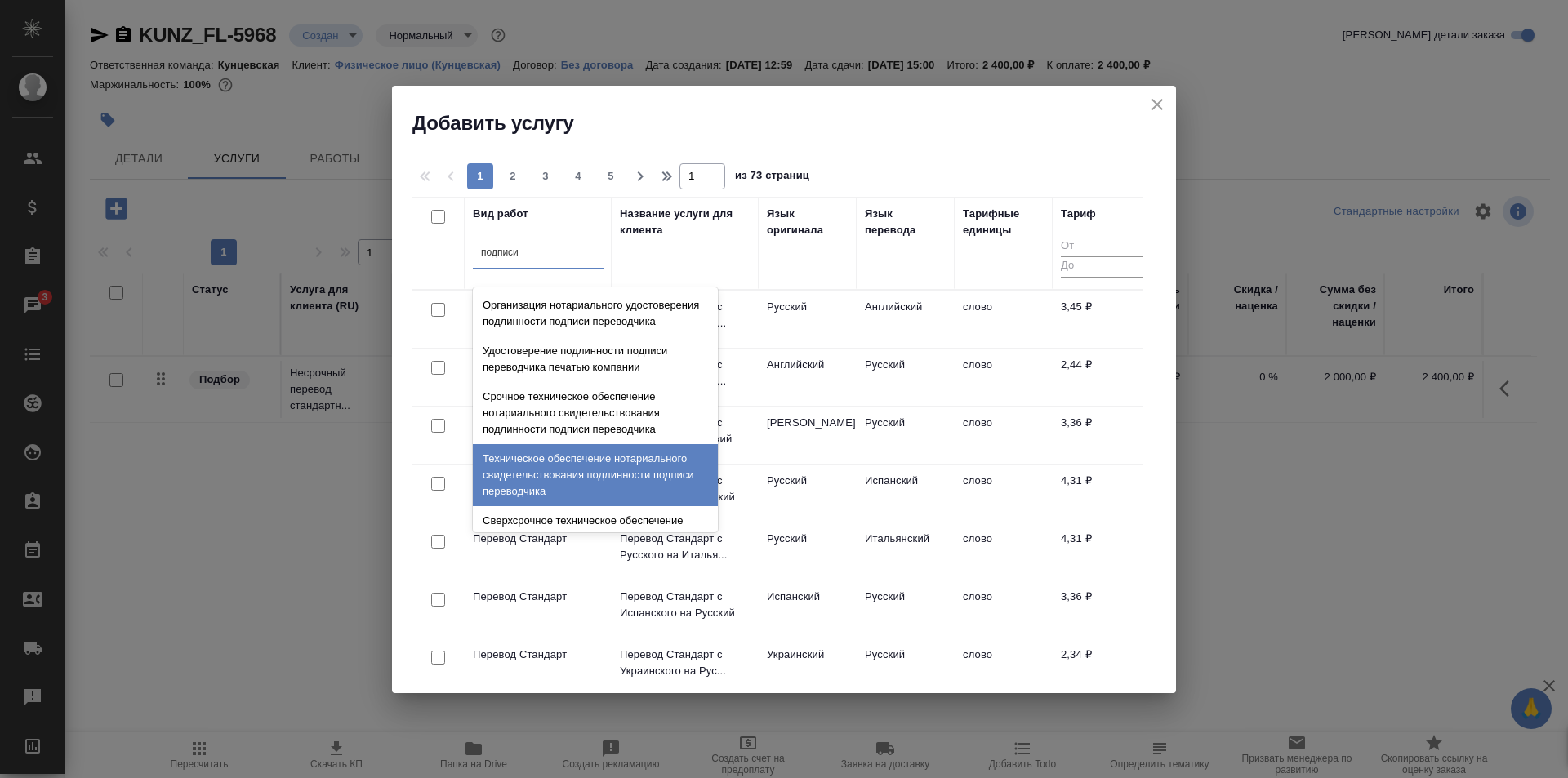
click at [584, 486] on div "Техническое обеспечение нотариального свидетельствования подлинности подписи пе…" at bounding box center [595, 475] width 245 height 62
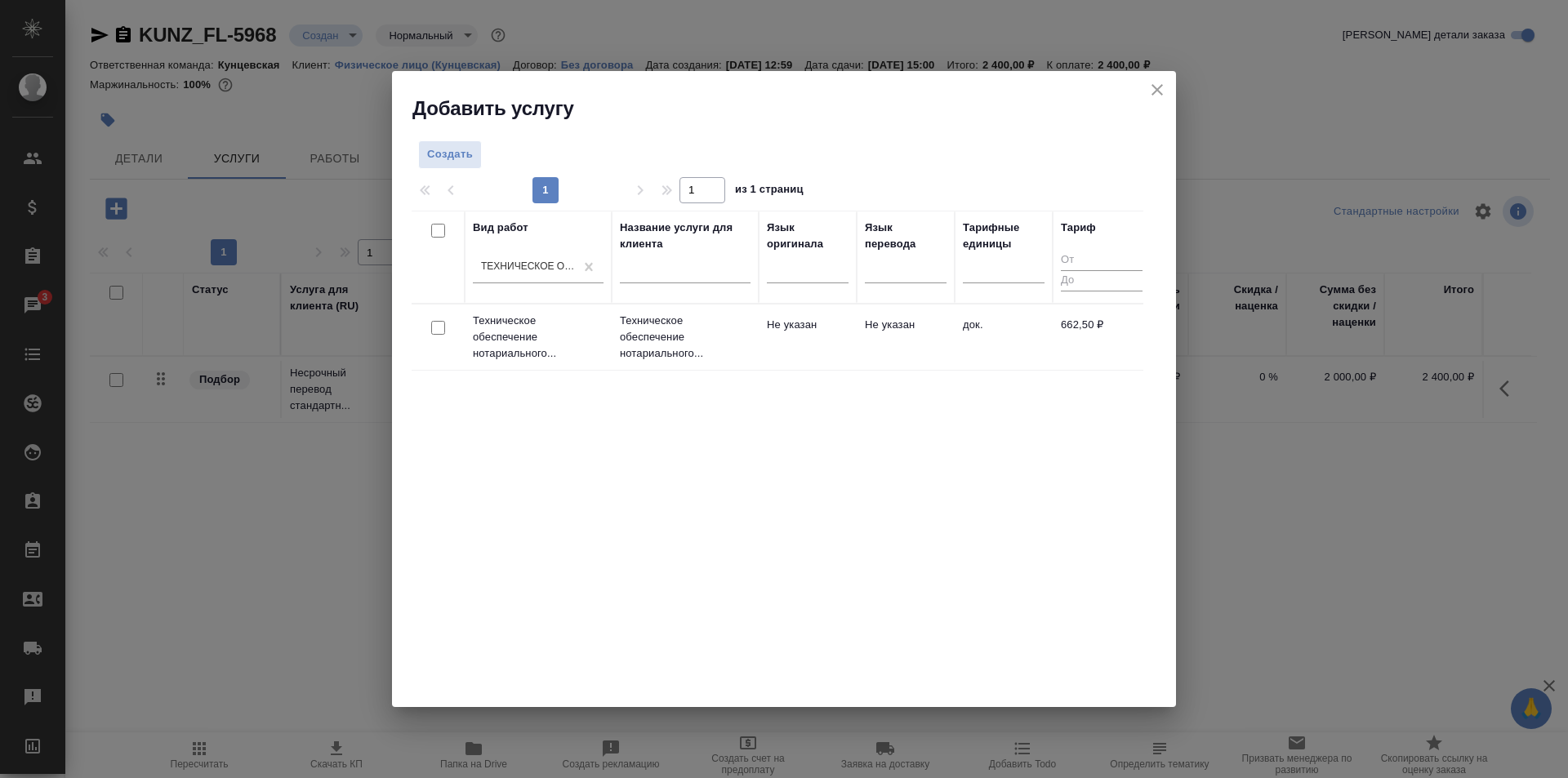
click at [603, 324] on td "Техническое обеспечение нотариального..." at bounding box center [538, 337] width 147 height 65
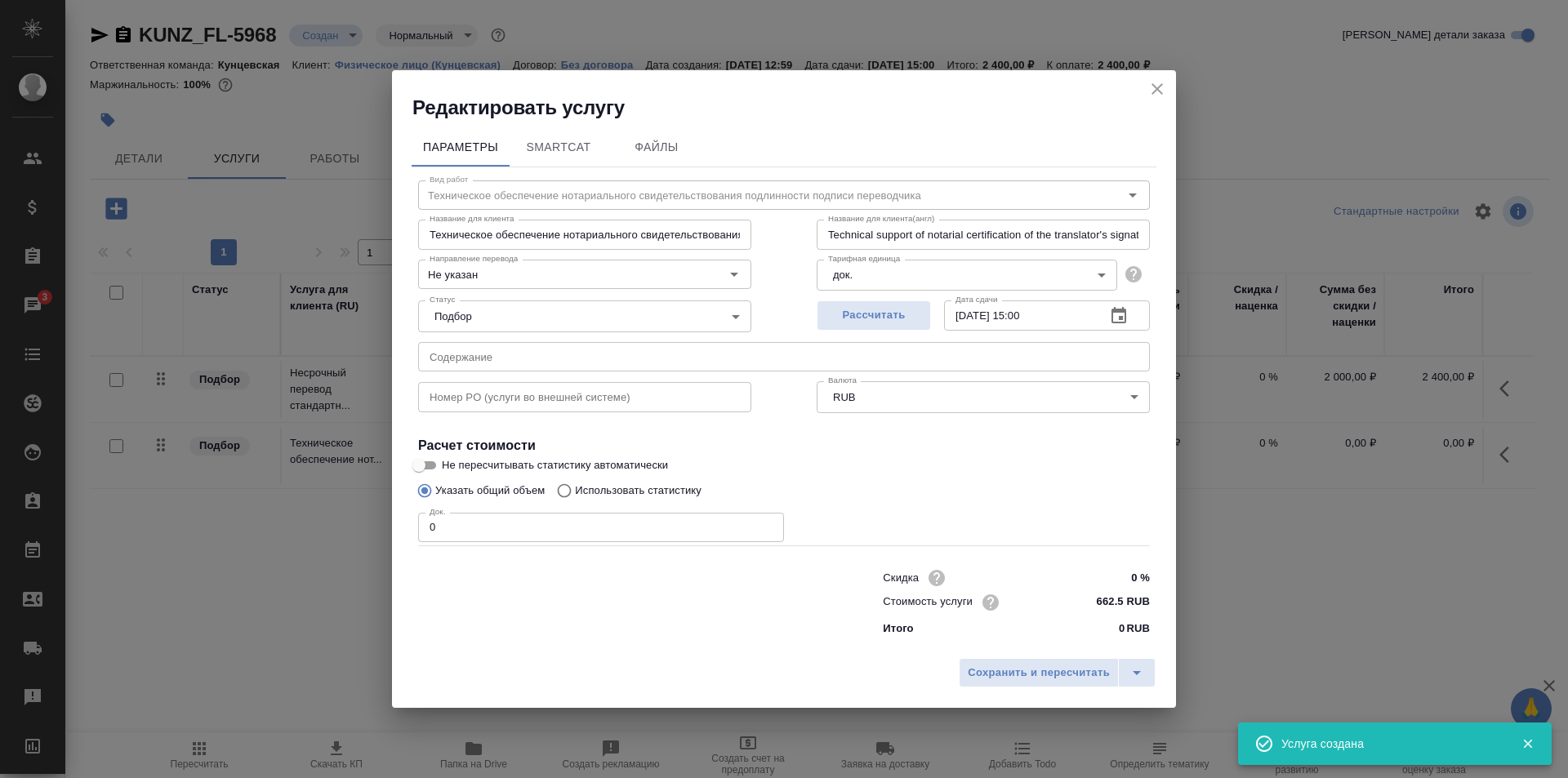
click at [488, 506] on div "Док. 0 Док." at bounding box center [601, 525] width 365 height 39
click at [434, 526] on input "0" at bounding box center [601, 527] width 365 height 29
click at [1002, 672] on span "Сохранить и пересчитать" at bounding box center [1039, 673] width 142 height 19
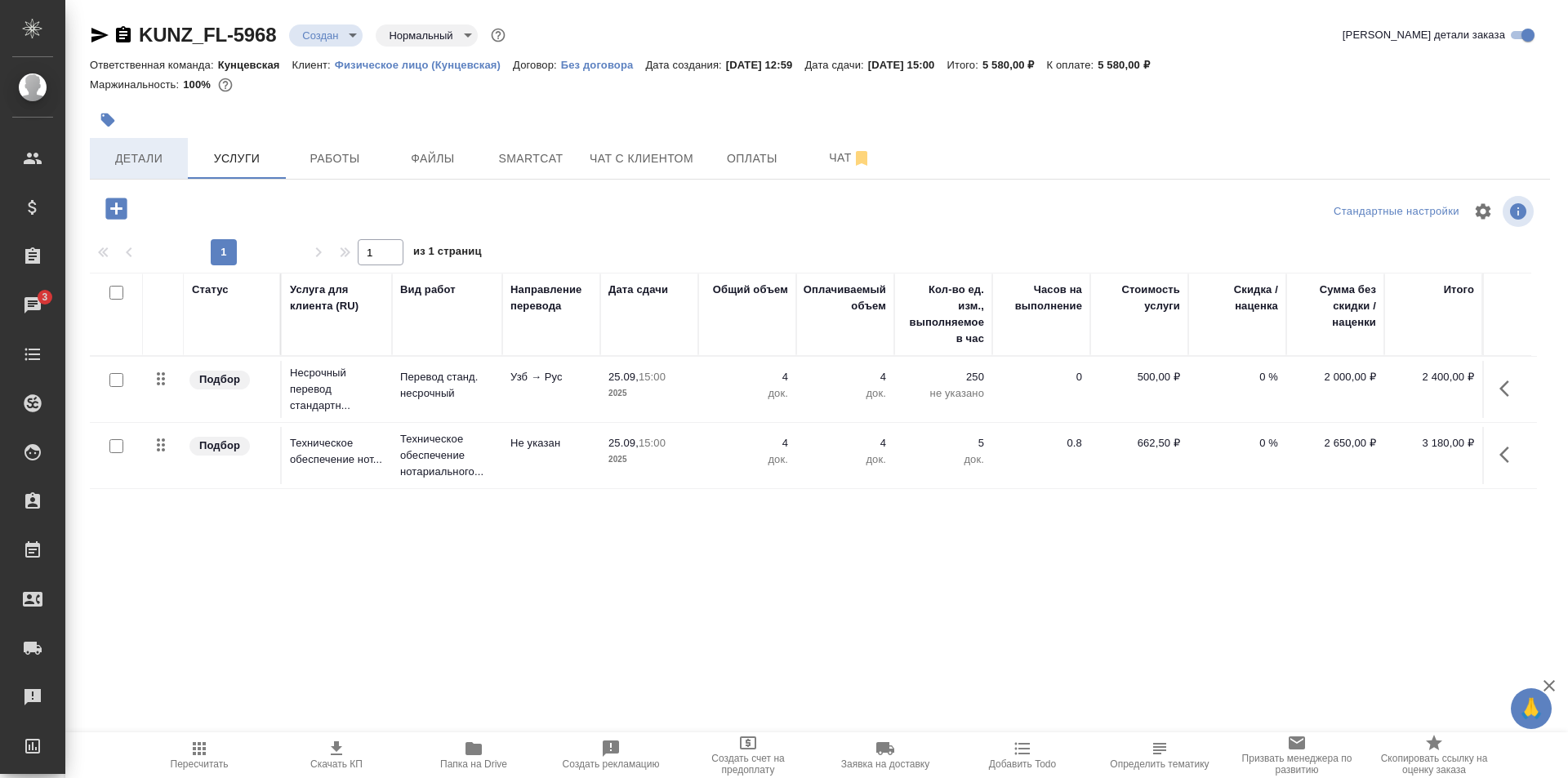
click at [127, 162] on span "Детали" at bounding box center [138, 159] width 79 height 21
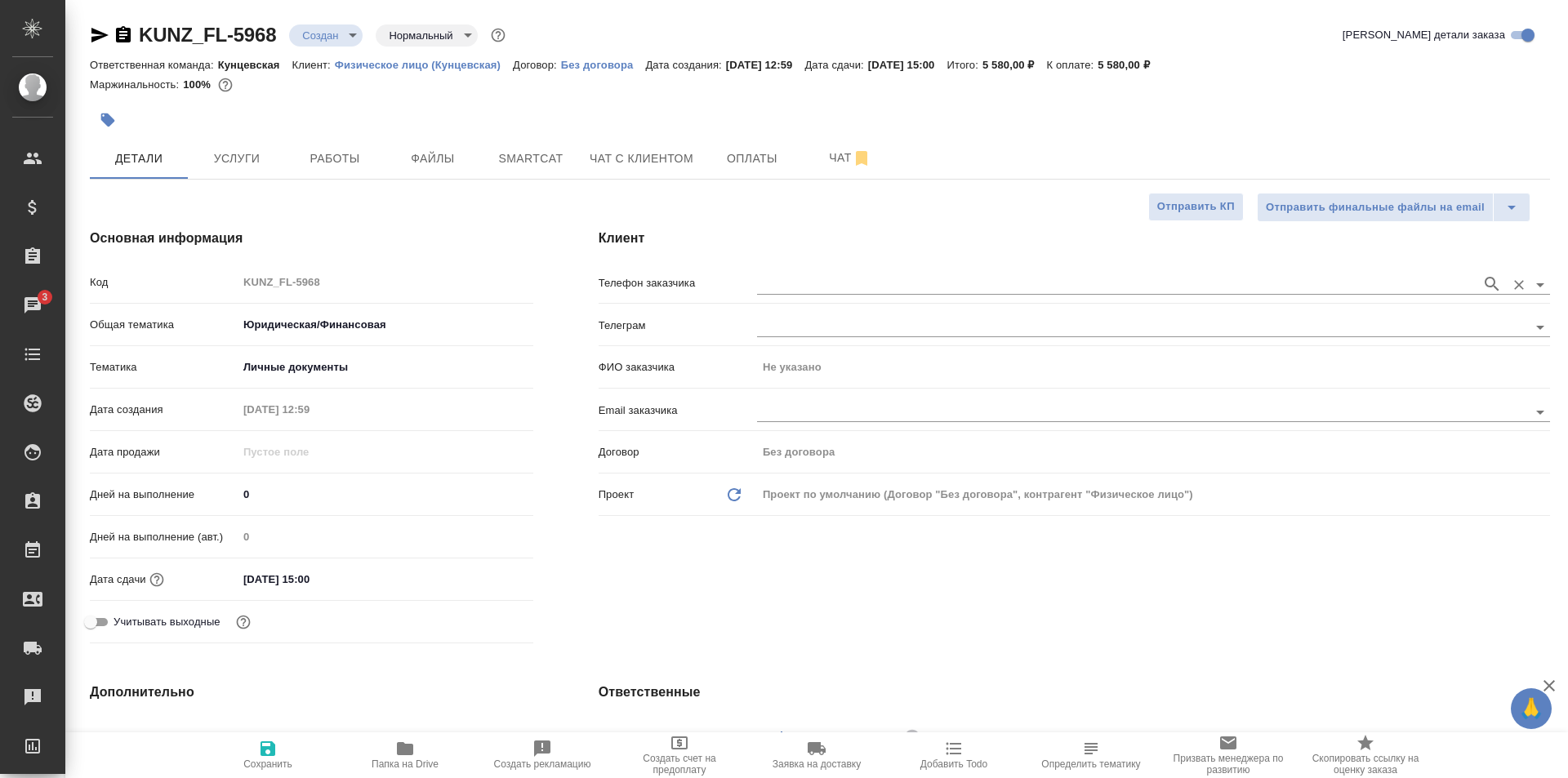
click at [758, 282] on input "text" at bounding box center [1114, 284] width 716 height 20
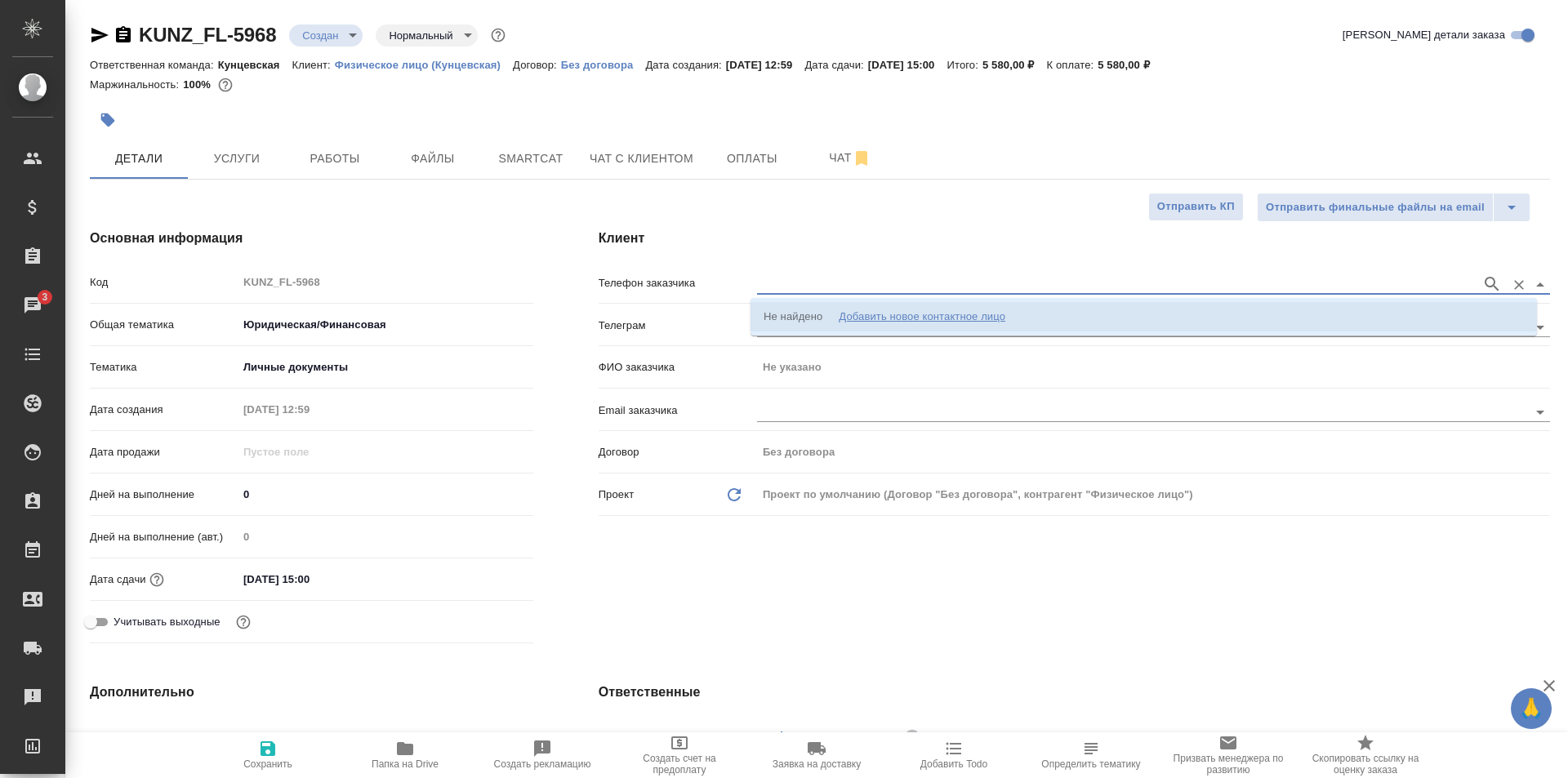
click at [873, 311] on div "Добавить новое контактное лицо" at bounding box center [922, 316] width 167 height 16
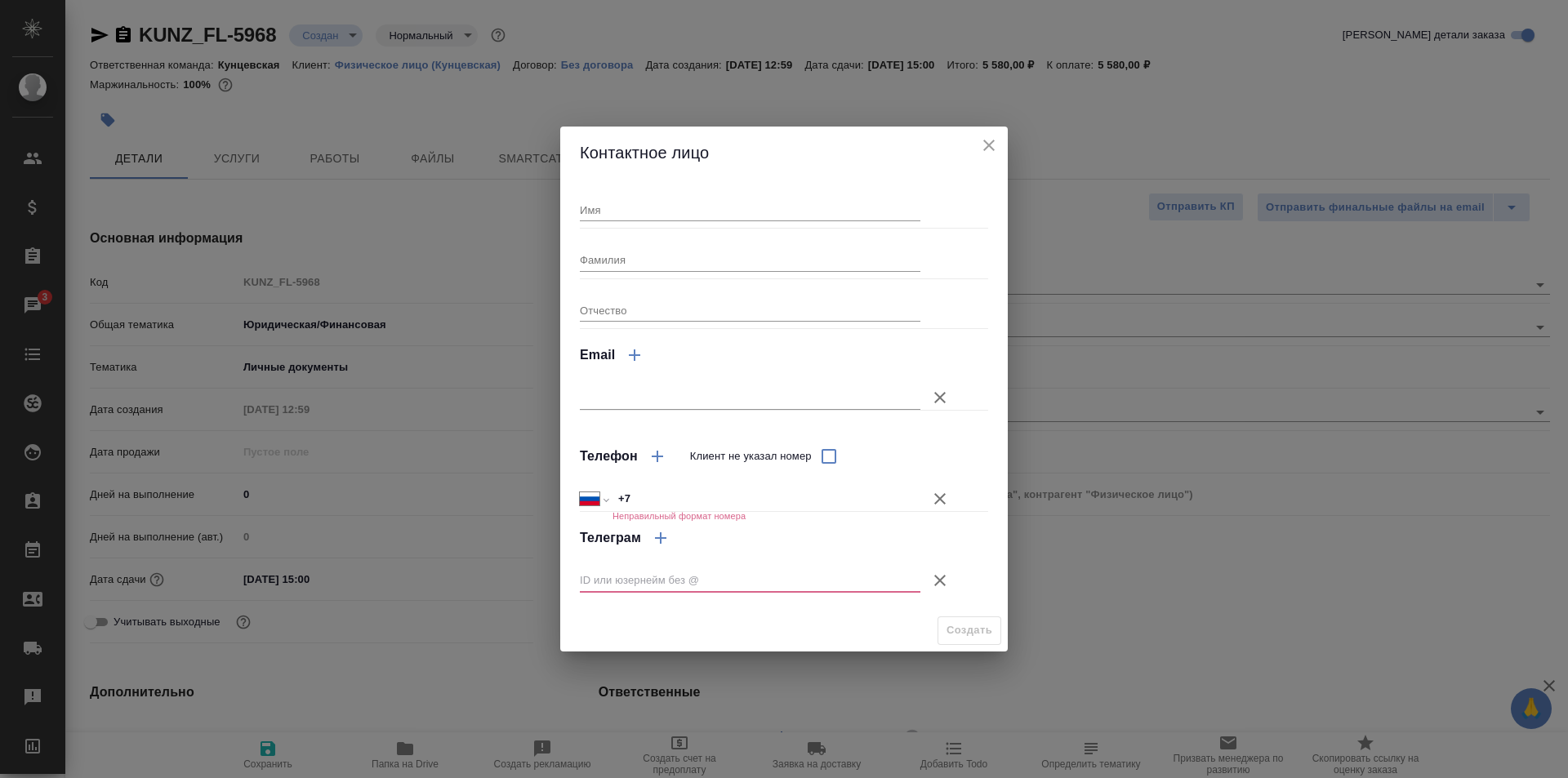
click at [685, 192] on div "Имя" at bounding box center [750, 203] width 341 height 36
click at [684, 206] on input "Имя" at bounding box center [750, 210] width 341 height 23
click at [935, 397] on icon "button" at bounding box center [939, 398] width 20 height 20
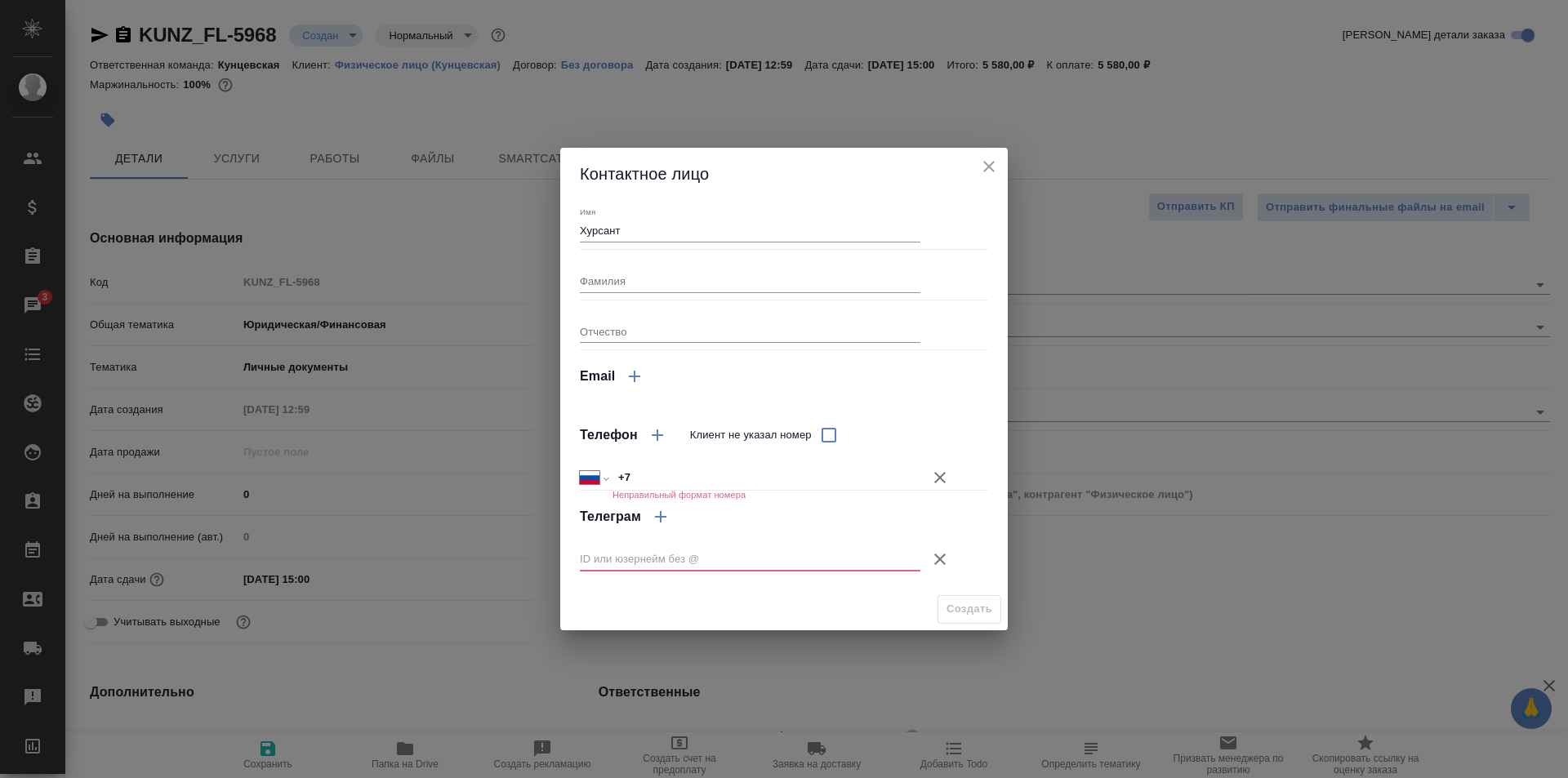
click at [937, 557] on icon "button" at bounding box center [940, 559] width 11 height 11
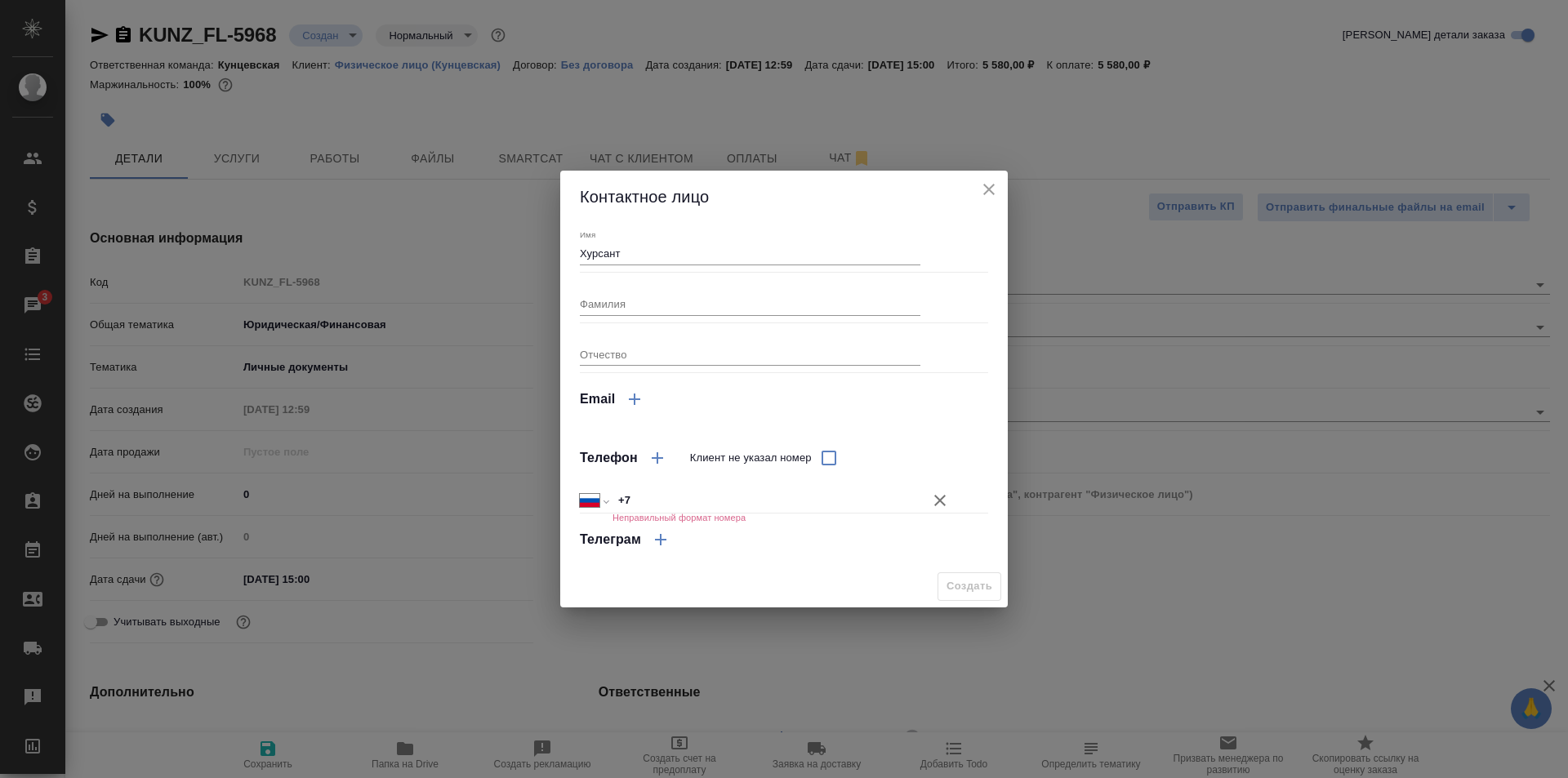
click at [773, 504] on input "+7" at bounding box center [766, 501] width 308 height 24
click at [962, 590] on span "Создать" at bounding box center [970, 587] width 45 height 19
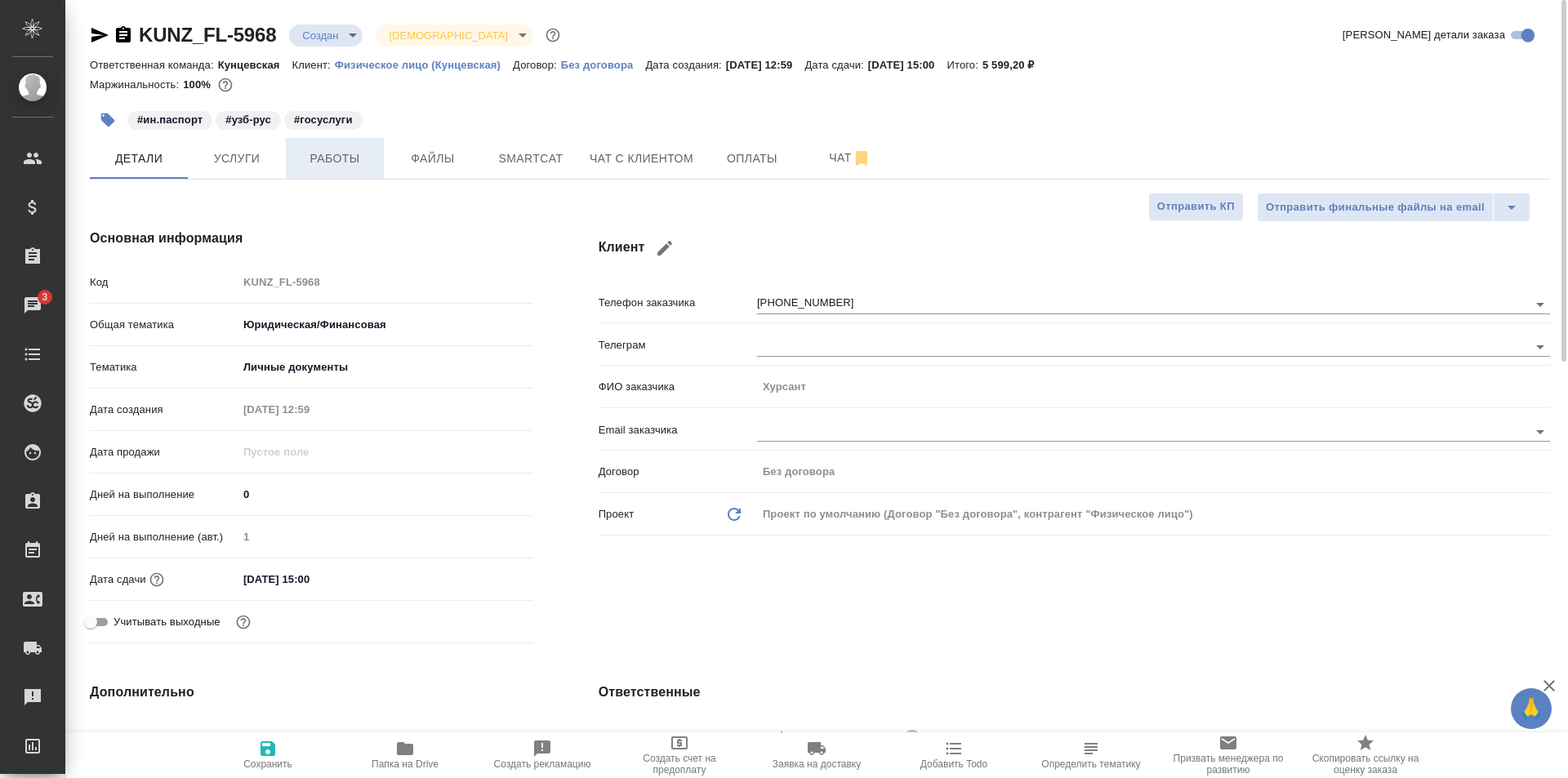
click at [306, 155] on span "Работы" at bounding box center [334, 159] width 79 height 21
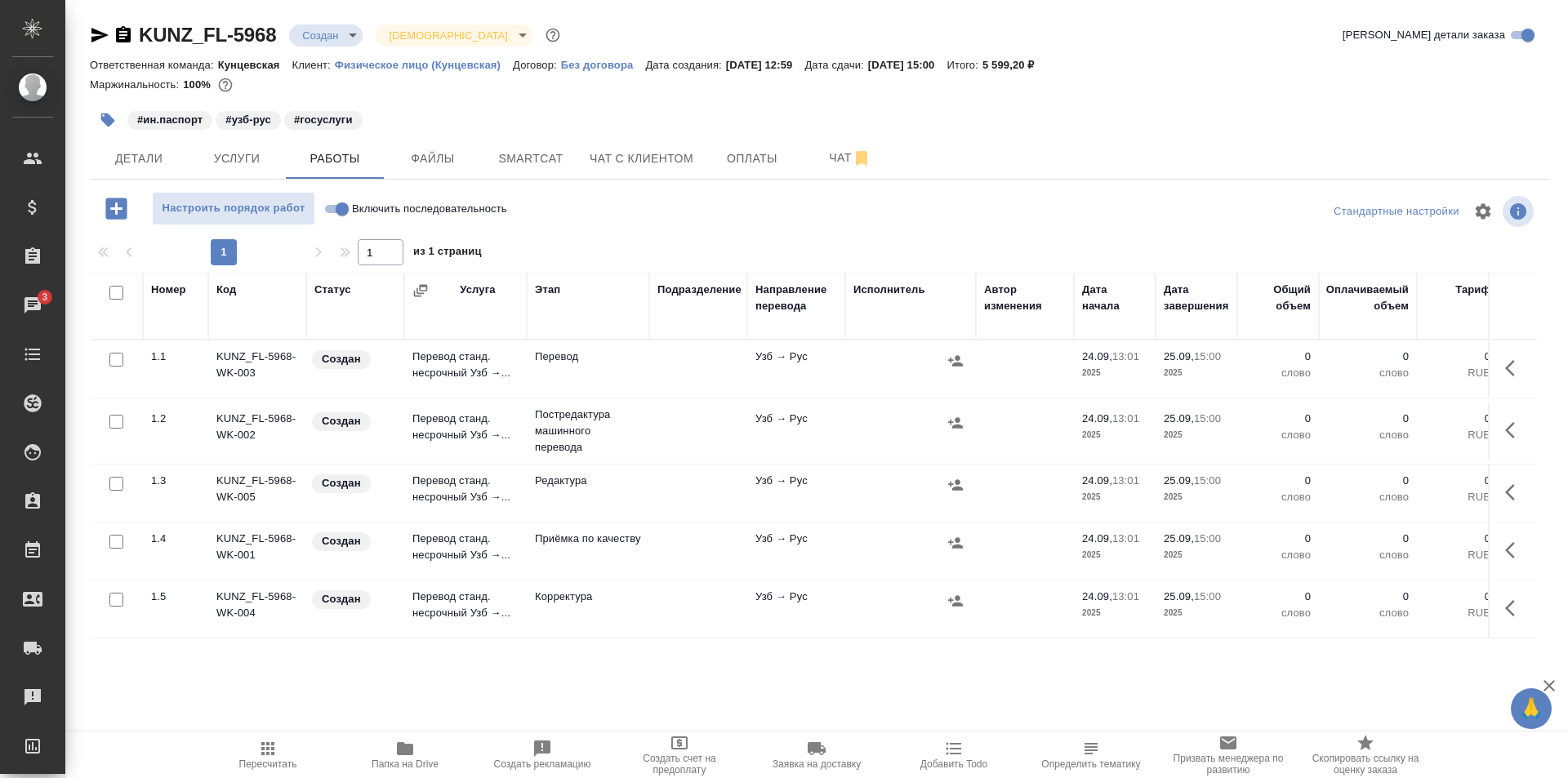
click at [114, 417] on input "checkbox" at bounding box center [116, 421] width 14 height 14
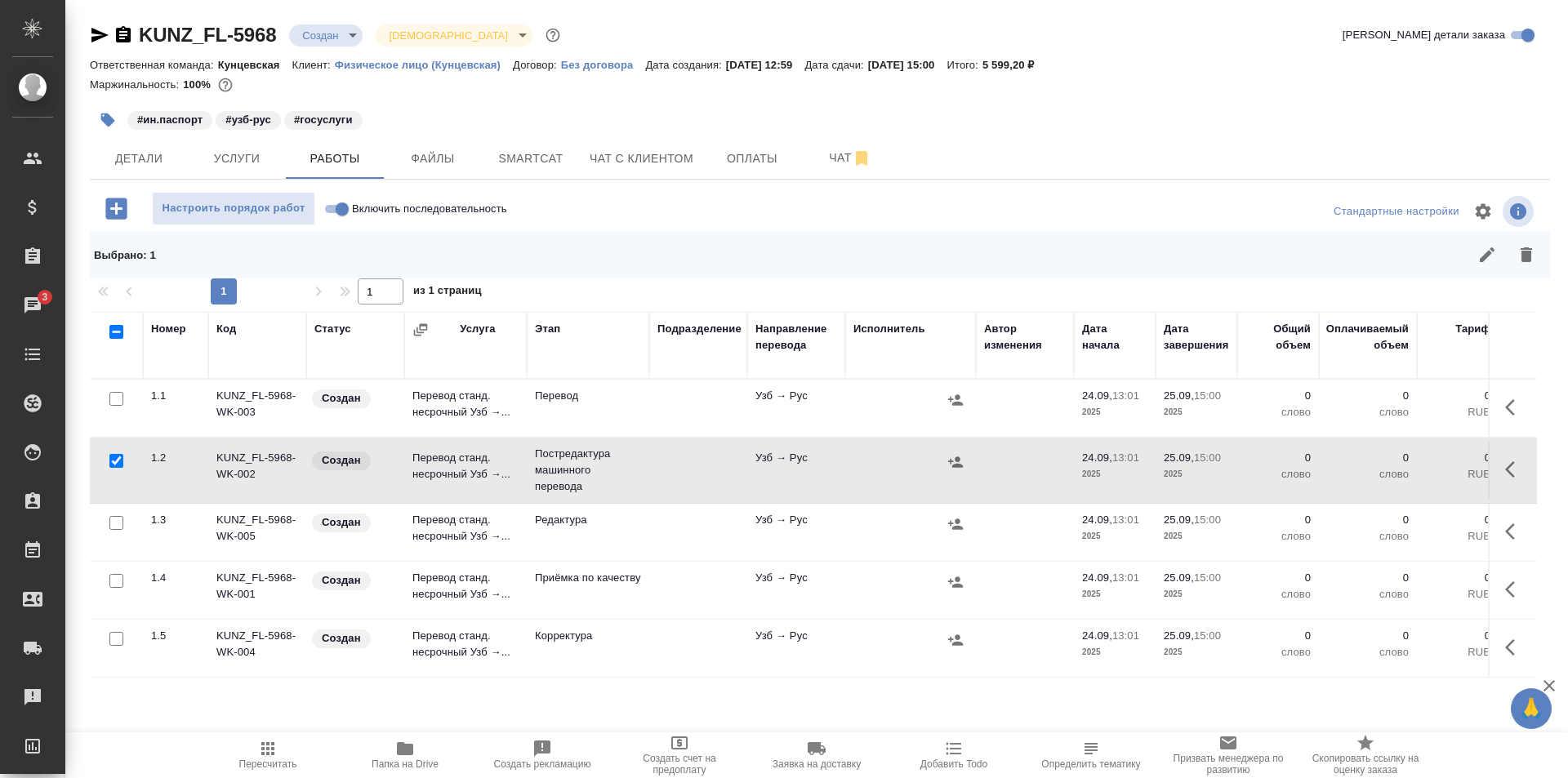
click at [116, 518] on input "checkbox" at bounding box center [116, 522] width 14 height 14
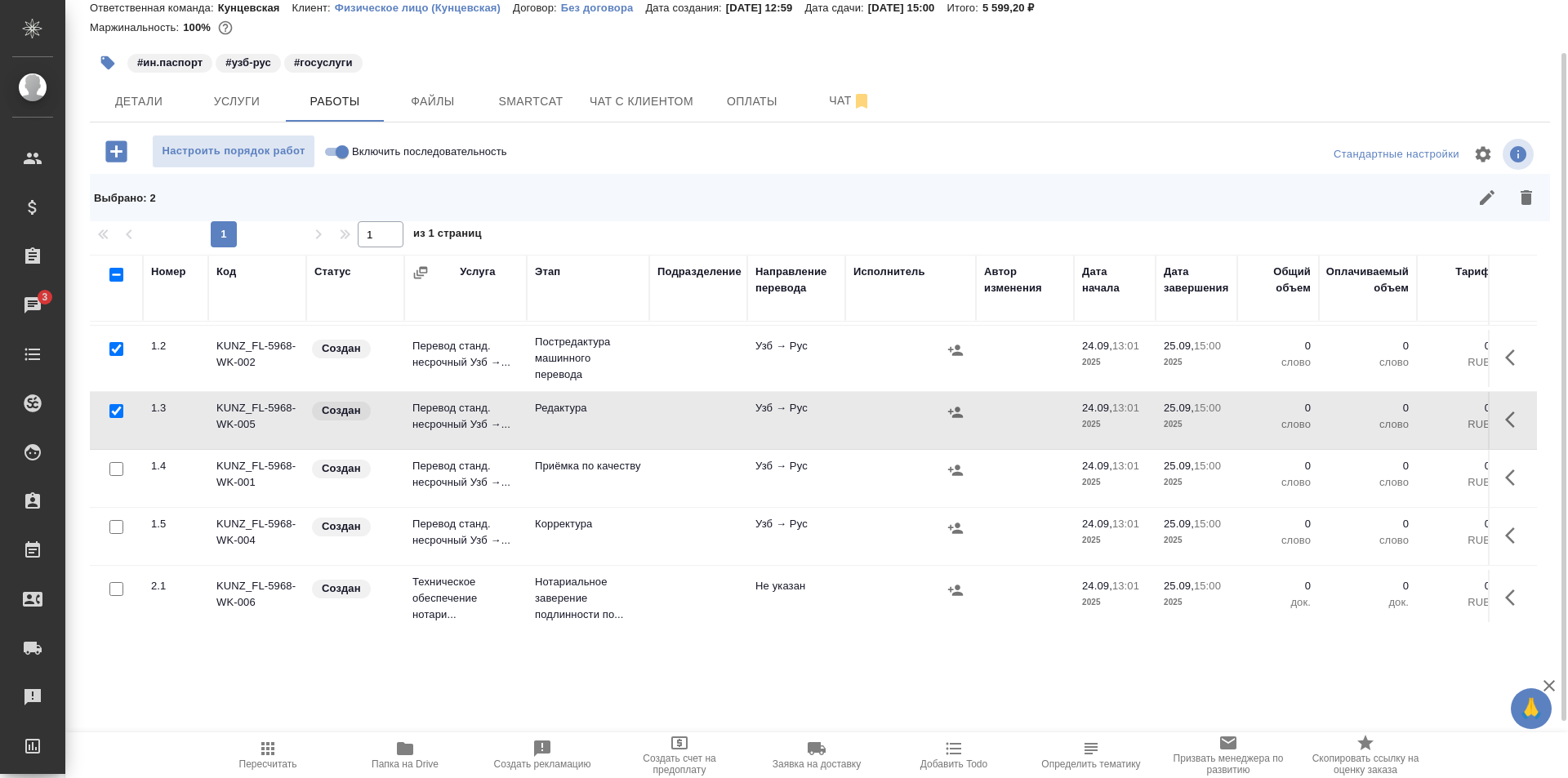
scroll to position [77, 0]
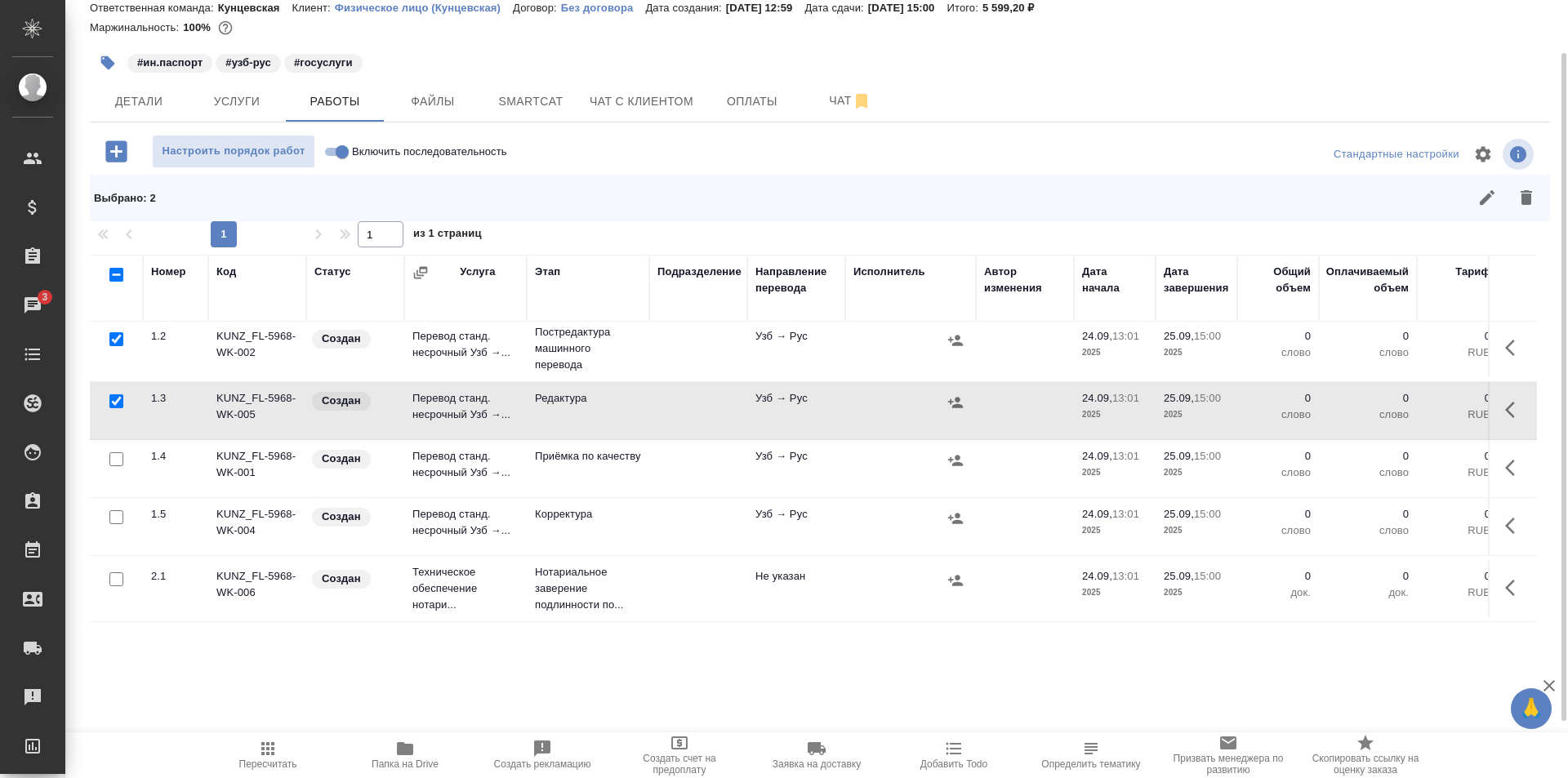
click at [112, 510] on input "checkbox" at bounding box center [116, 517] width 14 height 14
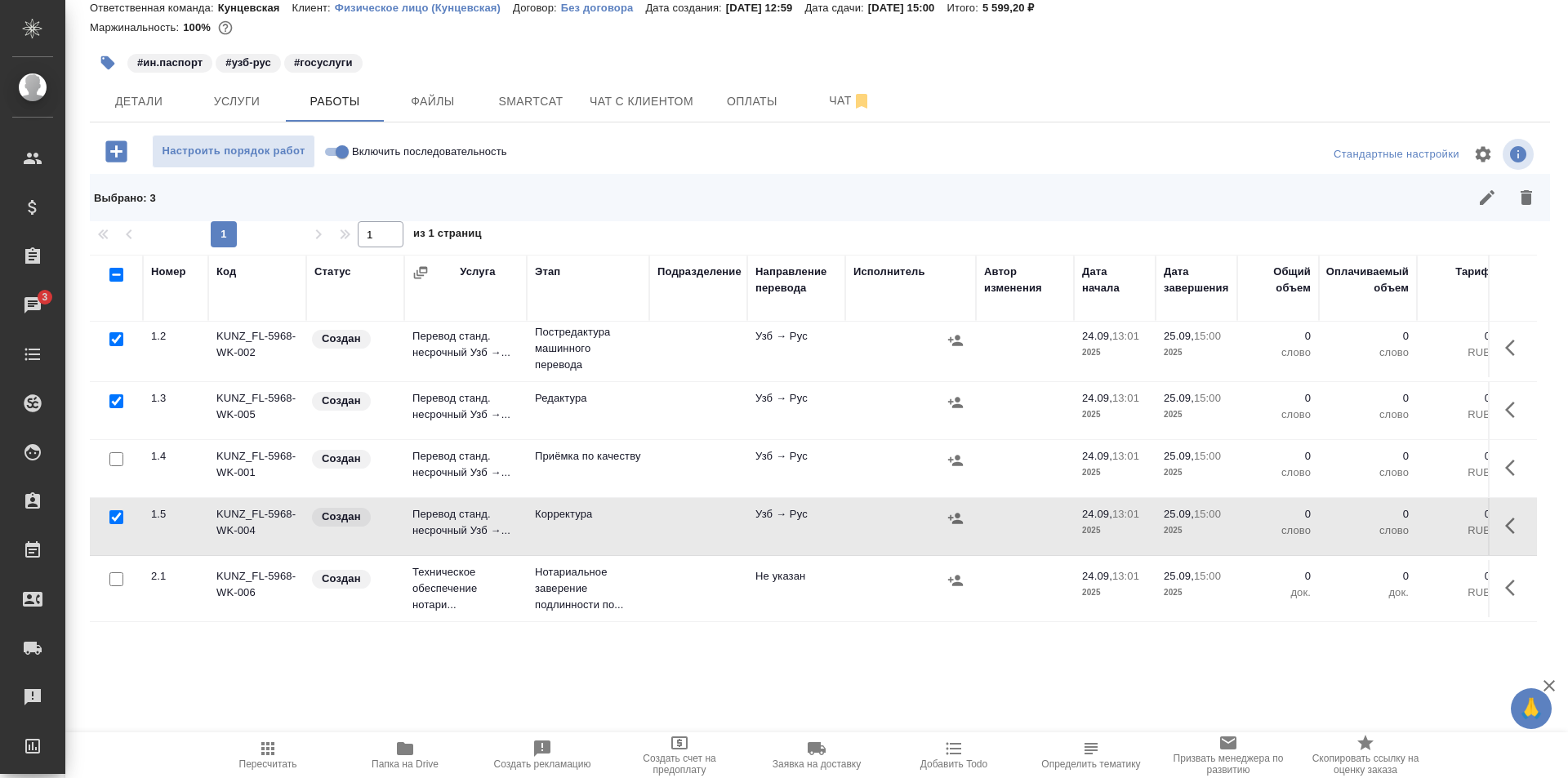
click at [1521, 204] on icon "button" at bounding box center [1526, 198] width 11 height 15
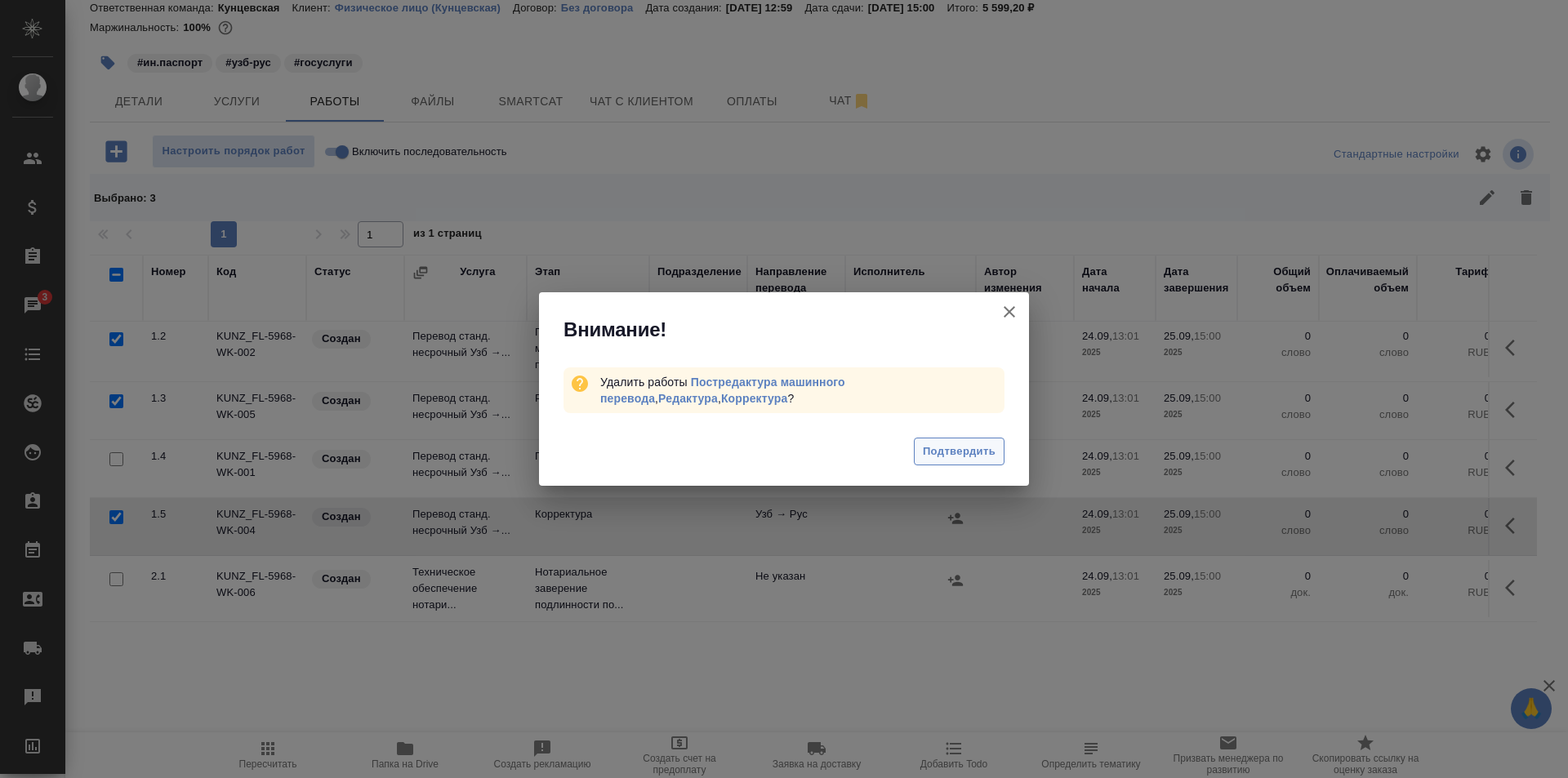
click at [981, 440] on button "Подтвердить" at bounding box center [959, 451] width 91 height 28
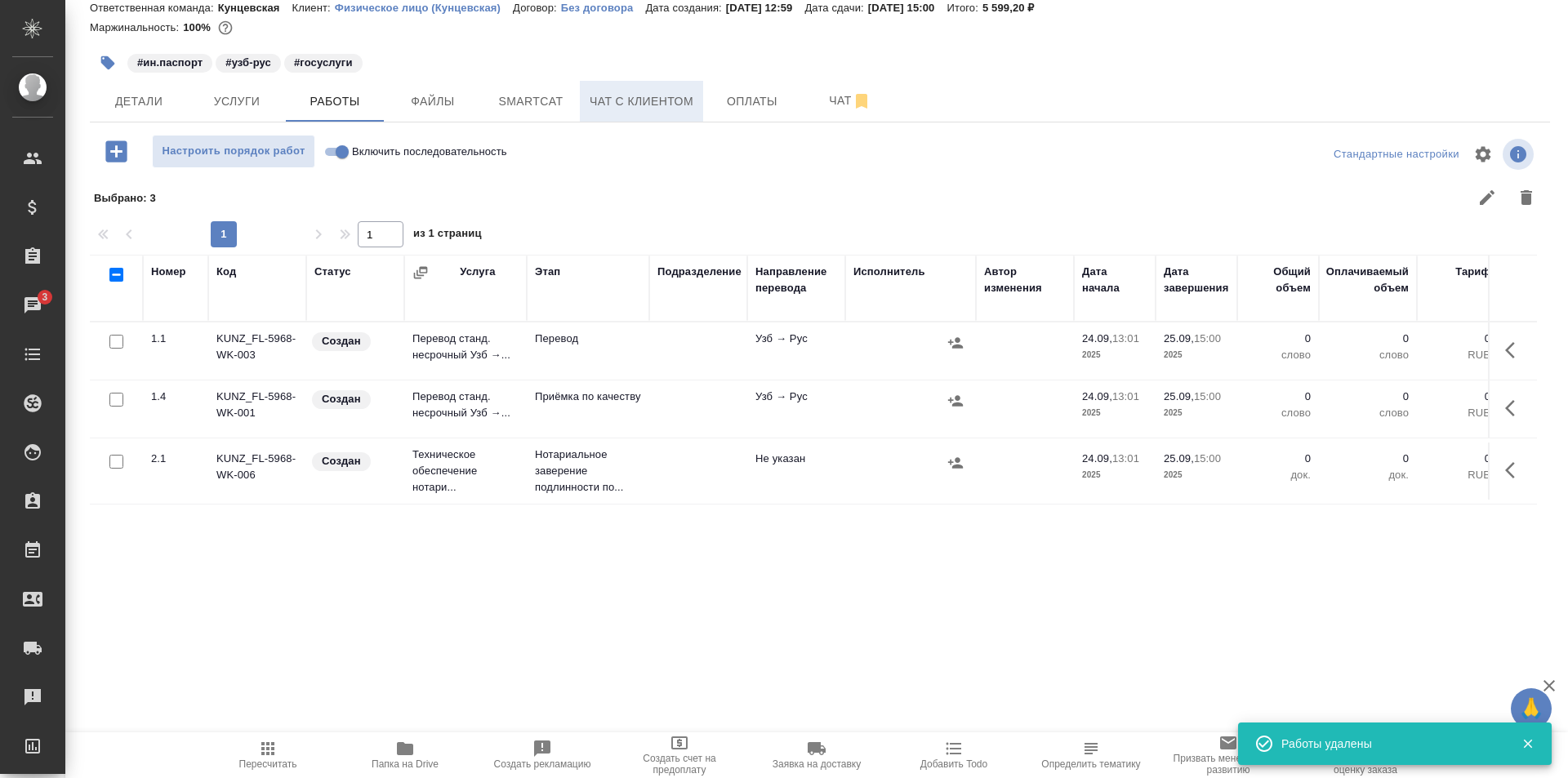
scroll to position [0, 0]
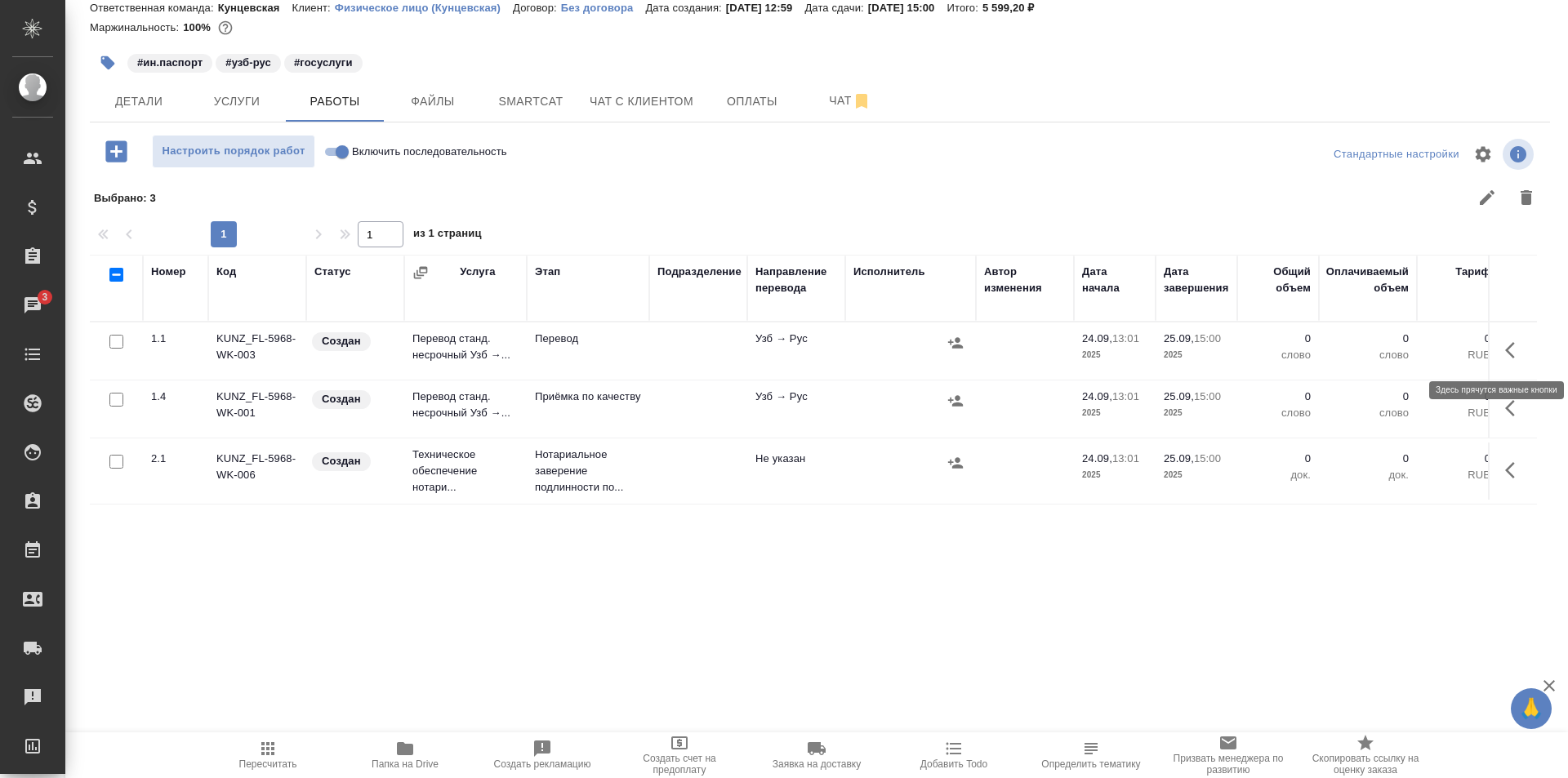
click at [1495, 344] on button "button" at bounding box center [1514, 349] width 39 height 39
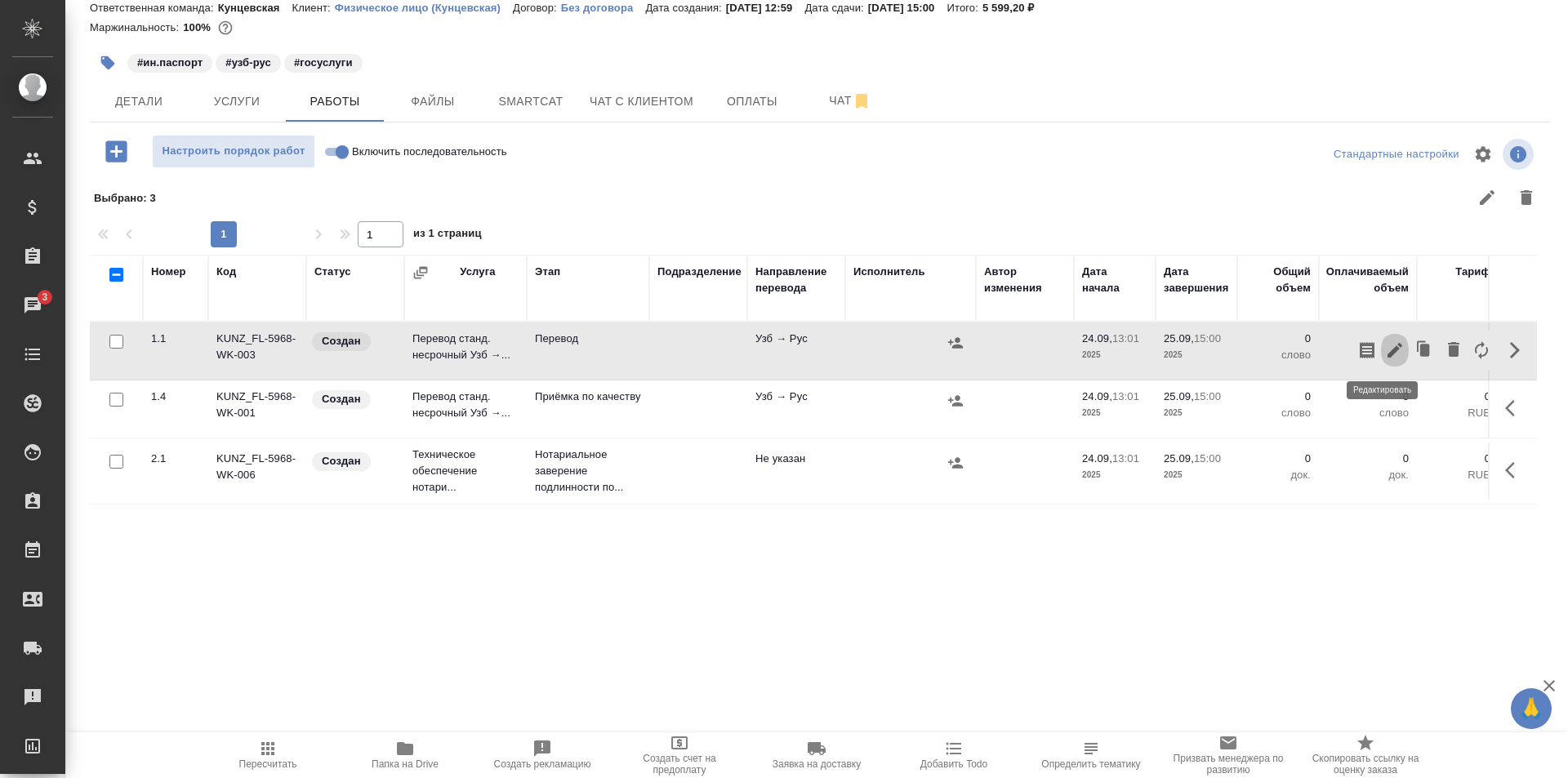
click at [1385, 346] on icon "button" at bounding box center [1395, 350] width 20 height 20
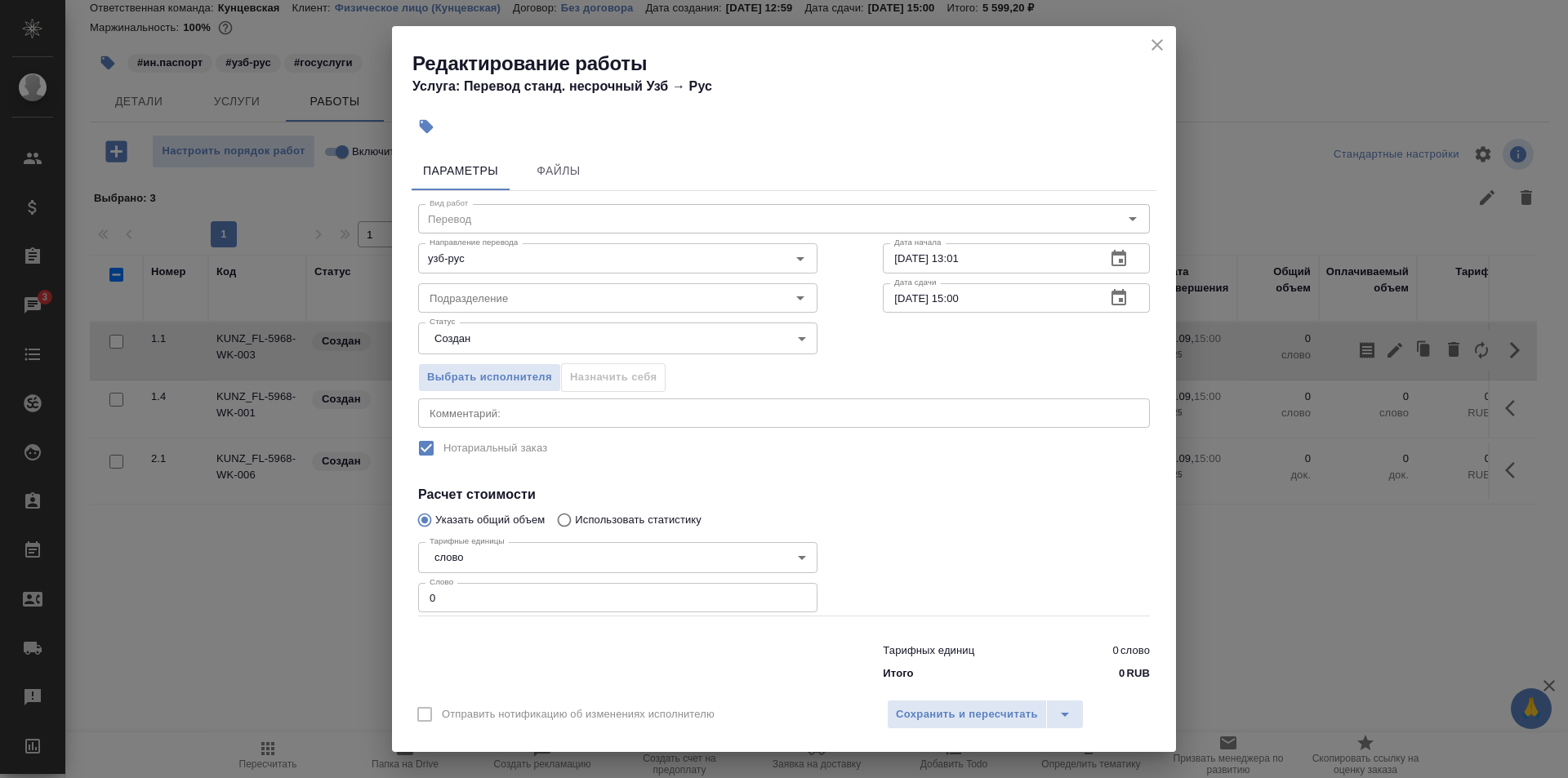
click at [466, 596] on input "0" at bounding box center [618, 597] width 400 height 29
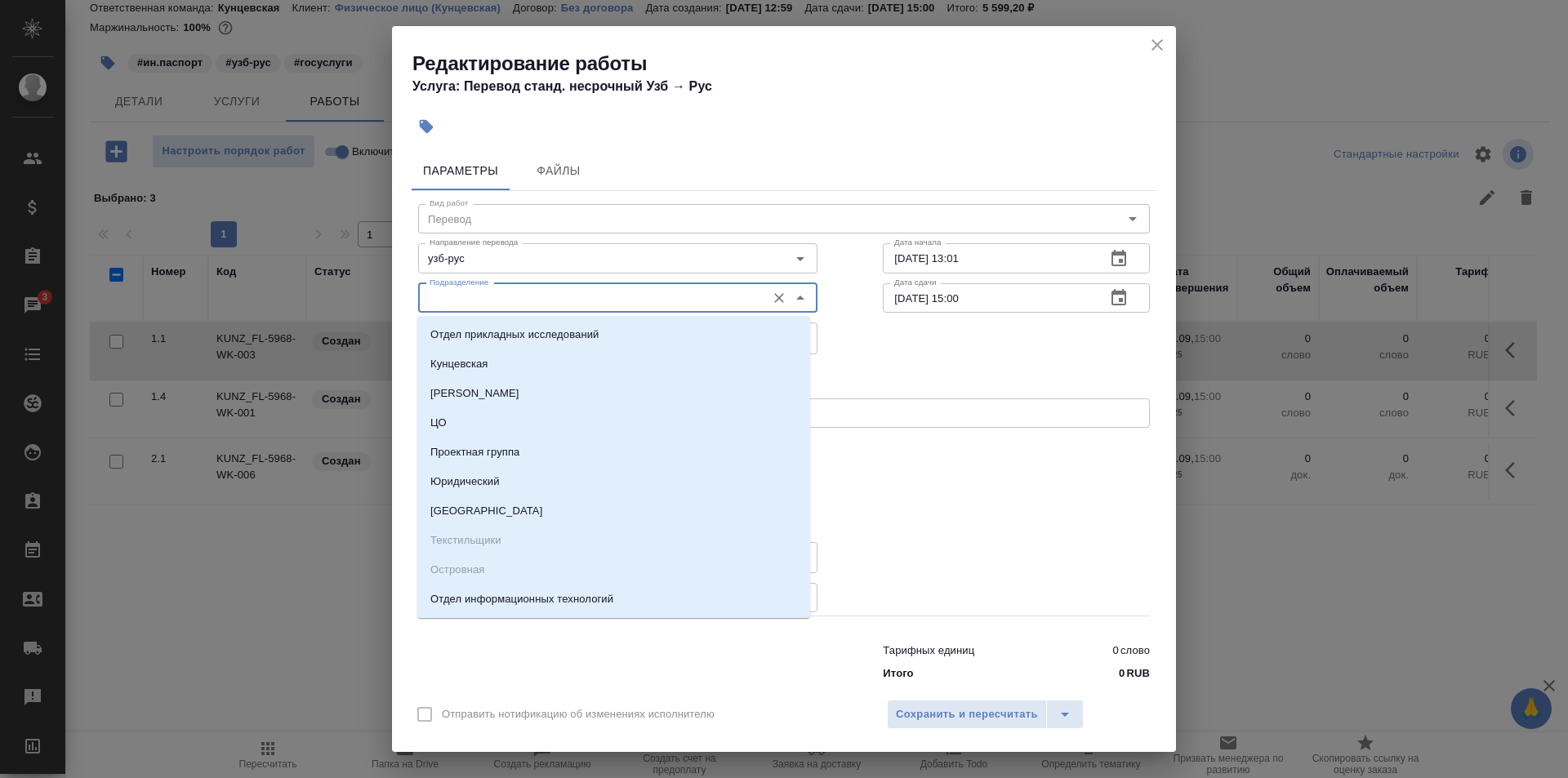
click at [635, 300] on input "Подразделение" at bounding box center [591, 297] width 335 height 20
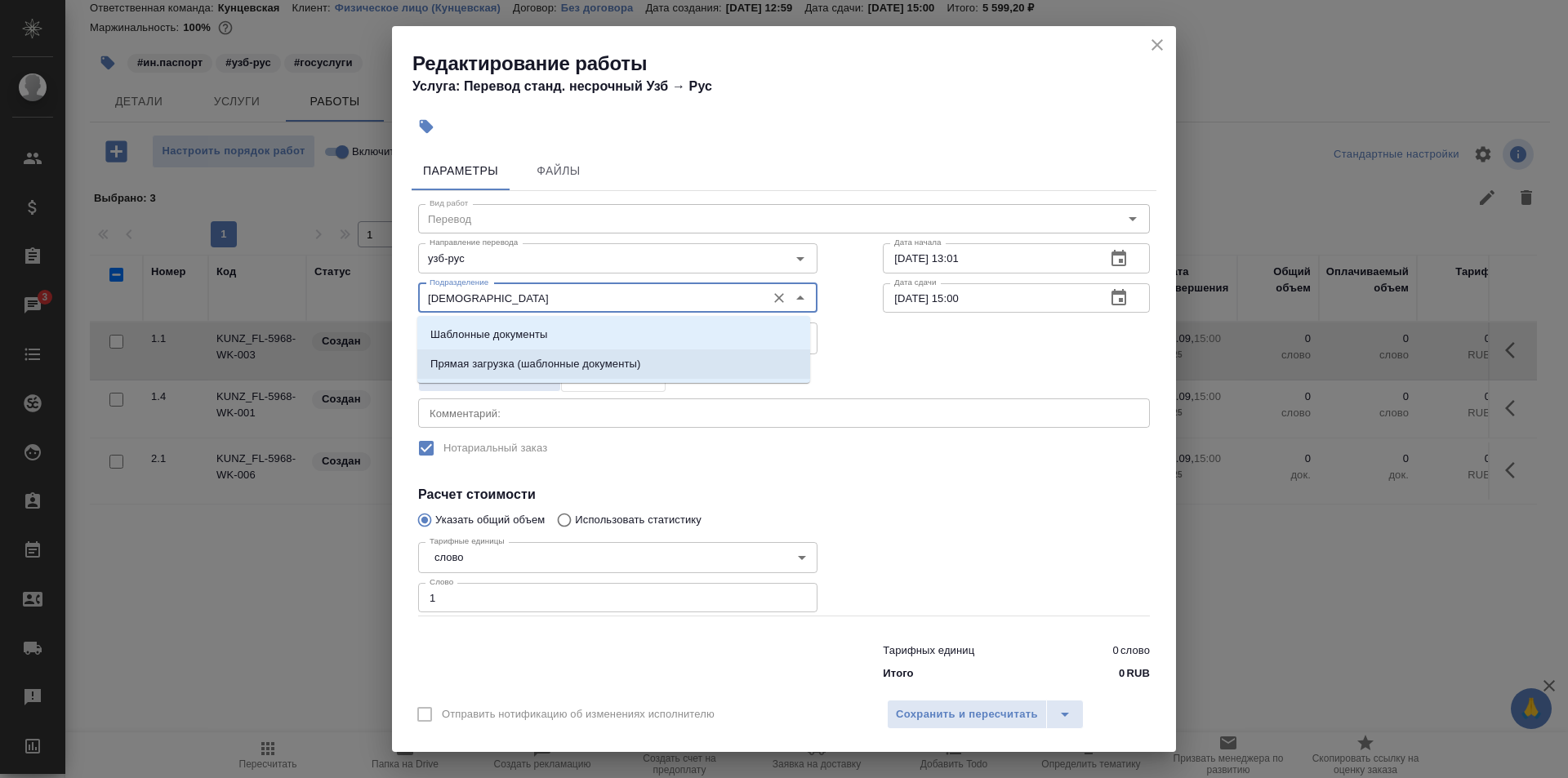
click at [632, 364] on p "Прямая загрузка (шаблонные документы)" at bounding box center [535, 363] width 210 height 16
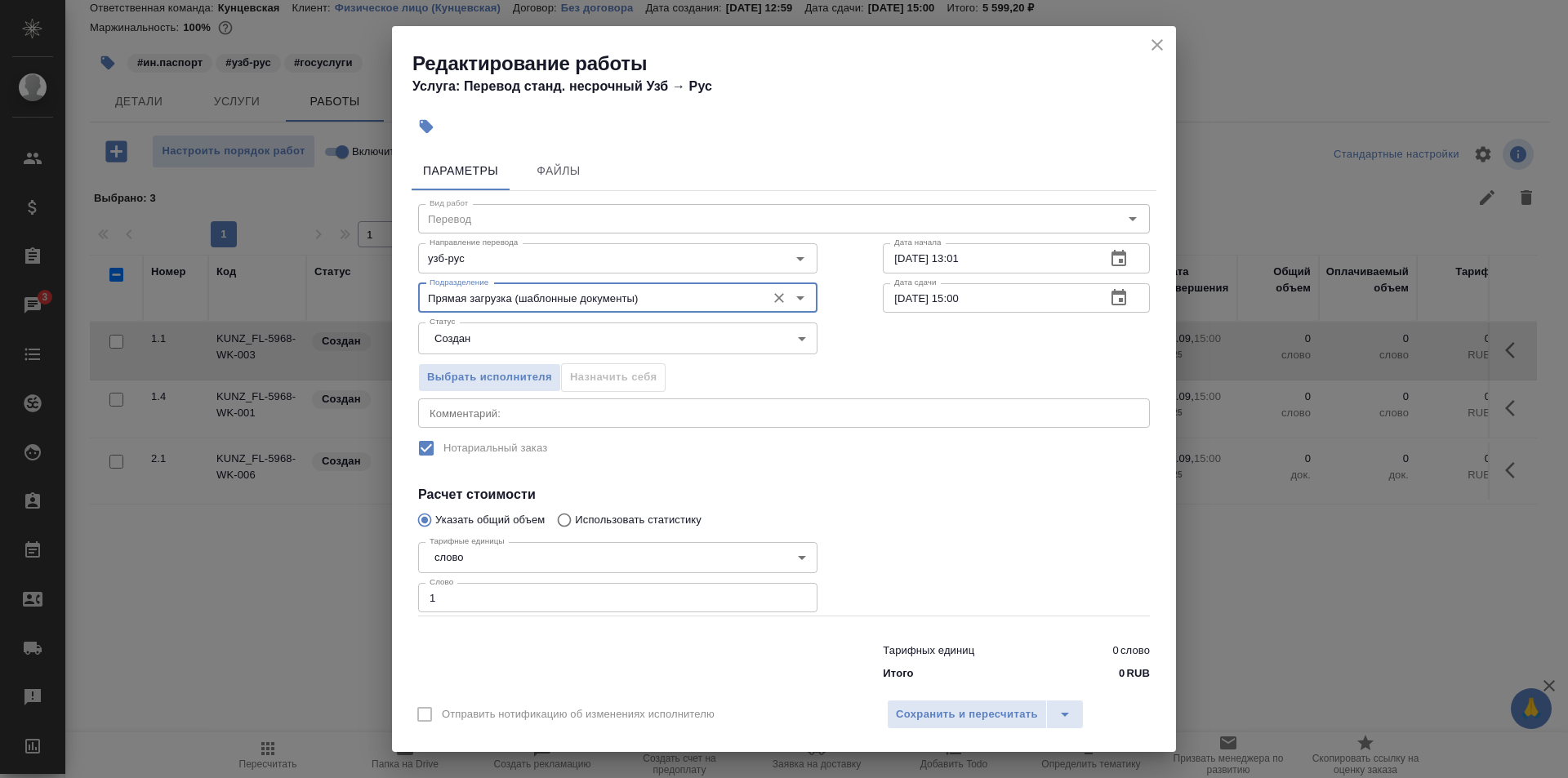
click at [1109, 295] on icon "button" at bounding box center [1118, 297] width 20 height 20
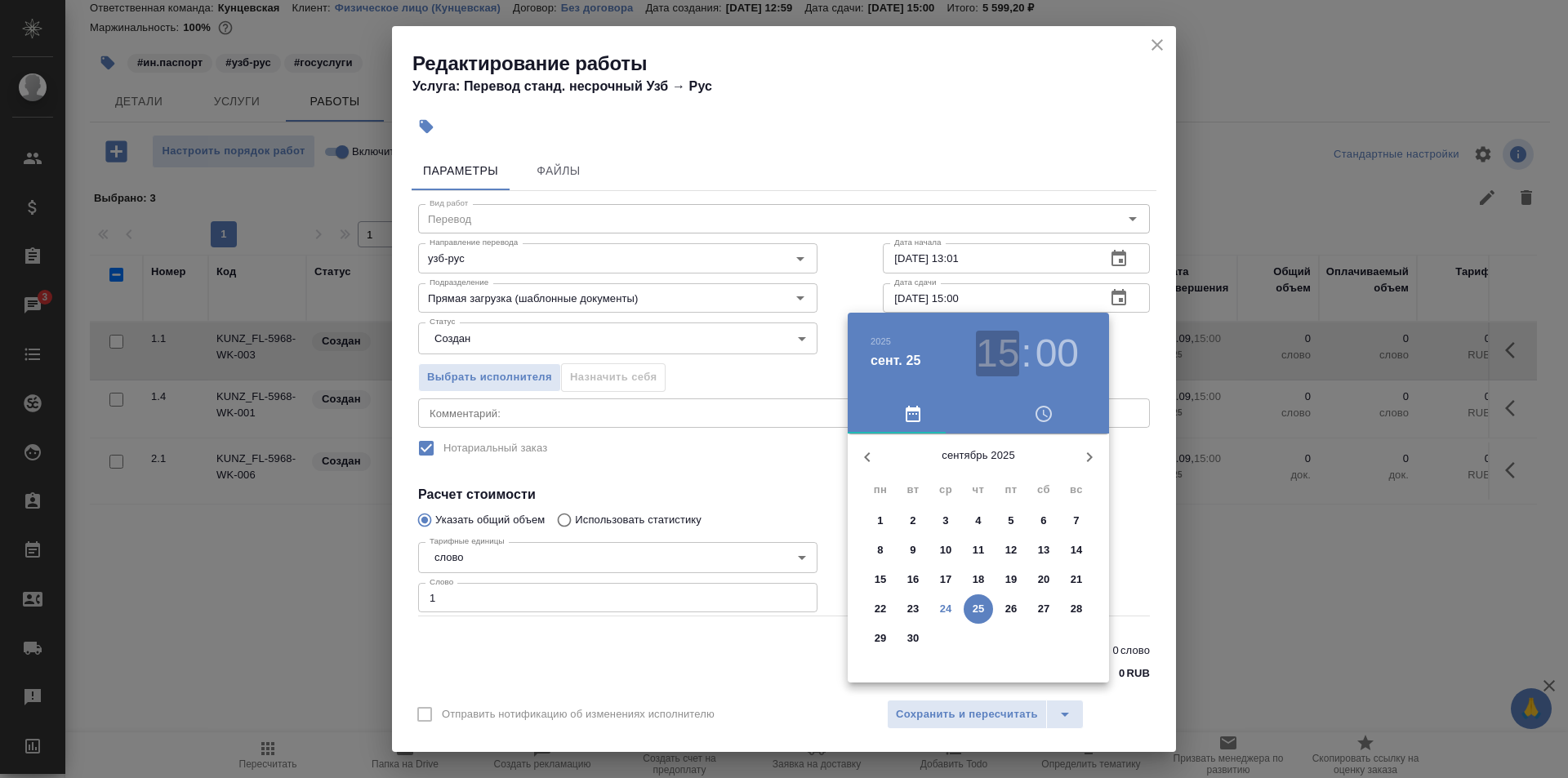
click at [993, 343] on h3 "15" at bounding box center [998, 353] width 44 height 45
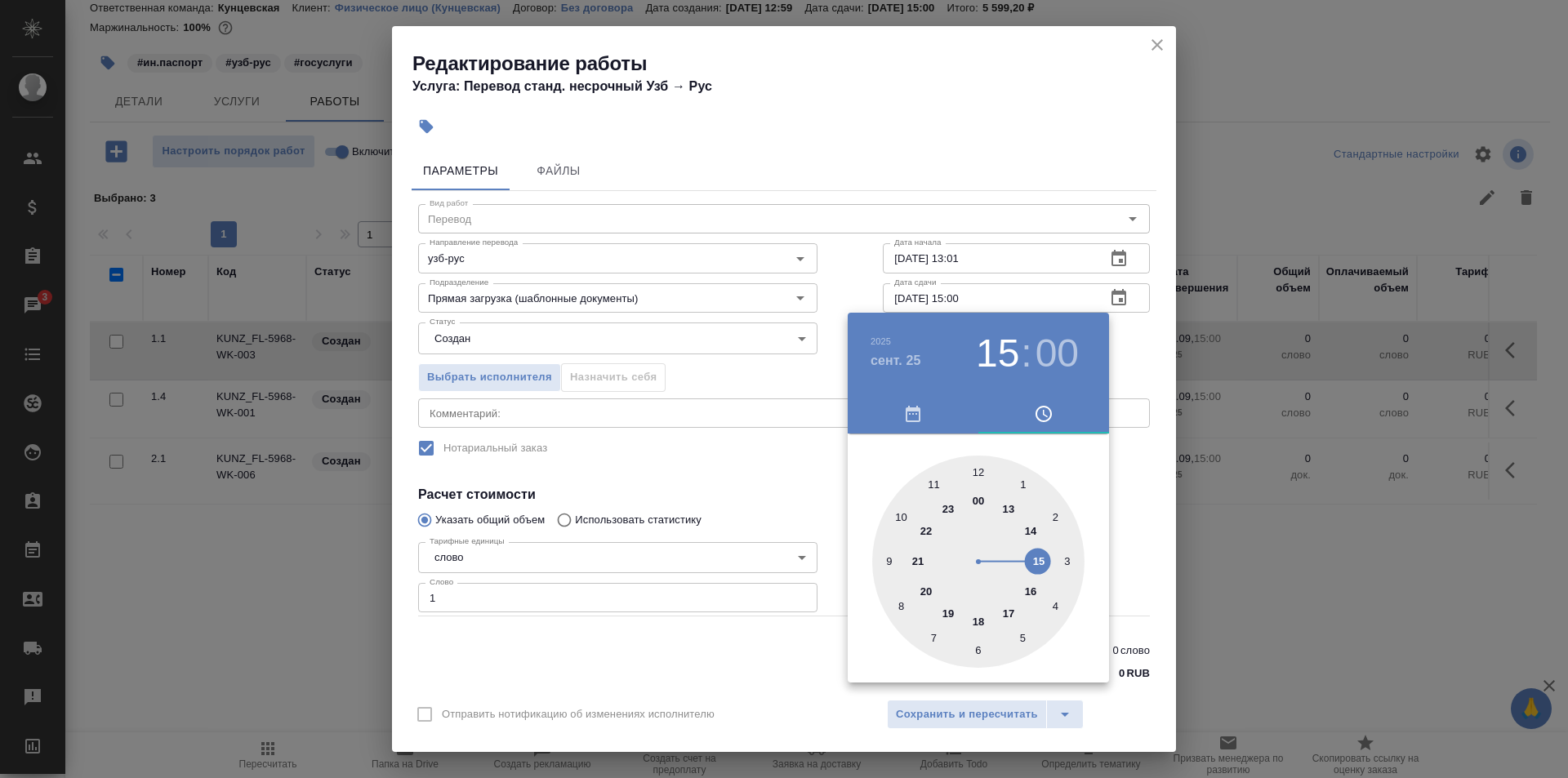
click at [1005, 510] on div at bounding box center [978, 561] width 212 height 212
click at [741, 644] on div at bounding box center [784, 389] width 1568 height 778
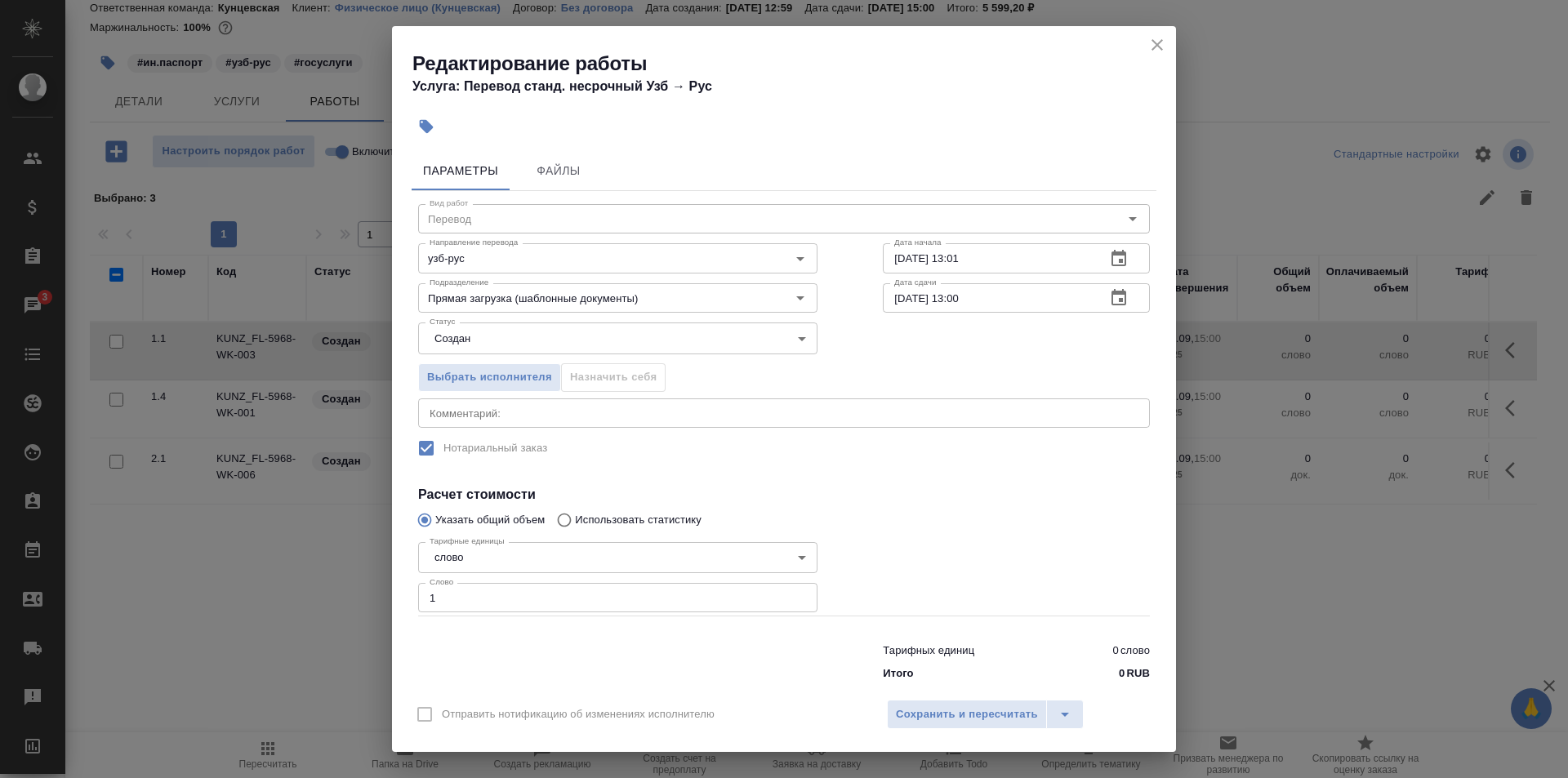
click at [1042, 301] on input "25.09.2025 13:00" at bounding box center [988, 297] width 210 height 29
click at [1109, 295] on icon "button" at bounding box center [1118, 297] width 20 height 20
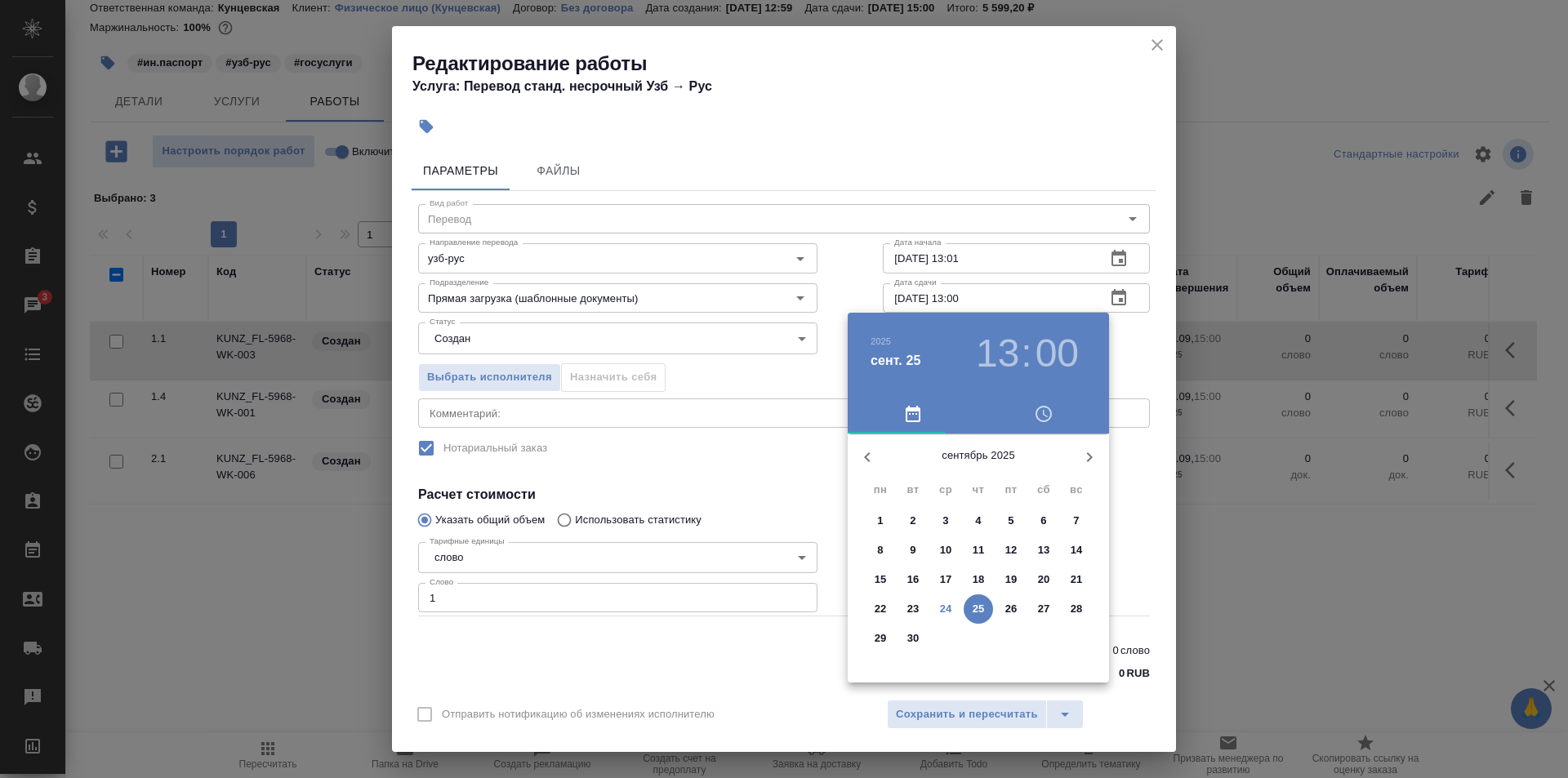
click at [1002, 347] on h3 "13" at bounding box center [998, 353] width 44 height 45
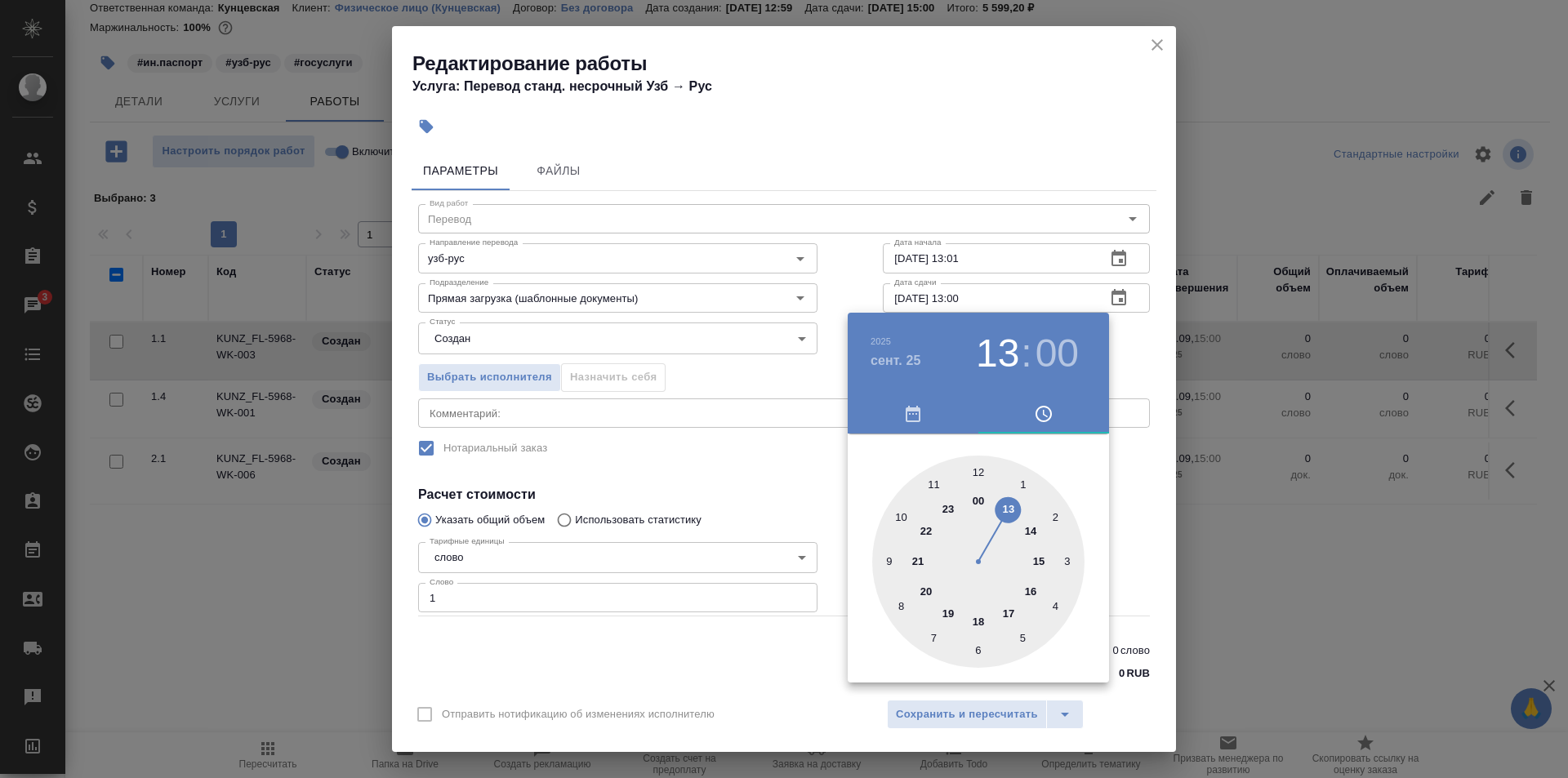
click at [971, 467] on div at bounding box center [978, 561] width 212 height 212
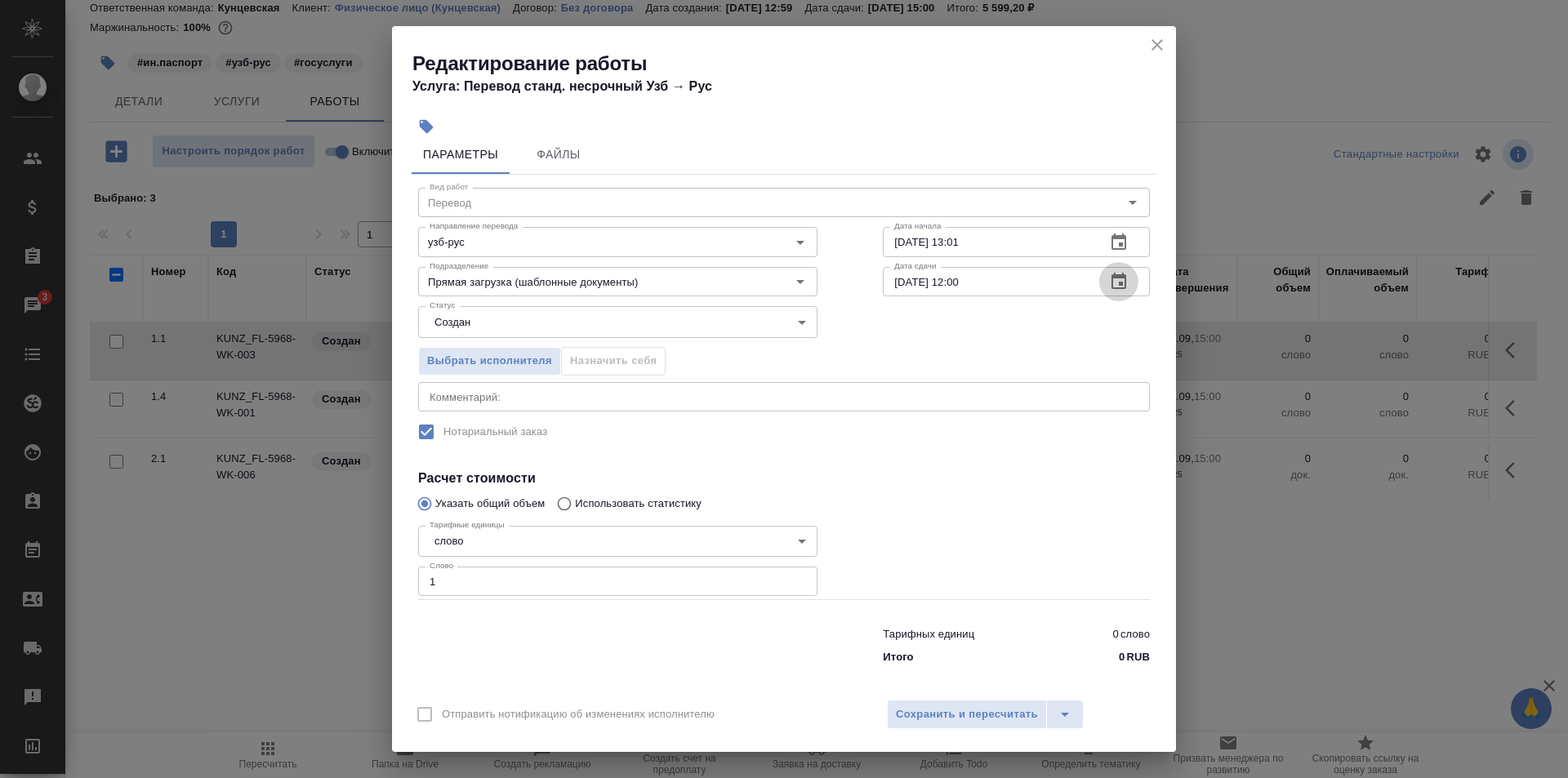
scroll to position [26, 0]
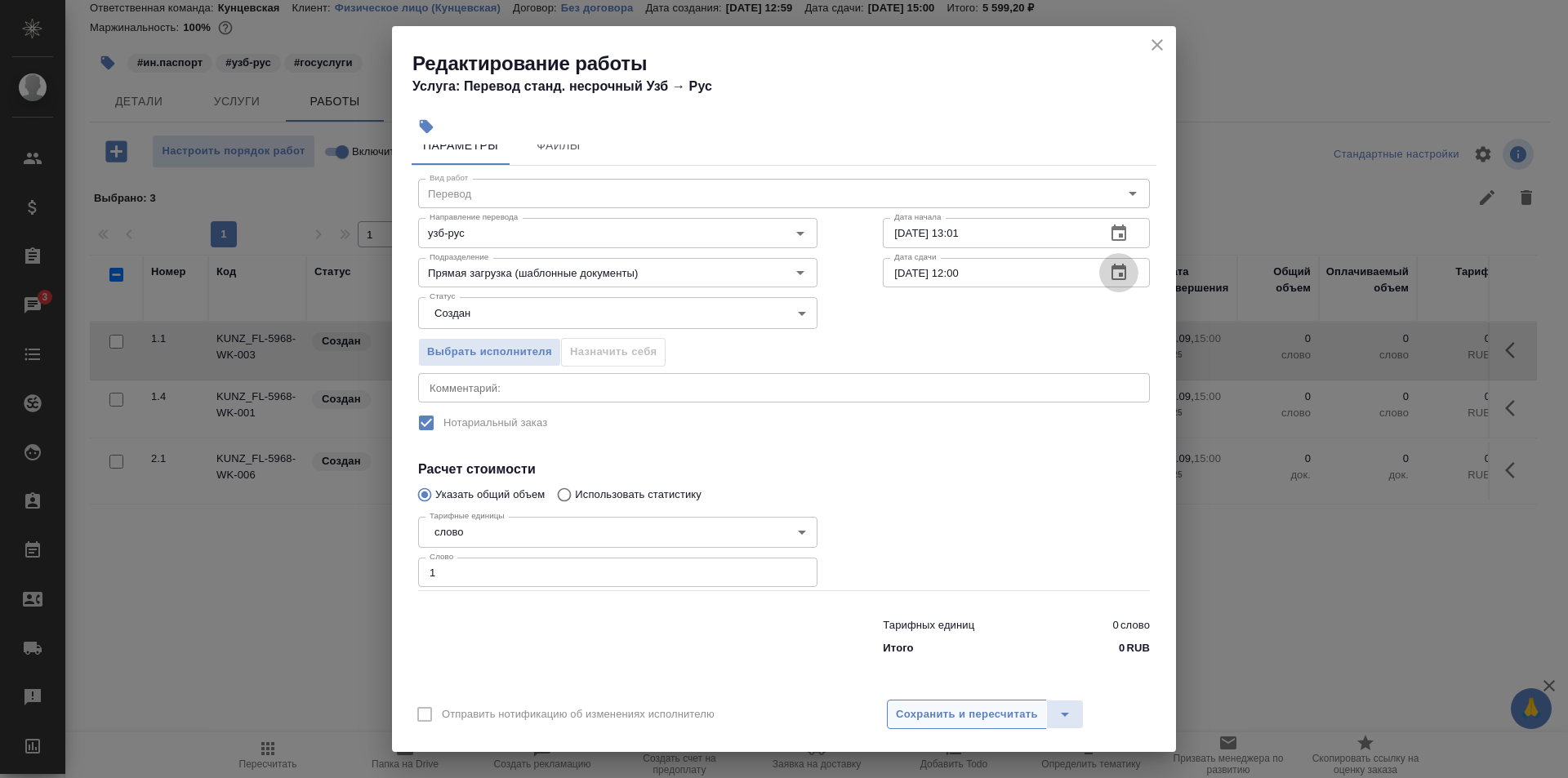
click at [993, 708] on span "Сохранить и пересчитать" at bounding box center [967, 715] width 142 height 19
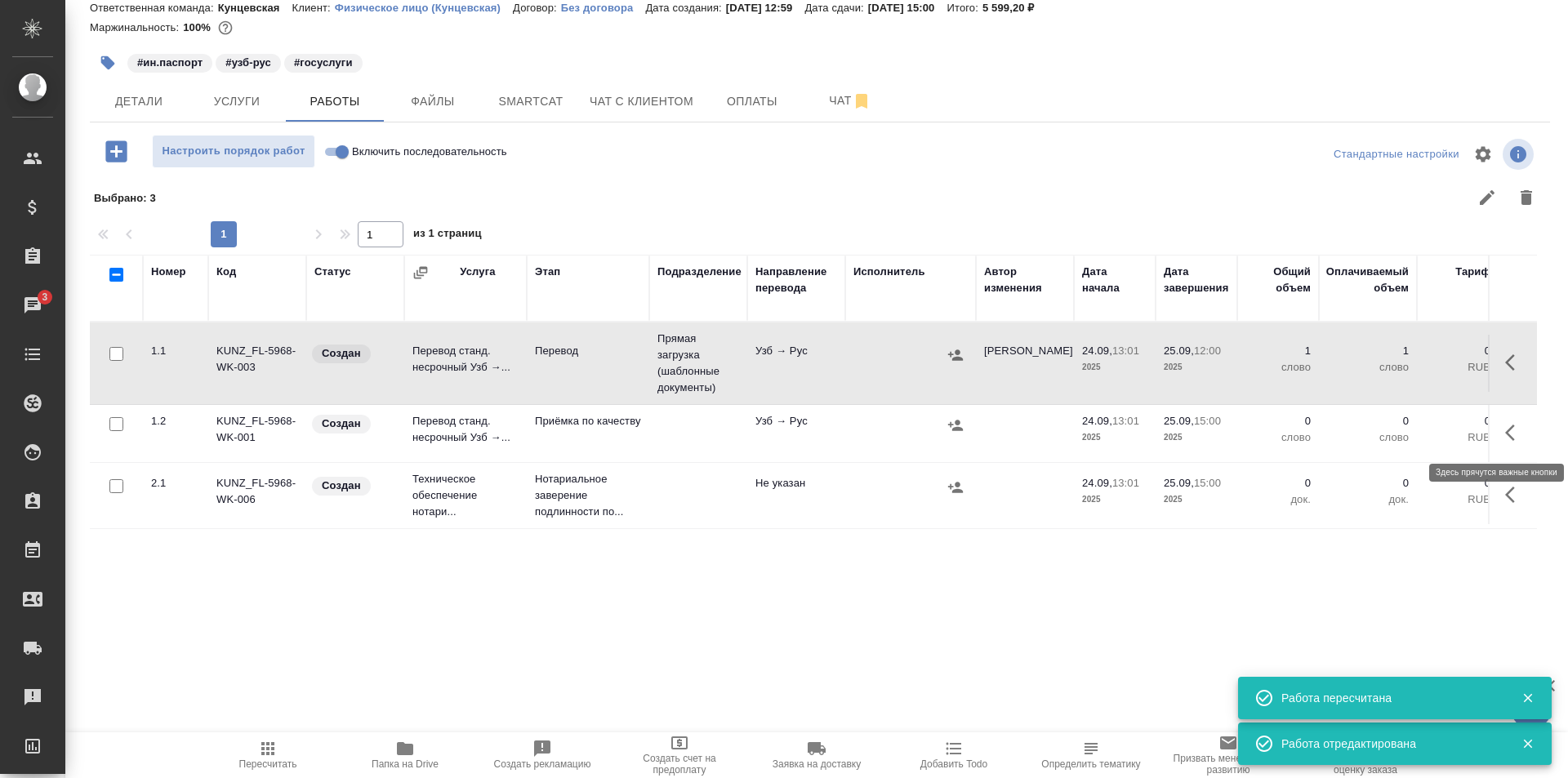
click at [1505, 431] on icon "button" at bounding box center [1514, 433] width 20 height 20
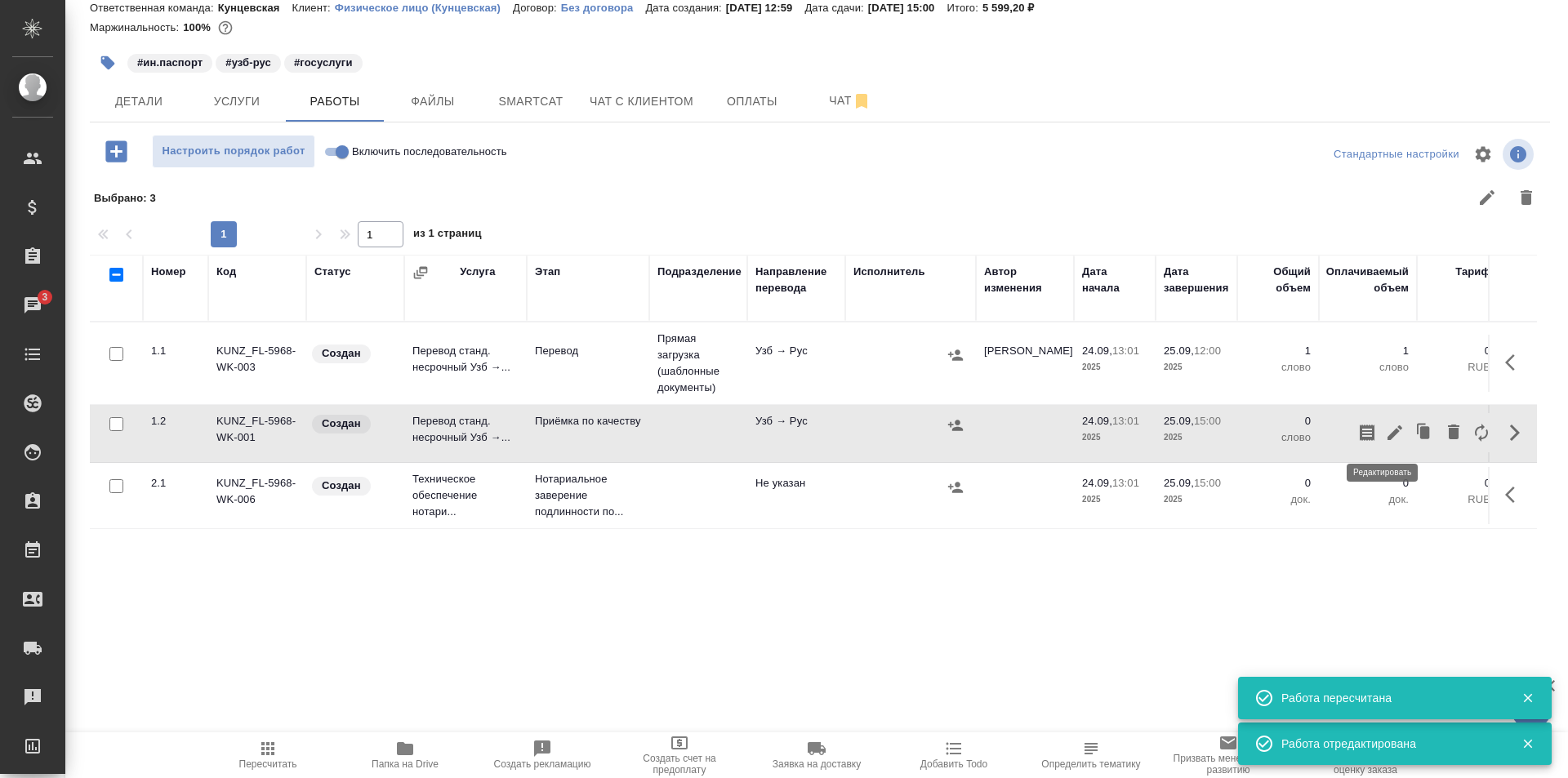
click at [1386, 430] on icon "button" at bounding box center [1395, 433] width 20 height 20
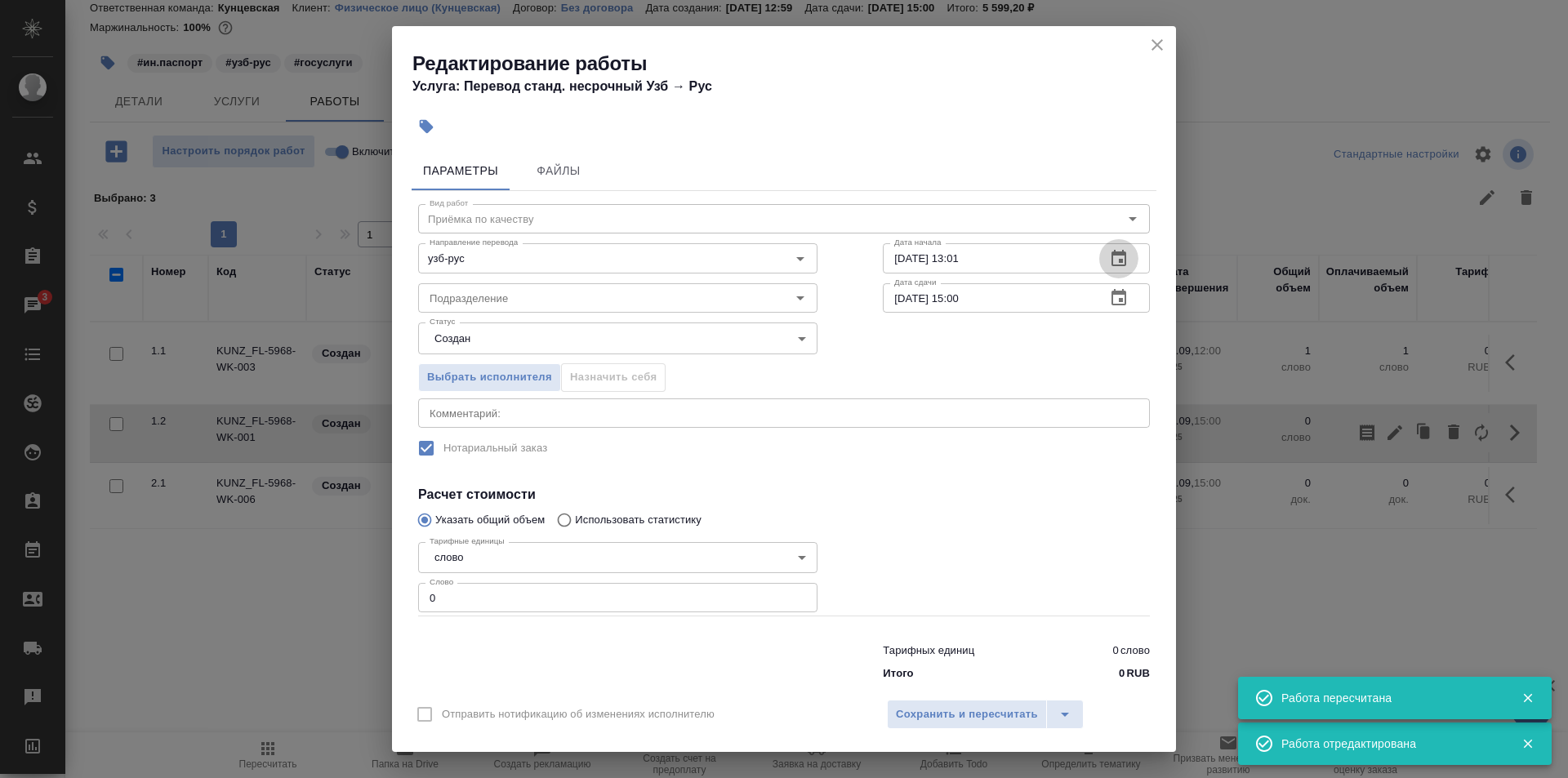
click at [1099, 256] on button "button" at bounding box center [1118, 258] width 39 height 39
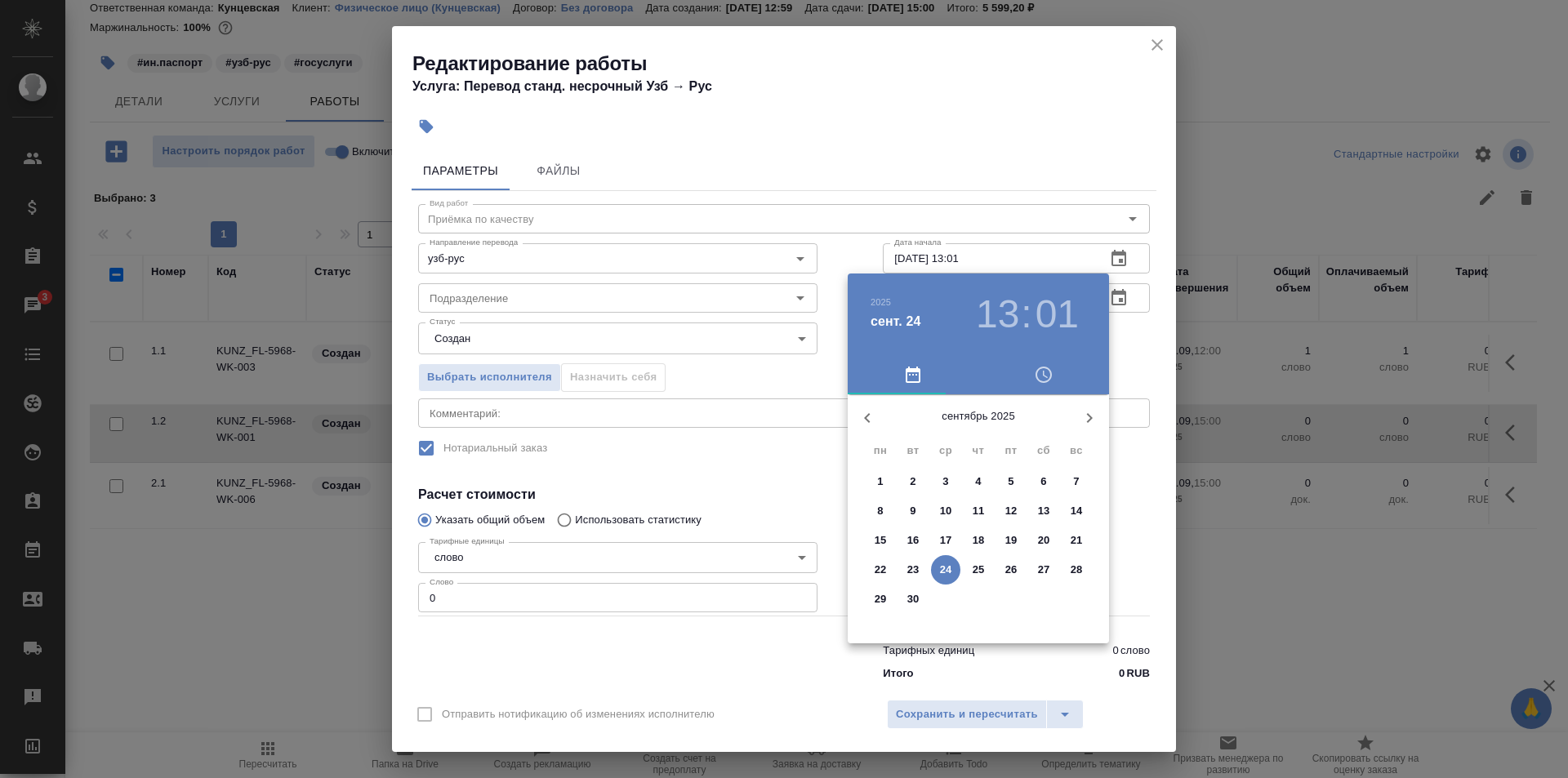
click at [966, 563] on span "25" at bounding box center [978, 569] width 29 height 16
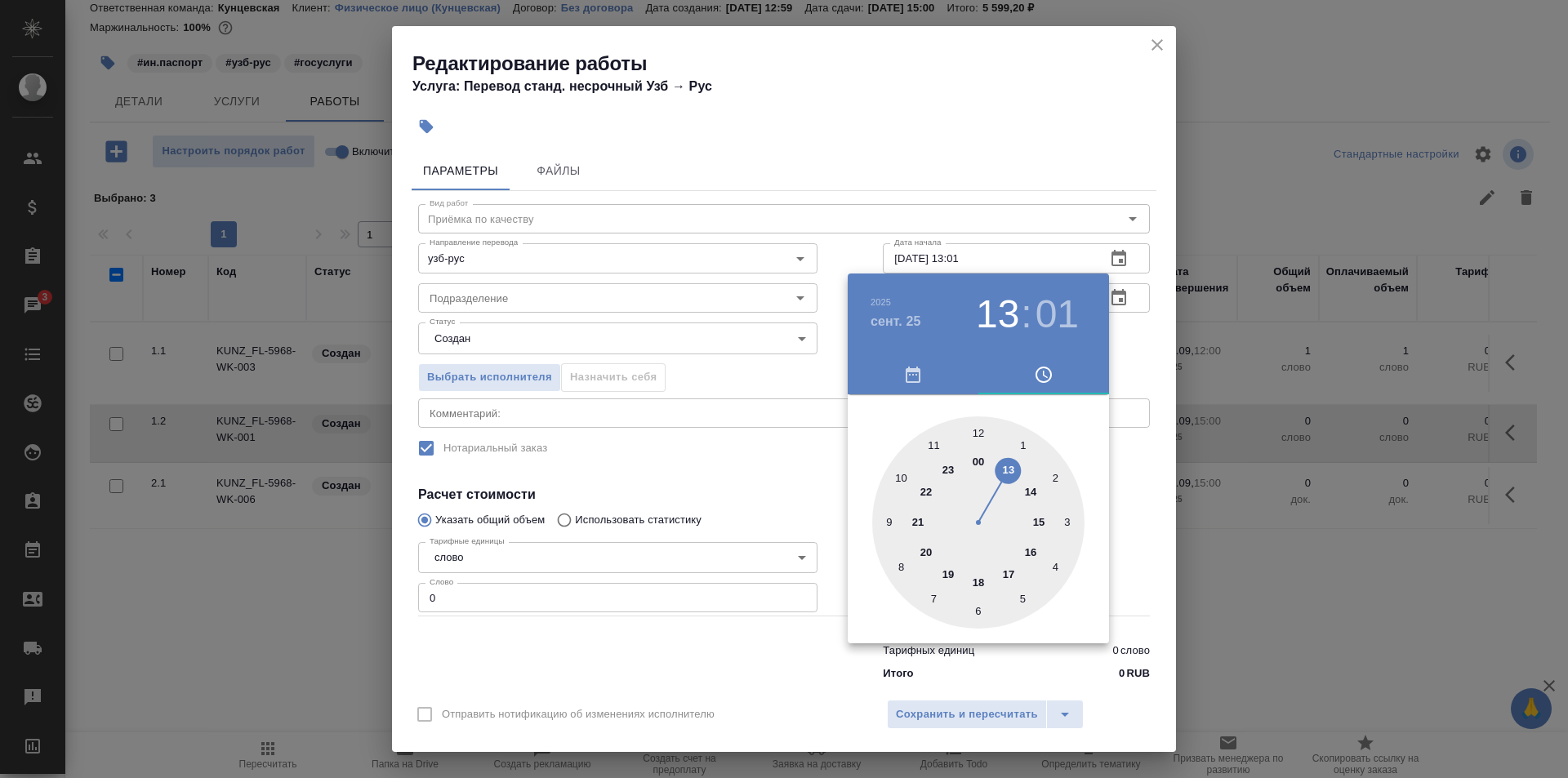
click at [971, 424] on div at bounding box center [978, 522] width 212 height 212
click at [976, 425] on div at bounding box center [978, 522] width 212 height 212
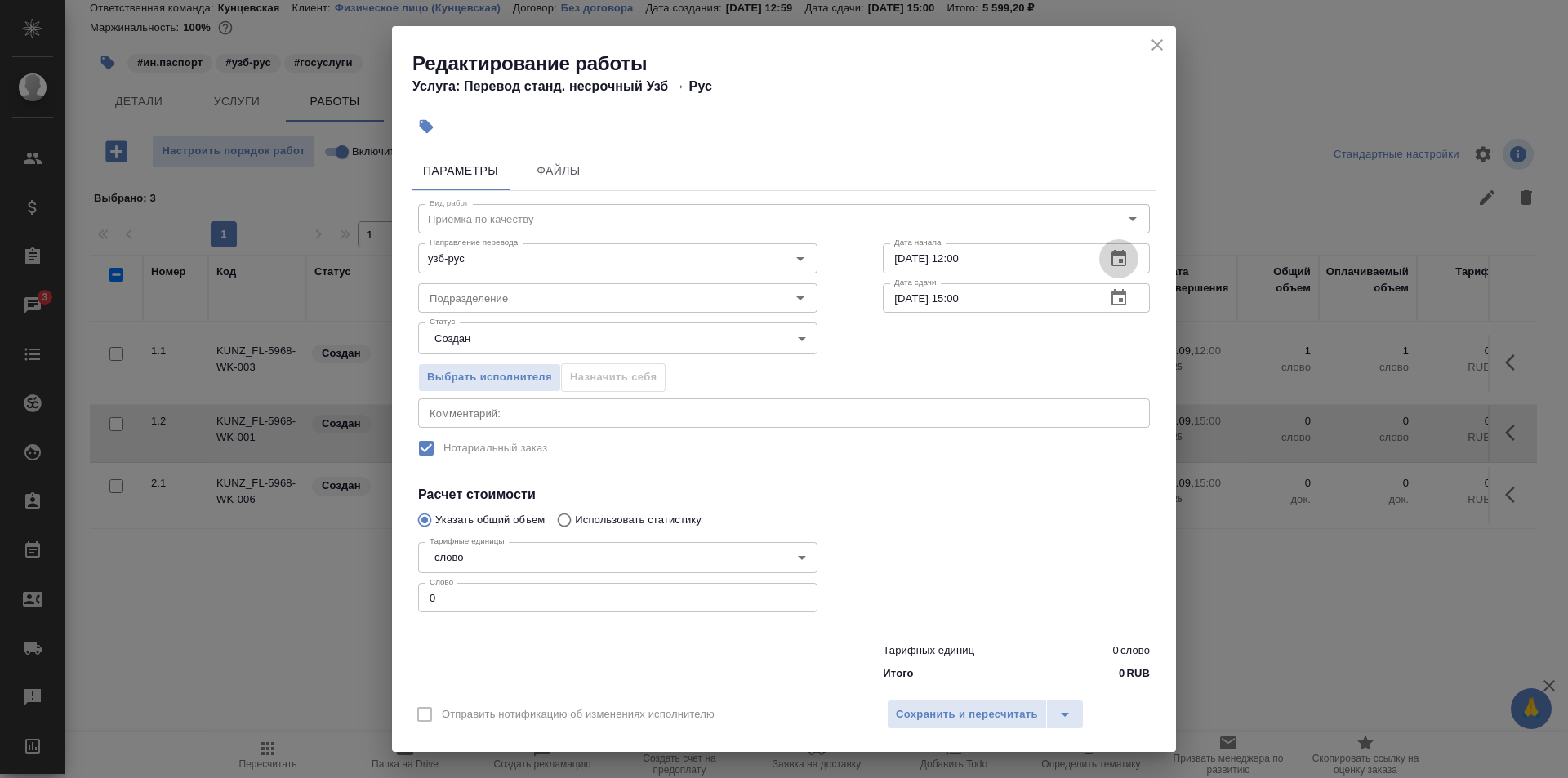
click at [1109, 298] on icon "button" at bounding box center [1118, 297] width 20 height 20
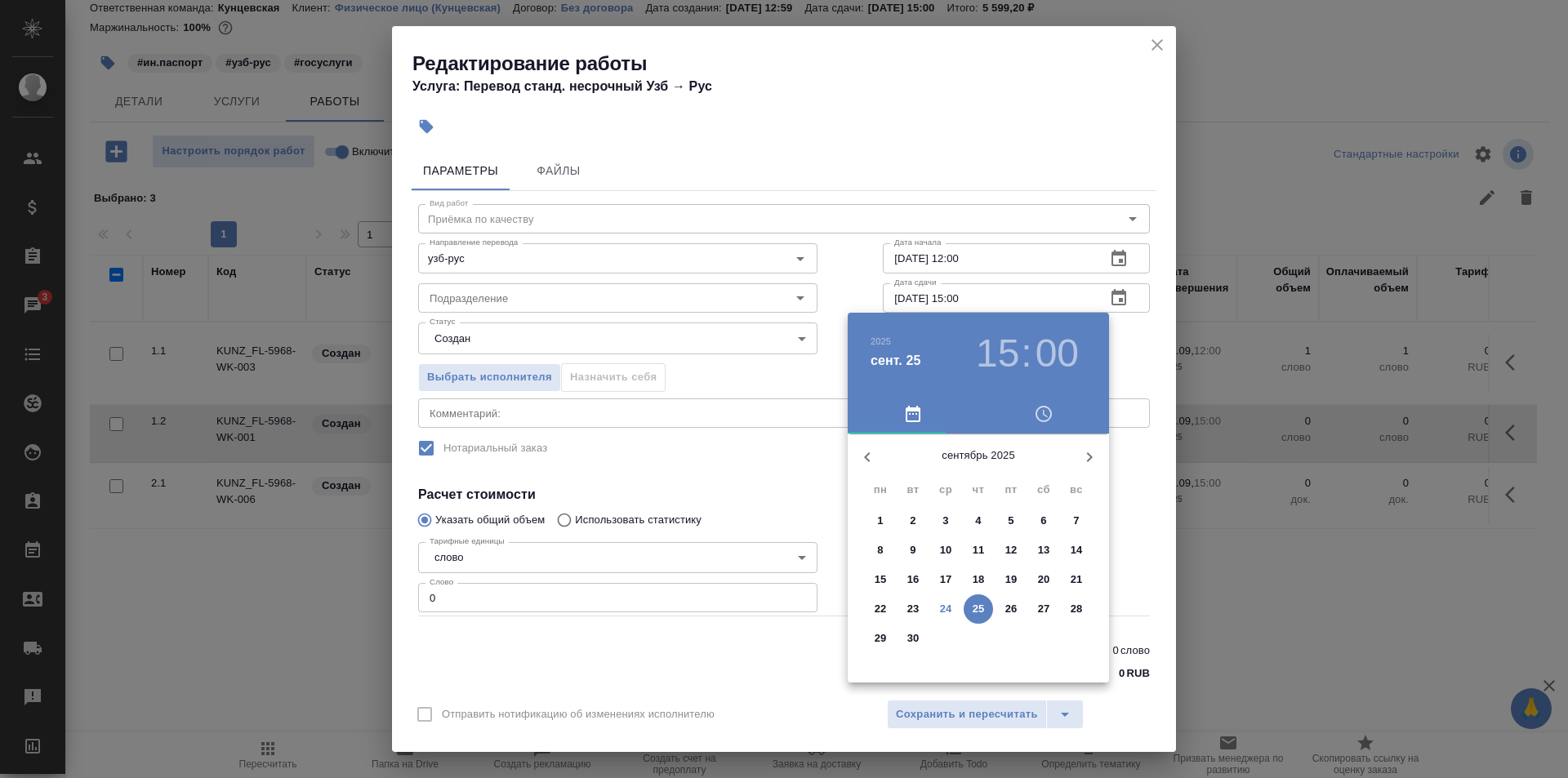
click at [993, 359] on h3 "15" at bounding box center [998, 353] width 44 height 45
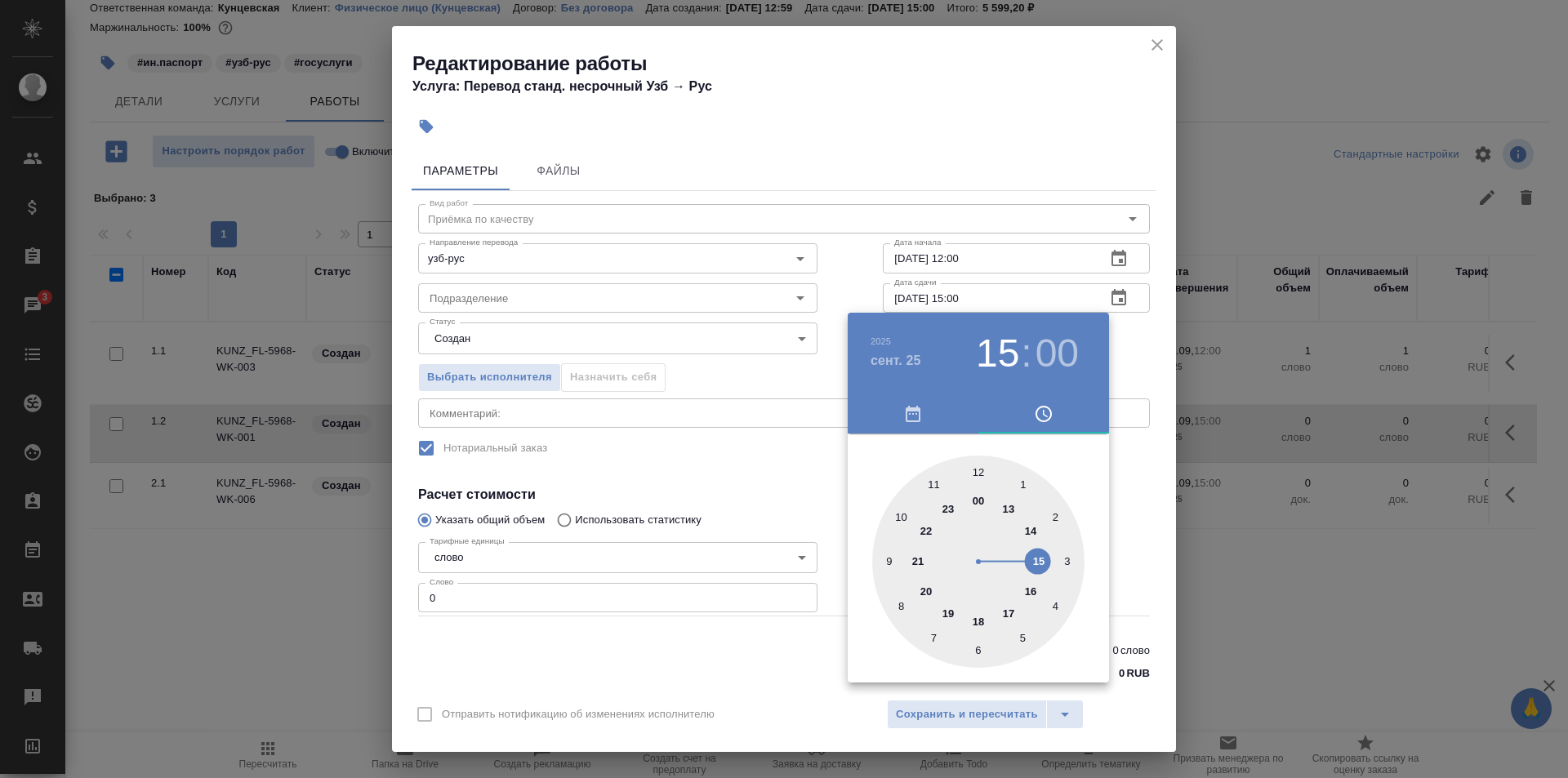
click at [1008, 504] on div at bounding box center [978, 561] width 212 height 212
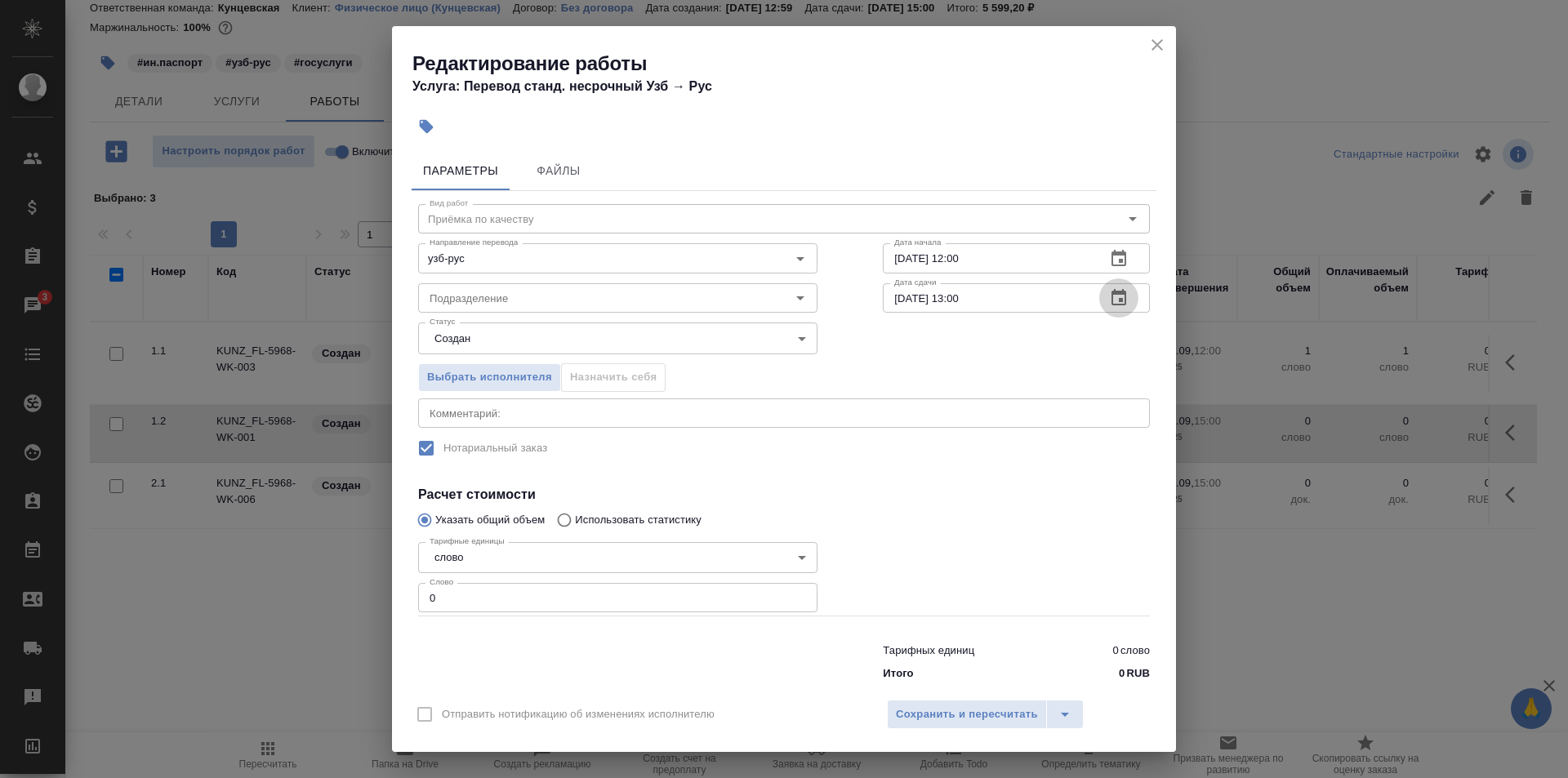
click at [484, 590] on input "0" at bounding box center [618, 597] width 400 height 29
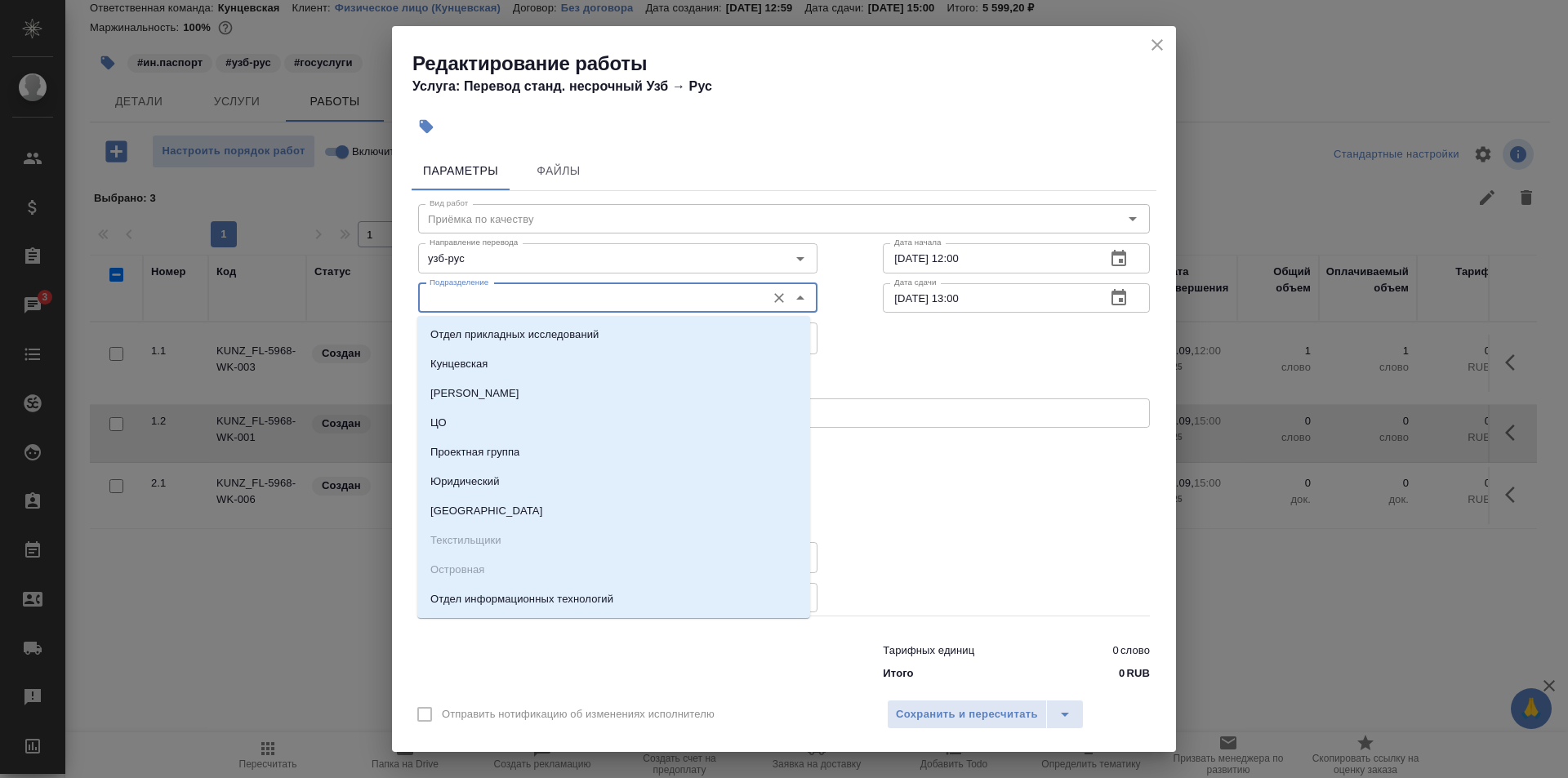
click at [613, 298] on input "Подразделение" at bounding box center [591, 297] width 335 height 20
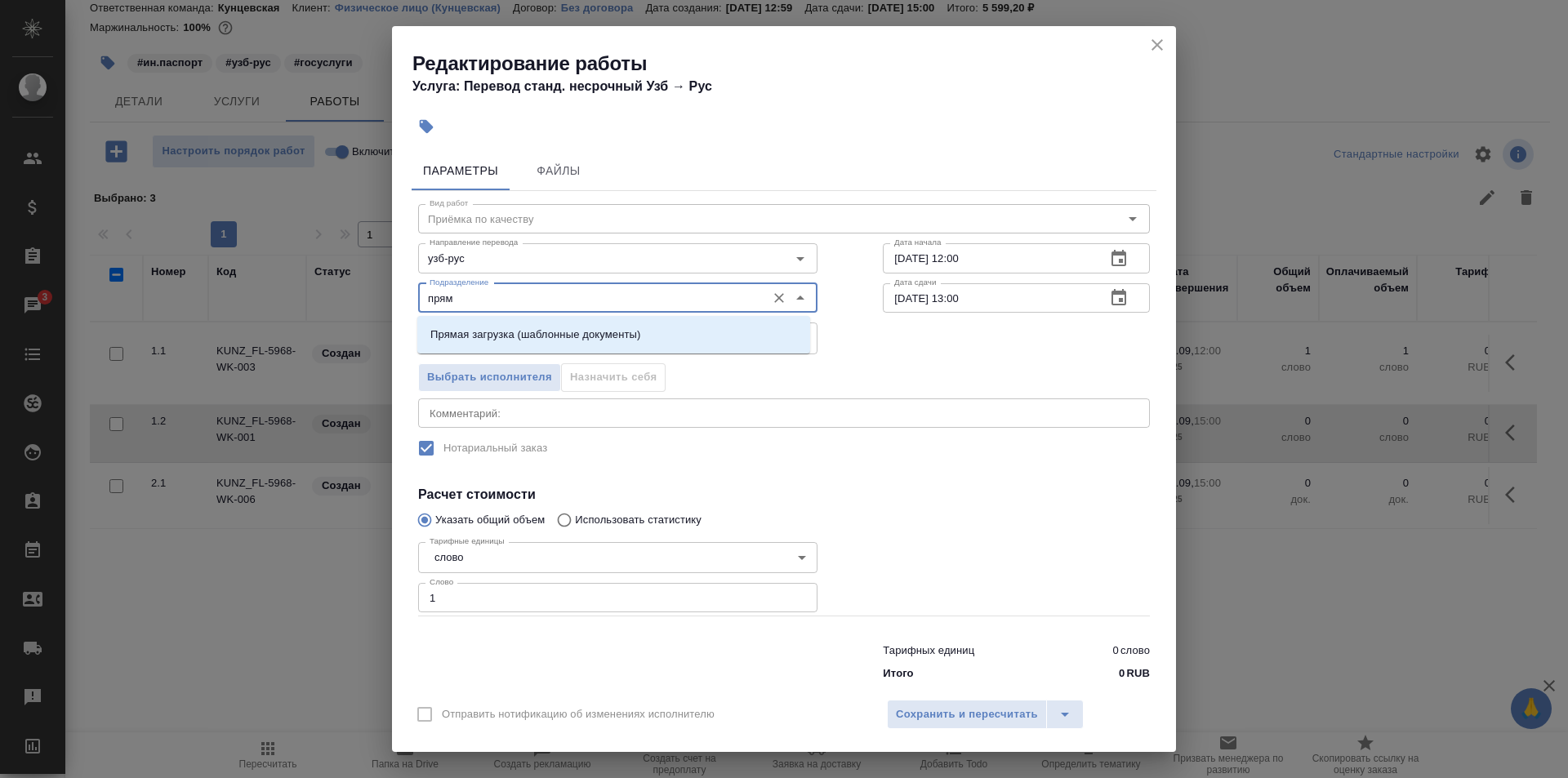
click at [614, 317] on div "Прямая загрузка (шаблонные документы)" at bounding box center [614, 335] width 393 height 38
click at [611, 330] on p "Прямая загрузка (шаблонные документы)" at bounding box center [535, 334] width 210 height 16
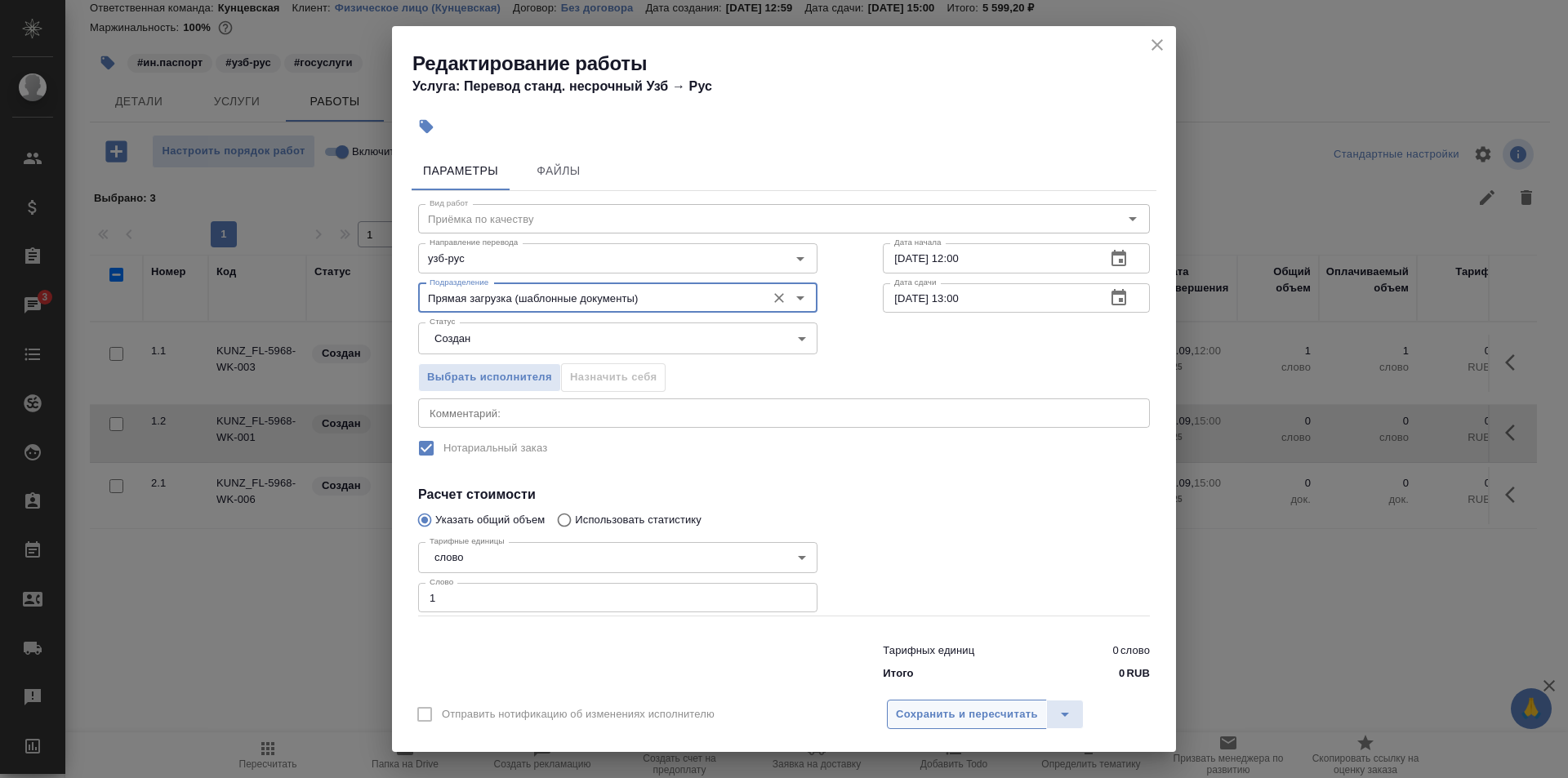
click at [923, 716] on span "Сохранить и пересчитать" at bounding box center [967, 715] width 142 height 19
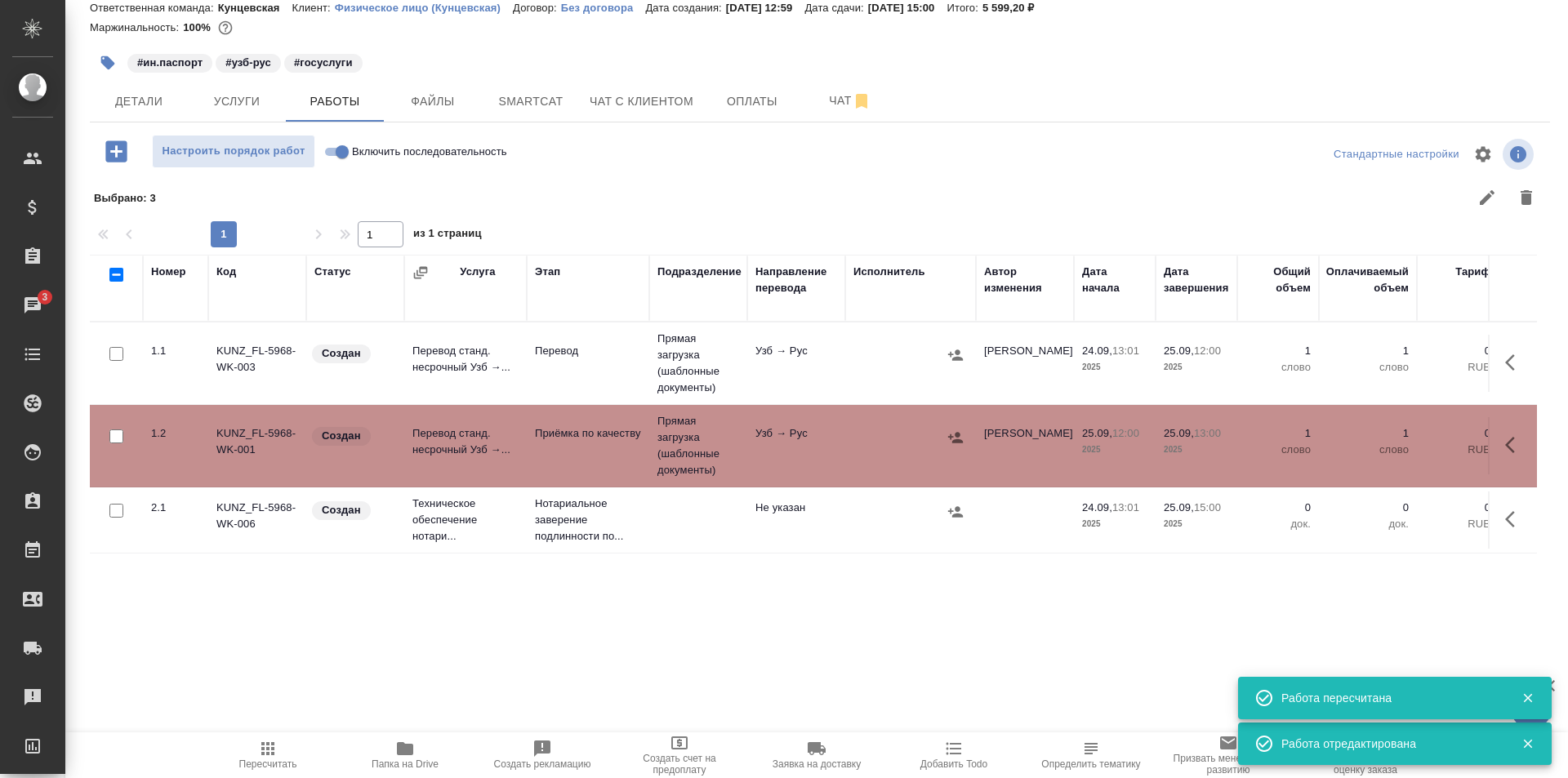
click at [698, 510] on td at bounding box center [698, 520] width 98 height 57
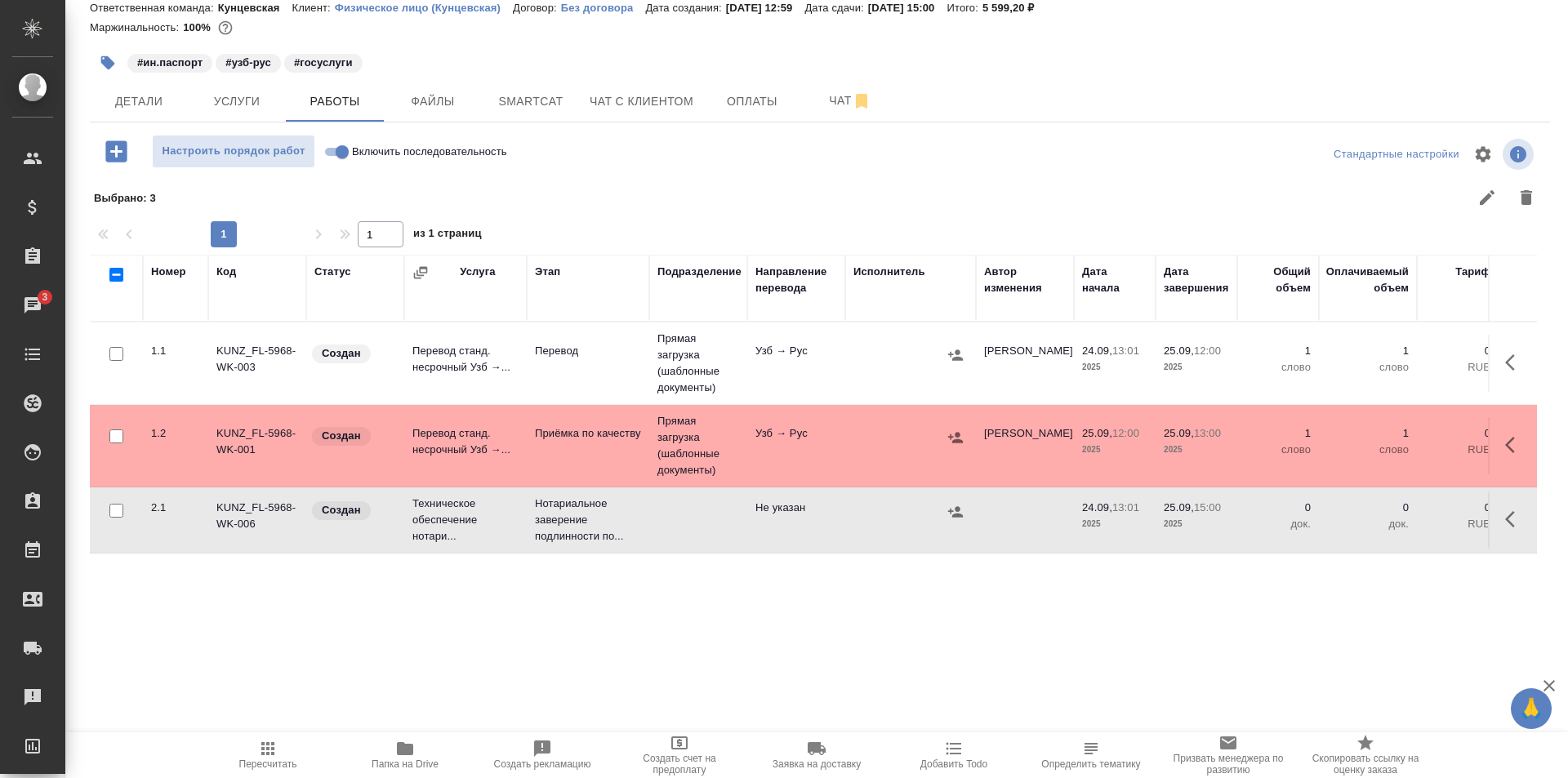
click at [264, 751] on icon "button" at bounding box center [268, 749] width 13 height 13
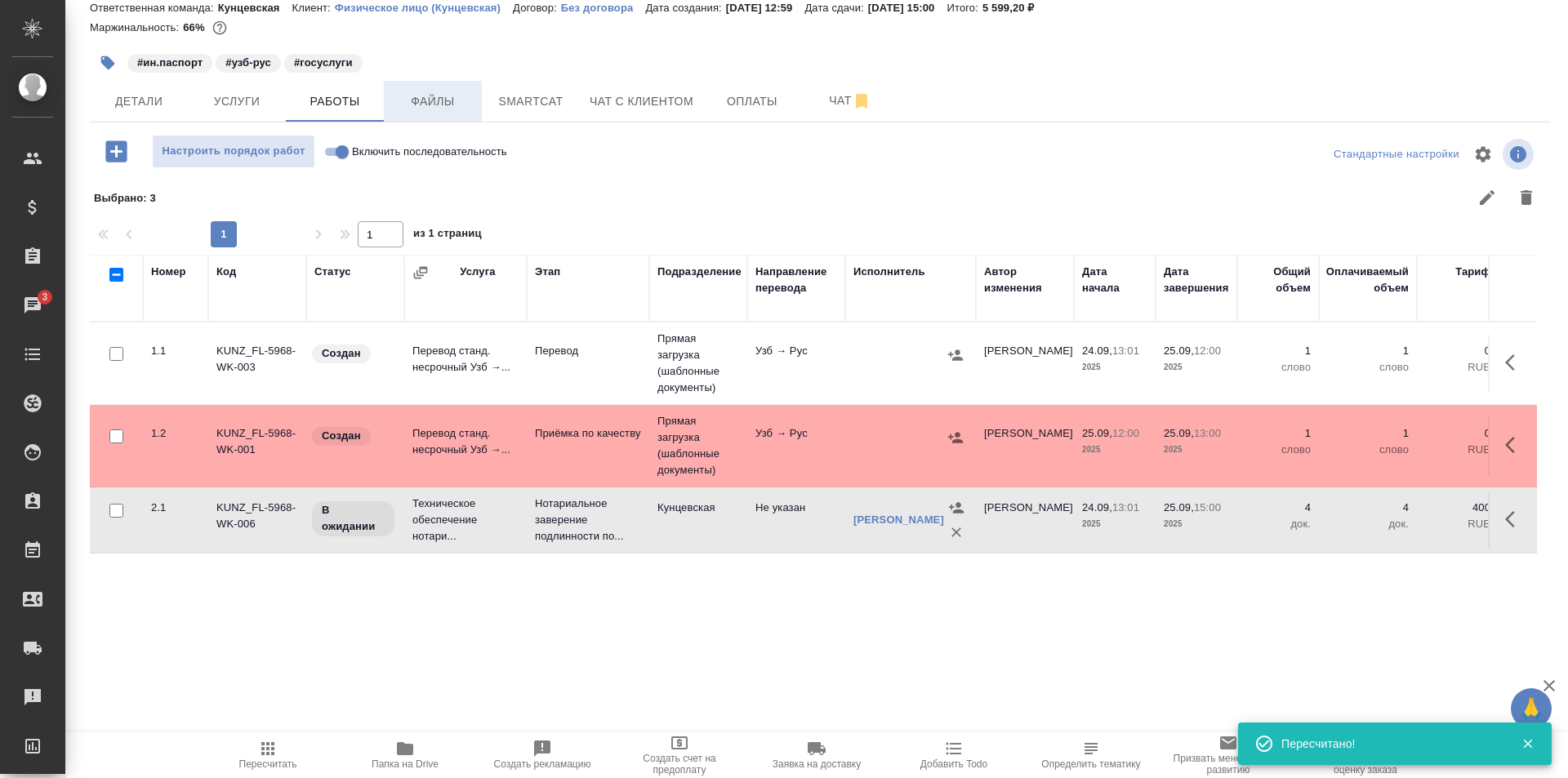
click at [424, 104] on span "Файлы" at bounding box center [433, 102] width 79 height 21
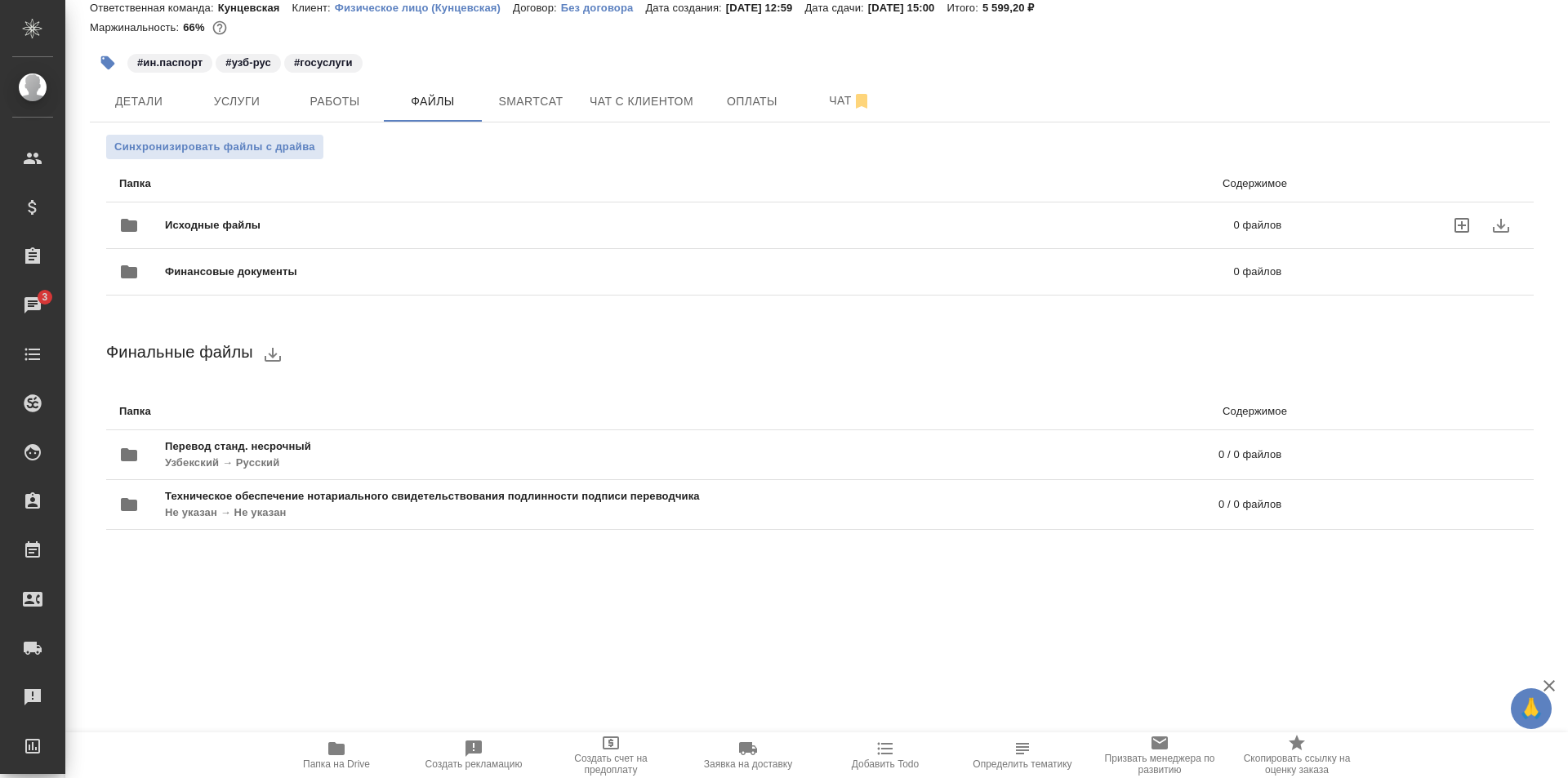
click at [239, 222] on span "Исходные файлы" at bounding box center [455, 224] width 582 height 16
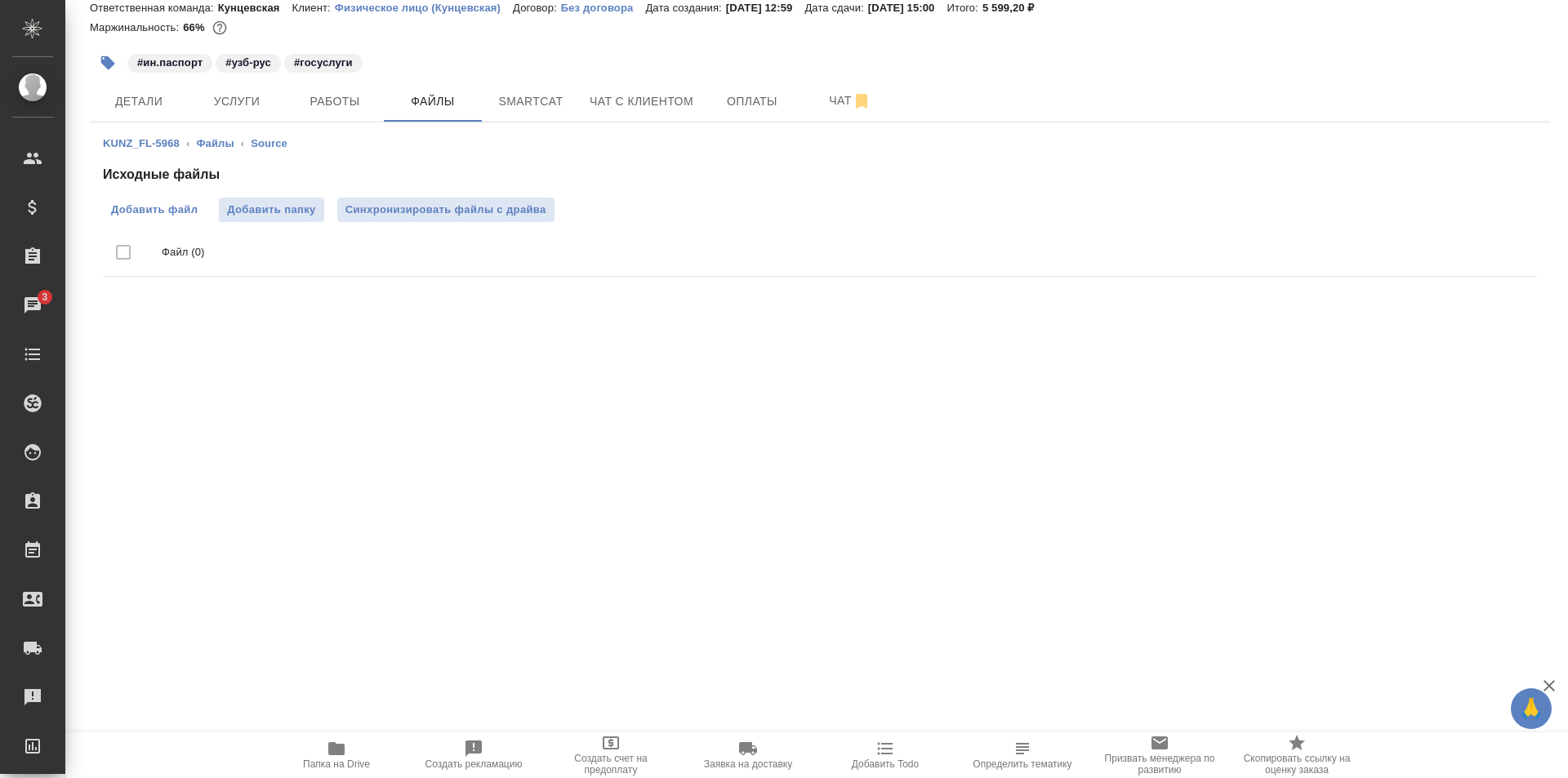
click at [170, 200] on label "Добавить файл" at bounding box center [154, 210] width 103 height 25
click at [0, 0] on input "Добавить файл" at bounding box center [0, 0] width 0 height 0
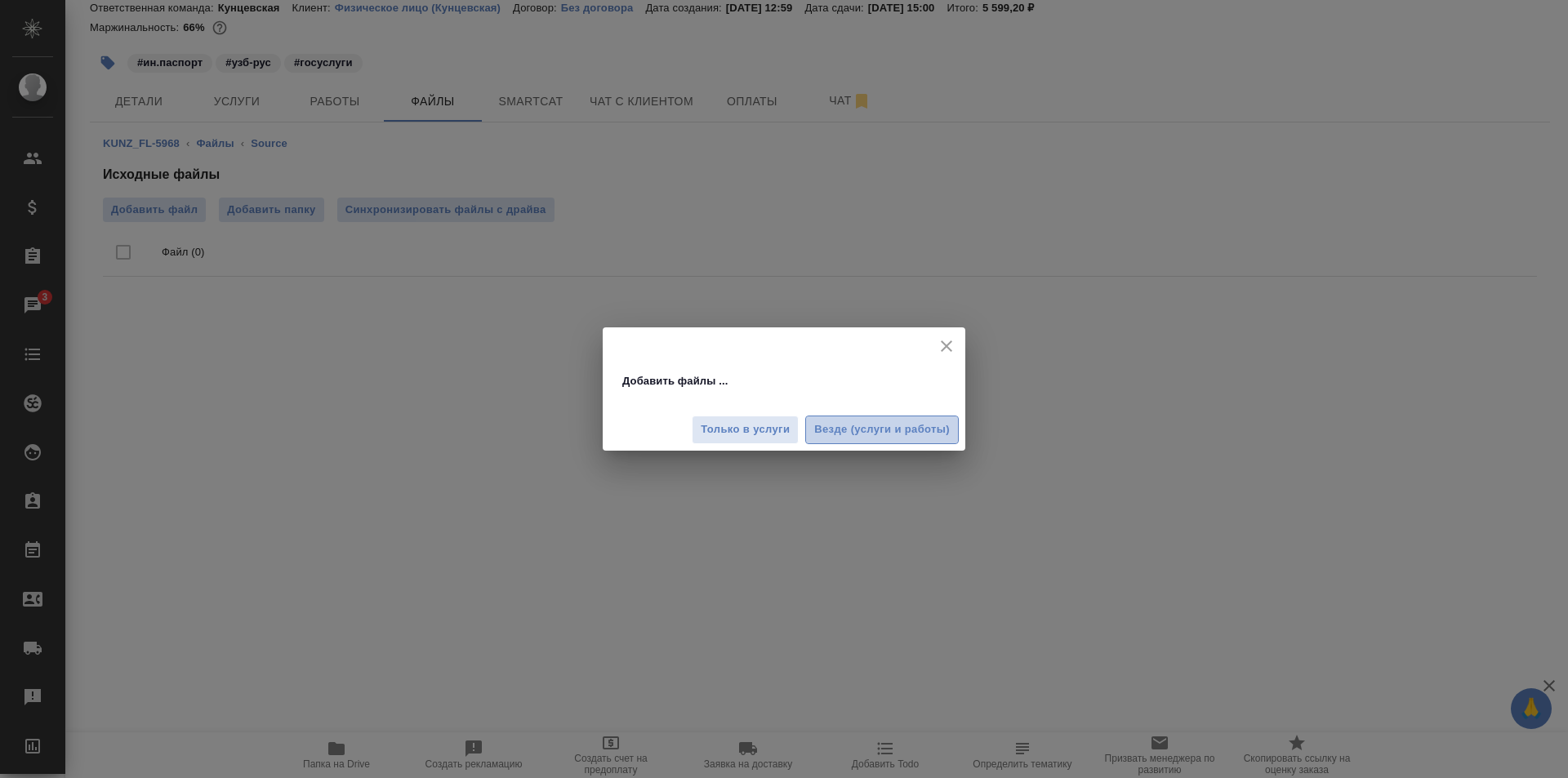
click at [902, 435] on span "Везде (услуги и работы)" at bounding box center [882, 430] width 135 height 19
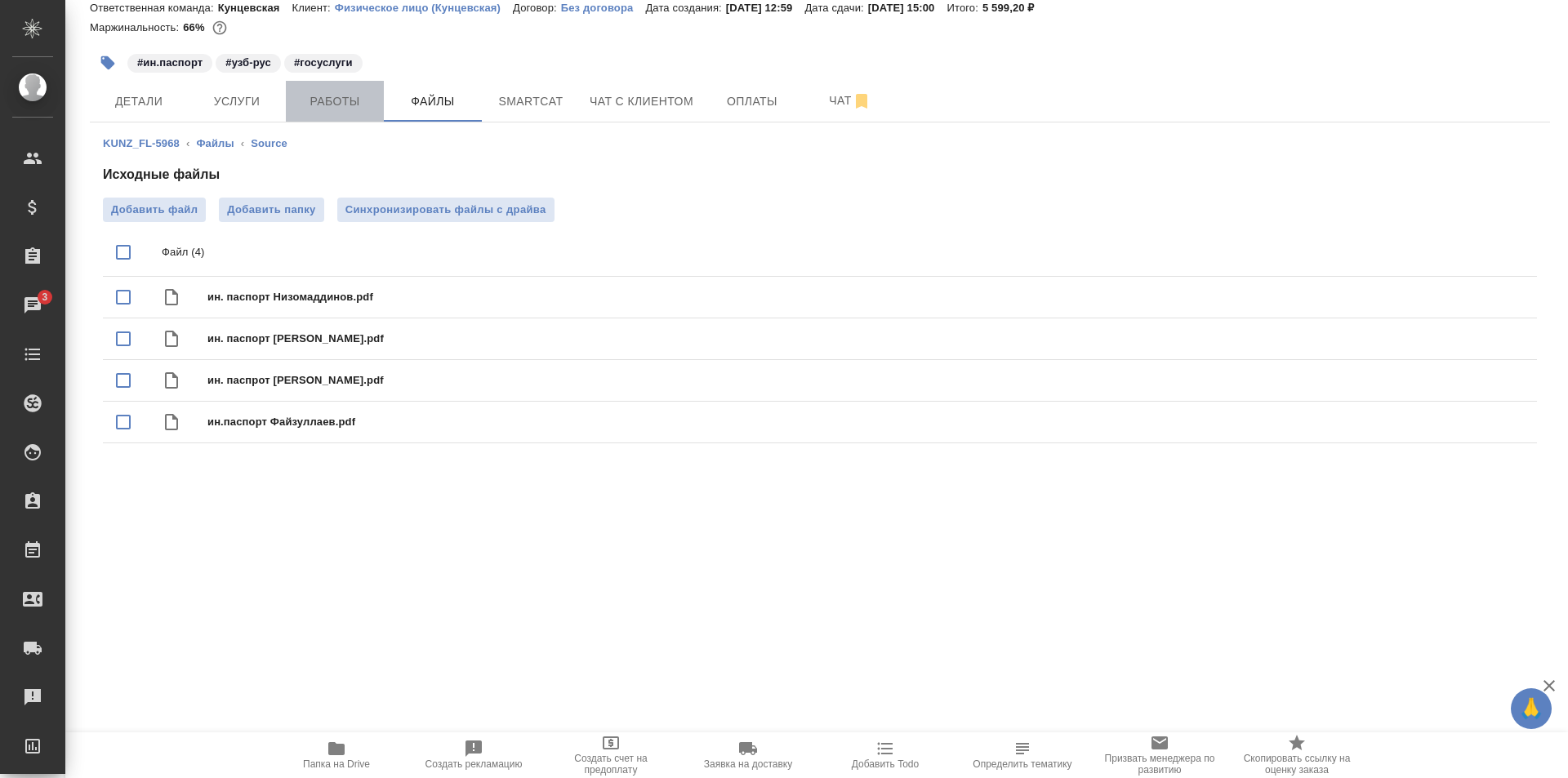
click at [349, 107] on span "Работы" at bounding box center [334, 102] width 79 height 21
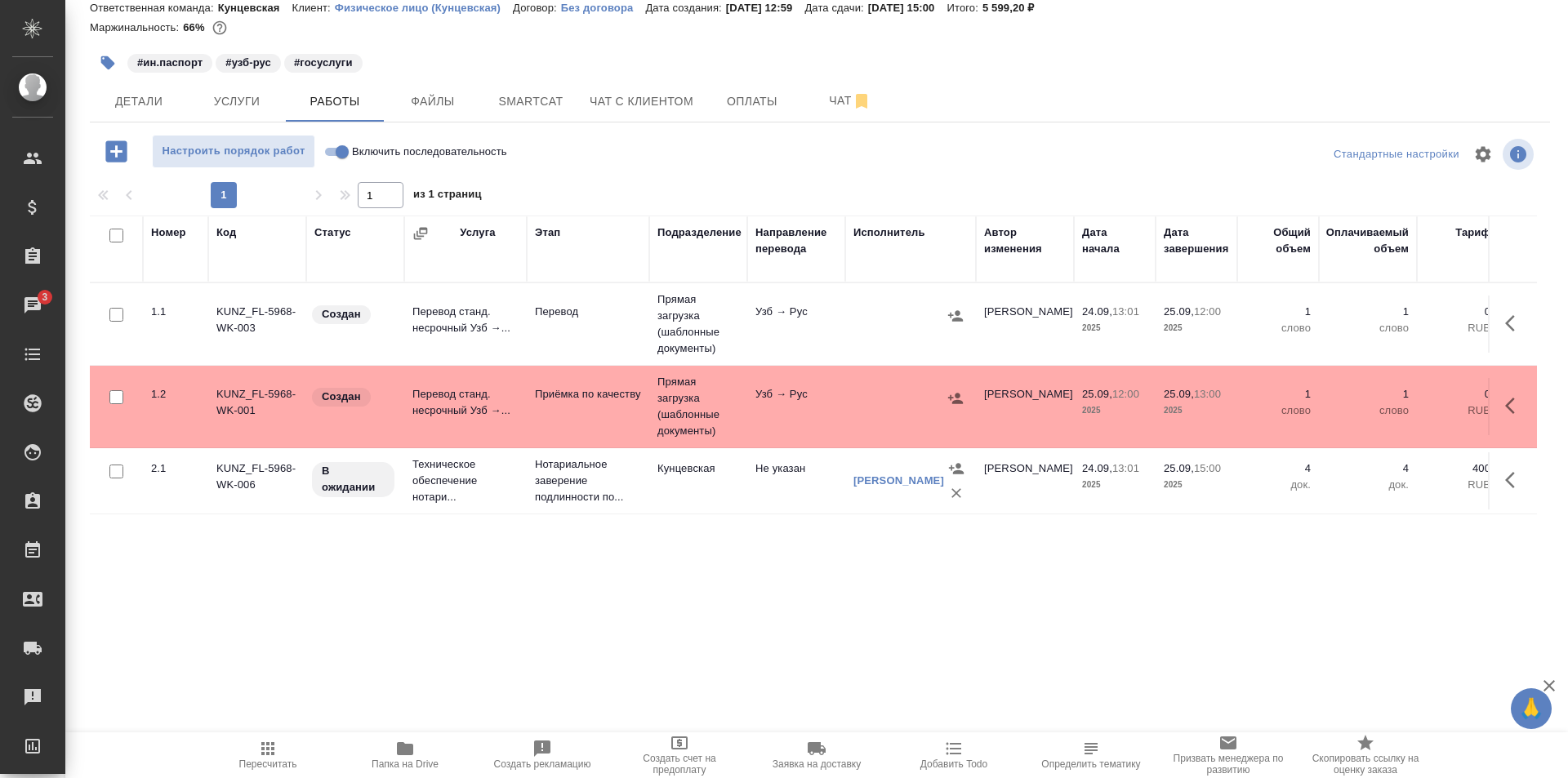
click at [217, 109] on span "Услуги" at bounding box center [237, 102] width 79 height 21
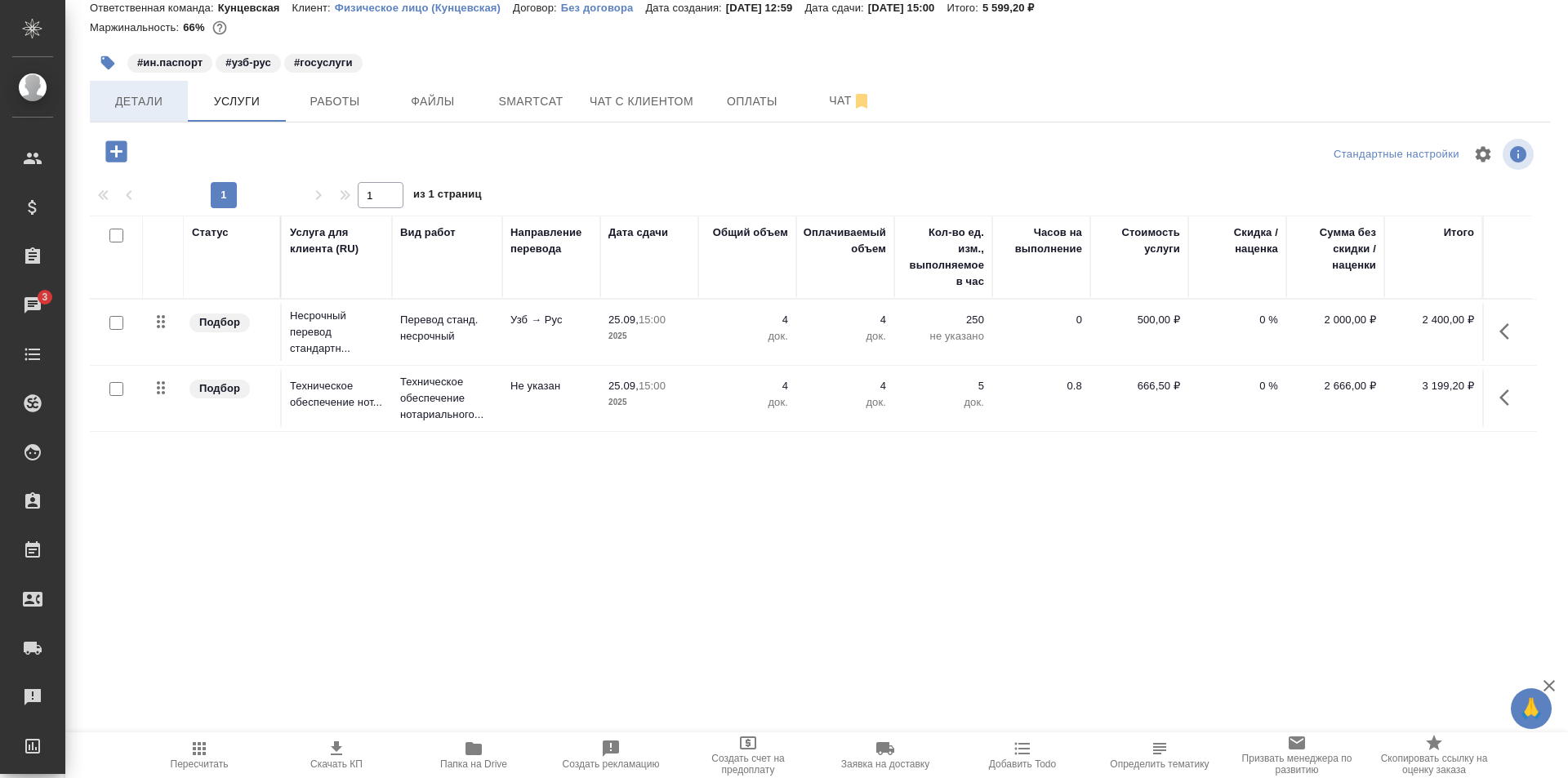
click at [167, 104] on span "Детали" at bounding box center [138, 102] width 79 height 21
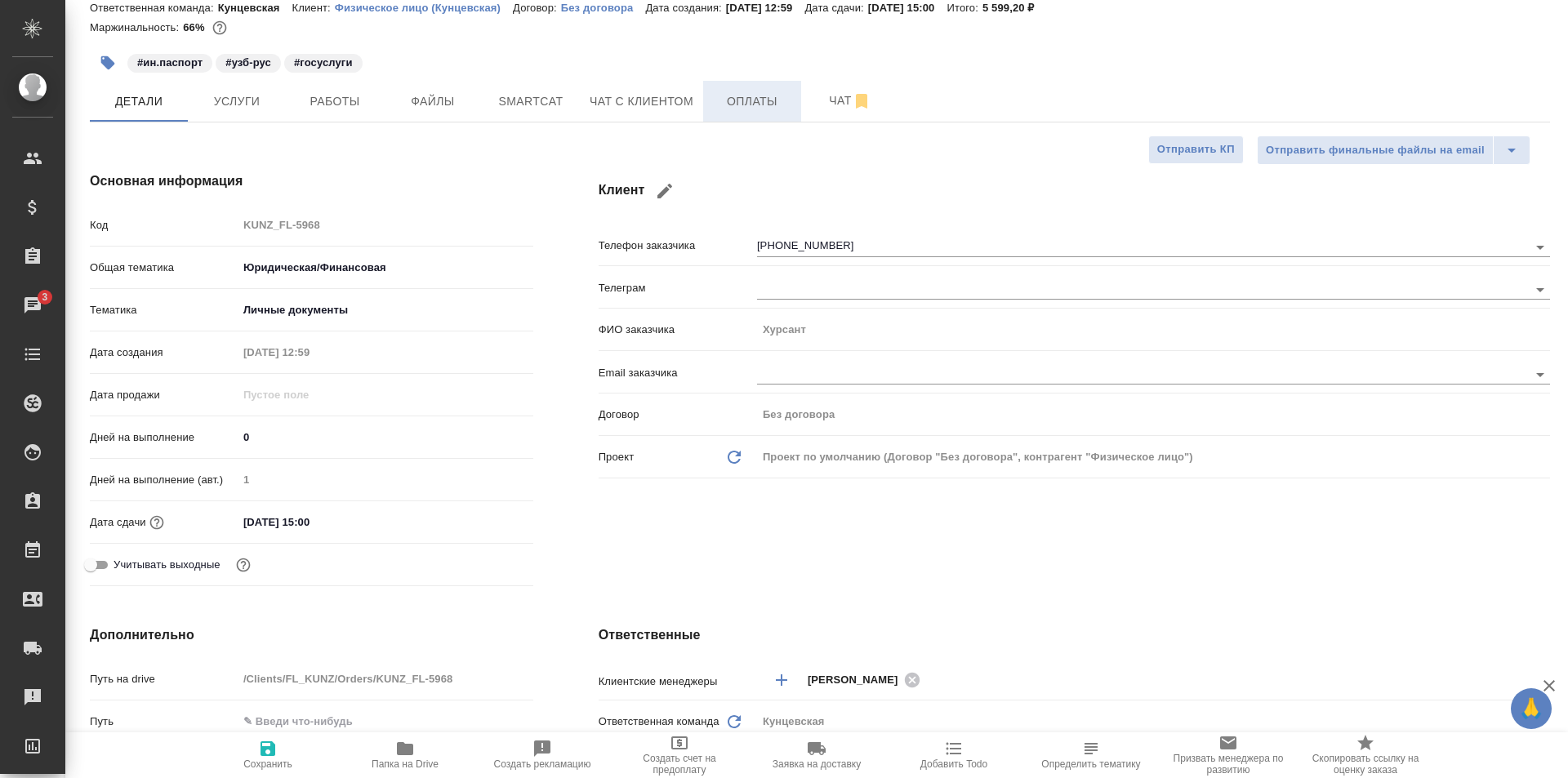
click at [731, 110] on span "Оплаты" at bounding box center [752, 102] width 79 height 21
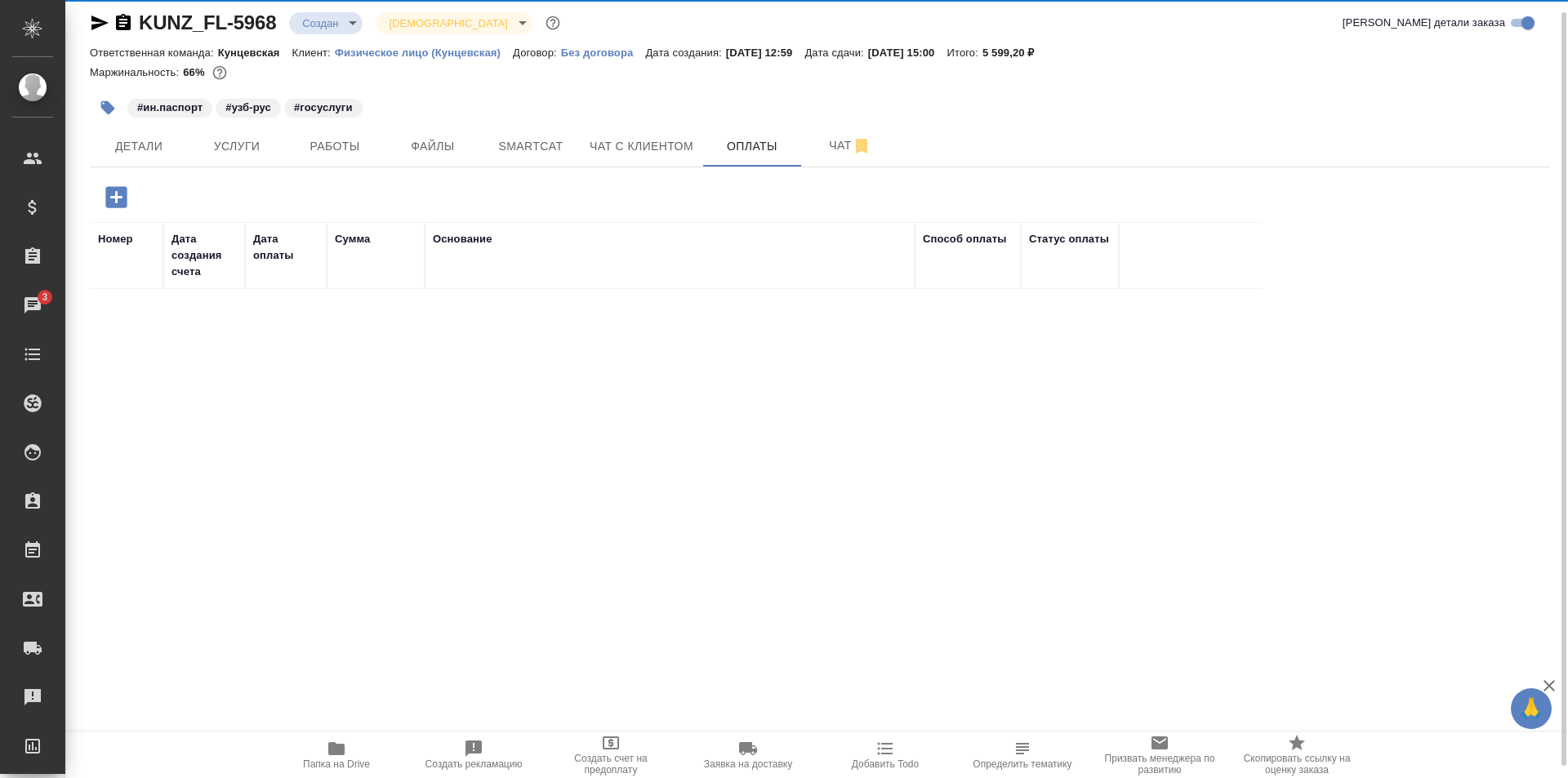
scroll to position [12, 0]
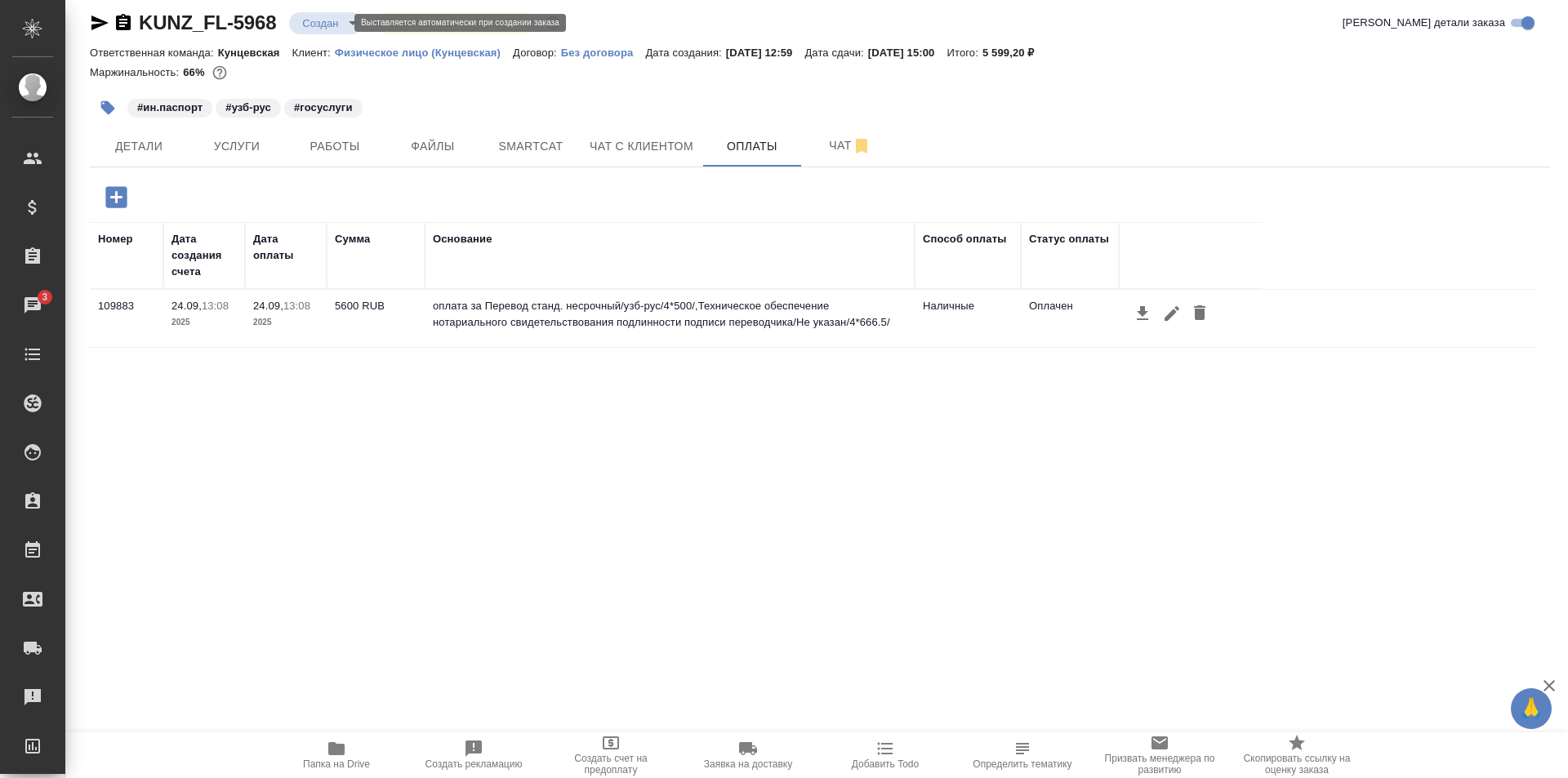
click at [327, 20] on body "🙏 .cls-1 fill:#fff; AWATERA Zotova Ekaterina Клиенты Спецификации Заказы 3 Чаты…" at bounding box center [784, 389] width 1568 height 778
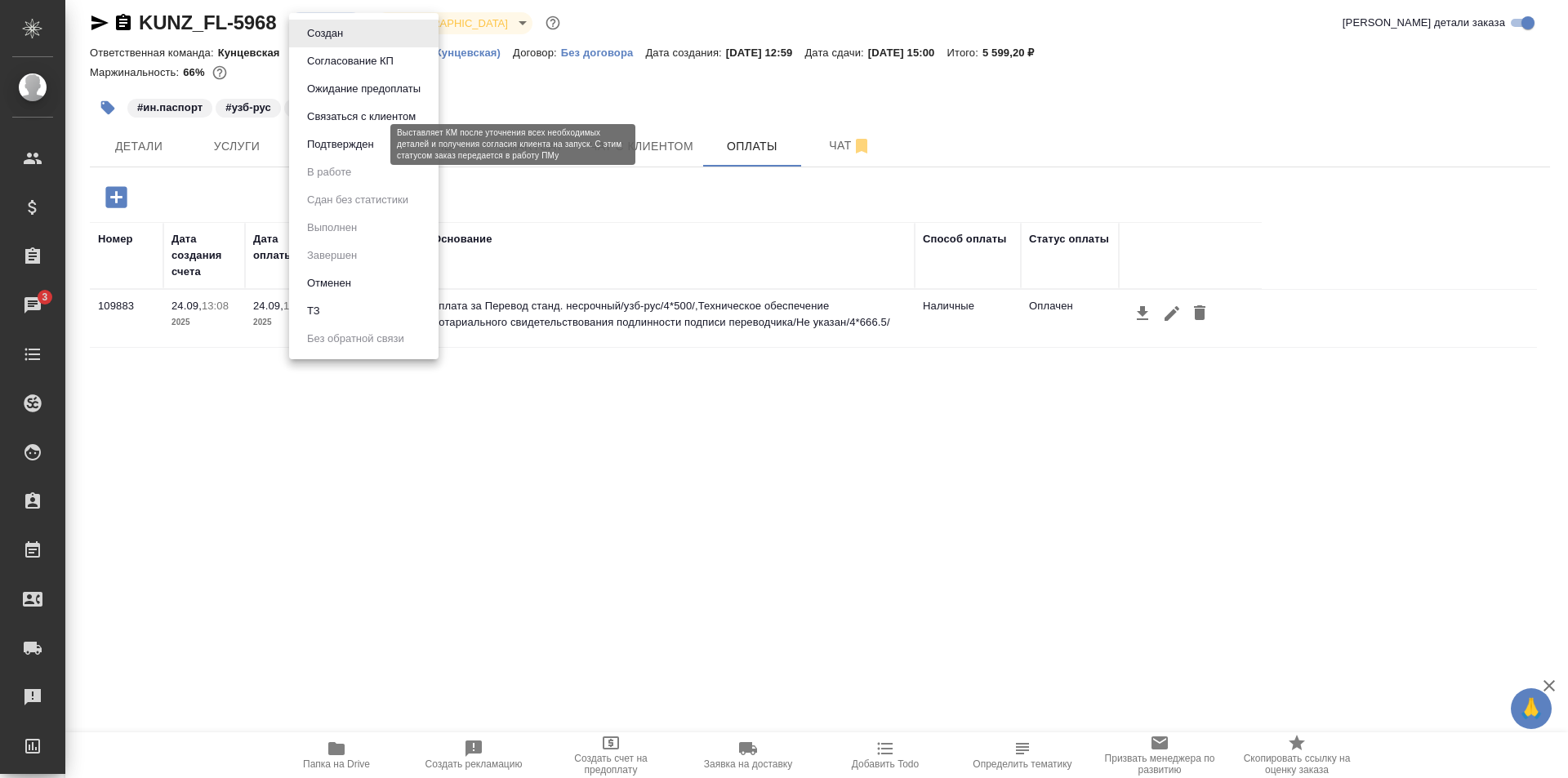
click at [316, 146] on button "Подтвержден" at bounding box center [340, 144] width 77 height 18
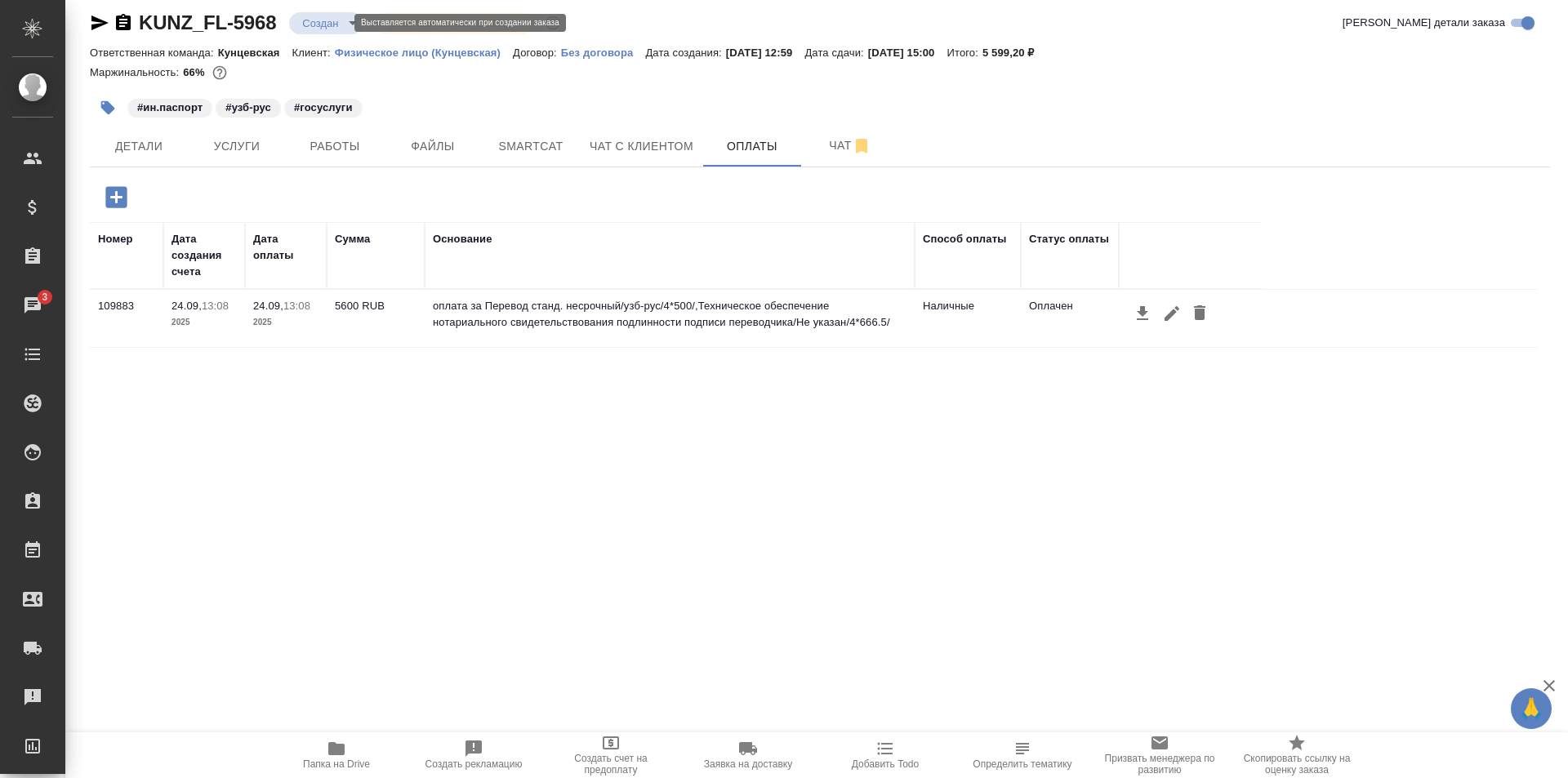
click at [331, 21] on body "🙏 .cls-1 fill:#fff; AWATERA Zotova Ekaterina Клиенты Спецификации Заказы 3 Чаты…" at bounding box center [784, 389] width 1568 height 778
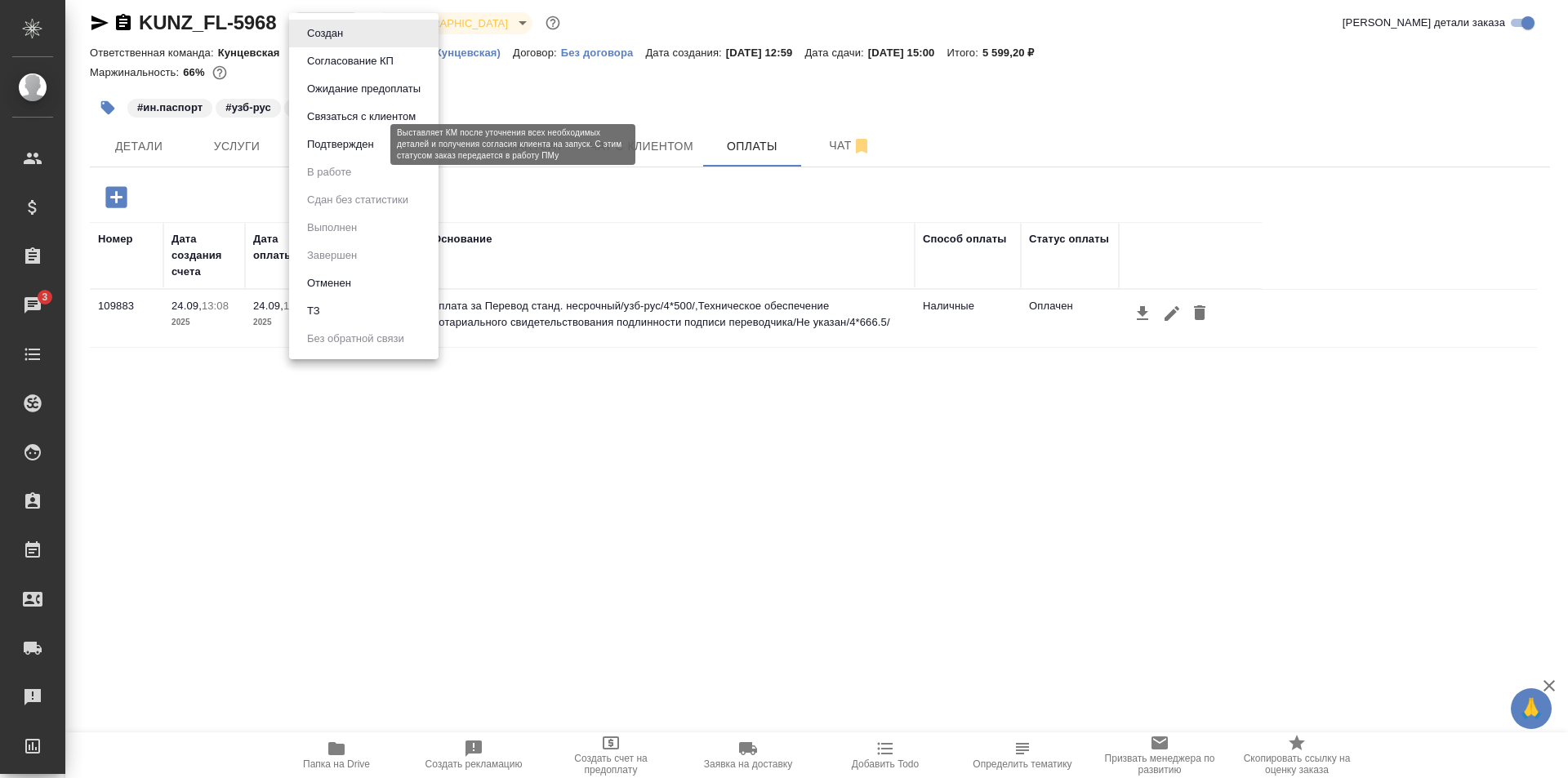
click at [350, 140] on button "Подтвержден" at bounding box center [340, 144] width 77 height 18
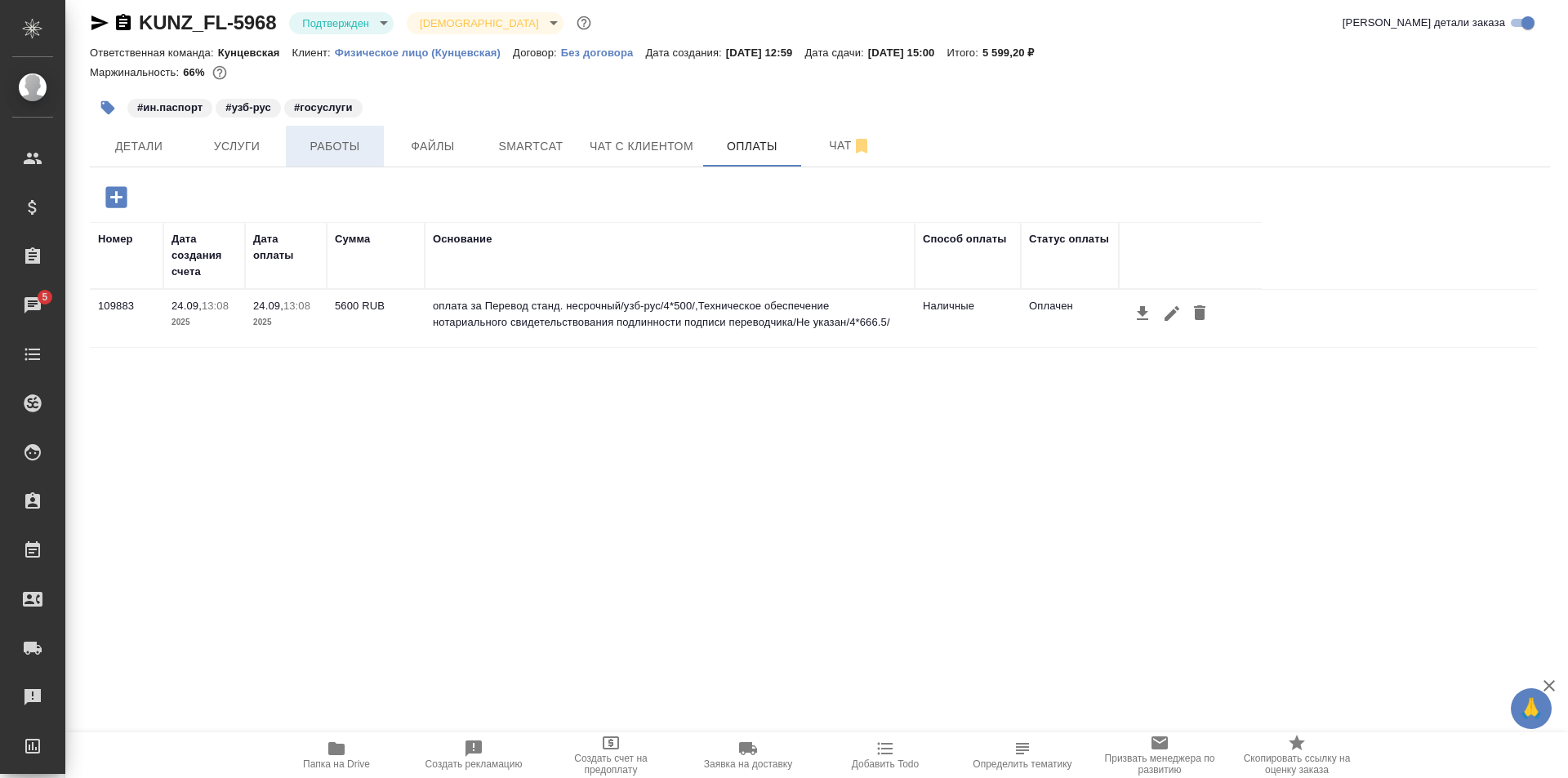
click at [323, 148] on span "Работы" at bounding box center [334, 147] width 79 height 21
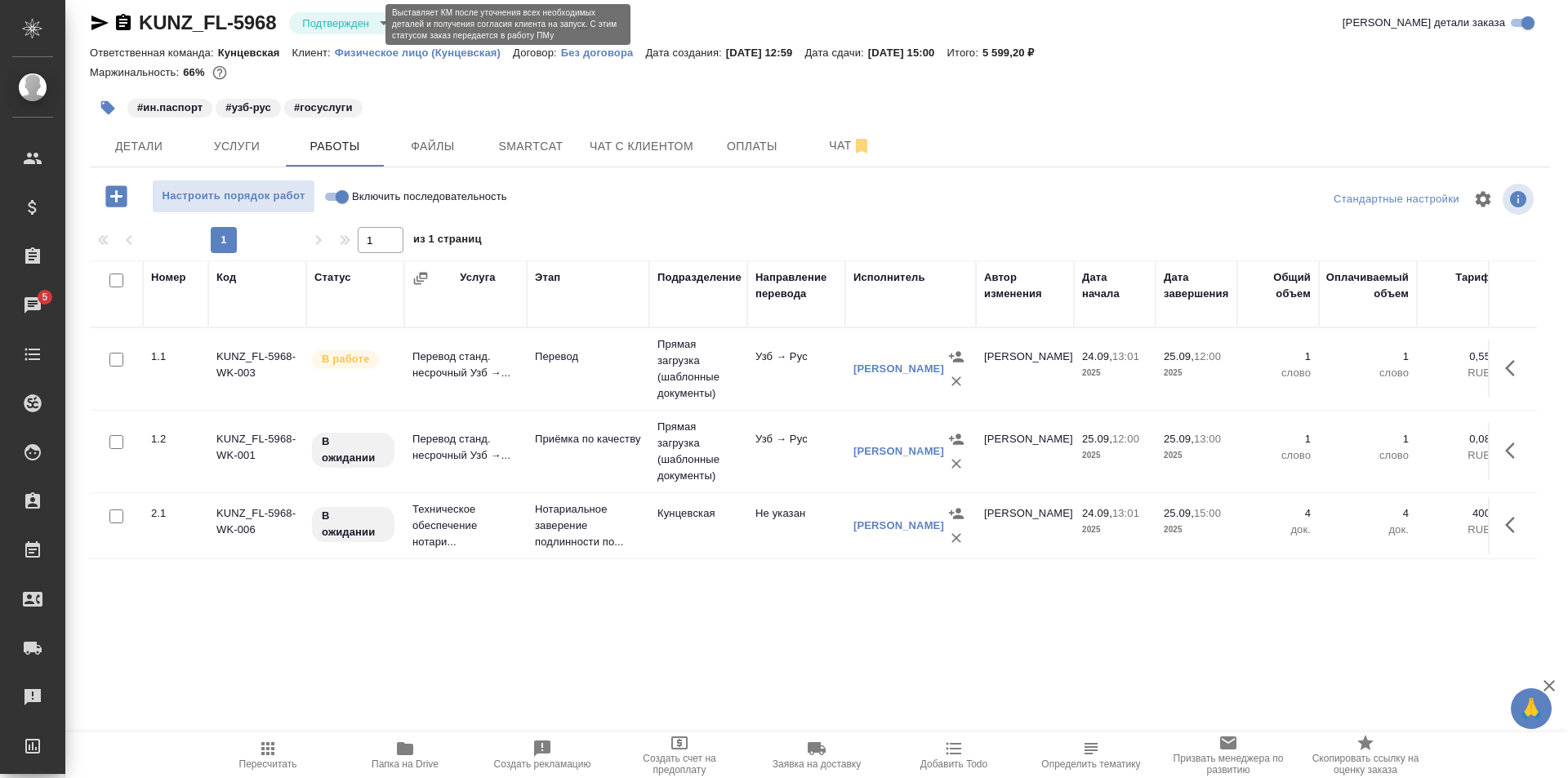
click at [341, 26] on body "🙏 .cls-1 fill:#fff; AWATERA Zotova Ekaterina Клиенты Спецификации Заказы 5 Чаты…" at bounding box center [784, 389] width 1568 height 778
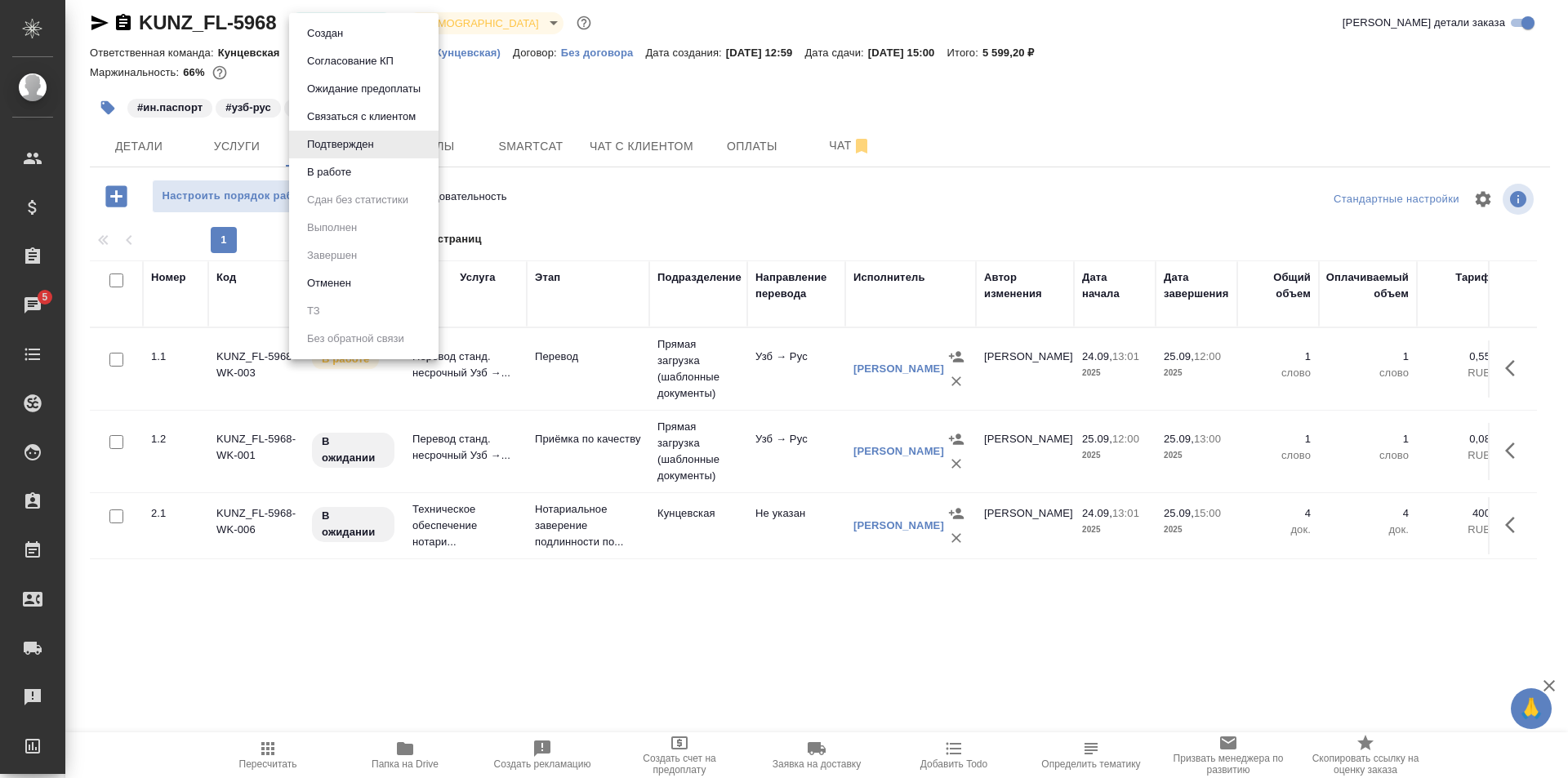
click at [330, 166] on button "В работе" at bounding box center [329, 171] width 54 height 18
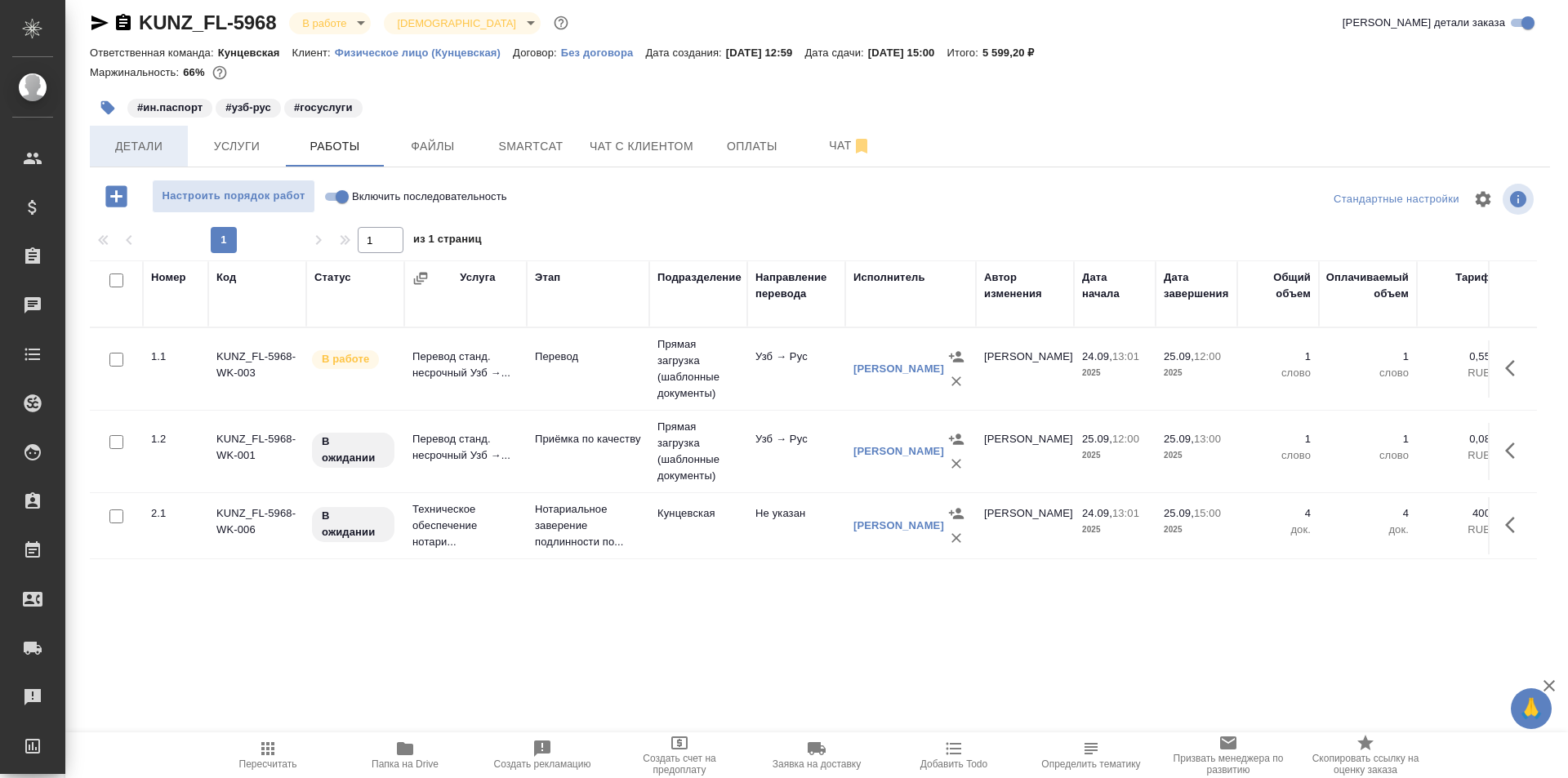
click at [162, 164] on button "Детали" at bounding box center [138, 146] width 98 height 41
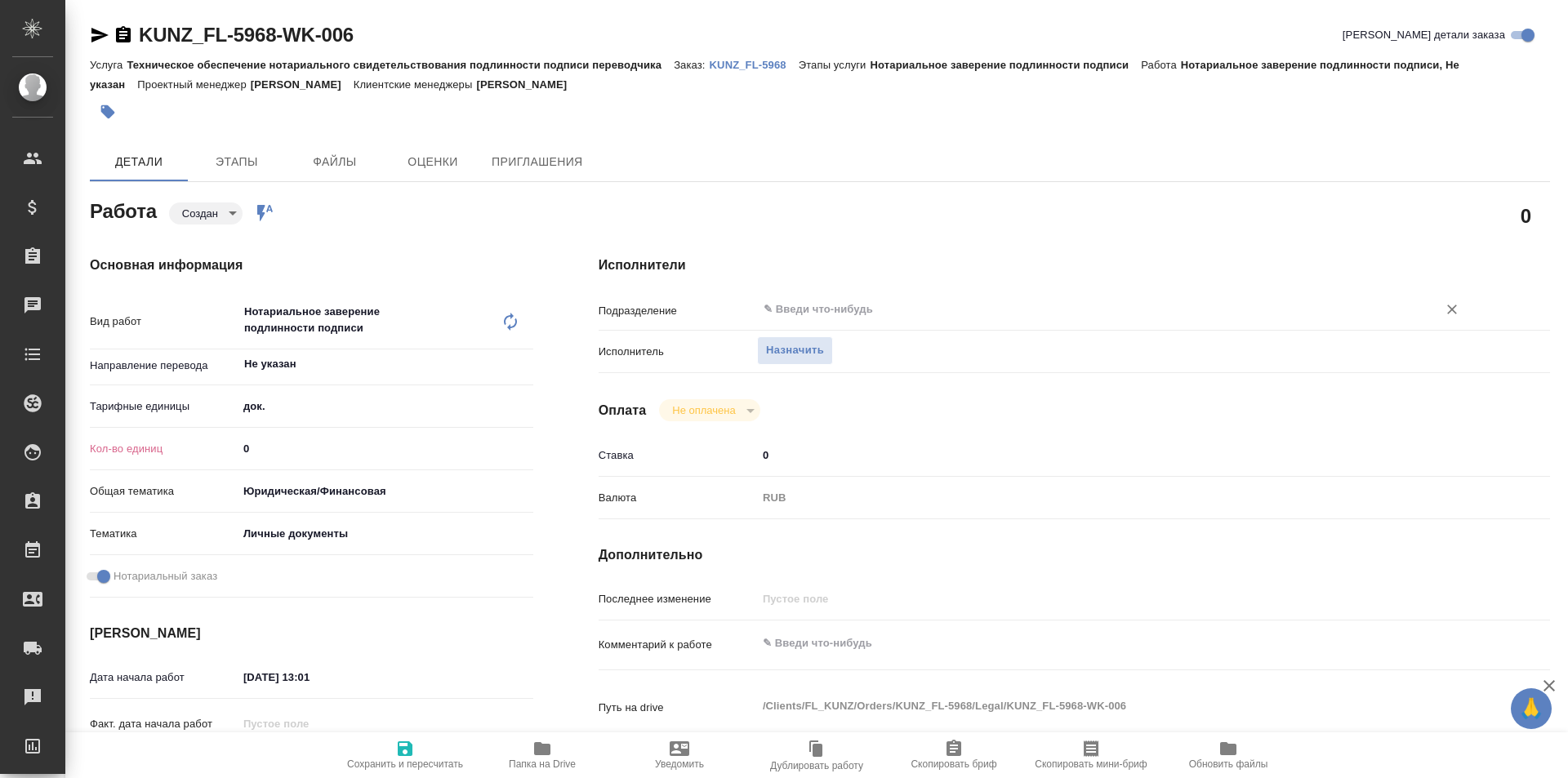
type textarea "x"
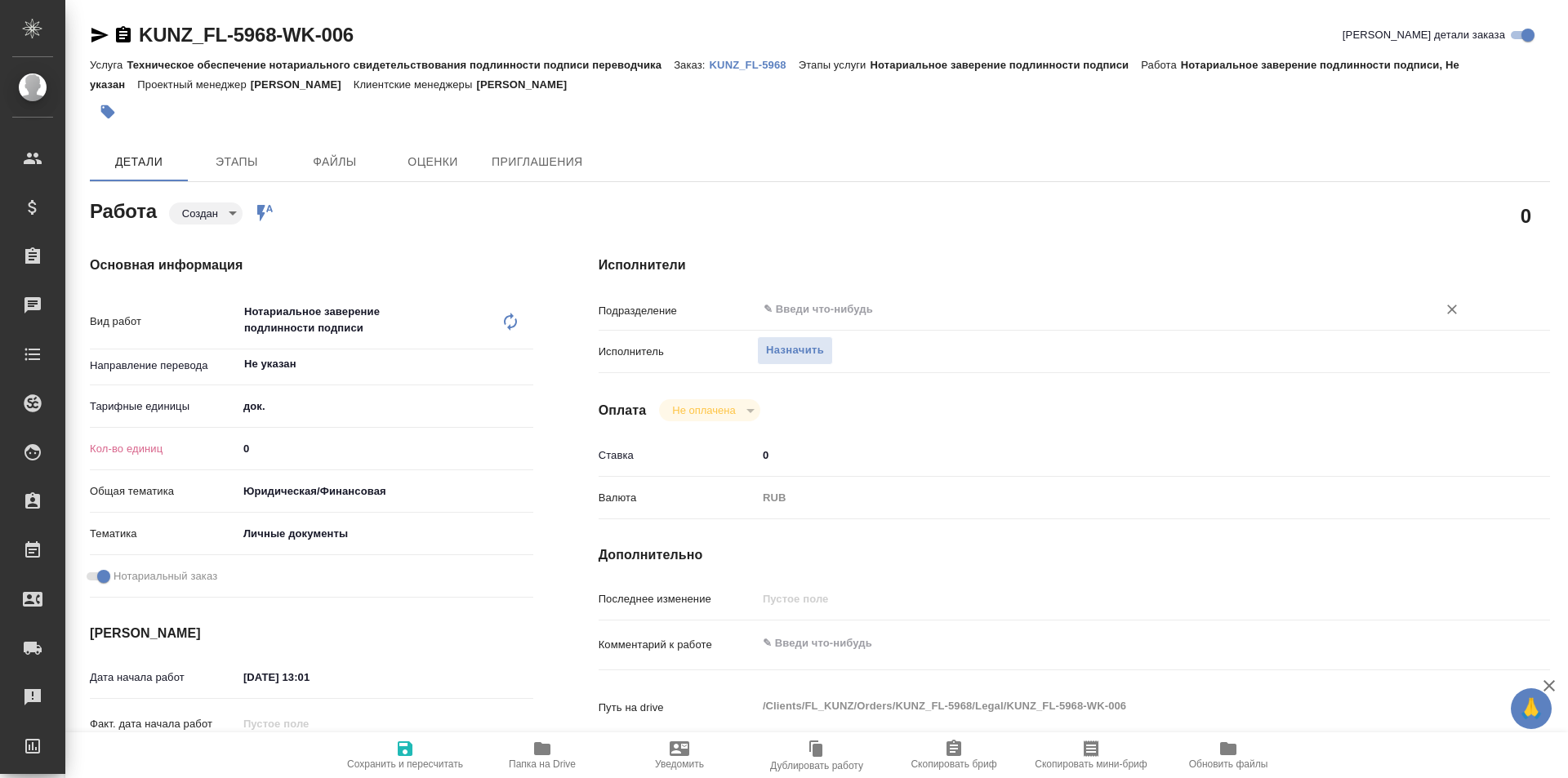
type textarea "x"
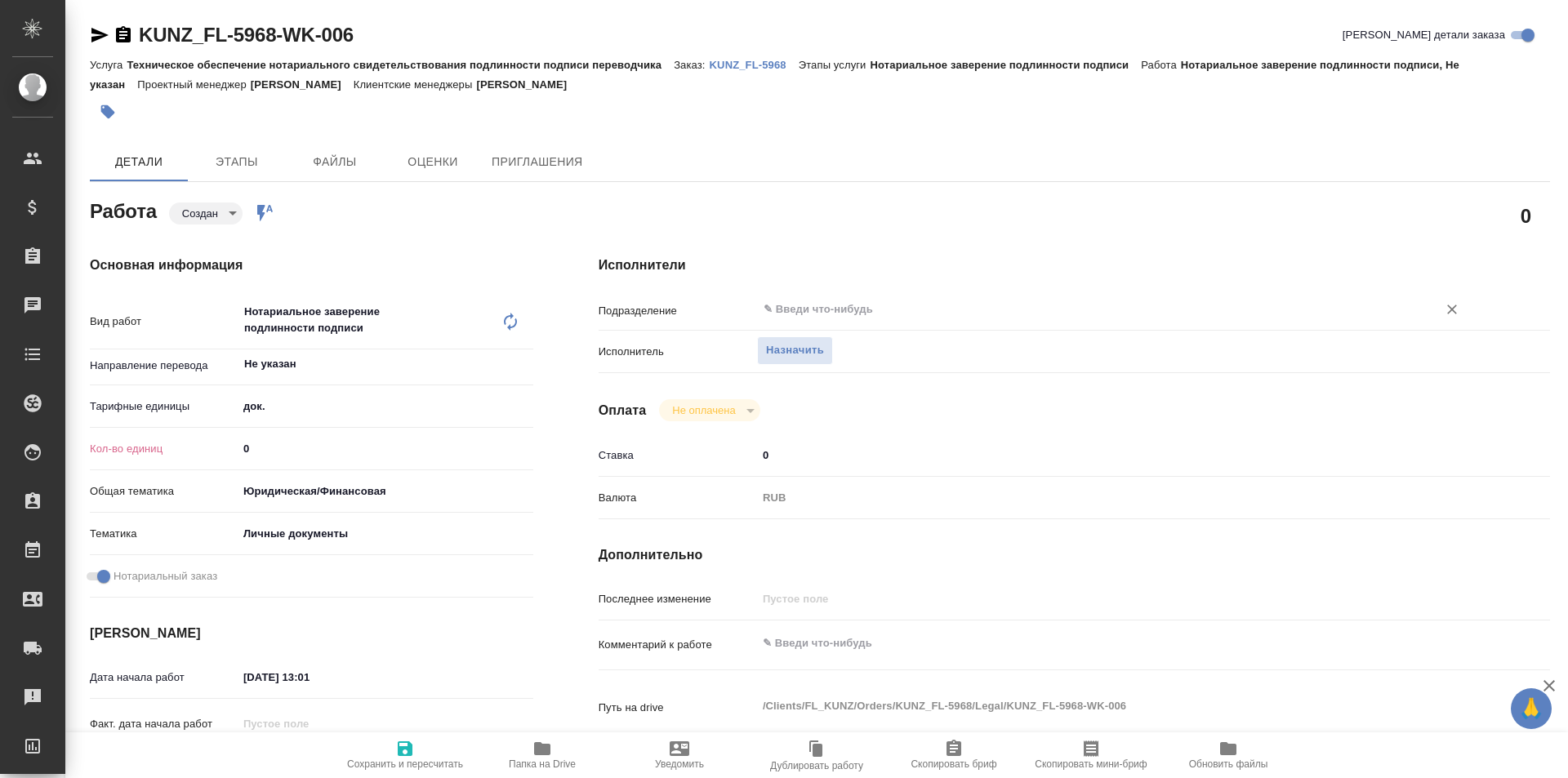
type textarea "x"
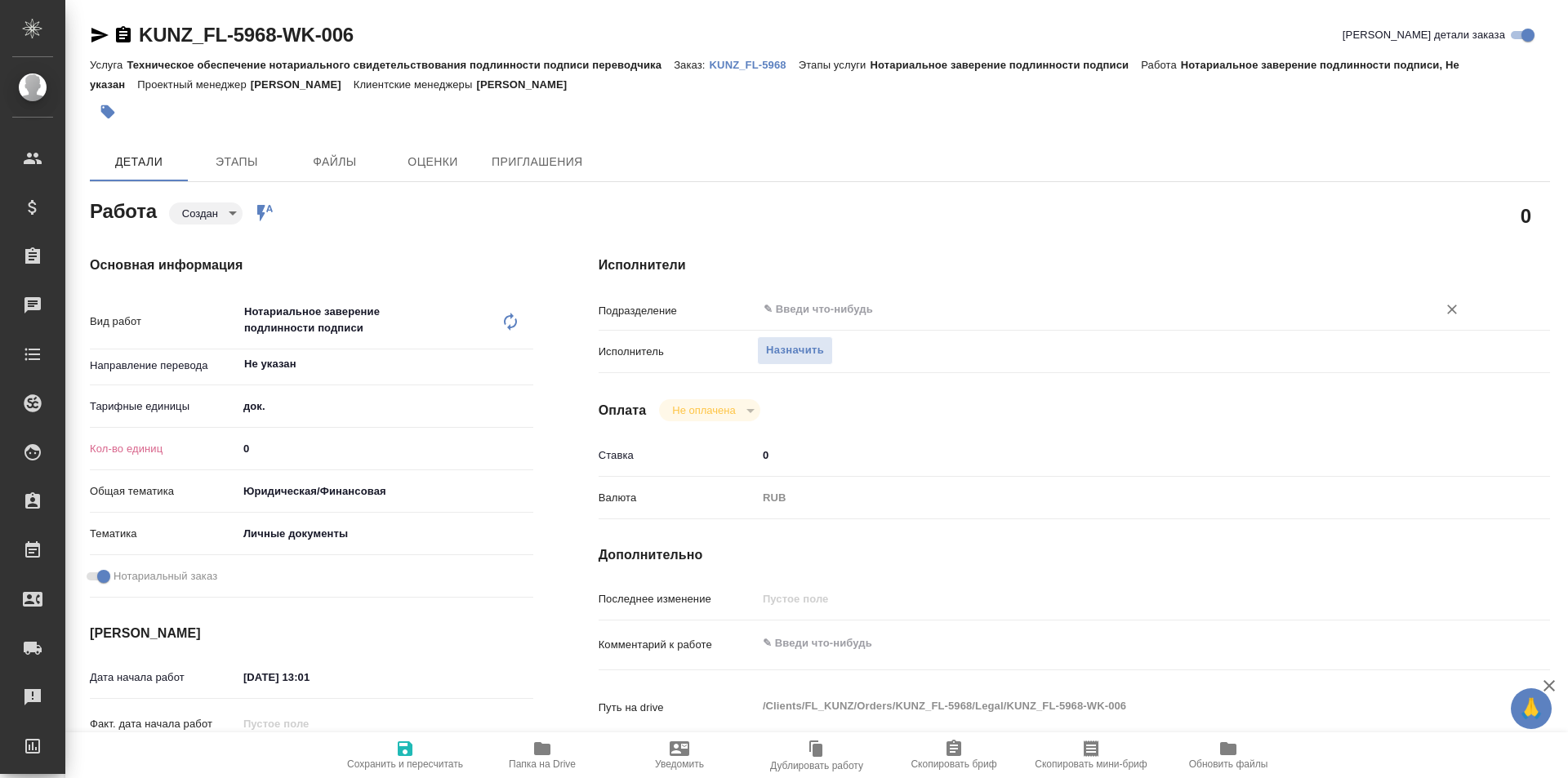
type textarea "x"
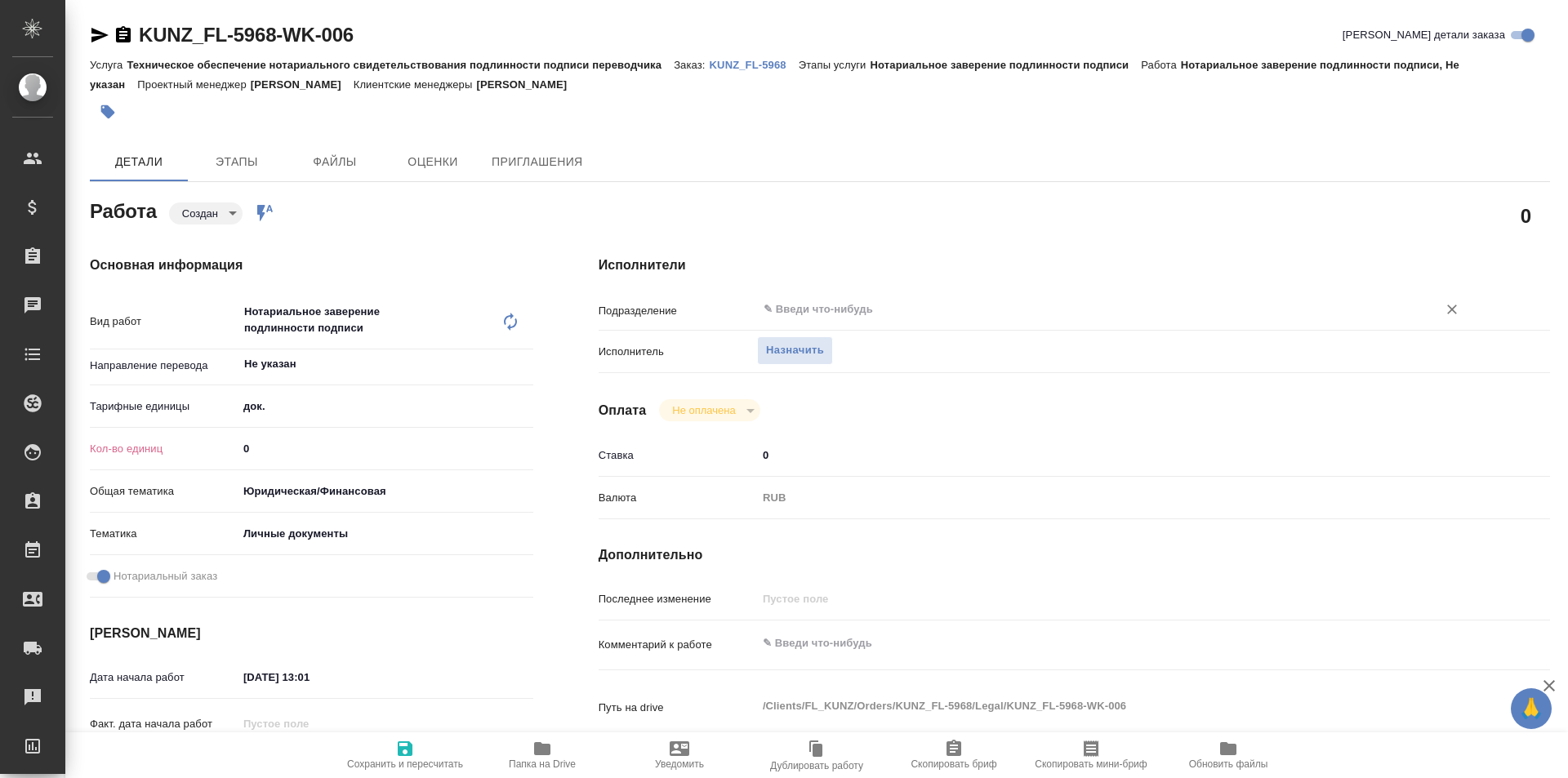
click at [800, 308] on input "text" at bounding box center [1087, 309] width 650 height 20
type textarea "x"
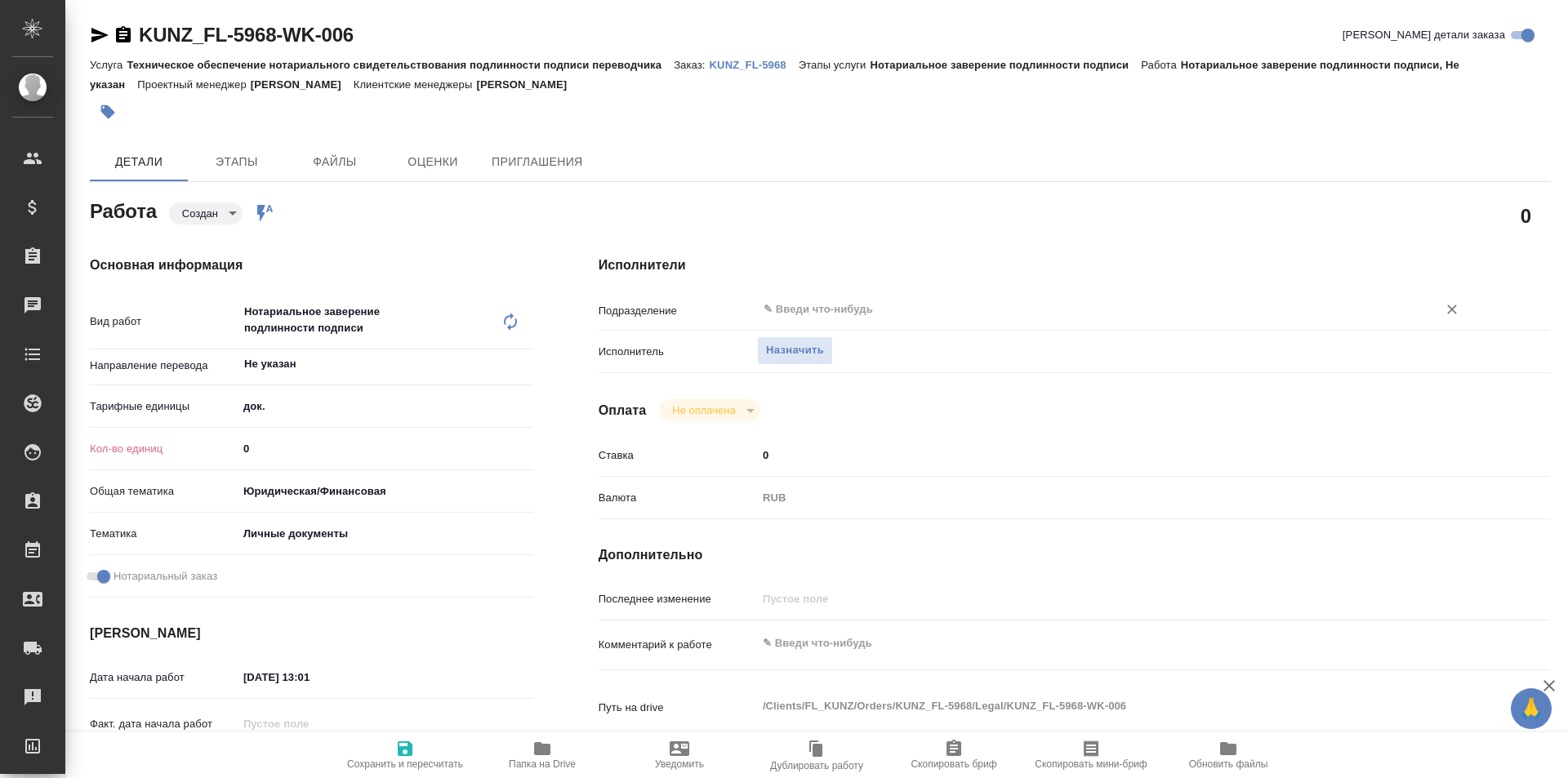
type textarea "x"
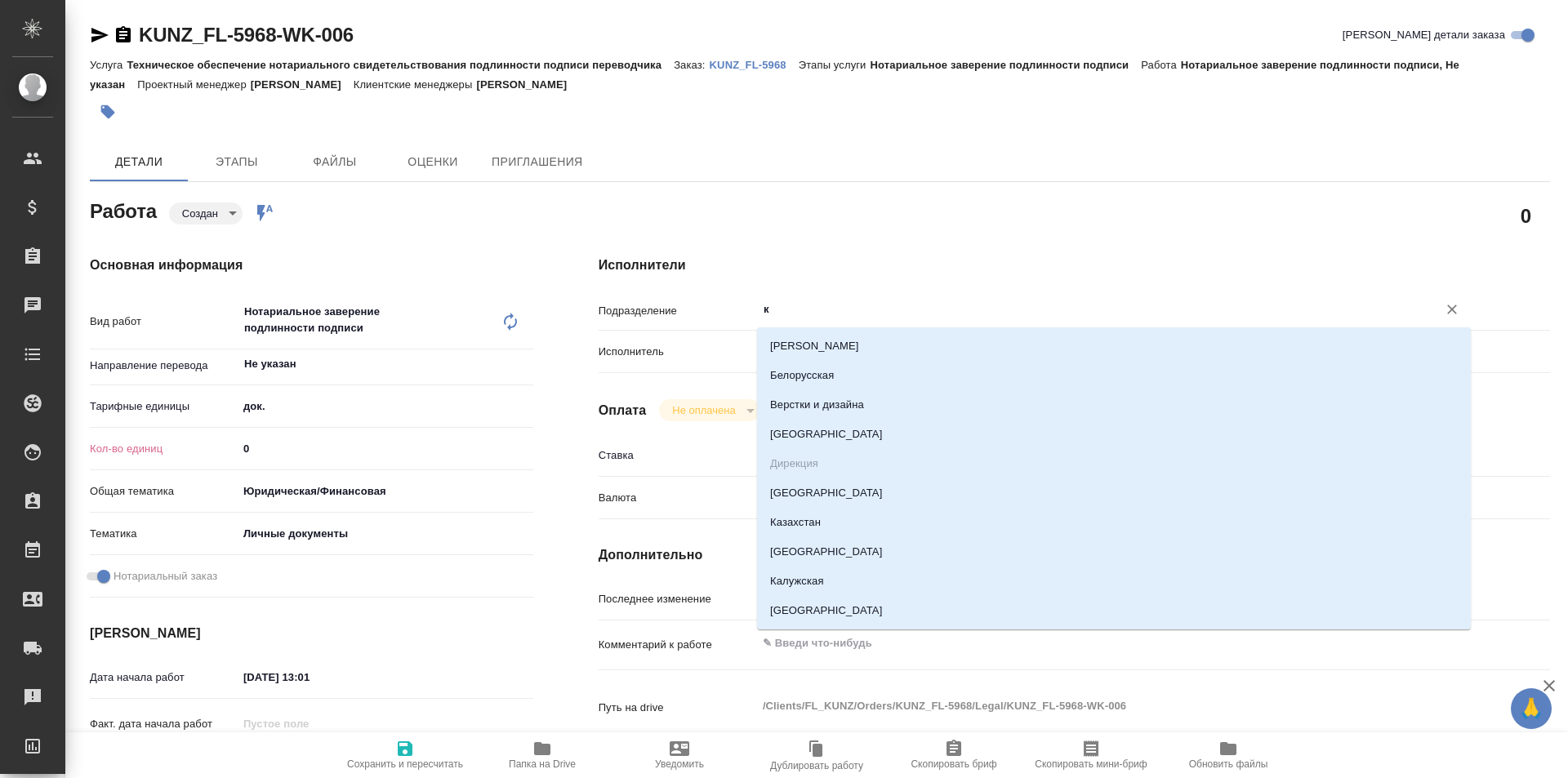
type input "ку"
type textarea "x"
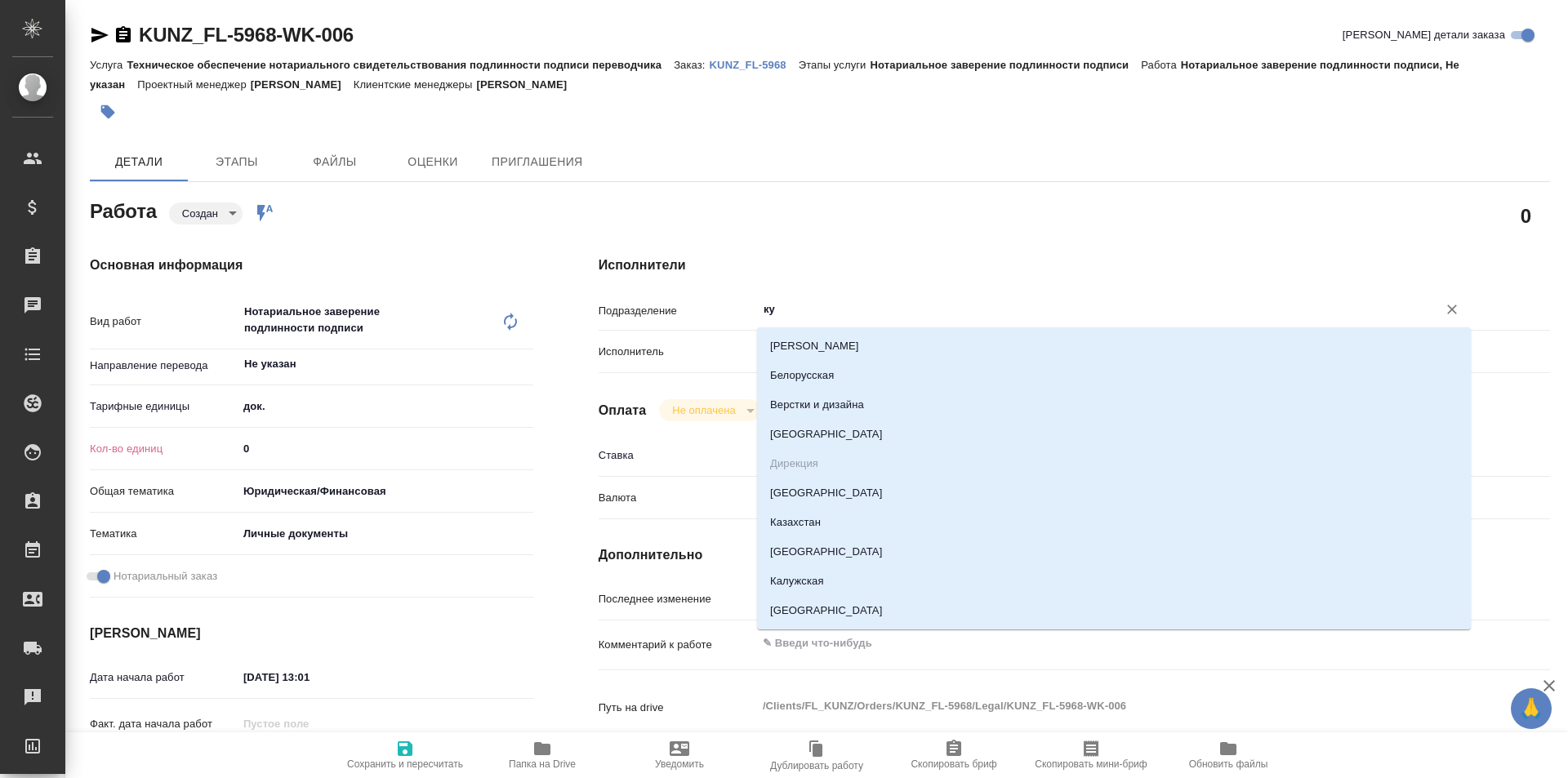
type textarea "x"
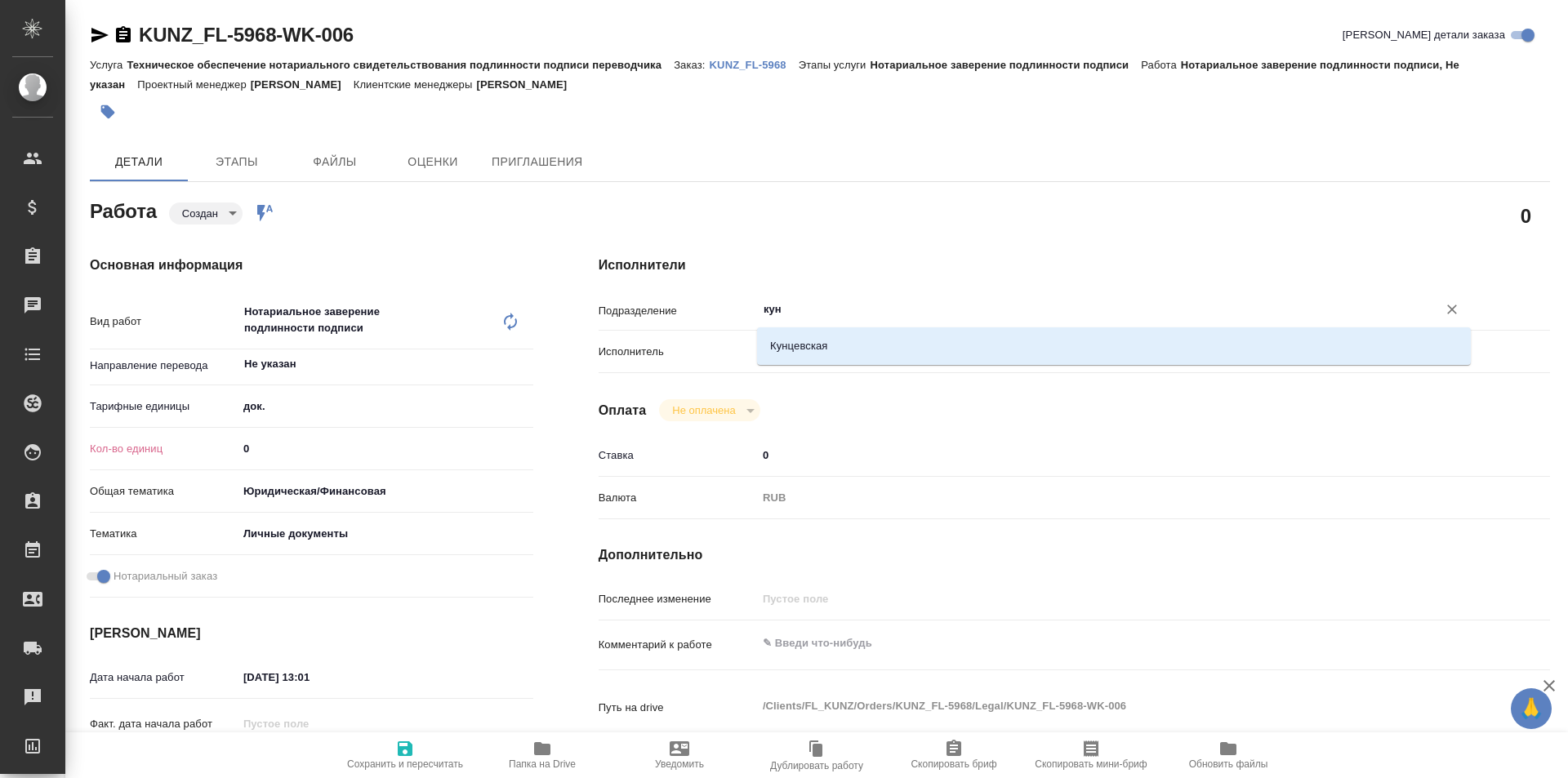
type input "кунц"
type textarea "x"
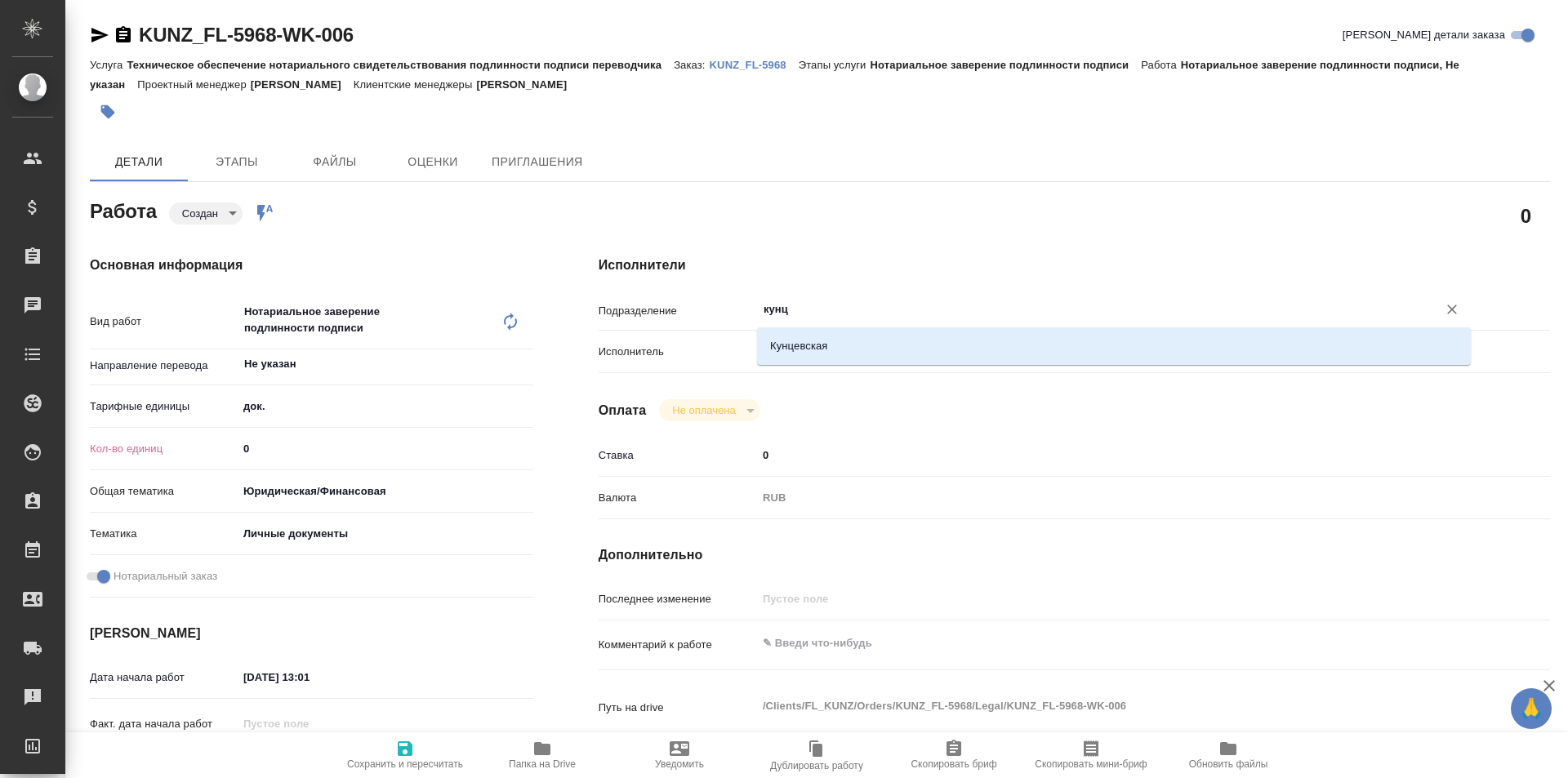
type textarea "x"
click at [817, 337] on li "Кунцевская" at bounding box center [1114, 345] width 714 height 29
type textarea "x"
type input "Кунцевская"
type textarea "x"
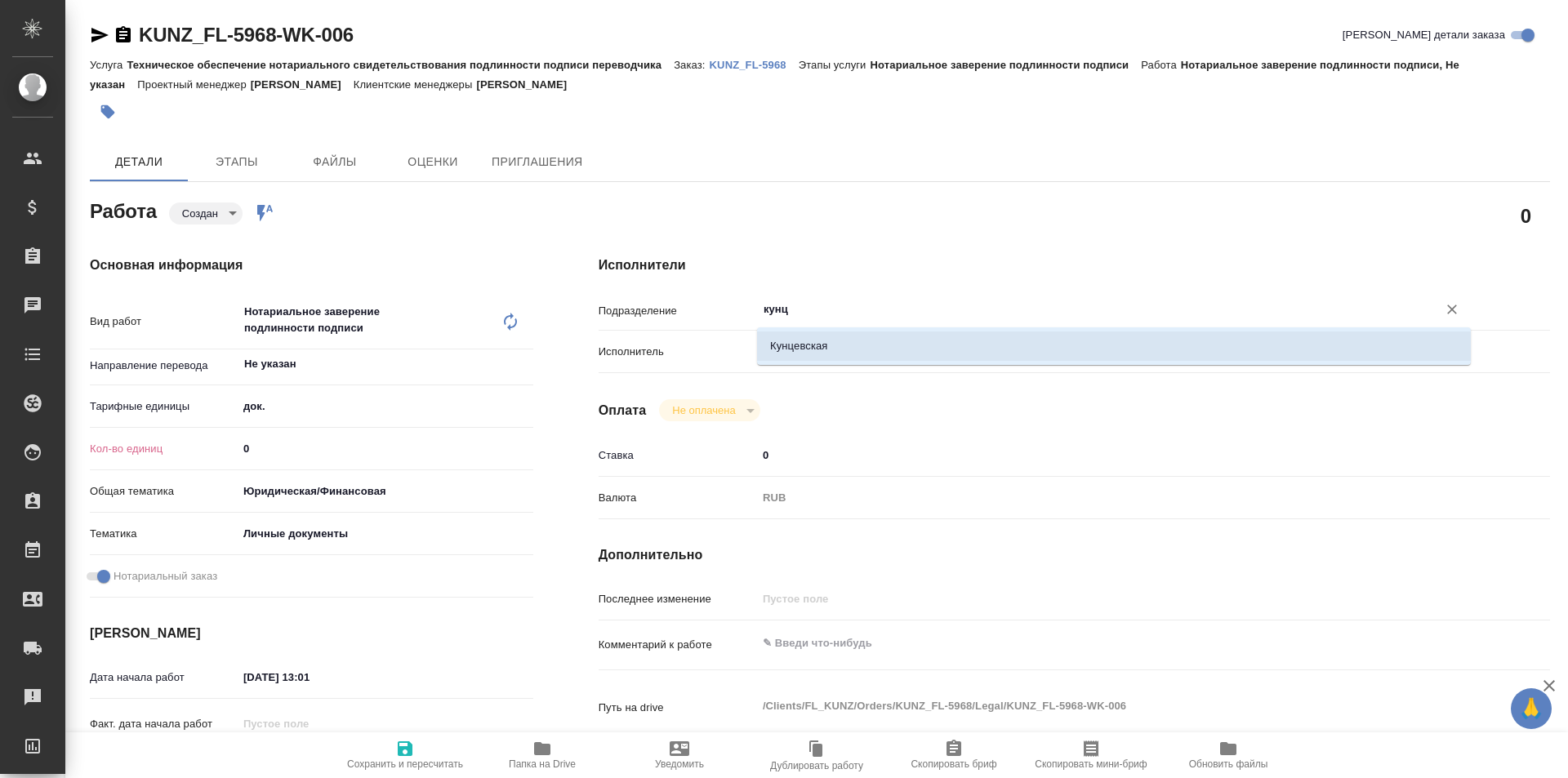
type textarea "x"
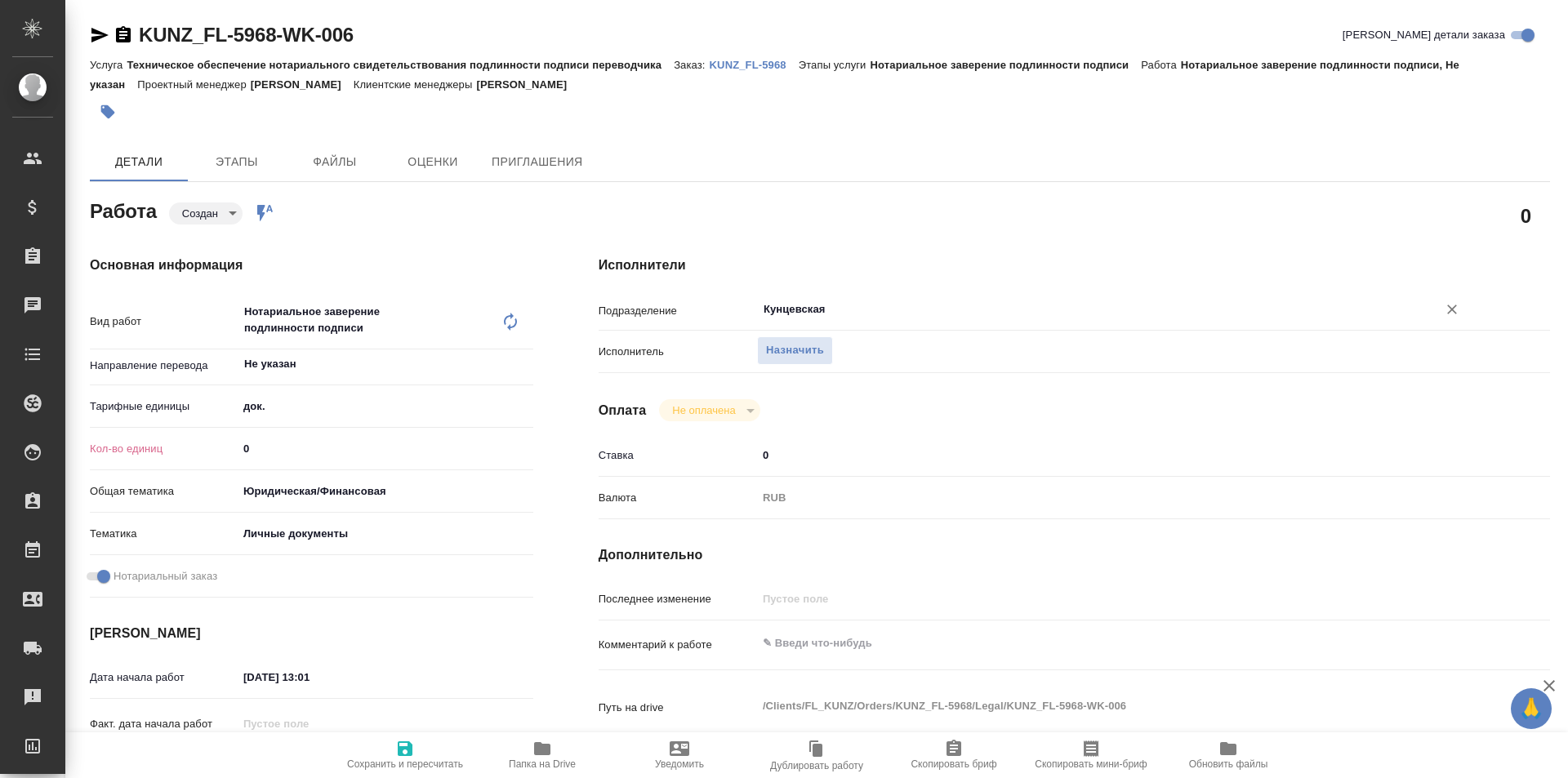
type input "Кунцевская"
click at [273, 445] on input "0" at bounding box center [385, 448] width 295 height 24
type textarea "x"
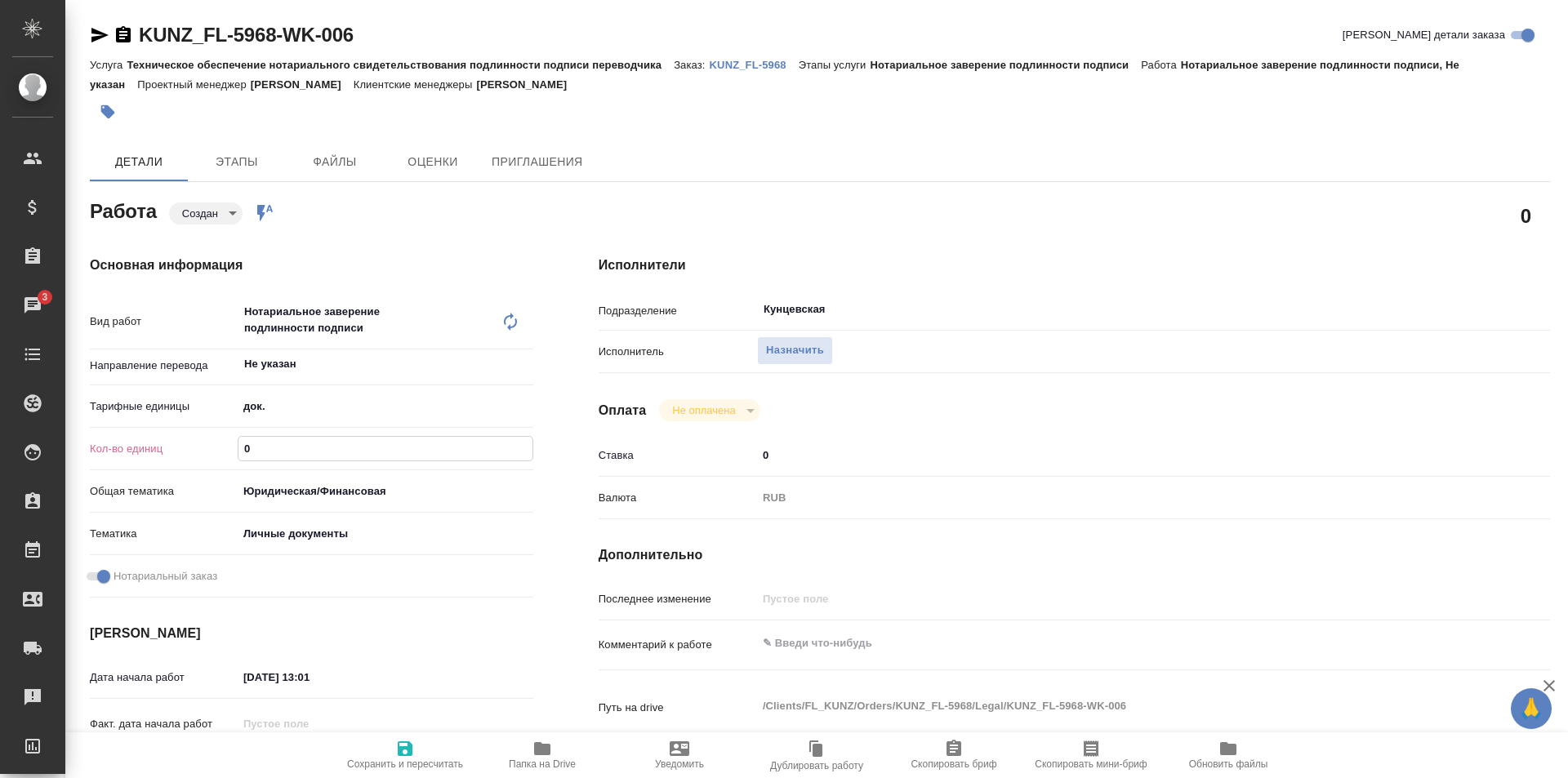
type textarea "x"
type input "4"
type textarea "x"
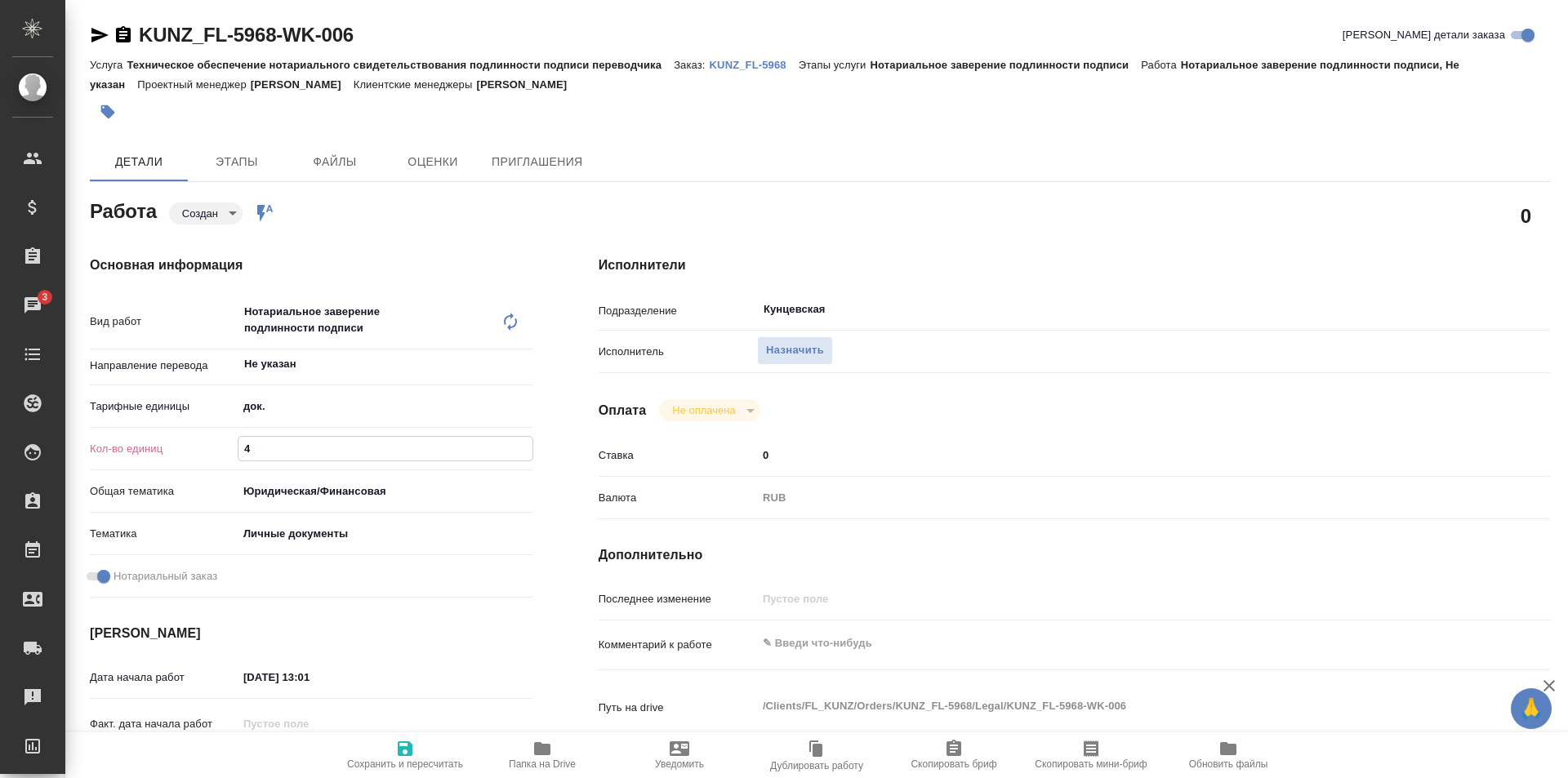
type textarea "x"
type input "4"
click at [424, 750] on span "Сохранить и пересчитать" at bounding box center [405, 753] width 117 height 31
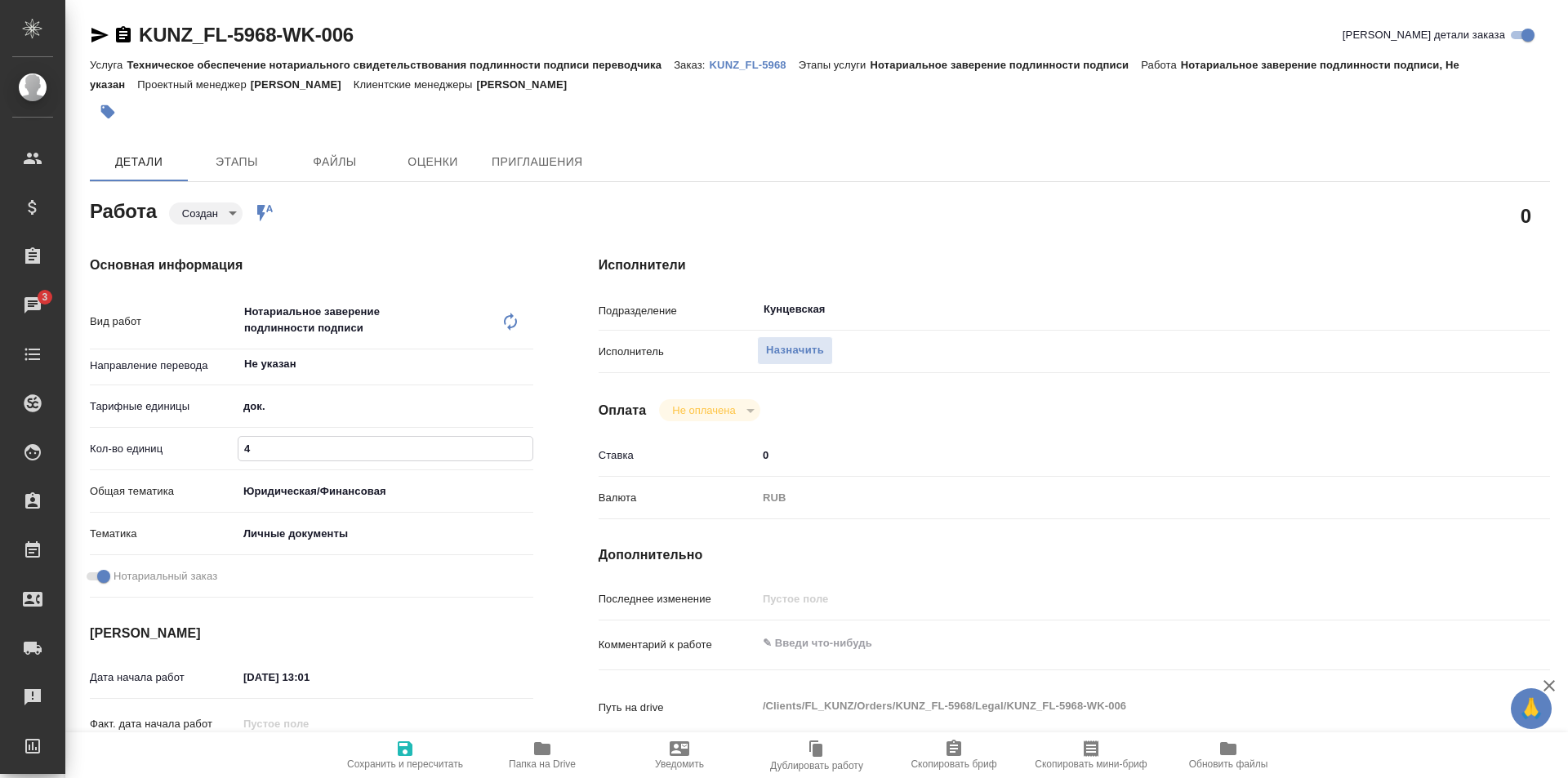
type textarea "x"
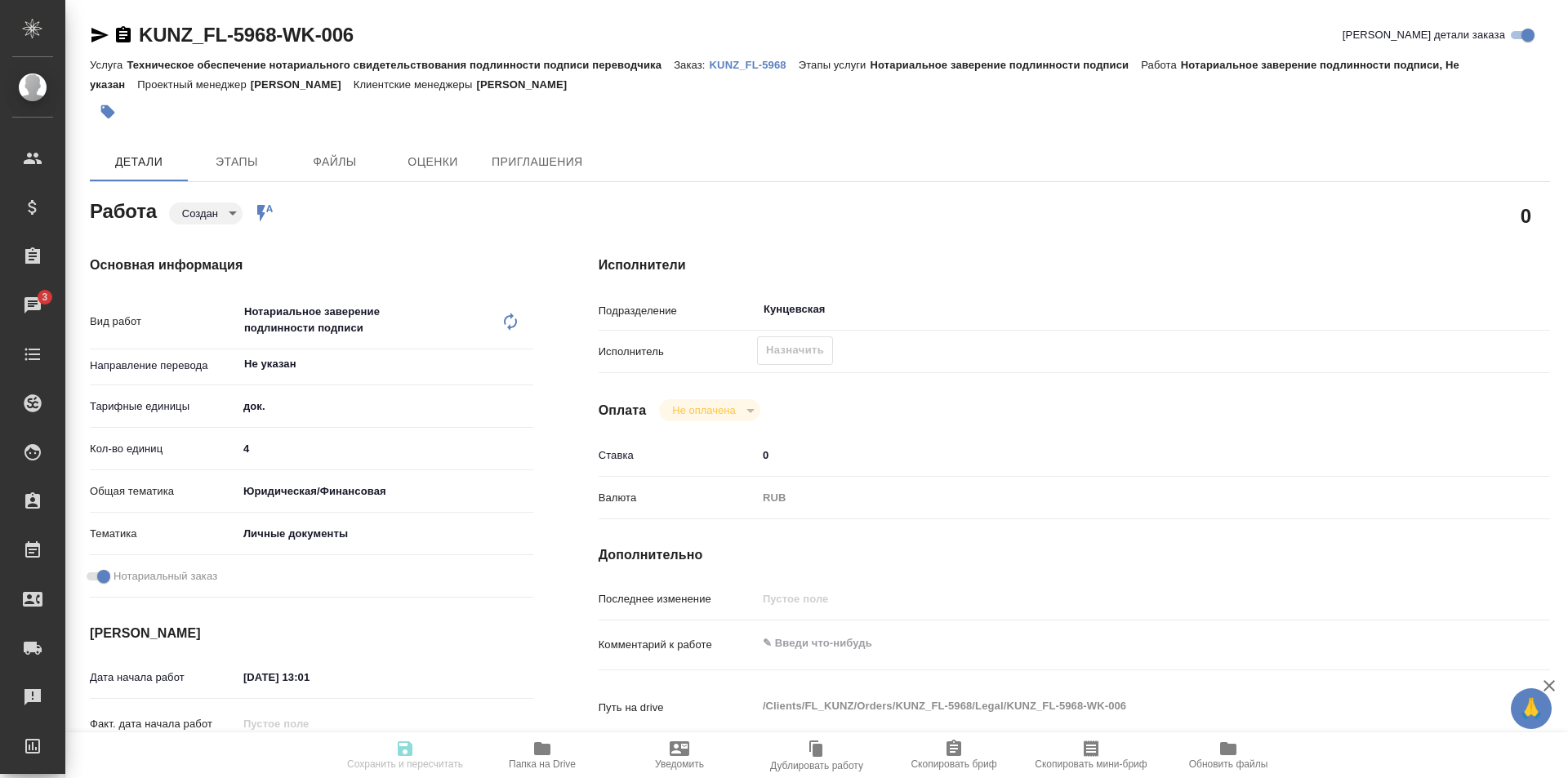
type textarea "x"
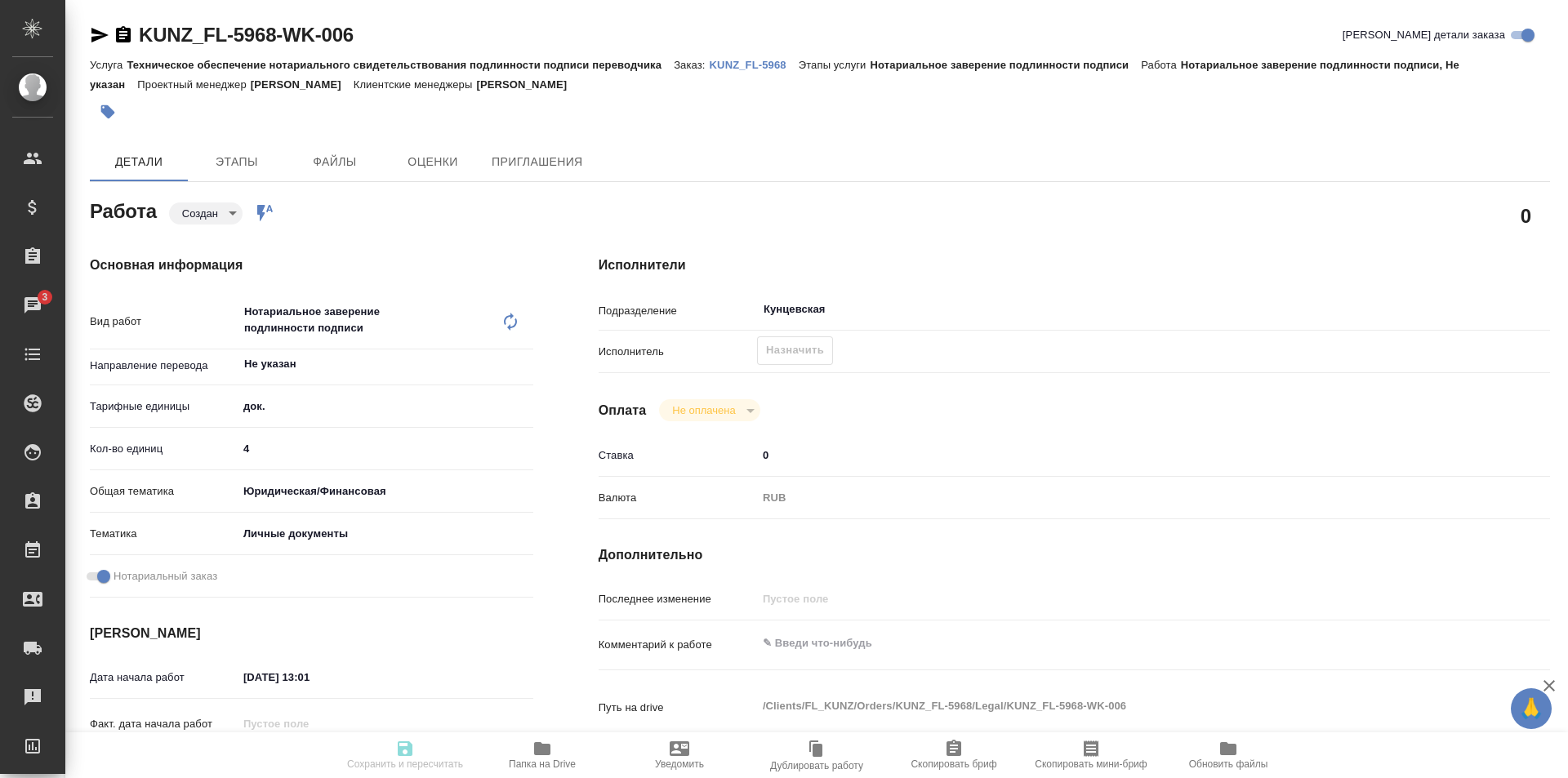
type textarea "x"
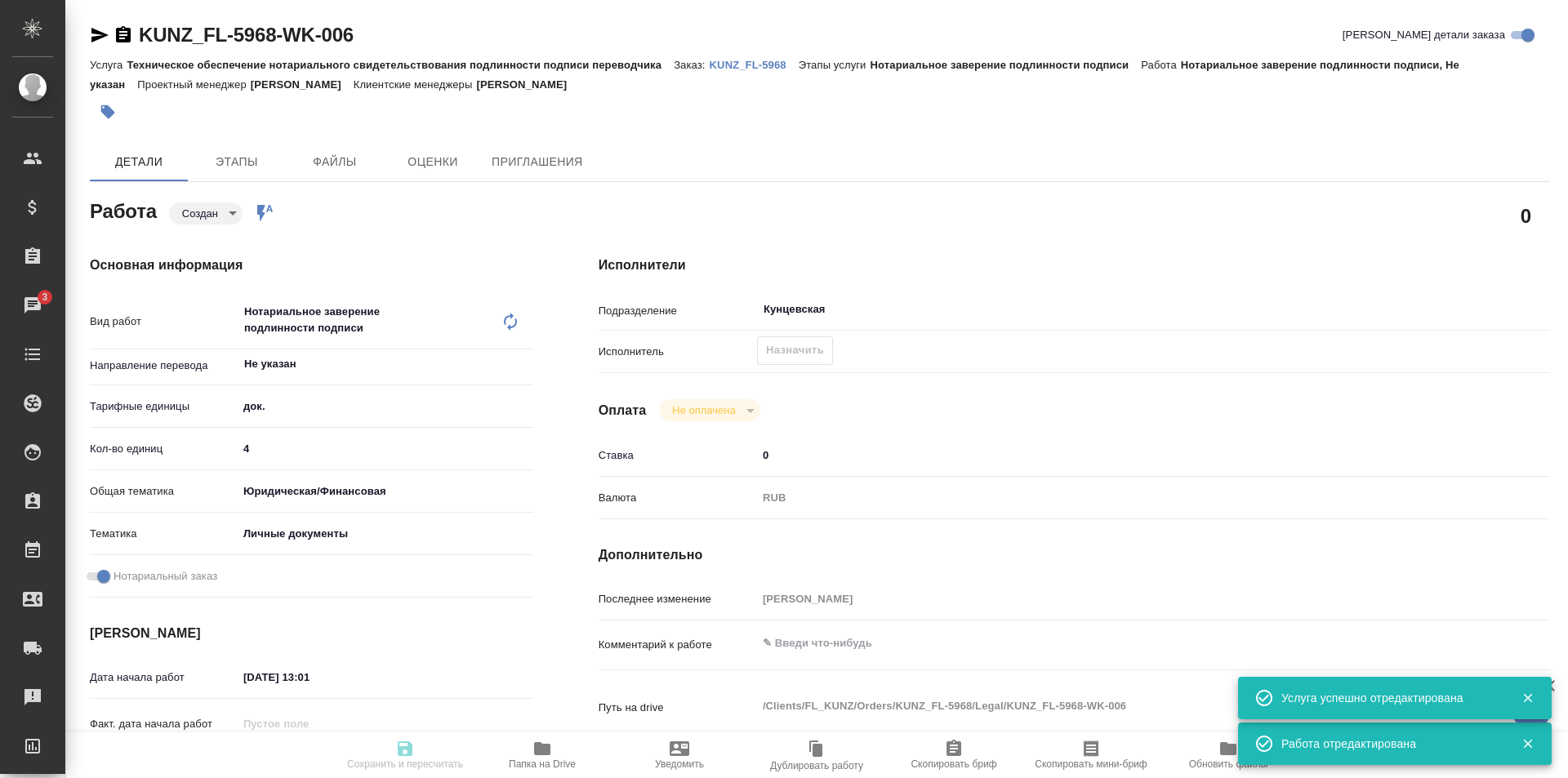
type input "created"
type textarea "Нотариальное заверение подлинности подписи"
type textarea "x"
type input "Не указан"
type input "5a8b1489cc6b4906c91bfd8b"
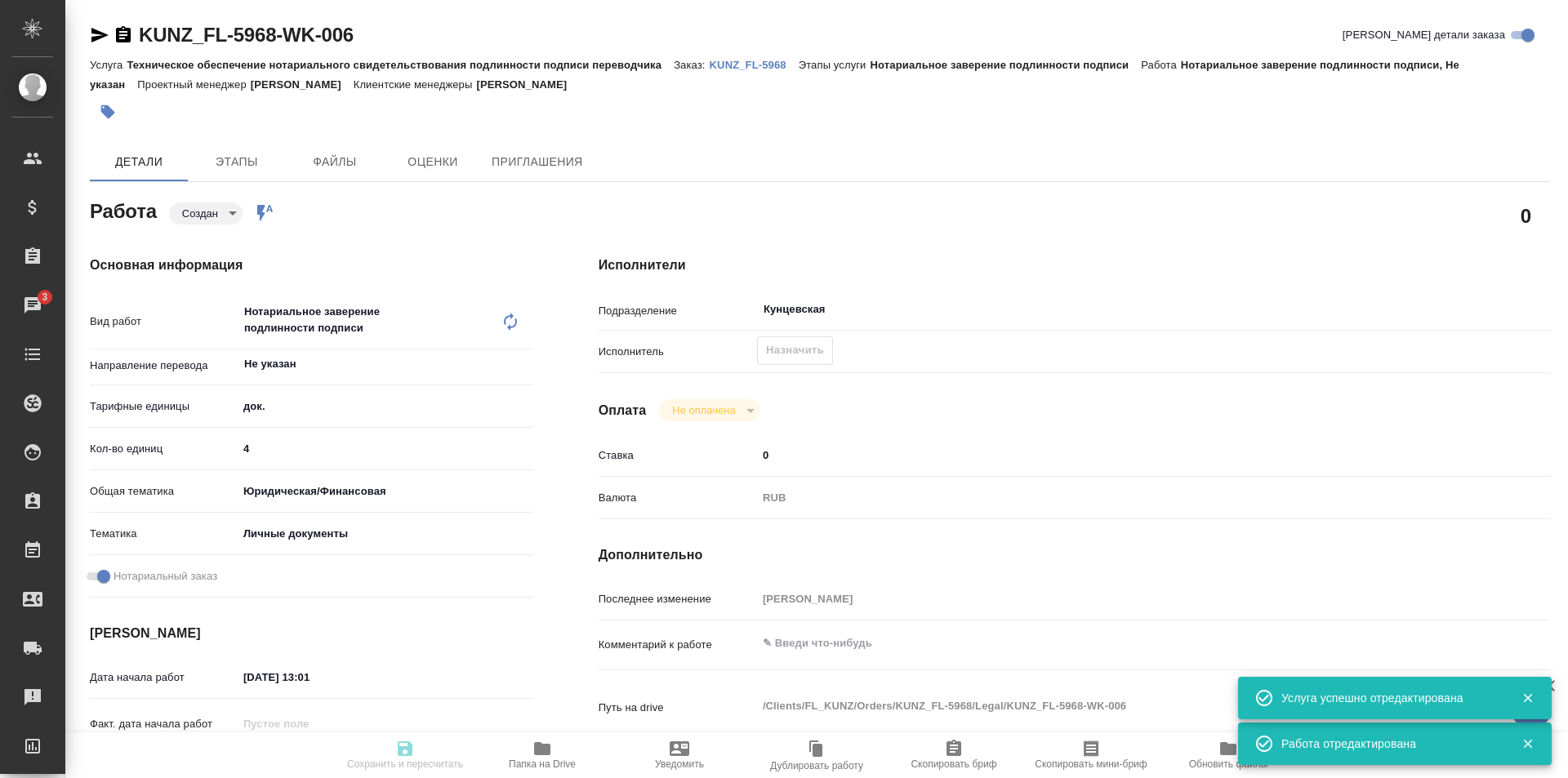
type input "4"
type input "yr-fn"
type input "5a8b8b956a9677013d343cfe"
checkbox input "true"
type input "24.09.2025 13:01"
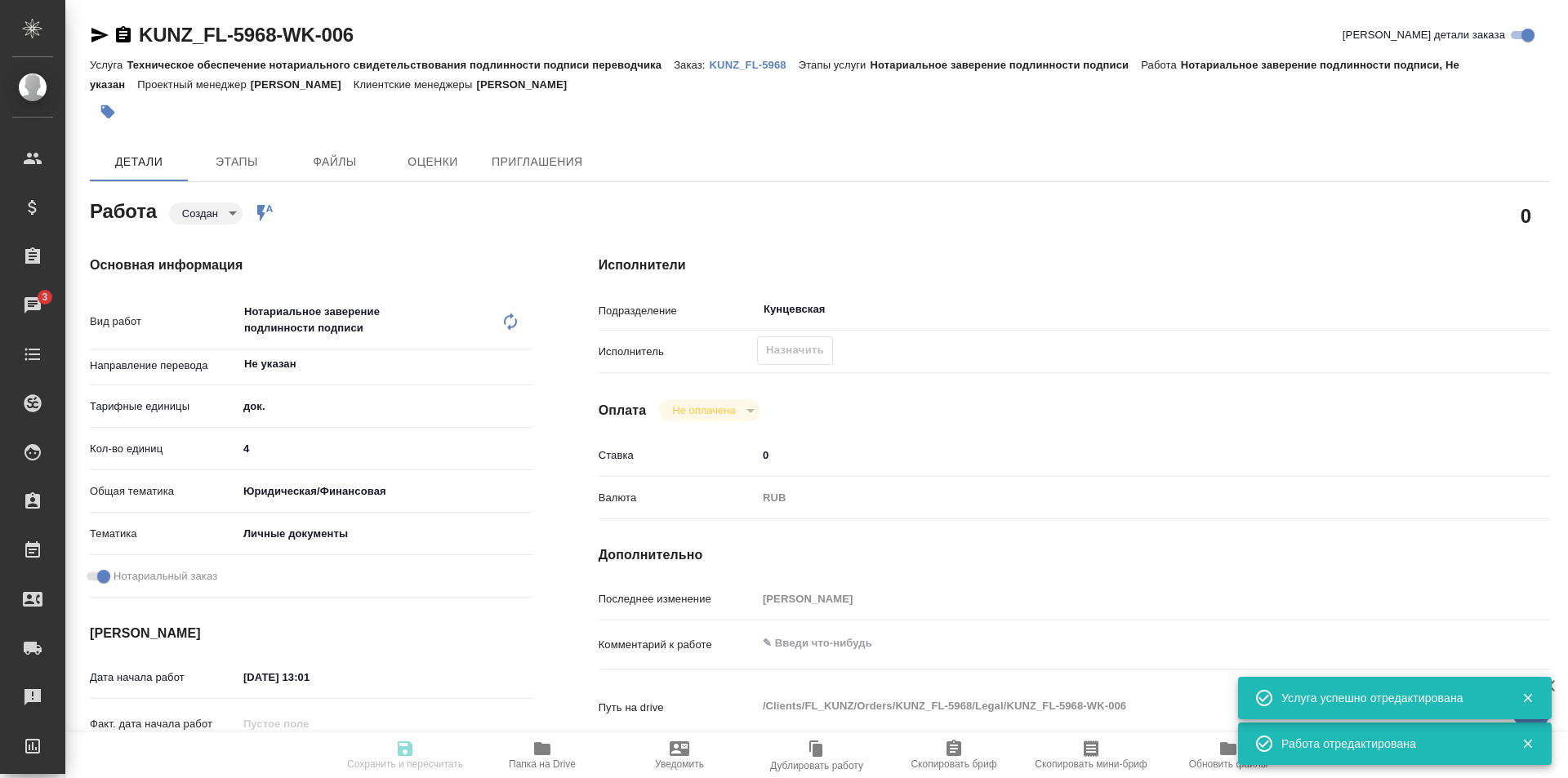
type input "25.09.2025 15:00"
type input "Кунцевская"
type input "notPayed"
type input "0"
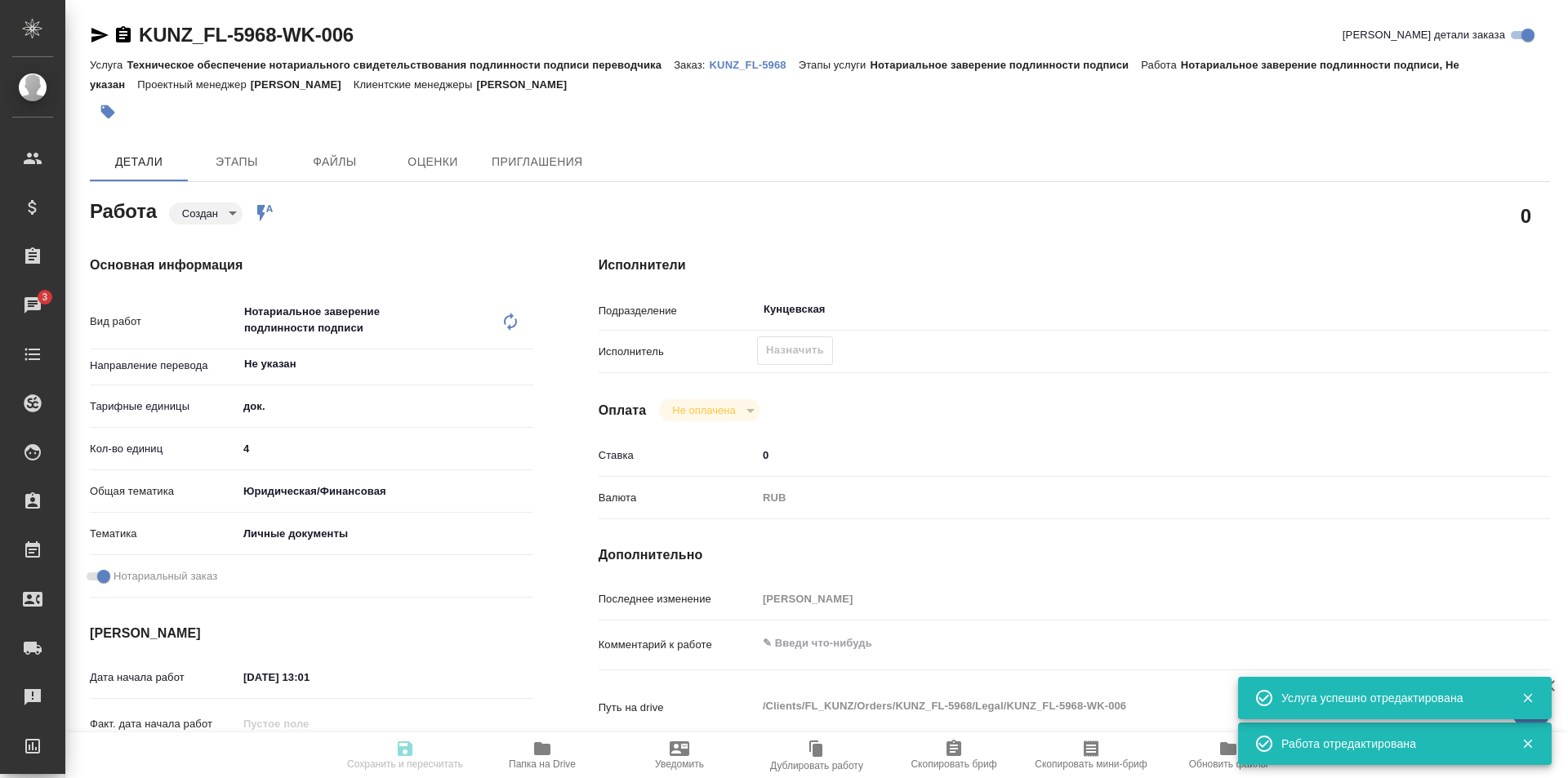
type input "RUB"
type input "Зотова Екатерина"
type textarea "x"
type textarea "/Clients/FL_KUNZ/Orders/KUNZ_FL-5968/Legal/KUNZ_FL-5968-WK-006"
type textarea "x"
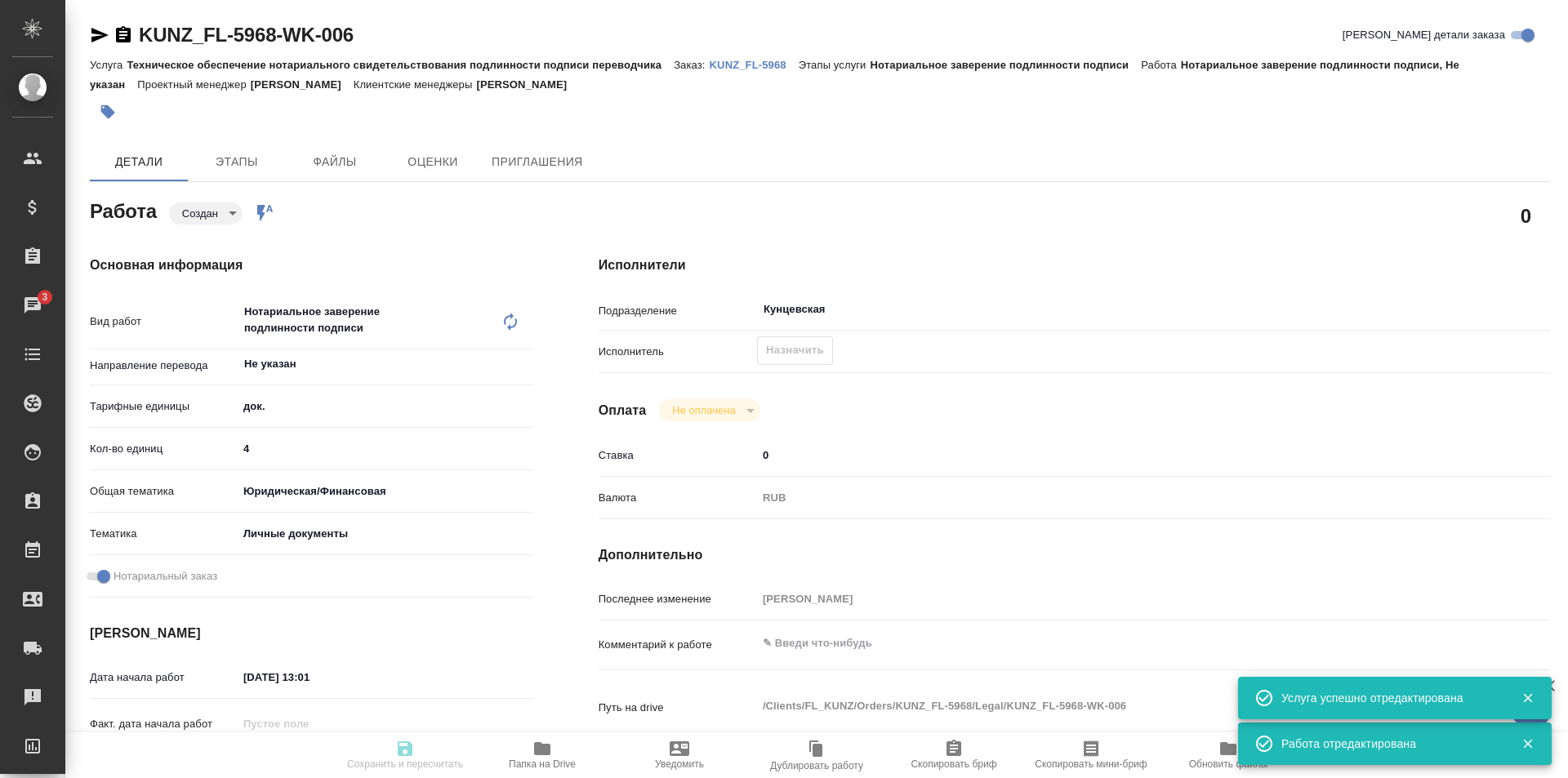
type input "KUNZ_FL-5968"
type input "Техническое обеспечение нотариального свидетельствования подлинности подписи пе…"
type input "Нотариальное заверение подлинности подписи"
type input "Зотова Екатерина"
type input "/Clients/FL_KUNZ/Orders/KUNZ_FL-5968"
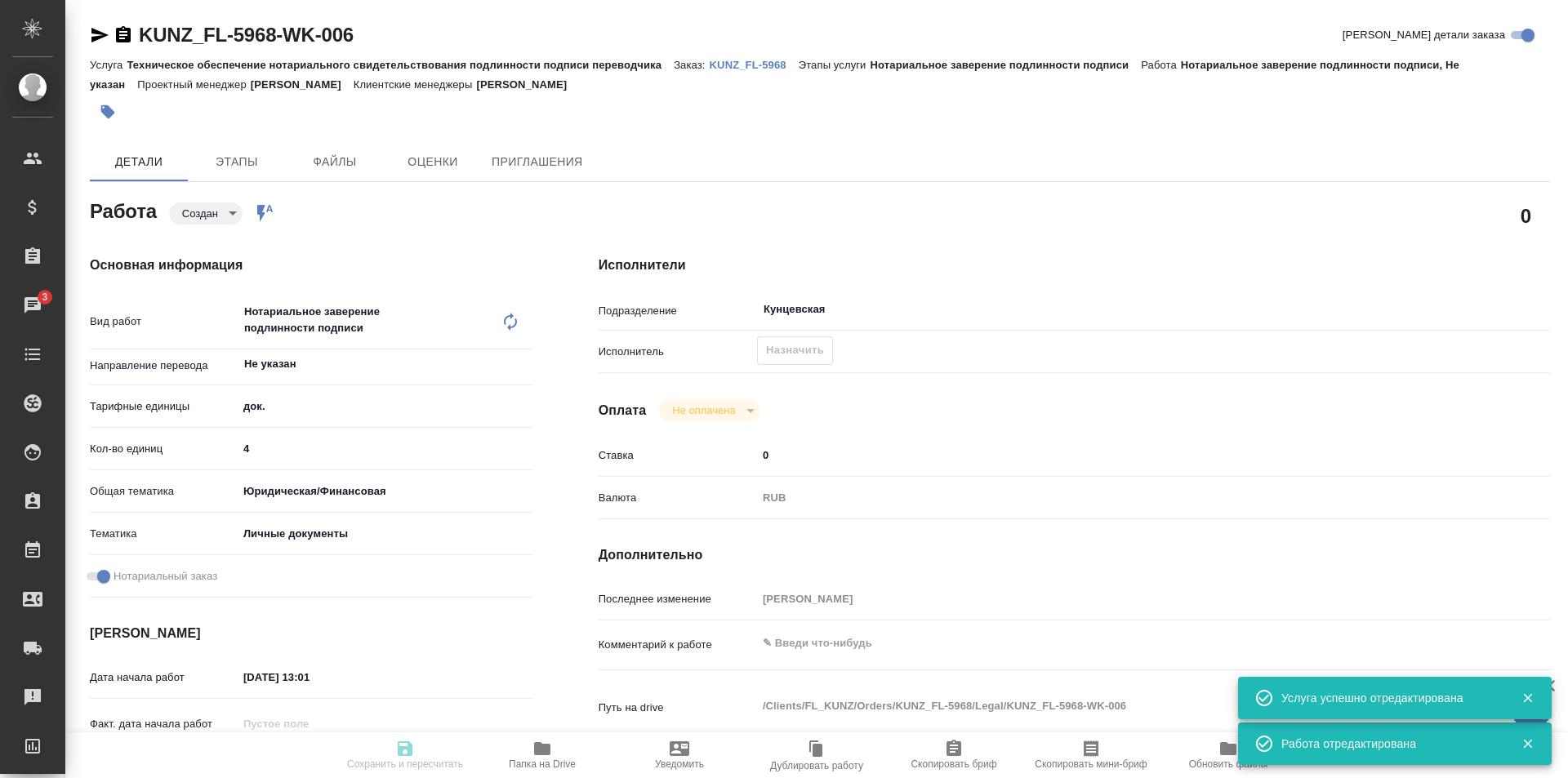
type textarea "x"
type textarea "4 паспорта узб-рус под нот"
type textarea "x"
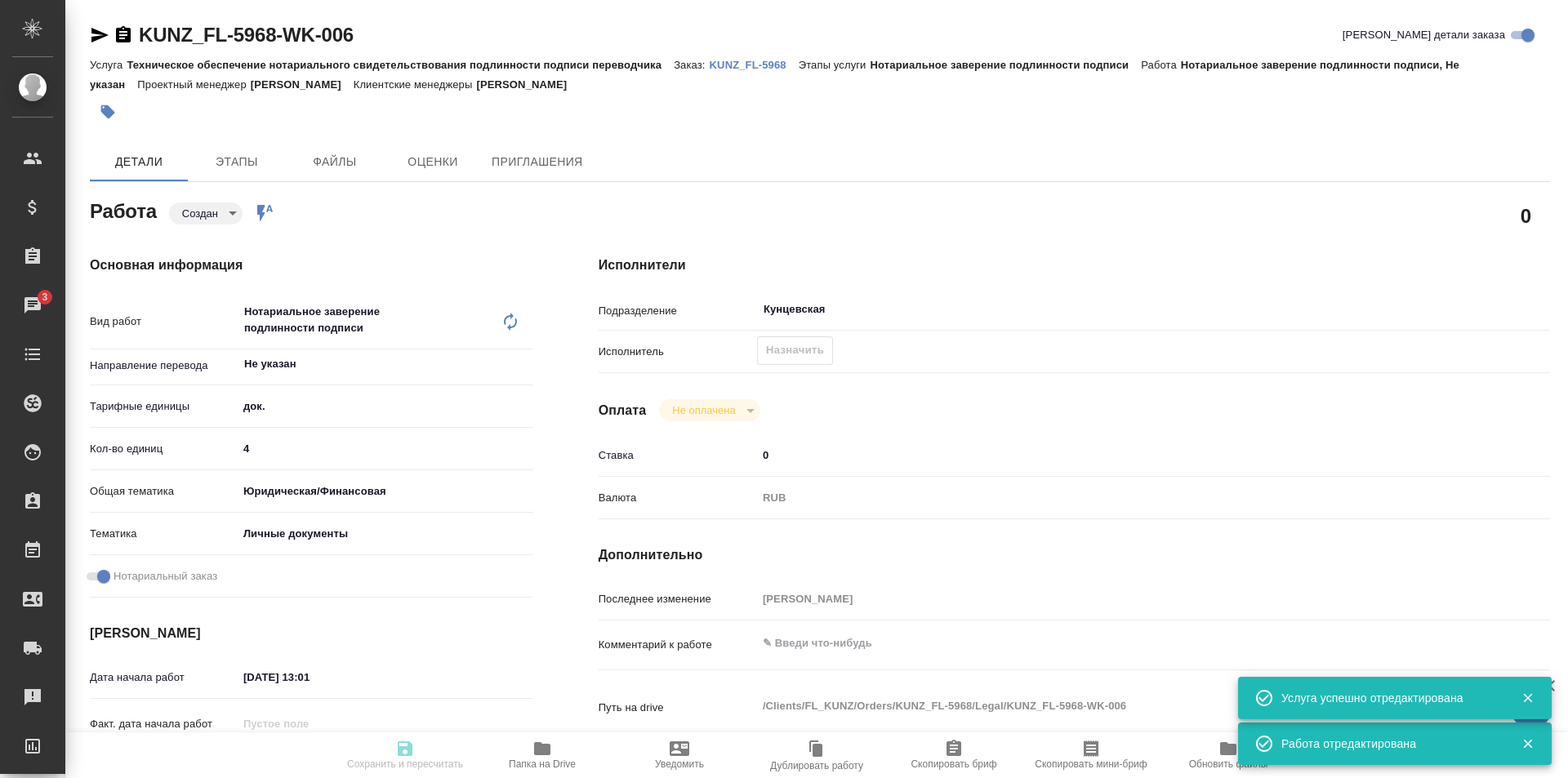
type textarea "x"
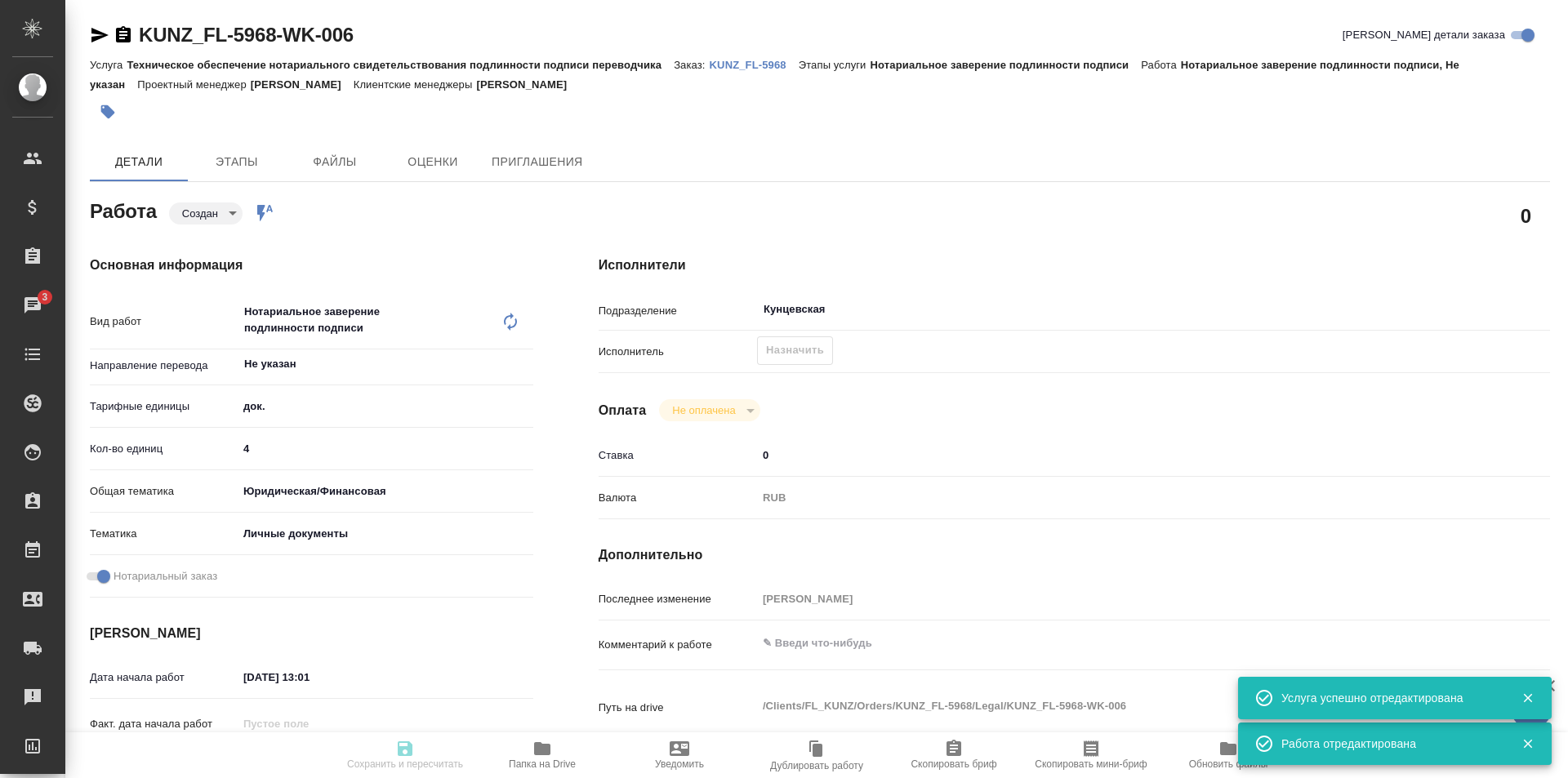
type textarea "x"
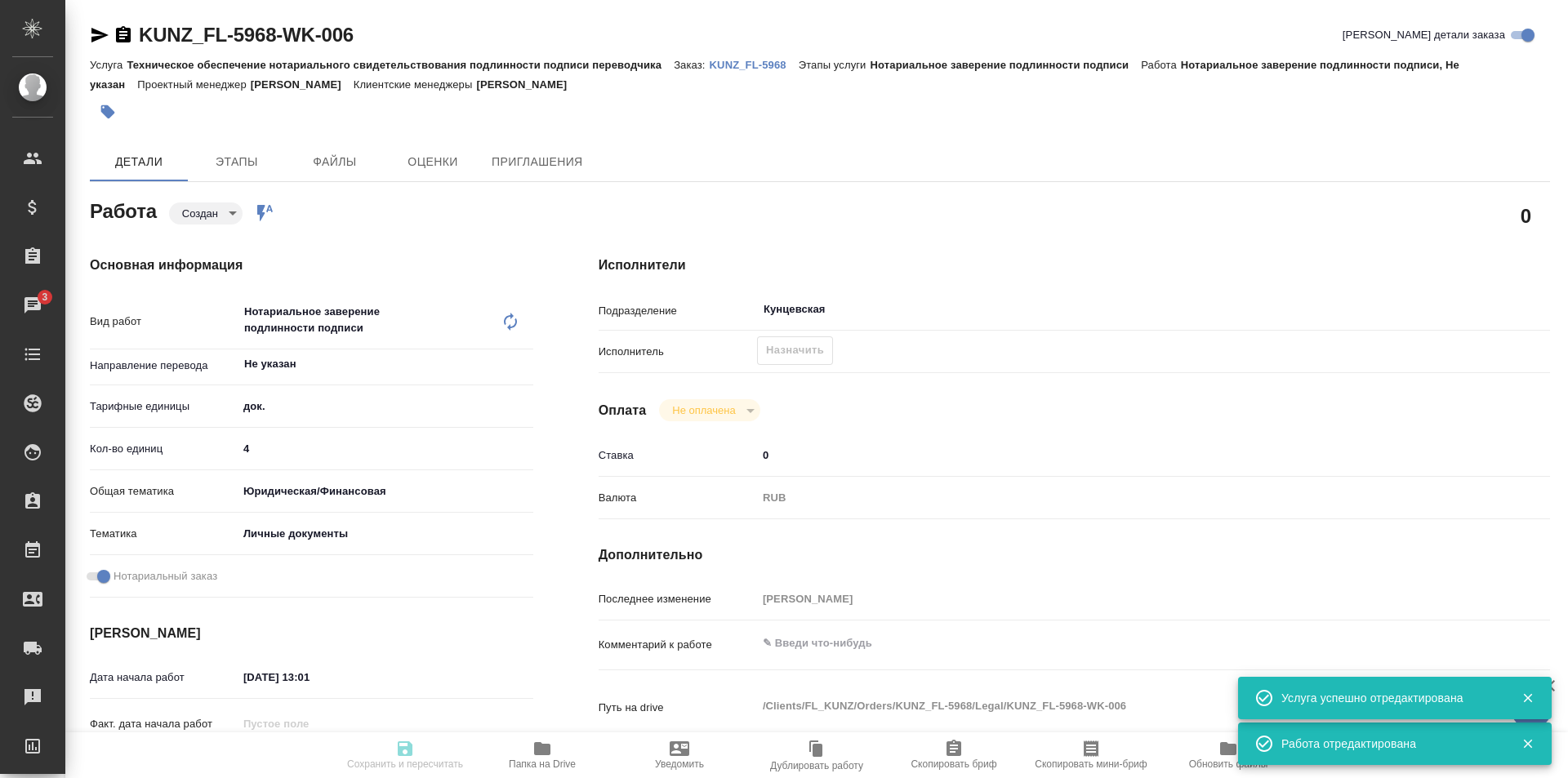
type textarea "x"
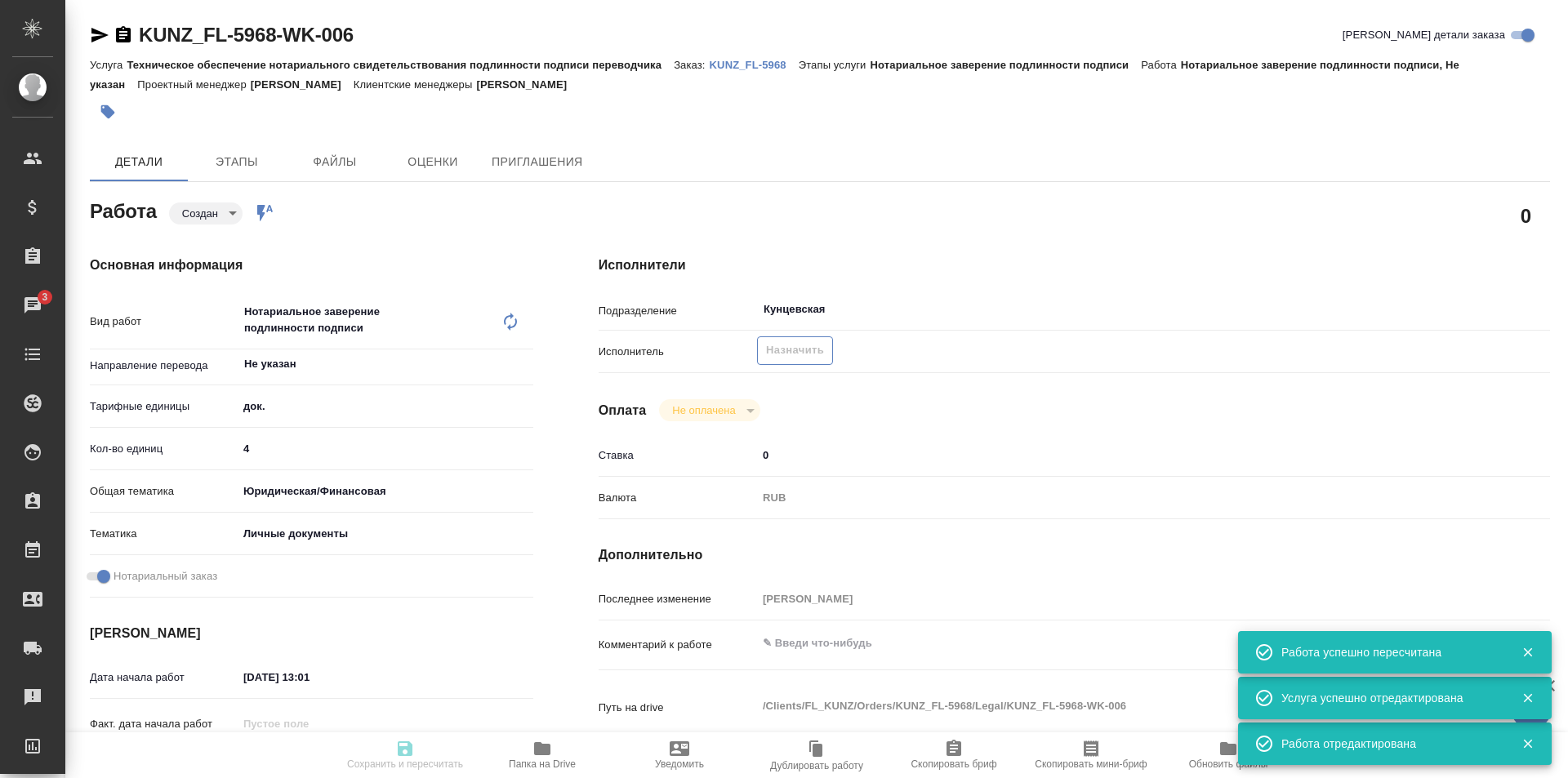
type input "created"
type textarea "Нотариальное заверение подлинности подписи"
type textarea "x"
type input "Не указан"
type input "5a8b1489cc6b4906c91bfd8b"
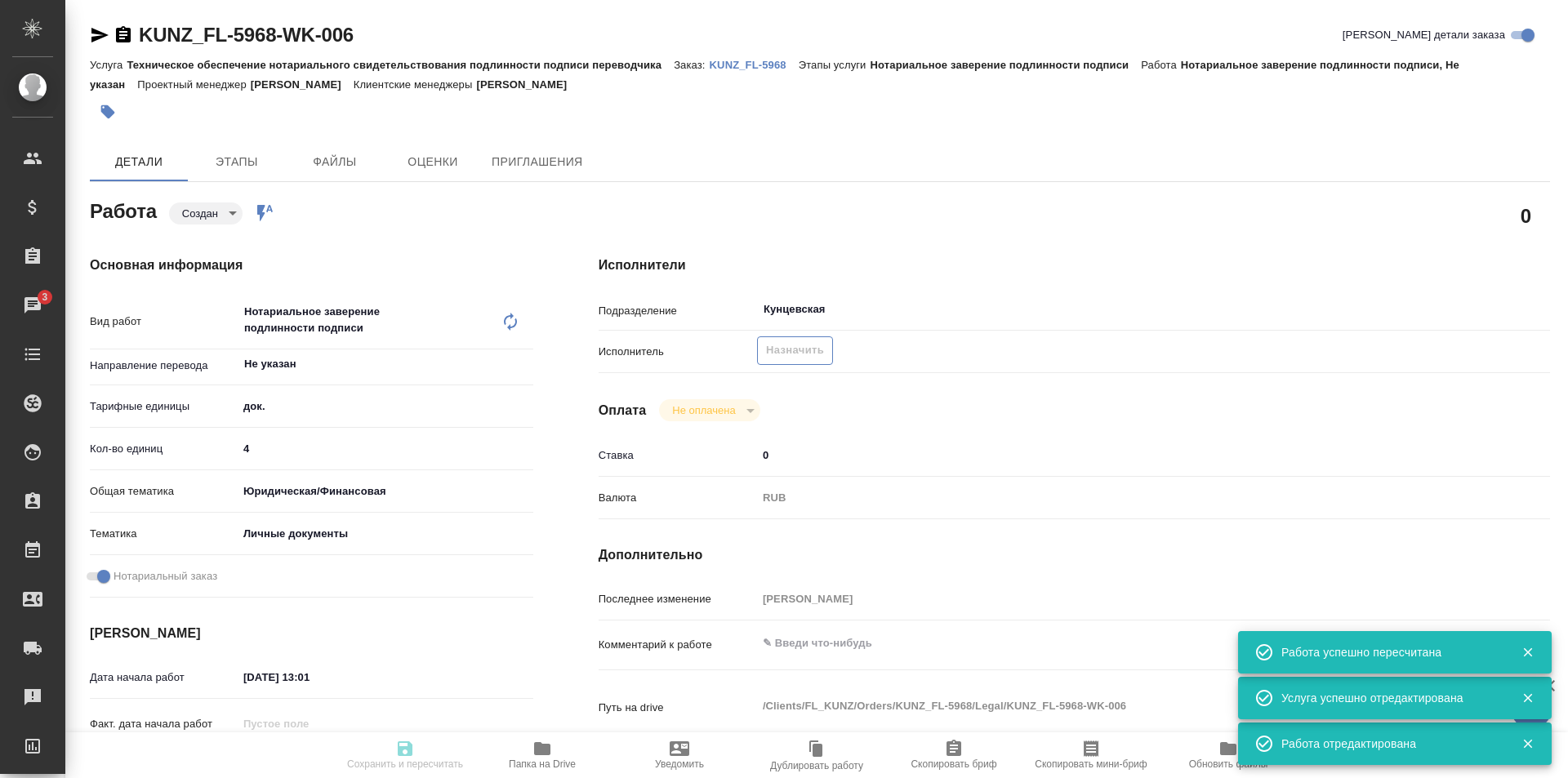
type input "4"
type input "yr-fn"
type input "5a8b8b956a9677013d343cfe"
checkbox input "true"
type input "24.09.2025 13:01"
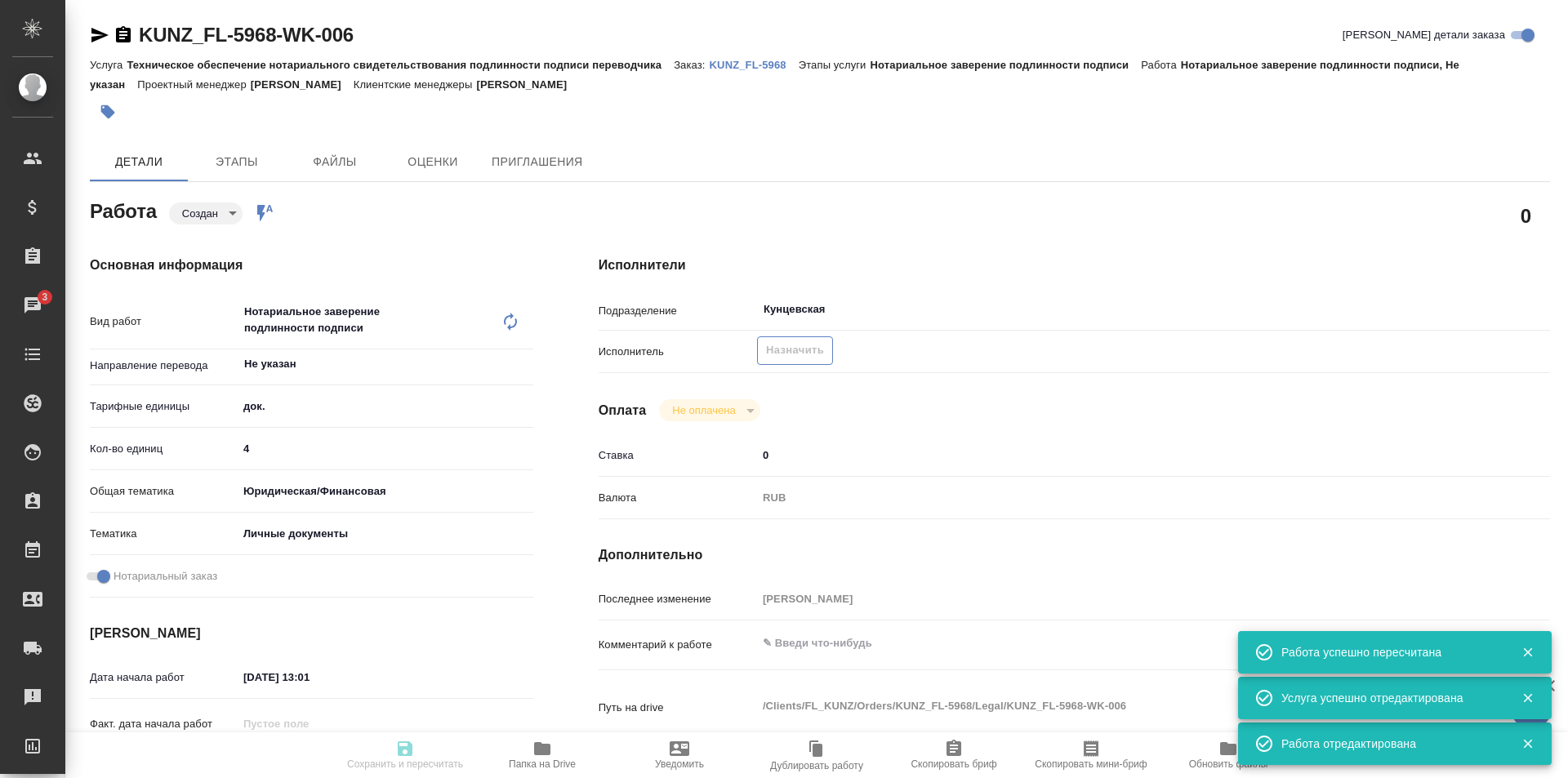
type input "25.09.2025 15:00"
type input "Кунцевская"
type input "notPayed"
type input "0"
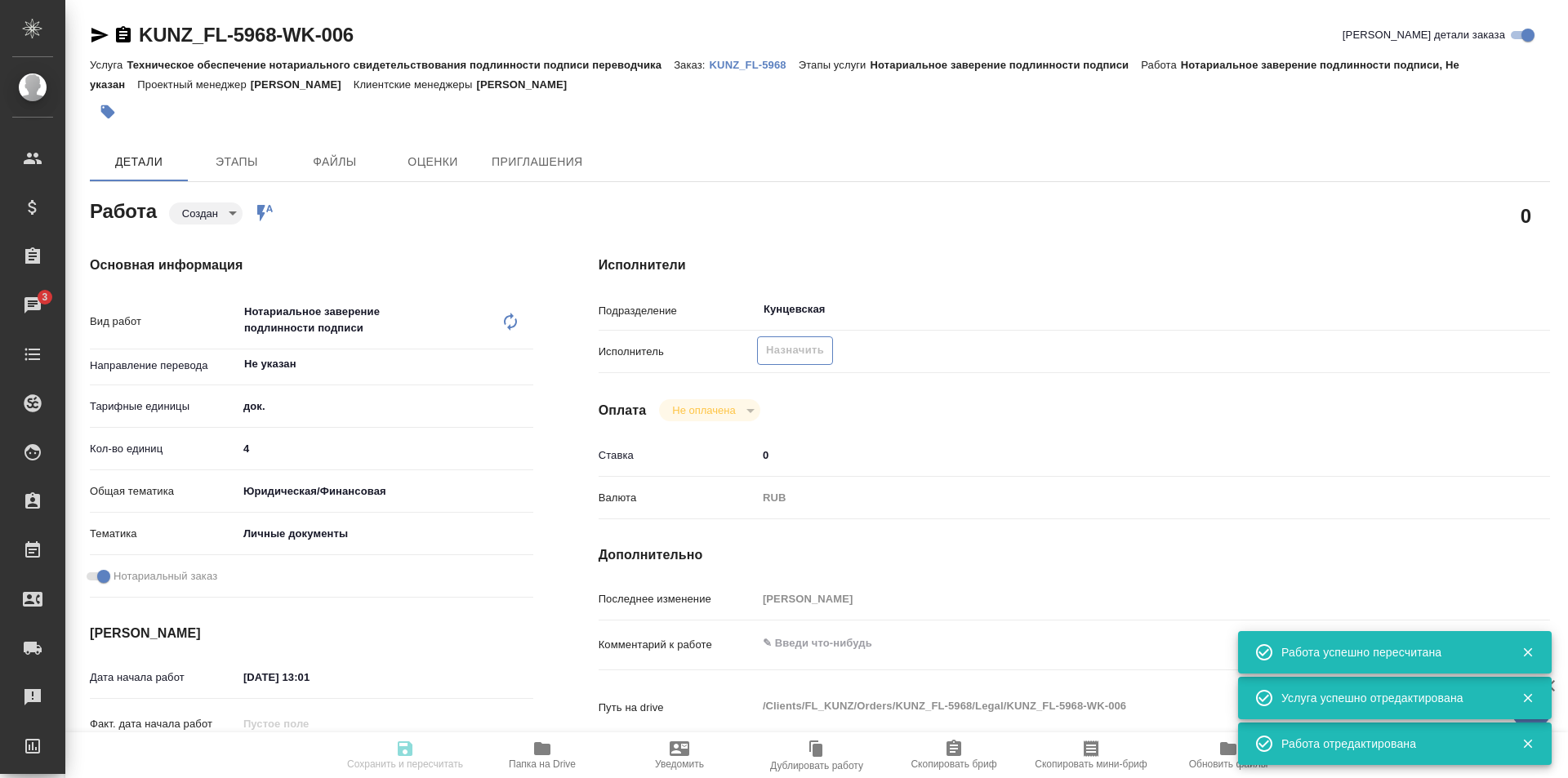
type input "RUB"
type input "Зотова Екатерина"
type textarea "x"
type textarea "/Clients/FL_KUNZ/Orders/KUNZ_FL-5968/Legal/KUNZ_FL-5968-WK-006"
type textarea "x"
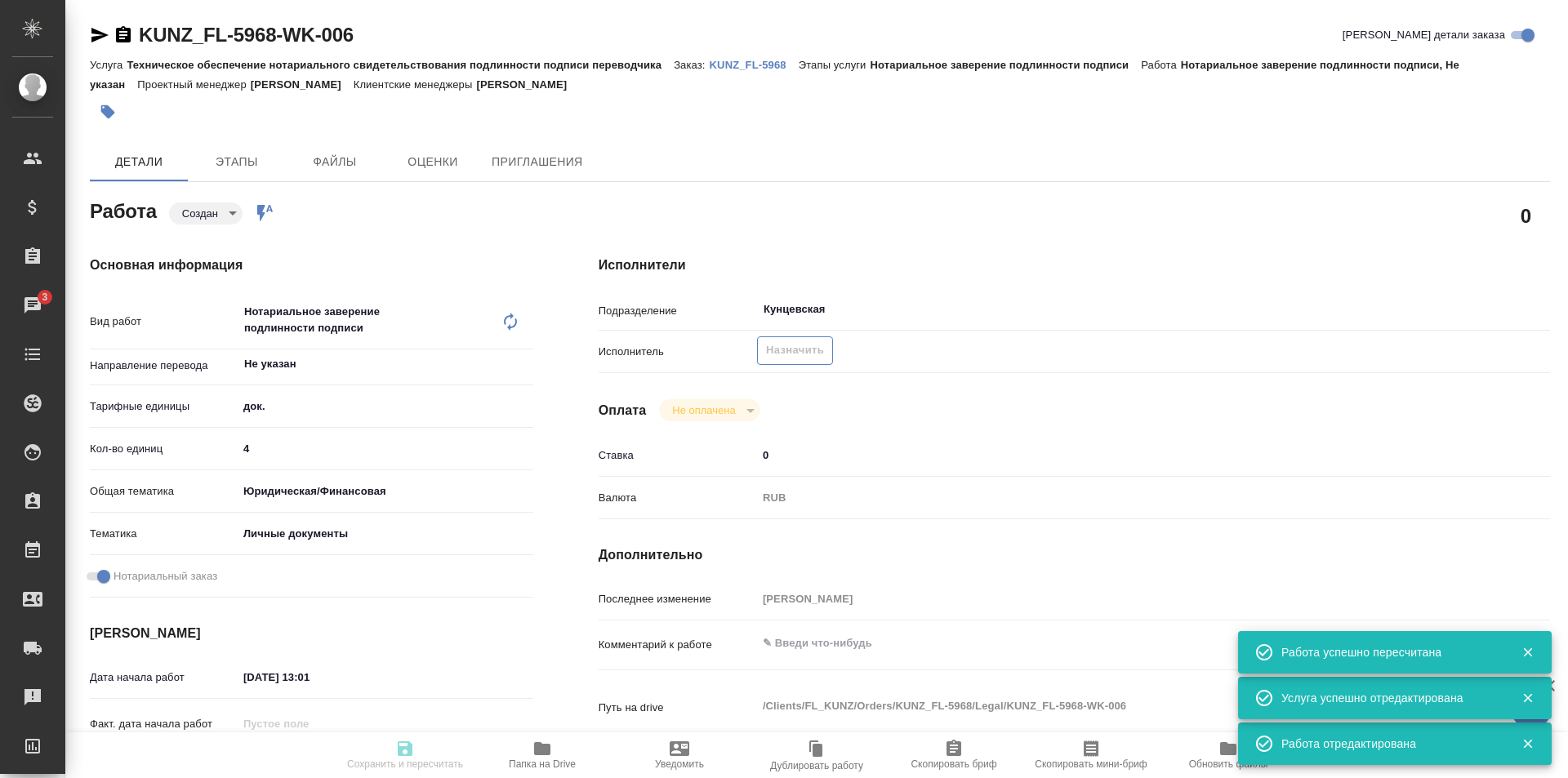
type input "KUNZ_FL-5968"
type input "Техническое обеспечение нотариального свидетельствования подлинности подписи пе…"
type input "Нотариальное заверение подлинности подписи"
type input "Зотова Екатерина"
type input "/Clients/FL_KUNZ/Orders/KUNZ_FL-5968"
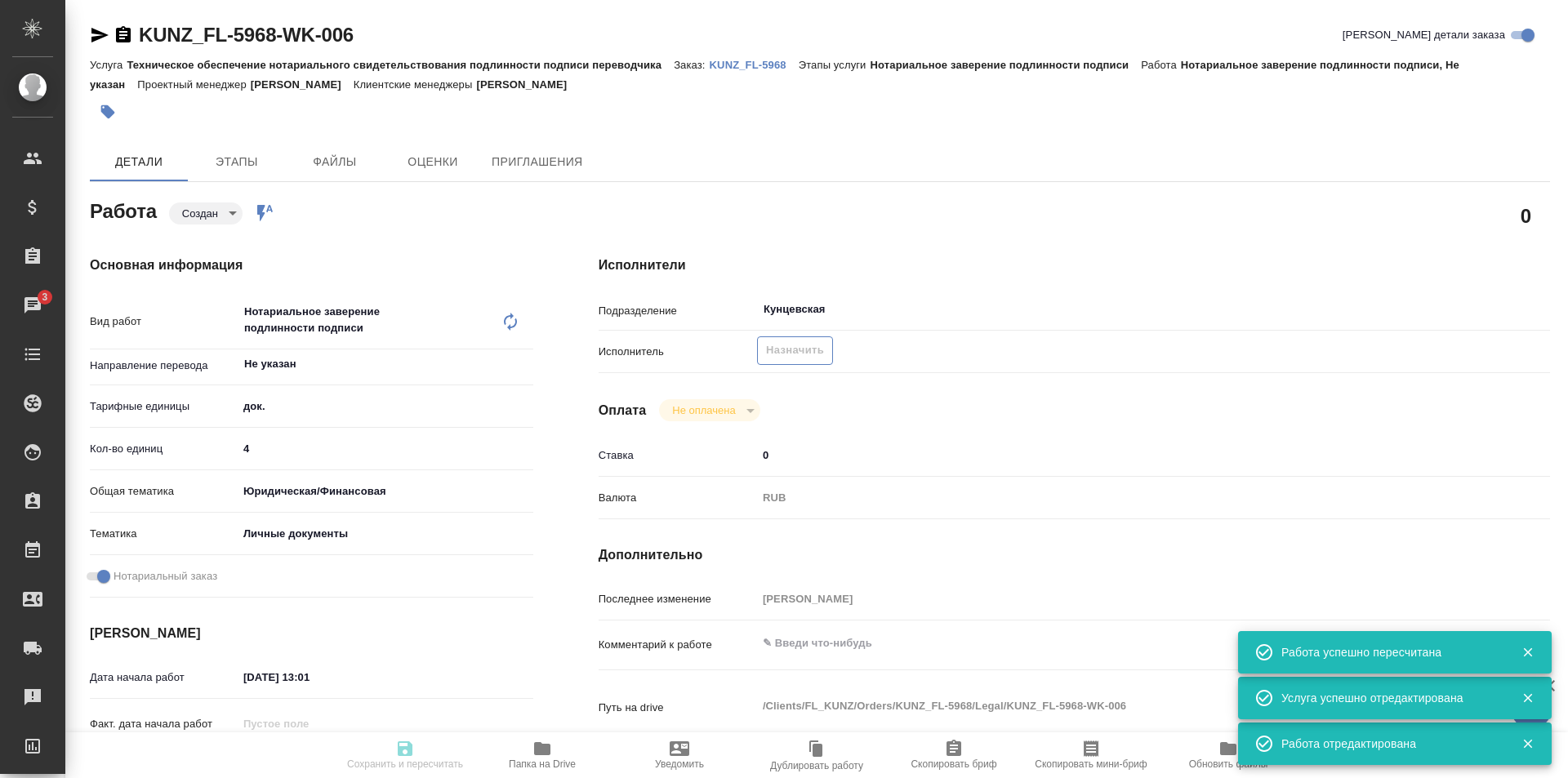
type textarea "x"
type textarea "4 паспорта узб-рус под нот"
type textarea "x"
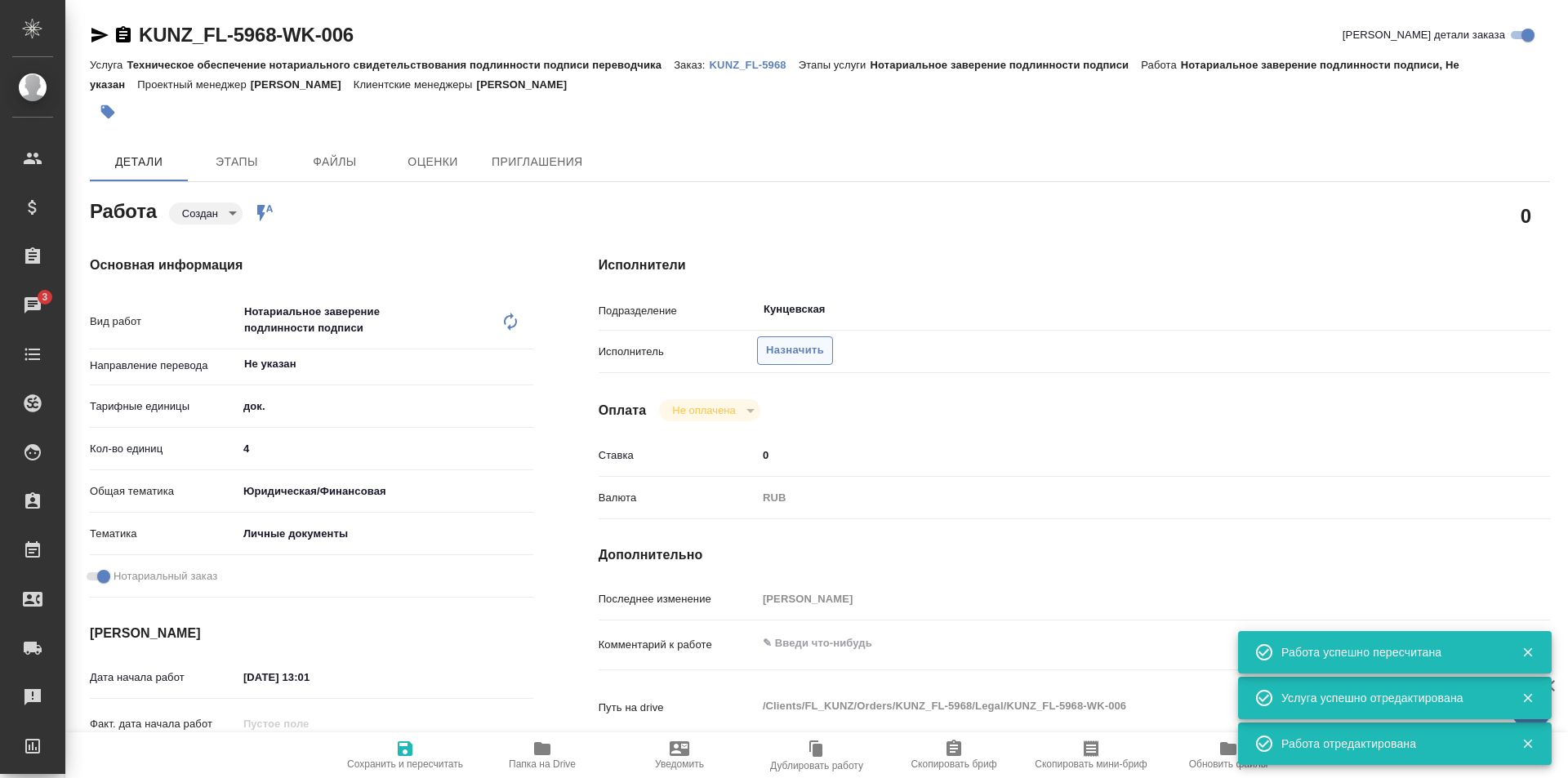
type textarea "x"
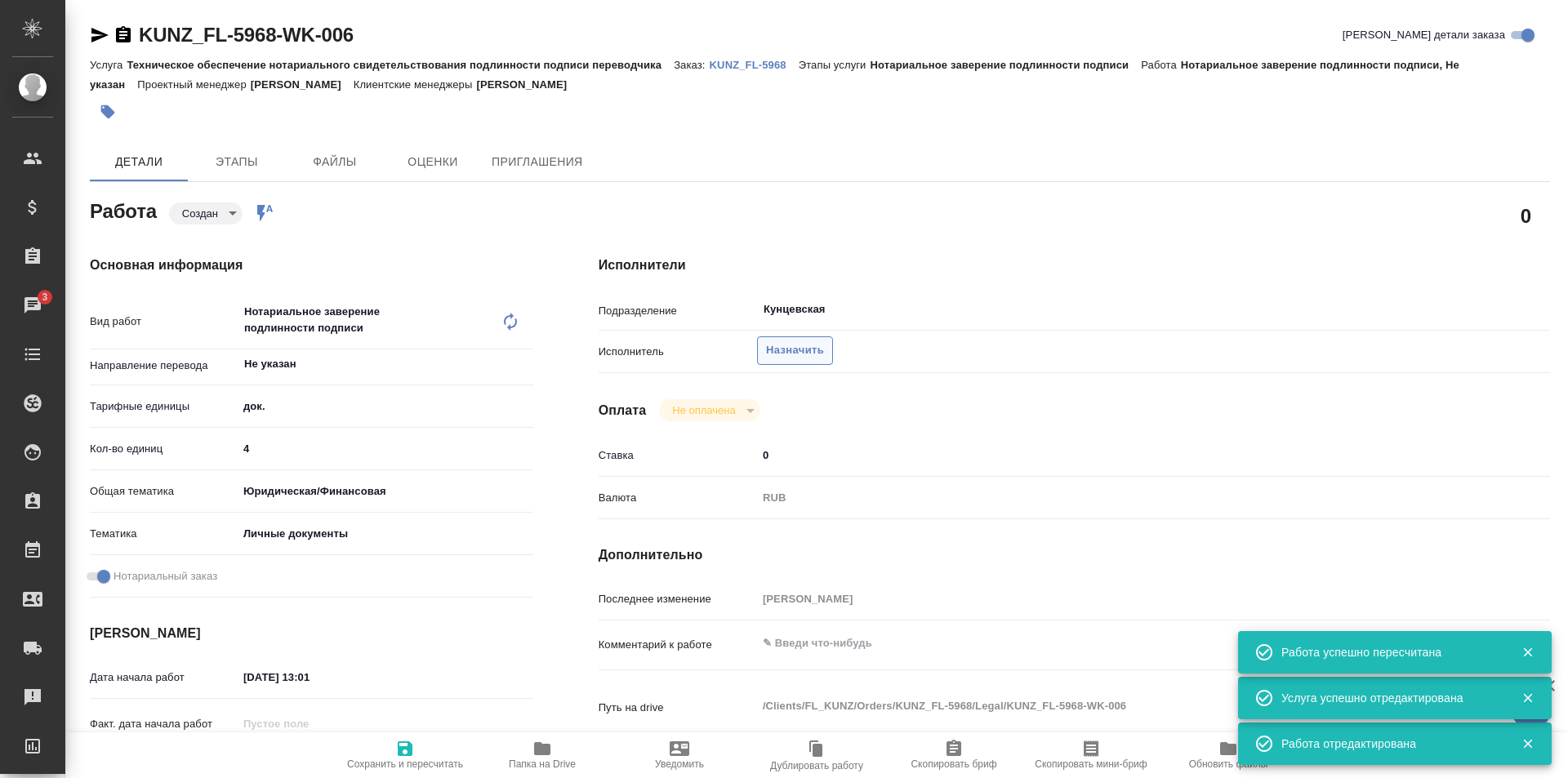
type textarea "x"
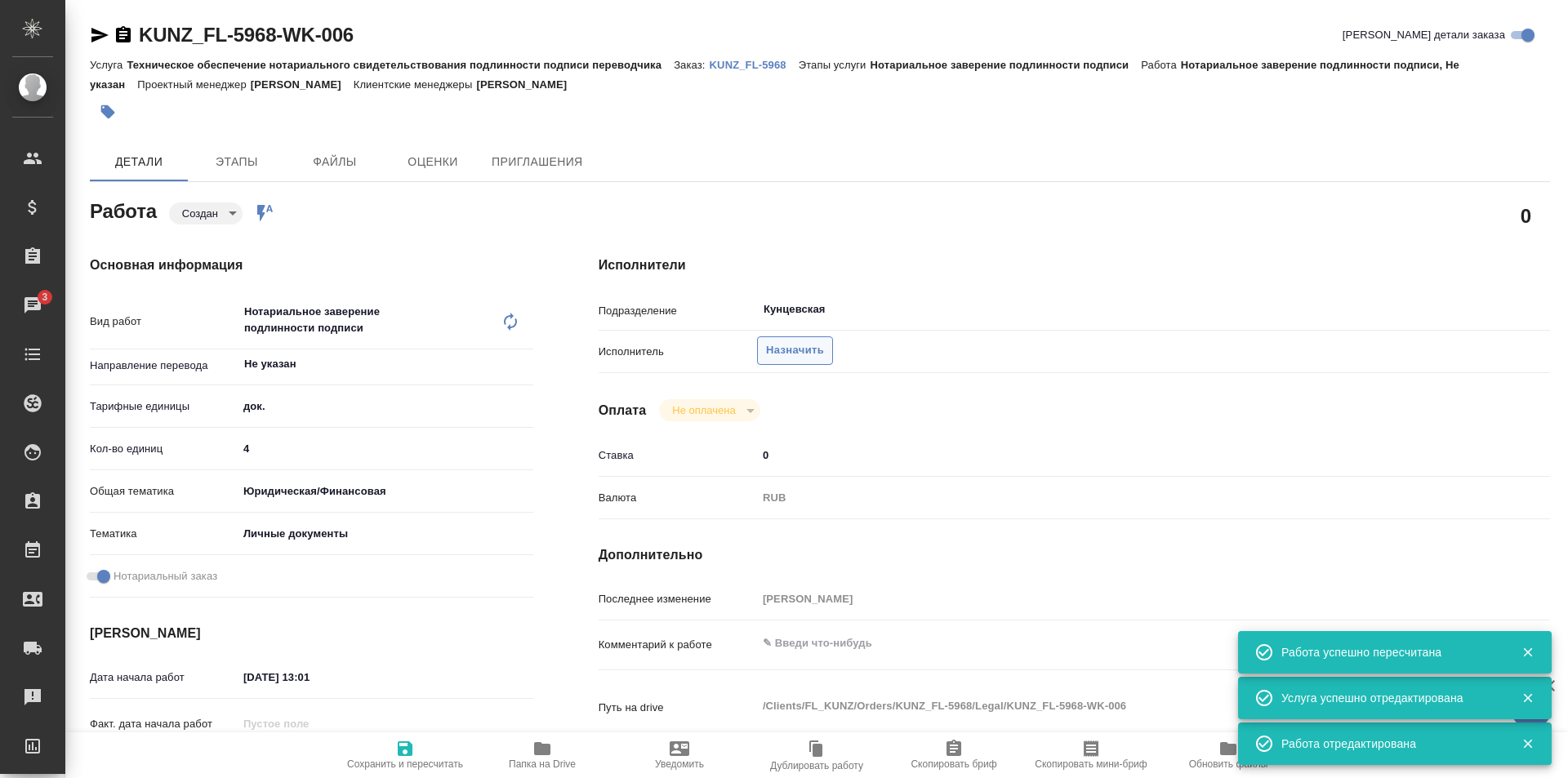
type textarea "x"
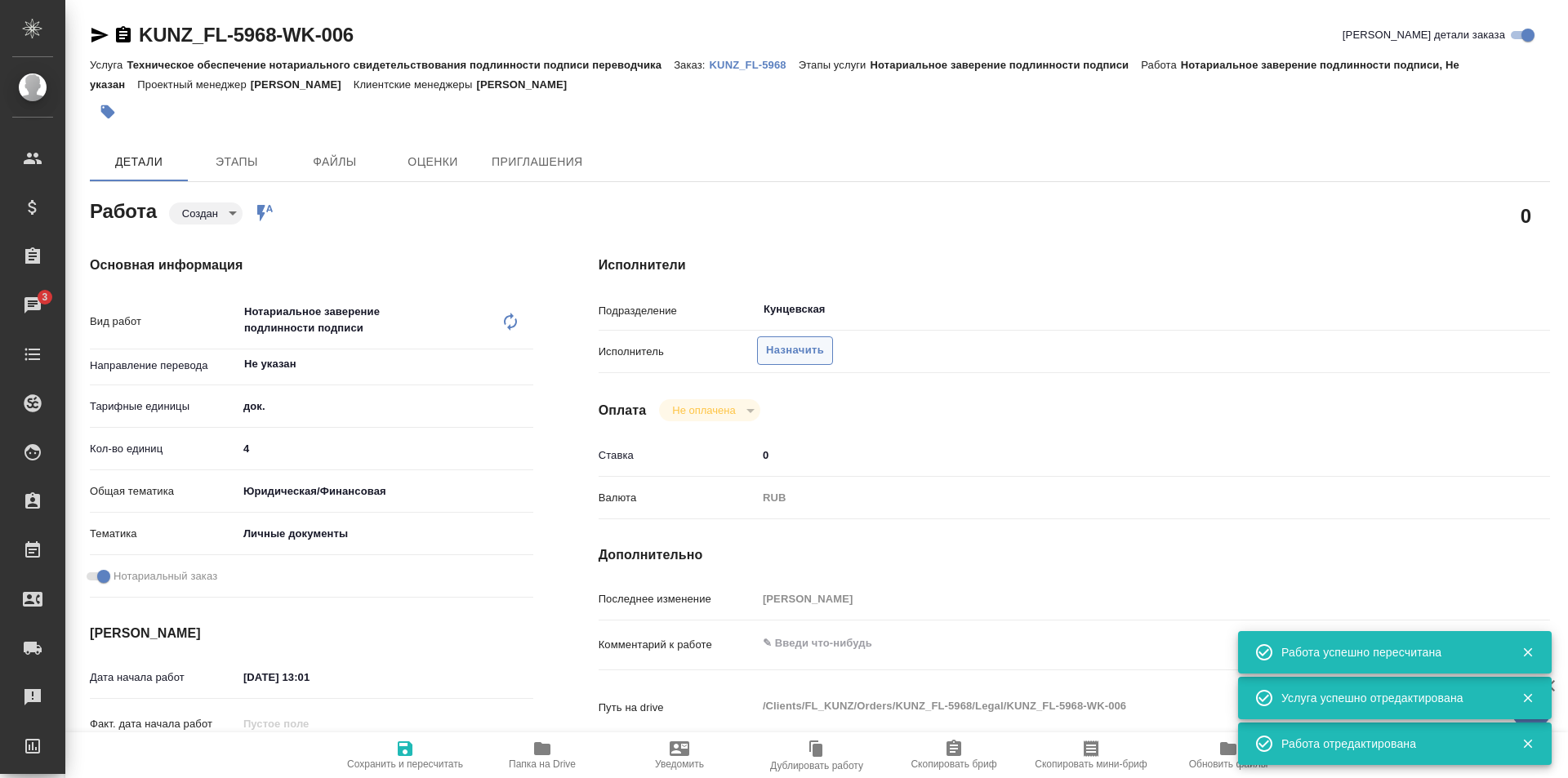
type textarea "x"
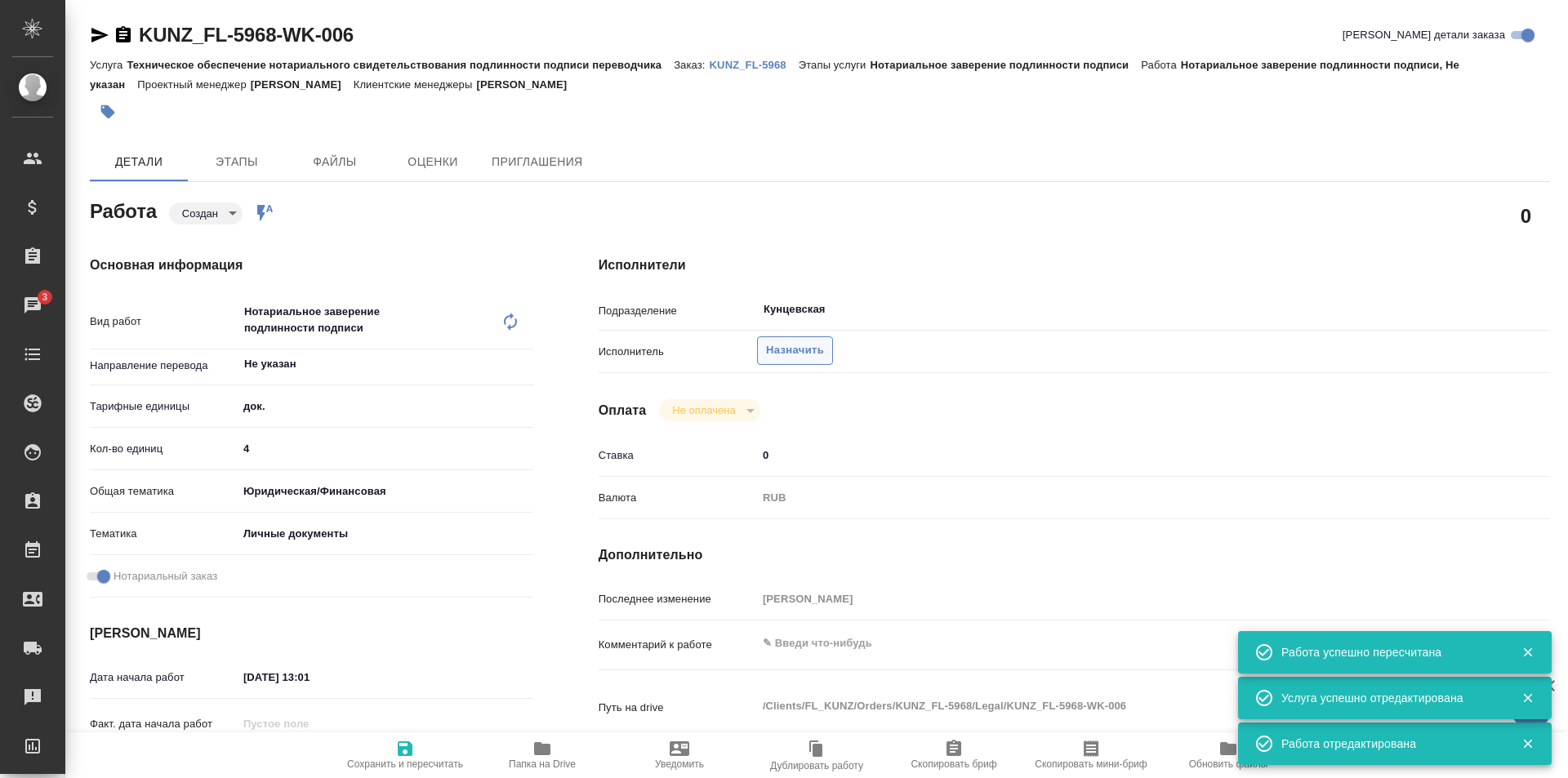
type textarea "x"
click at [793, 347] on span "Назначить" at bounding box center [794, 350] width 58 height 19
type textarea "x"
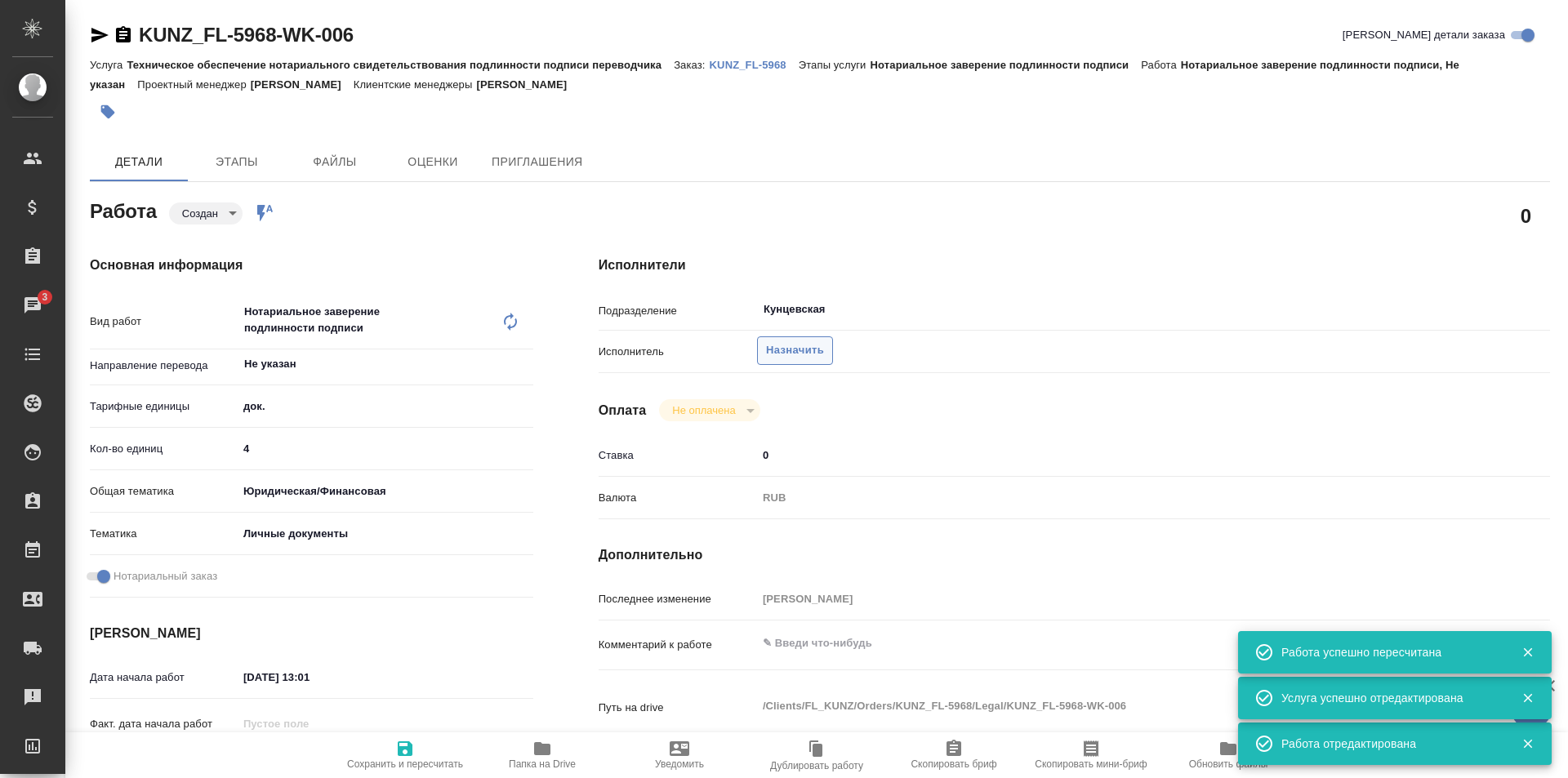
type textarea "x"
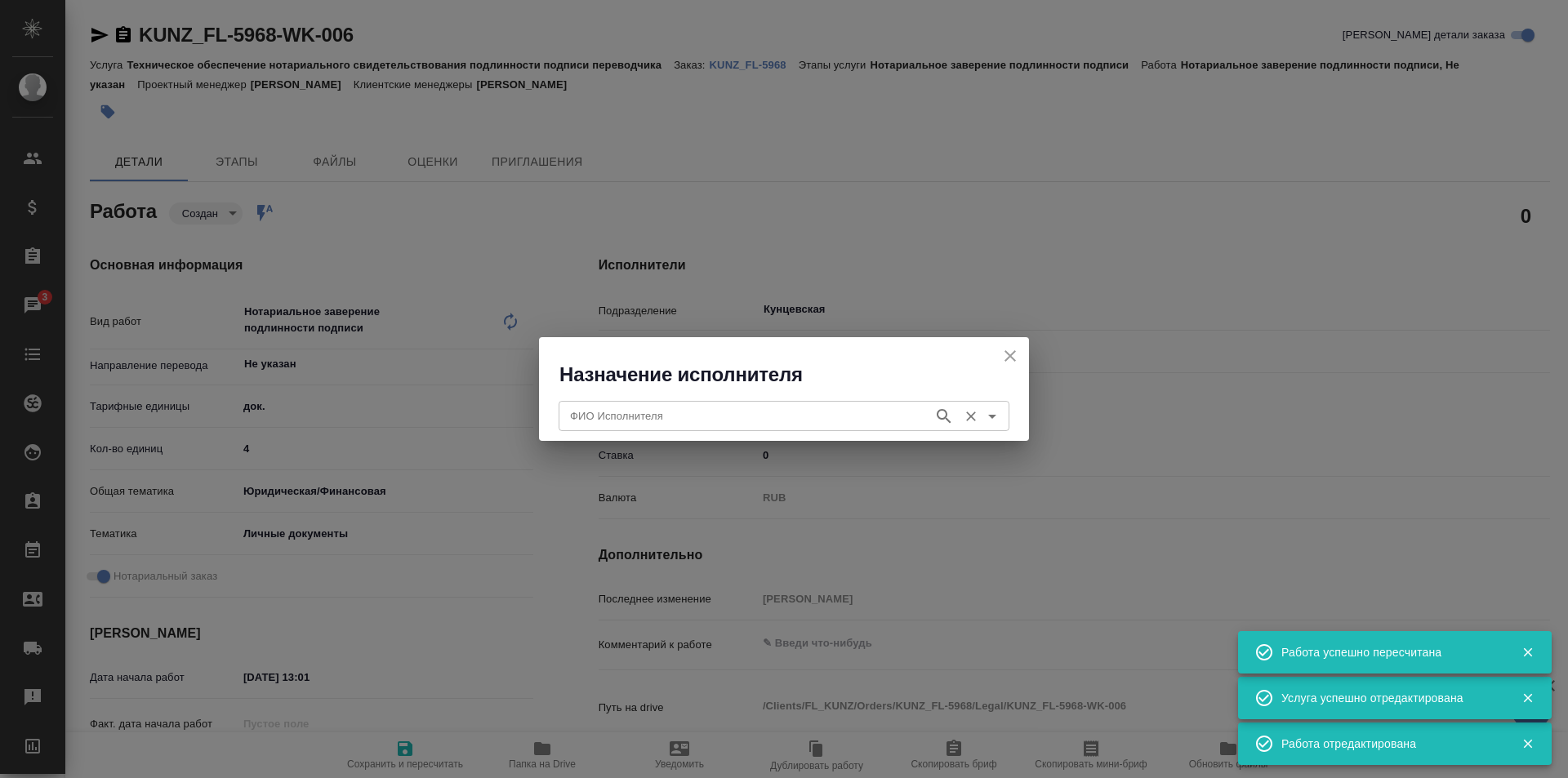
click at [723, 402] on div "ФИО Исполнителя" at bounding box center [784, 415] width 451 height 29
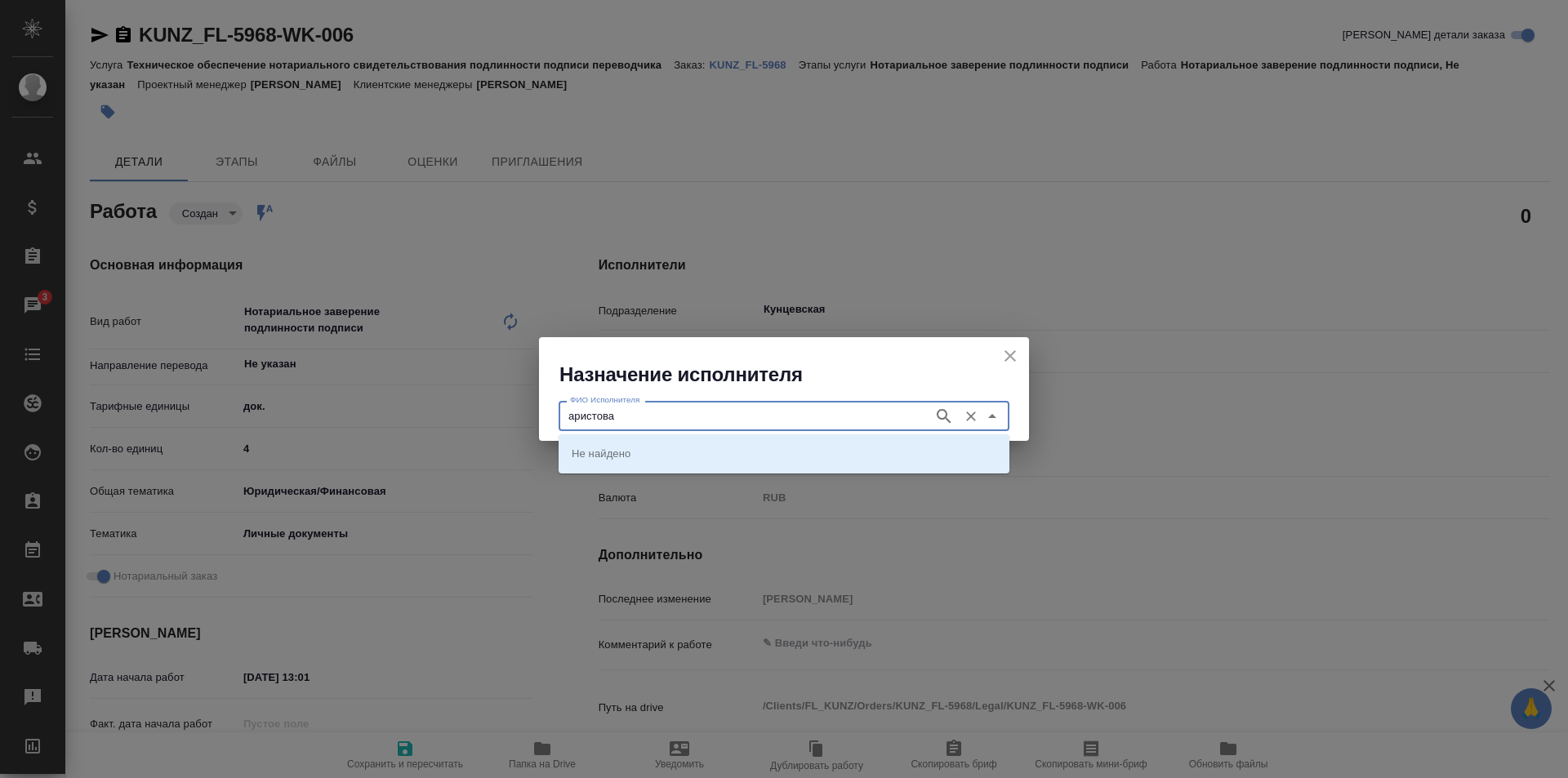
type input "аристова"
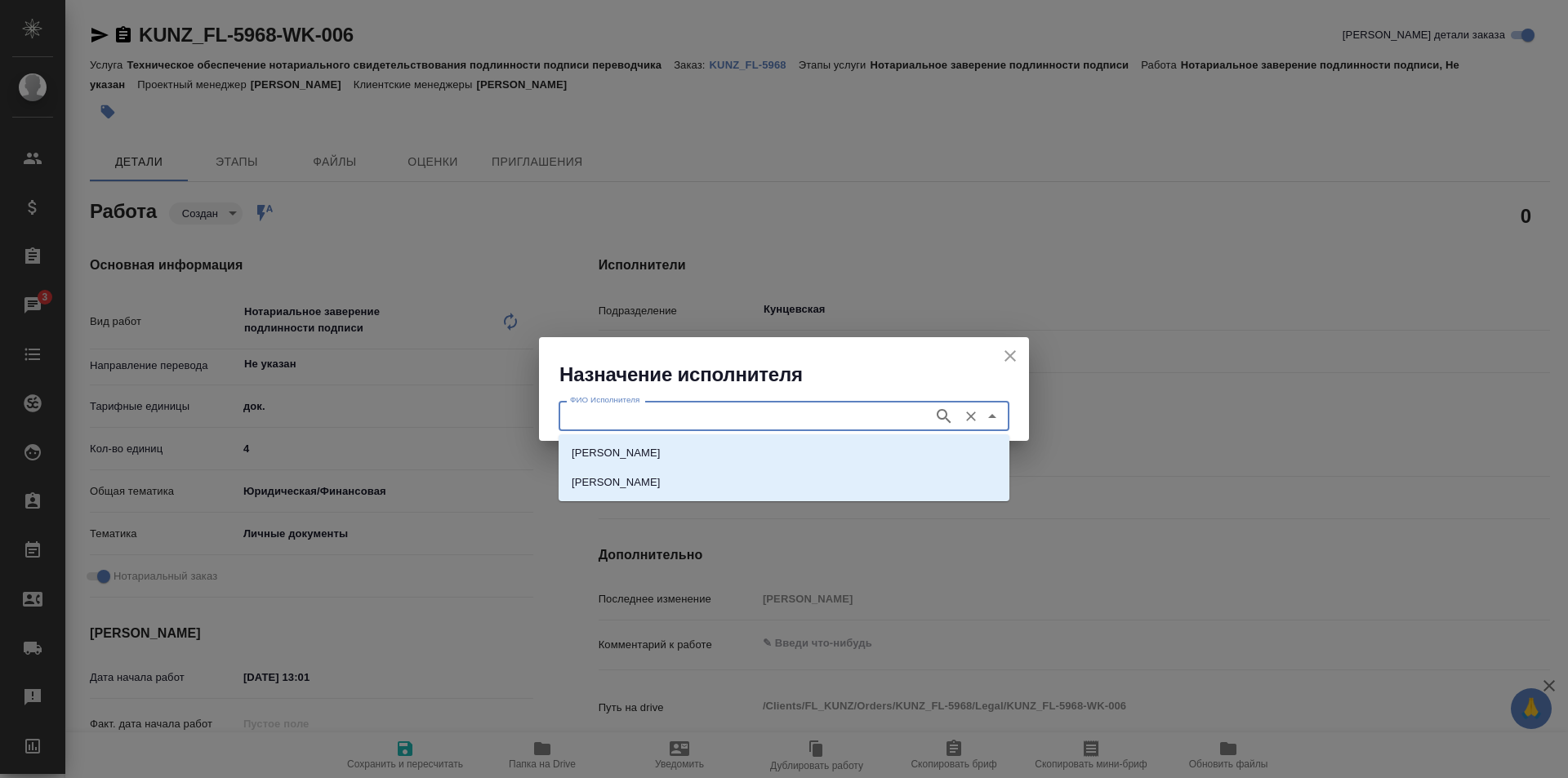
click at [686, 438] on li "[PERSON_NAME]" at bounding box center [784, 452] width 451 height 29
type input "[PERSON_NAME]"
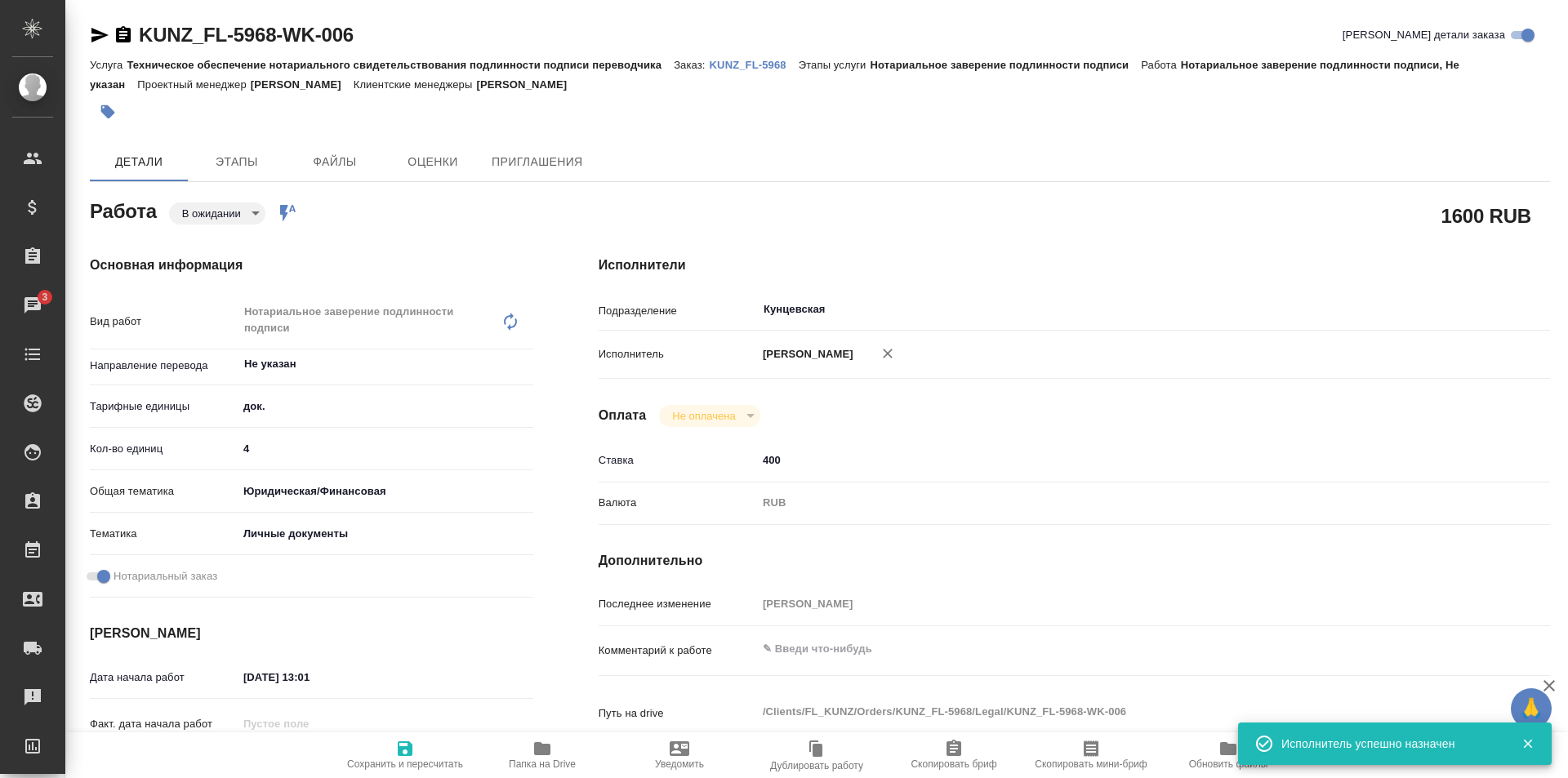
type textarea "x"
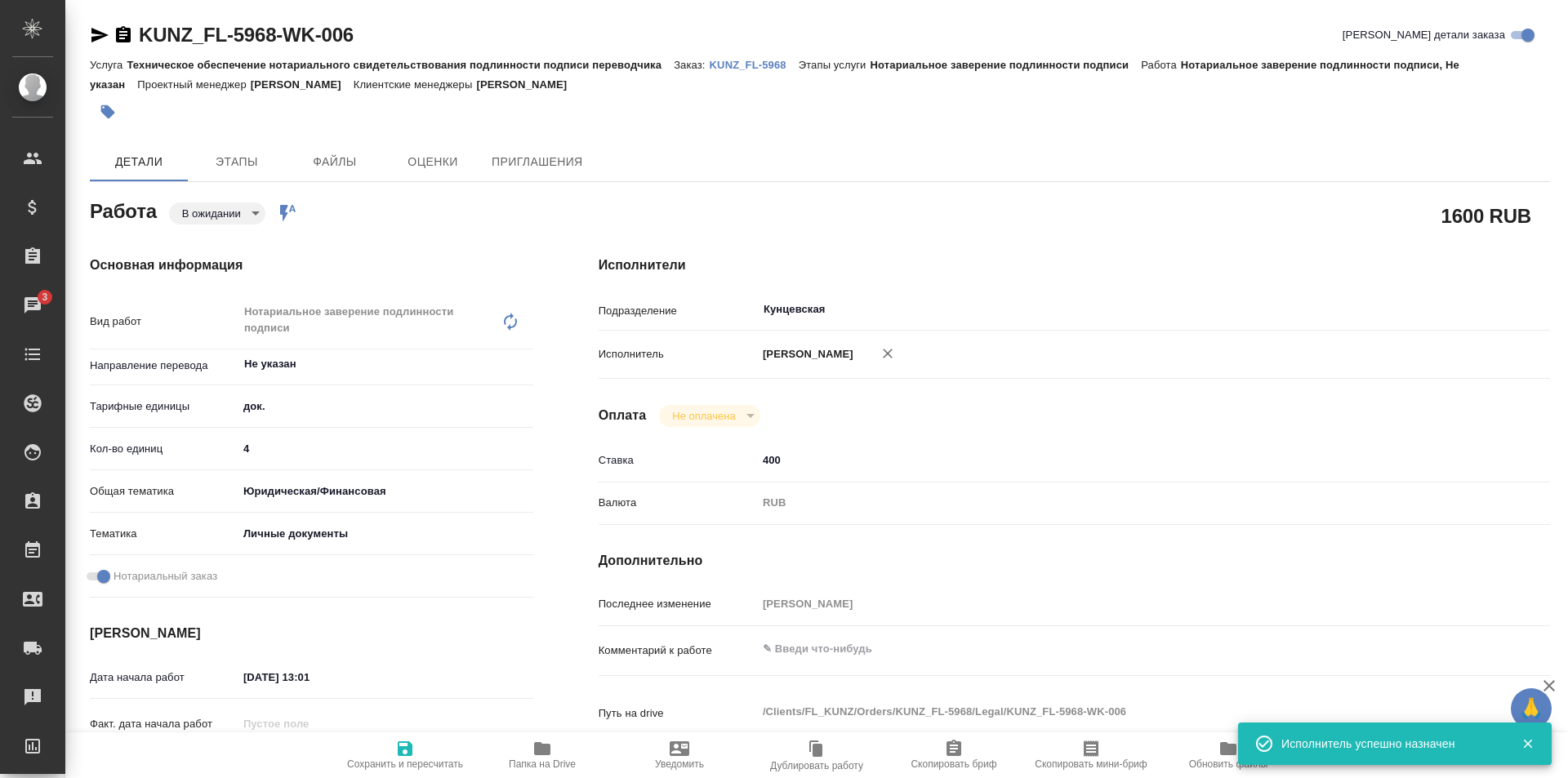
type textarea "x"
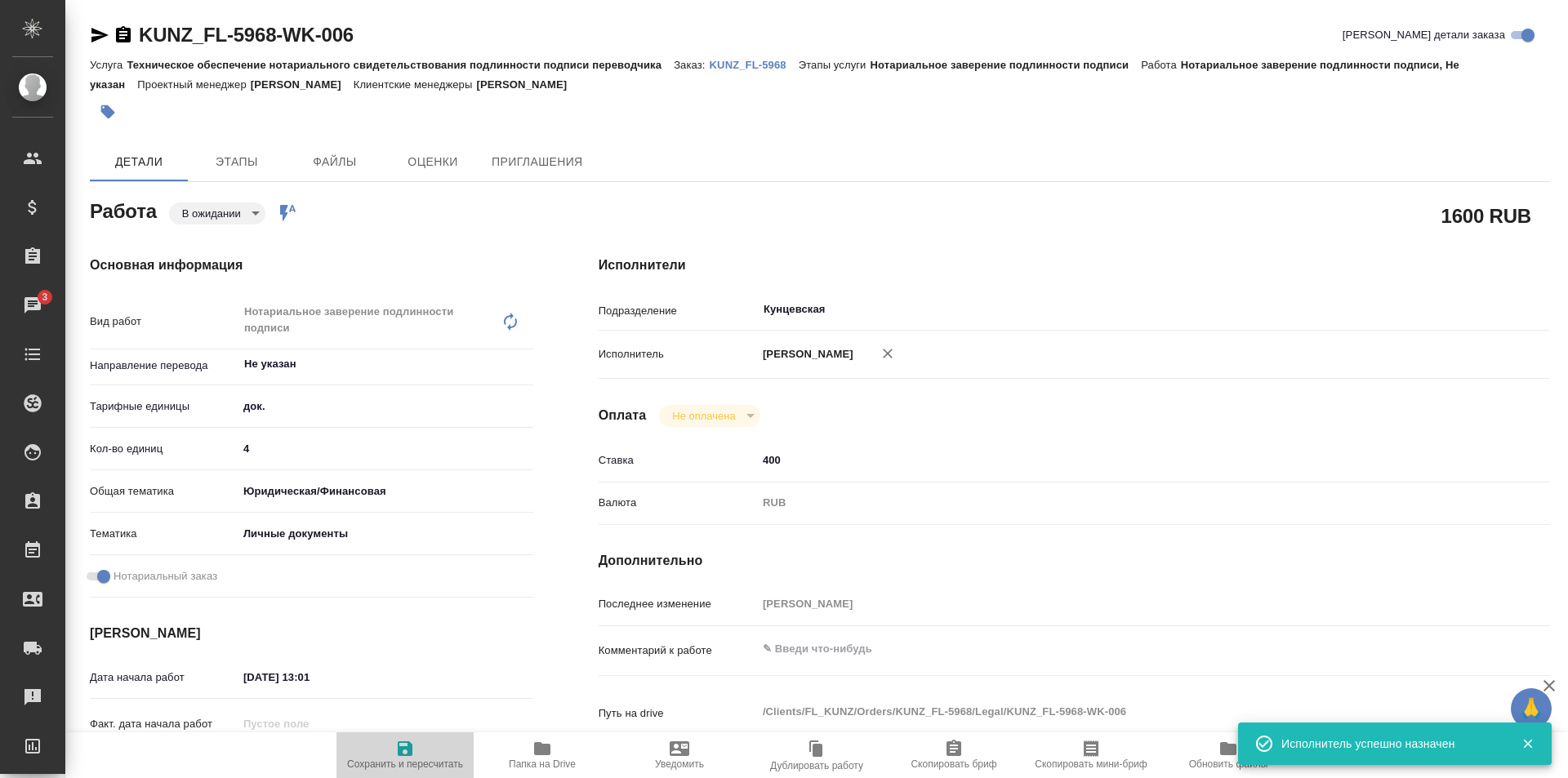
click at [413, 768] on span "Сохранить и пересчитать" at bounding box center [405, 764] width 116 height 11
type textarea "x"
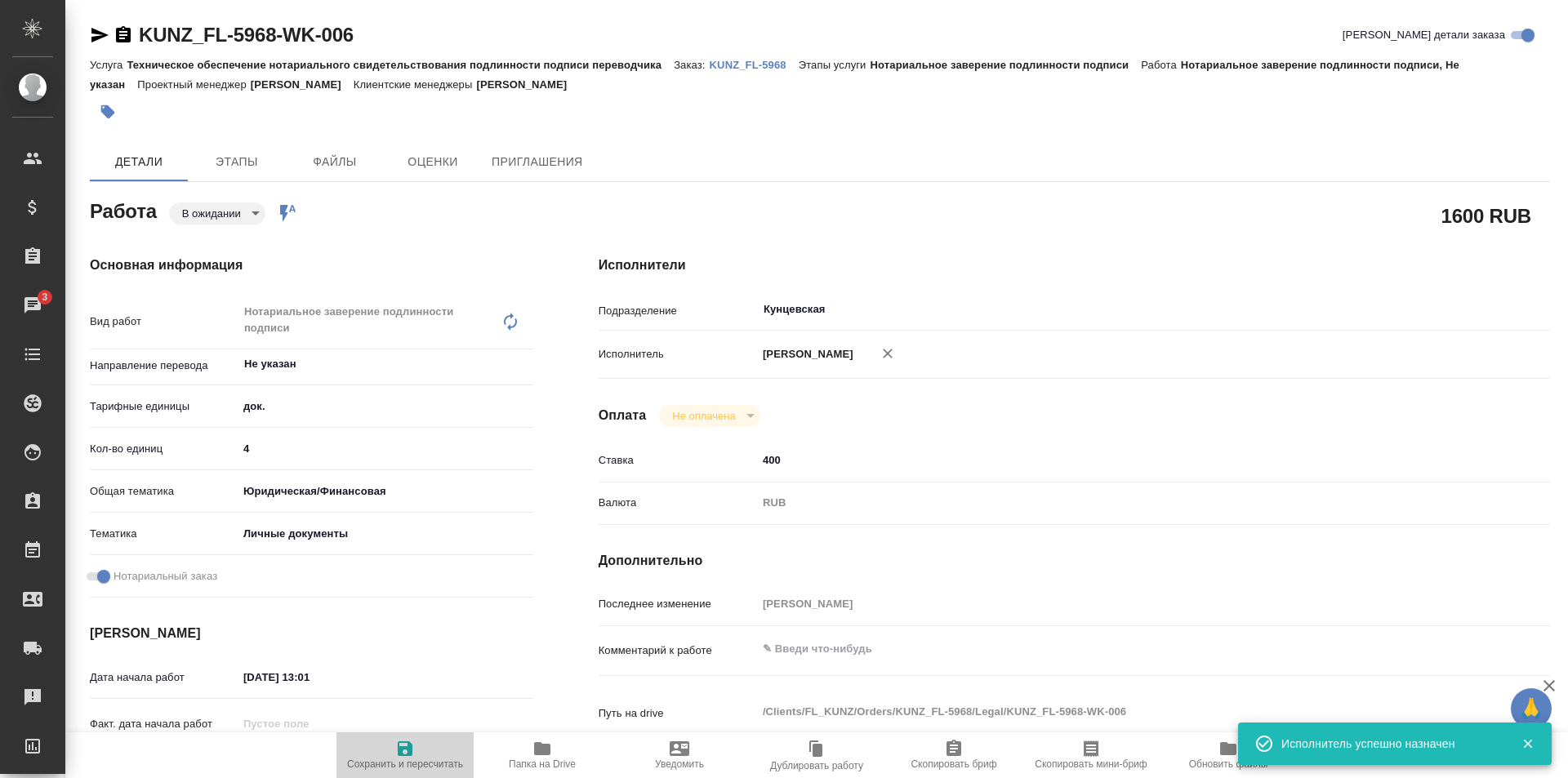
type textarea "x"
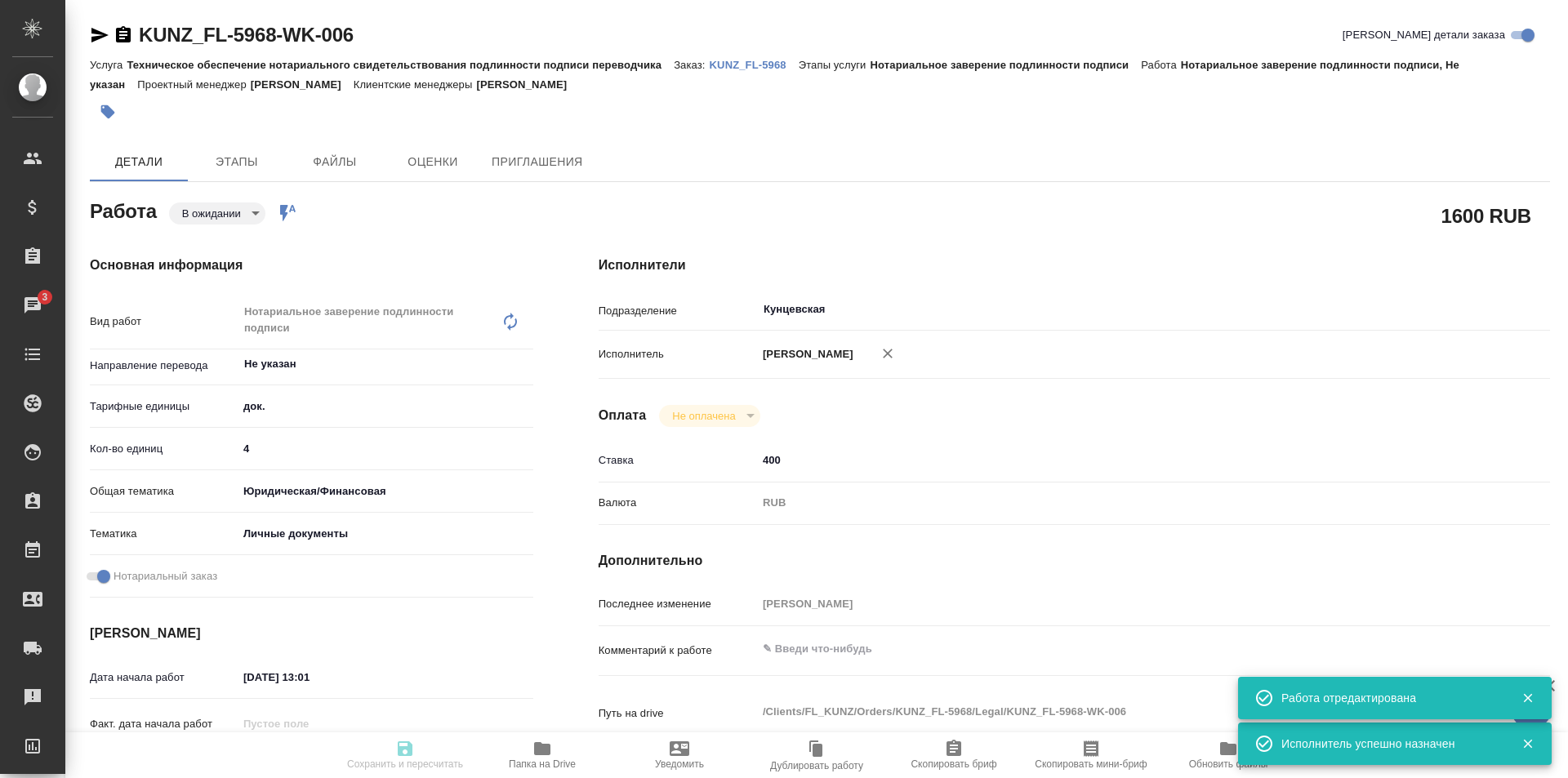
type textarea "x"
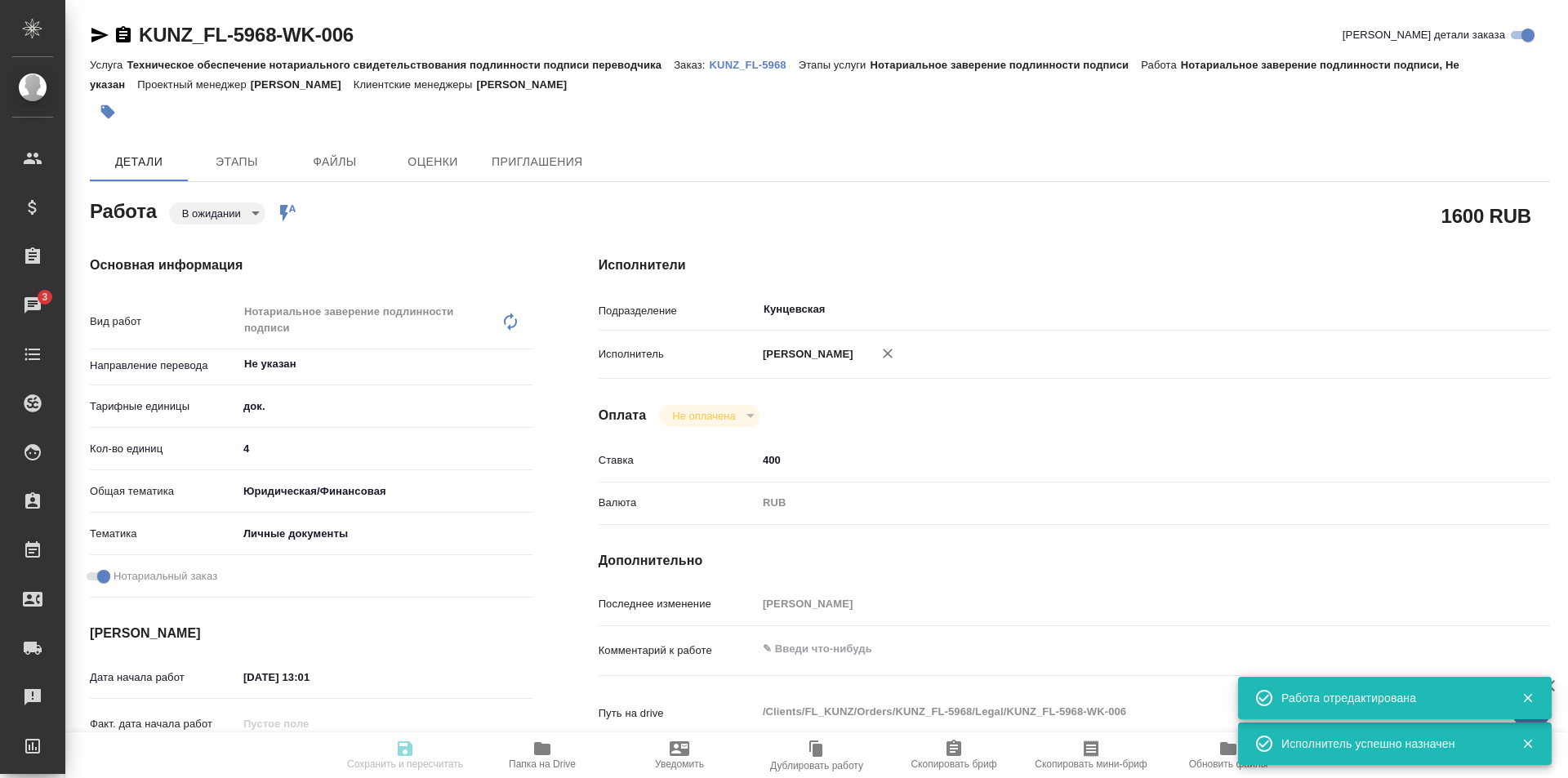
type textarea "x"
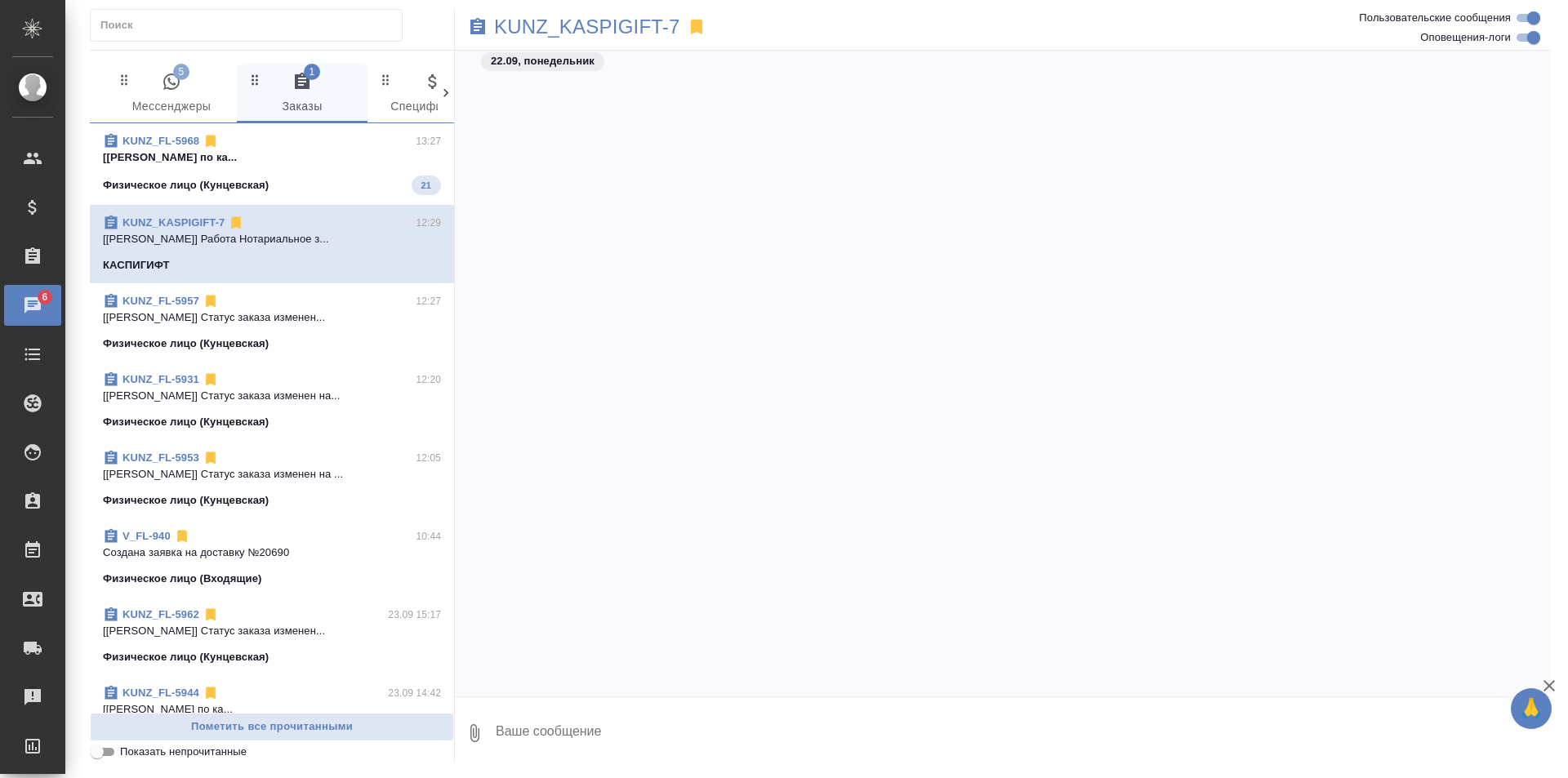
scroll to position [2590, 0]
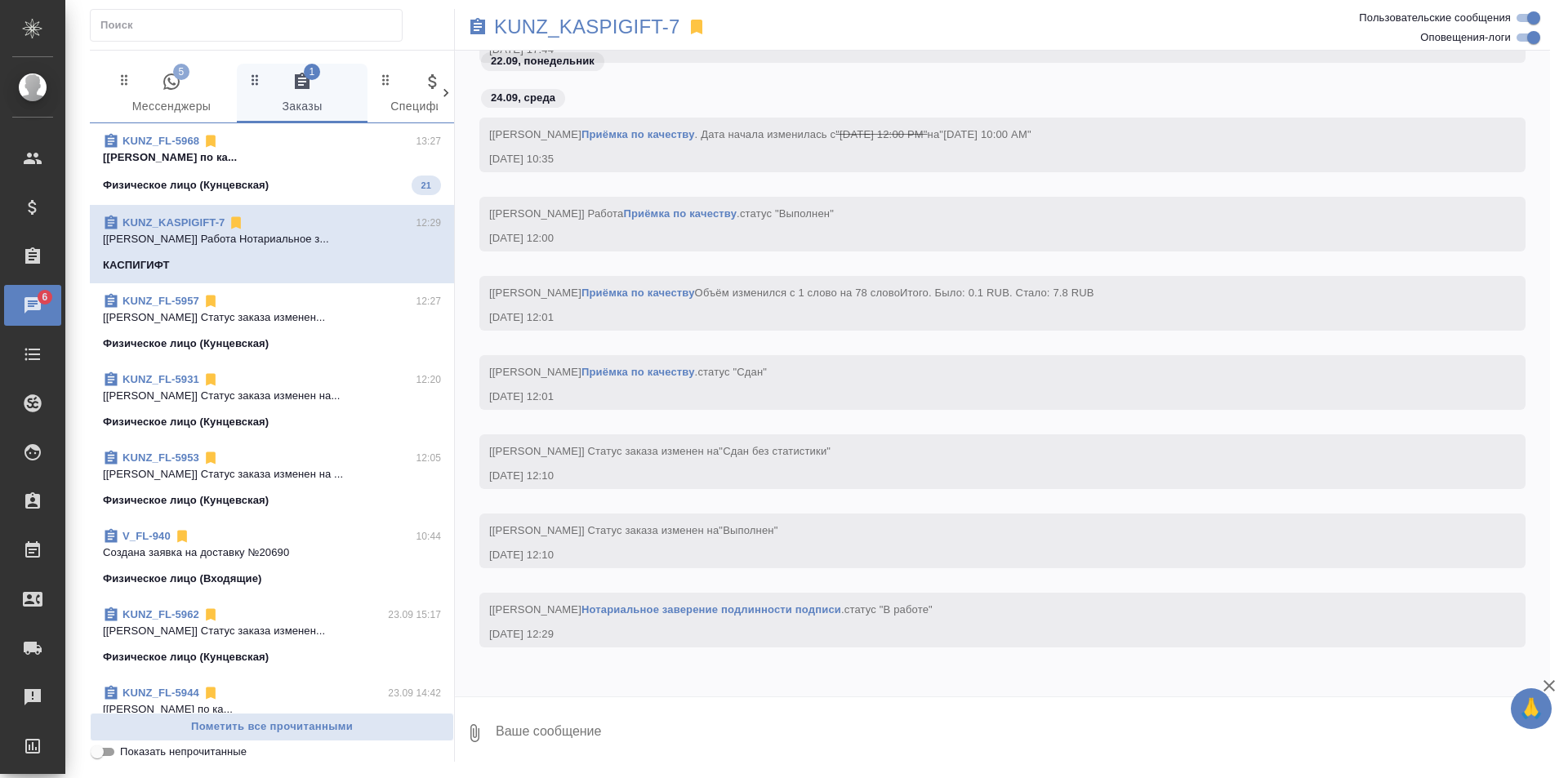
click at [341, 168] on span "KUNZ_FL-5968 13:27 [[PERSON_NAME] по ка... Физическое лицо (Кунцевская) 21" at bounding box center [272, 165] width 338 height 62
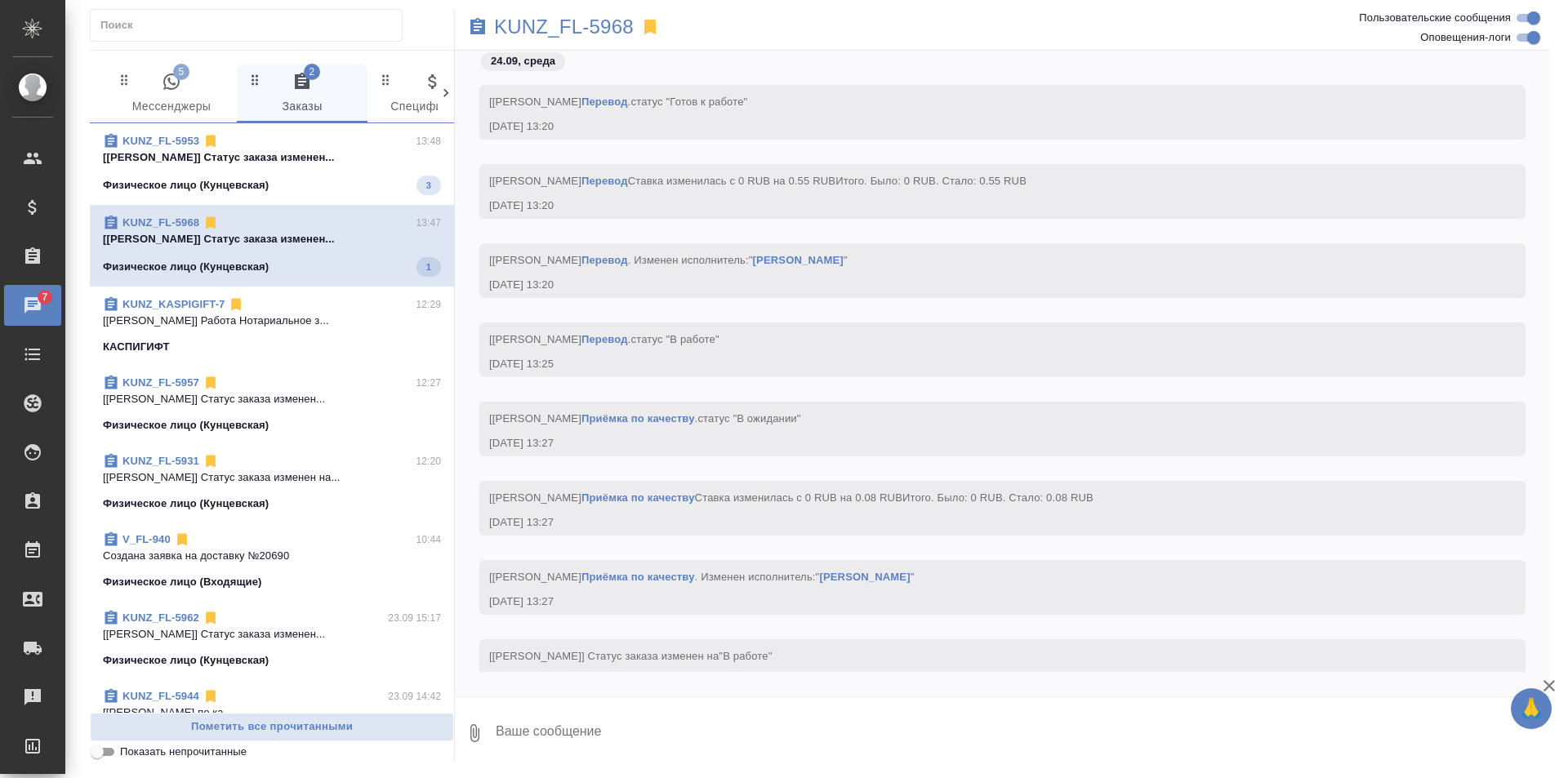
scroll to position [1738, 0]
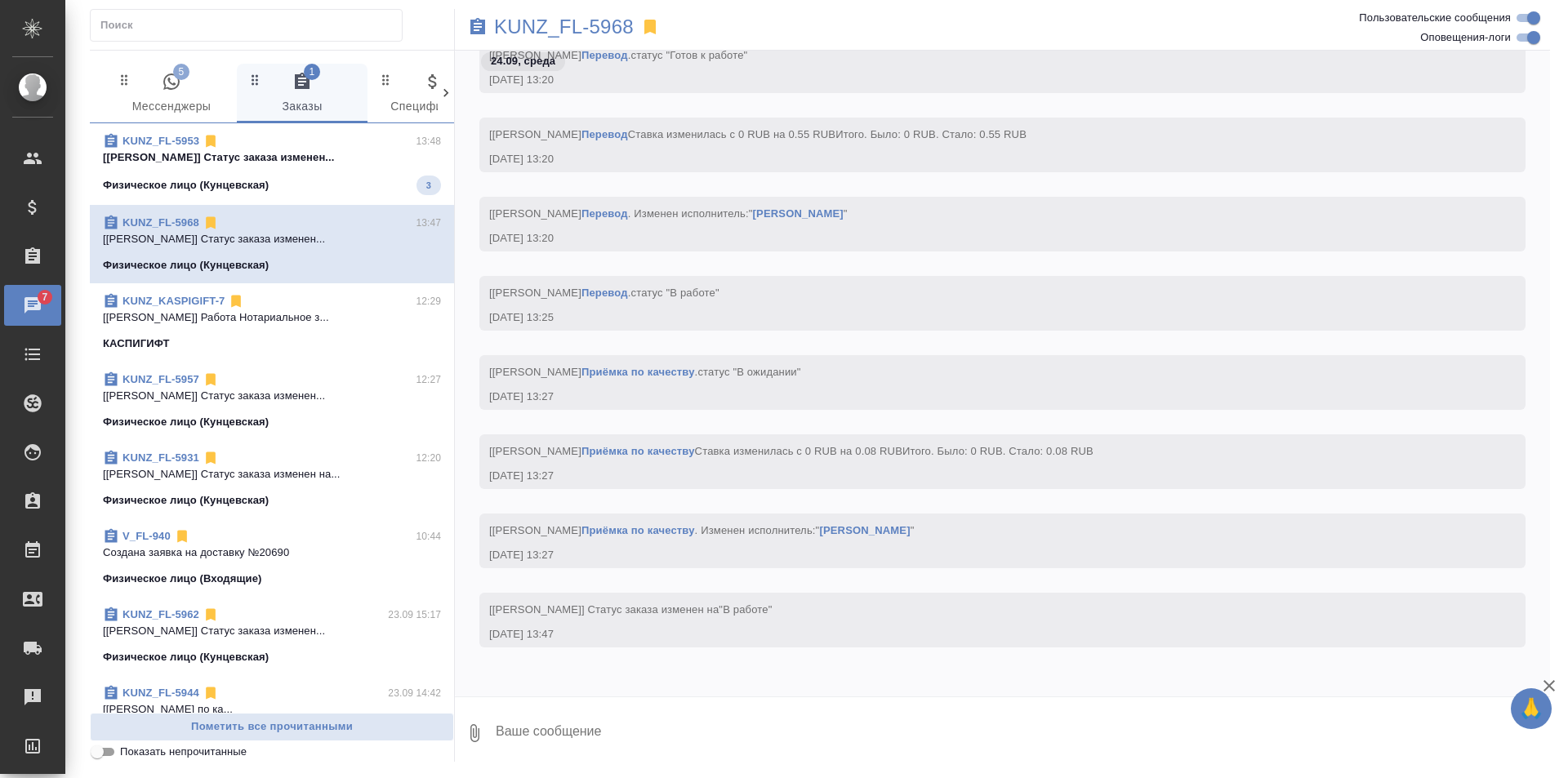
click at [375, 167] on span "KUNZ_FL-5953 13:48 [[PERSON_NAME]] Статус заказа изменен... Физическое лицо (Ку…" at bounding box center [272, 165] width 338 height 62
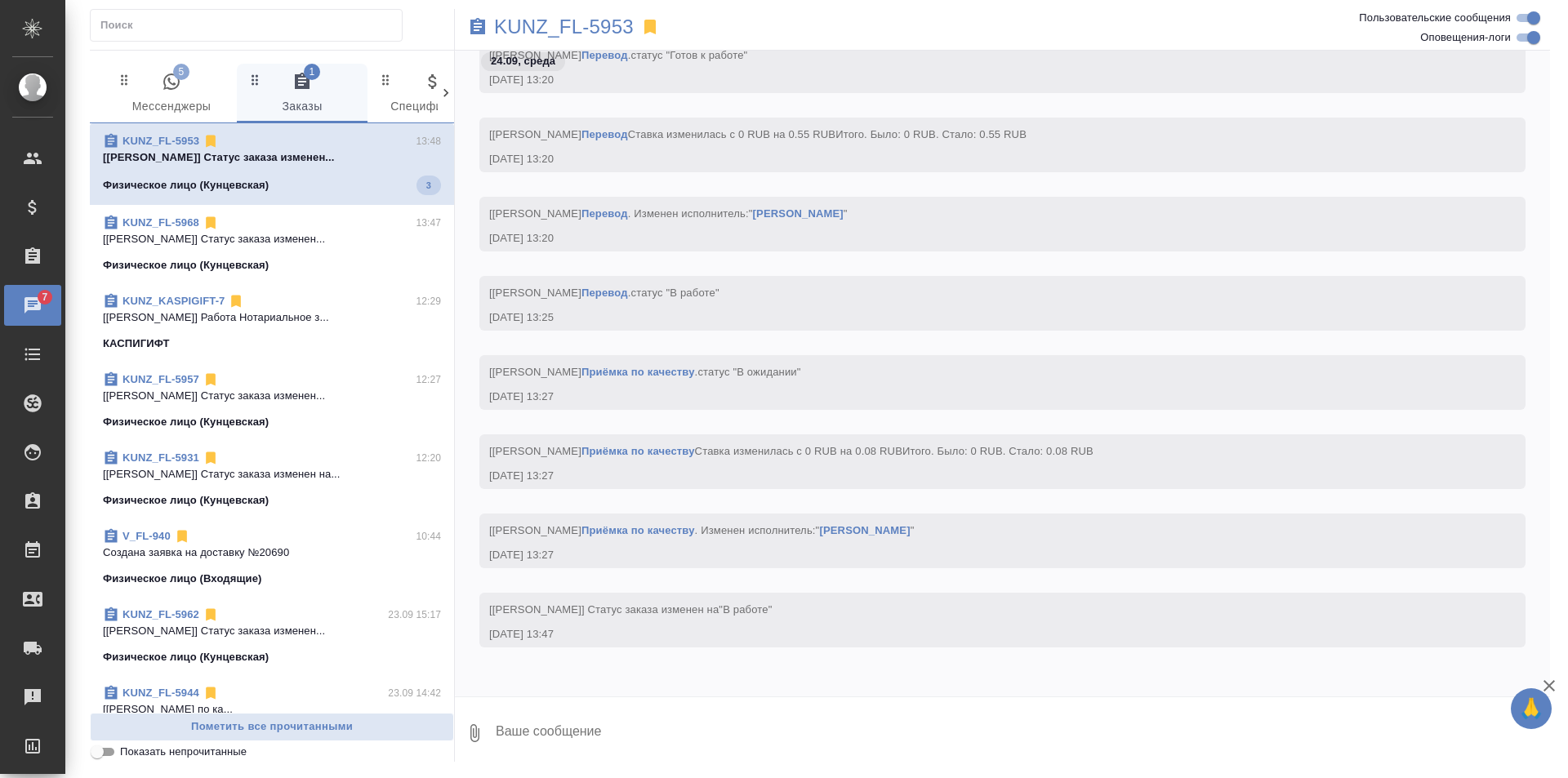
scroll to position [4777, 0]
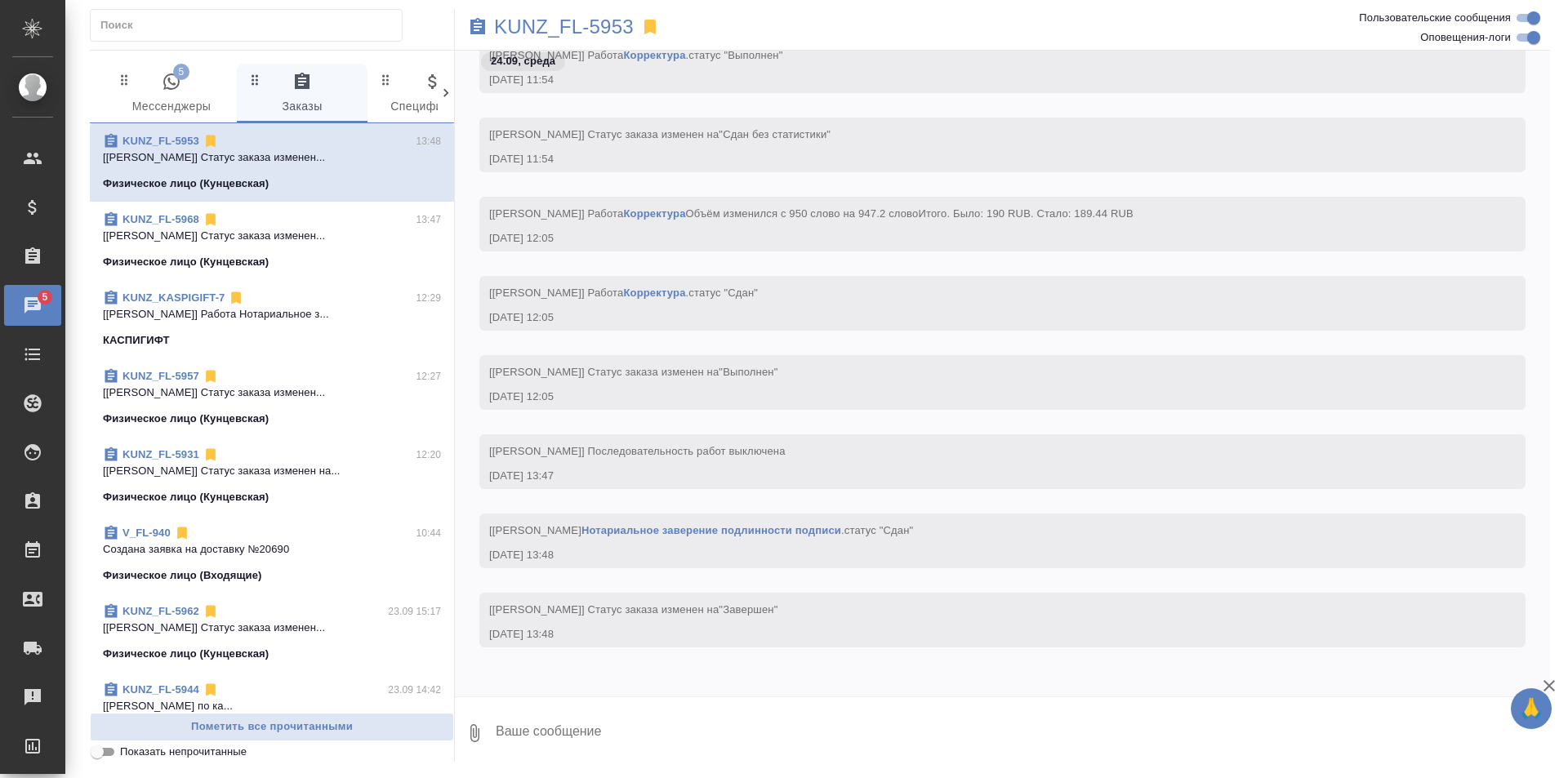
click at [170, 86] on icon "button" at bounding box center [171, 81] width 20 height 20
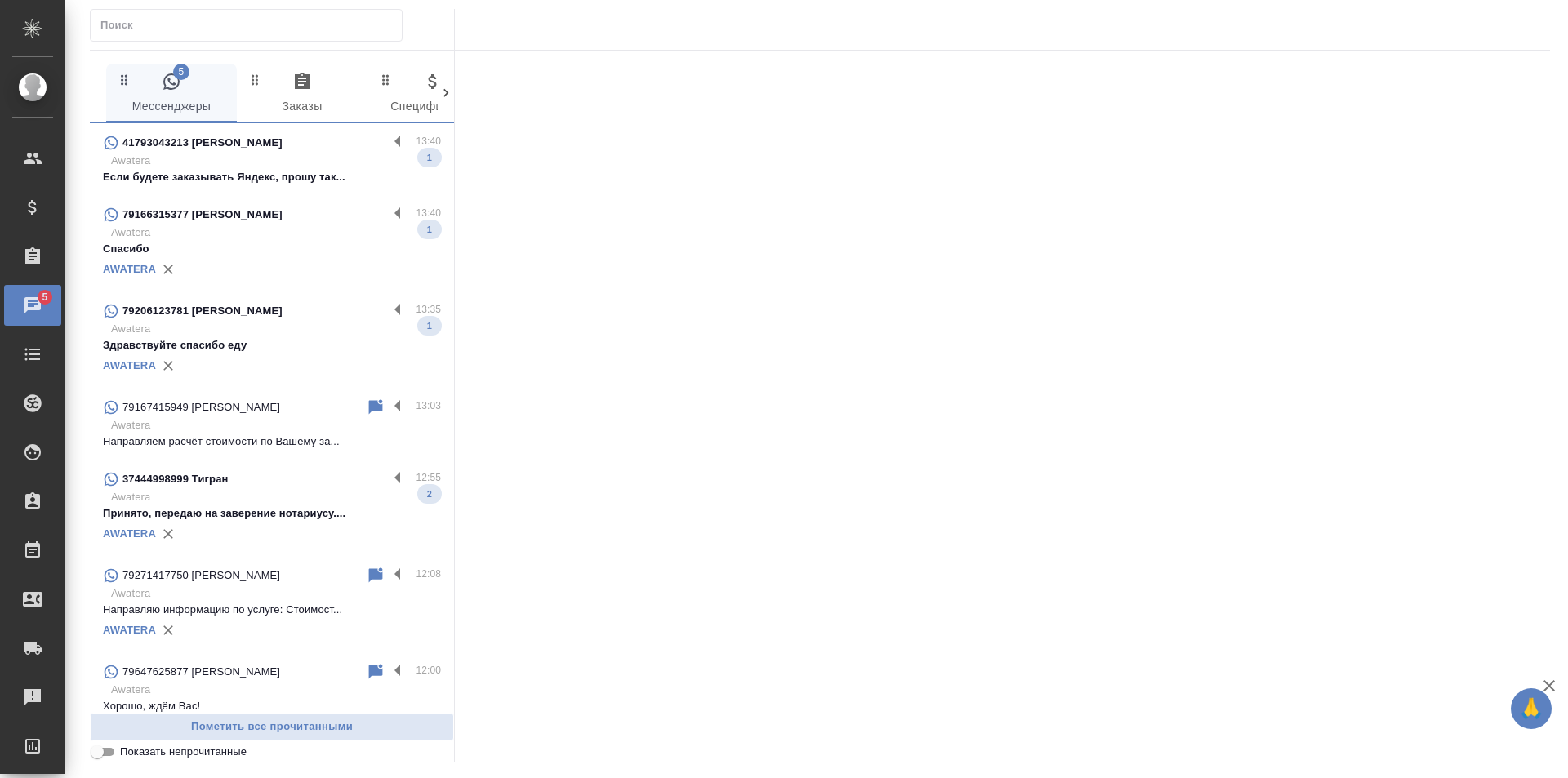
click at [372, 134] on div "41793043213 [PERSON_NAME]" at bounding box center [245, 143] width 285 height 20
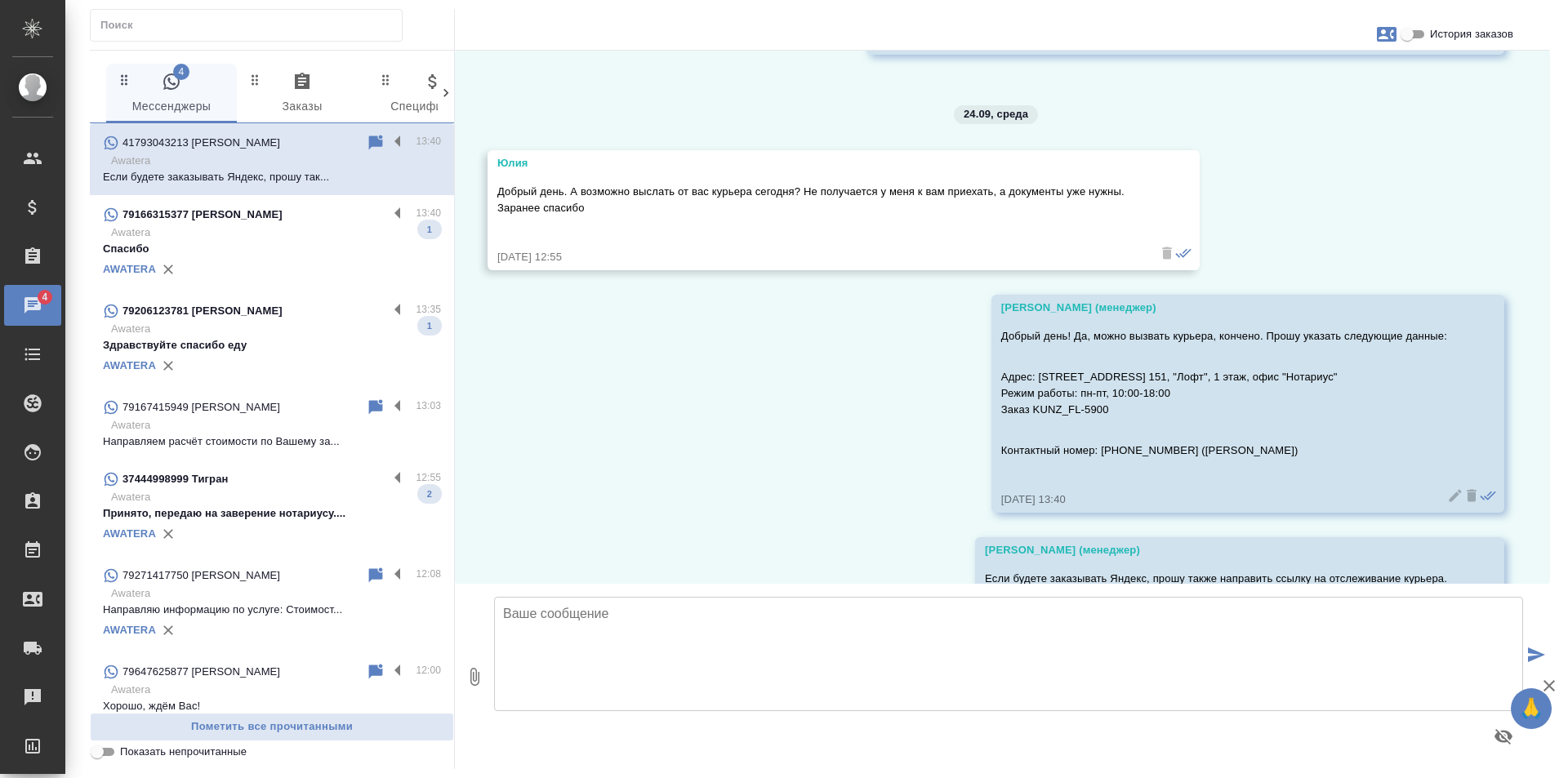
scroll to position [15295, 0]
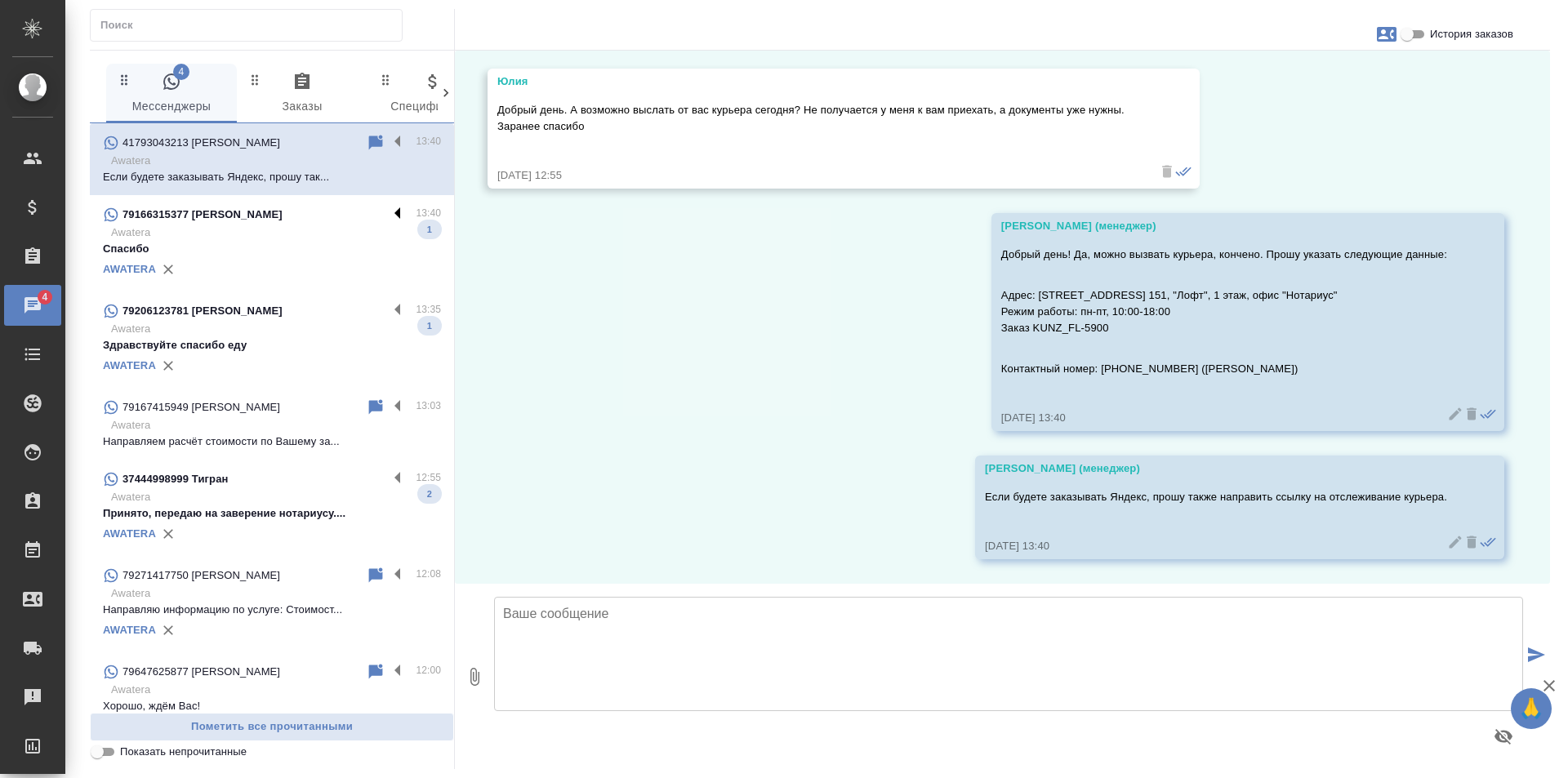
click at [388, 212] on label at bounding box center [401, 214] width 27 height 19
click at [0, 0] on input "checkbox" at bounding box center [0, 0] width 0 height 0
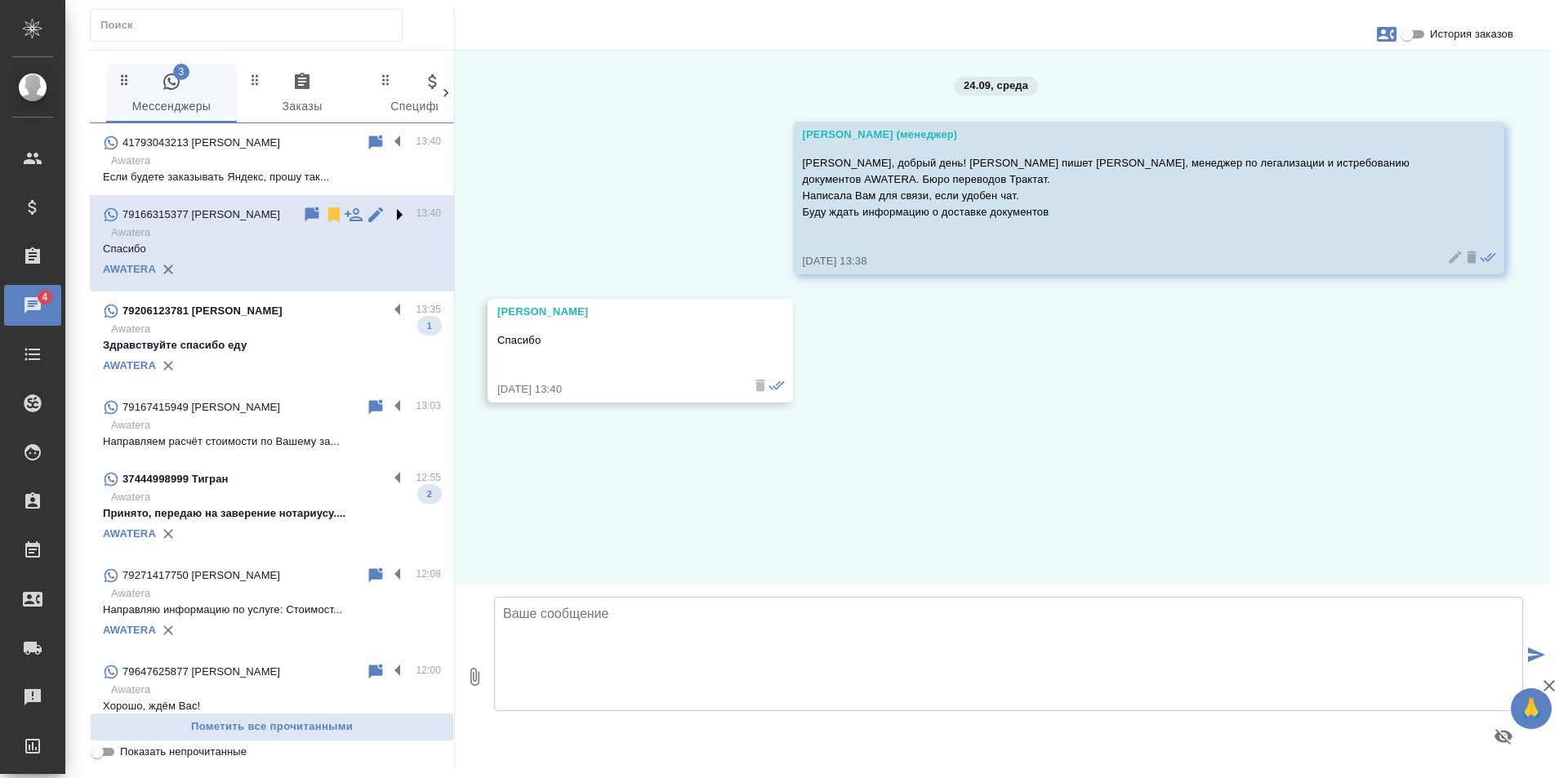
scroll to position [0, 0]
click at [329, 217] on icon at bounding box center [334, 215] width 11 height 15
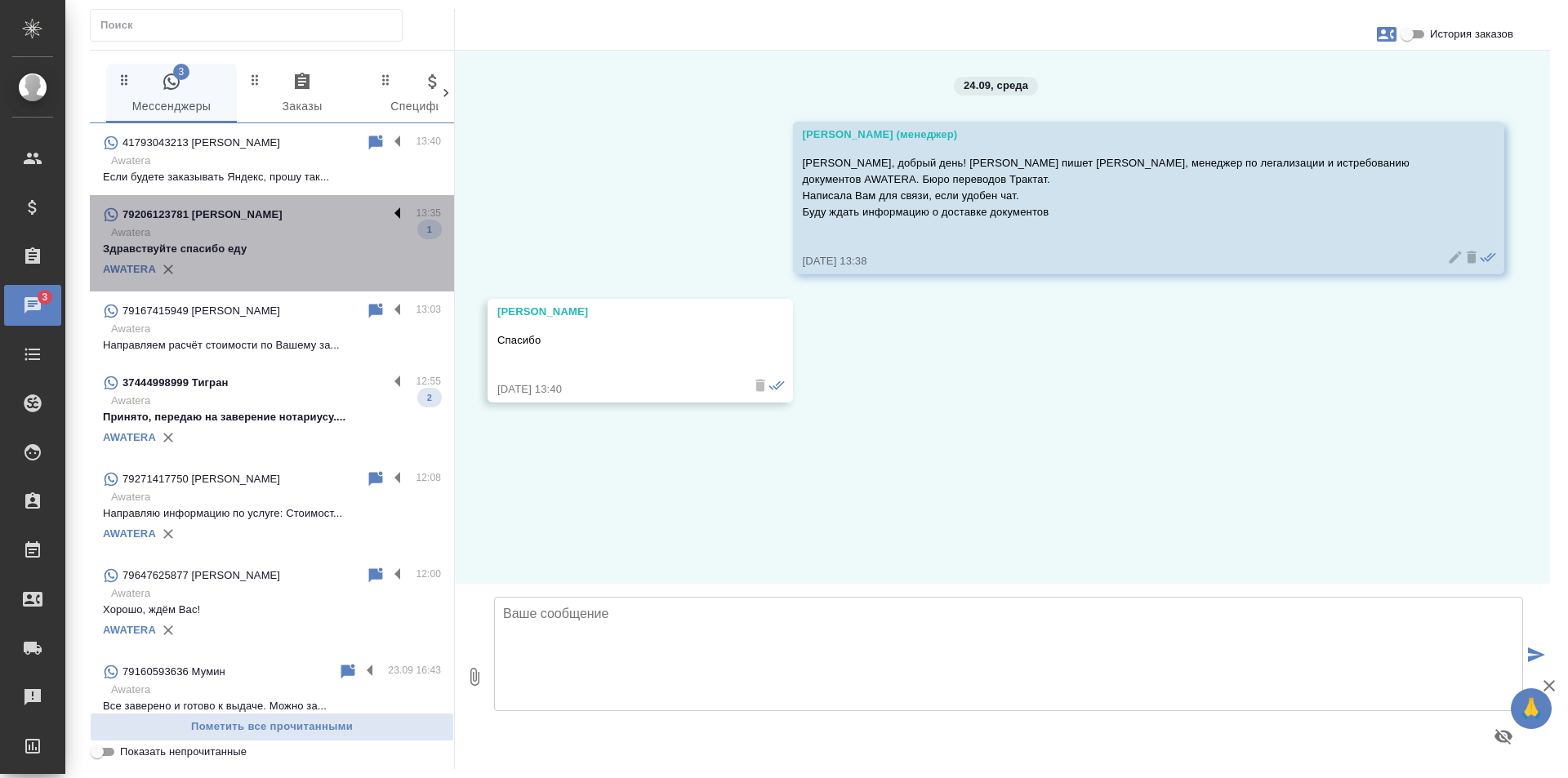
click at [388, 207] on label at bounding box center [401, 214] width 27 height 19
click at [0, 0] on input "checkbox" at bounding box center [0, 0] width 0 height 0
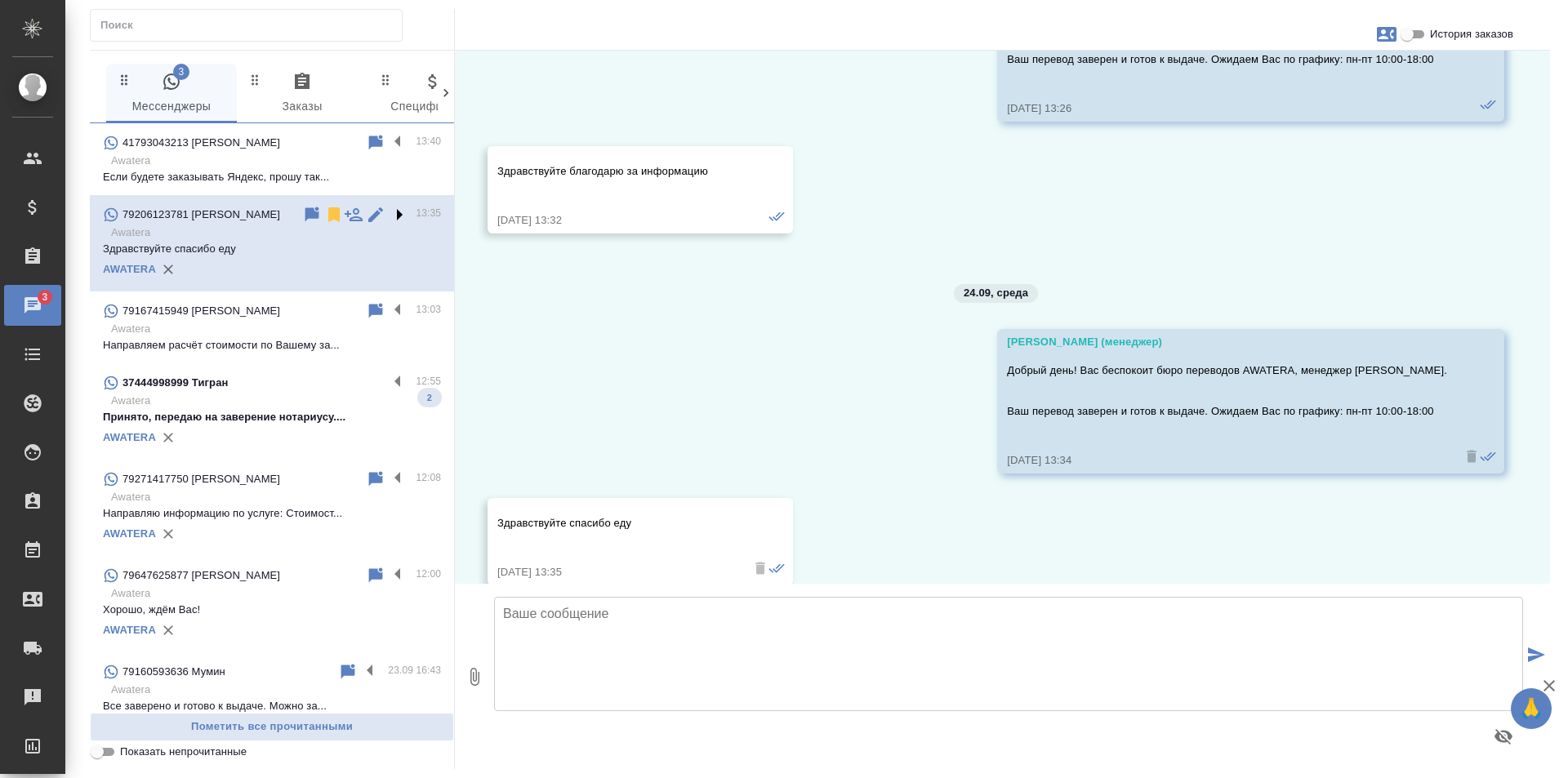
scroll to position [170, 0]
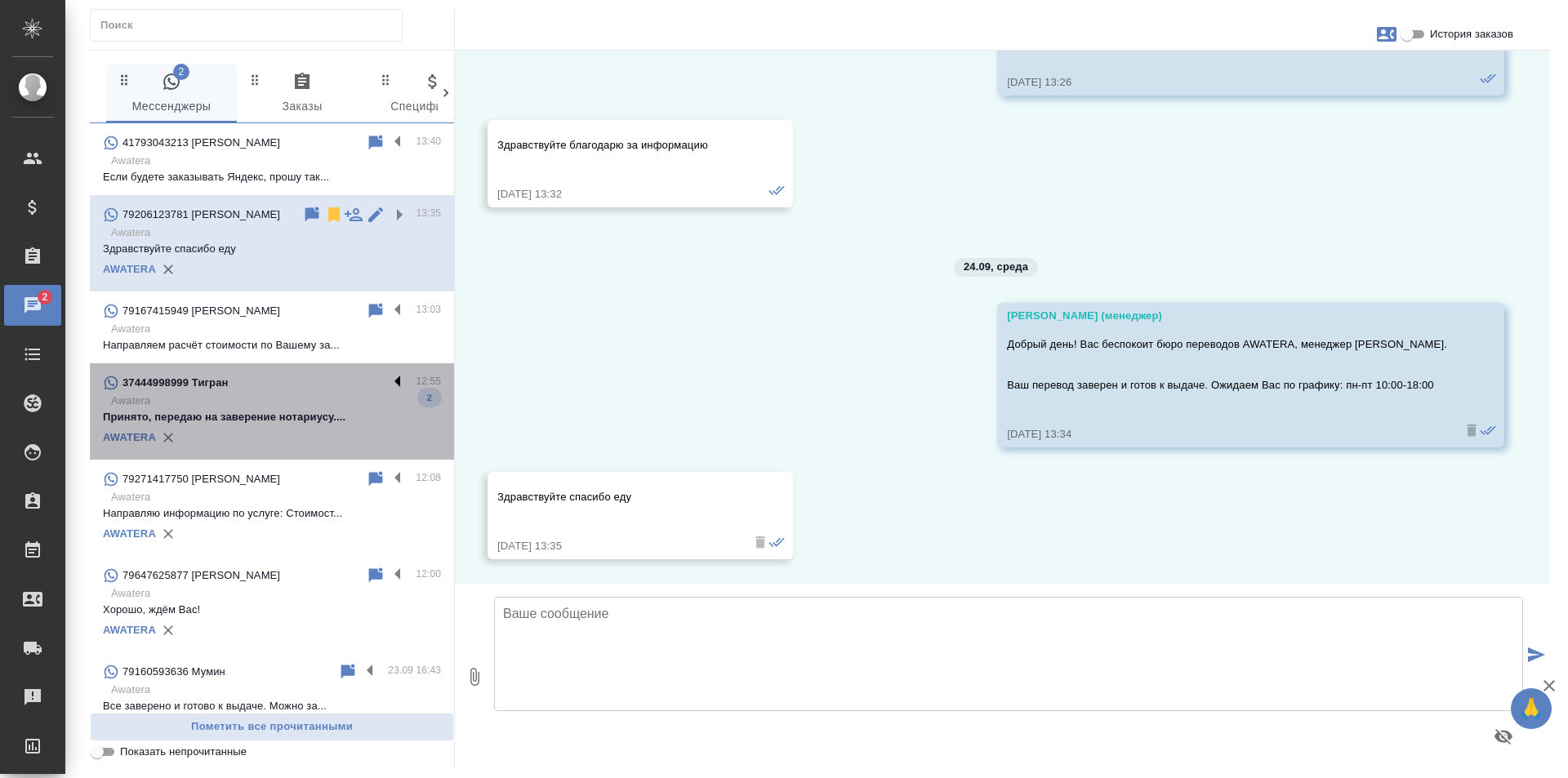
click at [388, 374] on label at bounding box center [401, 382] width 27 height 19
click at [0, 0] on input "checkbox" at bounding box center [0, 0] width 0 height 0
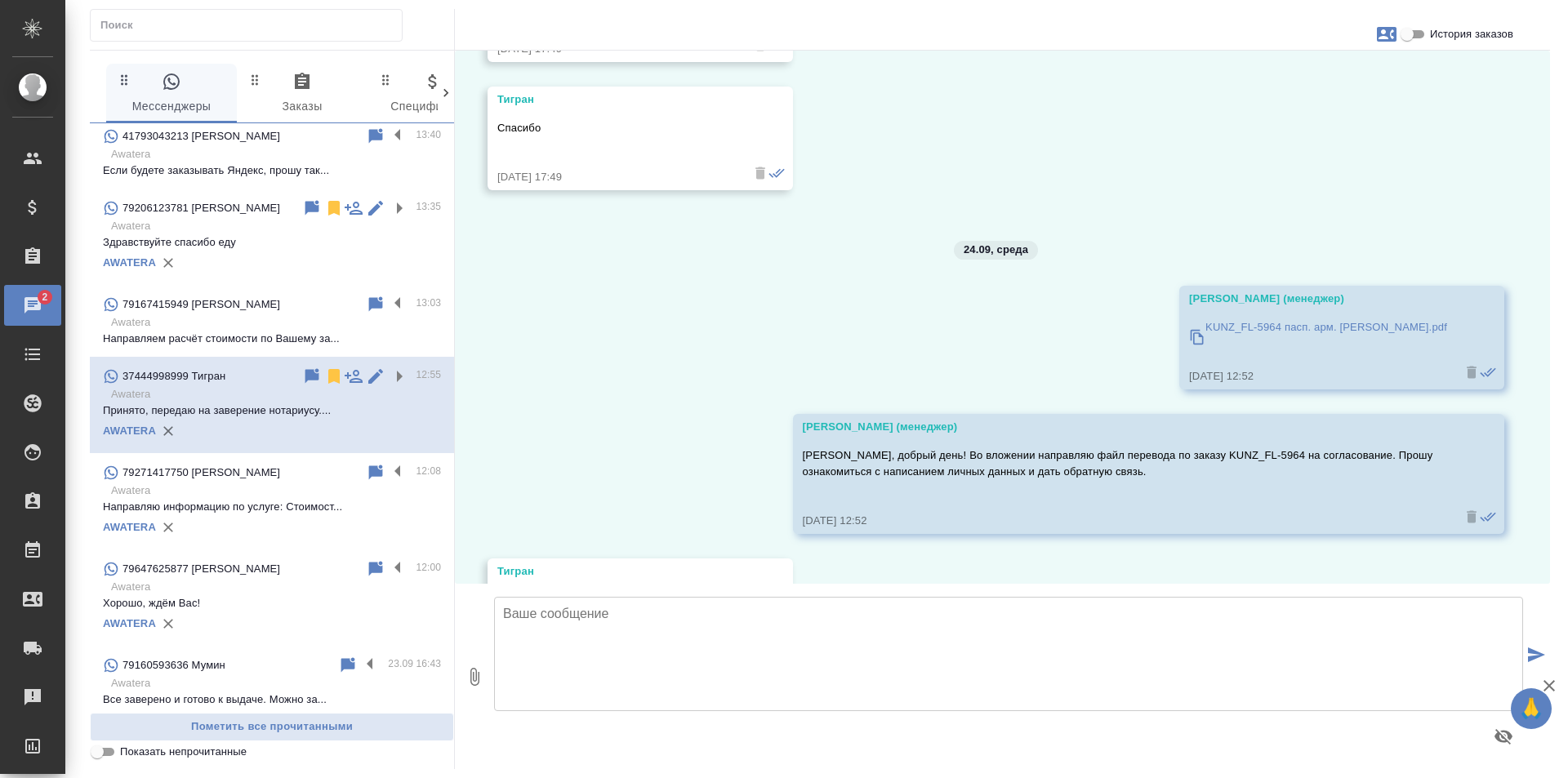
scroll to position [0, 0]
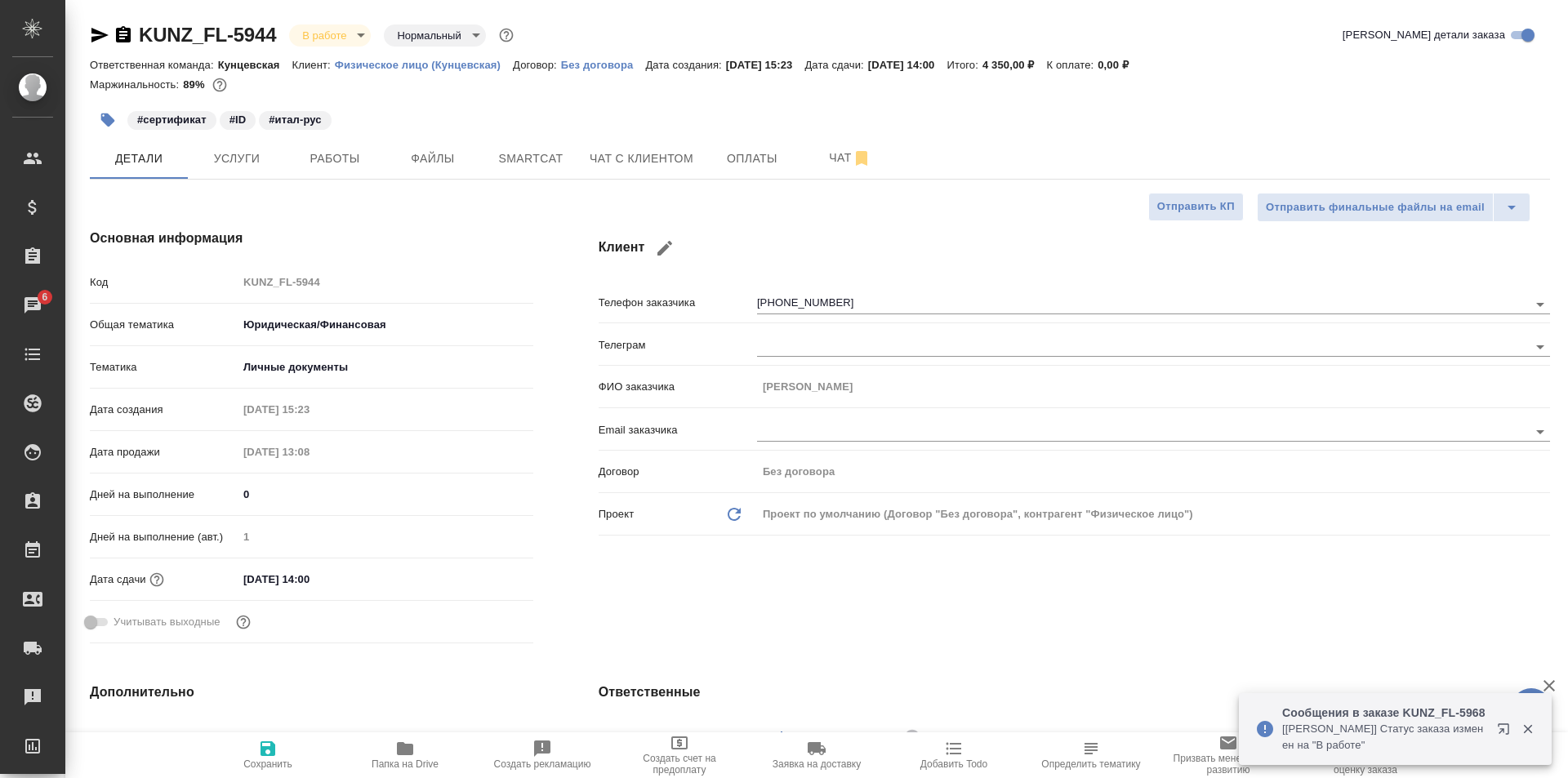
select select "RU"
click at [353, 160] on span "Работы" at bounding box center [334, 159] width 79 height 21
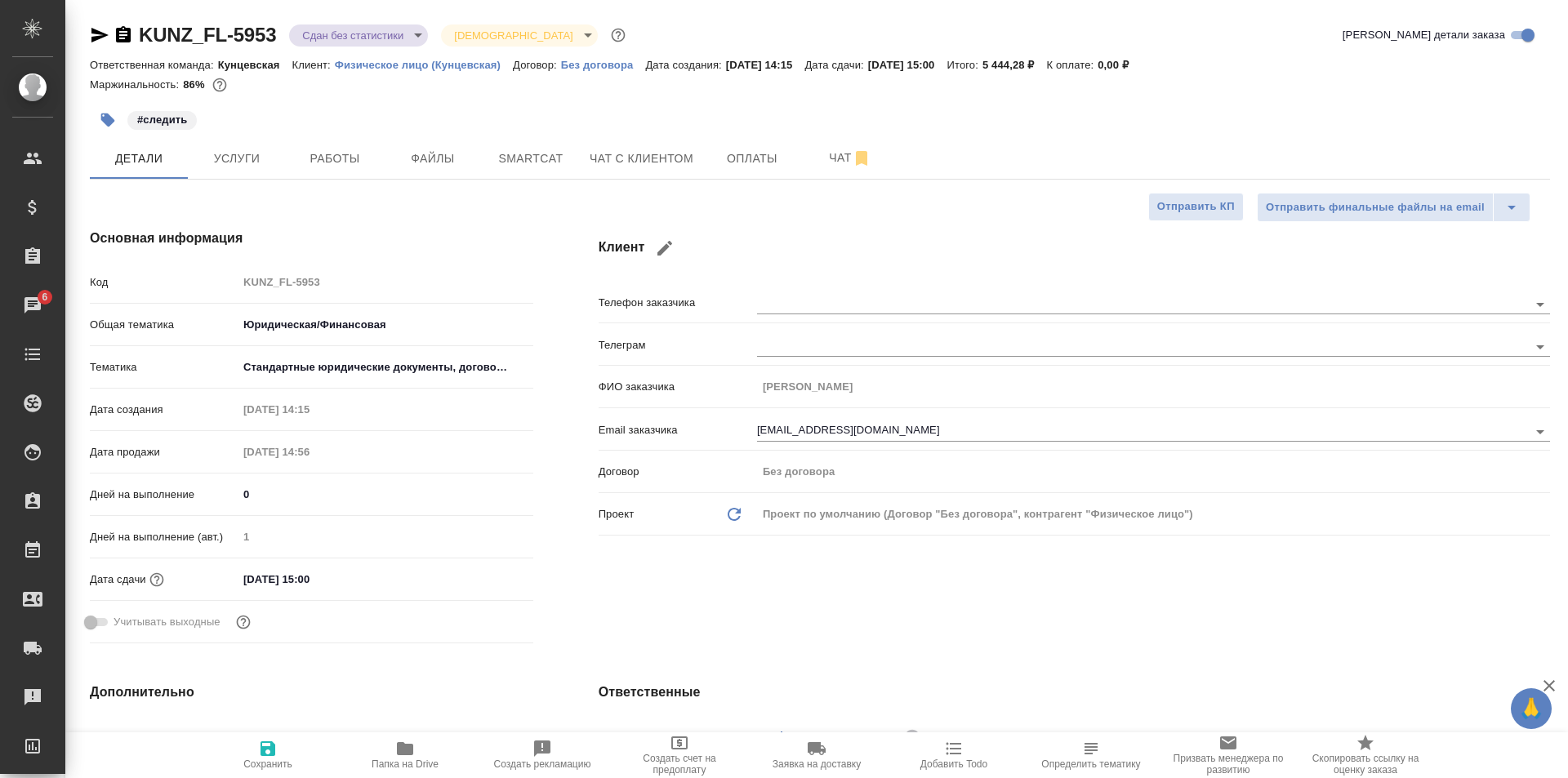
select select "RU"
click at [361, 163] on span "Работы" at bounding box center [334, 159] width 79 height 21
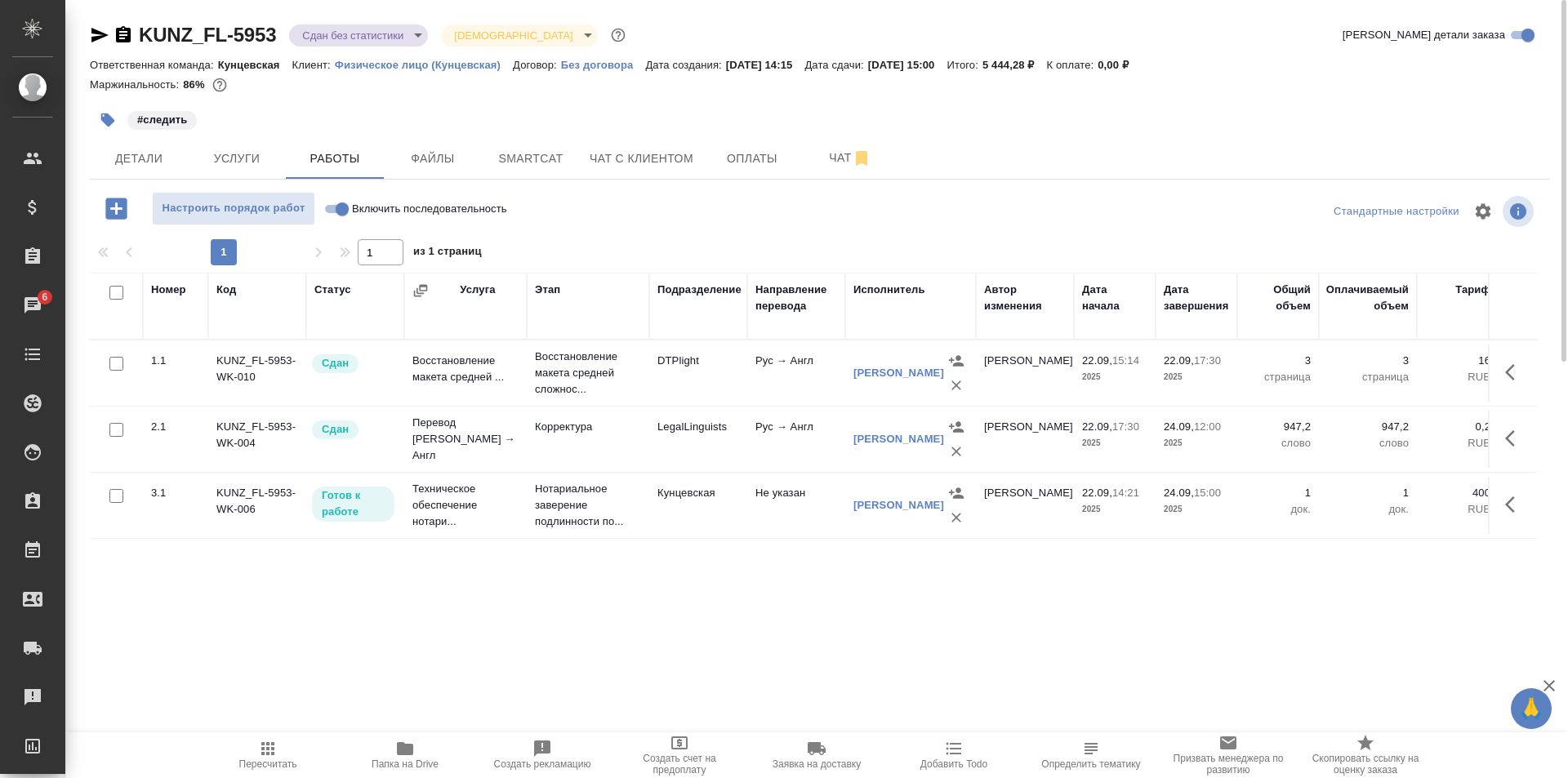
click at [339, 35] on body "🙏 .cls-1 fill:#fff; AWATERA Zotova Ekaterina Клиенты Спецификации Заказы 6 Чаты…" at bounding box center [784, 389] width 1568 height 778
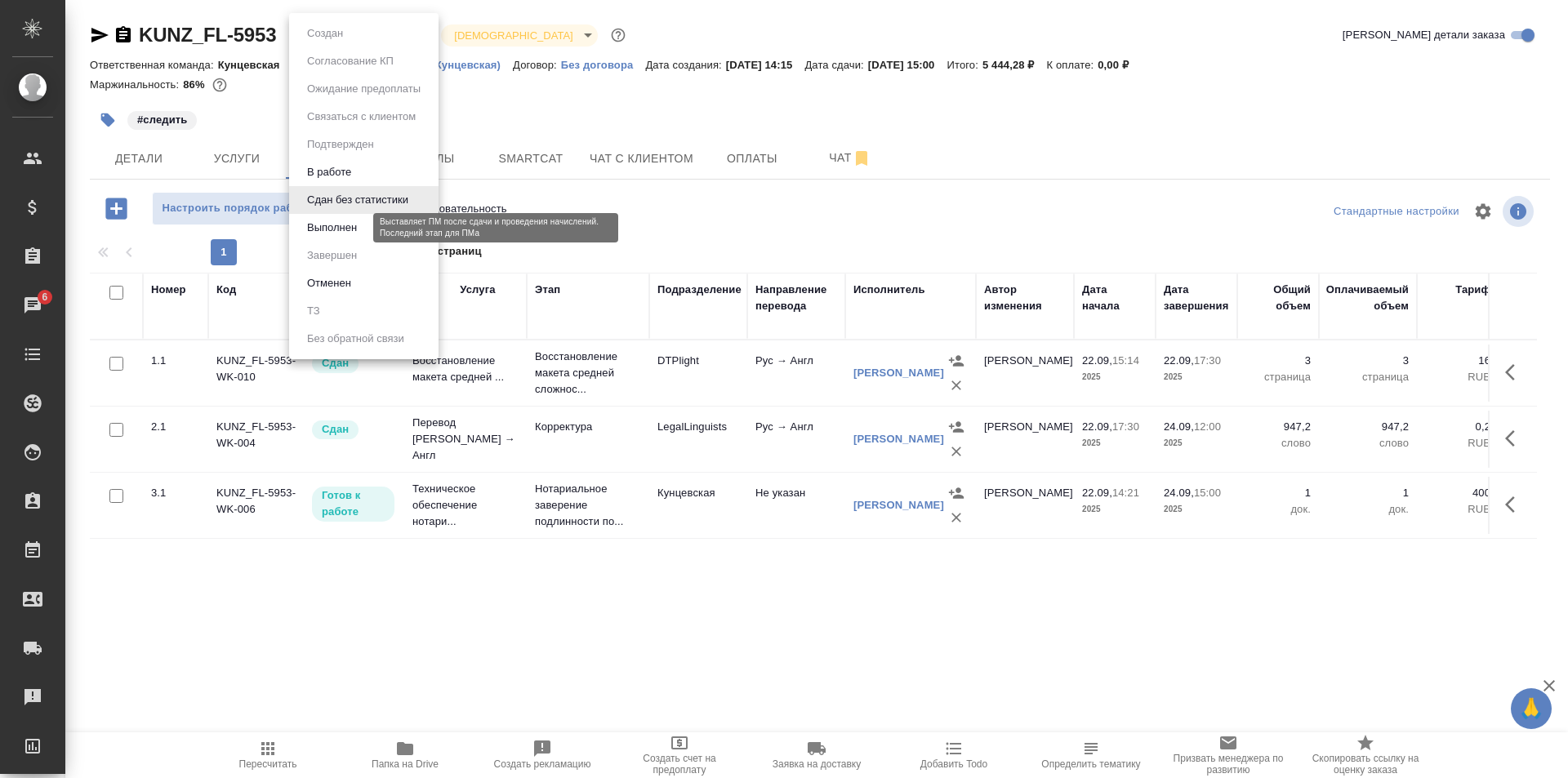
click at [351, 225] on button "Выполнен" at bounding box center [331, 227] width 60 height 18
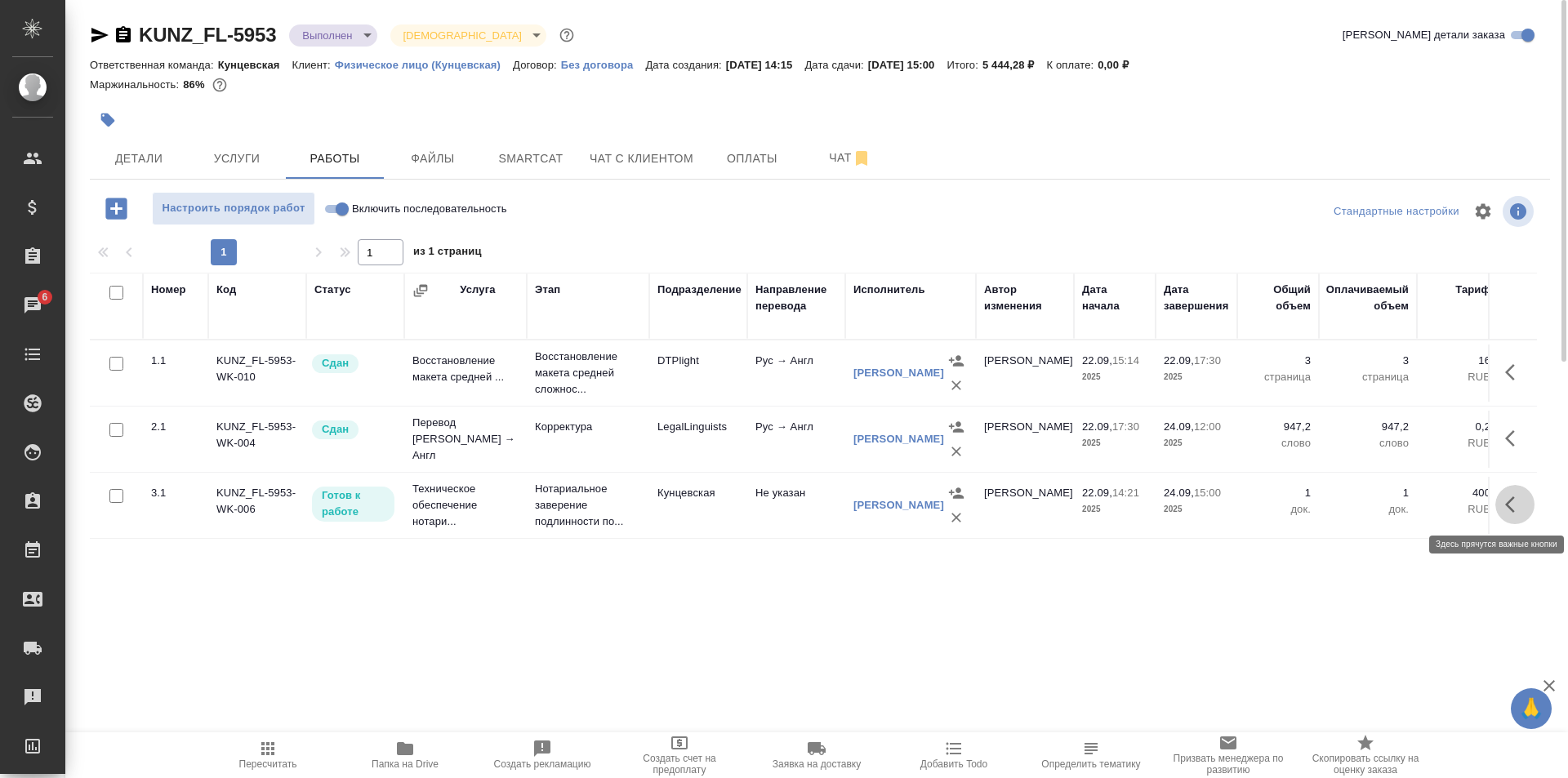
click at [1500, 503] on button "button" at bounding box center [1514, 504] width 39 height 39
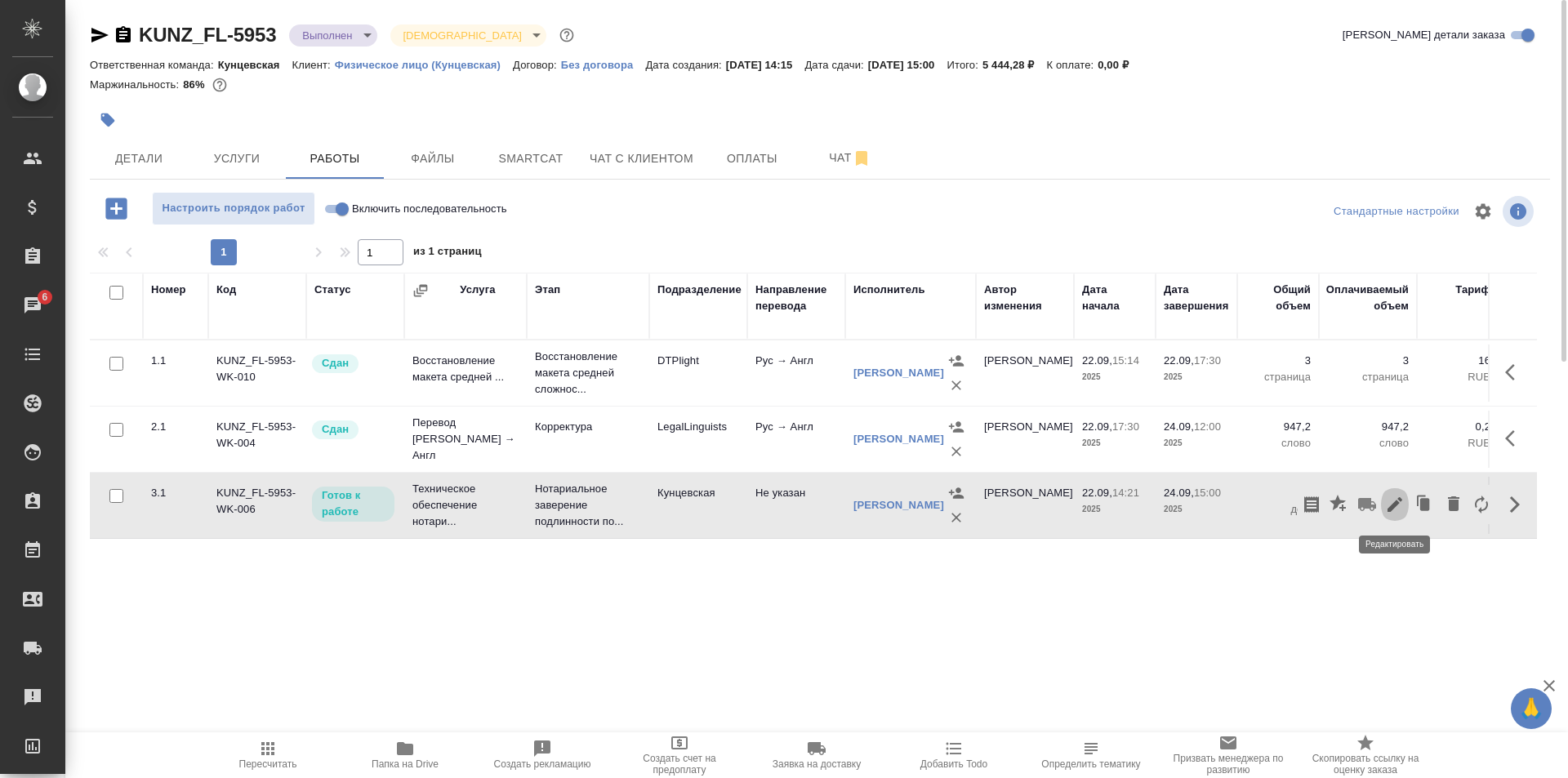
click at [1394, 502] on icon "button" at bounding box center [1395, 504] width 20 height 20
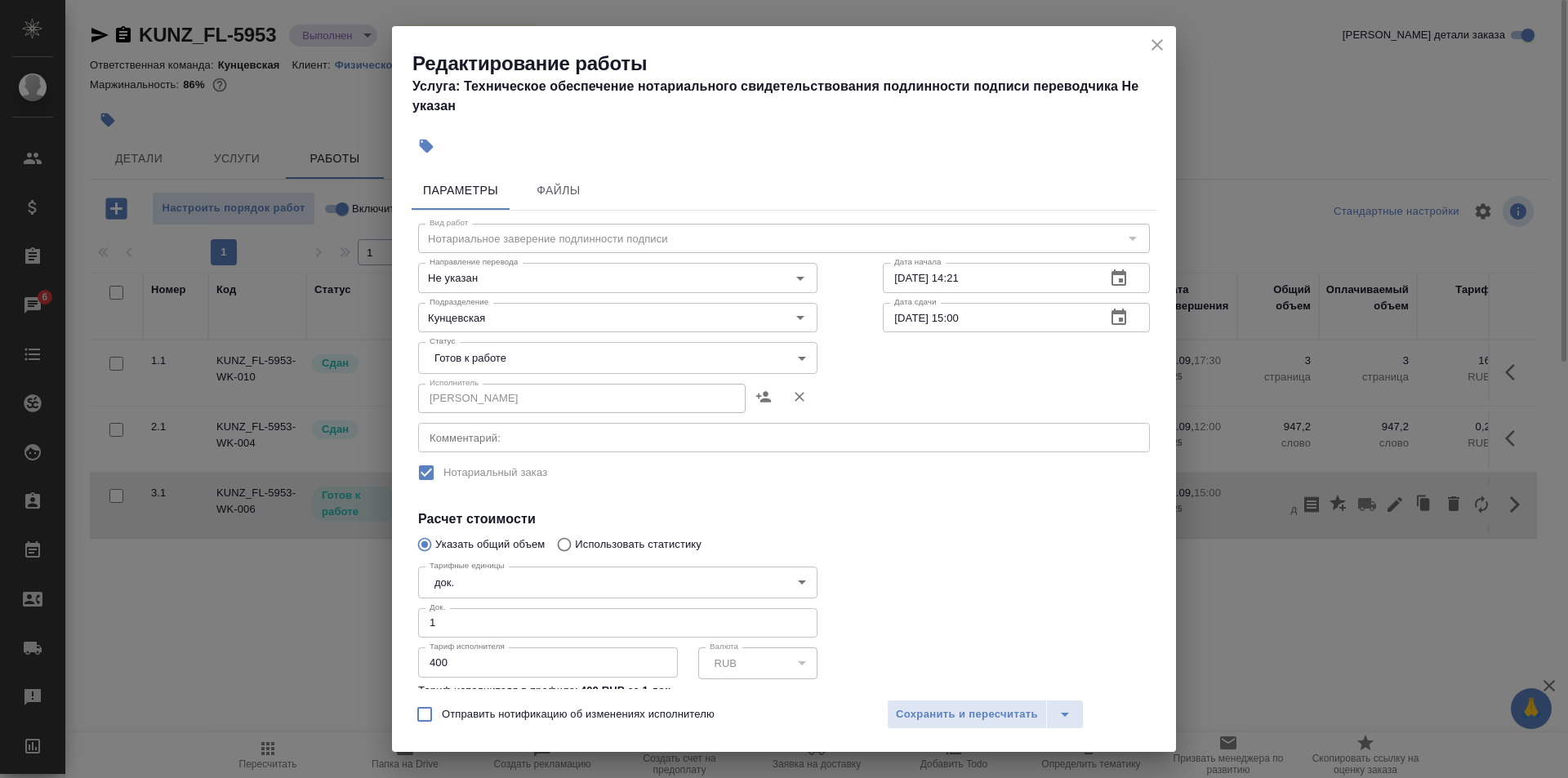
click at [563, 370] on body "🙏 .cls-1 fill:#fff; AWATERA Zotova Ekaterina Клиенты Спецификации Заказы 6 Чаты…" at bounding box center [784, 389] width 1568 height 778
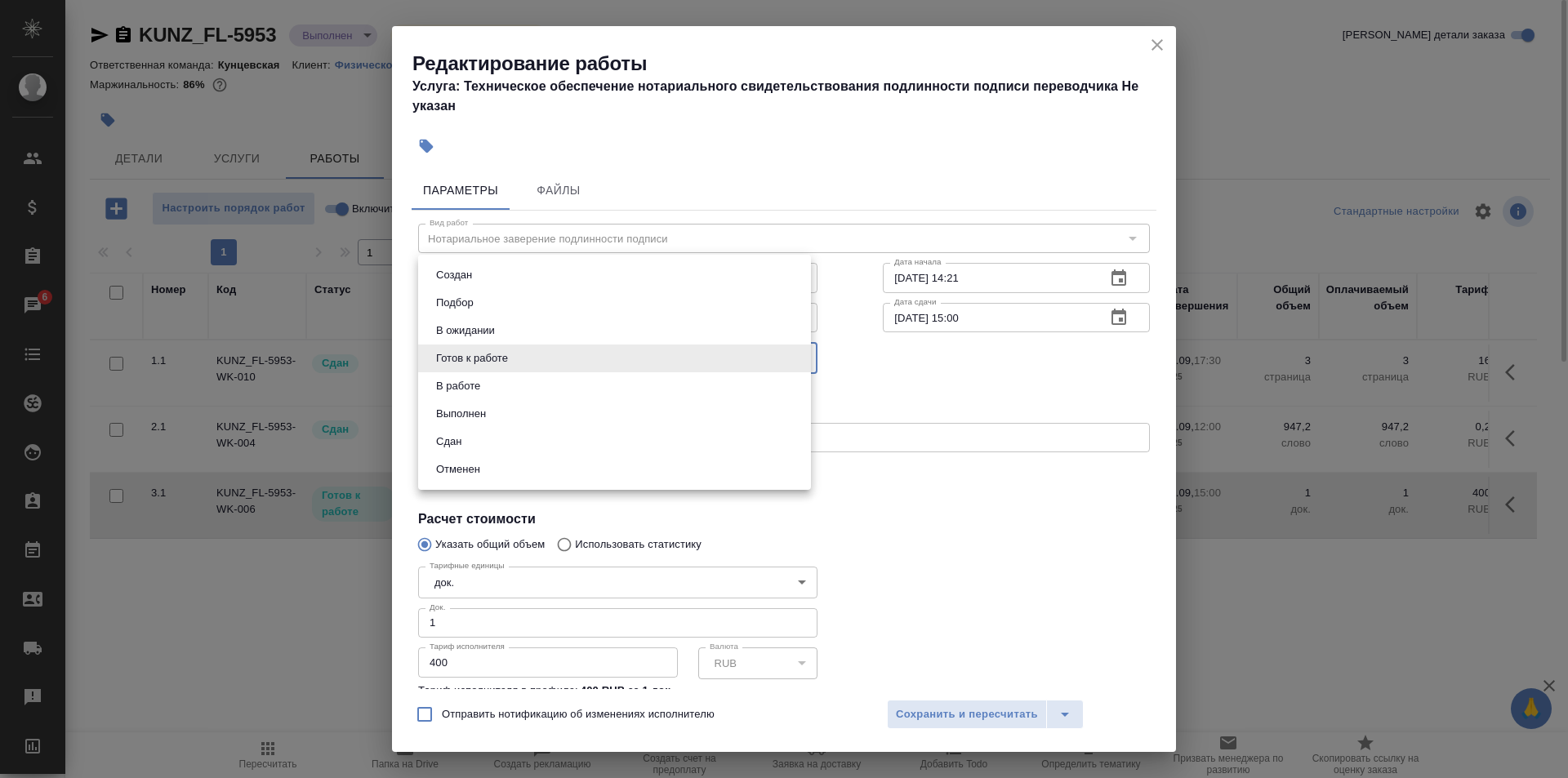
click at [507, 435] on li "Сдан" at bounding box center [615, 441] width 393 height 27
type input "closed"
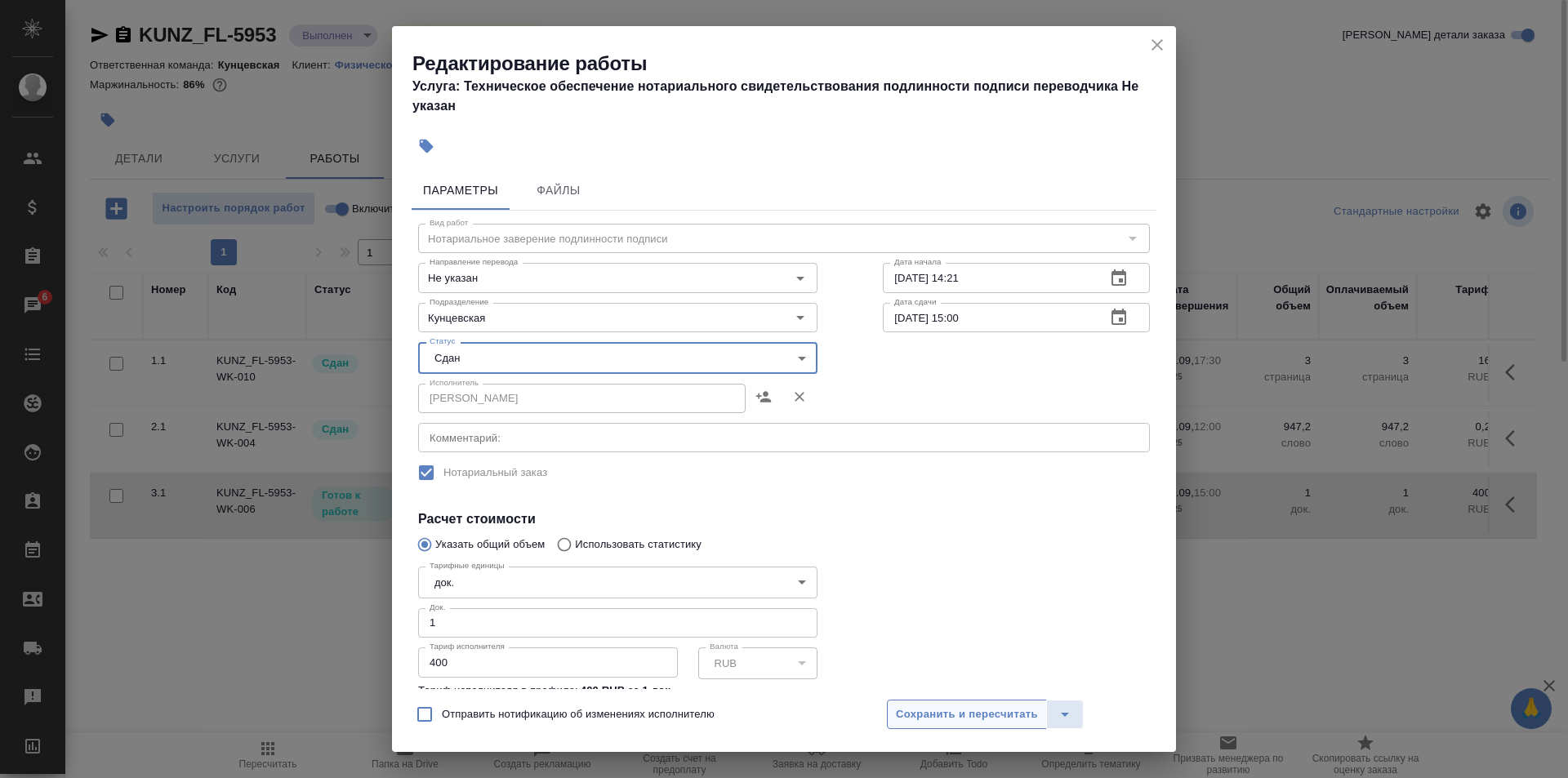
click at [943, 705] on span "Сохранить и пересчитать" at bounding box center [967, 715] width 142 height 19
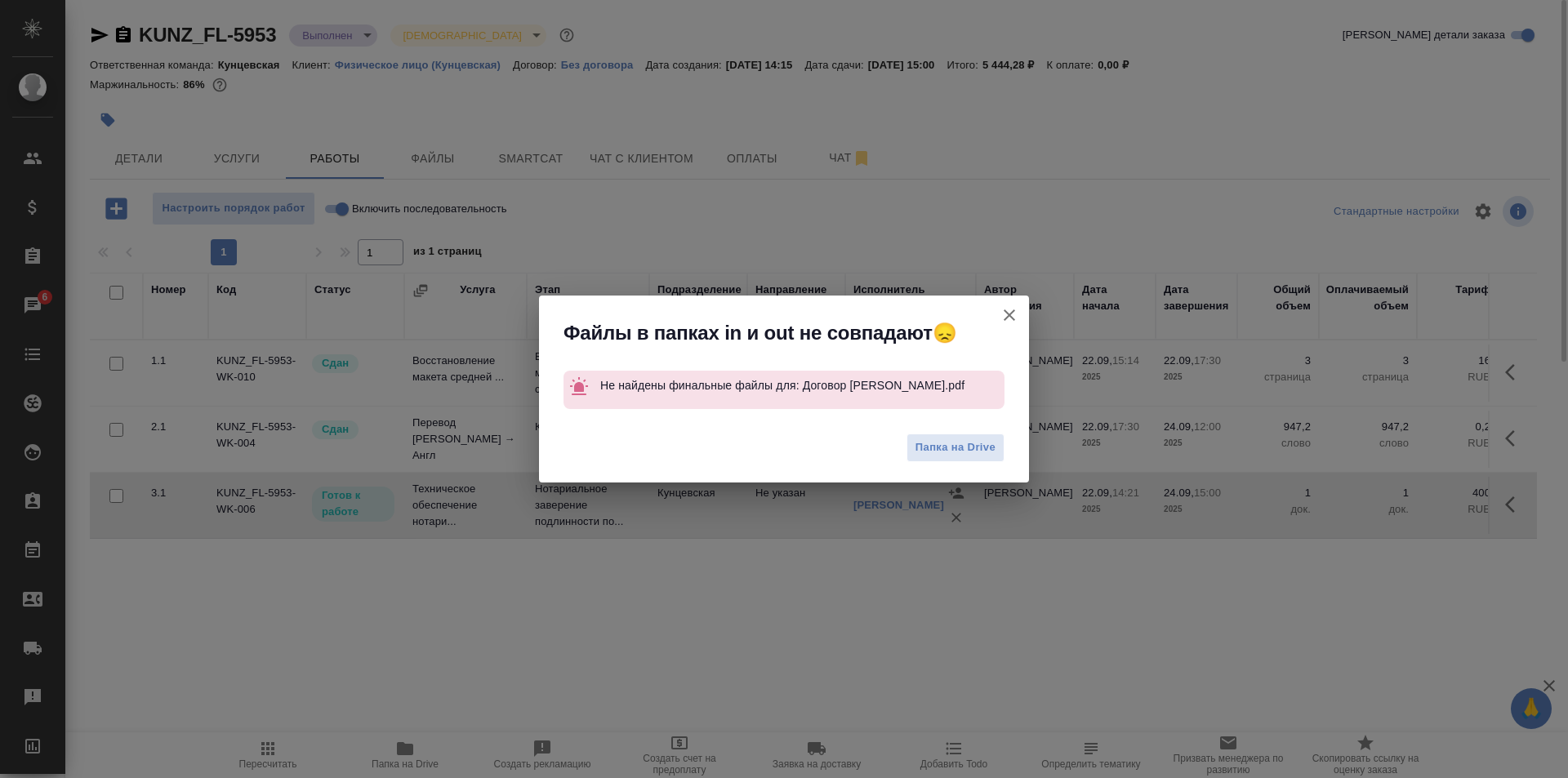
click at [1000, 311] on icon "button" at bounding box center [1009, 315] width 20 height 20
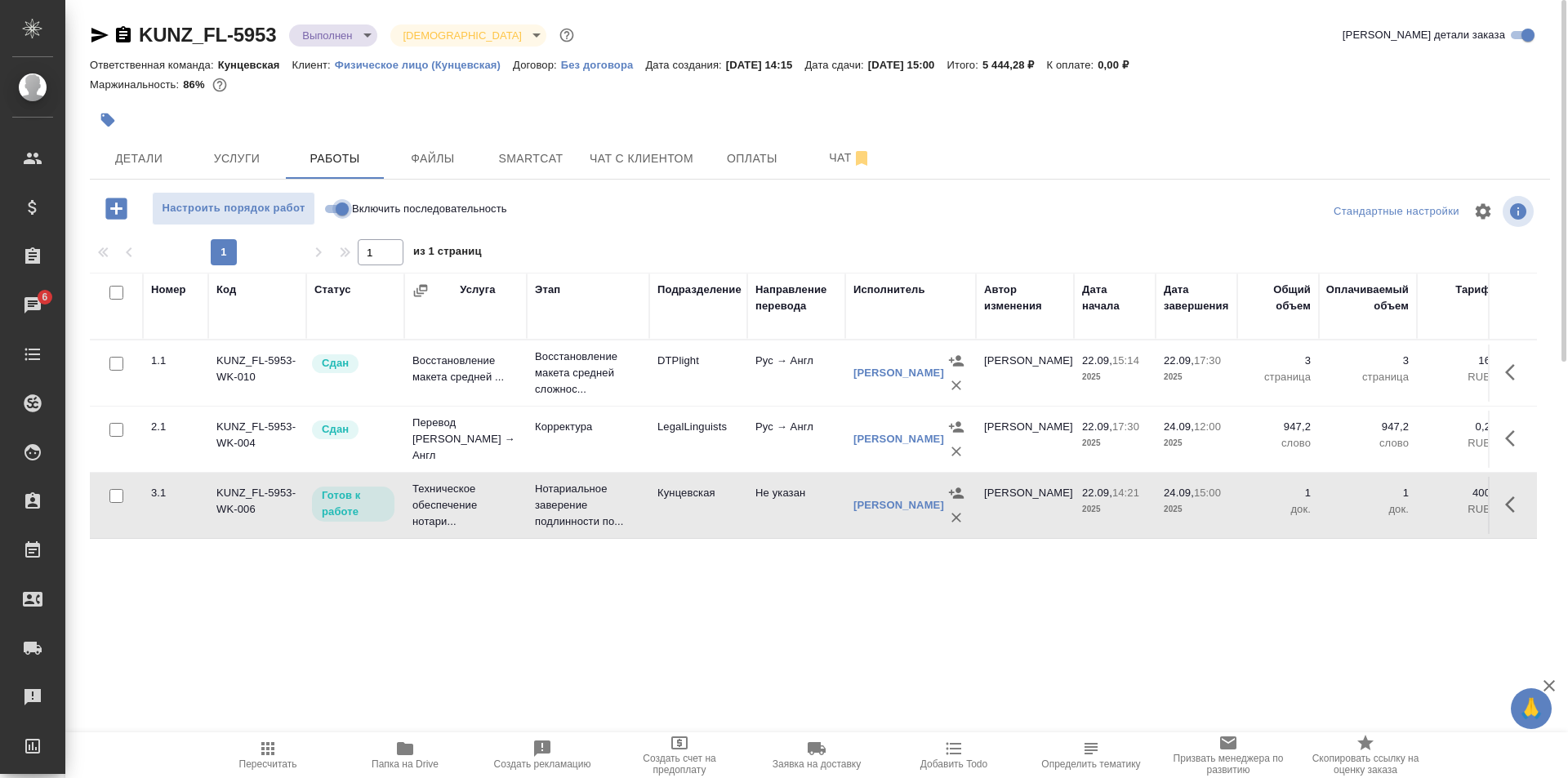
click at [347, 203] on input "Включить последовательность" at bounding box center [342, 208] width 59 height 20
checkbox input "true"
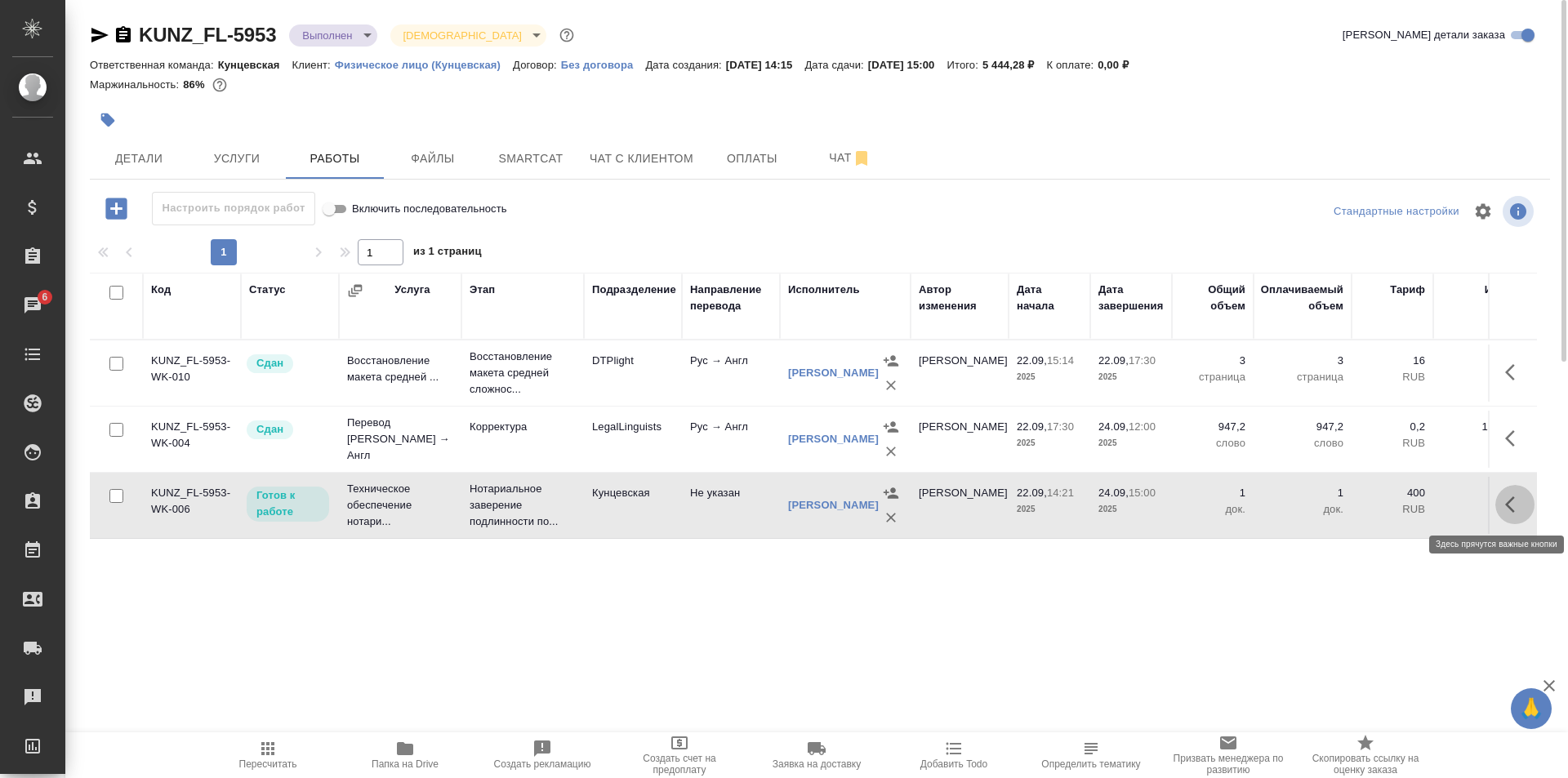
click at [1502, 507] on button "button" at bounding box center [1514, 504] width 39 height 39
click at [1396, 511] on icon "button" at bounding box center [1395, 504] width 20 height 20
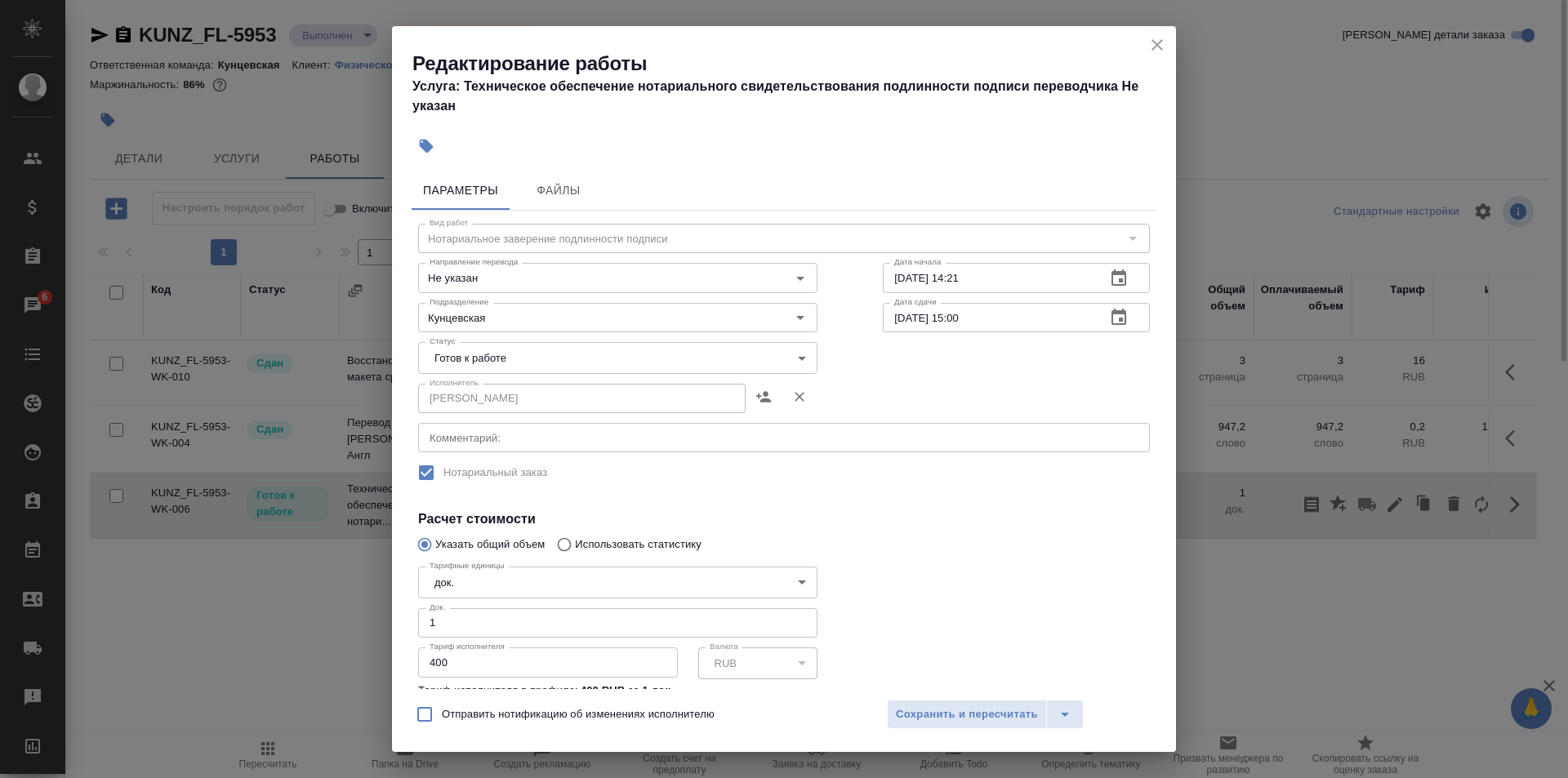
click at [579, 353] on body "🙏 .cls-1 fill:#fff; AWATERA Zotova Ekaterina Клиенты Спецификации Заказы 6 Чаты…" at bounding box center [784, 389] width 1568 height 778
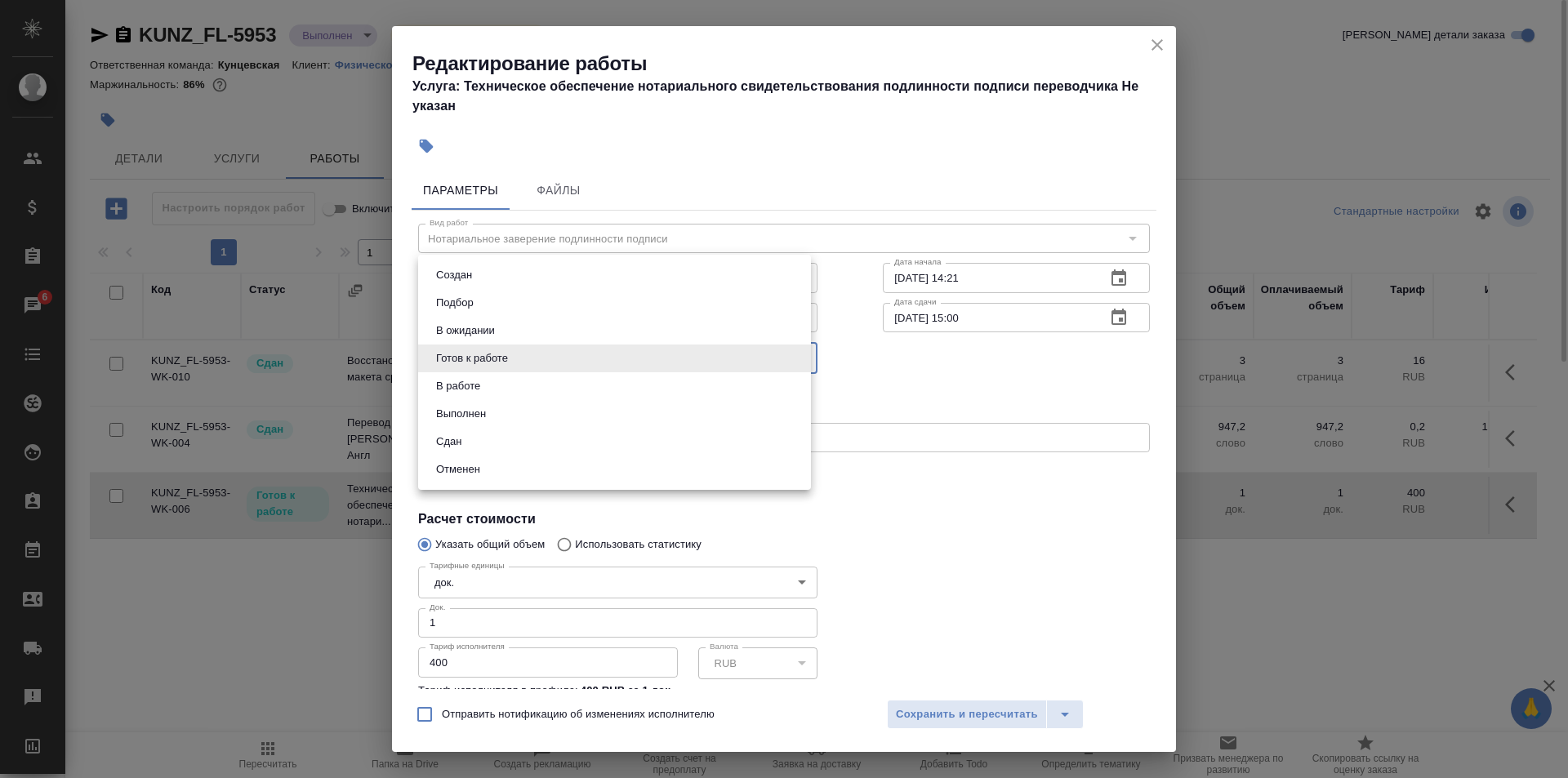
click at [537, 444] on li "Сдан" at bounding box center [615, 441] width 393 height 27
type input "closed"
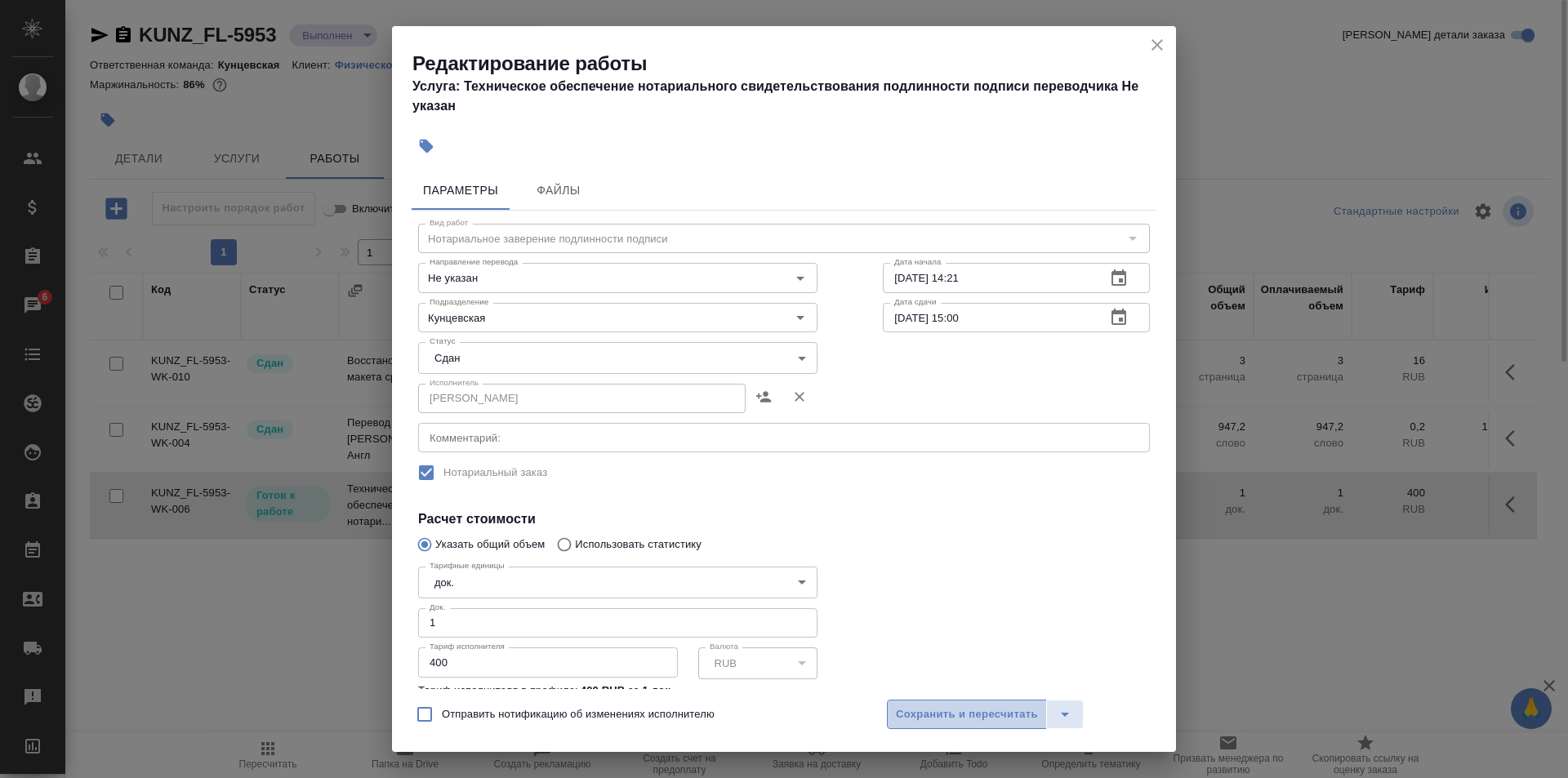
click at [927, 705] on span "Сохранить и пересчитать" at bounding box center [967, 715] width 142 height 19
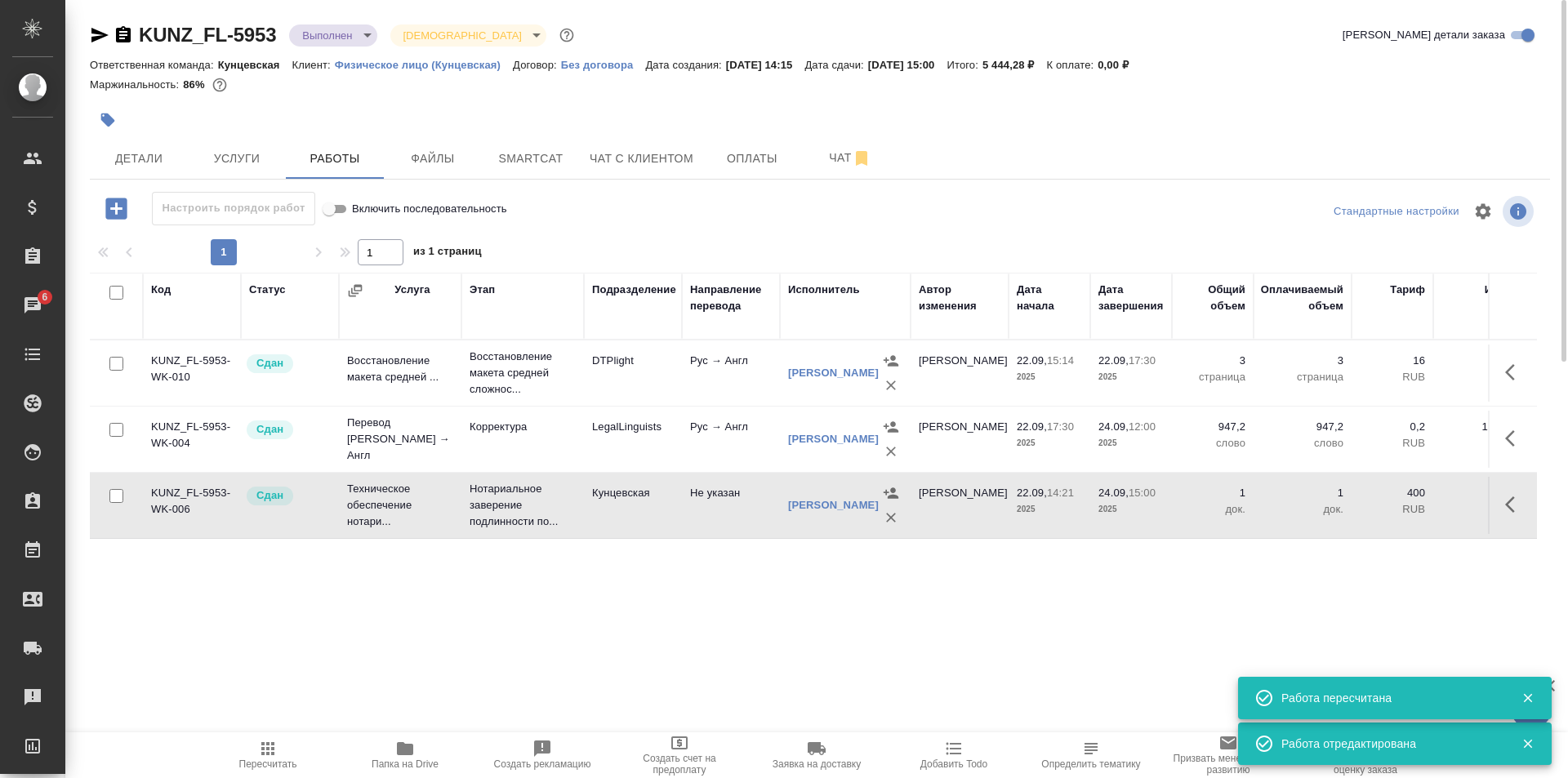
click at [330, 42] on body "🙏 .cls-1 fill:#fff; AWATERA Zotova Ekaterina Клиенты Спецификации Заказы 6 Чаты…" at bounding box center [784, 389] width 1568 height 778
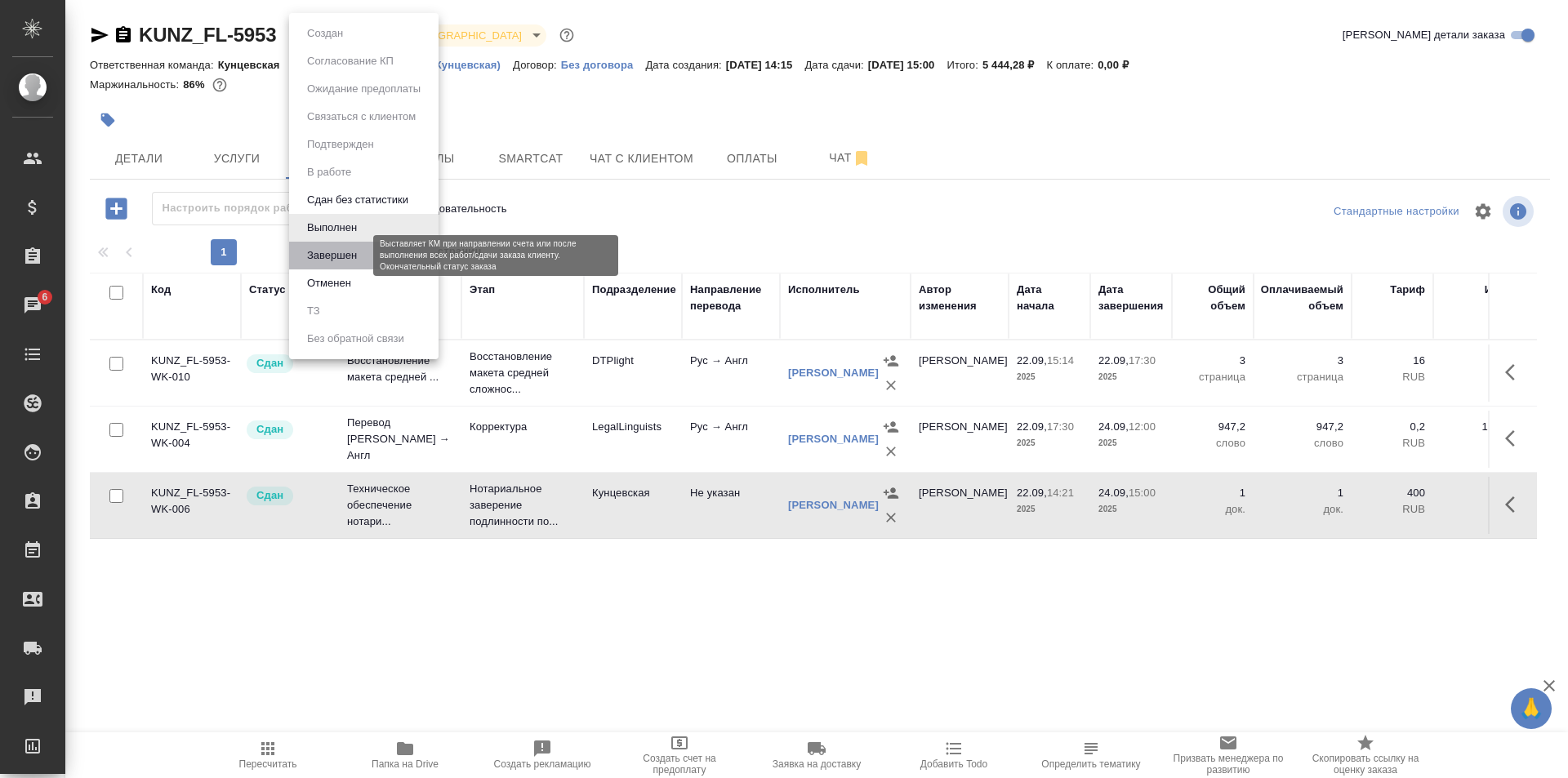
click at [348, 256] on button "Завершен" at bounding box center [331, 255] width 60 height 18
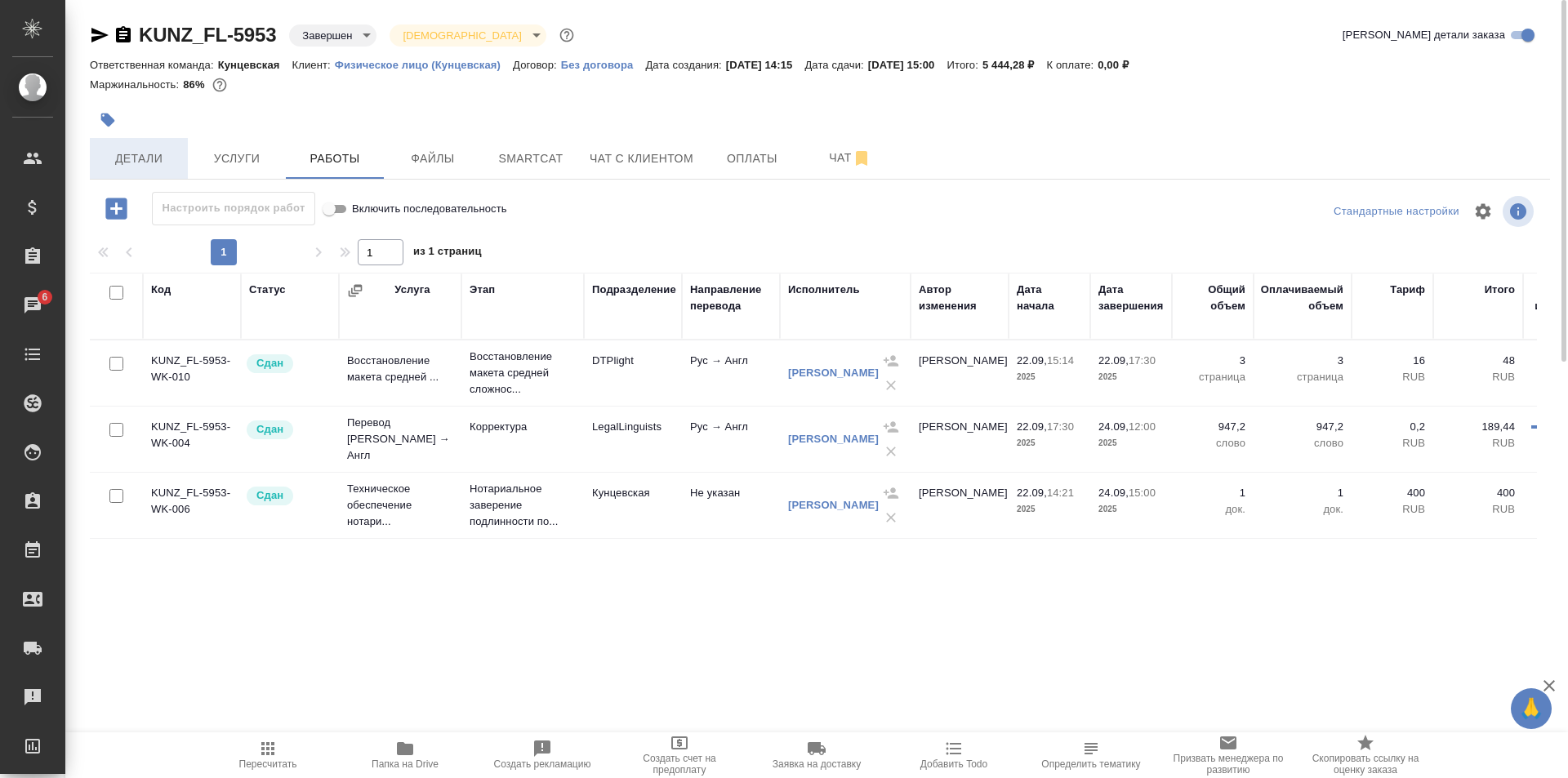
click at [126, 151] on span "Детали" at bounding box center [138, 159] width 79 height 21
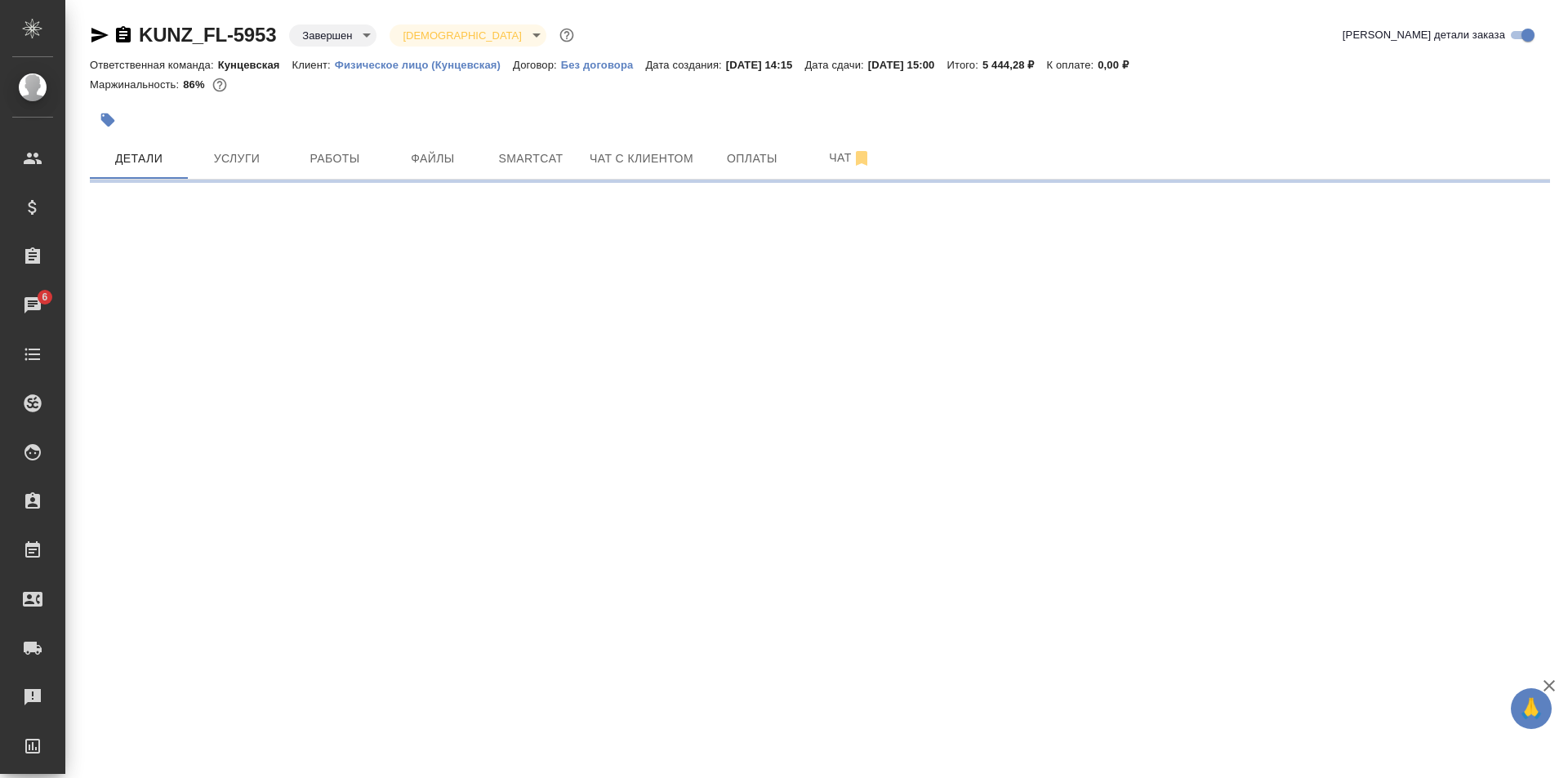
select select "RU"
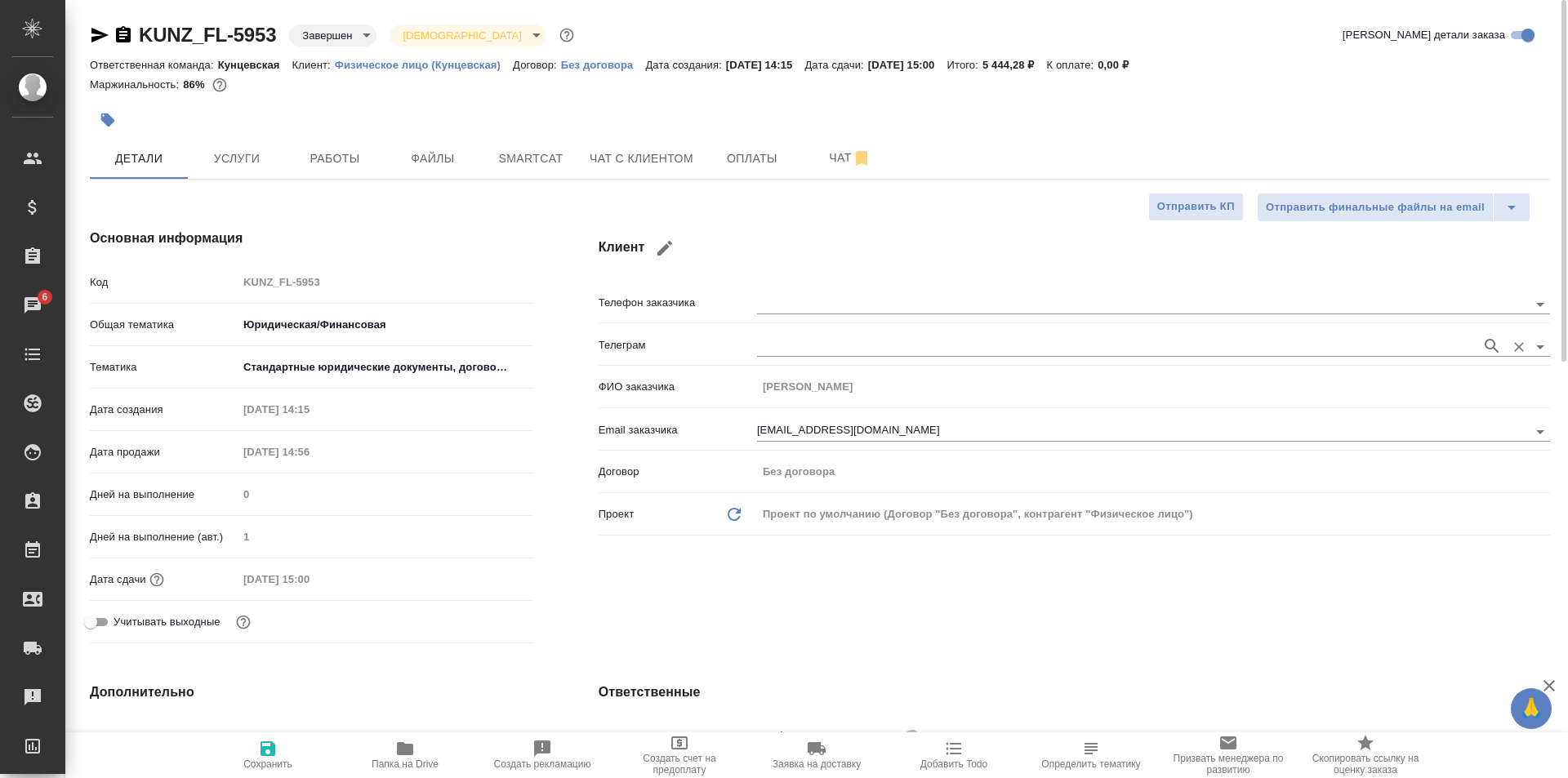
type textarea "x"
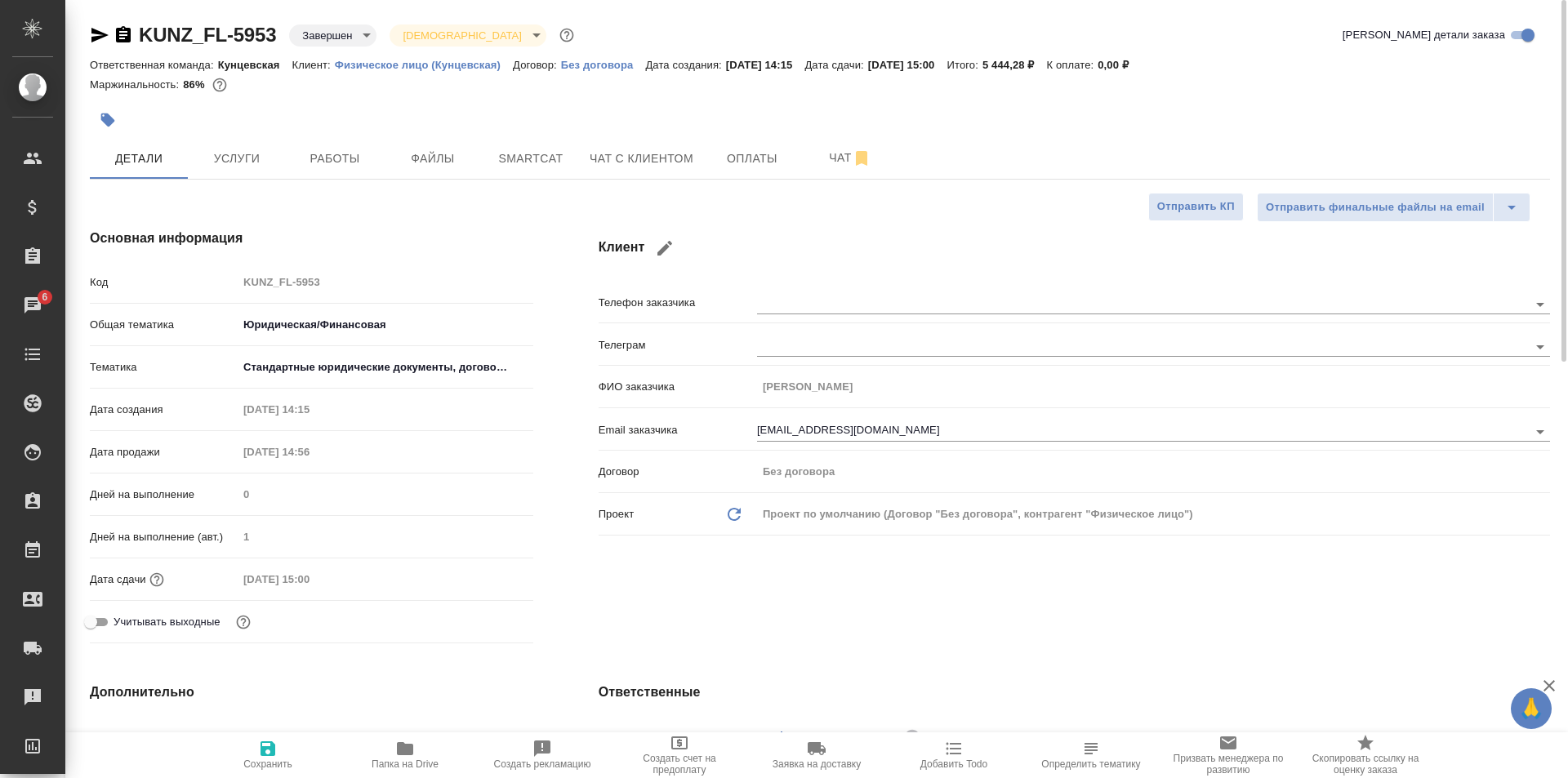
type textarea "x"
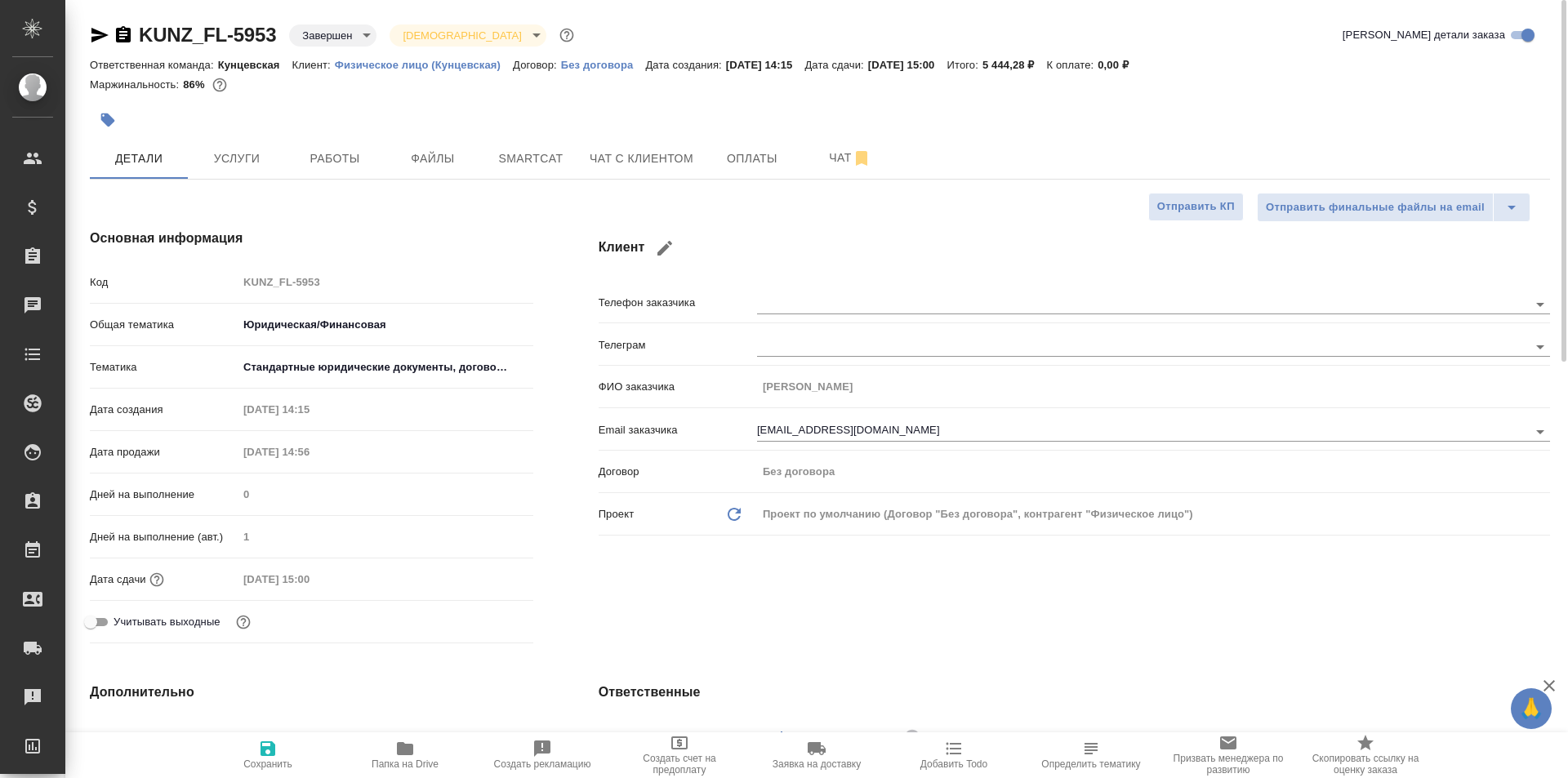
type textarea "x"
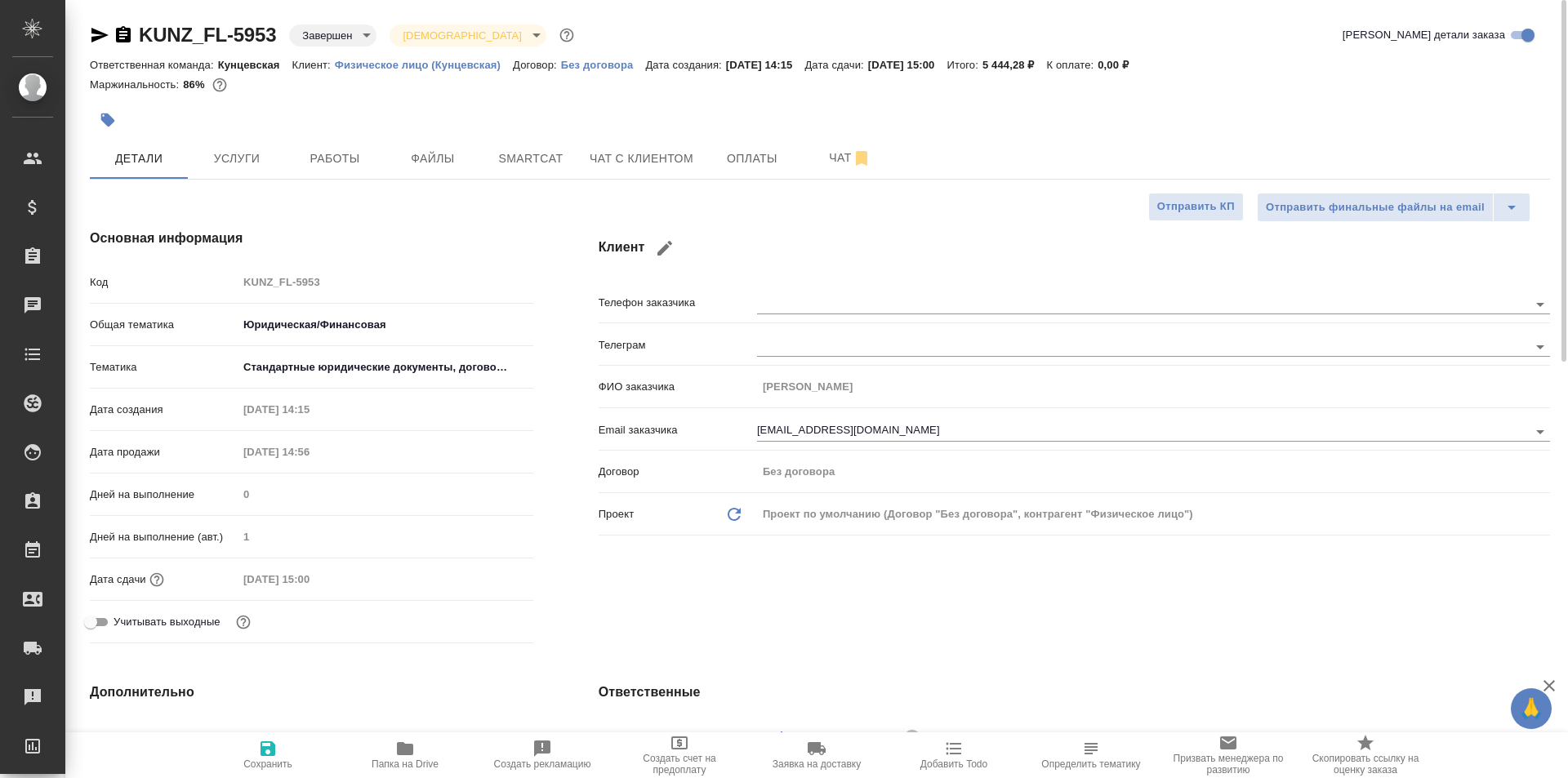
type textarea "x"
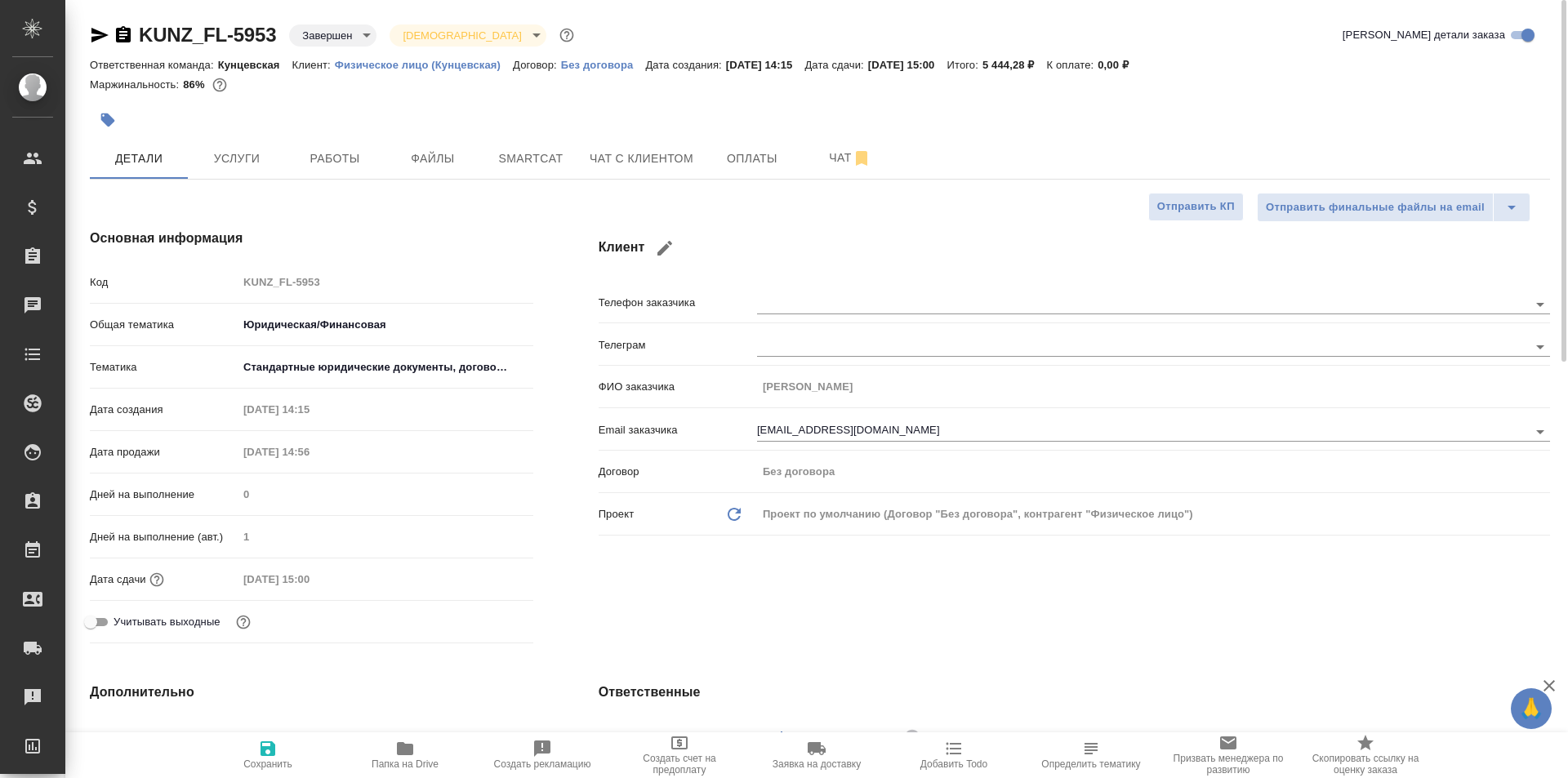
type textarea "x"
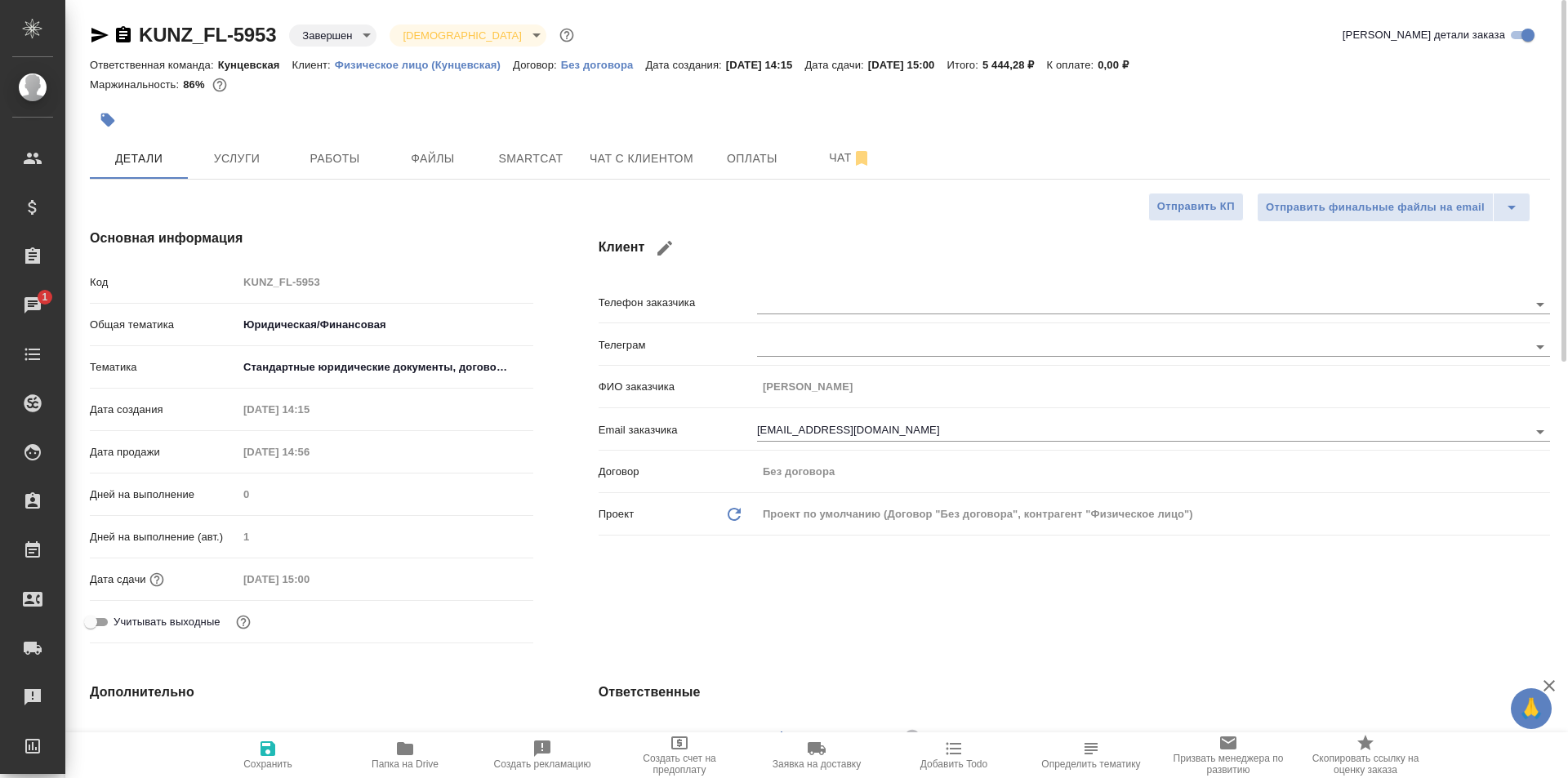
type textarea "x"
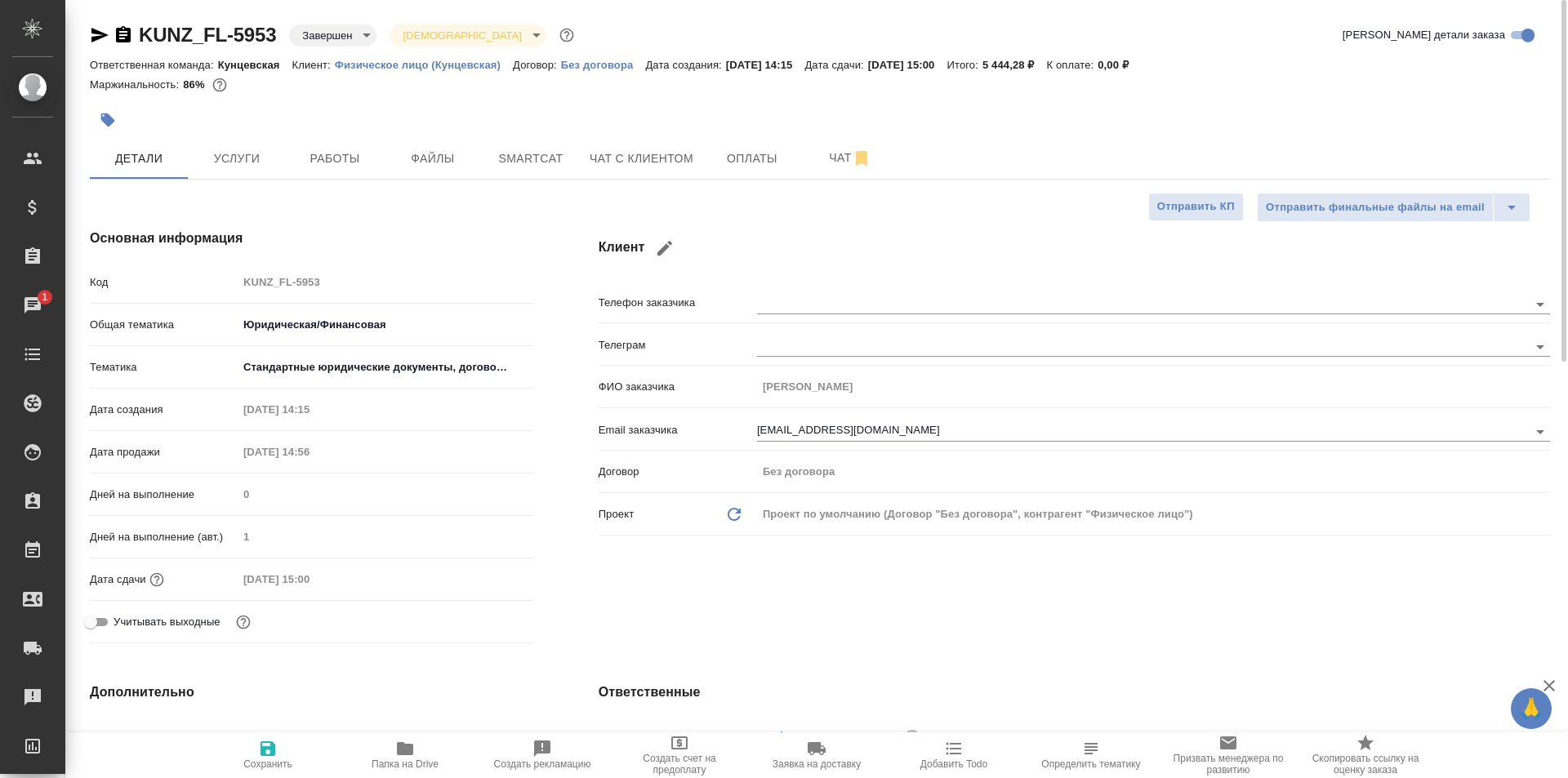
type textarea "x"
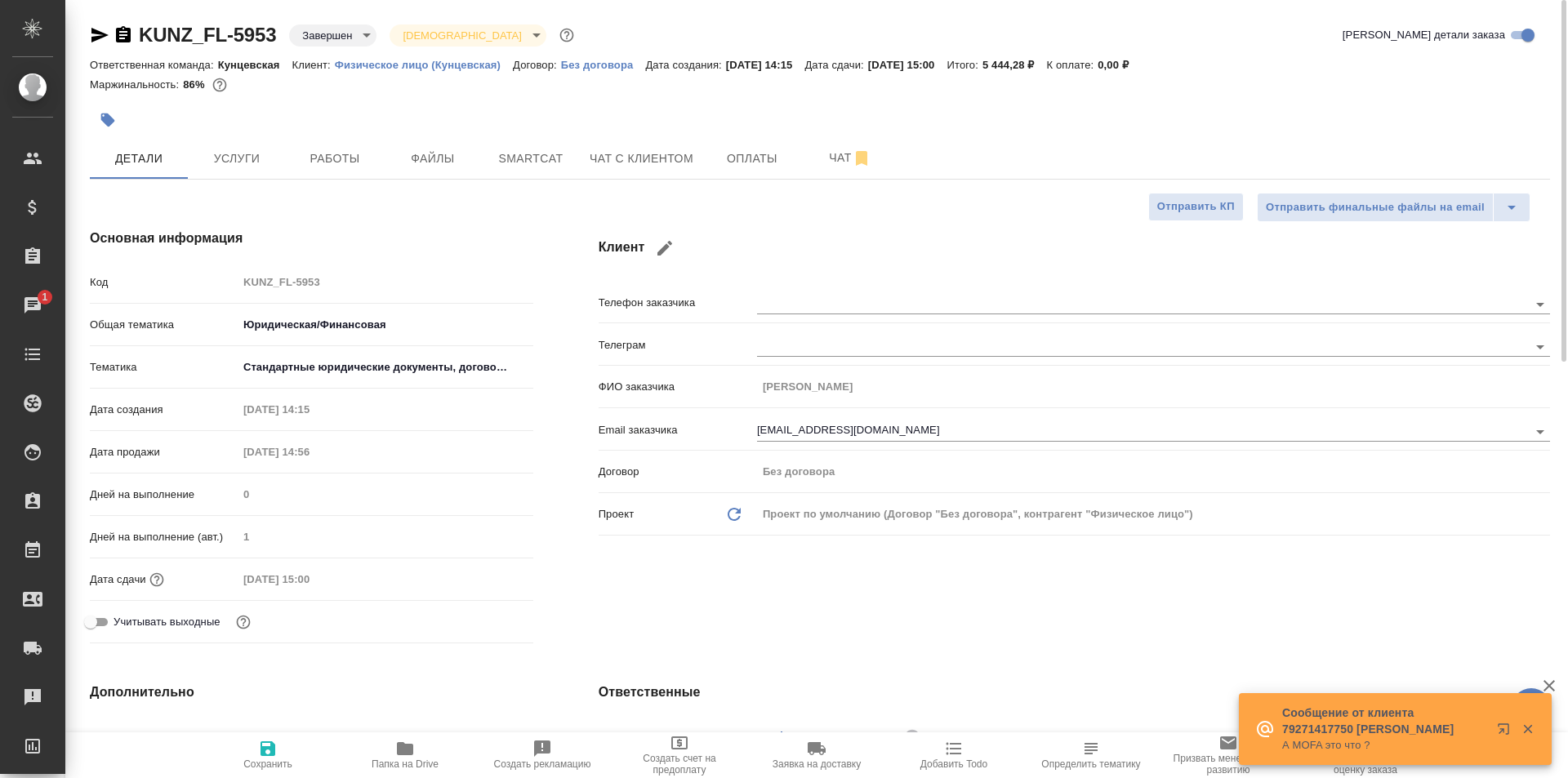
type textarea "x"
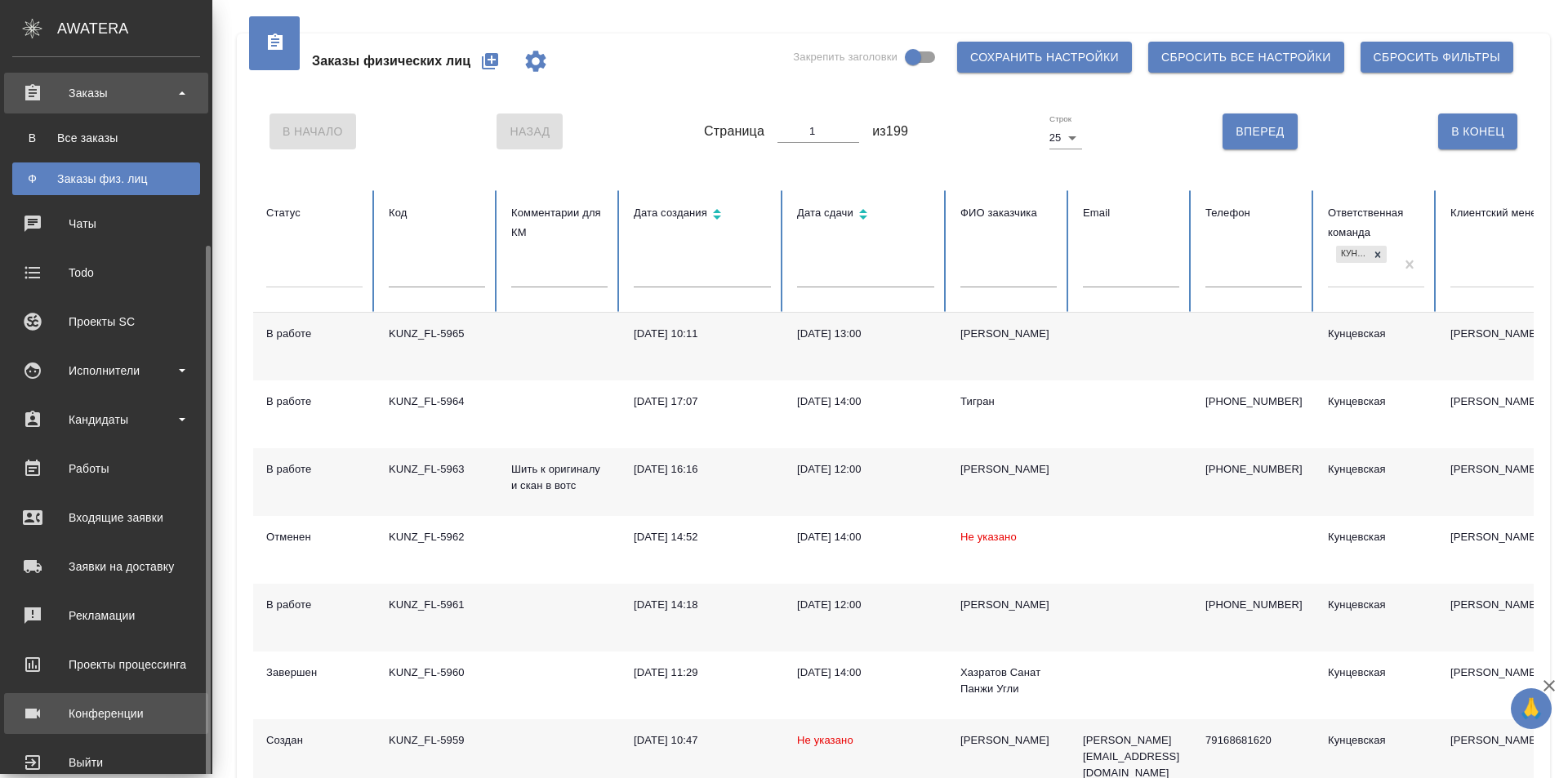
scroll to position [197, 0]
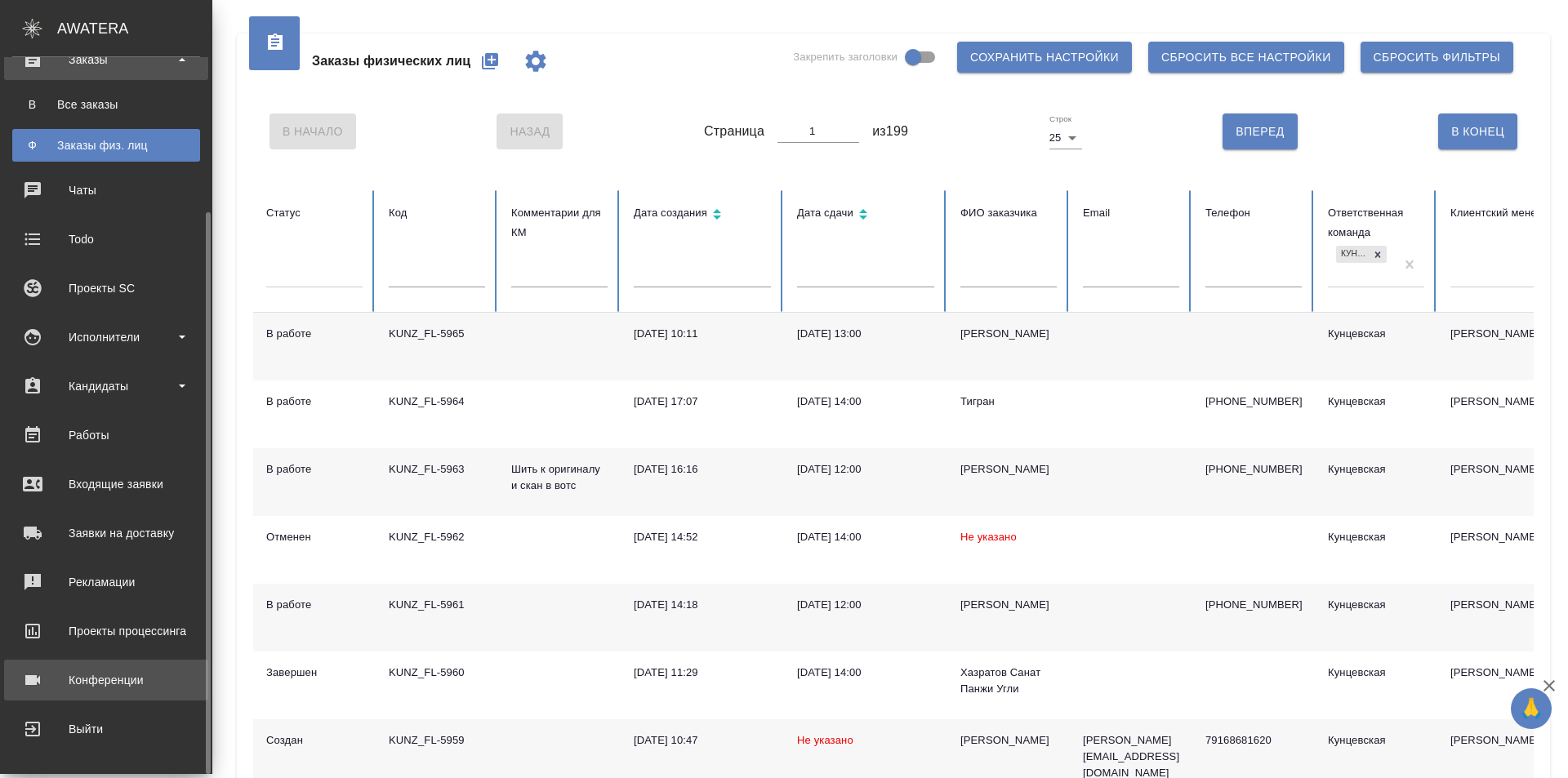
click at [107, 670] on div "Конференции" at bounding box center [106, 680] width 187 height 25
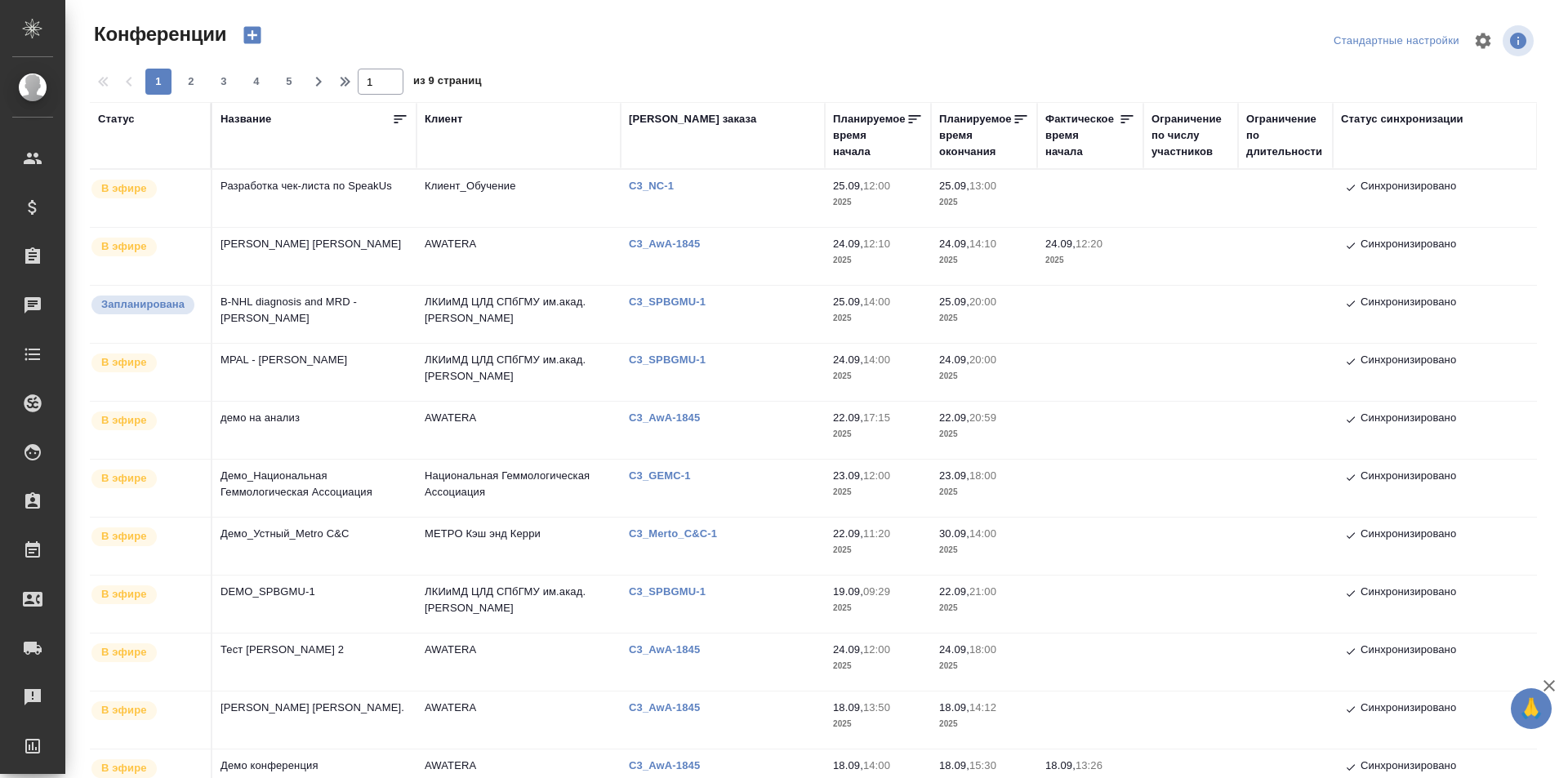
click at [278, 710] on td "Тест Зотова Е." at bounding box center [314, 719] width 205 height 57
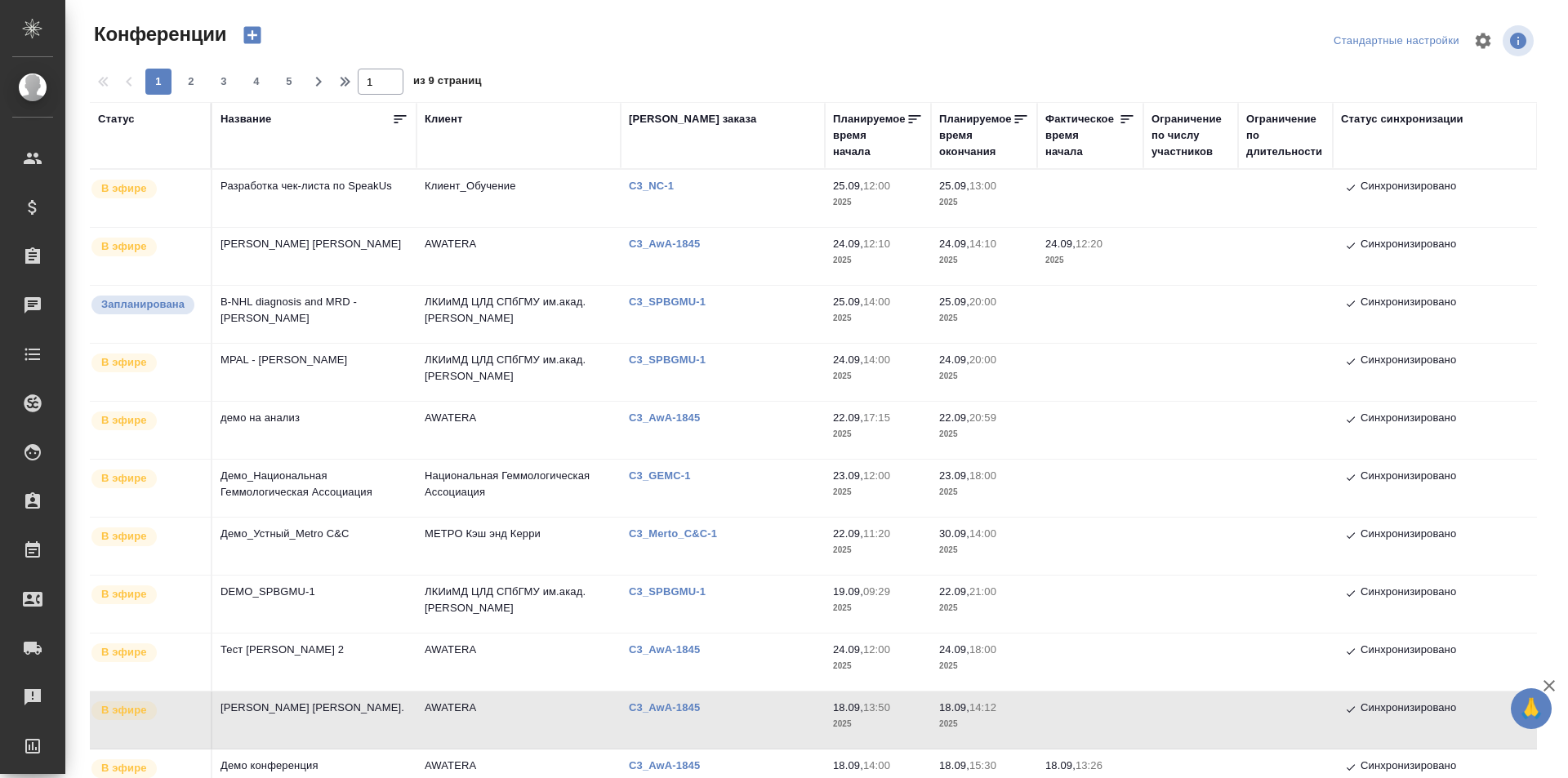
click at [275, 698] on td "Тест Зотова Е." at bounding box center [314, 719] width 205 height 57
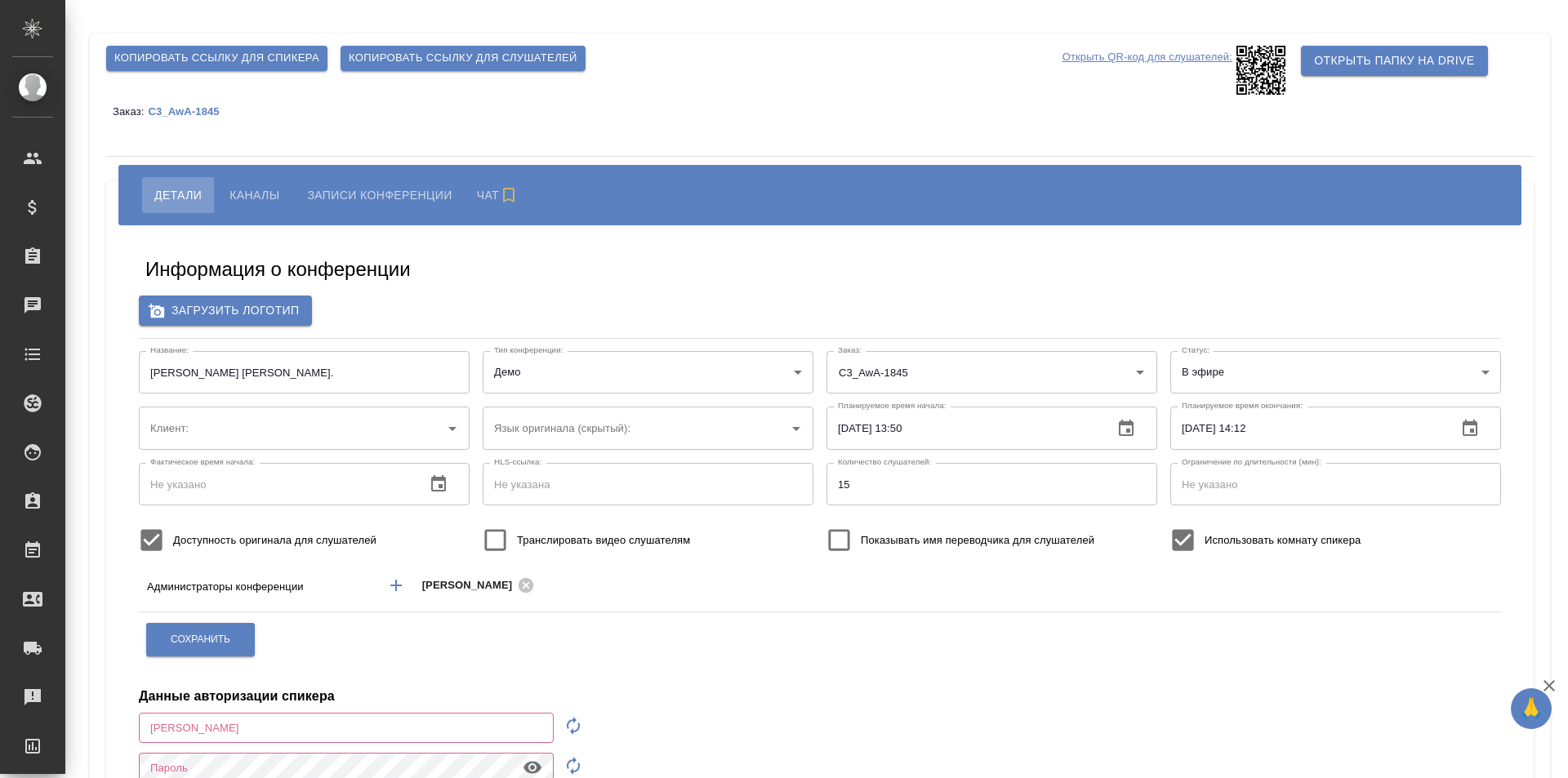
type input "AWATERA"
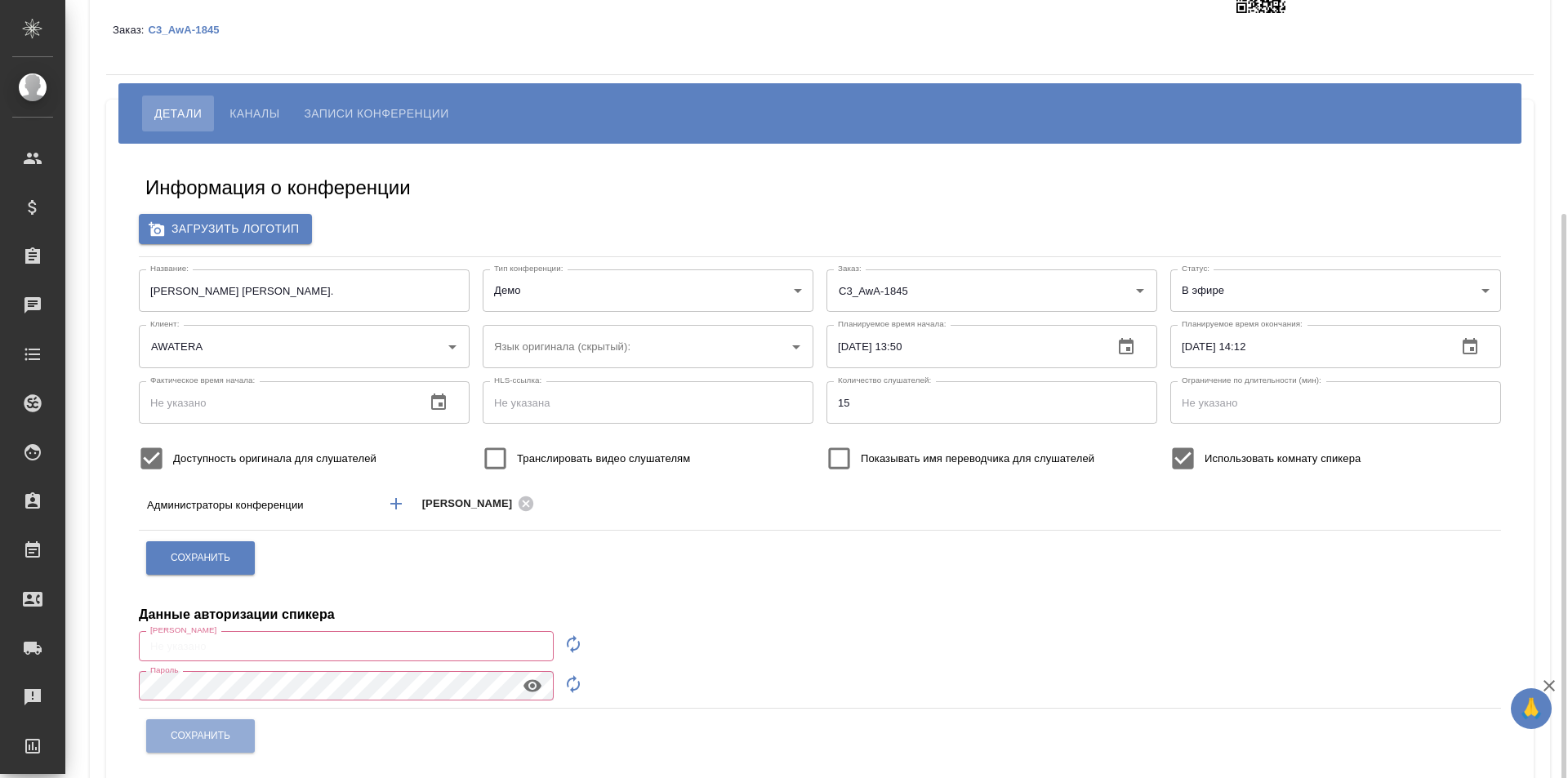
scroll to position [162, 0]
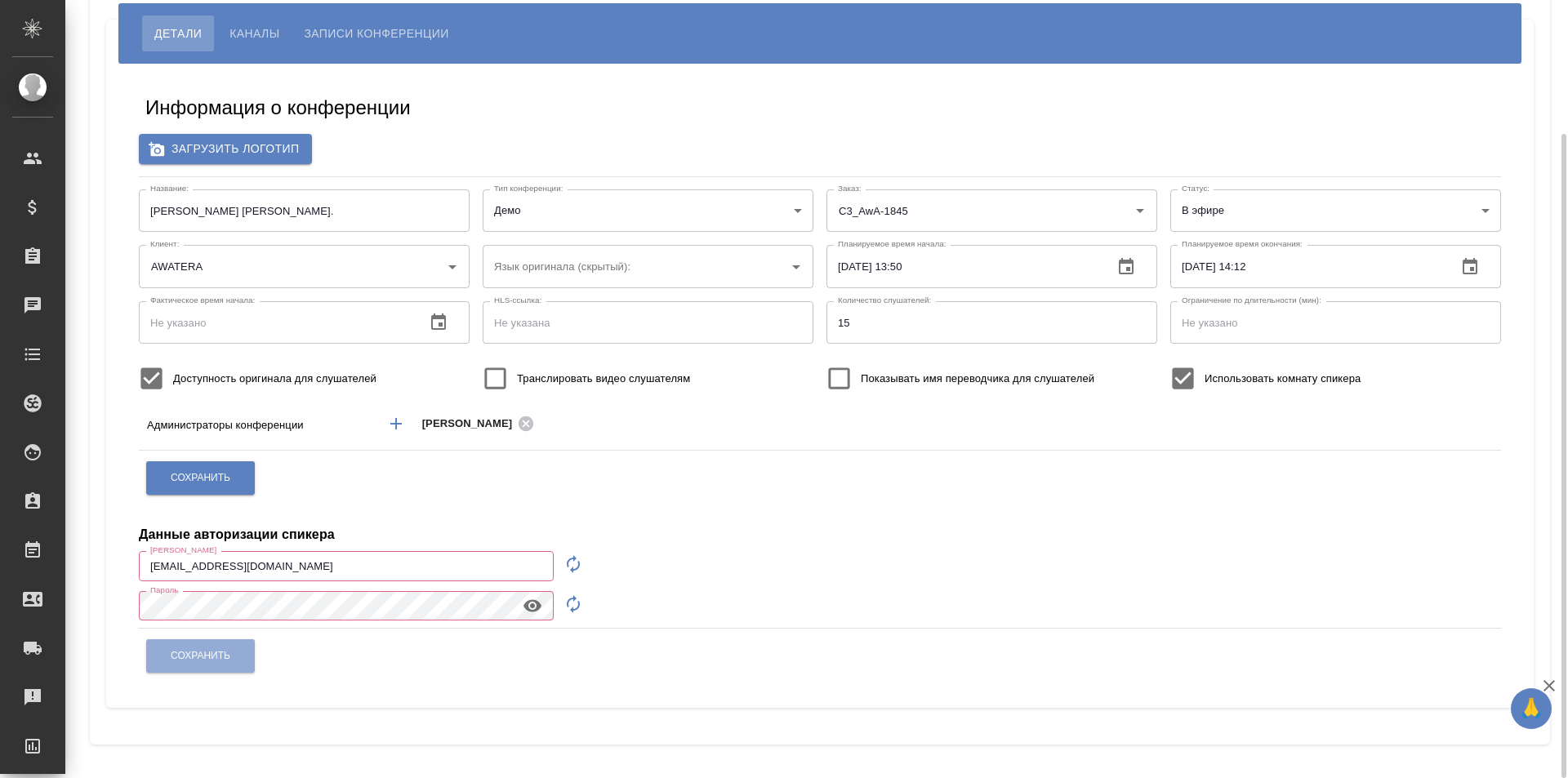
click at [561, 561] on button "button" at bounding box center [573, 563] width 39 height 39
type input "speaker_wKyMApAl"
click at [567, 602] on icon "button" at bounding box center [573, 604] width 20 height 20
click at [526, 606] on icon "button" at bounding box center [532, 605] width 18 height 12
click at [228, 662] on span "Сохранить" at bounding box center [200, 656] width 60 height 14
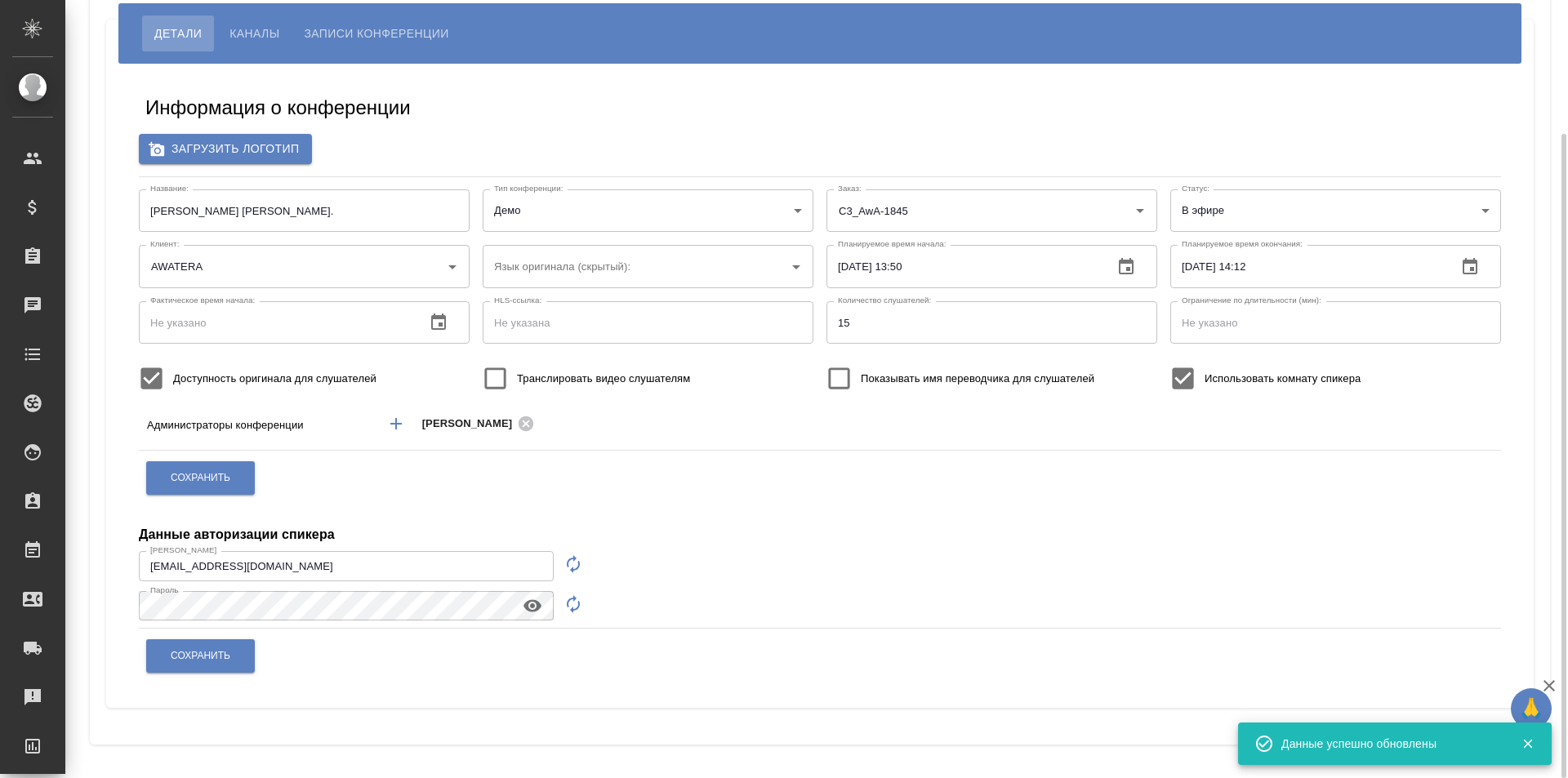
click at [567, 561] on icon "button" at bounding box center [574, 563] width 13 height 18
type input "speaker_f8hRvl9x"
click at [561, 598] on button "button" at bounding box center [573, 603] width 39 height 39
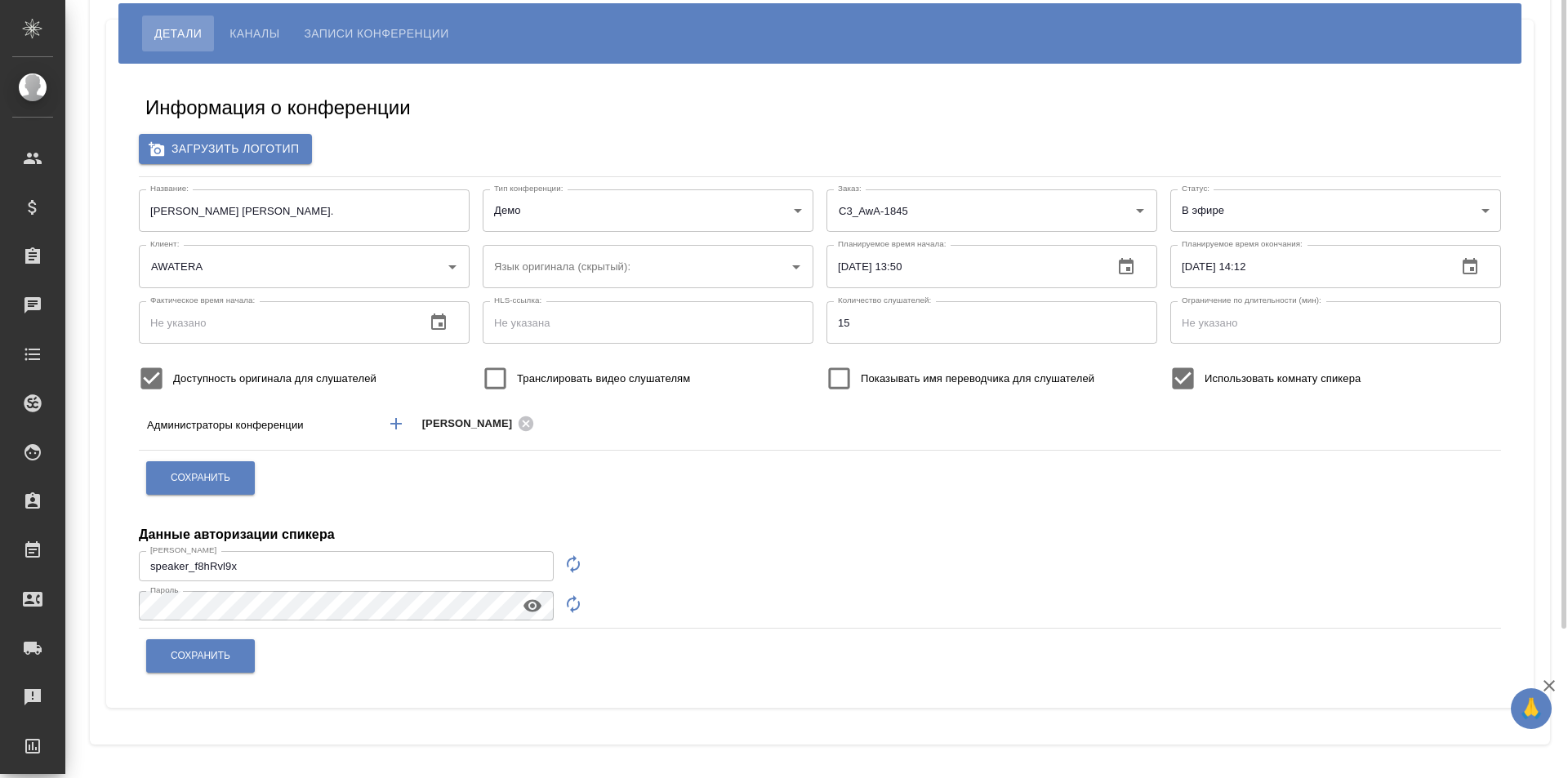
scroll to position [0, 0]
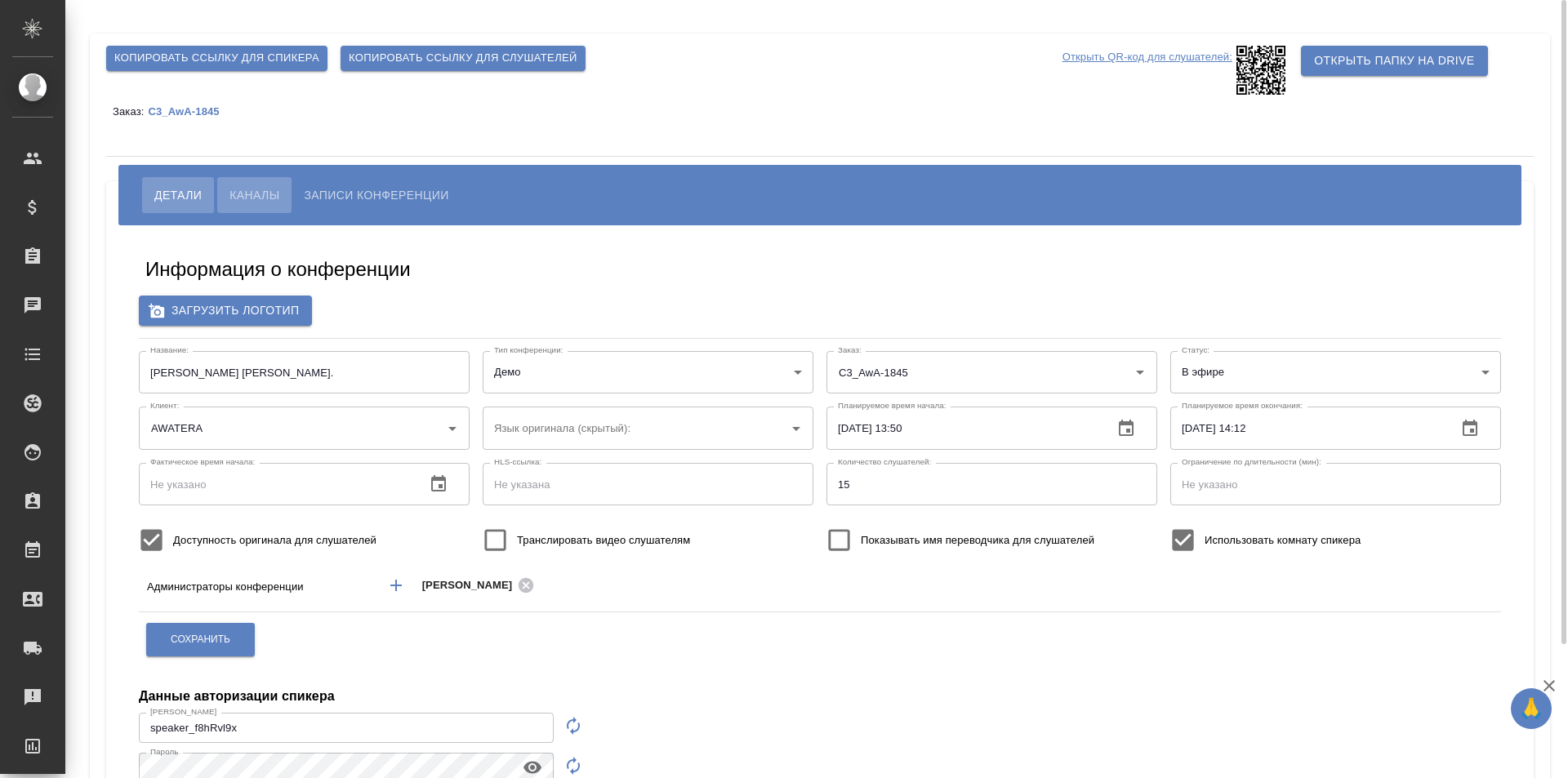
click at [258, 186] on span "Каналы" at bounding box center [254, 195] width 50 height 20
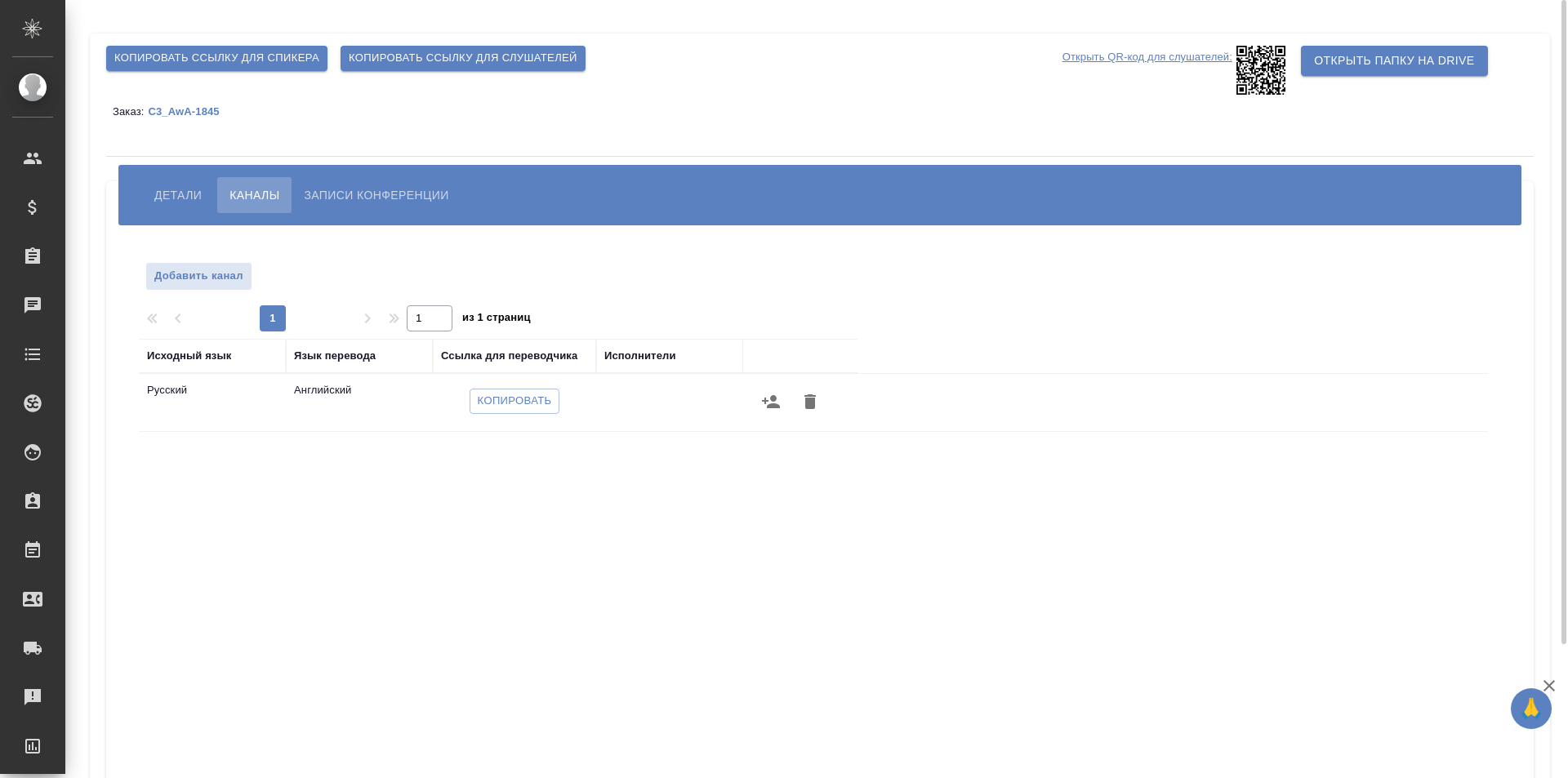
click at [166, 192] on span "Детали" at bounding box center [178, 195] width 47 height 20
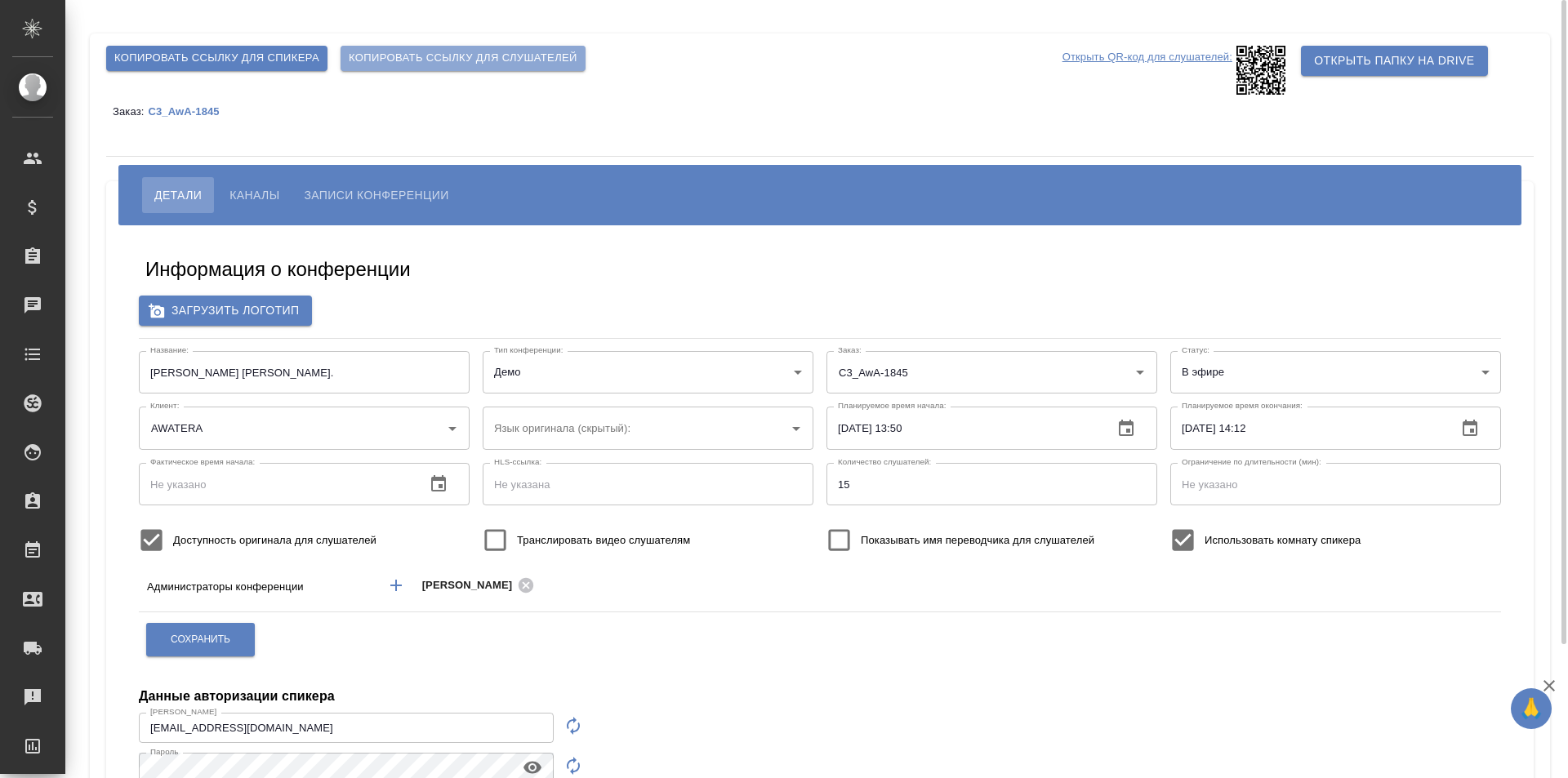
click at [388, 59] on span "Копировать ссылку для слушателей" at bounding box center [462, 59] width 228 height 19
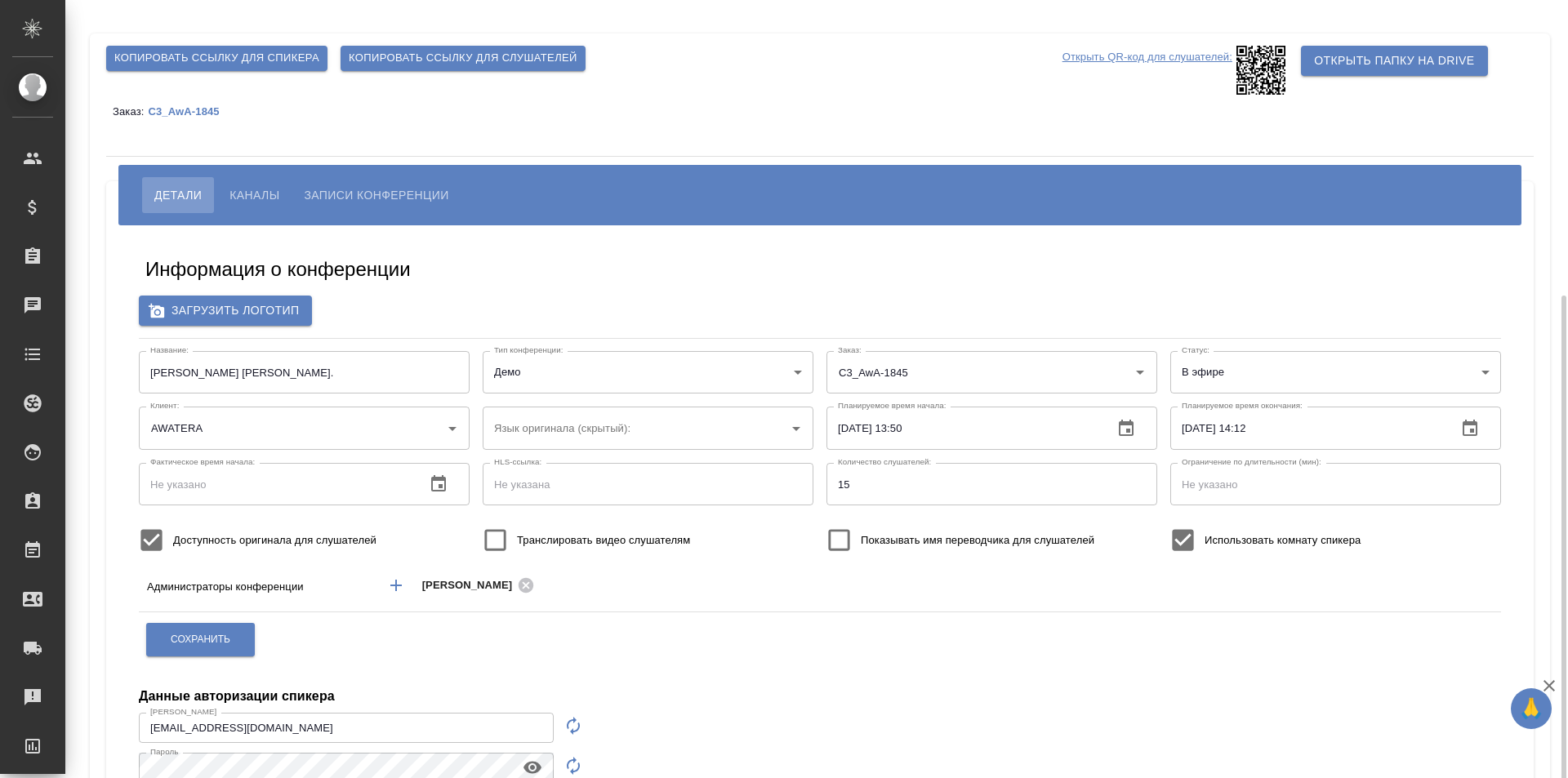
scroll to position [162, 0]
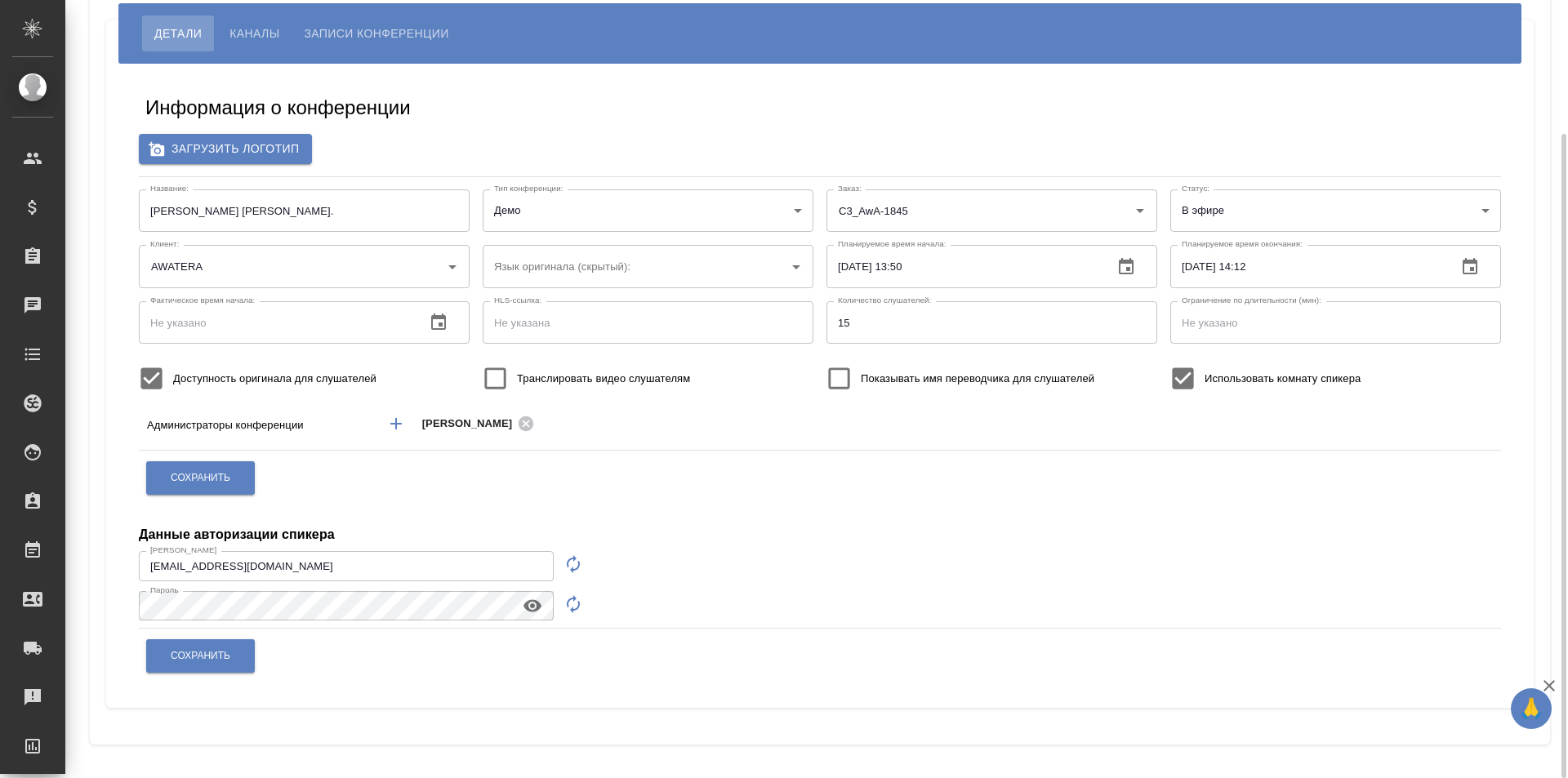
click at [566, 552] on button "button" at bounding box center [573, 563] width 39 height 39
type input "speaker_XDSEeatL"
click at [561, 596] on button "button" at bounding box center [573, 603] width 39 height 39
drag, startPoint x: 284, startPoint y: 560, endPoint x: 109, endPoint y: 566, distance: 175.1
click at [109, 566] on div "Информация о конференции Загрузить логотип Название: [PERSON_NAME] [PERSON_NAME…" at bounding box center [819, 385] width 1427 height 644
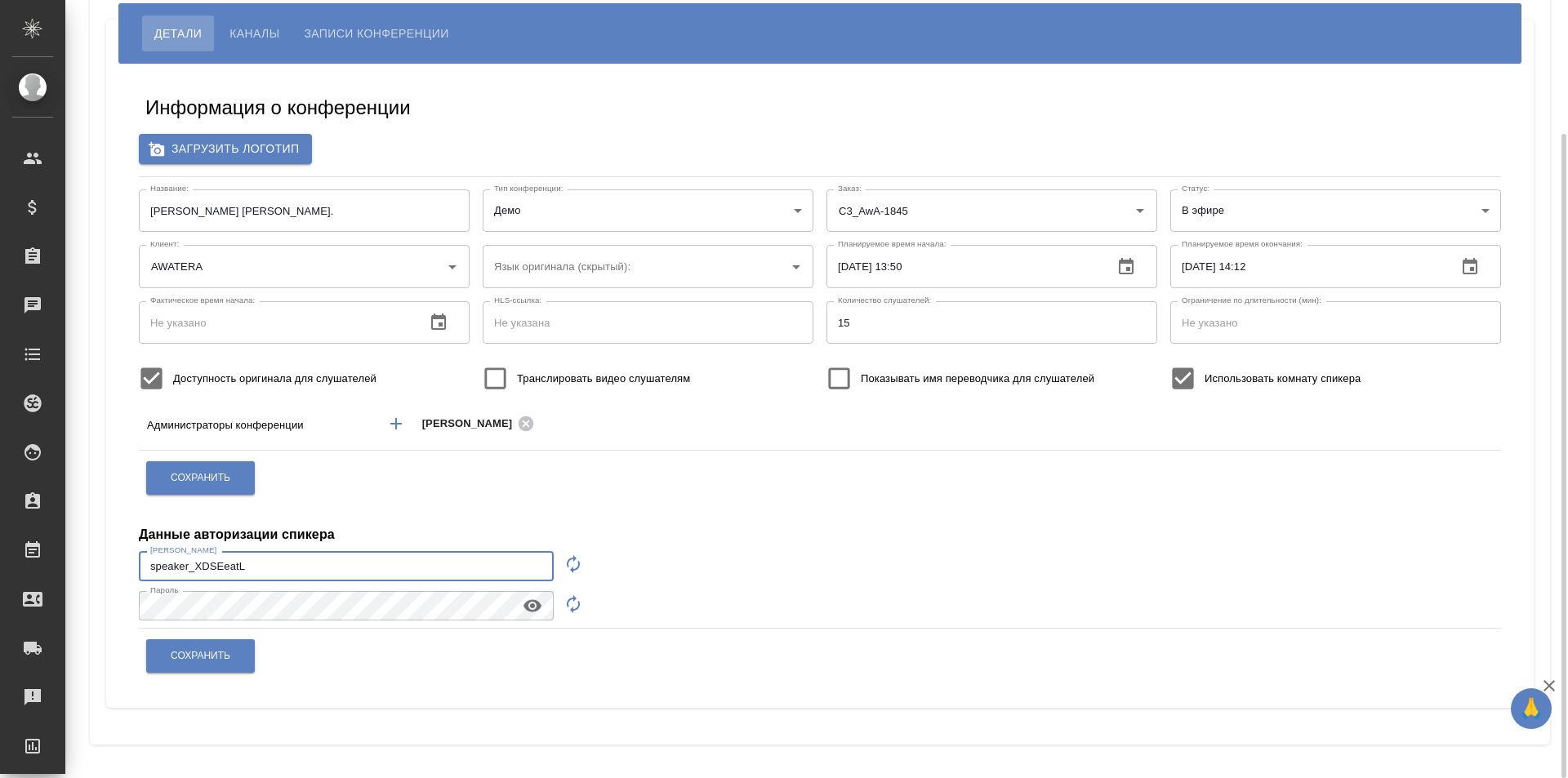
scroll to position [0, 0]
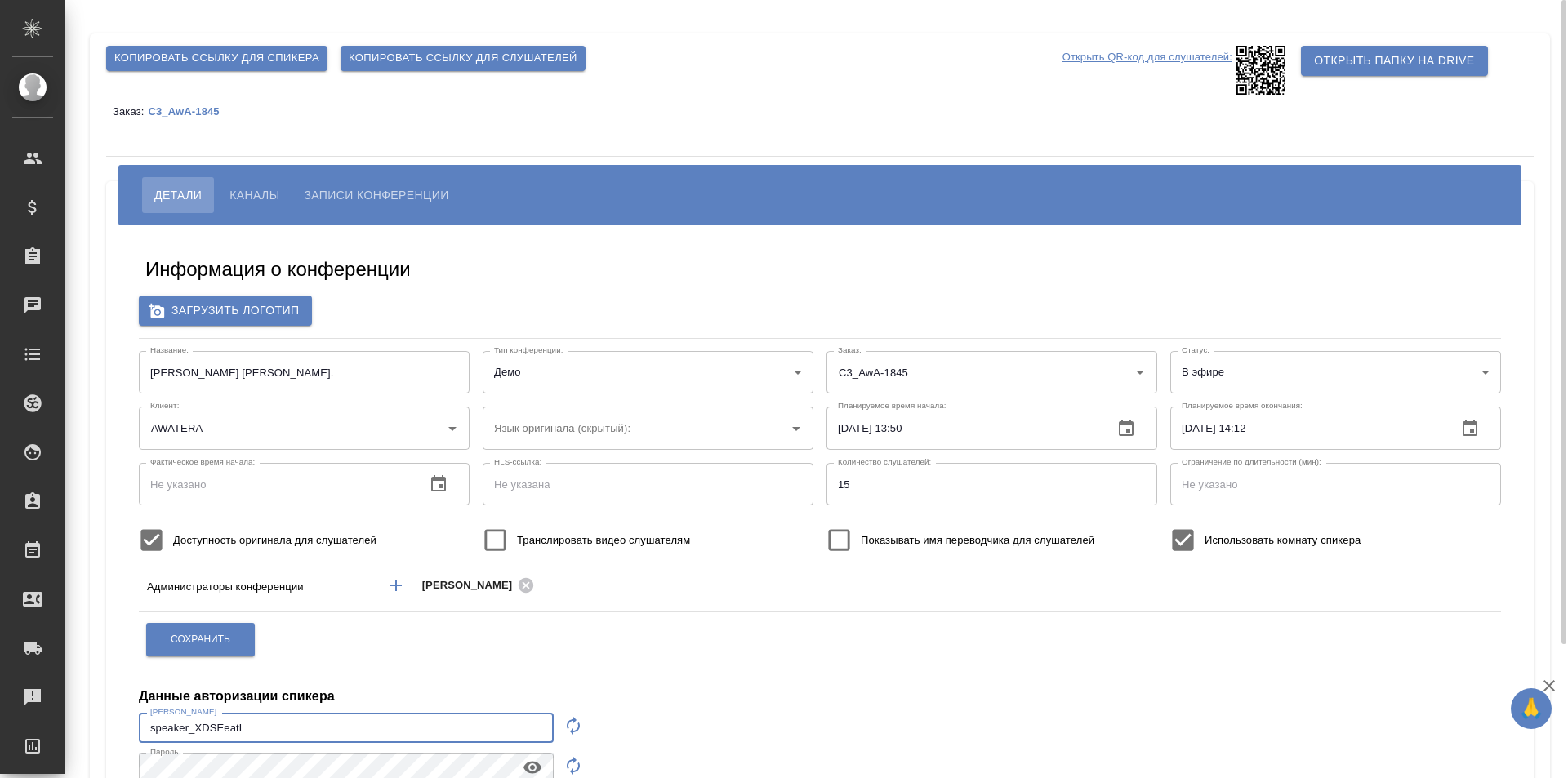
click at [220, 60] on span "Копировать ссылку для спикера" at bounding box center [217, 59] width 205 height 19
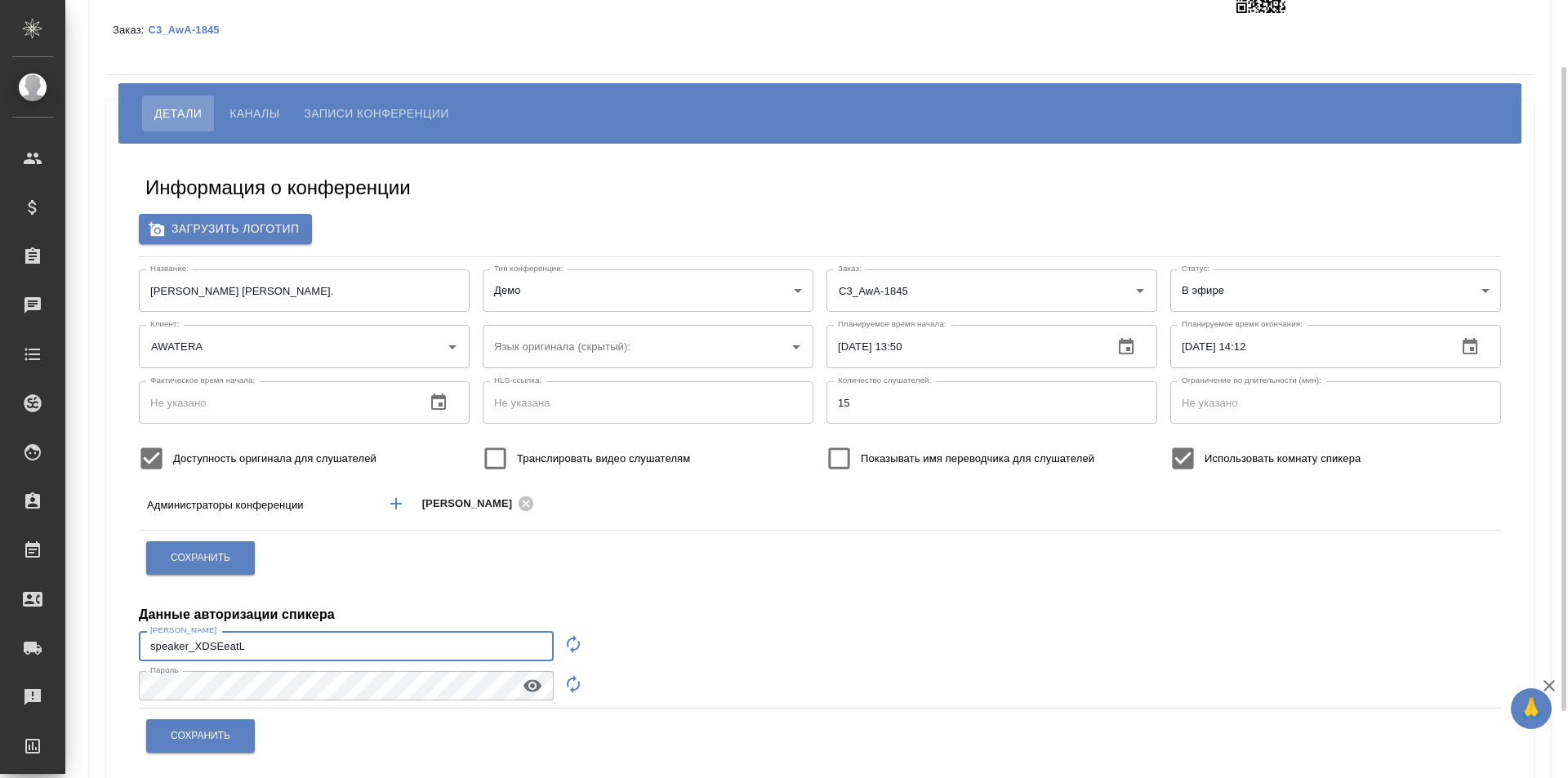
drag, startPoint x: 282, startPoint y: 636, endPoint x: 116, endPoint y: 652, distance: 166.8
click at [116, 652] on div "Информация о конференции Загрузить логотип Название: [PERSON_NAME] [PERSON_NAME…" at bounding box center [819, 466] width 1427 height 644
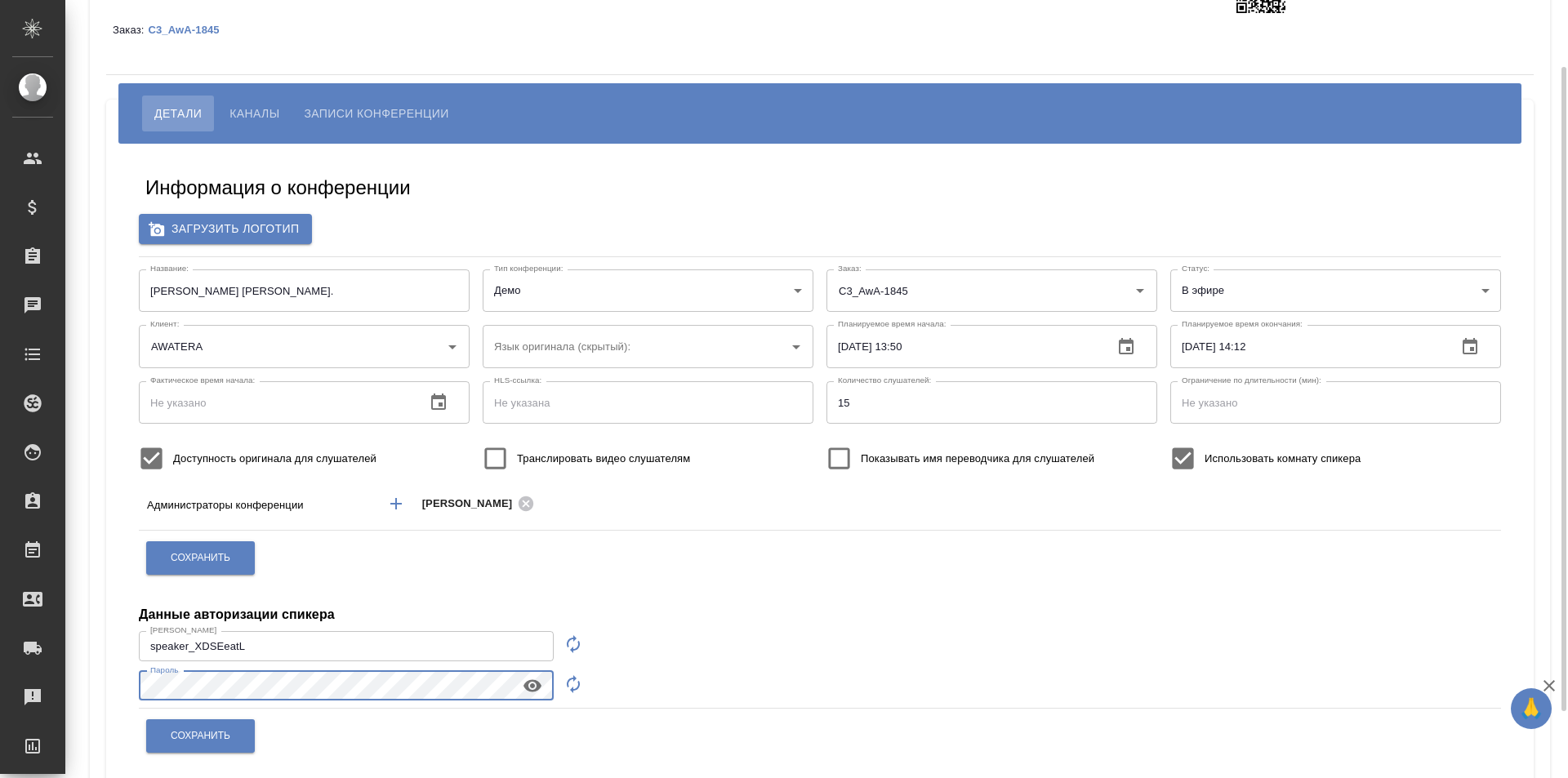
click at [92, 704] on div "Копировать ссылку для спикера Копировать ссылку для слушателей Открыть QR-код д…" at bounding box center [820, 388] width 1460 height 873
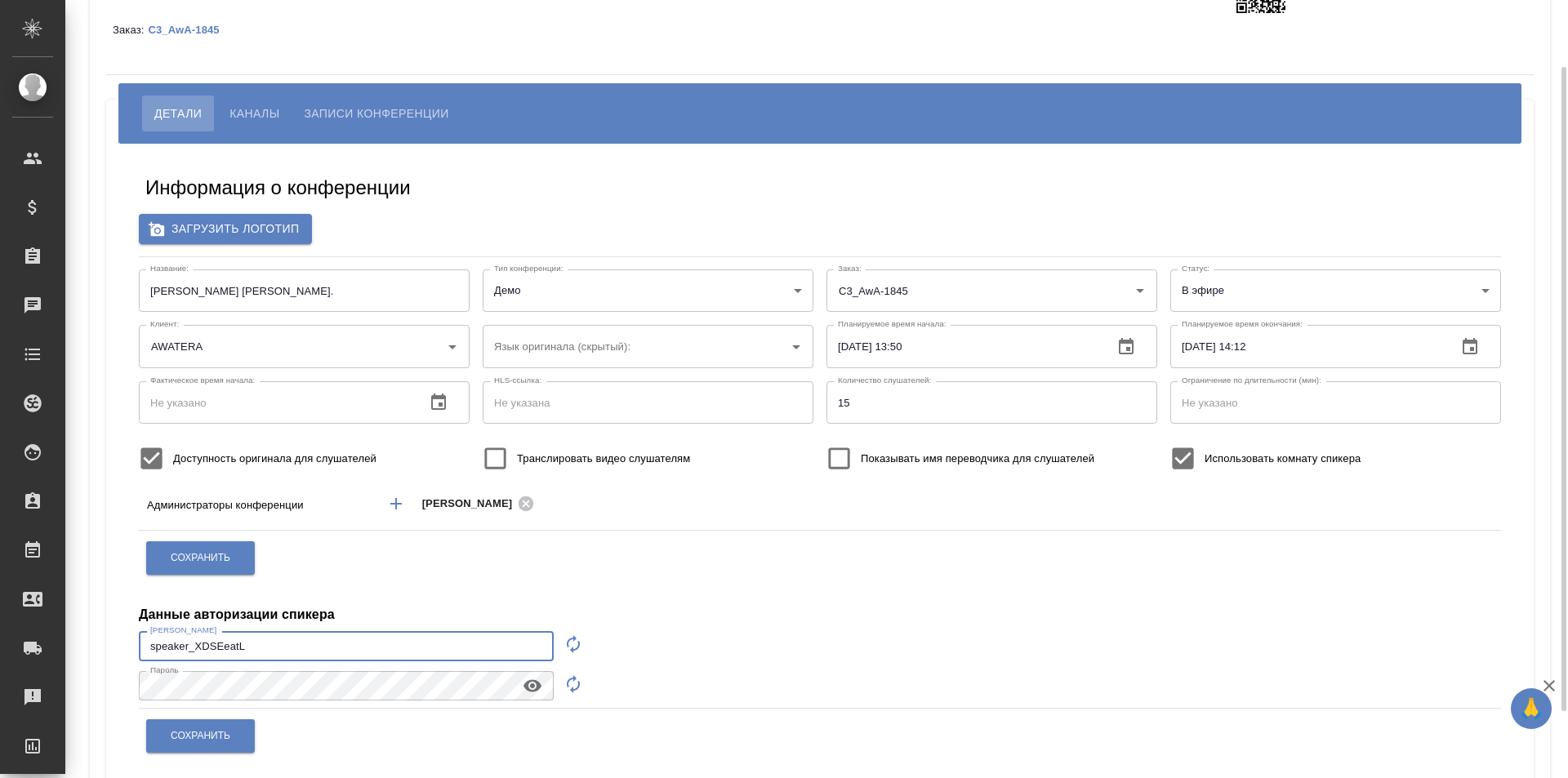
drag, startPoint x: 364, startPoint y: 640, endPoint x: 122, endPoint y: 647, distance: 242.1
click at [122, 647] on div "Информация о конференции Загрузить логотип Название: [PERSON_NAME] [PERSON_NAME…" at bounding box center [819, 466] width 1395 height 620
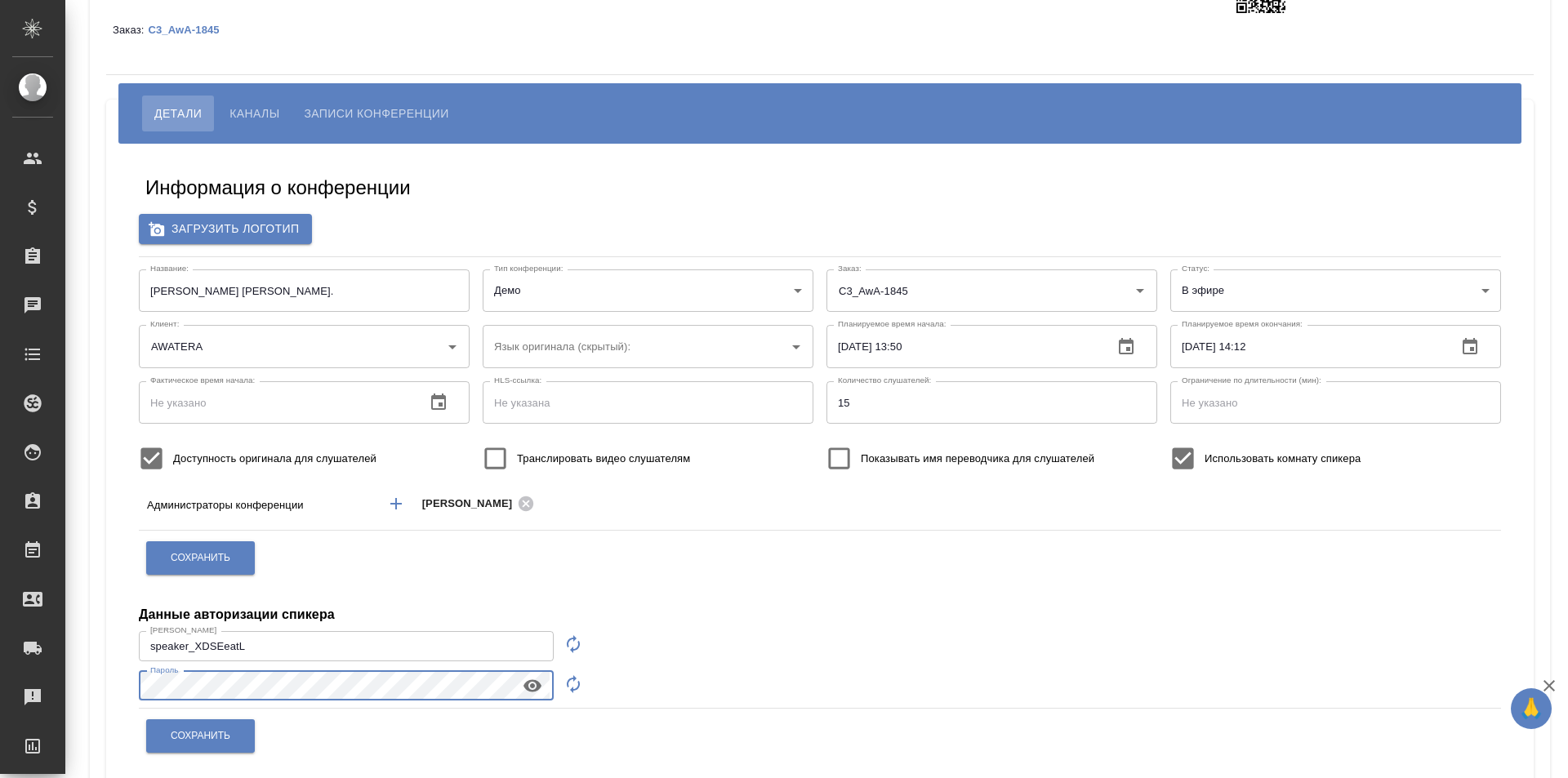
drag, startPoint x: 396, startPoint y: 640, endPoint x: 96, endPoint y: 715, distance: 309.2
click at [96, 715] on div "Копировать ссылку для спикера Копировать ссылку для слушателей Открыть QR-код д…" at bounding box center [820, 388] width 1460 height 873
click at [215, 741] on span "Сохранить" at bounding box center [200, 735] width 60 height 14
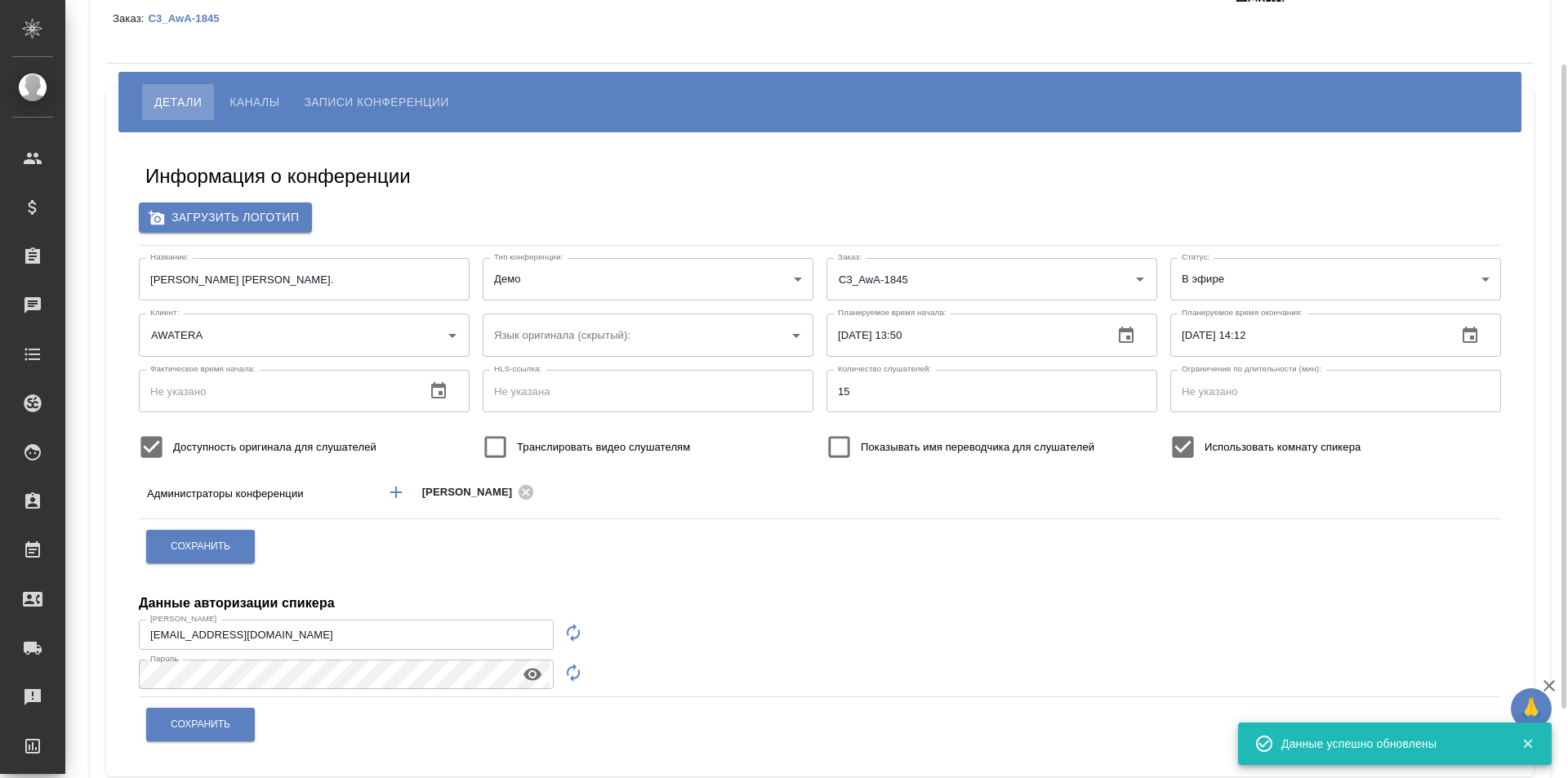
scroll to position [162, 0]
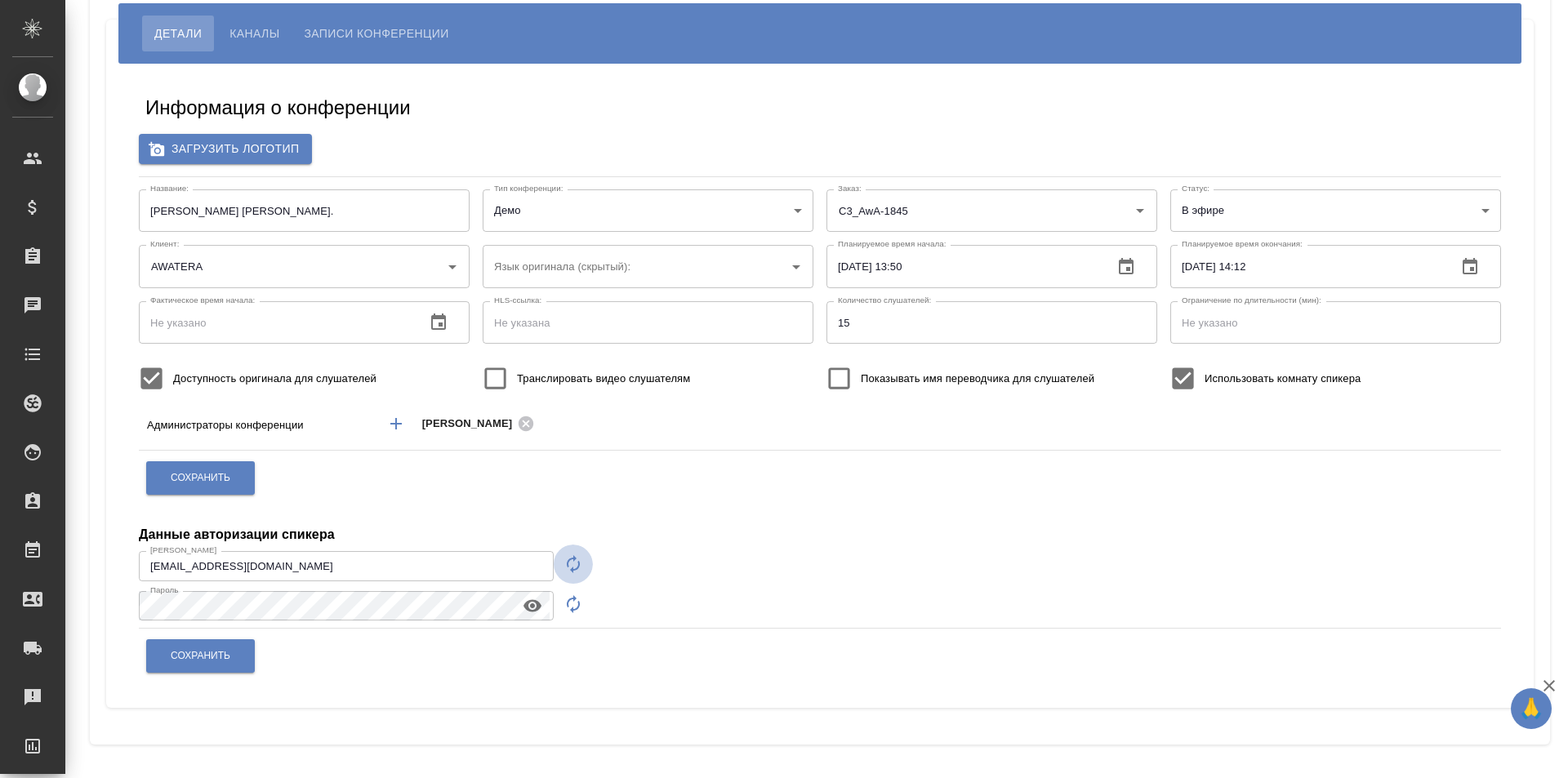
click at [567, 564] on icon "button" at bounding box center [573, 564] width 20 height 20
type input "speaker_X2PSgekw"
click at [570, 598] on icon "button" at bounding box center [574, 604] width 13 height 18
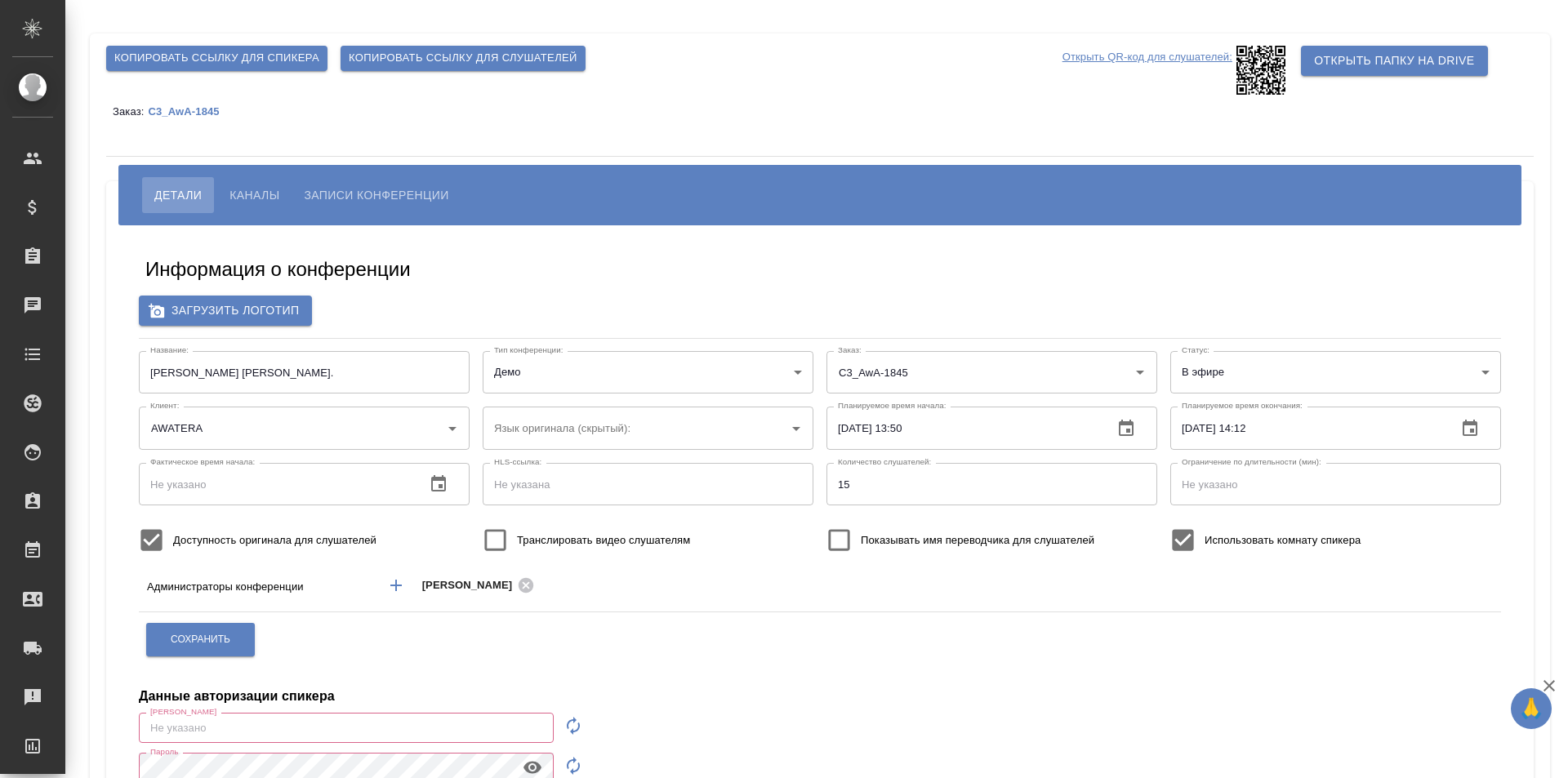
scroll to position [162, 0]
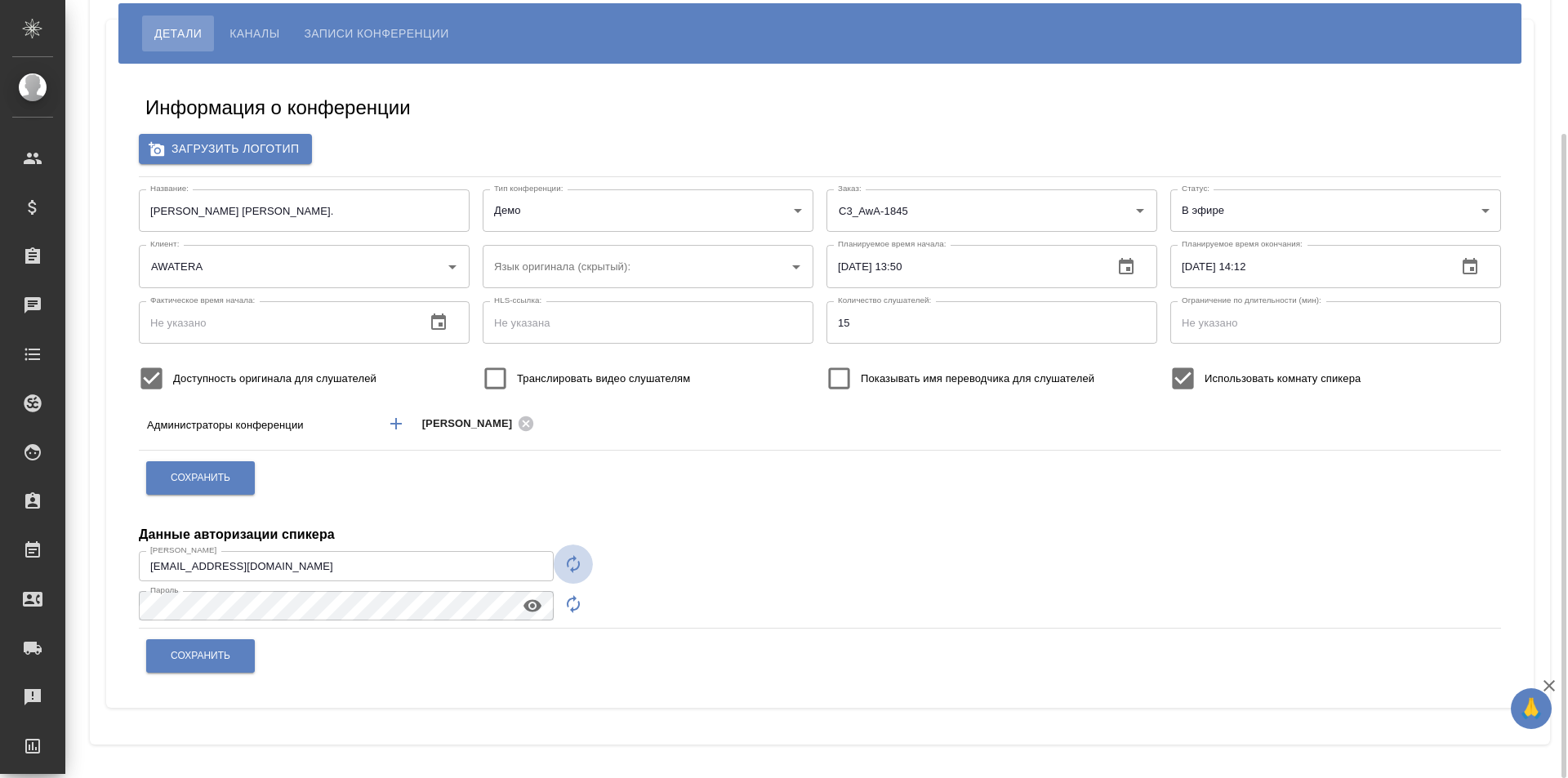
click at [567, 563] on icon "button" at bounding box center [573, 564] width 20 height 20
type input "speaker_atjTxZXx"
drag, startPoint x: 405, startPoint y: 567, endPoint x: 123, endPoint y: 576, distance: 282.1
click at [123, 576] on div "Информация о конференции Загрузить логотип Название: Тест Зотова Е. Название: Т…" at bounding box center [819, 385] width 1395 height 620
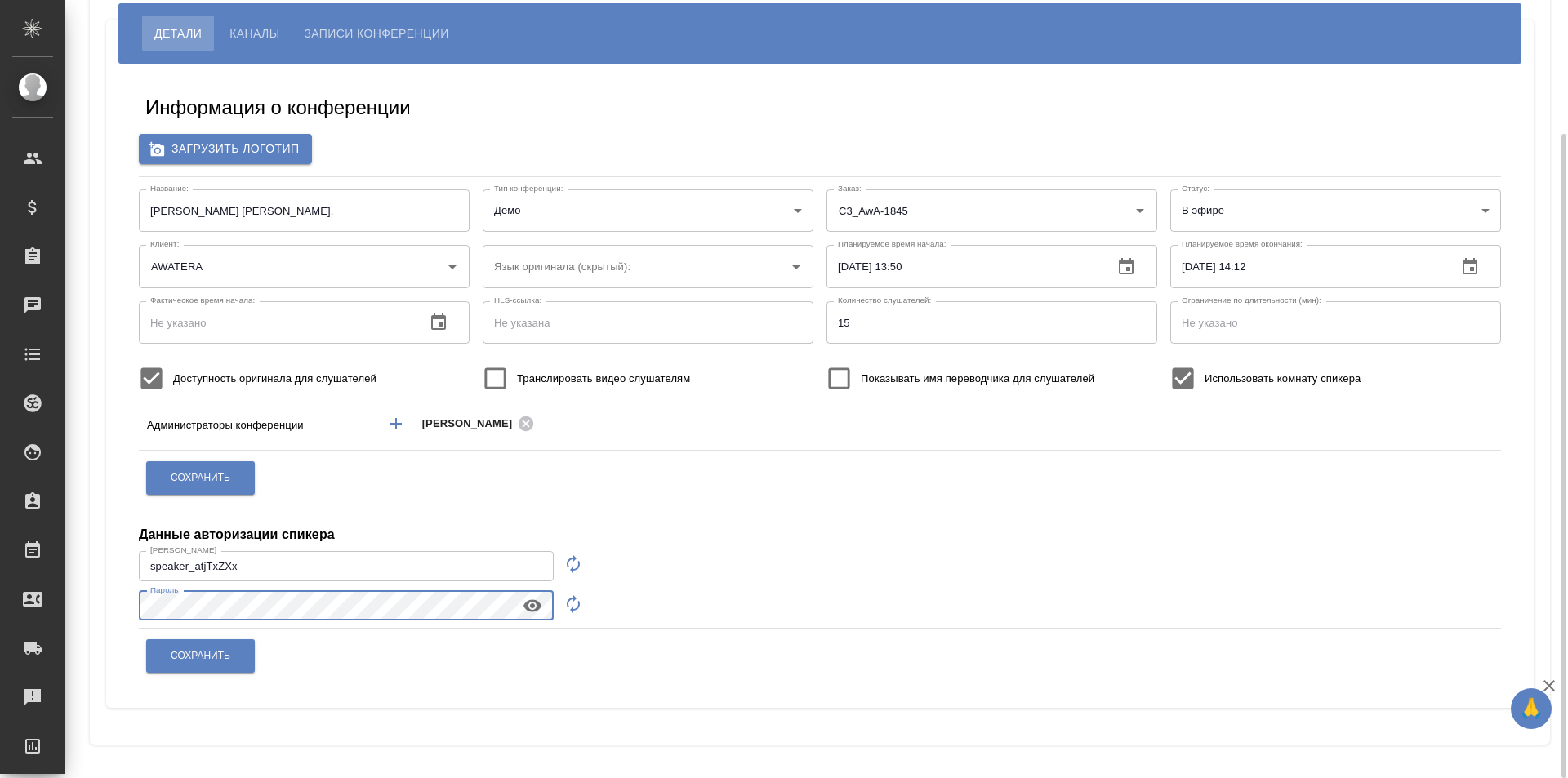
click at [73, 606] on div "Копировать ссылку для спикера Копировать ссылку для слушателей Открыть QR-код д…" at bounding box center [816, 308] width 1503 height 940
click at [523, 606] on icon "button" at bounding box center [532, 606] width 20 height 20
click at [573, 602] on icon "button" at bounding box center [573, 604] width 20 height 20
click at [82, 607] on div "Копировать ссылку для спикера Копировать ссылку для слушателей Открыть QR-код д…" at bounding box center [819, 308] width 1478 height 940
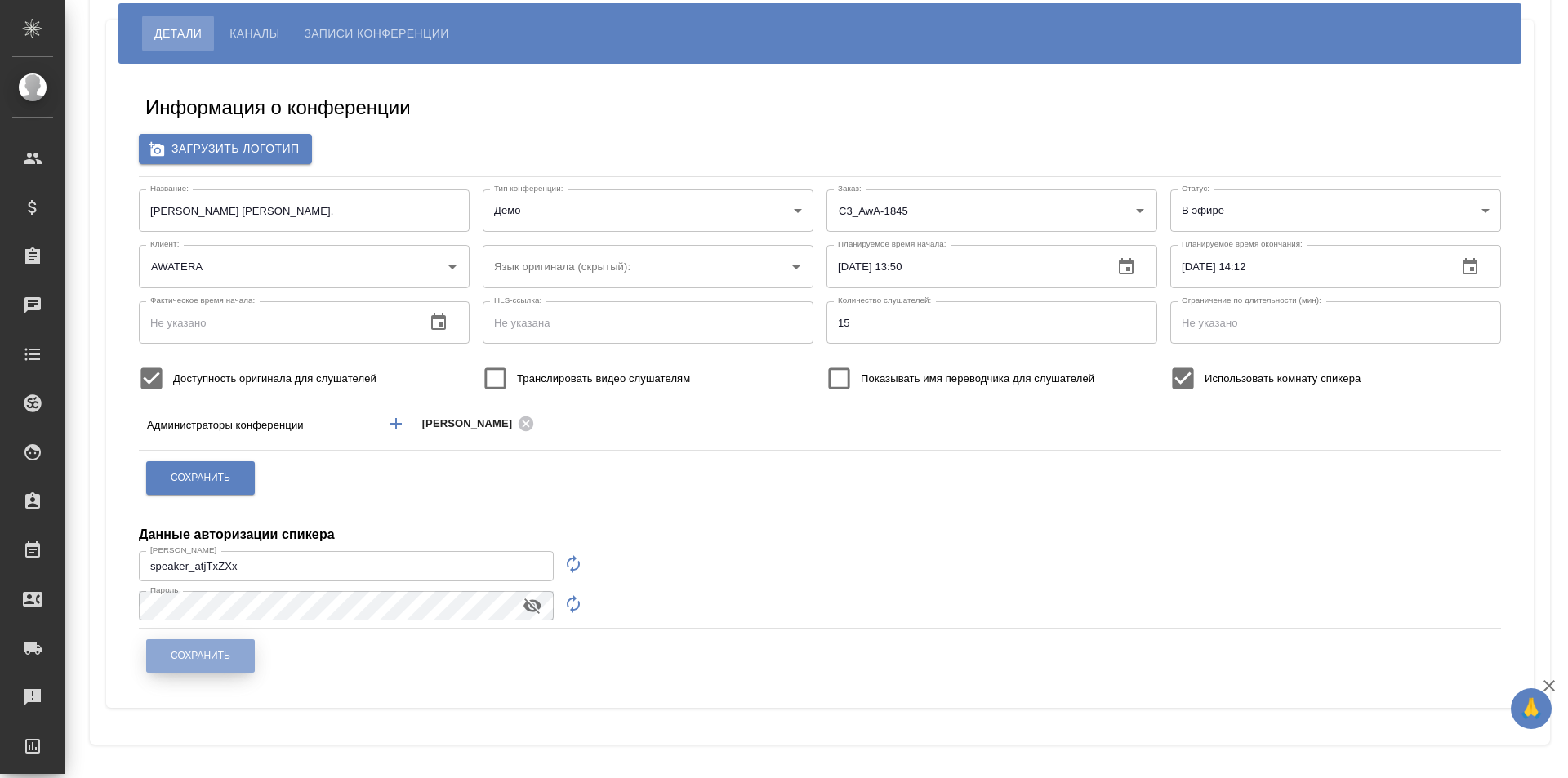
click at [187, 652] on span "Сохранить" at bounding box center [200, 656] width 60 height 14
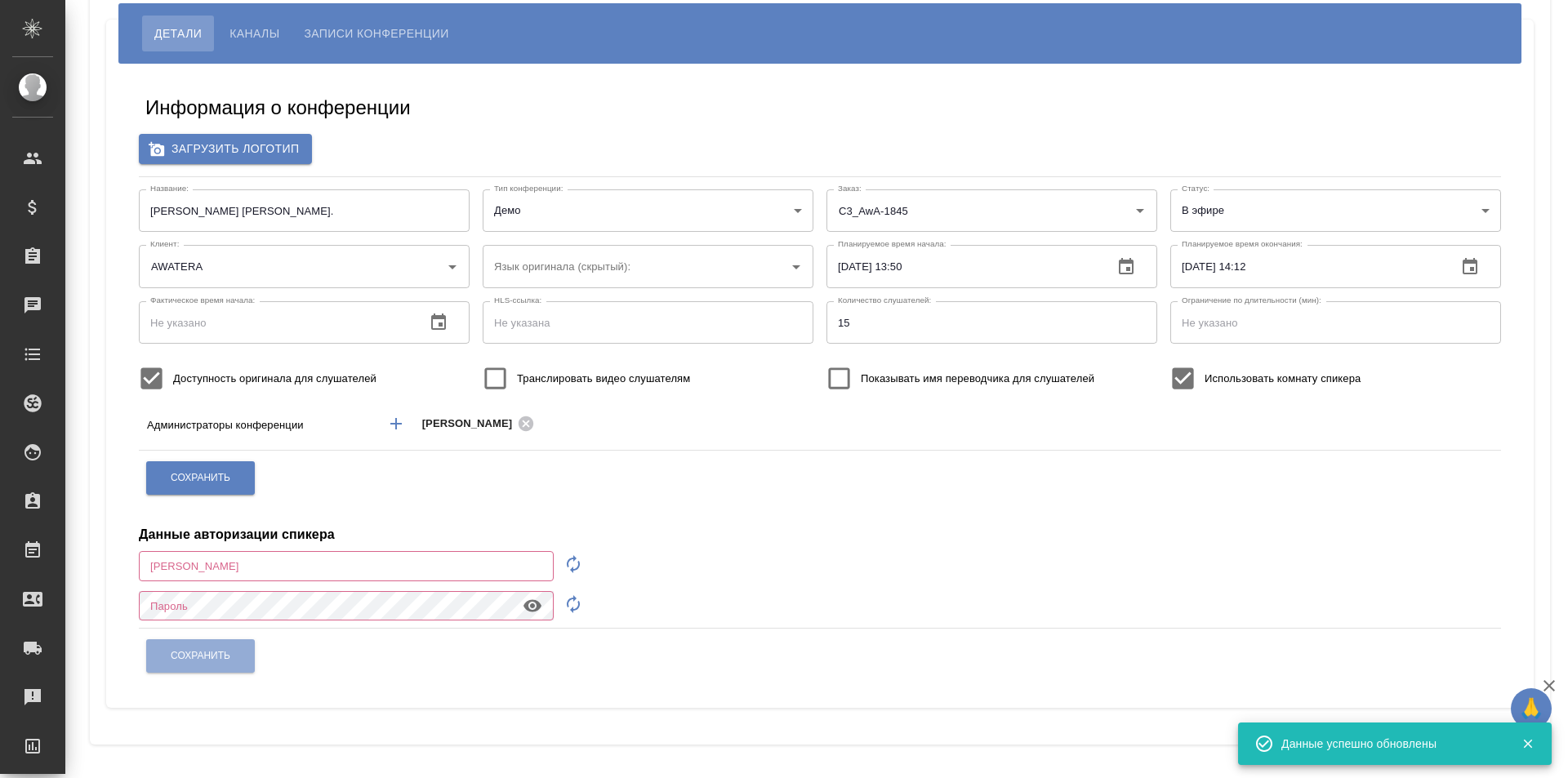
type input "e.zotova@awatera.com"
click at [529, 604] on icon "button" at bounding box center [532, 606] width 20 height 20
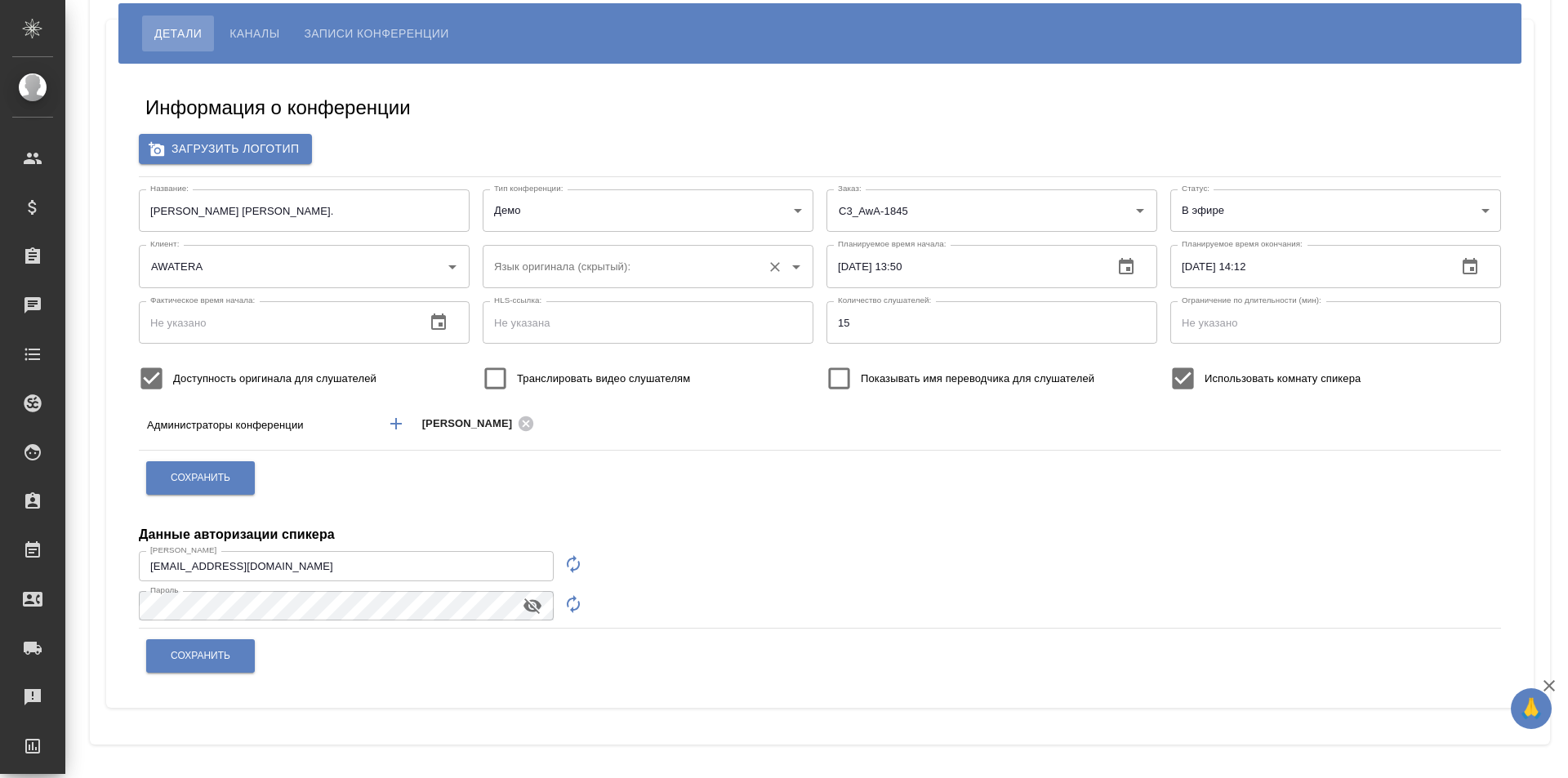
scroll to position [0, 0]
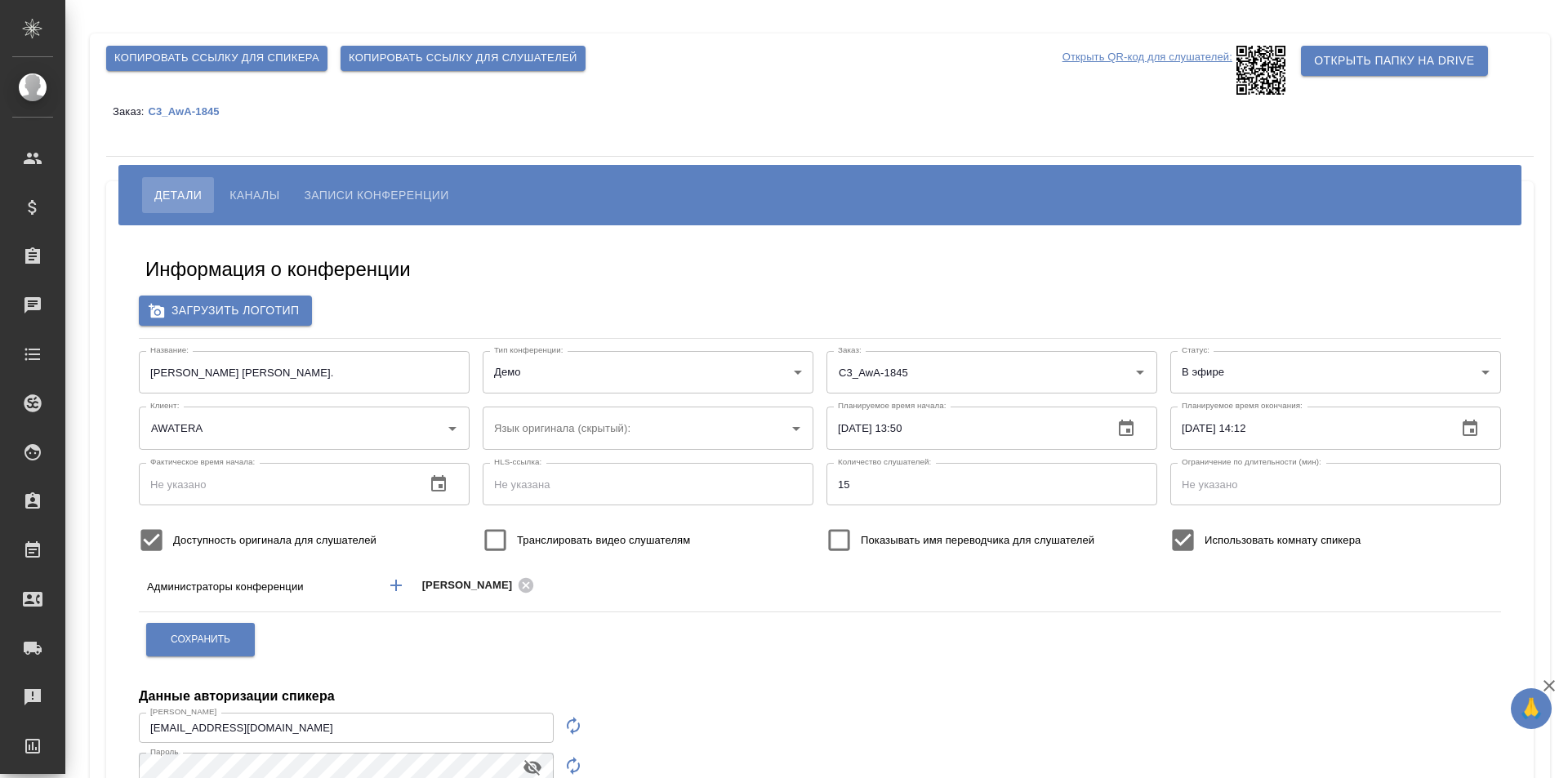
click at [234, 181] on button "Каналы" at bounding box center [254, 195] width 74 height 36
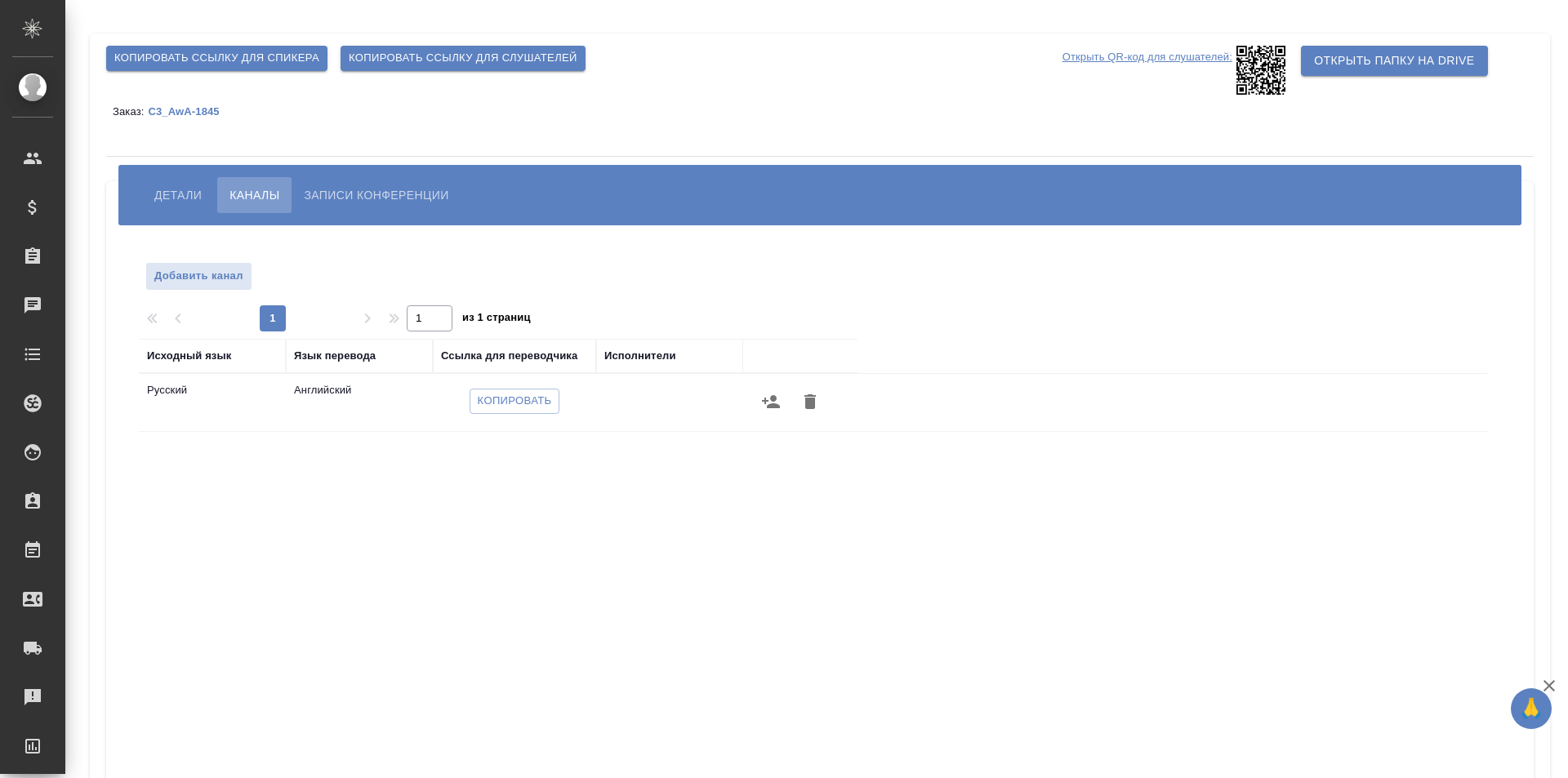
scroll to position [81, 0]
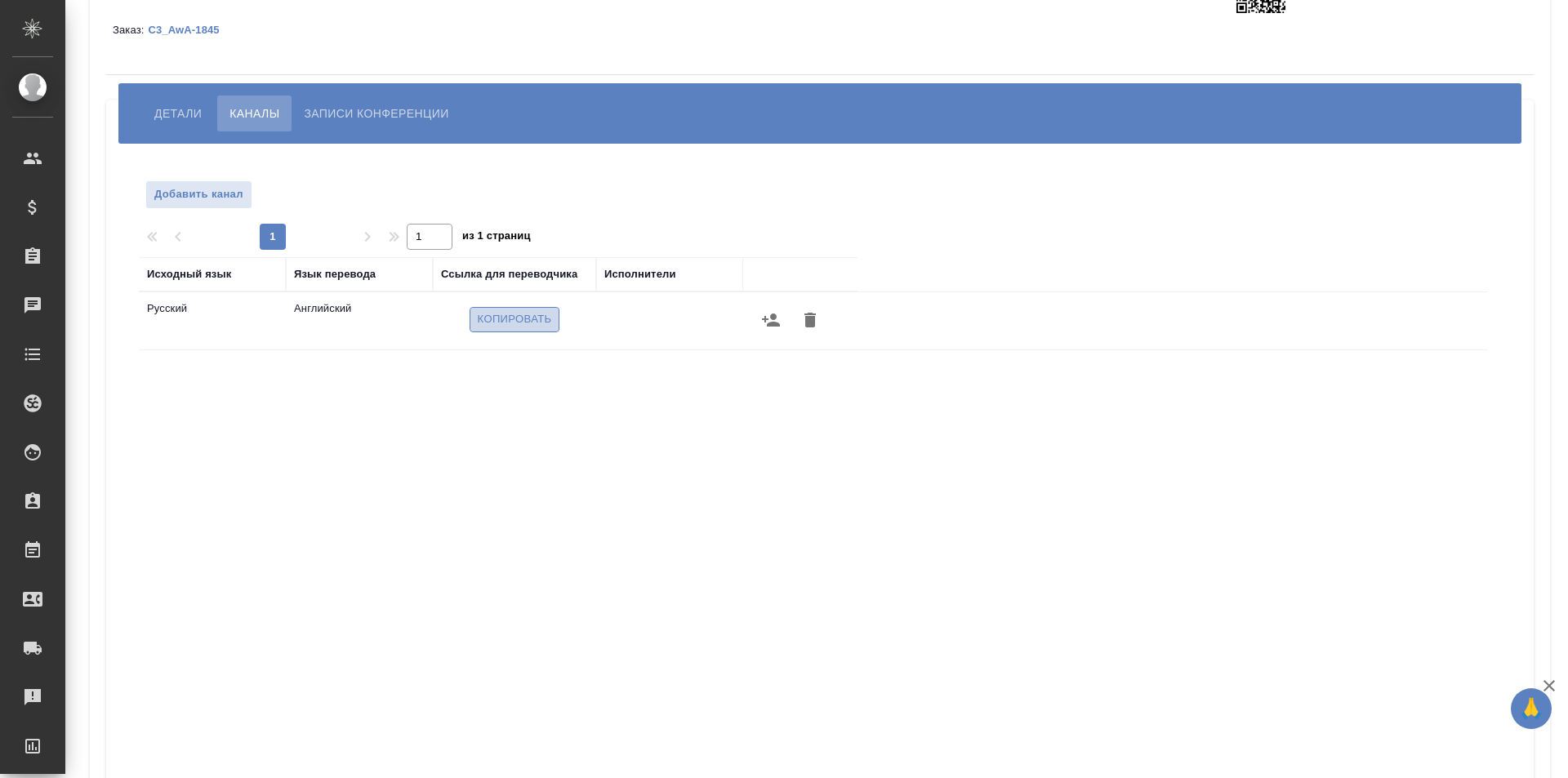
click at [493, 321] on span "Копировать" at bounding box center [515, 320] width 74 height 19
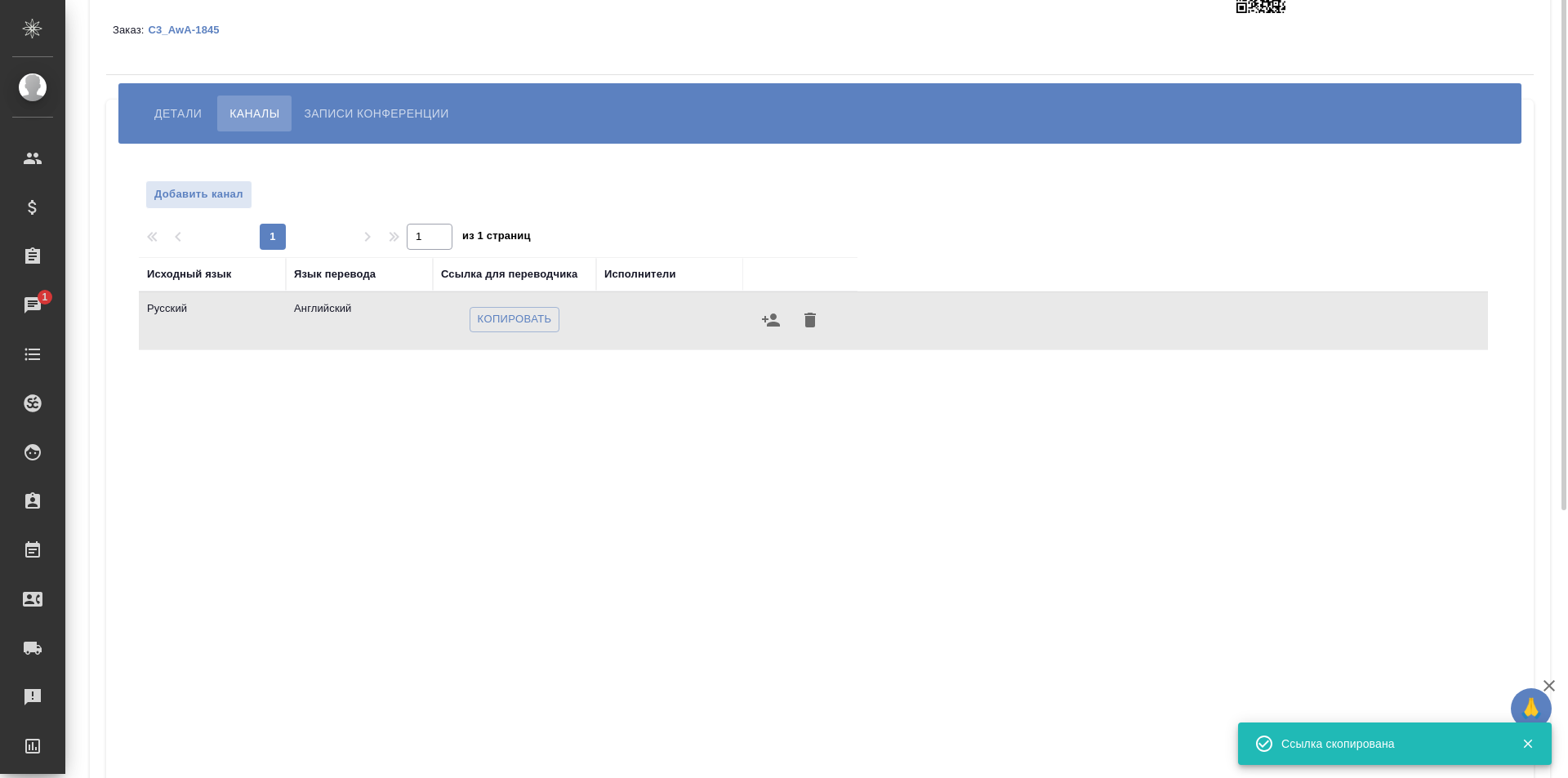
scroll to position [0, 0]
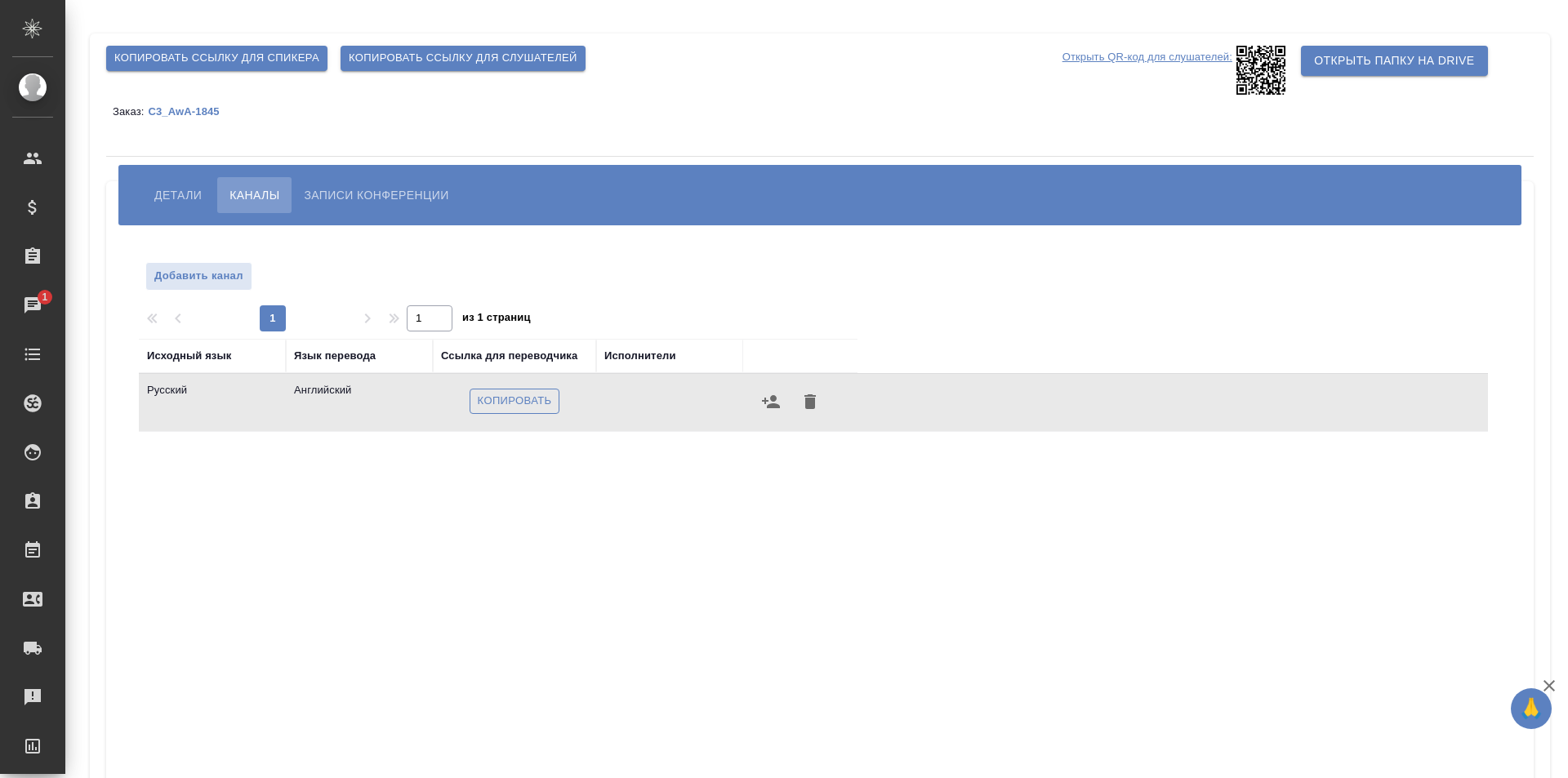
click at [515, 400] on span "Копировать" at bounding box center [515, 401] width 74 height 19
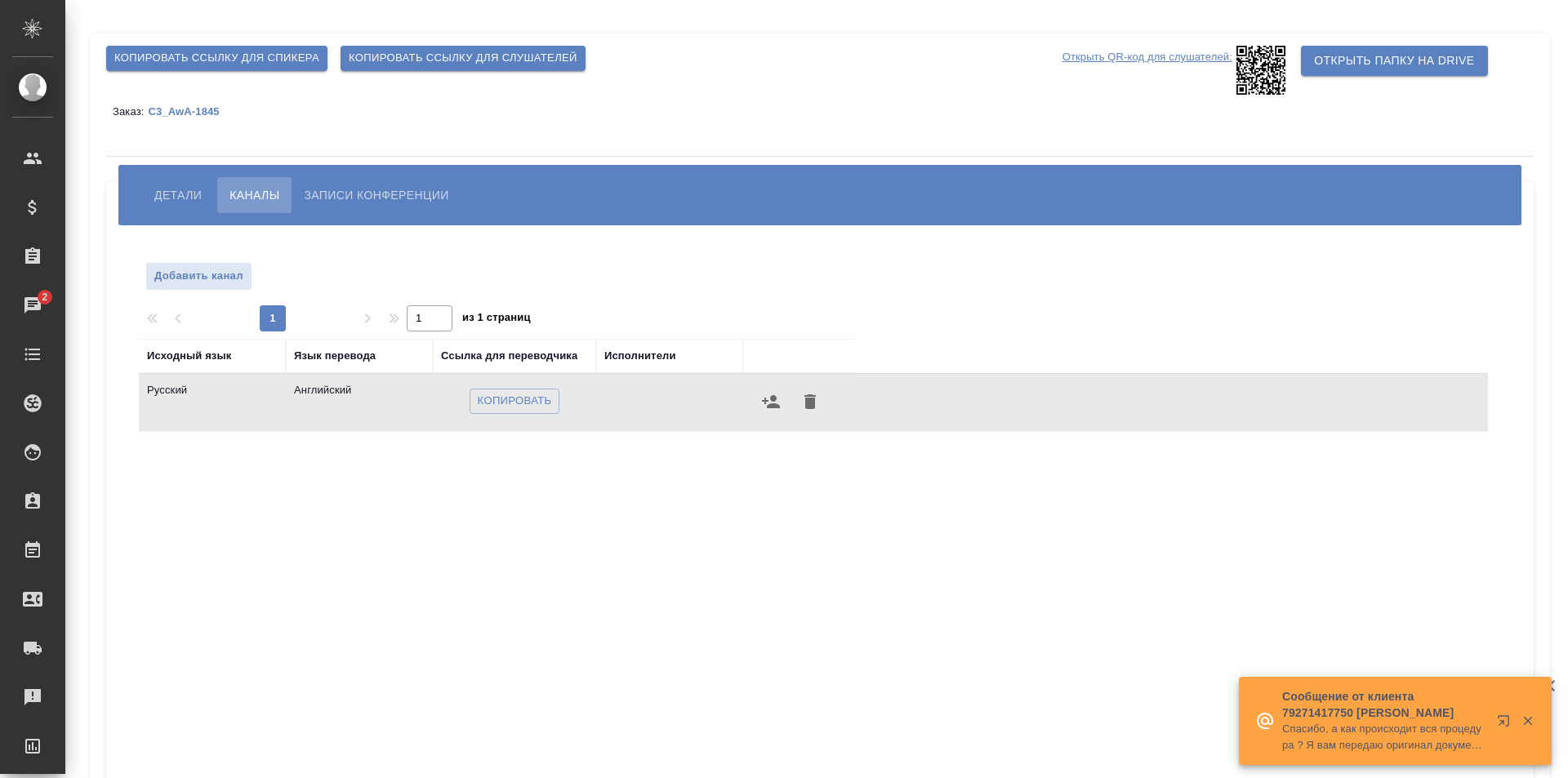
click at [491, 59] on span "Копировать ссылку для слушателей" at bounding box center [462, 59] width 228 height 19
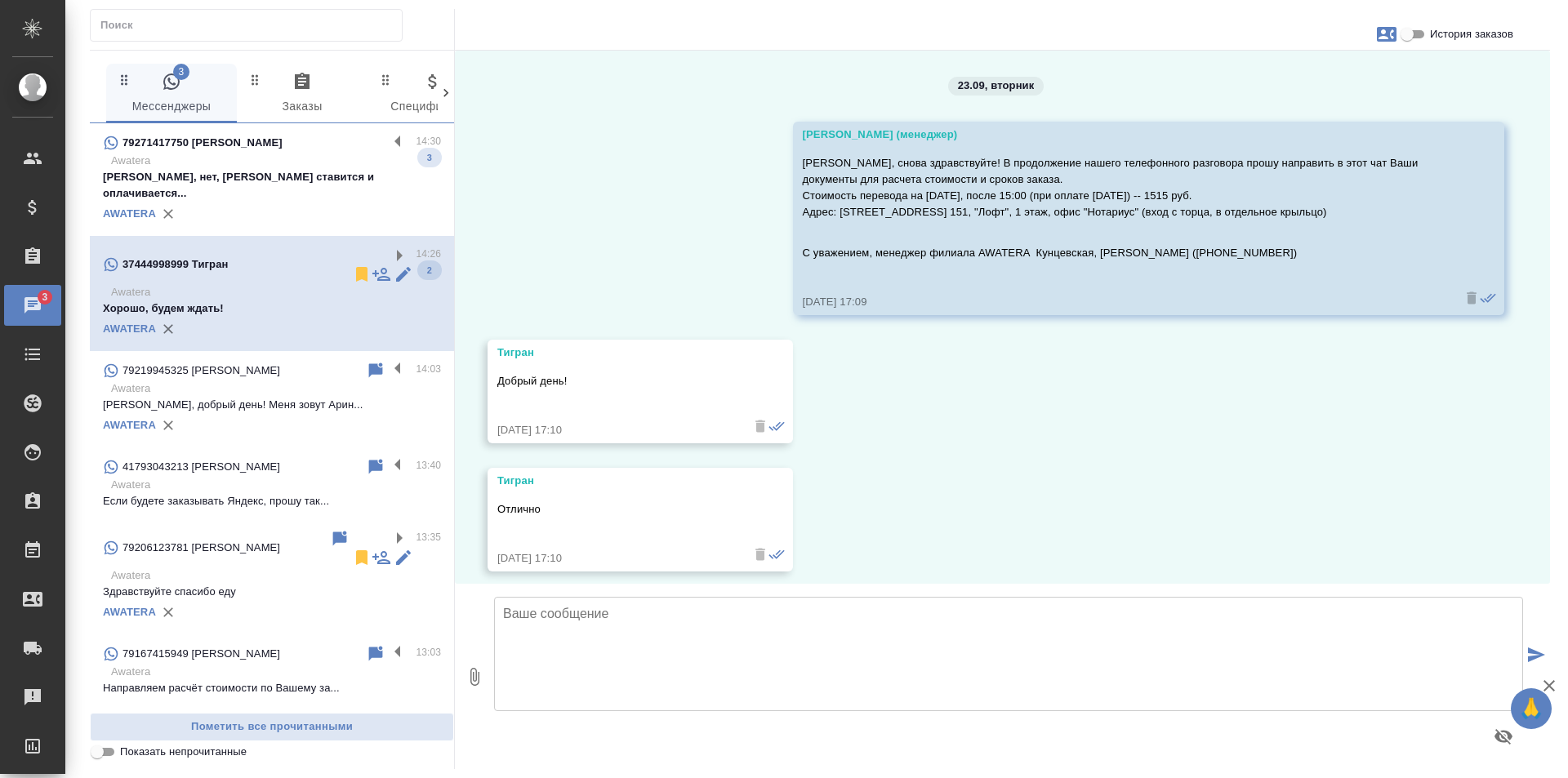
scroll to position [4265, 0]
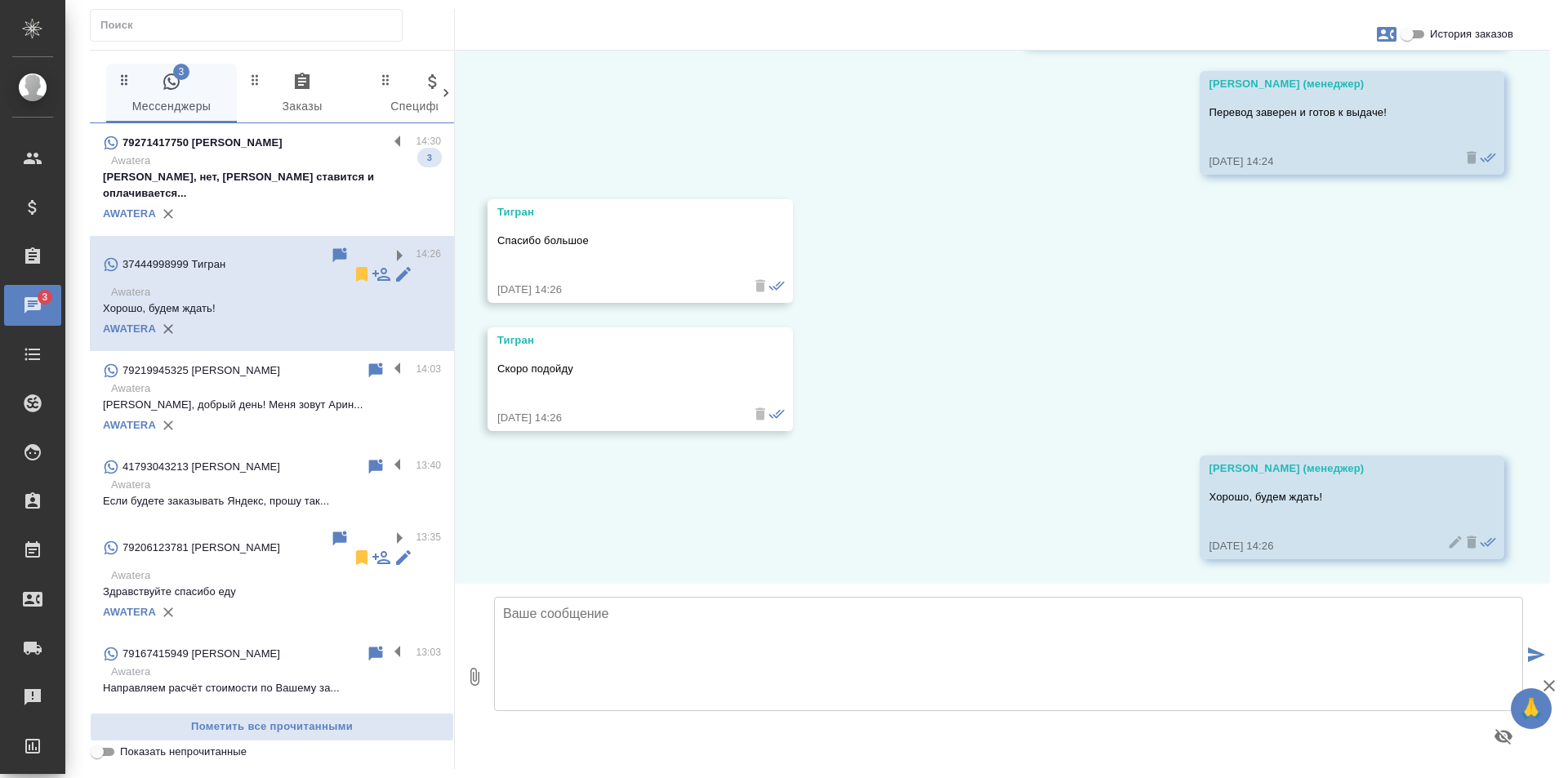
click at [368, 177] on p "[PERSON_NAME], нет, [PERSON_NAME] ставится и оплачивается..." at bounding box center [272, 186] width 338 height 32
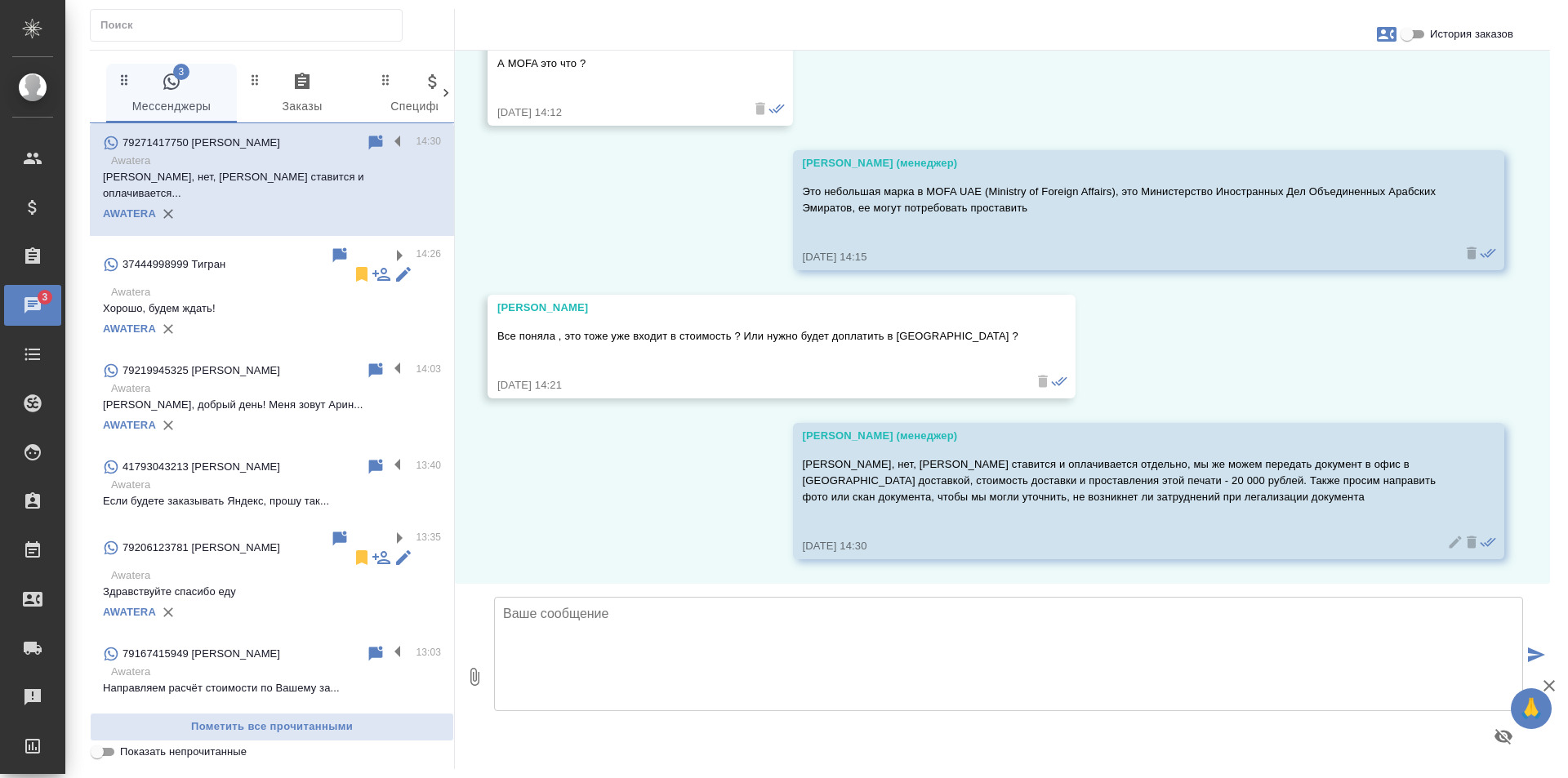
scroll to position [1618, 0]
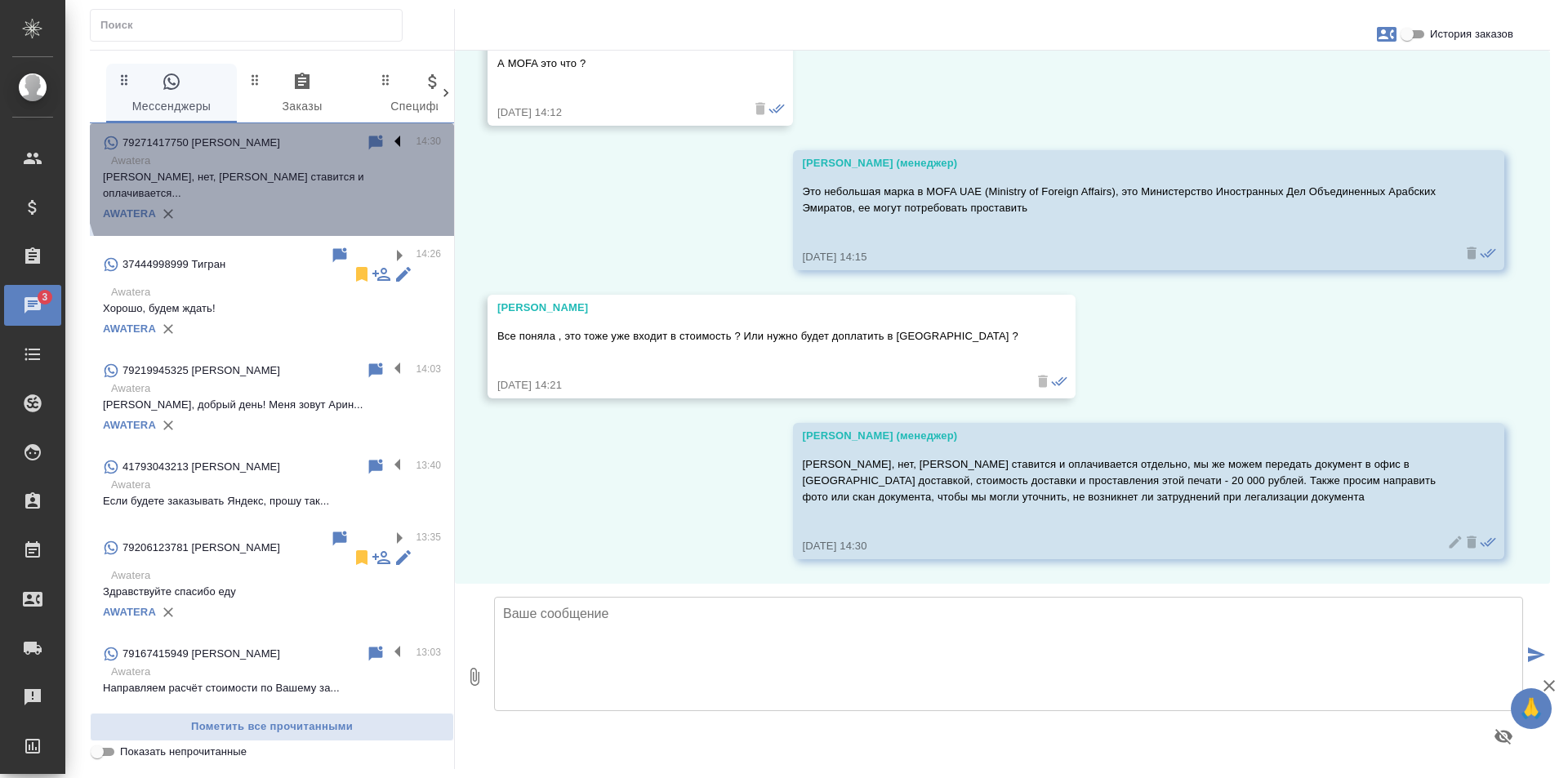
click at [388, 137] on label at bounding box center [401, 143] width 27 height 19
click at [0, 0] on input "checkbox" at bounding box center [0, 0] width 0 height 0
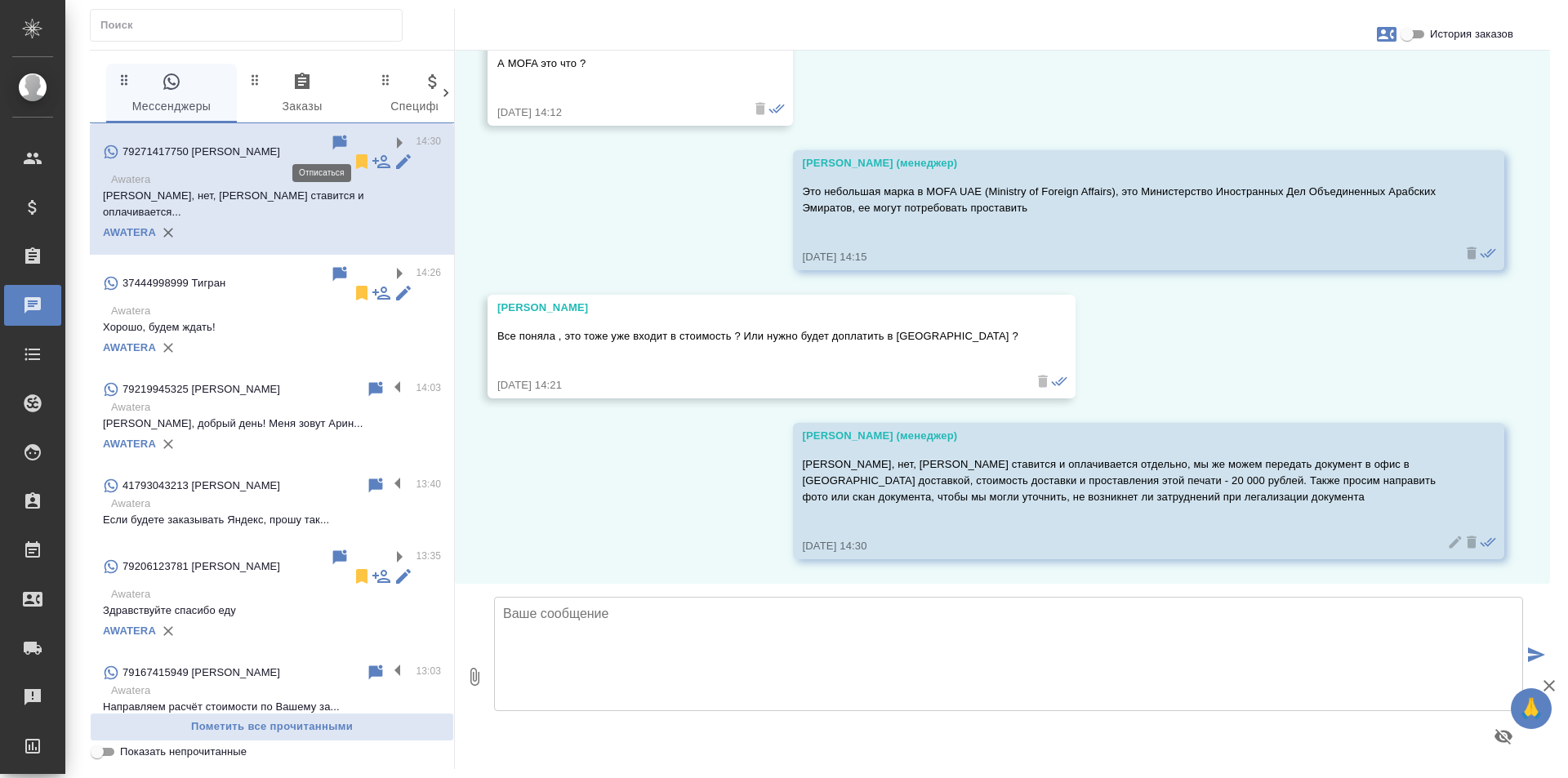
click at [352, 151] on icon at bounding box center [362, 161] width 20 height 20
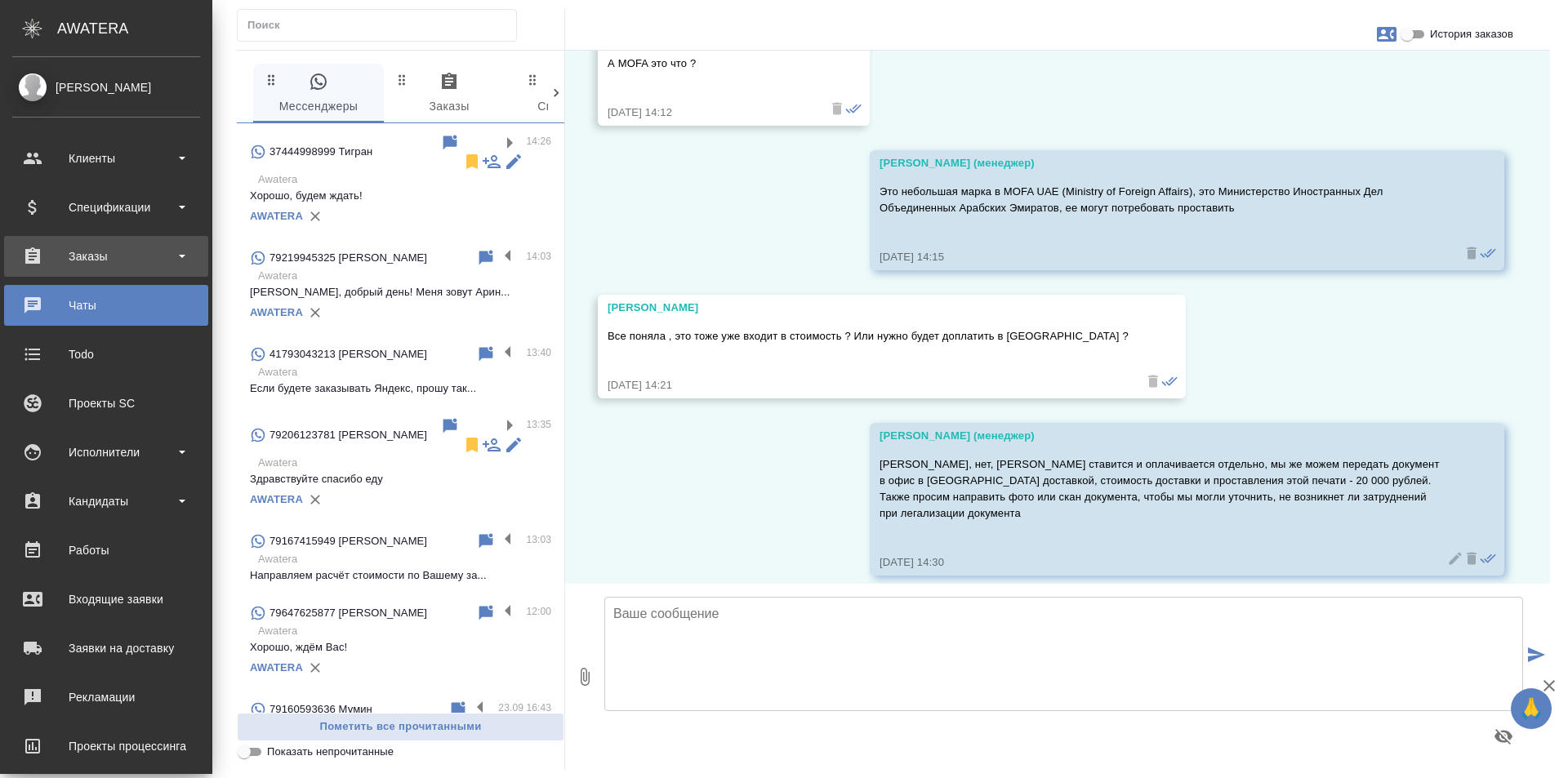
click at [63, 257] on div "Заказы" at bounding box center [106, 256] width 187 height 25
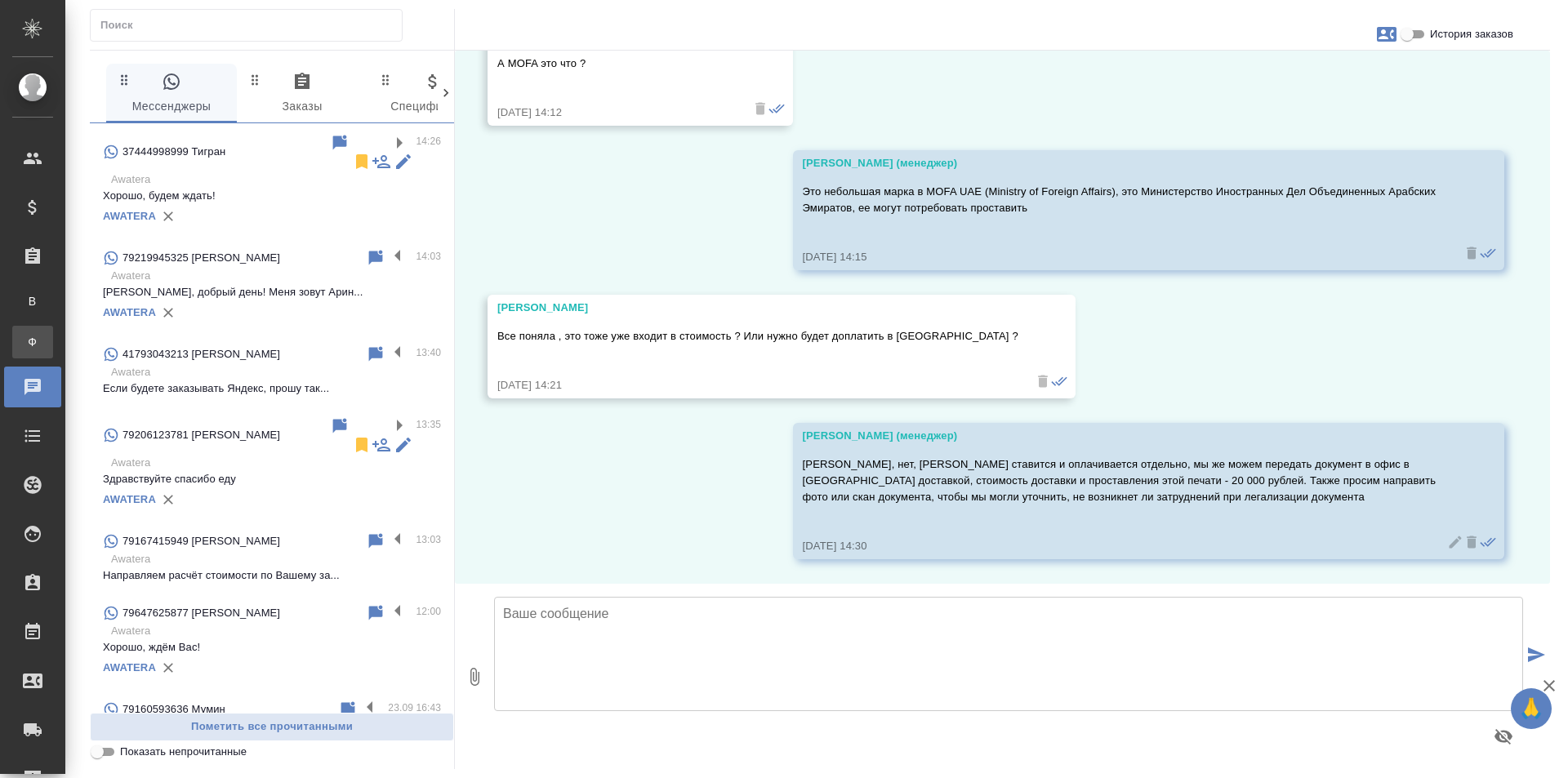
click at [25, 345] on div "Заказы физ. лиц" at bounding box center [12, 342] width 25 height 16
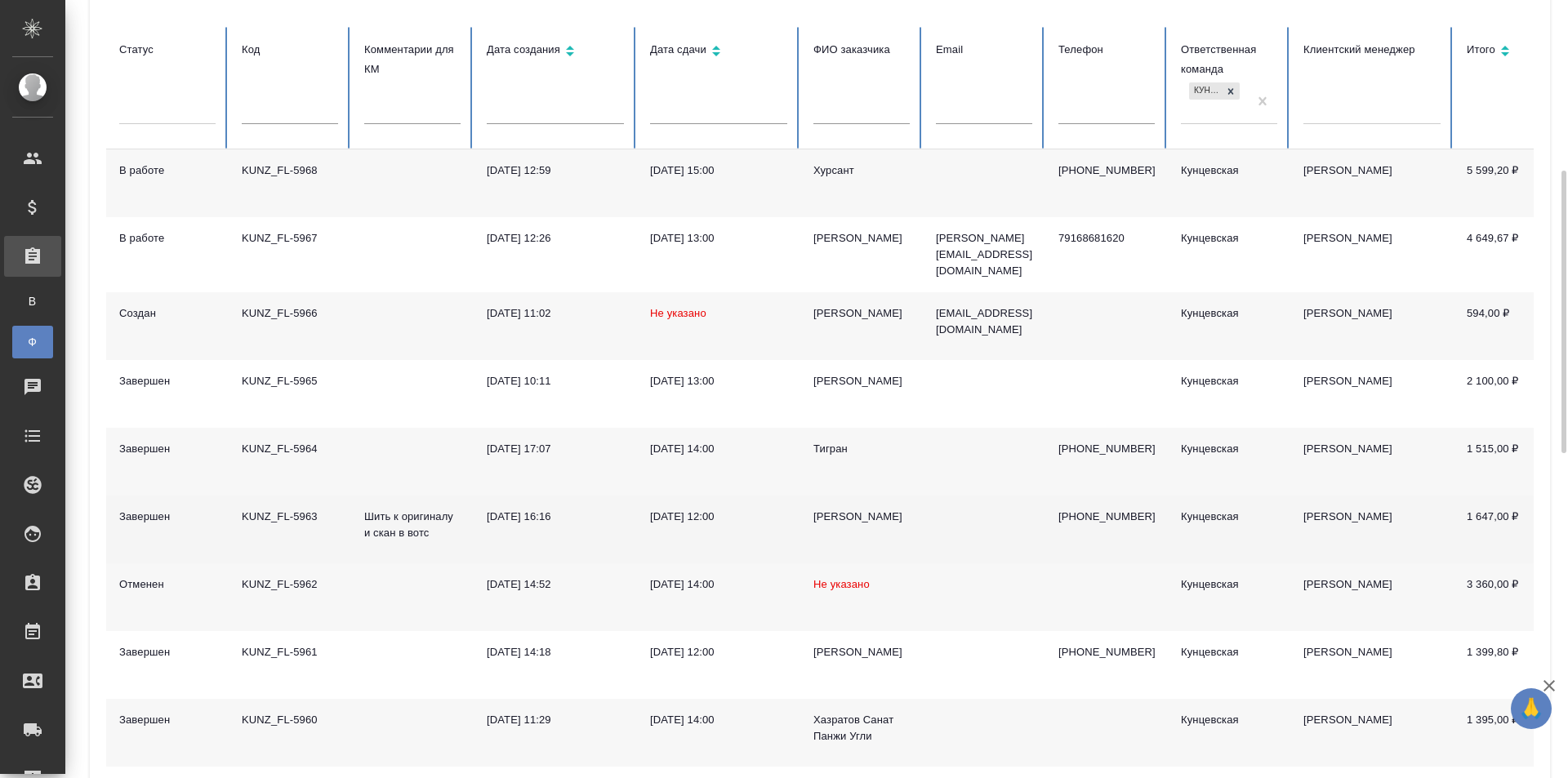
scroll to position [245, 0]
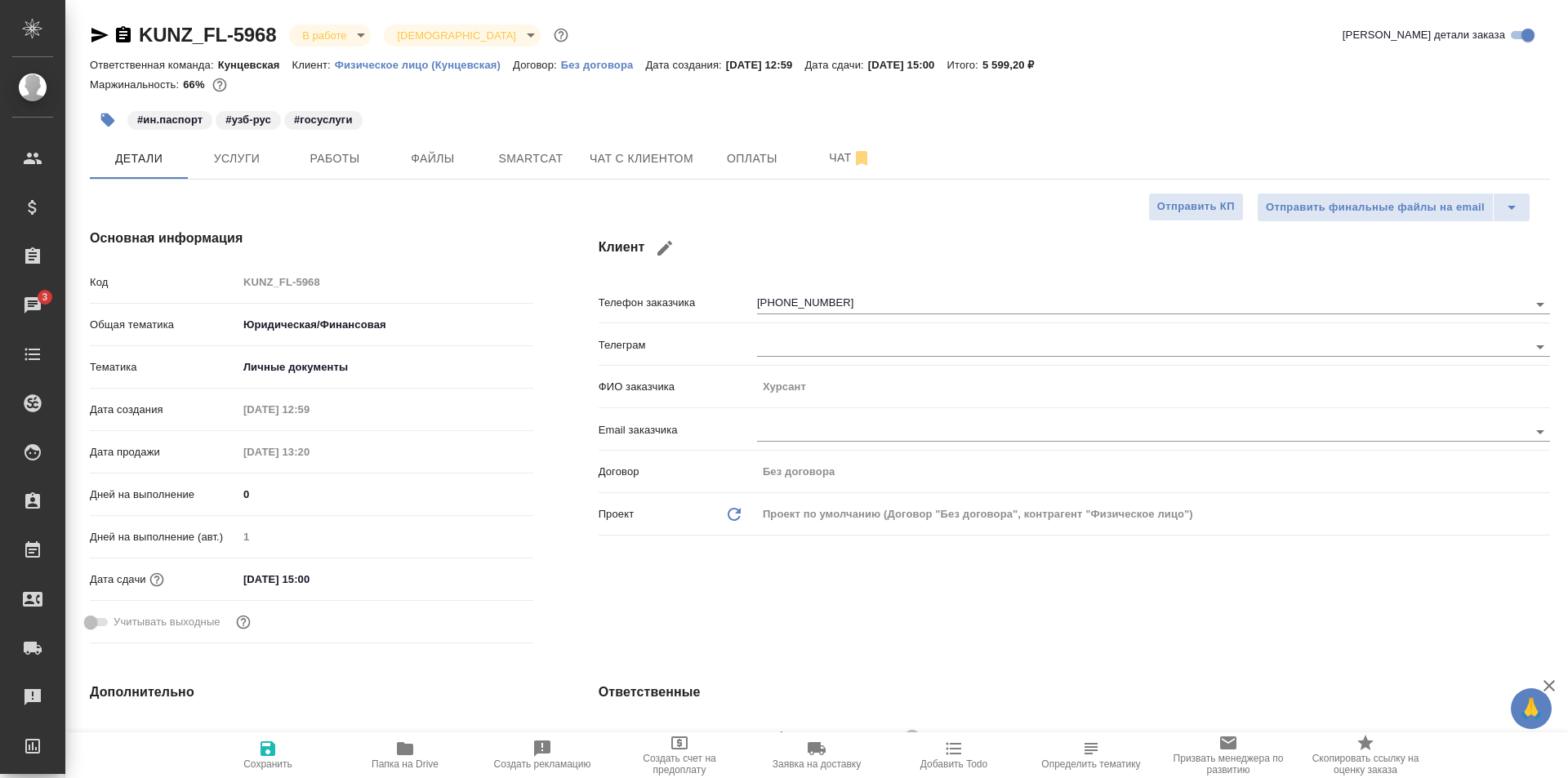
select select "RU"
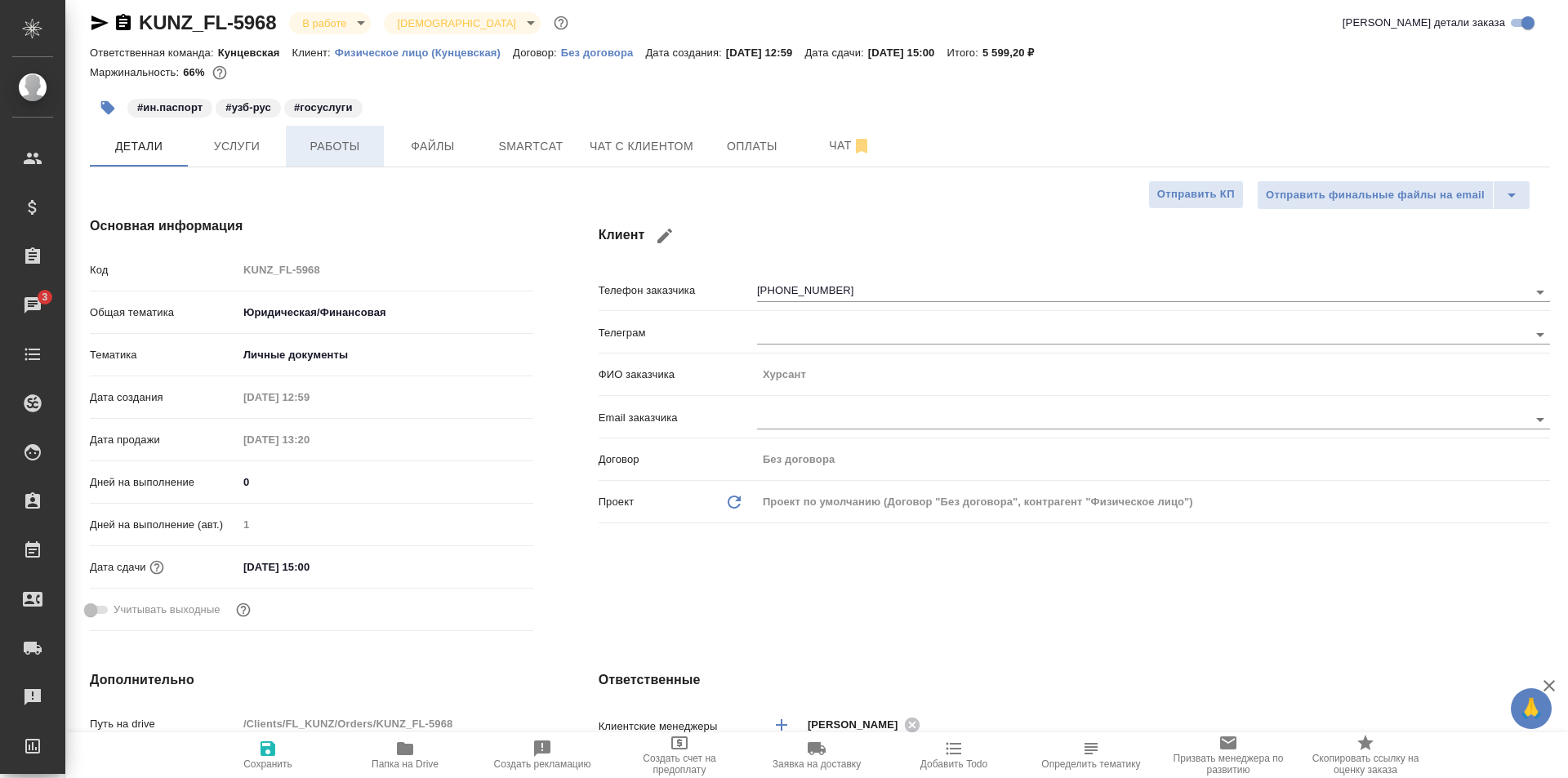
click at [317, 143] on span "Работы" at bounding box center [334, 147] width 79 height 21
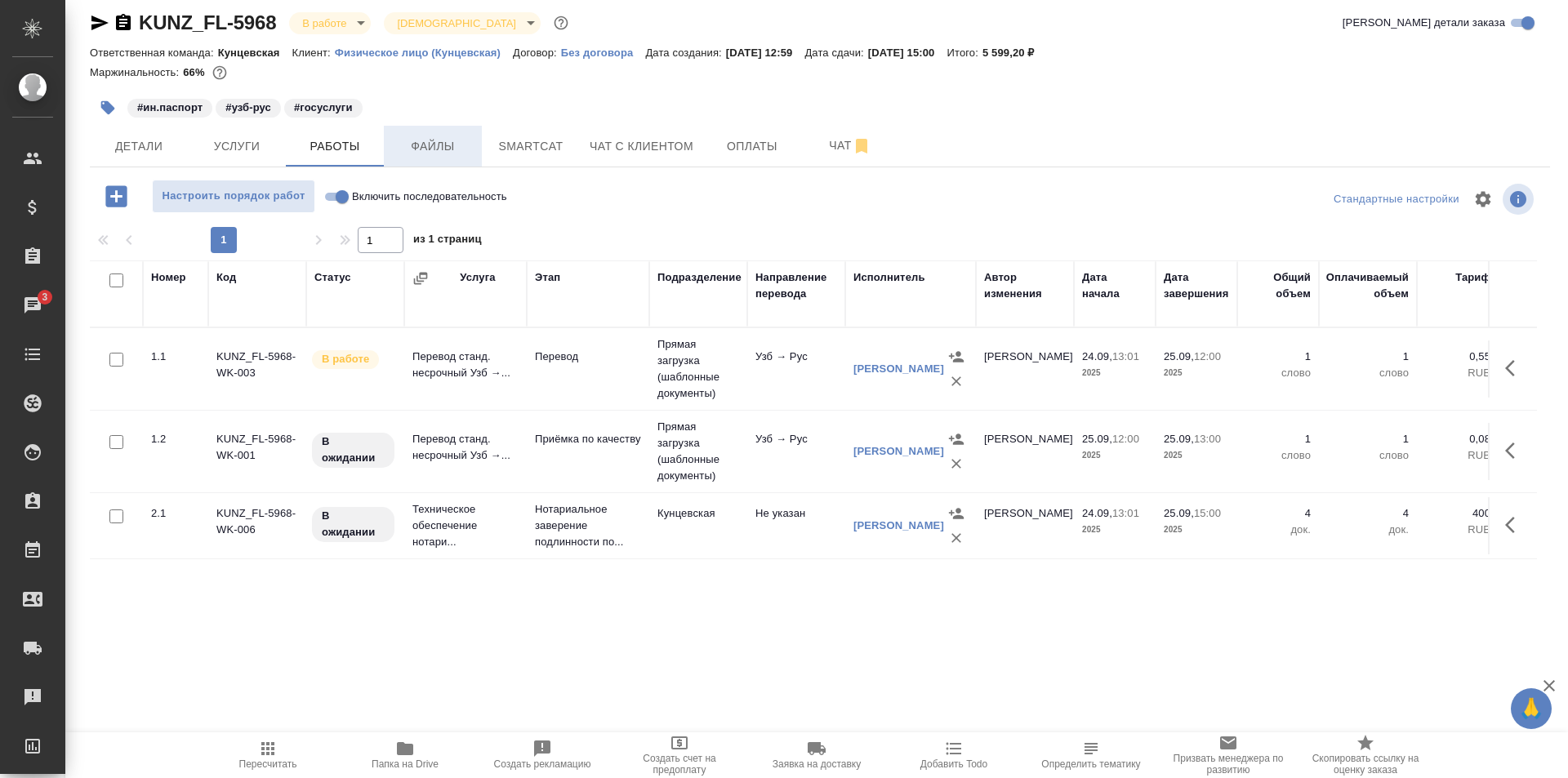
click at [455, 154] on span "Файлы" at bounding box center [433, 147] width 79 height 21
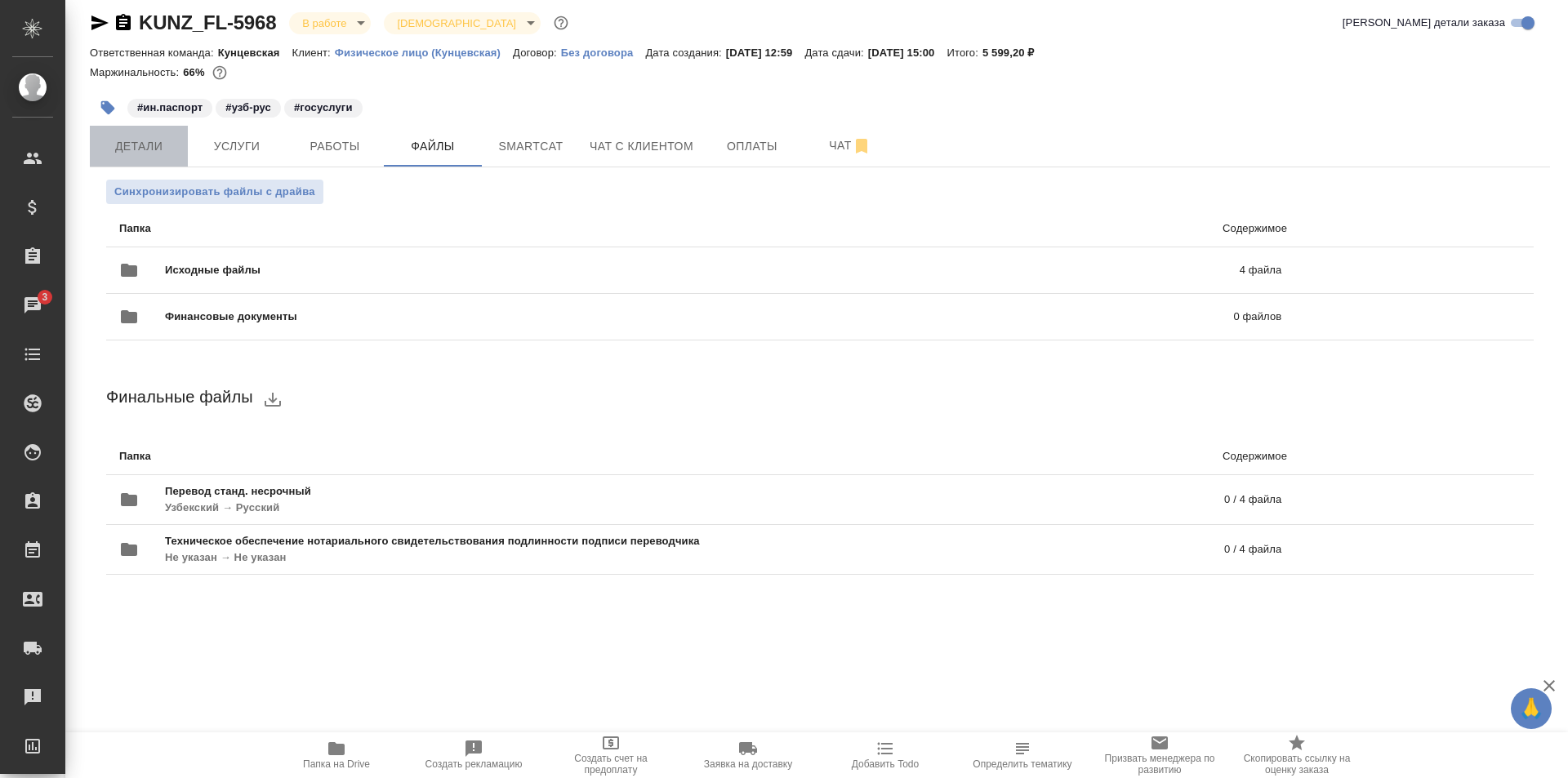
click at [160, 137] on span "Детали" at bounding box center [138, 147] width 79 height 21
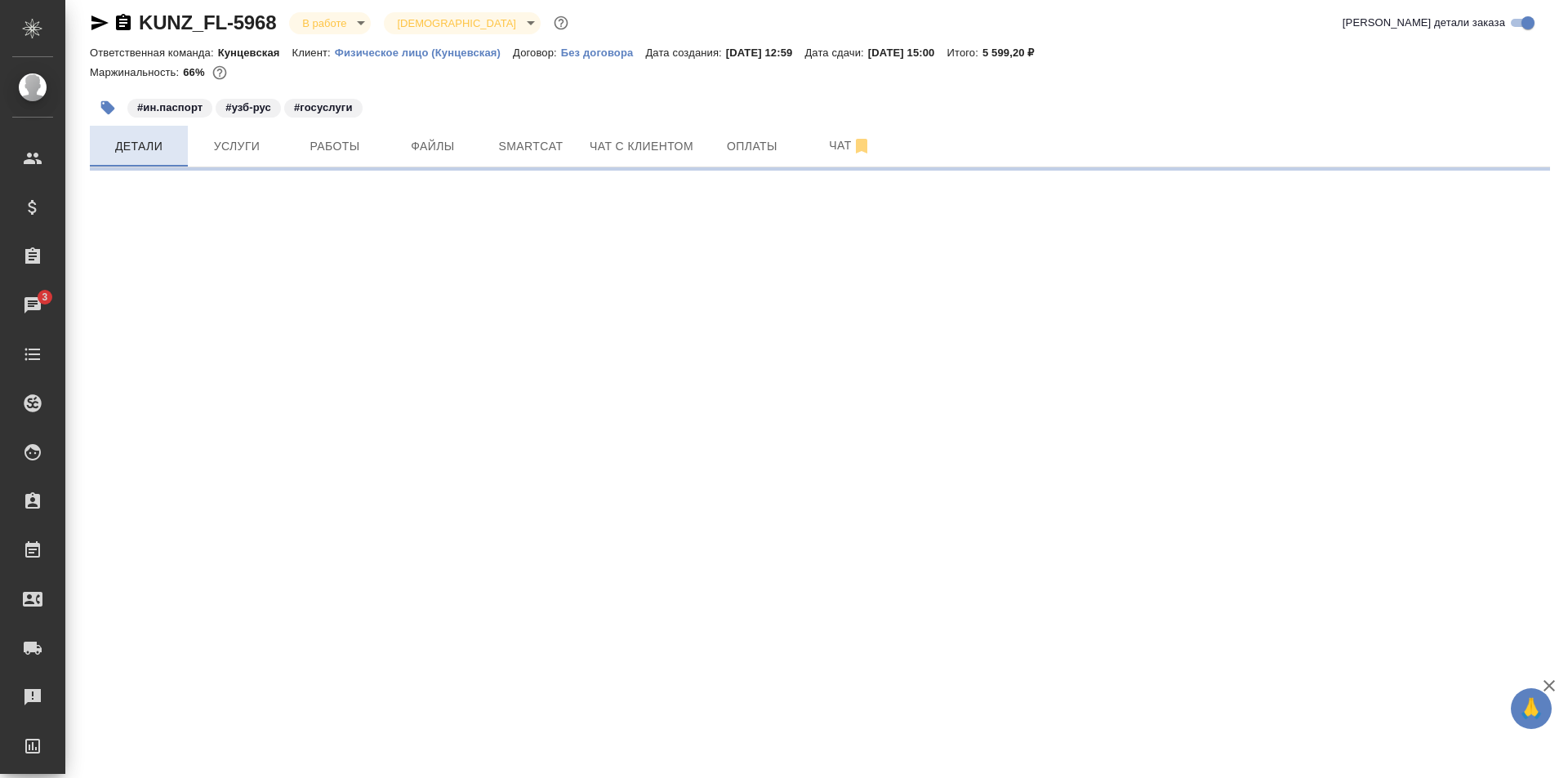
select select "RU"
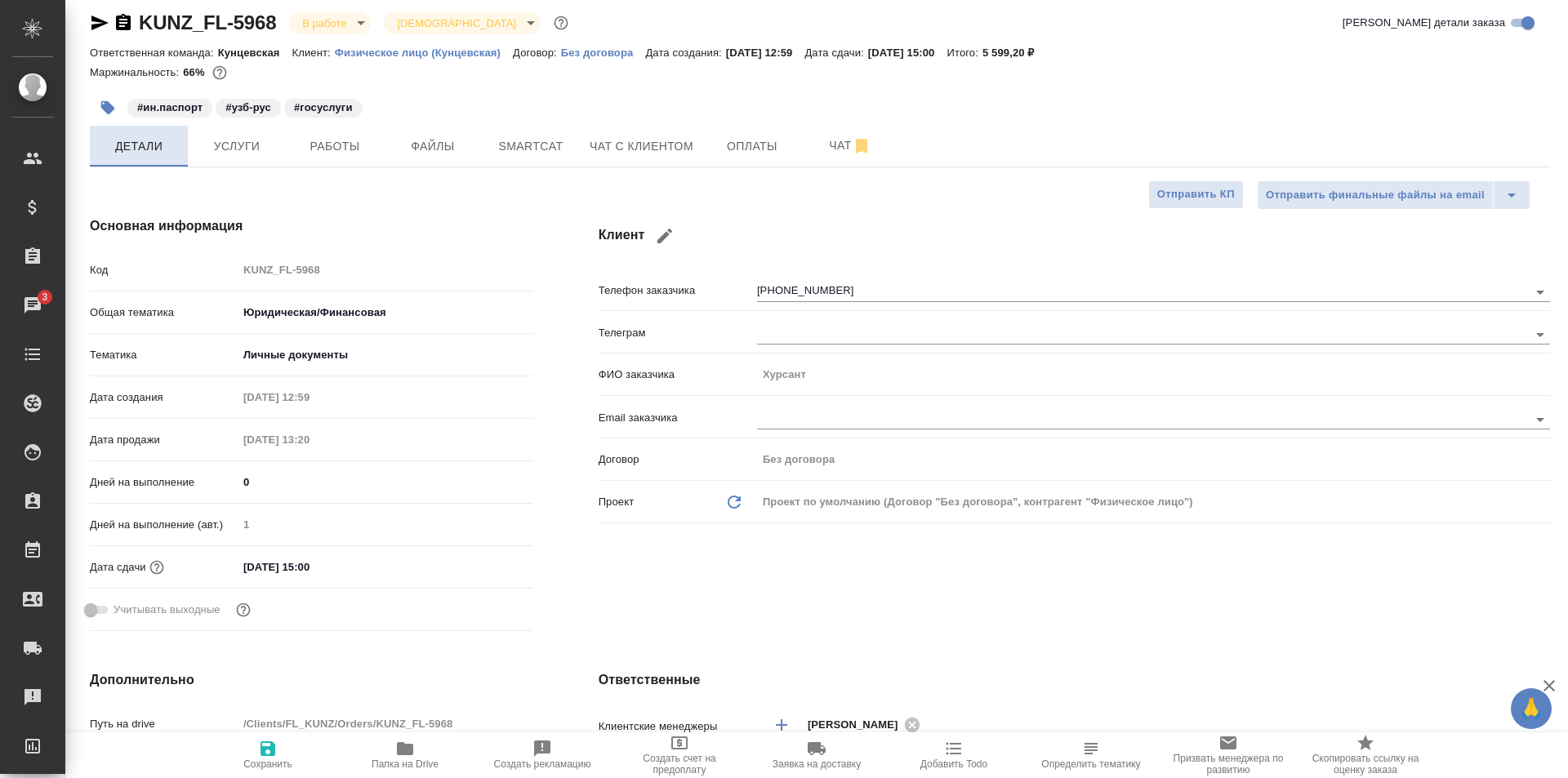
type textarea "x"
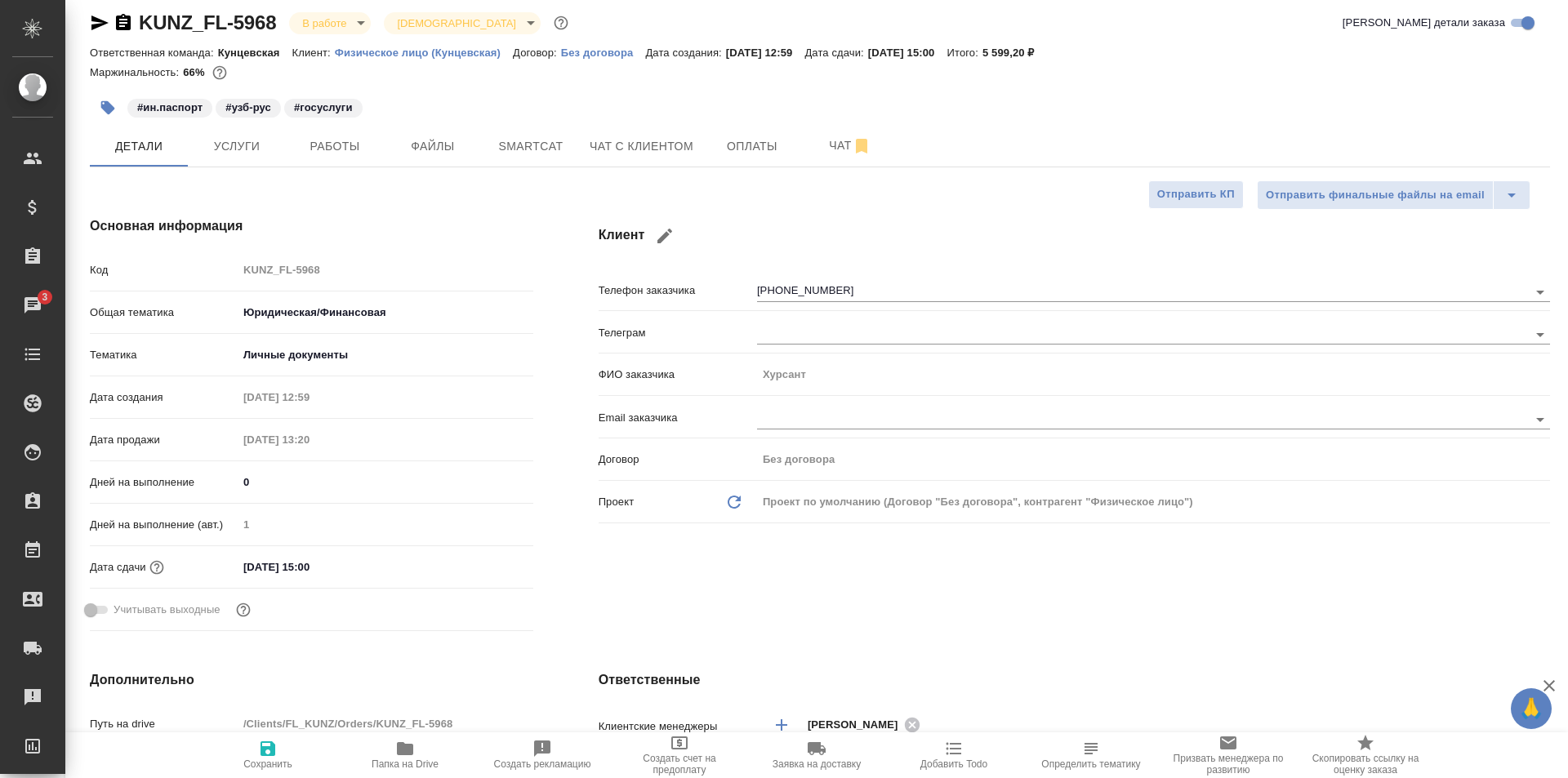
type textarea "x"
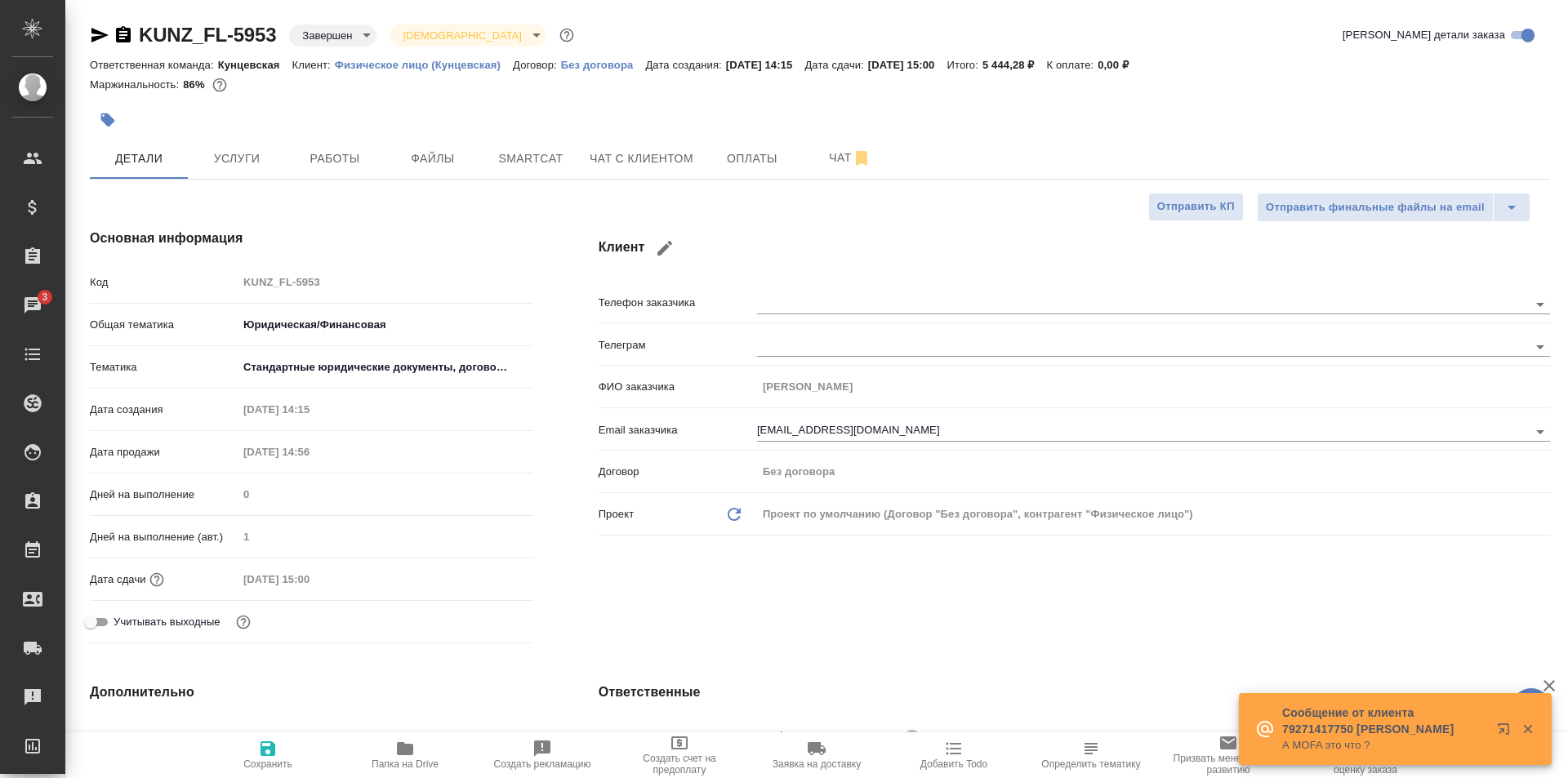
select select "RU"
